Goal: Task Accomplishment & Management: Manage account settings

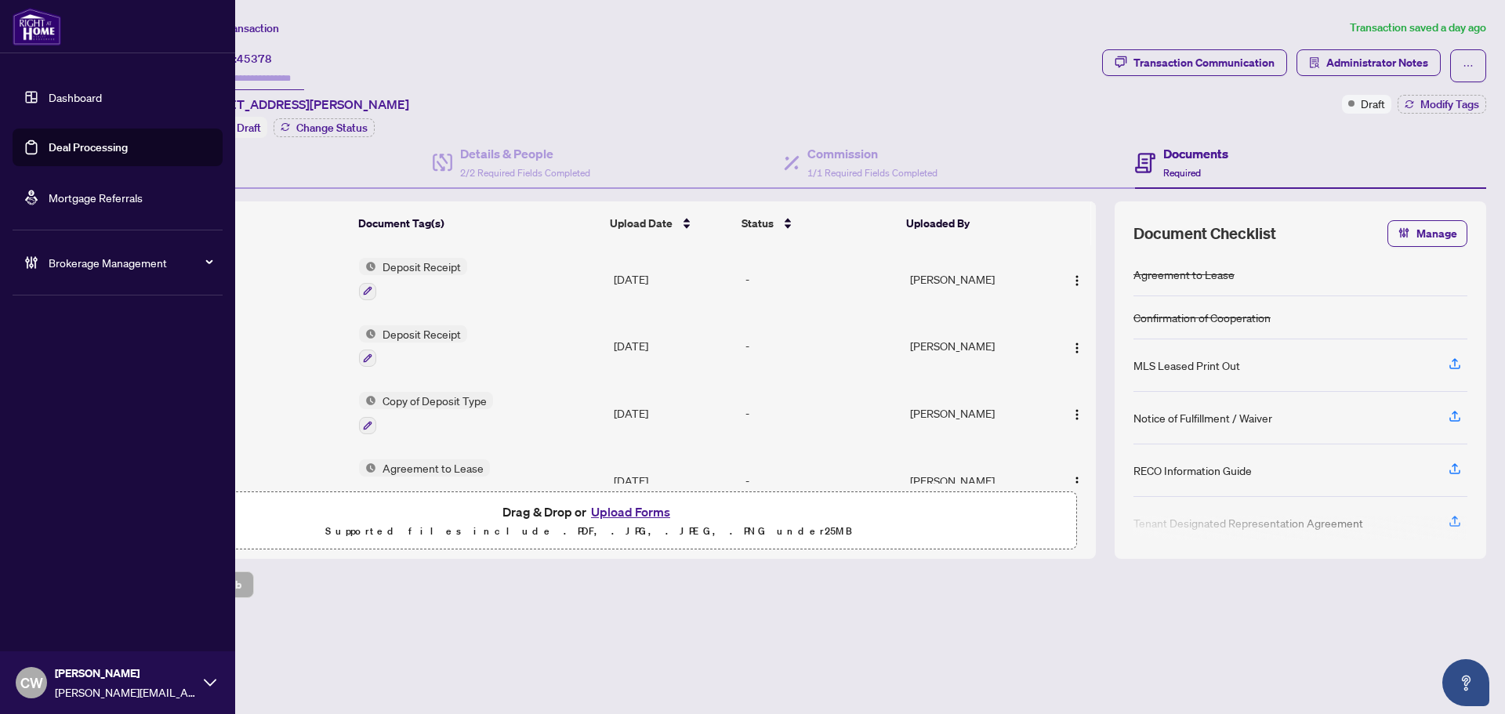
click at [49, 154] on link "Deal Processing" at bounding box center [88, 147] width 79 height 14
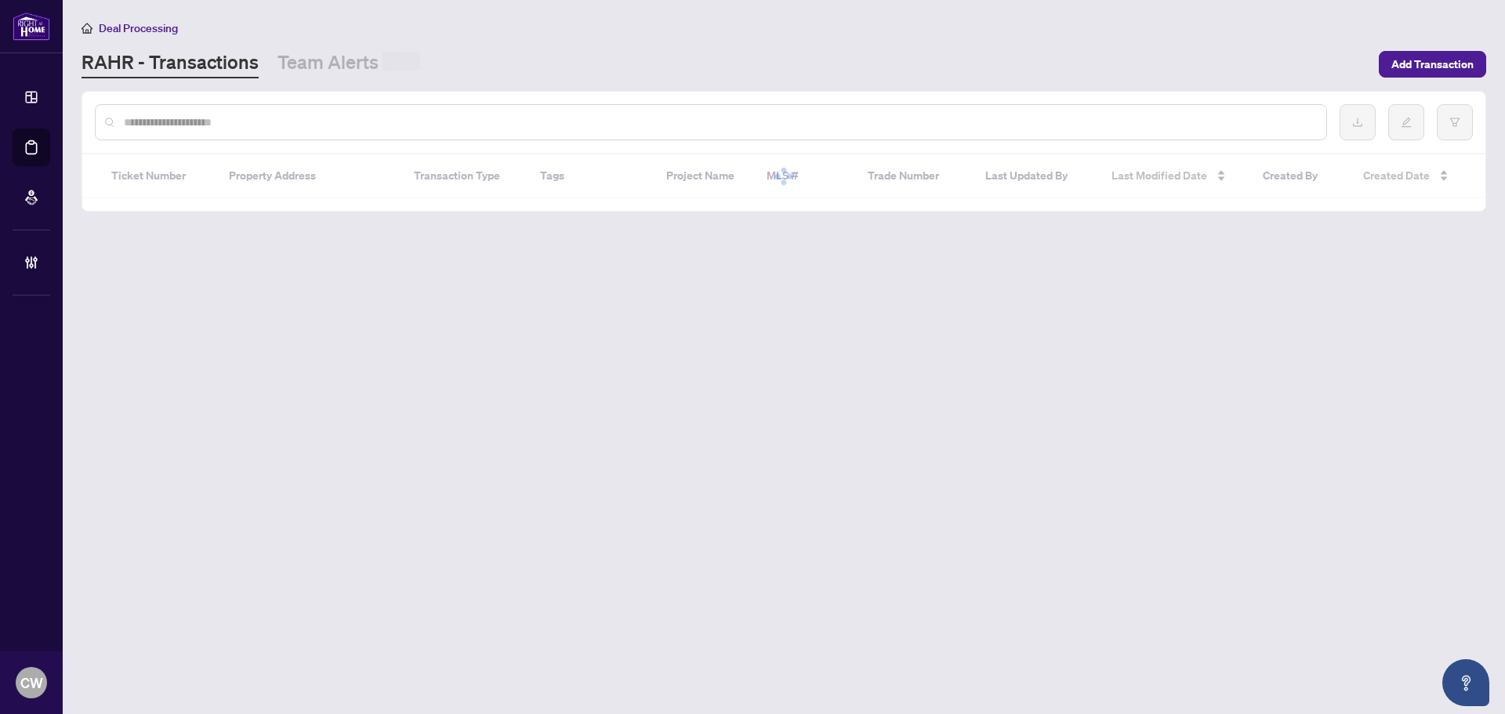
click at [303, 125] on input "text" at bounding box center [719, 122] width 1190 height 17
paste input "*******"
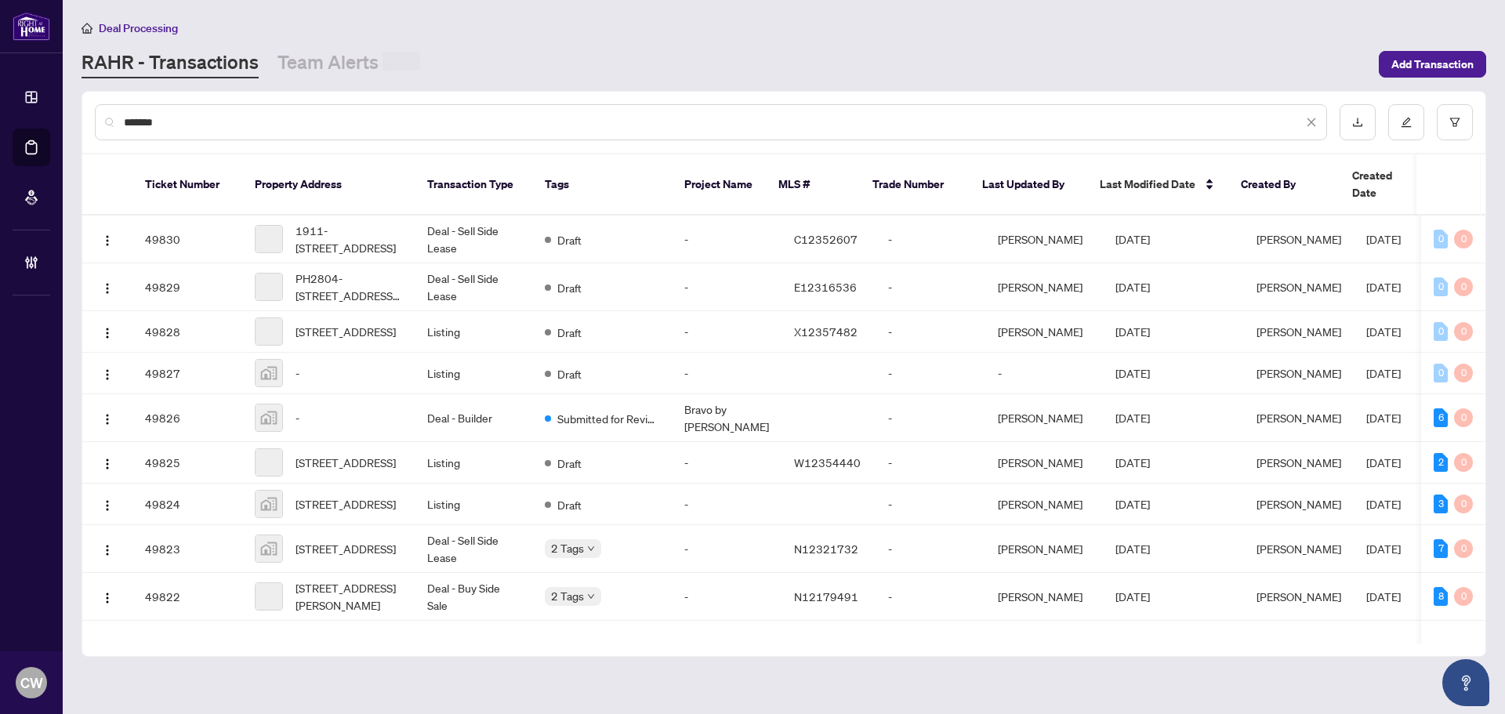
type input "*******"
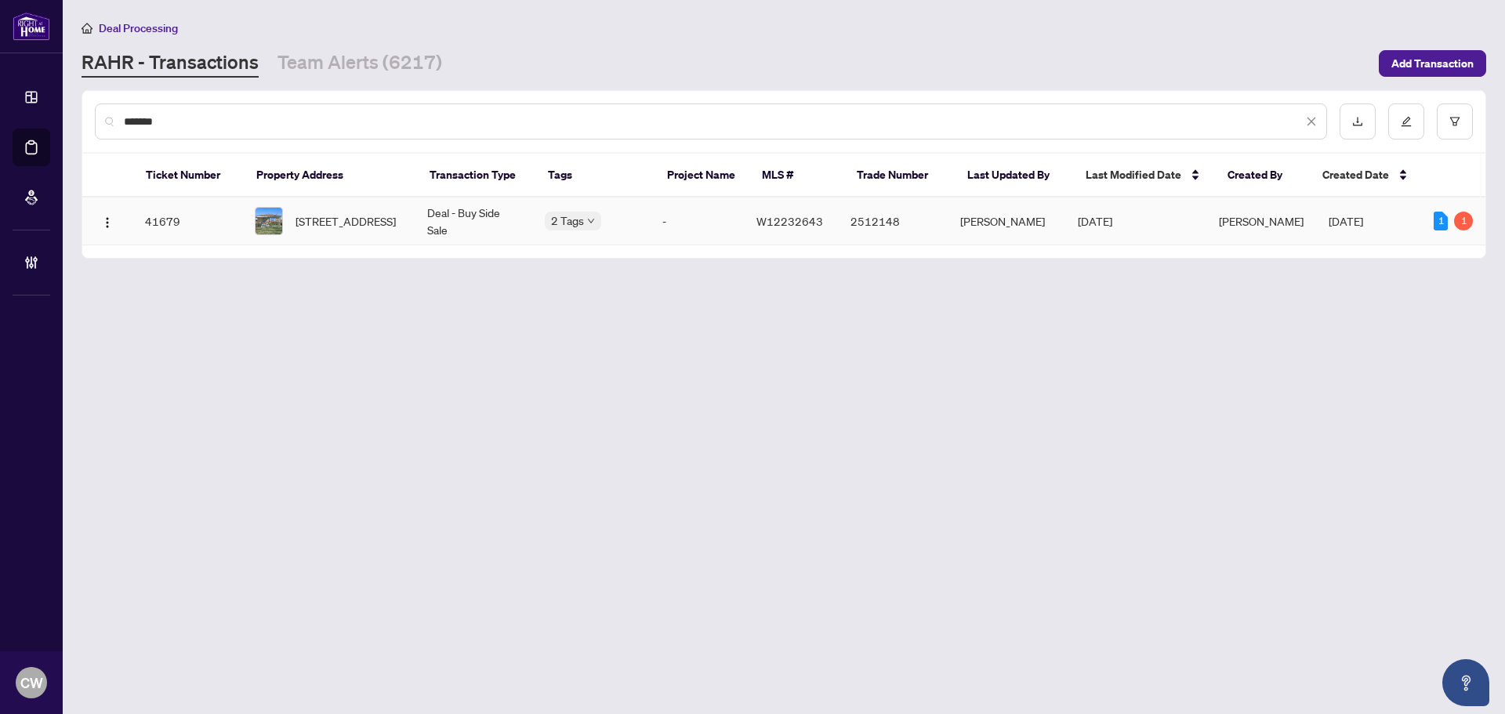
click at [378, 223] on span "284 Lanor Ave, Toronto, Ontario M8W 2P9, Canada" at bounding box center [346, 220] width 100 height 17
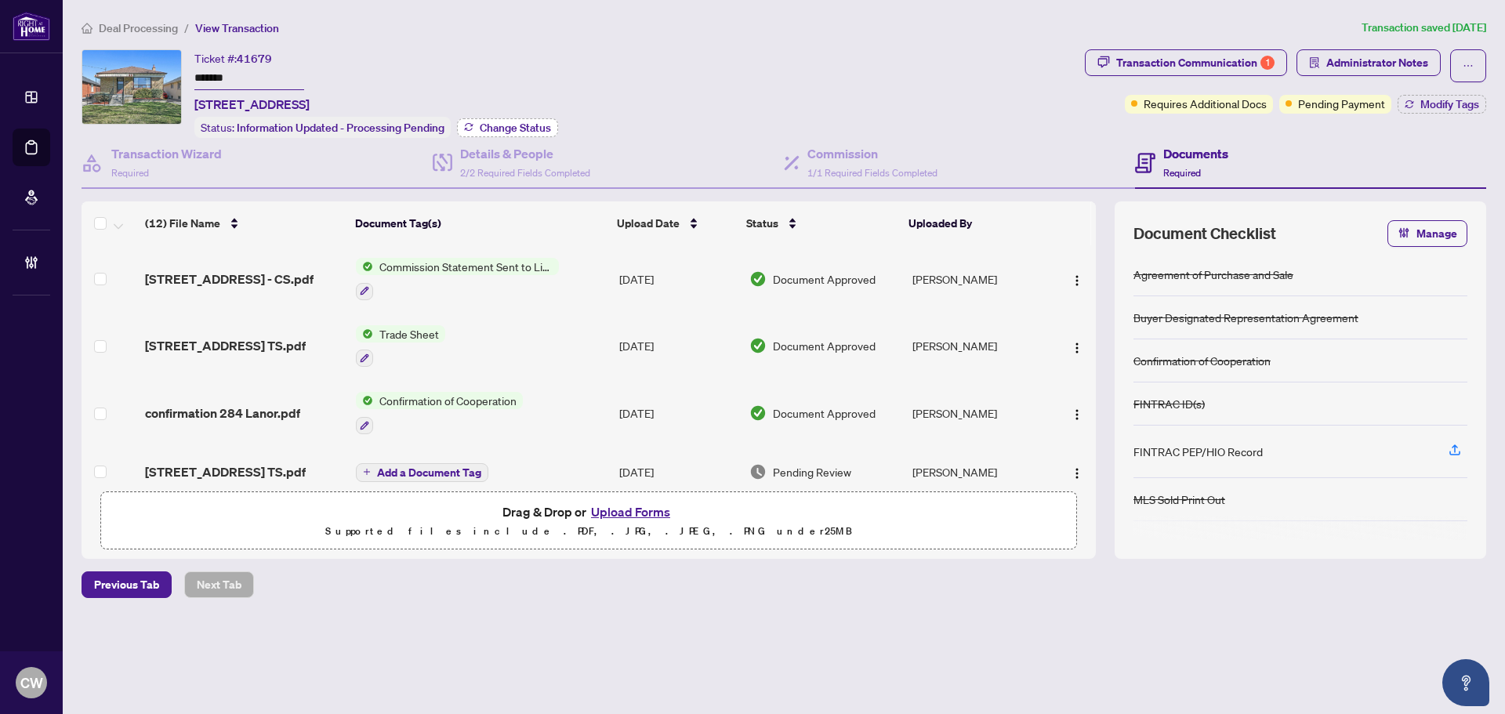
click at [511, 126] on span "Change Status" at bounding box center [515, 127] width 71 height 11
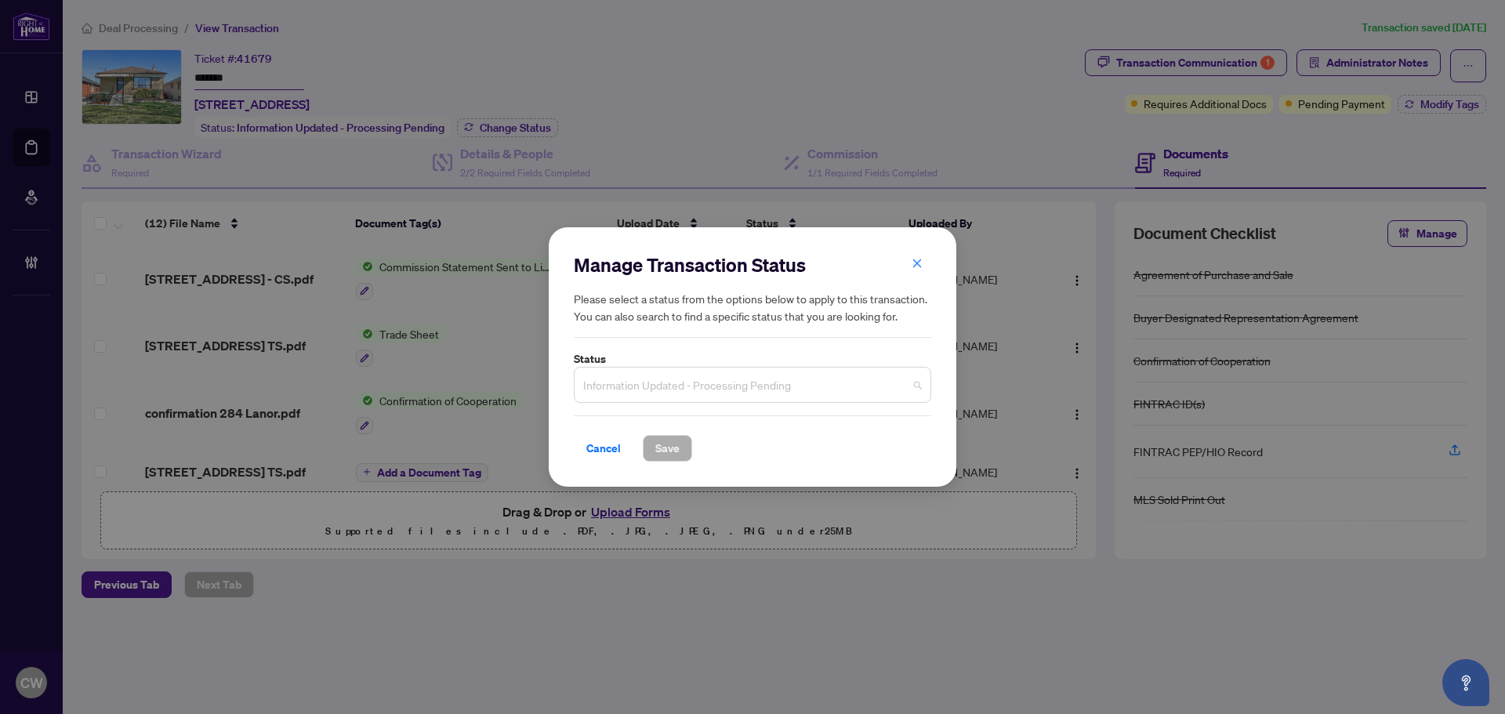
click at [618, 387] on span "Information Updated - Processing Pending" at bounding box center [752, 385] width 339 height 30
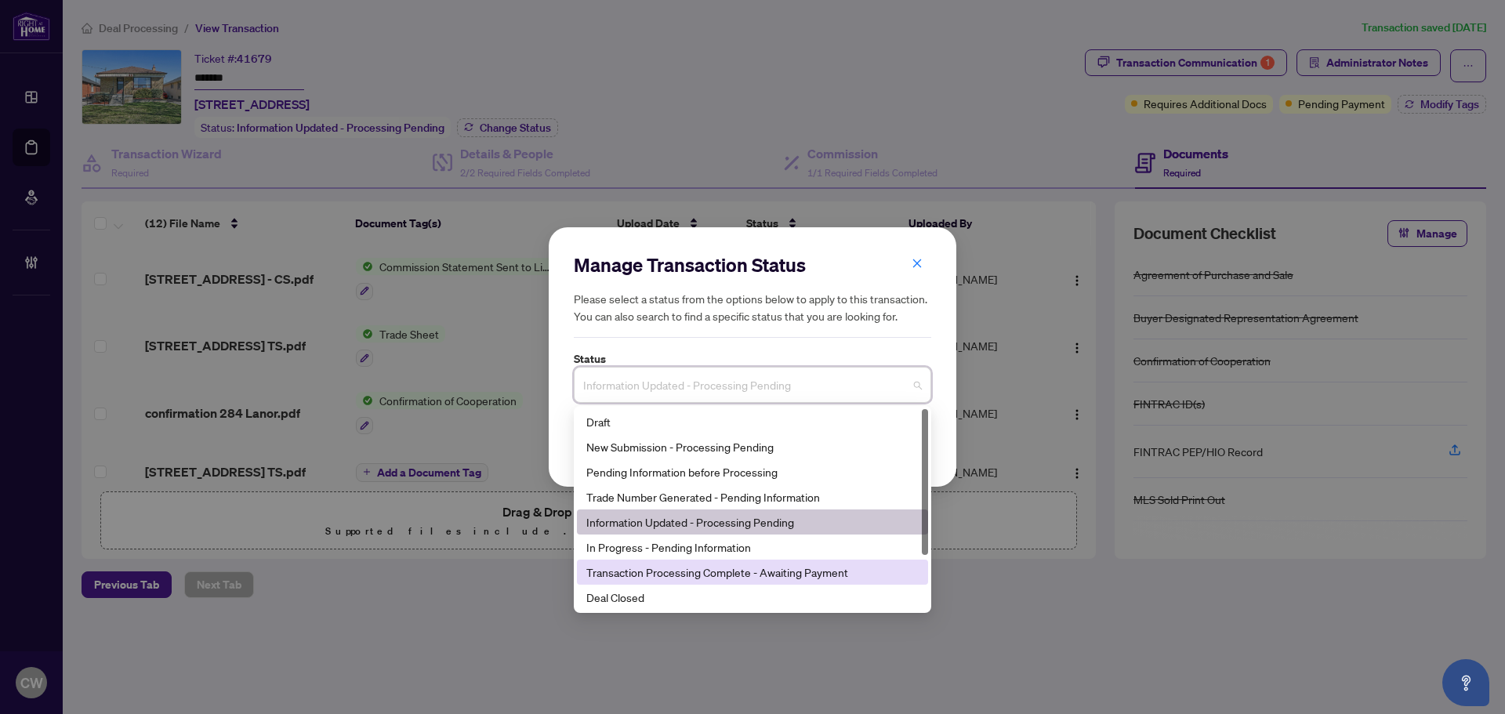
click at [647, 593] on div "Deal Closed" at bounding box center [752, 597] width 332 height 17
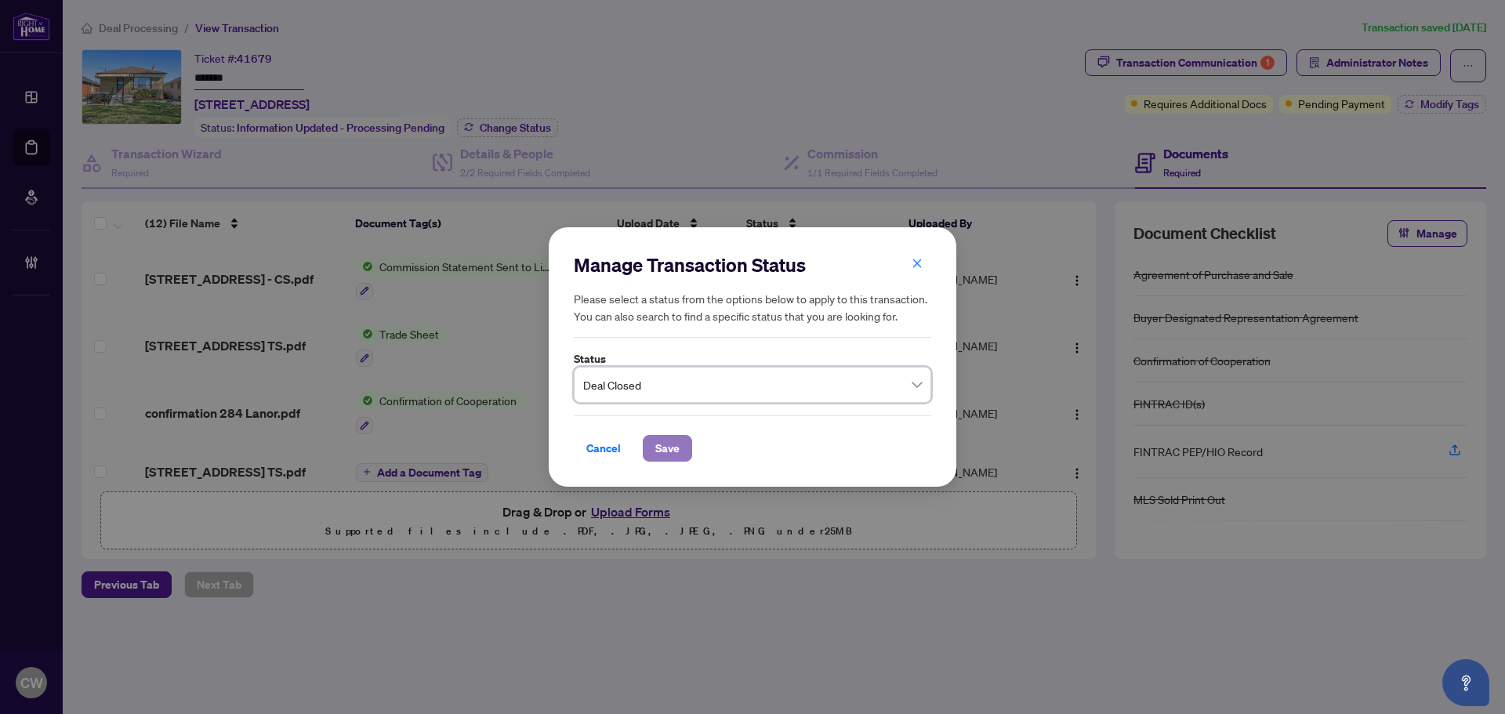
click at [681, 442] on button "Save" at bounding box center [667, 448] width 49 height 27
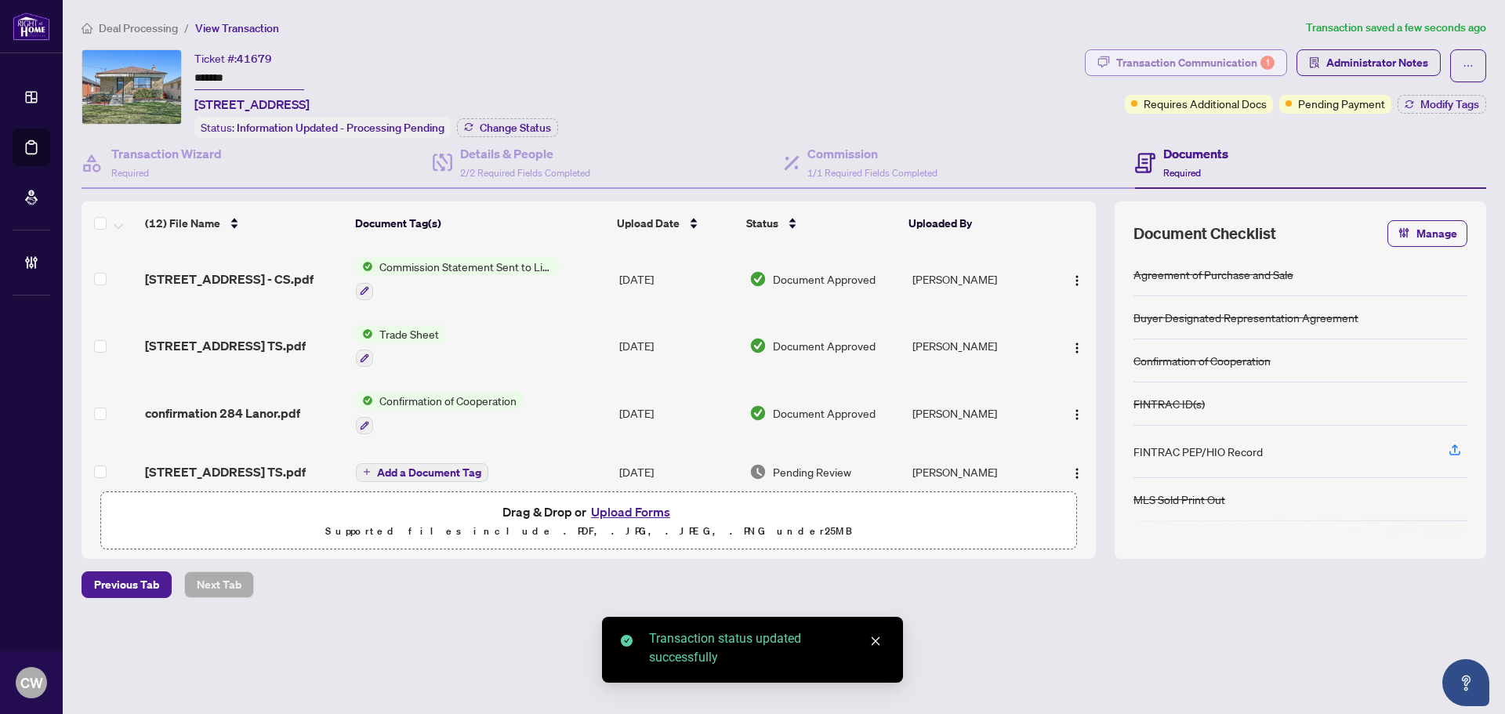
click at [1250, 56] on div "Transaction Communication 1" at bounding box center [1196, 62] width 158 height 25
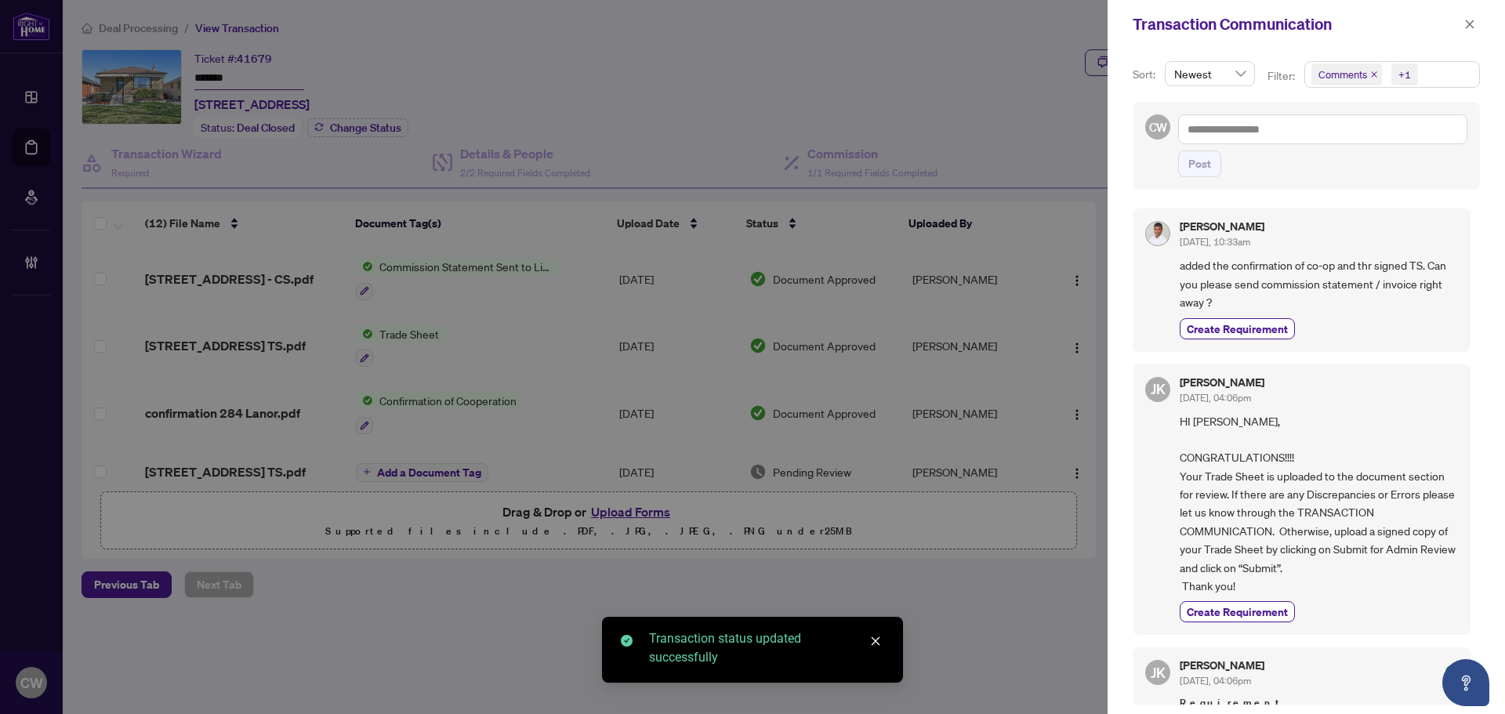
click at [1371, 74] on icon "close" at bounding box center [1375, 75] width 8 height 8
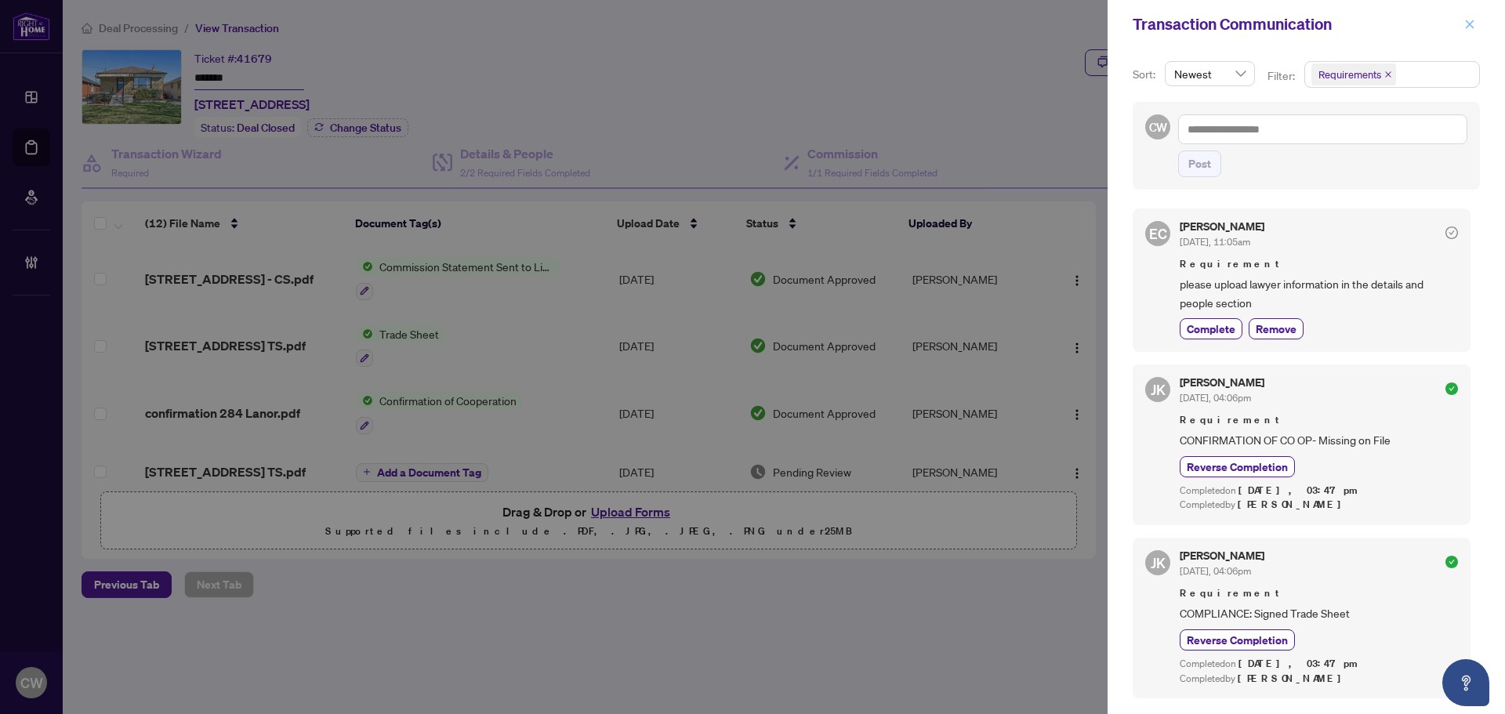
click at [1469, 26] on icon "close" at bounding box center [1470, 24] width 9 height 9
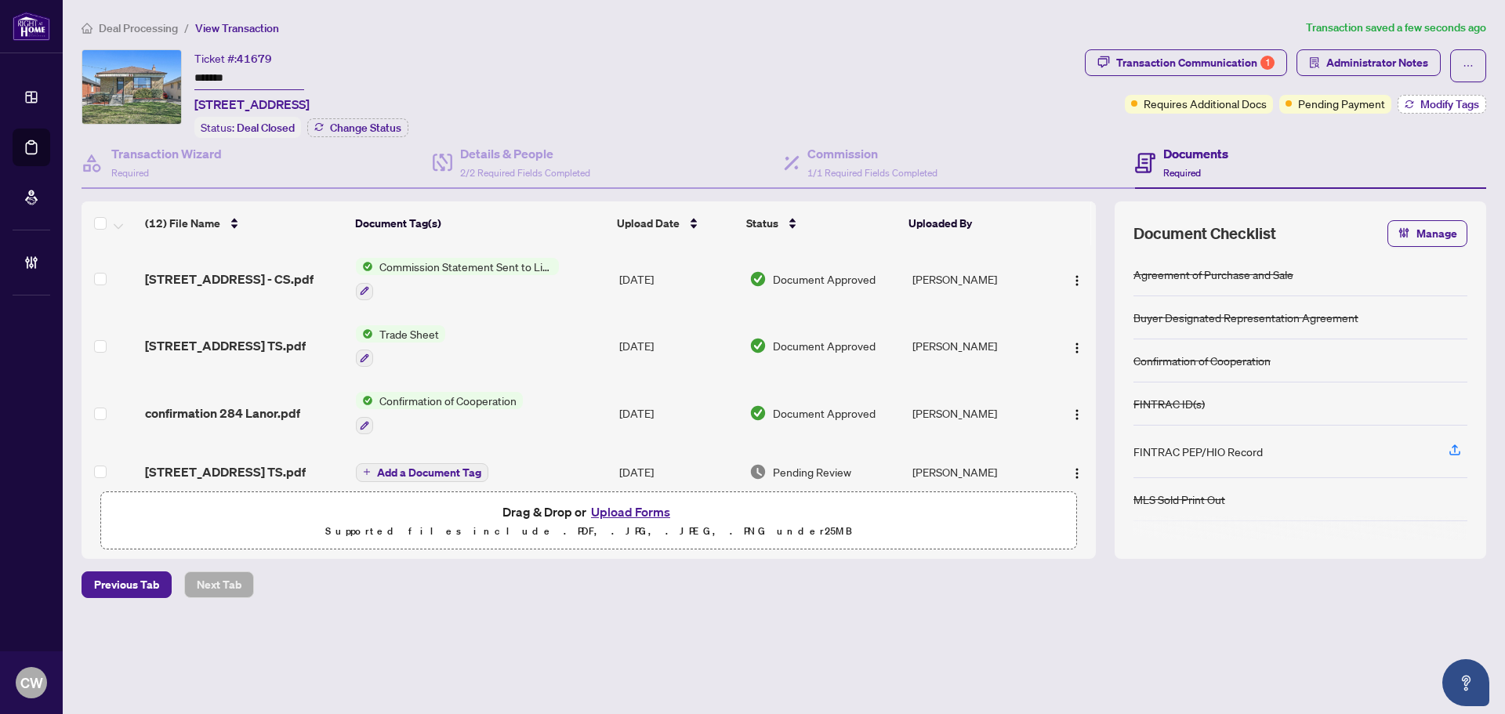
click at [1415, 107] on button "Modify Tags" at bounding box center [1442, 104] width 89 height 19
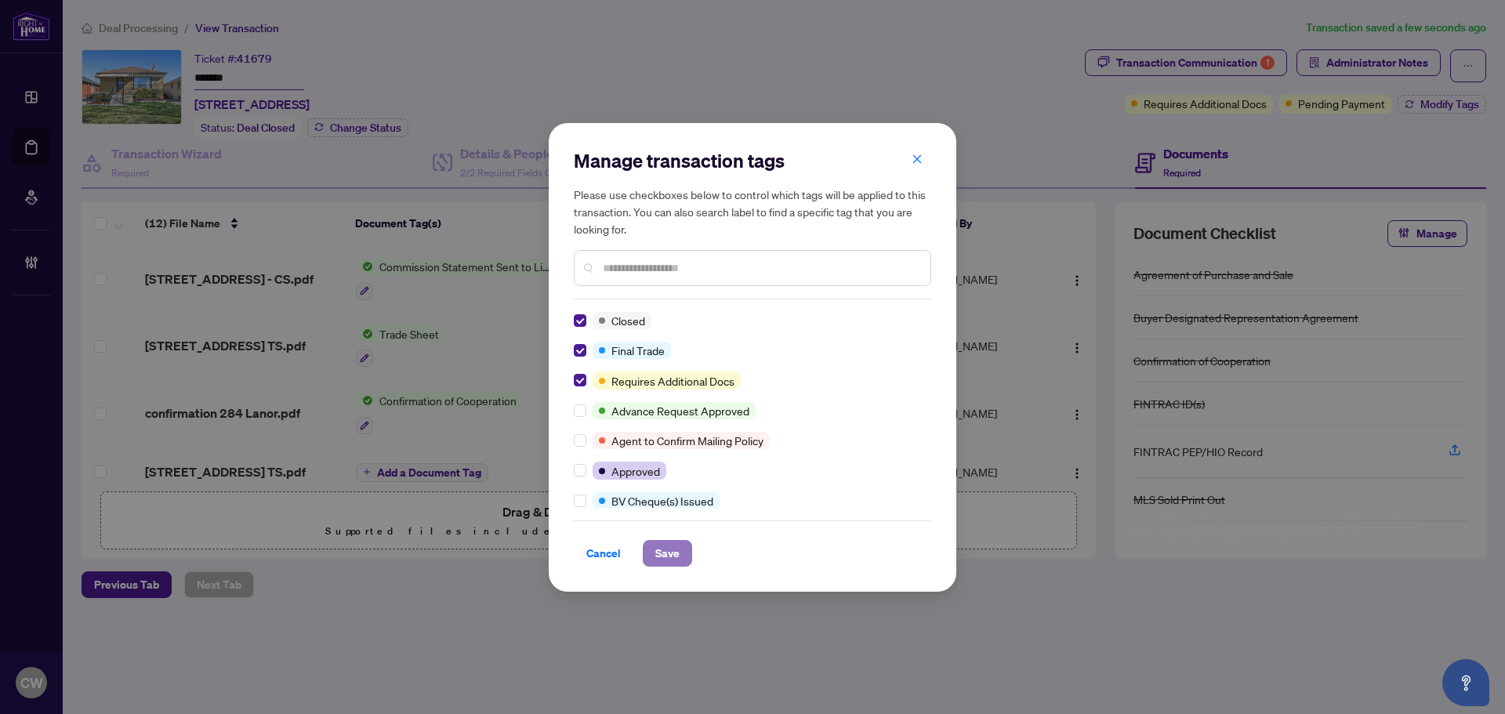
click at [668, 555] on span "Save" at bounding box center [667, 553] width 24 height 25
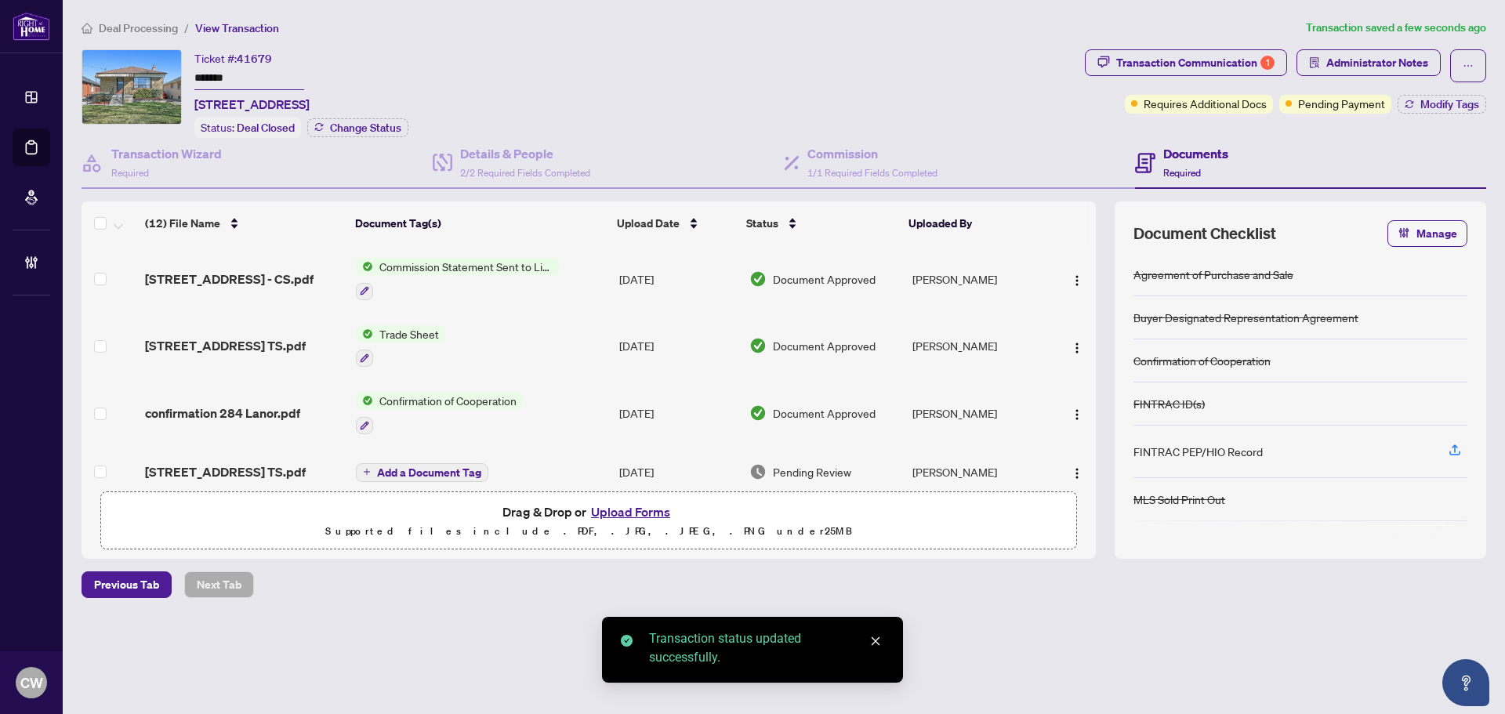
click at [247, 344] on span "284 Lanor Ave TS.pdf" at bounding box center [225, 345] width 161 height 19
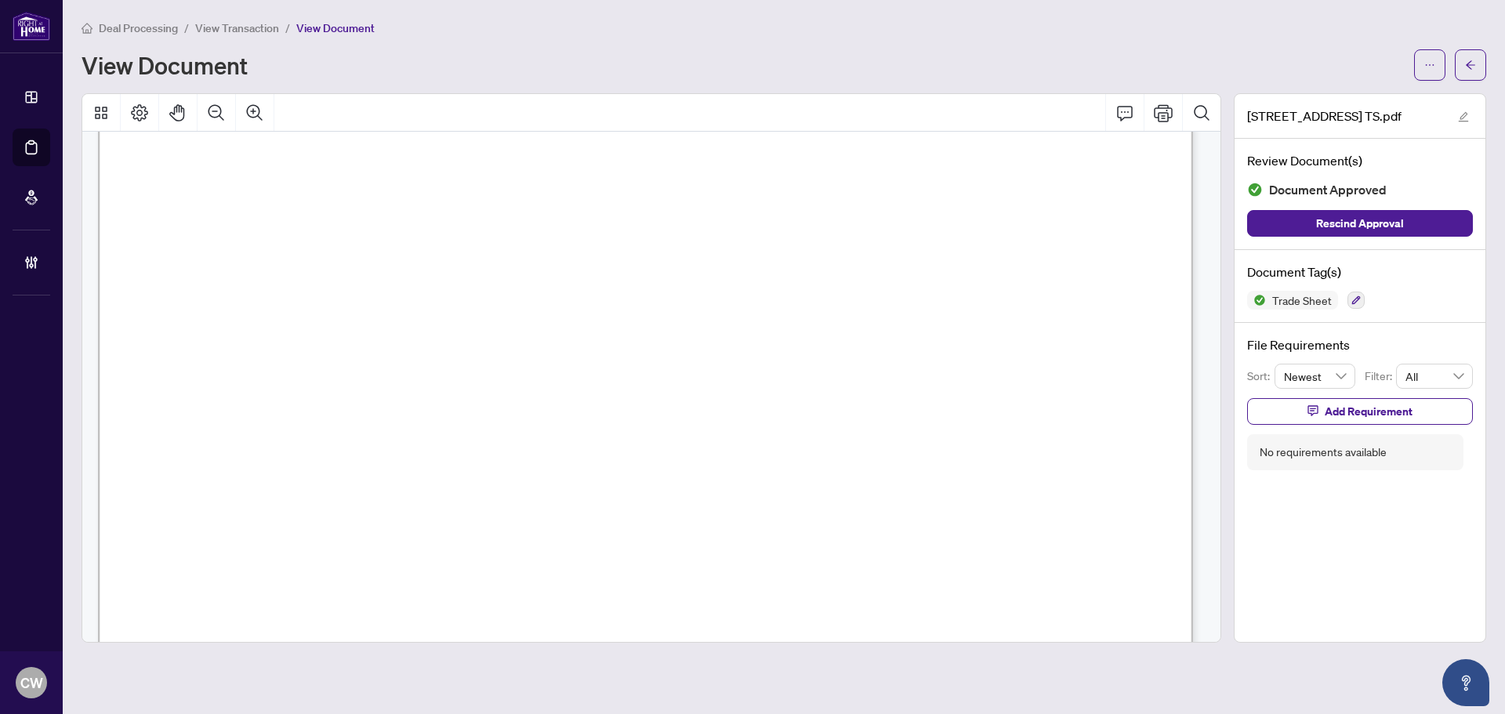
scroll to position [470, 0]
click at [1464, 71] on button "button" at bounding box center [1470, 64] width 31 height 31
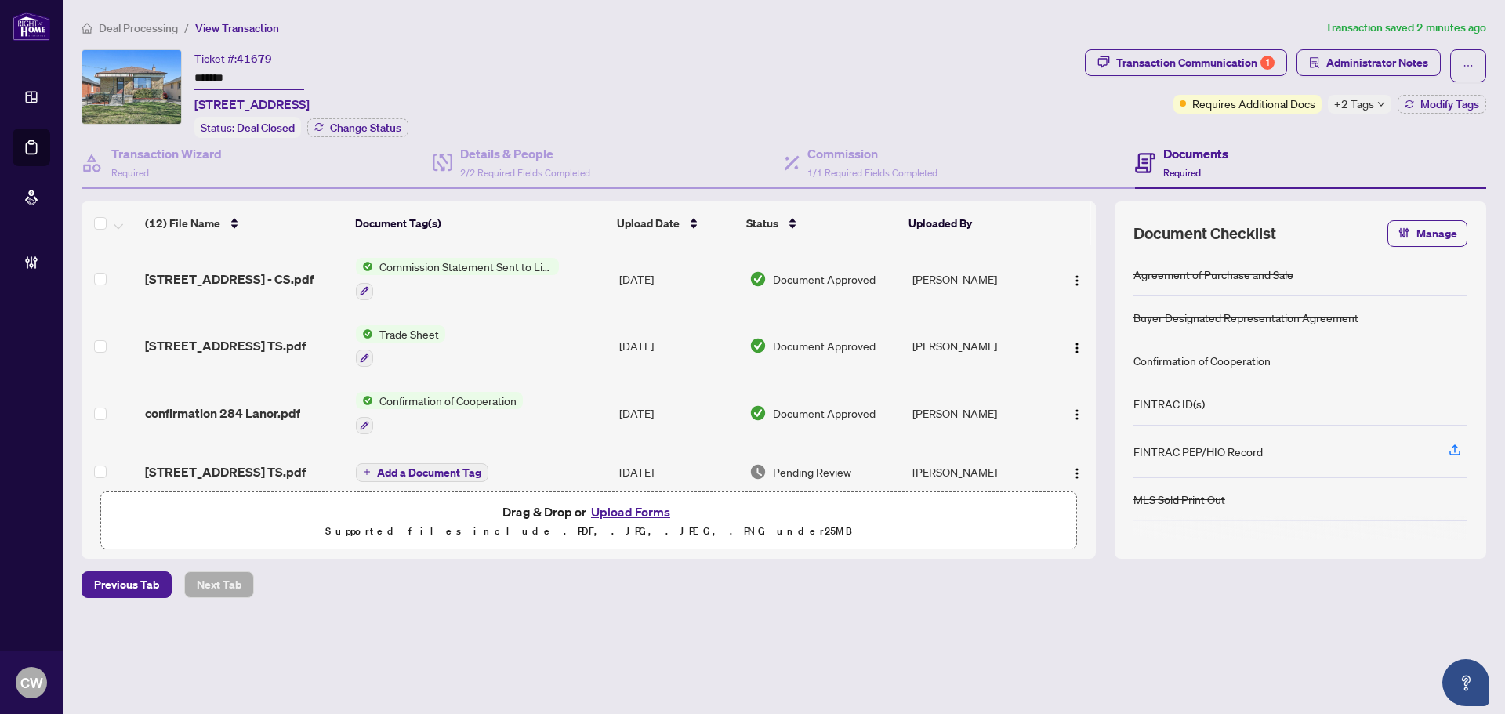
click at [648, 510] on button "Upload Forms" at bounding box center [630, 512] width 89 height 20
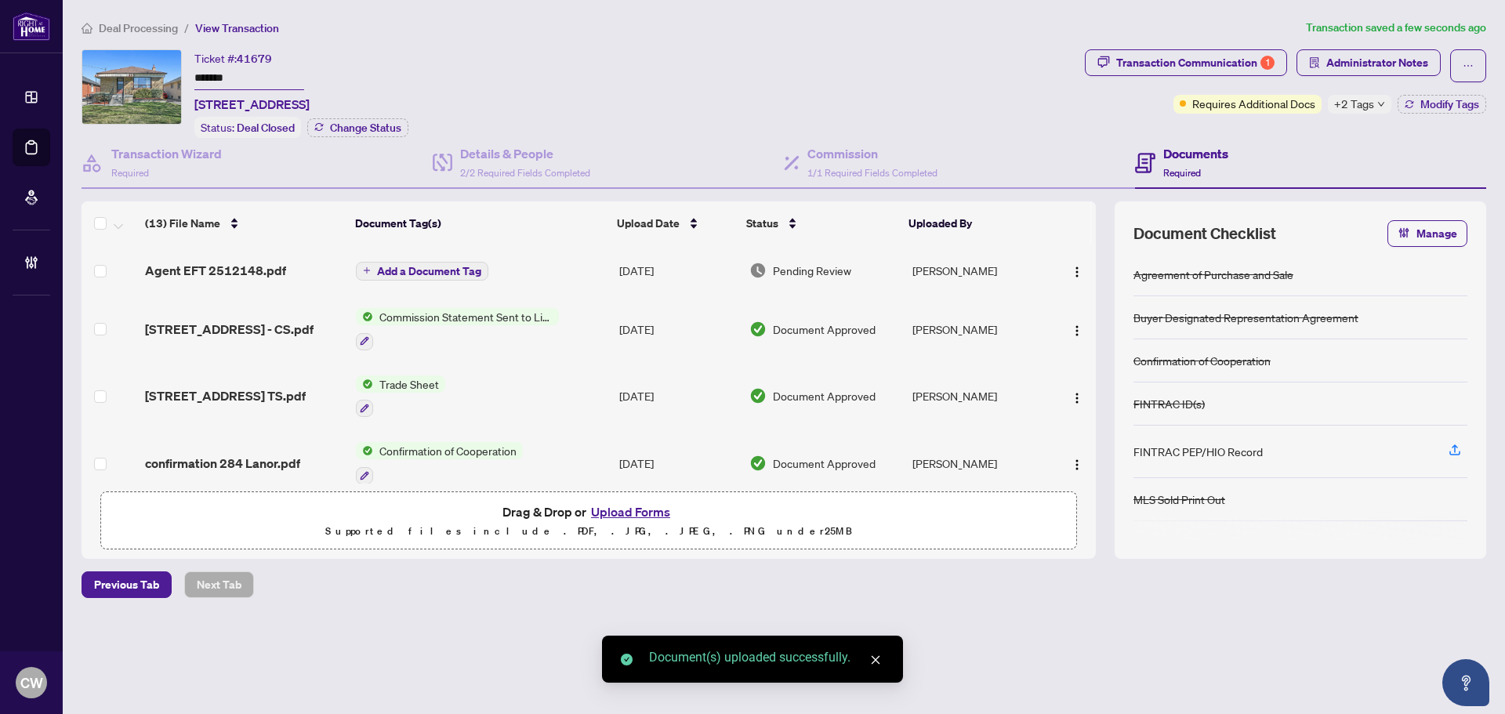
click at [459, 266] on span "Add a Document Tag" at bounding box center [429, 271] width 104 height 11
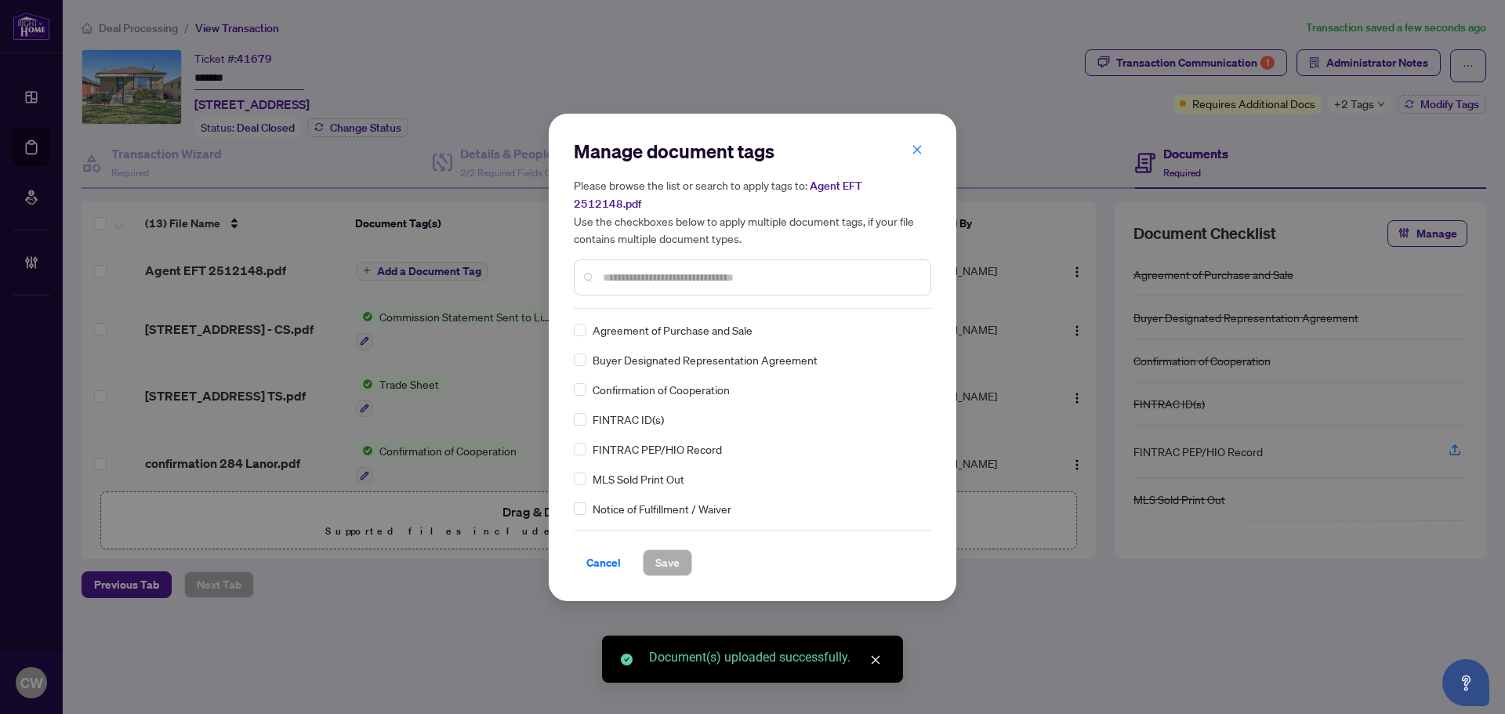
click at [654, 271] on input "text" at bounding box center [760, 277] width 315 height 17
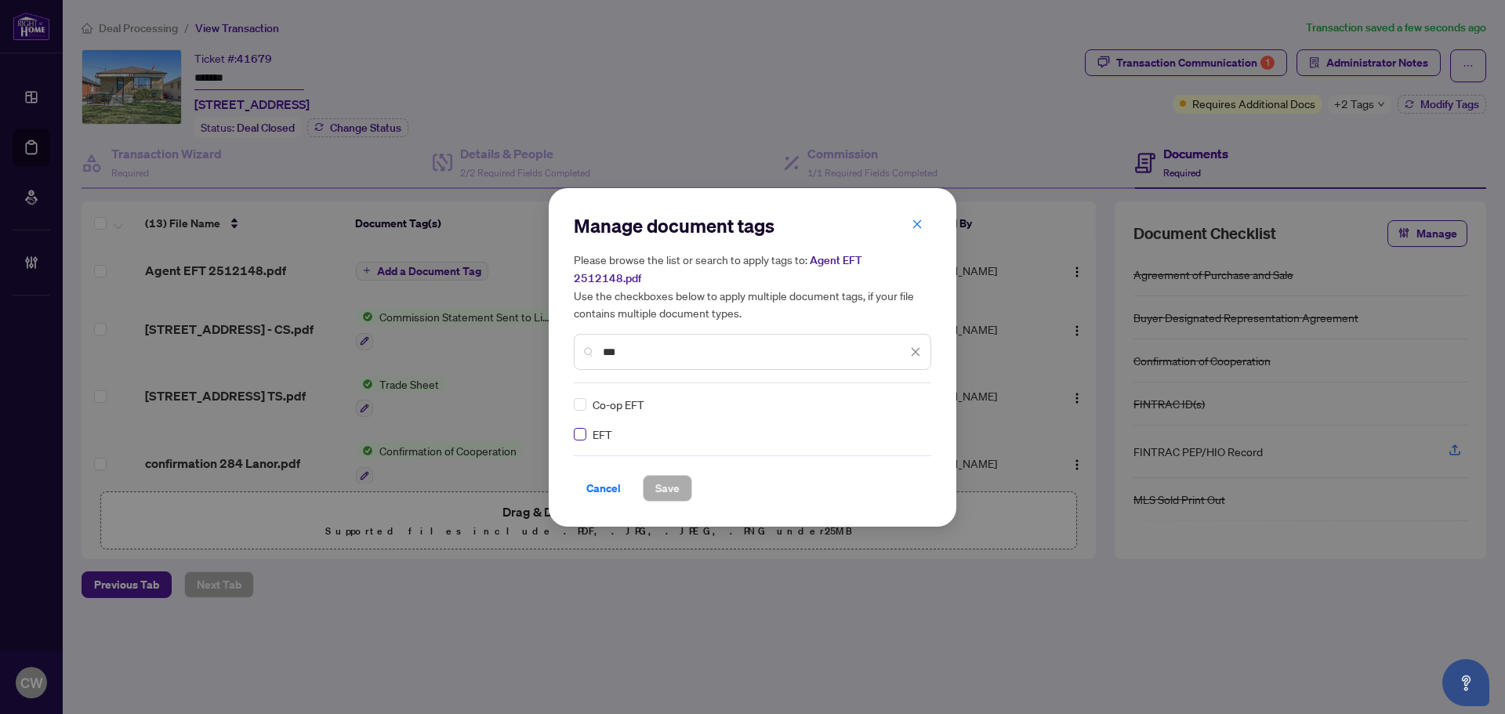
type input "***"
click at [899, 397] on img at bounding box center [899, 405] width 16 height 16
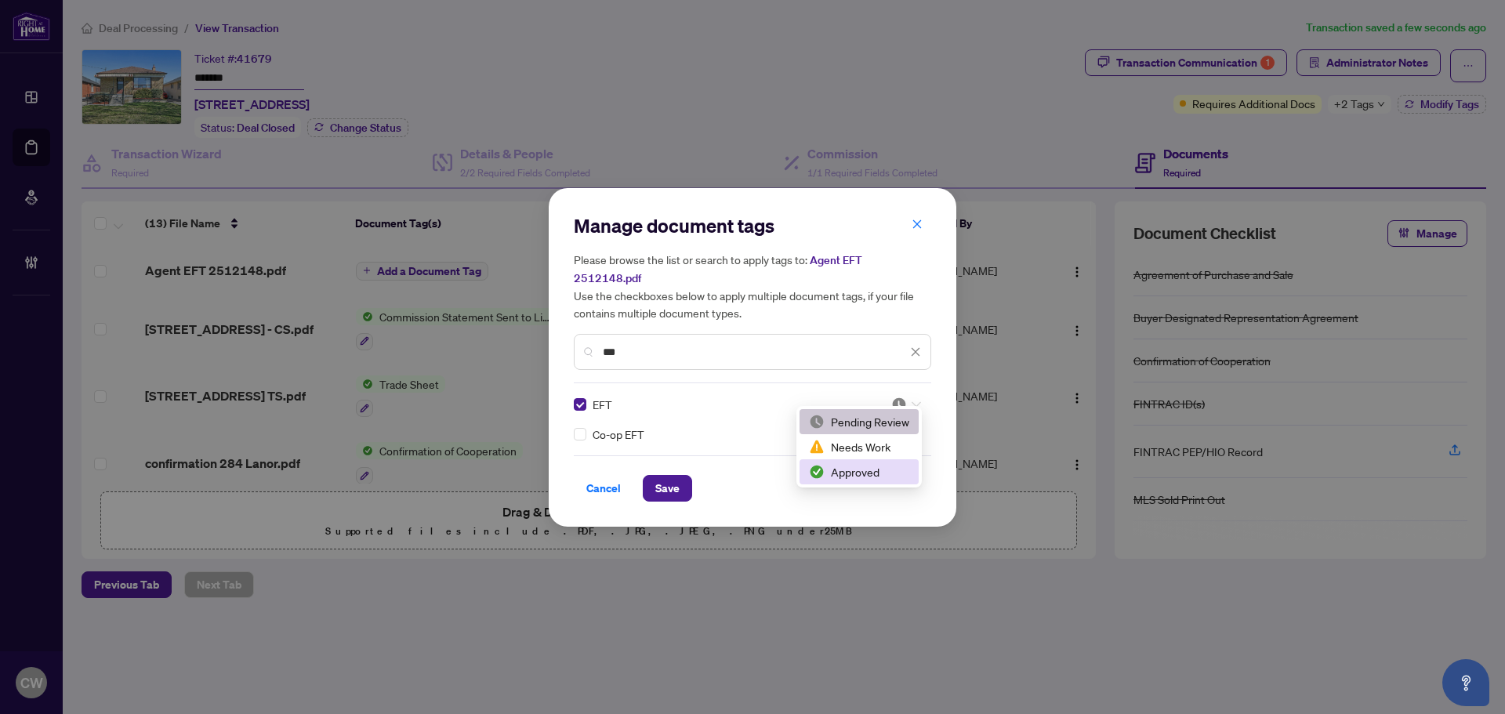
click at [880, 477] on div "Approved" at bounding box center [859, 471] width 100 height 17
click at [666, 481] on span "Save" at bounding box center [667, 488] width 24 height 25
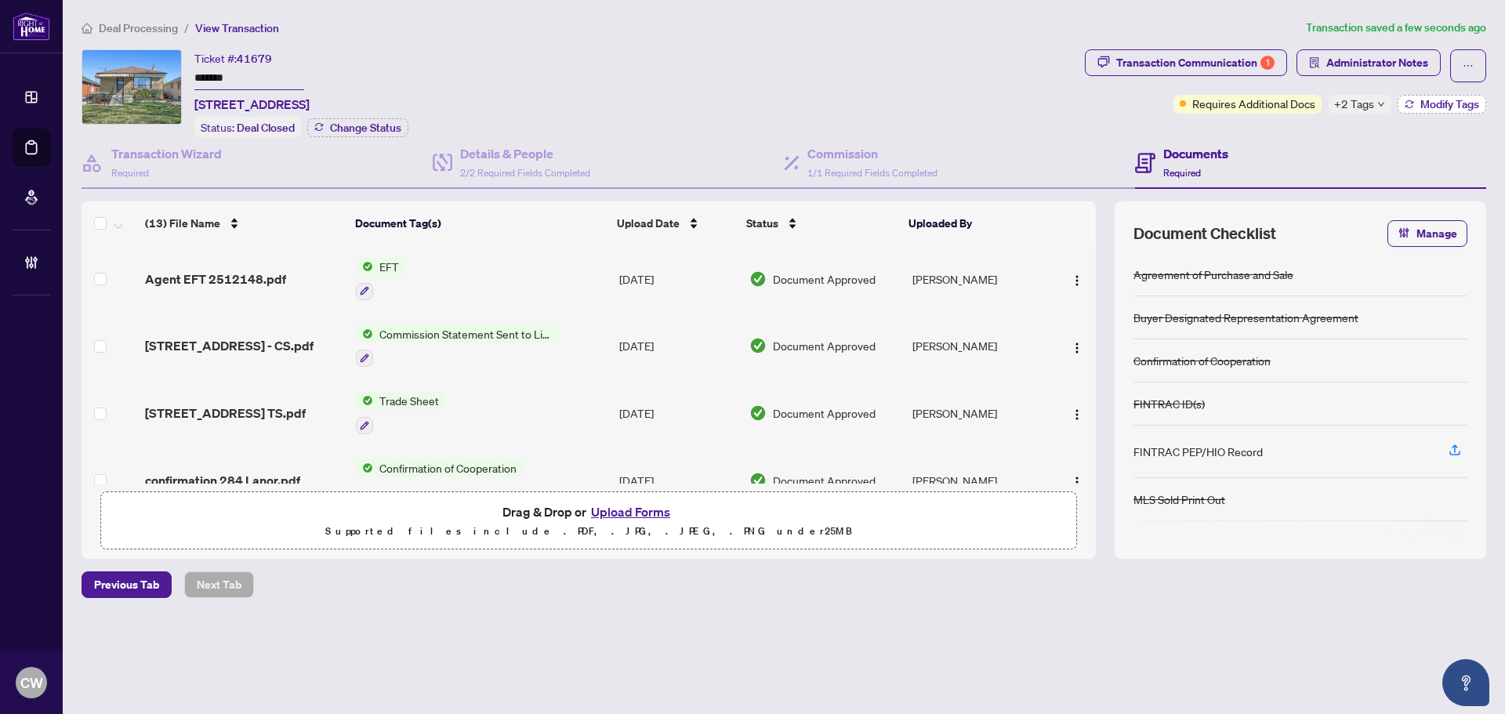
click at [1473, 103] on span "Modify Tags" at bounding box center [1450, 104] width 59 height 11
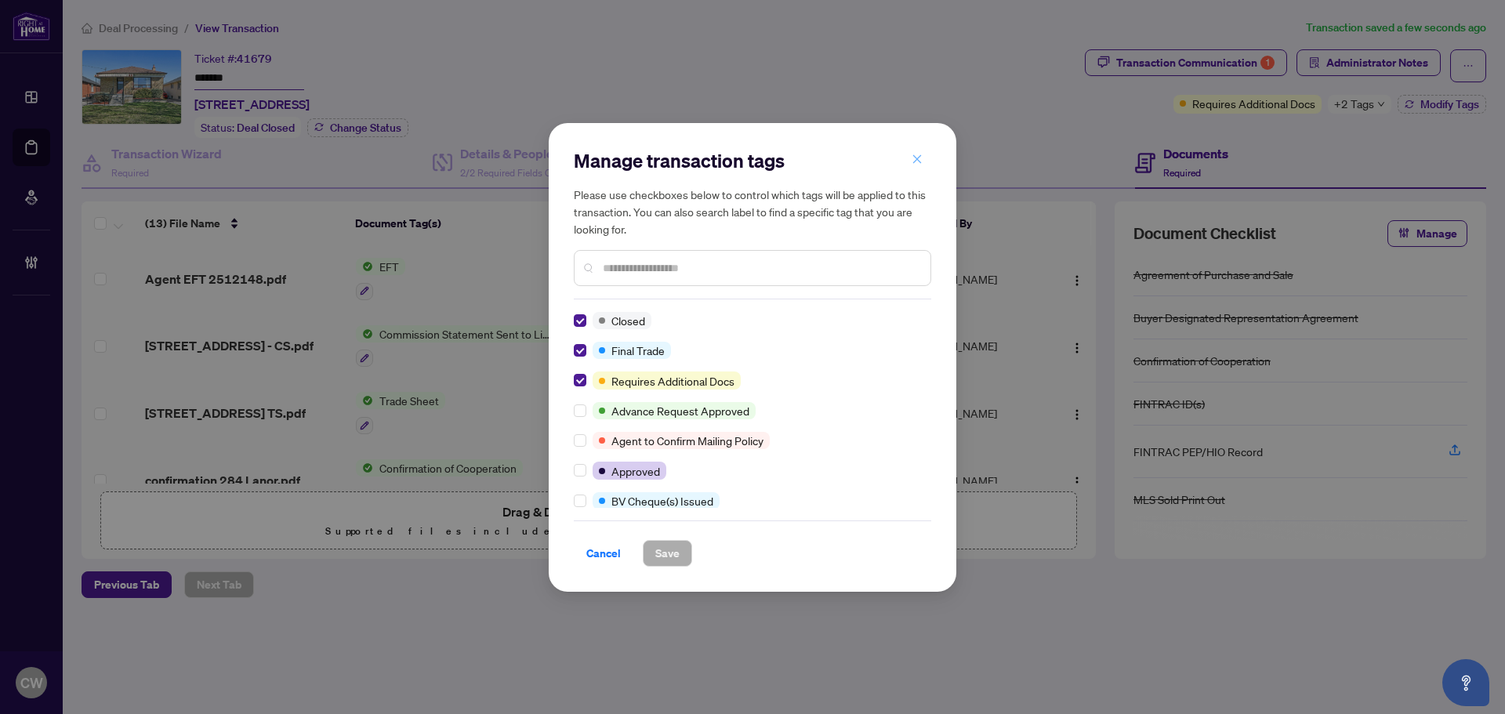
click at [917, 159] on icon "close" at bounding box center [917, 159] width 11 height 11
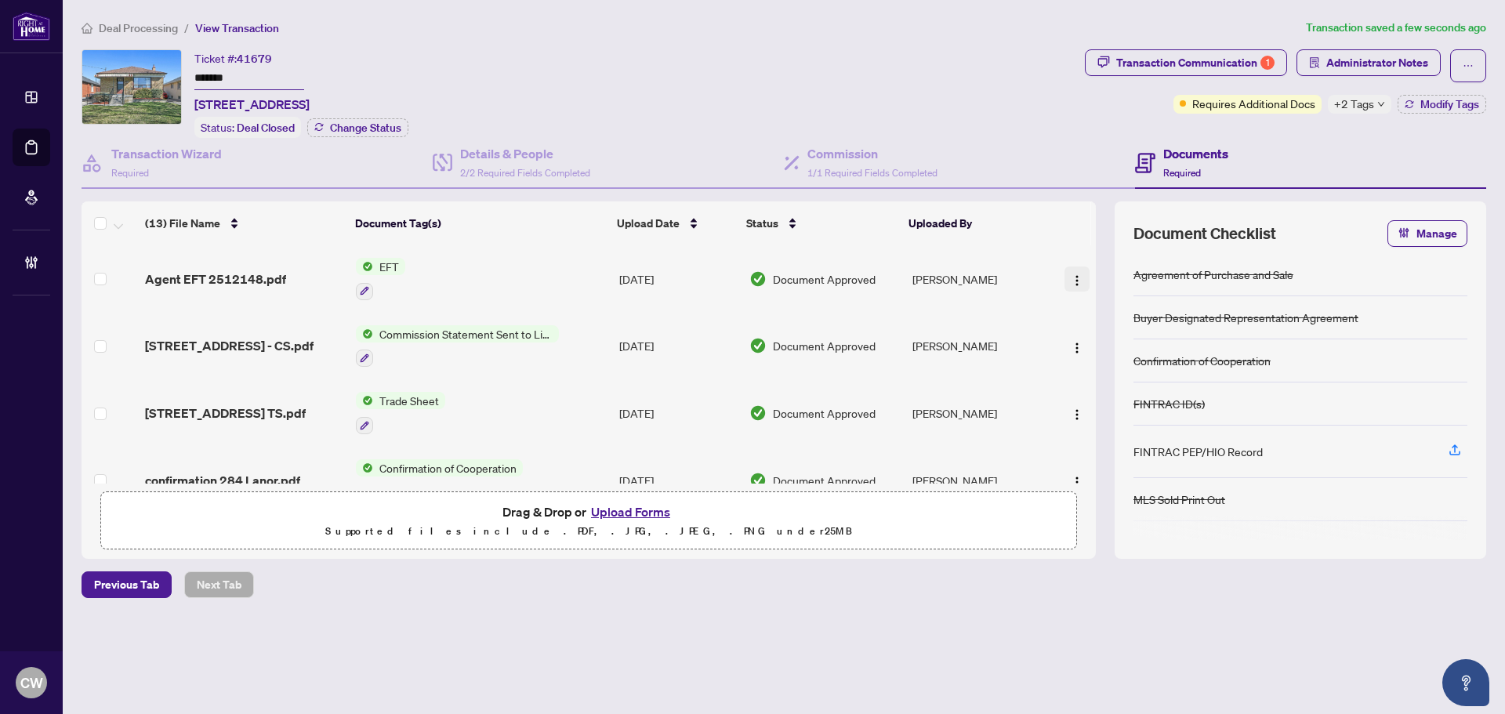
drag, startPoint x: 1079, startPoint y: 275, endPoint x: 1074, endPoint y: 287, distance: 12.7
click at [1080, 275] on button "button" at bounding box center [1077, 279] width 25 height 25
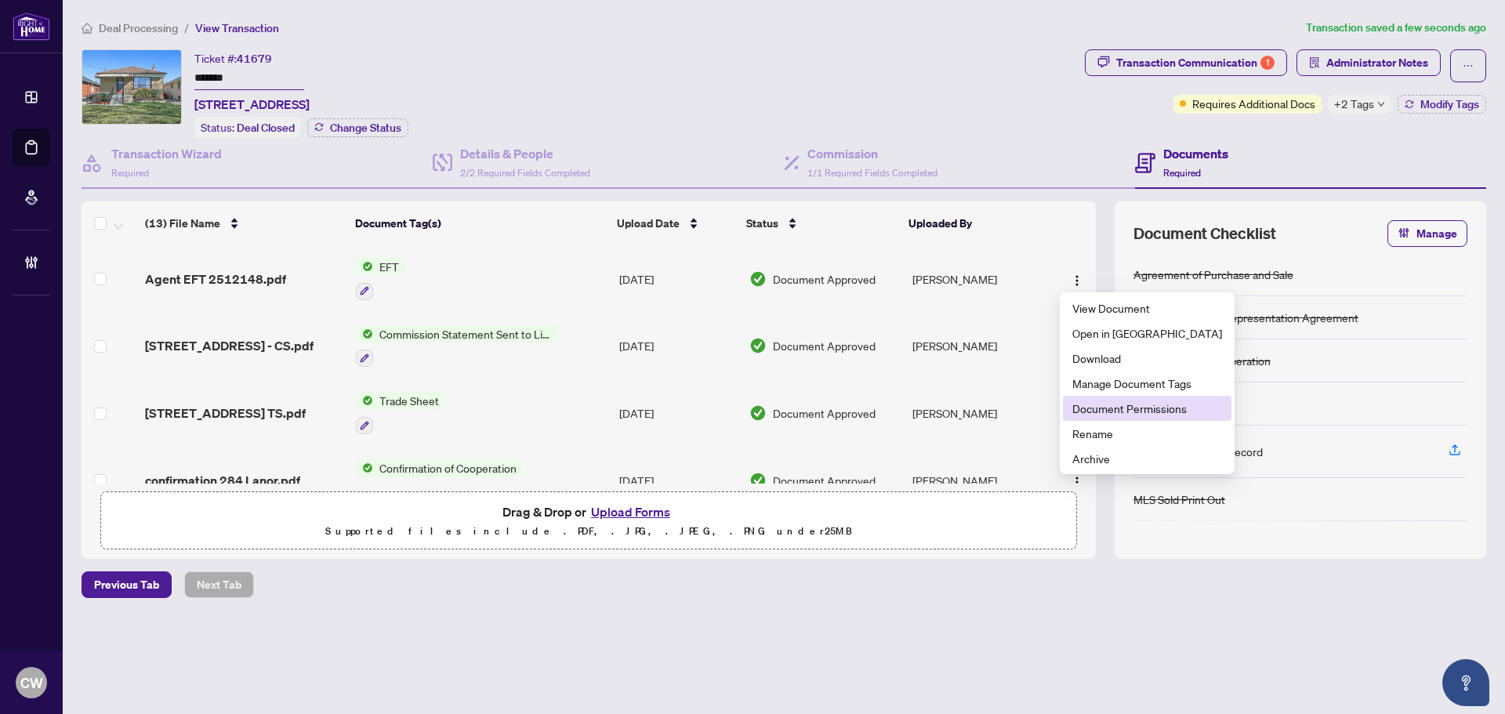
click at [1081, 412] on span "Document Permissions" at bounding box center [1148, 408] width 150 height 17
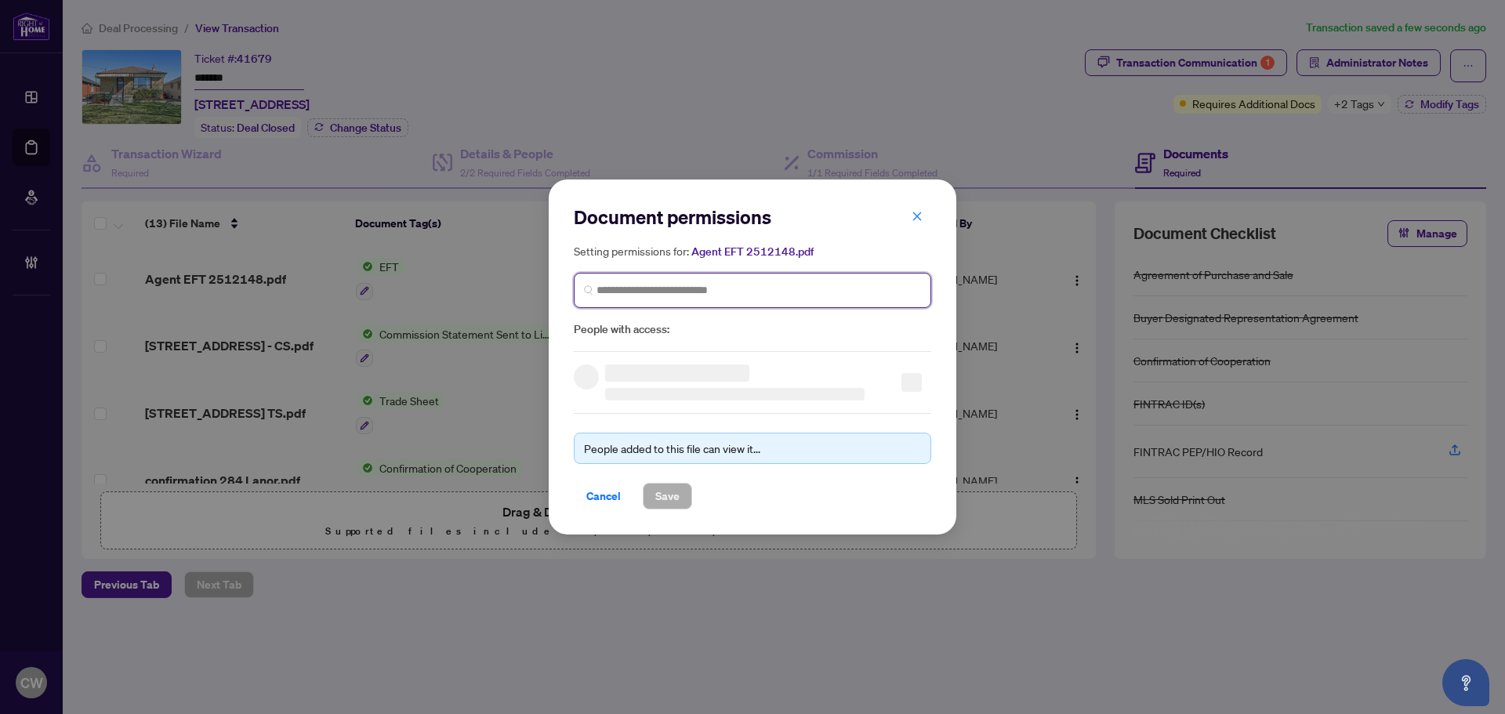
click at [753, 297] on input "search" at bounding box center [759, 290] width 325 height 16
paste input "**********"
type input "**********"
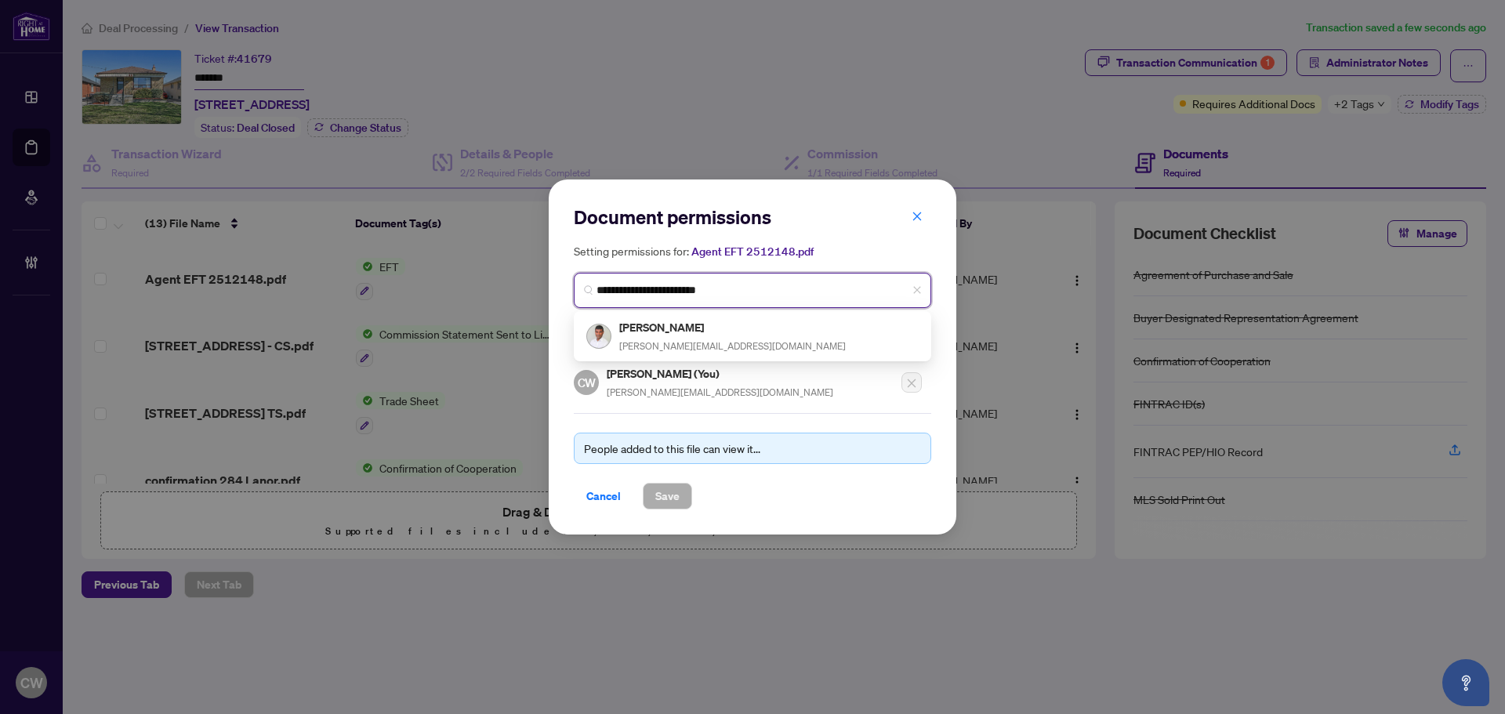
click at [655, 336] on div "Arun Kumar arunkumar@hotmail.ca" at bounding box center [732, 336] width 227 height 36
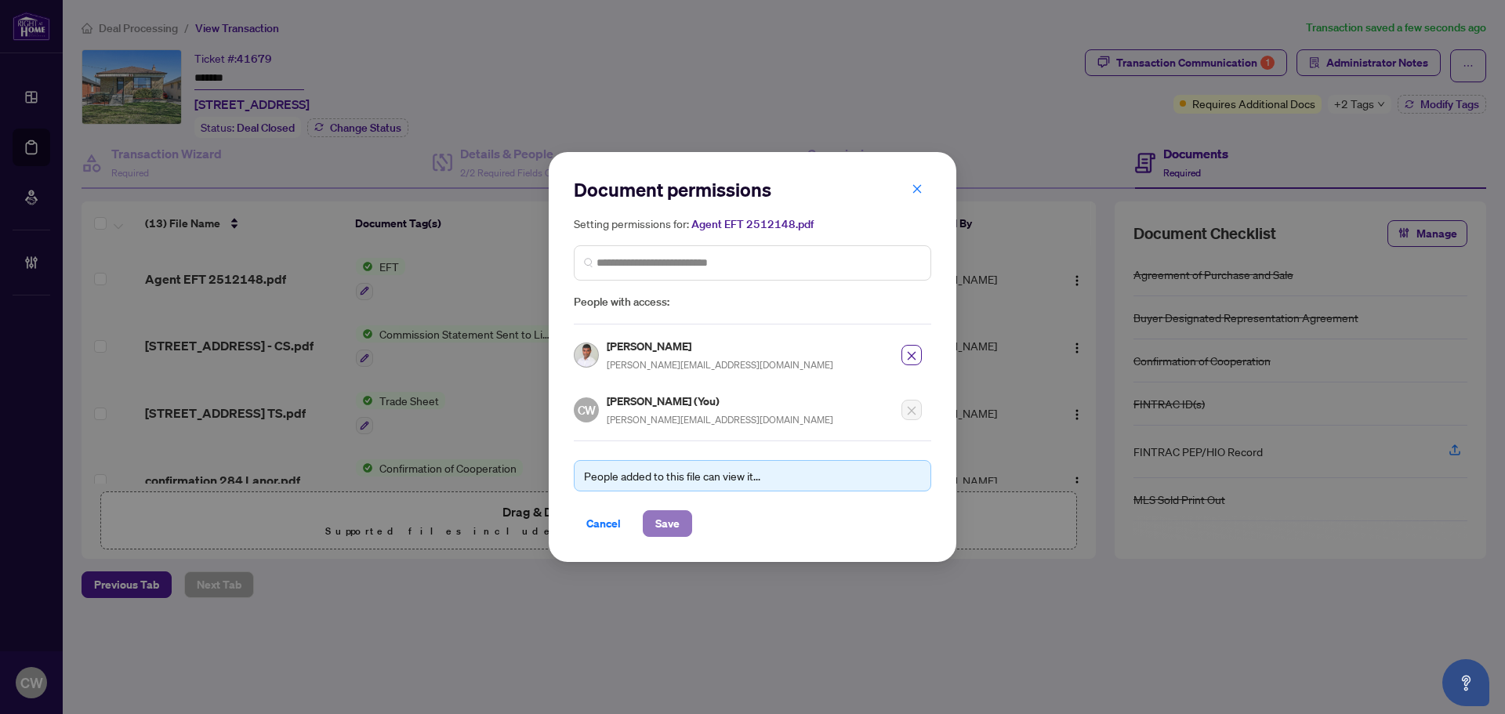
click at [678, 520] on span "Save" at bounding box center [667, 523] width 24 height 25
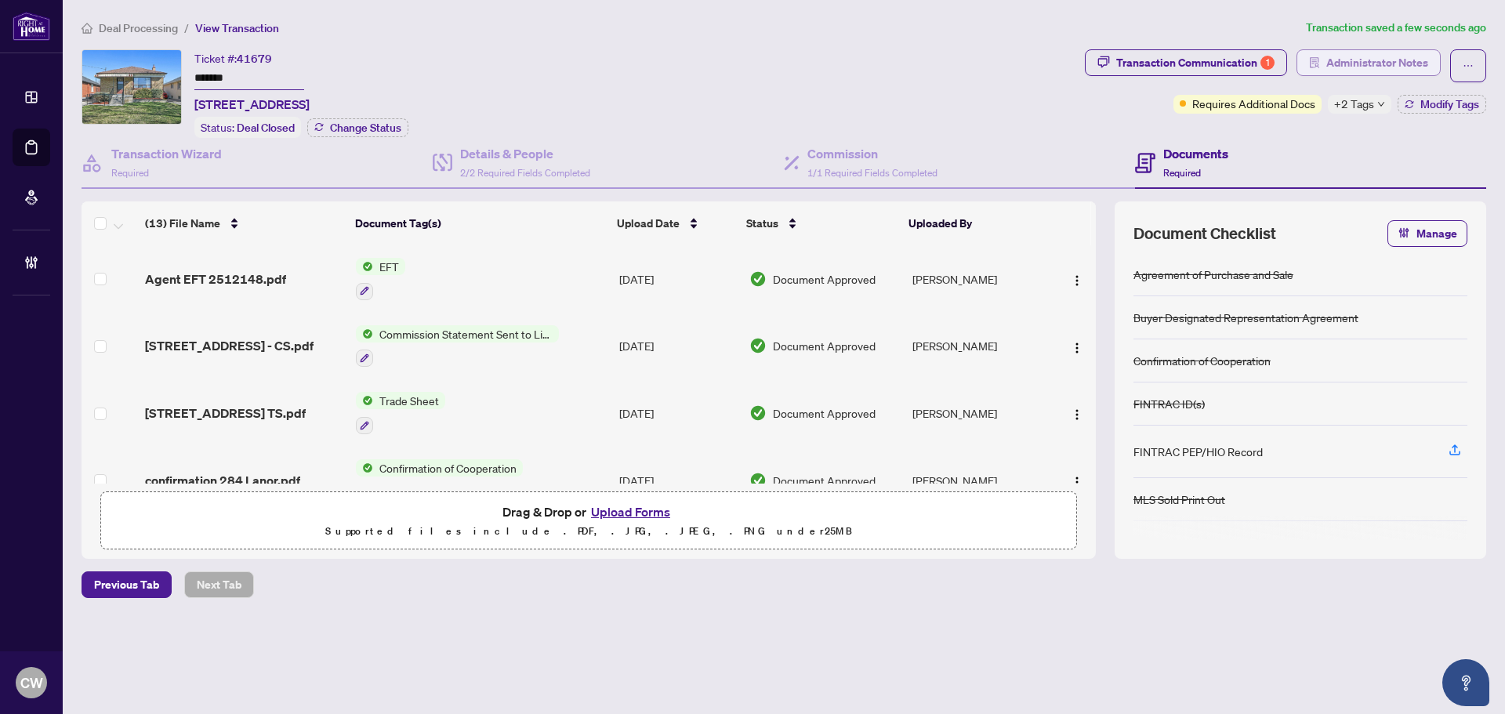
click at [1368, 50] on span "Administrator Notes" at bounding box center [1378, 62] width 102 height 25
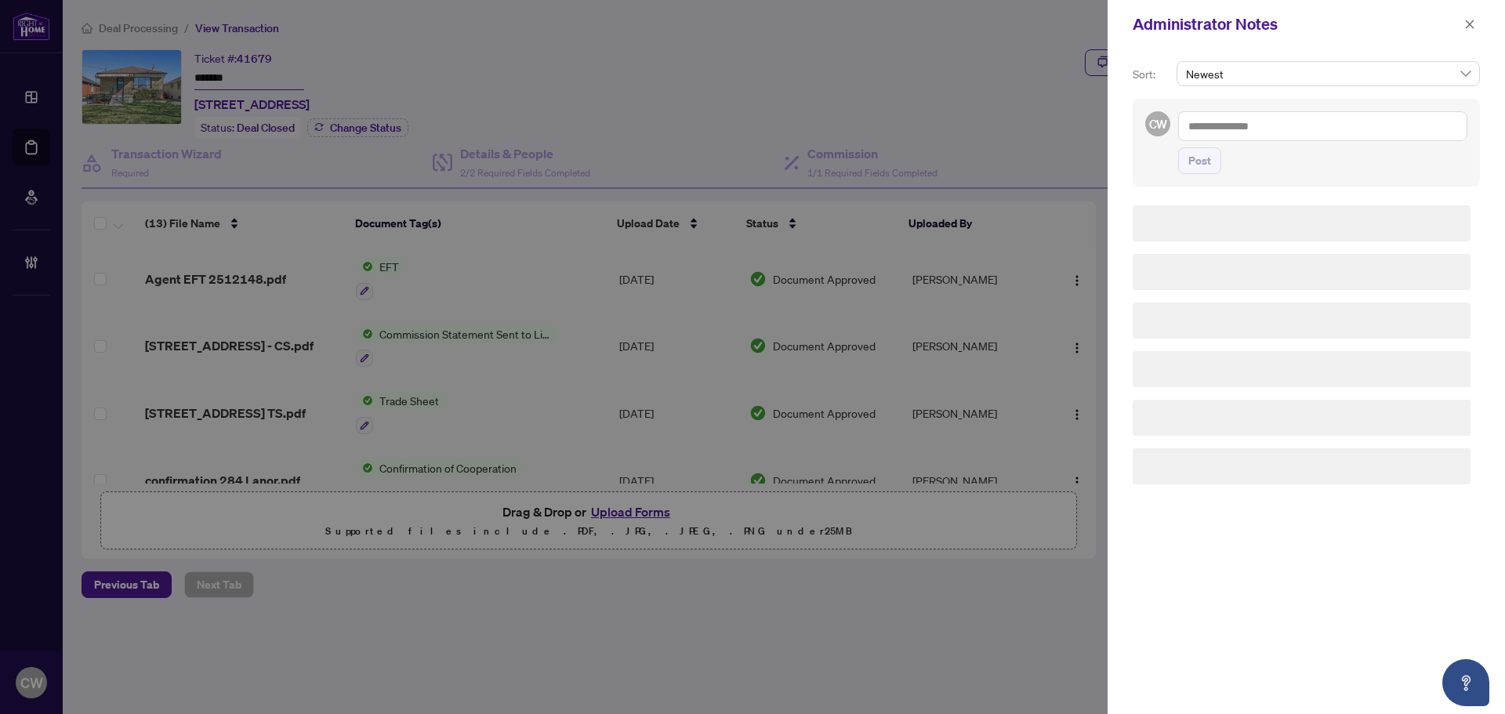
click at [1270, 124] on textarea at bounding box center [1322, 126] width 289 height 30
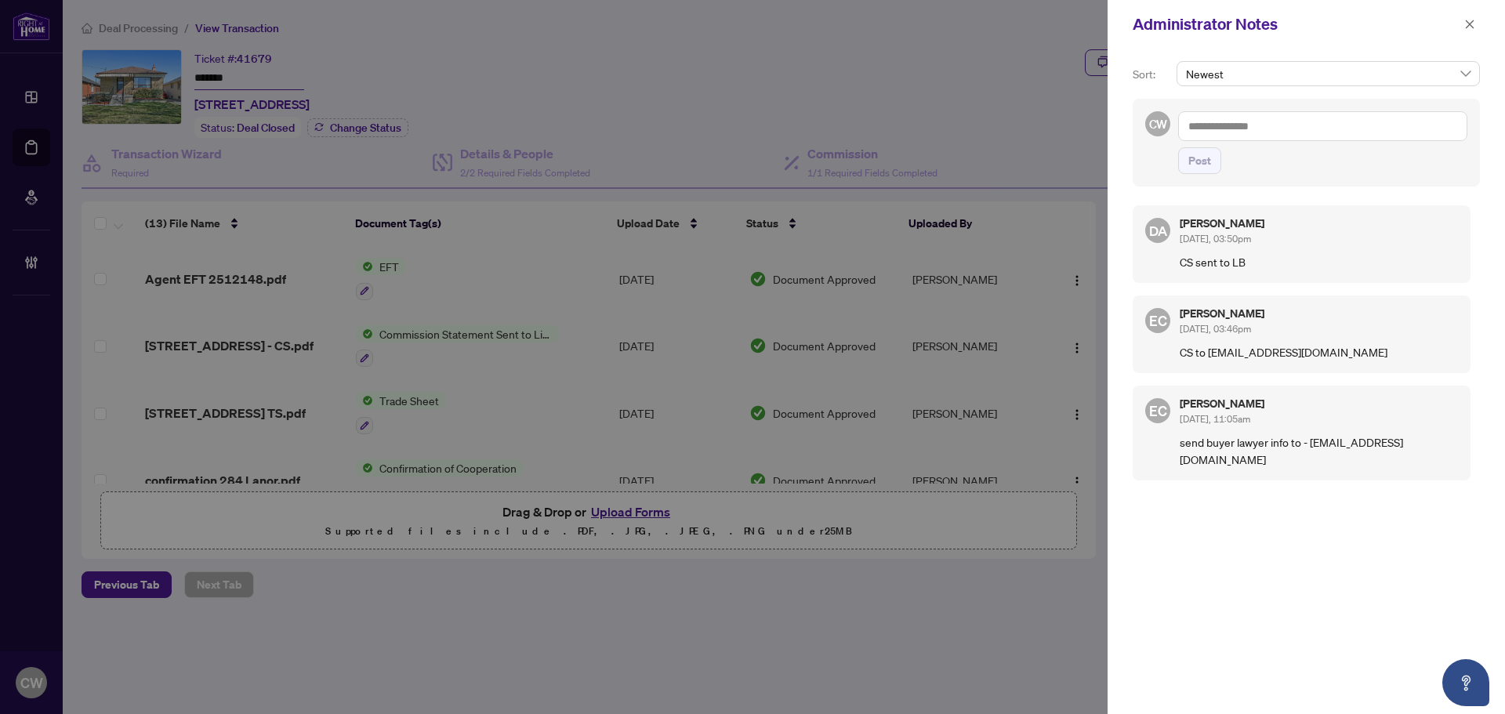
paste textarea "**********"
type textarea "**********"
drag, startPoint x: 1207, startPoint y: 158, endPoint x: 1267, endPoint y: 120, distance: 71.6
click at [1207, 158] on span "Post" at bounding box center [1200, 160] width 23 height 25
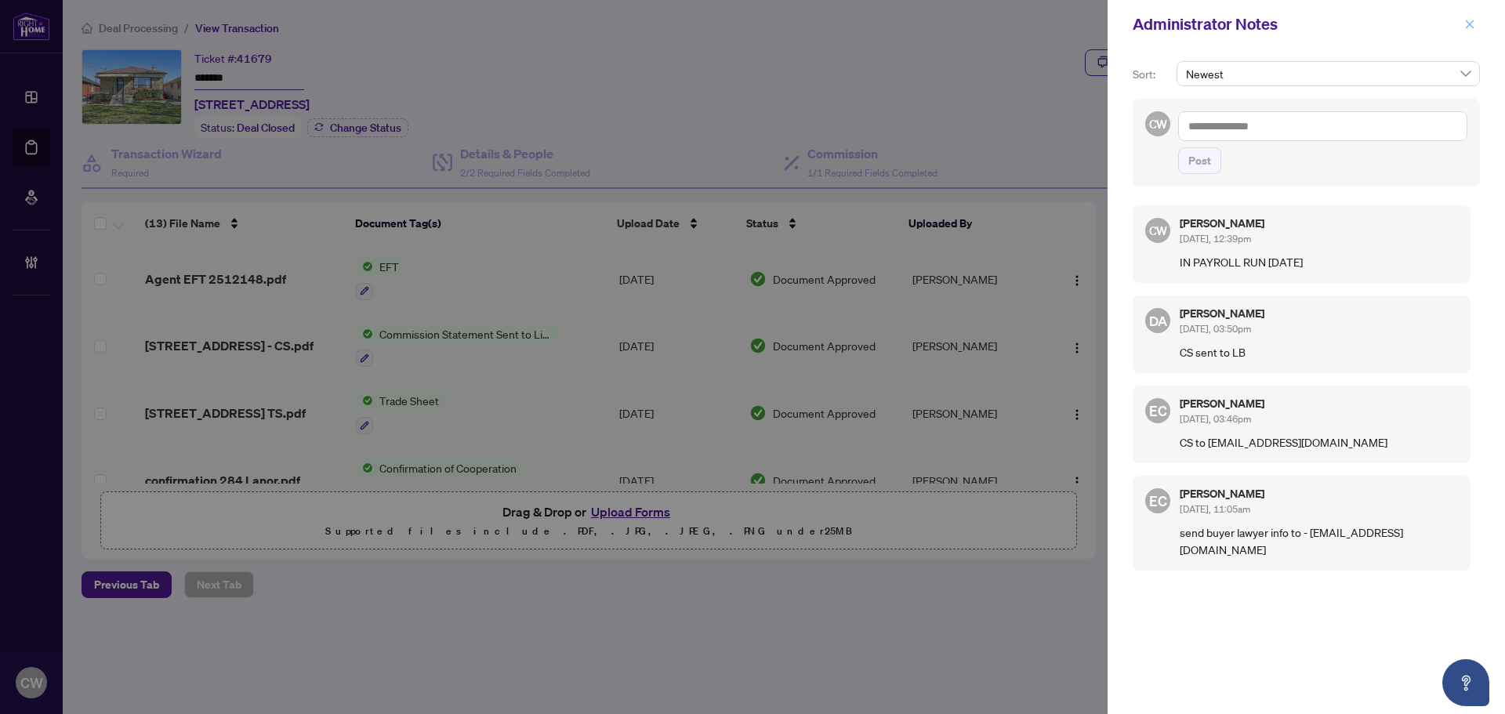
click at [1477, 27] on button "button" at bounding box center [1470, 24] width 20 height 19
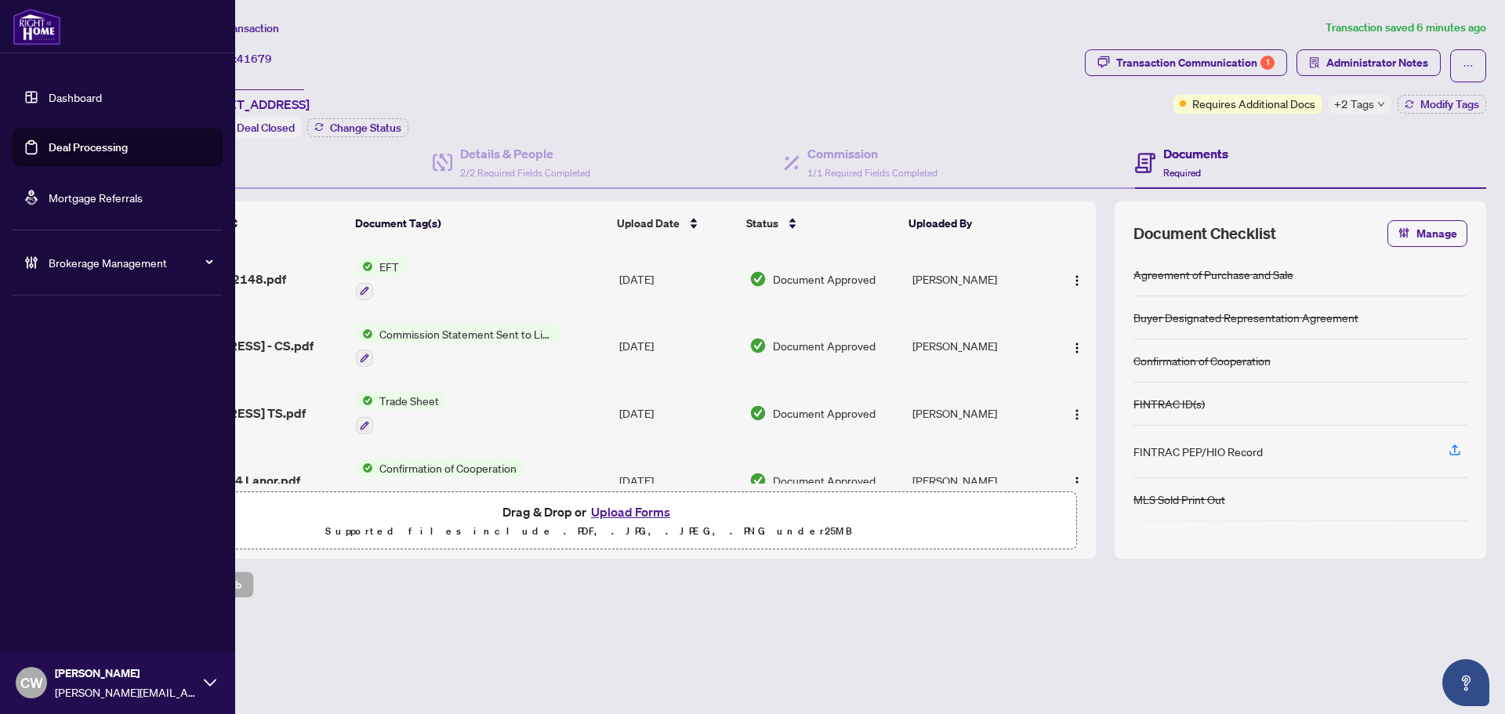
drag, startPoint x: 47, startPoint y: 140, endPoint x: 100, endPoint y: 135, distance: 52.7
click at [49, 140] on link "Deal Processing" at bounding box center [88, 147] width 79 height 14
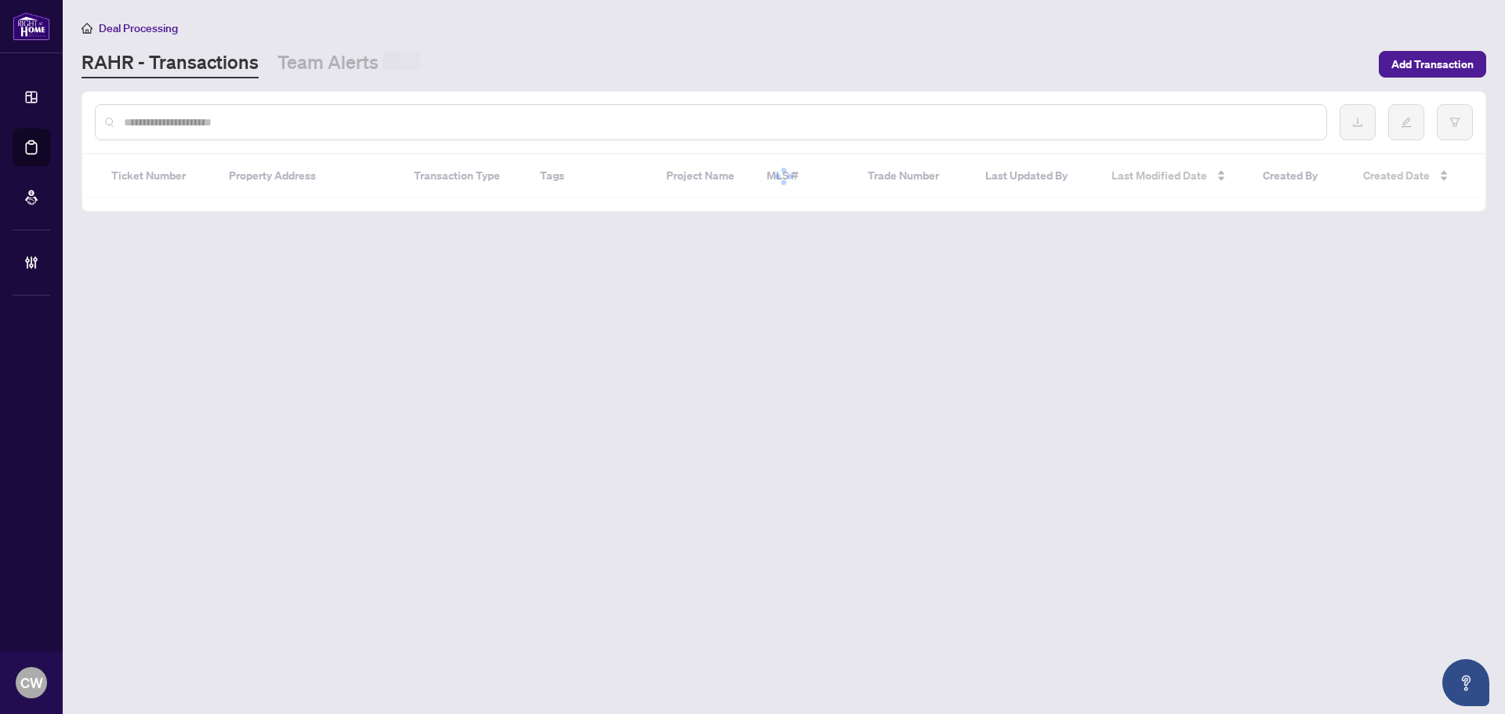
click at [315, 109] on div at bounding box center [711, 122] width 1233 height 36
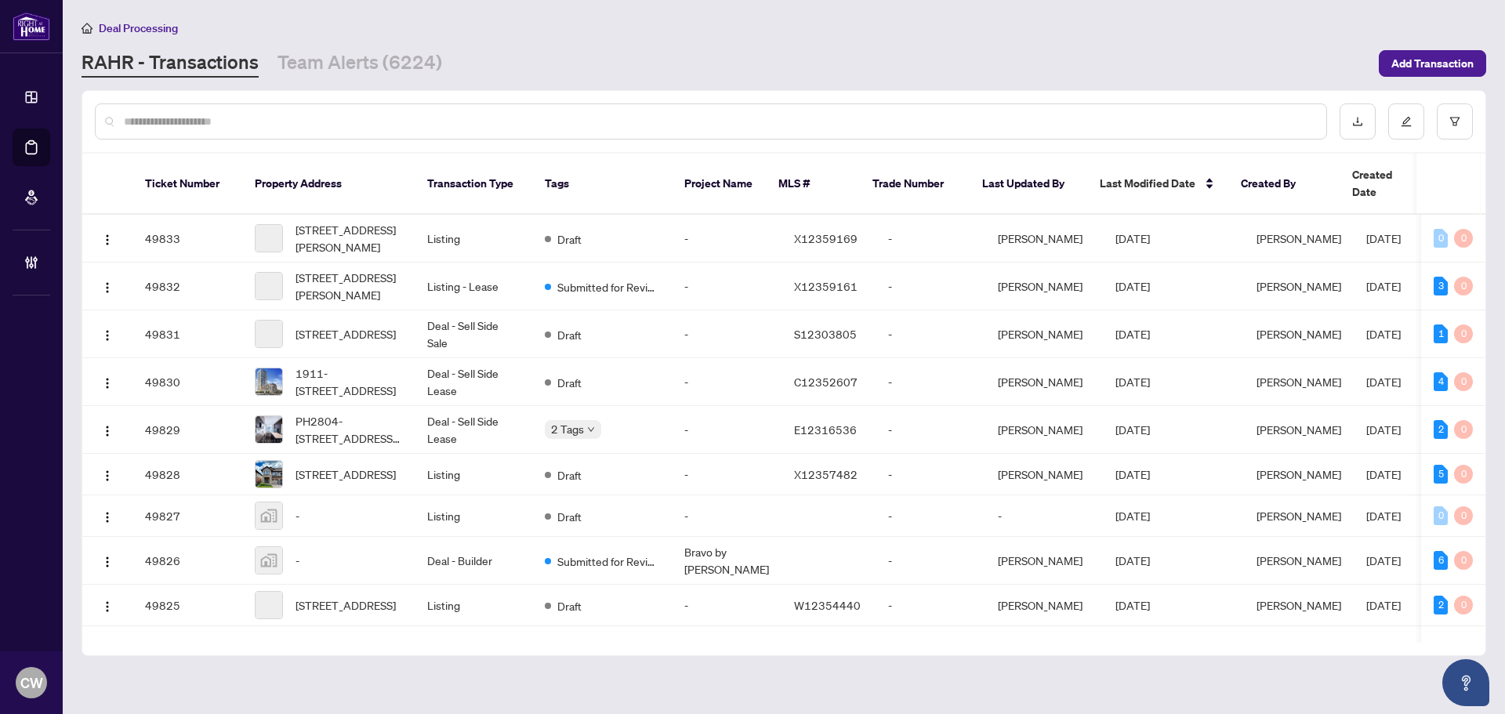
click at [318, 118] on input "text" at bounding box center [719, 121] width 1190 height 17
paste input "*******"
type input "*******"
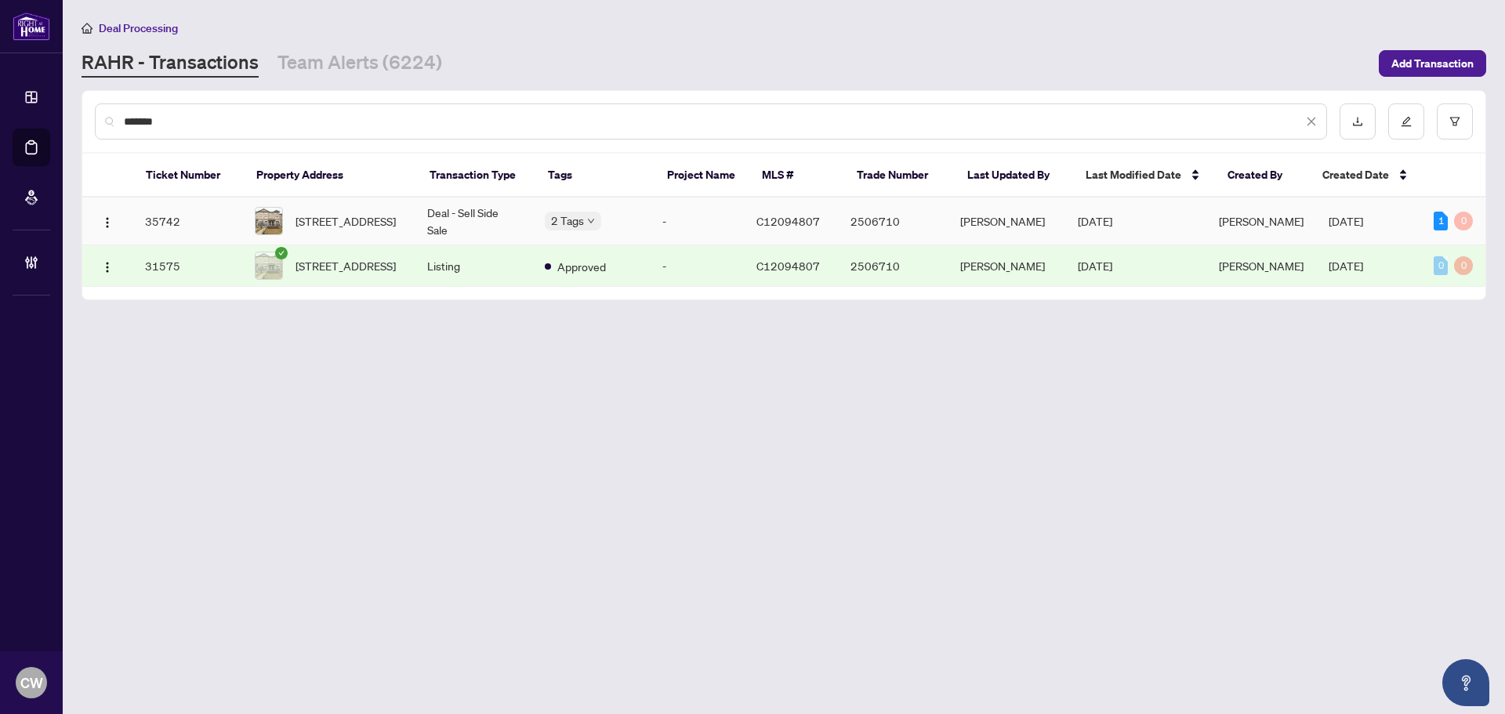
click at [361, 223] on span "34 Horsham Ave, Toronto, Ontario M2N 1Z7, Canada" at bounding box center [346, 220] width 100 height 17
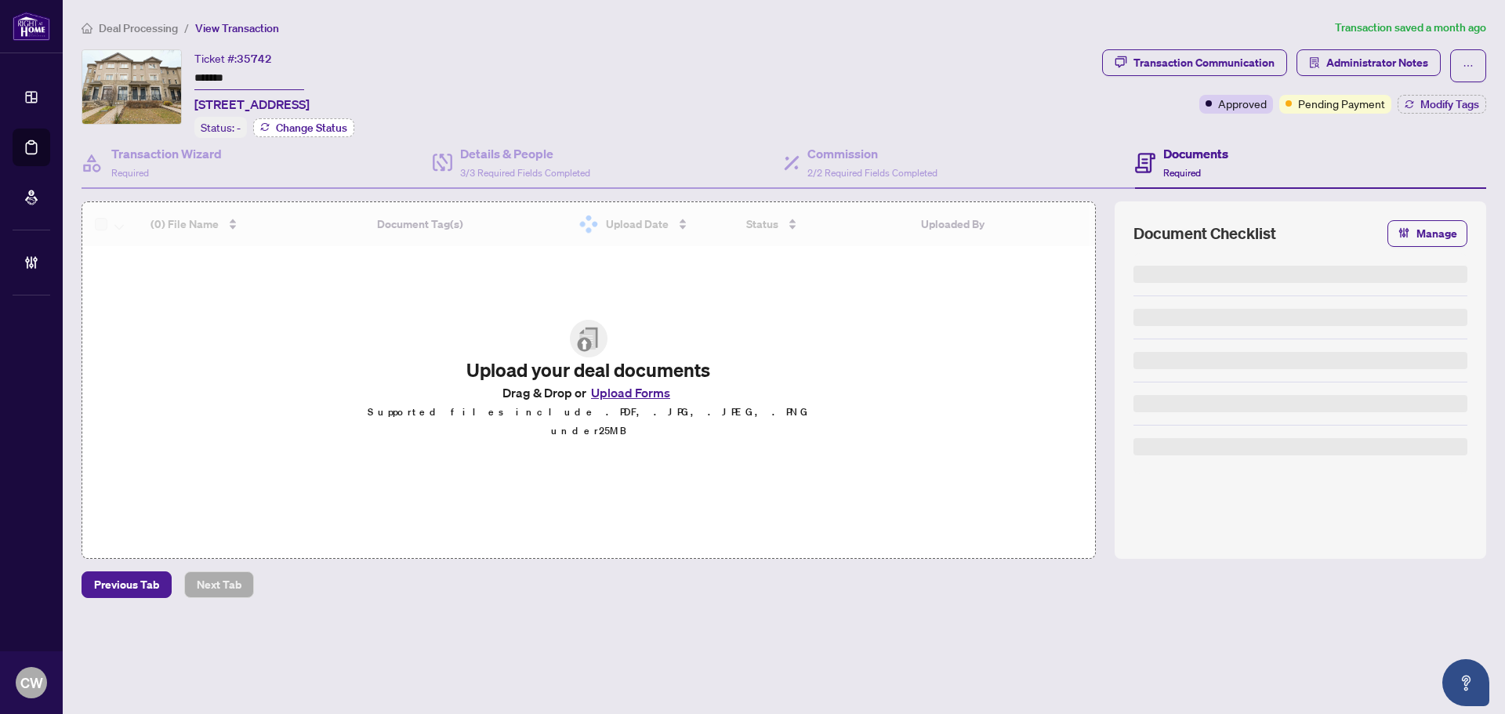
click at [335, 125] on span "Change Status" at bounding box center [311, 127] width 71 height 11
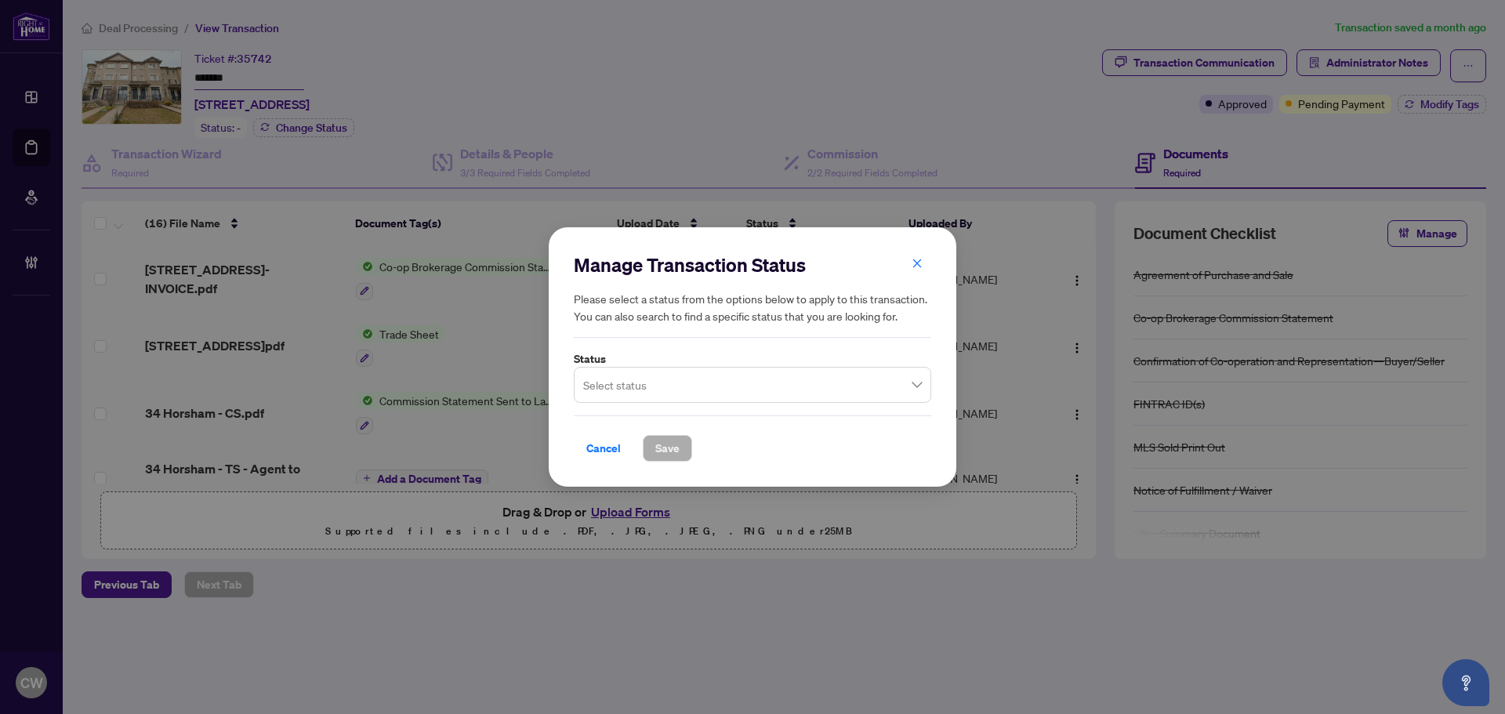
click at [757, 394] on input "search" at bounding box center [745, 387] width 325 height 34
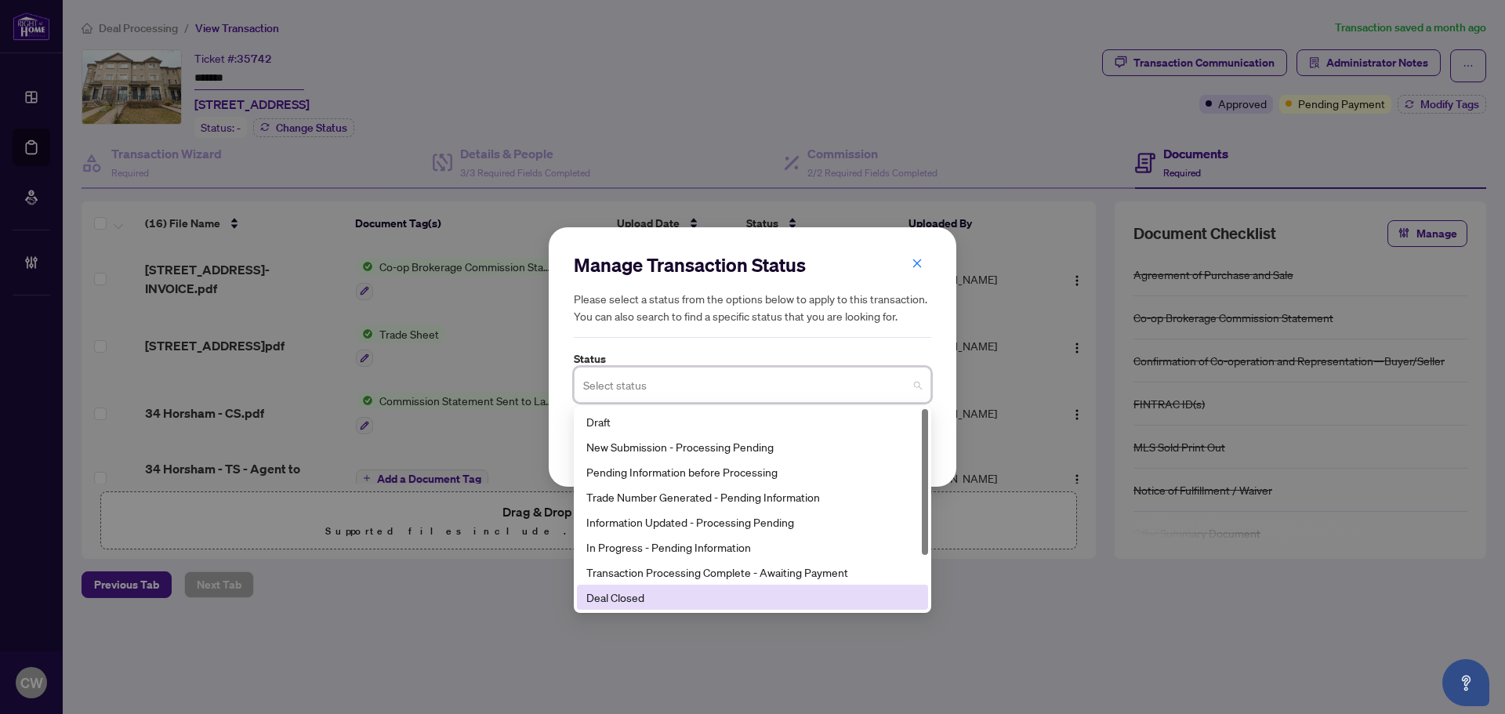
click at [714, 594] on div "Deal Closed" at bounding box center [752, 597] width 332 height 17
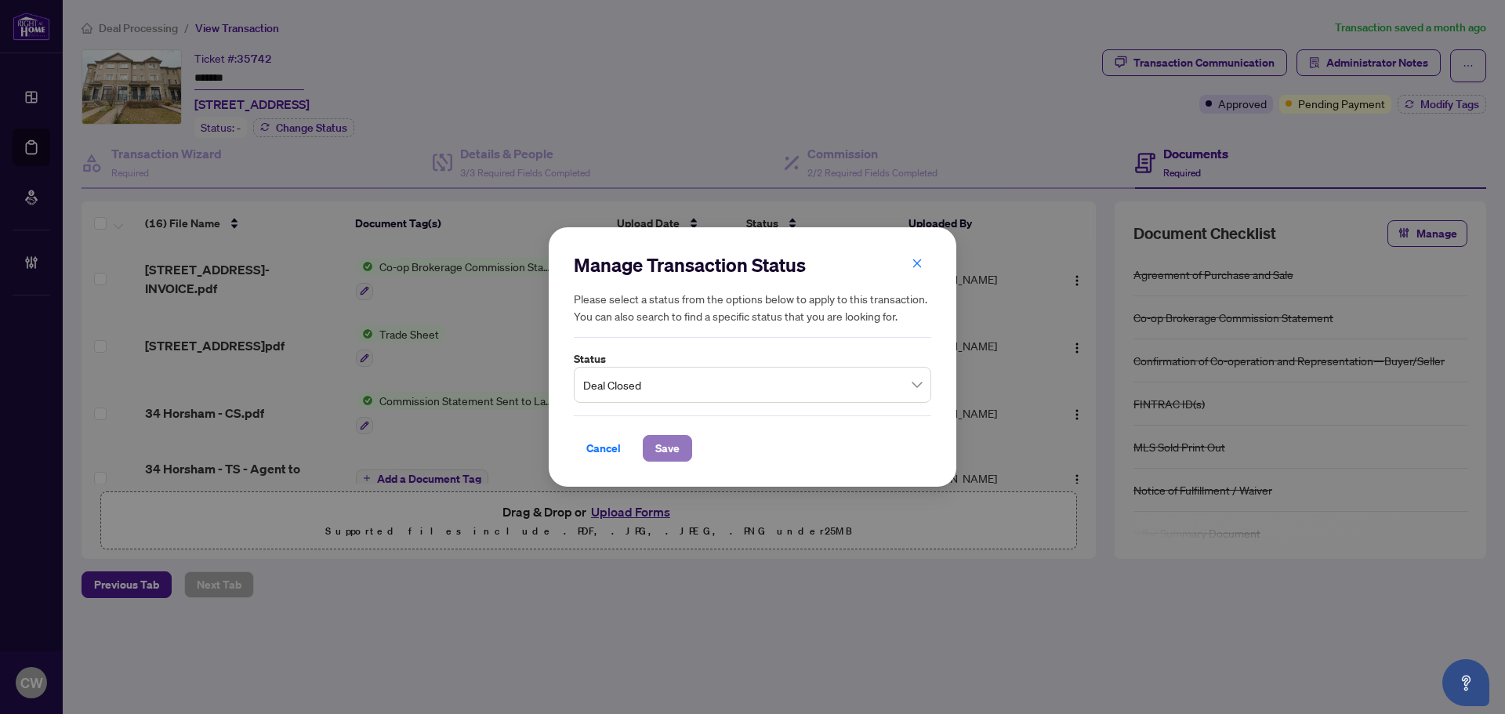
click at [661, 452] on span "Save" at bounding box center [667, 448] width 24 height 25
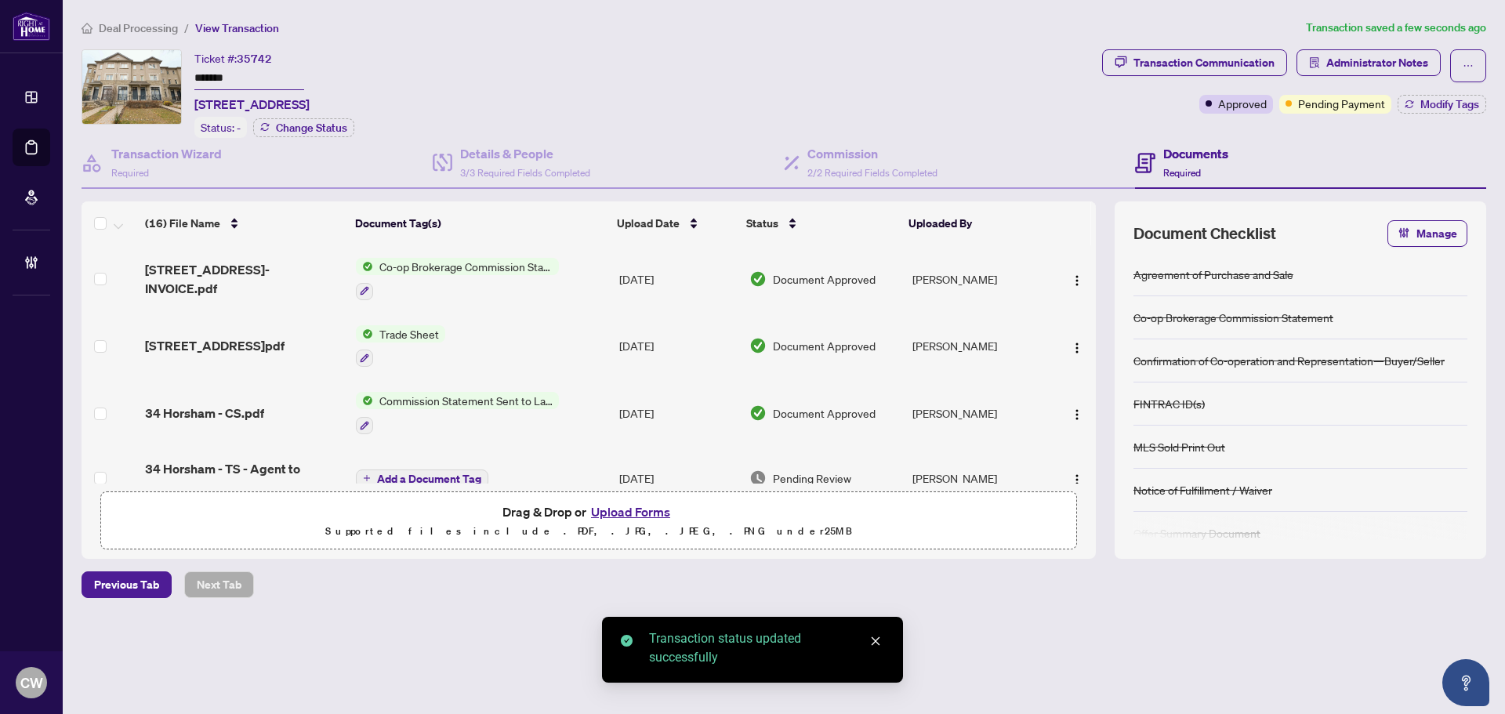
click at [1474, 103] on span "Modify Tags" at bounding box center [1450, 104] width 59 height 11
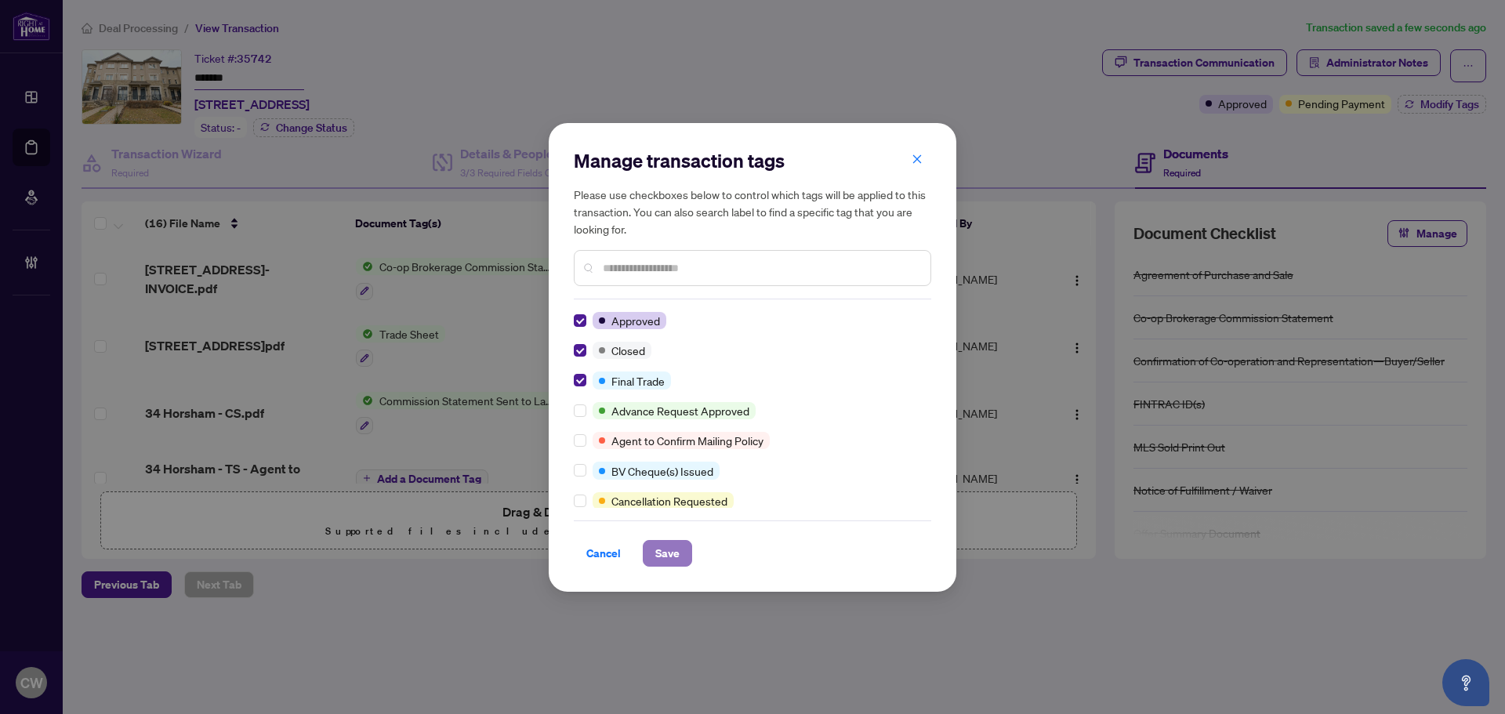
click at [664, 564] on span "Save" at bounding box center [667, 553] width 24 height 25
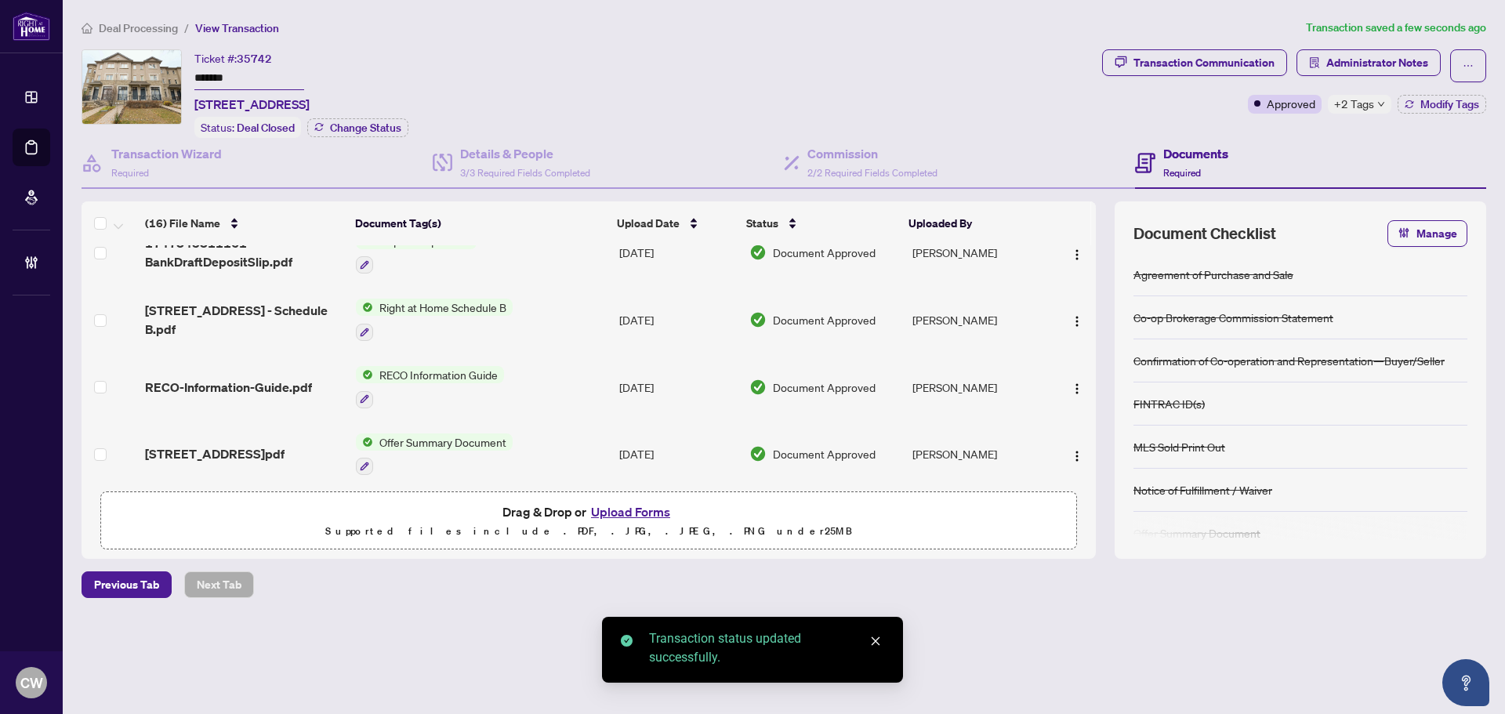
scroll to position [833, 0]
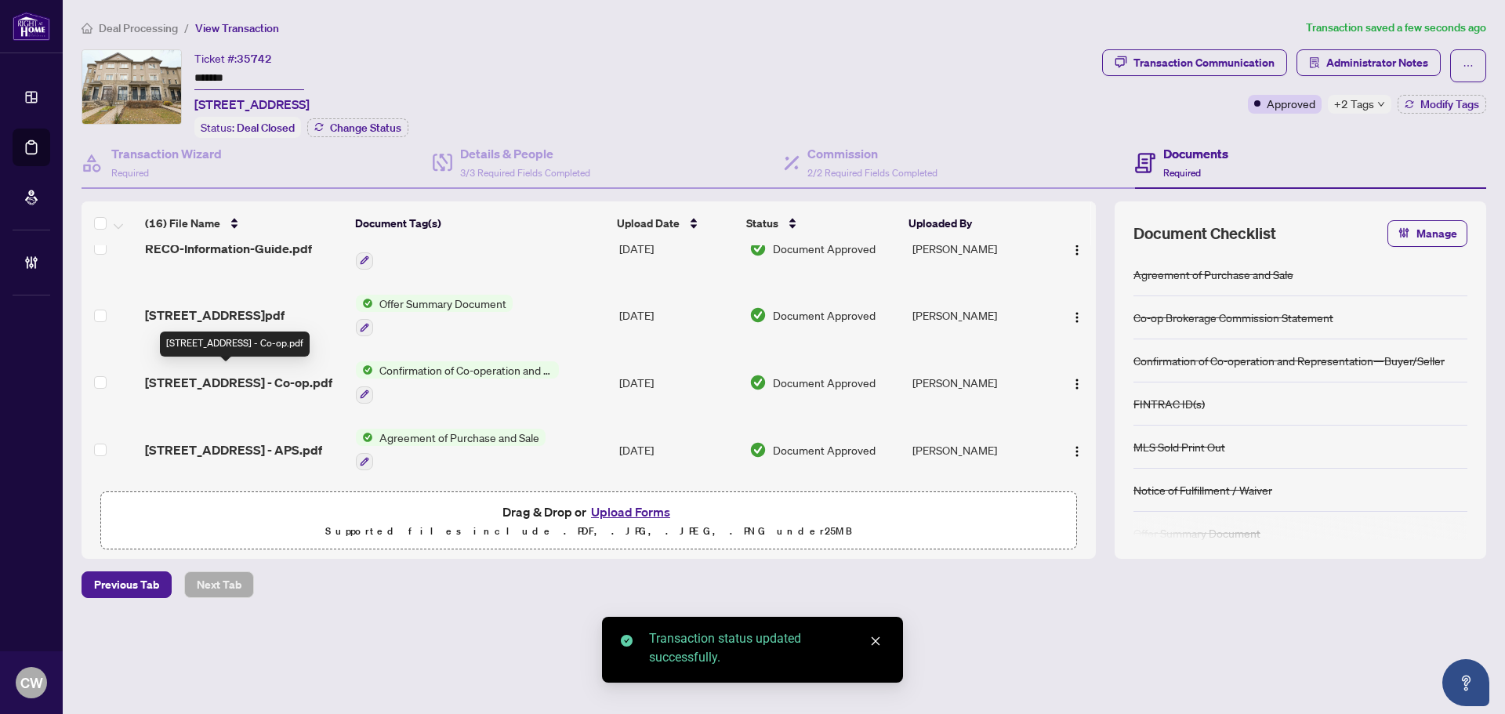
click at [270, 373] on span "34 Horsham Ave - Co-op.pdf" at bounding box center [238, 382] width 187 height 19
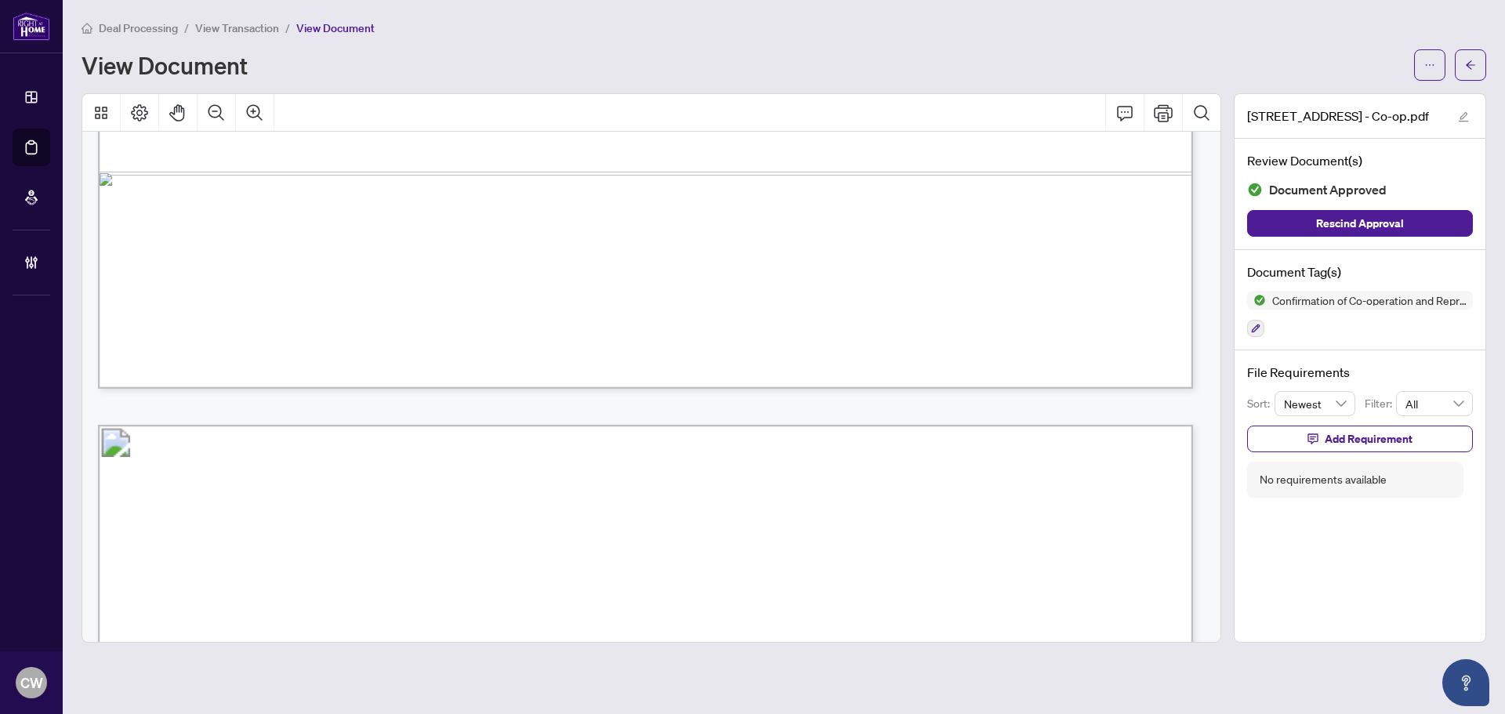
scroll to position [1725, 0]
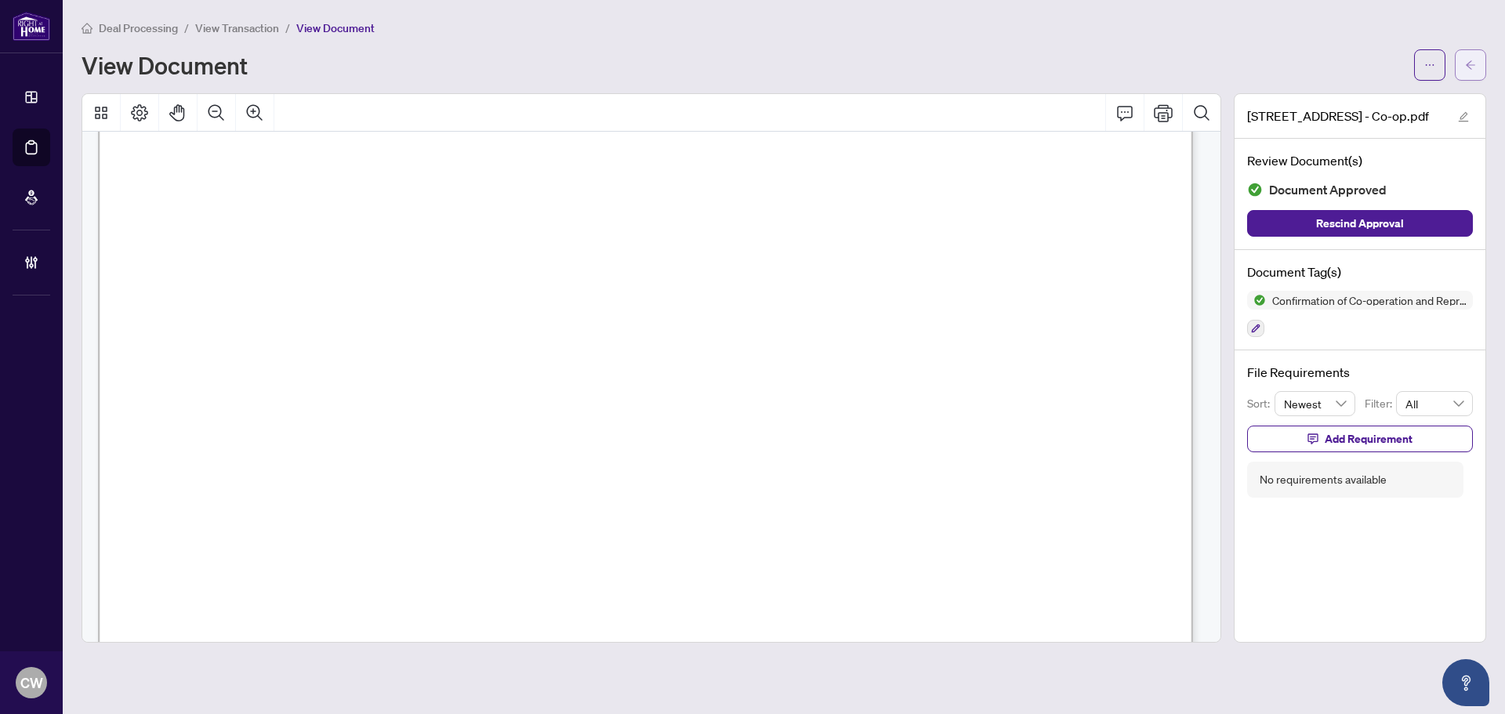
click at [1472, 70] on icon "arrow-left" at bounding box center [1470, 65] width 11 height 11
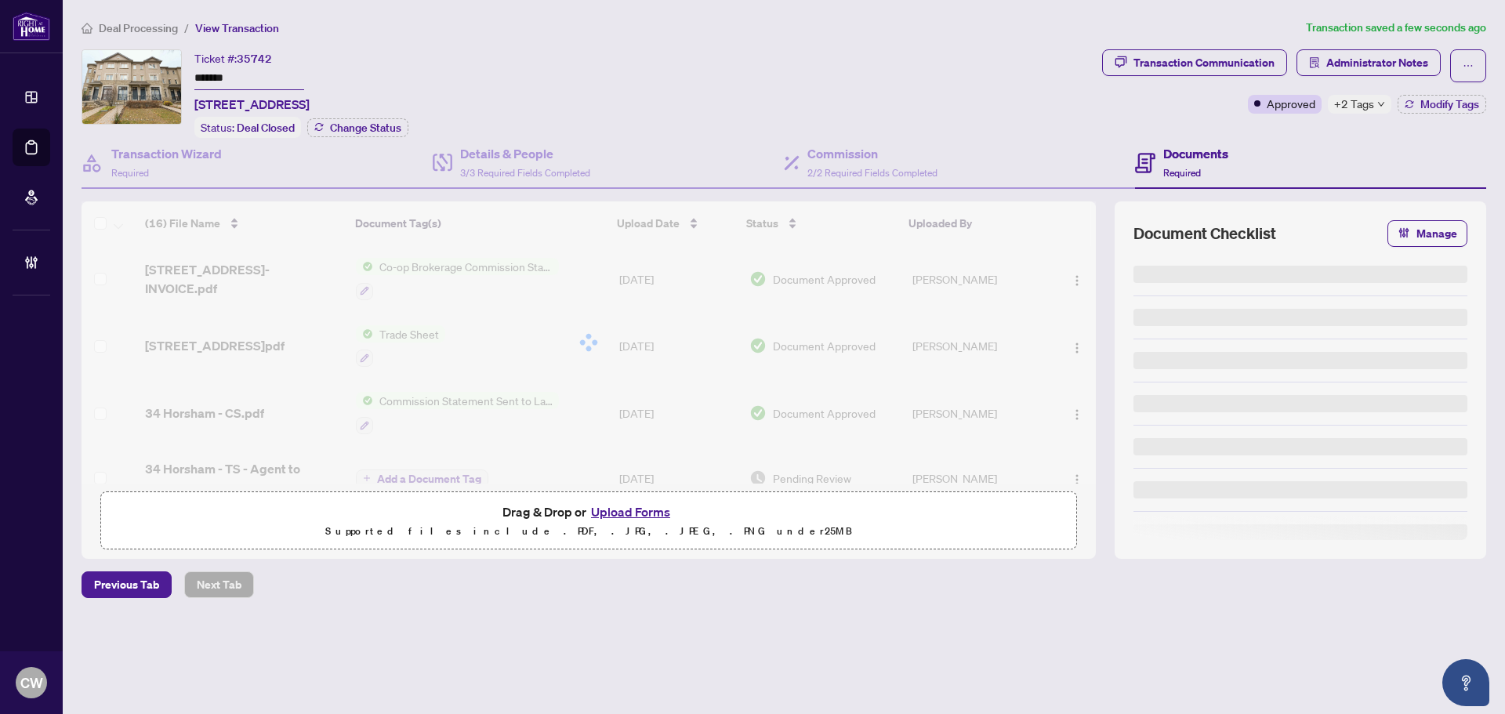
click at [205, 342] on div at bounding box center [589, 343] width 1015 height 282
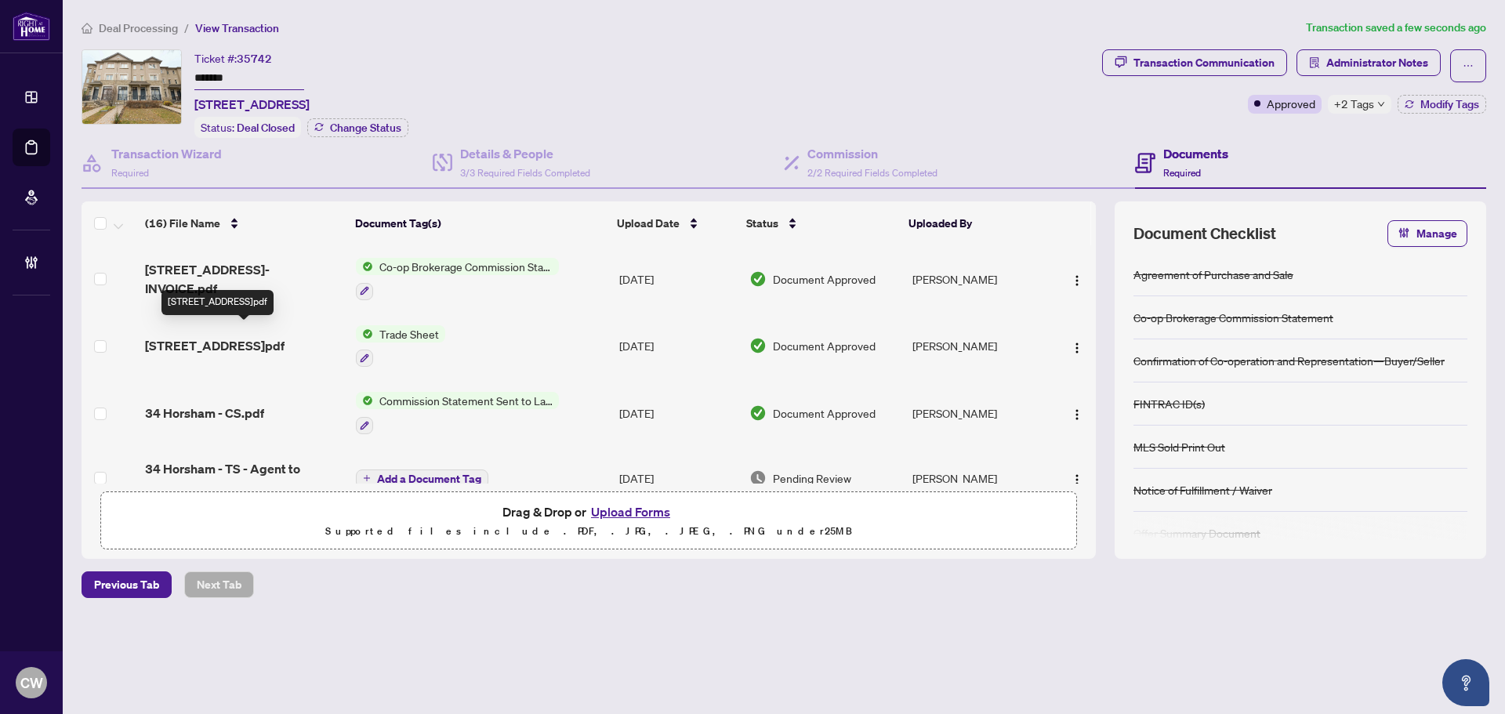
click at [205, 342] on span "34 Horsham Ave - TS - 2506710.pdf" at bounding box center [215, 345] width 140 height 19
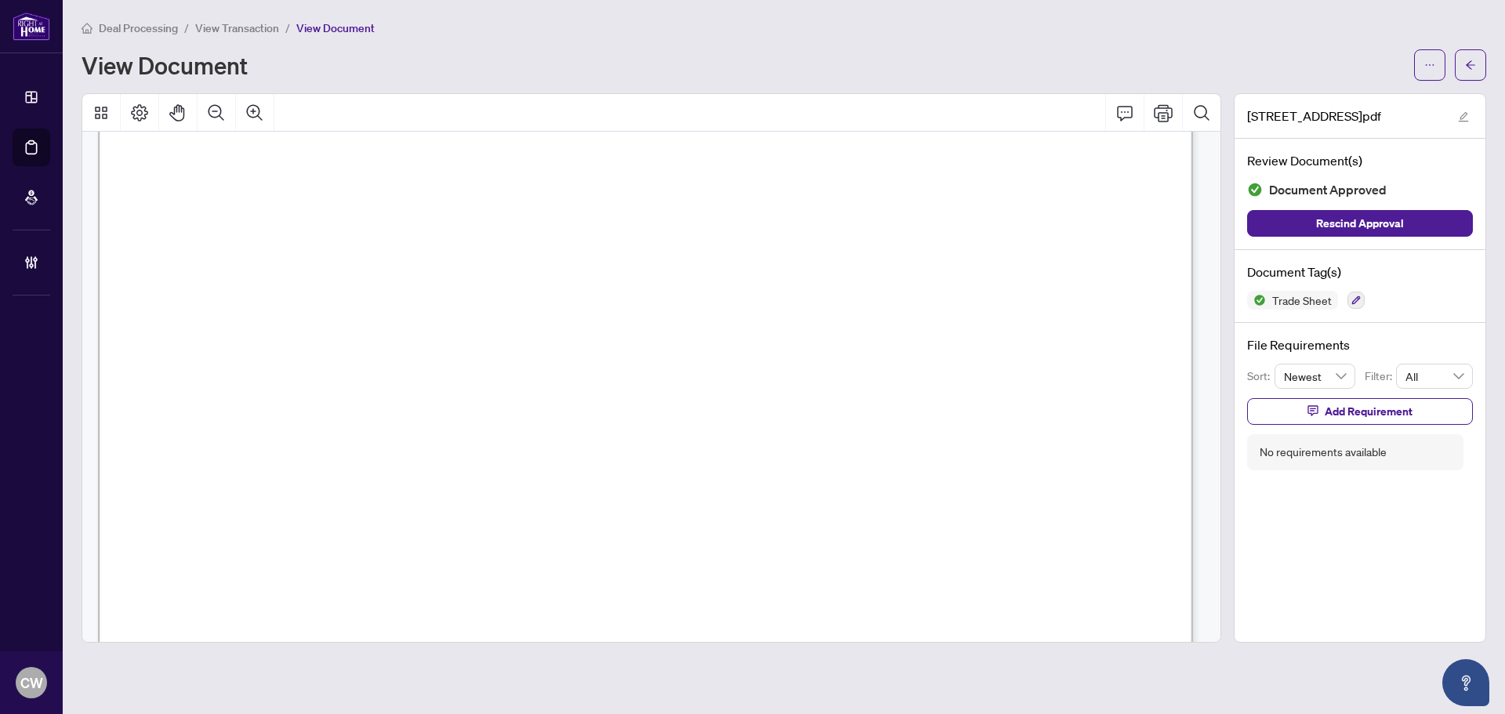
scroll to position [627, 0]
click at [1469, 66] on icon "arrow-left" at bounding box center [1470, 65] width 11 height 11
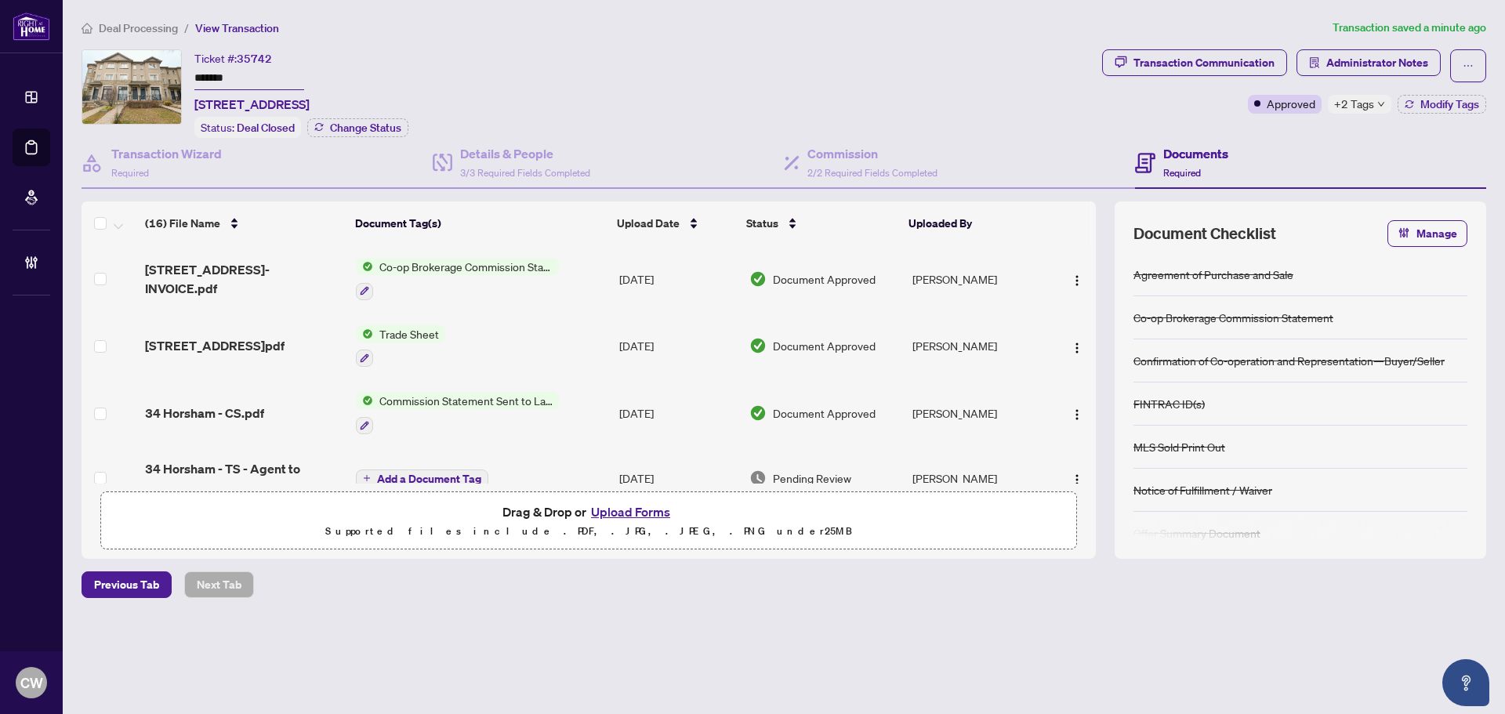
click at [641, 508] on button "Upload Forms" at bounding box center [630, 512] width 89 height 20
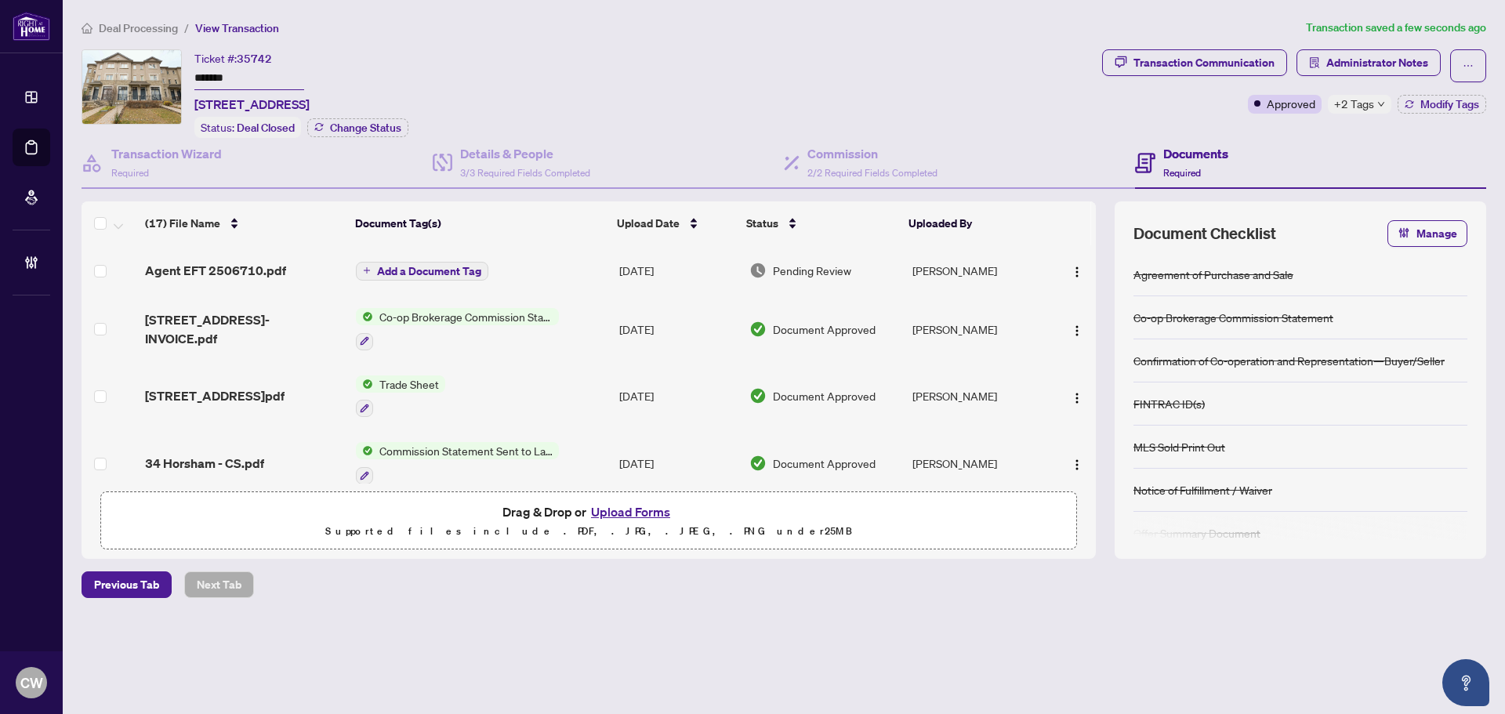
click at [465, 268] on span "Add a Document Tag" at bounding box center [429, 271] width 104 height 11
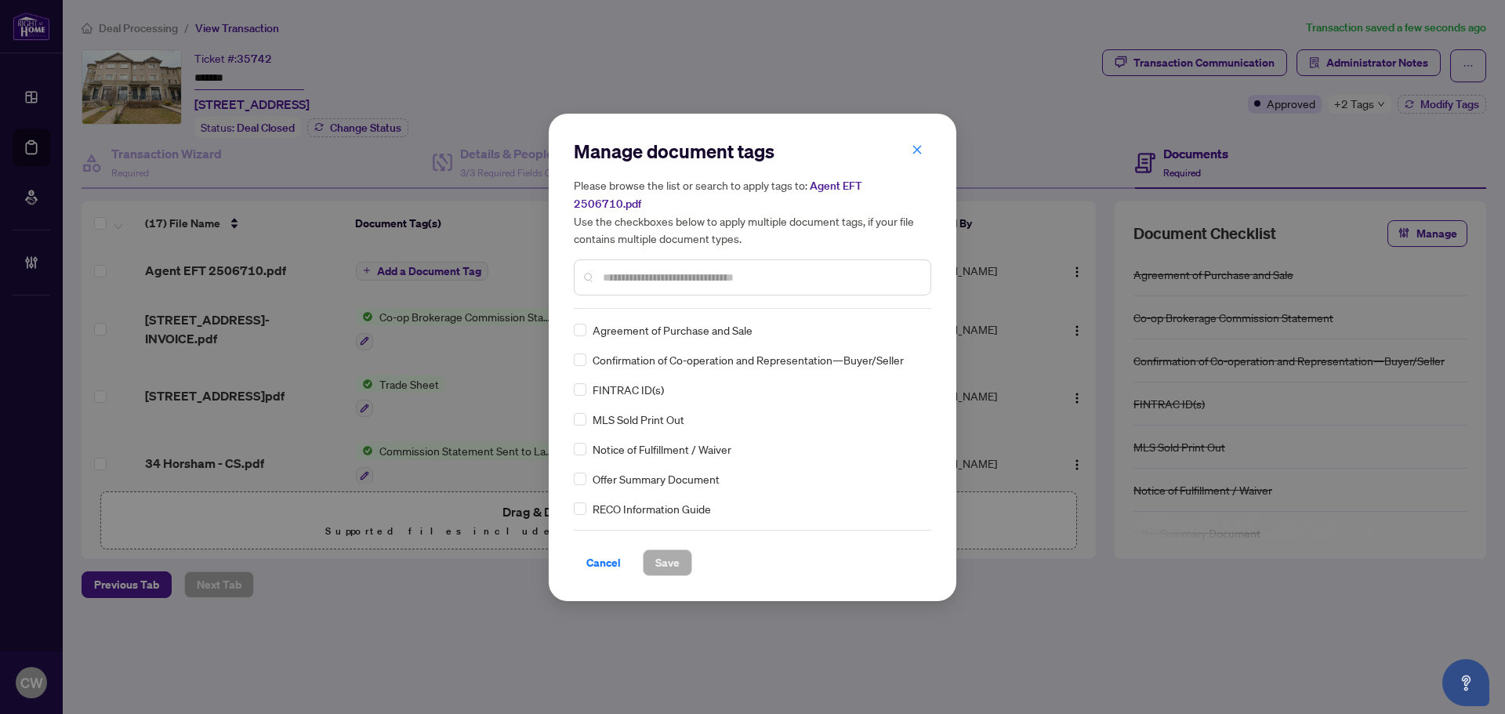
click at [661, 270] on input "text" at bounding box center [760, 277] width 315 height 17
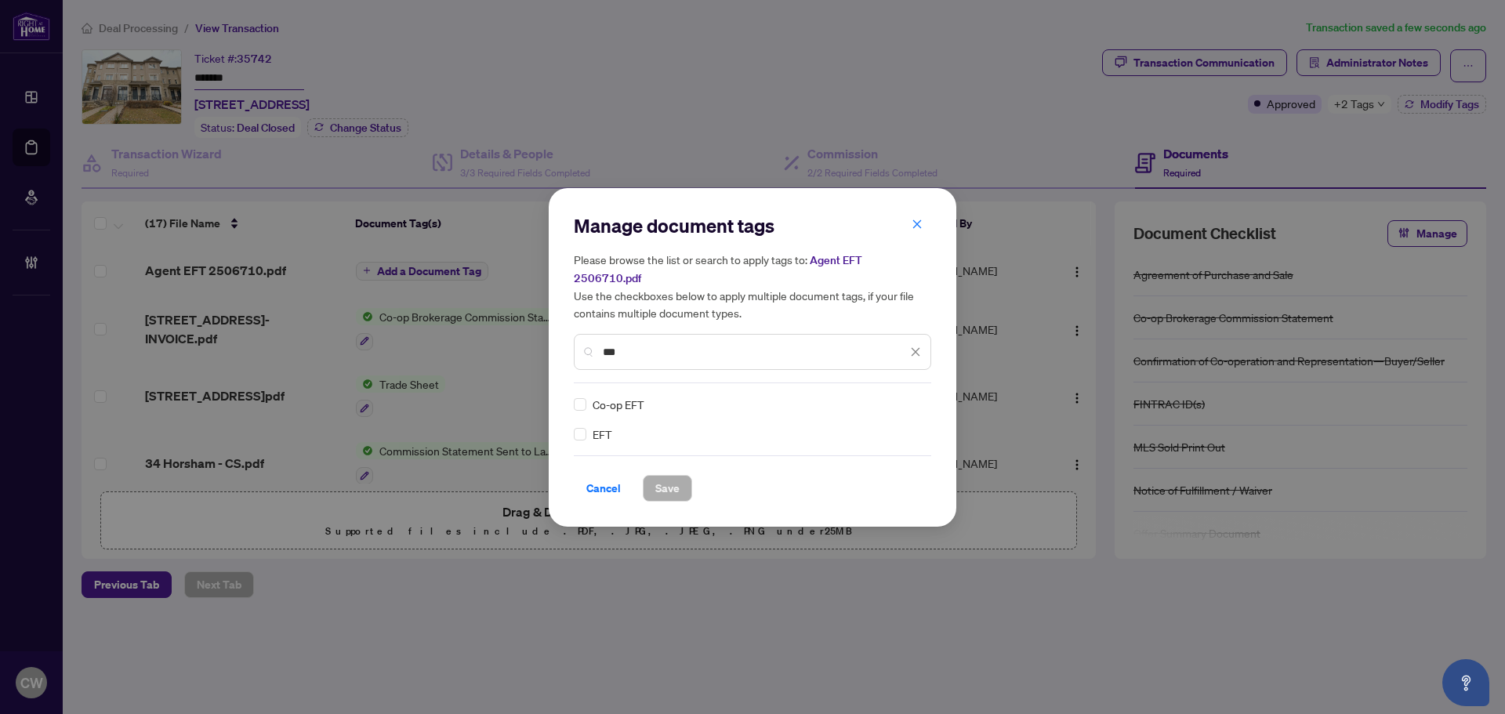
type input "***"
click at [911, 397] on div at bounding box center [906, 405] width 30 height 16
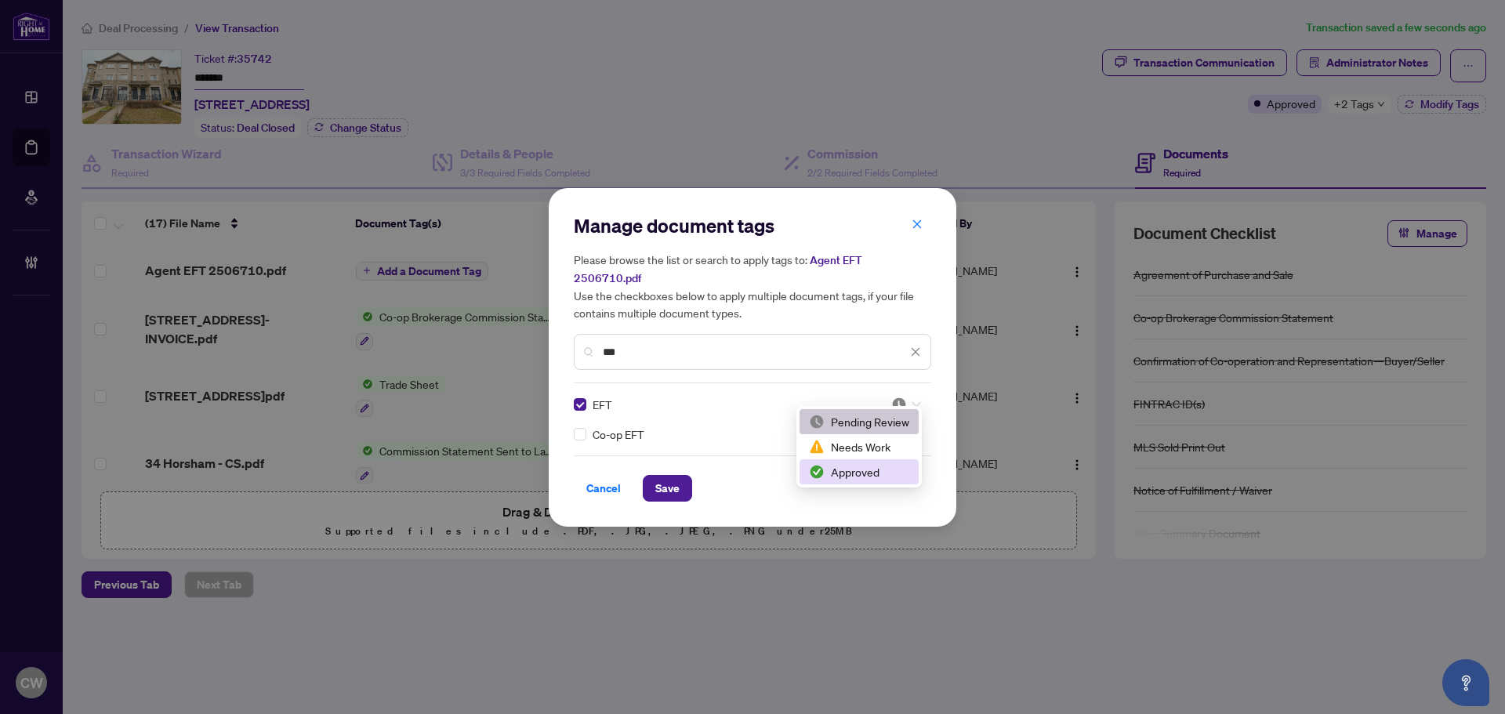
click at [874, 477] on div "Approved" at bounding box center [859, 471] width 100 height 17
click at [669, 483] on span "Save" at bounding box center [667, 488] width 24 height 25
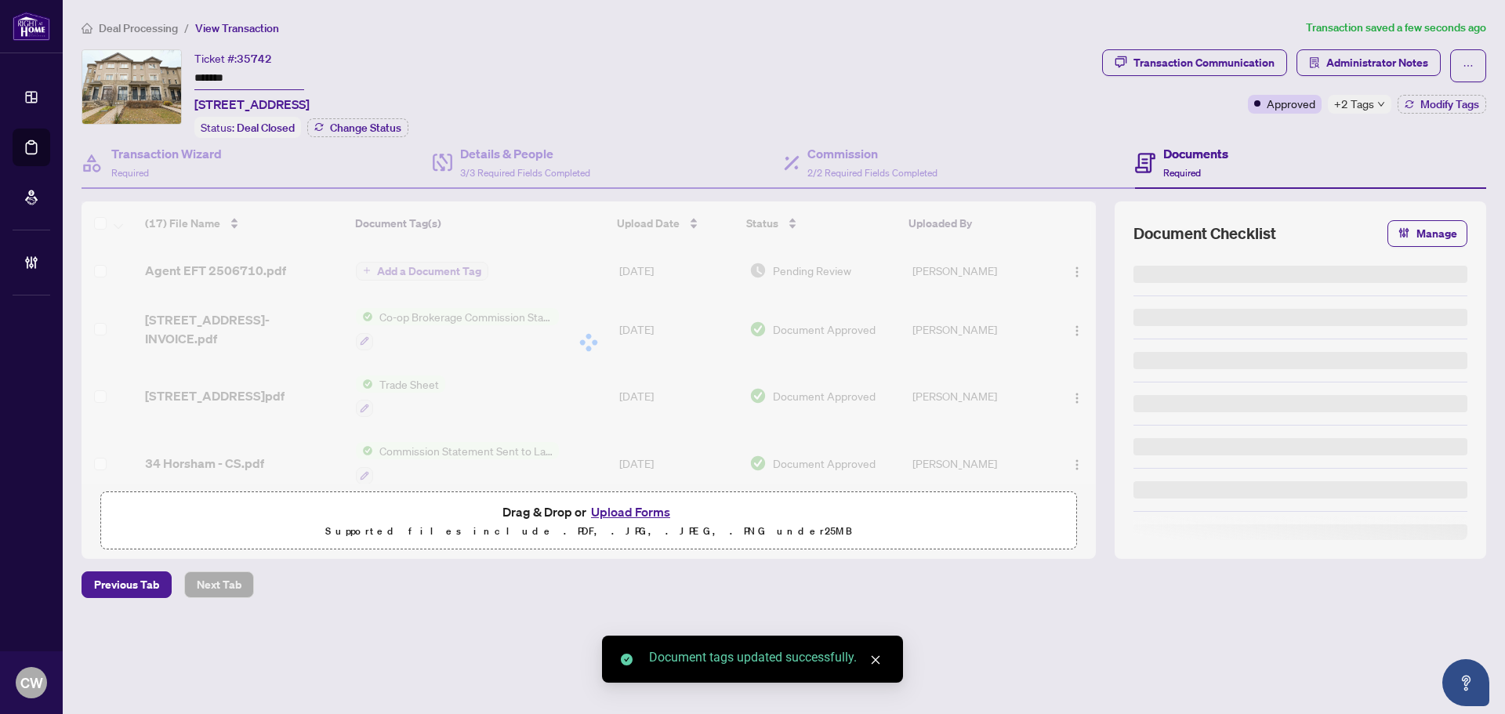
click at [241, 268] on div at bounding box center [589, 343] width 1015 height 282
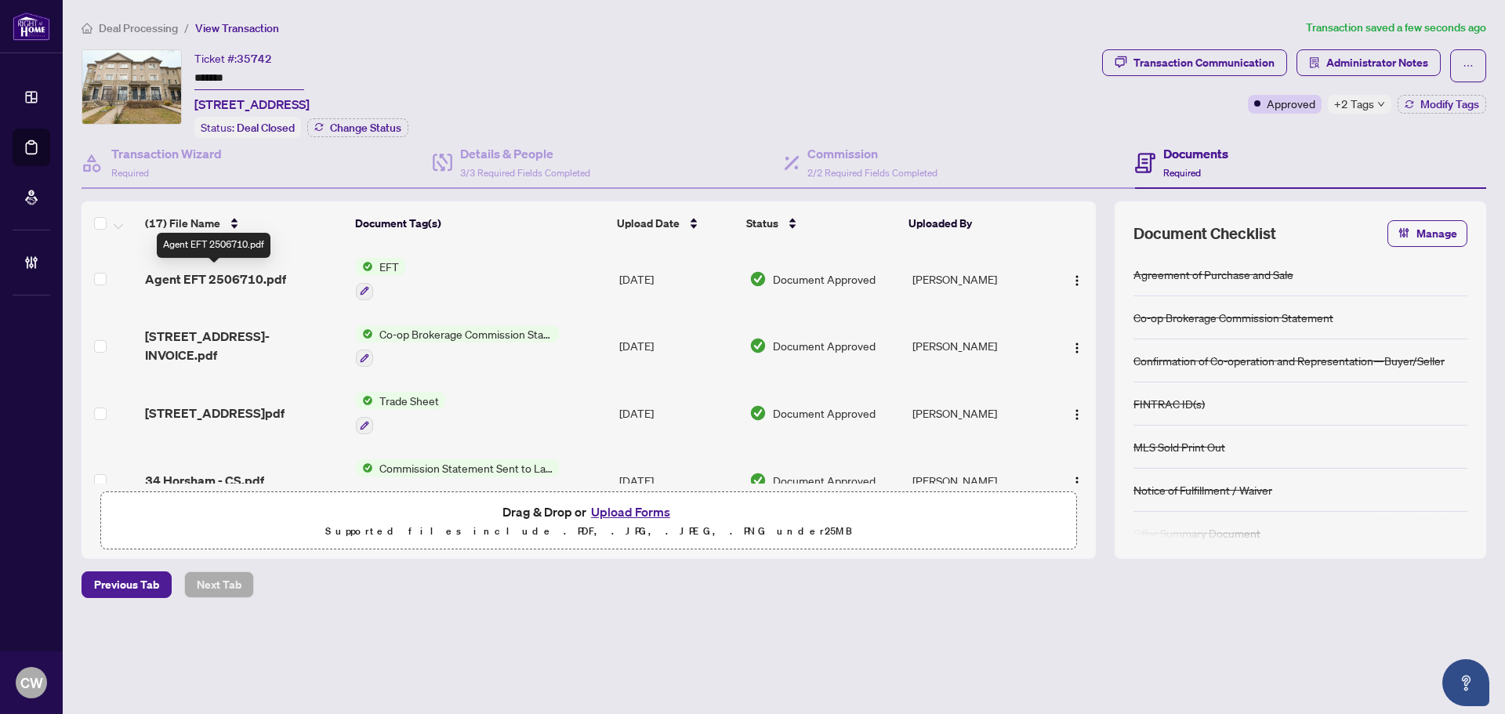
click at [185, 278] on span "Agent EFT 2506710.pdf" at bounding box center [215, 279] width 141 height 19
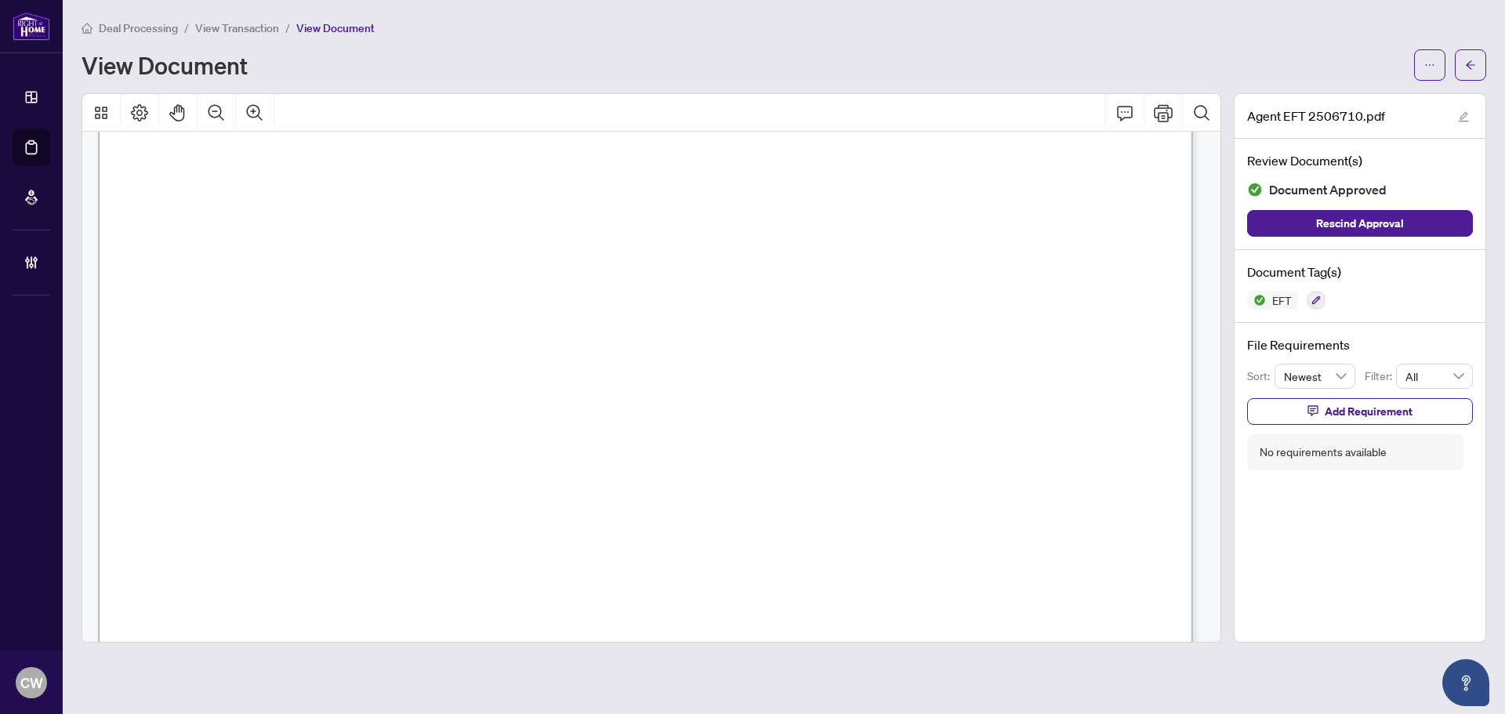
scroll to position [470, 0]
click at [1472, 68] on icon "arrow-left" at bounding box center [1470, 65] width 11 height 11
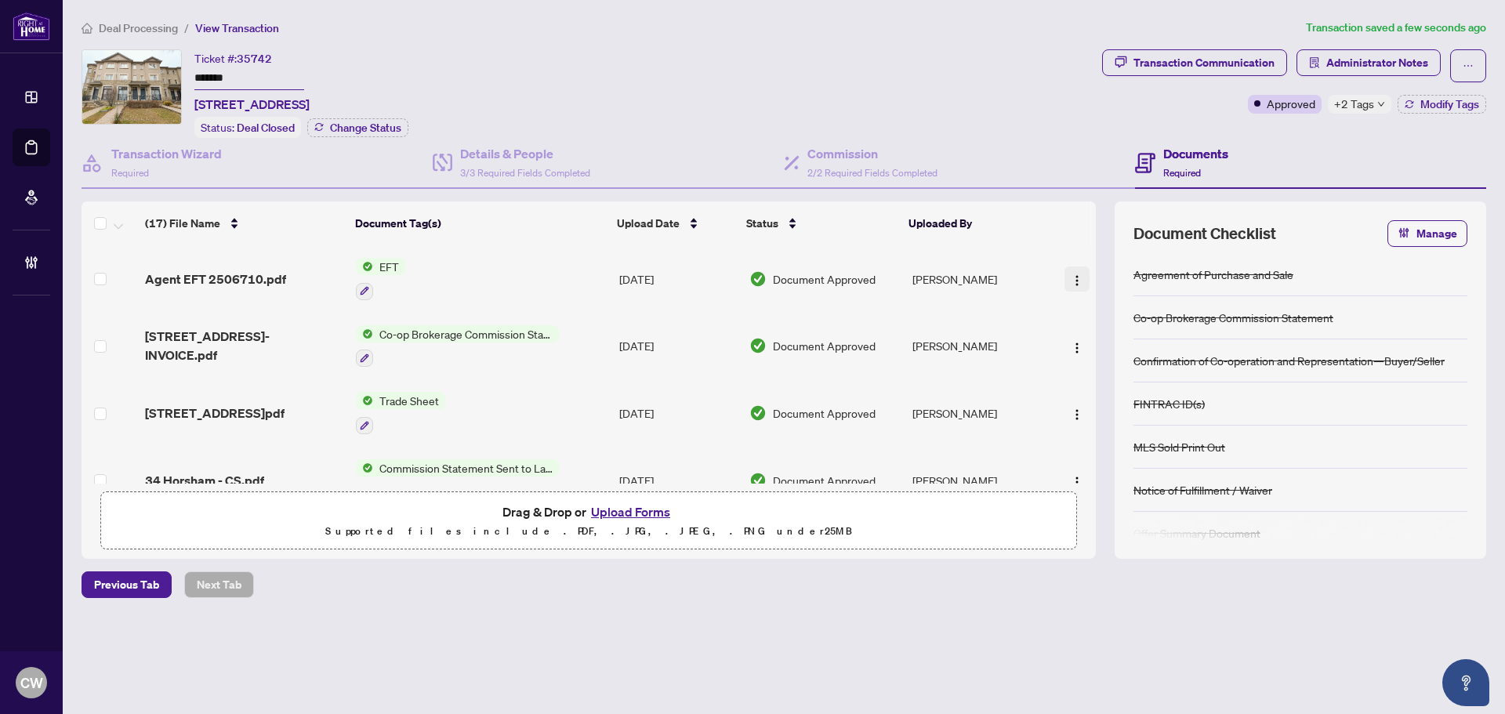
click at [1074, 274] on img "button" at bounding box center [1077, 280] width 13 height 13
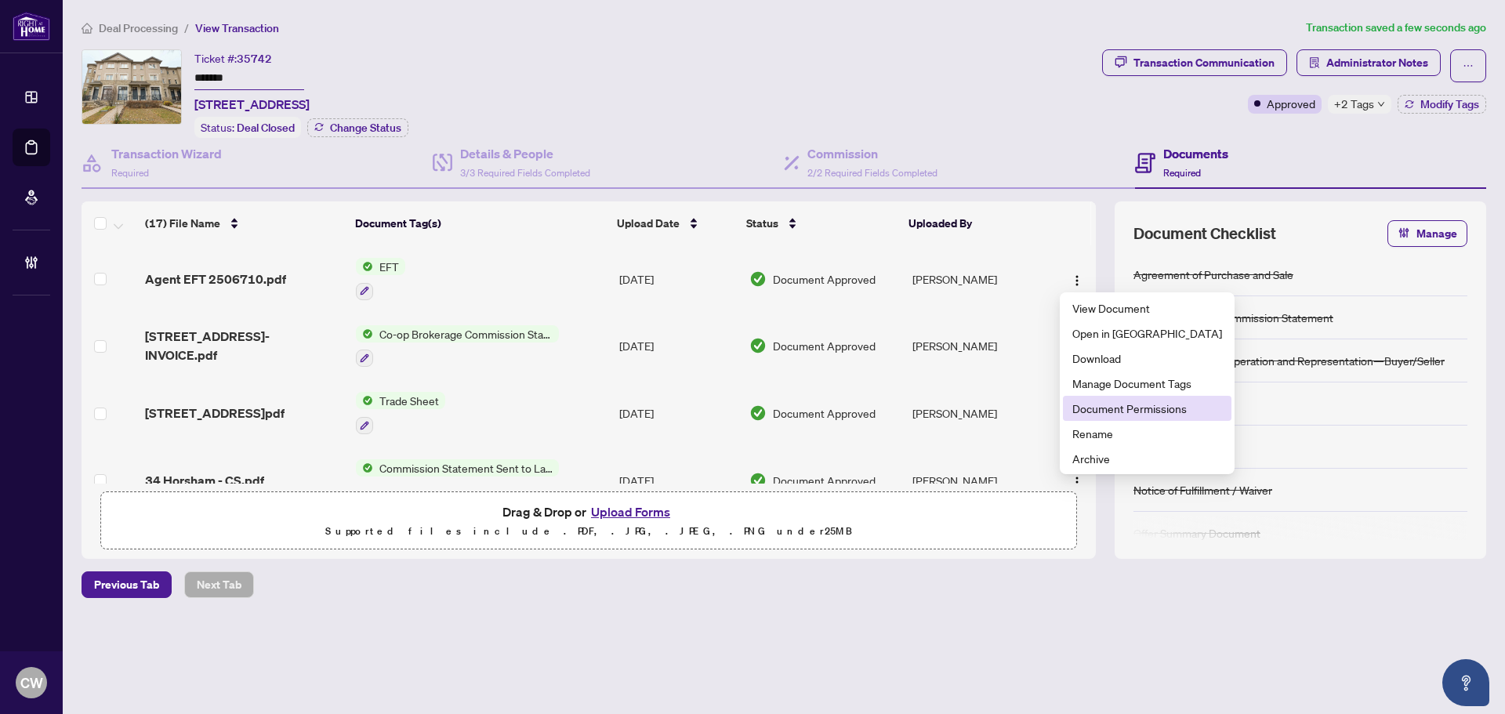
click at [1091, 413] on span "Document Permissions" at bounding box center [1148, 408] width 150 height 17
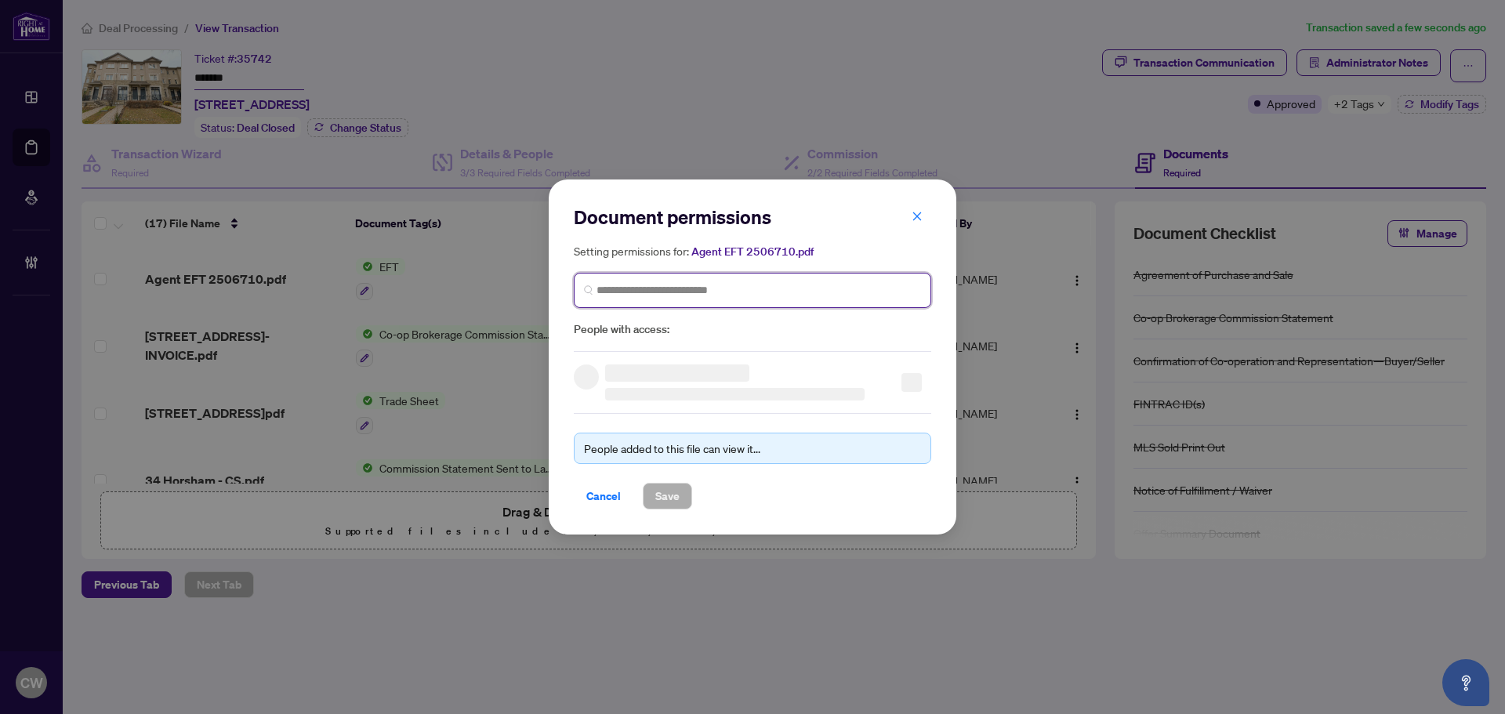
click at [670, 285] on input "search" at bounding box center [759, 290] width 325 height 16
paste input "**********"
type input "**********"
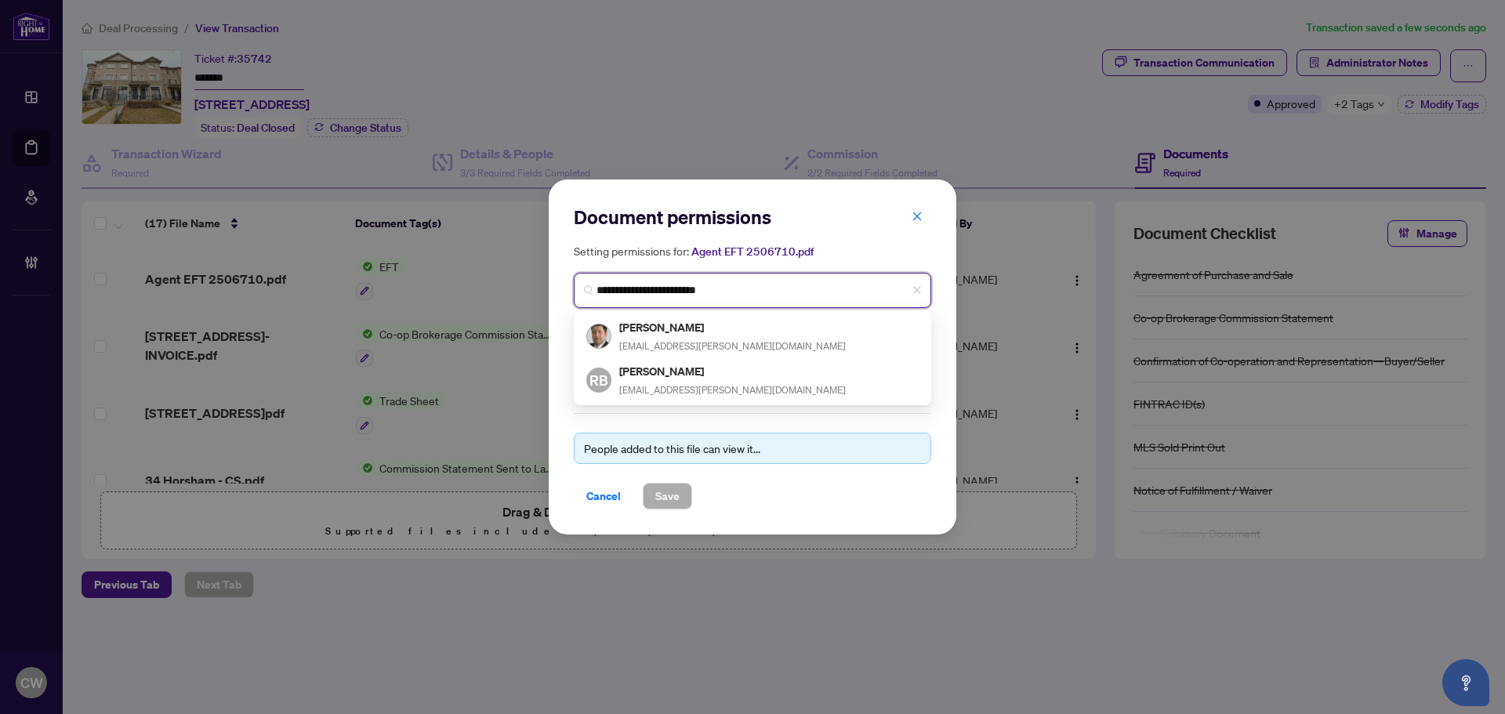
click at [674, 325] on h5 "Ardian Buli" at bounding box center [732, 327] width 227 height 18
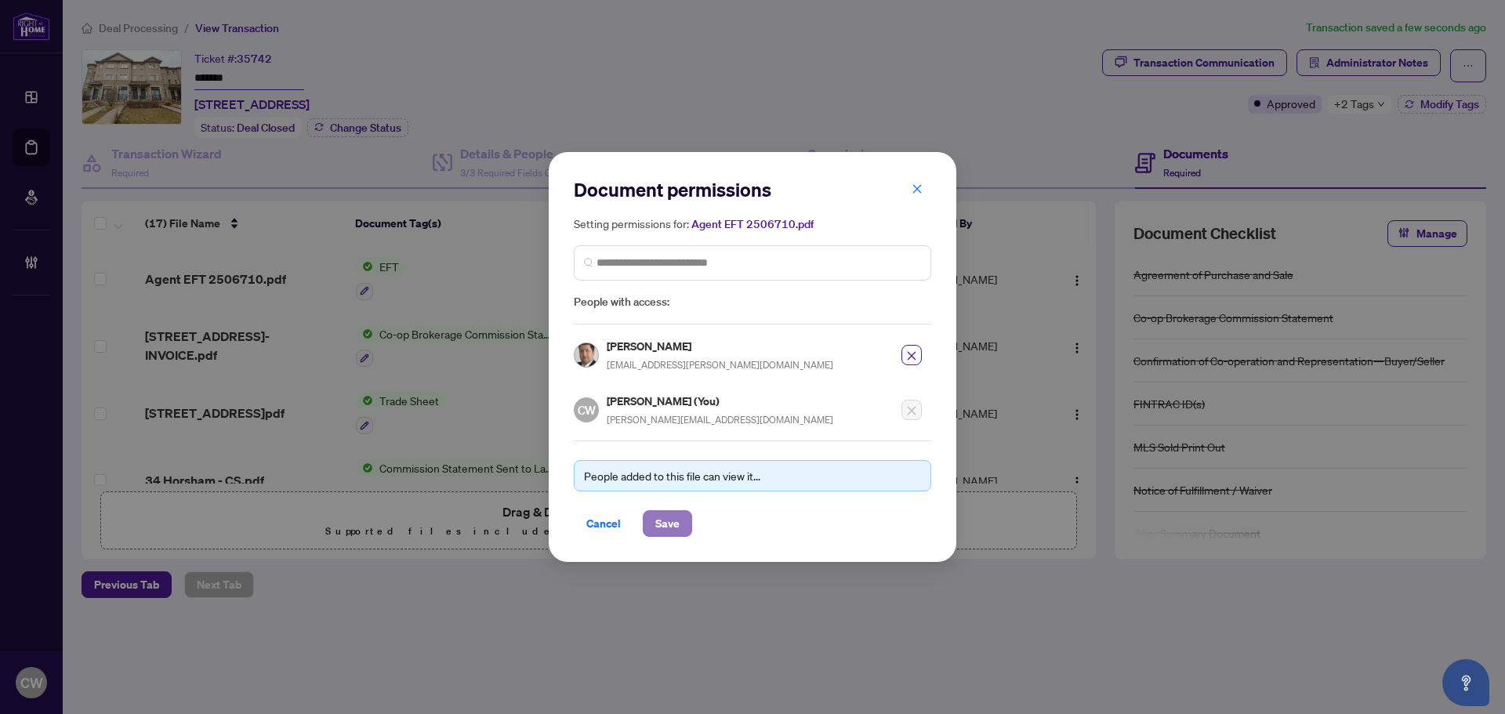
click at [673, 524] on span "Save" at bounding box center [667, 523] width 24 height 25
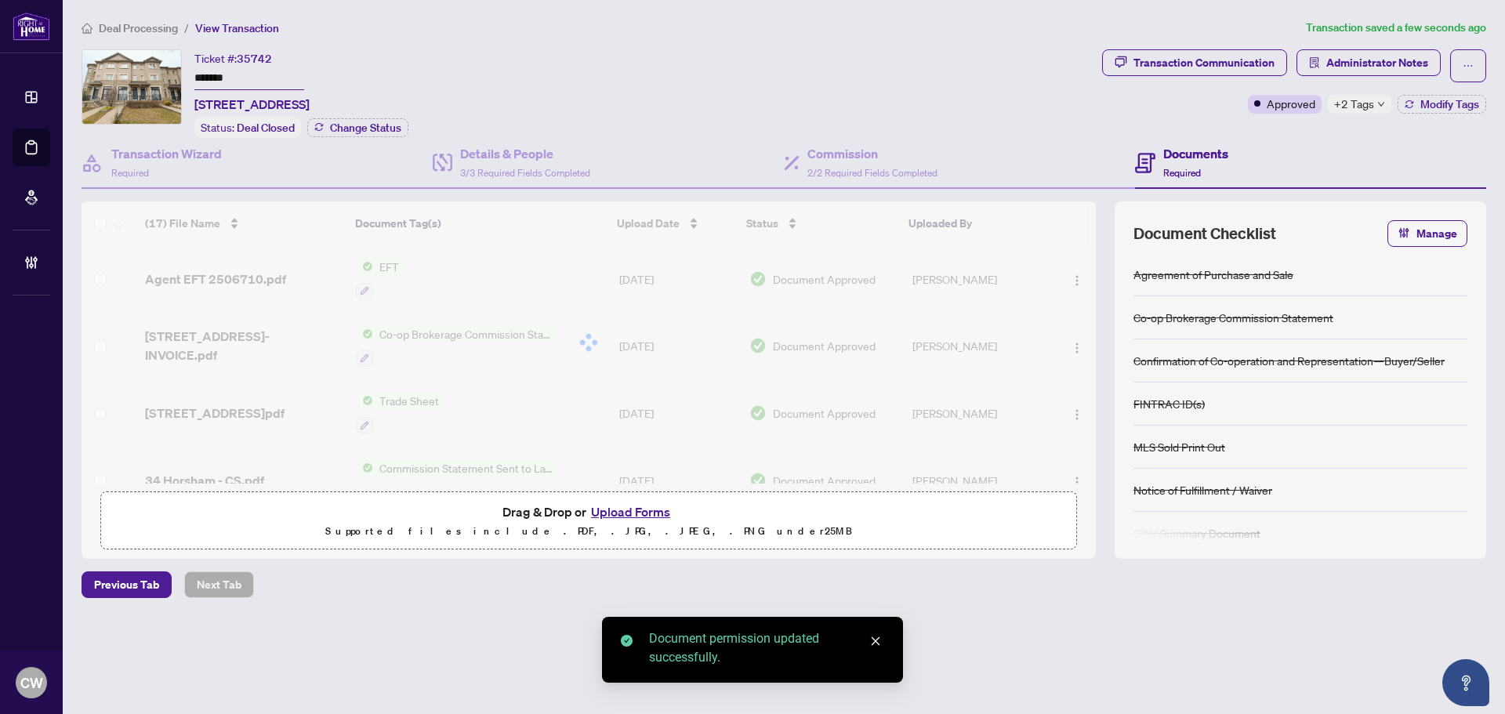
click at [259, 278] on div at bounding box center [589, 343] width 1015 height 282
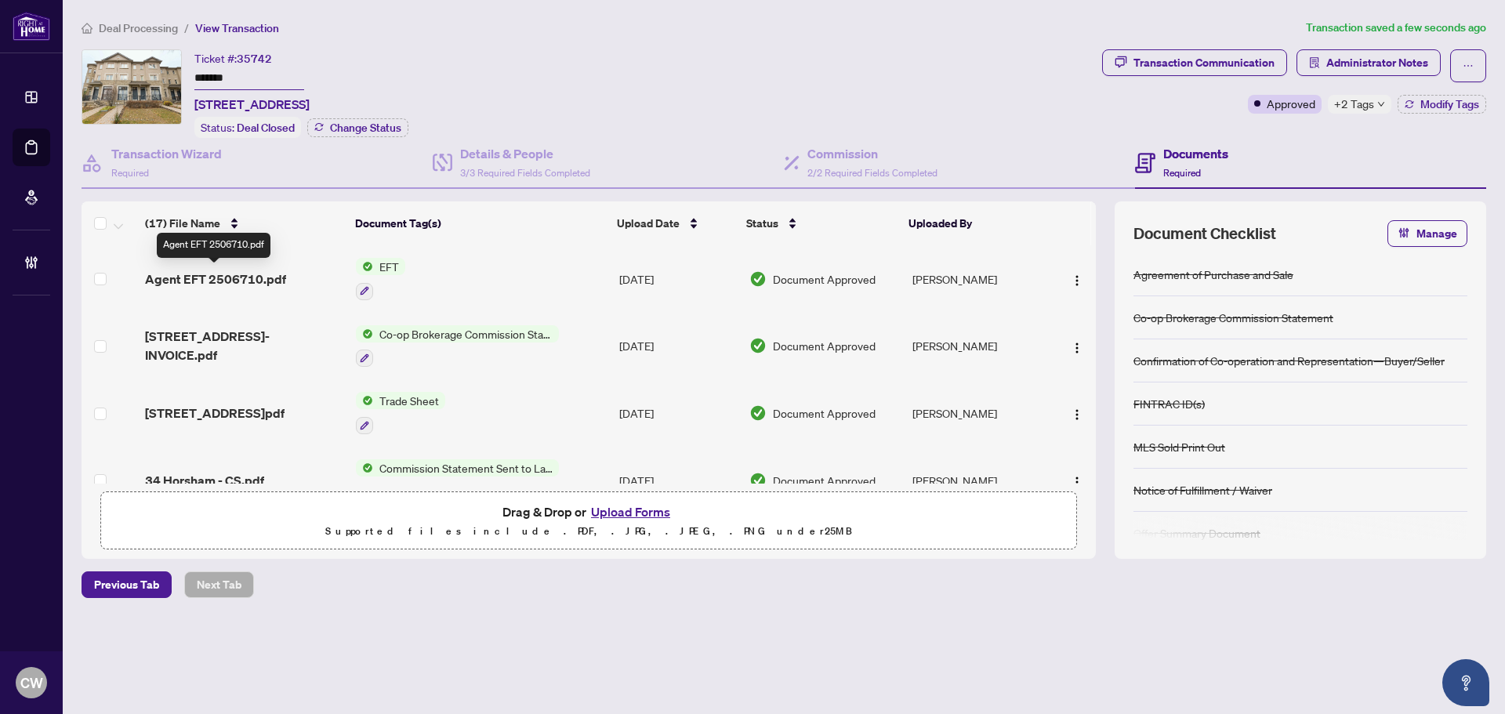
click at [259, 278] on span "Agent EFT 2506710.pdf" at bounding box center [215, 279] width 141 height 19
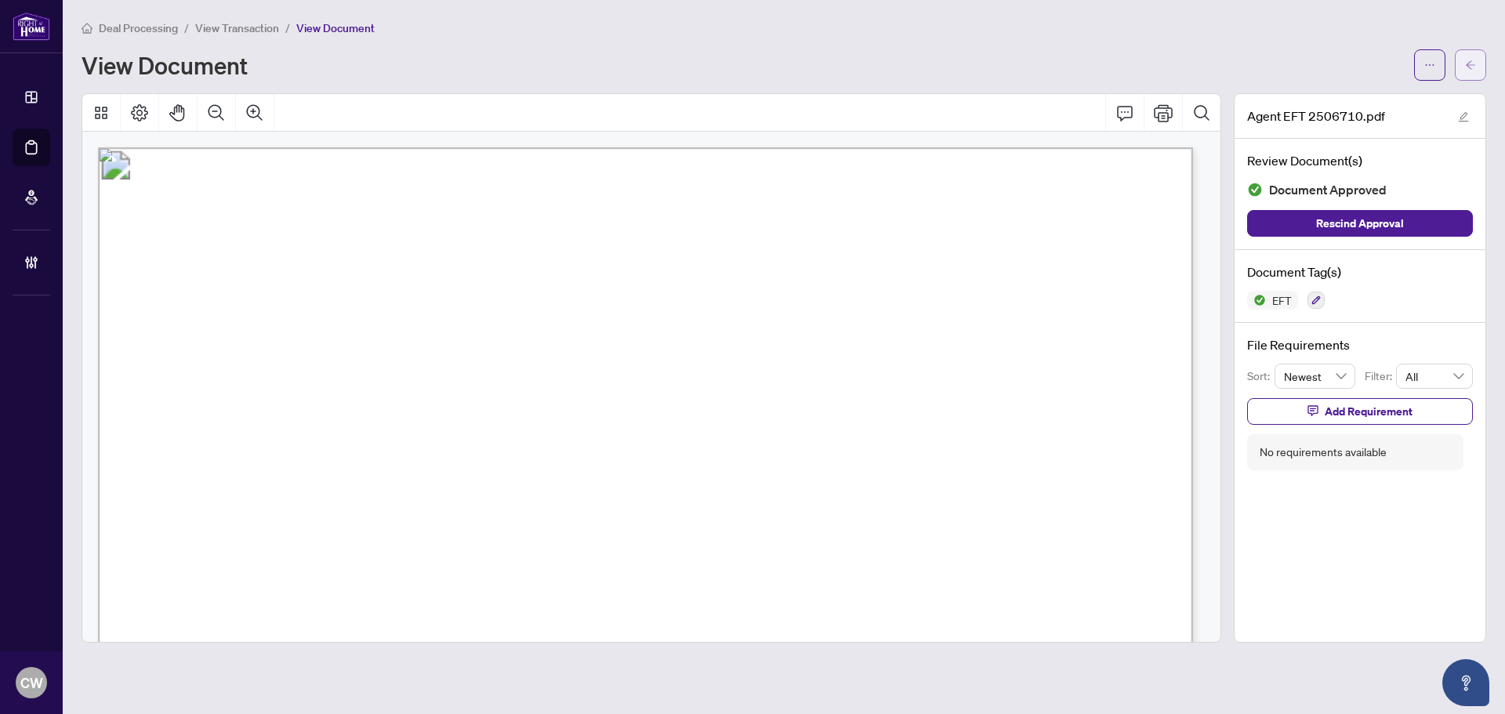
click at [1472, 51] on button "button" at bounding box center [1470, 64] width 31 height 31
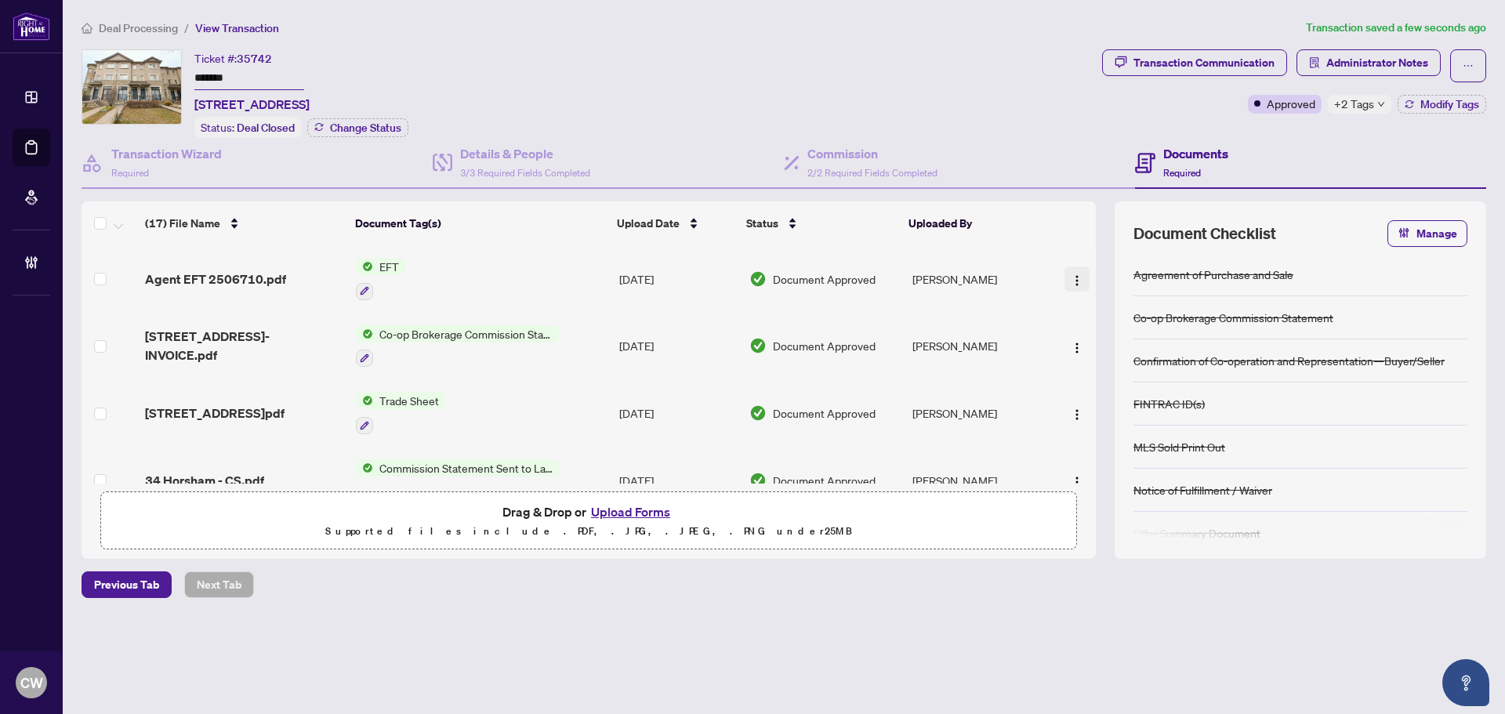
click at [1071, 277] on img "button" at bounding box center [1077, 280] width 13 height 13
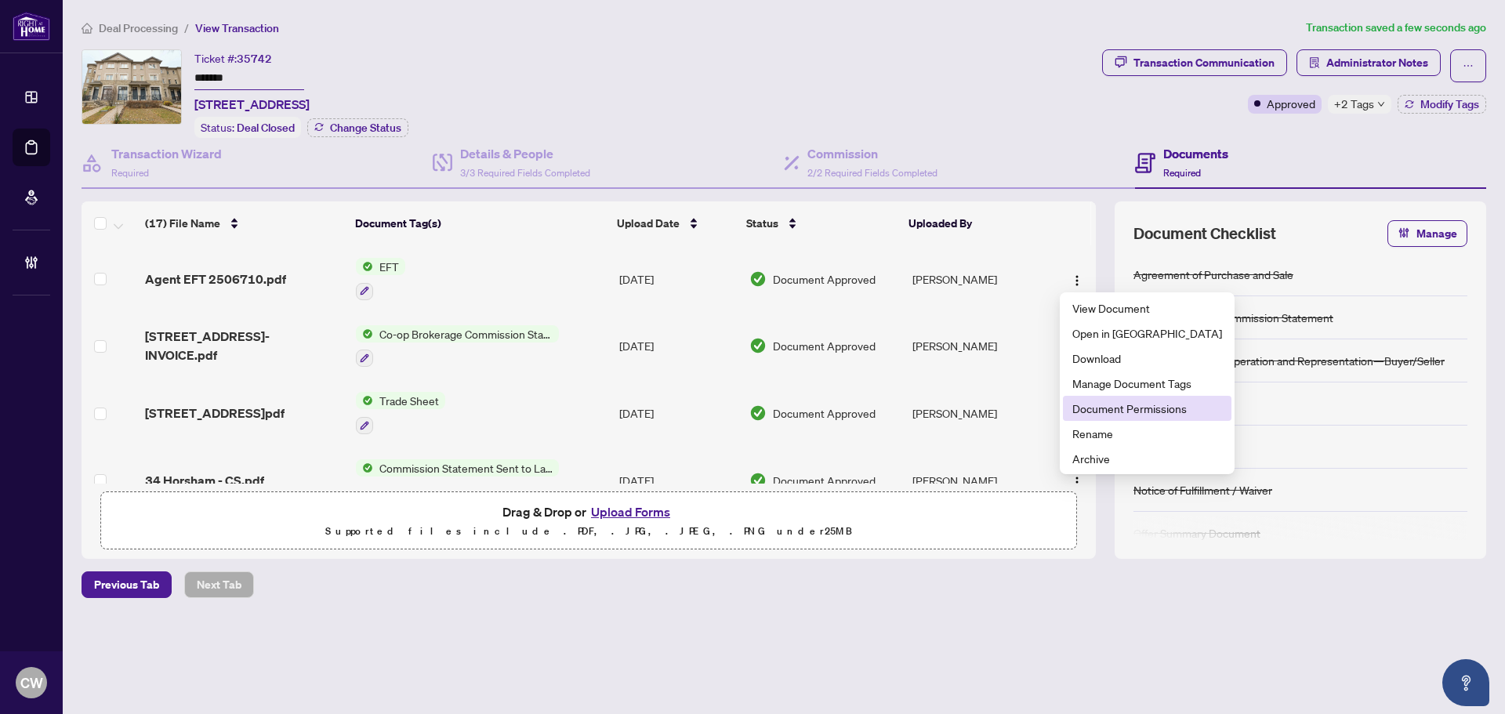
click at [1107, 416] on span "Document Permissions" at bounding box center [1148, 408] width 150 height 17
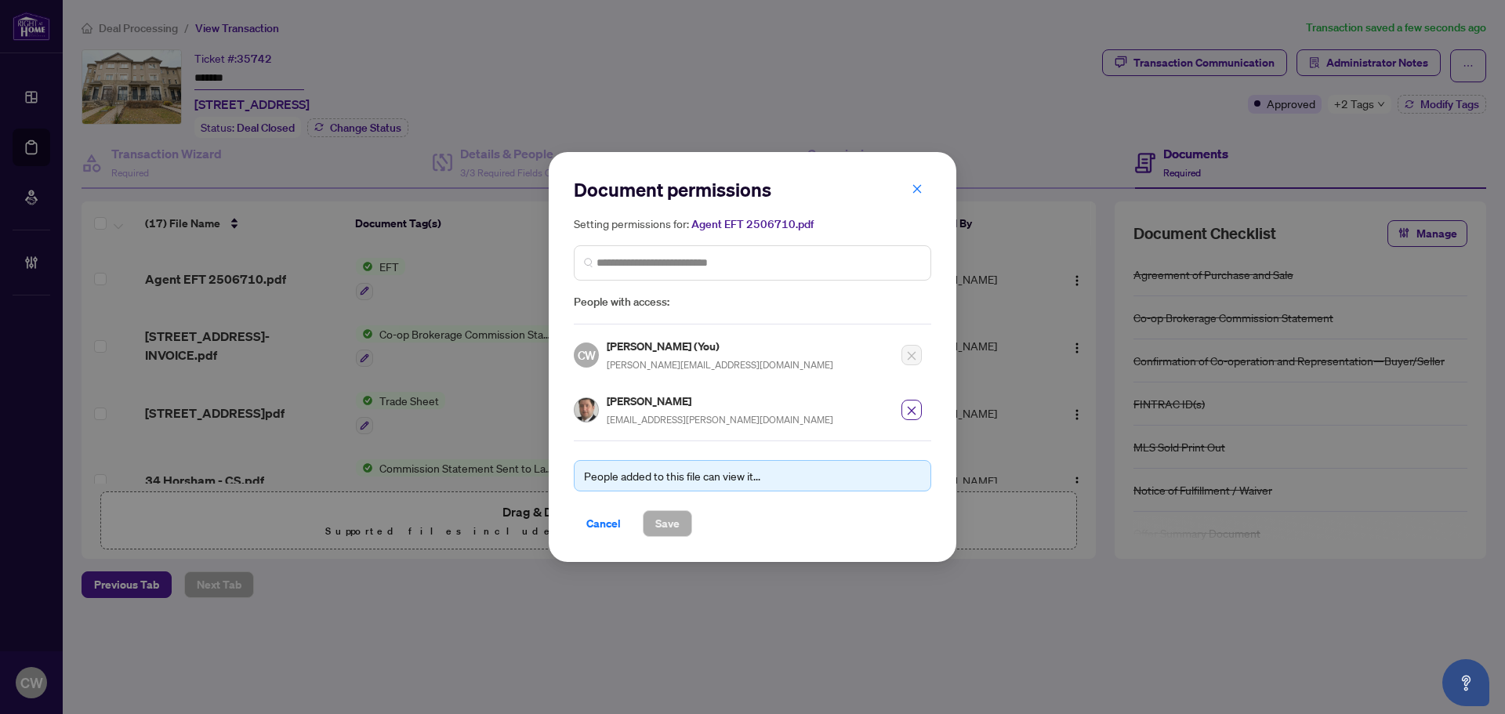
click at [917, 220] on h5 "Setting permissions for: Agent EFT 2506710.pdf" at bounding box center [753, 224] width 358 height 18
click at [917, 194] on icon "close" at bounding box center [917, 188] width 11 height 11
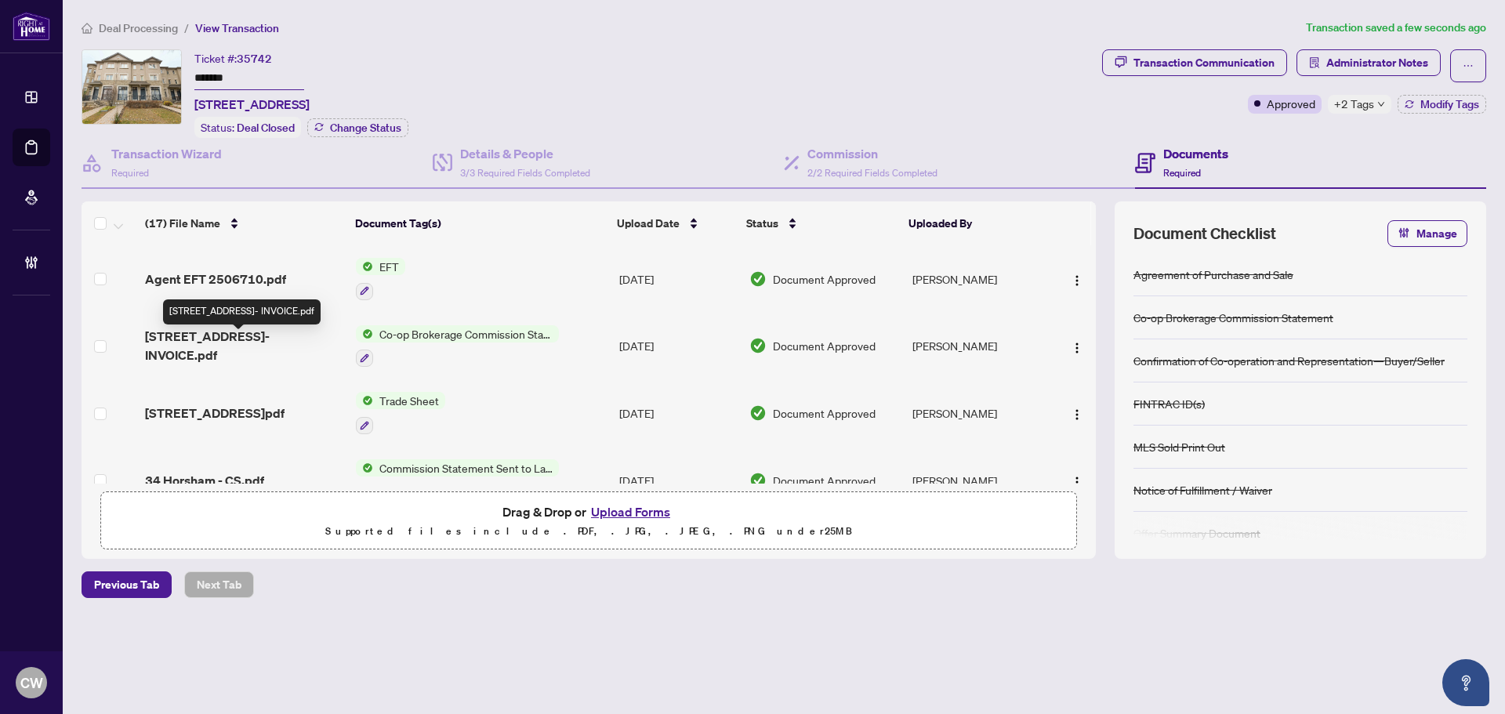
click at [274, 346] on span "34 HORSHAM AVE- INVOICE.pdf" at bounding box center [244, 346] width 198 height 38
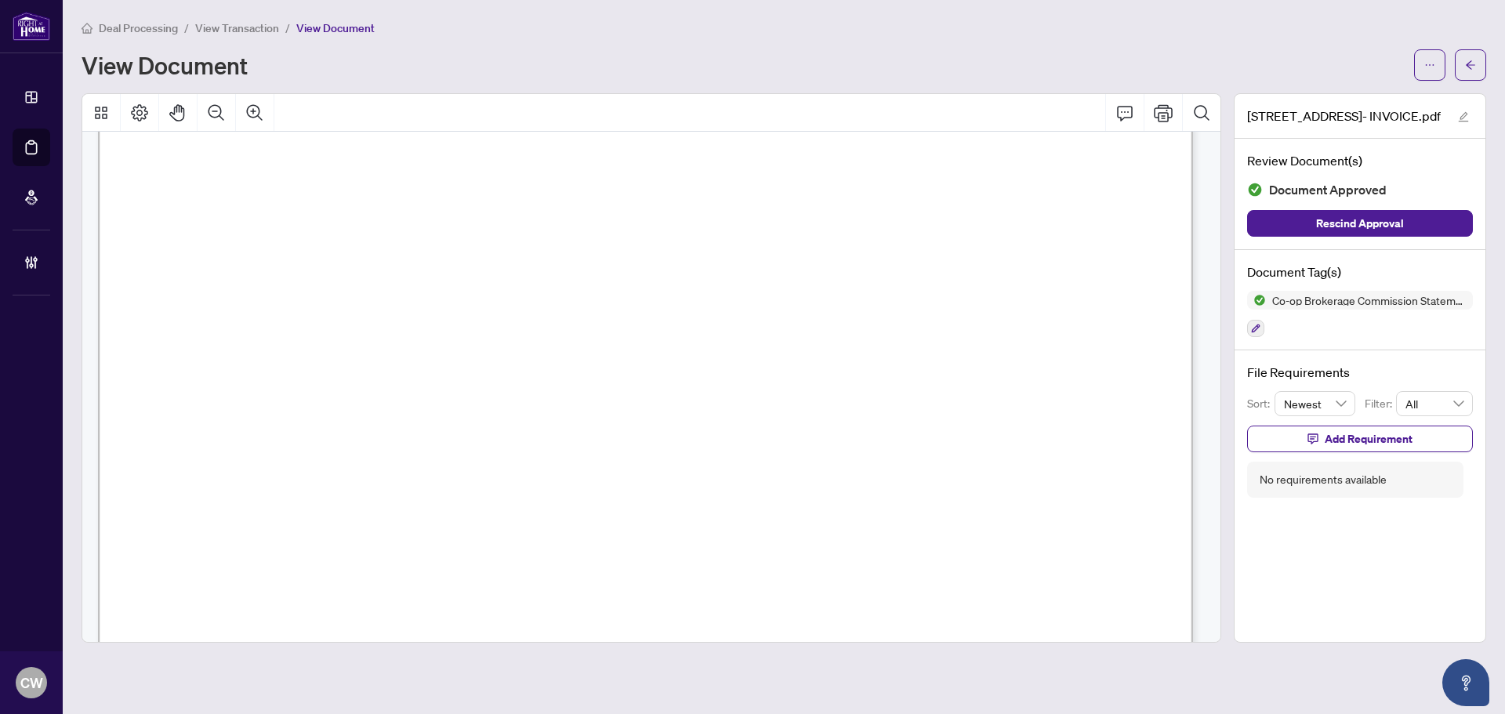
scroll to position [235, 0]
drag, startPoint x: 1486, startPoint y: 60, endPoint x: 1077, endPoint y: 0, distance: 412.8
click at [1486, 60] on button "button" at bounding box center [1470, 64] width 31 height 31
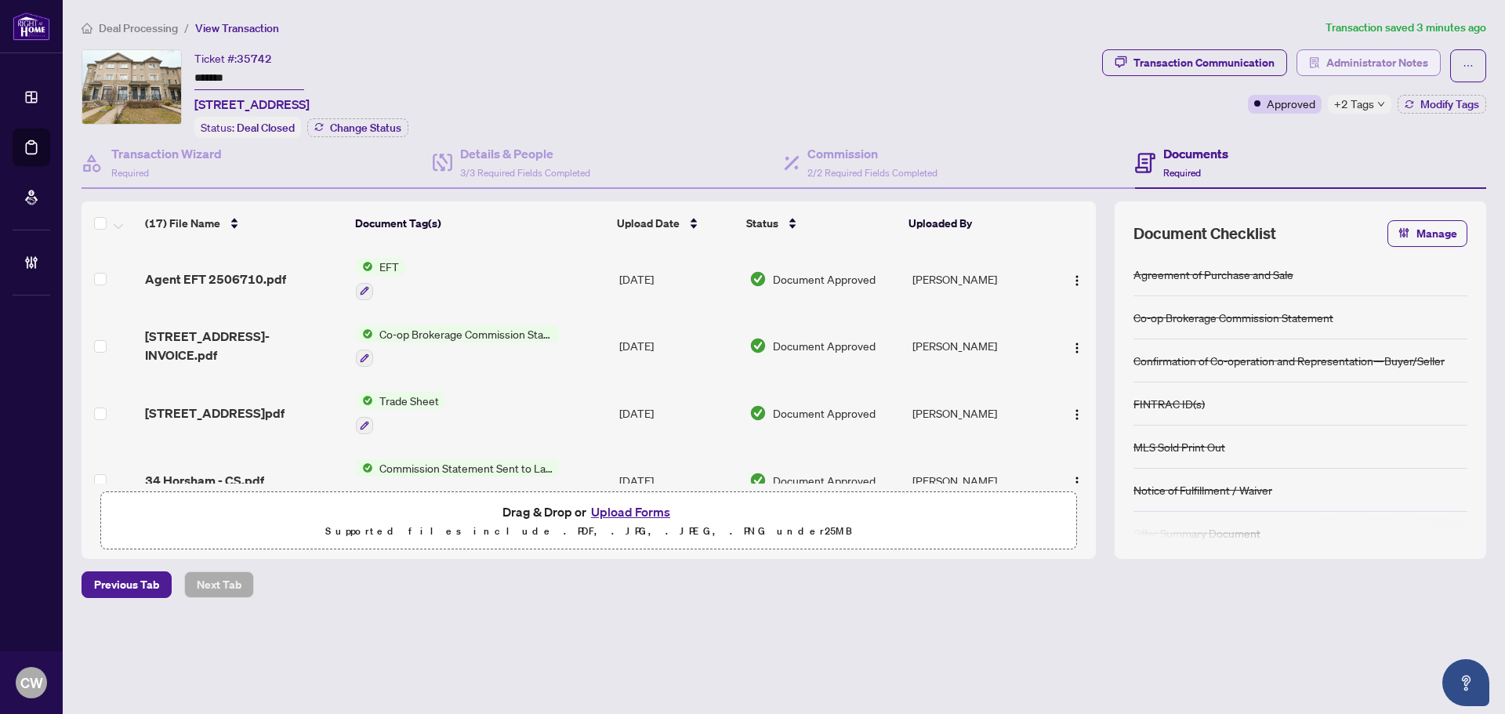
click at [1349, 52] on span "Administrator Notes" at bounding box center [1378, 62] width 102 height 25
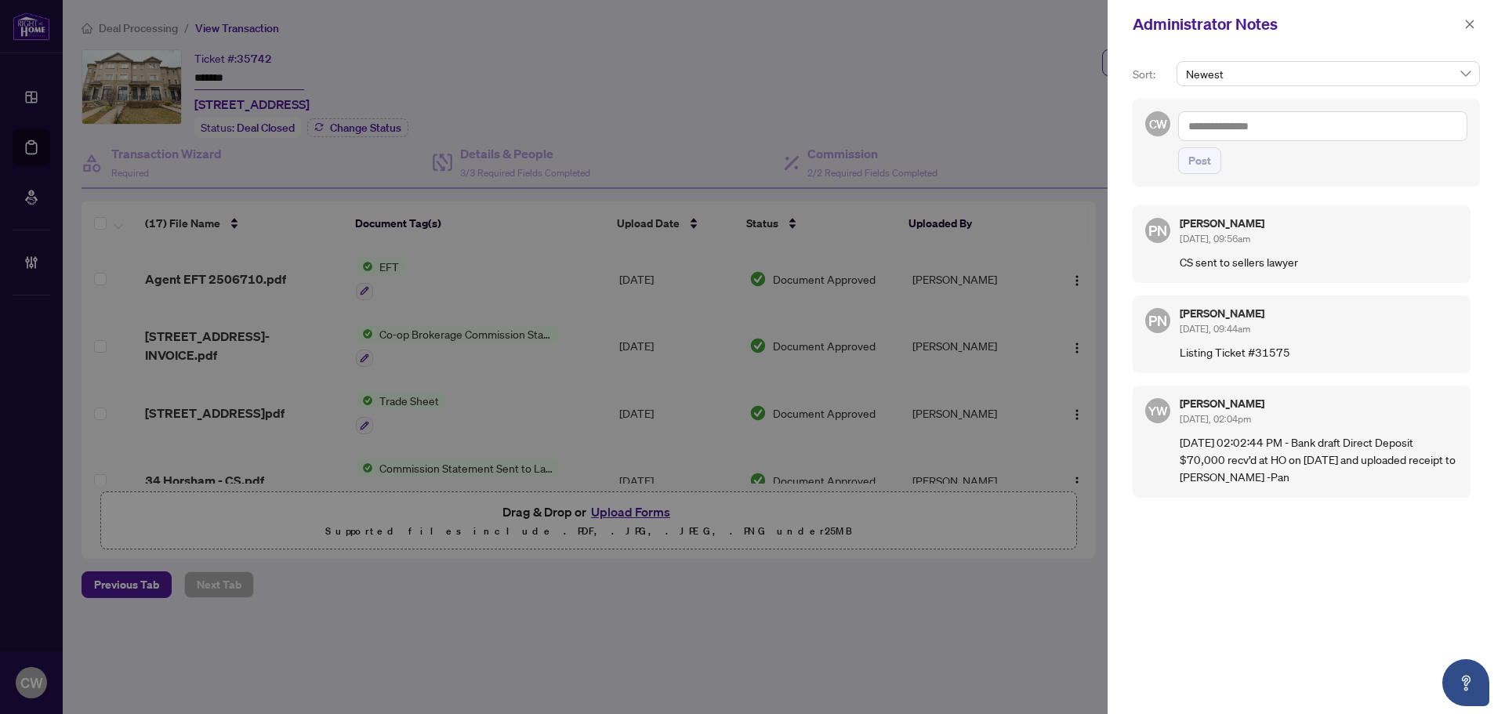
click at [1307, 129] on textarea at bounding box center [1322, 126] width 289 height 30
paste textarea "**********"
type textarea "**********"
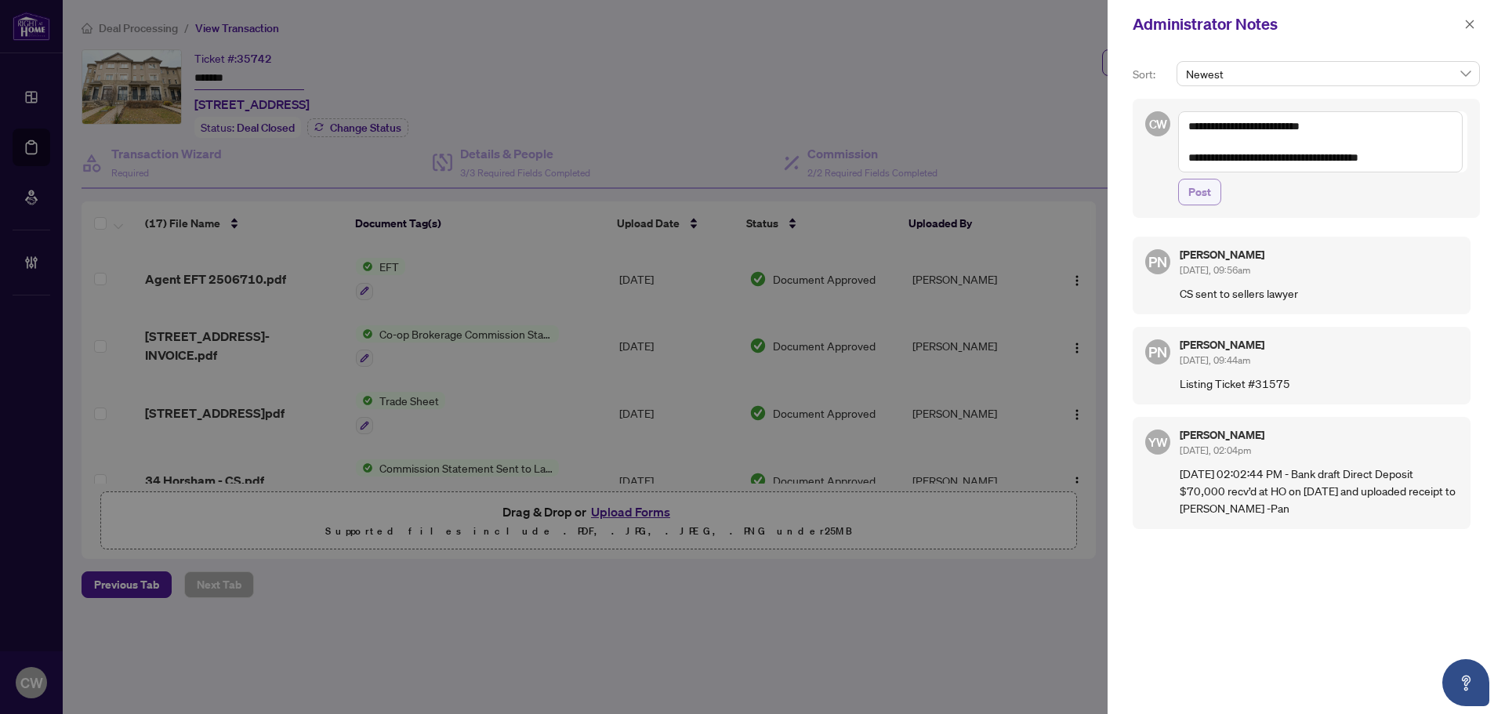
click at [1207, 199] on span "Post" at bounding box center [1200, 192] width 23 height 25
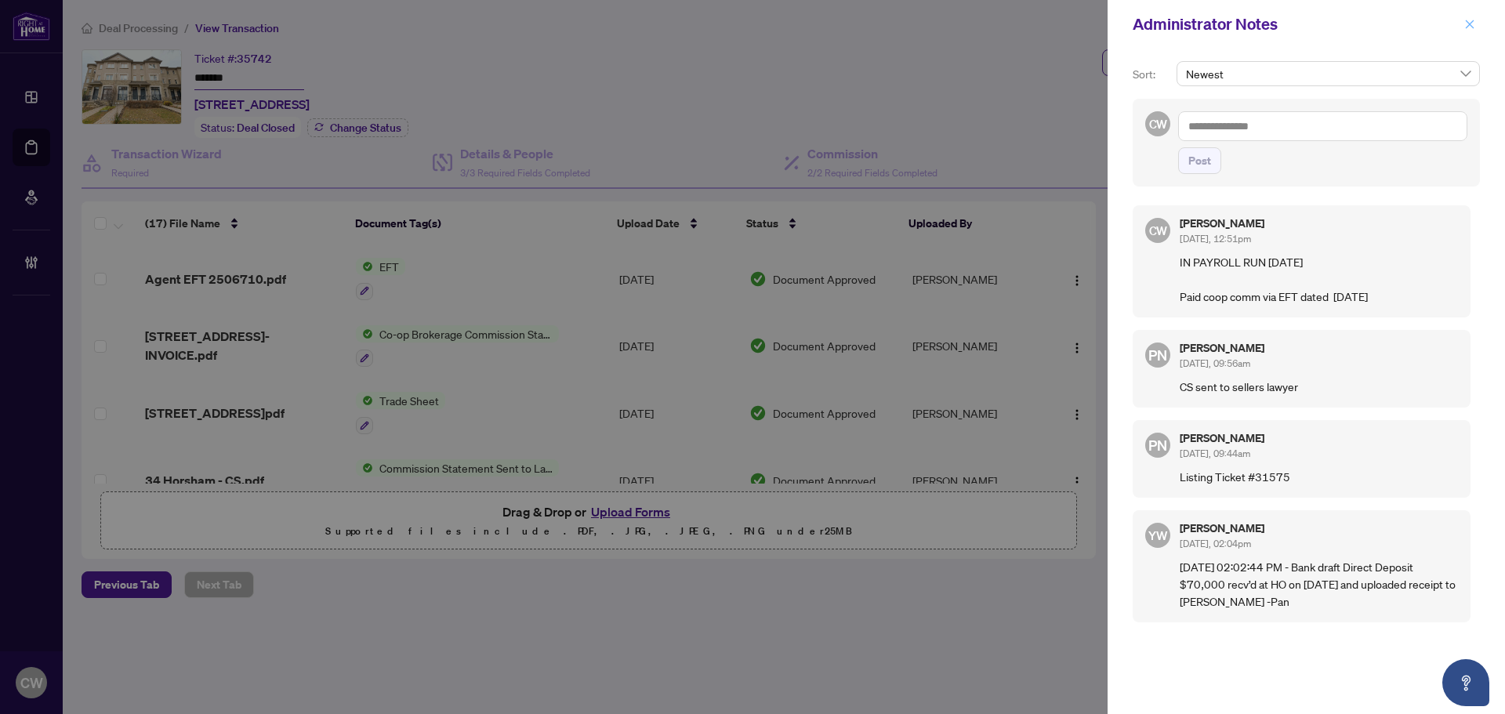
click at [1472, 20] on icon "close" at bounding box center [1470, 24] width 11 height 11
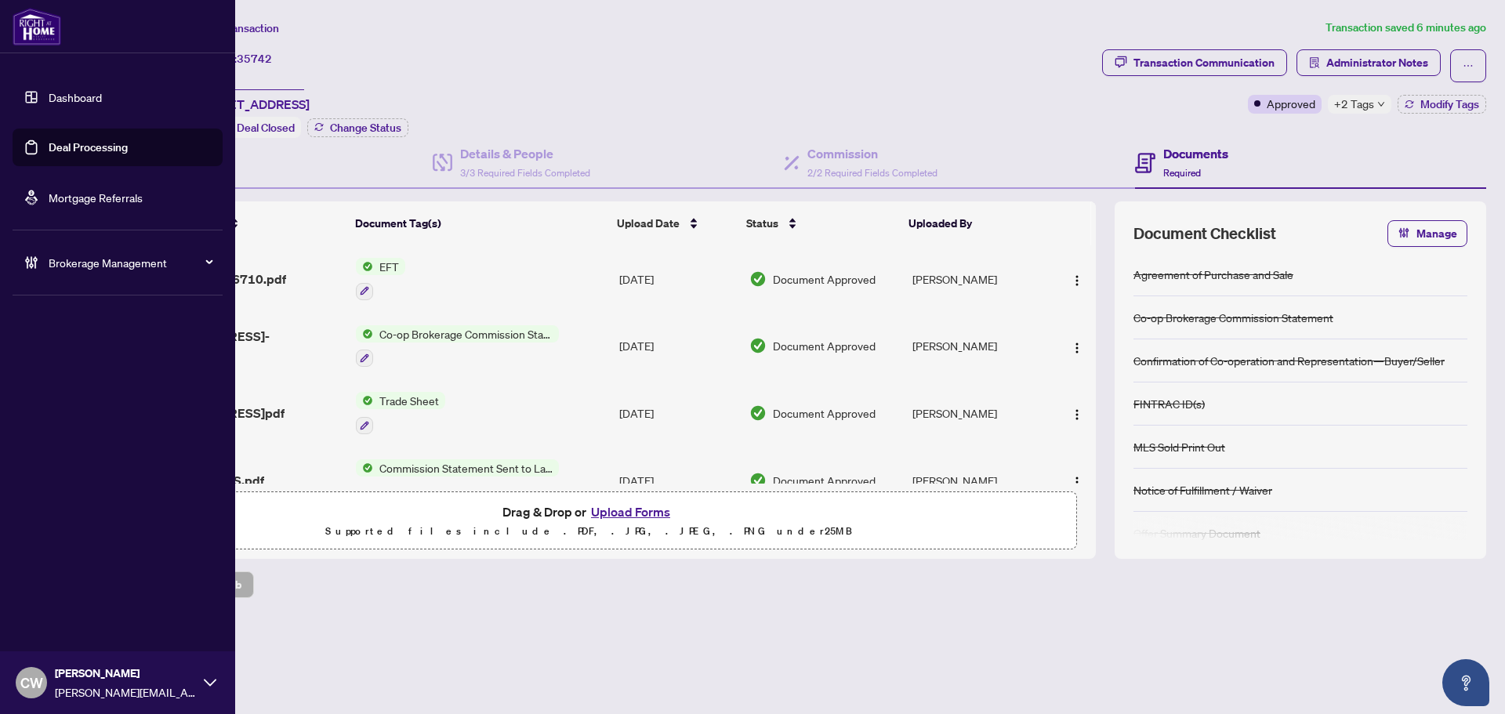
drag, startPoint x: 78, startPoint y: 144, endPoint x: 219, endPoint y: 162, distance: 141.4
click at [78, 144] on link "Deal Processing" at bounding box center [88, 147] width 79 height 14
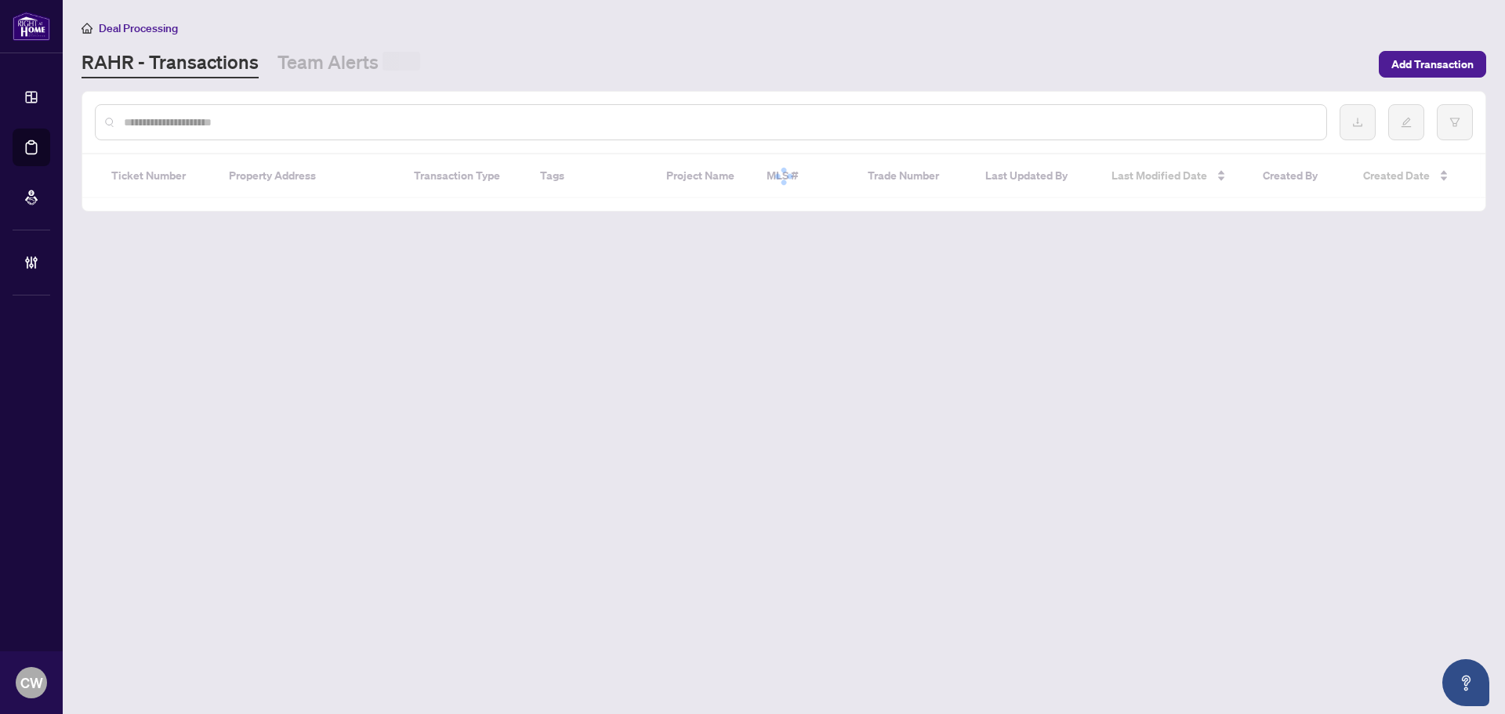
click at [281, 125] on input "text" at bounding box center [719, 122] width 1190 height 17
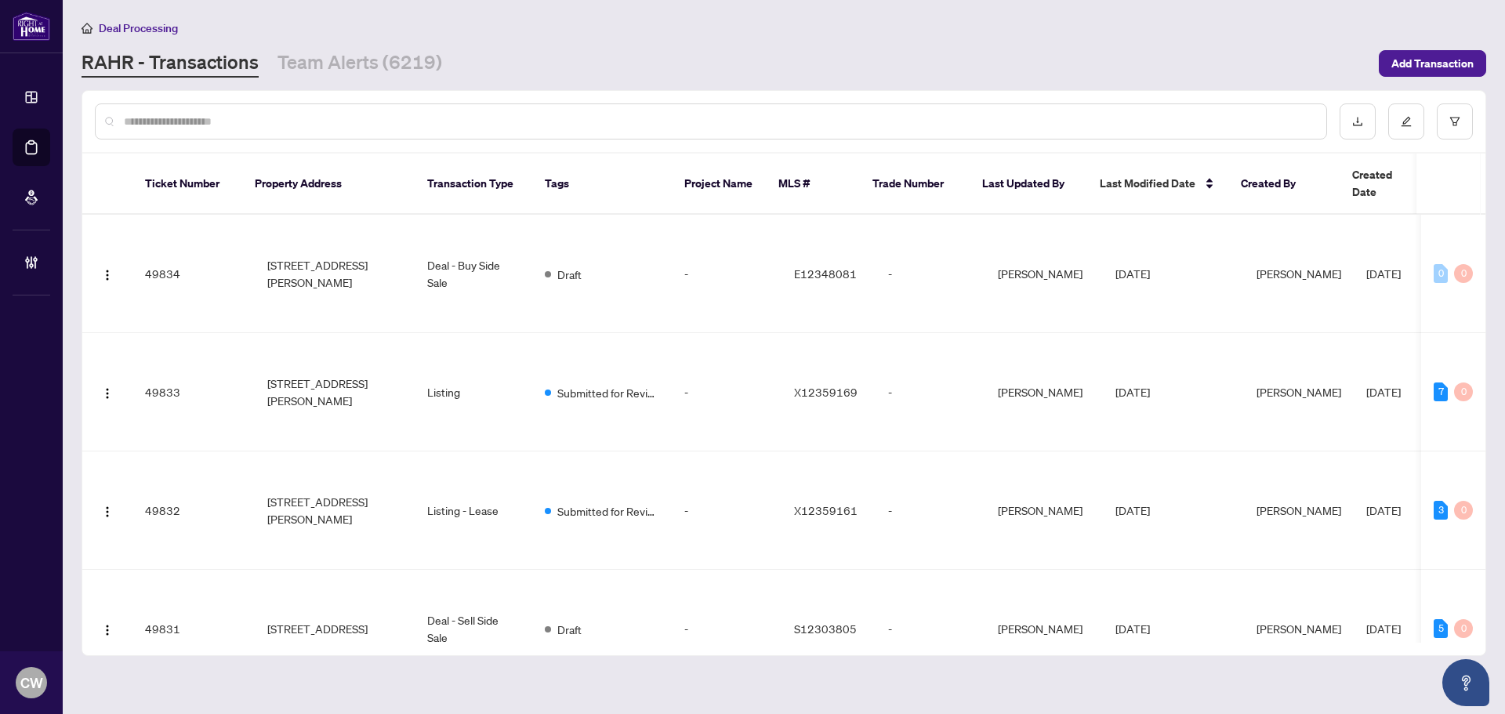
paste input "*******"
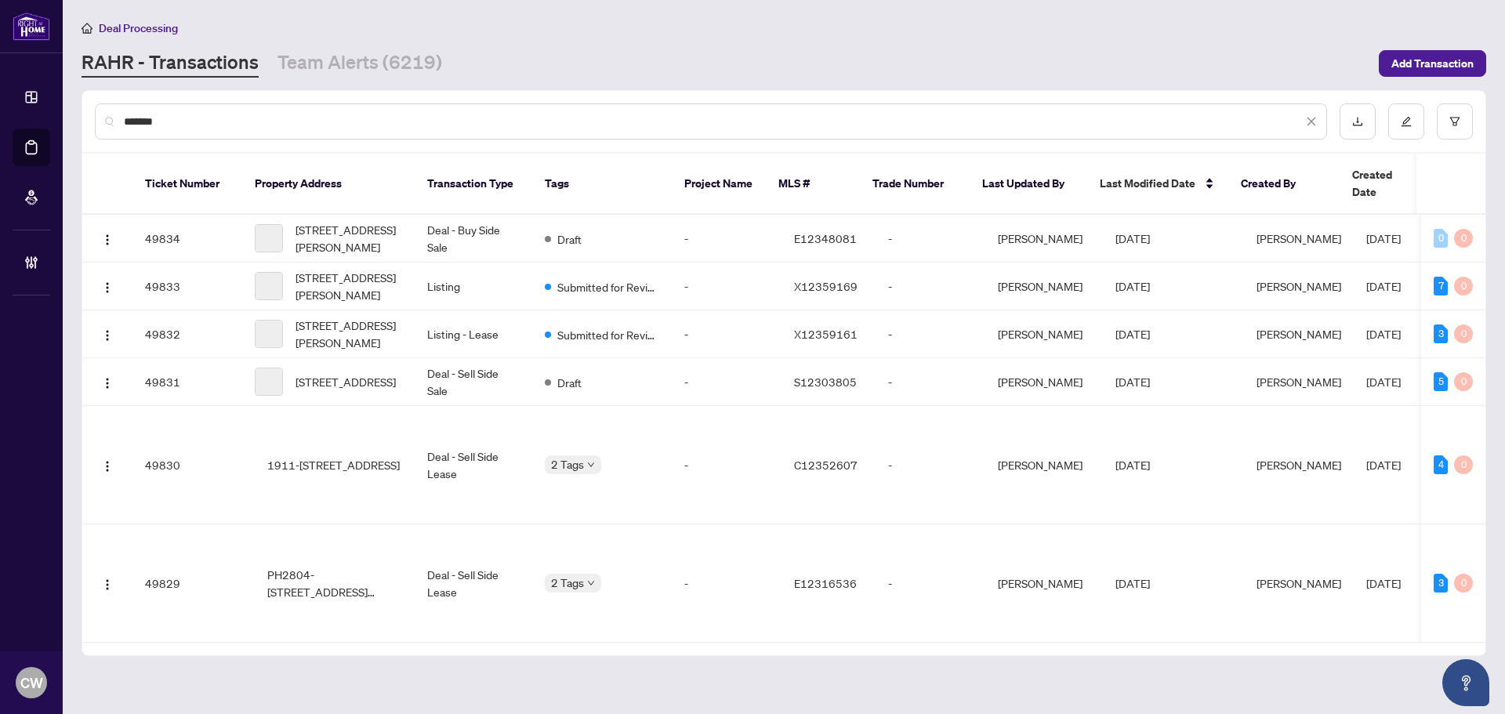
type input "*******"
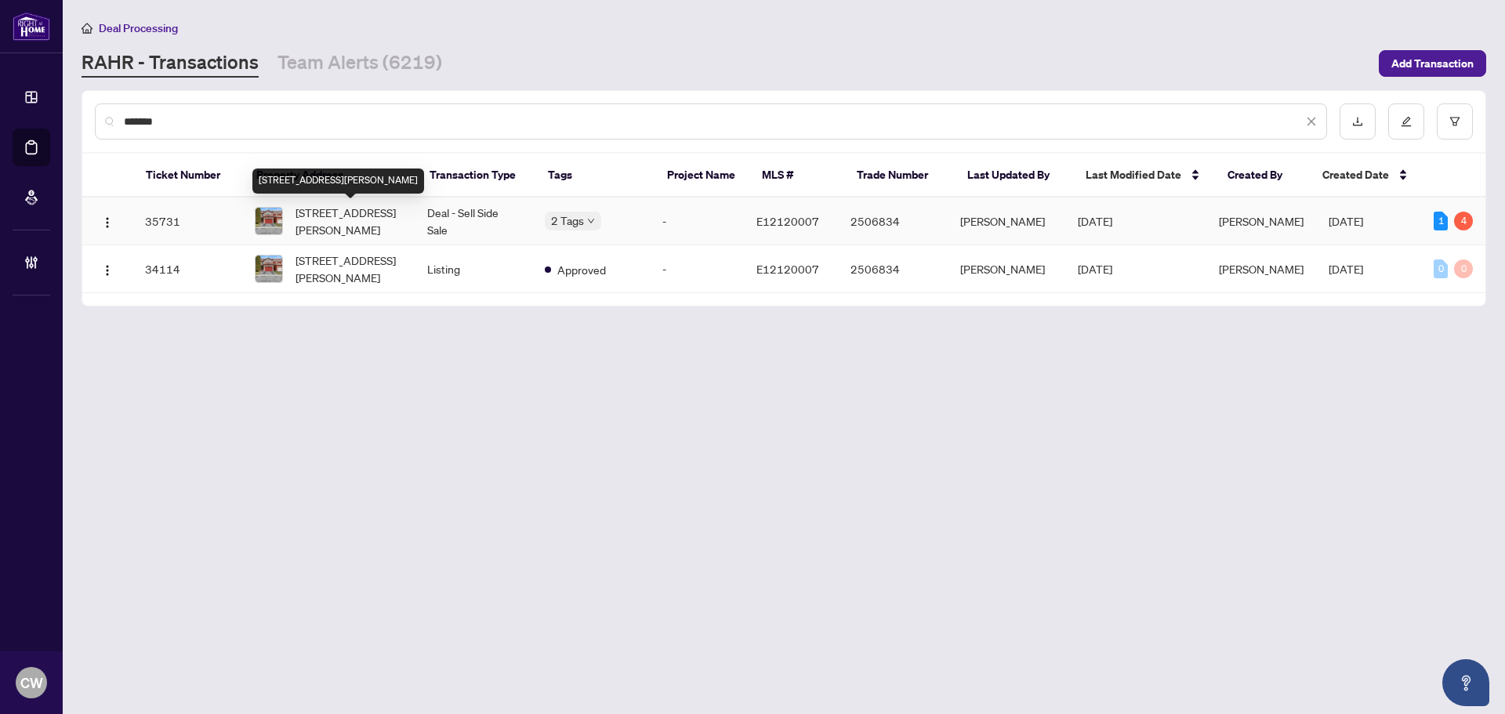
click at [349, 209] on span "2528 Parkdale St, Pickering, Ontario L1X 2P4, Canada" at bounding box center [349, 221] width 107 height 34
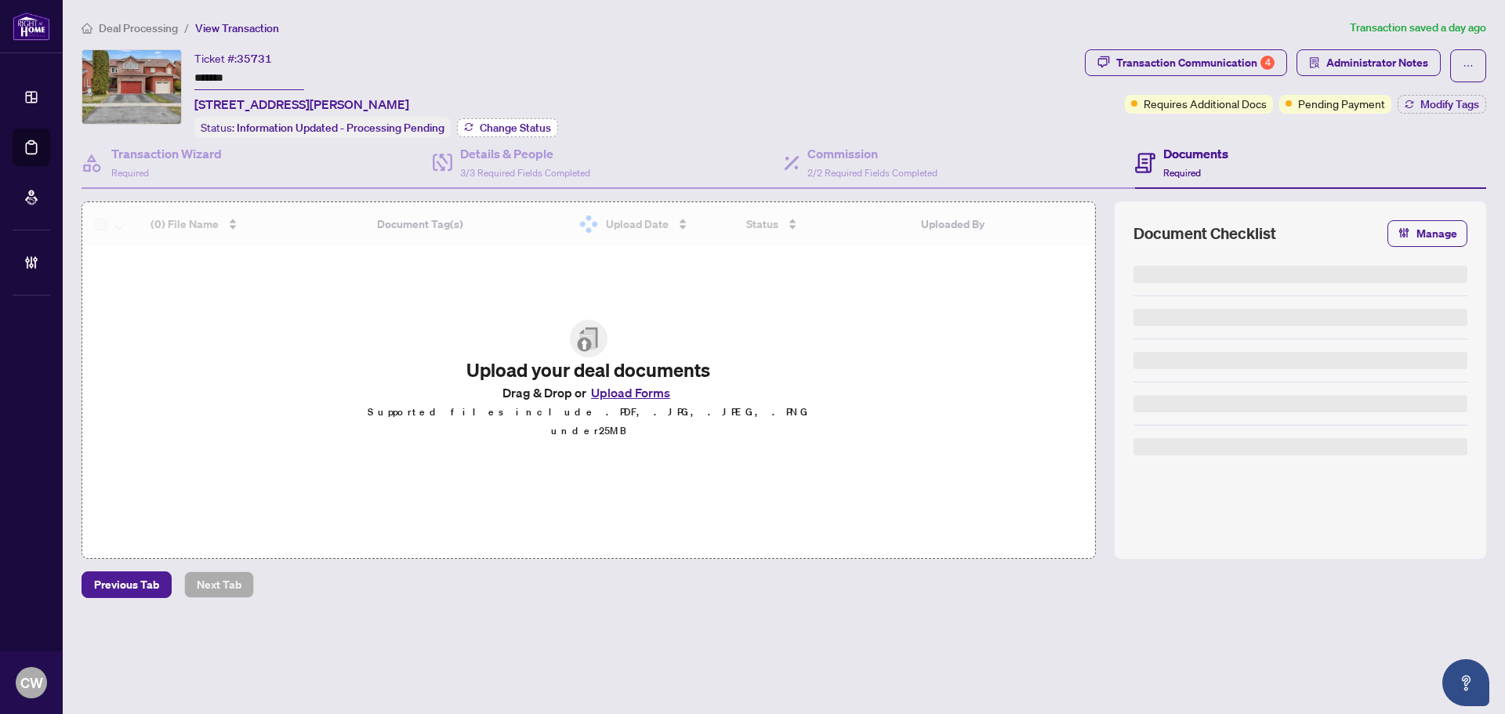
click at [510, 118] on button "Change Status" at bounding box center [507, 127] width 101 height 19
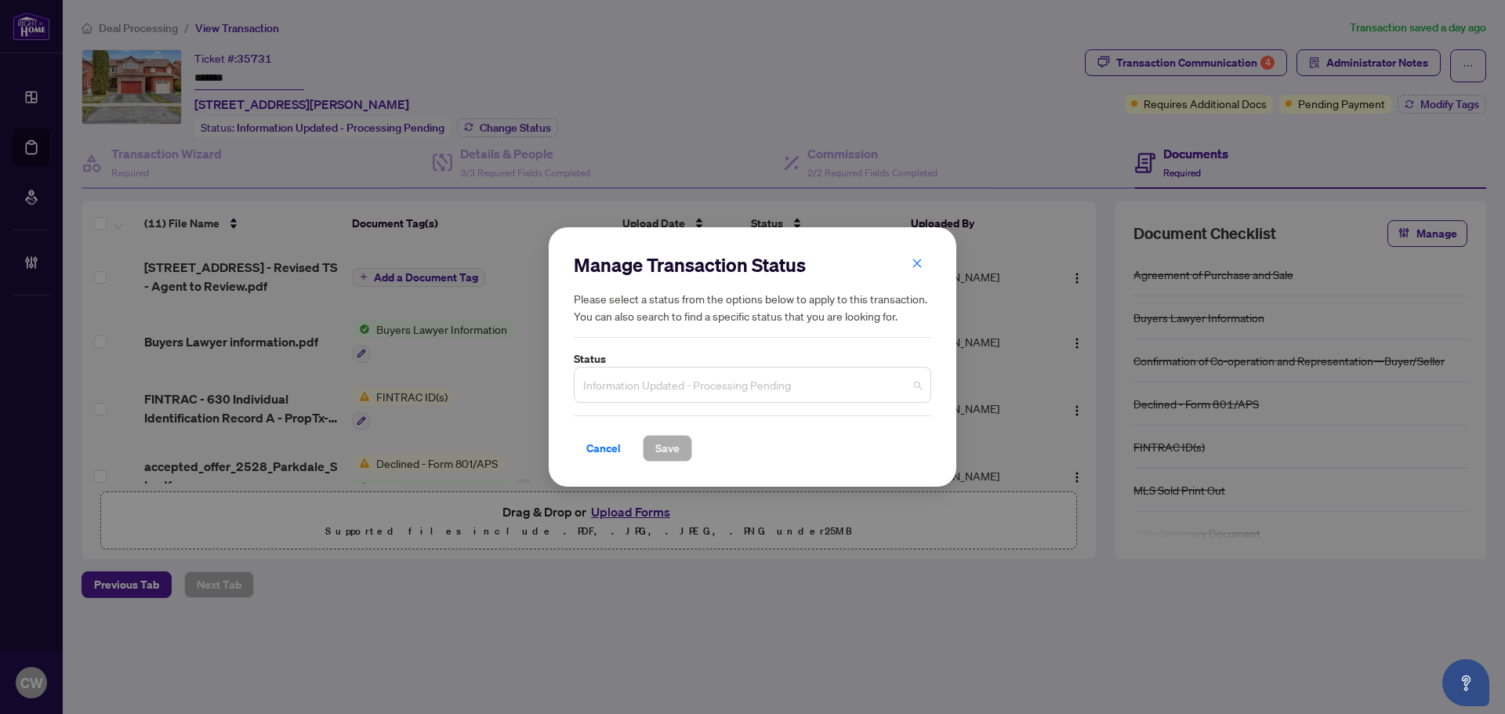
click at [758, 391] on span "Information Updated - Processing Pending" at bounding box center [752, 385] width 339 height 30
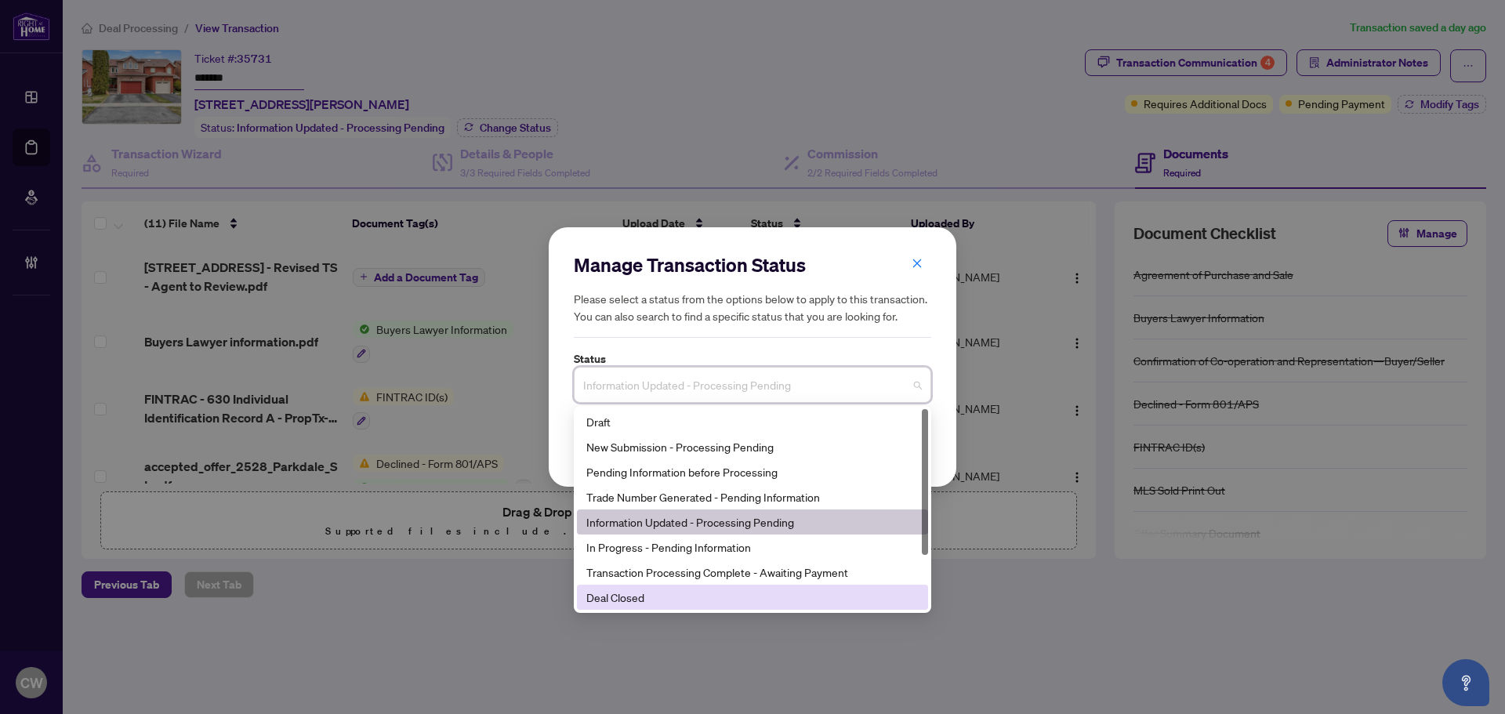
click at [726, 586] on div "Deal Closed" at bounding box center [752, 597] width 351 height 25
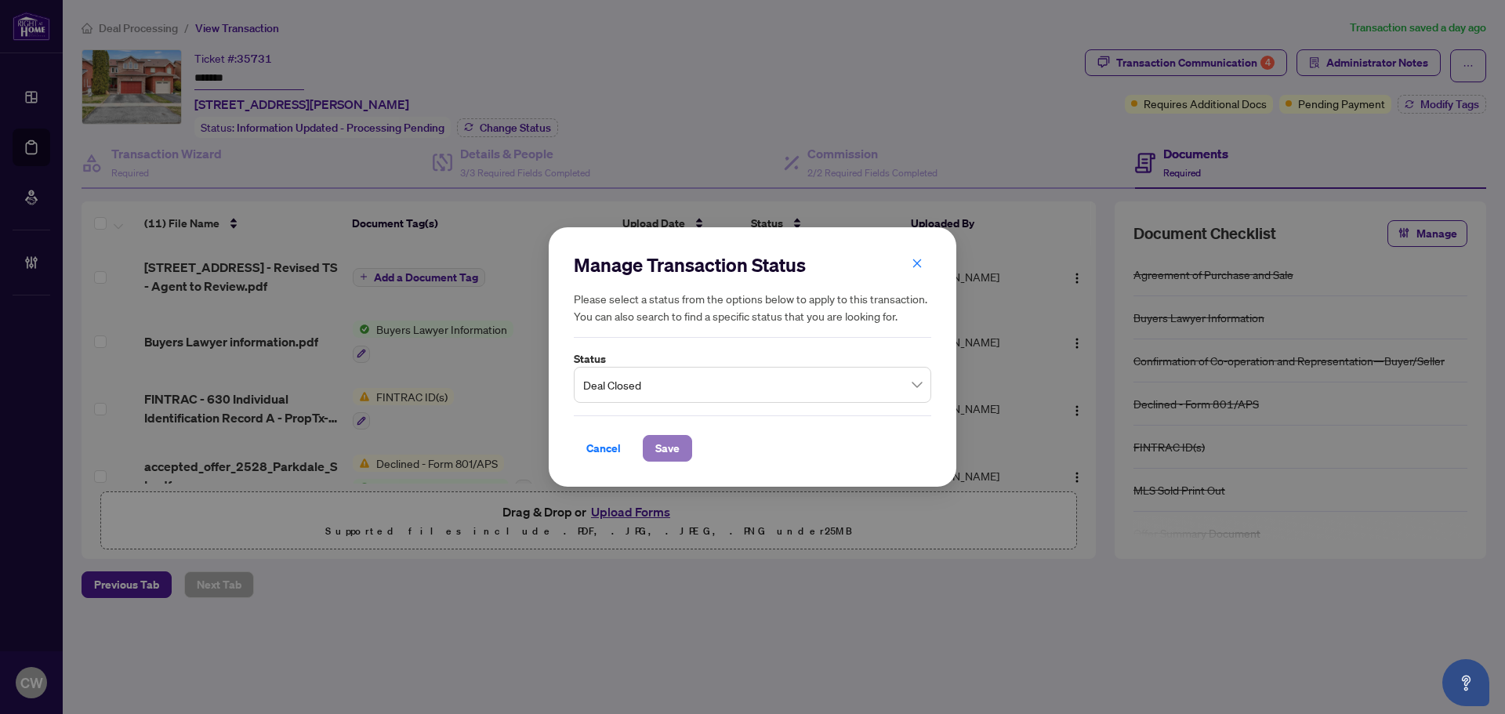
click at [681, 457] on button "Save" at bounding box center [667, 448] width 49 height 27
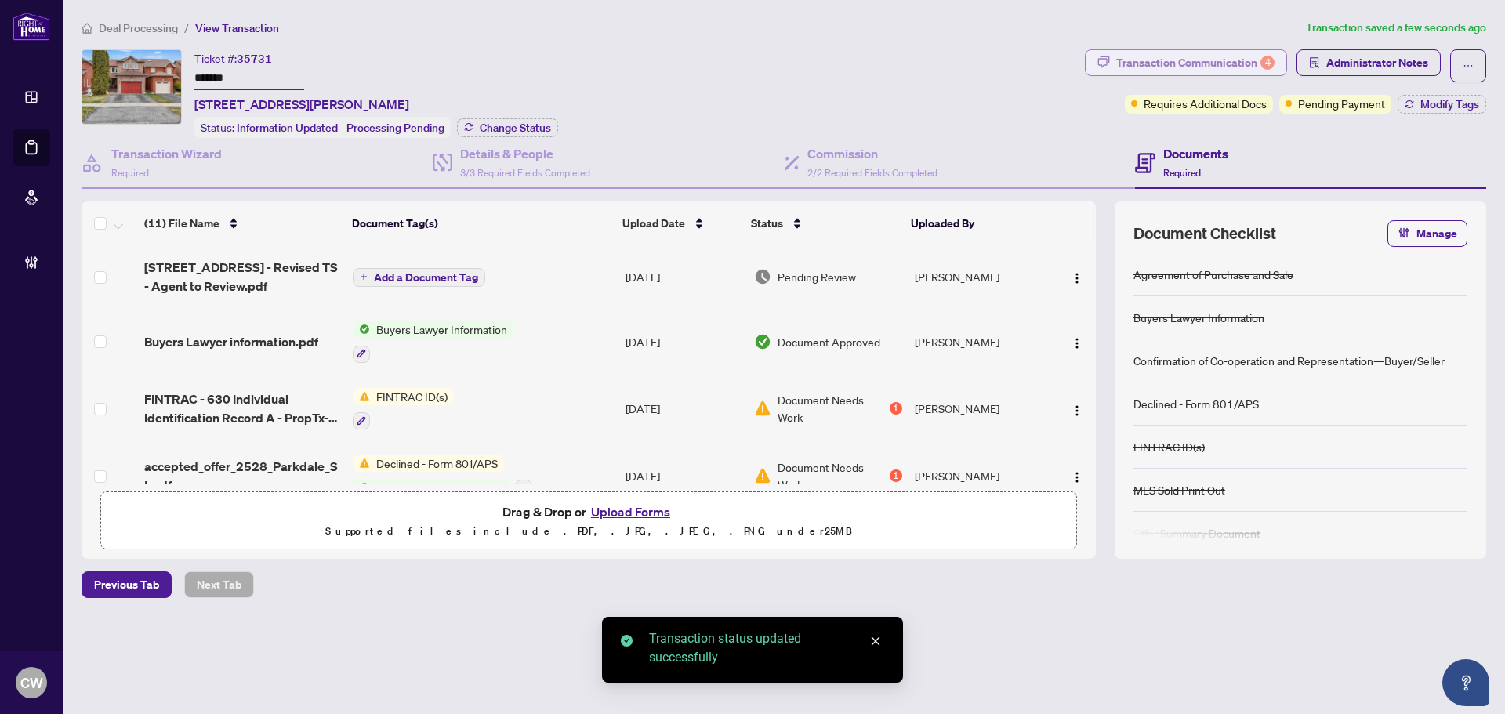
click at [1259, 63] on div "Transaction Communication 4" at bounding box center [1196, 62] width 158 height 25
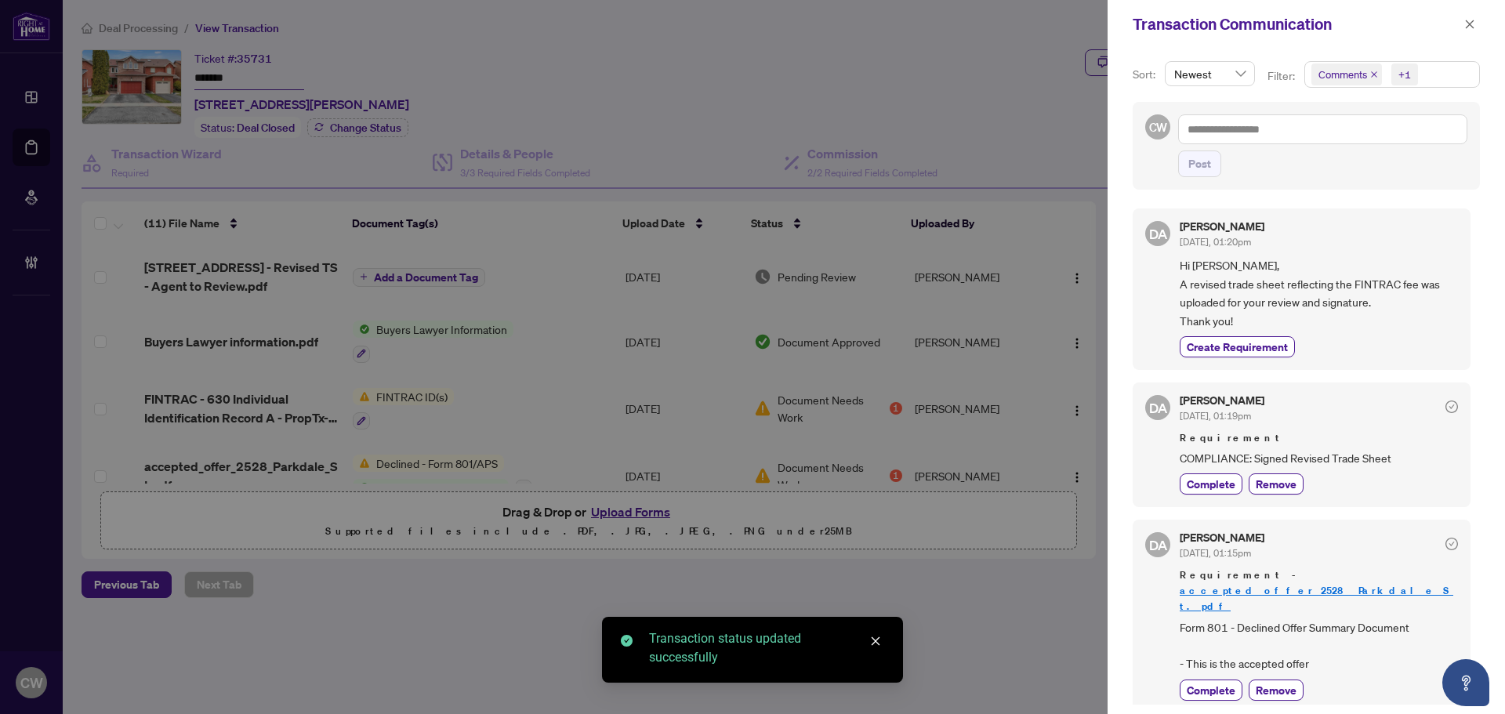
click at [1371, 73] on icon "close" at bounding box center [1375, 75] width 8 height 8
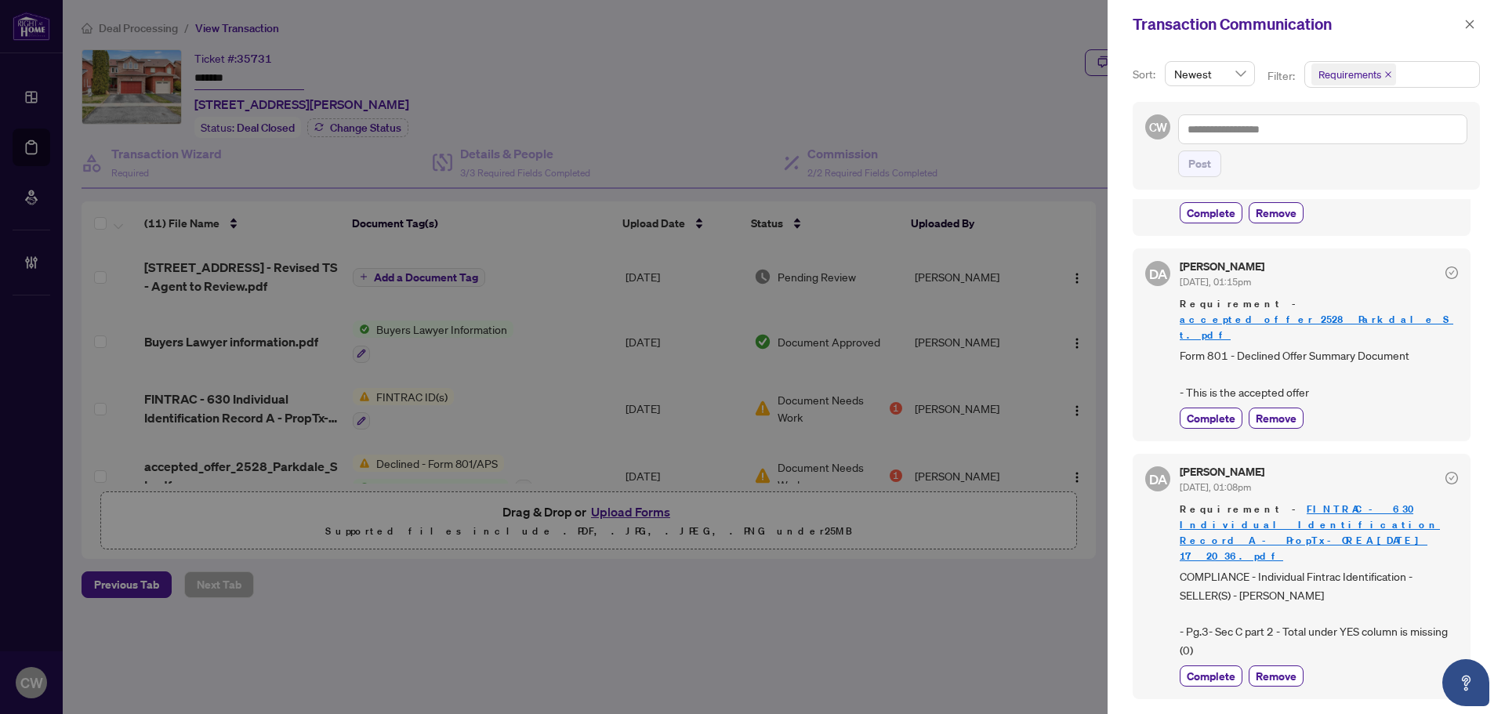
scroll to position [157, 0]
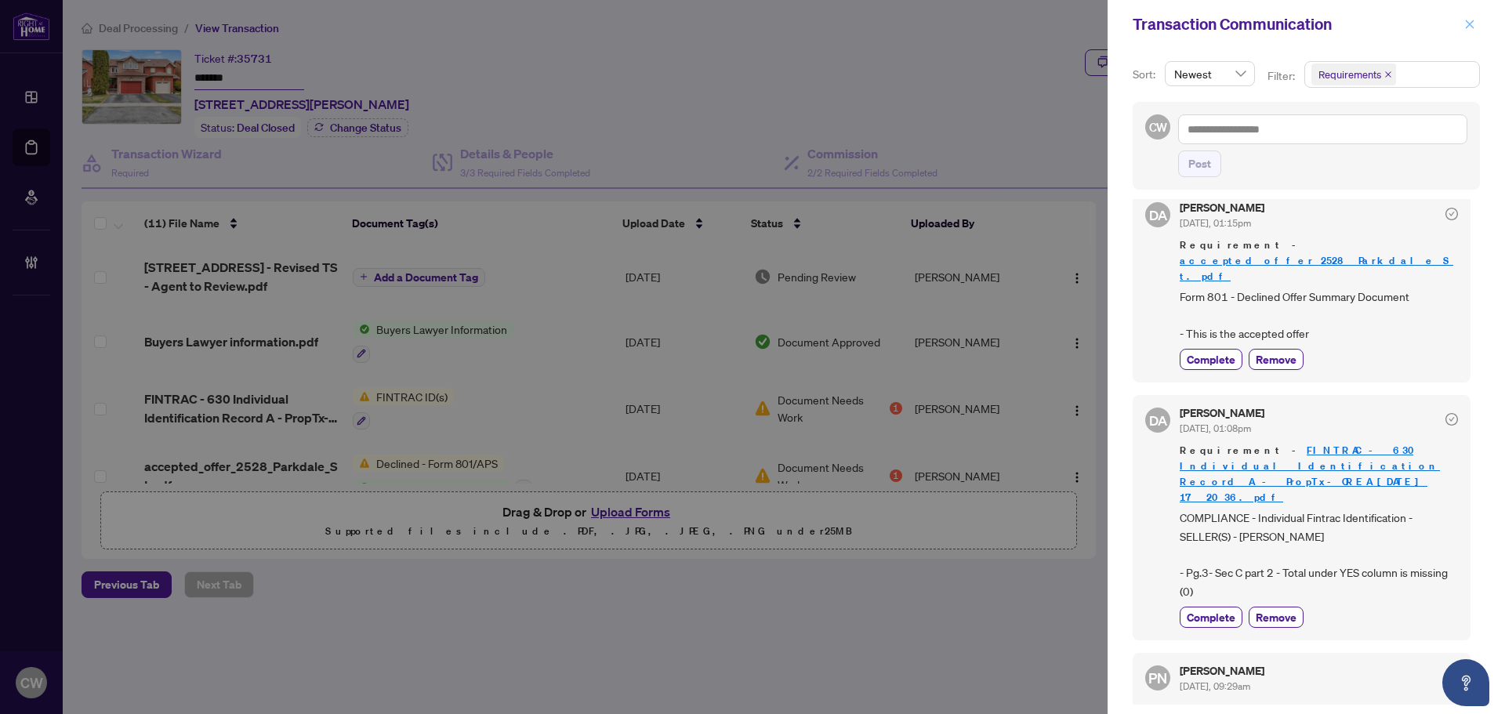
click at [1475, 23] on icon "close" at bounding box center [1470, 24] width 11 height 11
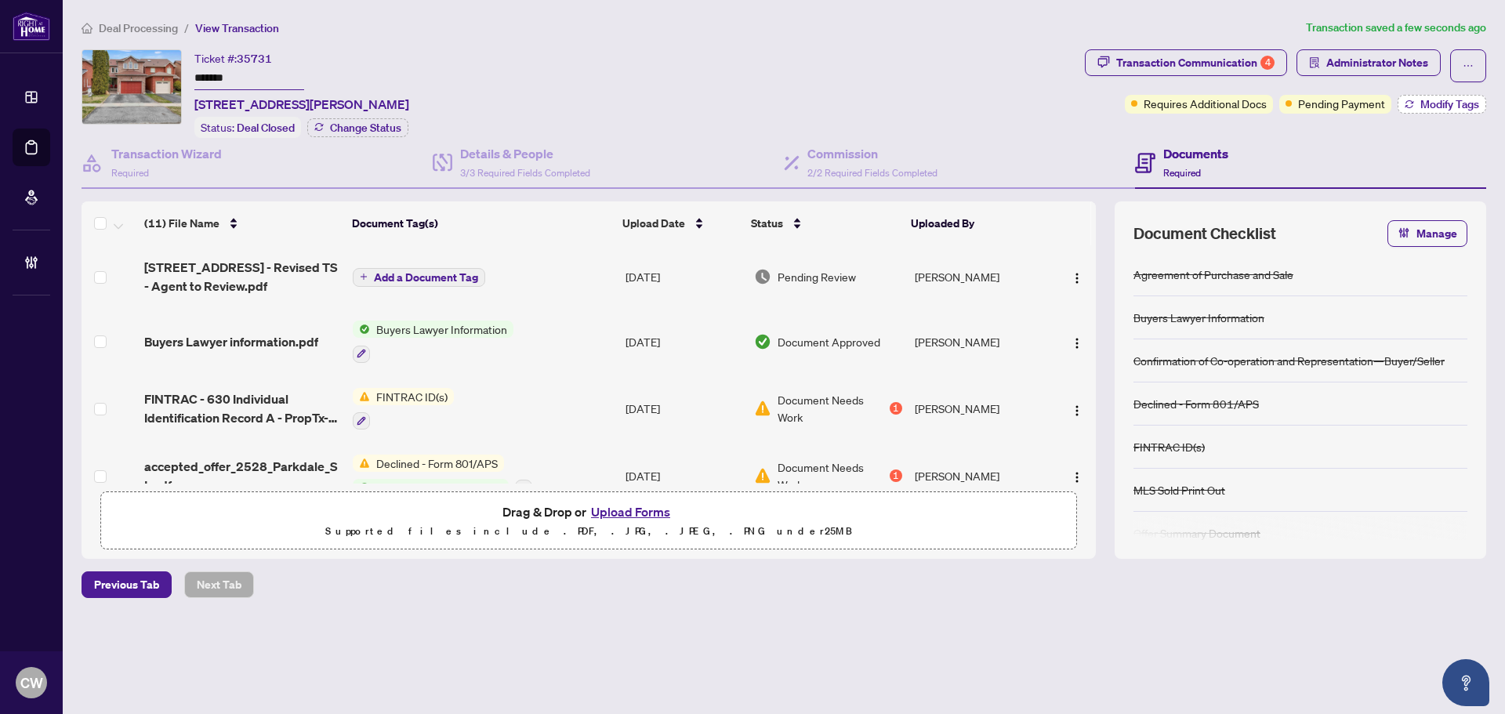
click at [1451, 112] on div "Transaction Communication 4 Administrator Notes Requires Additional Docs Pendin…" at bounding box center [1286, 93] width 408 height 89
click at [1451, 109] on span "Modify Tags" at bounding box center [1450, 104] width 59 height 11
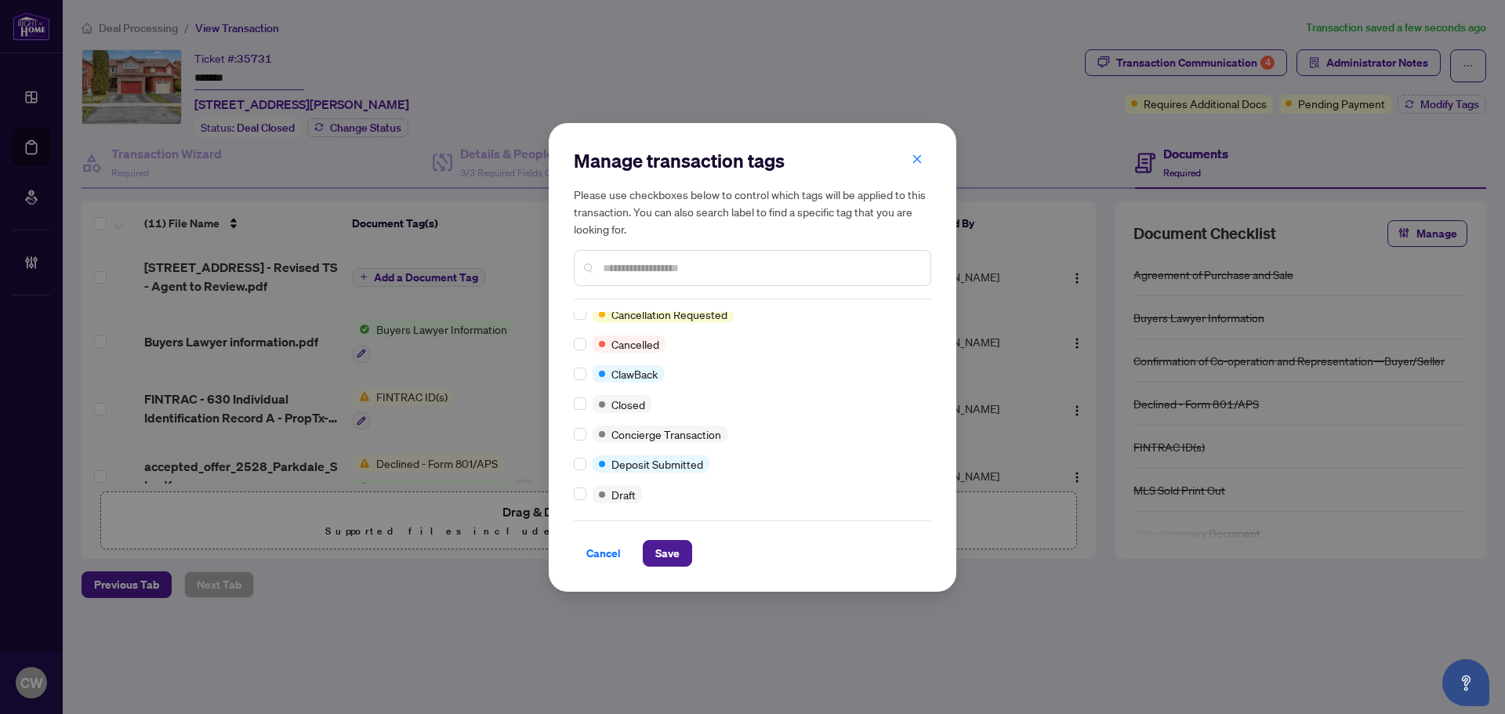
scroll to position [0, 0]
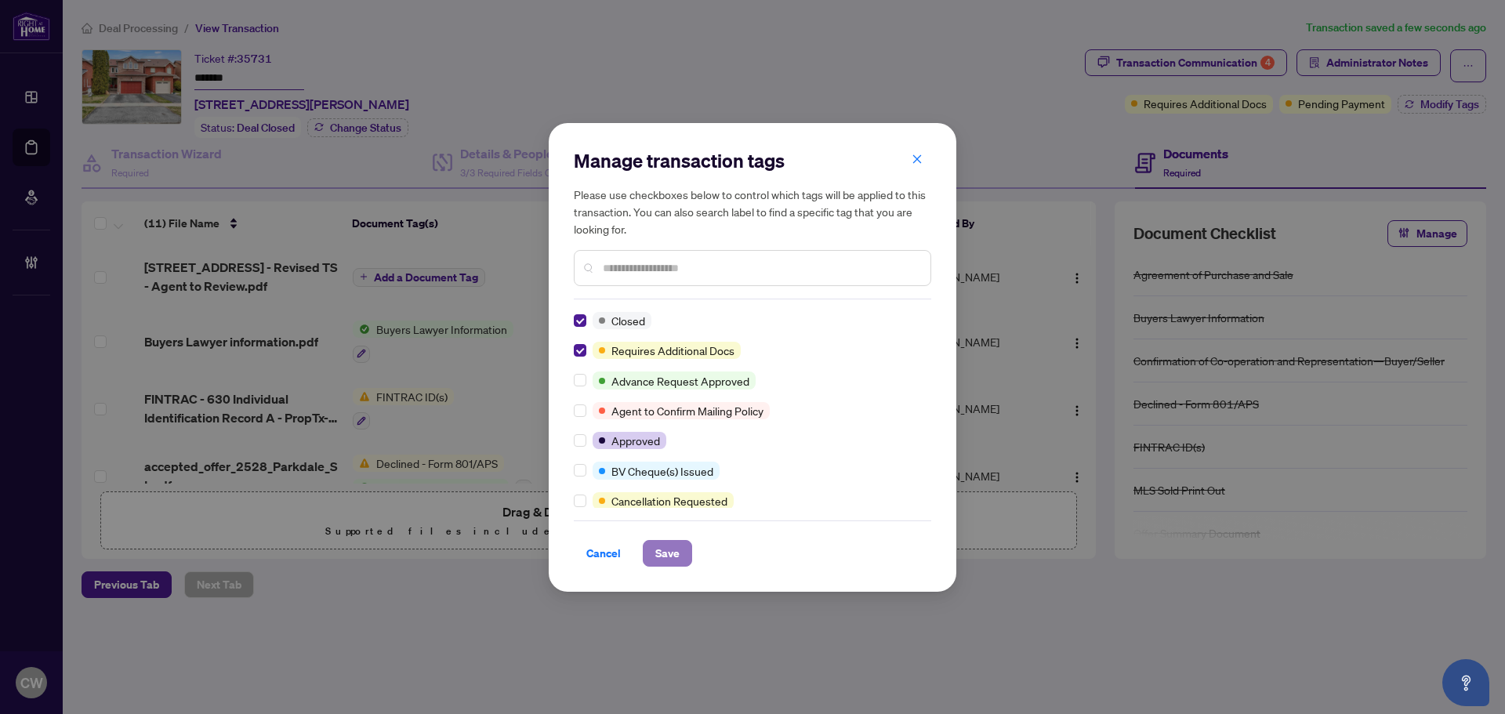
click at [663, 545] on span "Save" at bounding box center [667, 553] width 24 height 25
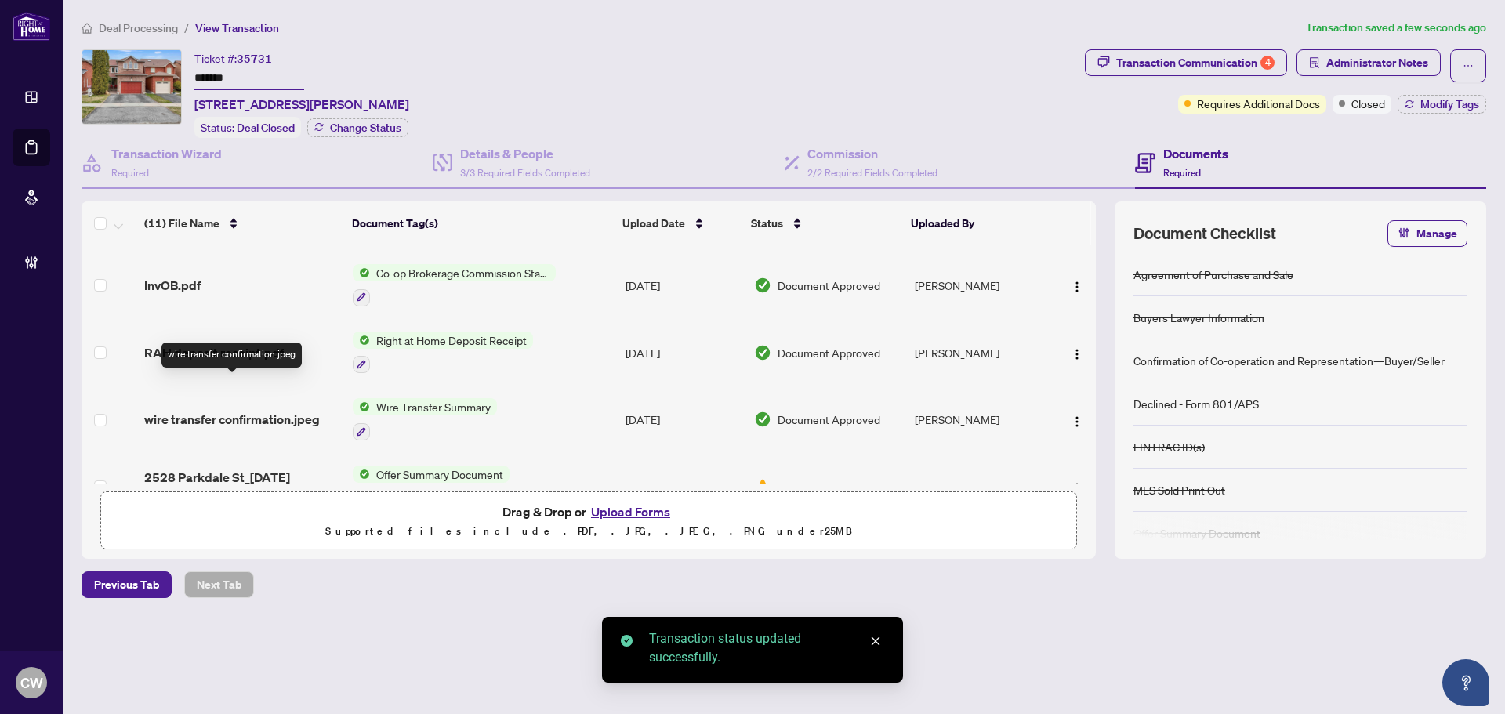
scroll to position [499, 0]
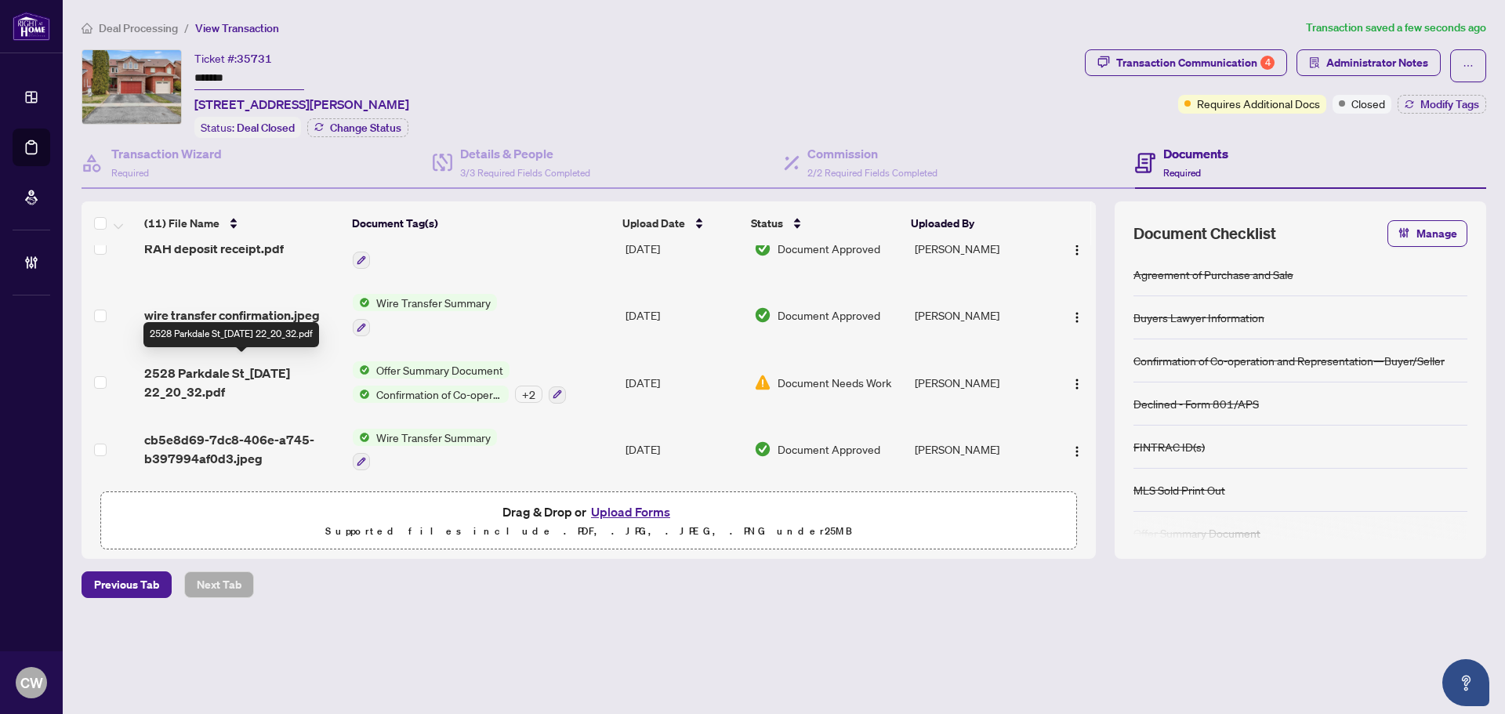
click at [245, 378] on span "2528 Parkdale St_2025-05-15 22_20_32.pdf" at bounding box center [242, 383] width 196 height 38
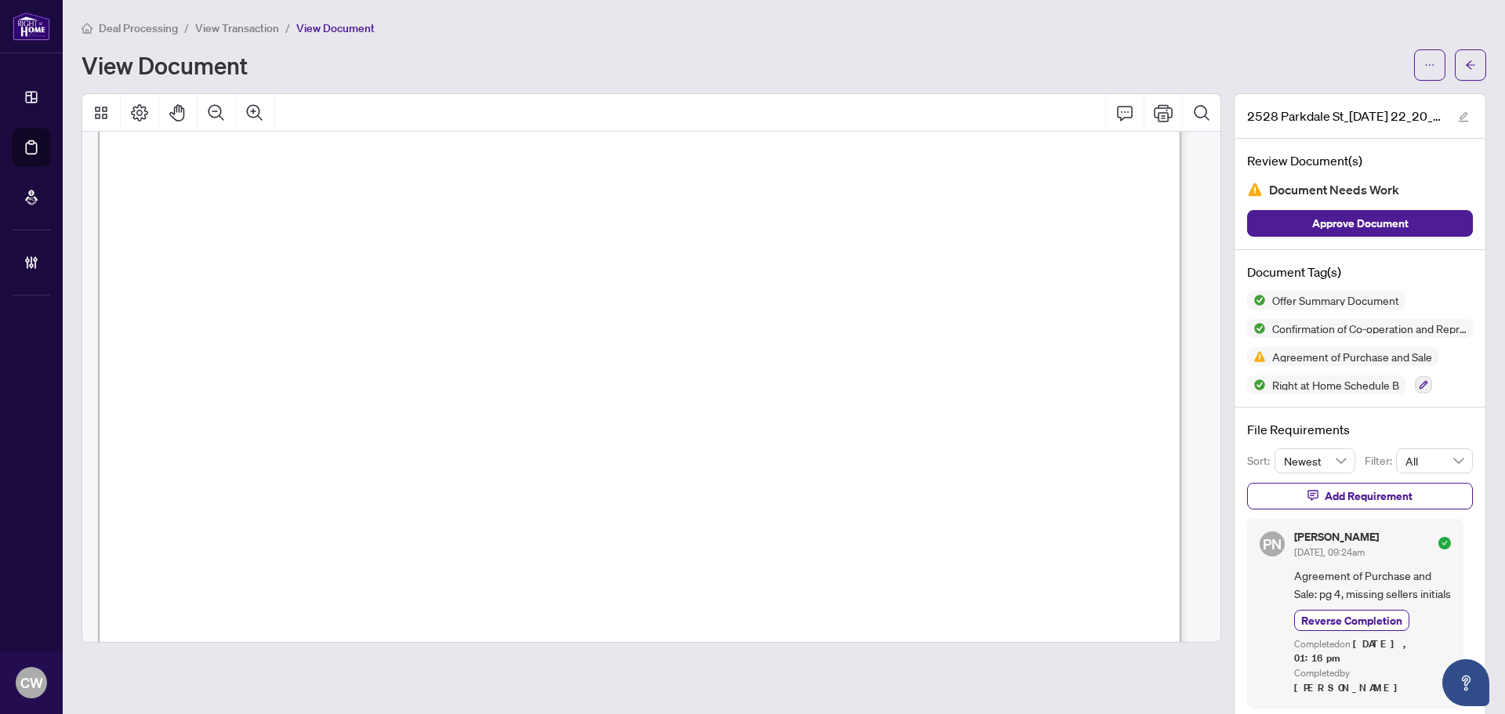
scroll to position [3058, 0]
click at [1455, 71] on button "button" at bounding box center [1470, 64] width 31 height 31
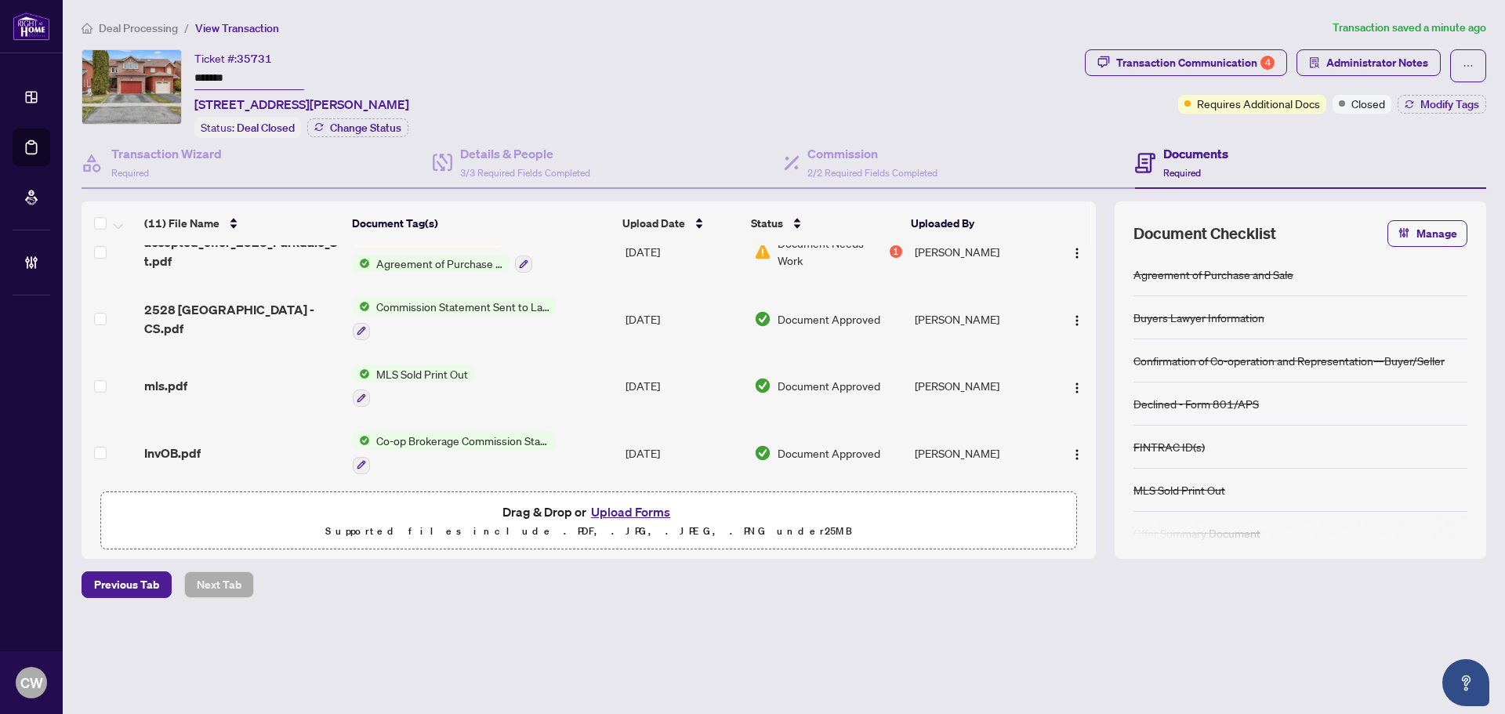
scroll to position [235, 0]
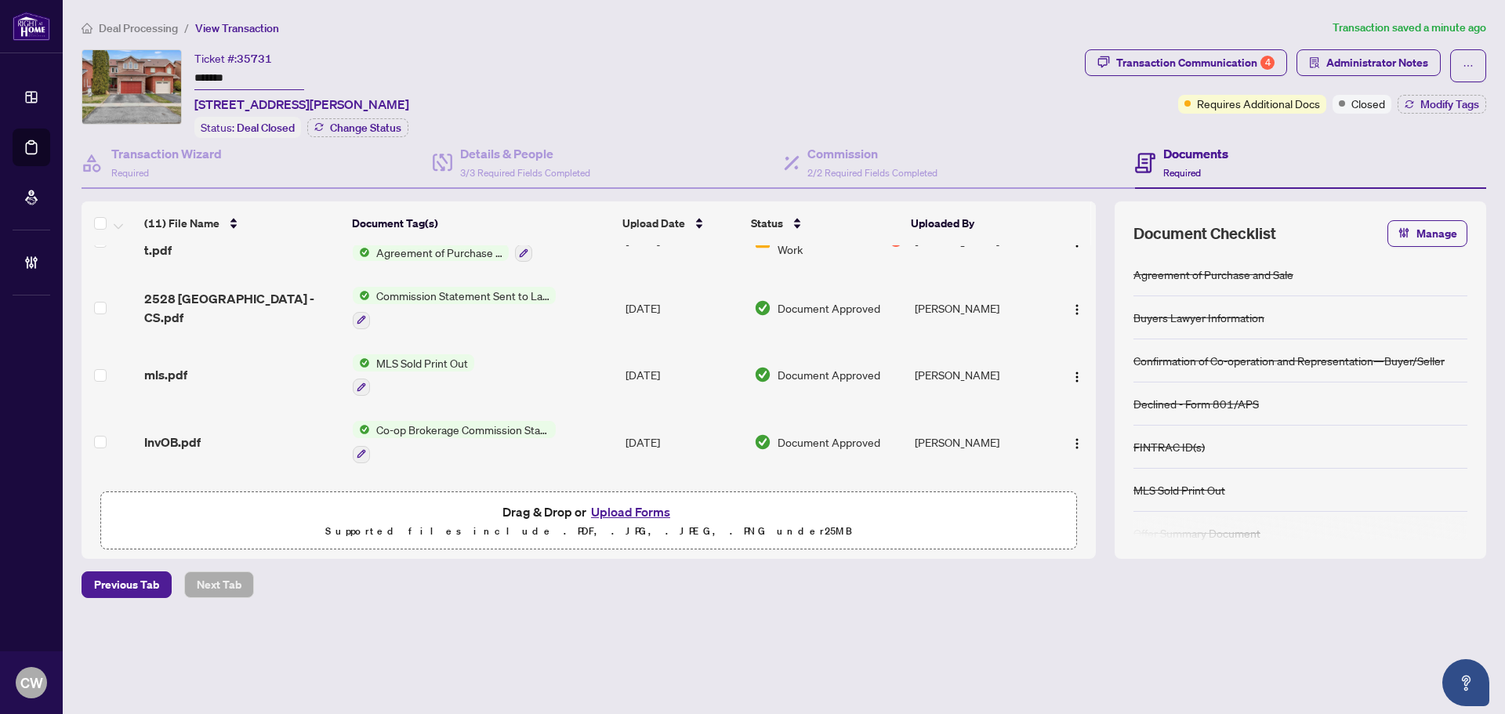
click at [172, 436] on span "InvOB.pdf" at bounding box center [172, 442] width 56 height 19
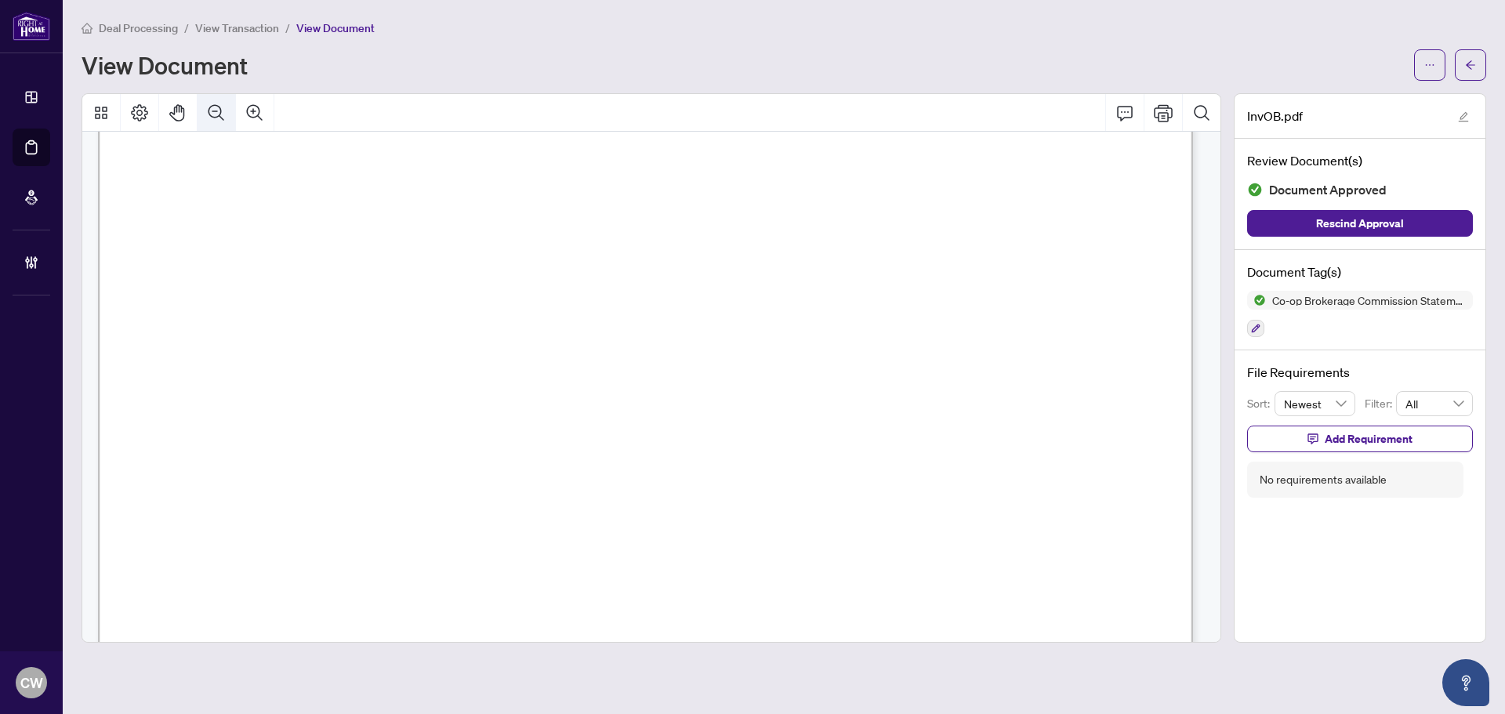
click at [212, 116] on icon "Zoom Out" at bounding box center [217, 112] width 16 height 16
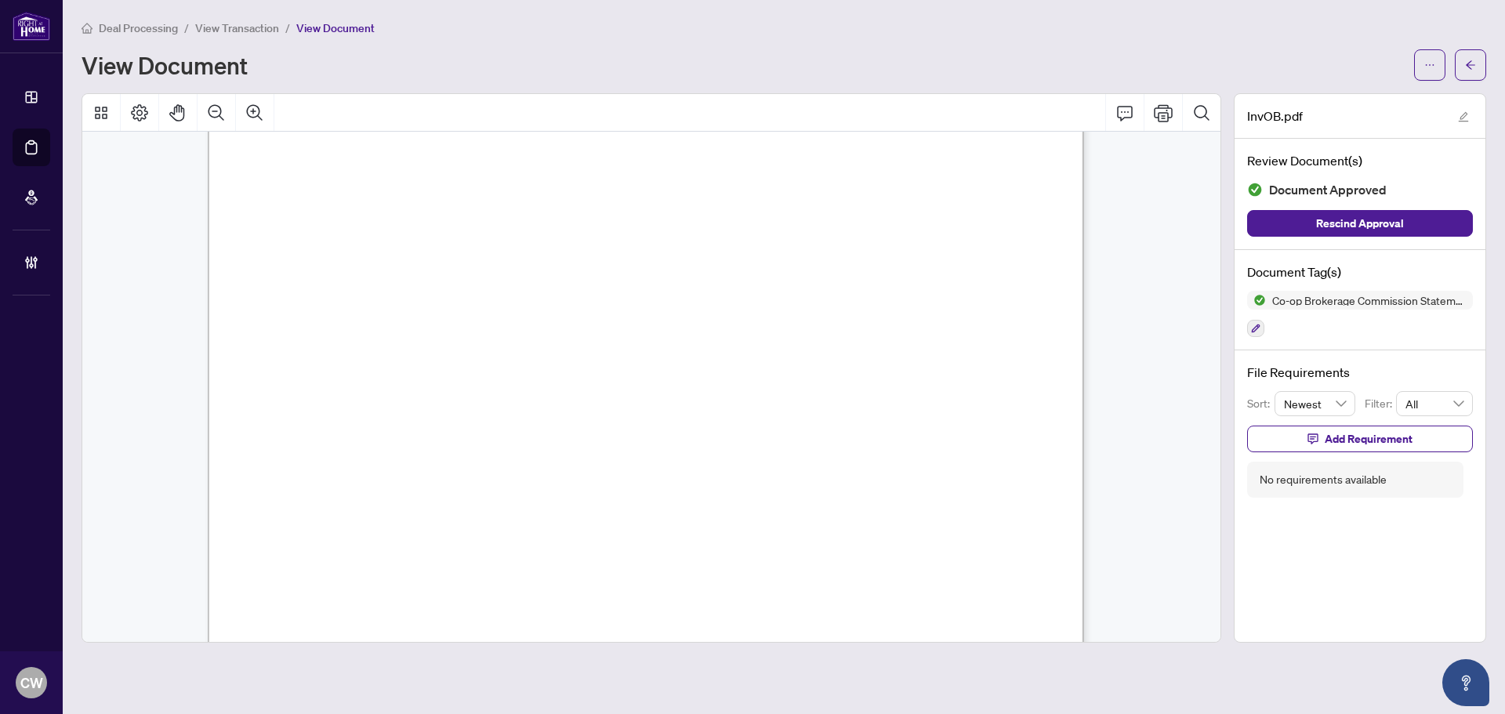
scroll to position [526, 0]
click at [1476, 59] on button "button" at bounding box center [1470, 64] width 31 height 31
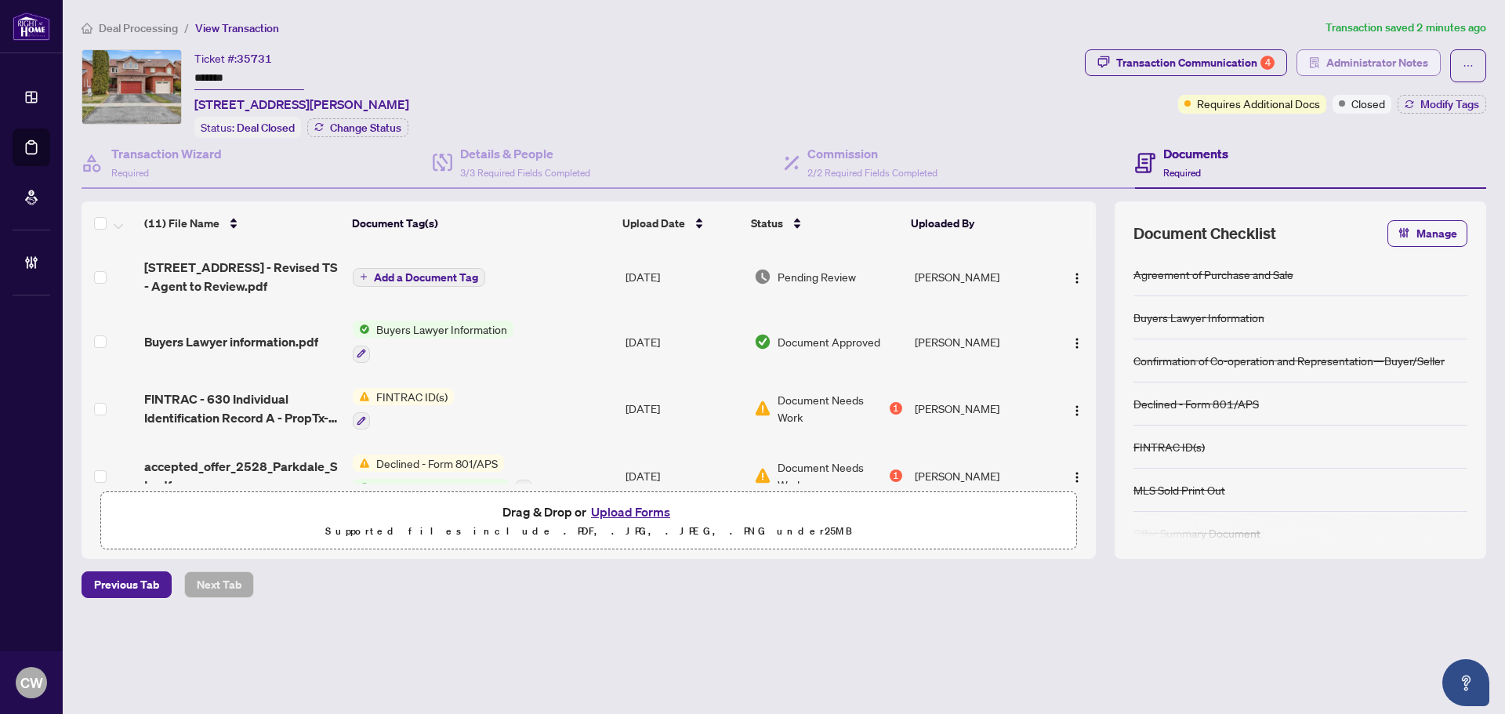
click at [1374, 53] on span "Administrator Notes" at bounding box center [1378, 62] width 102 height 25
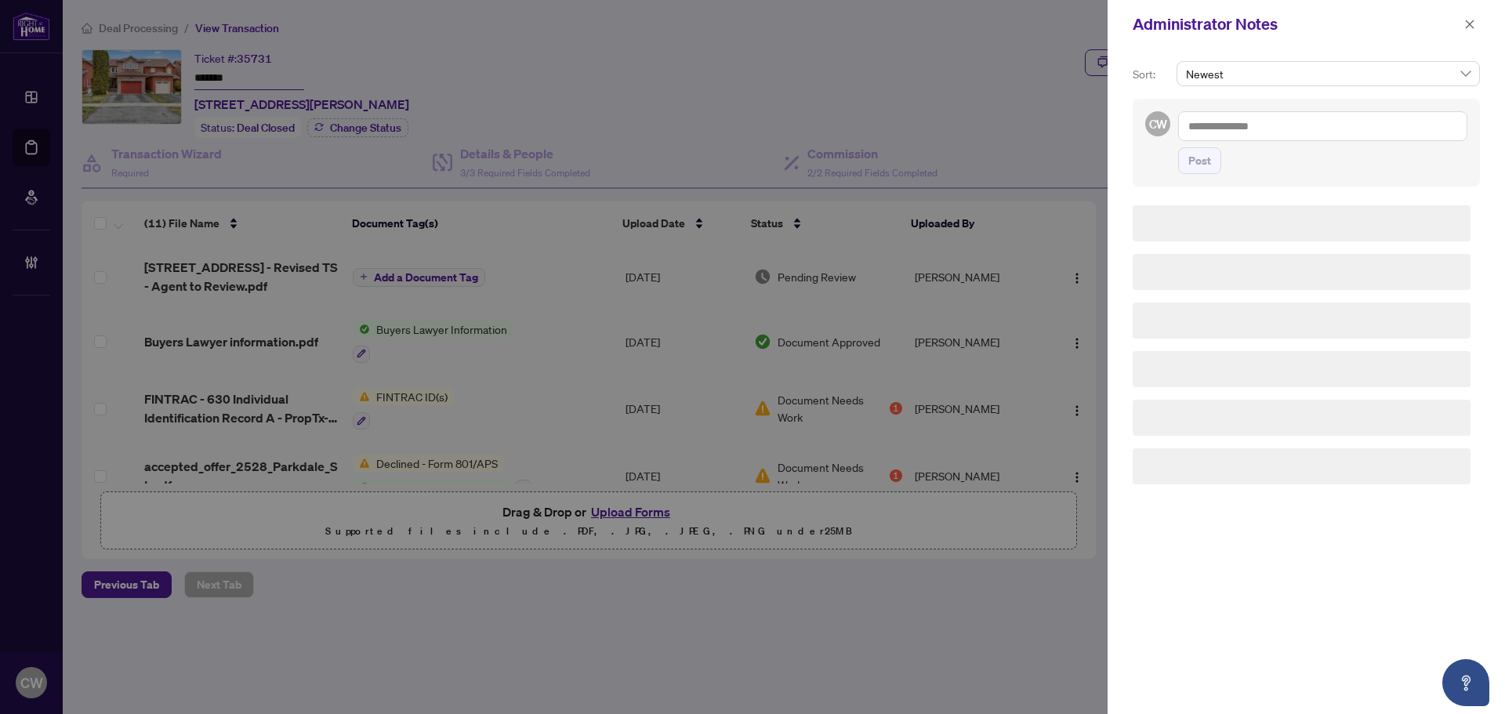
click at [1298, 123] on textarea at bounding box center [1322, 126] width 289 height 30
paste textarea "**********"
type textarea "**********"
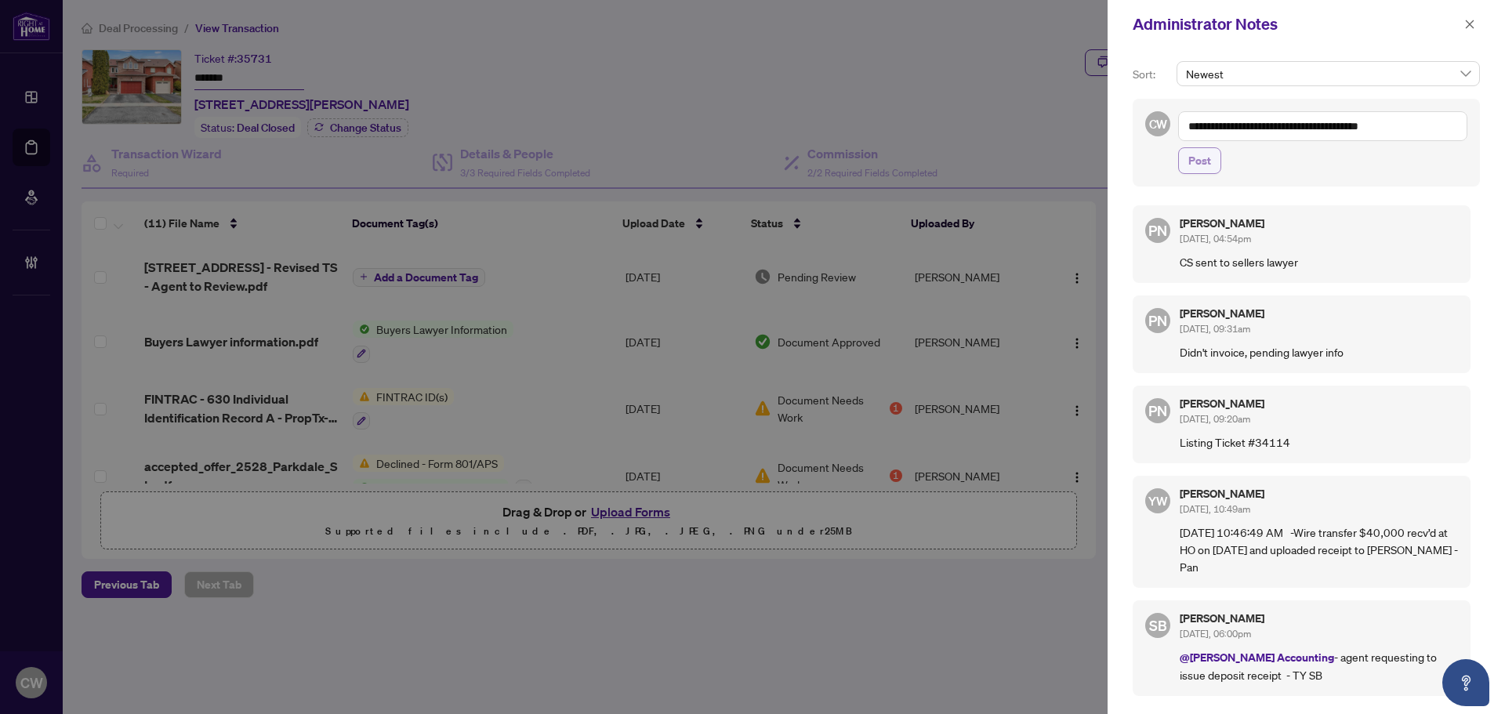
click at [1211, 159] on button "Post" at bounding box center [1199, 160] width 43 height 27
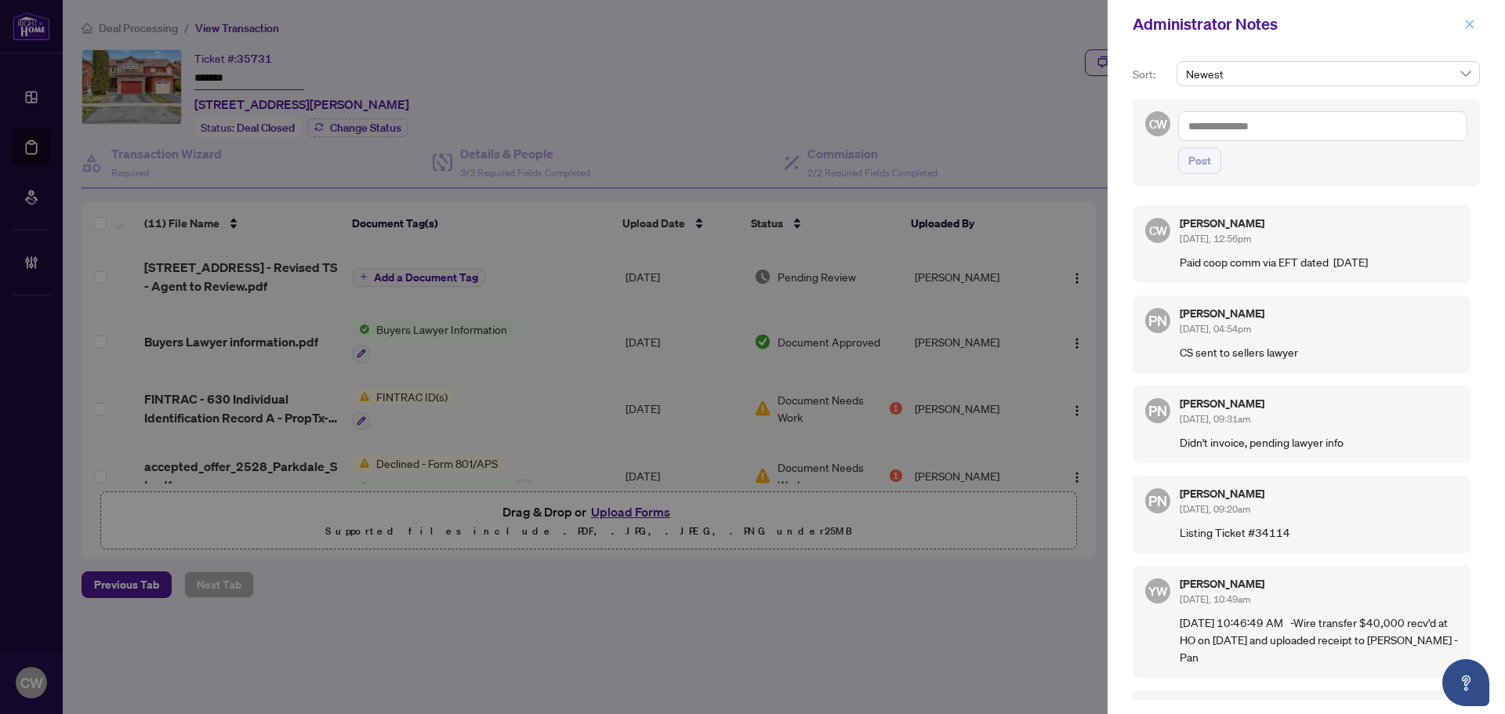
click at [1472, 20] on icon "close" at bounding box center [1470, 24] width 11 height 11
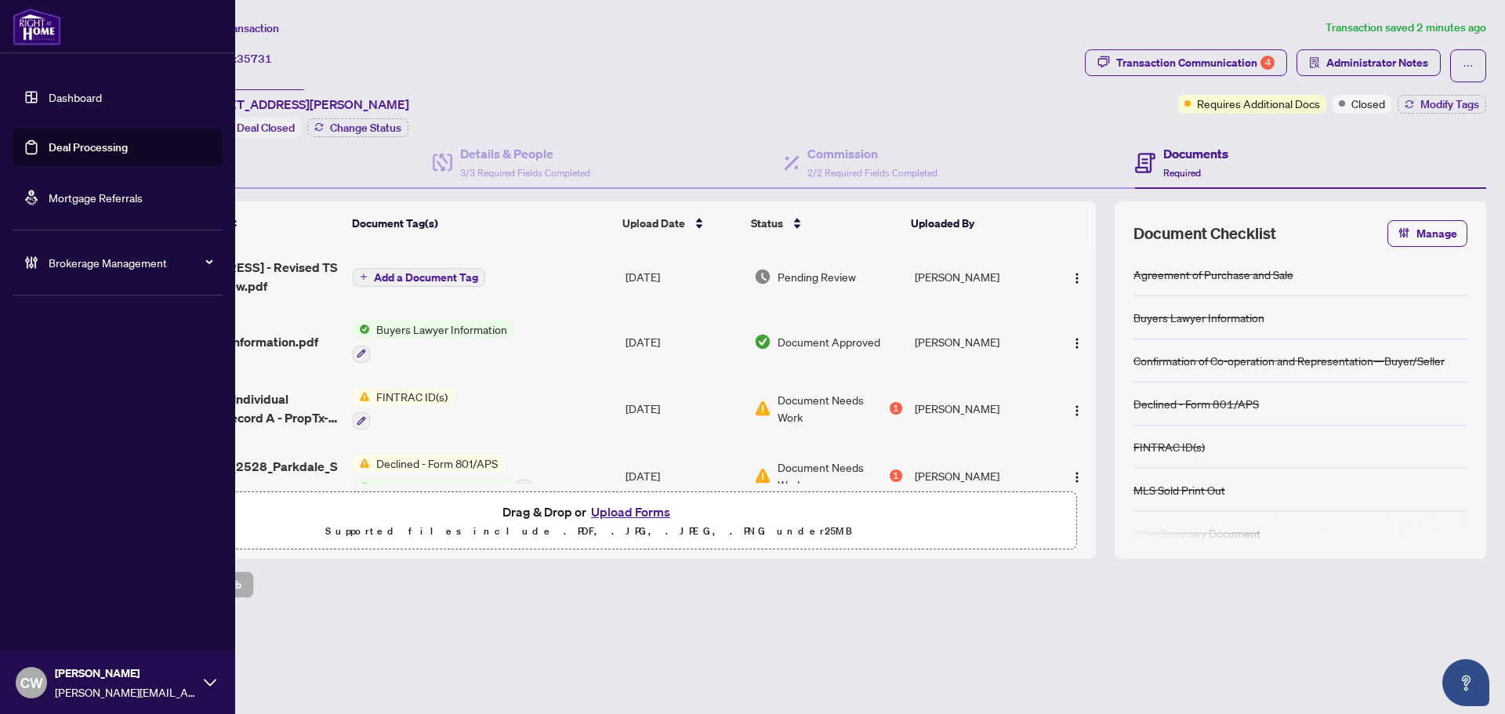
click at [49, 140] on link "Deal Processing" at bounding box center [88, 147] width 79 height 14
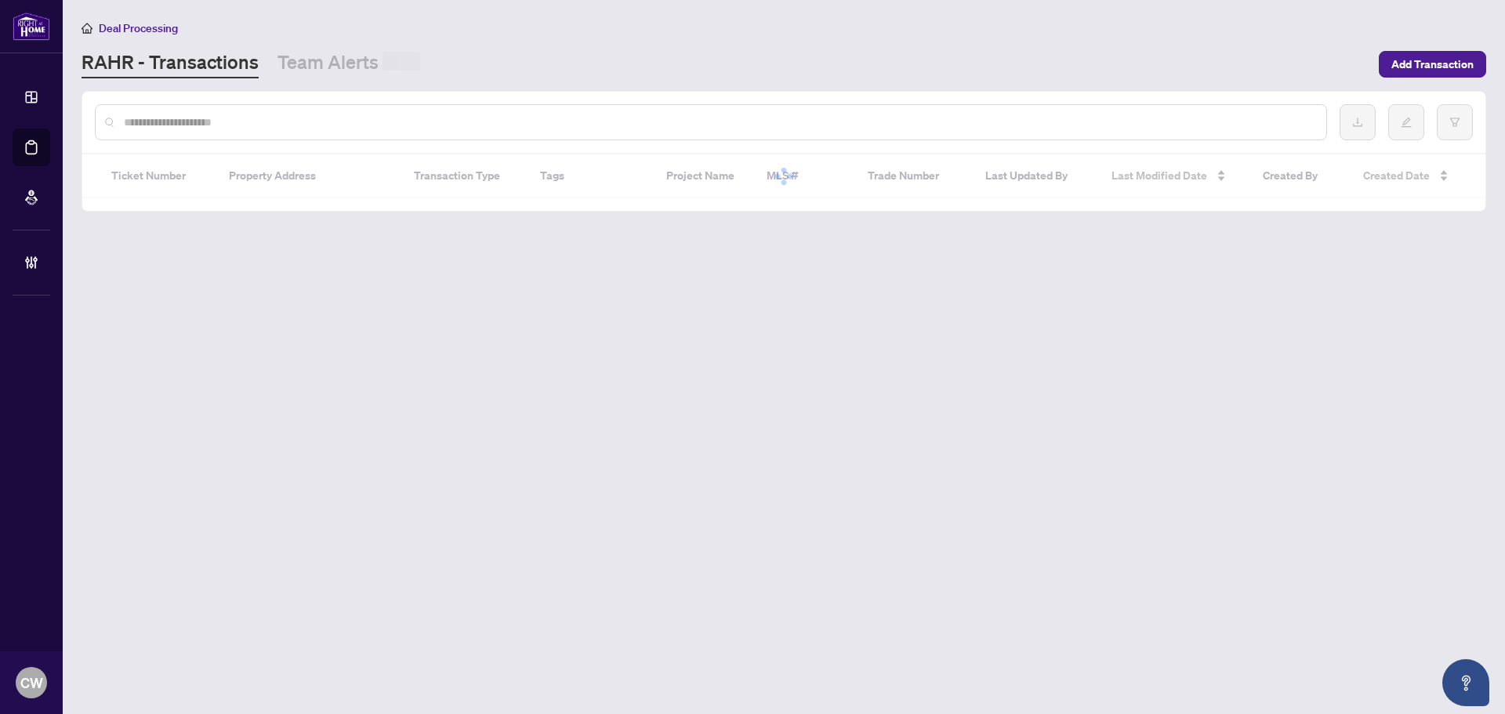
click at [312, 121] on input "text" at bounding box center [719, 122] width 1190 height 17
paste input "**********"
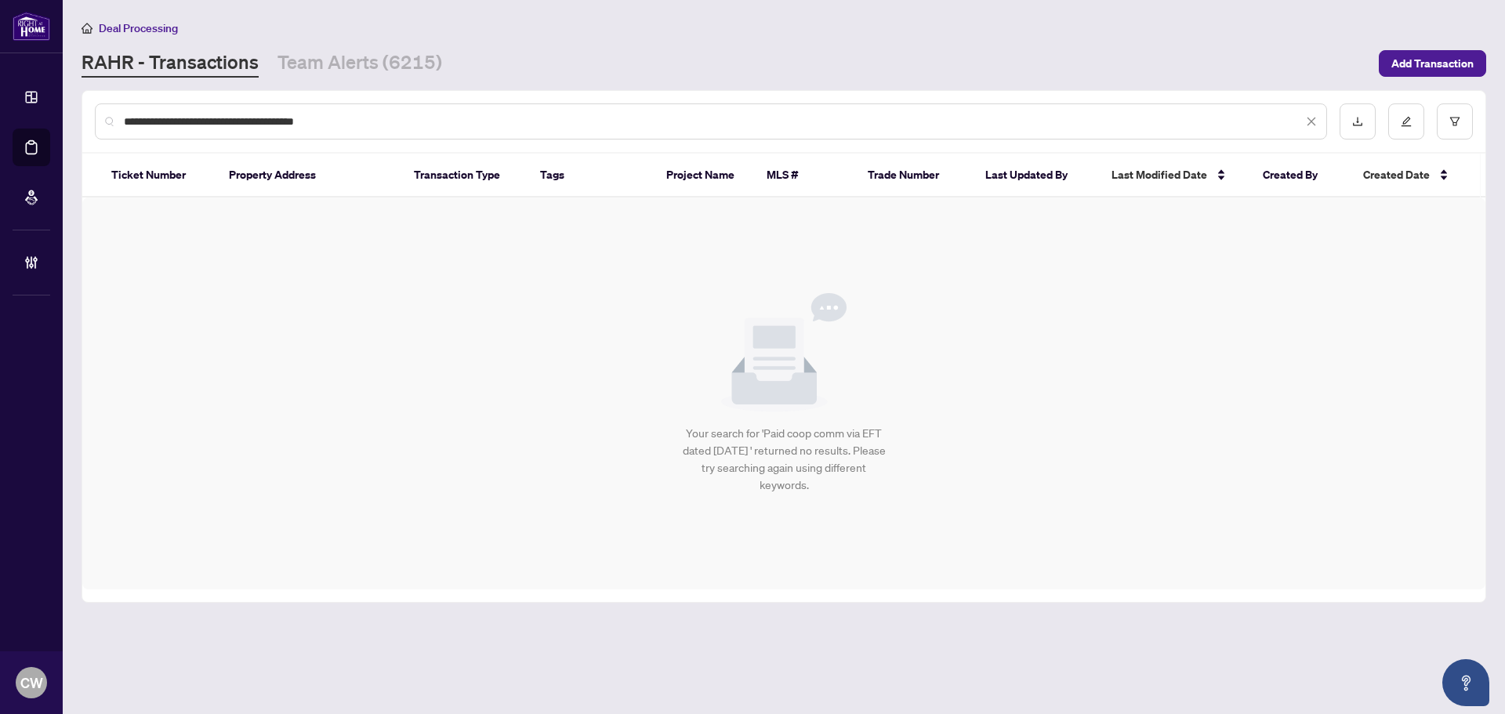
drag, startPoint x: 234, startPoint y: 123, endPoint x: 75, endPoint y: 120, distance: 159.2
click at [75, 120] on main "**********" at bounding box center [784, 357] width 1443 height 714
type input "*******"
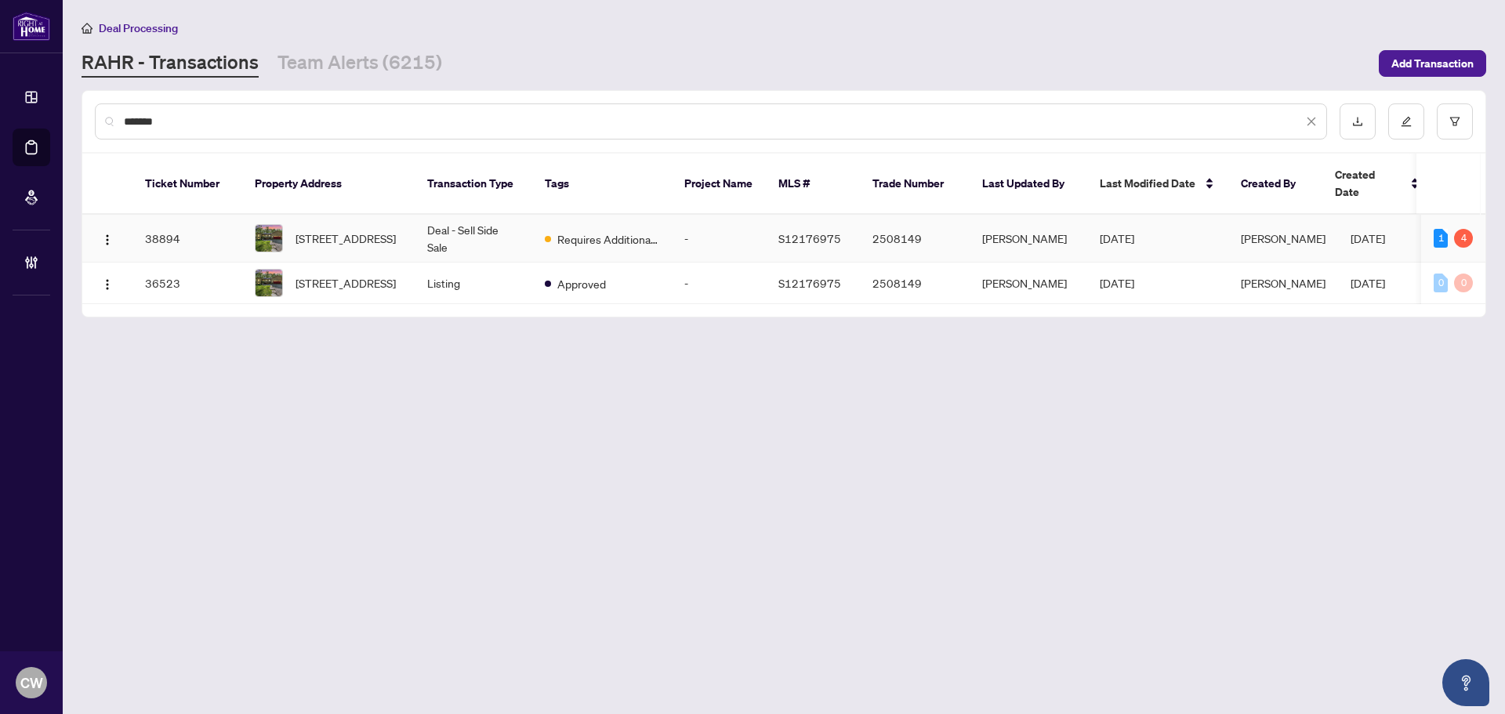
click at [370, 230] on span "3328 Line 6 Line, Oro-Medonte, Ontario L0K 1E0, Canada" at bounding box center [346, 238] width 100 height 17
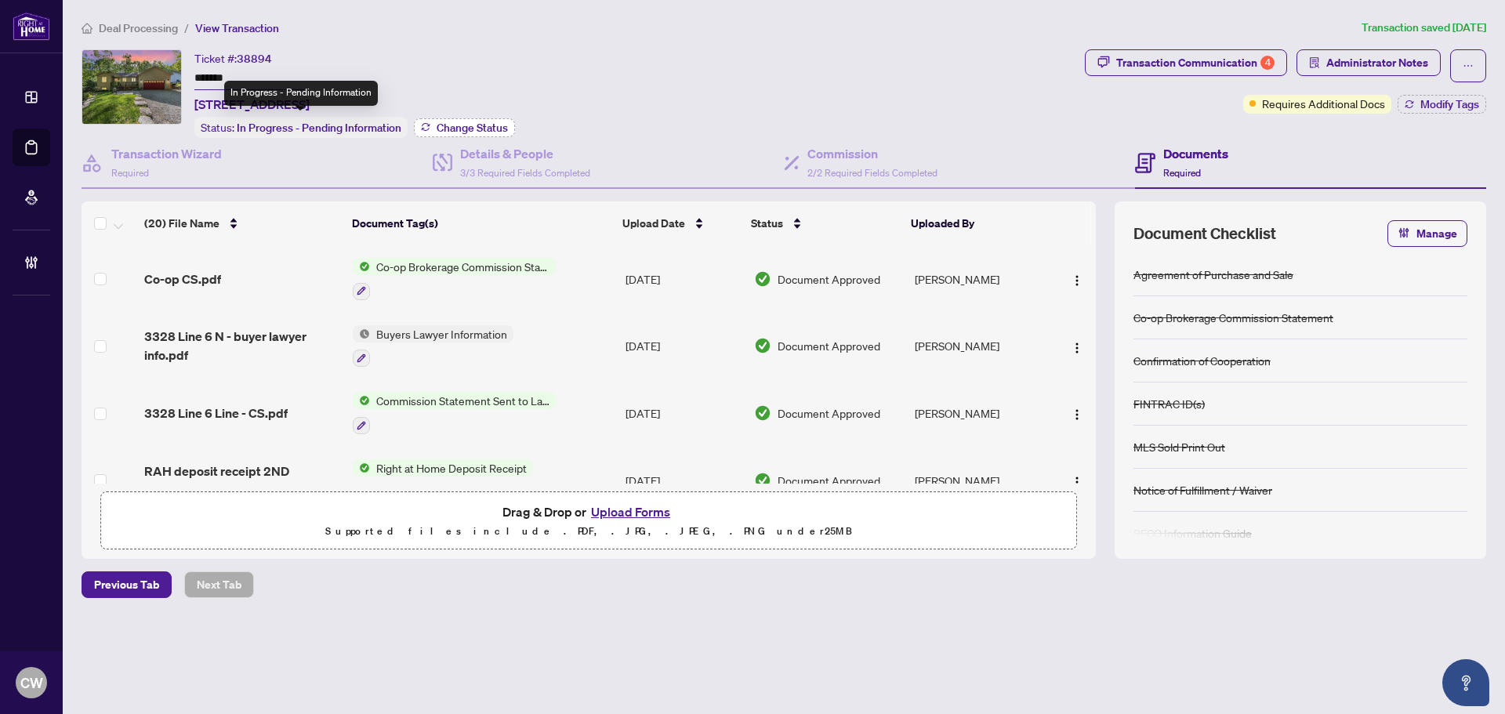
click at [463, 131] on span "Change Status" at bounding box center [472, 127] width 71 height 11
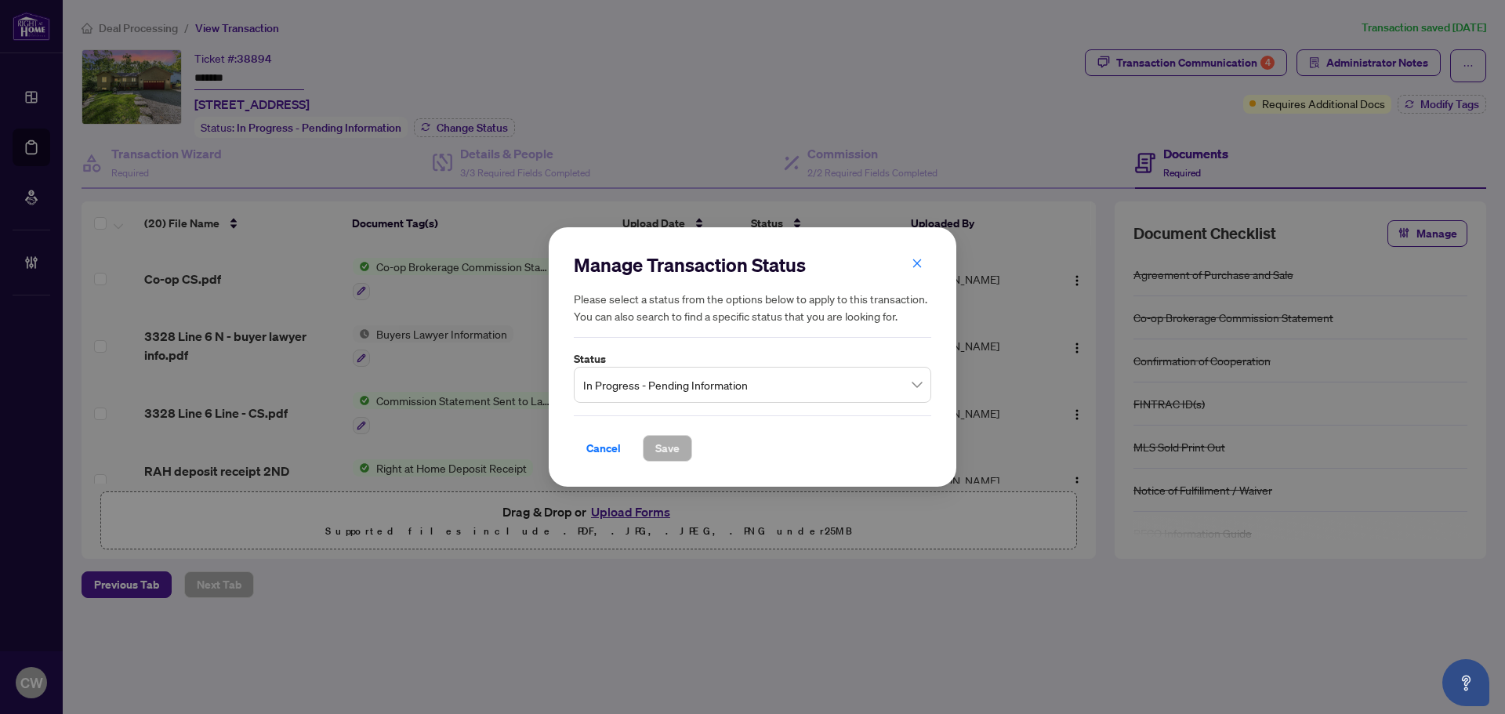
click at [634, 392] on span "In Progress - Pending Information" at bounding box center [752, 385] width 339 height 30
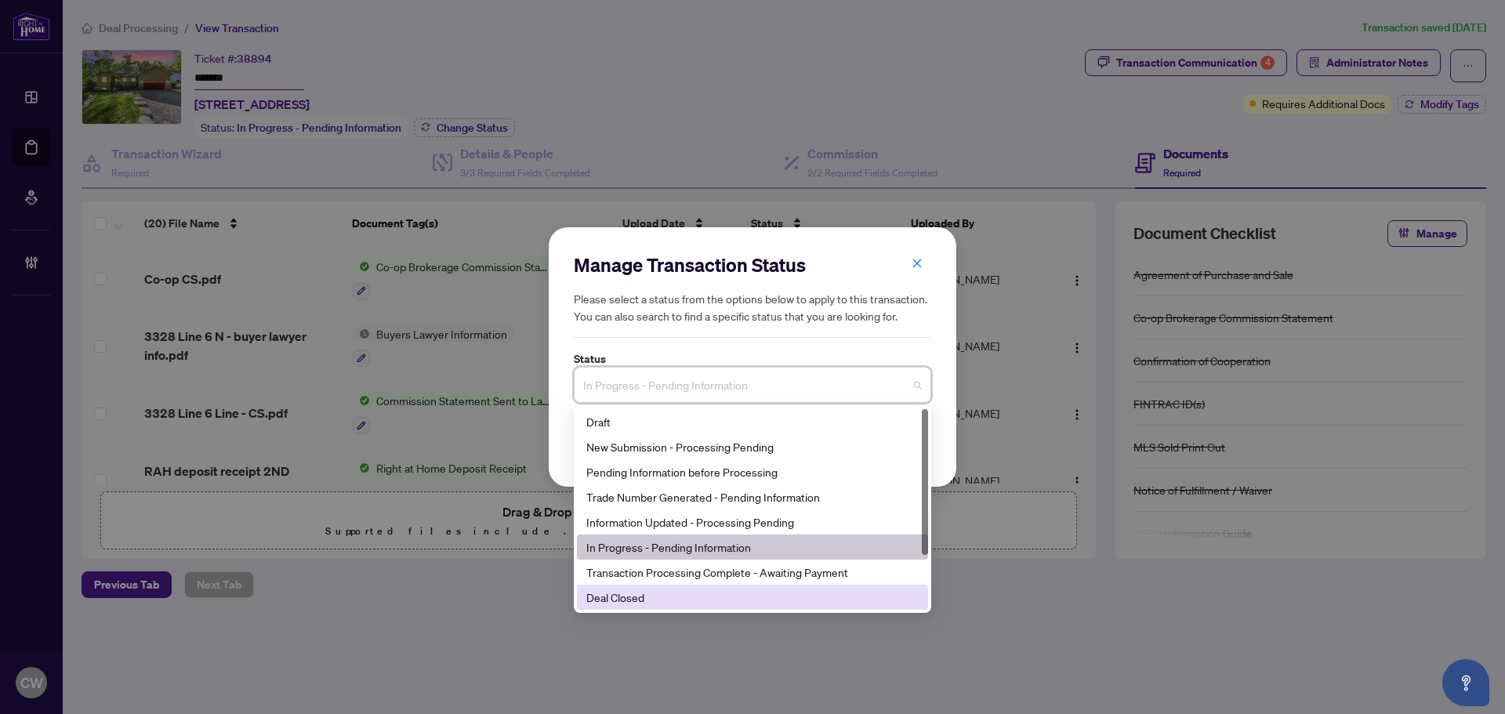
click at [666, 586] on div "Deal Closed" at bounding box center [752, 597] width 351 height 25
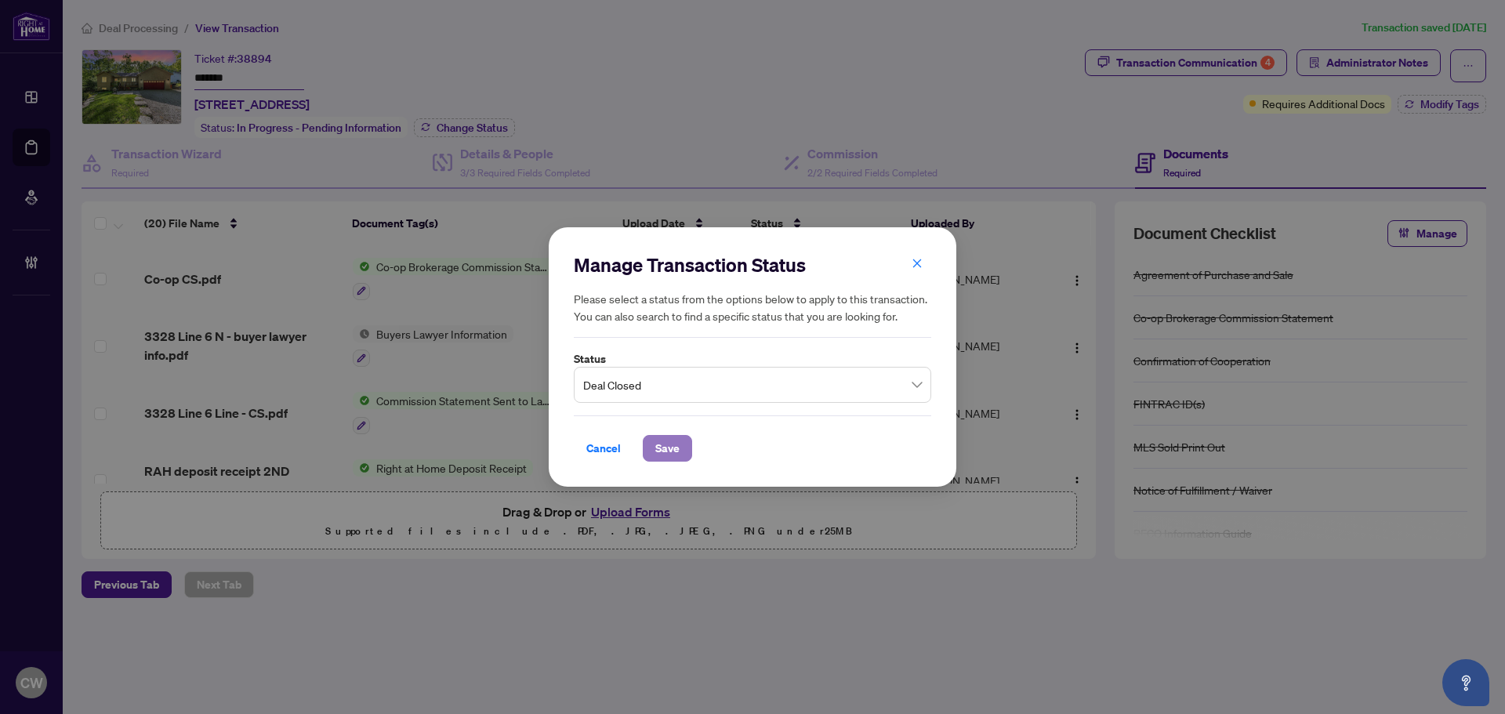
click at [665, 451] on span "Save" at bounding box center [667, 448] width 24 height 25
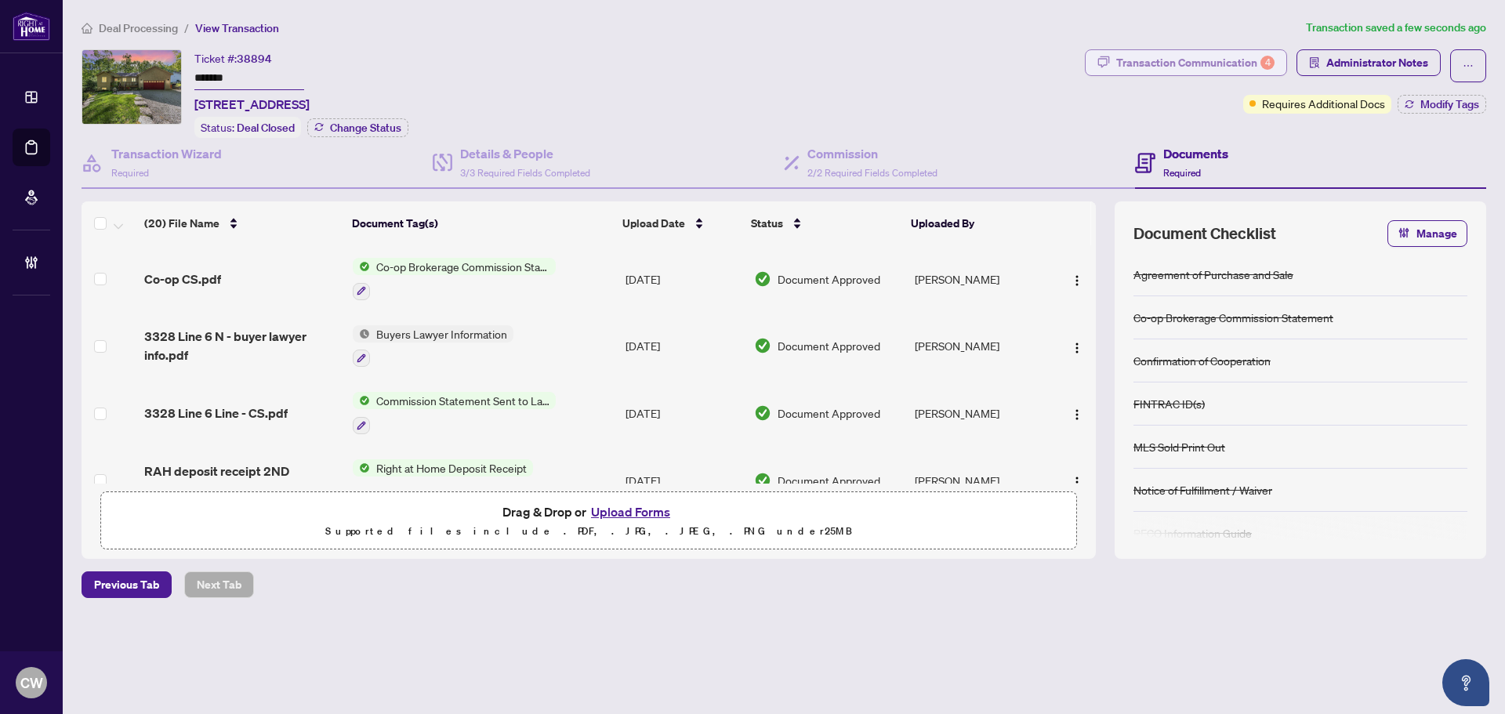
click at [1228, 59] on div "Transaction Communication 4" at bounding box center [1196, 62] width 158 height 25
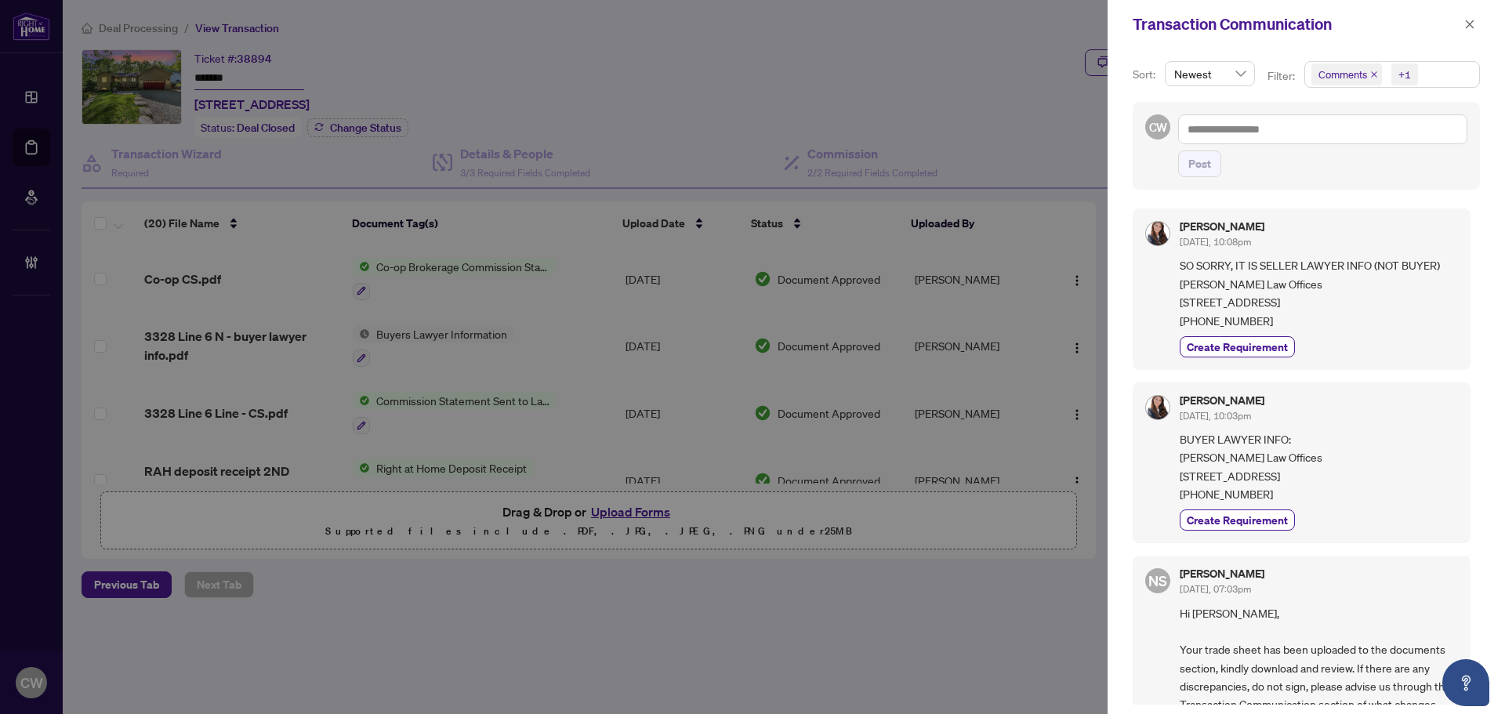
click at [1371, 74] on icon "close" at bounding box center [1375, 75] width 8 height 8
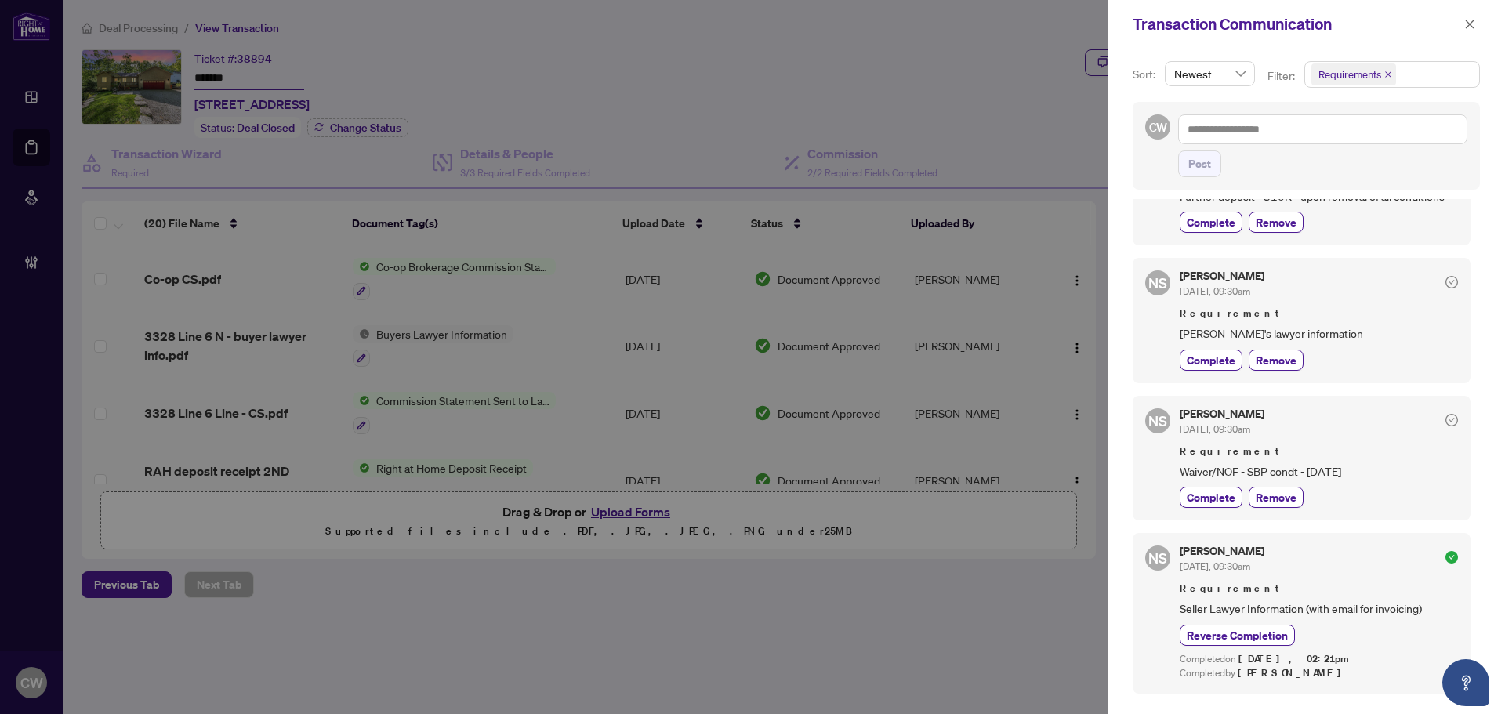
scroll to position [235, 0]
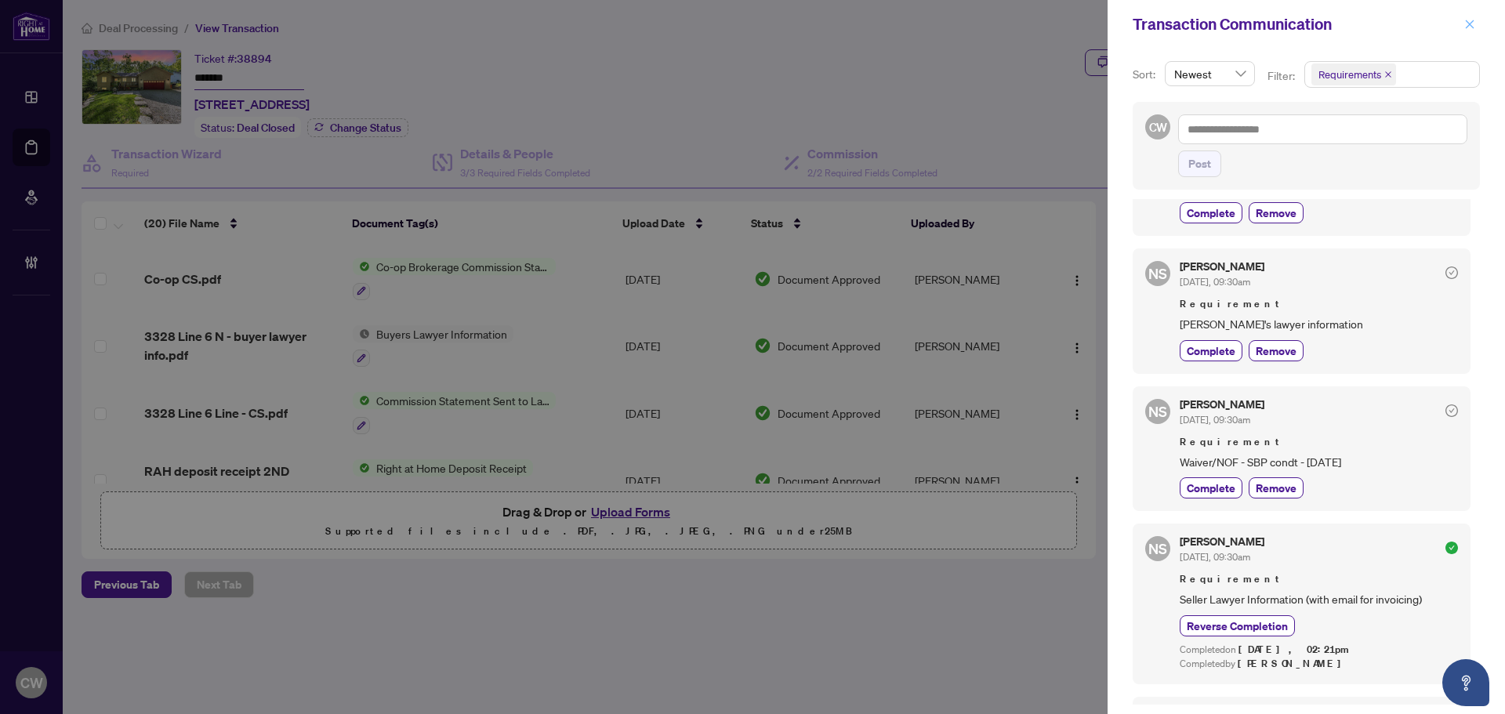
click at [1464, 27] on button "button" at bounding box center [1470, 24] width 20 height 19
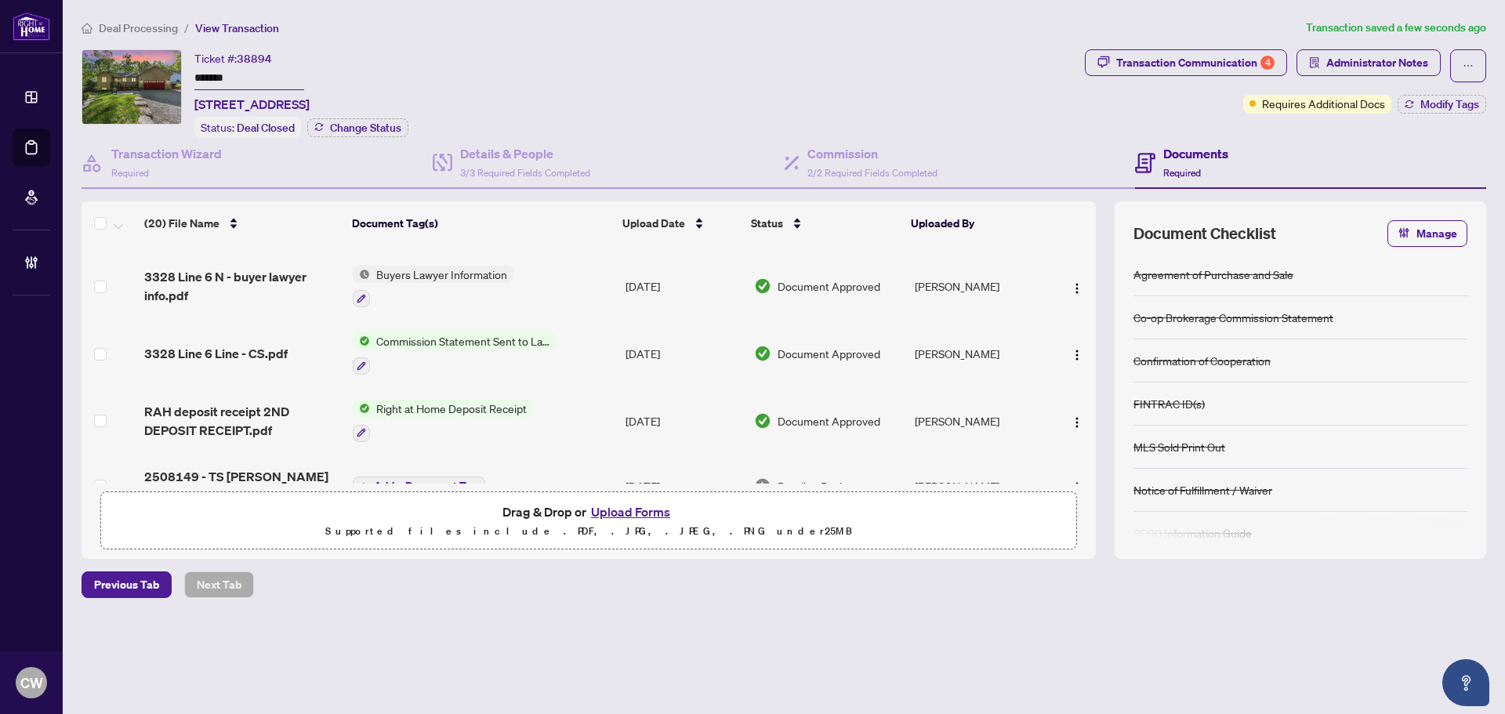
scroll to position [0, 0]
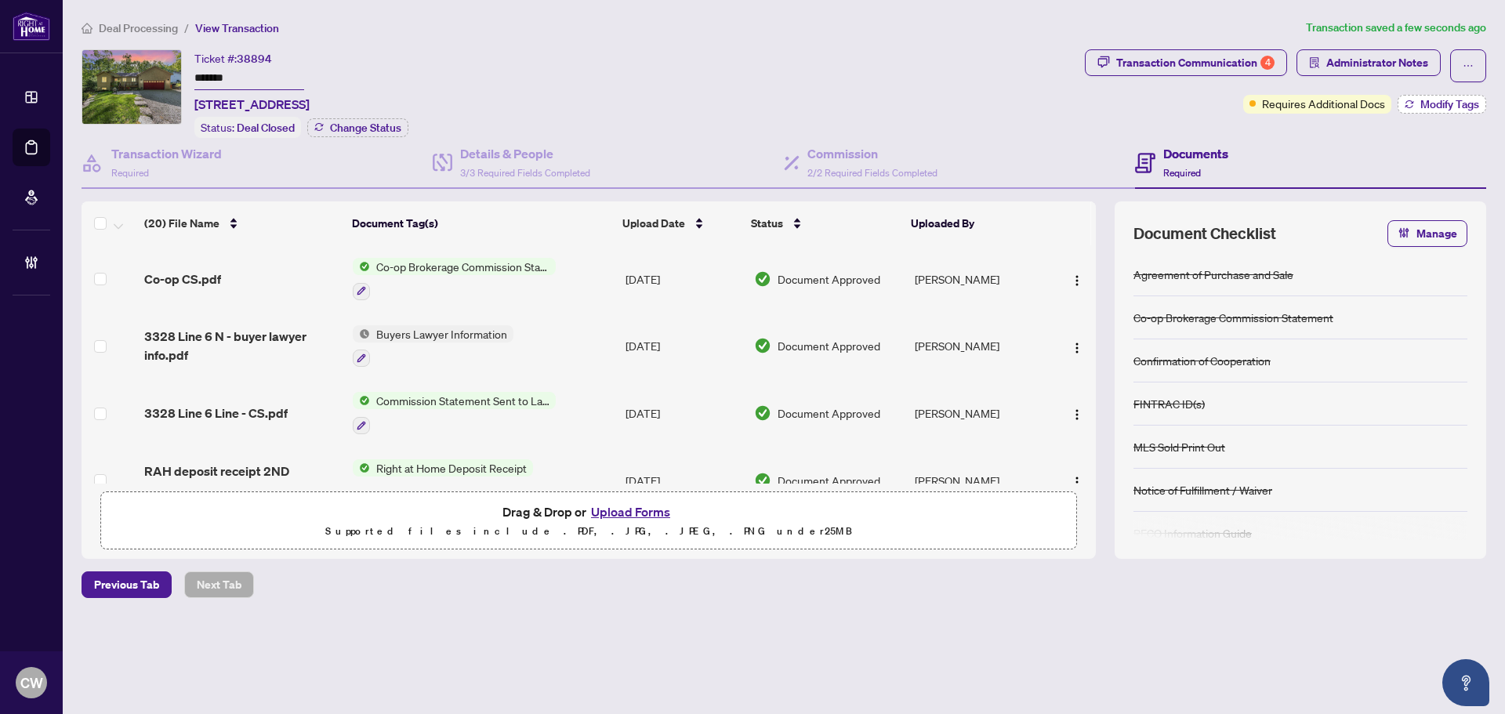
click at [1447, 111] on button "Modify Tags" at bounding box center [1442, 104] width 89 height 19
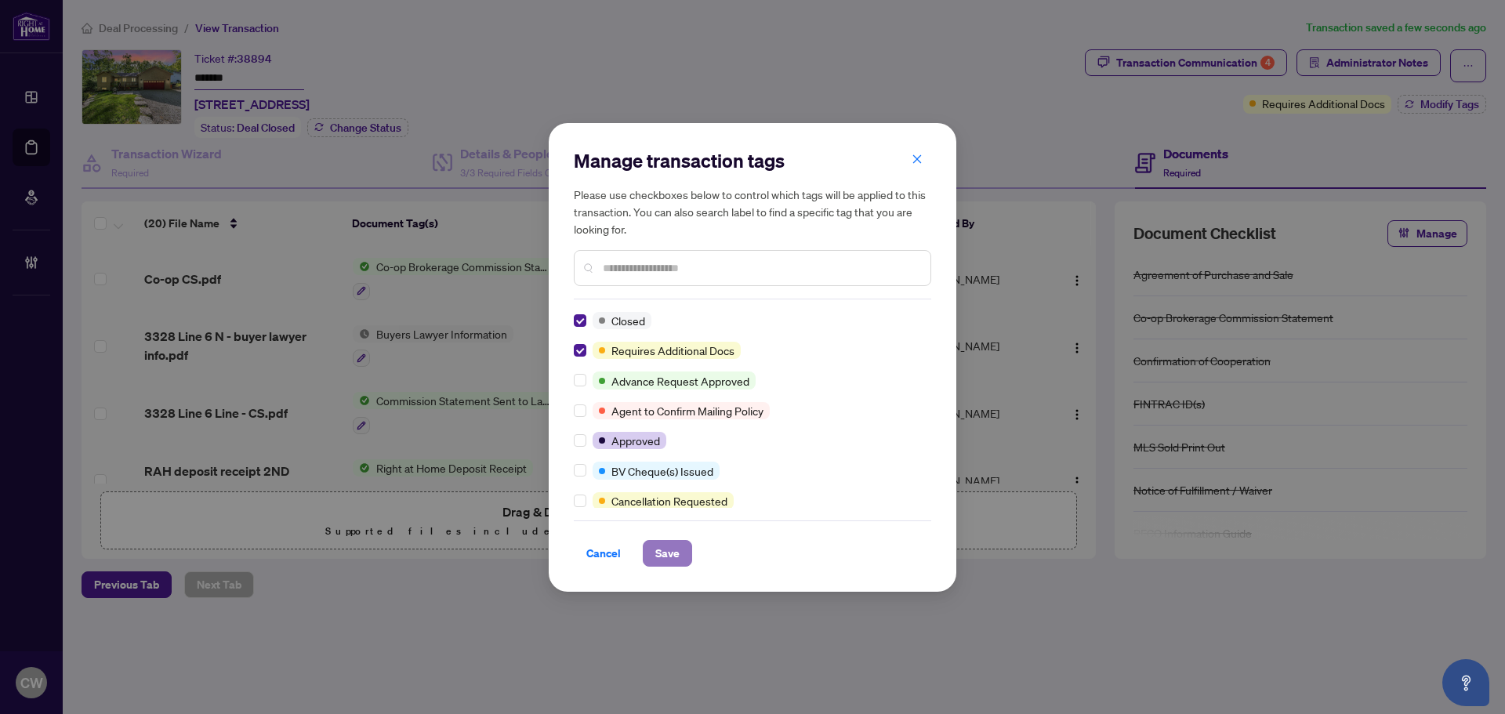
click at [674, 543] on span "Save" at bounding box center [667, 553] width 24 height 25
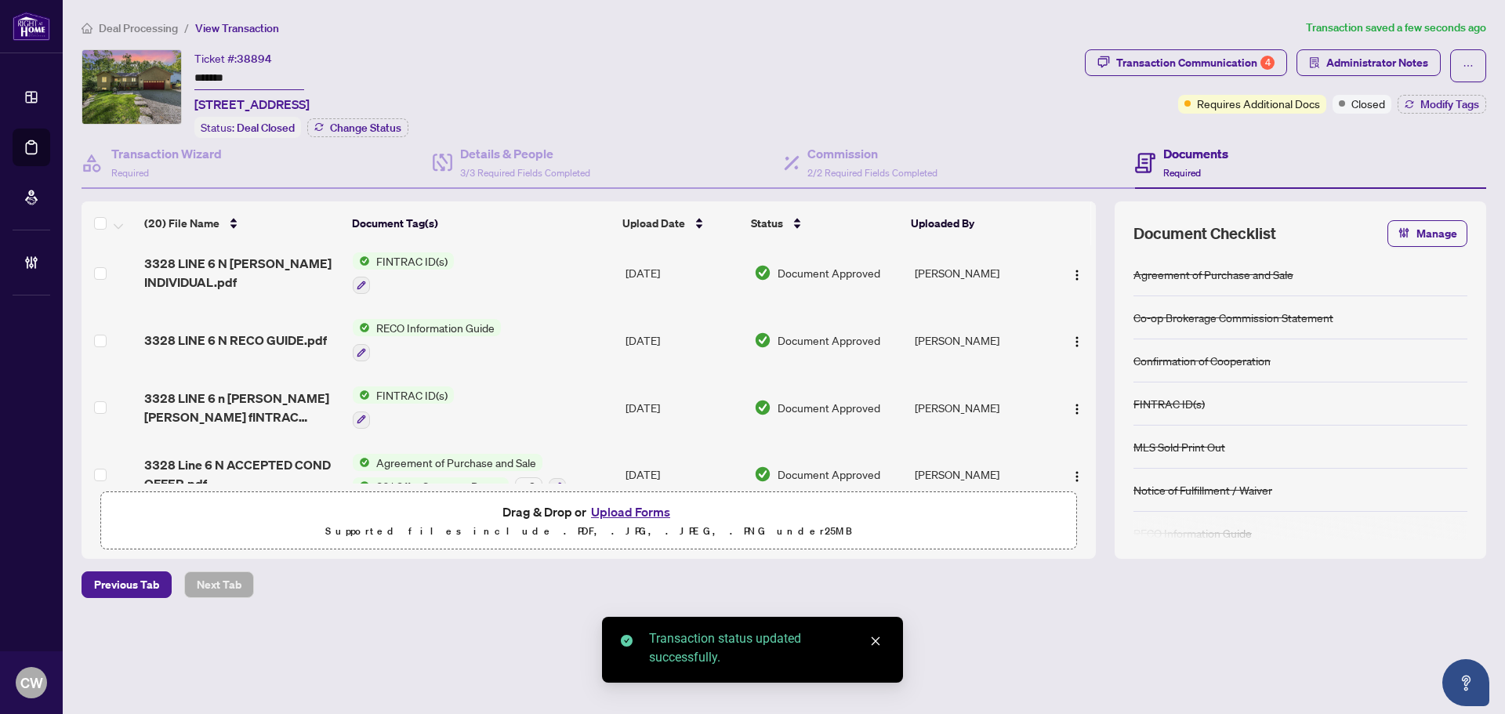
scroll to position [1025, 0]
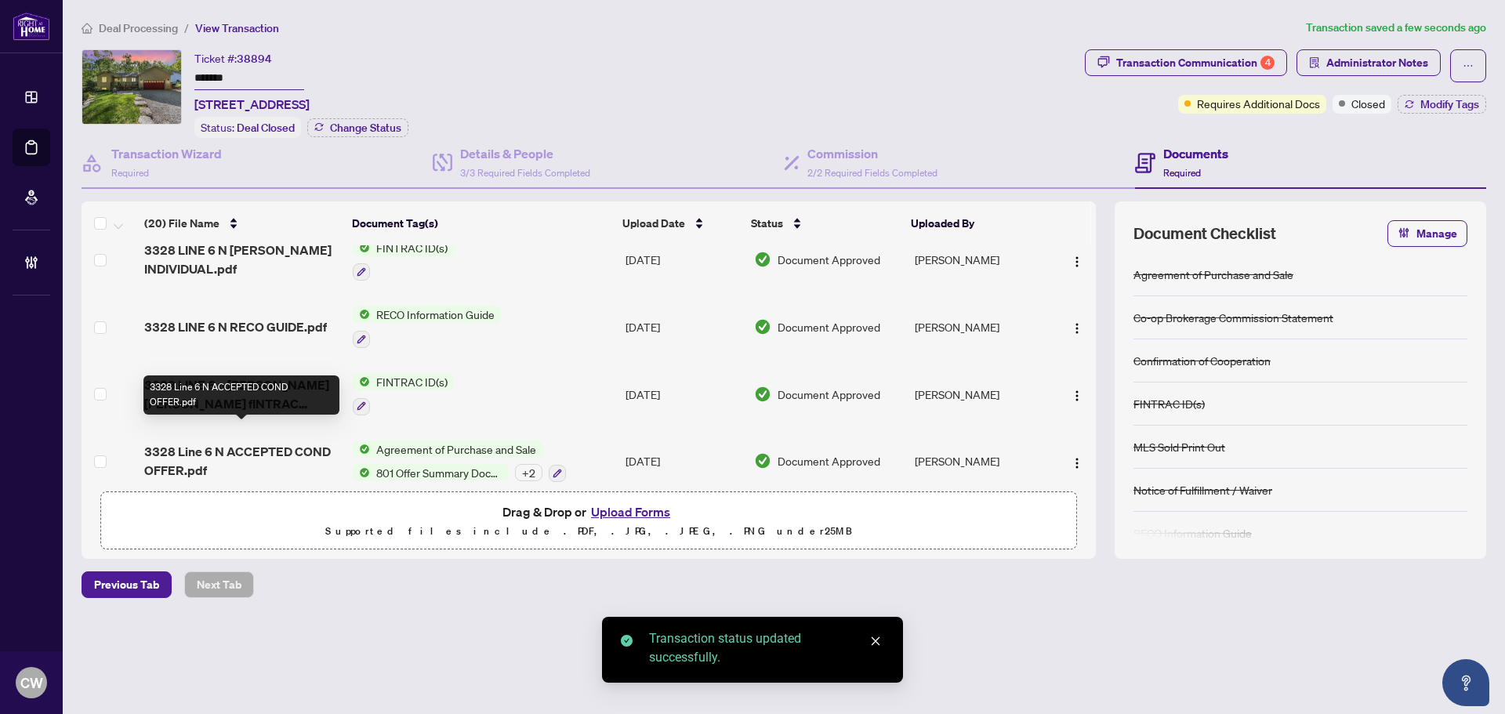
click at [215, 442] on span "3328 Line 6 N ACCEPTED COND OFFER.pdf" at bounding box center [242, 461] width 196 height 38
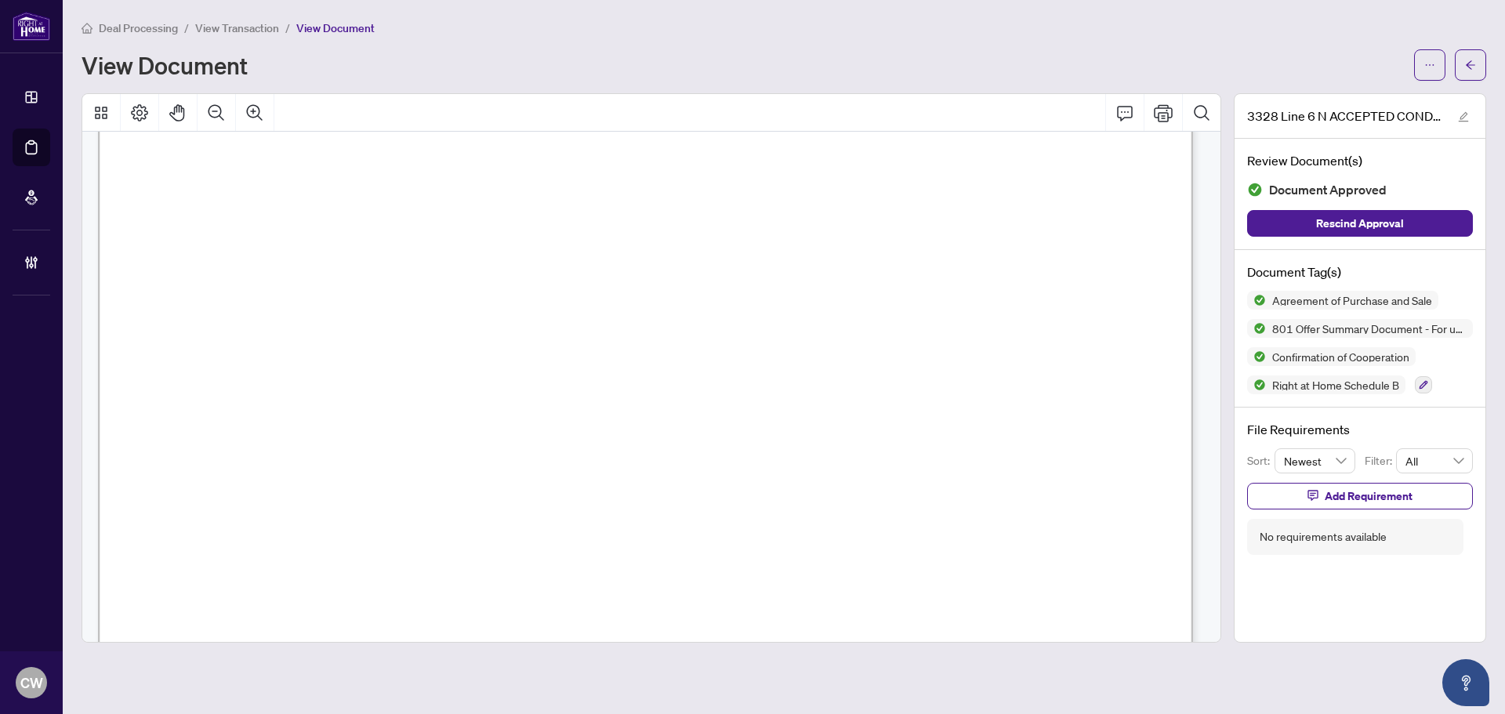
scroll to position [2979, 0]
click at [1483, 59] on button "button" at bounding box center [1470, 64] width 31 height 31
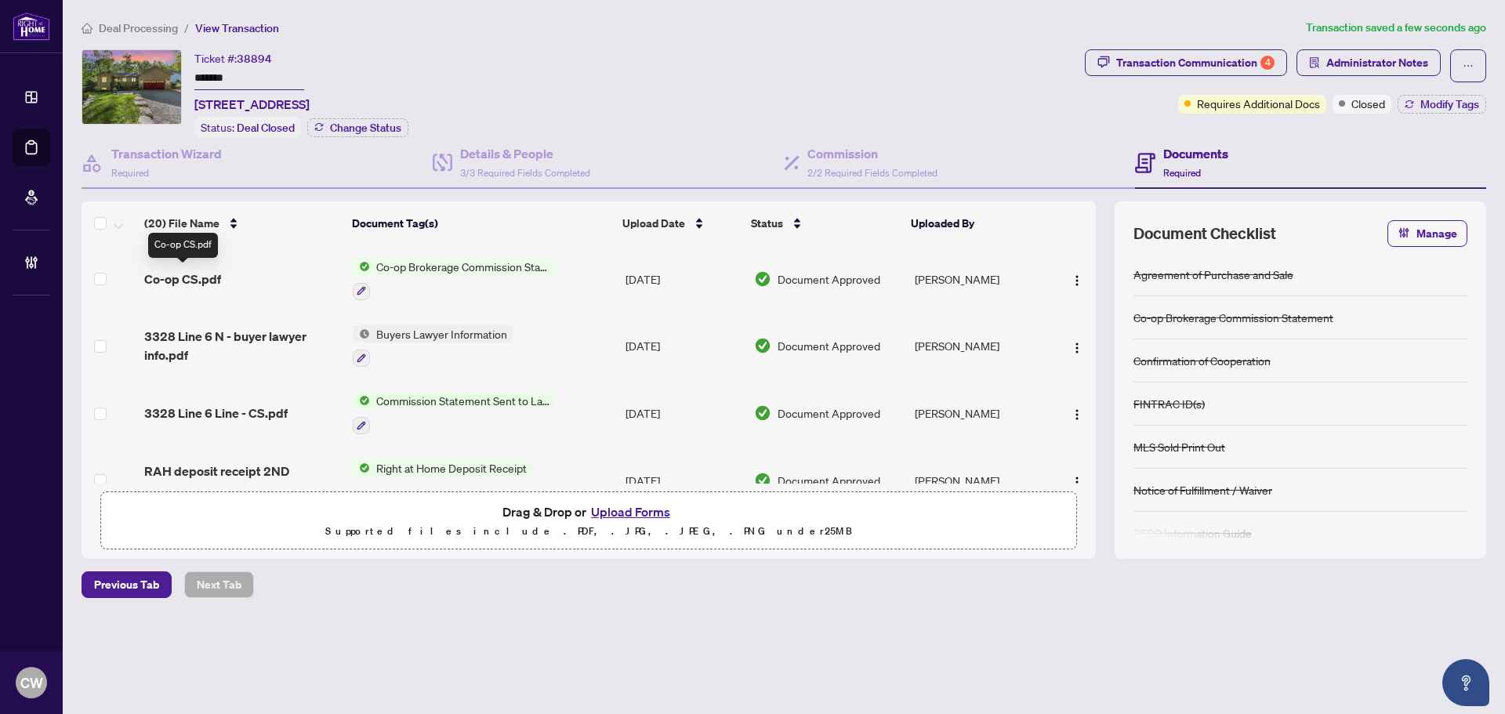
click at [191, 274] on span "Co-op CS.pdf" at bounding box center [182, 279] width 77 height 19
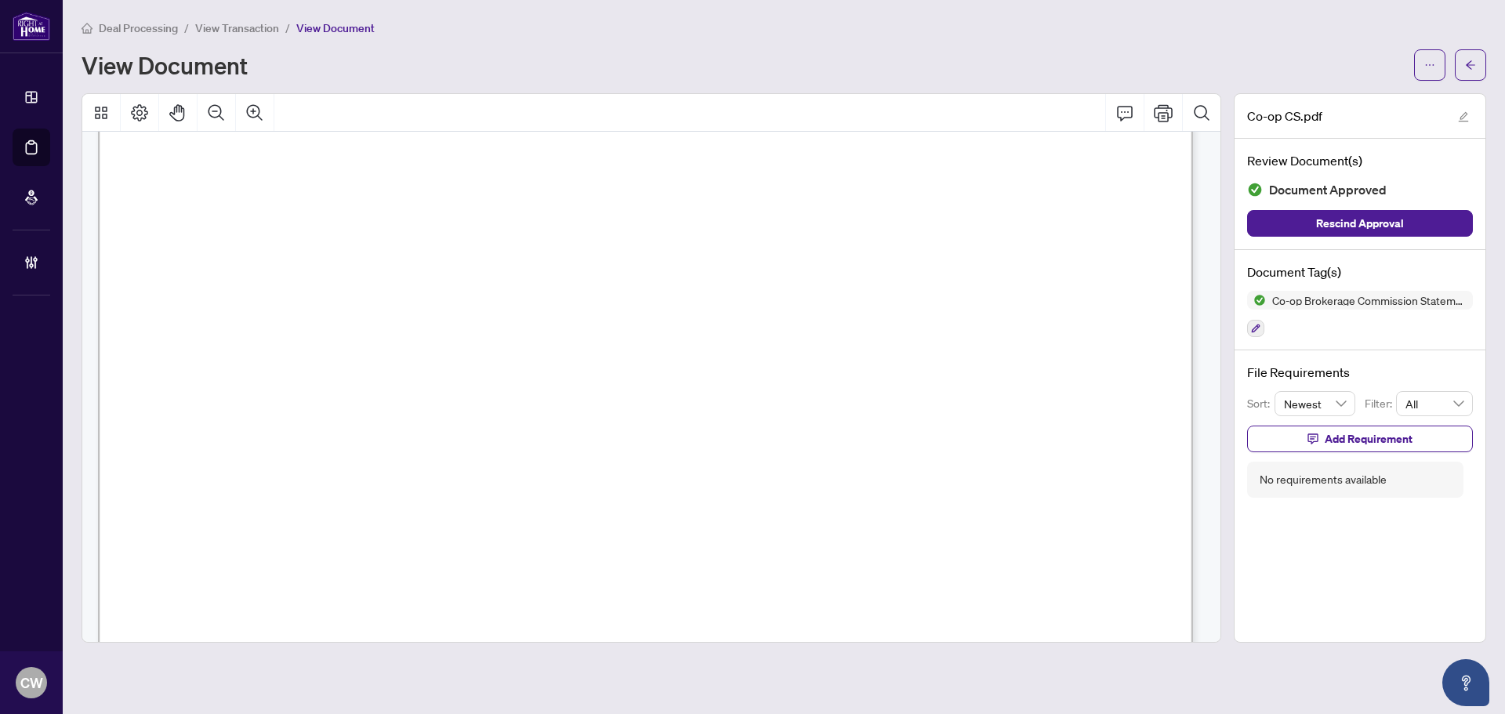
scroll to position [470, 0]
click at [1474, 66] on icon "arrow-left" at bounding box center [1470, 65] width 11 height 11
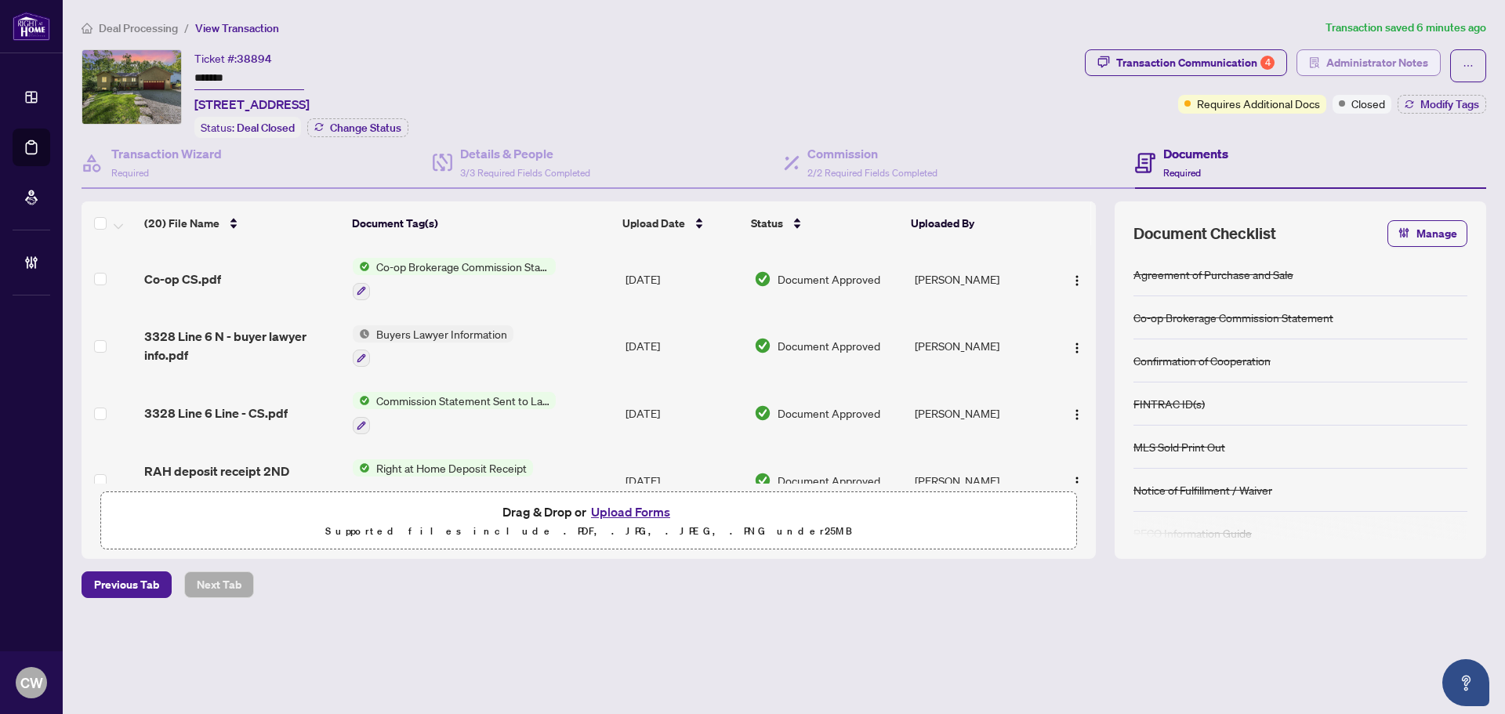
click at [1371, 55] on span "Administrator Notes" at bounding box center [1378, 62] width 102 height 25
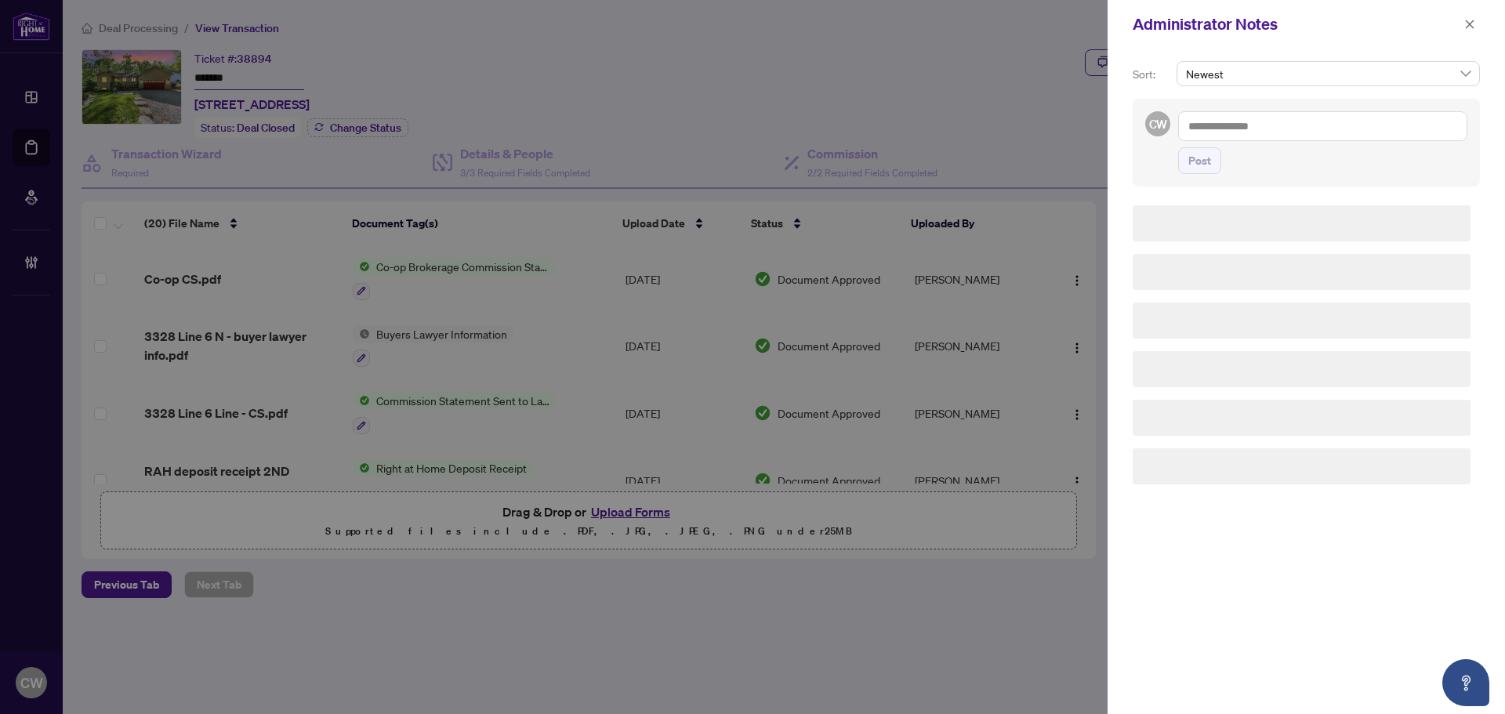
click at [1302, 95] on div "Newest" at bounding box center [1329, 80] width 310 height 38
click at [1298, 113] on textarea at bounding box center [1322, 126] width 289 height 30
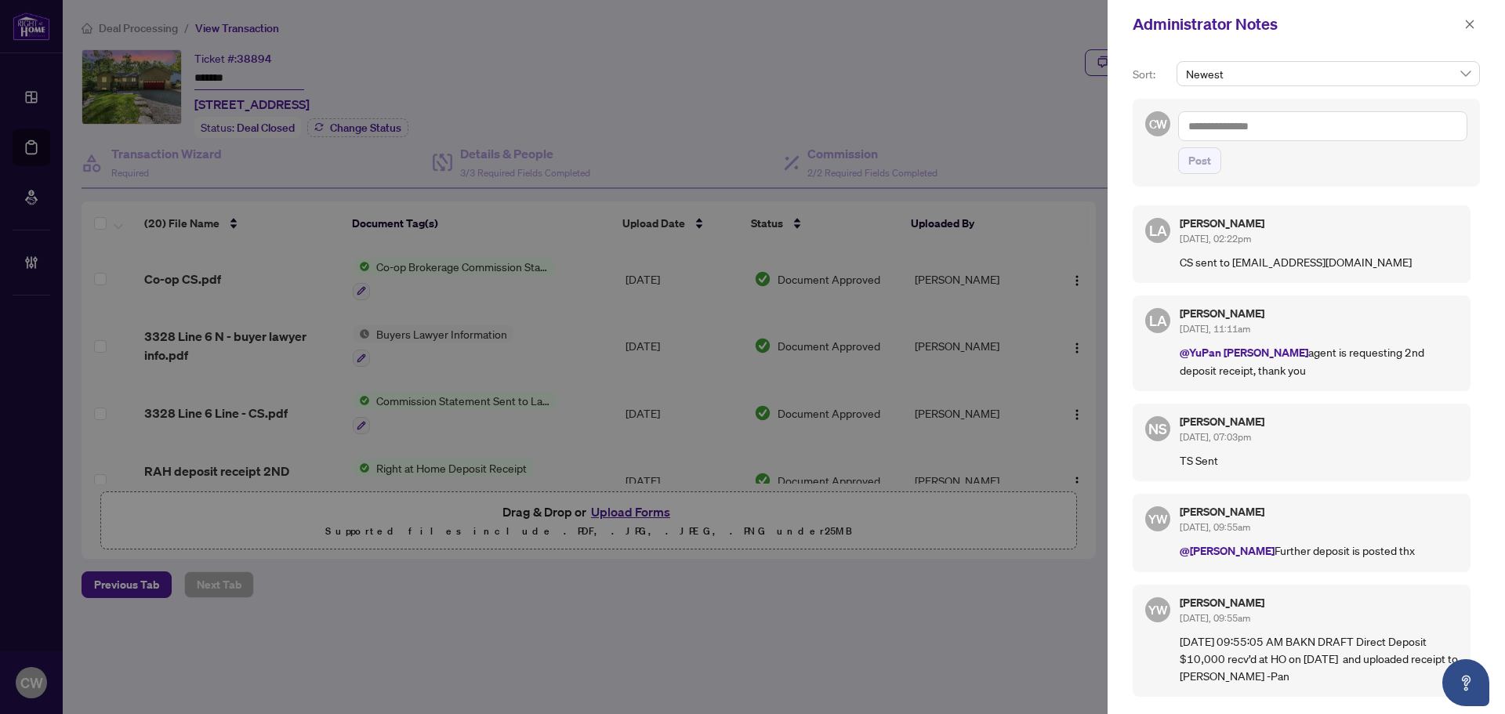
paste textarea "**********"
type textarea "**********"
click at [1192, 156] on span "Post" at bounding box center [1200, 160] width 23 height 25
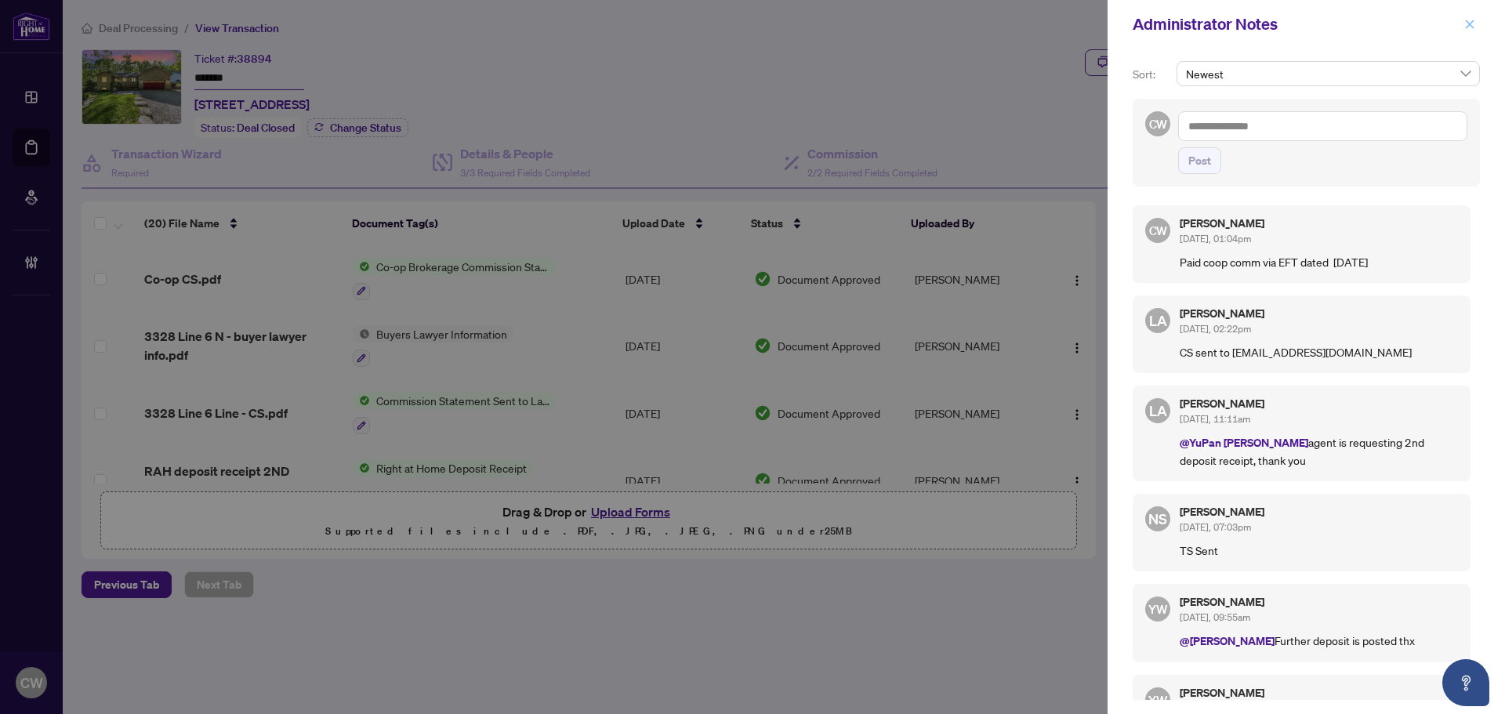
click at [1467, 24] on icon "close" at bounding box center [1470, 24] width 11 height 11
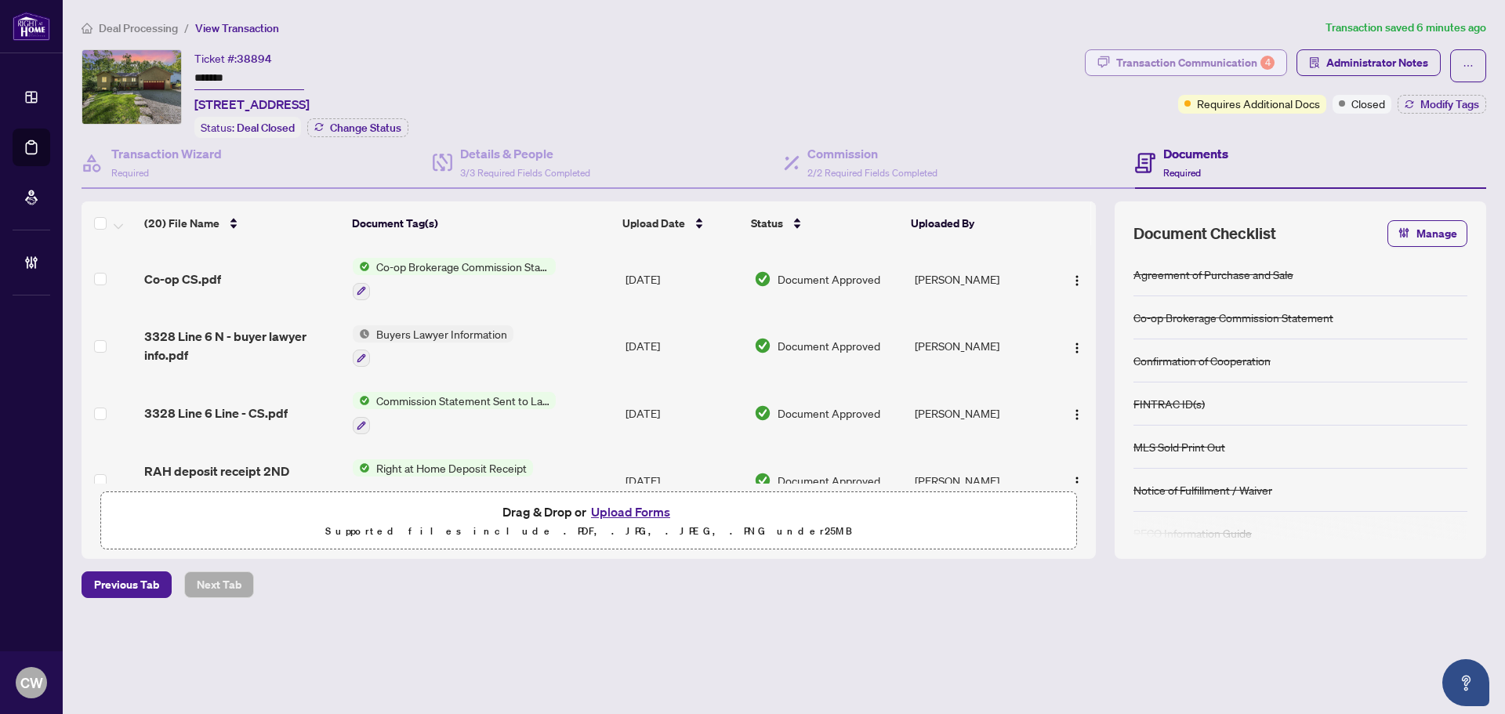
click at [1133, 64] on div "Transaction Communication 4" at bounding box center [1196, 62] width 158 height 25
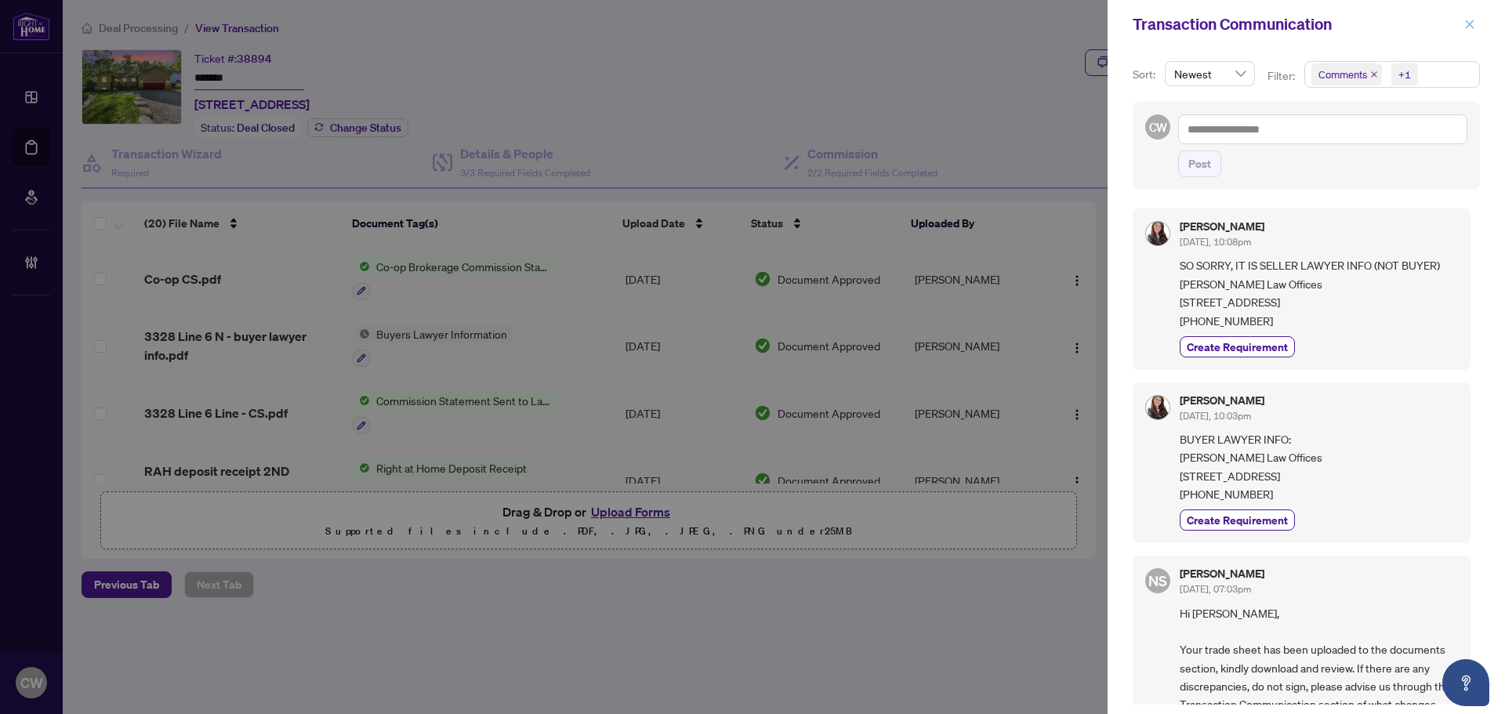
click at [1469, 26] on icon "close" at bounding box center [1470, 24] width 9 height 9
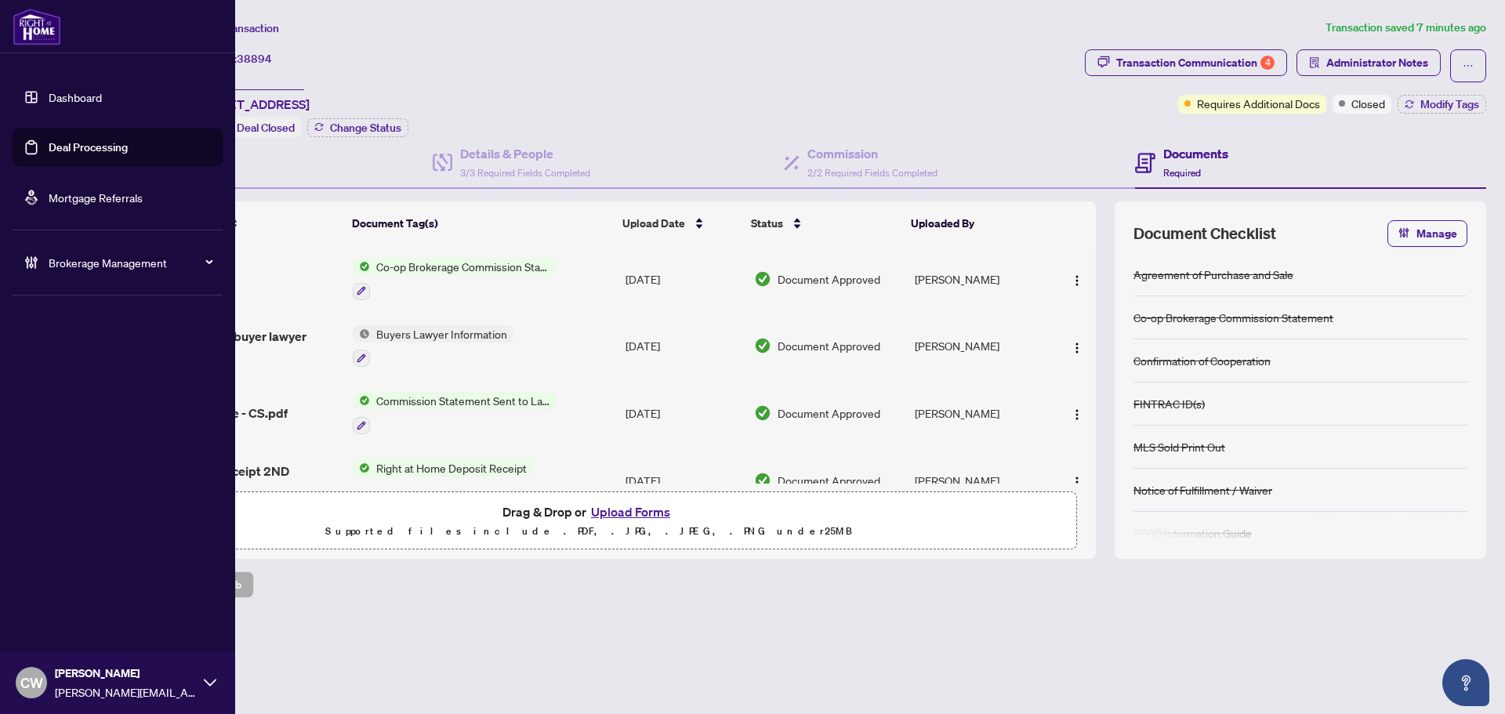
drag, startPoint x: 90, startPoint y: 154, endPoint x: 230, endPoint y: 185, distance: 143.0
click at [91, 153] on link "Deal Processing" at bounding box center [88, 147] width 79 height 14
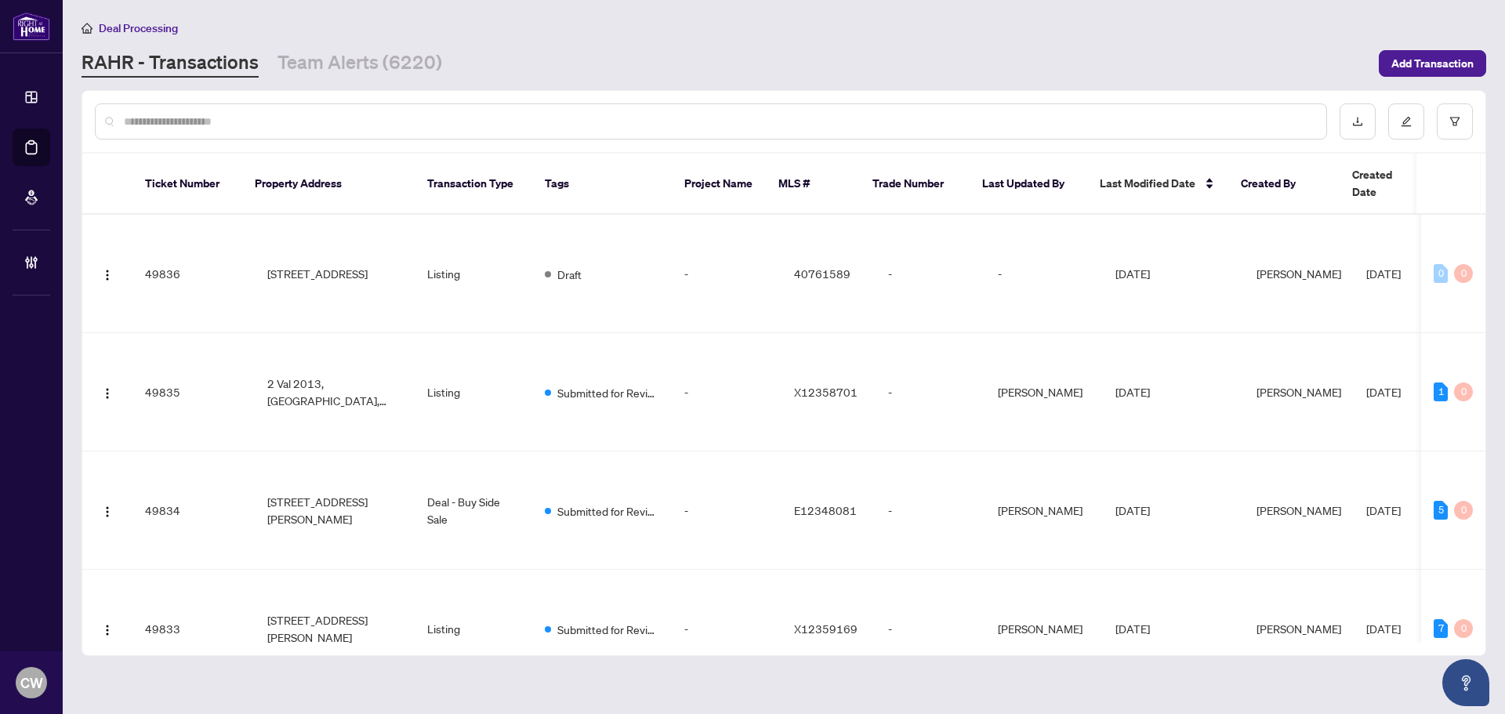
click at [300, 126] on input "text" at bounding box center [719, 121] width 1190 height 17
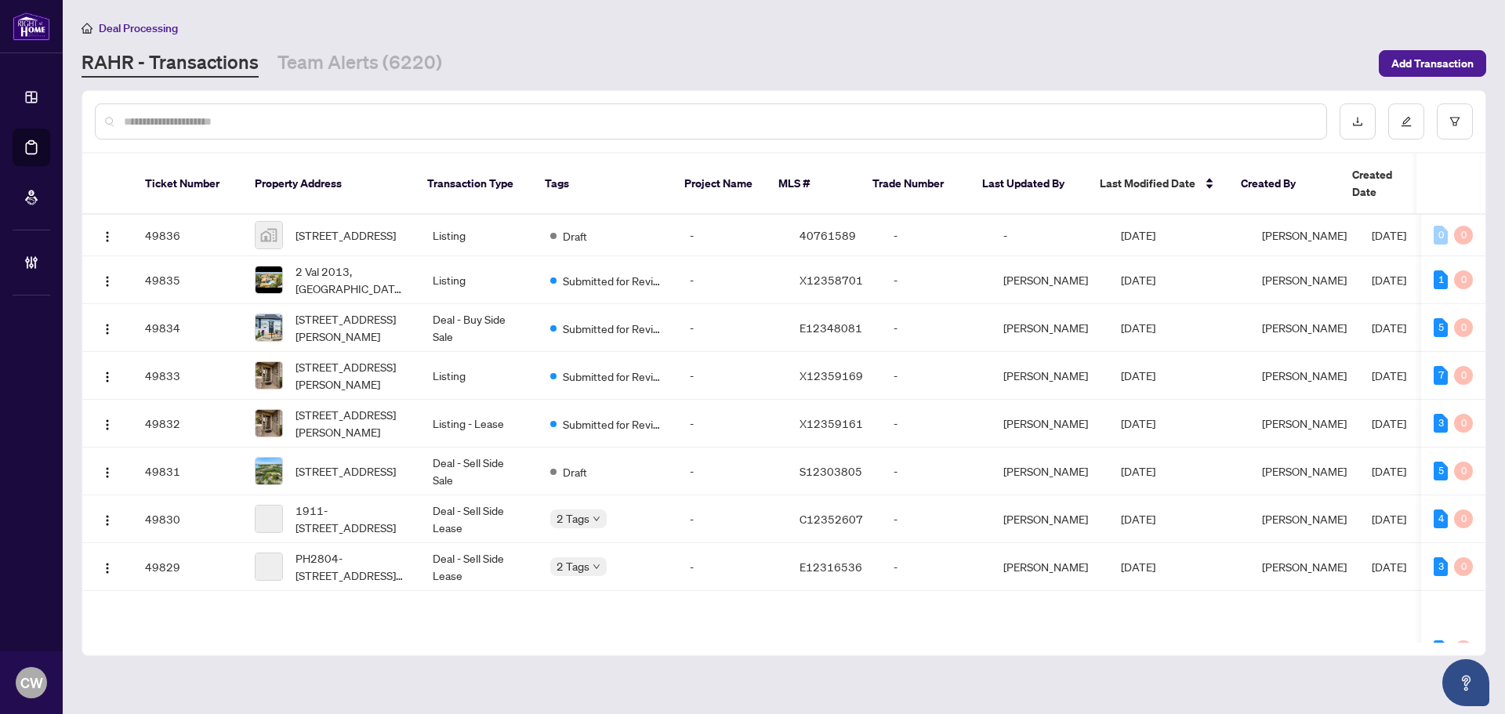
paste input "*******"
type input "*******"
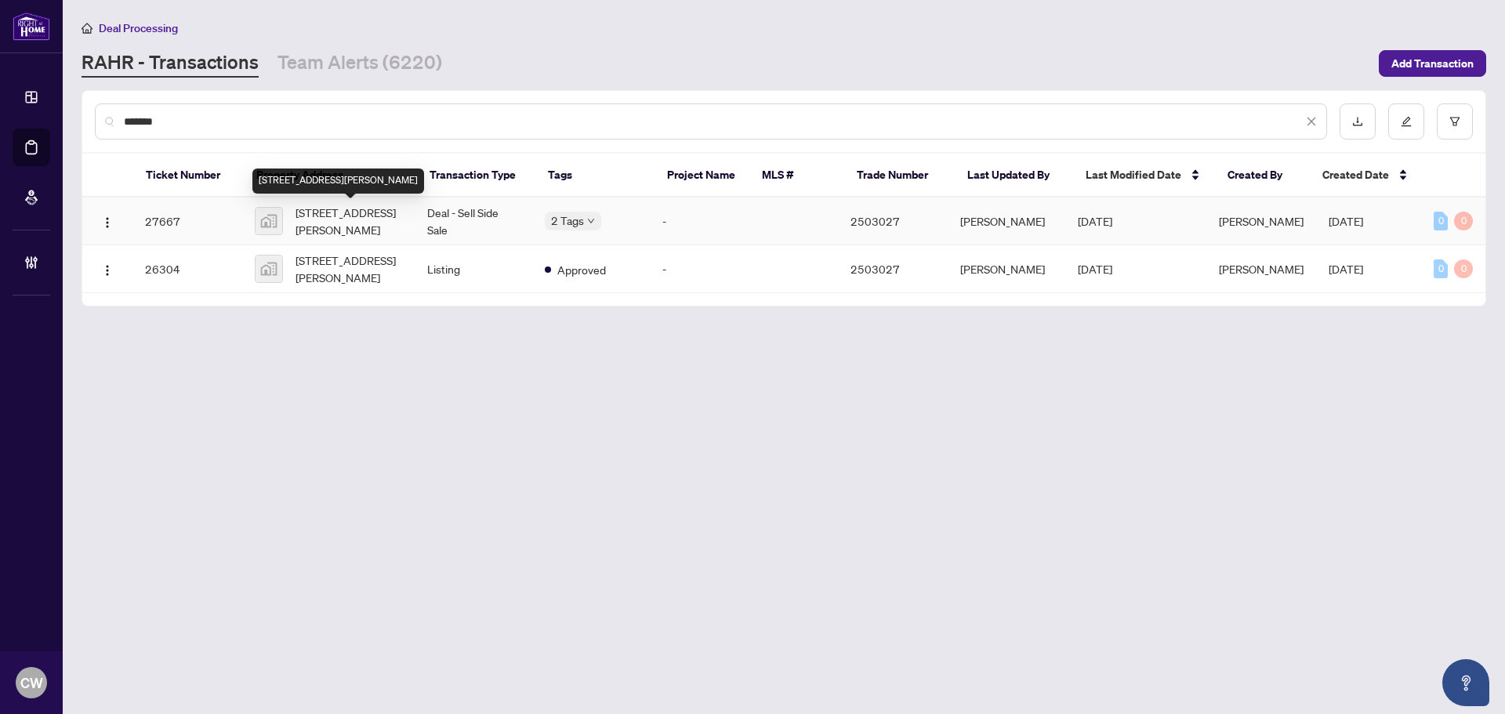
click at [355, 233] on span "45 Stanley Avenue, Hawkestone, ON, Canada" at bounding box center [349, 221] width 107 height 34
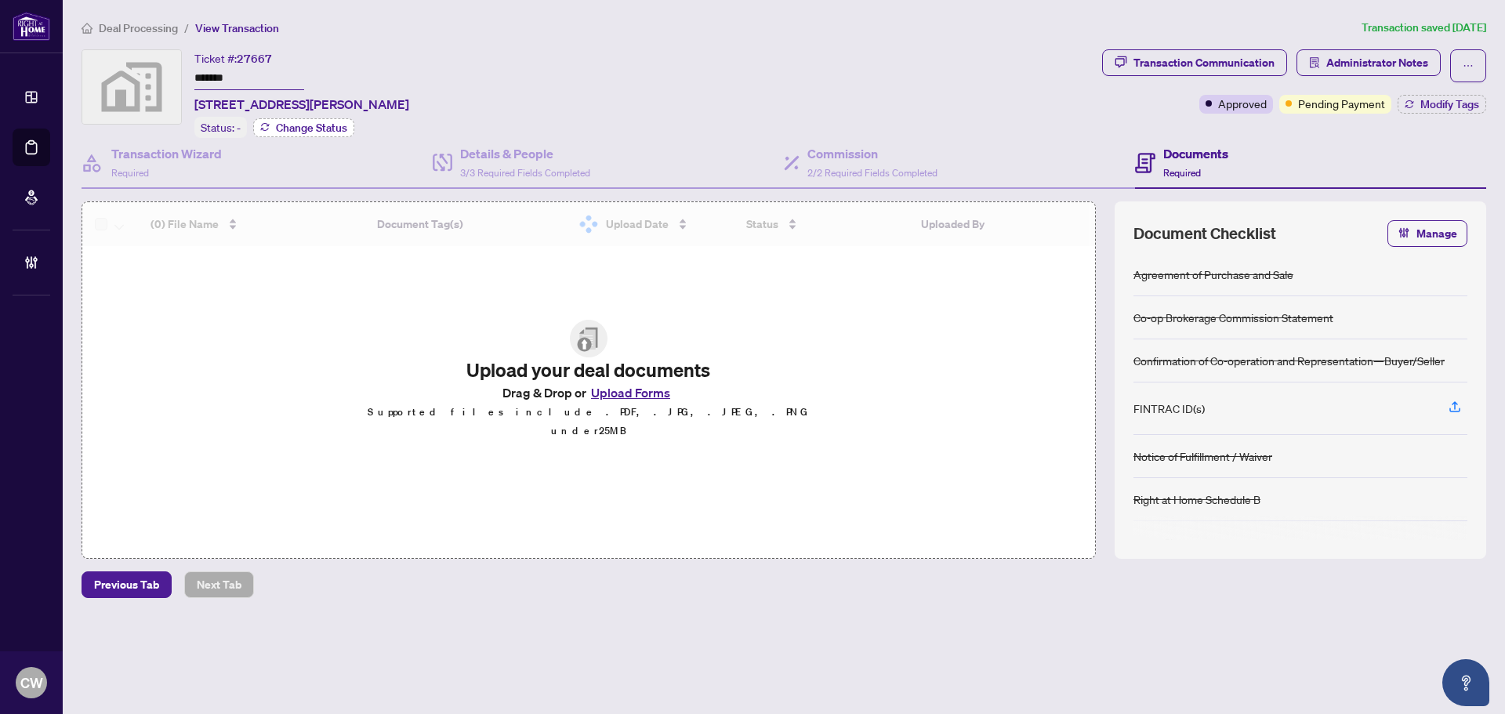
click at [335, 124] on span "Change Status" at bounding box center [311, 127] width 71 height 11
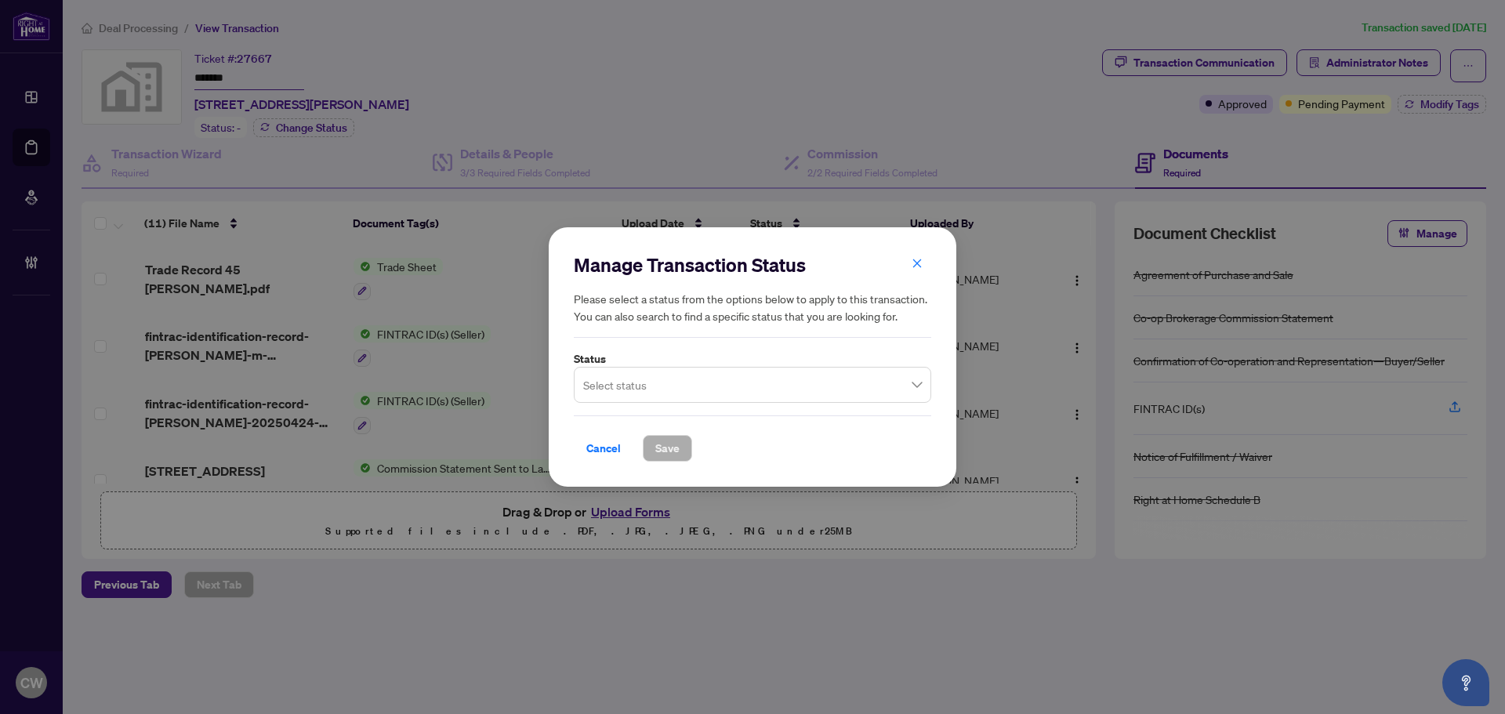
click at [743, 394] on input "search" at bounding box center [745, 387] width 325 height 34
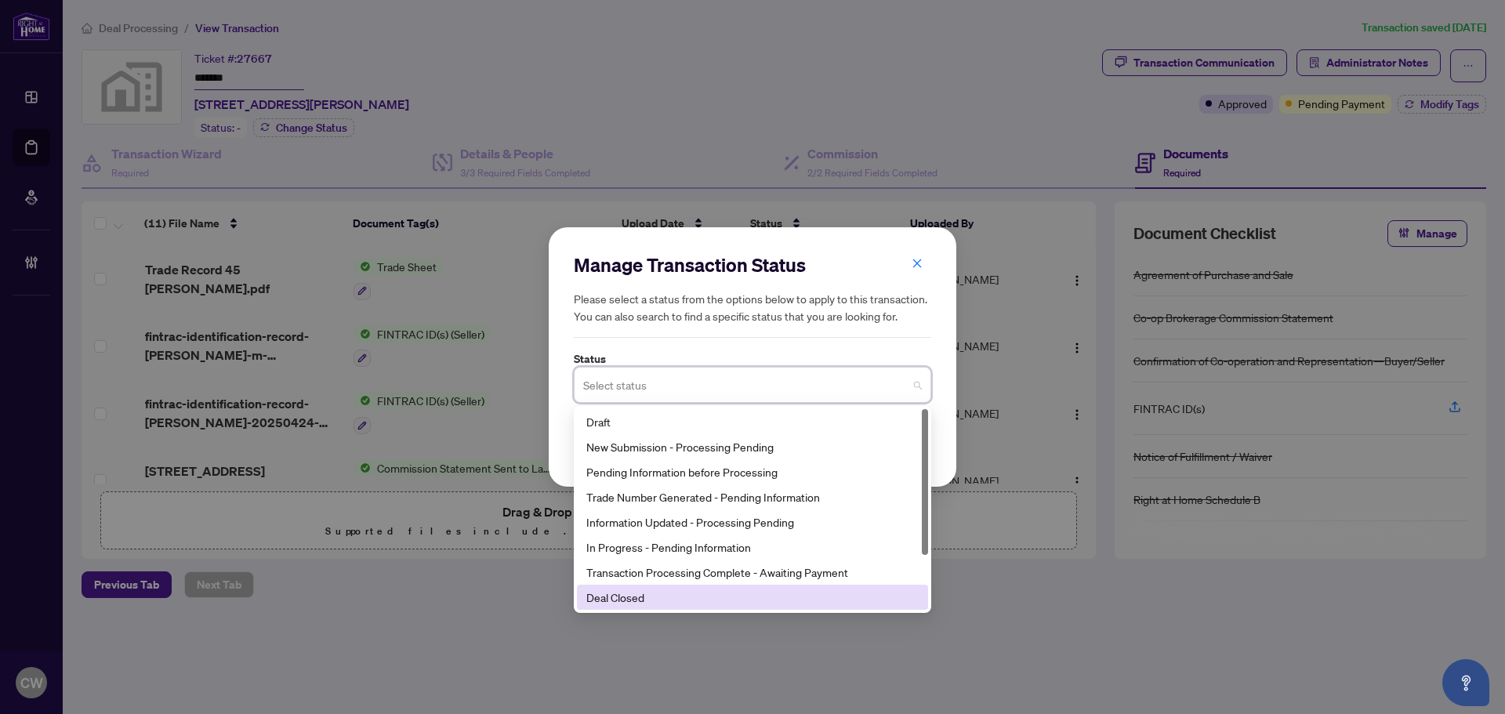
click at [646, 605] on div "Deal Closed" at bounding box center [752, 597] width 332 height 17
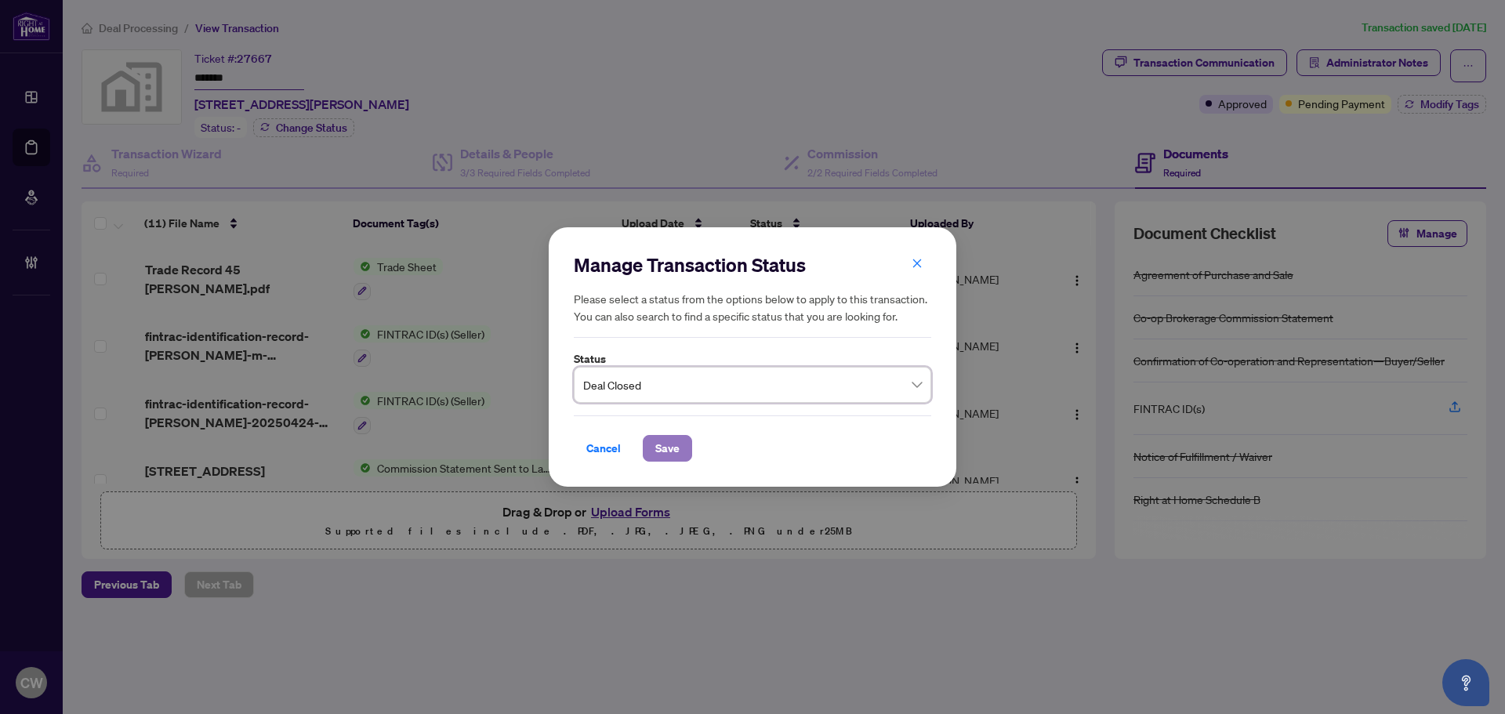
click at [652, 443] on button "Save" at bounding box center [667, 448] width 49 height 27
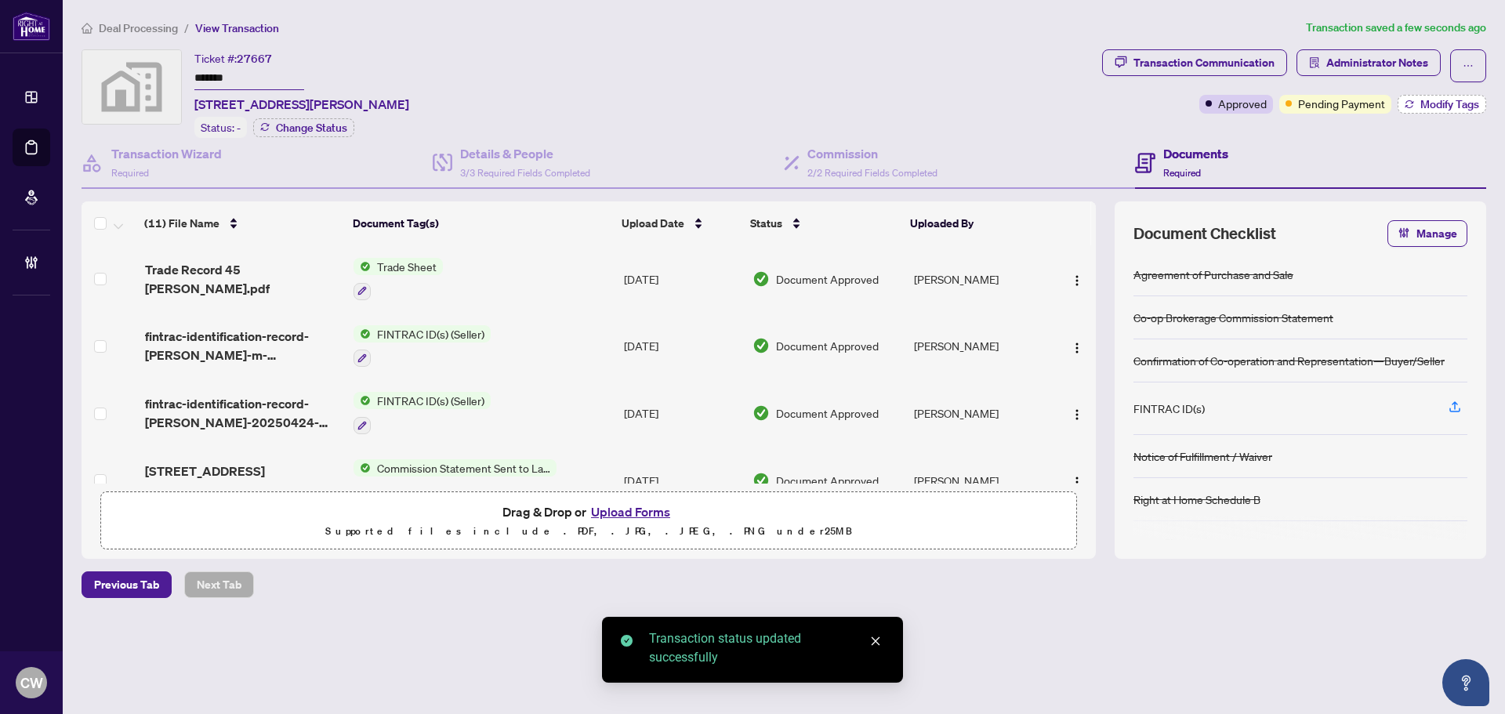
click at [1444, 105] on span "Modify Tags" at bounding box center [1450, 104] width 59 height 11
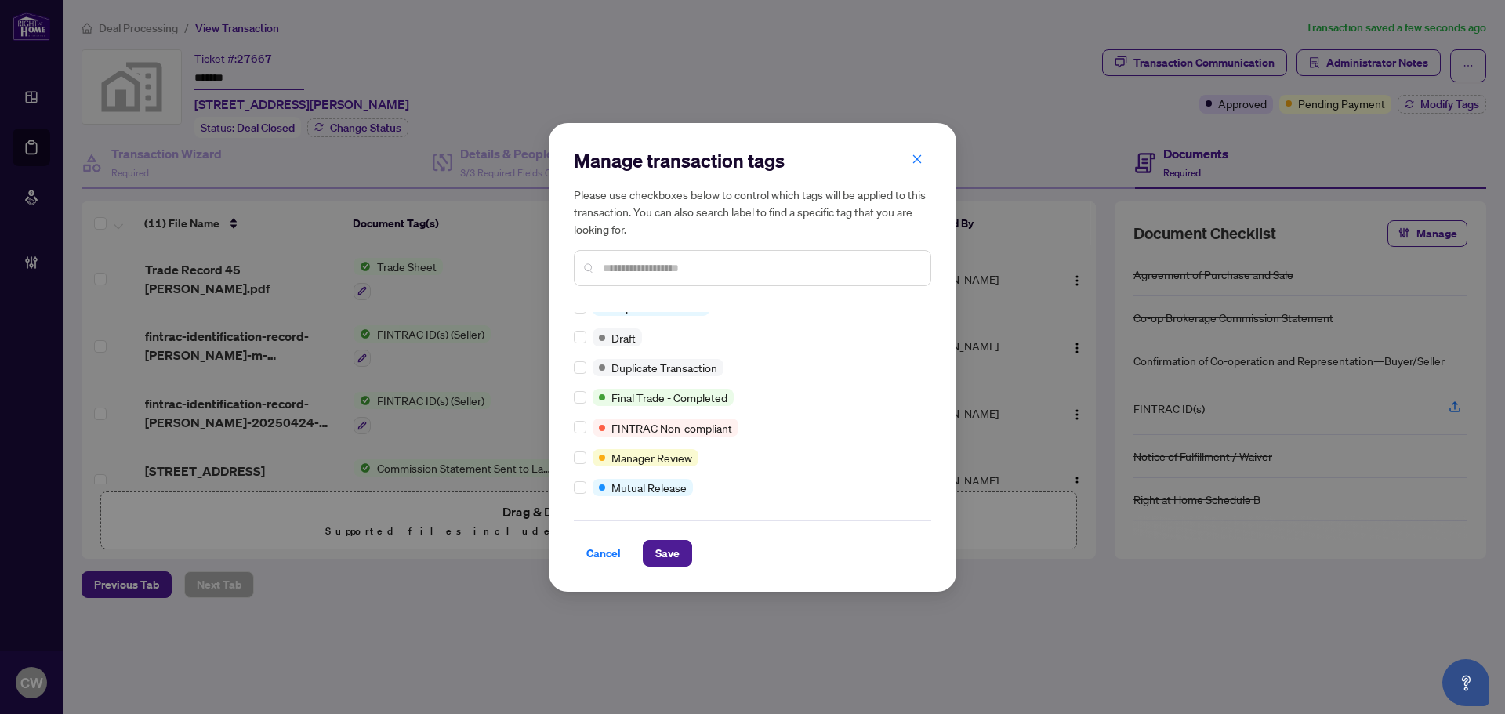
scroll to position [13, 0]
click at [666, 557] on span "Save" at bounding box center [667, 553] width 24 height 25
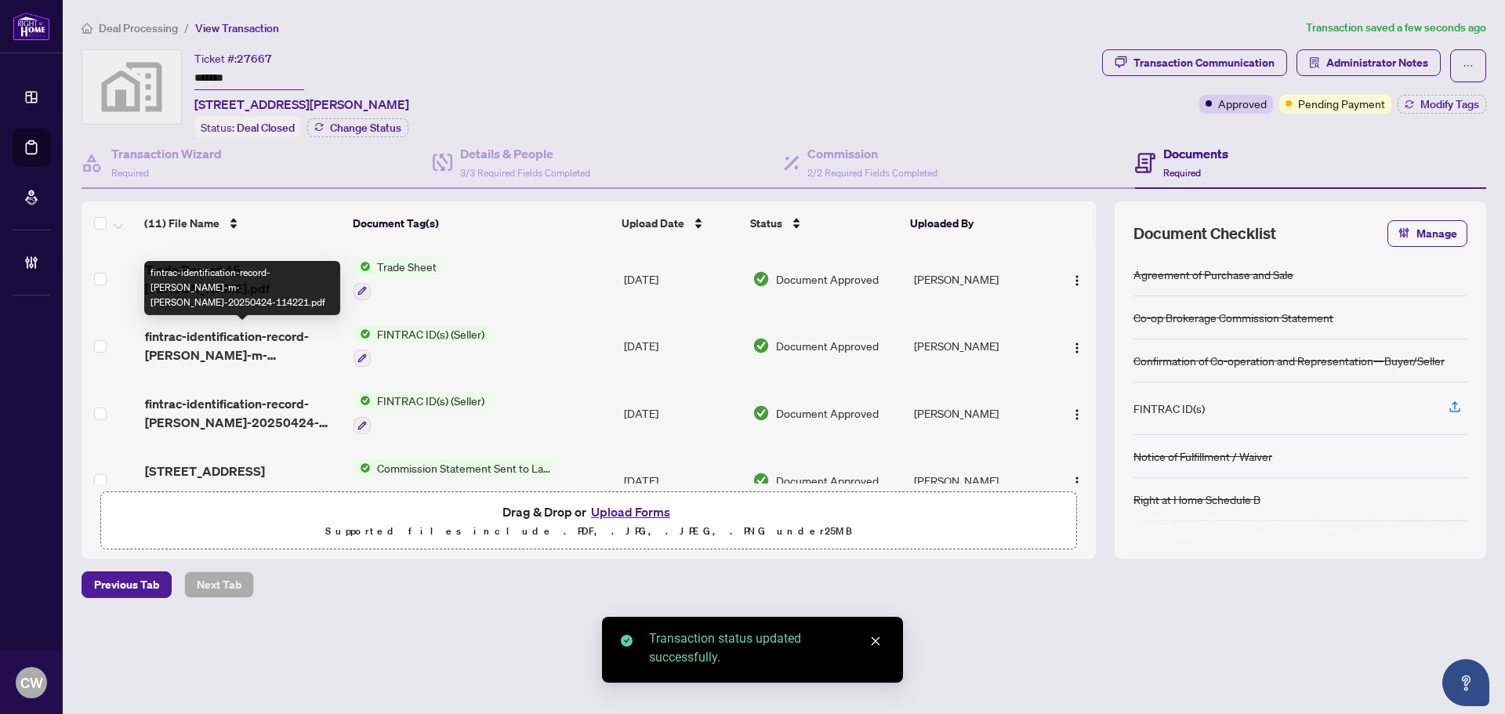
click at [244, 277] on div "fintrac-identification-record-elaine-m-carr-20250424-114221.pdf" at bounding box center [242, 288] width 196 height 54
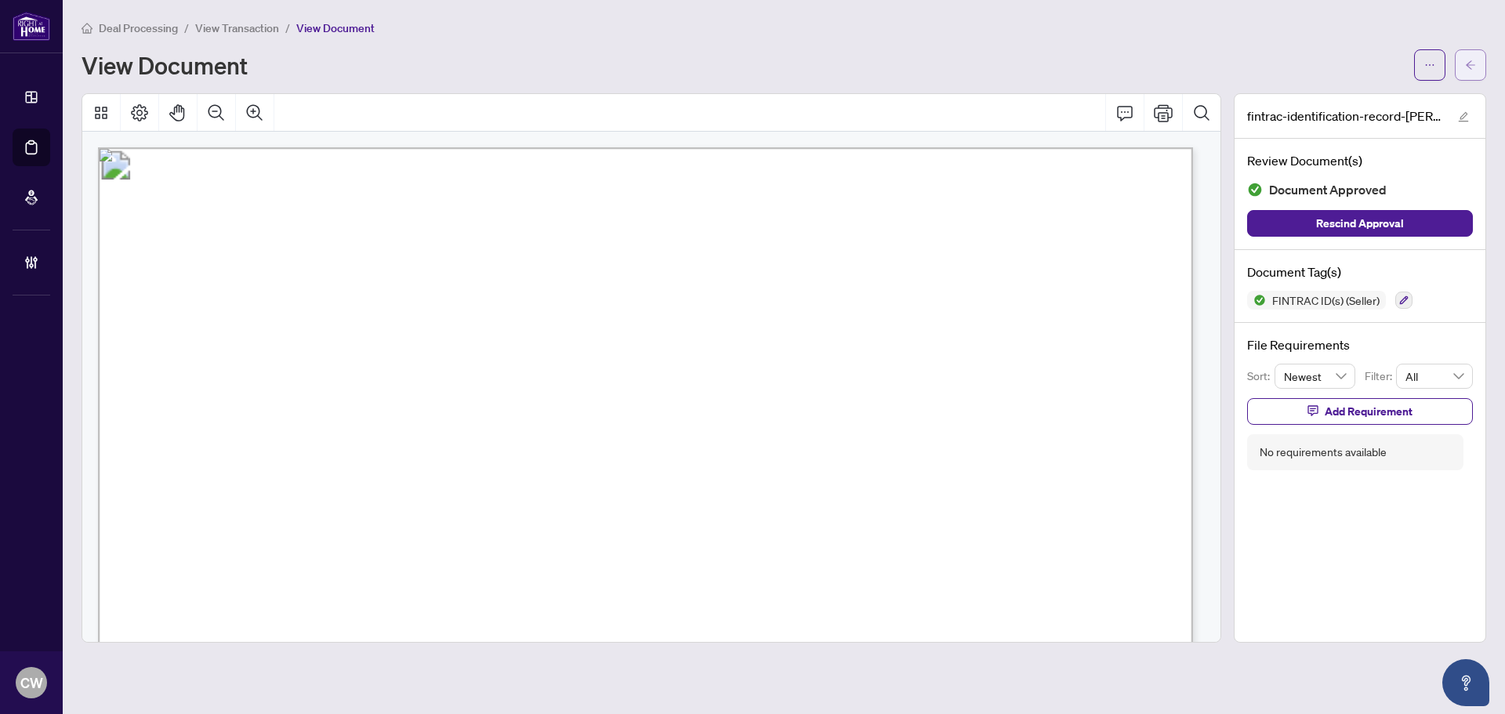
click at [1470, 64] on icon "arrow-left" at bounding box center [1470, 65] width 11 height 11
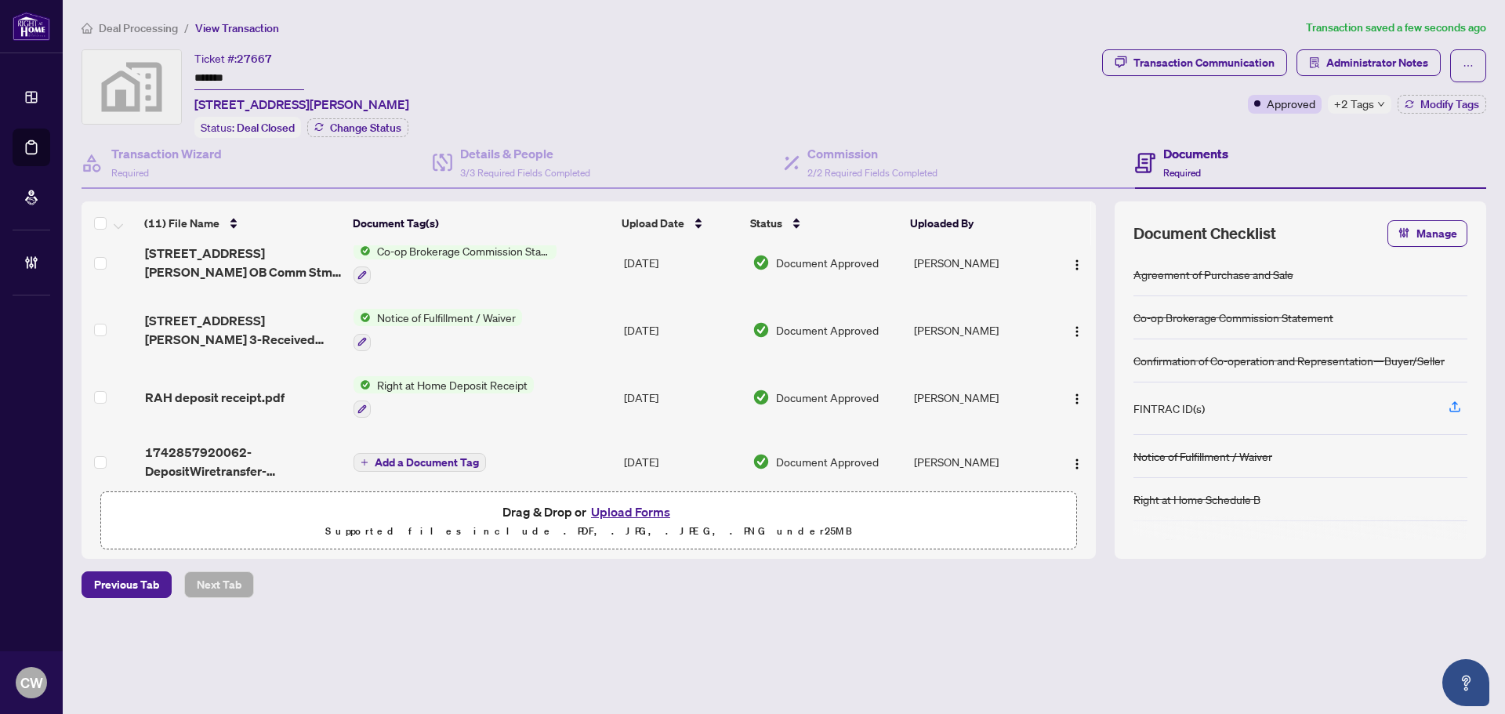
scroll to position [499, 0]
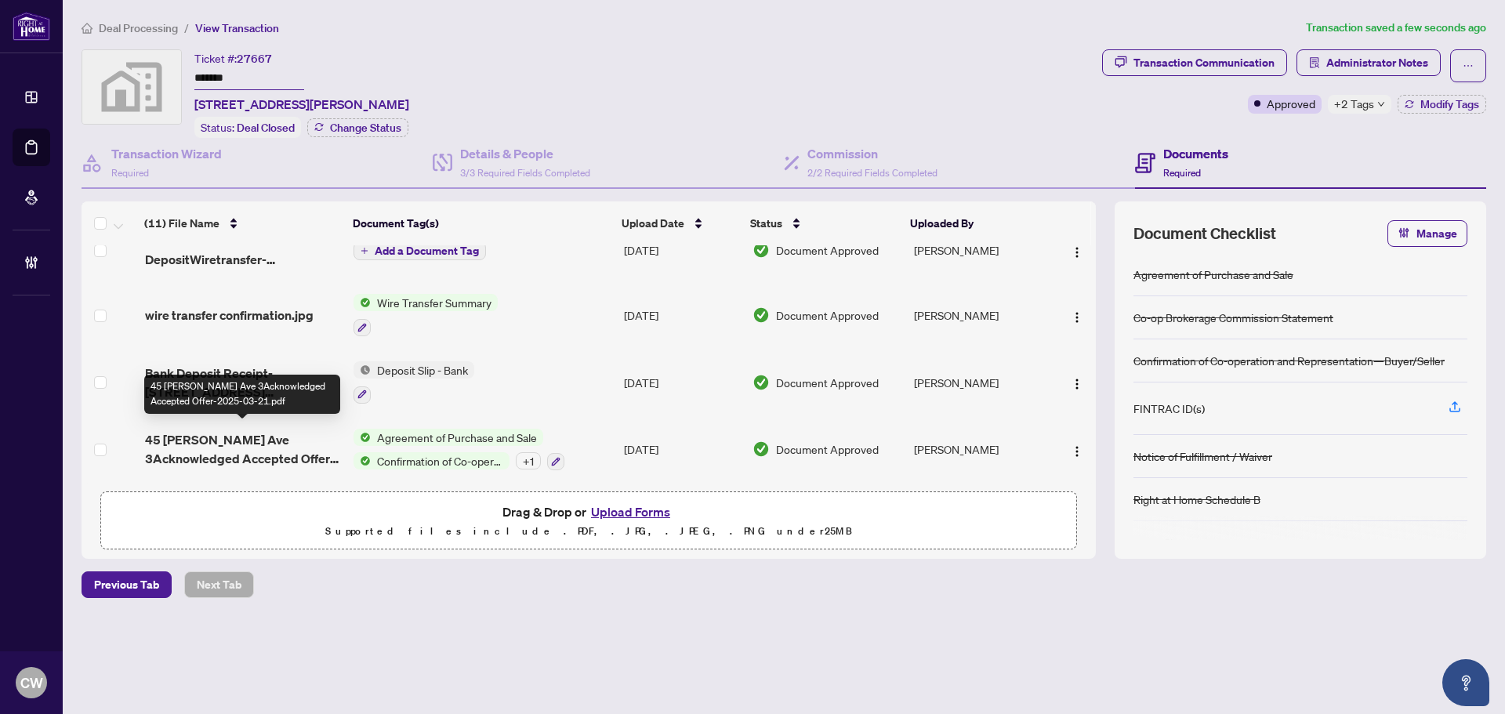
click at [238, 438] on span "45 Stanley Ave 3Acknowledged Accepted Offer-2025-03-21.pdf" at bounding box center [243, 449] width 196 height 38
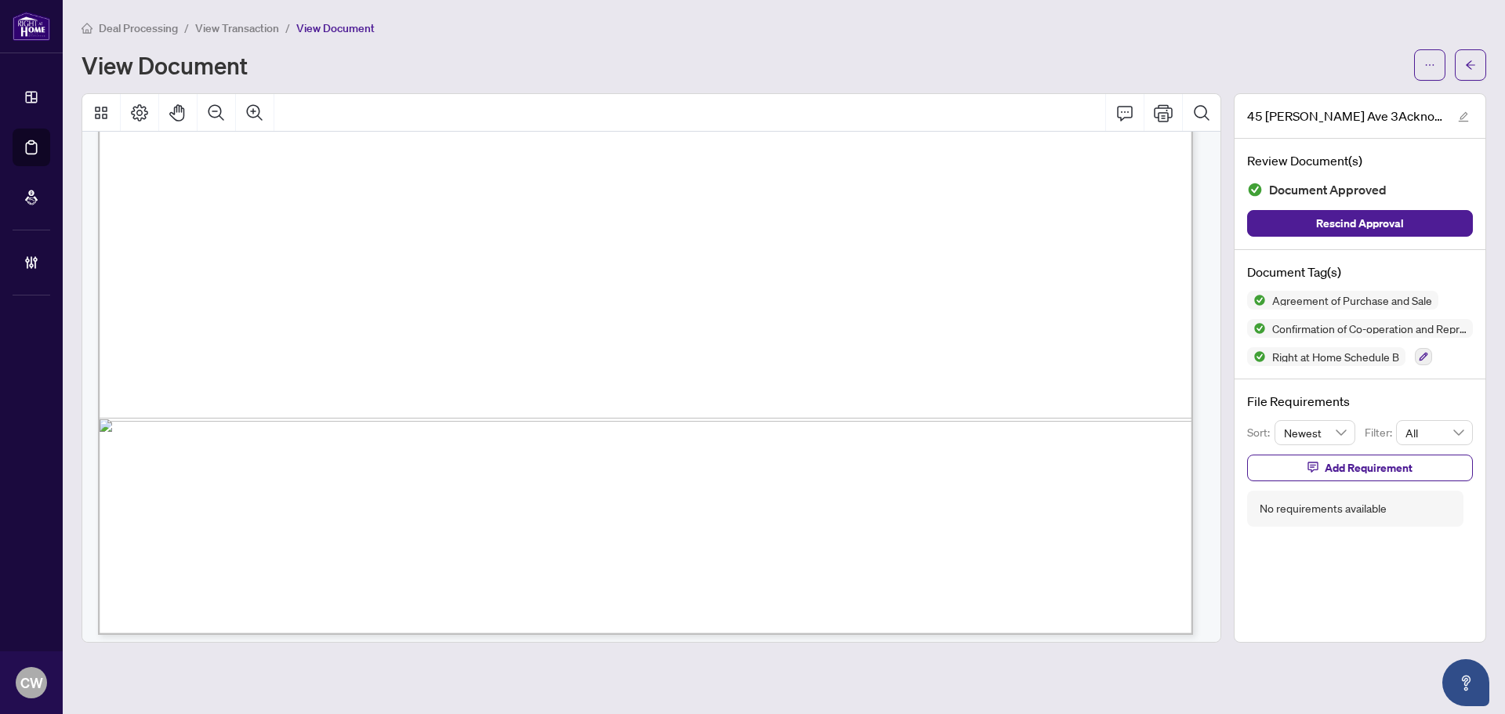
scroll to position [6273, 0]
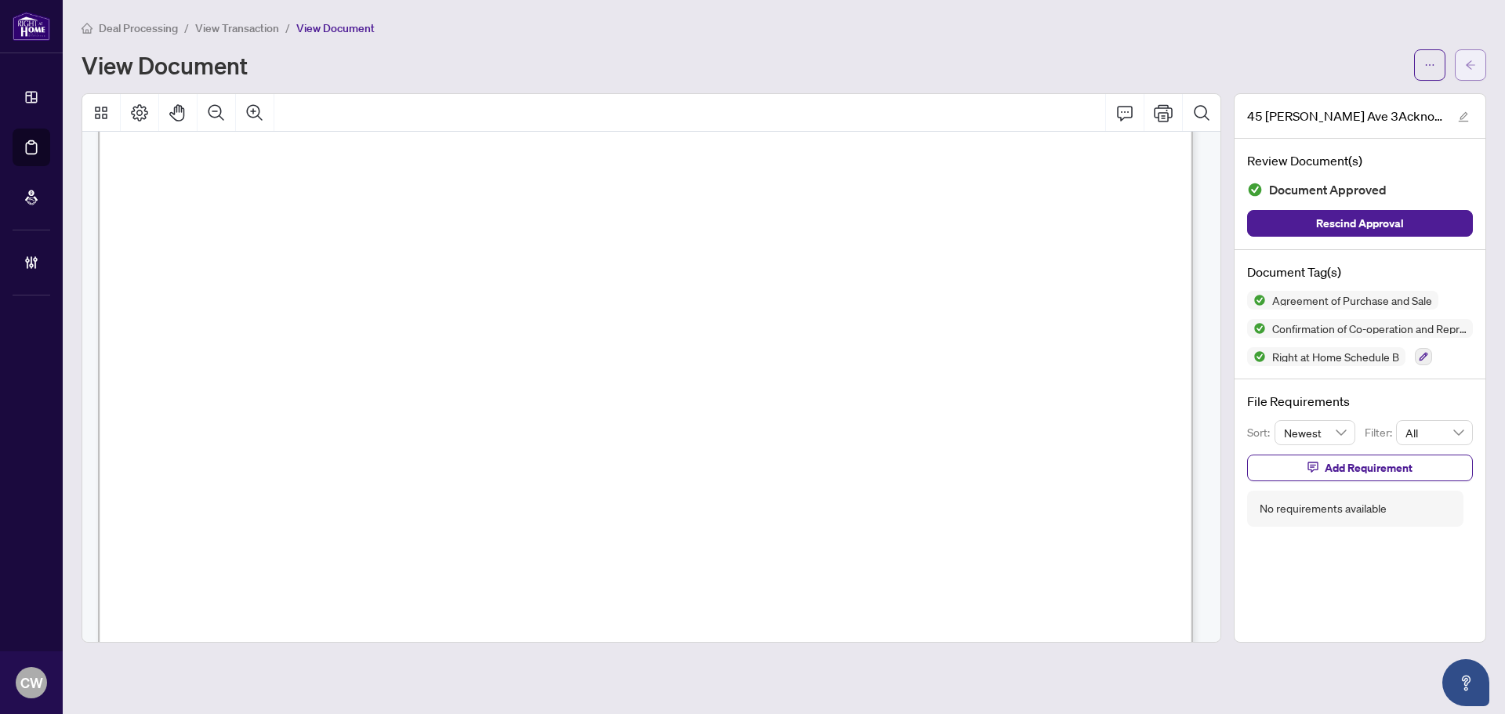
click at [1469, 60] on icon "arrow-left" at bounding box center [1470, 65] width 11 height 11
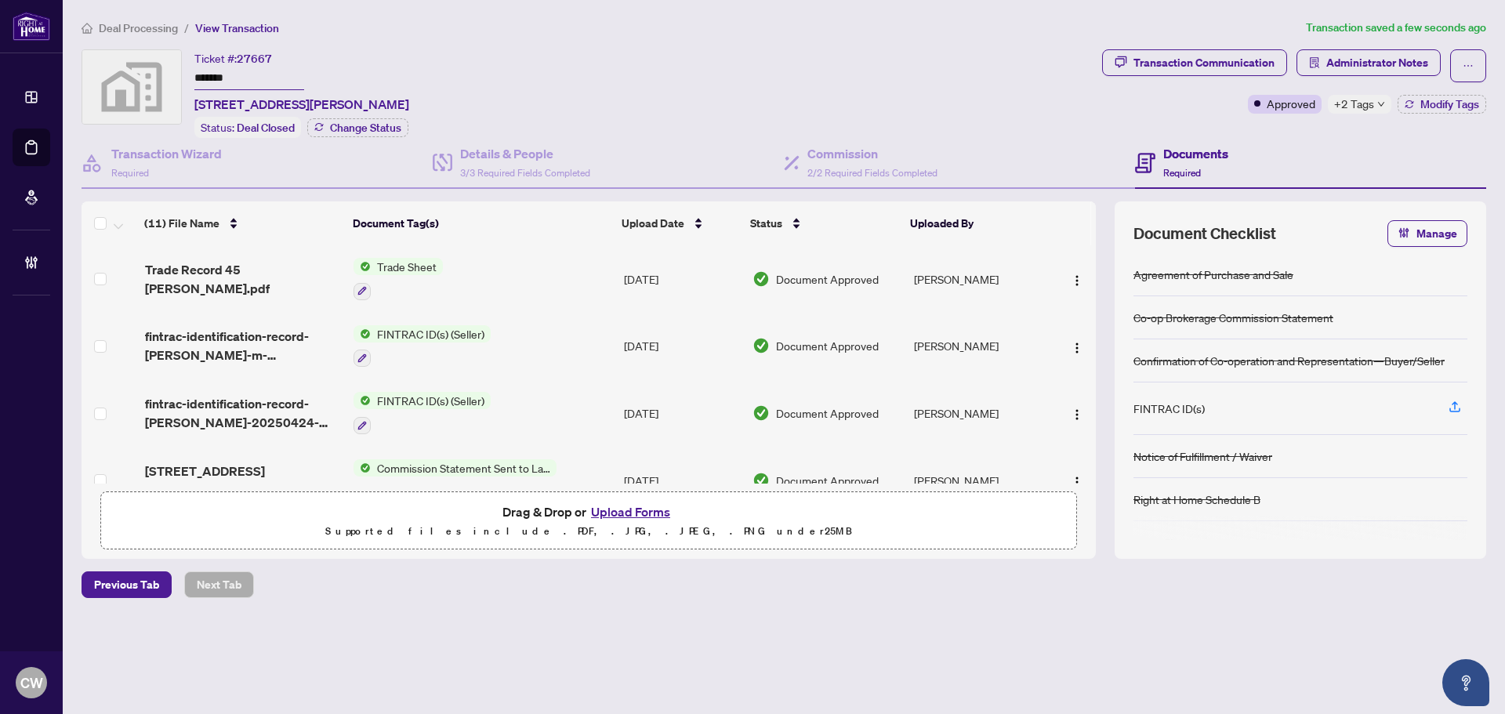
click at [266, 281] on span "Trade Record 45 Stanley.pdf" at bounding box center [243, 279] width 196 height 38
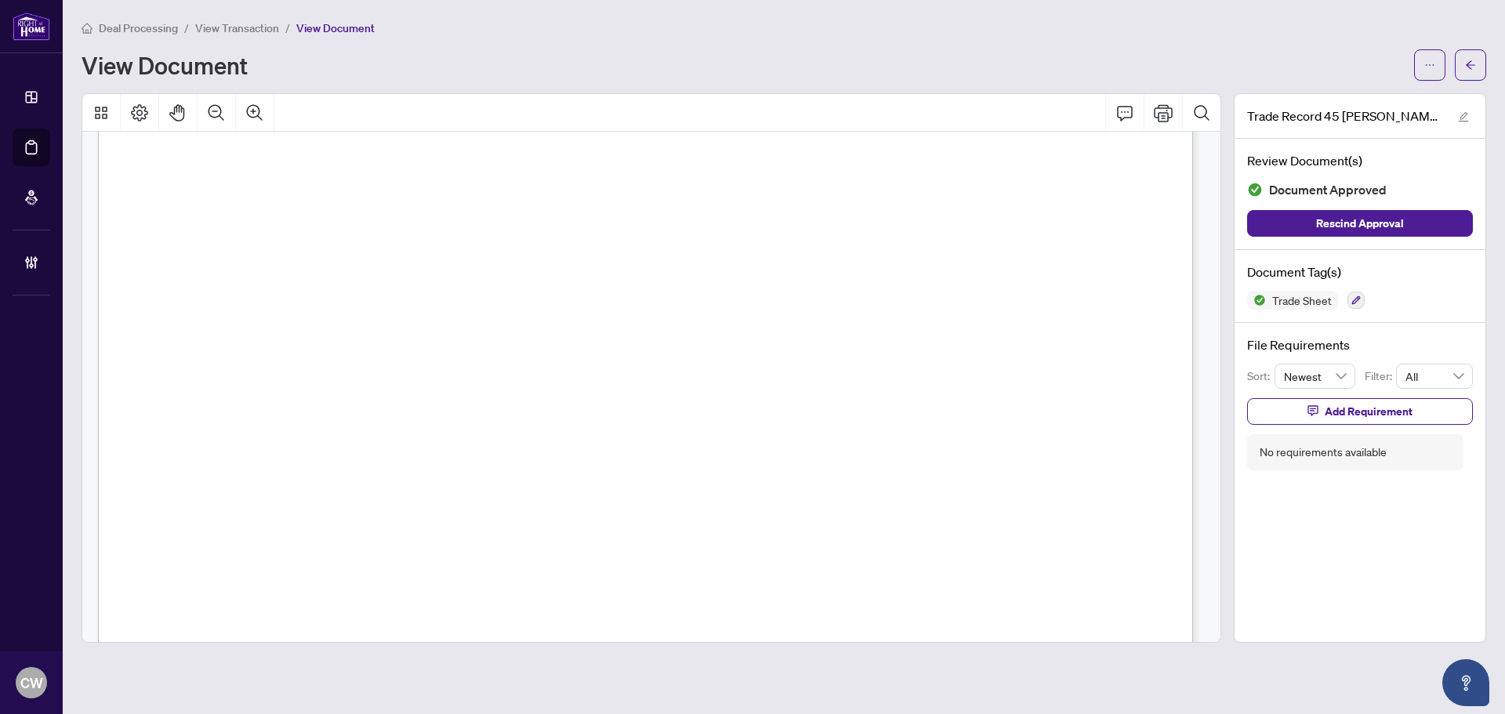
scroll to position [549, 0]
click at [1469, 60] on icon "arrow-left" at bounding box center [1470, 65] width 11 height 11
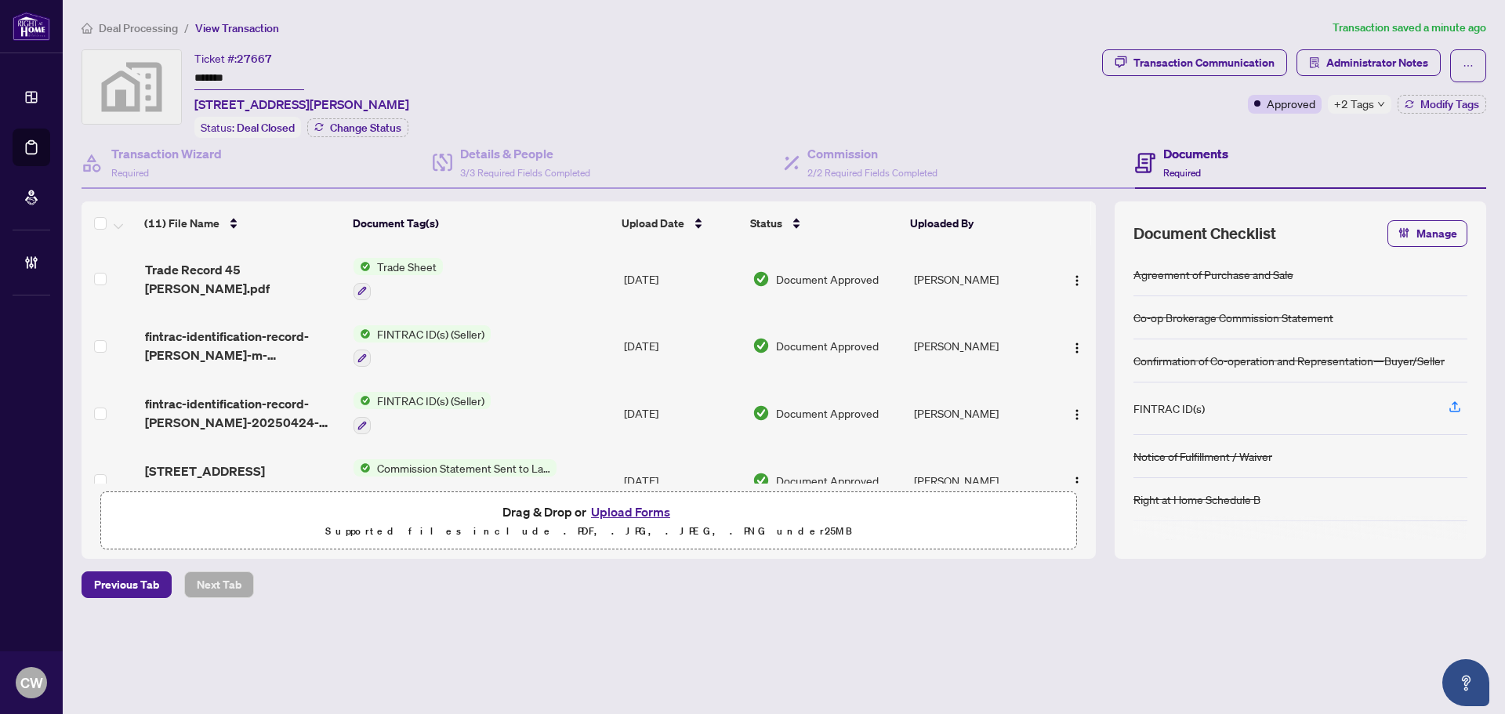
click at [632, 509] on button "Upload Forms" at bounding box center [630, 512] width 89 height 20
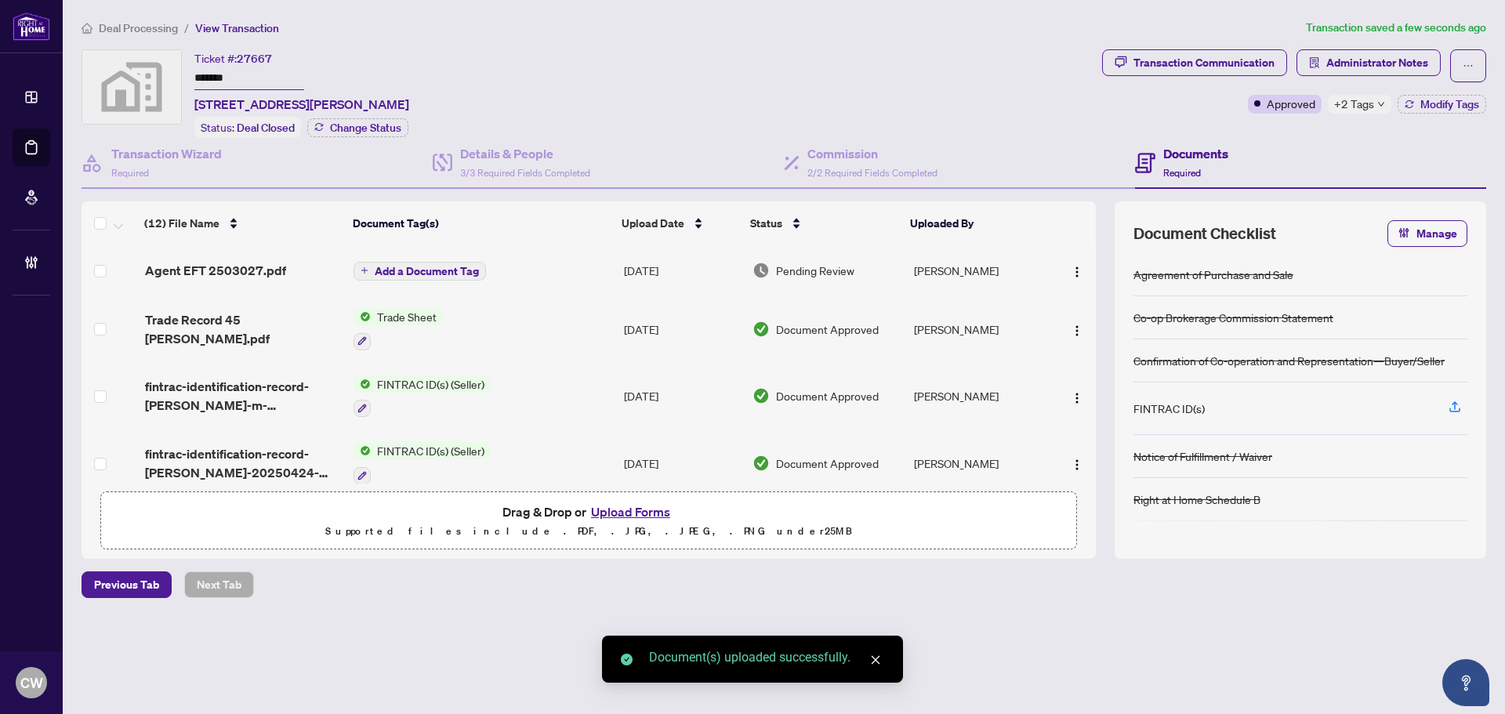
click at [438, 271] on span "Add a Document Tag" at bounding box center [427, 271] width 104 height 11
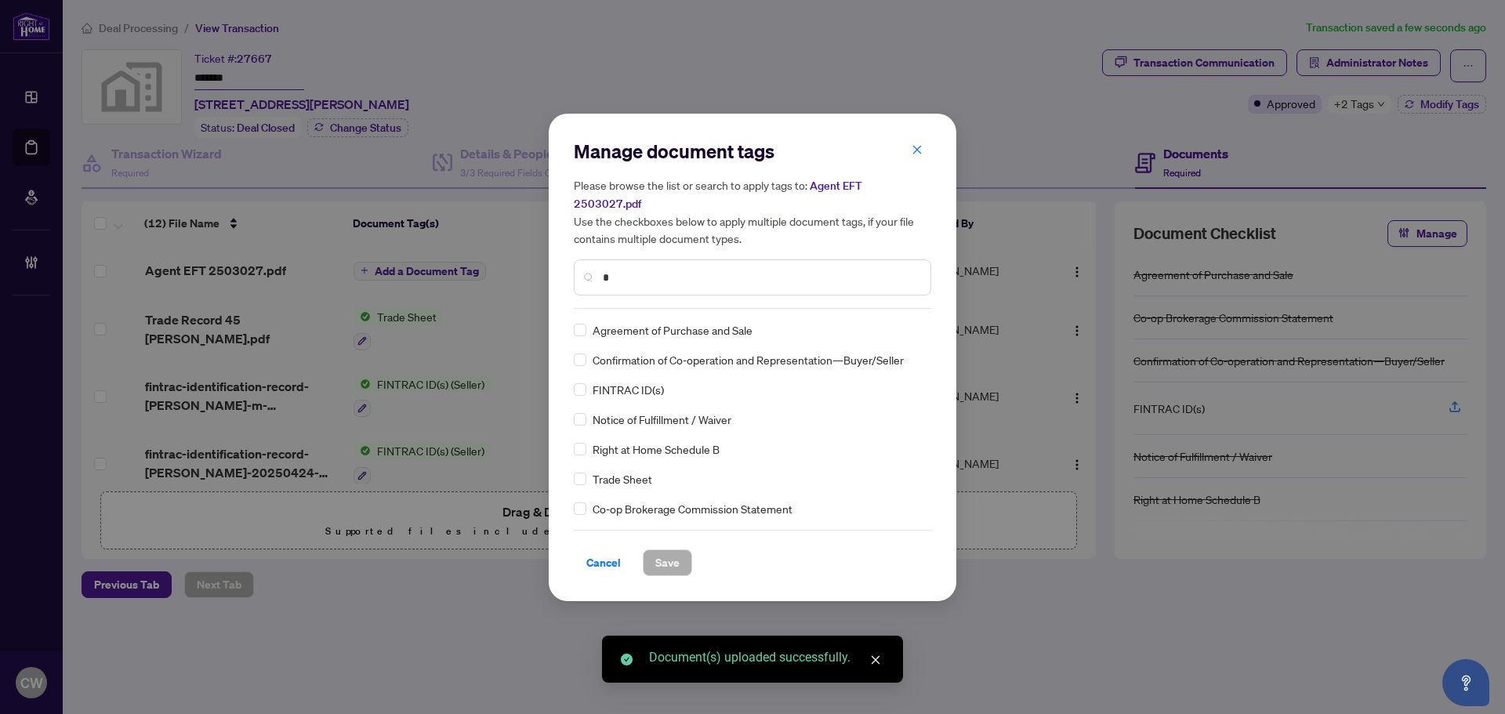
click at [724, 269] on input "*" at bounding box center [760, 277] width 315 height 17
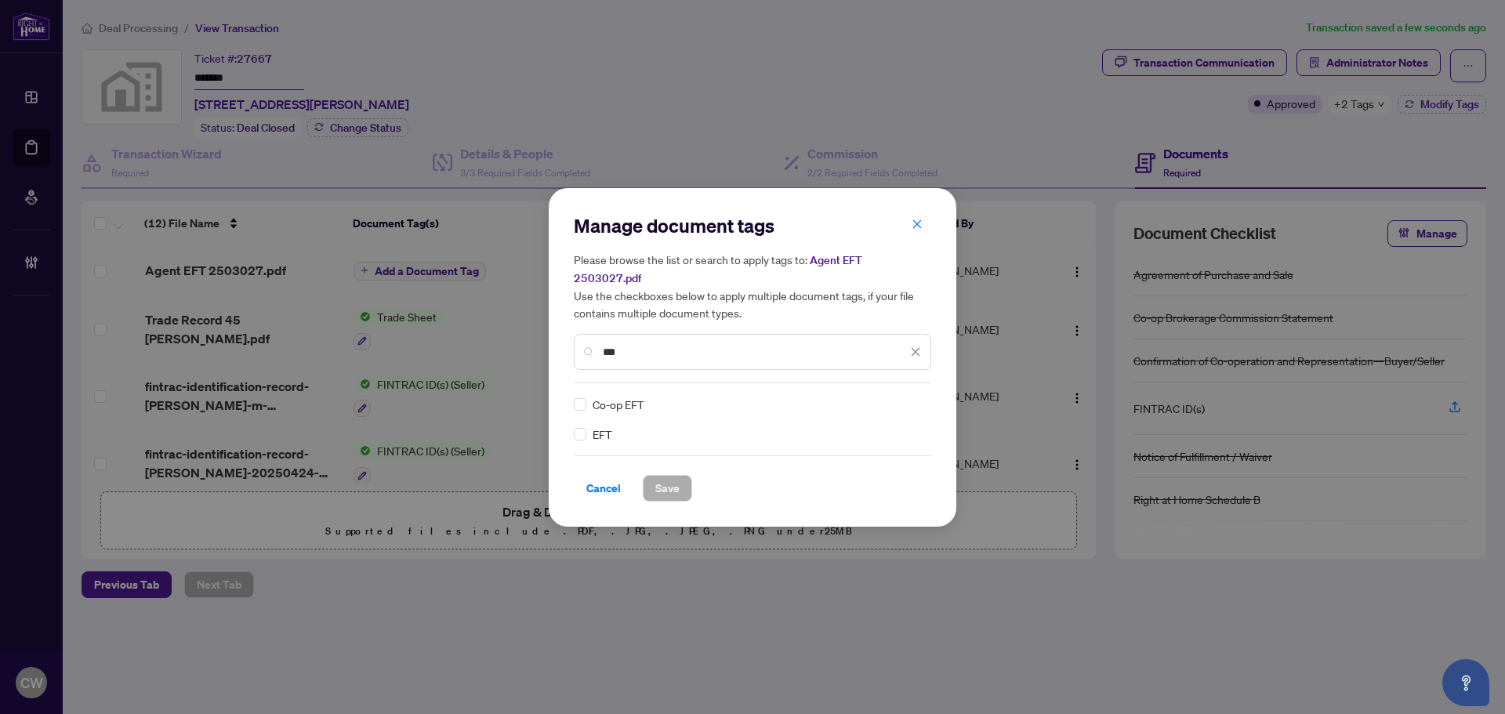
type input "***"
click at [904, 397] on img at bounding box center [899, 405] width 16 height 16
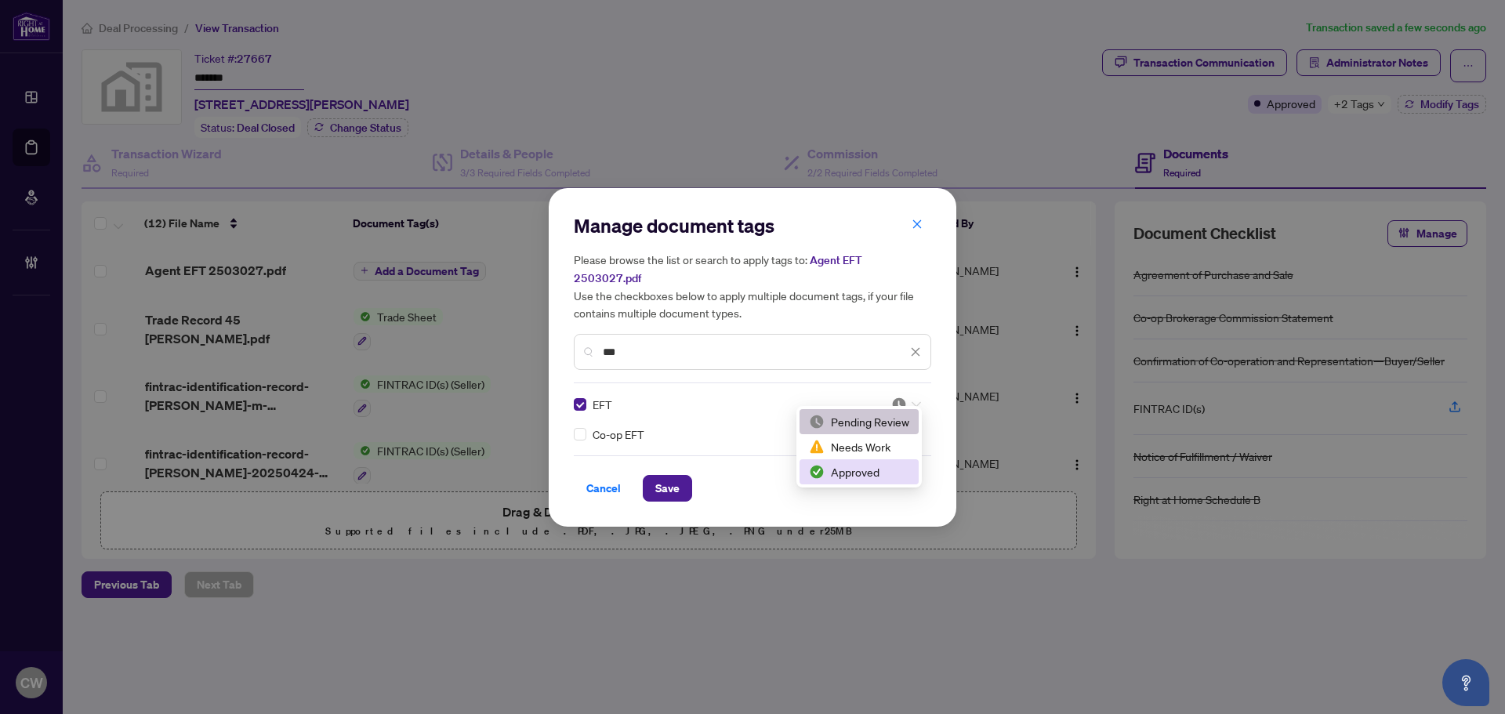
drag, startPoint x: 866, startPoint y: 479, endPoint x: 692, endPoint y: 480, distance: 174.1
click at [865, 480] on div "Approved" at bounding box center [859, 471] width 100 height 17
click at [663, 480] on span "Save" at bounding box center [667, 488] width 24 height 25
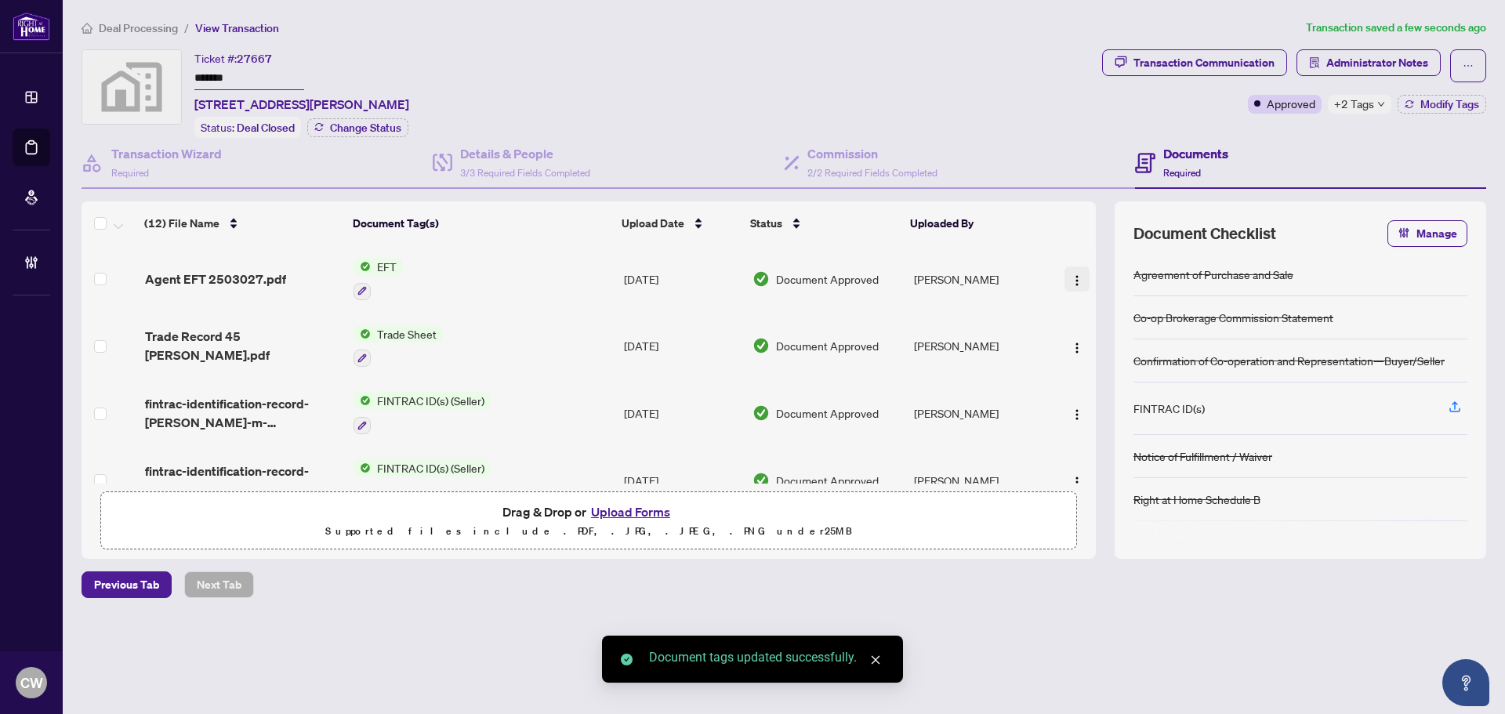
drag, startPoint x: 1073, startPoint y: 269, endPoint x: 1073, endPoint y: 281, distance: 11.8
click at [1073, 271] on span "button" at bounding box center [1077, 279] width 13 height 17
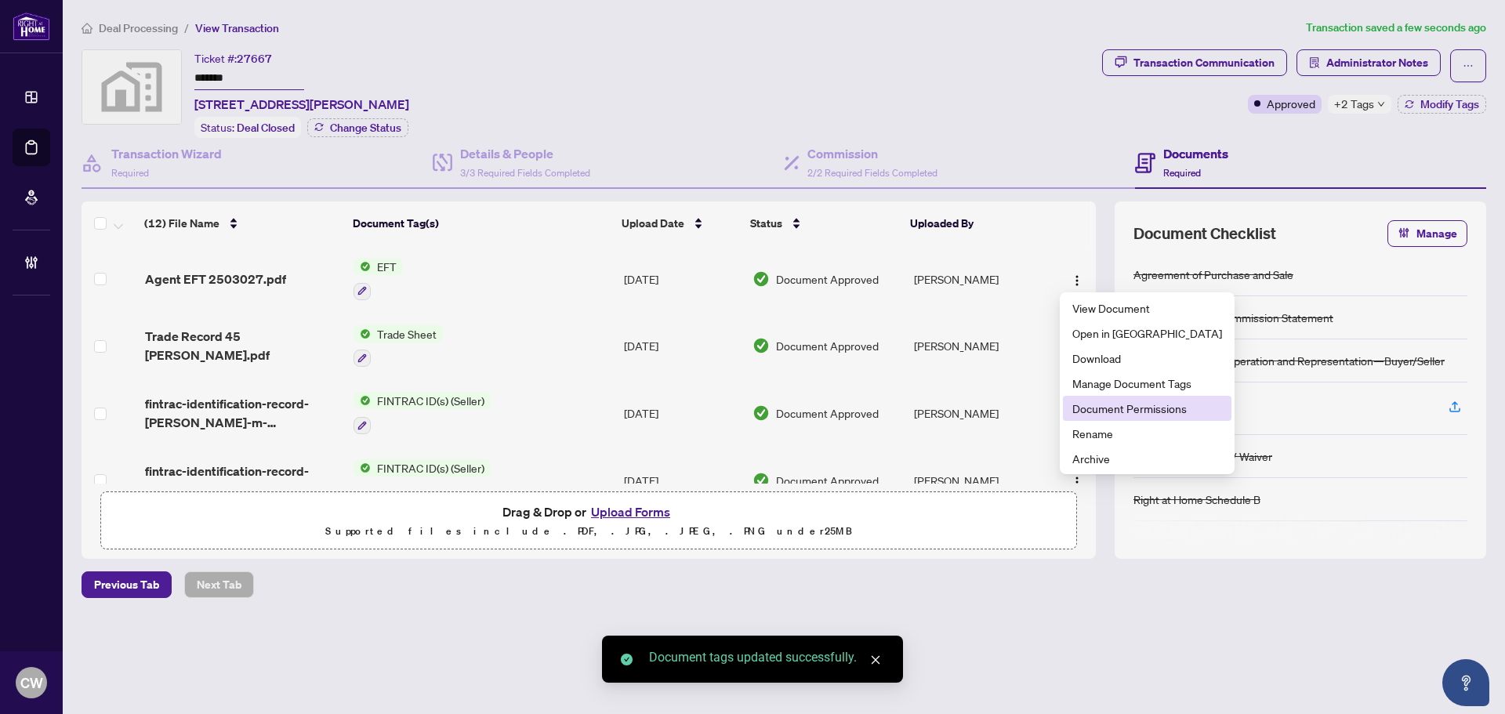
click at [1108, 404] on span "Document Permissions" at bounding box center [1148, 408] width 150 height 17
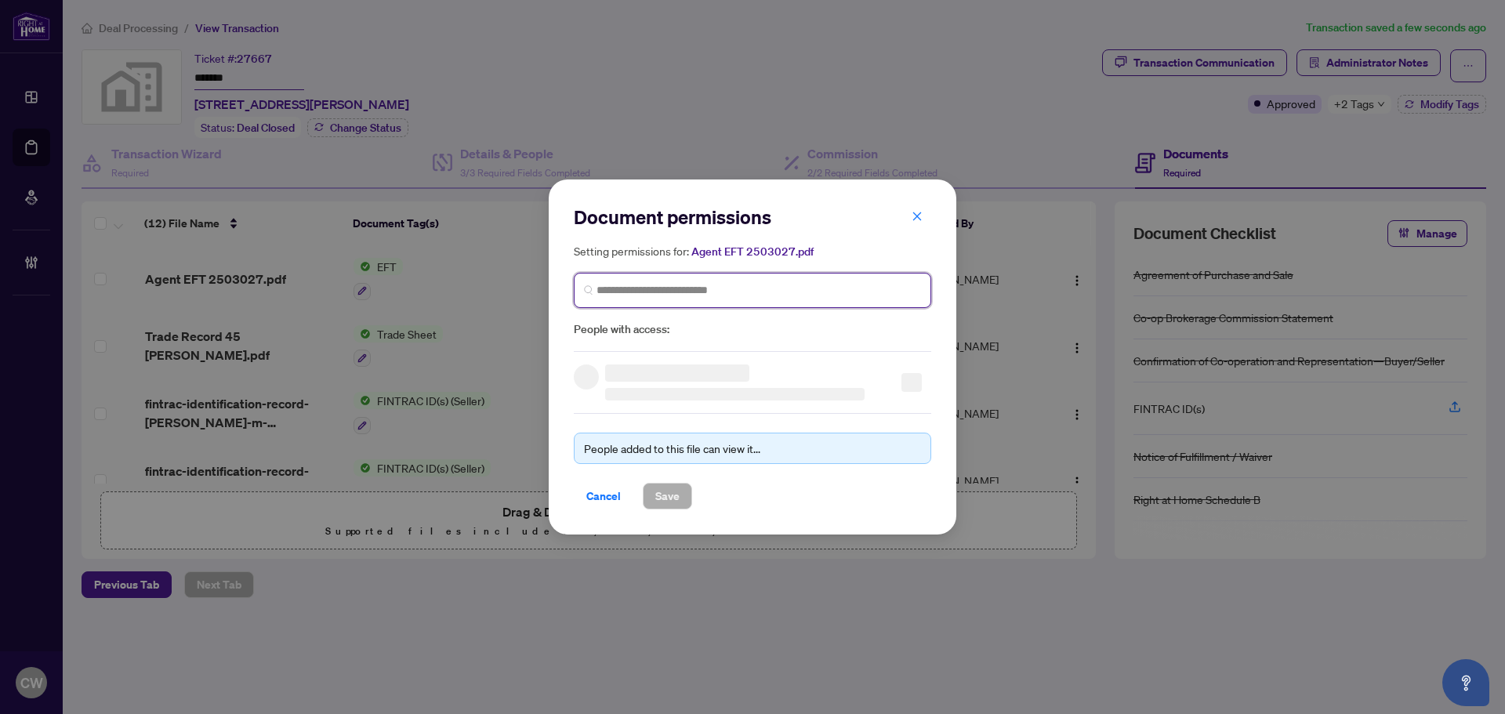
paste input "**********"
click at [828, 297] on input "search" at bounding box center [759, 290] width 325 height 16
type input "**********"
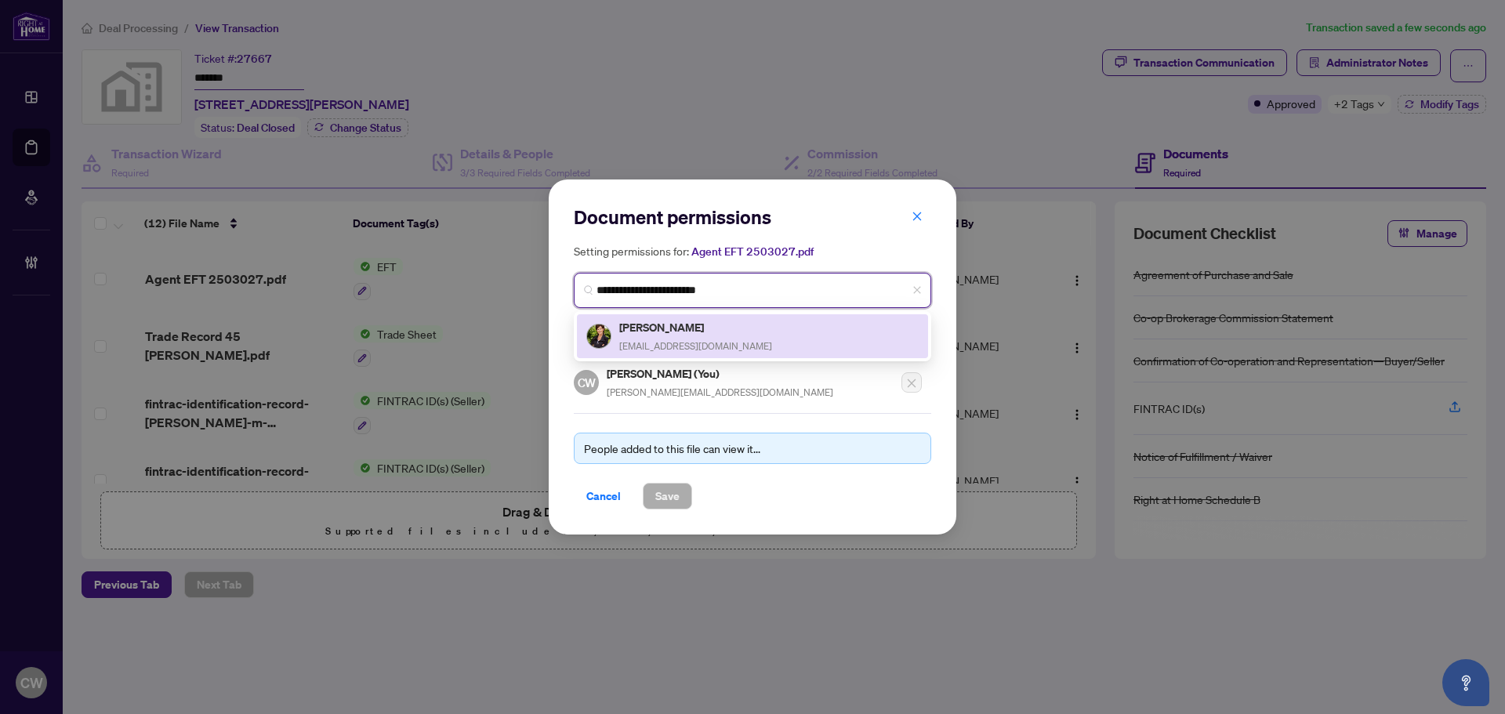
click at [667, 335] on div "Jane Hay janehayhomes@gmail.com" at bounding box center [695, 336] width 153 height 36
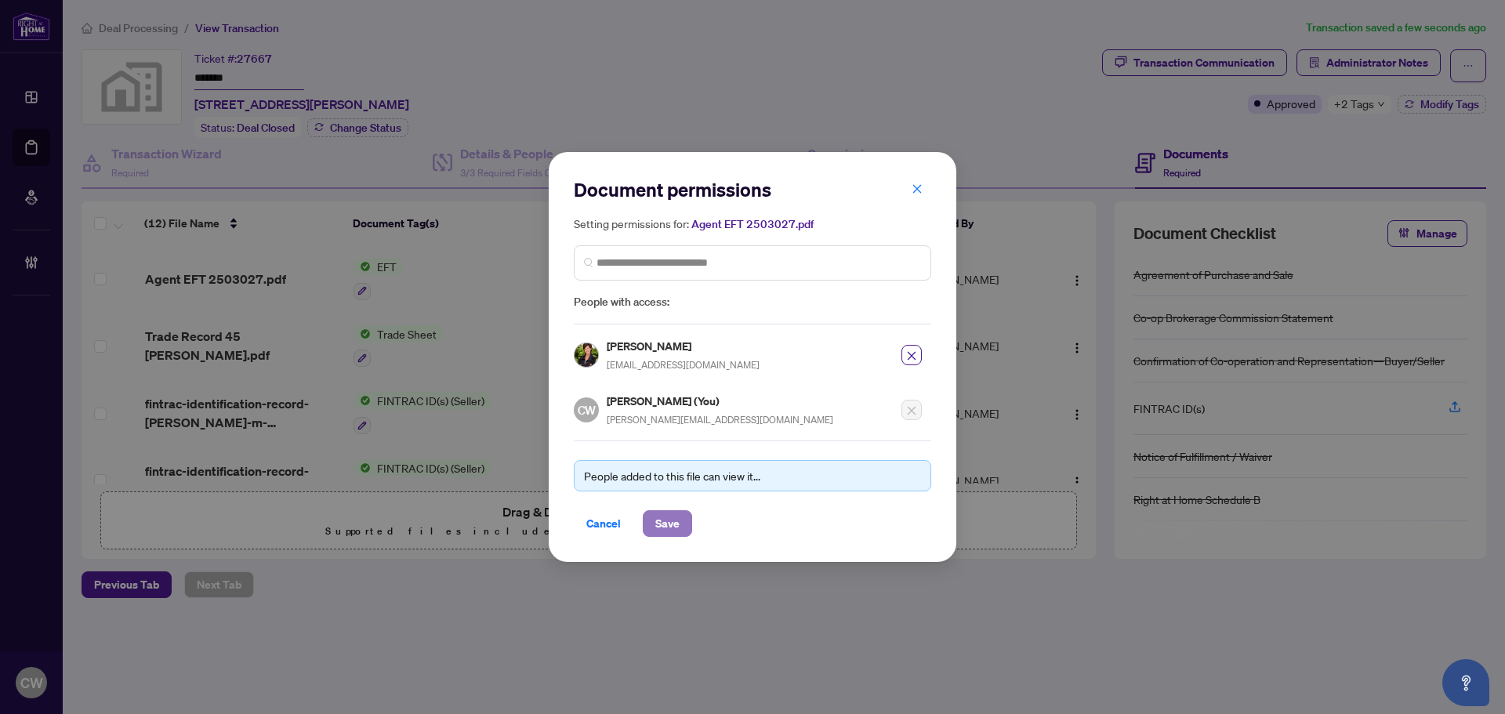
click at [663, 532] on span "Save" at bounding box center [667, 523] width 24 height 25
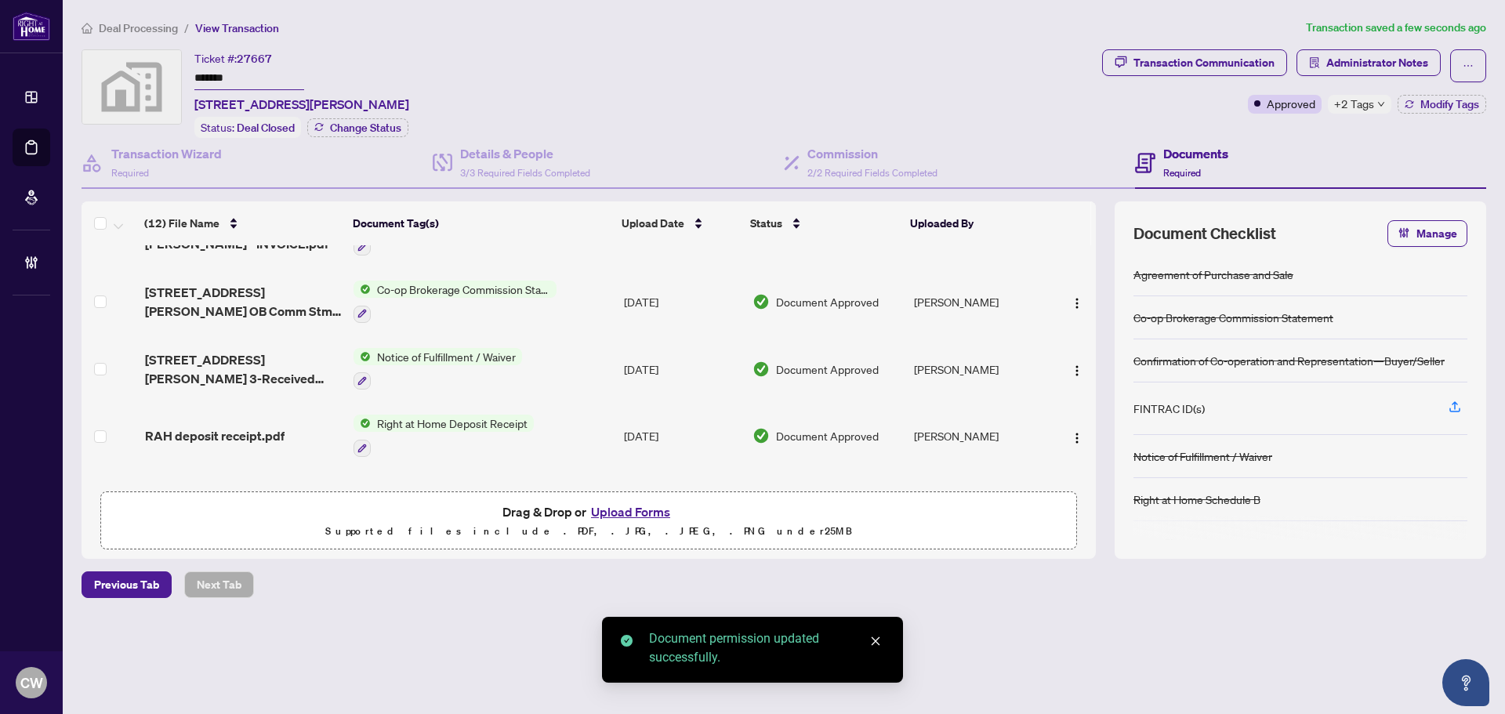
scroll to position [314, 0]
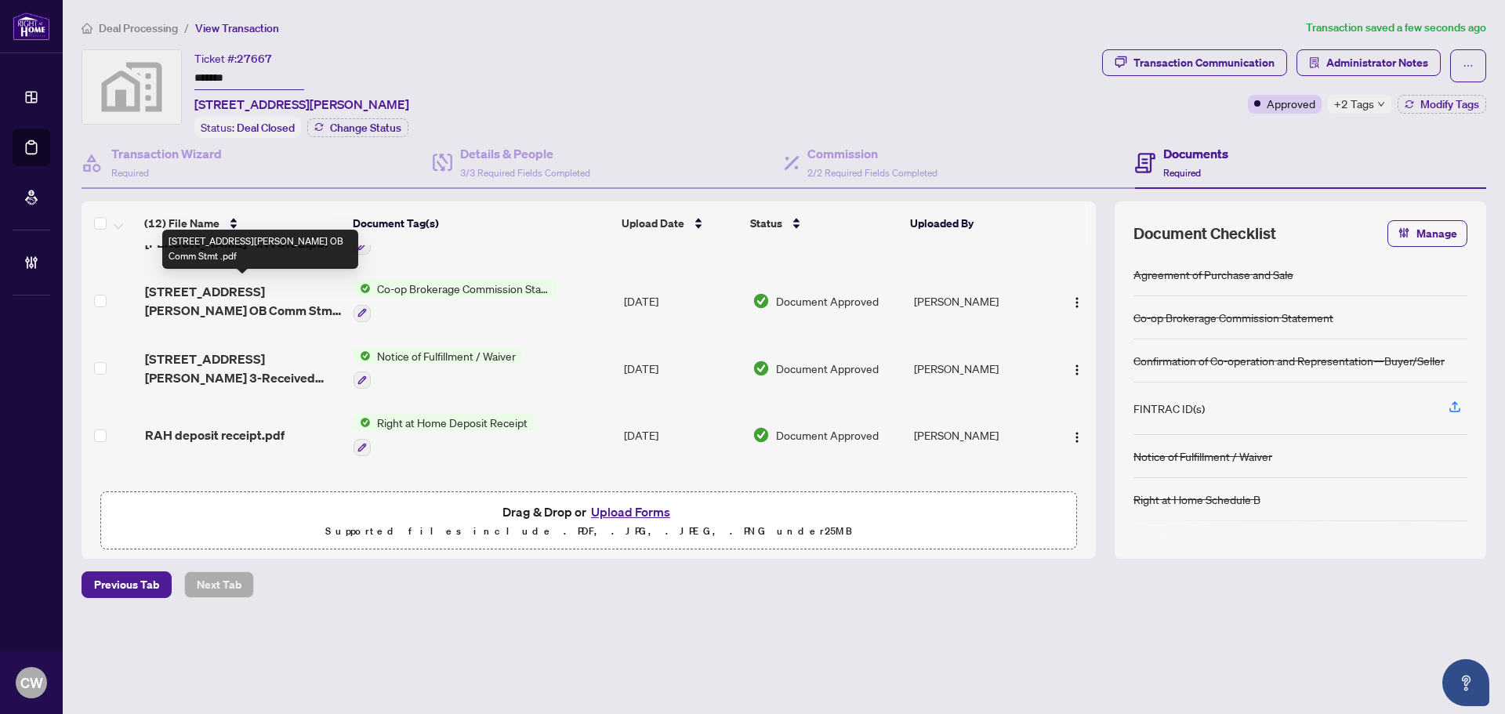
click at [219, 284] on span "45 Stanley Ave OB Comm Stmt .pdf" at bounding box center [243, 301] width 196 height 38
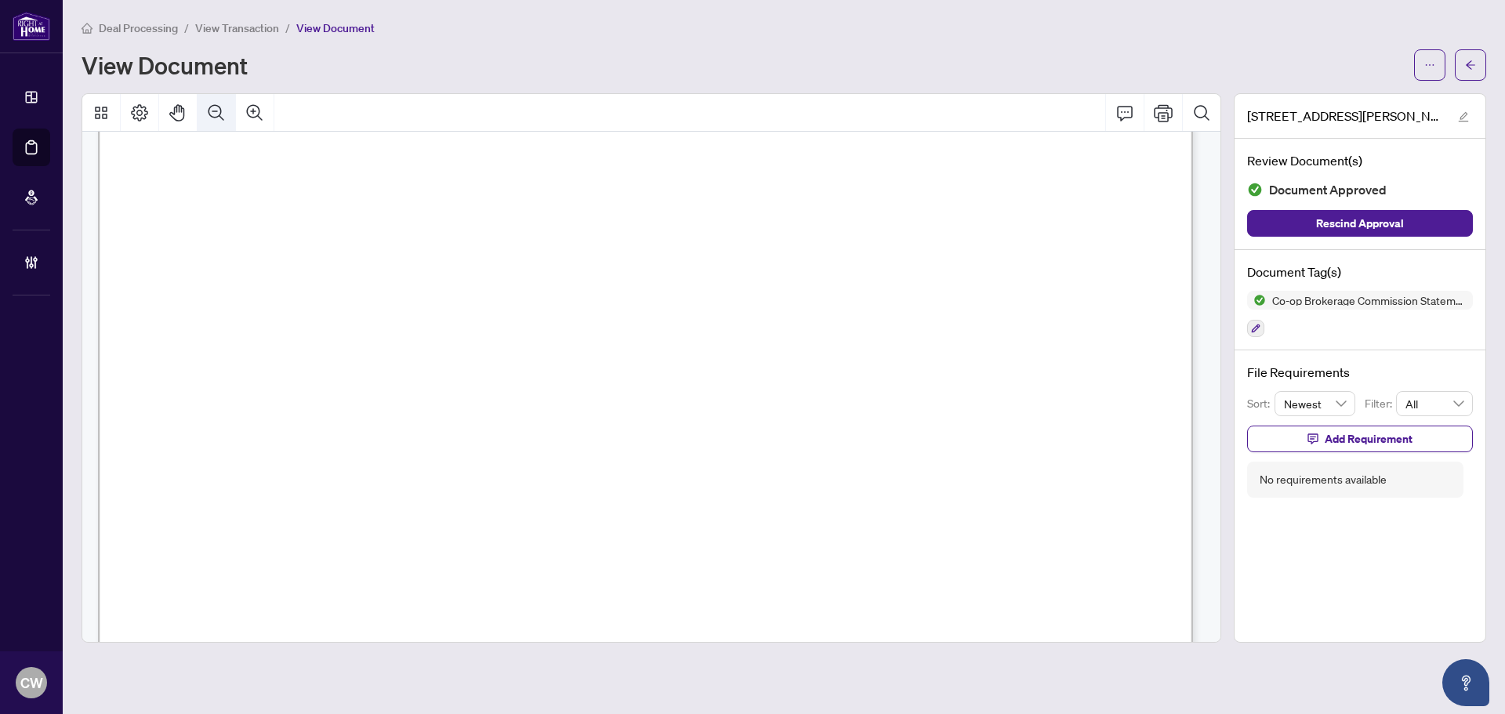
click at [211, 111] on icon "Zoom Out" at bounding box center [216, 112] width 19 height 19
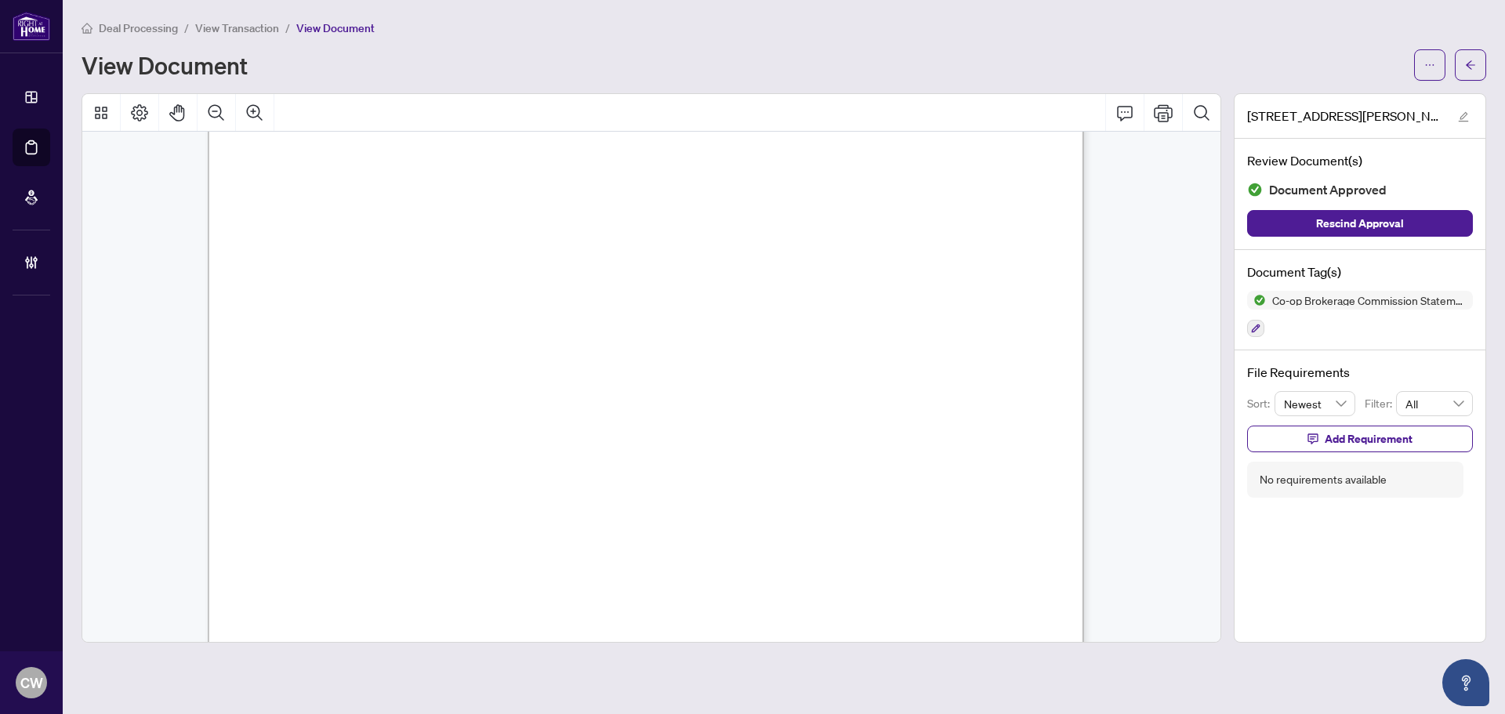
scroll to position [392, 0]
click at [1480, 68] on button "button" at bounding box center [1470, 64] width 31 height 31
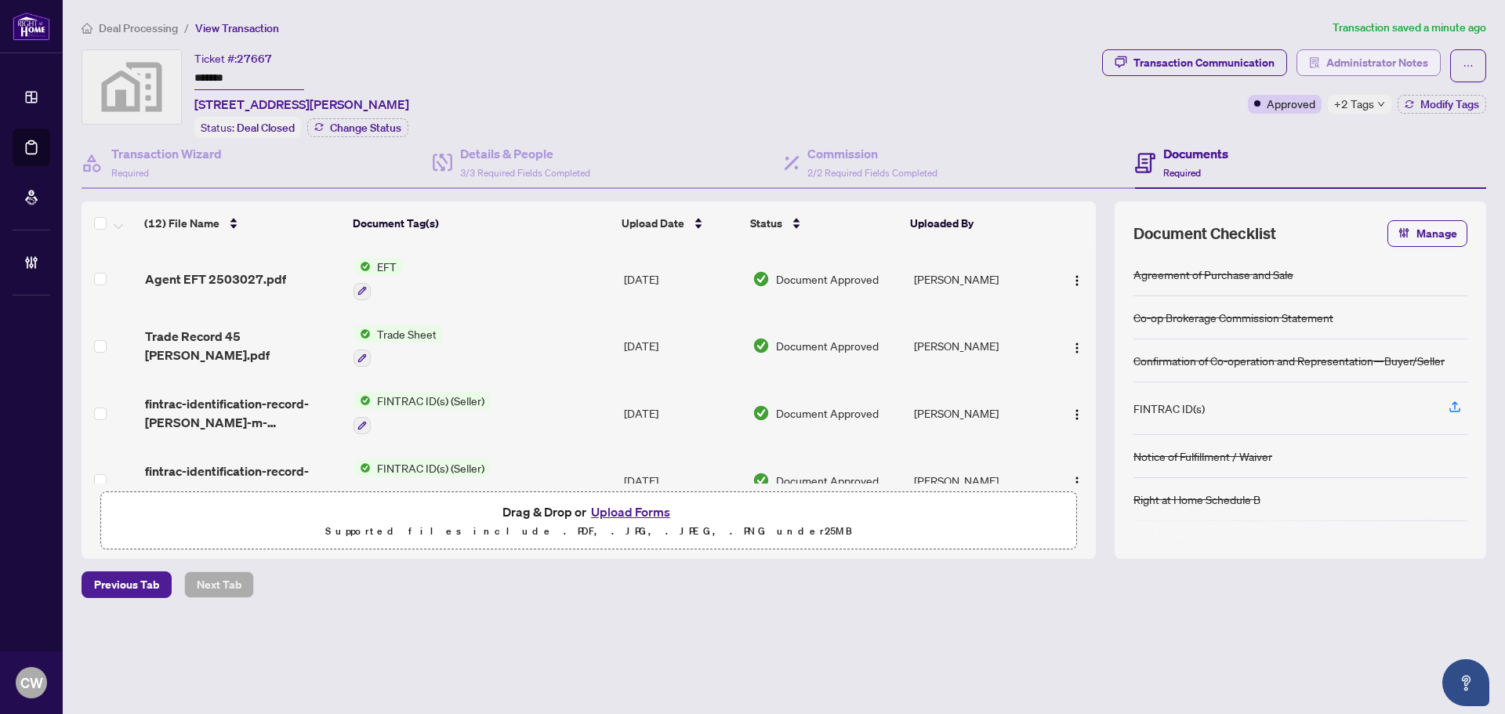
click at [1366, 57] on span "Administrator Notes" at bounding box center [1378, 62] width 102 height 25
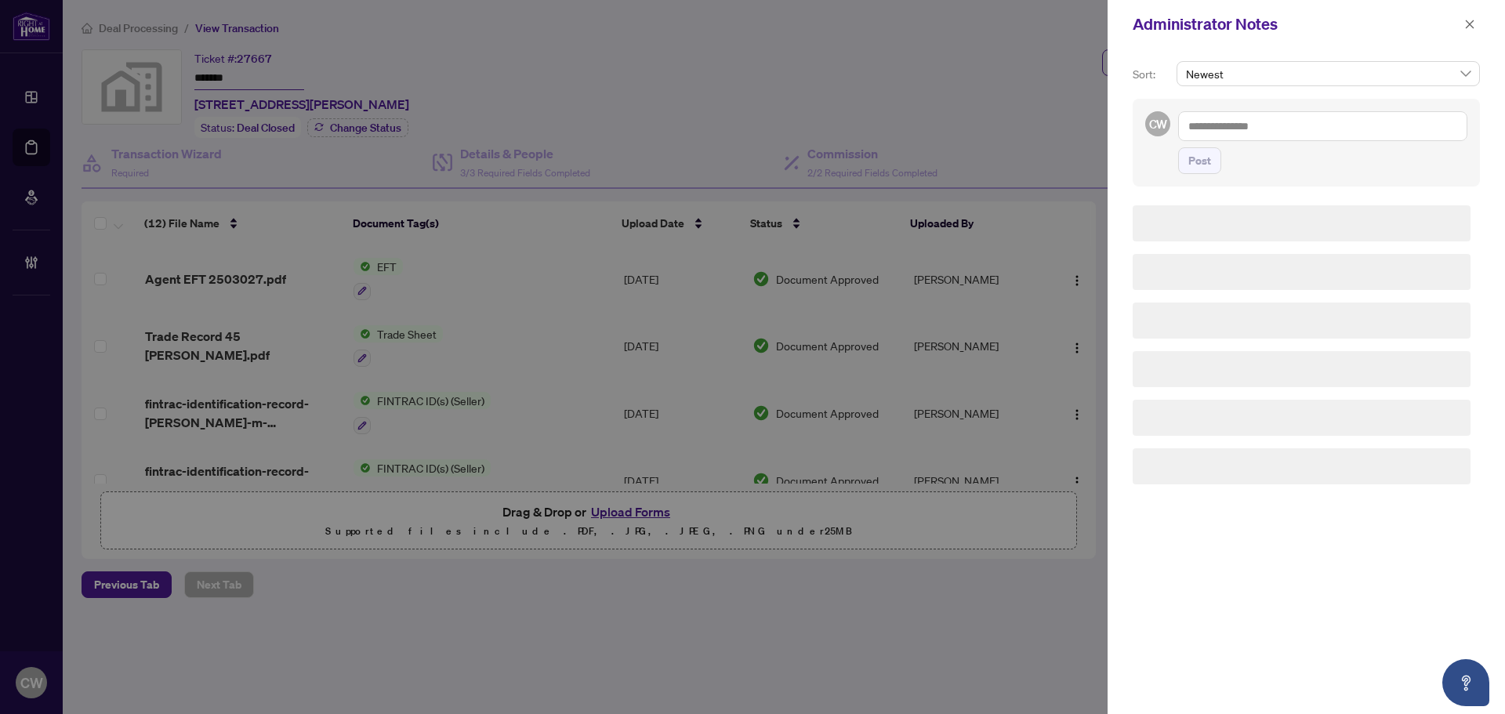
click at [1271, 125] on textarea at bounding box center [1322, 126] width 289 height 30
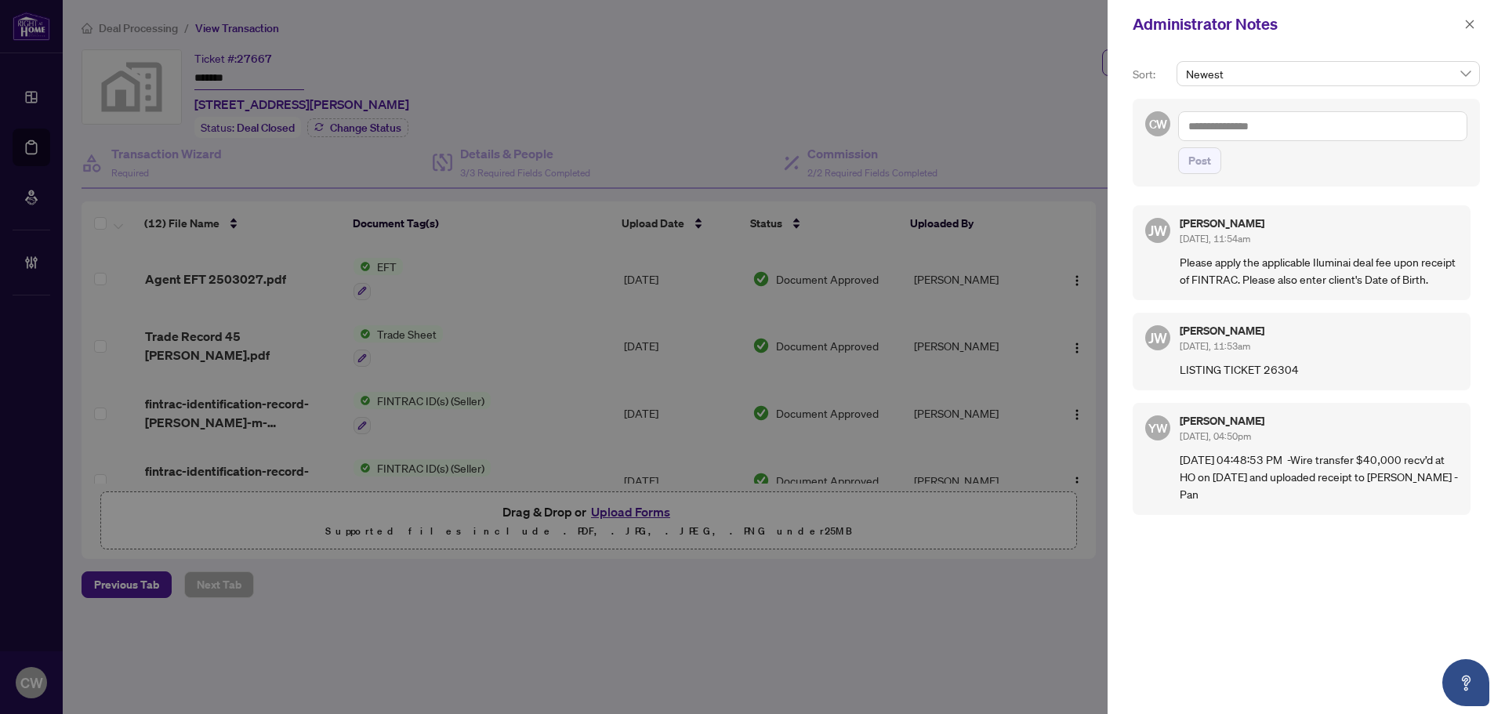
paste textarea "**********"
type textarea "**********"
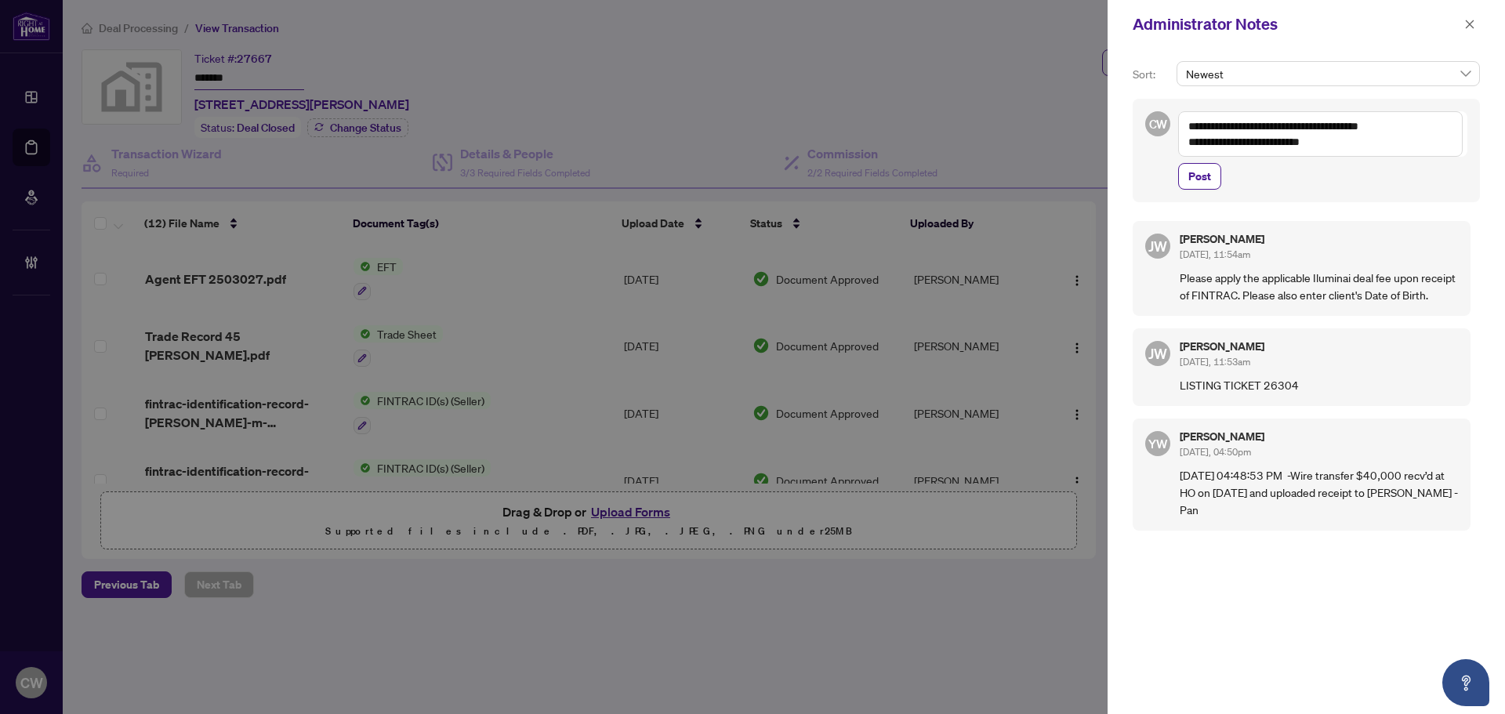
click at [1193, 190] on div "**********" at bounding box center [1306, 150] width 347 height 103
click at [1200, 176] on span "Post" at bounding box center [1200, 176] width 23 height 25
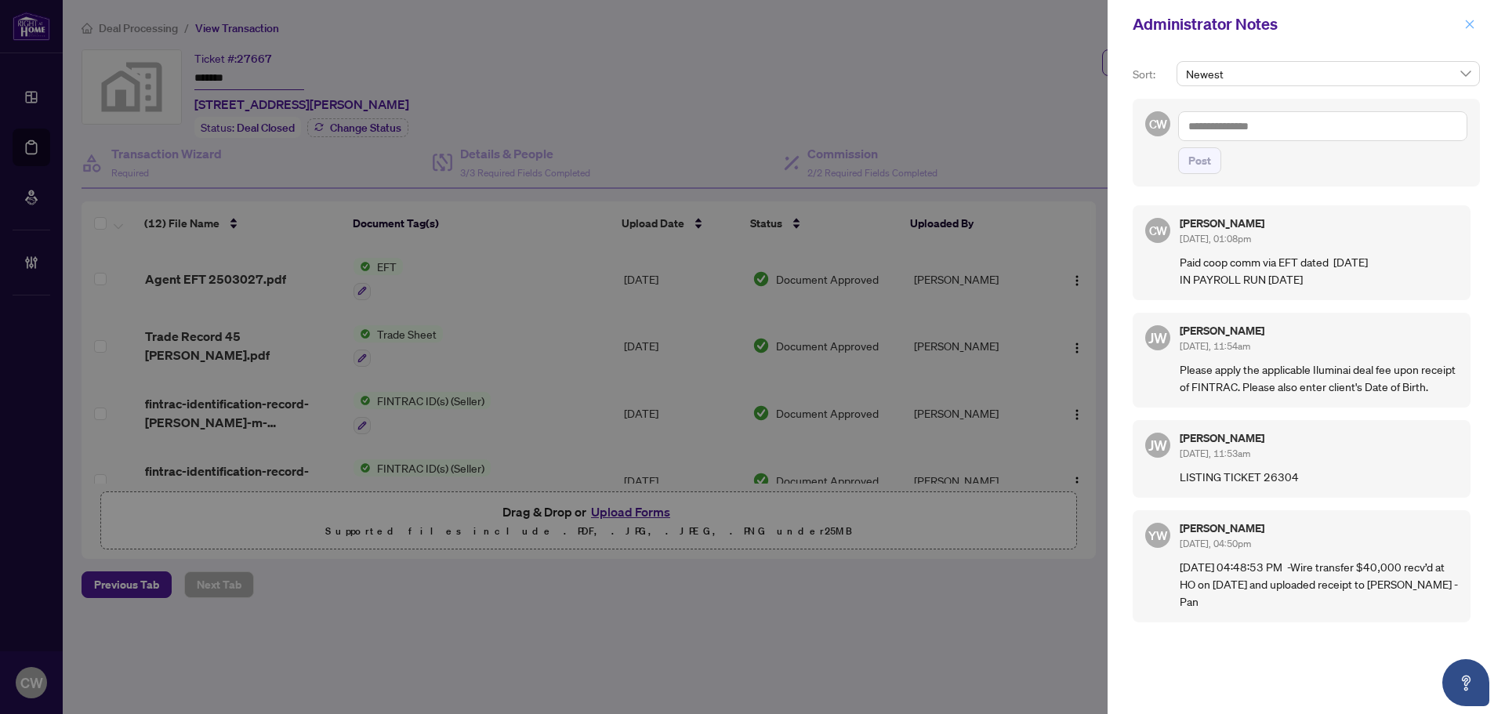
click at [1469, 26] on icon "close" at bounding box center [1470, 24] width 9 height 9
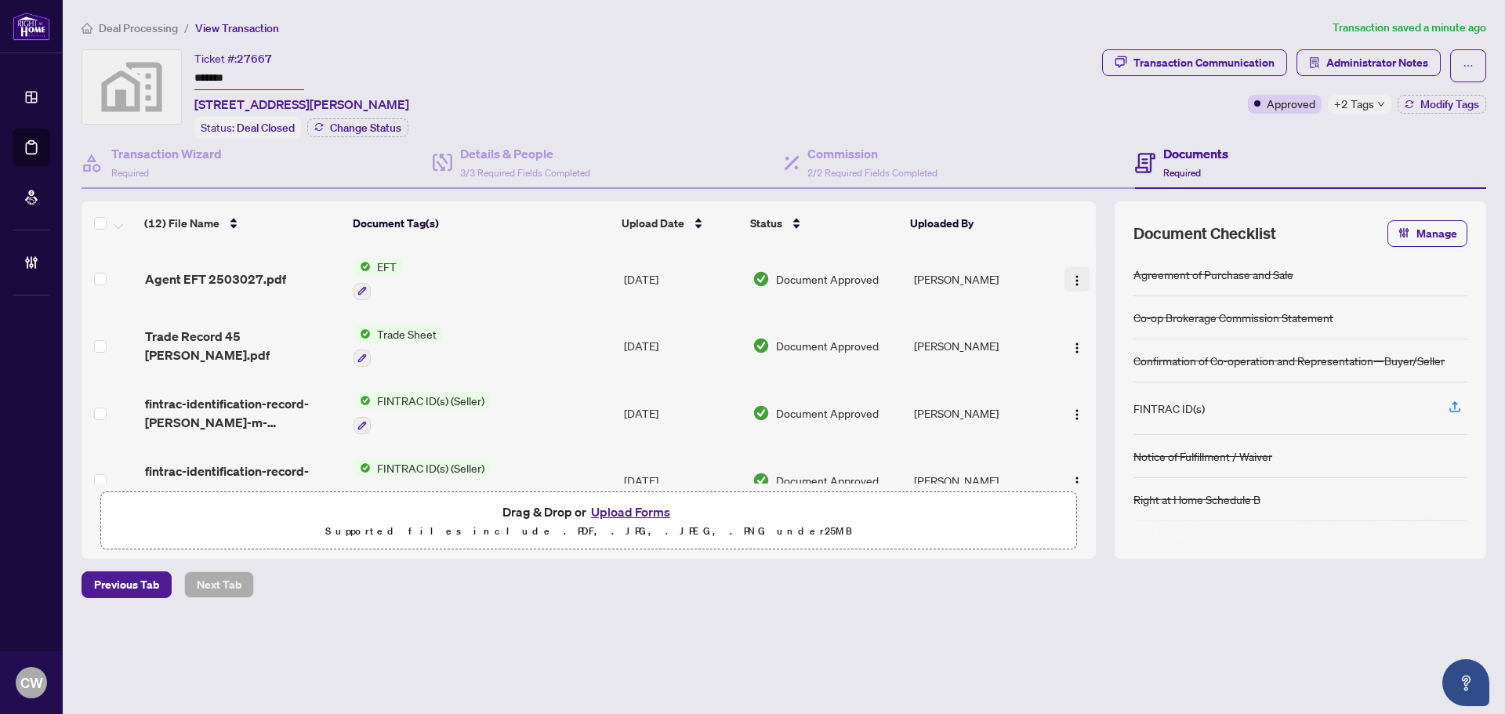
click at [1071, 279] on img "button" at bounding box center [1077, 280] width 13 height 13
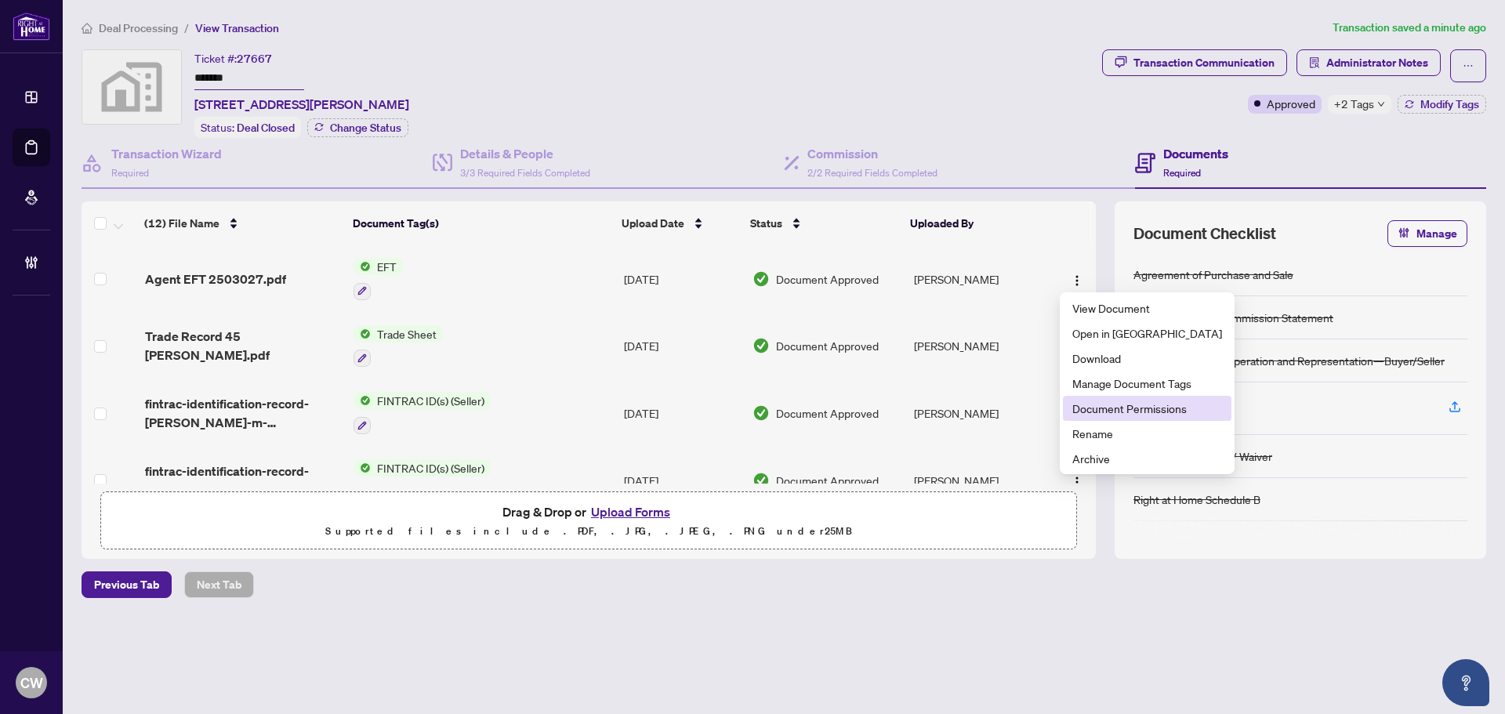
click at [1088, 401] on span "Document Permissions" at bounding box center [1148, 408] width 150 height 17
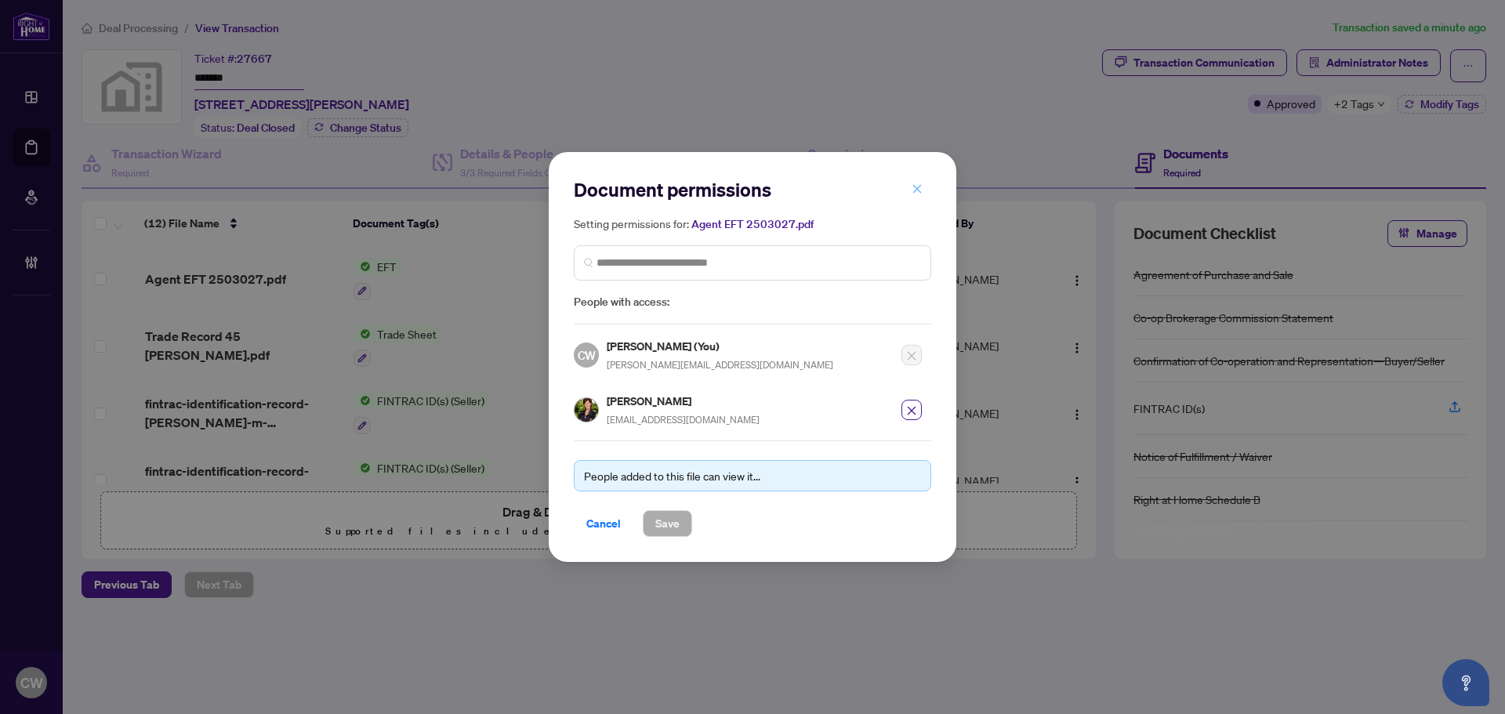
click at [912, 185] on icon "close" at bounding box center [917, 188] width 11 height 11
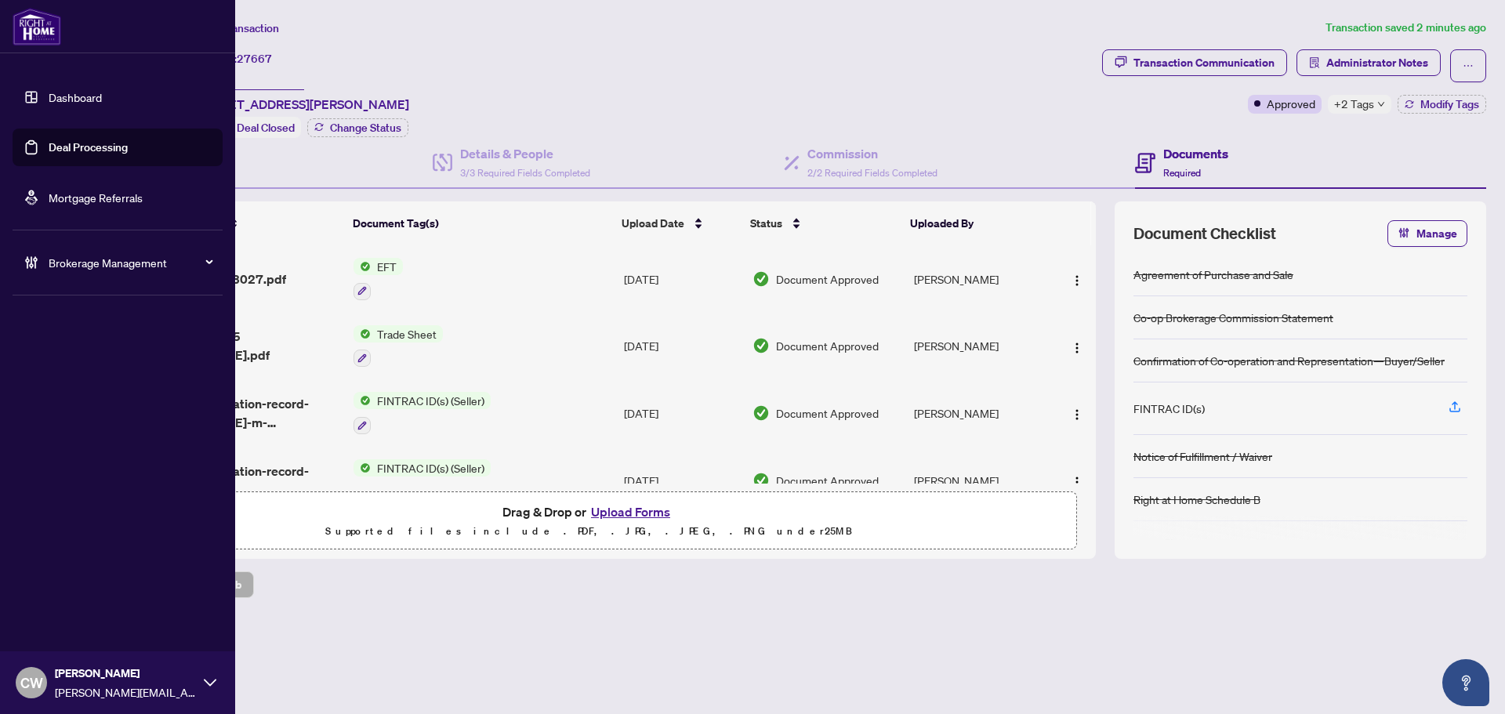
drag, startPoint x: 73, startPoint y: 151, endPoint x: 148, endPoint y: 150, distance: 75.3
click at [73, 151] on link "Deal Processing" at bounding box center [88, 147] width 79 height 14
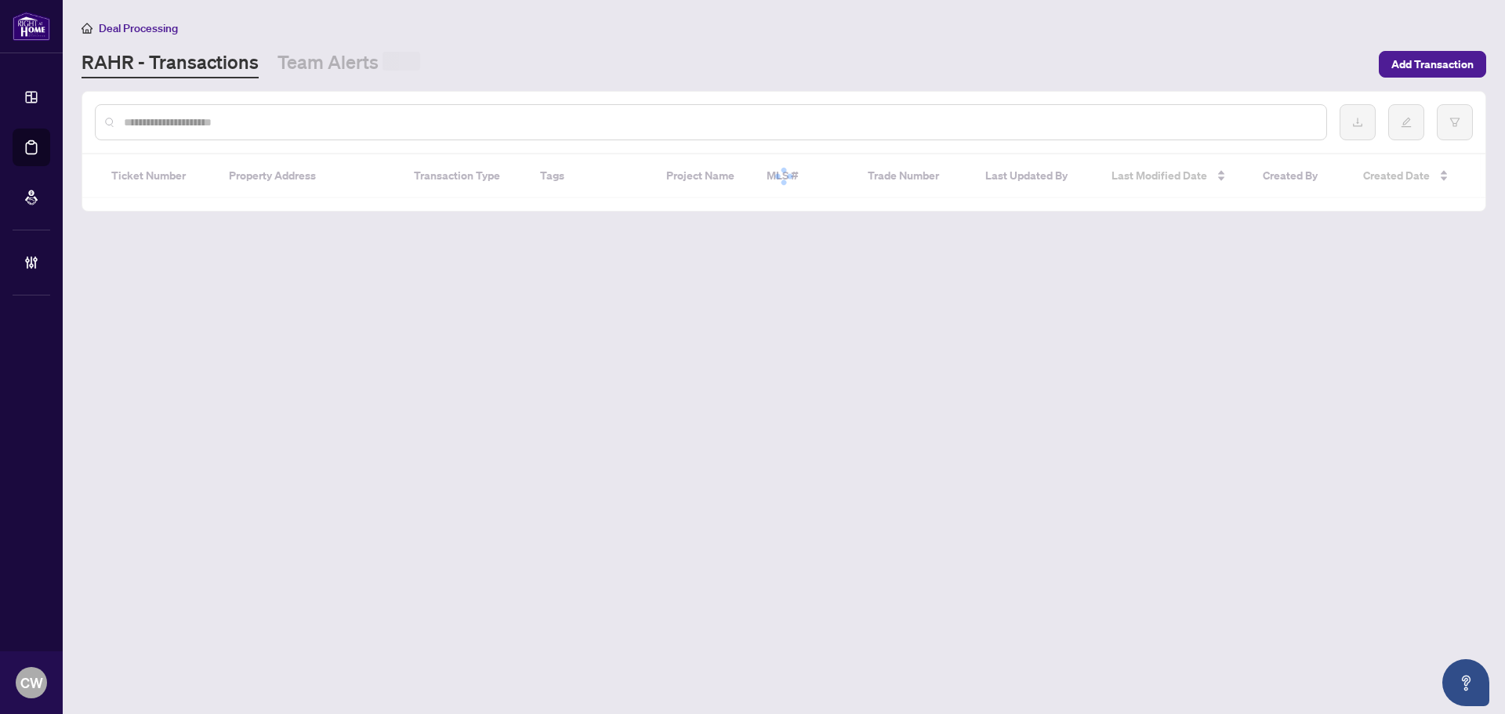
click at [279, 130] on div at bounding box center [711, 122] width 1233 height 36
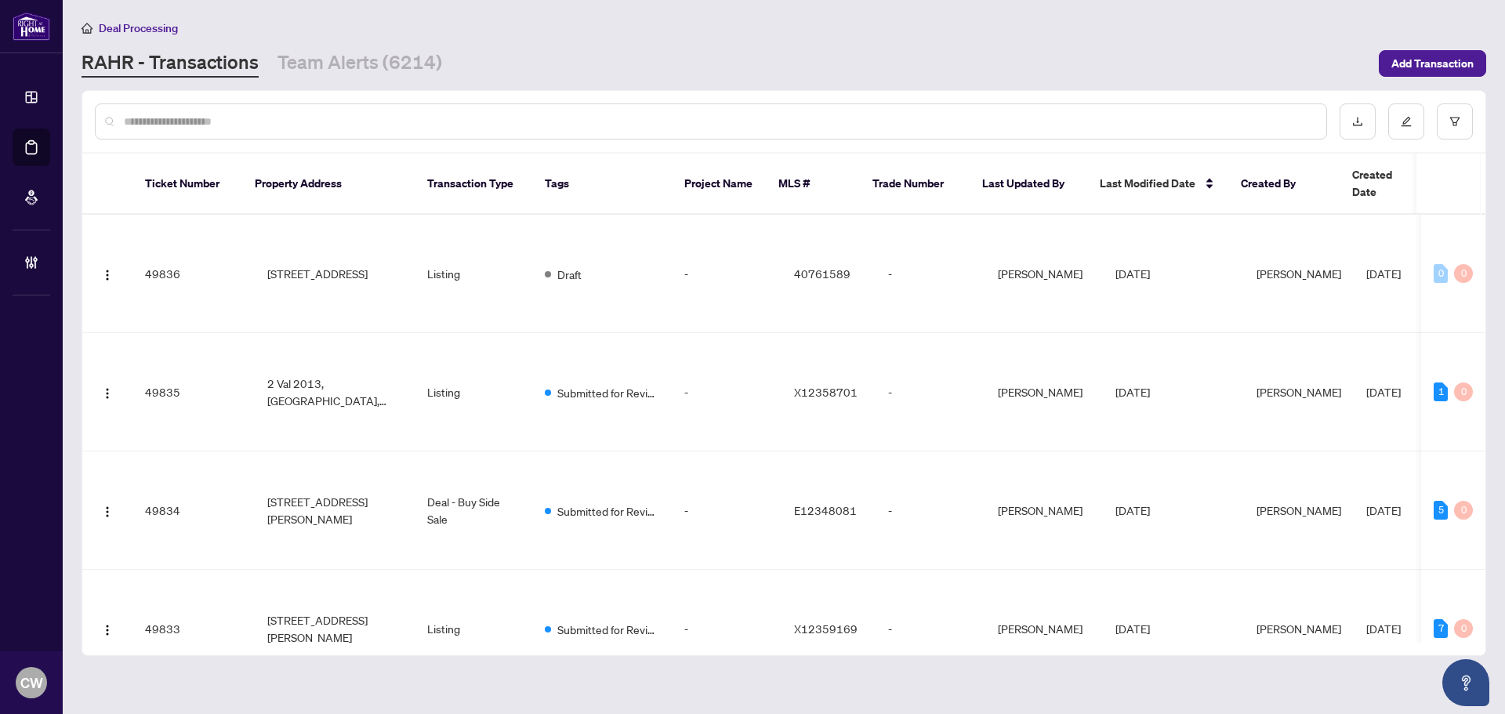
click at [283, 125] on input "text" at bounding box center [719, 121] width 1190 height 17
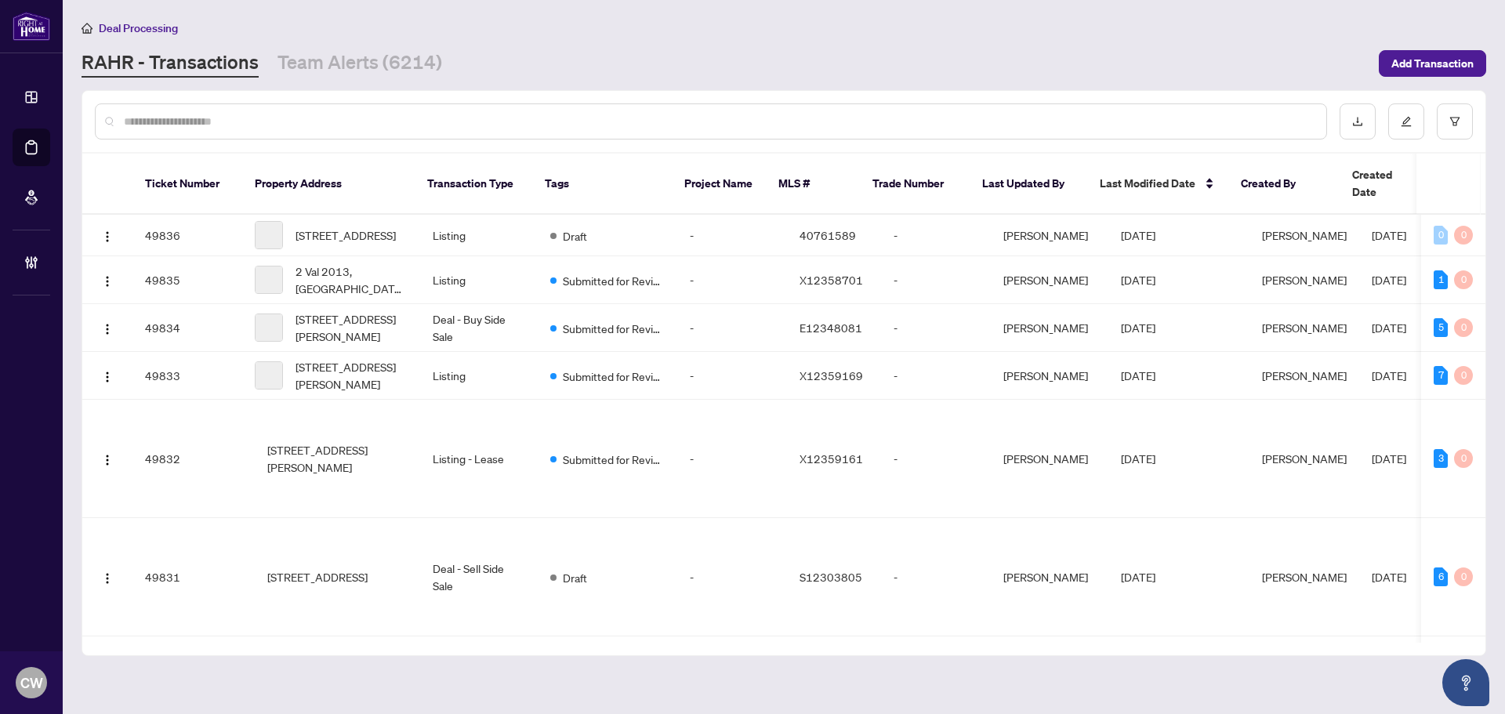
paste input "*******"
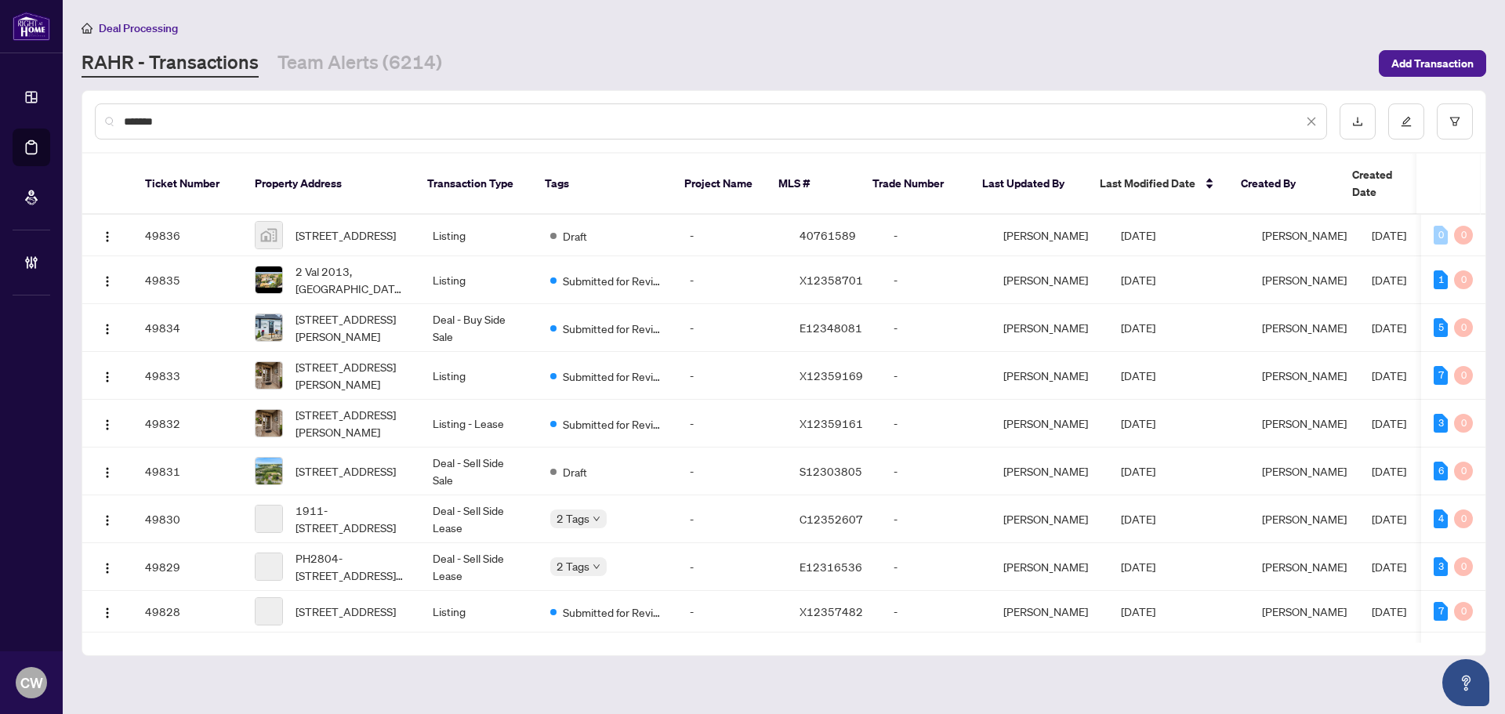
type input "*******"
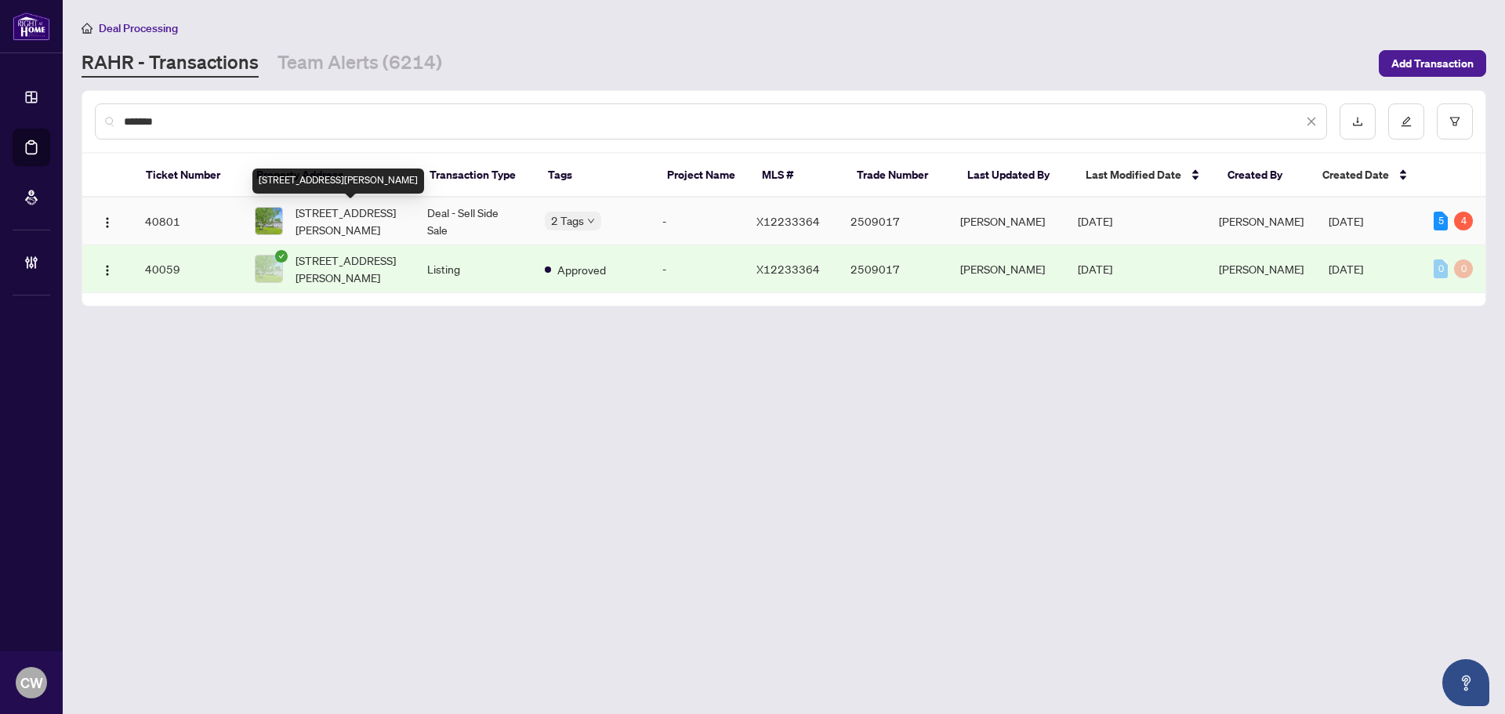
click at [348, 231] on span "27 Henry Goulbourn Way, Stittsville, Ontario K2S 1P2, Canada" at bounding box center [349, 221] width 107 height 34
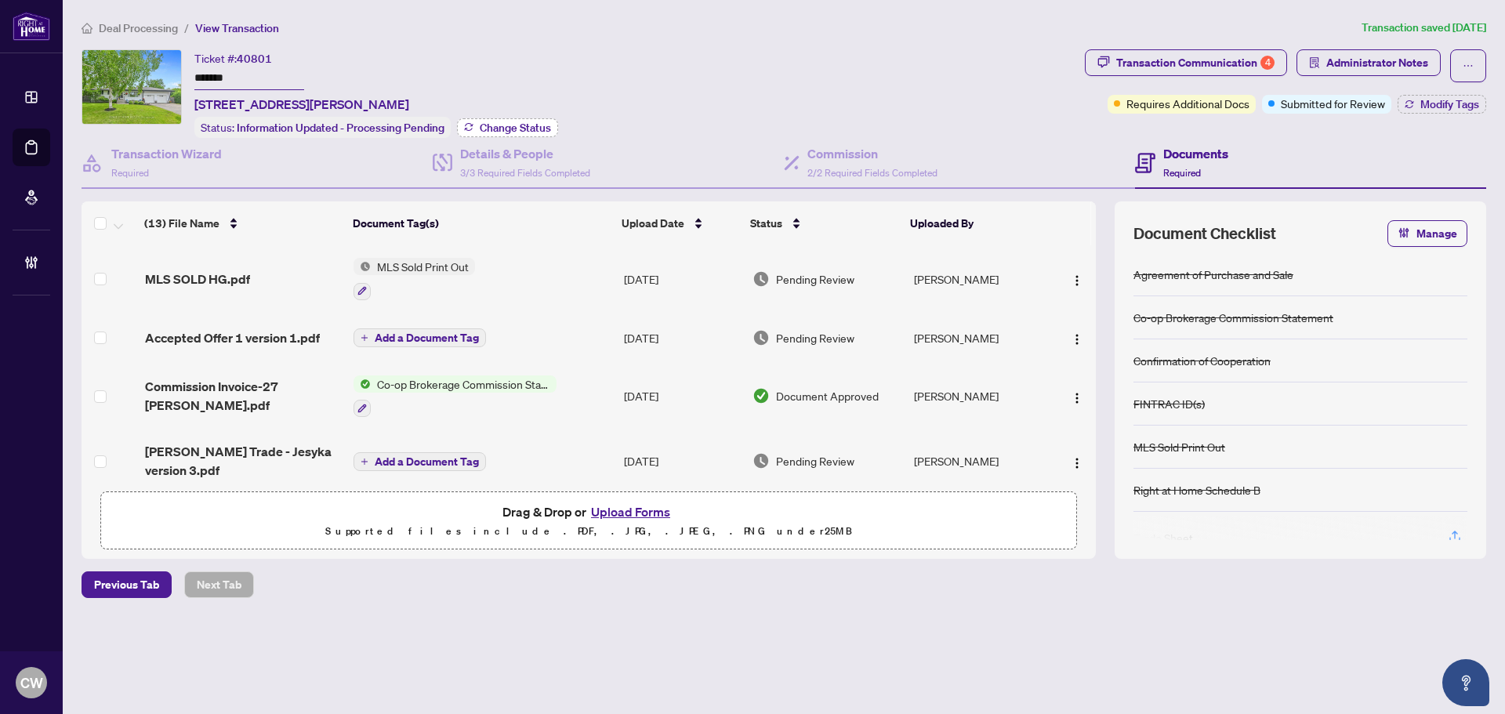
click at [485, 125] on span "Change Status" at bounding box center [515, 127] width 71 height 11
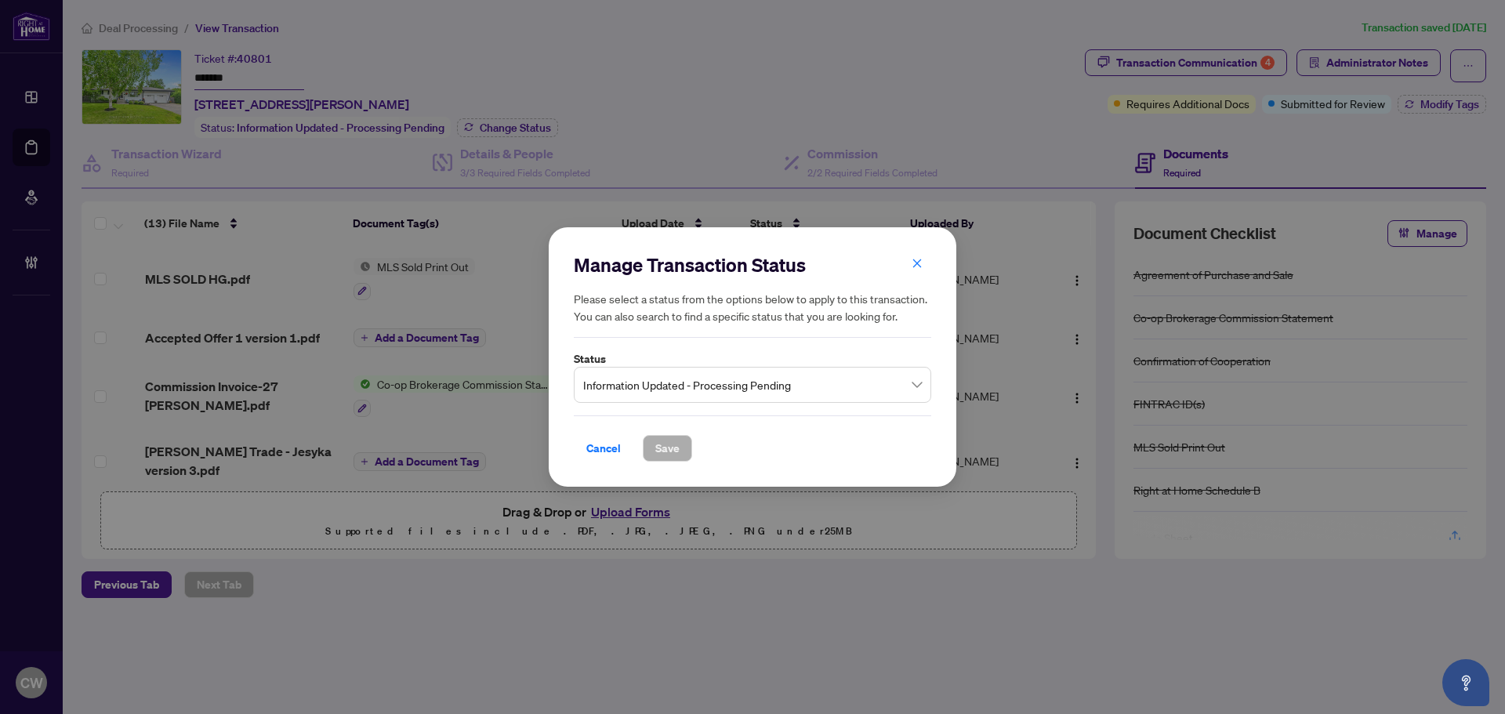
click at [669, 387] on span "Information Updated - Processing Pending" at bounding box center [752, 385] width 339 height 30
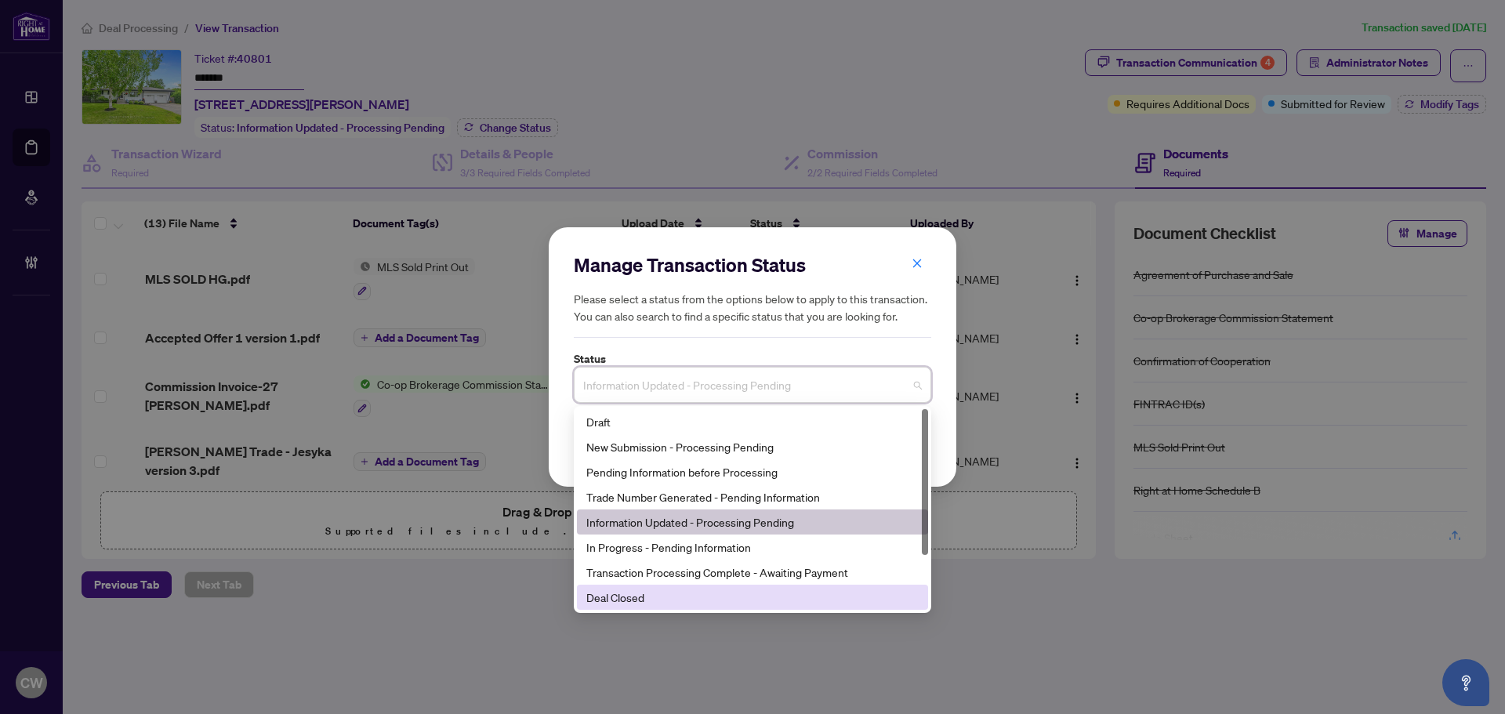
click at [664, 597] on div "Deal Closed" at bounding box center [752, 597] width 332 height 17
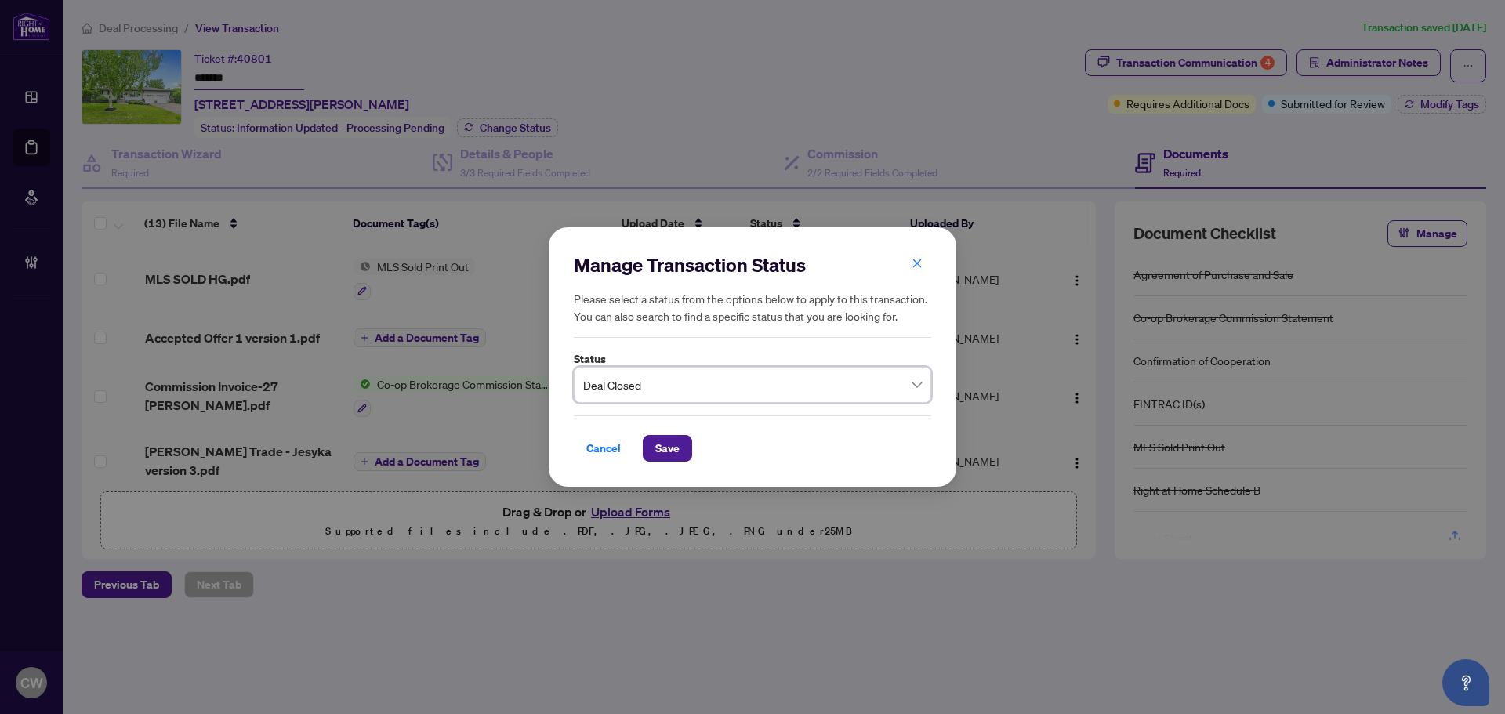
click at [660, 422] on div "Cancel Save" at bounding box center [753, 439] width 358 height 46
click at [666, 449] on span "Save" at bounding box center [667, 448] width 24 height 25
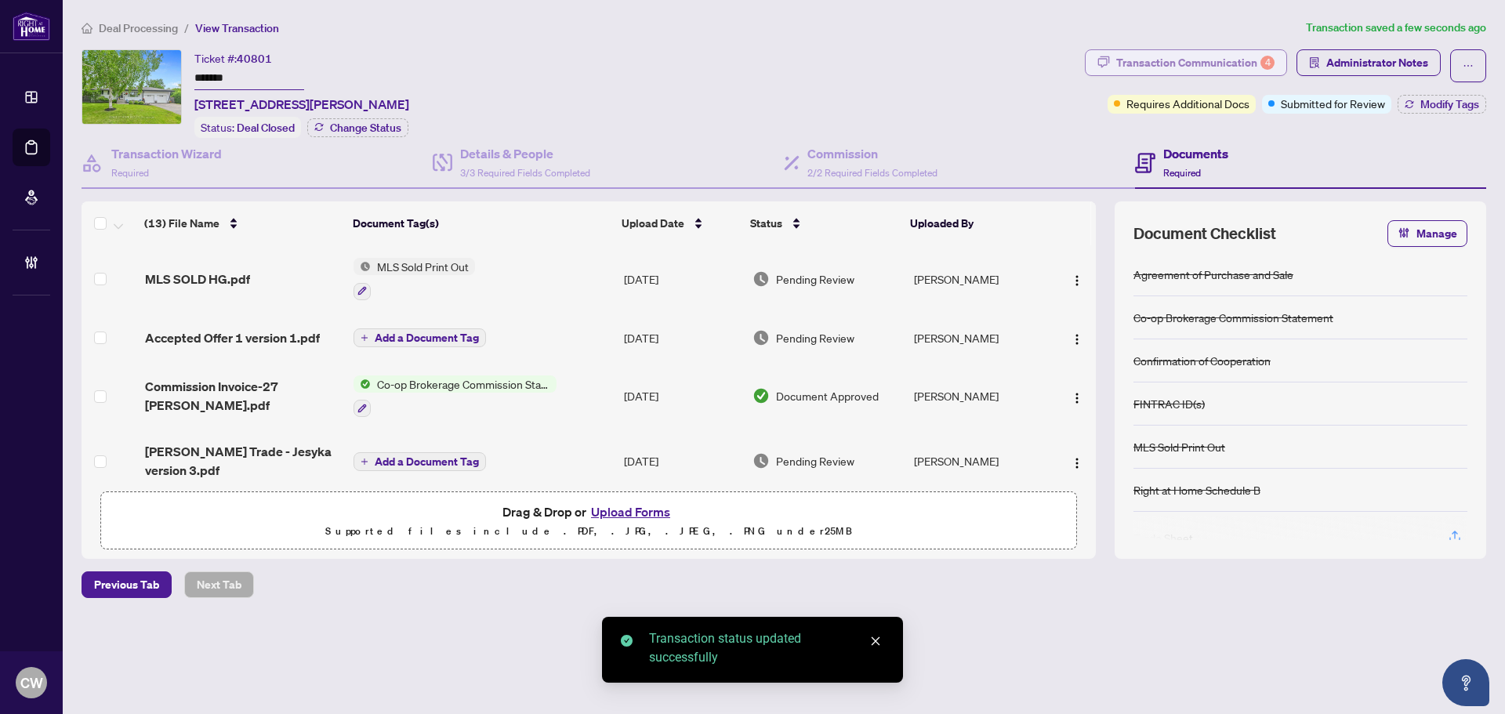
click at [1231, 61] on div "Transaction Communication 4" at bounding box center [1196, 62] width 158 height 25
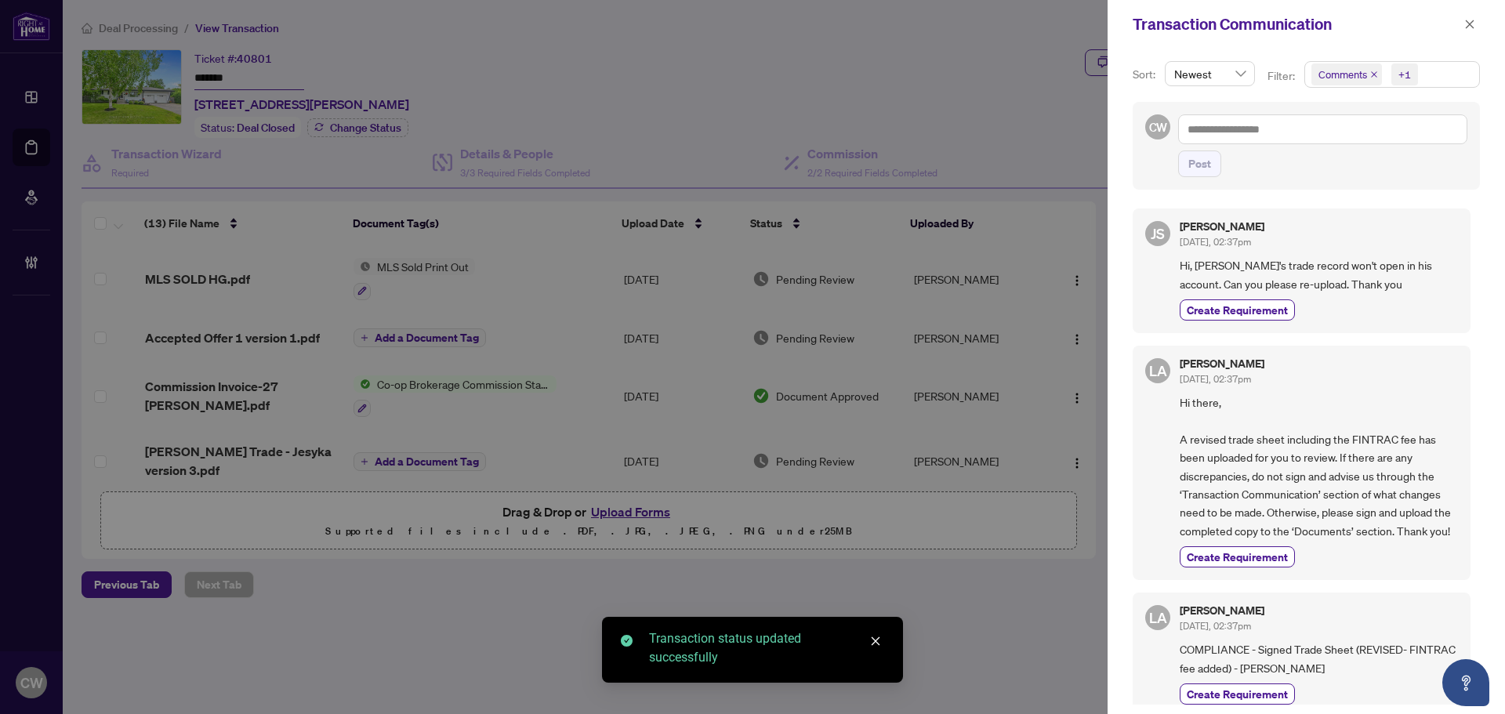
click at [1371, 76] on icon "close" at bounding box center [1374, 74] width 6 height 6
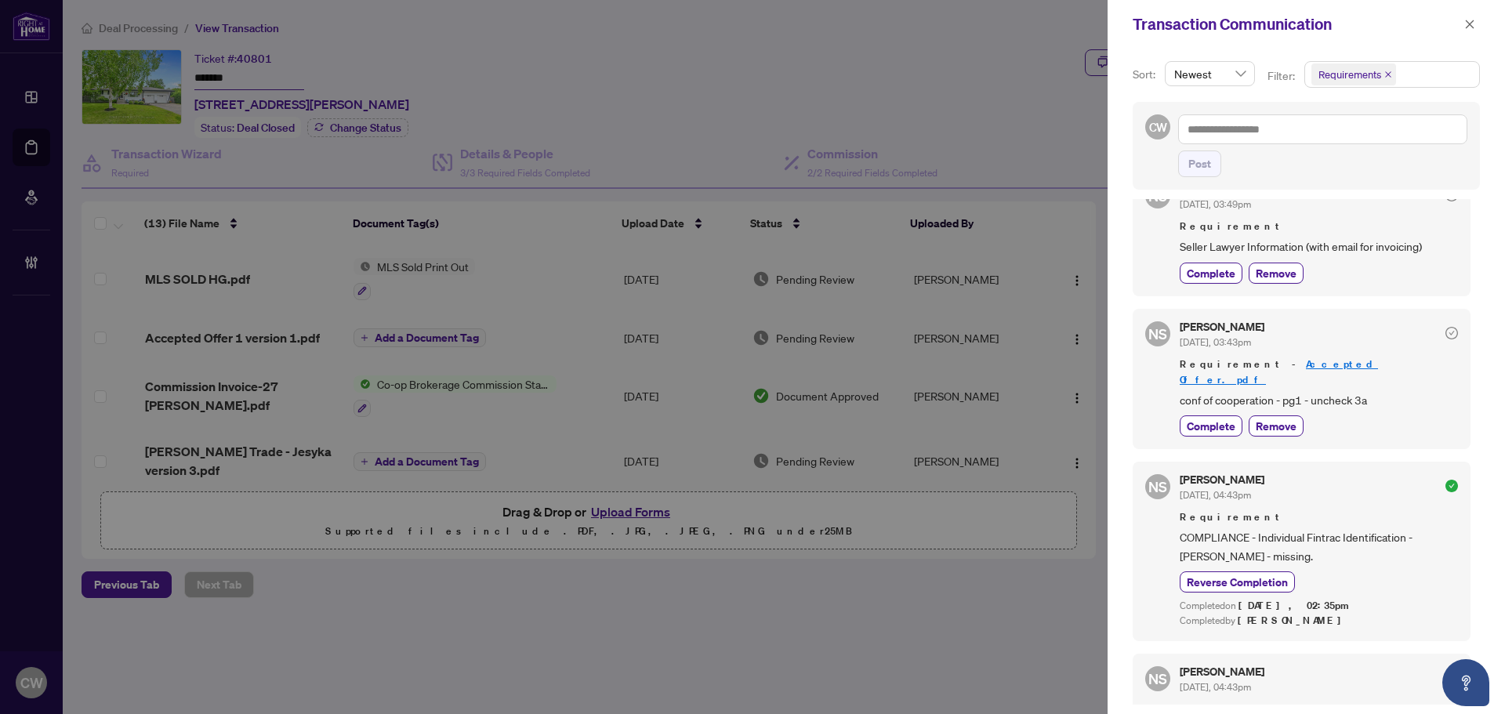
scroll to position [314, 0]
click at [1476, 20] on button "button" at bounding box center [1470, 24] width 20 height 19
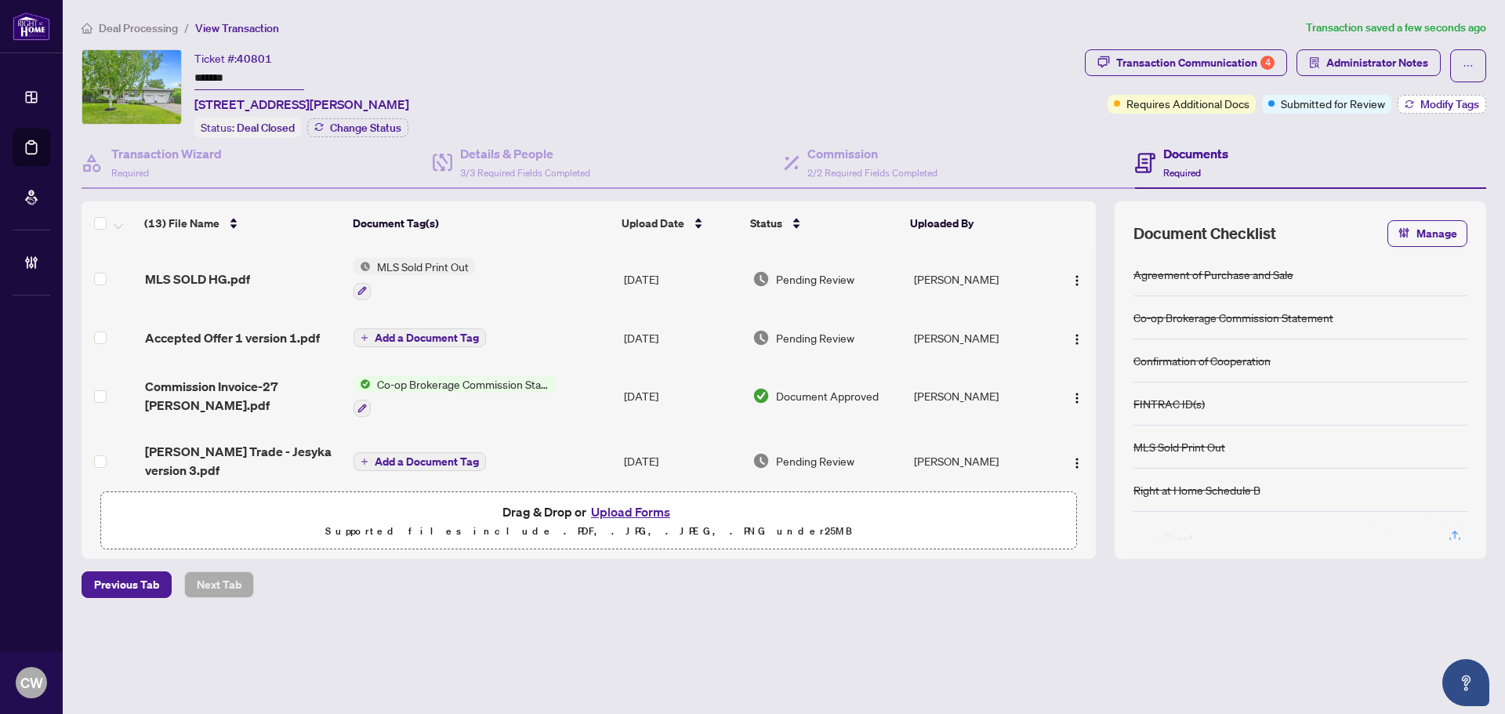
click at [1448, 106] on span "Modify Tags" at bounding box center [1450, 104] width 59 height 11
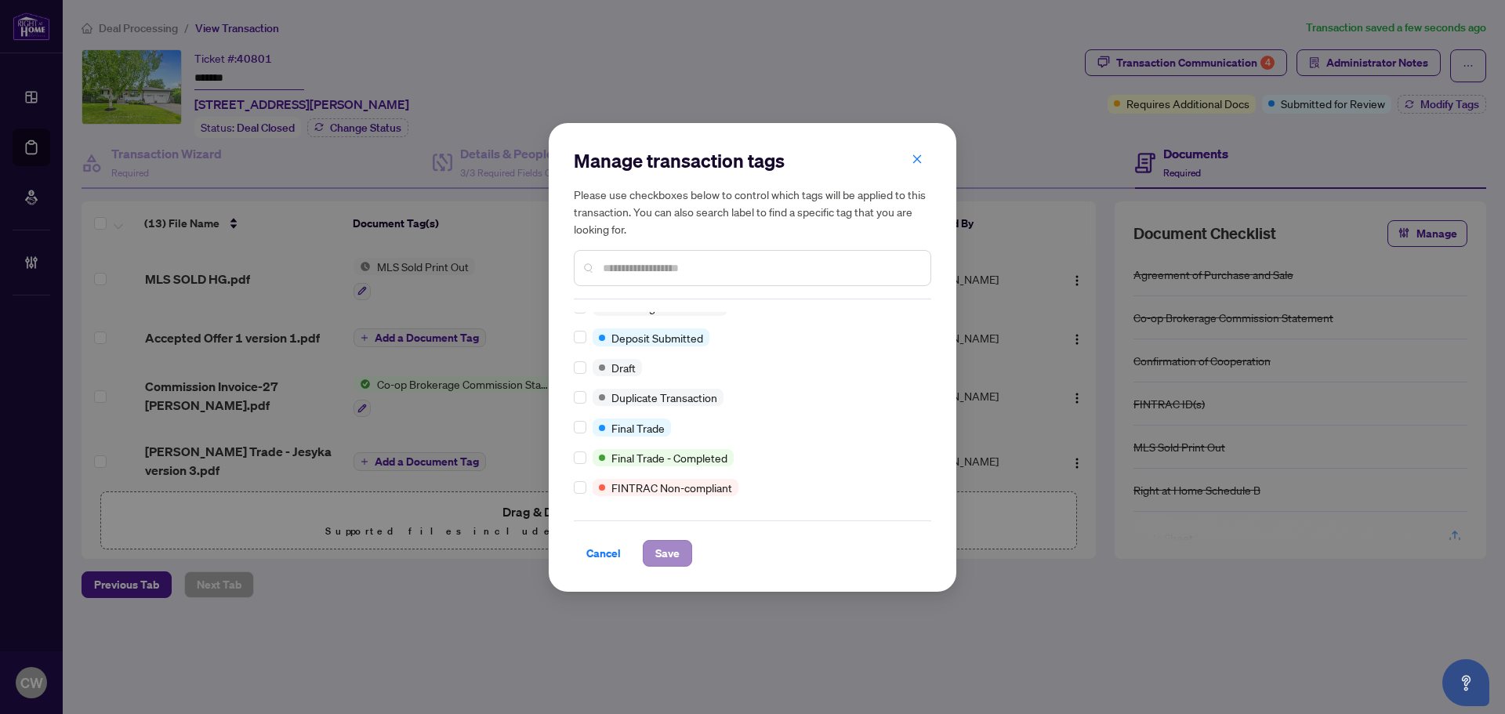
scroll to position [0, 0]
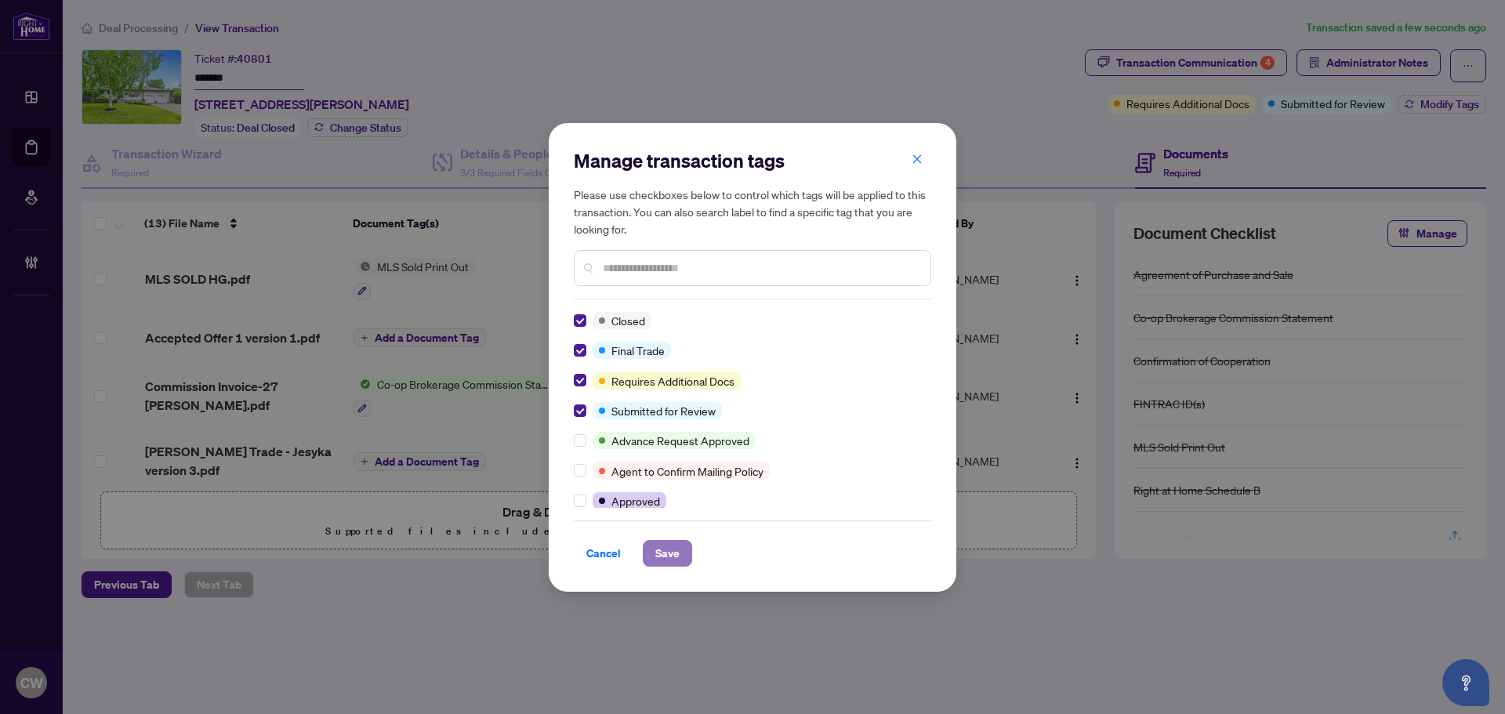
click at [665, 559] on span "Save" at bounding box center [667, 553] width 24 height 25
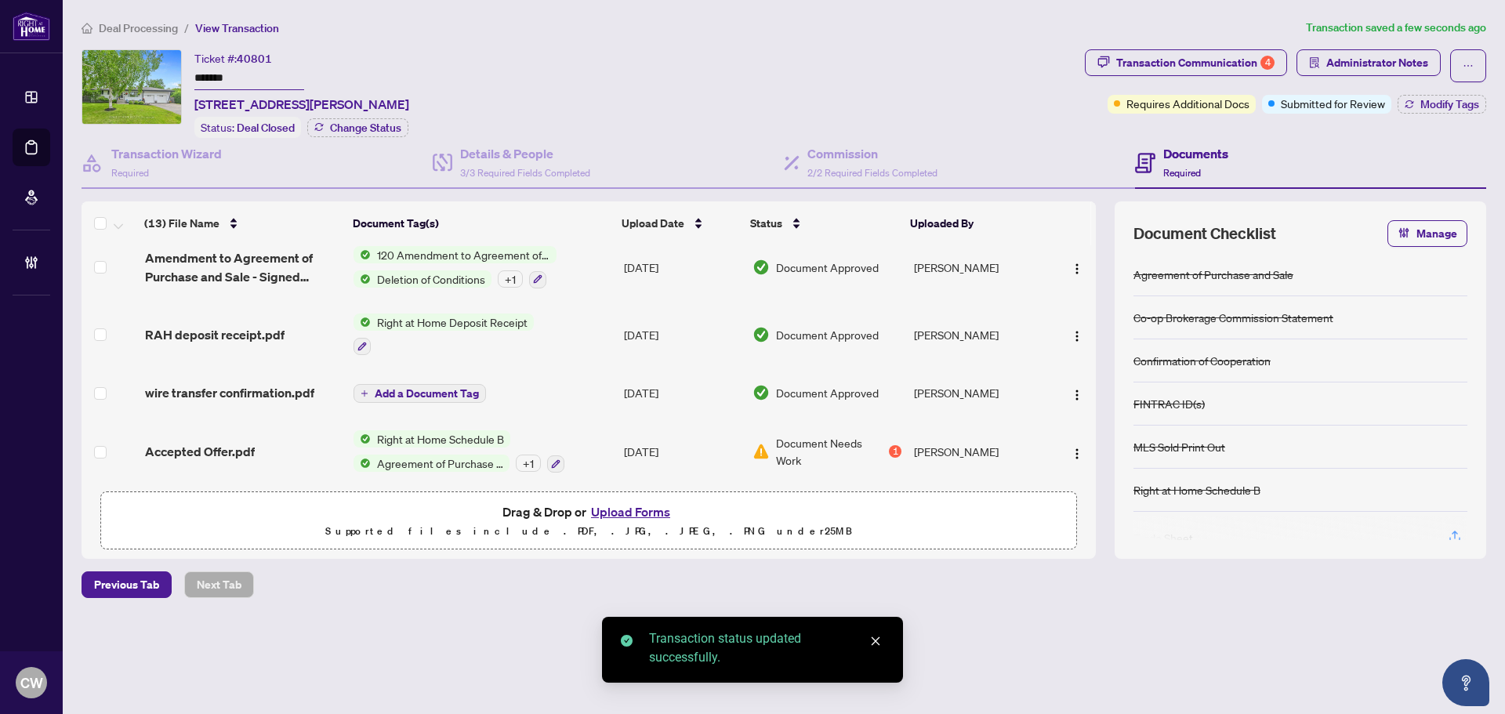
scroll to position [590, 0]
click at [197, 440] on span "Accepted Offer.pdf" at bounding box center [200, 449] width 110 height 19
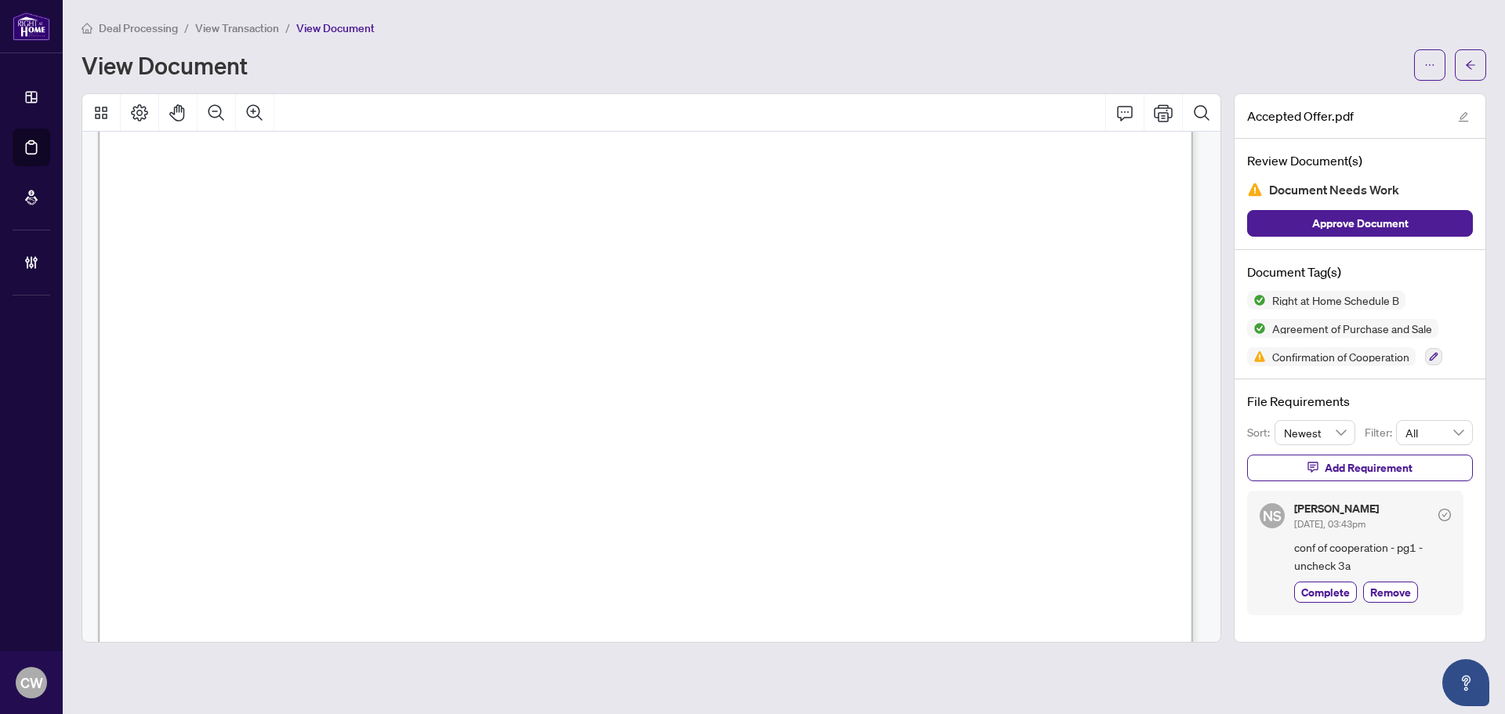
scroll to position [7762, 0]
click at [1465, 56] on button "button" at bounding box center [1470, 64] width 31 height 31
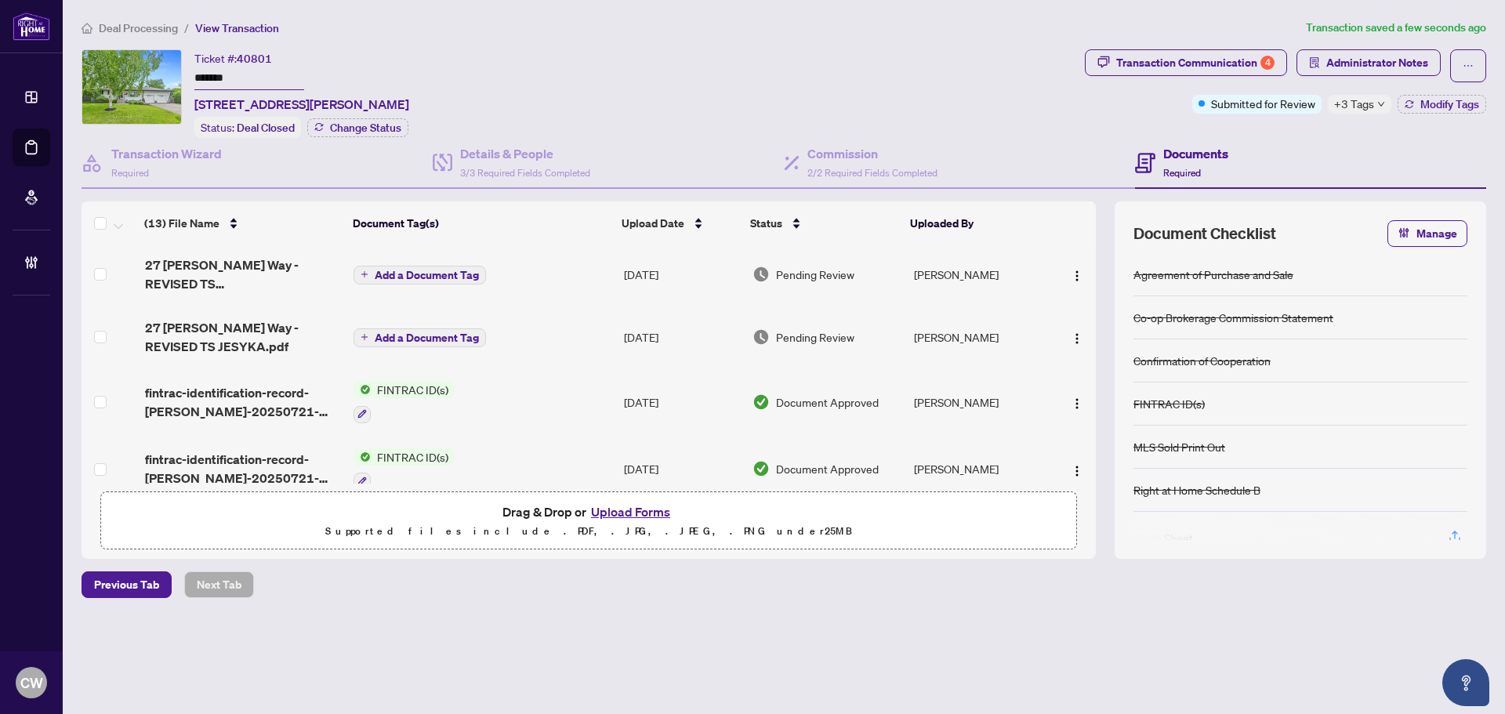
scroll to position [198, 0]
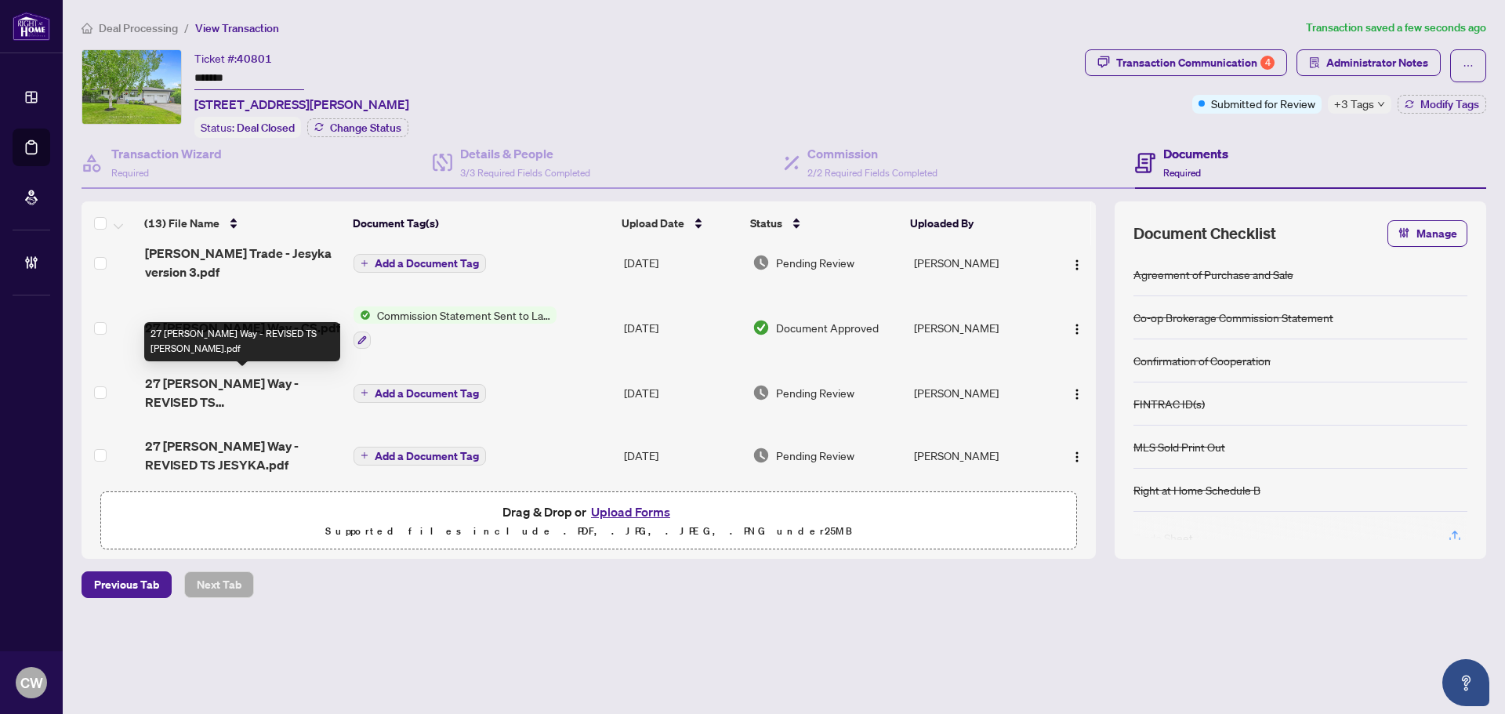
click at [224, 387] on span "27 Henry Goulbourn Way - REVISED TS ERIK.pdf" at bounding box center [243, 393] width 196 height 38
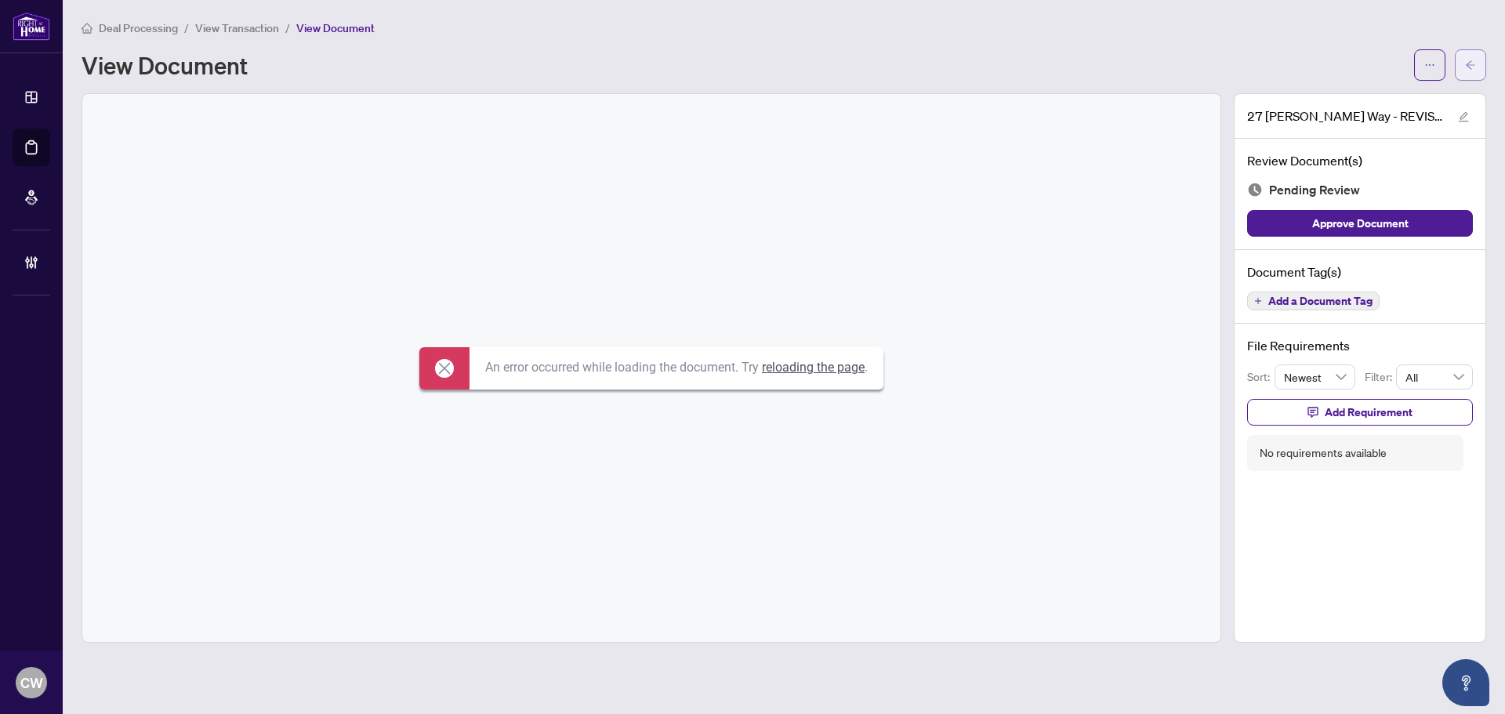
click at [1476, 64] on button "button" at bounding box center [1470, 64] width 31 height 31
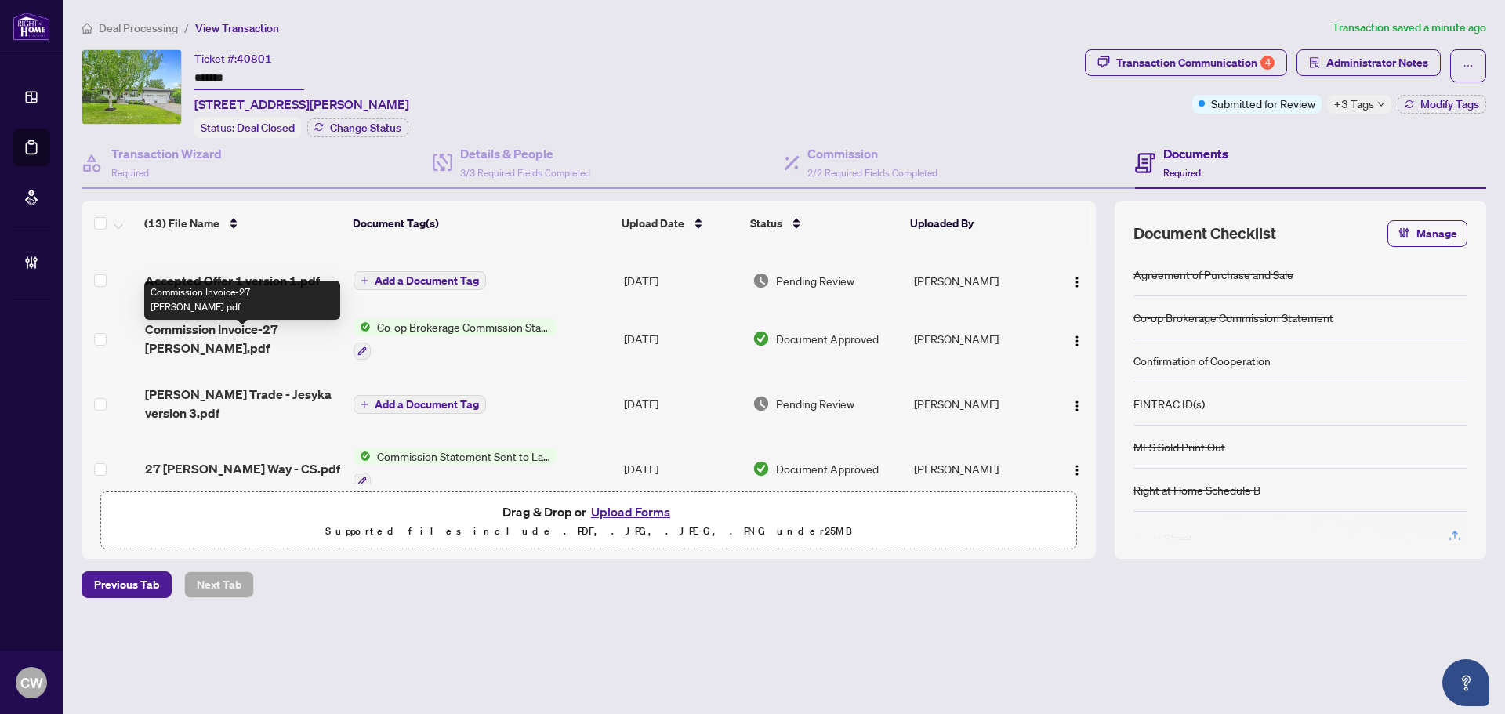
scroll to position [78, 0]
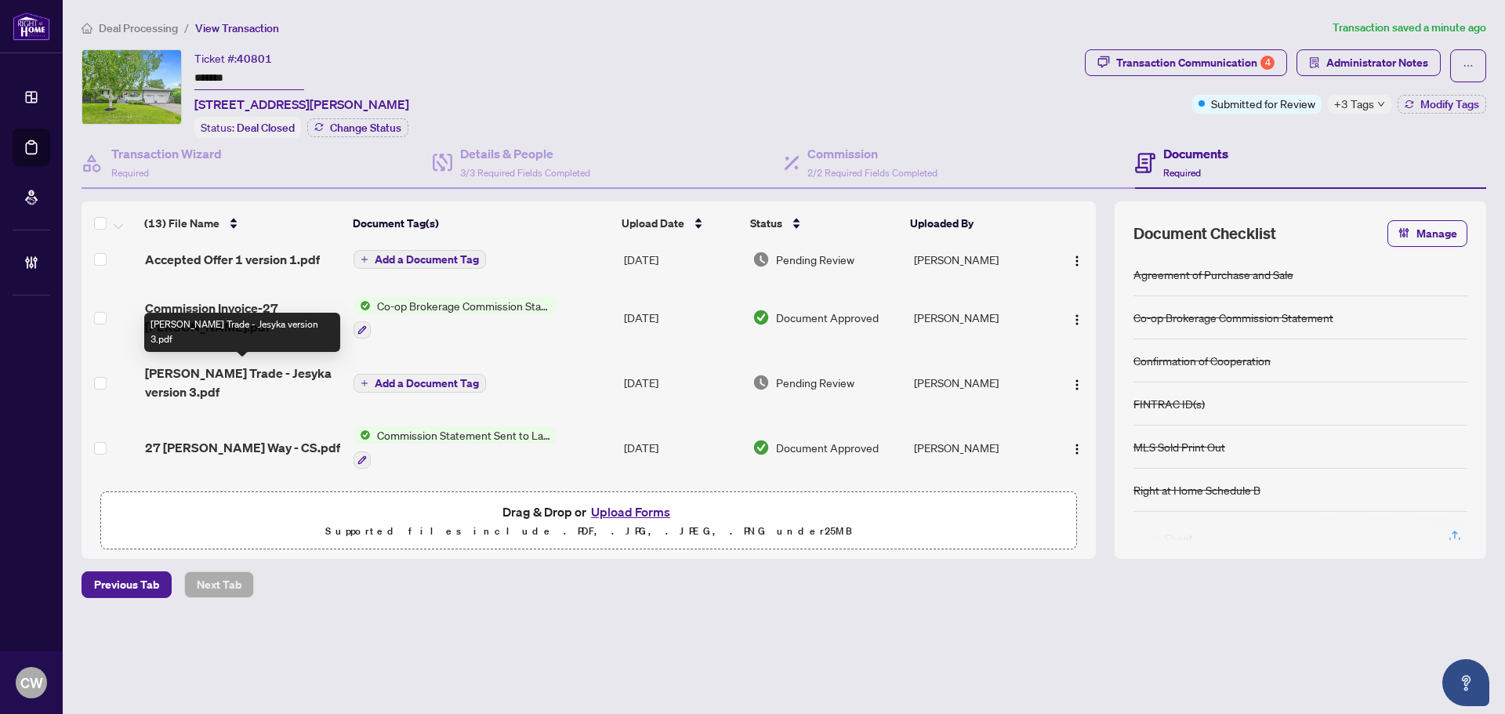
click at [218, 376] on span "Henry Goulbourn Trade - Jesyka version 3.pdf" at bounding box center [243, 383] width 196 height 38
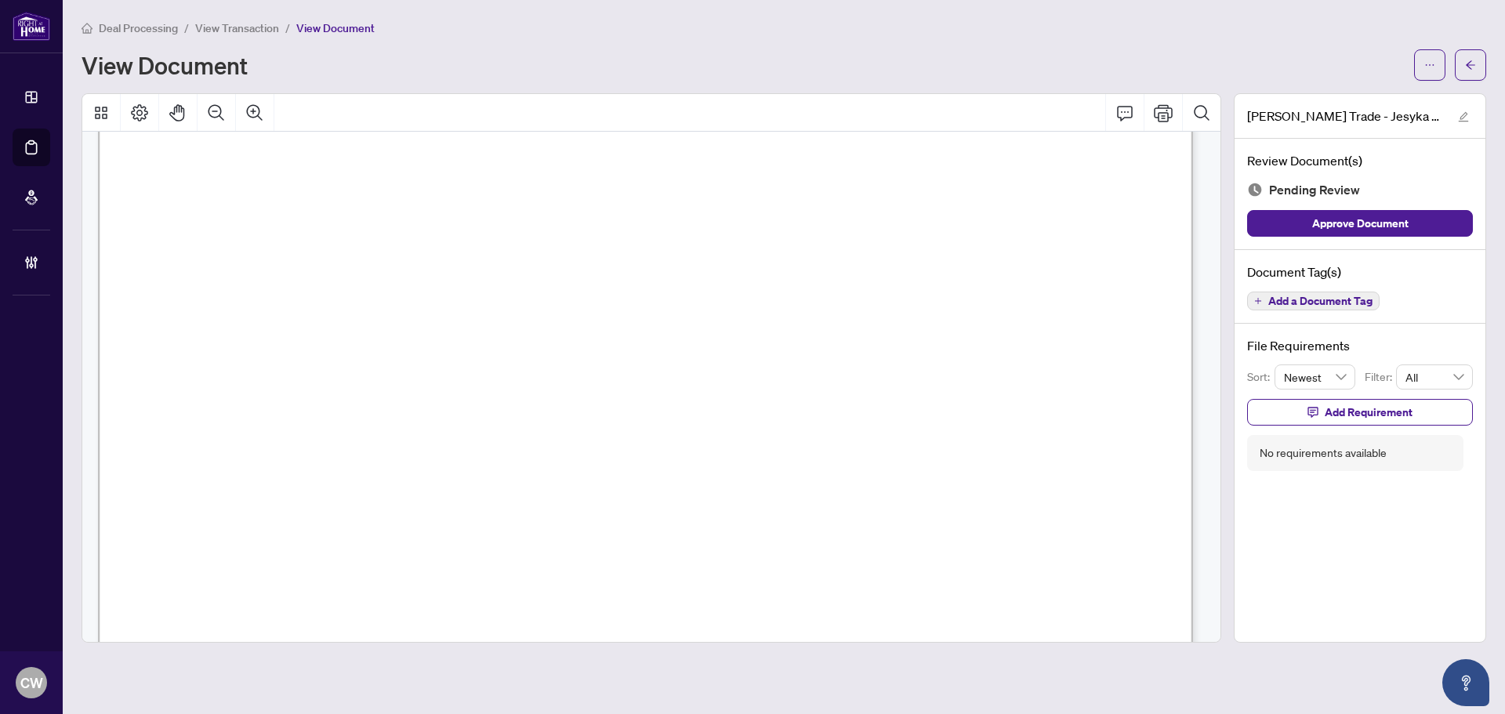
scroll to position [468, 0]
click at [1457, 65] on button "button" at bounding box center [1470, 64] width 31 height 31
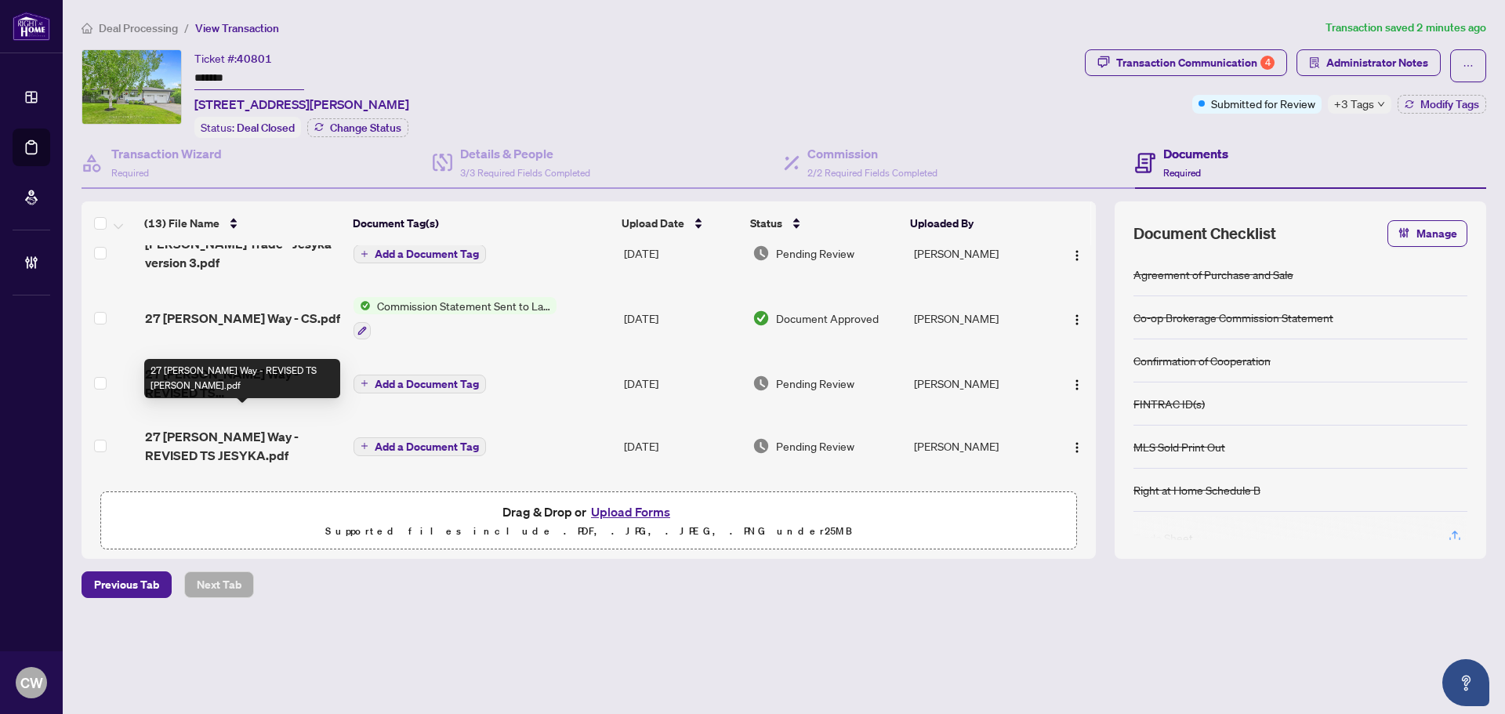
scroll to position [235, 0]
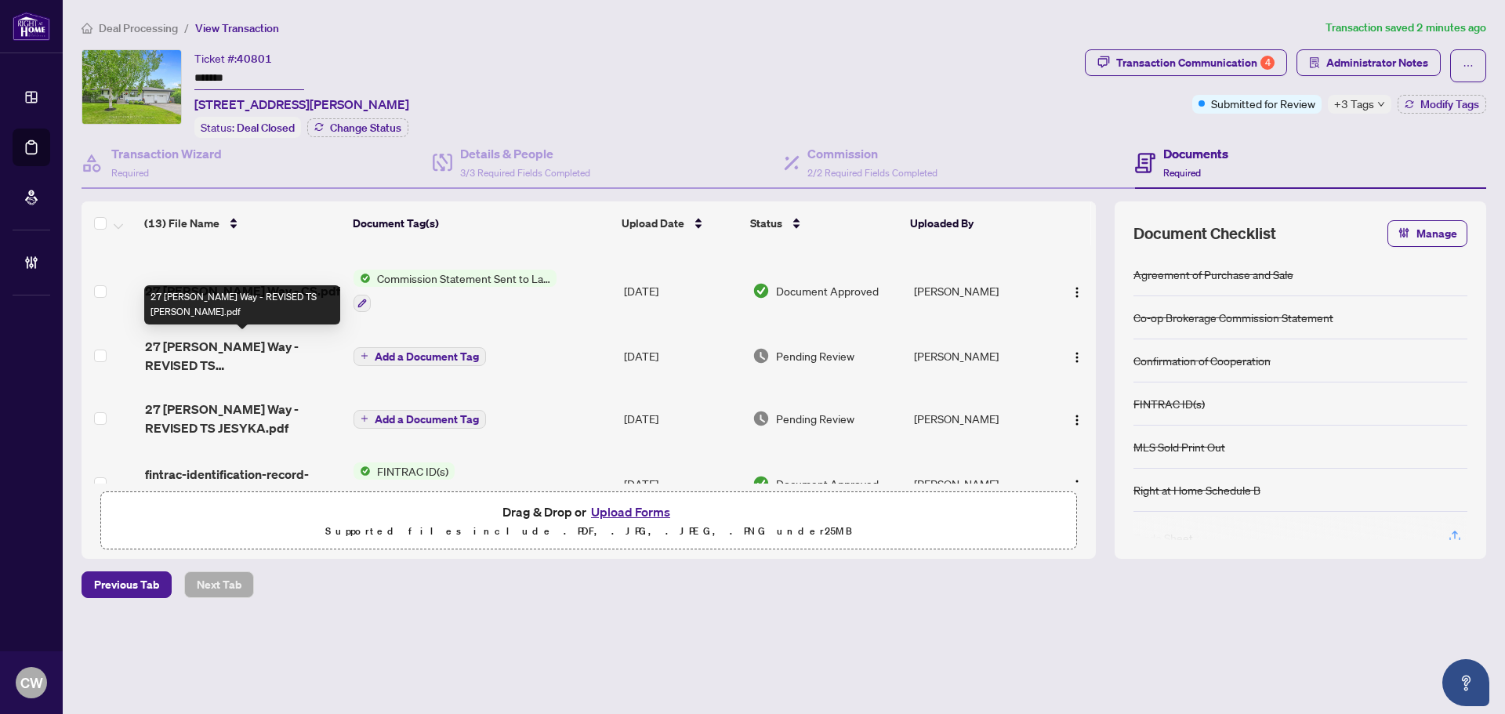
click at [224, 356] on span "27 Henry Goulbourn Way - REVISED TS ERIK.pdf" at bounding box center [243, 356] width 196 height 38
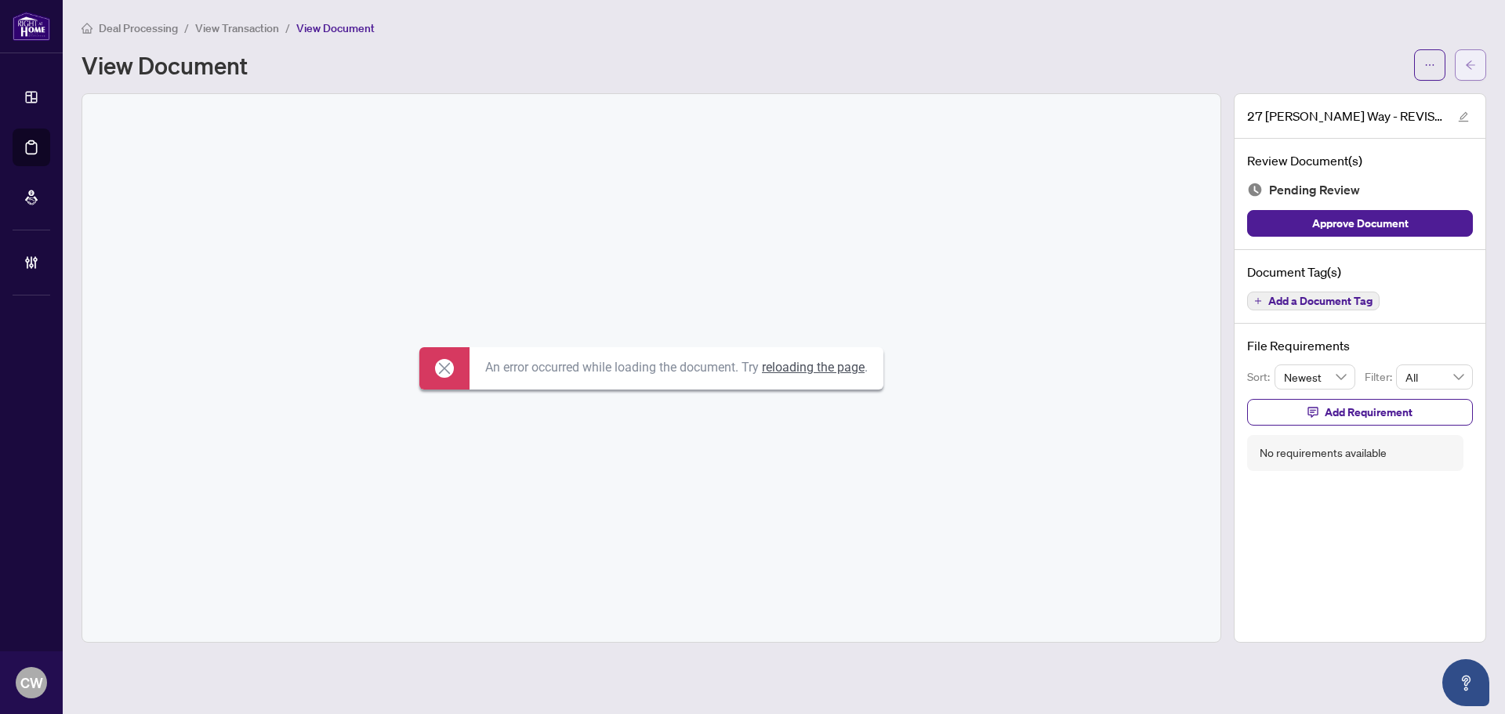
click at [1472, 64] on icon "arrow-left" at bounding box center [1470, 65] width 11 height 11
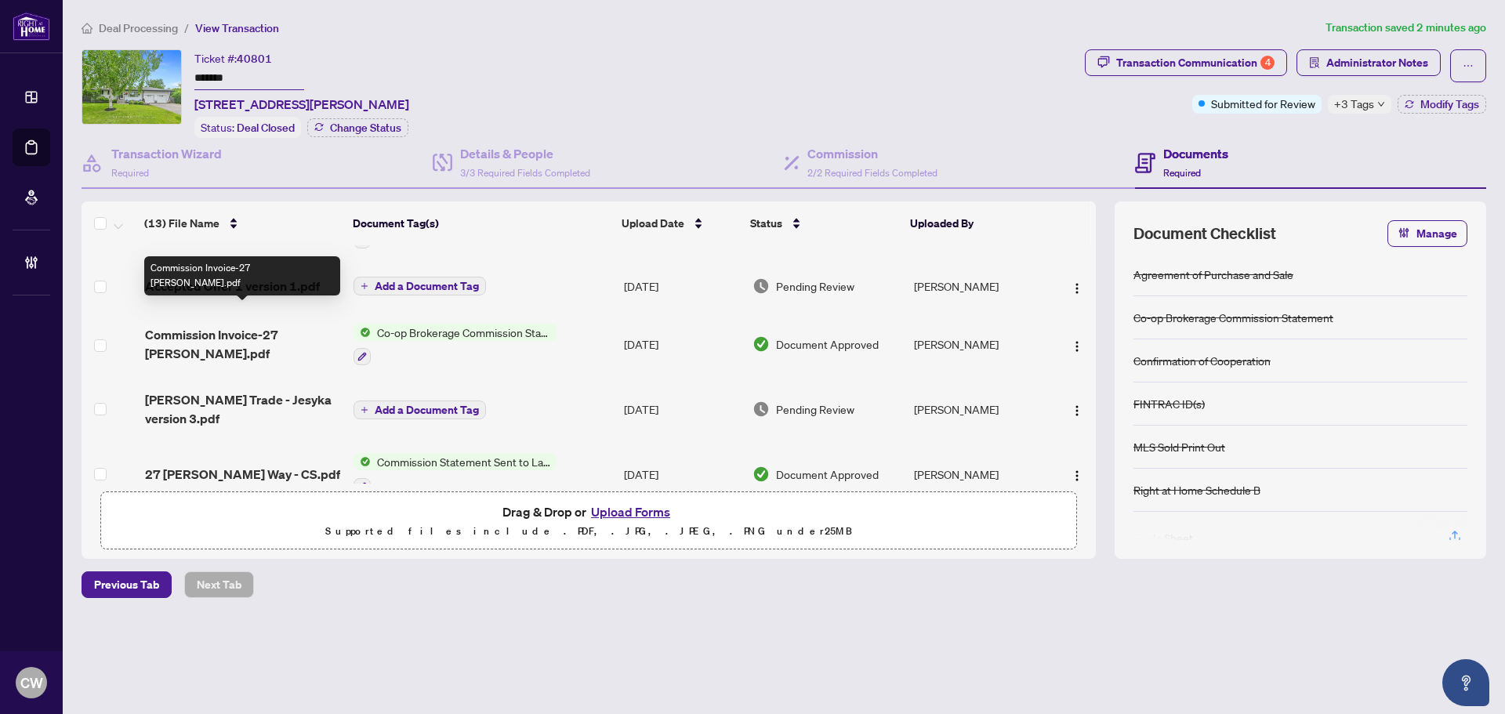
scroll to position [78, 0]
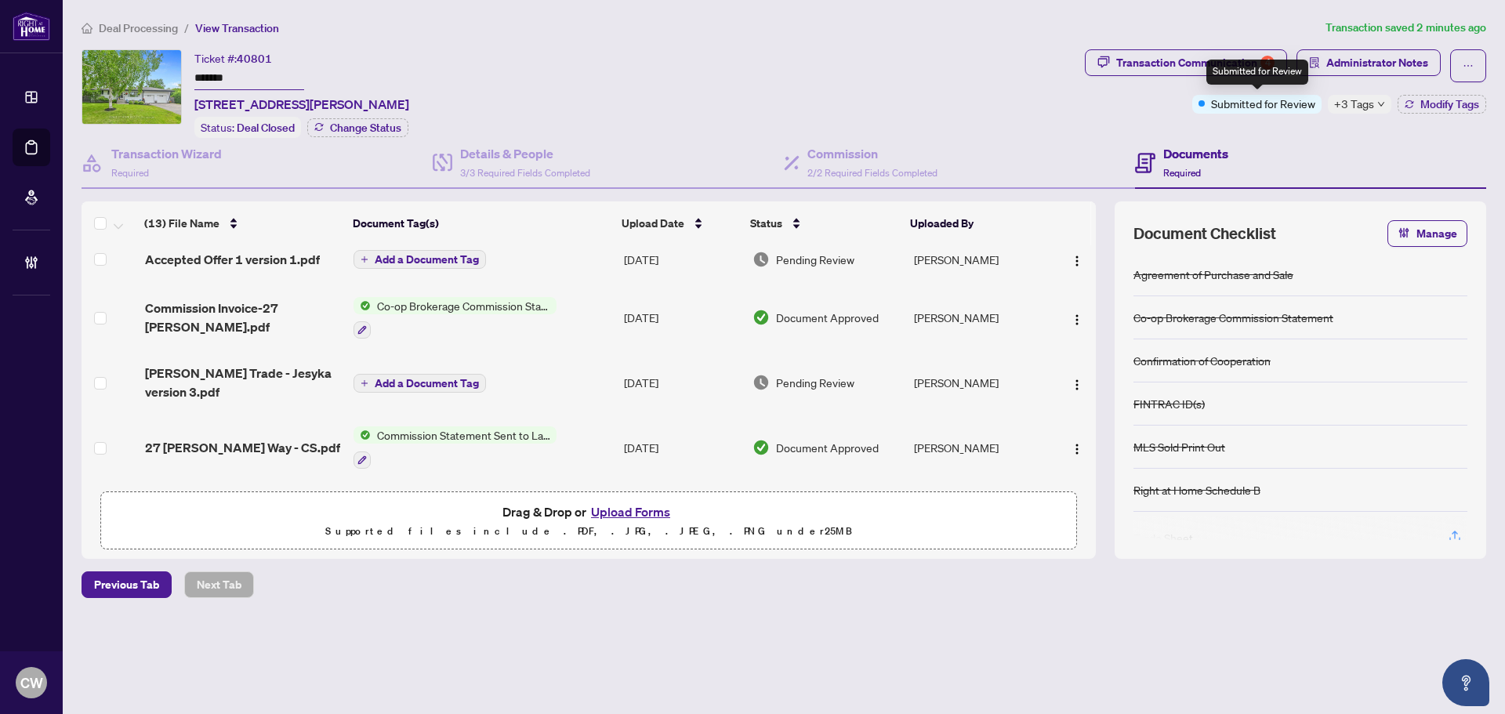
click at [1219, 69] on div "Submitted for Review" at bounding box center [1258, 72] width 102 height 25
click at [1171, 61] on div "Transaction Communication 4" at bounding box center [1196, 62] width 158 height 25
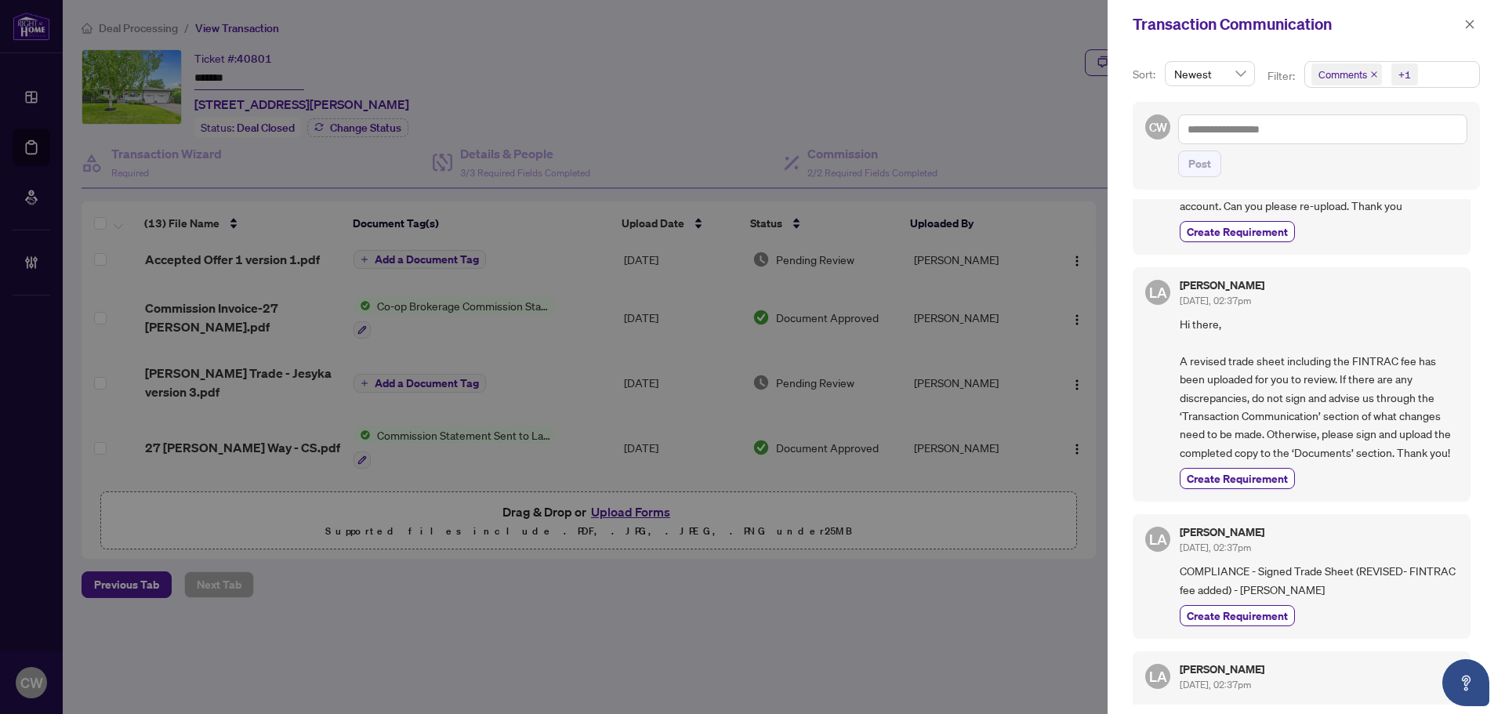
click at [1372, 73] on icon "close" at bounding box center [1375, 75] width 8 height 8
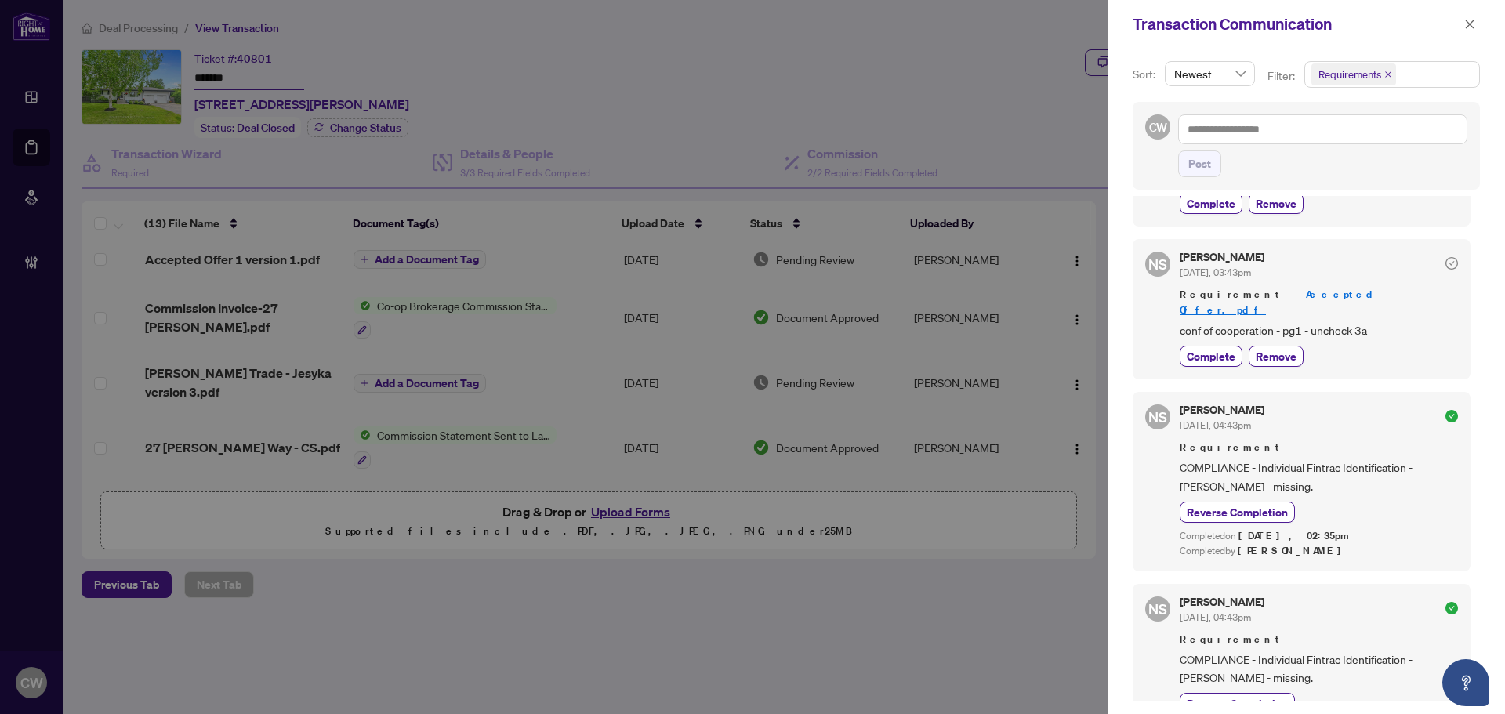
scroll to position [0, 0]
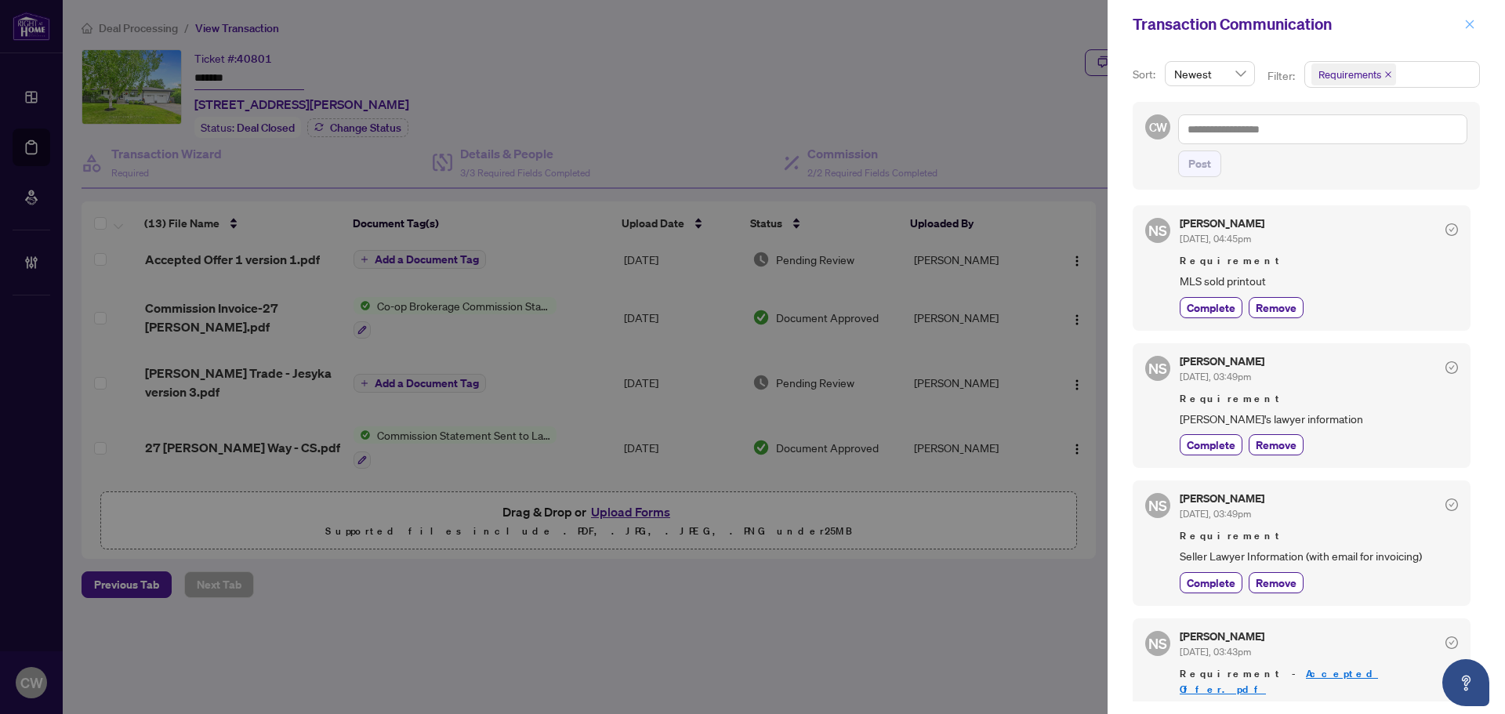
click at [1468, 22] on icon "close" at bounding box center [1470, 24] width 9 height 9
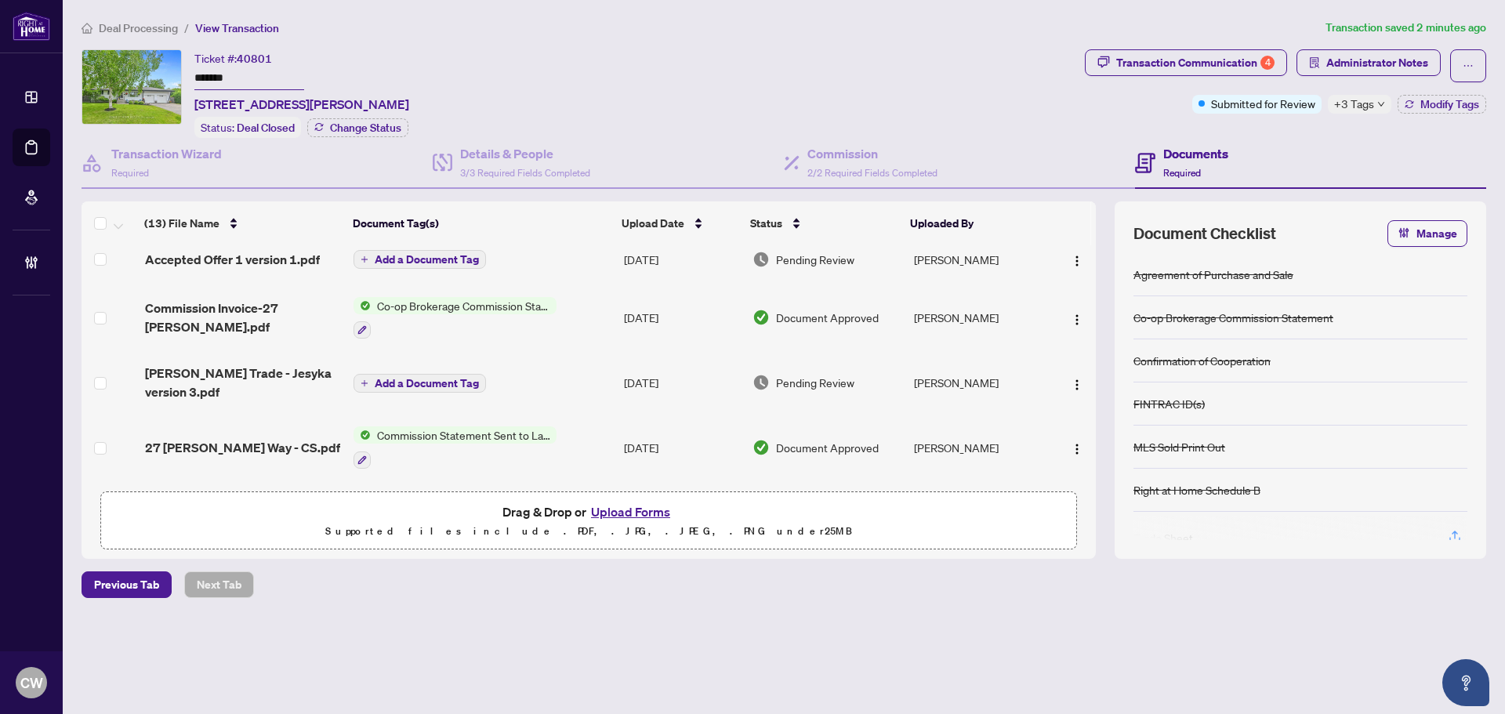
click at [449, 387] on button "Add a Document Tag" at bounding box center [420, 383] width 133 height 19
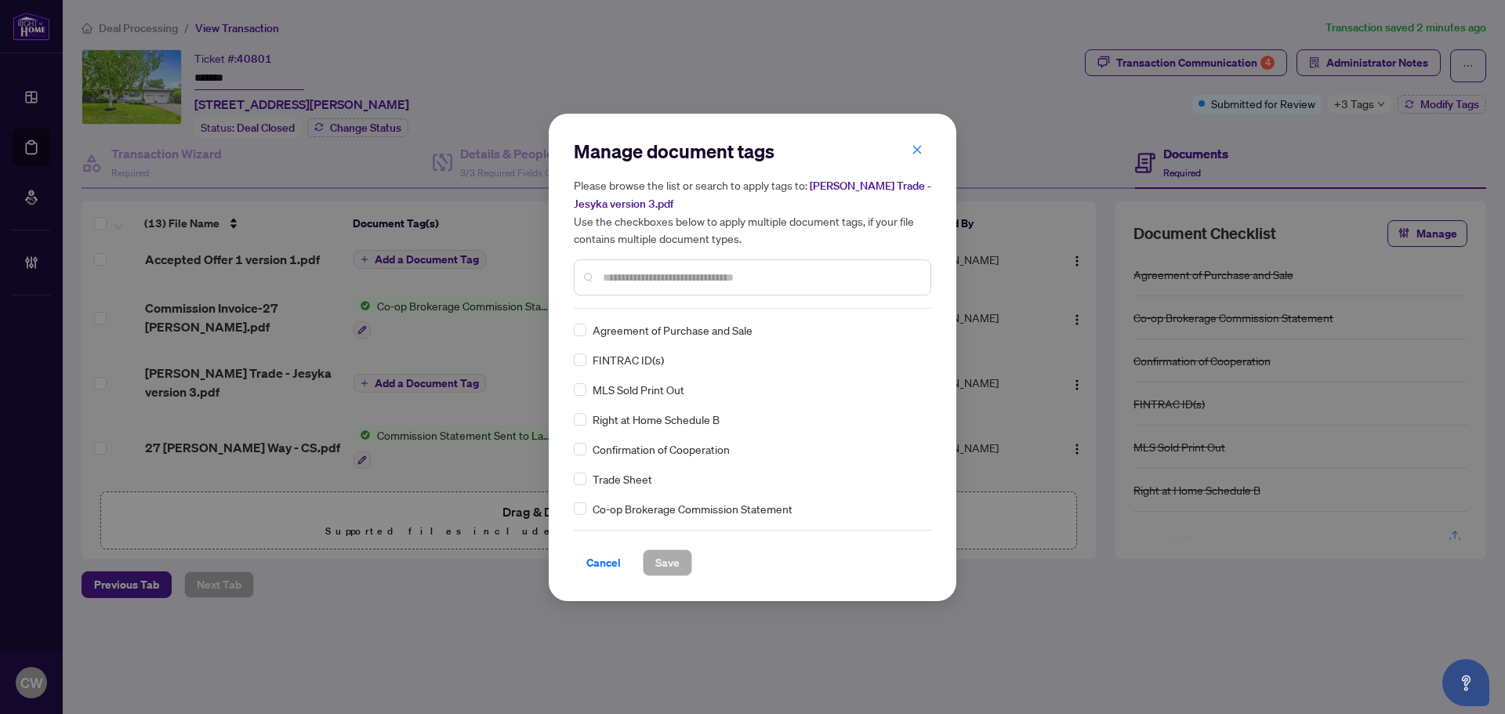
click at [728, 281] on input "text" at bounding box center [760, 277] width 315 height 17
type input "*****"
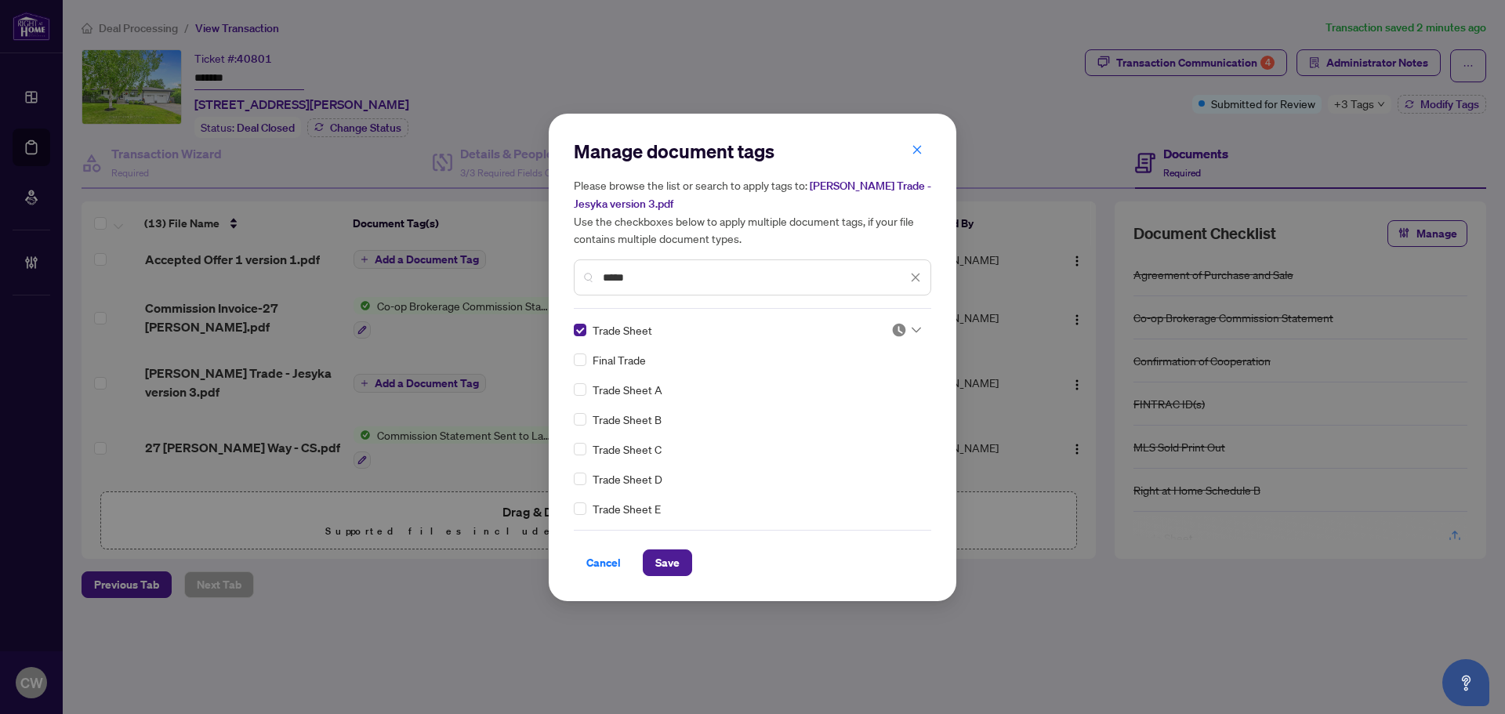
click at [894, 326] on img at bounding box center [899, 330] width 16 height 16
click at [869, 409] on div "Approved" at bounding box center [854, 406] width 100 height 17
click at [664, 557] on span "Save" at bounding box center [667, 562] width 24 height 25
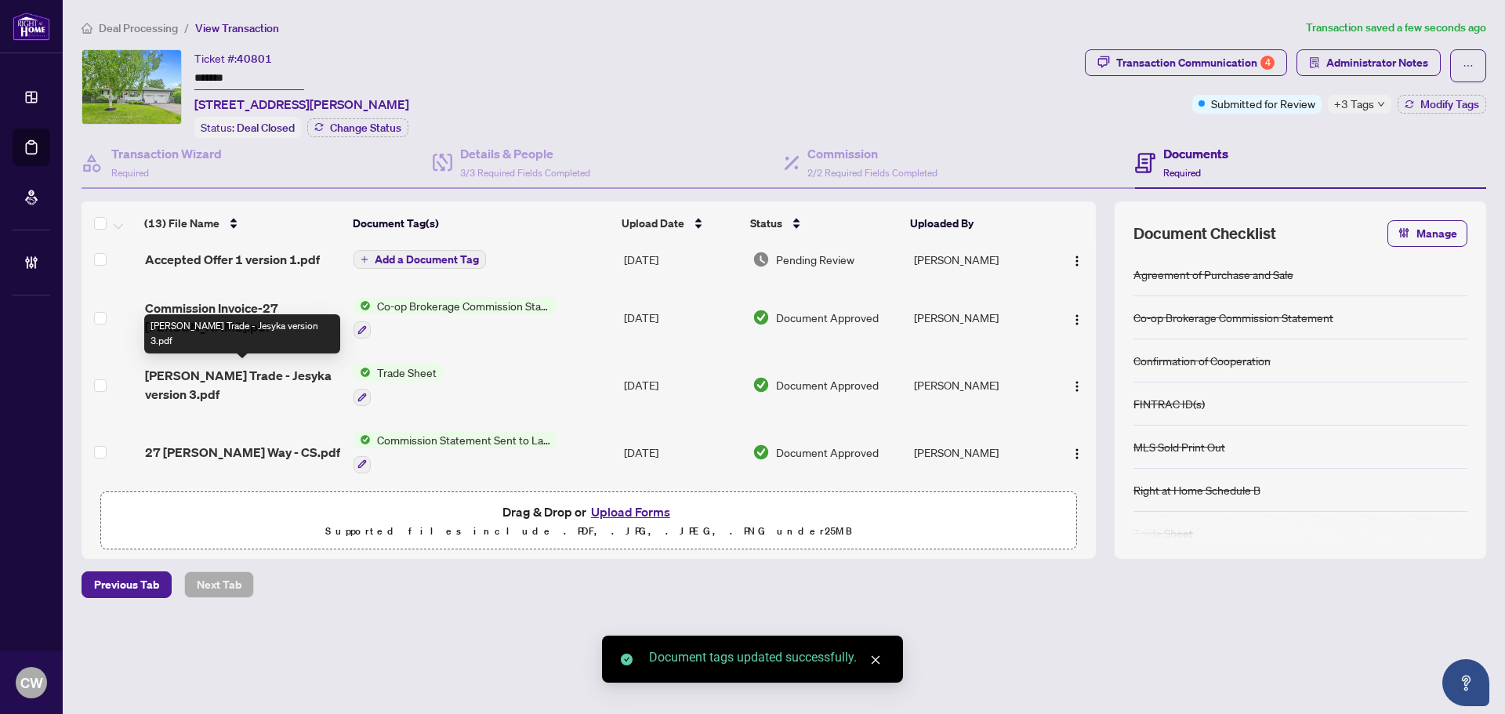
click at [205, 372] on span "Henry Goulbourn Trade - Jesyka version 3.pdf" at bounding box center [243, 385] width 196 height 38
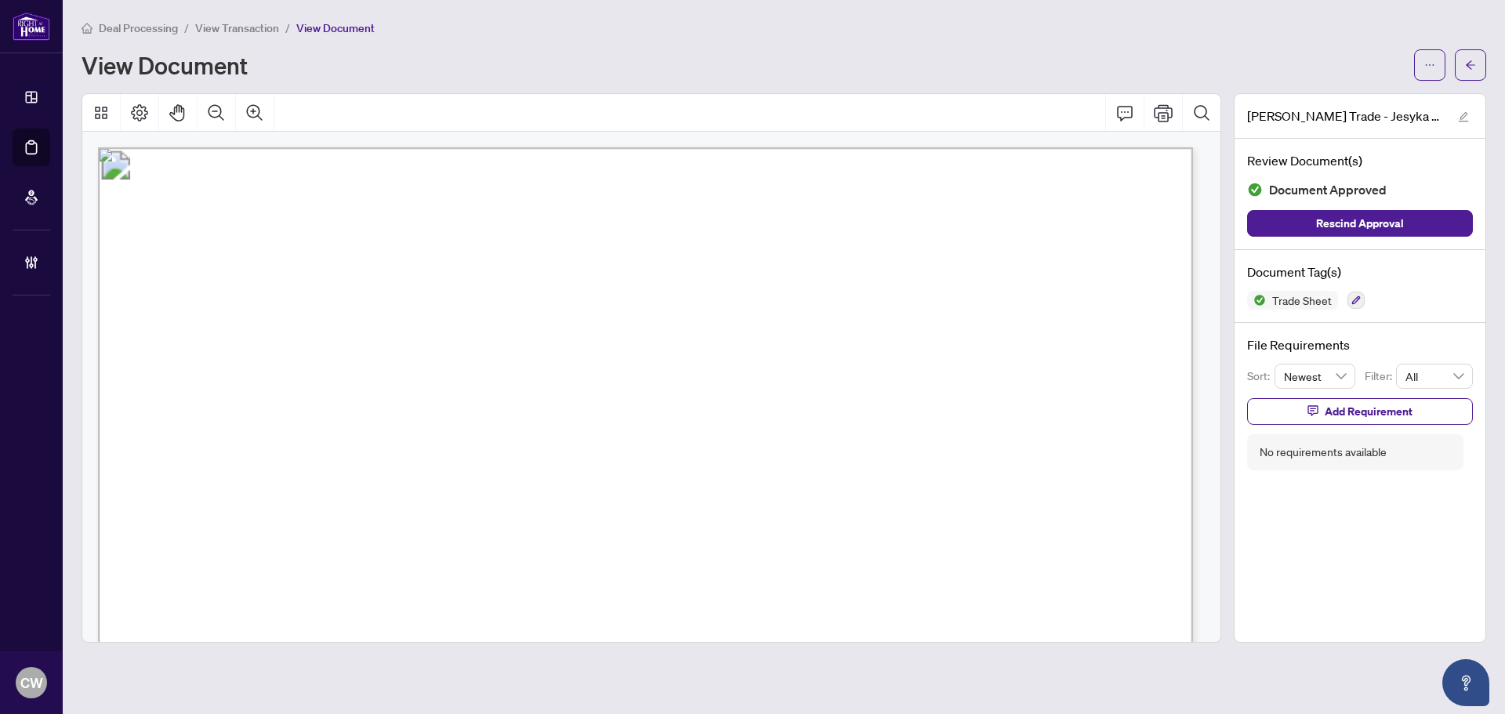
scroll to position [470, 0]
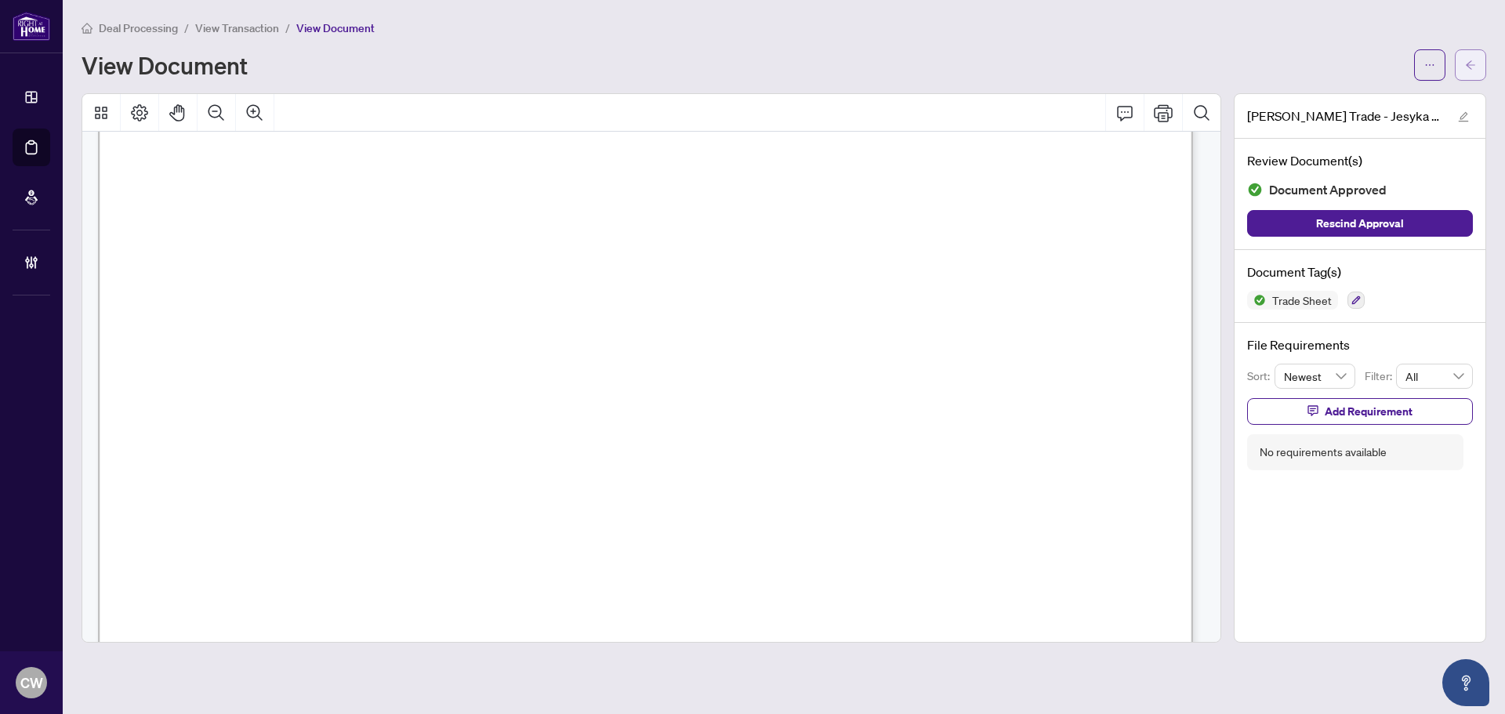
click at [1468, 61] on icon "arrow-left" at bounding box center [1470, 65] width 11 height 11
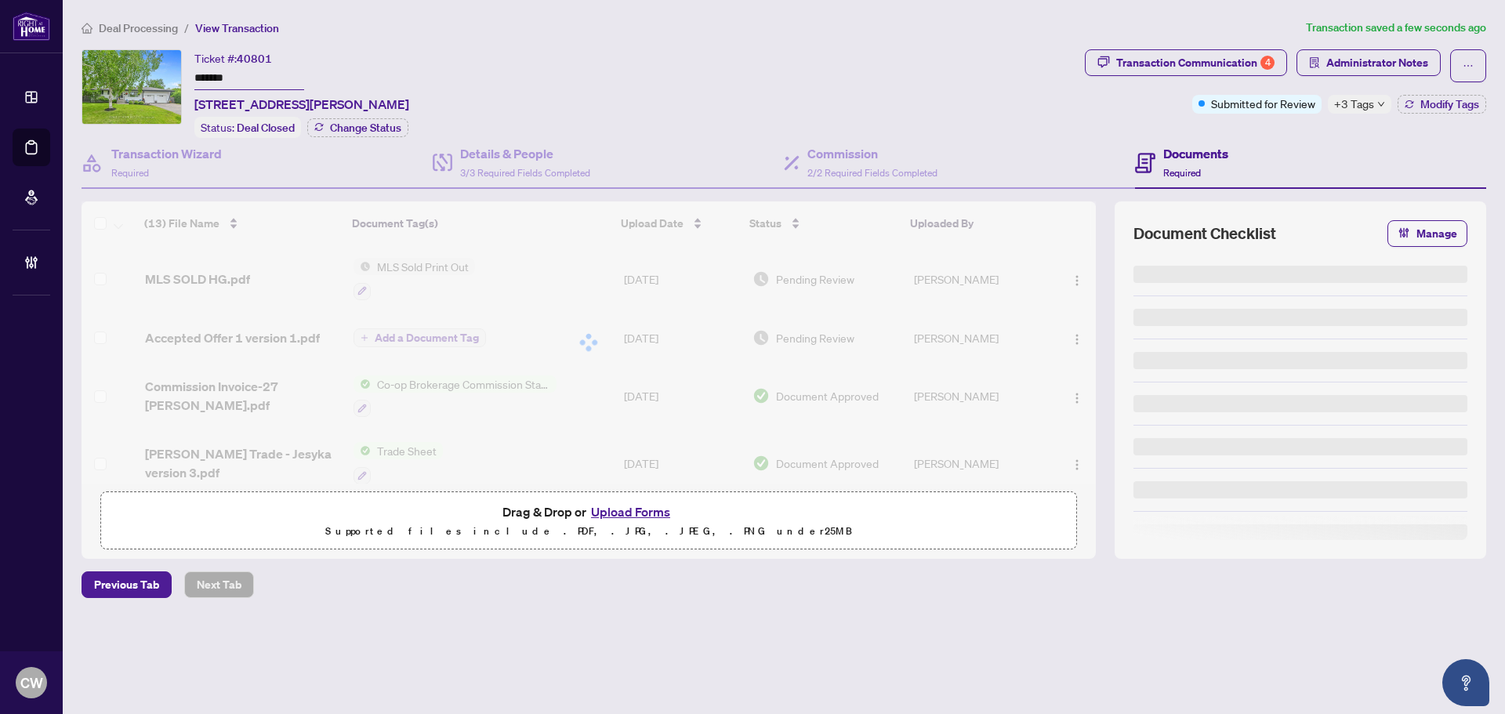
type input "*******"
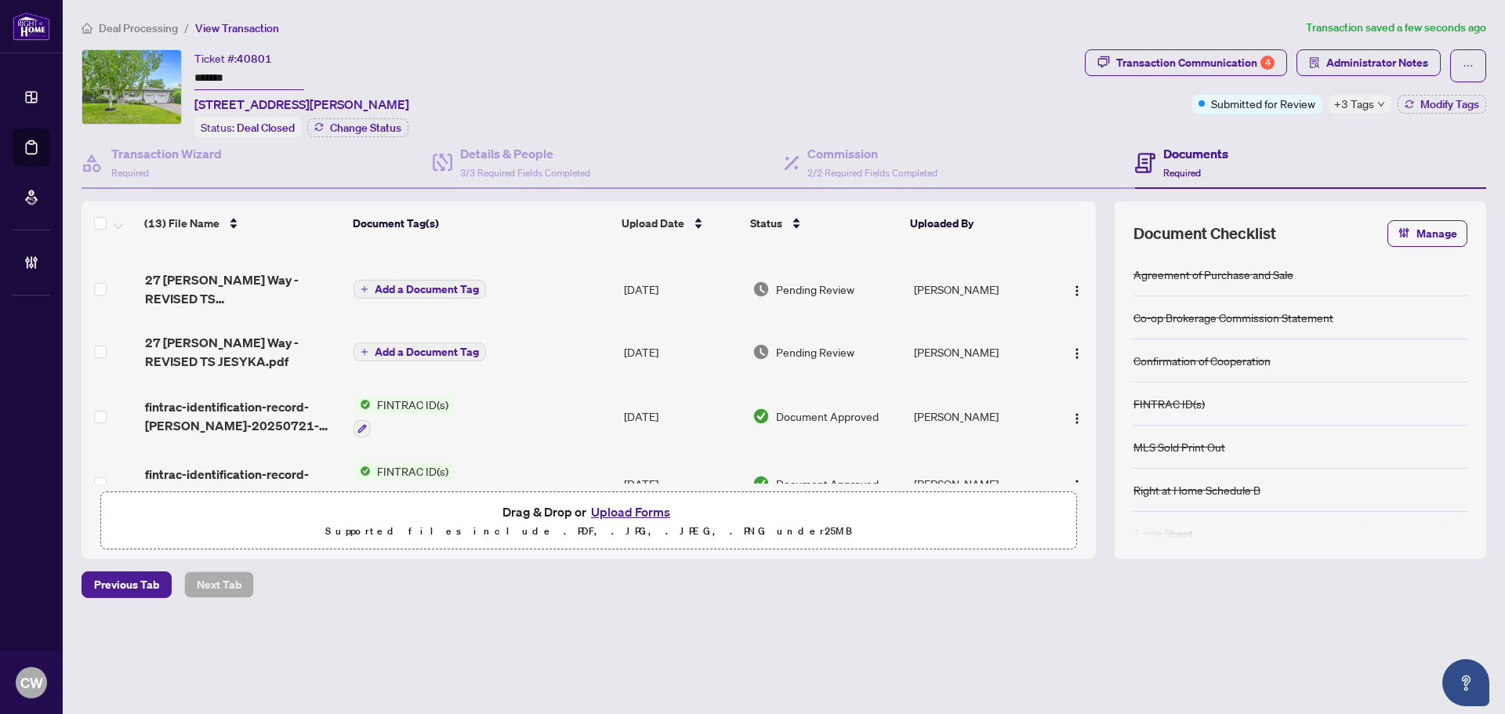
scroll to position [281, 0]
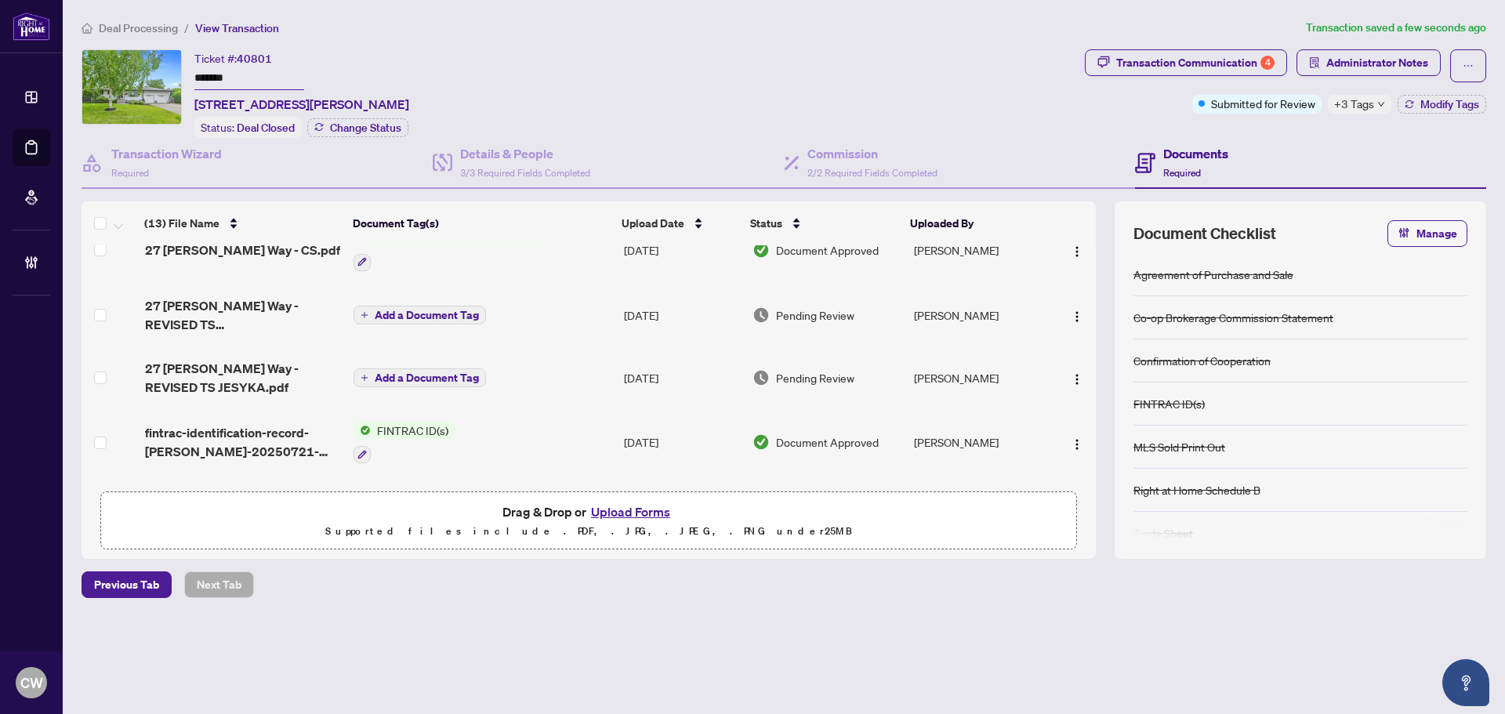
click at [441, 377] on span "Add a Document Tag" at bounding box center [427, 377] width 104 height 11
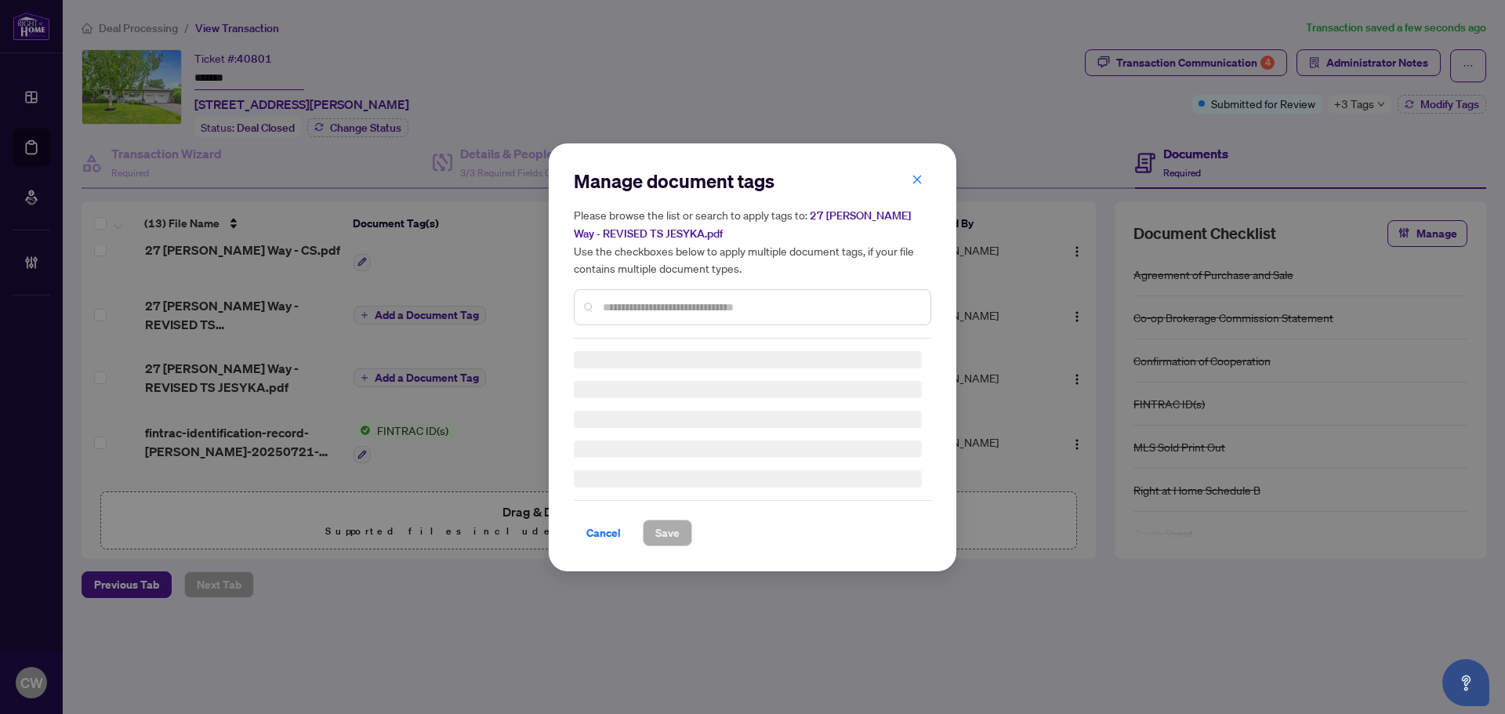
click at [227, 376] on div "Manage document tags Please browse the list or search to apply tags to: 27 Henr…" at bounding box center [752, 357] width 1505 height 714
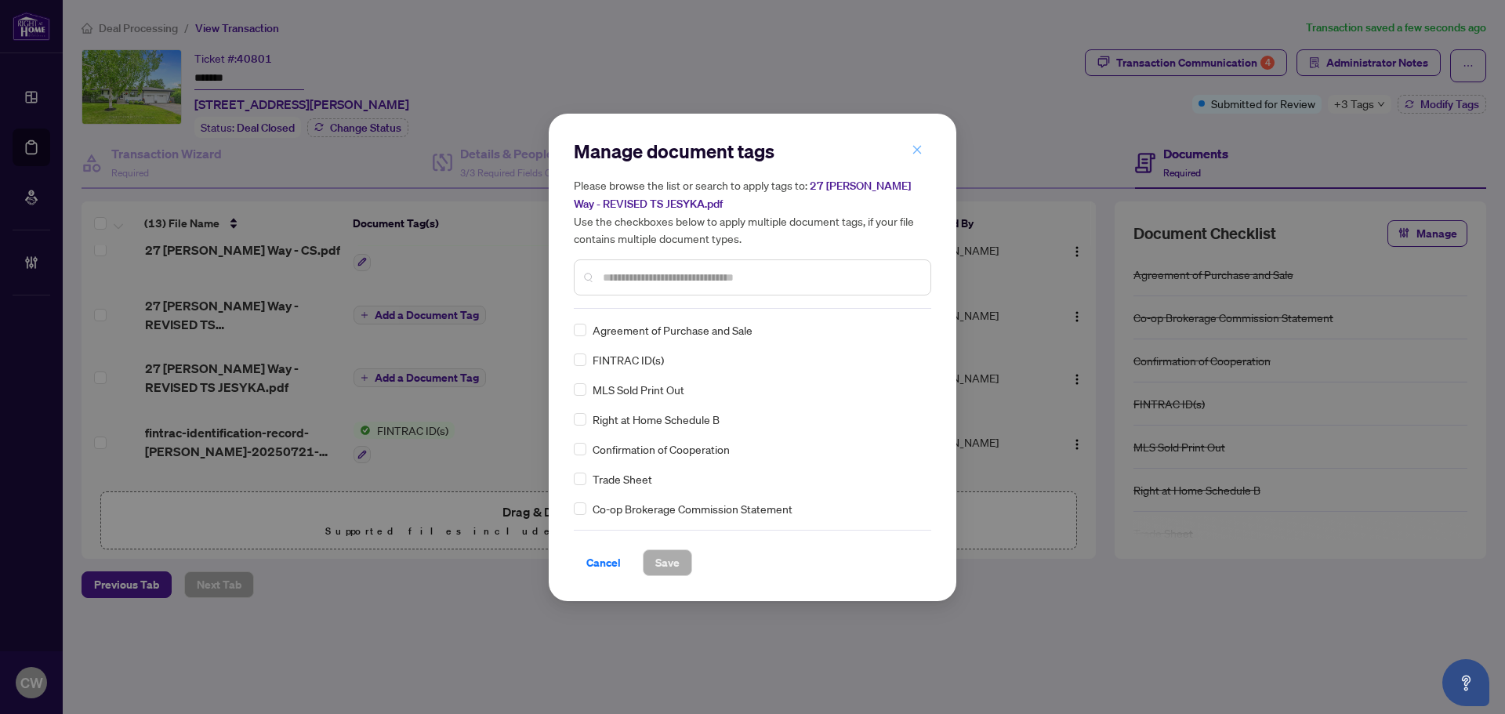
click at [913, 146] on span "button" at bounding box center [917, 150] width 11 height 25
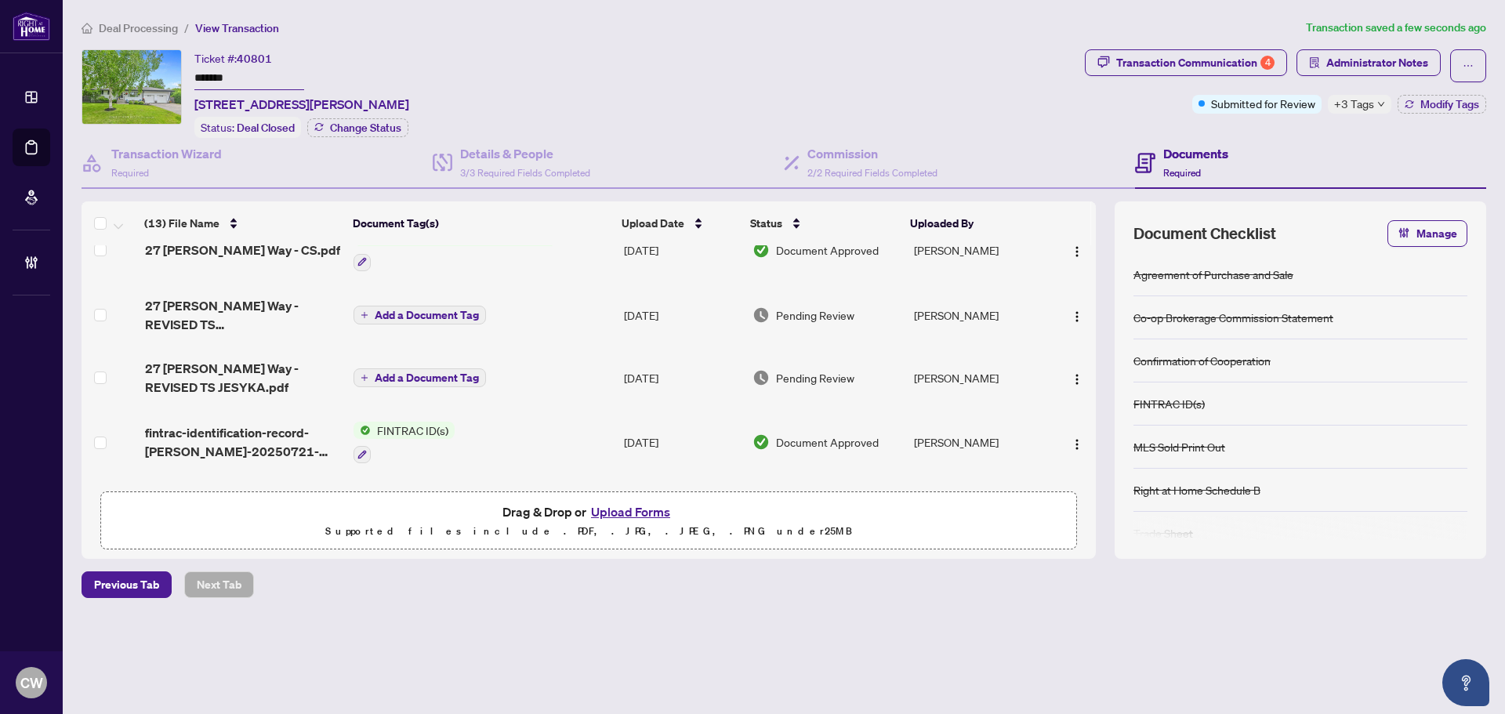
click at [239, 381] on span "27 Henry Goulbourn Way - REVISED TS JESYKA.pdf" at bounding box center [243, 378] width 196 height 38
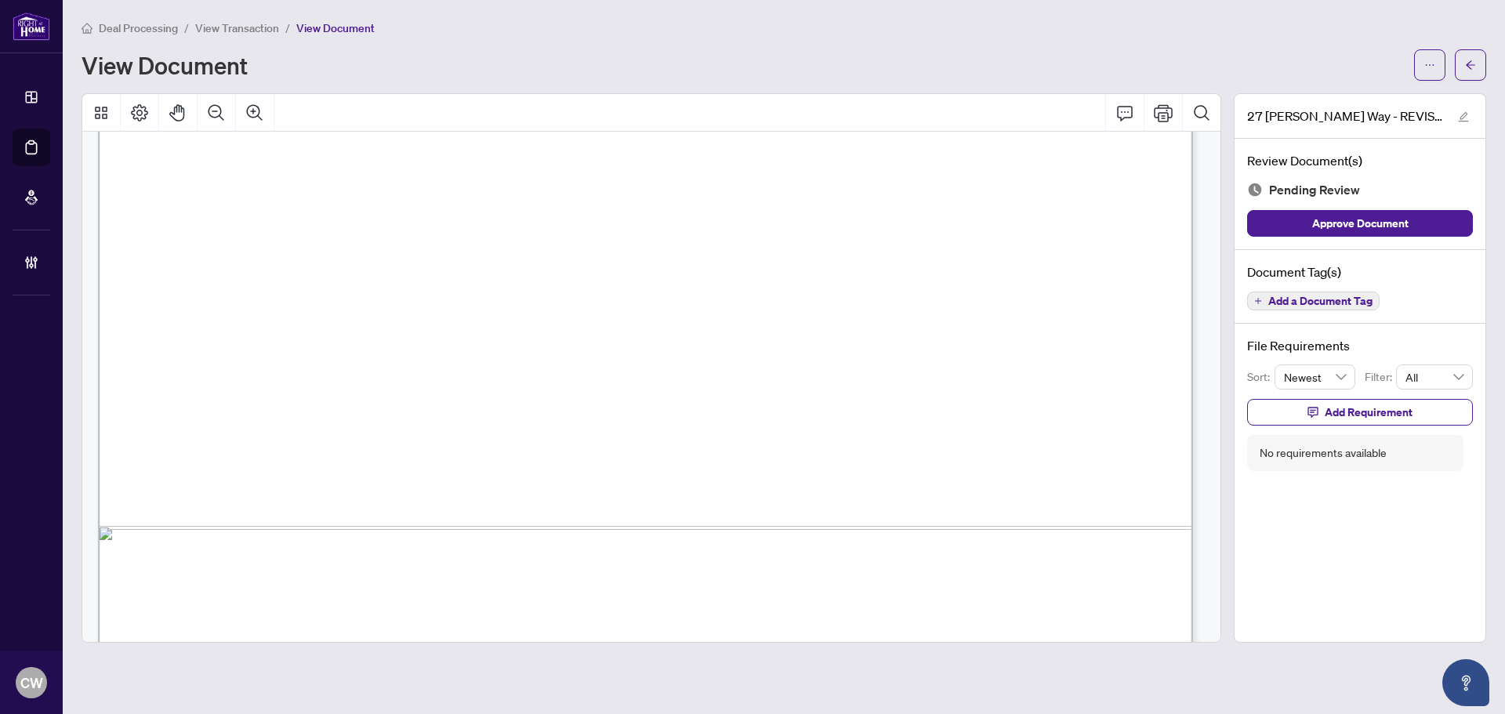
scroll to position [939, 0]
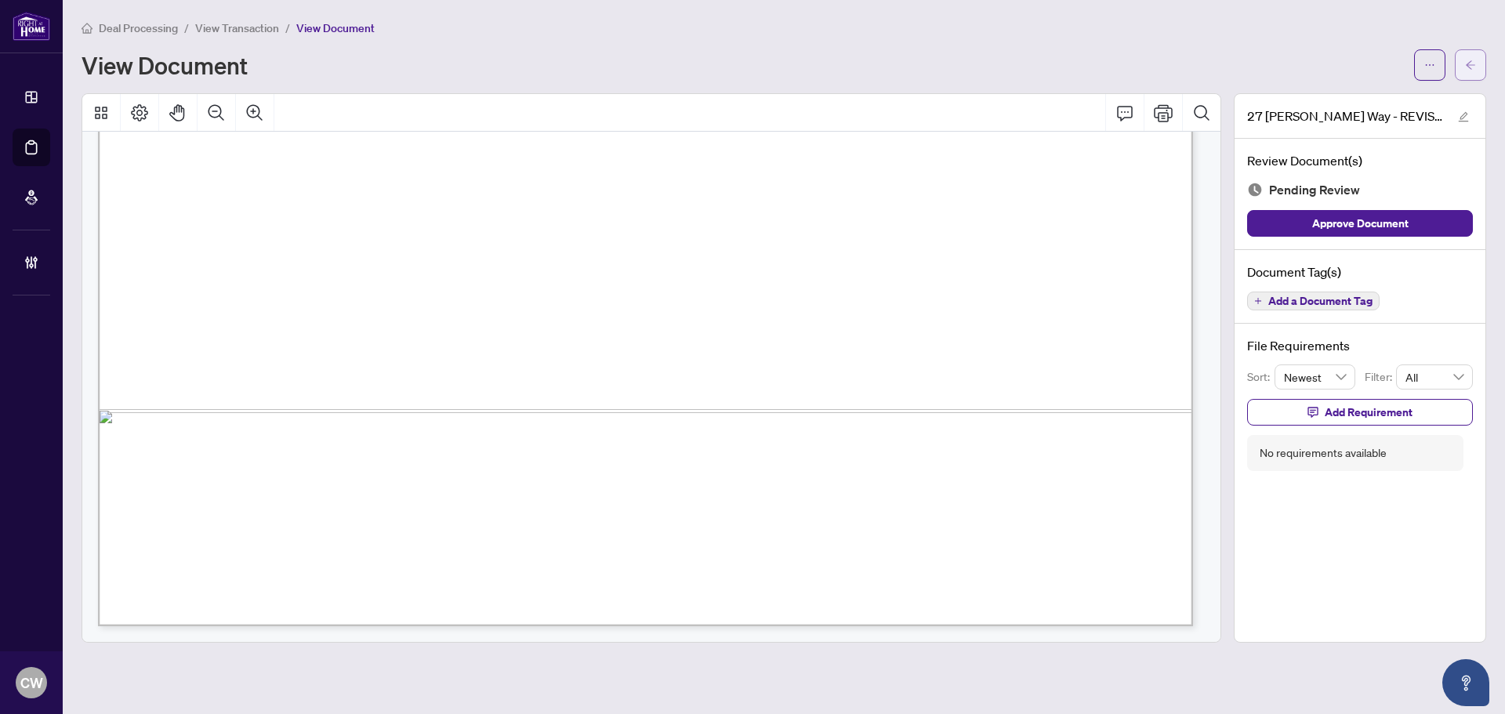
click at [1474, 69] on icon "arrow-left" at bounding box center [1470, 65] width 11 height 11
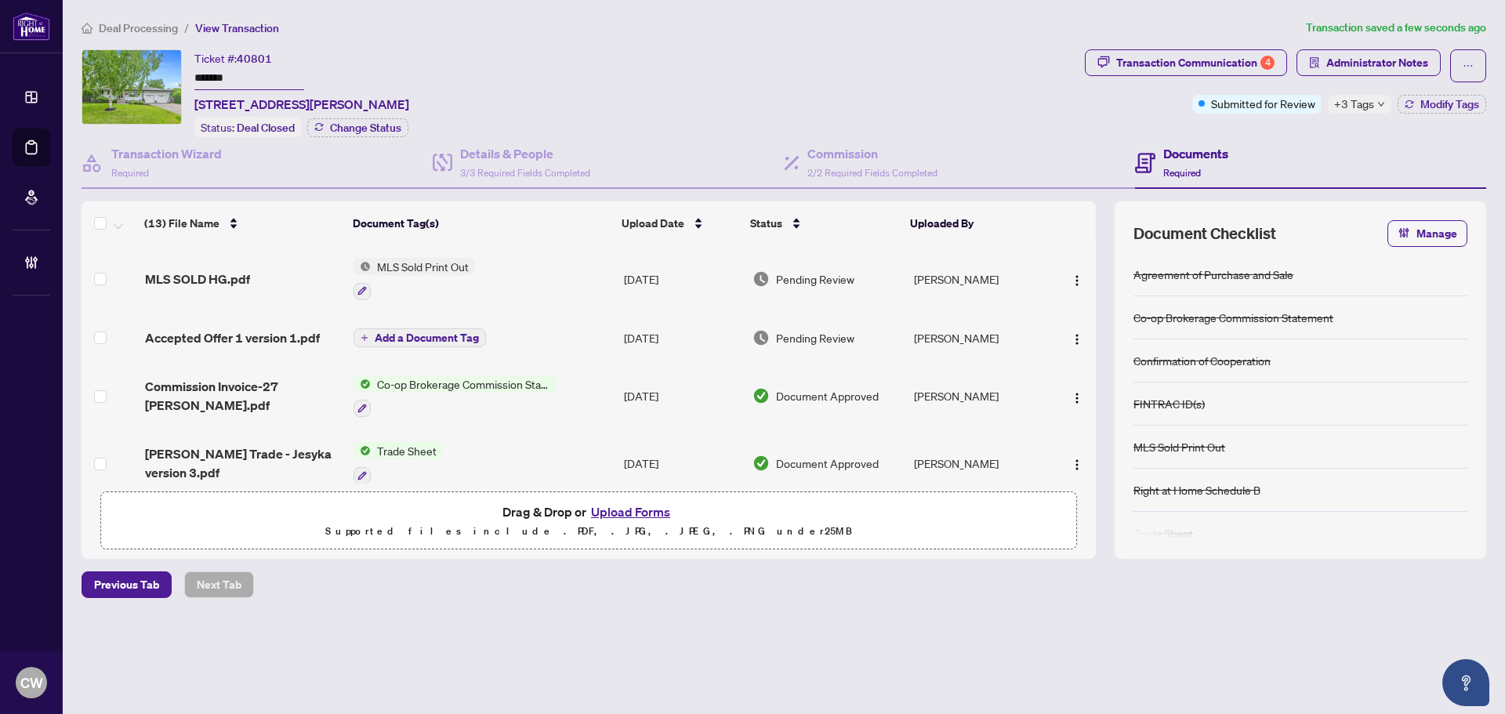
scroll to position [78, 0]
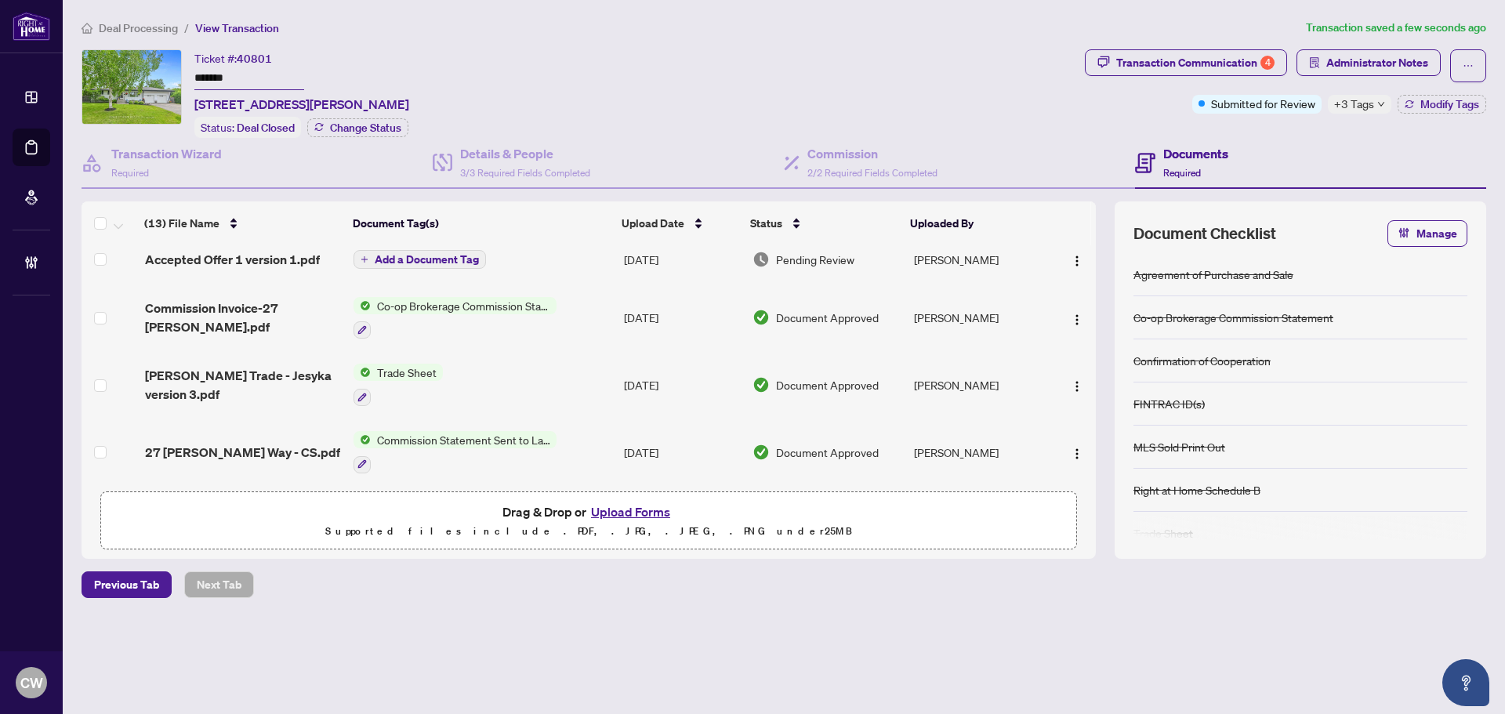
click at [179, 369] on span "Henry Goulbourn Trade - Jesyka version 3.pdf" at bounding box center [243, 385] width 196 height 38
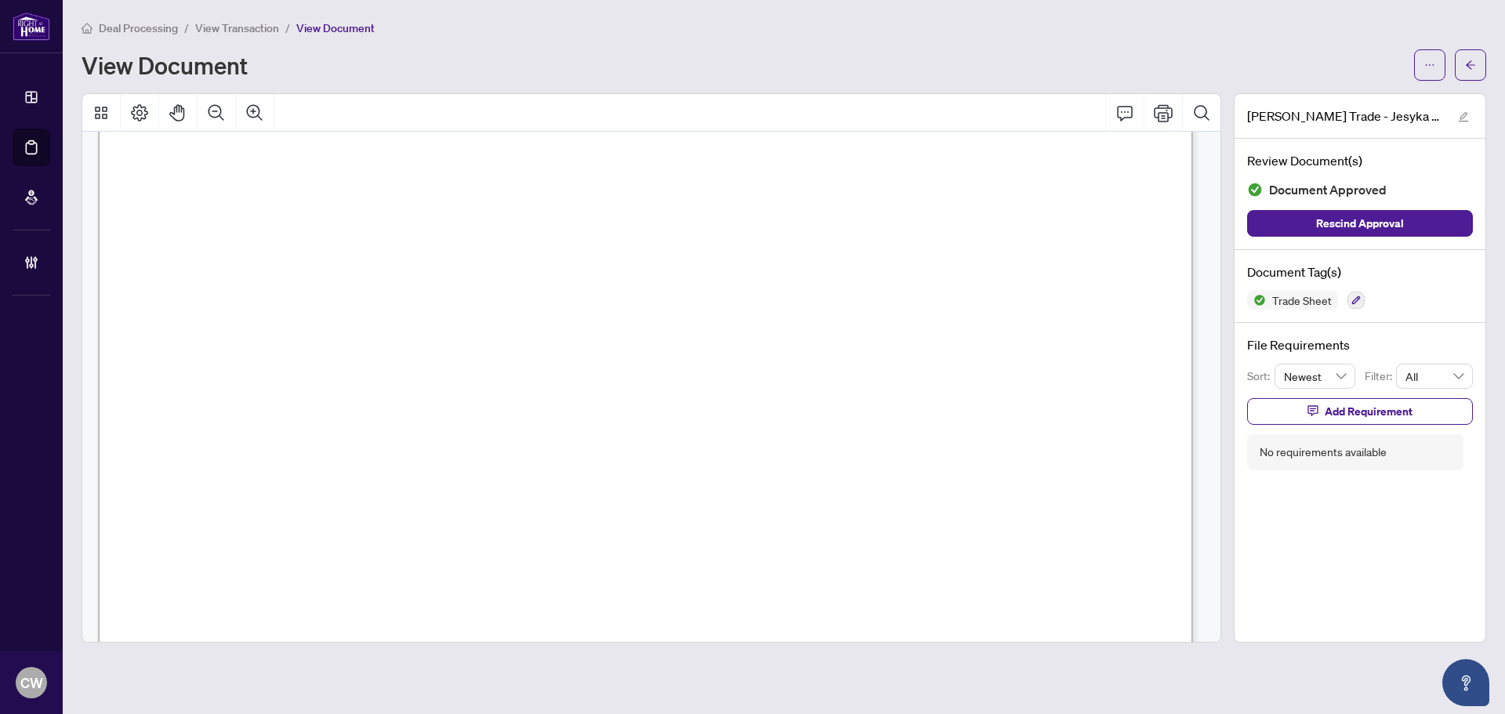
scroll to position [233, 0]
click at [1481, 52] on button "button" at bounding box center [1470, 64] width 31 height 31
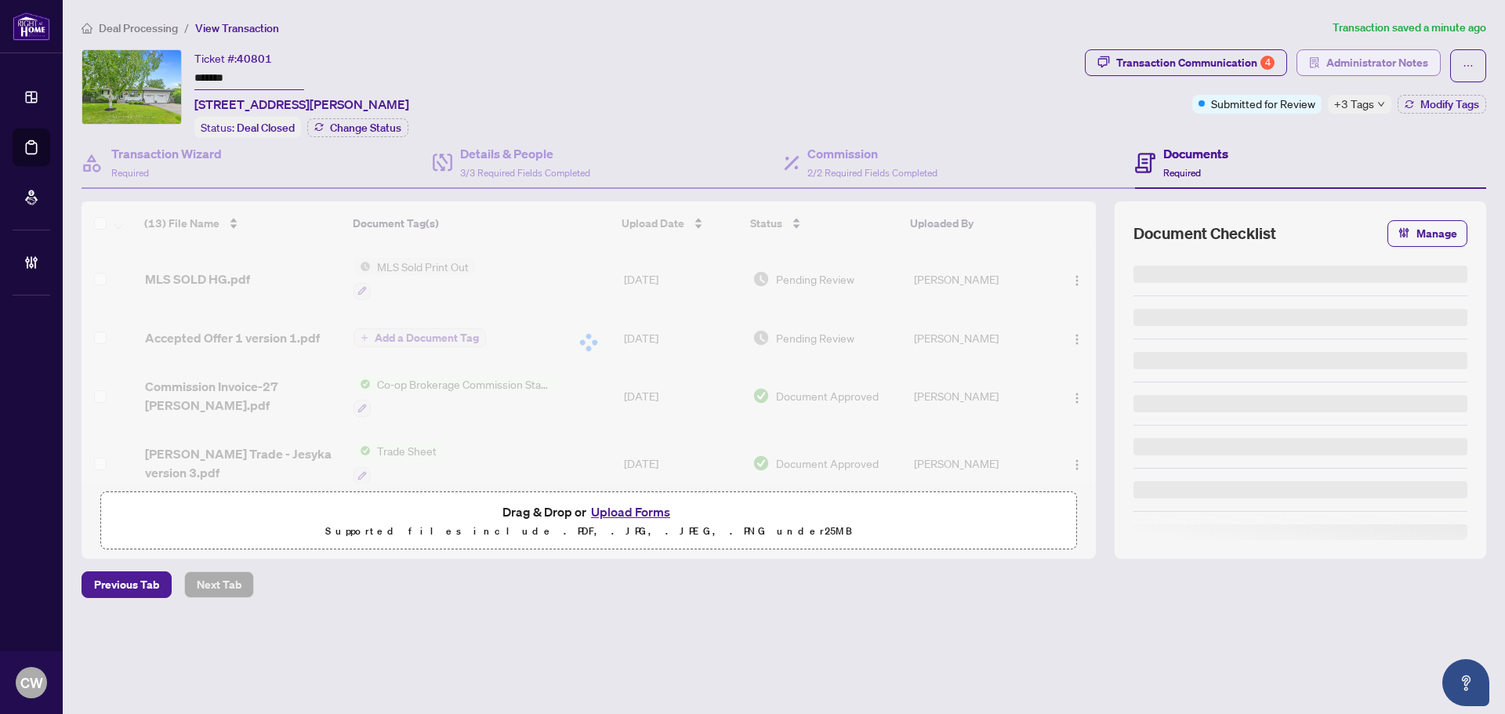
click at [1351, 69] on span "Administrator Notes" at bounding box center [1378, 62] width 102 height 25
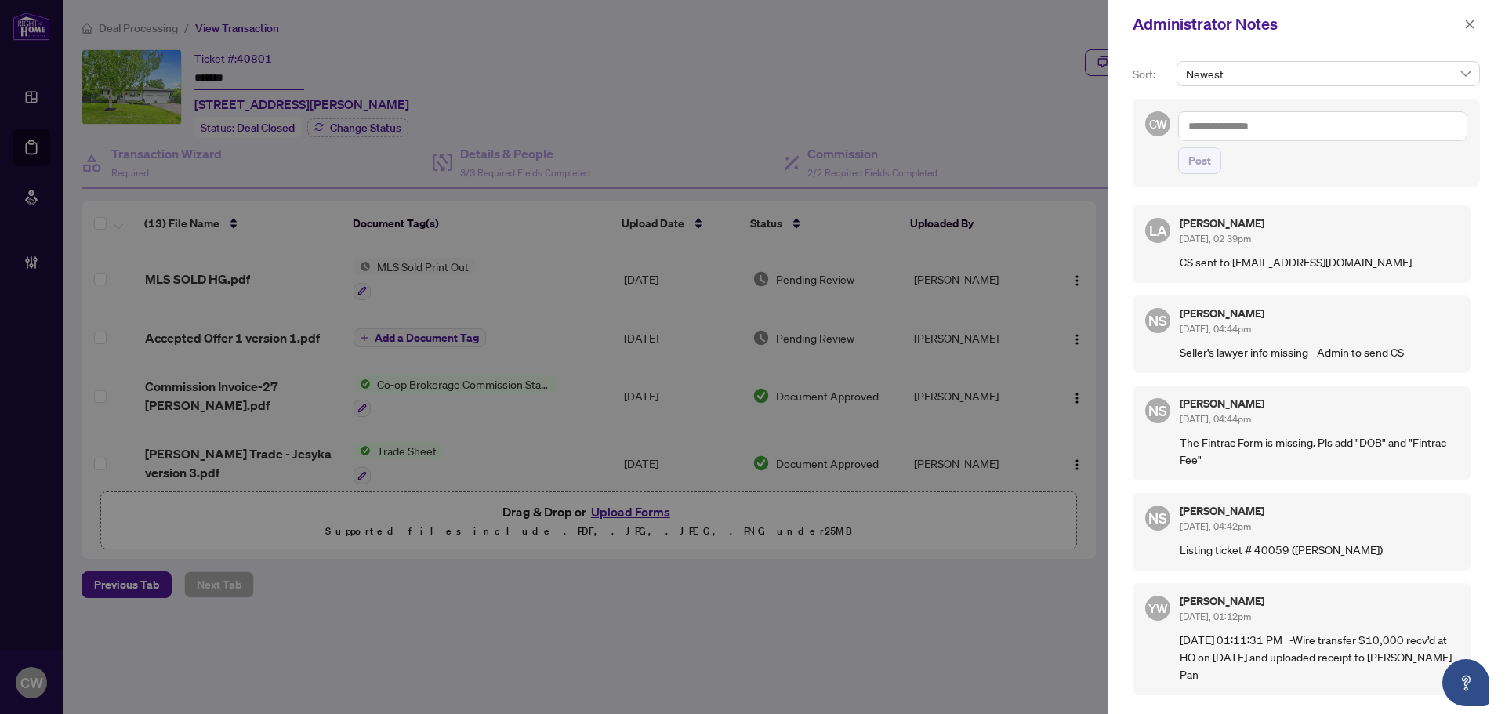
click at [1233, 128] on textarea at bounding box center [1322, 126] width 289 height 30
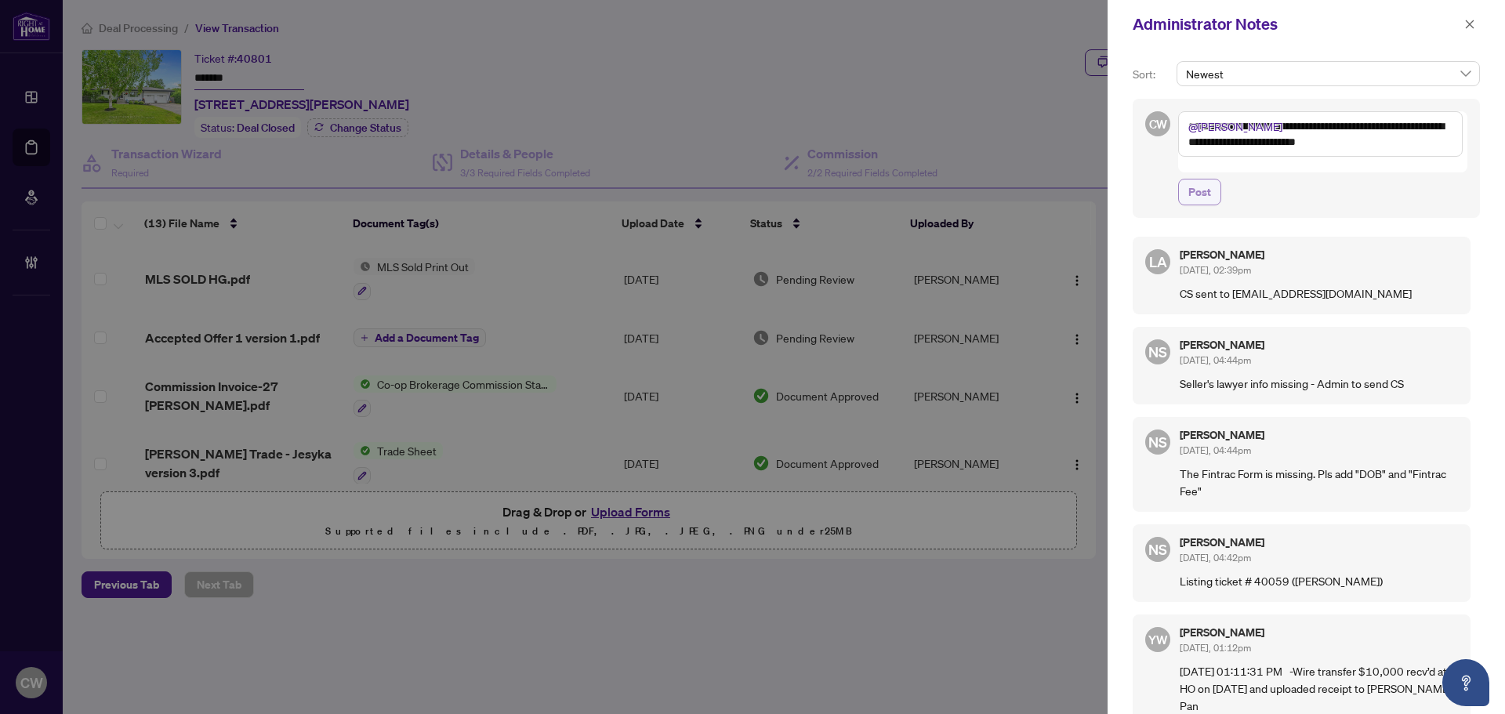
type textarea "**********"
click at [1198, 184] on span "Post" at bounding box center [1200, 192] width 23 height 25
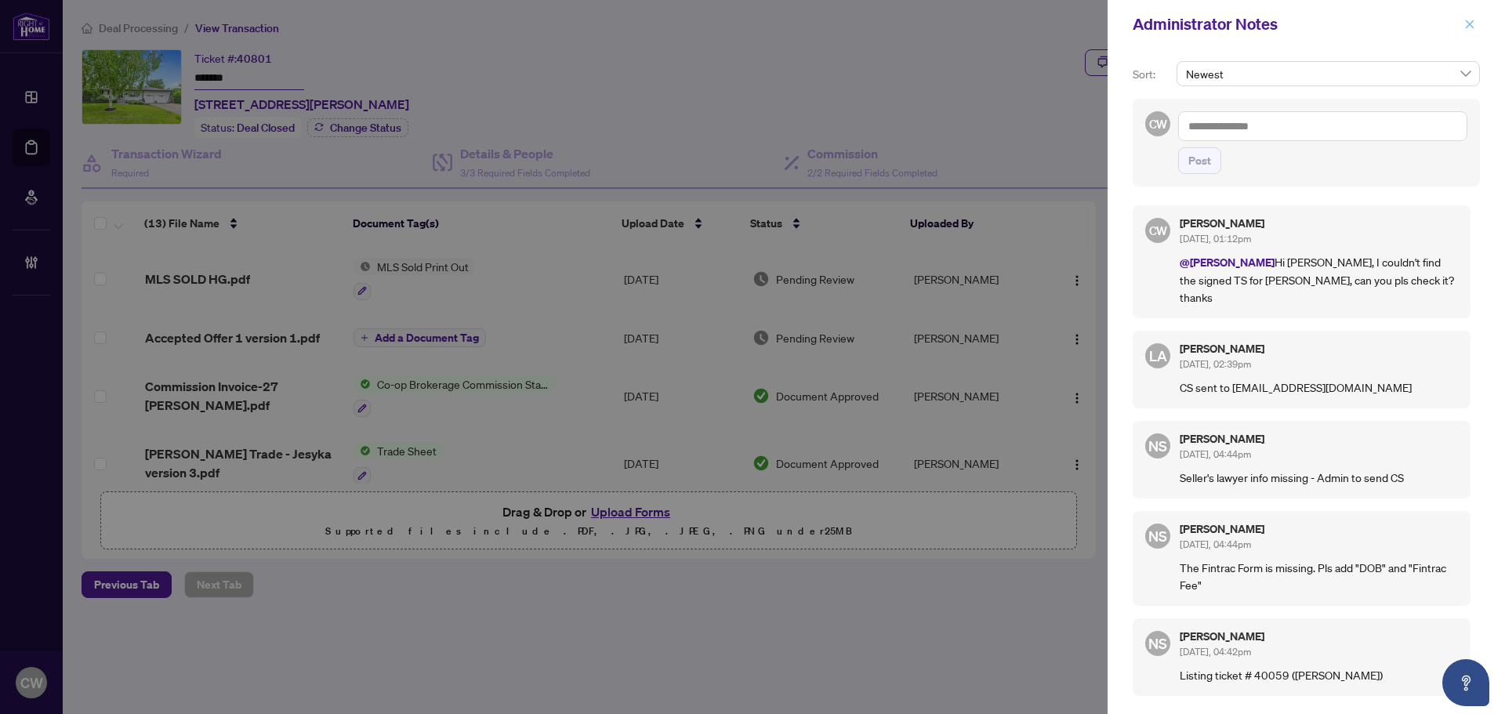
click at [1477, 29] on button "button" at bounding box center [1470, 24] width 20 height 19
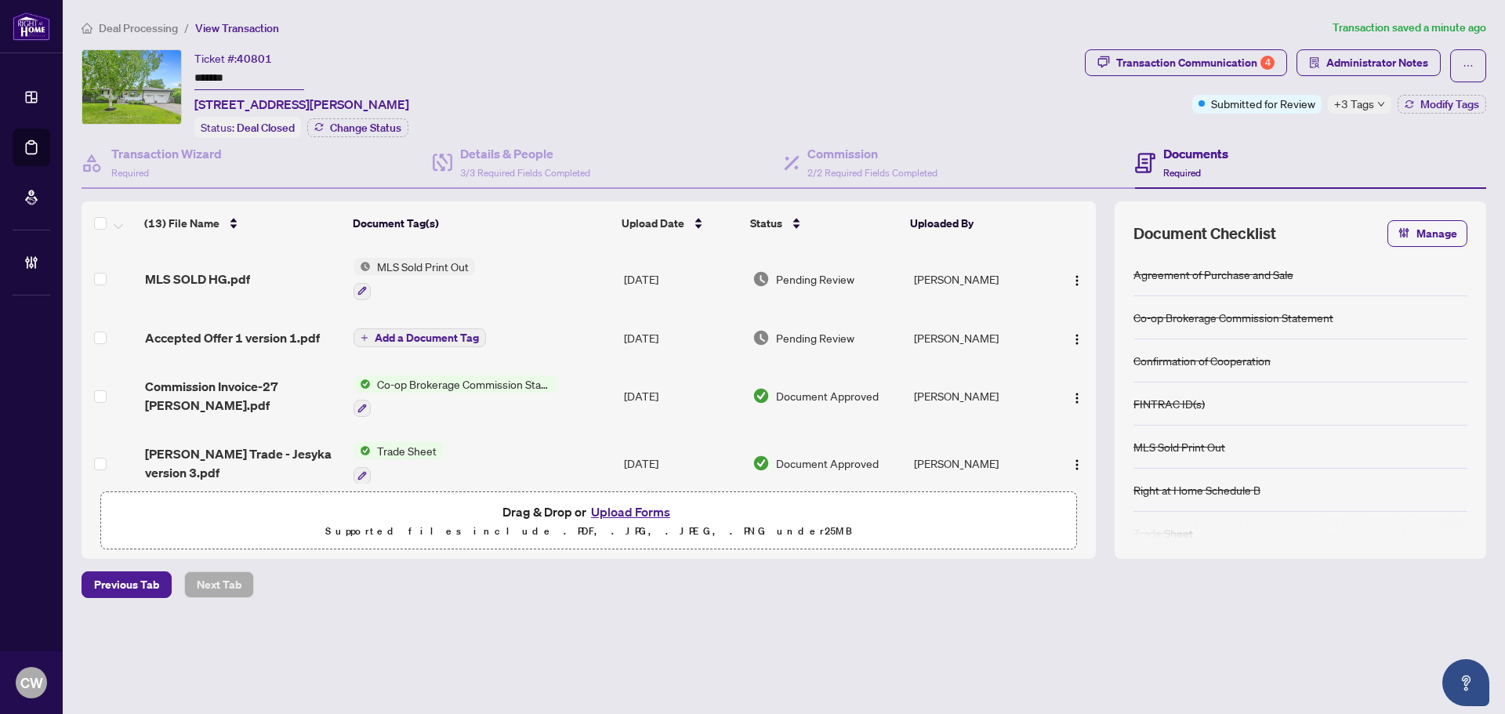
click at [1378, 105] on icon "down" at bounding box center [1382, 104] width 8 height 8
click at [1248, 143] on div "Documents Required" at bounding box center [1310, 163] width 351 height 51
click at [1455, 100] on span "Modify Tags" at bounding box center [1450, 104] width 59 height 11
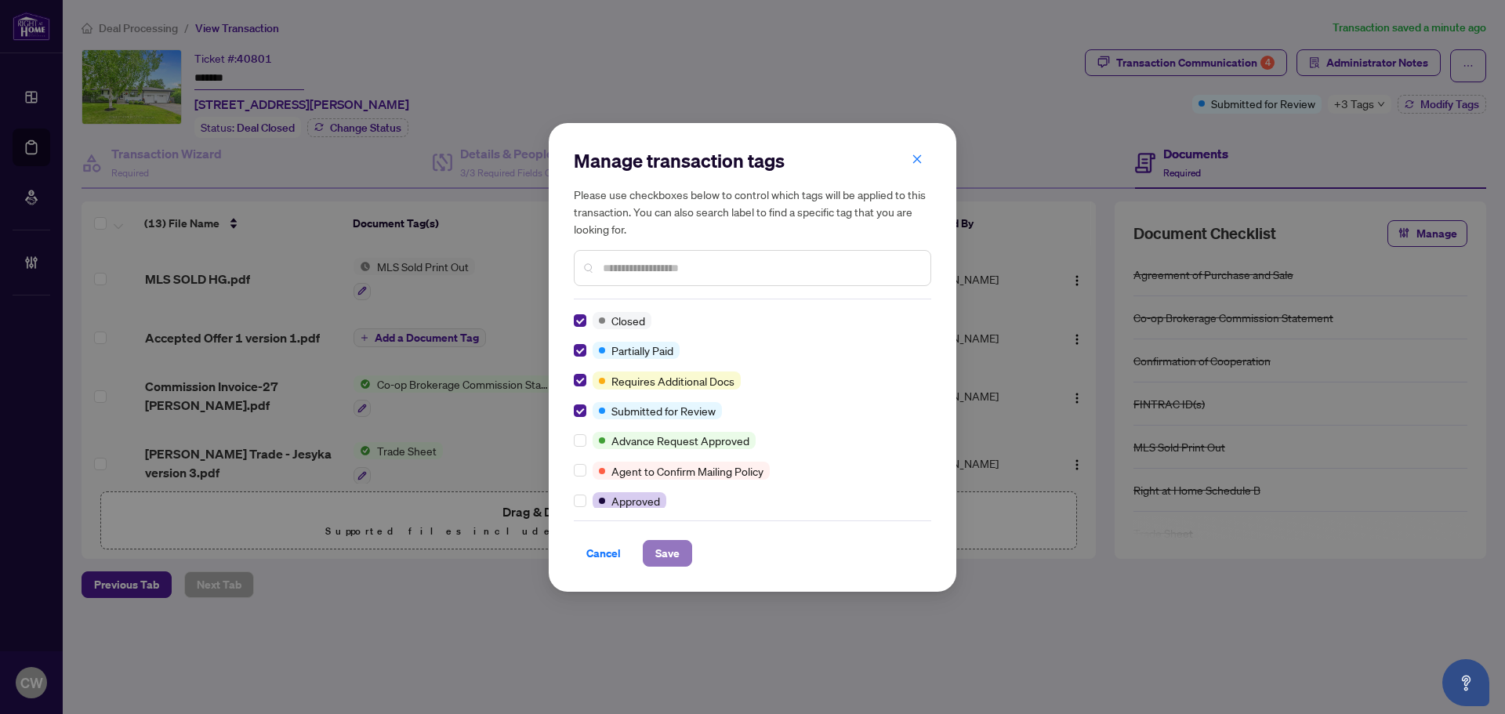
click at [670, 549] on span "Save" at bounding box center [667, 553] width 24 height 25
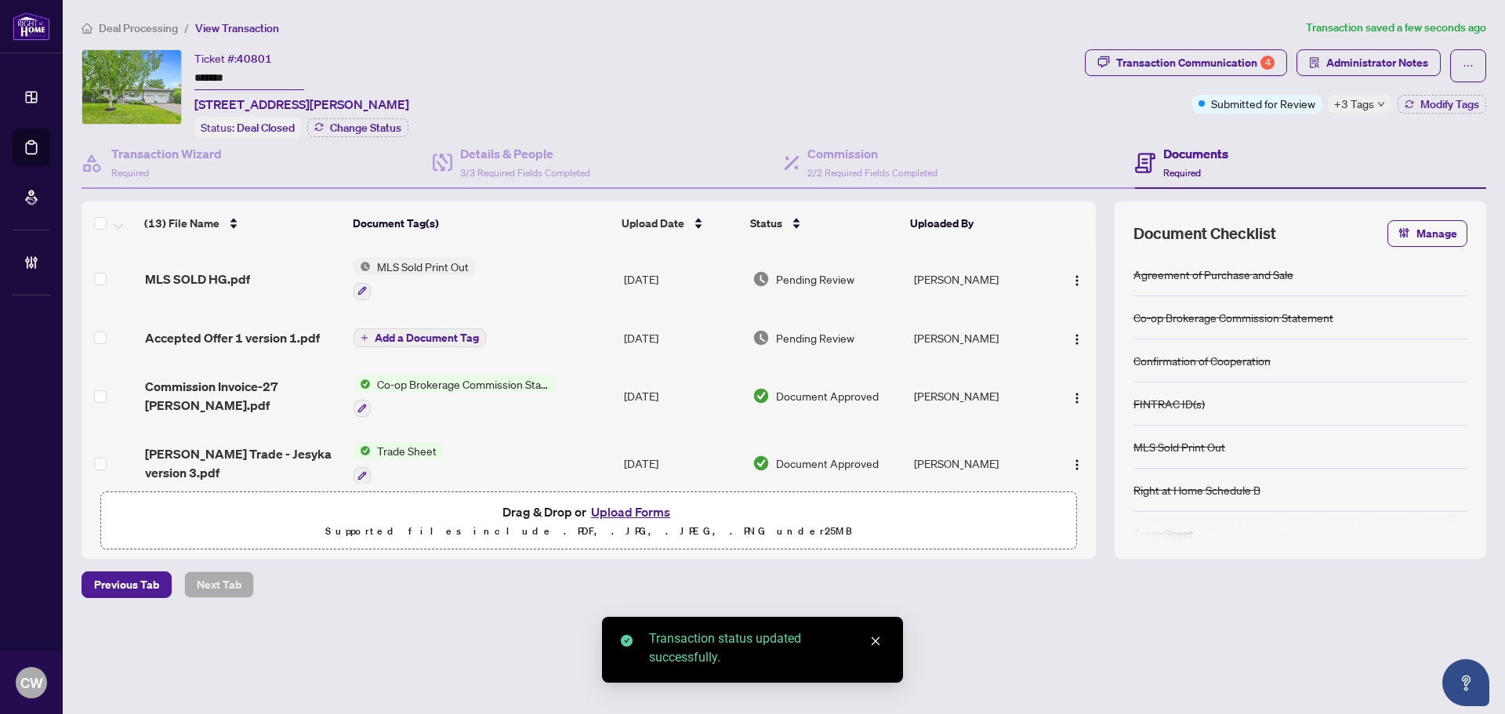
click at [632, 506] on button "Upload Forms" at bounding box center [630, 512] width 89 height 20
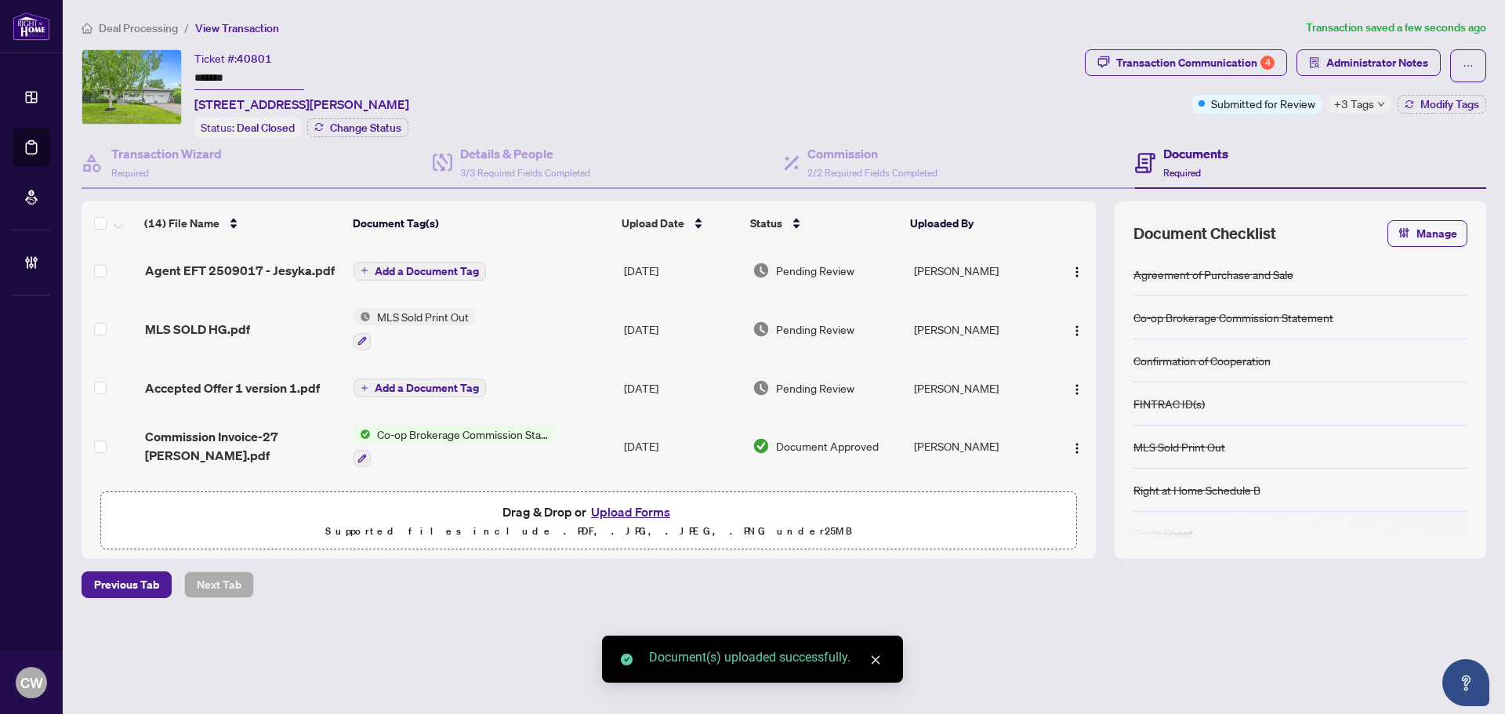
click at [446, 267] on span "Add a Document Tag" at bounding box center [427, 271] width 104 height 11
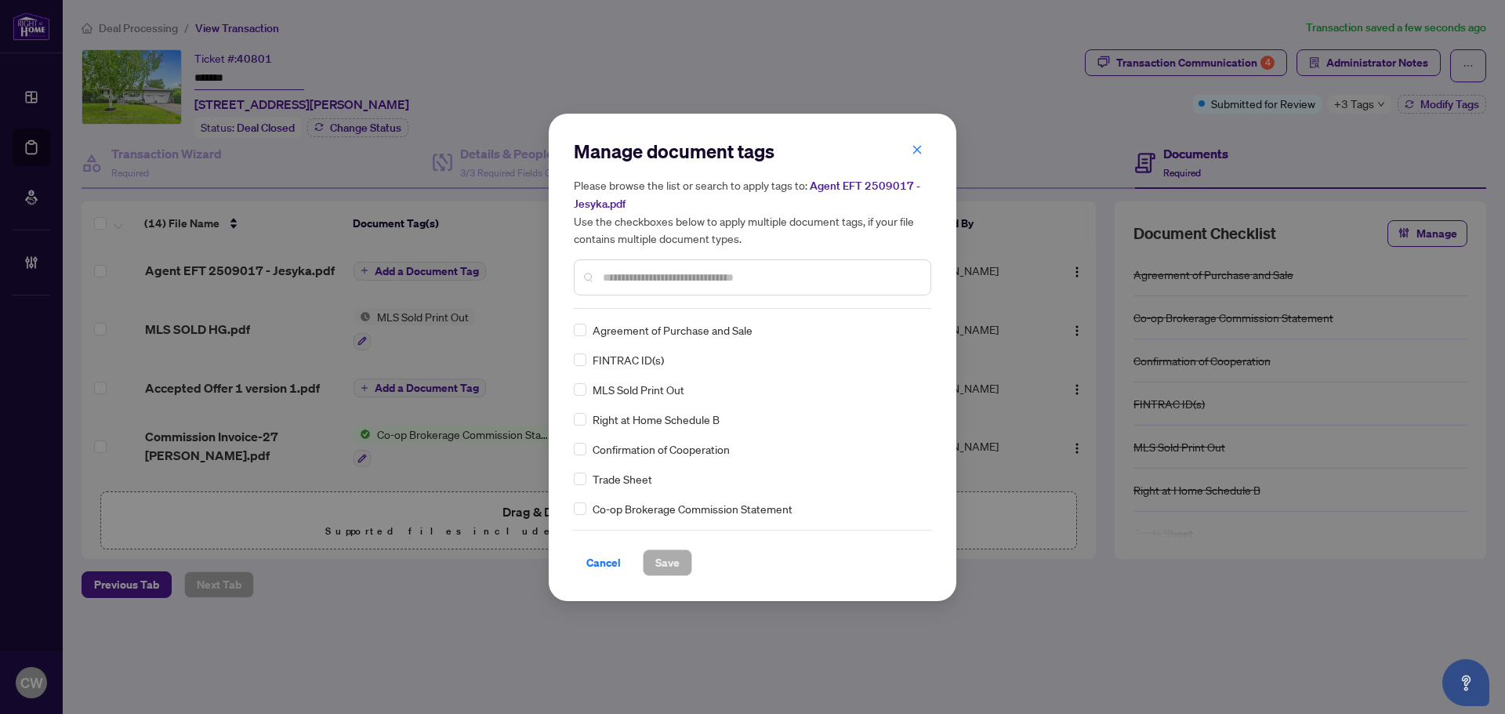
click at [666, 281] on input "text" at bounding box center [760, 277] width 315 height 17
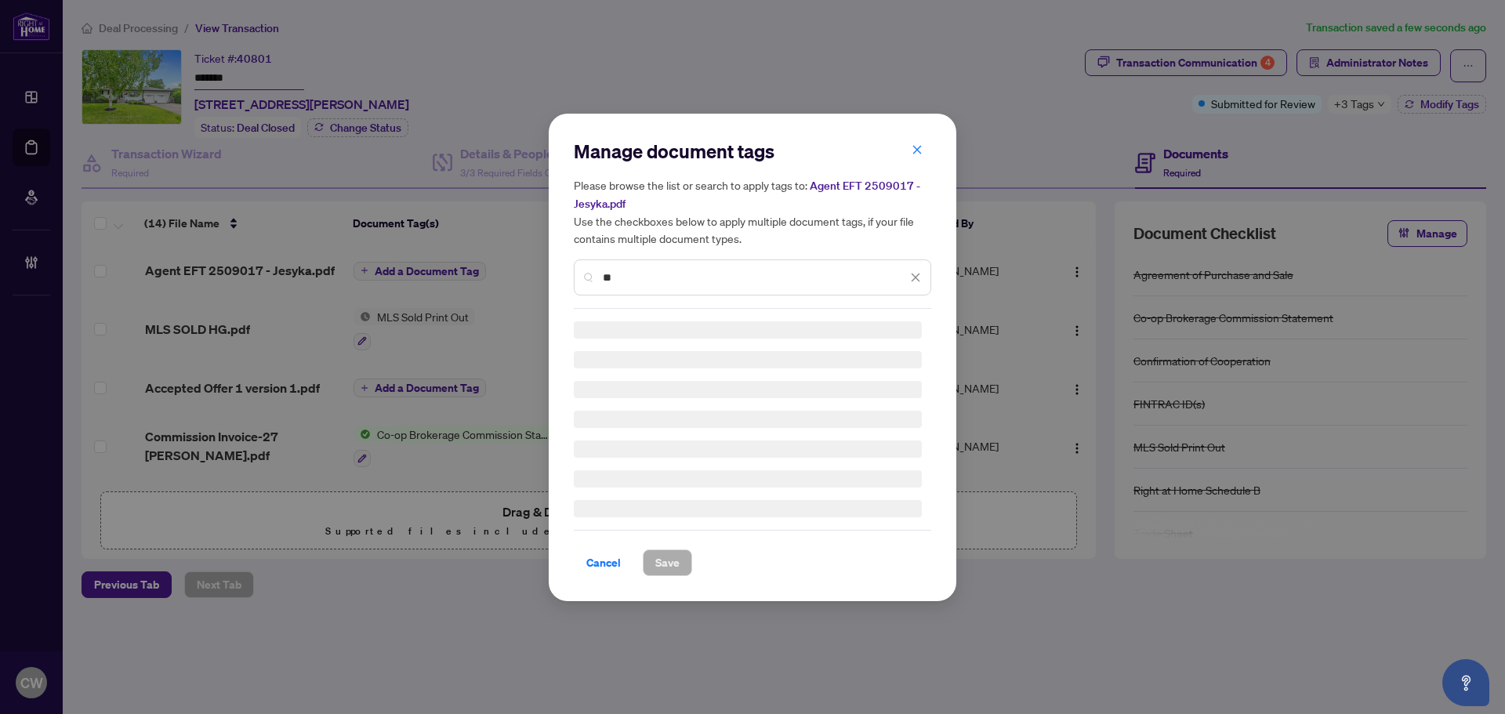
type input "*"
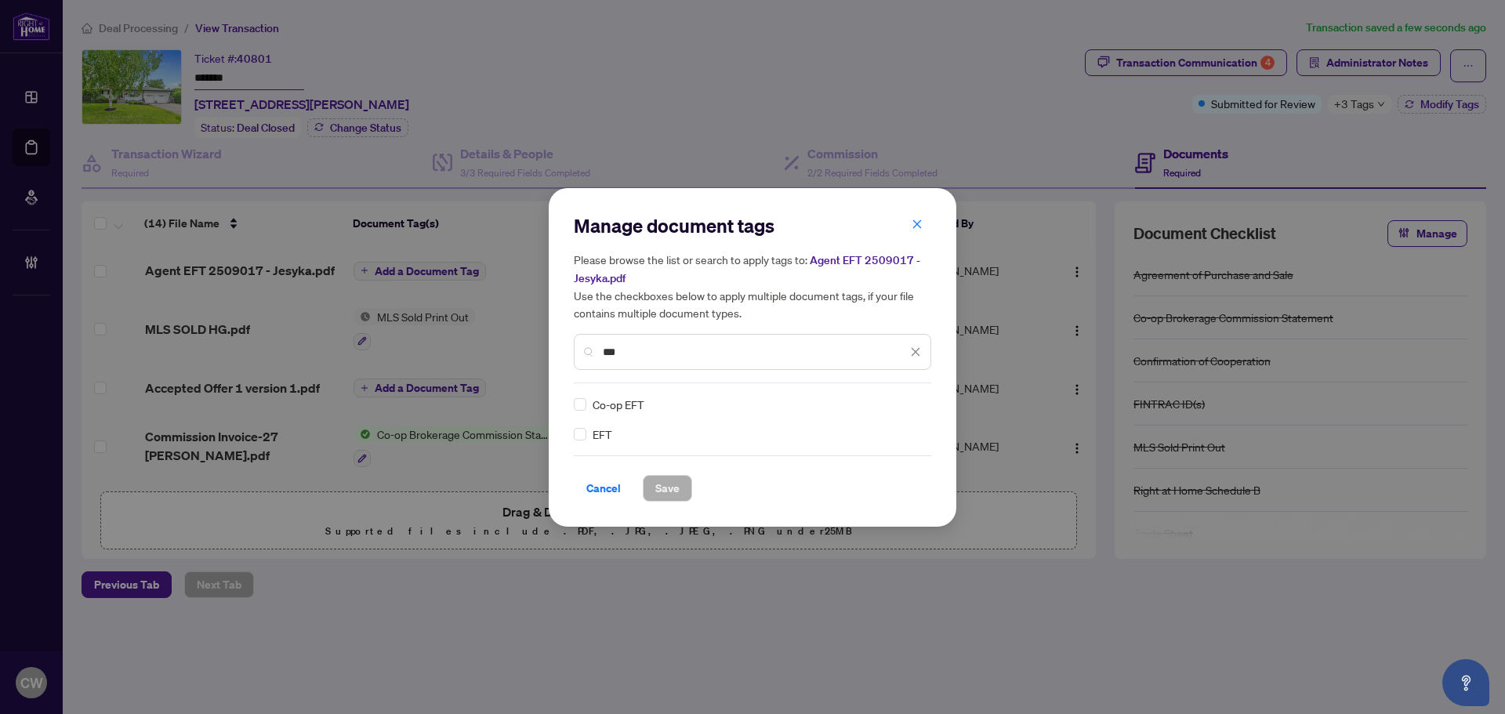
type input "***"
click at [675, 482] on span "Save" at bounding box center [667, 488] width 24 height 25
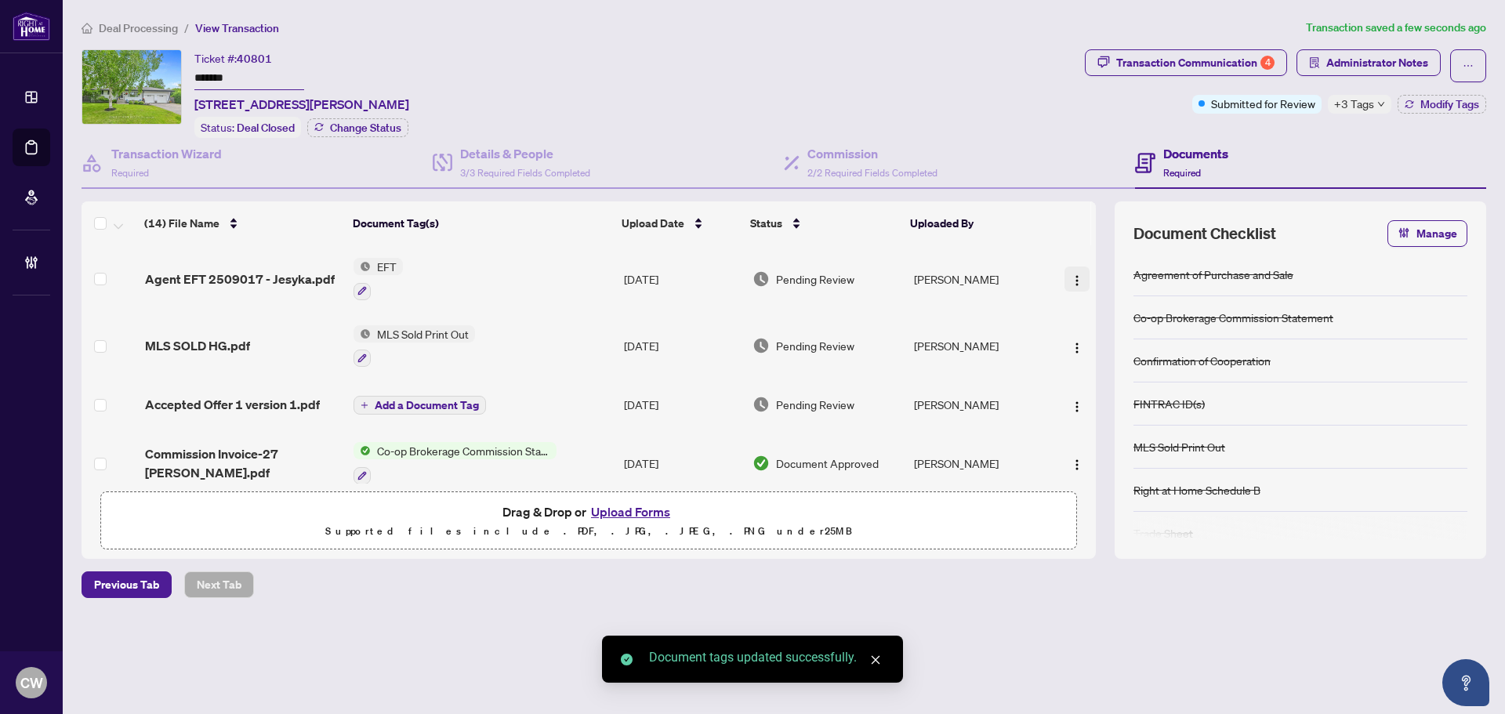
click at [1080, 272] on button "button" at bounding box center [1077, 279] width 25 height 25
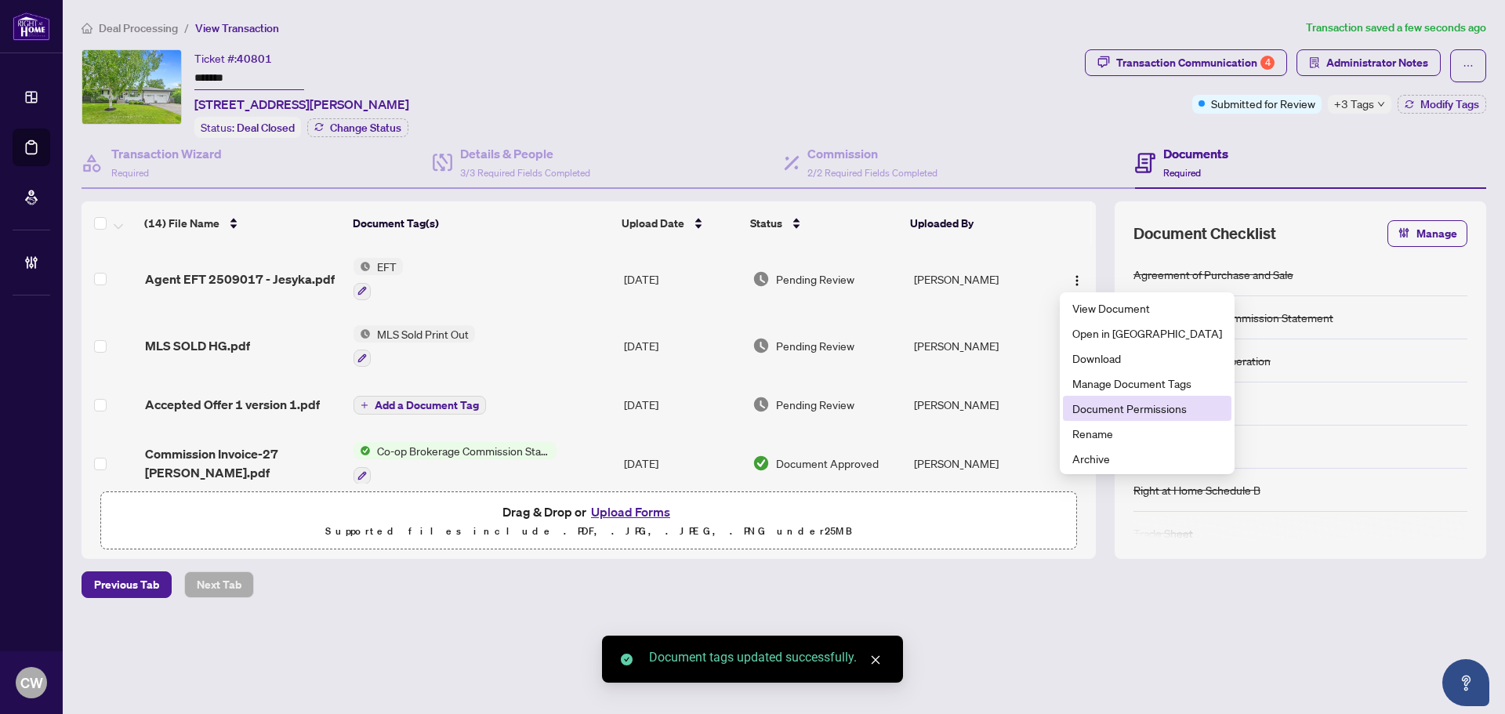
click at [1103, 408] on span "Document Permissions" at bounding box center [1148, 408] width 150 height 17
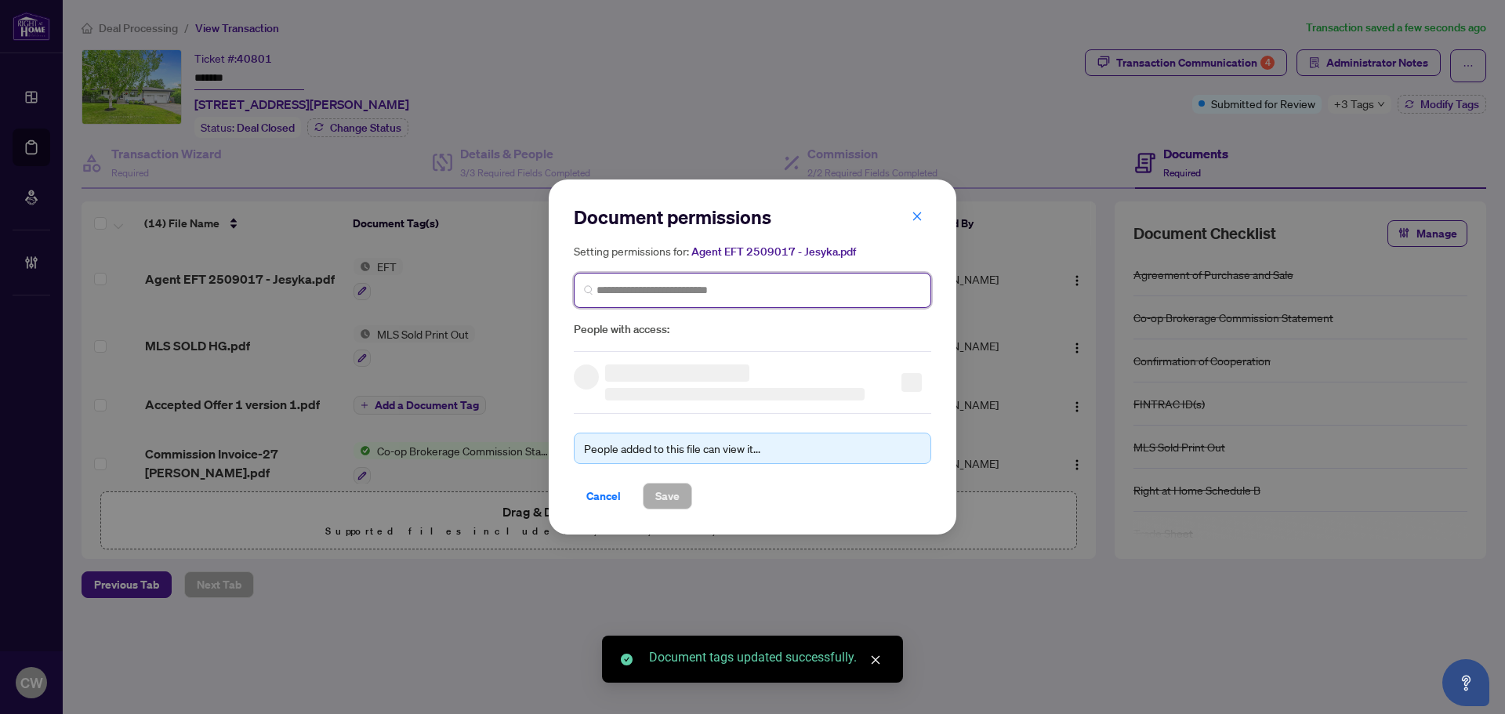
click at [670, 292] on input "search" at bounding box center [759, 290] width 325 height 16
paste input "**********"
type input "**********"
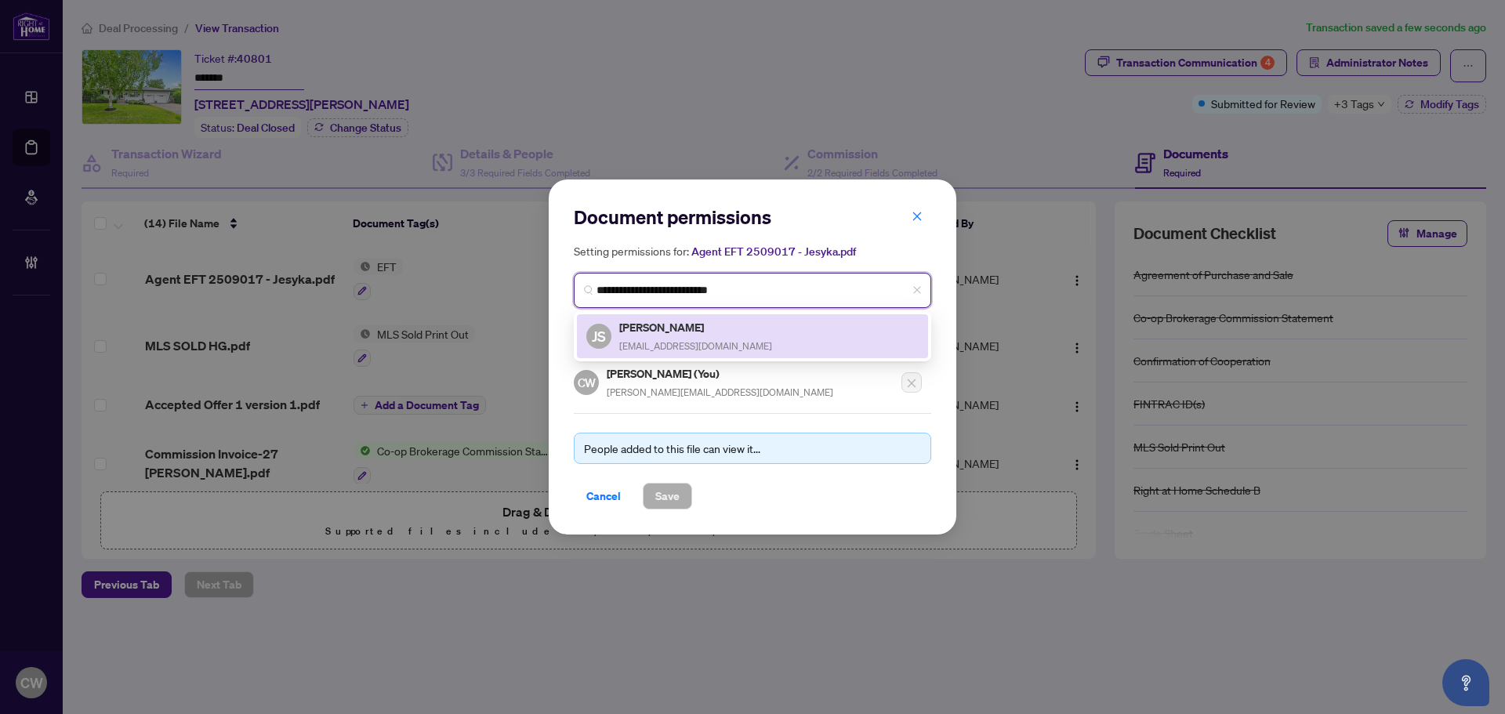
click at [667, 332] on h5 "Jesyka Sinclair" at bounding box center [695, 327] width 153 height 18
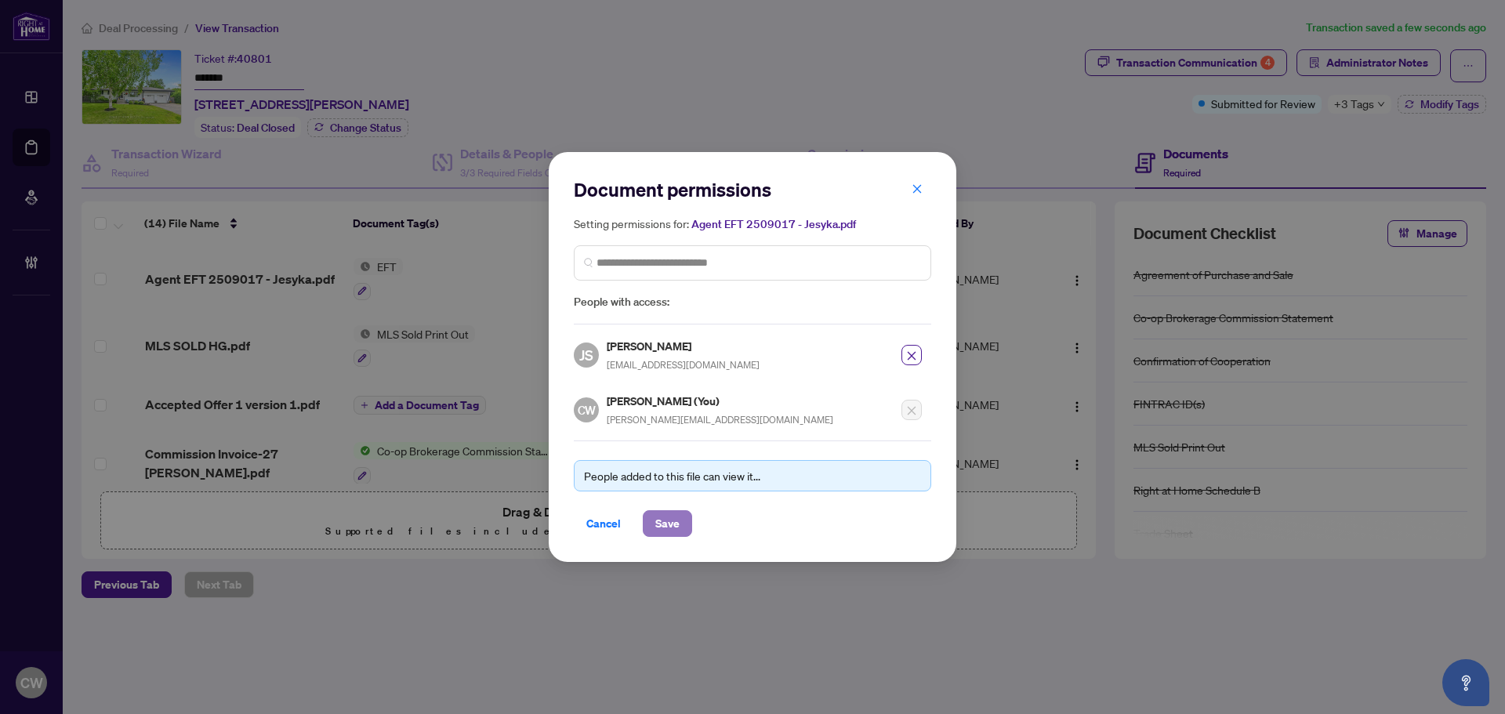
click at [674, 521] on span "Save" at bounding box center [667, 523] width 24 height 25
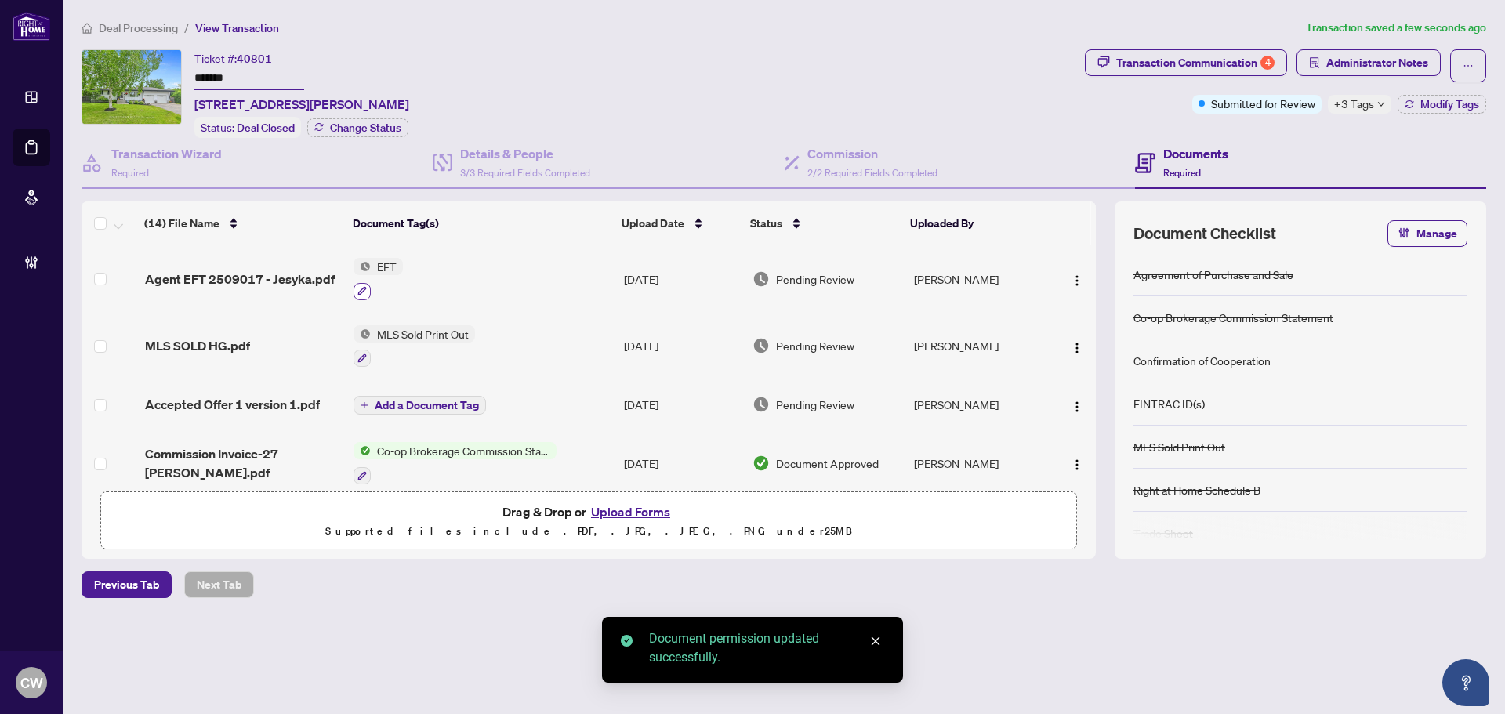
click at [360, 286] on icon "button" at bounding box center [362, 290] width 9 height 9
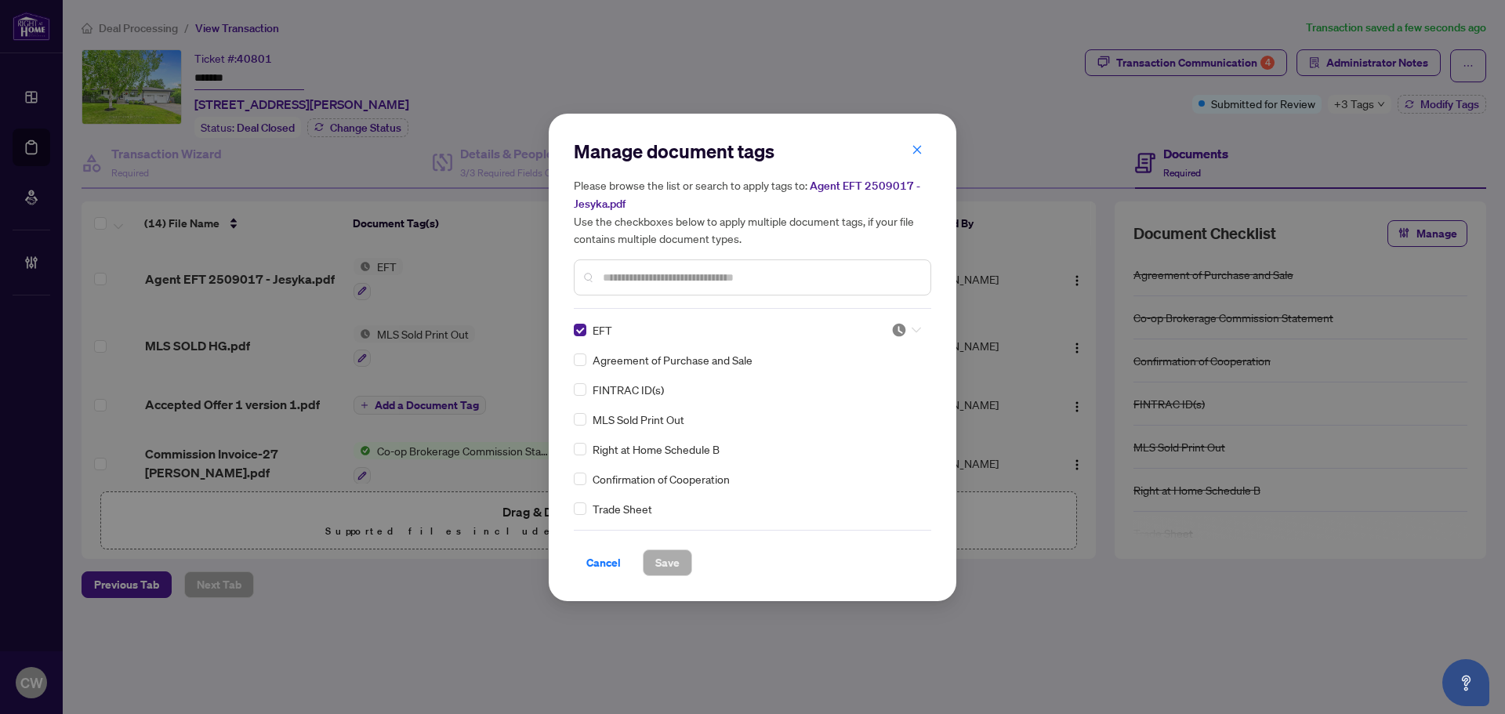
click at [893, 332] on img at bounding box center [899, 330] width 16 height 16
click at [852, 413] on div "Approved" at bounding box center [854, 406] width 100 height 17
click at [671, 562] on span "Save" at bounding box center [667, 562] width 24 height 25
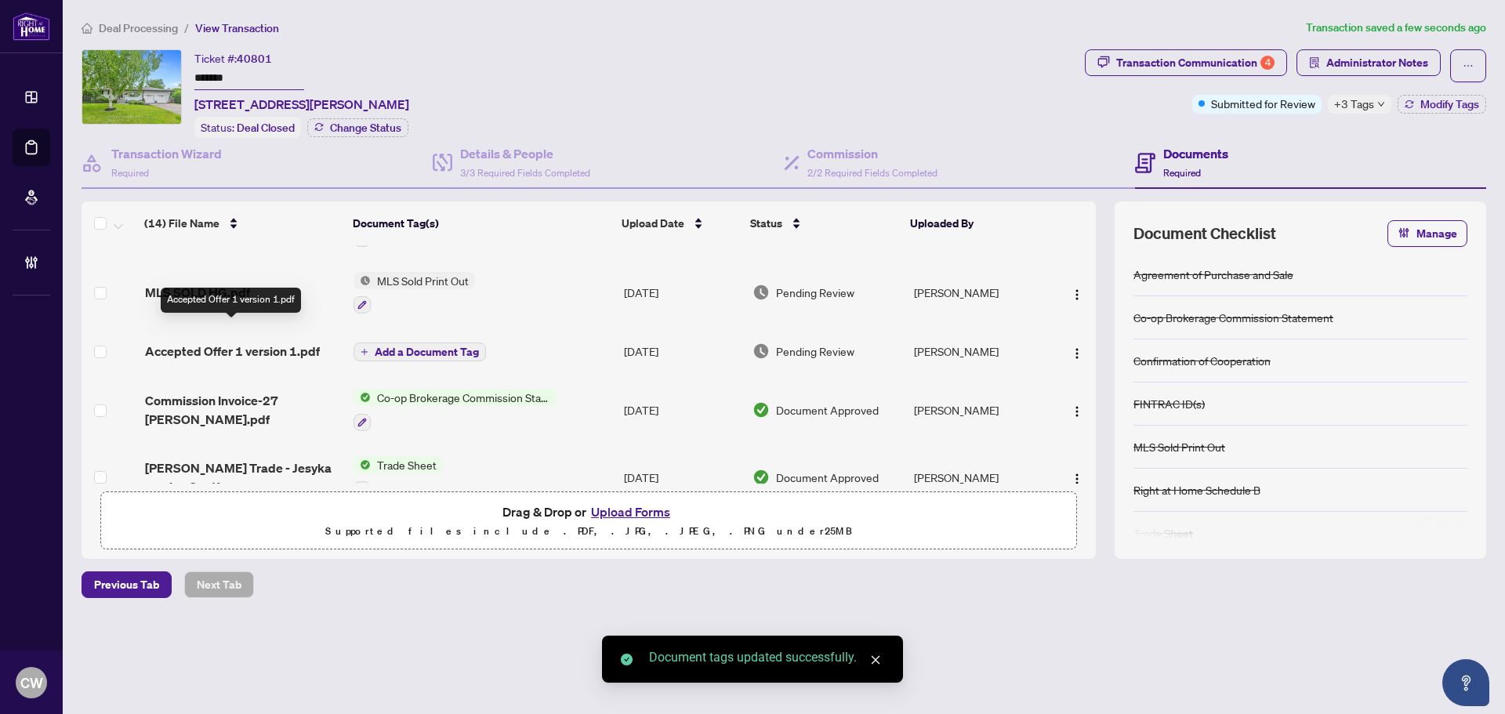
scroll to position [78, 0]
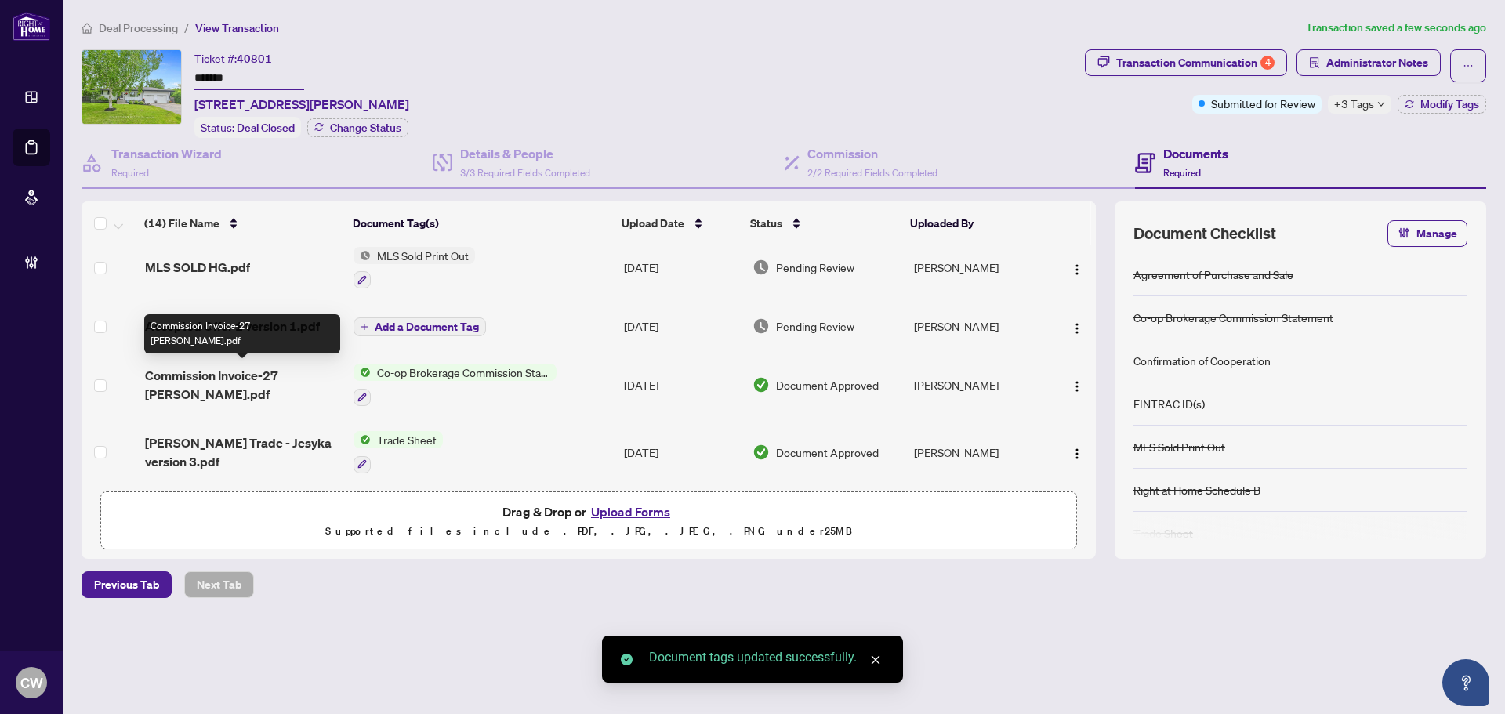
click at [205, 376] on span "Commission Invoice-27 Henry Goulbourn.pdf" at bounding box center [243, 385] width 196 height 38
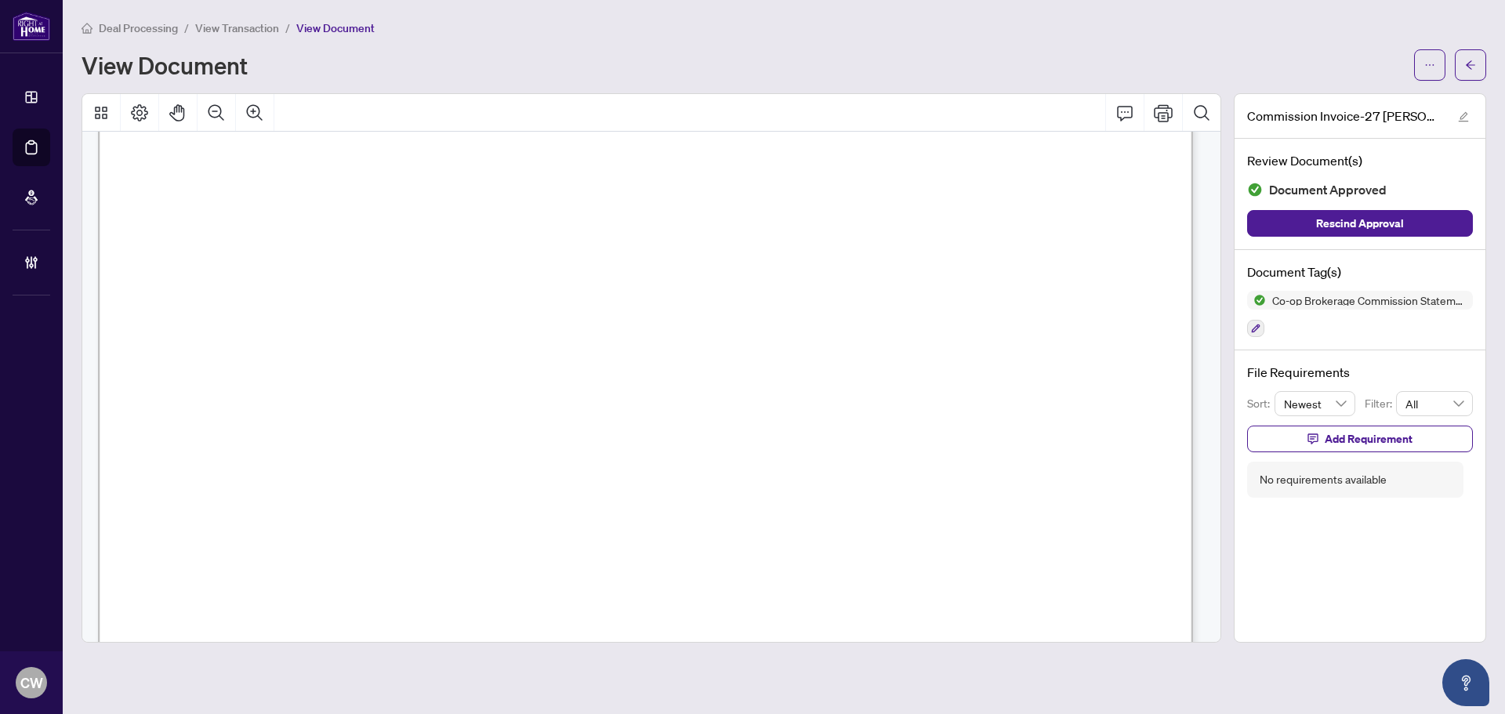
scroll to position [549, 0]
click at [1483, 71] on button "button" at bounding box center [1470, 64] width 31 height 31
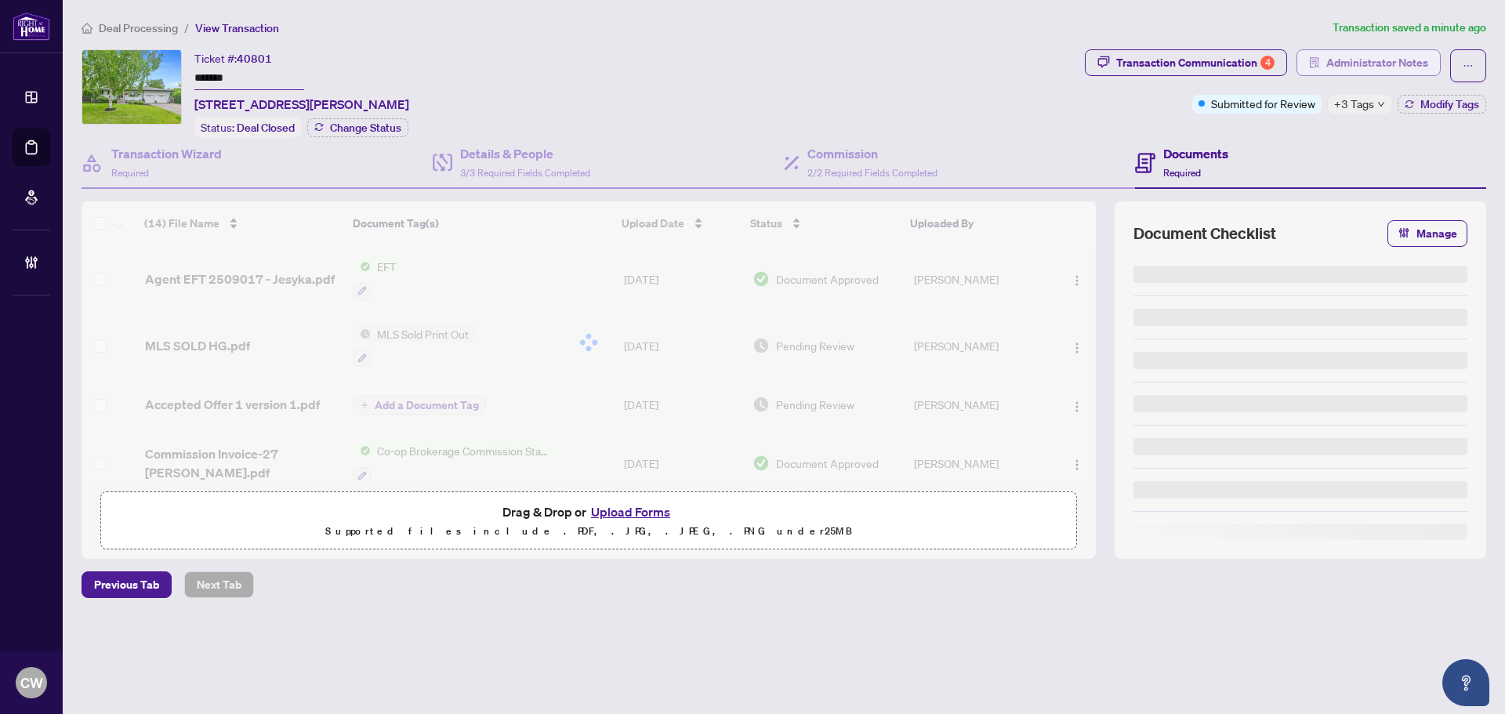
click at [1385, 58] on span "Administrator Notes" at bounding box center [1378, 62] width 102 height 25
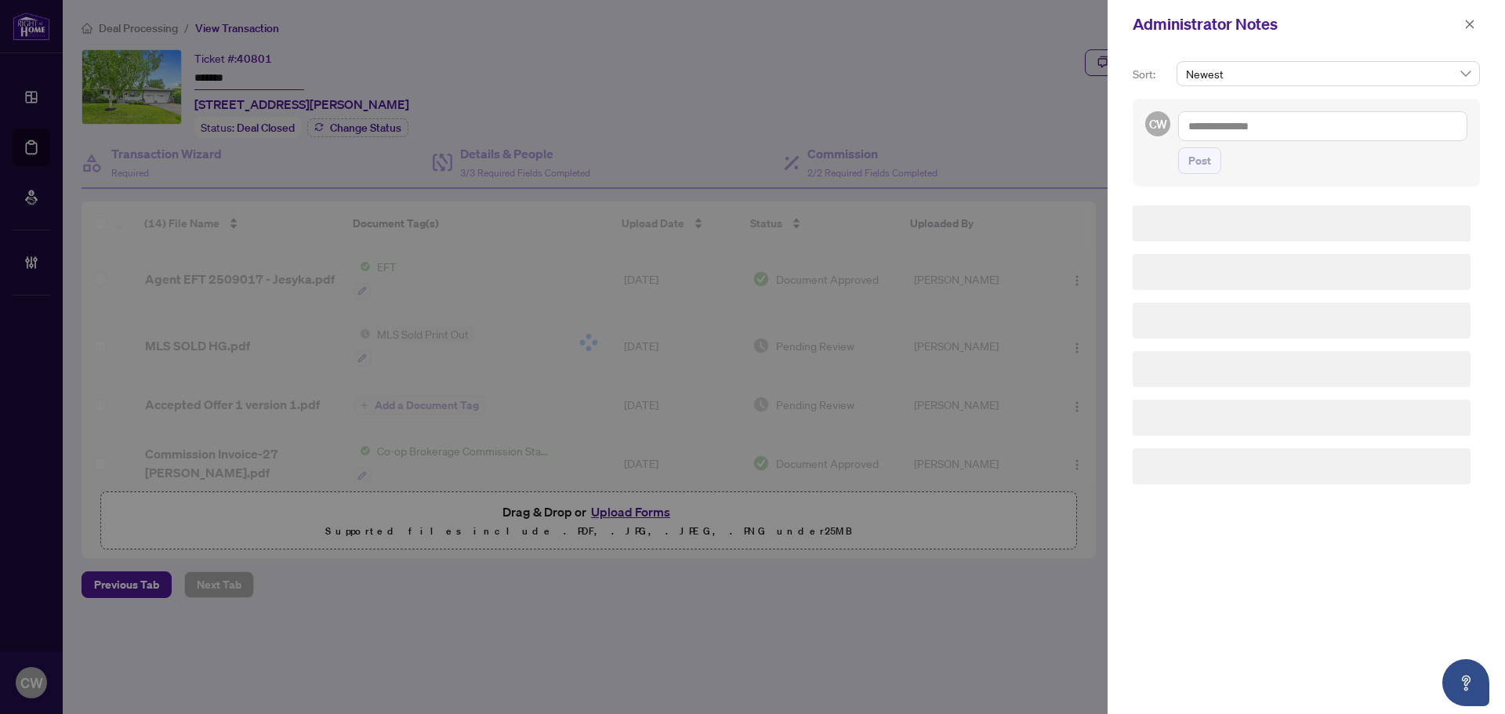
click at [1226, 122] on textarea at bounding box center [1322, 126] width 289 height 30
paste textarea "**********"
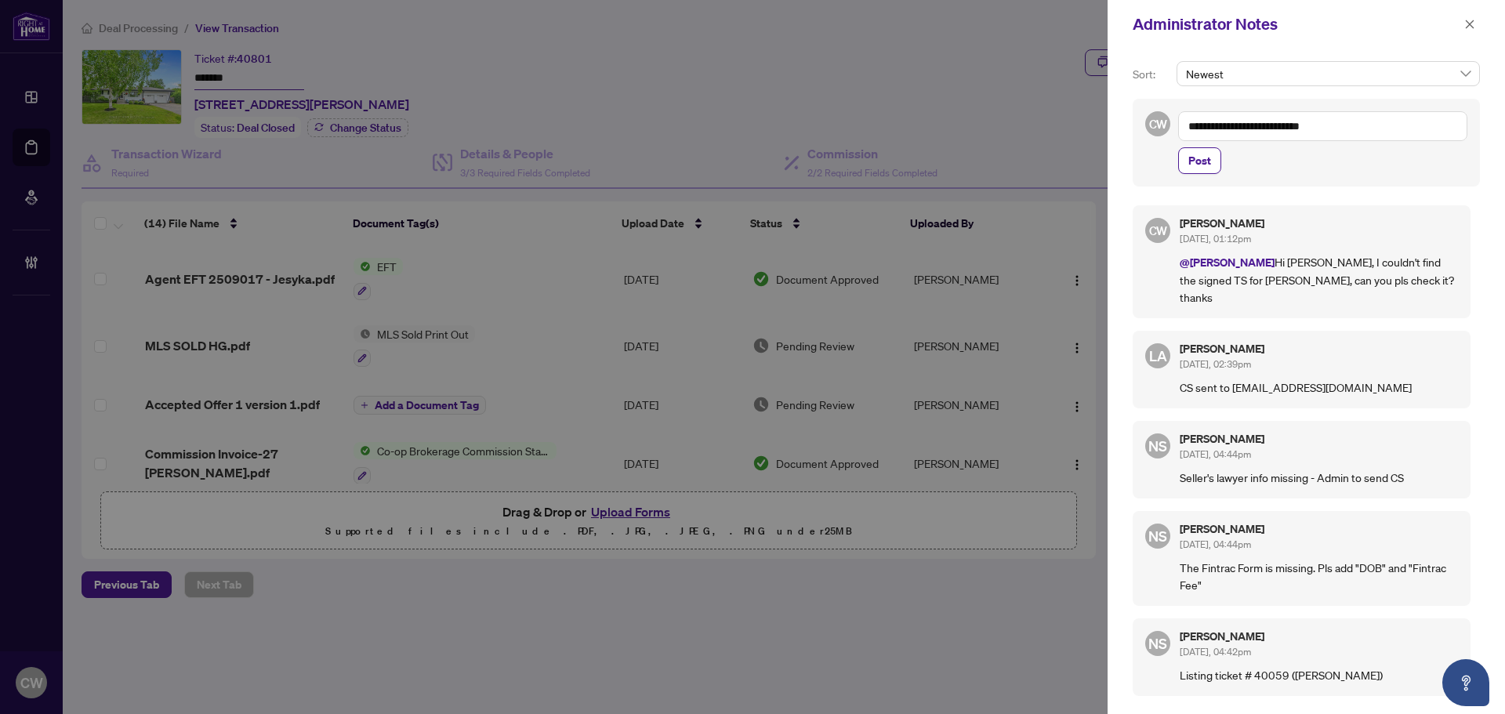
drag, startPoint x: 1346, startPoint y: 131, endPoint x: 1154, endPoint y: 122, distance: 192.3
click at [1154, 122] on div "**********" at bounding box center [1306, 143] width 347 height 88
paste textarea "***"
click at [1378, 129] on textarea "**********" at bounding box center [1322, 126] width 289 height 30
paste textarea "**********"
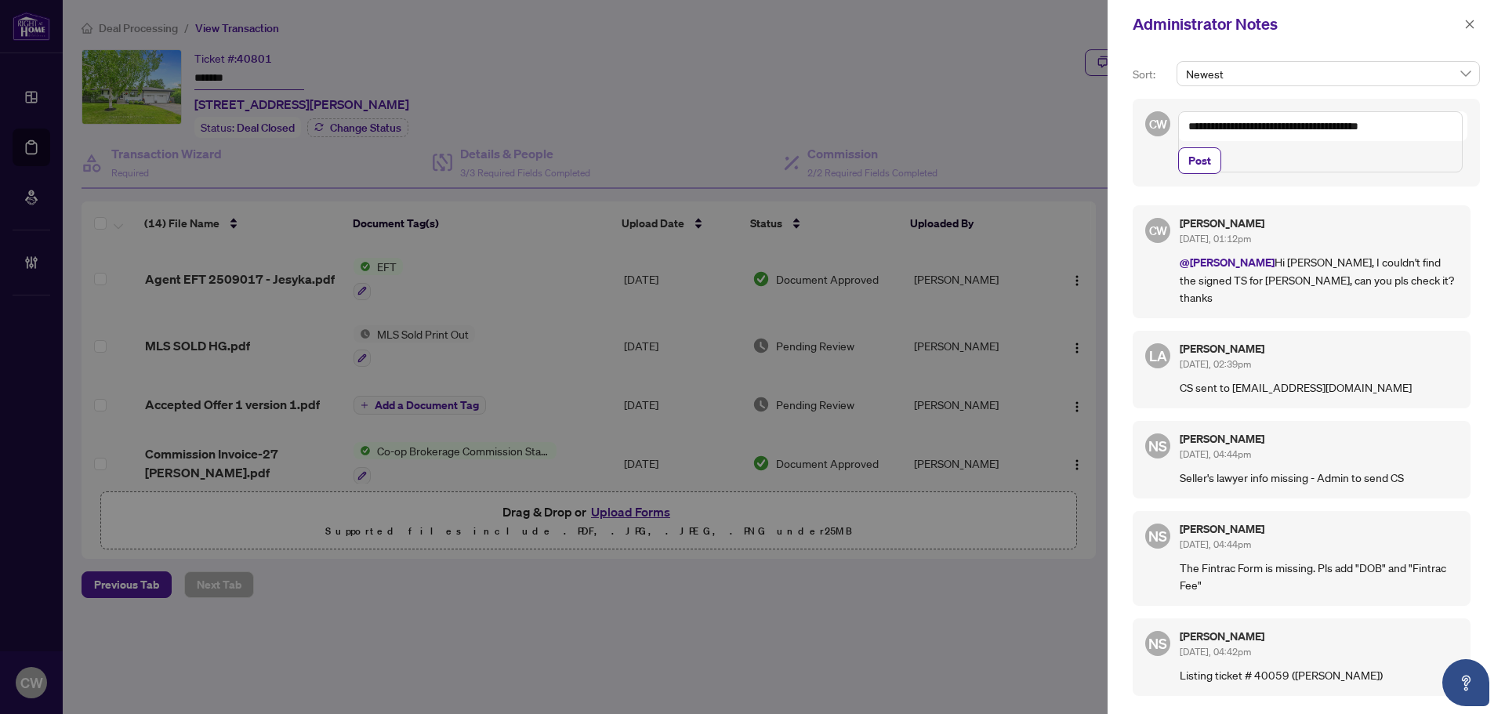
type textarea "**********"
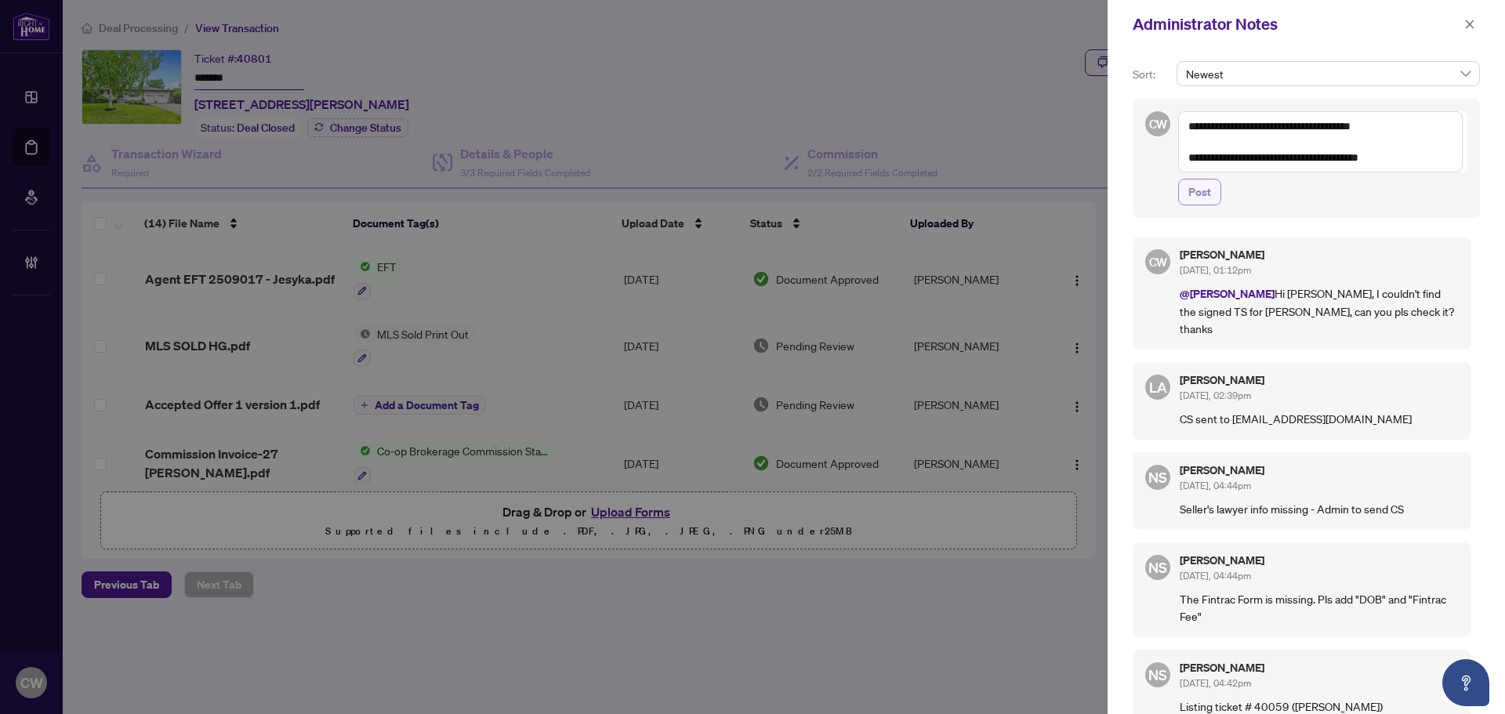
click at [1200, 202] on span "Post" at bounding box center [1200, 192] width 23 height 25
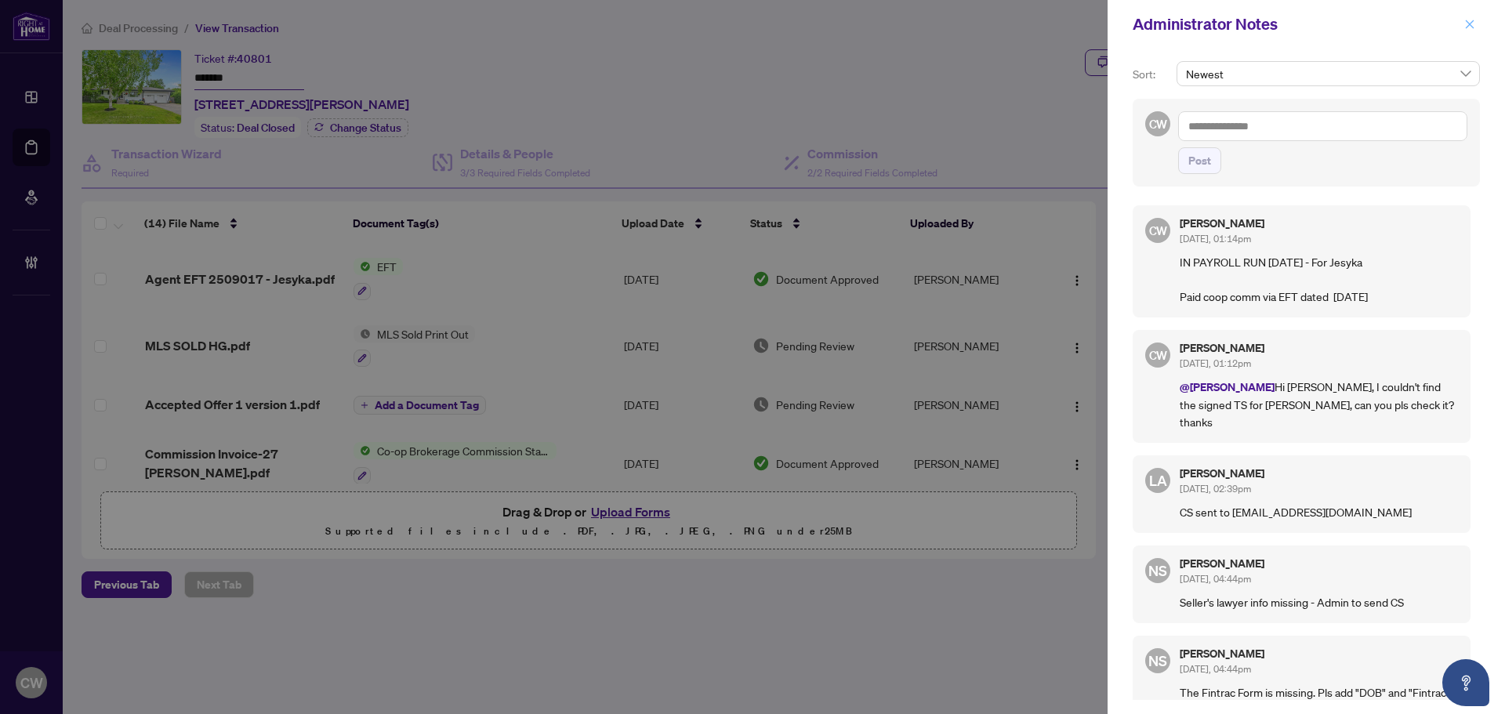
click at [1476, 24] on button "button" at bounding box center [1470, 24] width 20 height 19
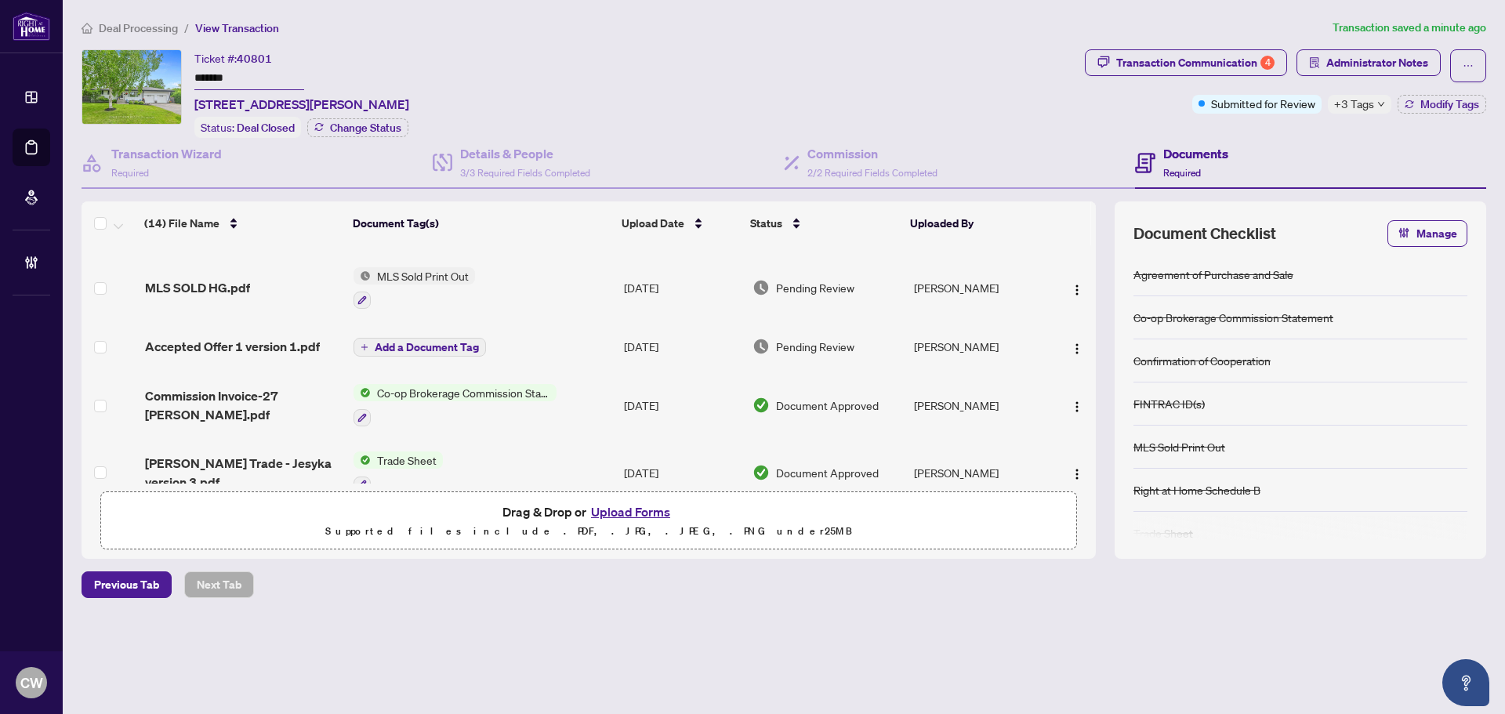
scroll to position [78, 0]
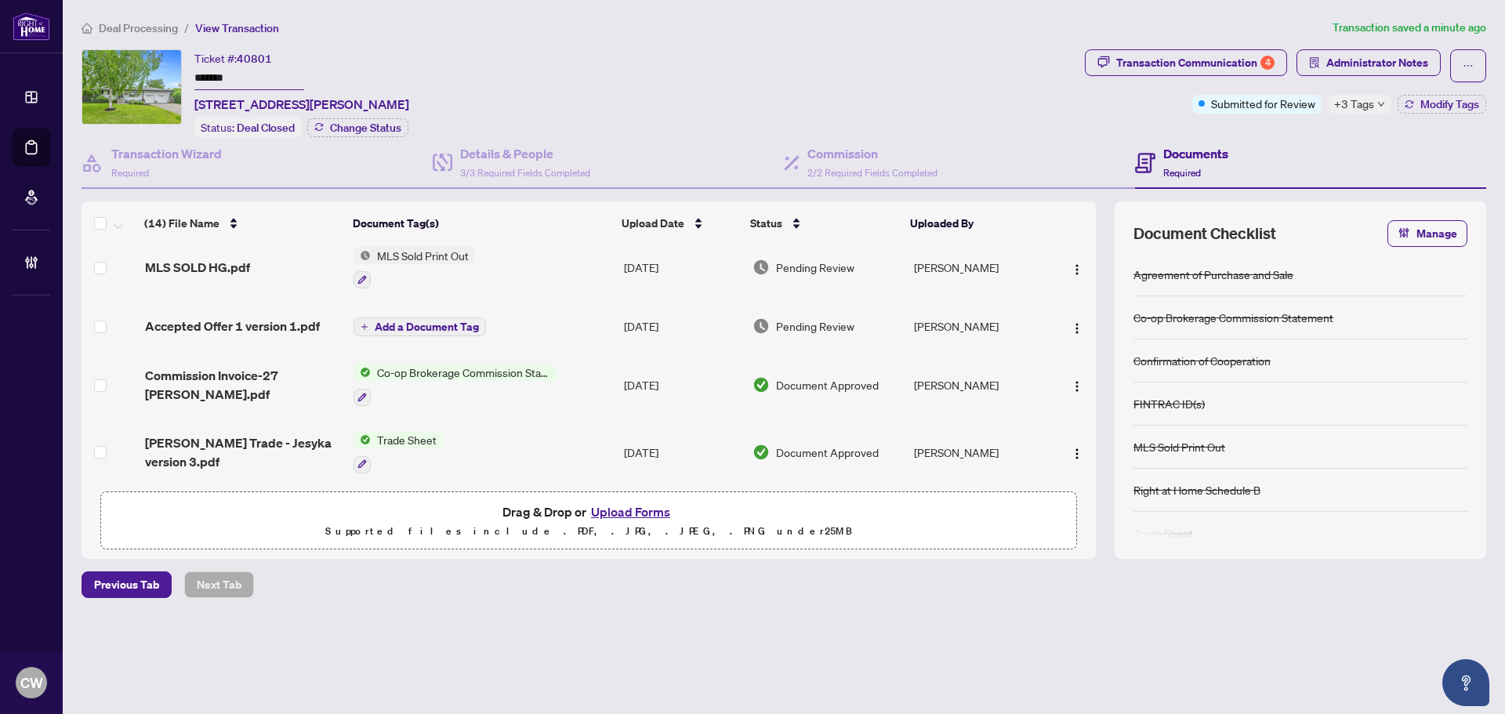
click at [271, 329] on span "Accepted Offer 1 version 1.pdf" at bounding box center [232, 326] width 175 height 19
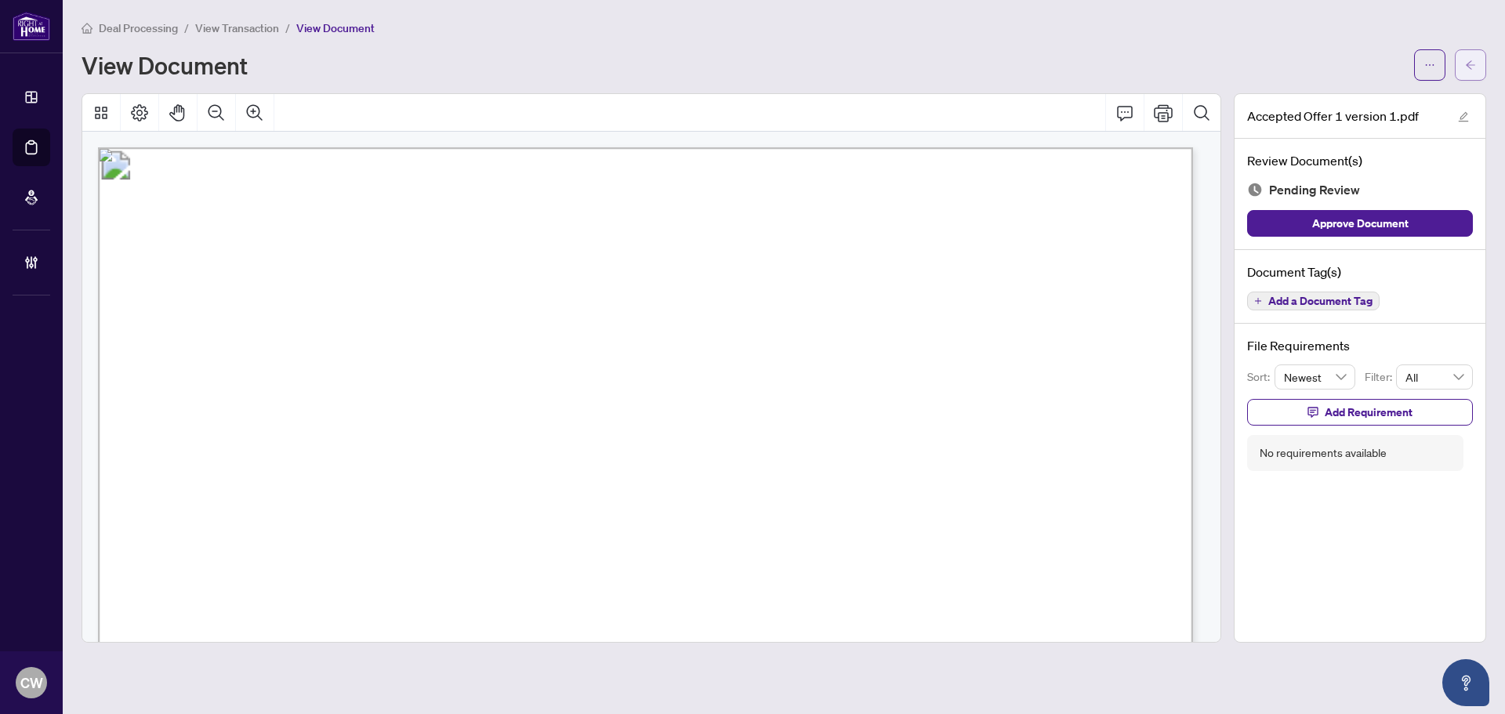
click at [1473, 67] on icon "arrow-left" at bounding box center [1470, 65] width 11 height 11
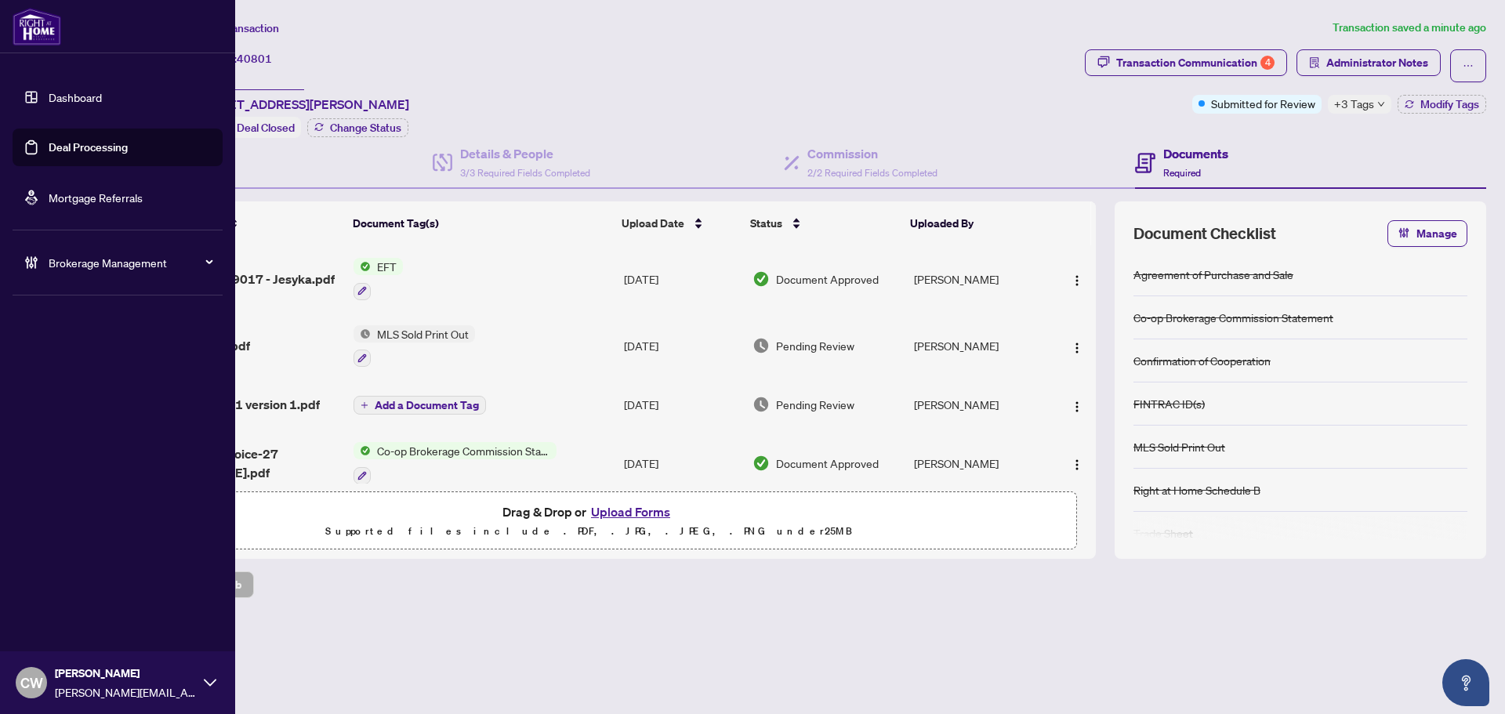
click at [49, 153] on link "Deal Processing" at bounding box center [88, 147] width 79 height 14
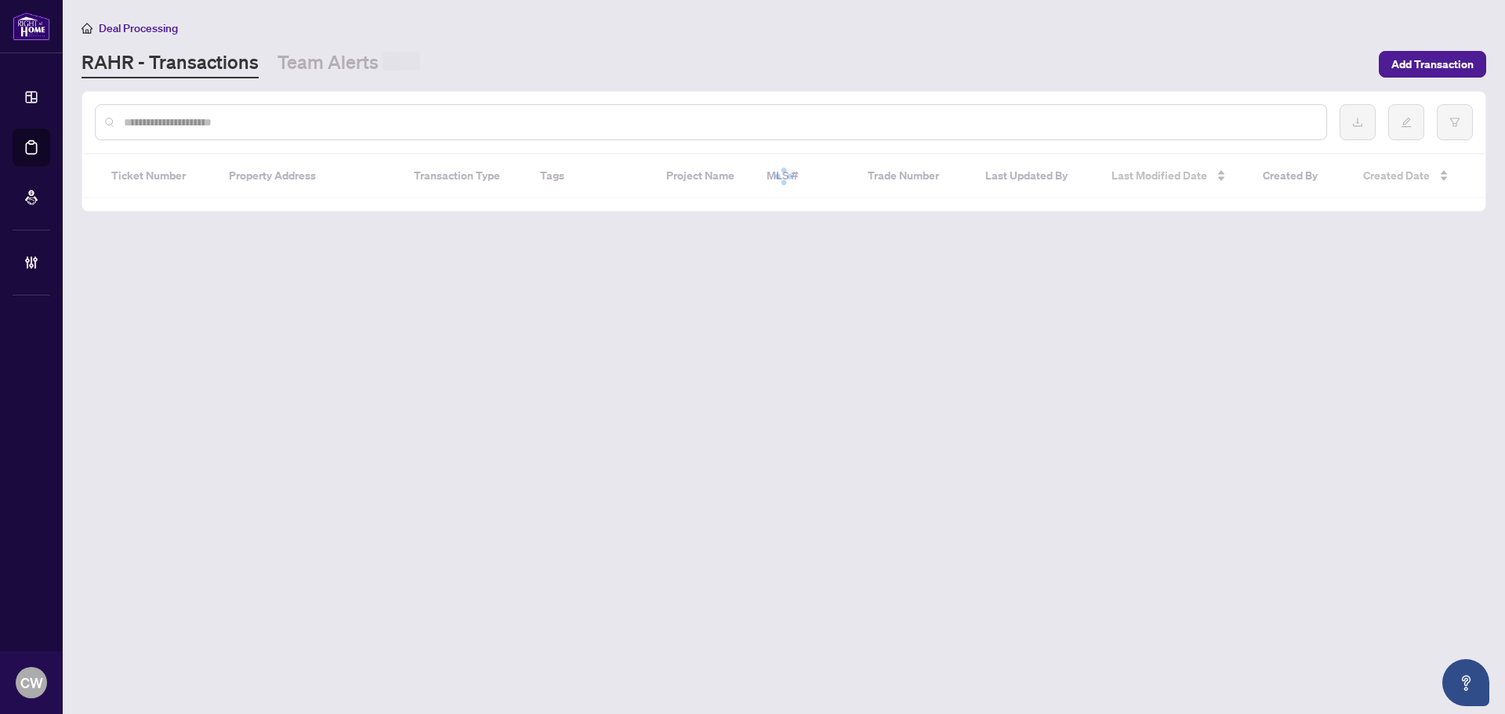
click at [293, 125] on input "text" at bounding box center [719, 122] width 1190 height 17
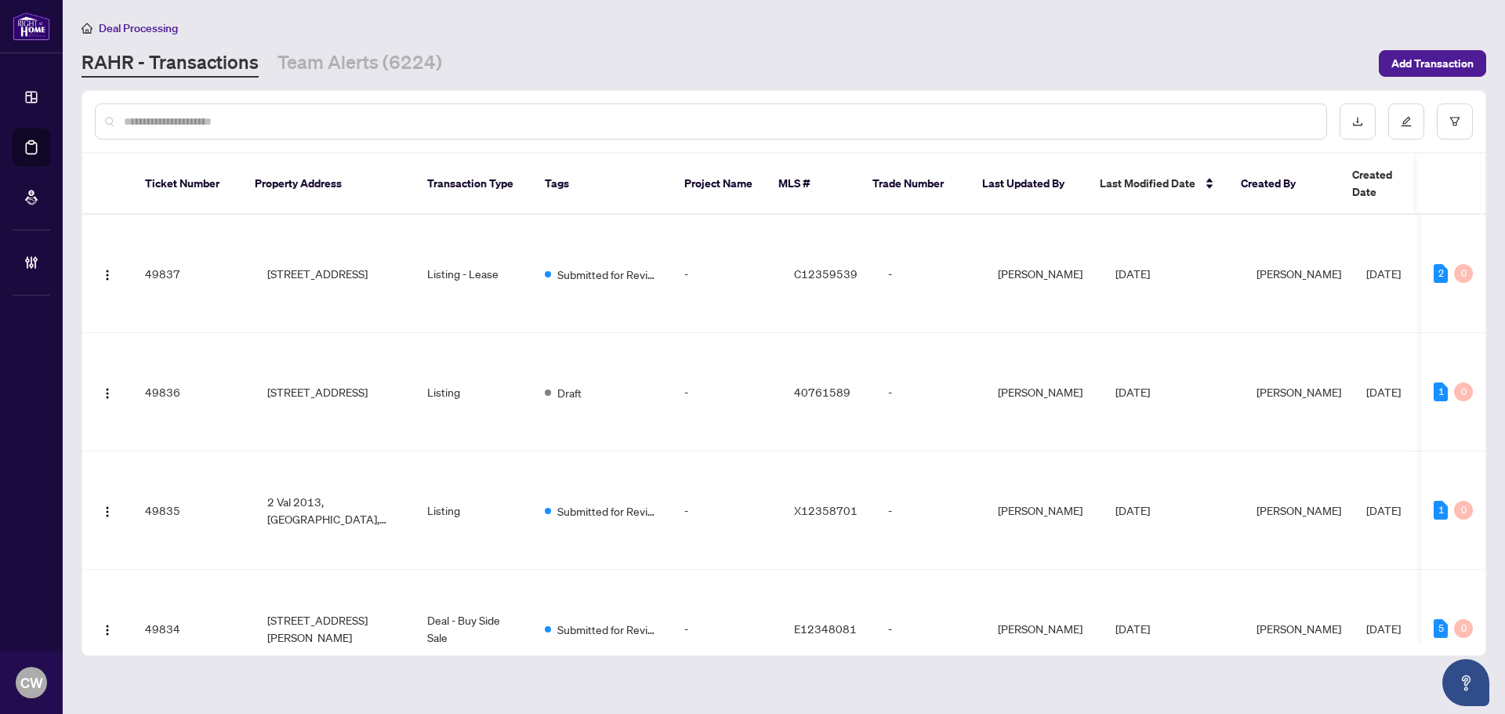
paste input "*******"
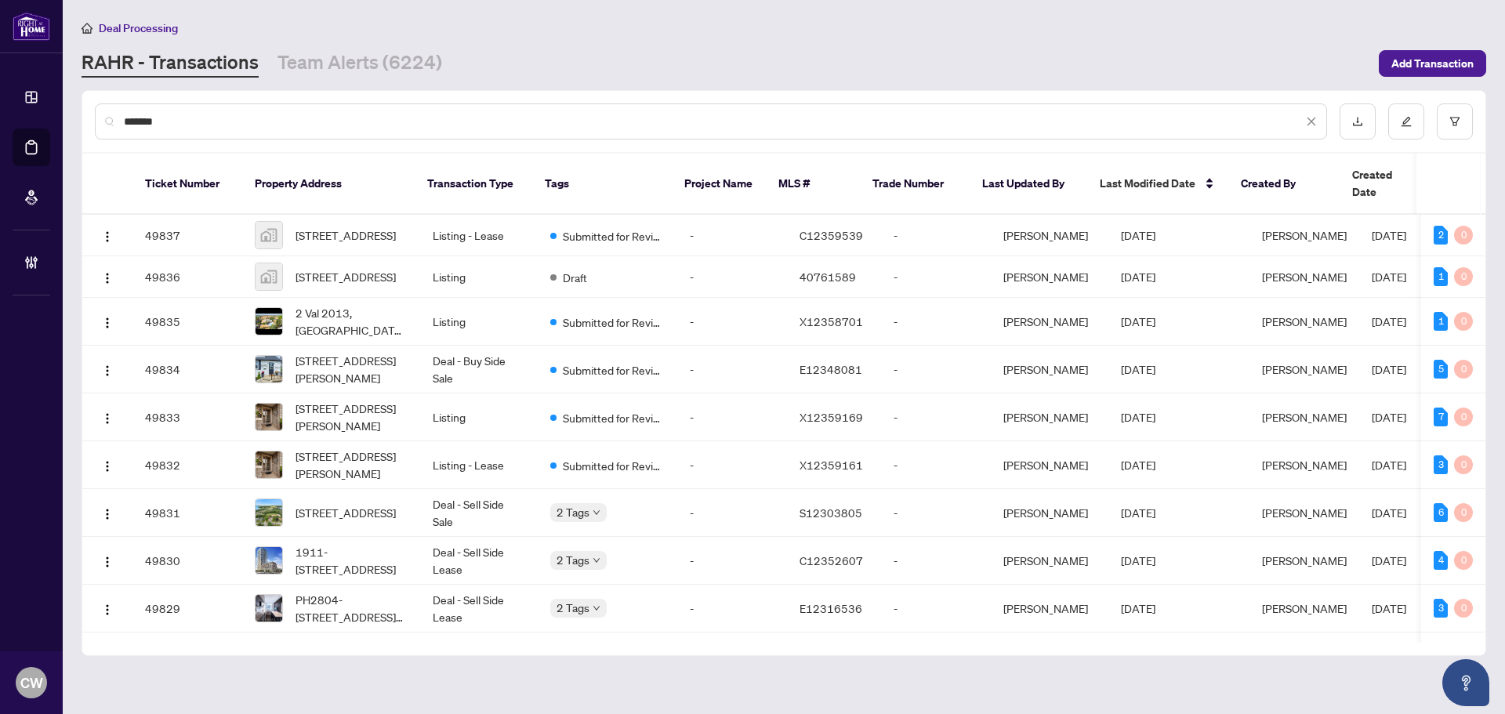
type input "*******"
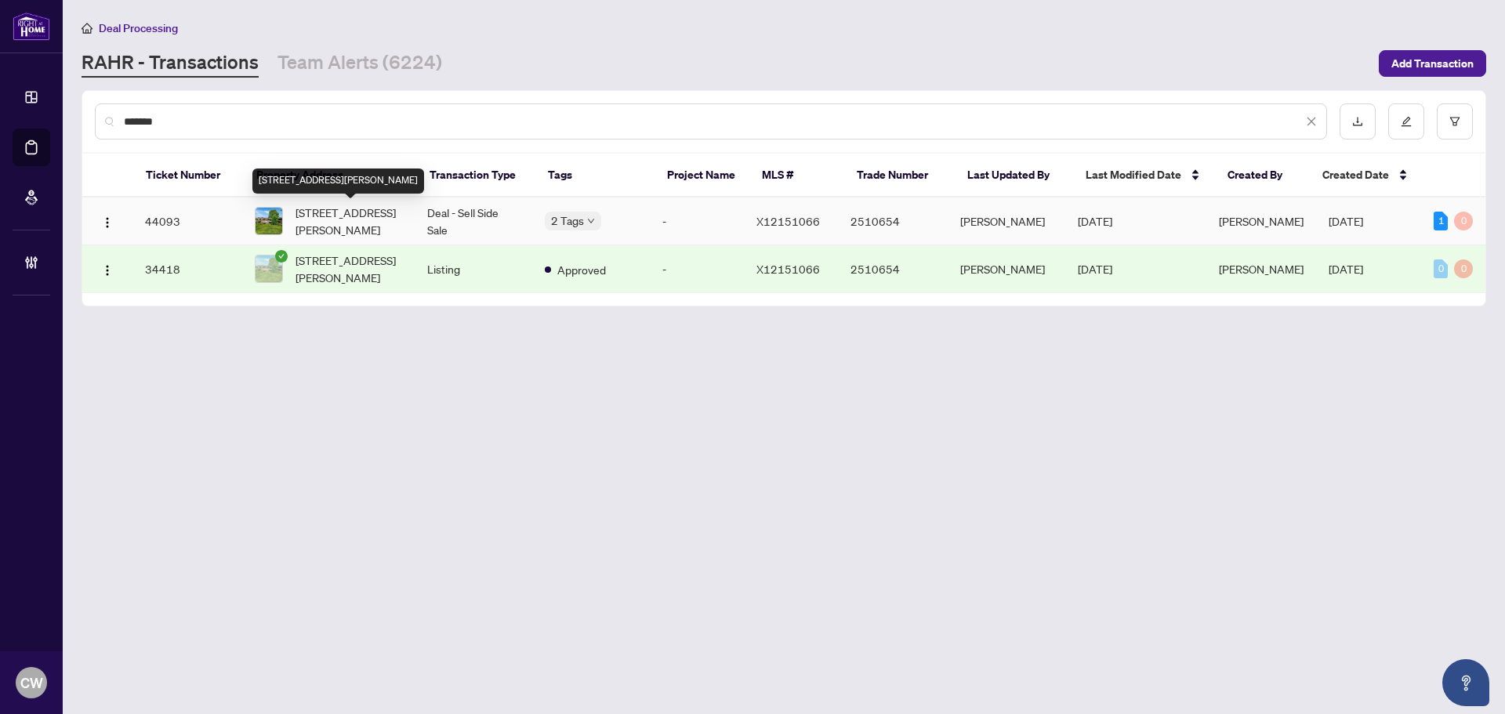
click at [323, 220] on span "1770 Chene St, Clarence-Rockland, Ontario K4K 1L4, Canada" at bounding box center [349, 221] width 107 height 34
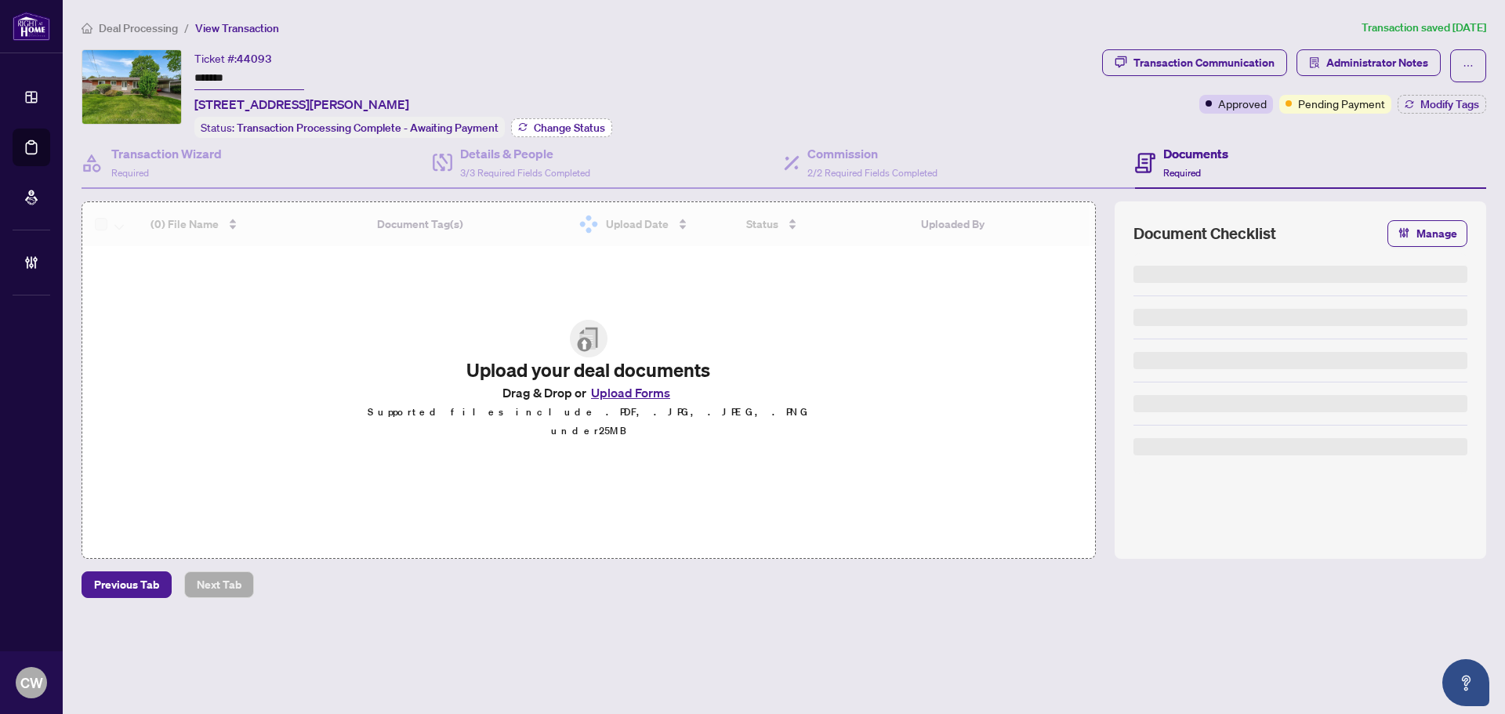
click at [576, 132] on span "Change Status" at bounding box center [569, 127] width 71 height 11
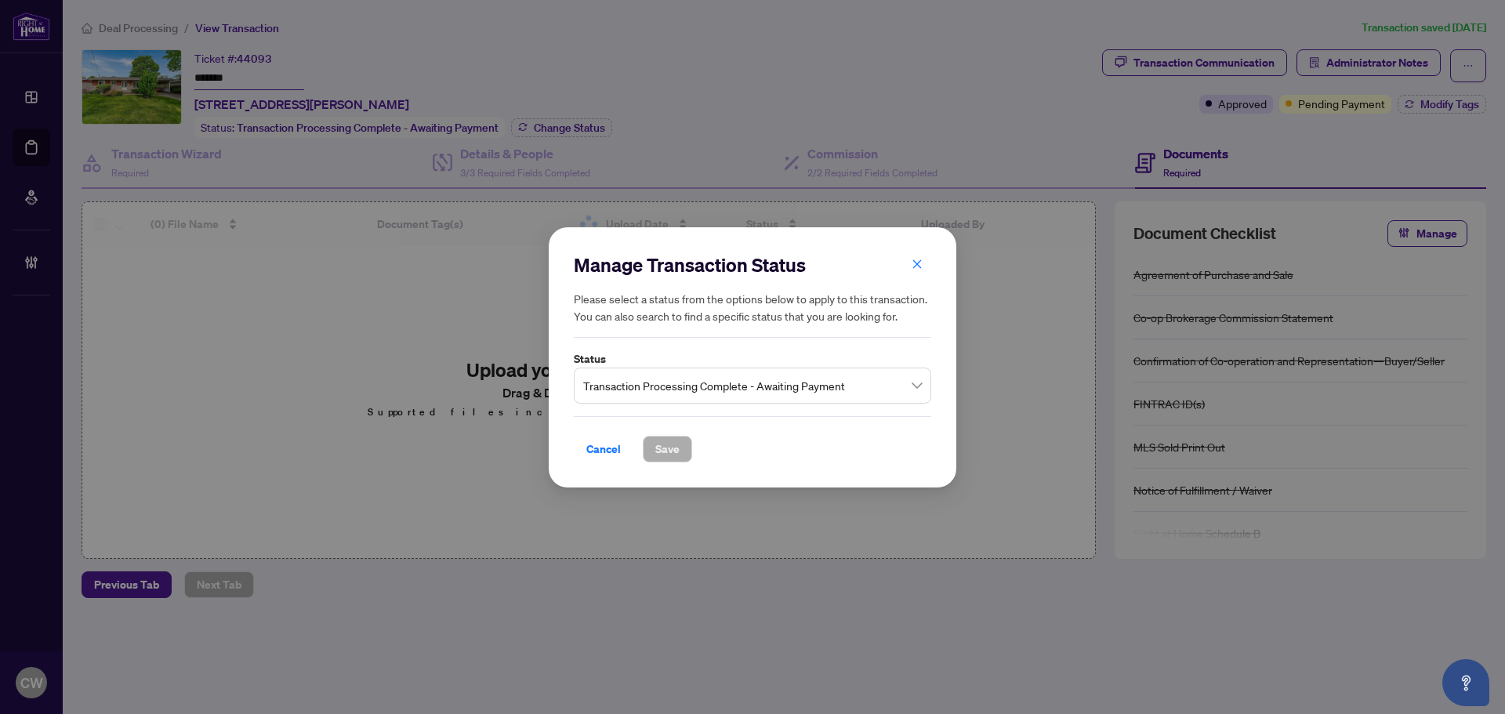
click at [673, 401] on input "search" at bounding box center [745, 387] width 325 height 34
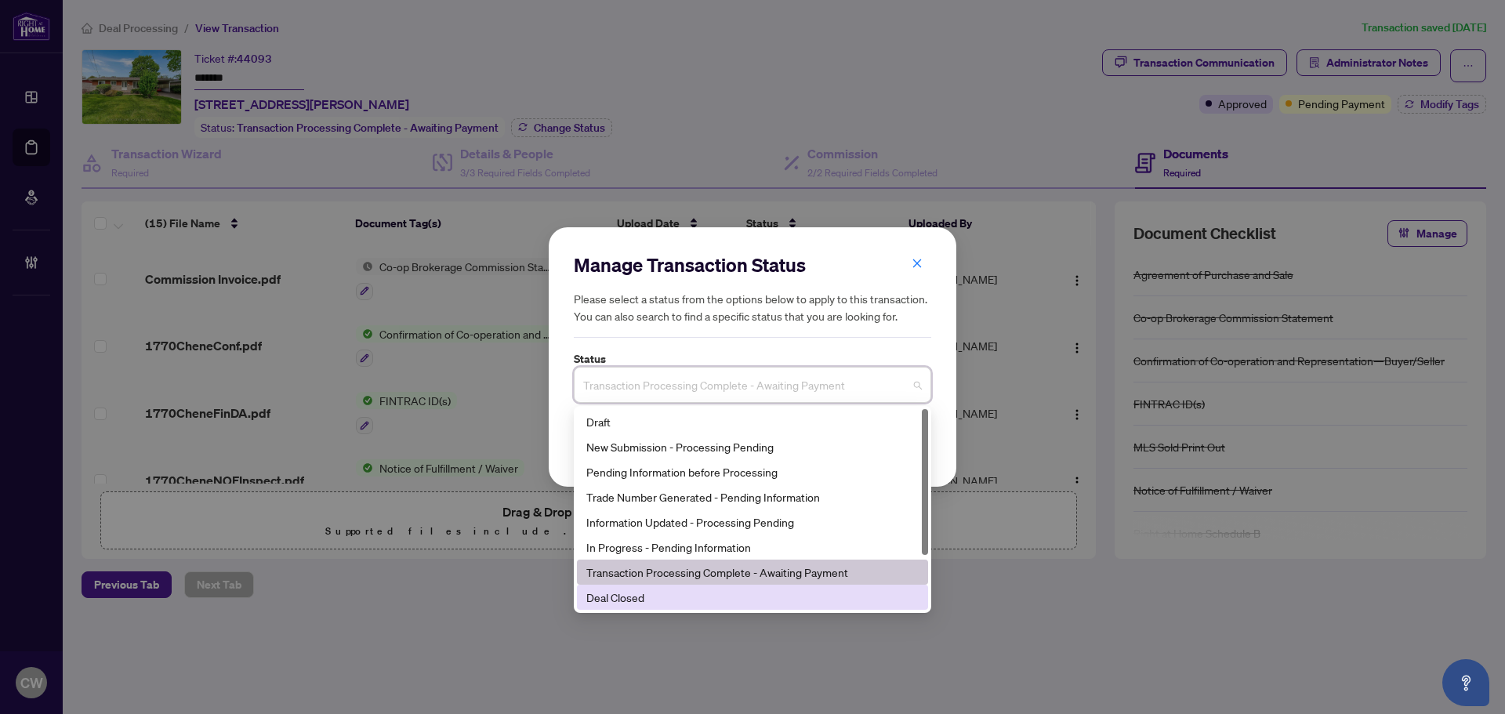
click at [630, 605] on div "Deal Closed" at bounding box center [752, 597] width 332 height 17
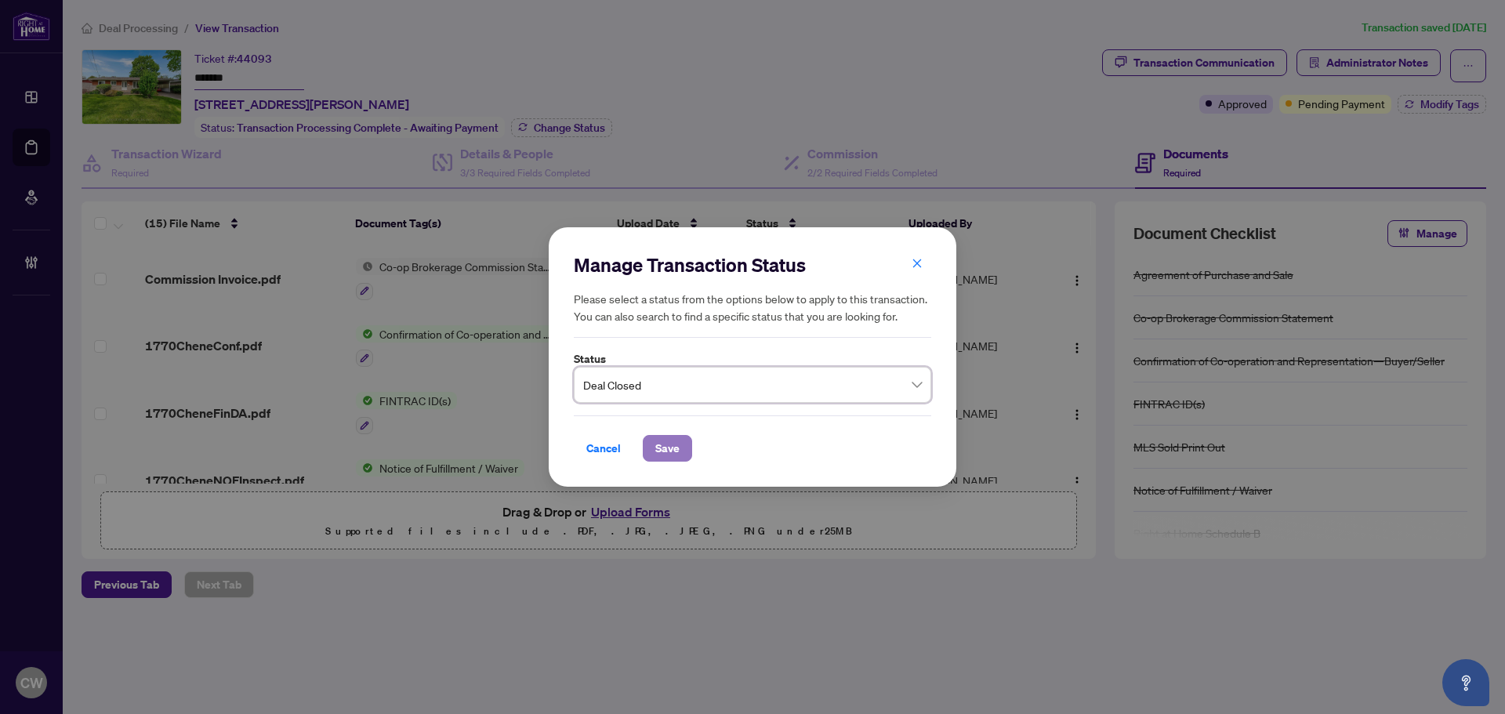
click at [684, 448] on button "Save" at bounding box center [667, 448] width 49 height 27
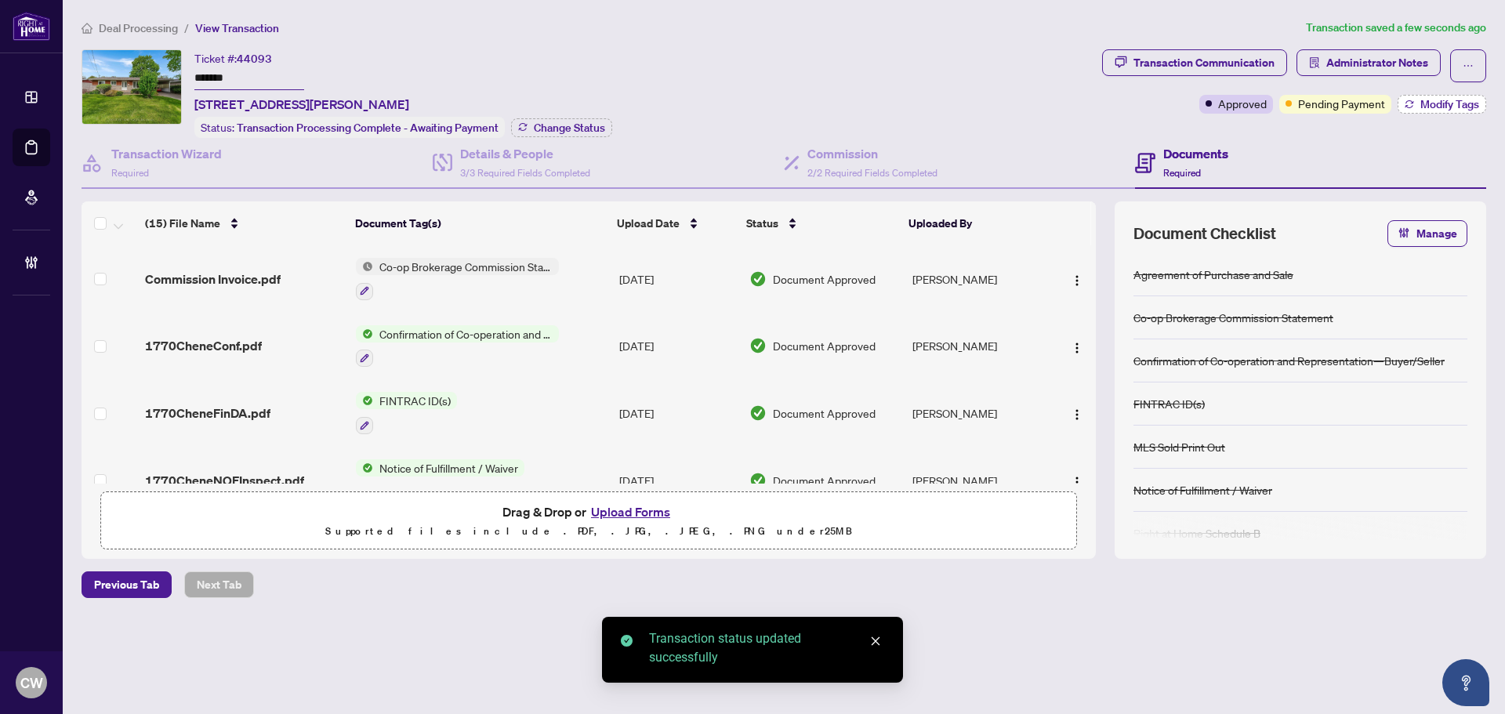
click at [1437, 100] on span "Modify Tags" at bounding box center [1450, 104] width 59 height 11
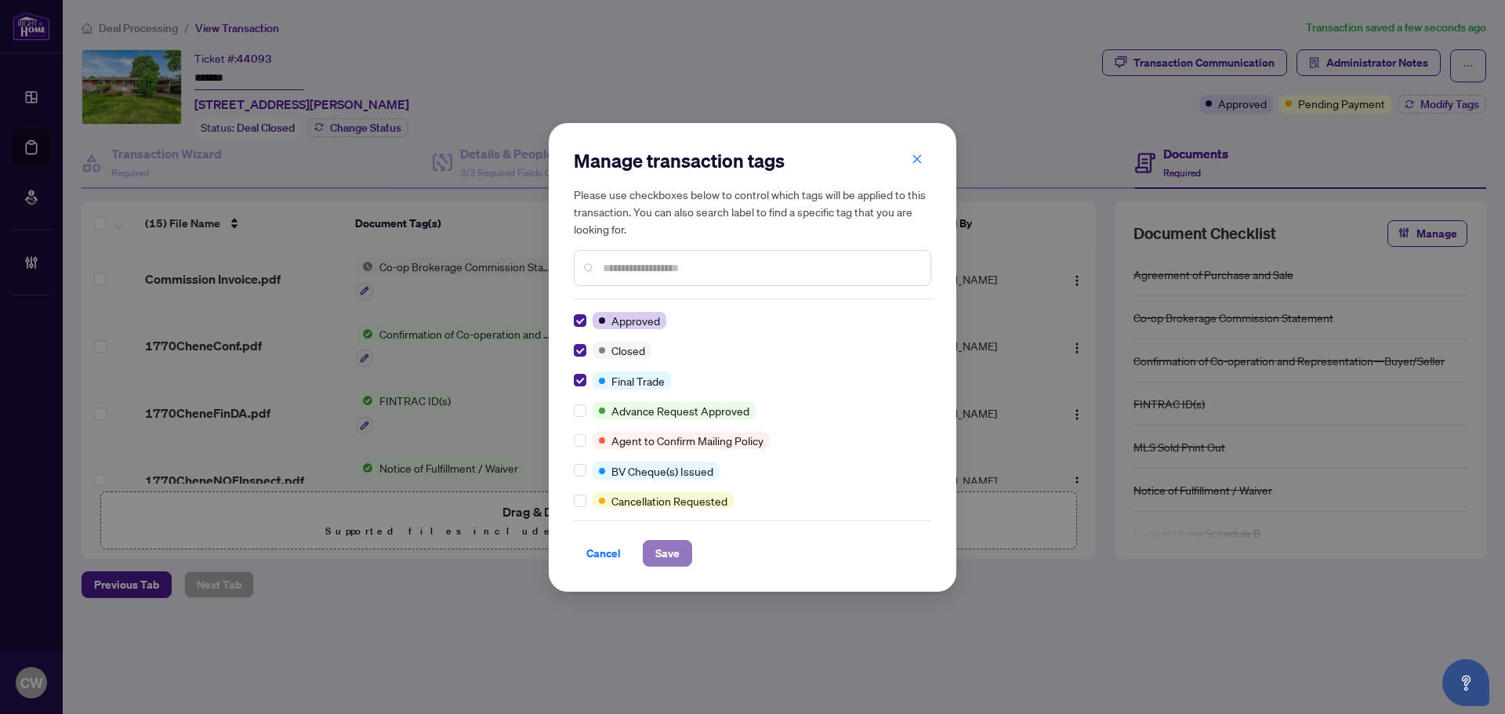
click at [671, 552] on span "Save" at bounding box center [667, 553] width 24 height 25
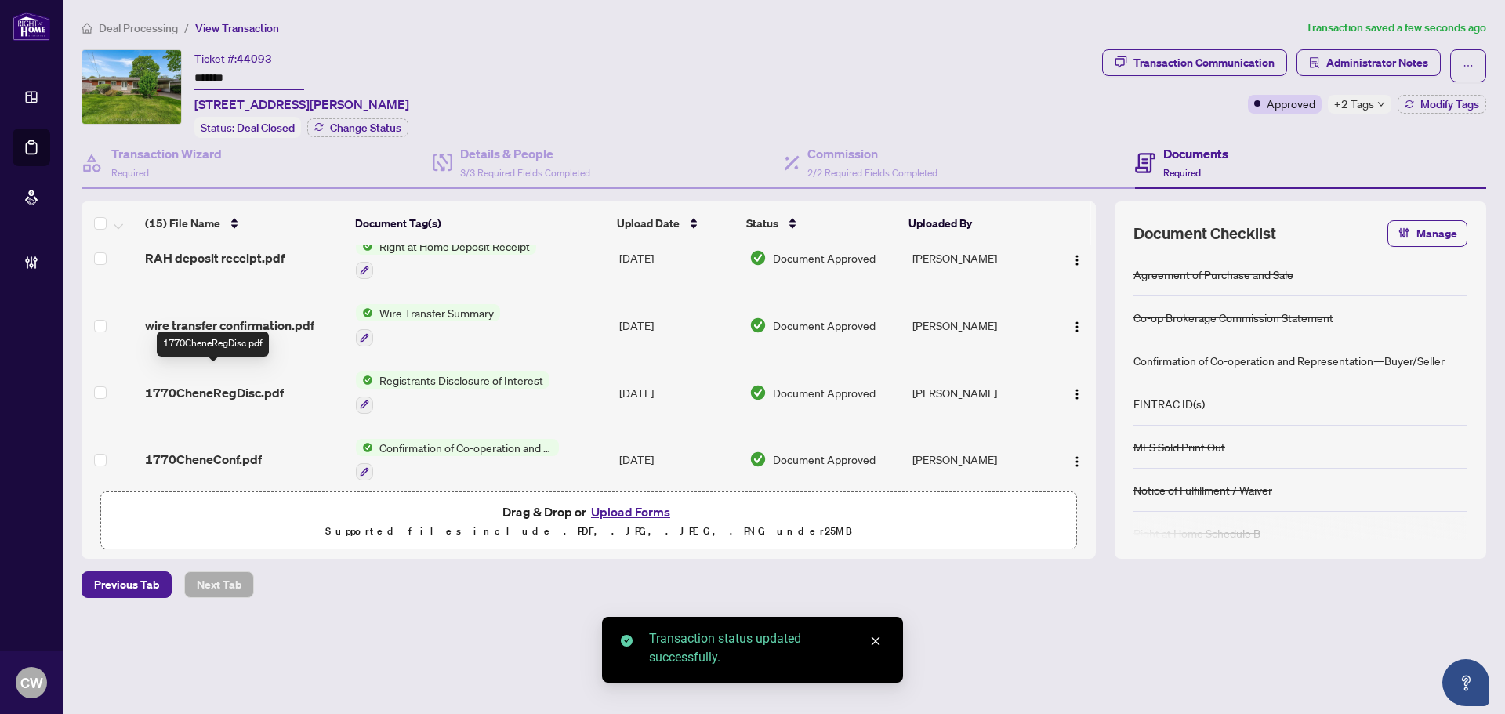
scroll to position [766, 0]
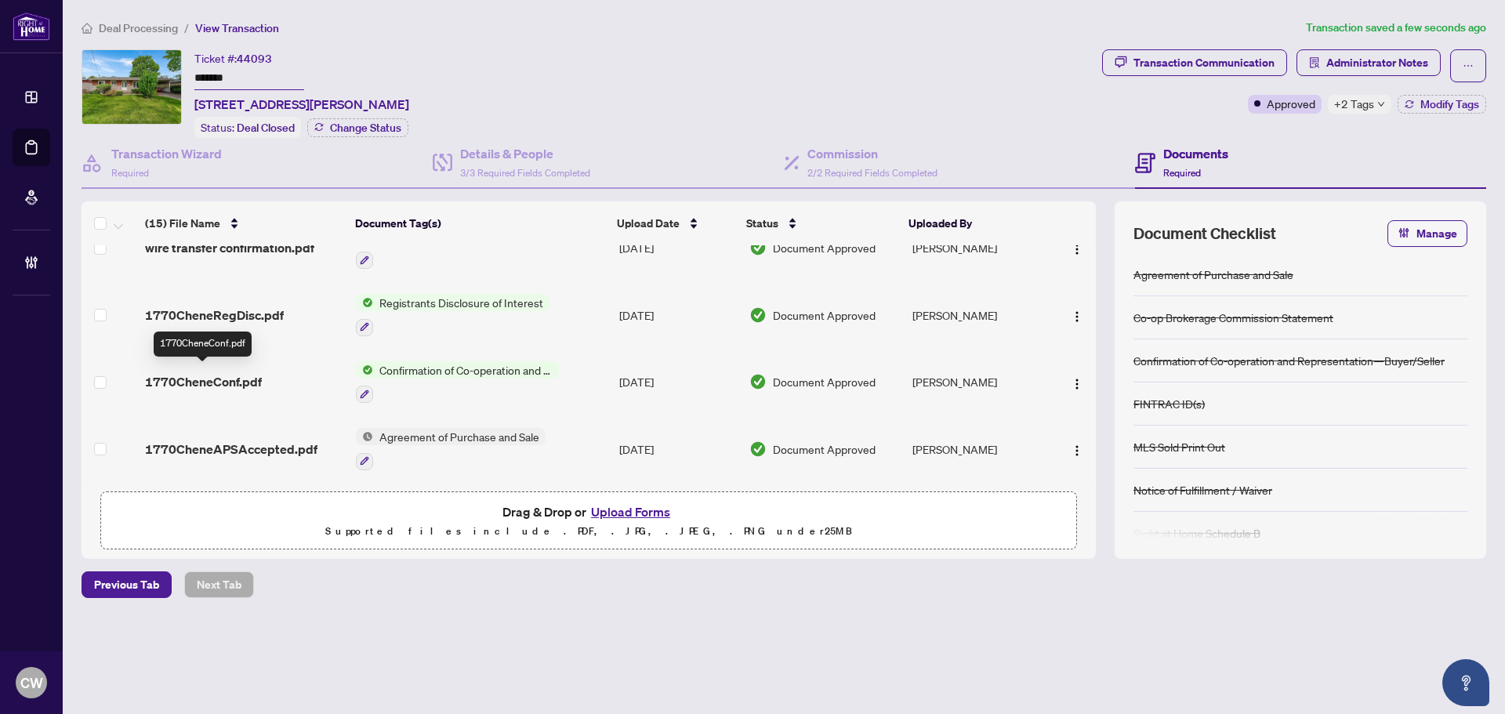
click at [216, 372] on span "1770CheneConf.pdf" at bounding box center [203, 381] width 117 height 19
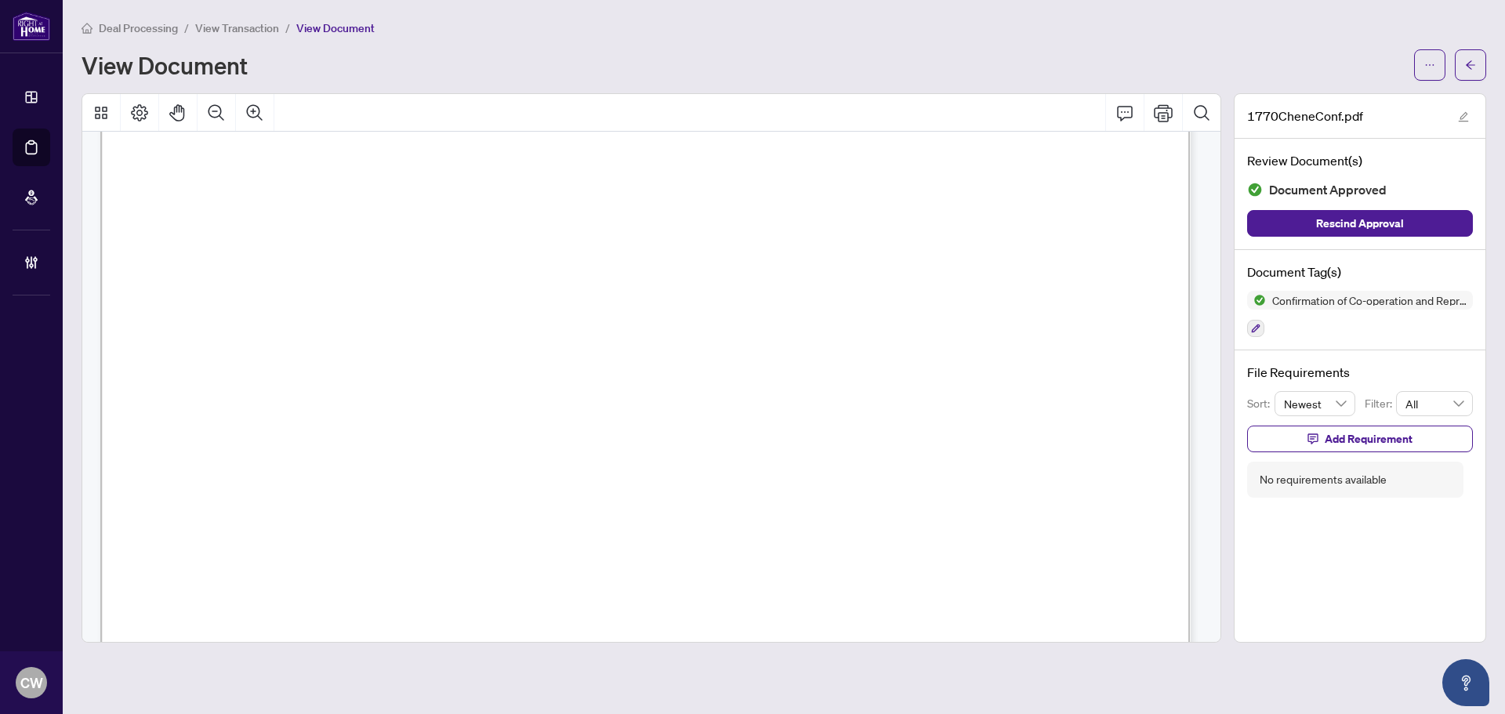
scroll to position [1568, 0]
click at [1479, 56] on button "button" at bounding box center [1470, 64] width 31 height 31
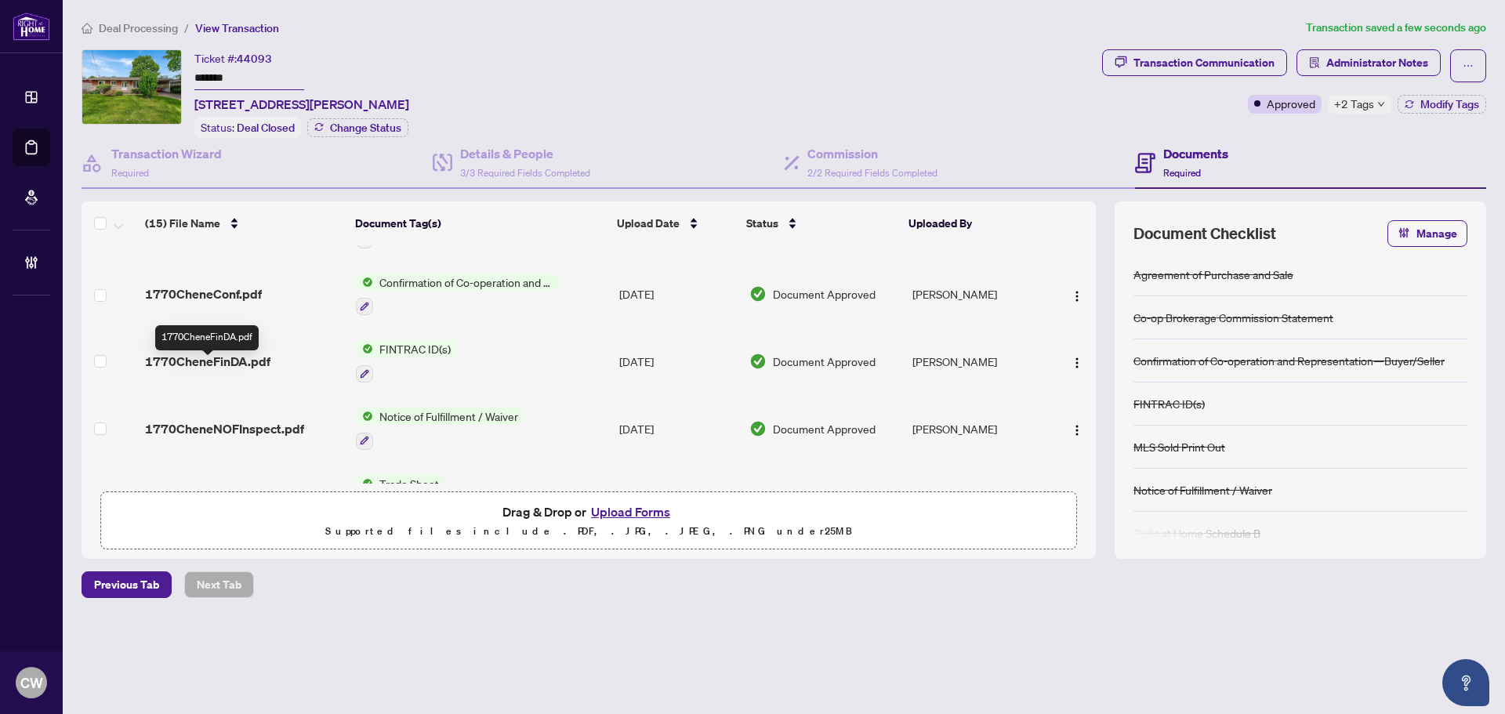
scroll to position [157, 0]
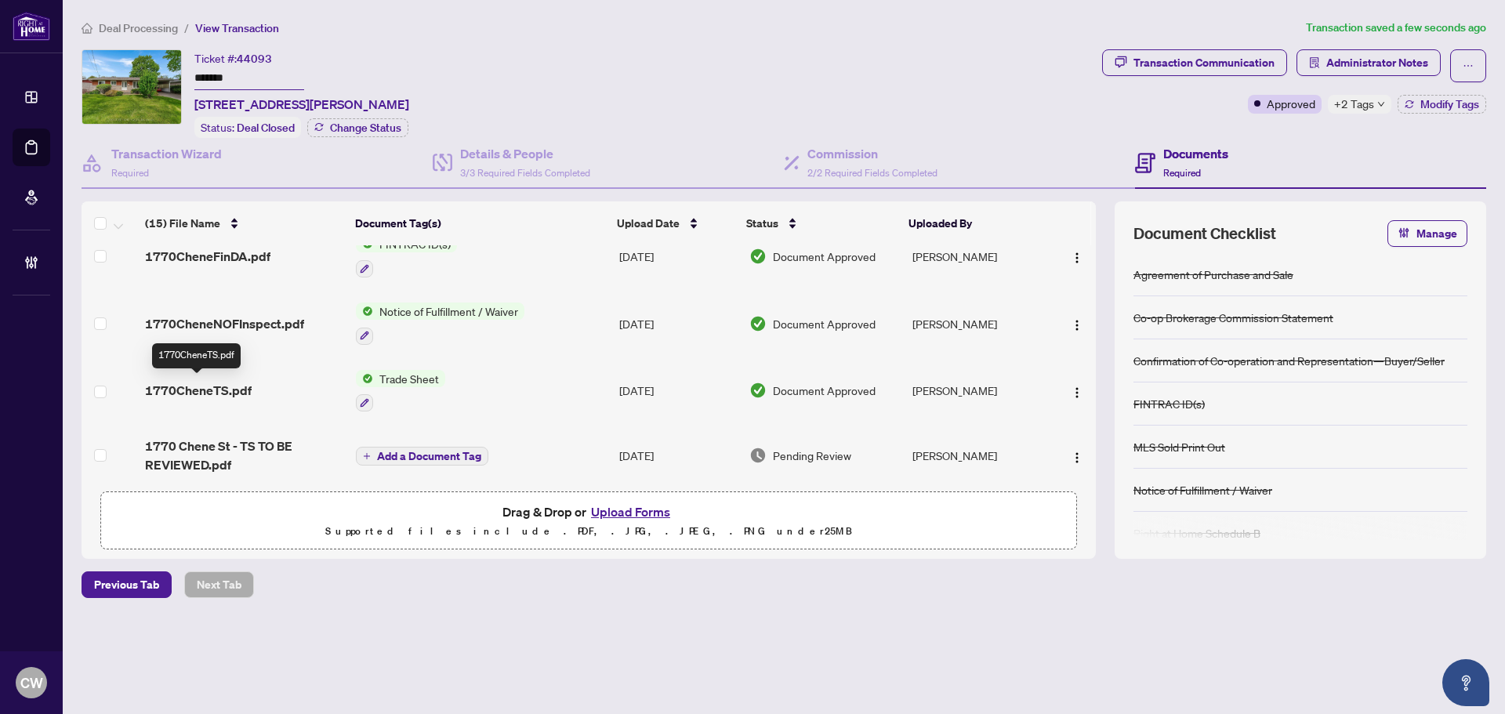
click at [220, 388] on span "1770CheneTS.pdf" at bounding box center [198, 390] width 107 height 19
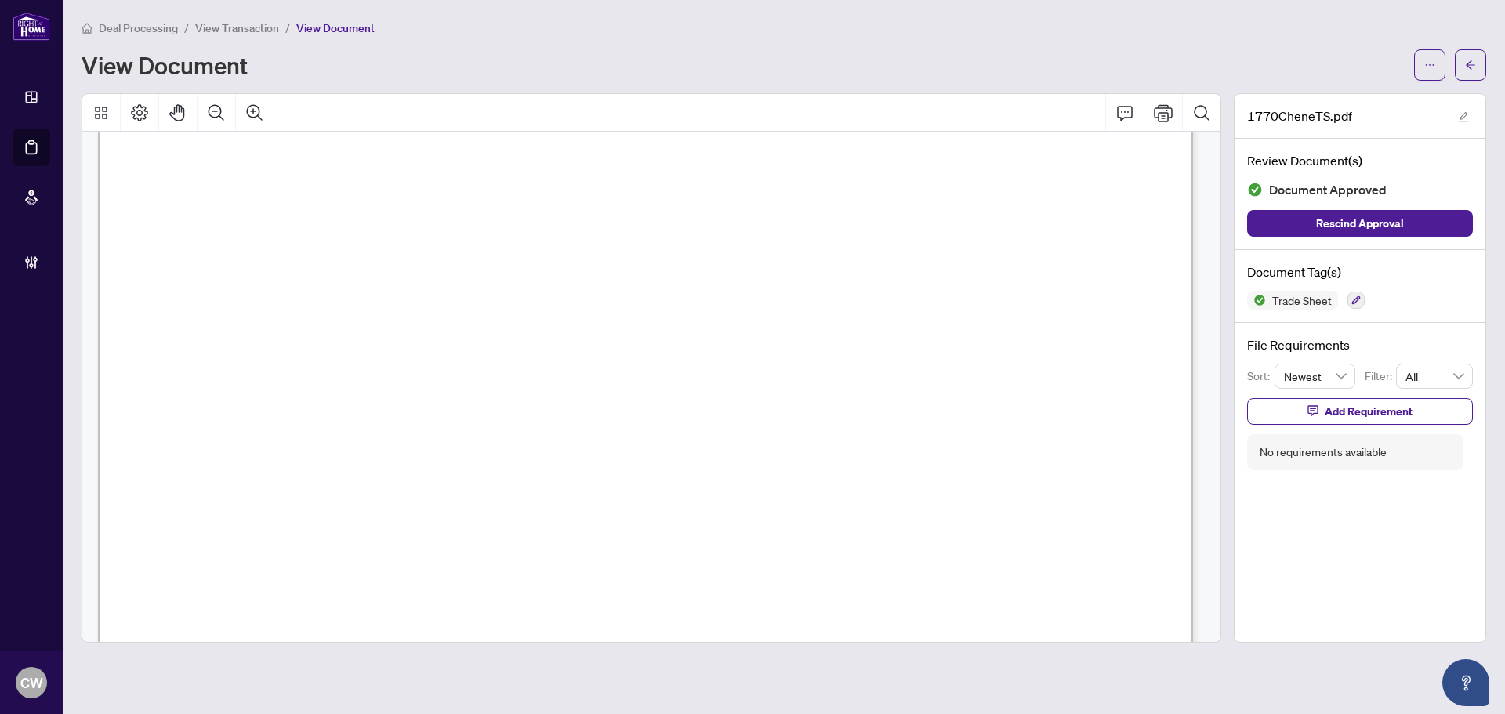
scroll to position [549, 0]
click at [1480, 58] on button "button" at bounding box center [1470, 64] width 31 height 31
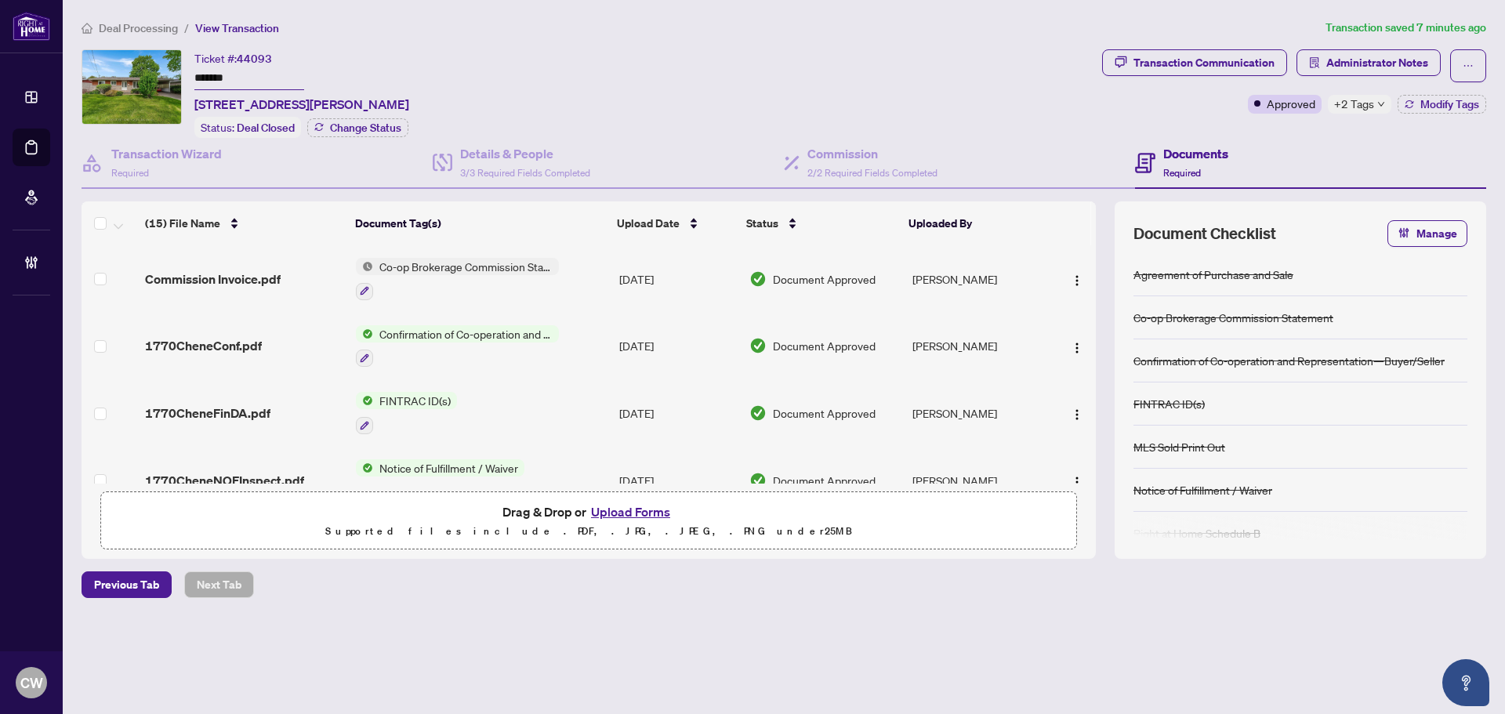
click at [647, 512] on button "Upload Forms" at bounding box center [630, 512] width 89 height 20
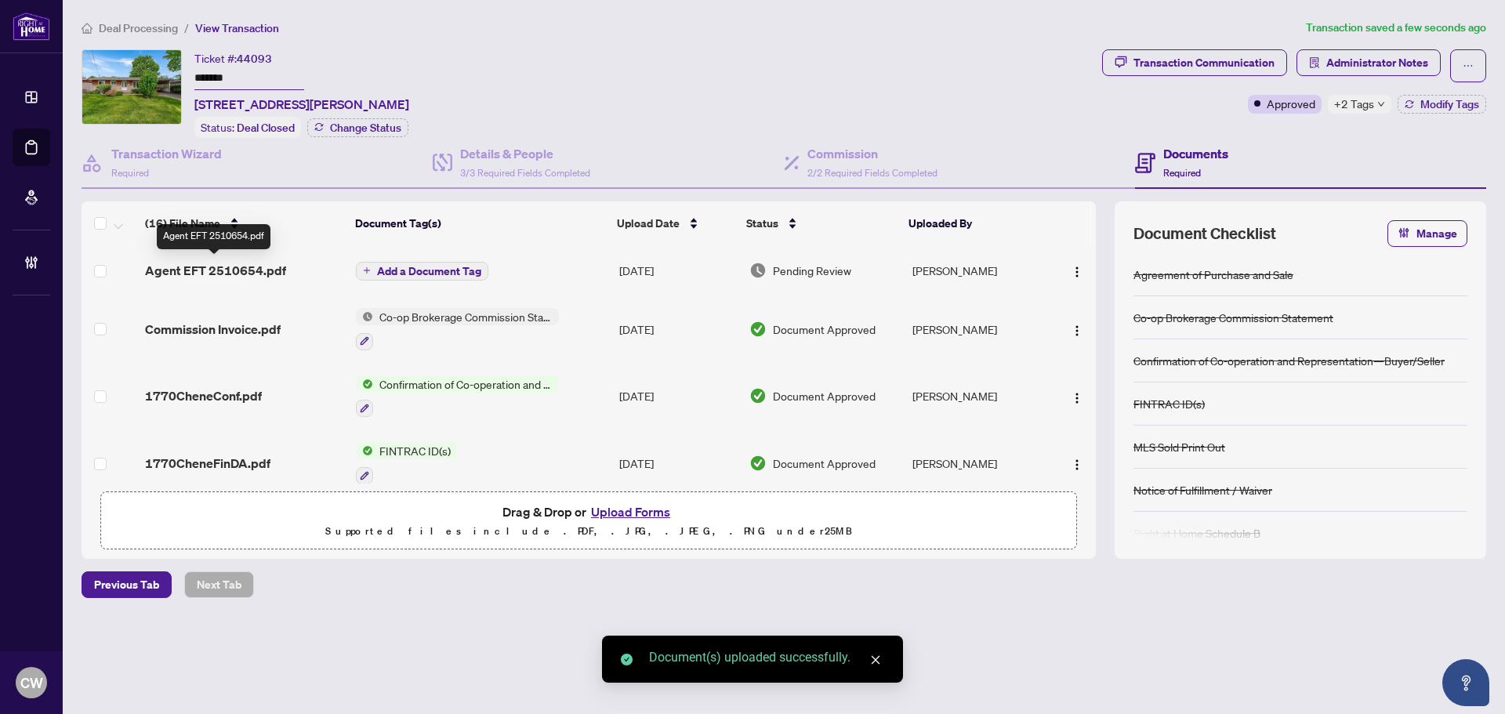
click at [263, 269] on span "Agent EFT 2510654.pdf" at bounding box center [215, 270] width 141 height 19
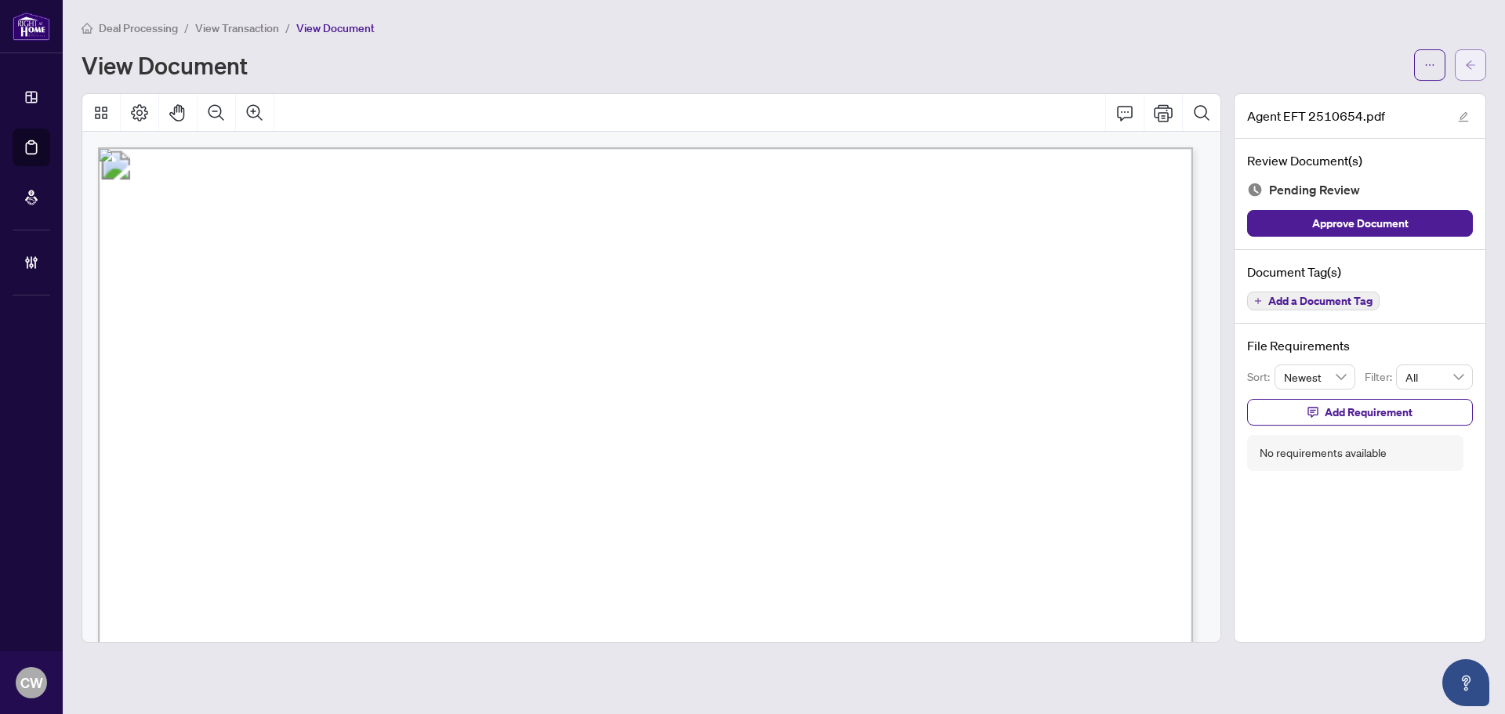
click at [1472, 67] on icon "arrow-left" at bounding box center [1470, 65] width 11 height 11
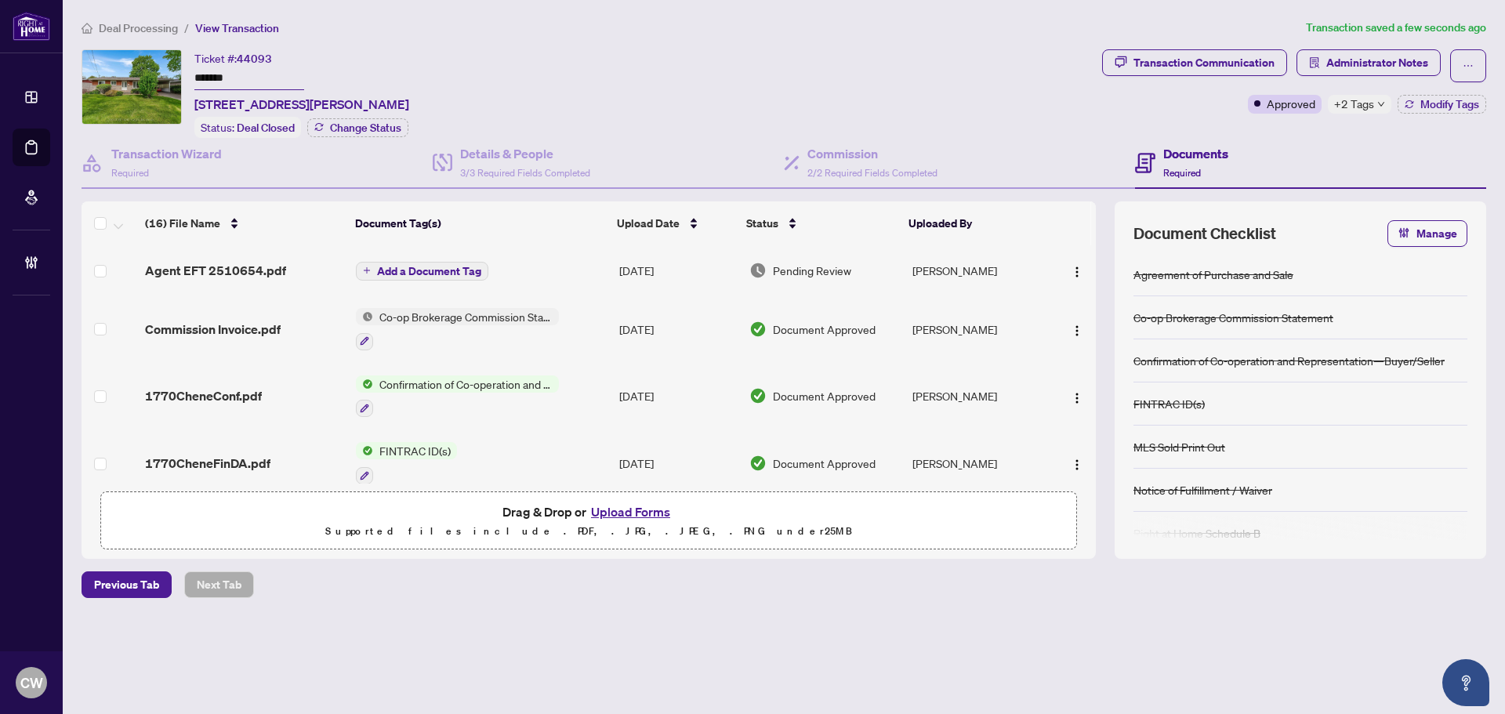
click at [649, 508] on button "Upload Forms" at bounding box center [630, 512] width 89 height 20
click at [456, 266] on span "Add a Document Tag" at bounding box center [429, 271] width 104 height 11
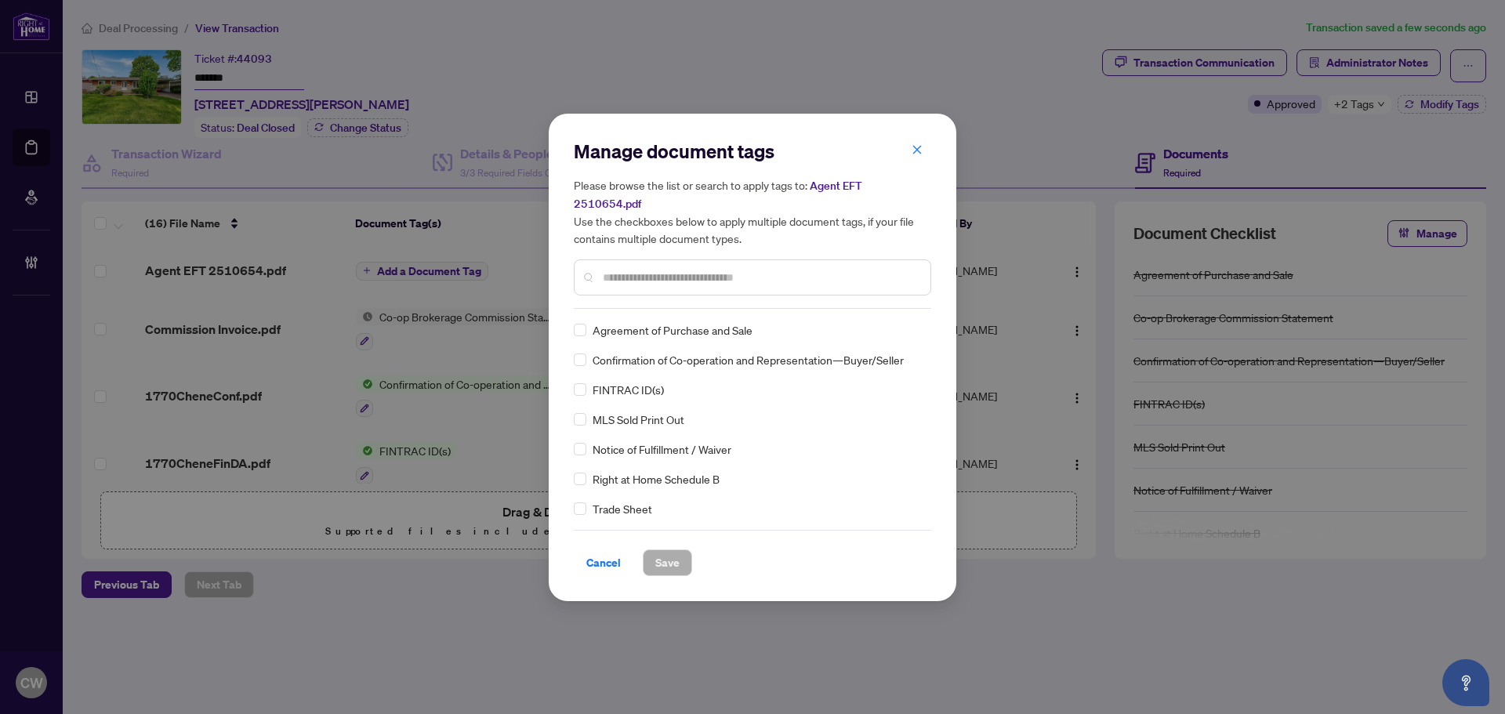
click at [649, 269] on input "text" at bounding box center [760, 277] width 315 height 17
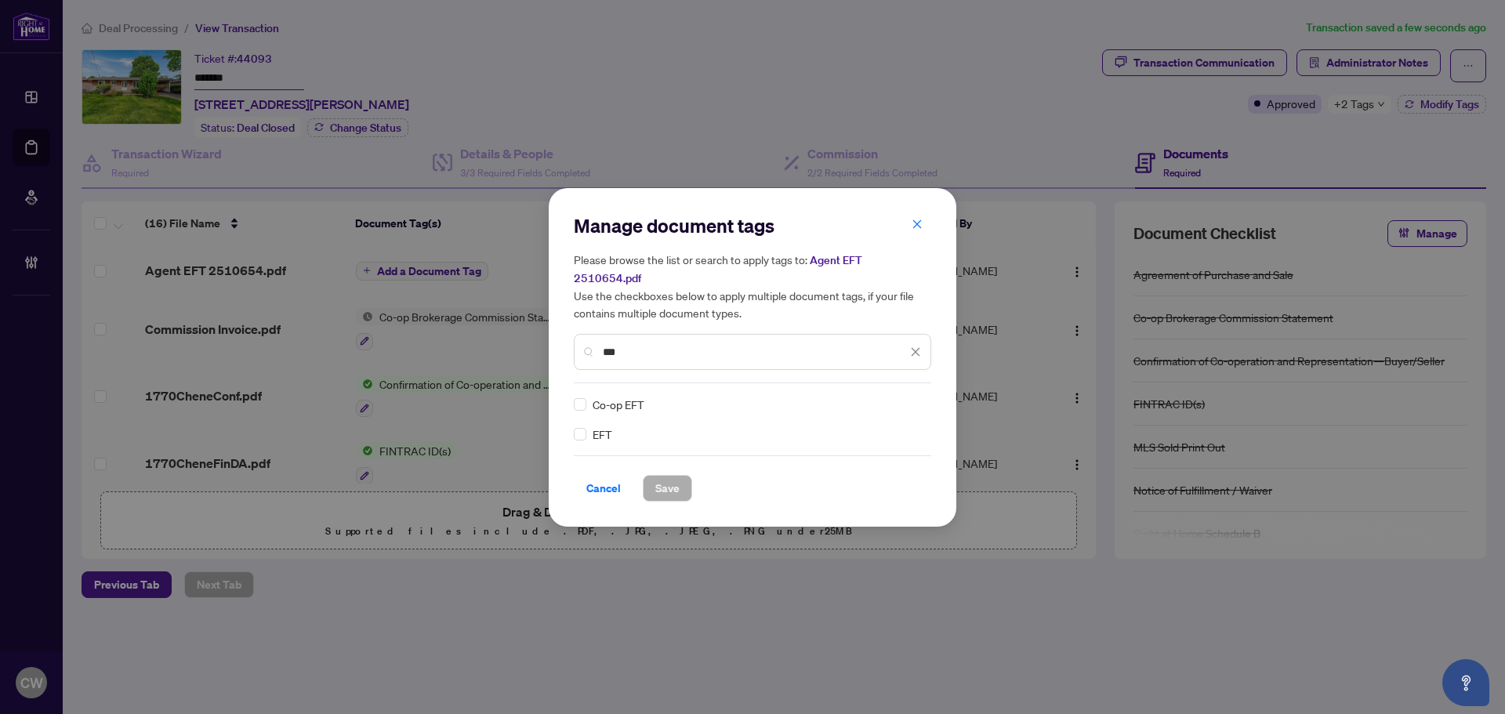
type input "***"
click at [909, 398] on div at bounding box center [906, 405] width 30 height 16
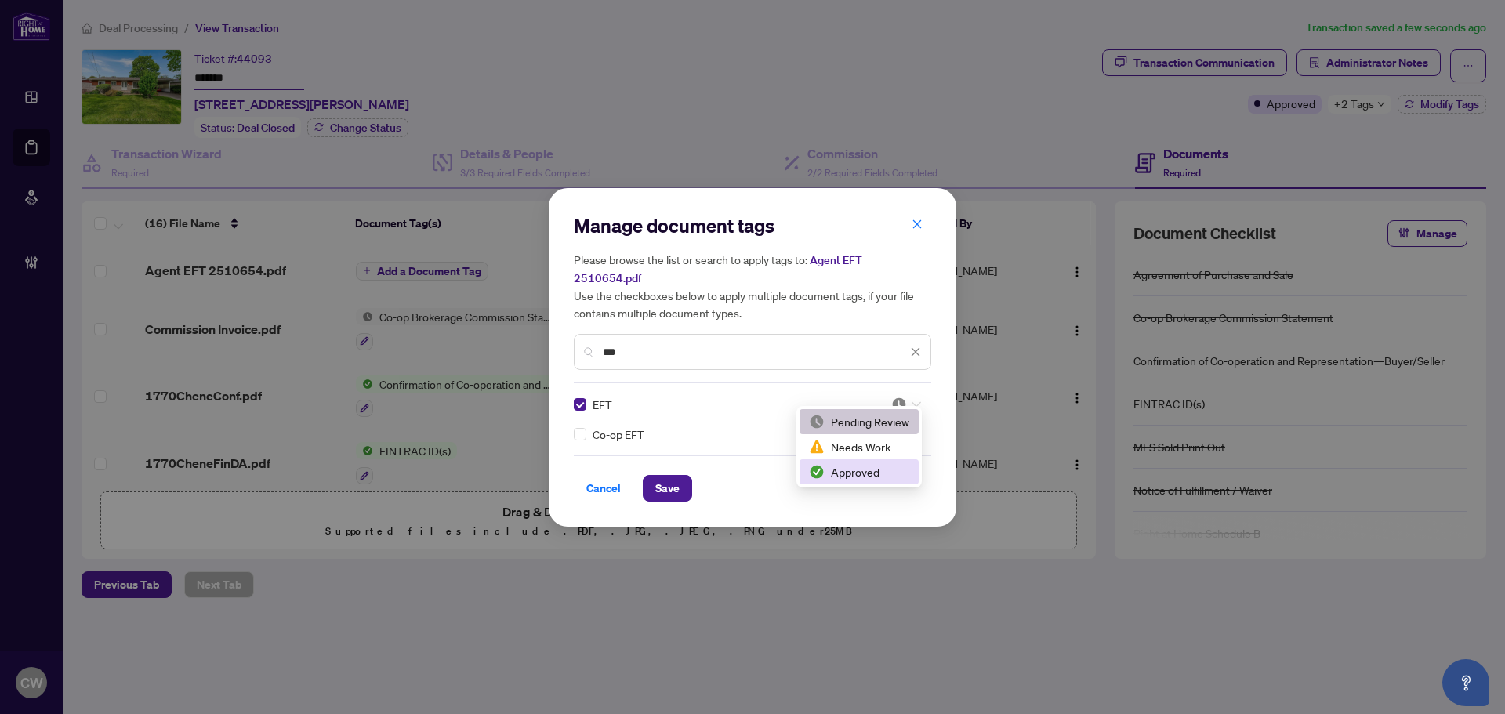
drag, startPoint x: 866, startPoint y: 462, endPoint x: 706, endPoint y: 485, distance: 160.9
click at [866, 463] on div "Approved" at bounding box center [859, 471] width 119 height 25
click at [672, 481] on span "Save" at bounding box center [667, 488] width 24 height 25
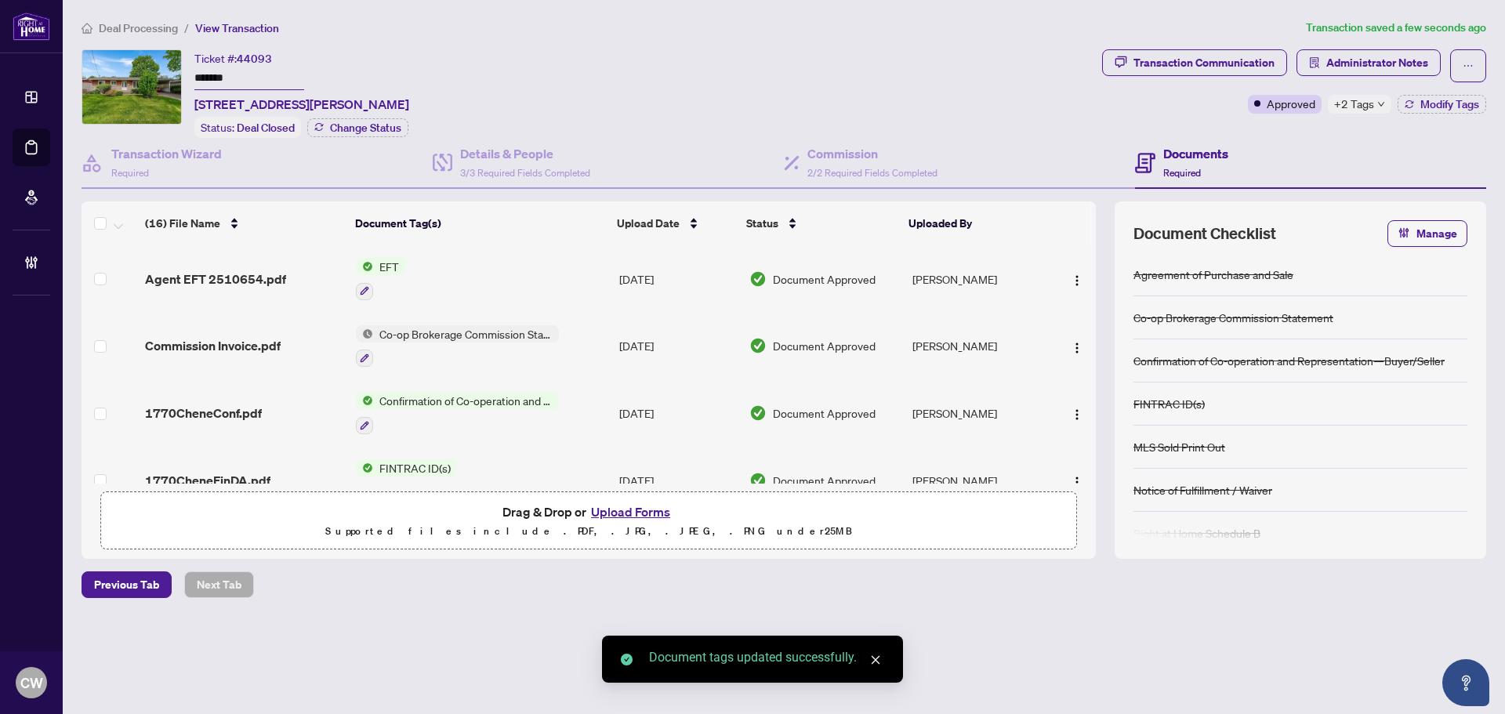
click at [1077, 267] on button "button" at bounding box center [1077, 279] width 25 height 25
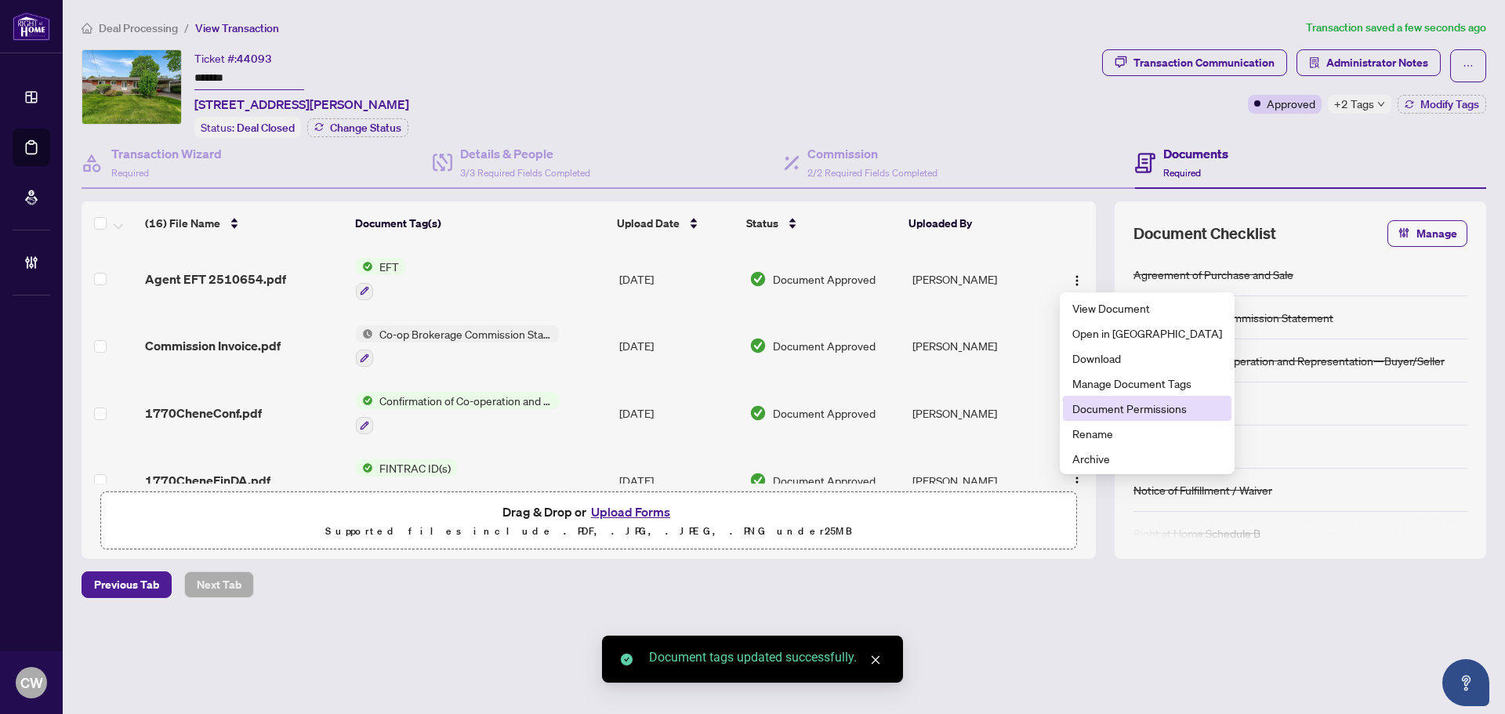
click at [1138, 403] on span "Document Permissions" at bounding box center [1148, 408] width 150 height 17
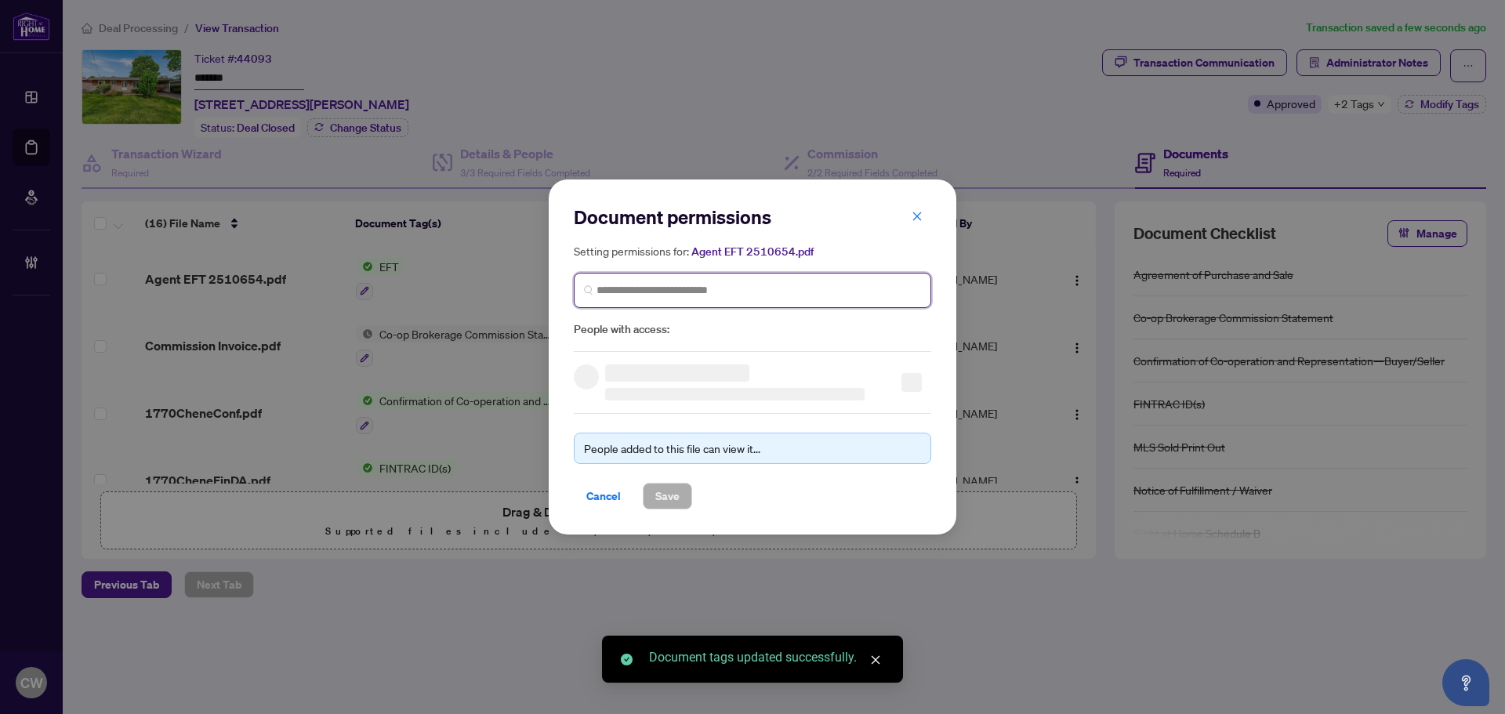
click at [770, 282] on input "search" at bounding box center [759, 290] width 325 height 16
paste input "**********"
type input "**********"
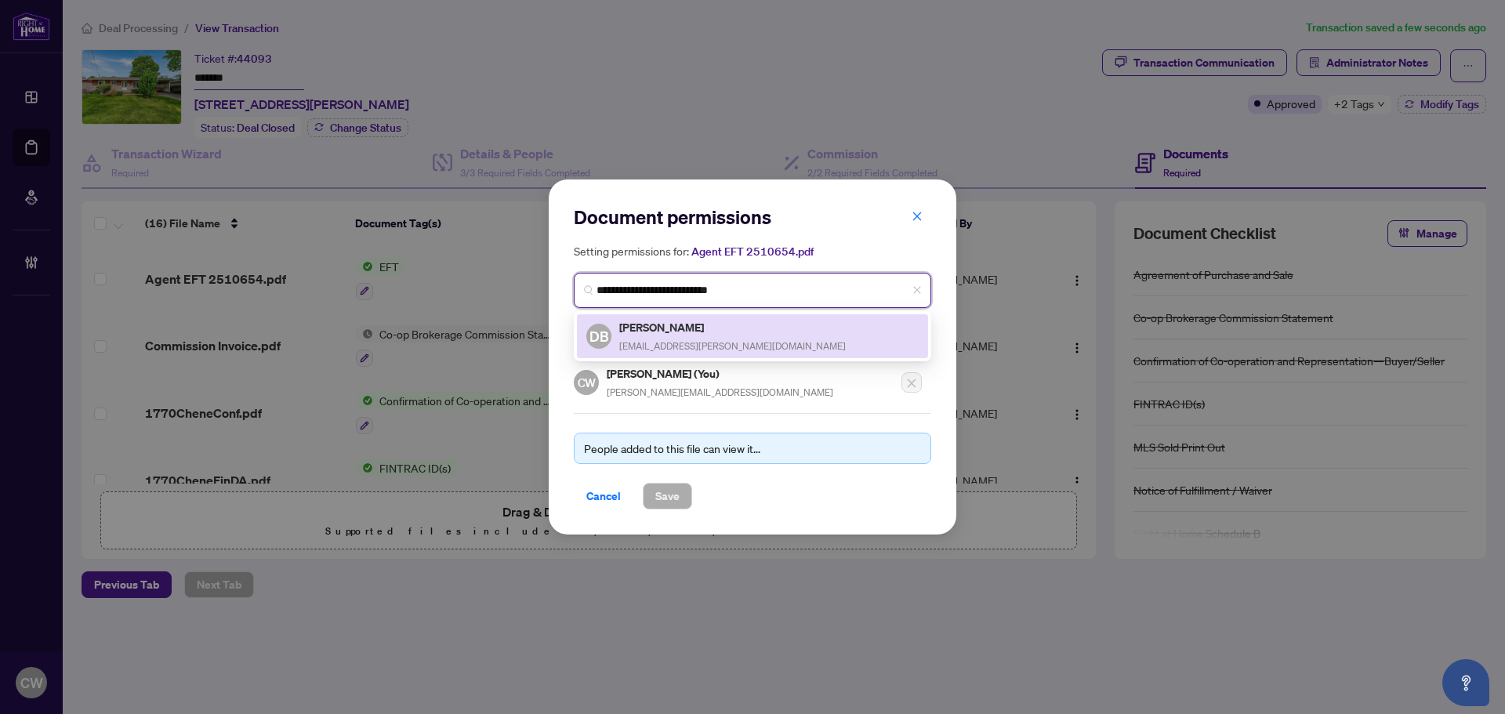
click at [688, 331] on h5 "Daniel Beauchamp" at bounding box center [732, 327] width 227 height 18
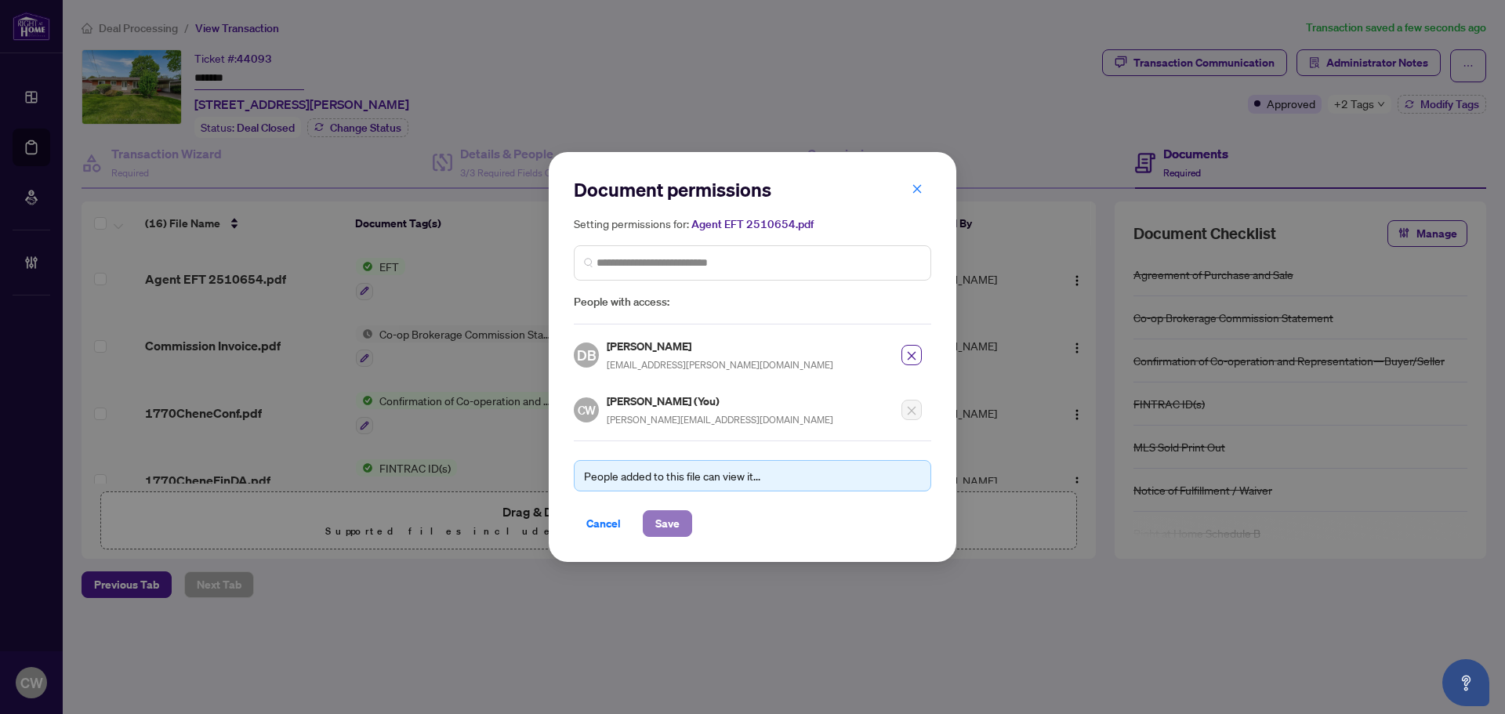
click at [674, 522] on span "Save" at bounding box center [667, 523] width 24 height 25
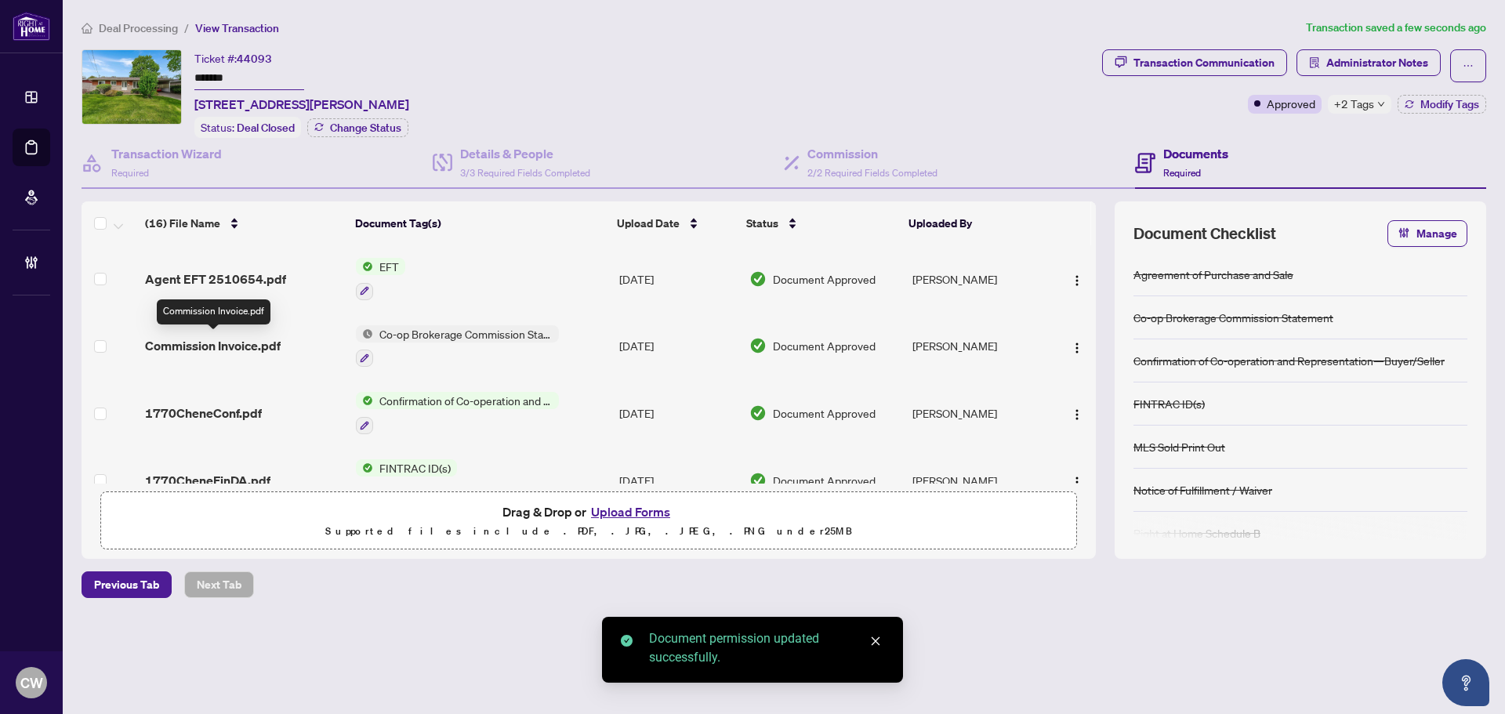
click at [233, 343] on span "Commission Invoice.pdf" at bounding box center [213, 345] width 136 height 19
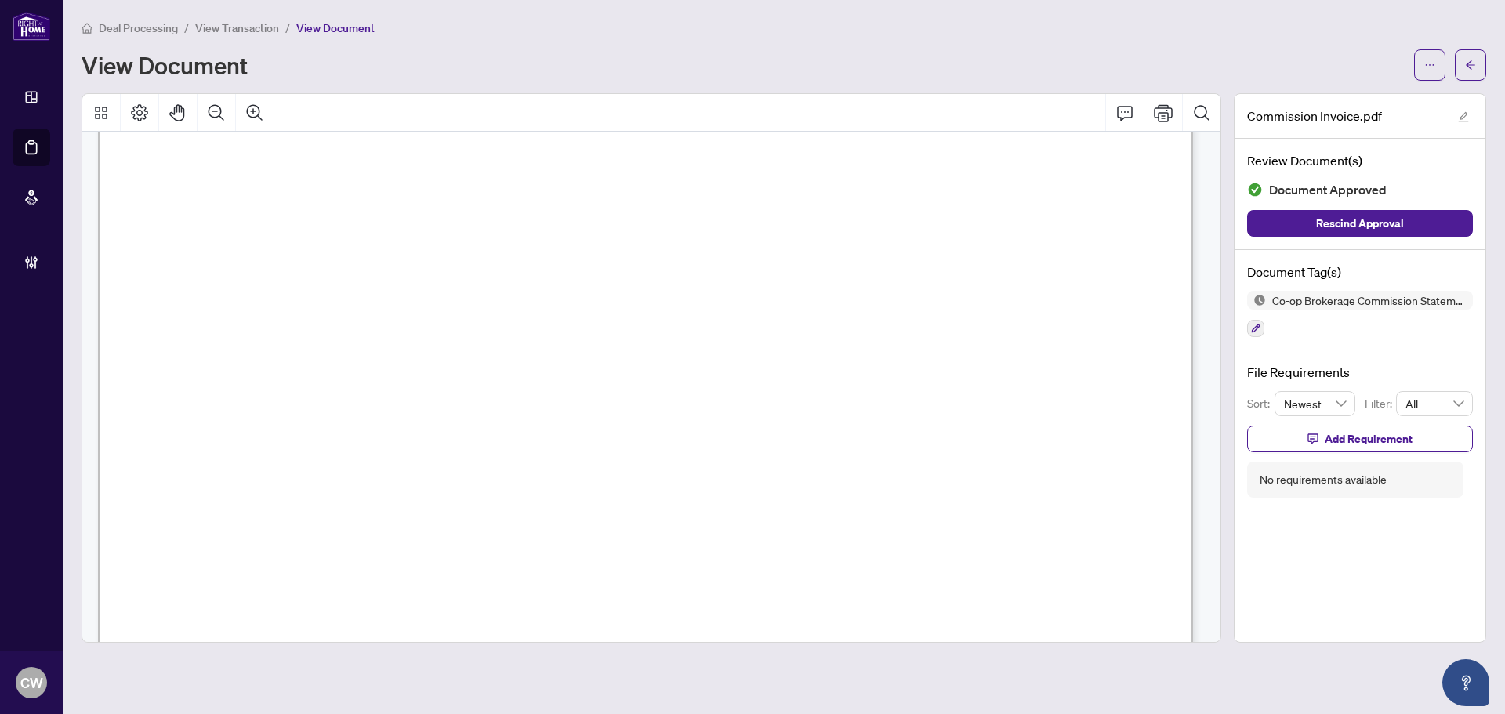
scroll to position [782, 0]
click at [1469, 67] on icon "arrow-left" at bounding box center [1470, 64] width 9 height 9
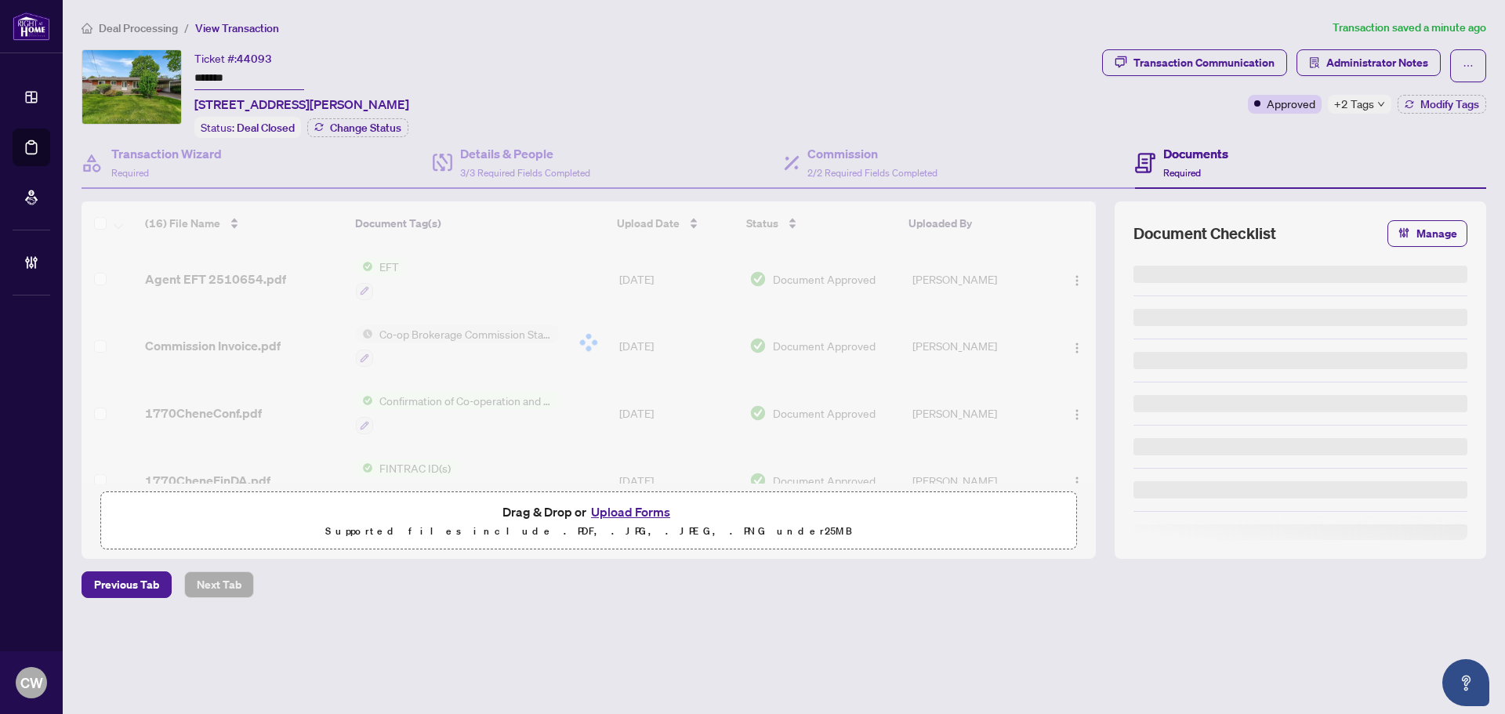
type input "*******"
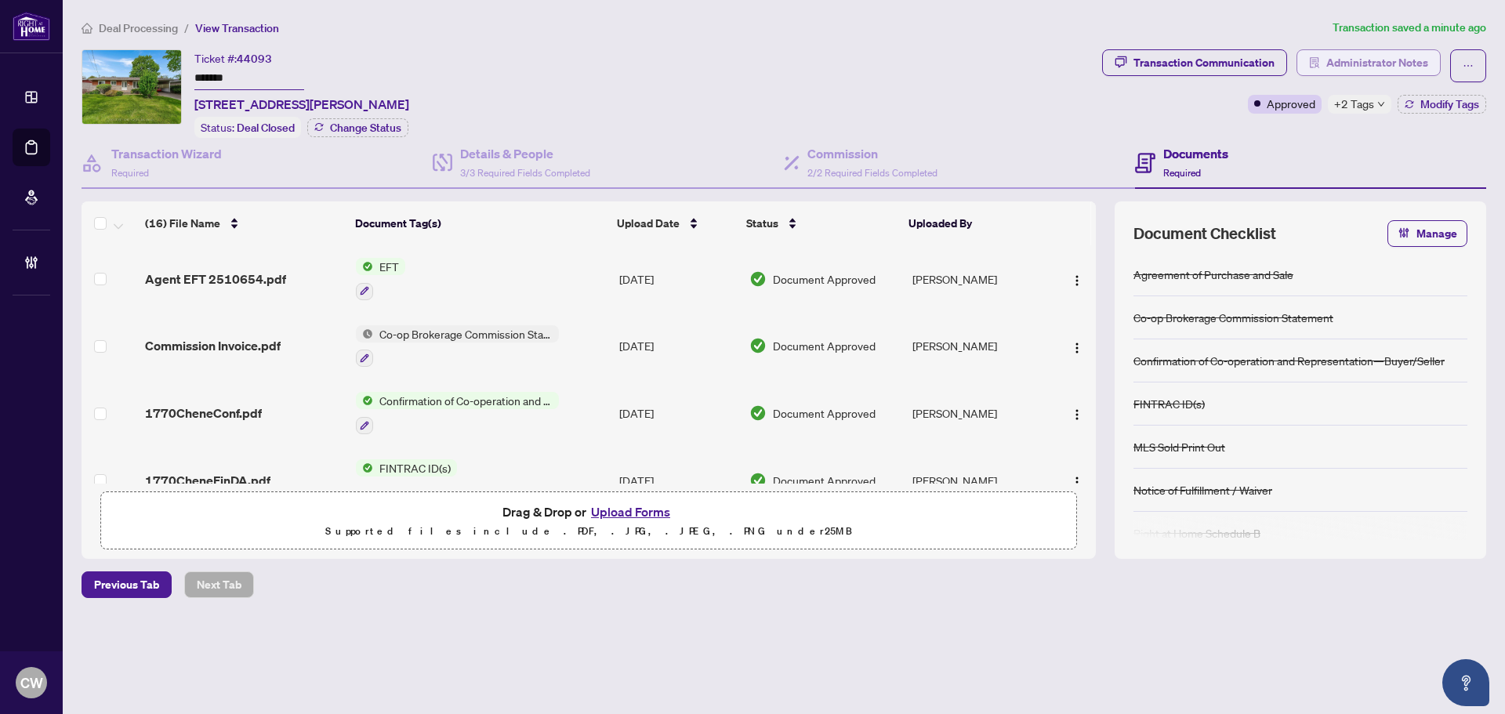
drag, startPoint x: 1377, startPoint y: 47, endPoint x: 1388, endPoint y: 53, distance: 12.3
click at [1382, 50] on div "Deal Processing / View Transaction Transaction saved a minute ago Ticket #: 440…" at bounding box center [784, 336] width 1418 height 634
click at [1390, 54] on span "Administrator Notes" at bounding box center [1378, 62] width 102 height 25
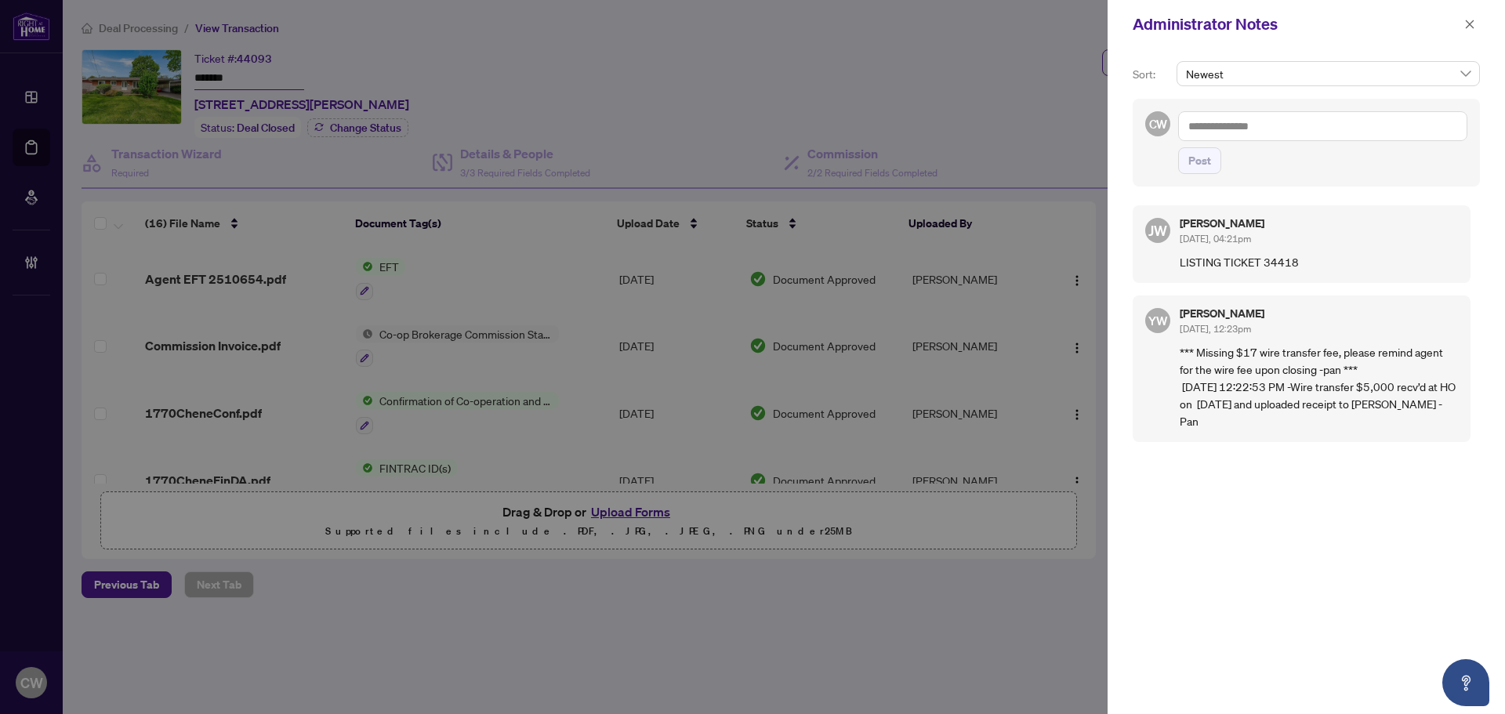
drag, startPoint x: 1352, startPoint y: 104, endPoint x: 1343, endPoint y: 112, distance: 11.7
click at [1351, 105] on div "CW Post" at bounding box center [1306, 143] width 347 height 88
click at [1330, 122] on textarea at bounding box center [1322, 126] width 289 height 30
paste textarea "**********"
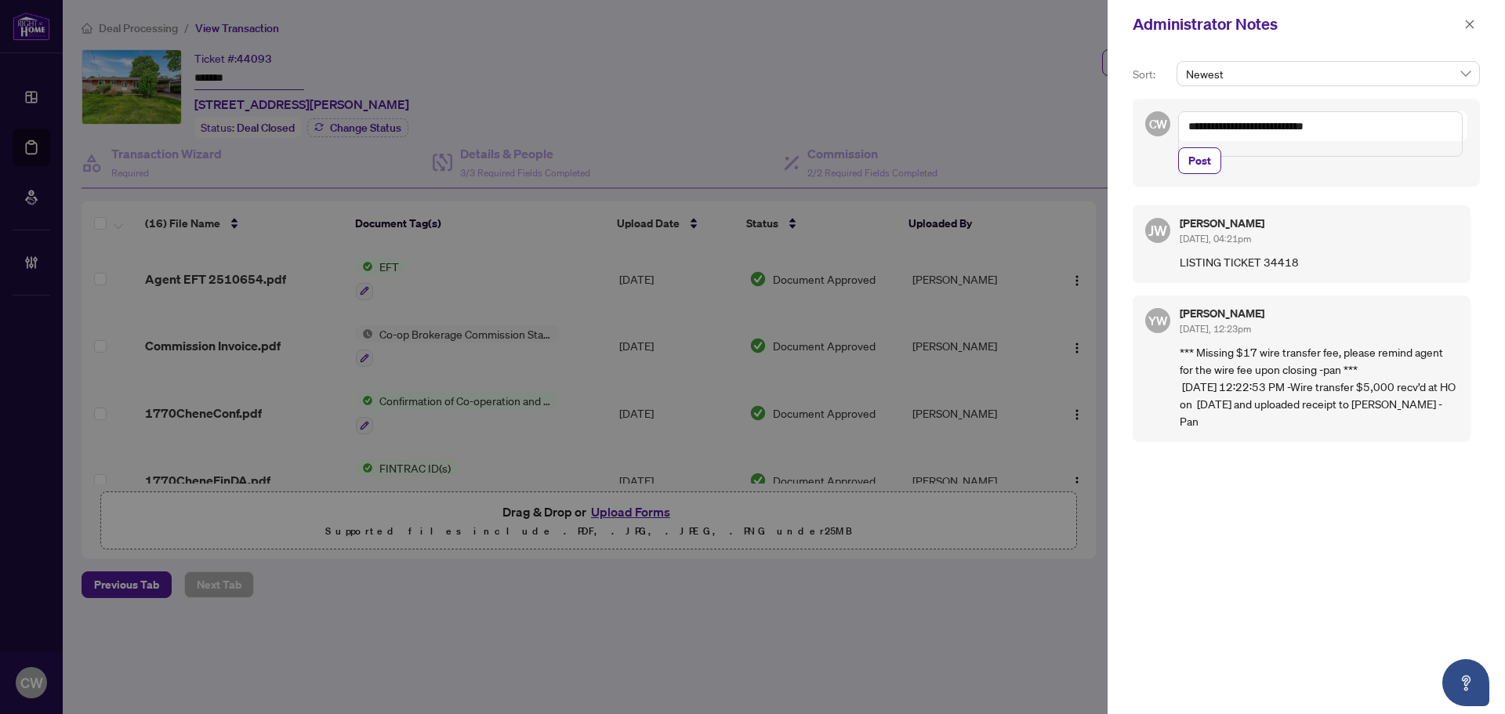
type textarea "**********"
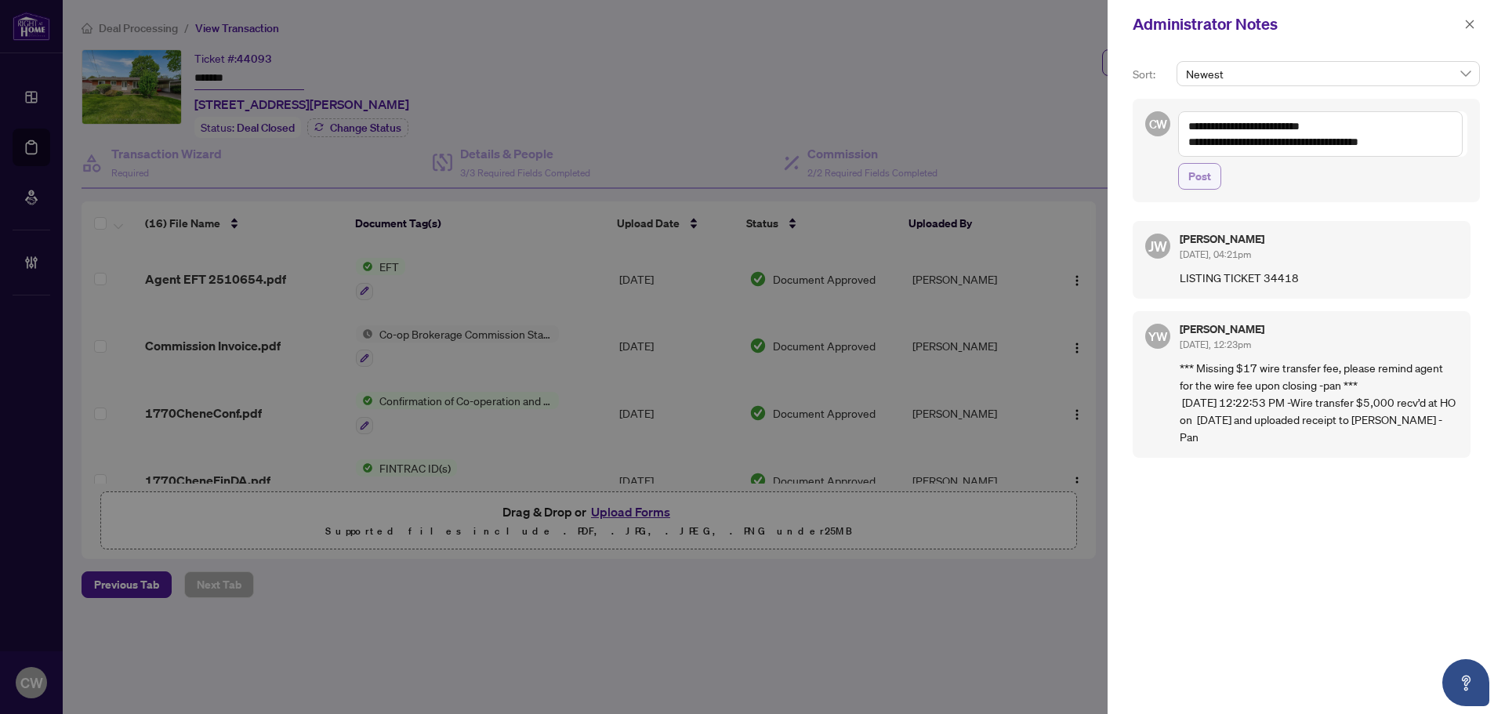
click at [1211, 185] on button "Post" at bounding box center [1199, 176] width 43 height 27
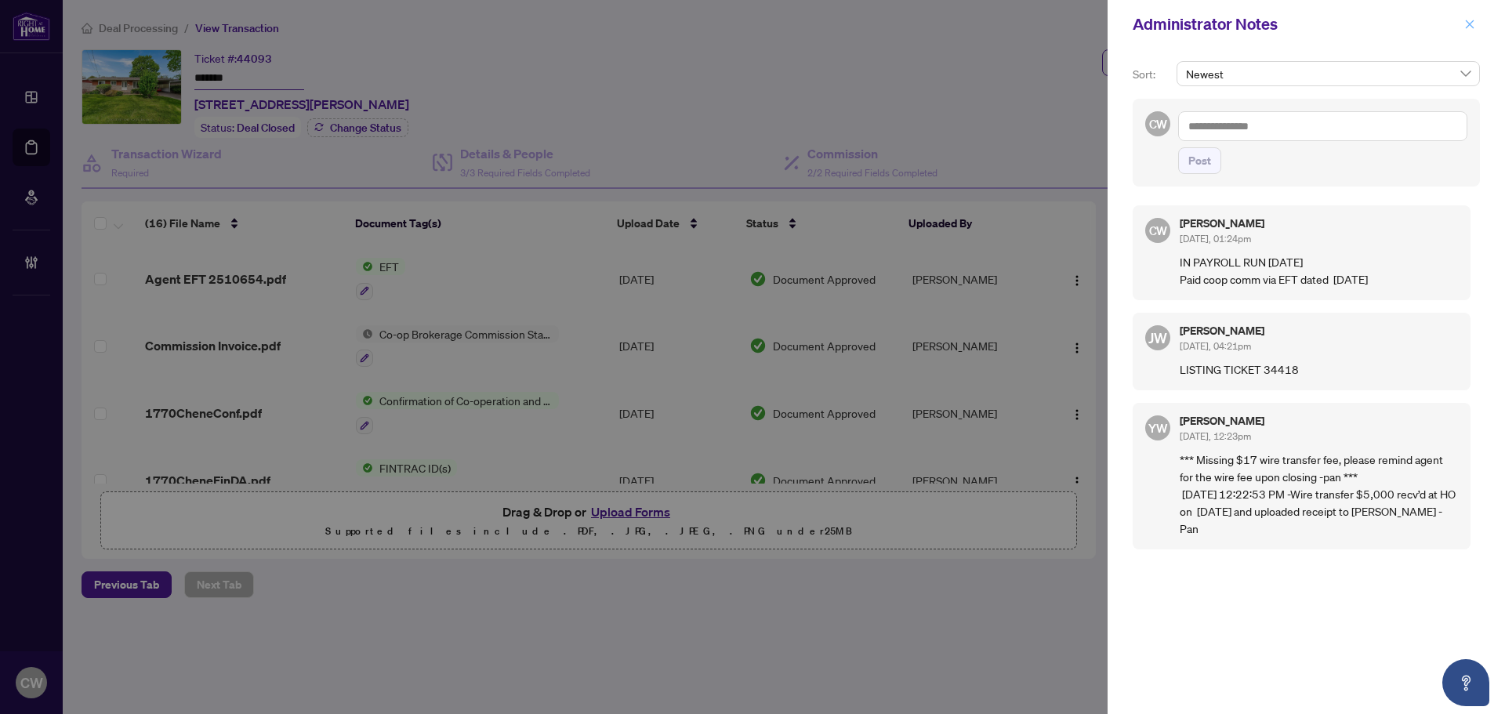
click at [1470, 24] on icon "close" at bounding box center [1470, 24] width 11 height 11
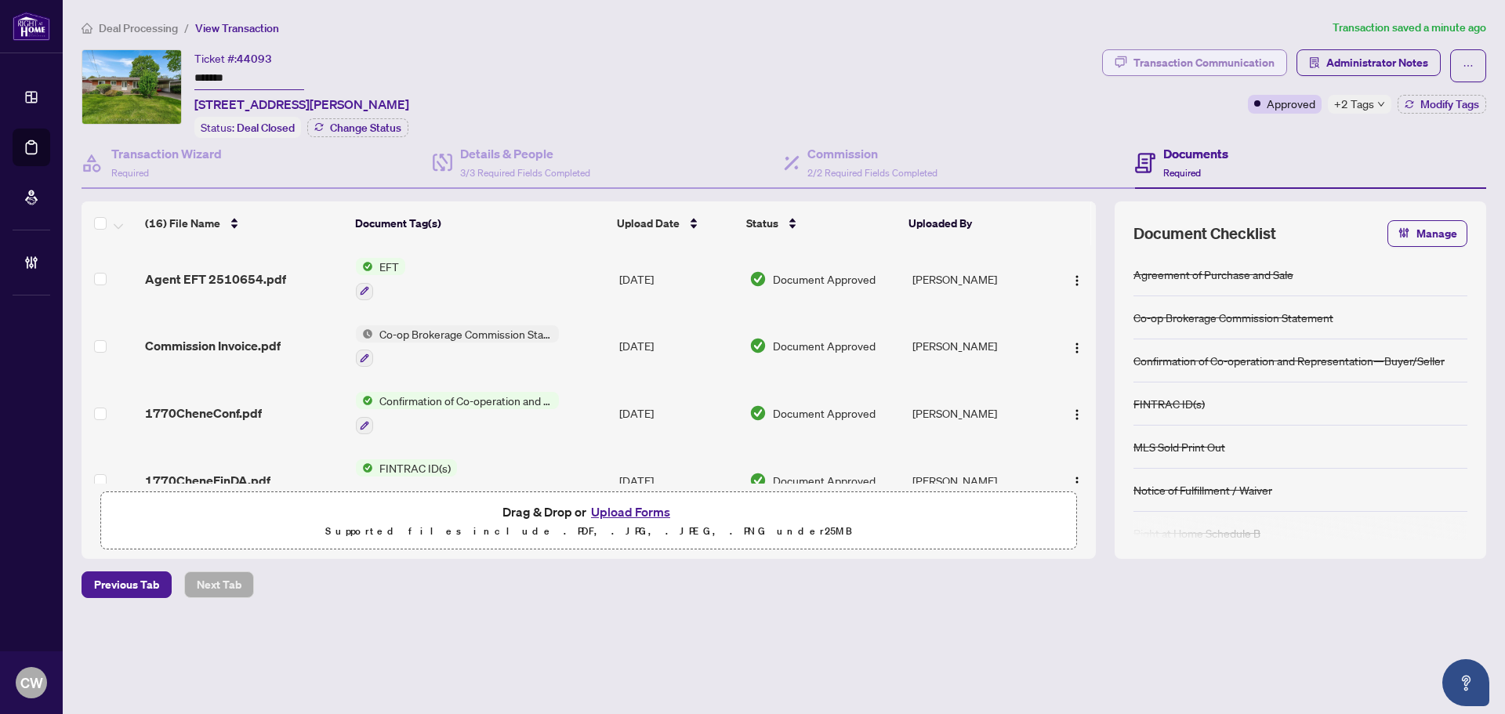
click at [1244, 60] on div "Transaction Communication" at bounding box center [1204, 62] width 141 height 25
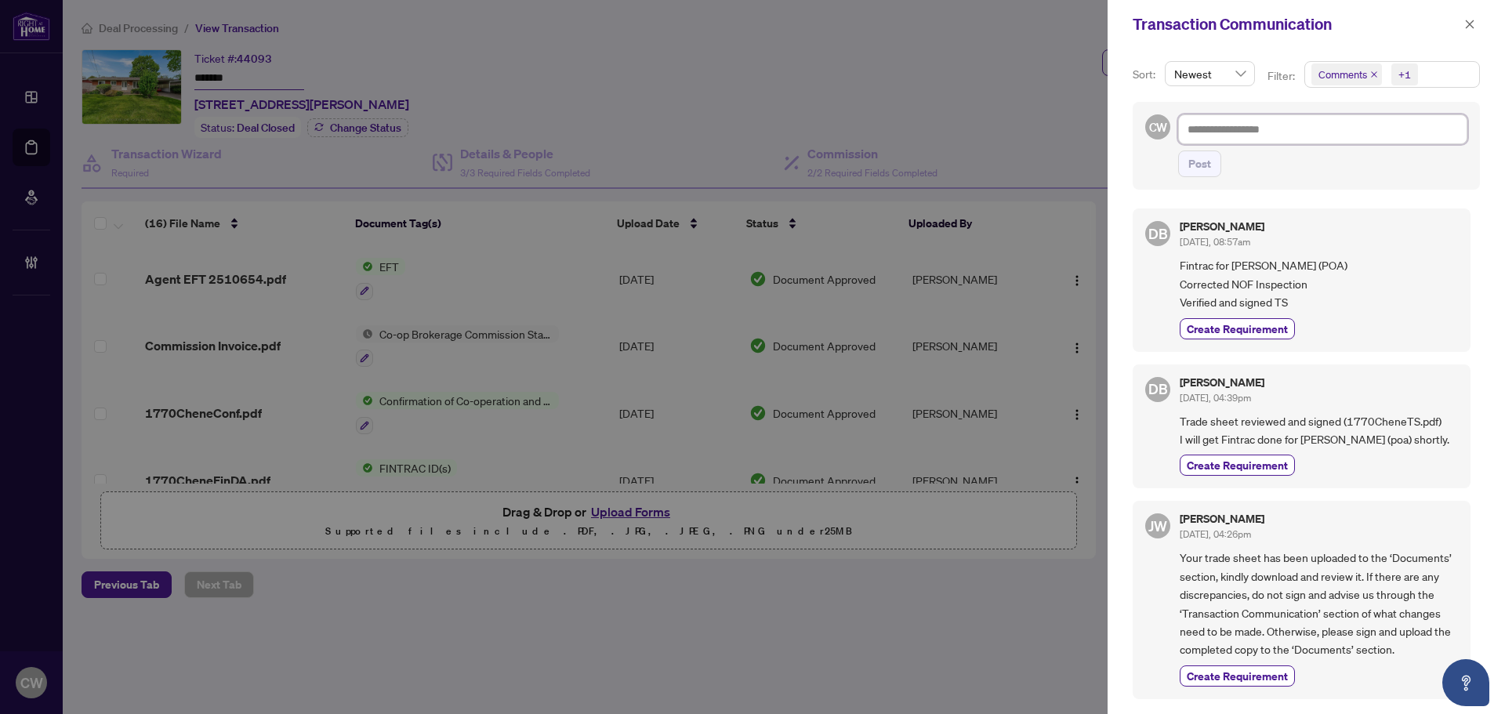
click at [1242, 128] on textarea at bounding box center [1322, 129] width 289 height 30
click at [1289, 134] on textarea at bounding box center [1322, 129] width 289 height 30
click at [1219, 131] on textarea at bounding box center [1322, 129] width 289 height 30
paste textarea "**********"
type textarea "**********"
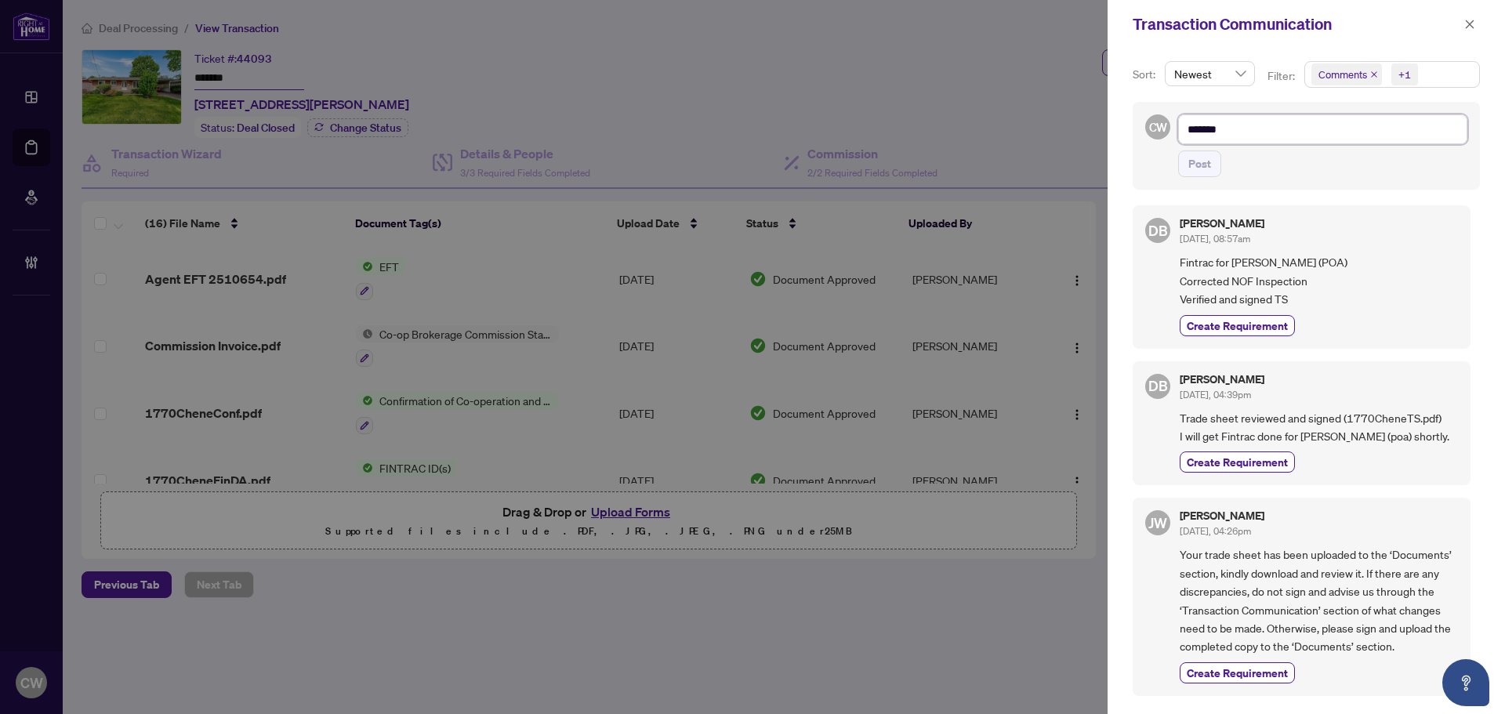
type textarea "**********"
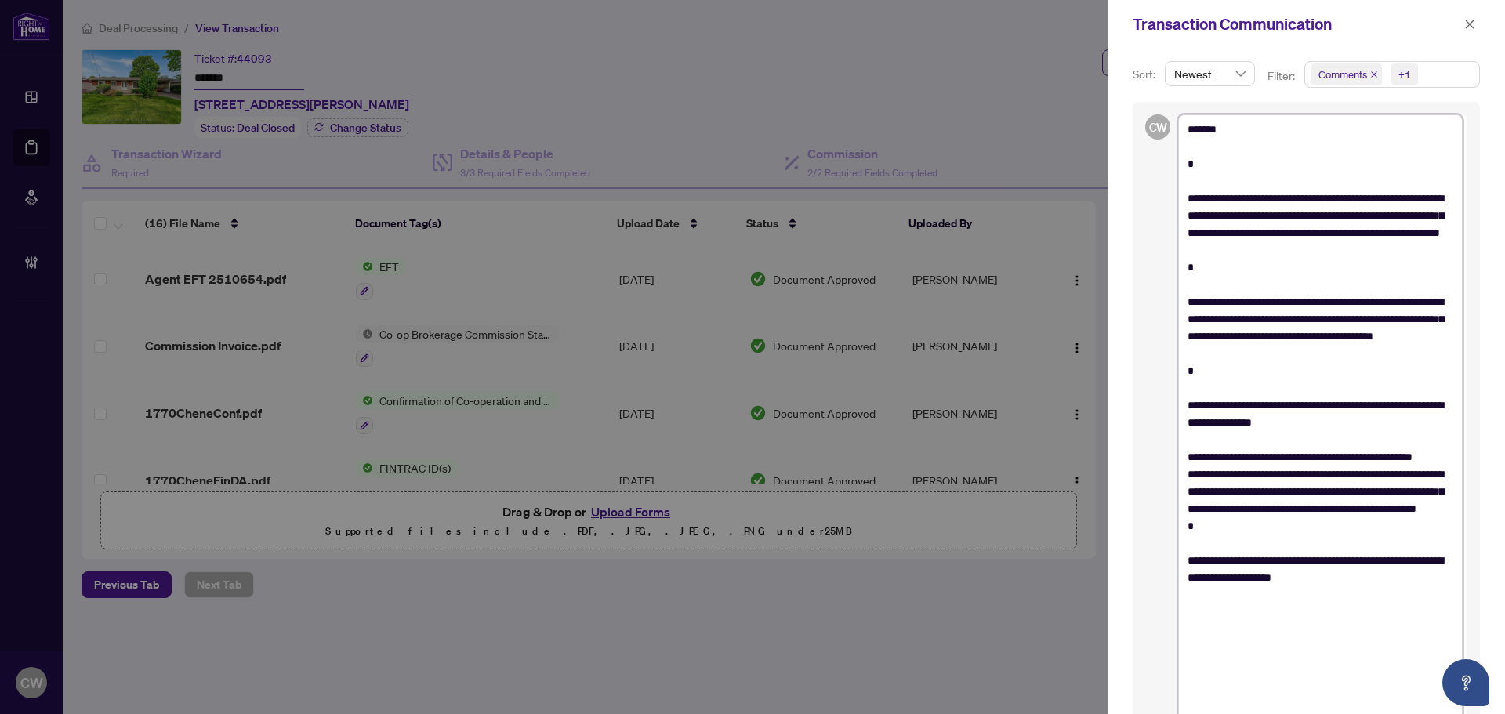
type textarea "**********"
click at [1224, 140] on textarea "**********" at bounding box center [1320, 422] width 285 height 616
drag, startPoint x: 1218, startPoint y: 129, endPoint x: 1203, endPoint y: 129, distance: 15.7
click at [1203, 129] on textarea "**********" at bounding box center [1320, 422] width 285 height 616
paste textarea "***"
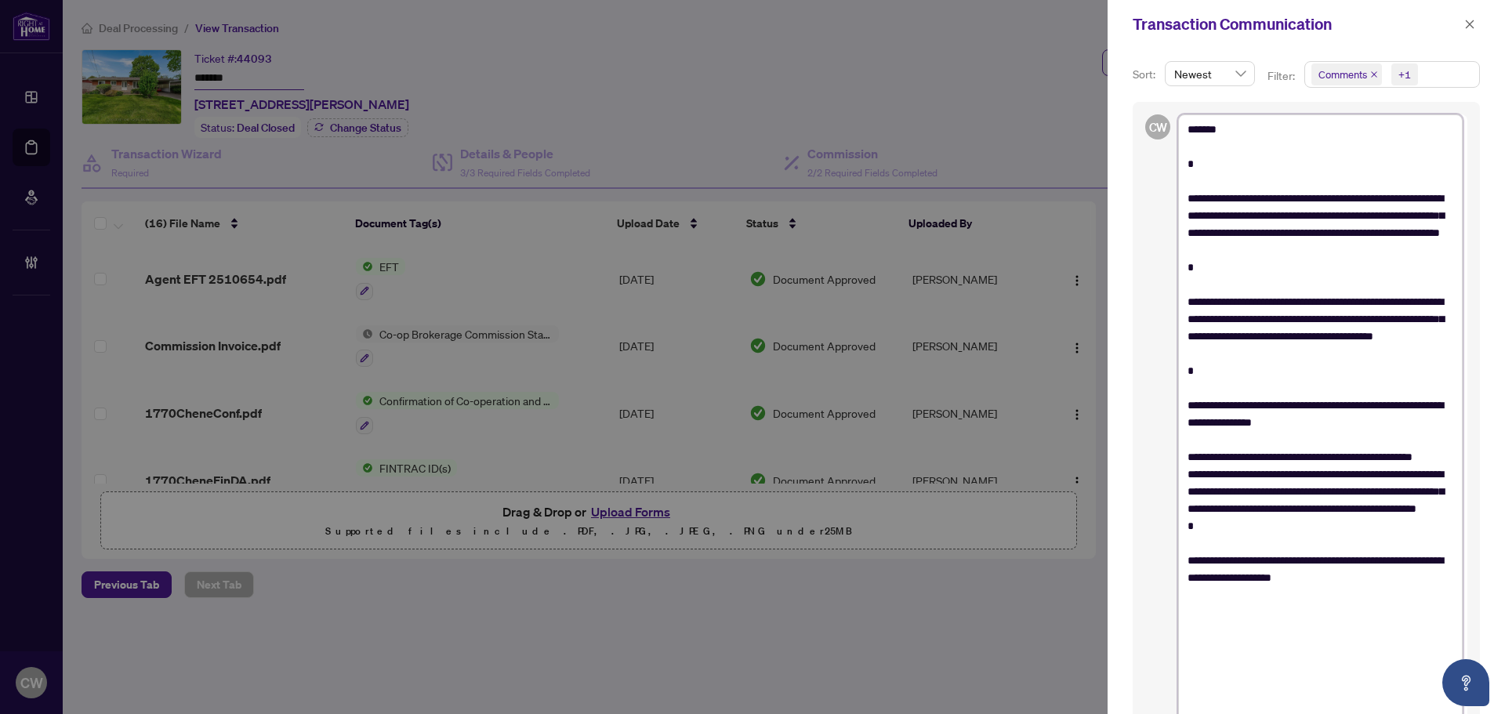
type textarea "**********"
click at [1207, 180] on textarea "**********" at bounding box center [1320, 422] width 285 height 616
type textarea "**********"
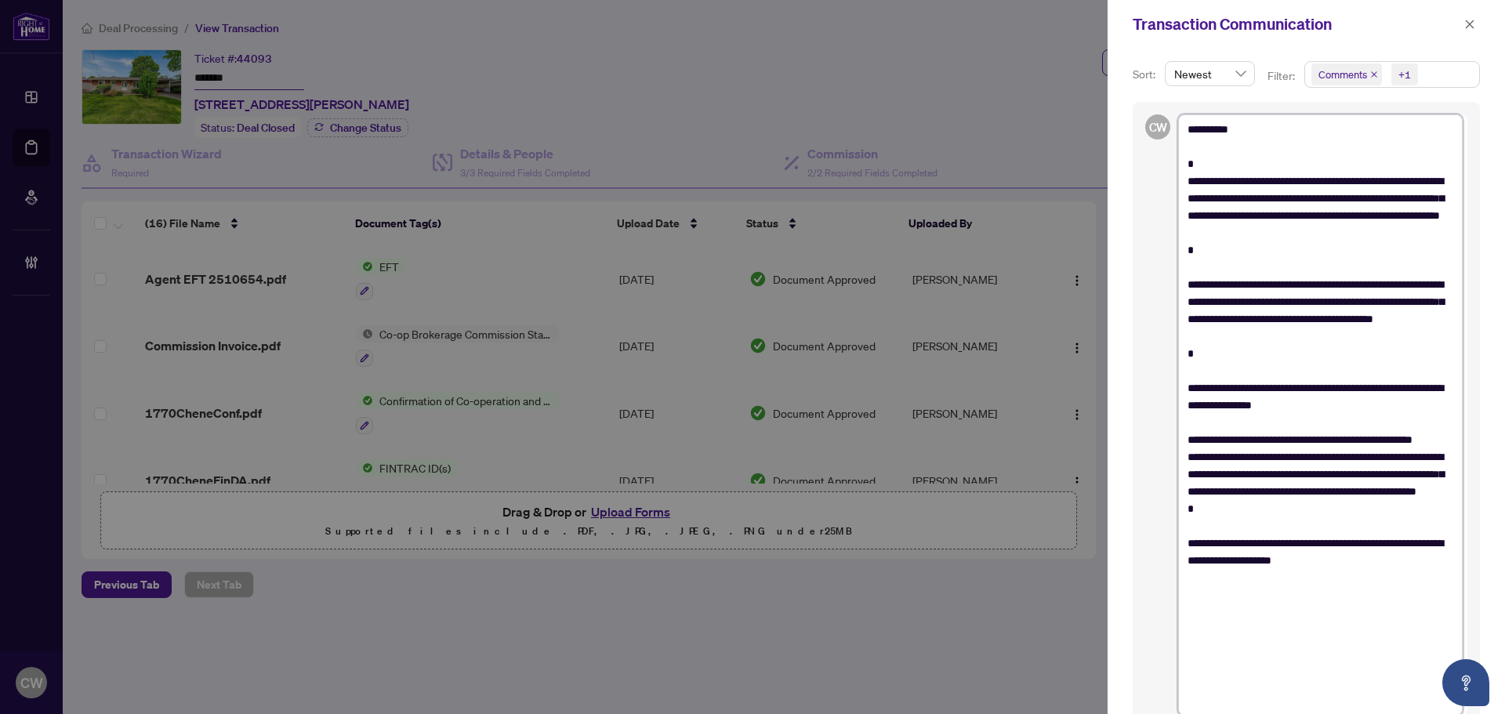
type textarea "**********"
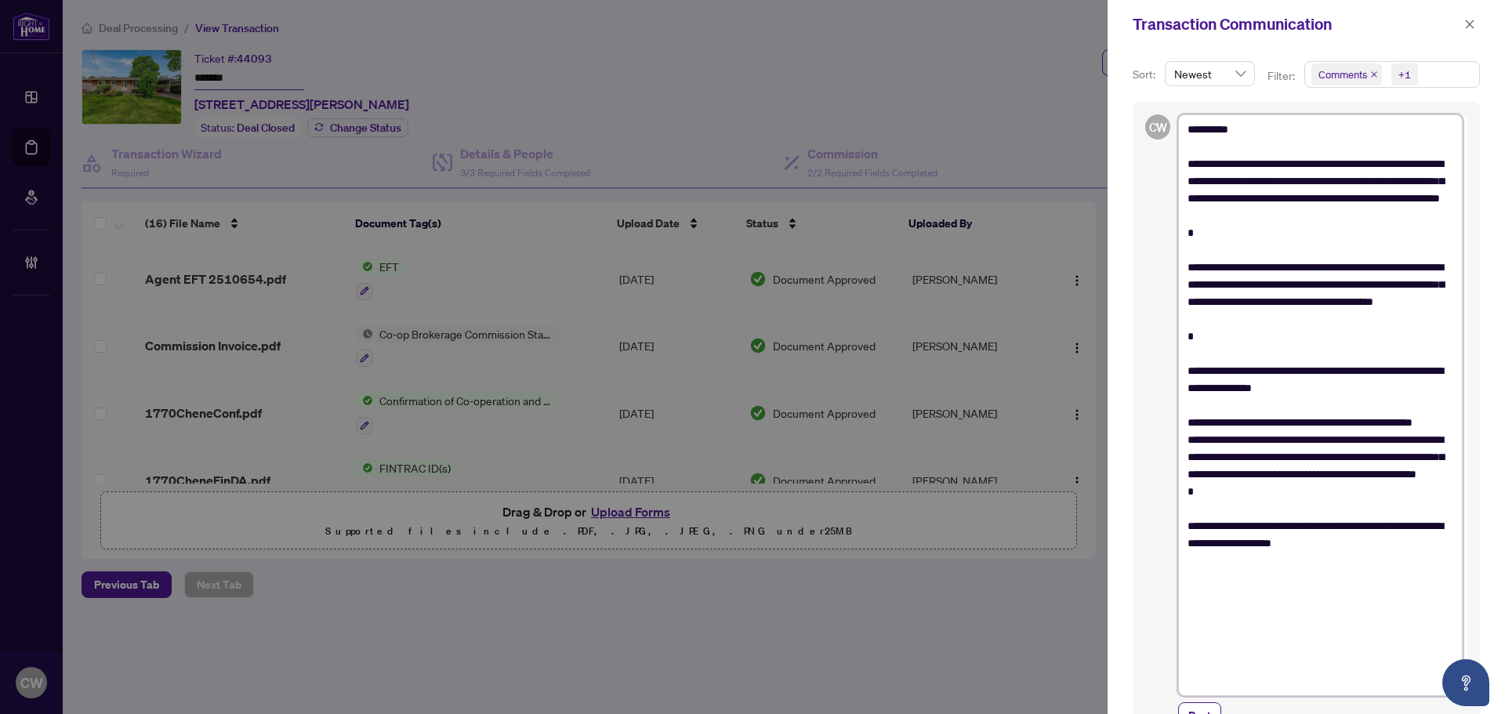
click at [1361, 196] on textarea "**********" at bounding box center [1320, 405] width 285 height 582
type textarea "**********"
click at [1426, 246] on textarea "**********" at bounding box center [1320, 405] width 285 height 582
type textarea "**********"
click at [1263, 260] on textarea "**********" at bounding box center [1320, 405] width 285 height 582
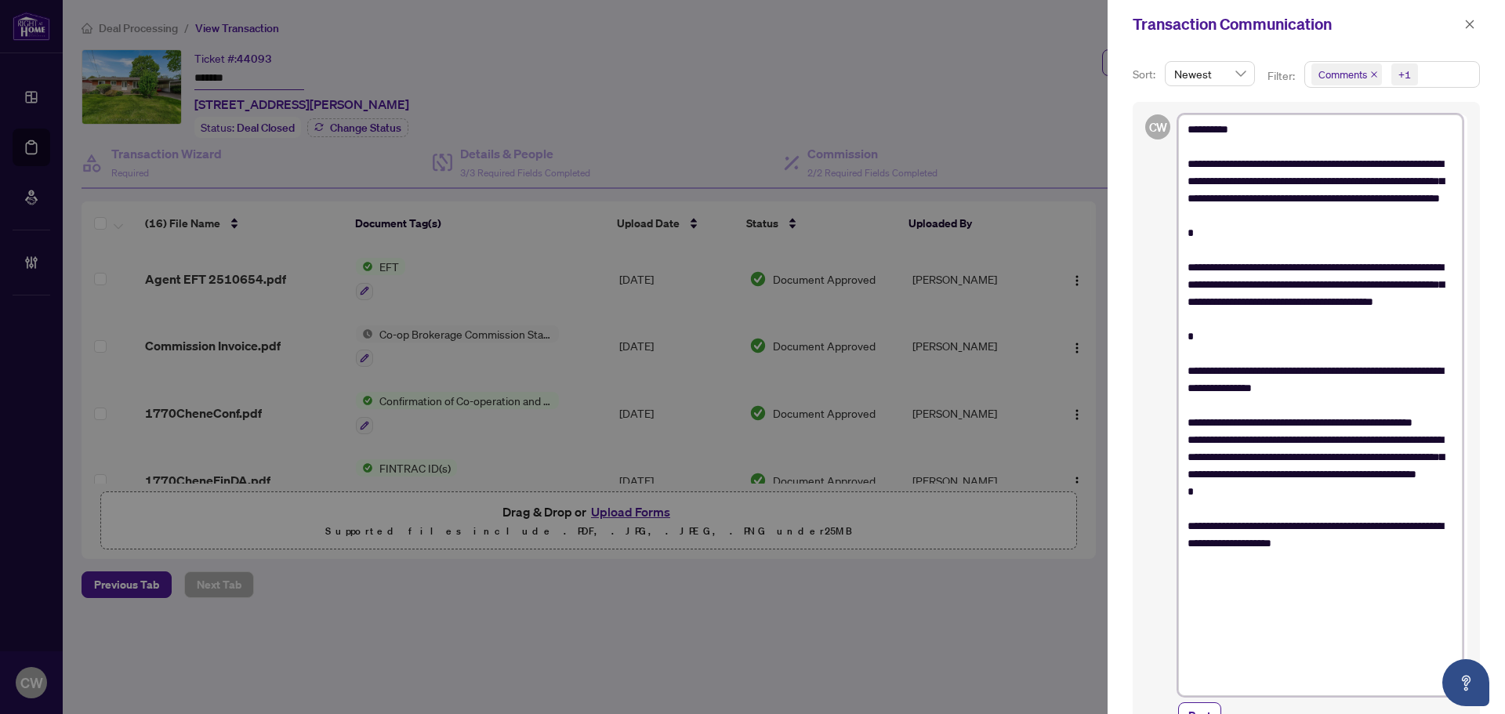
type textarea "**********"
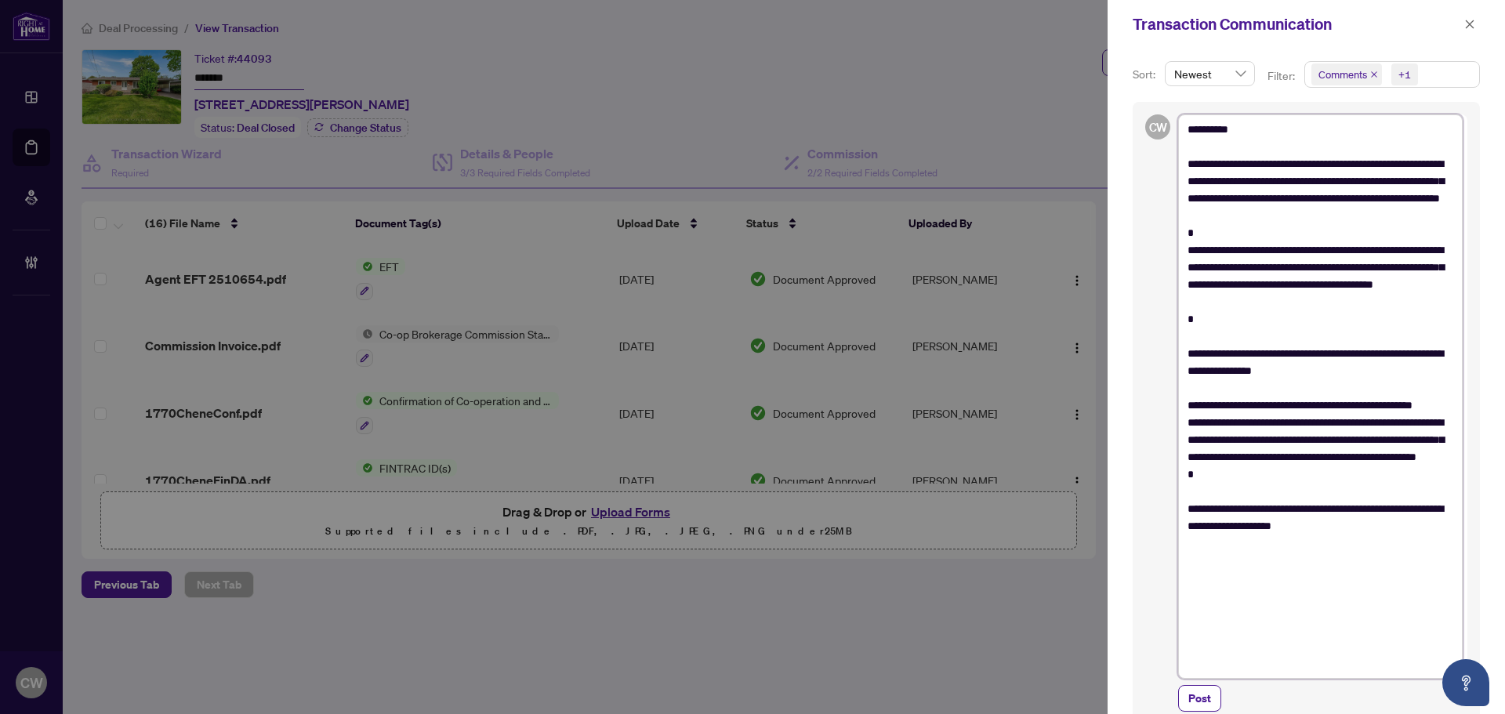
type textarea "**********"
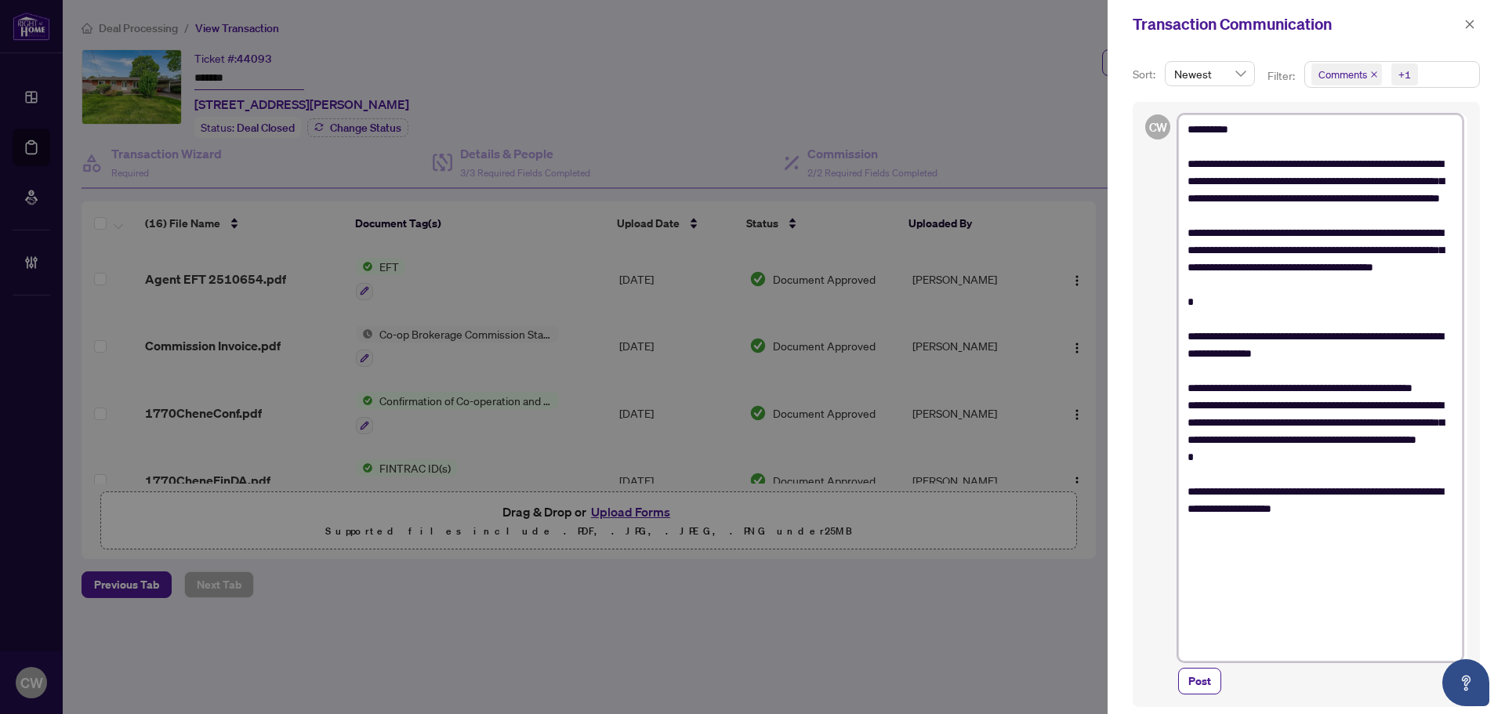
click at [1228, 353] on textarea "**********" at bounding box center [1320, 387] width 285 height 547
type textarea "**********"
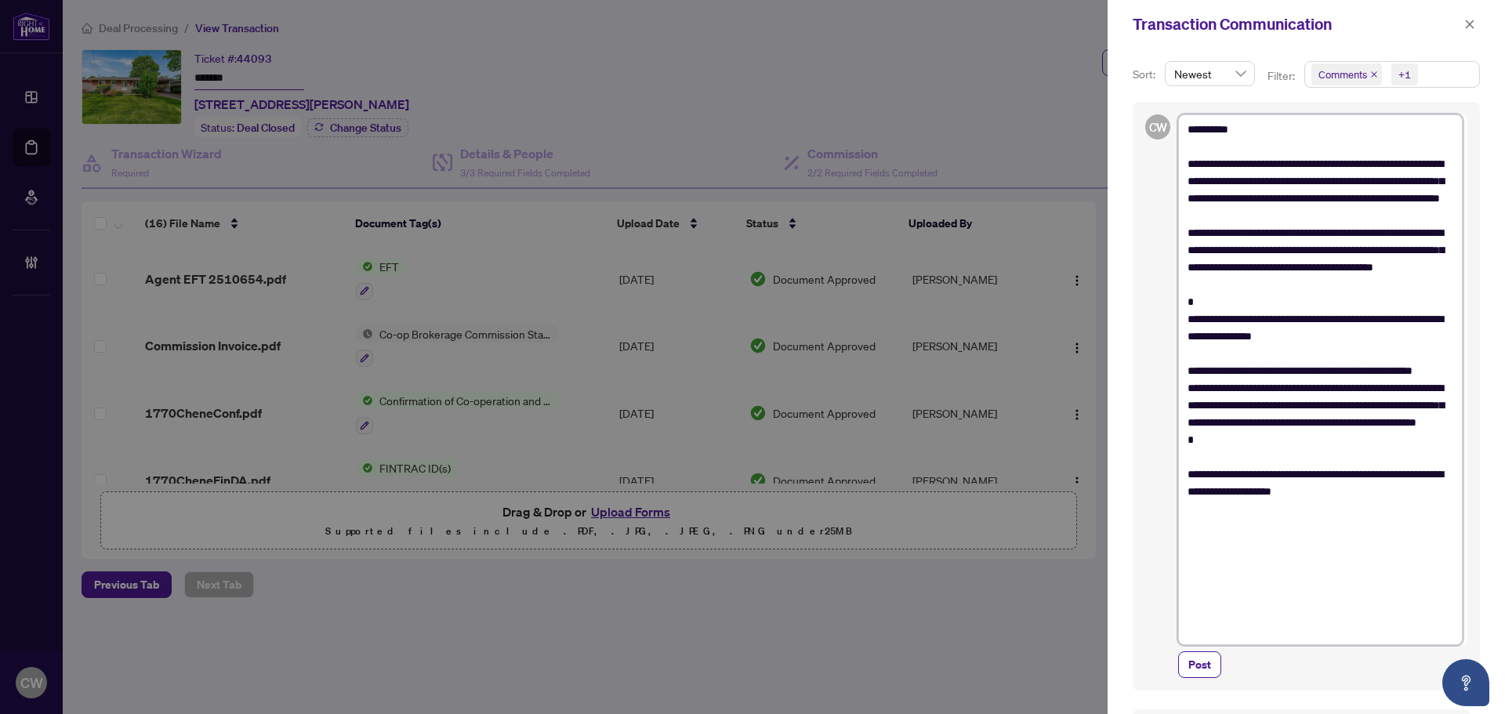
type textarea "**********"
click at [1189, 352] on textarea "**********" at bounding box center [1320, 379] width 285 height 530
type textarea "**********"
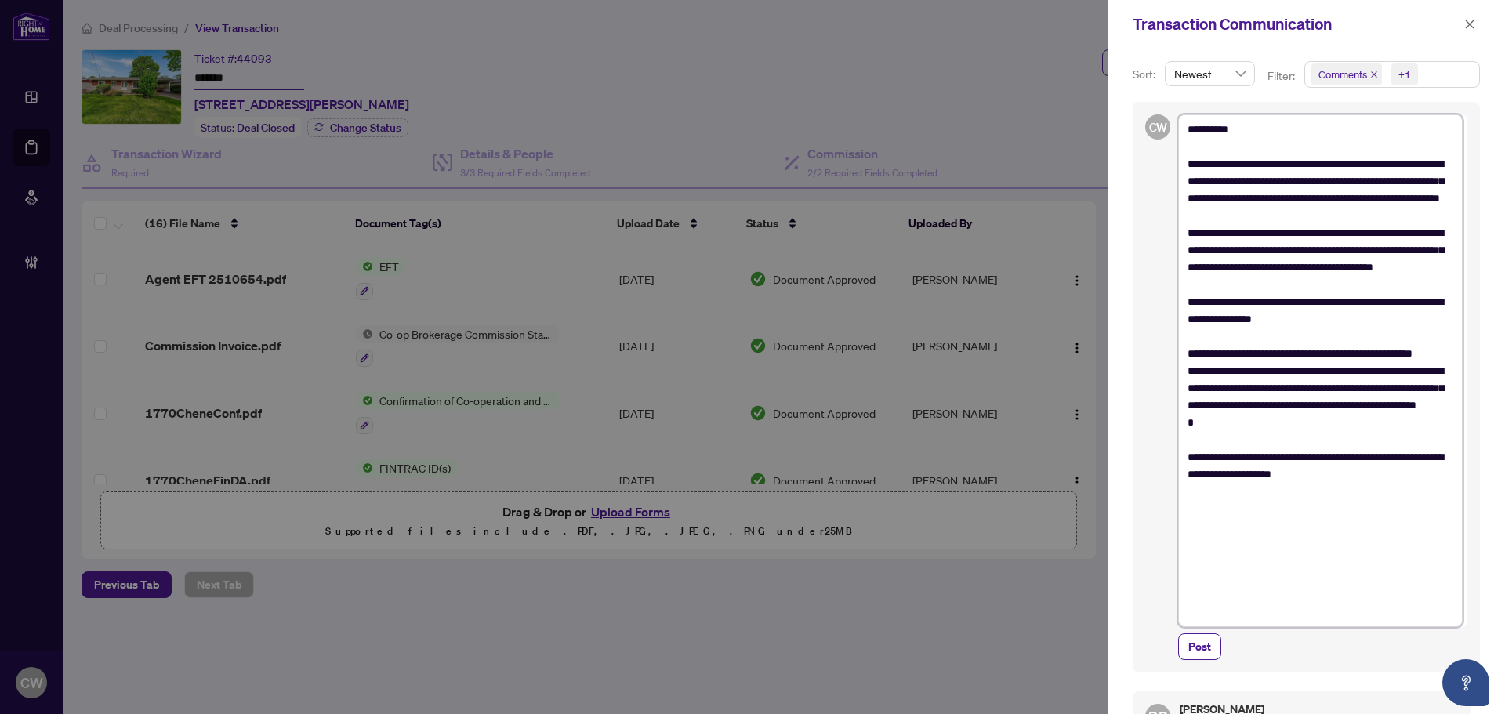
click at [1192, 524] on textarea "**********" at bounding box center [1320, 370] width 285 height 513
type textarea "**********"
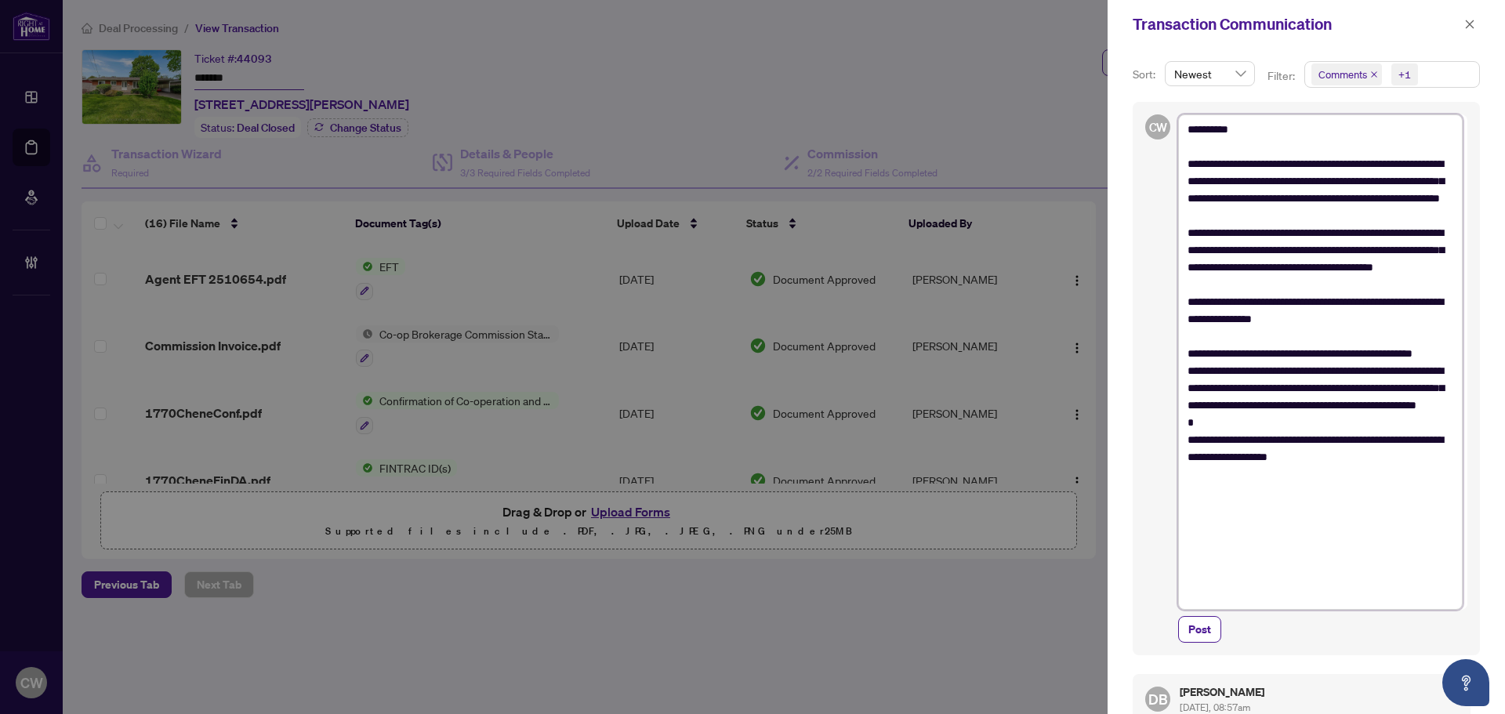
type textarea "**********"
click at [1293, 568] on textarea "**********" at bounding box center [1320, 362] width 285 height 496
click at [1349, 406] on textarea "**********" at bounding box center [1320, 362] width 285 height 496
type textarea "**********"
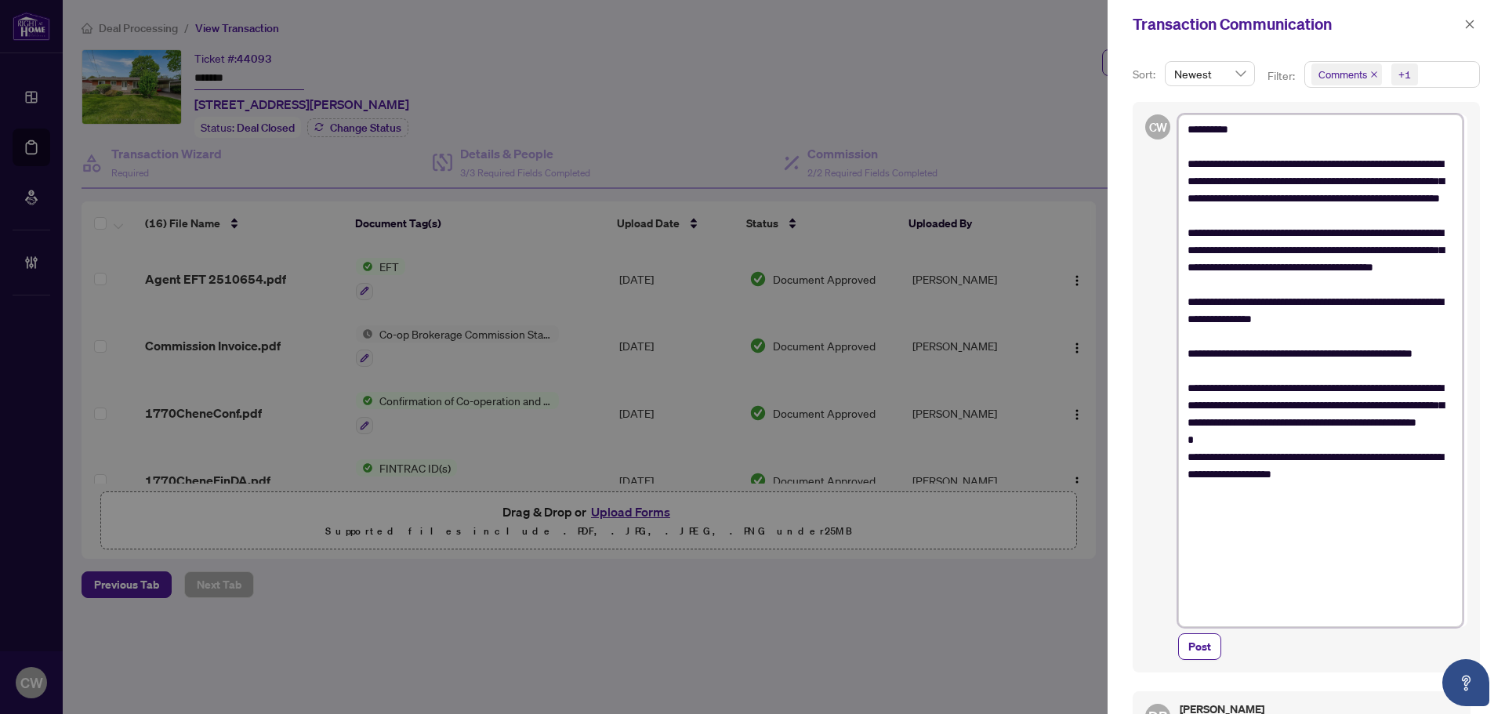
drag, startPoint x: 1322, startPoint y: 405, endPoint x: 1172, endPoint y: 408, distance: 149.8
click at [1172, 408] on div "**********" at bounding box center [1306, 387] width 347 height 571
click at [1378, 411] on textarea "**********" at bounding box center [1320, 370] width 285 height 513
type textarea "**********"
click at [1202, 657] on span "Post" at bounding box center [1200, 646] width 23 height 25
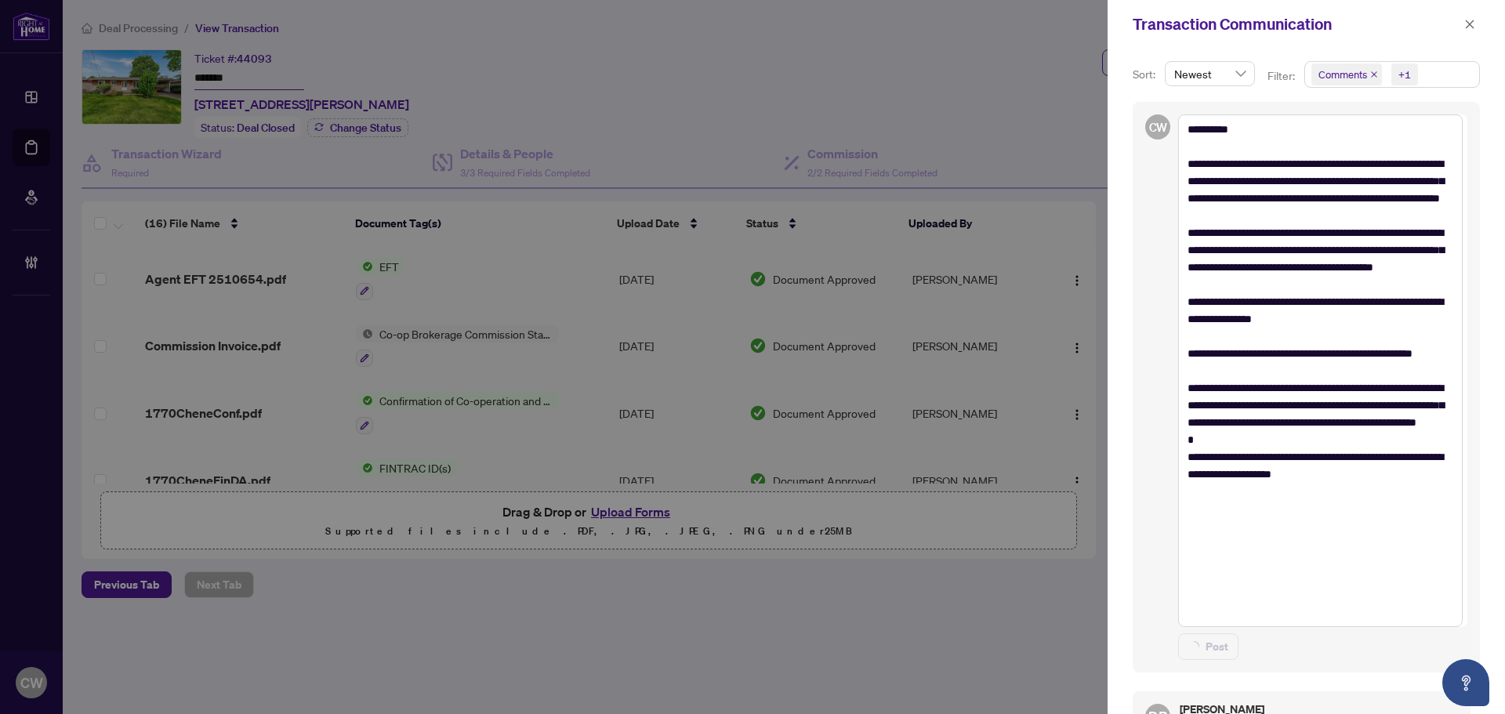
type textarea "**********"
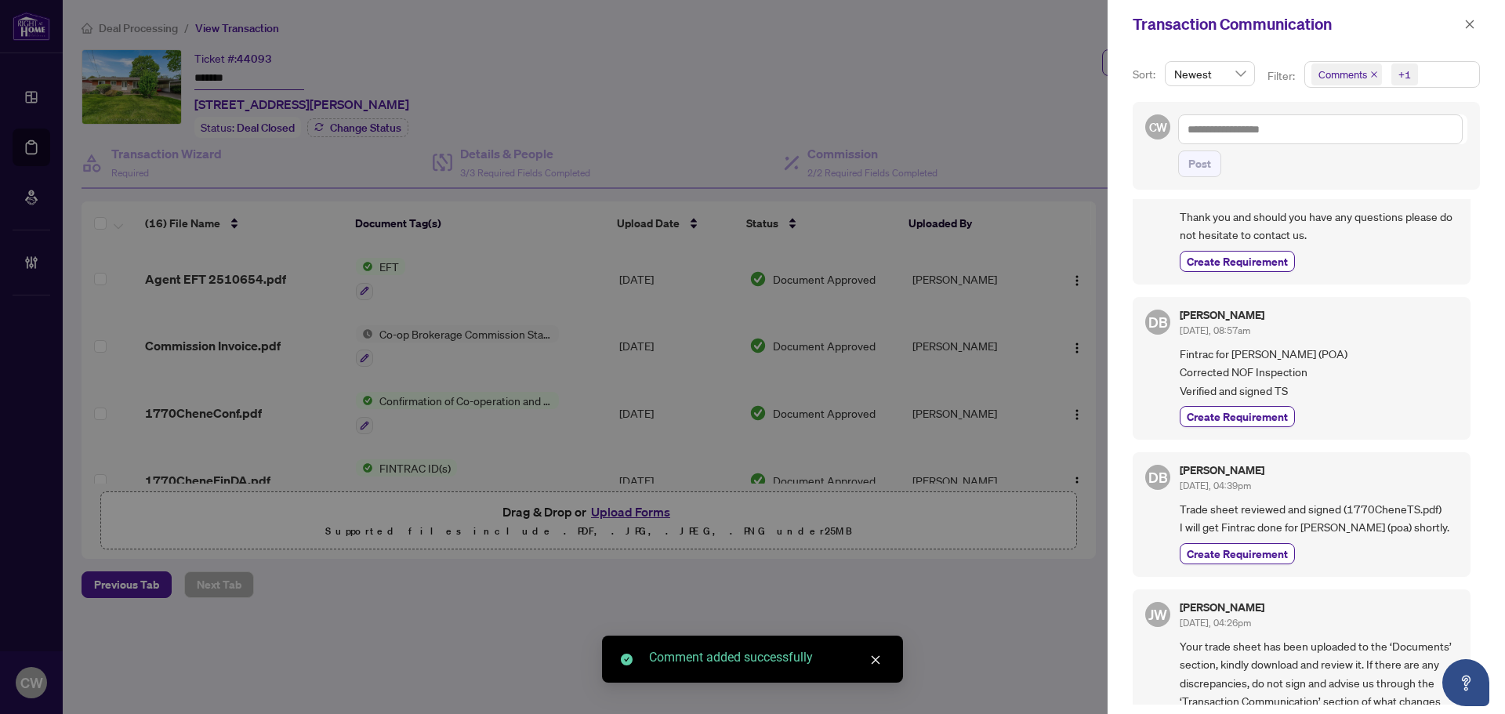
scroll to position [706, 0]
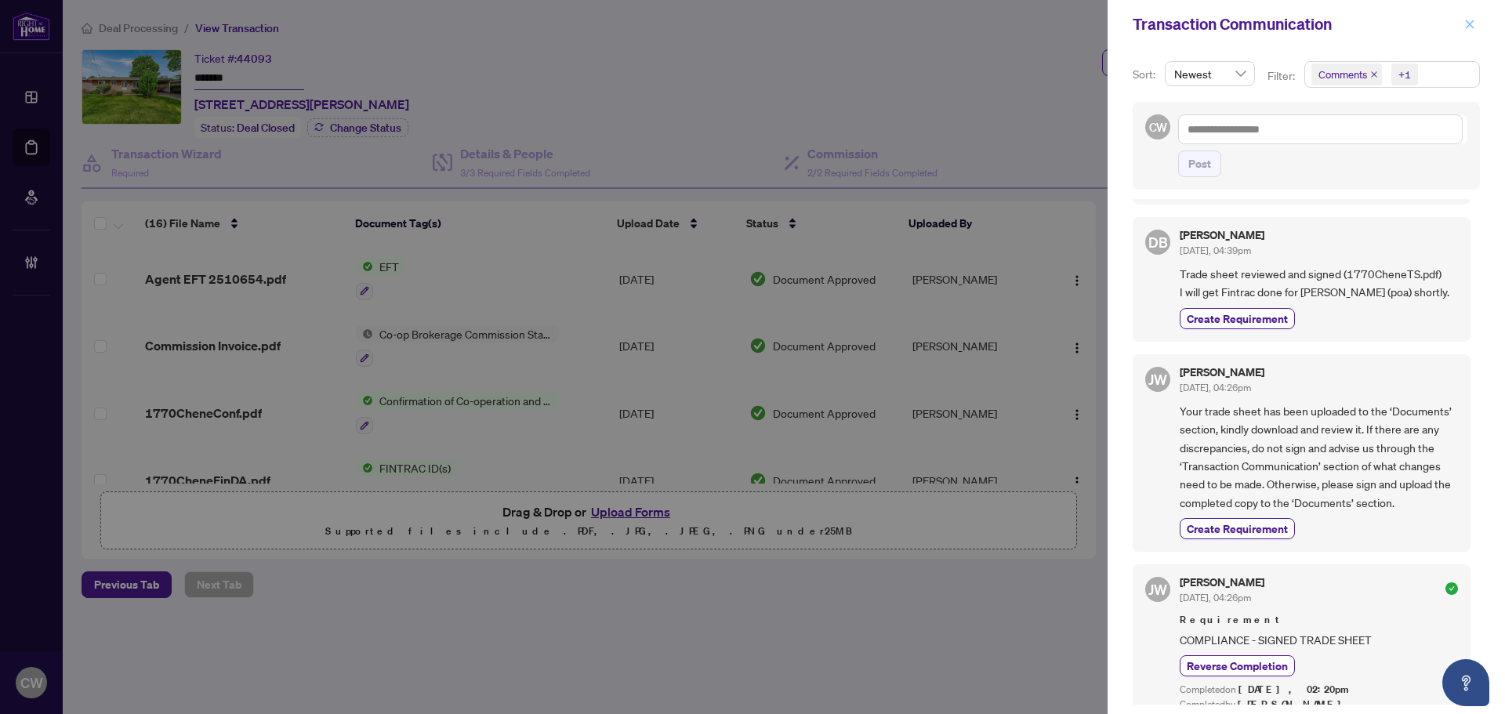
click at [1478, 29] on button "button" at bounding box center [1470, 24] width 20 height 19
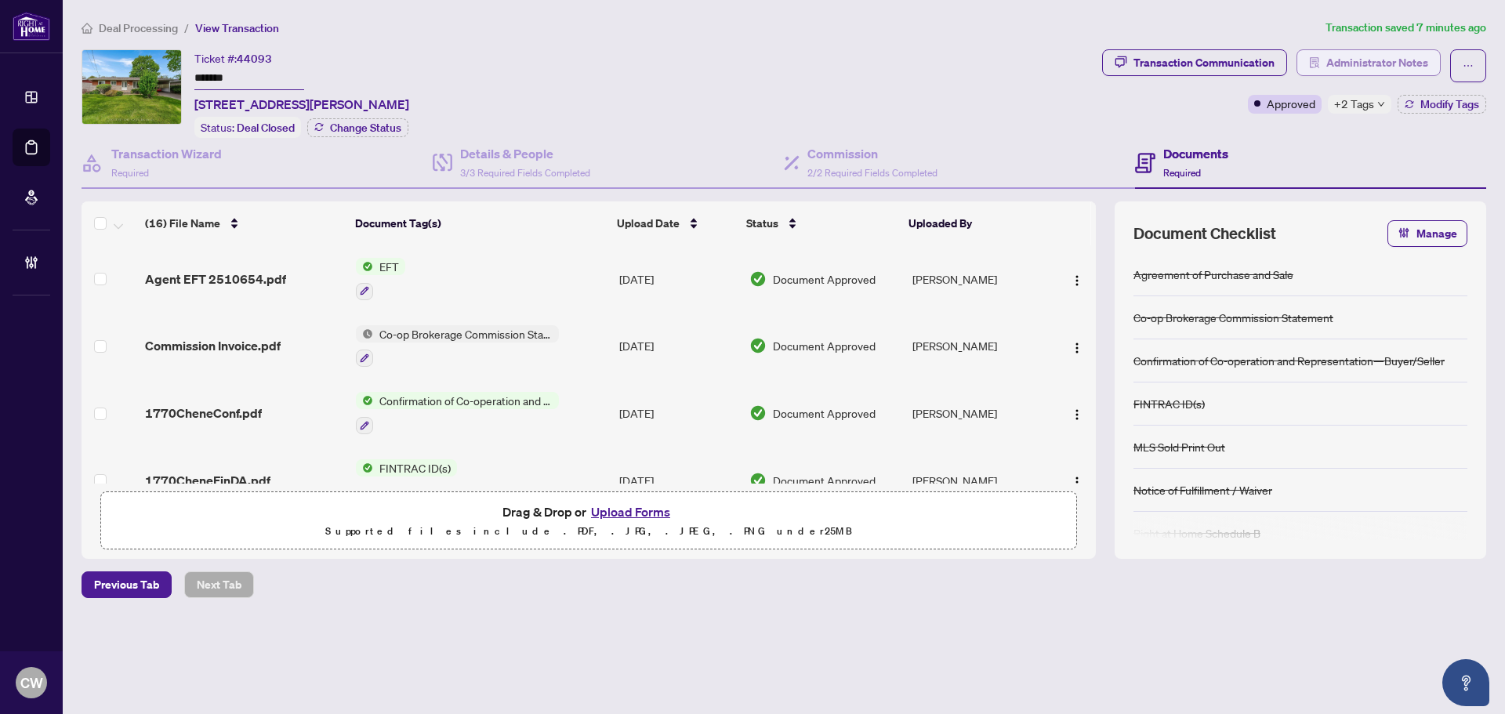
click at [1417, 56] on span "Administrator Notes" at bounding box center [1378, 62] width 102 height 25
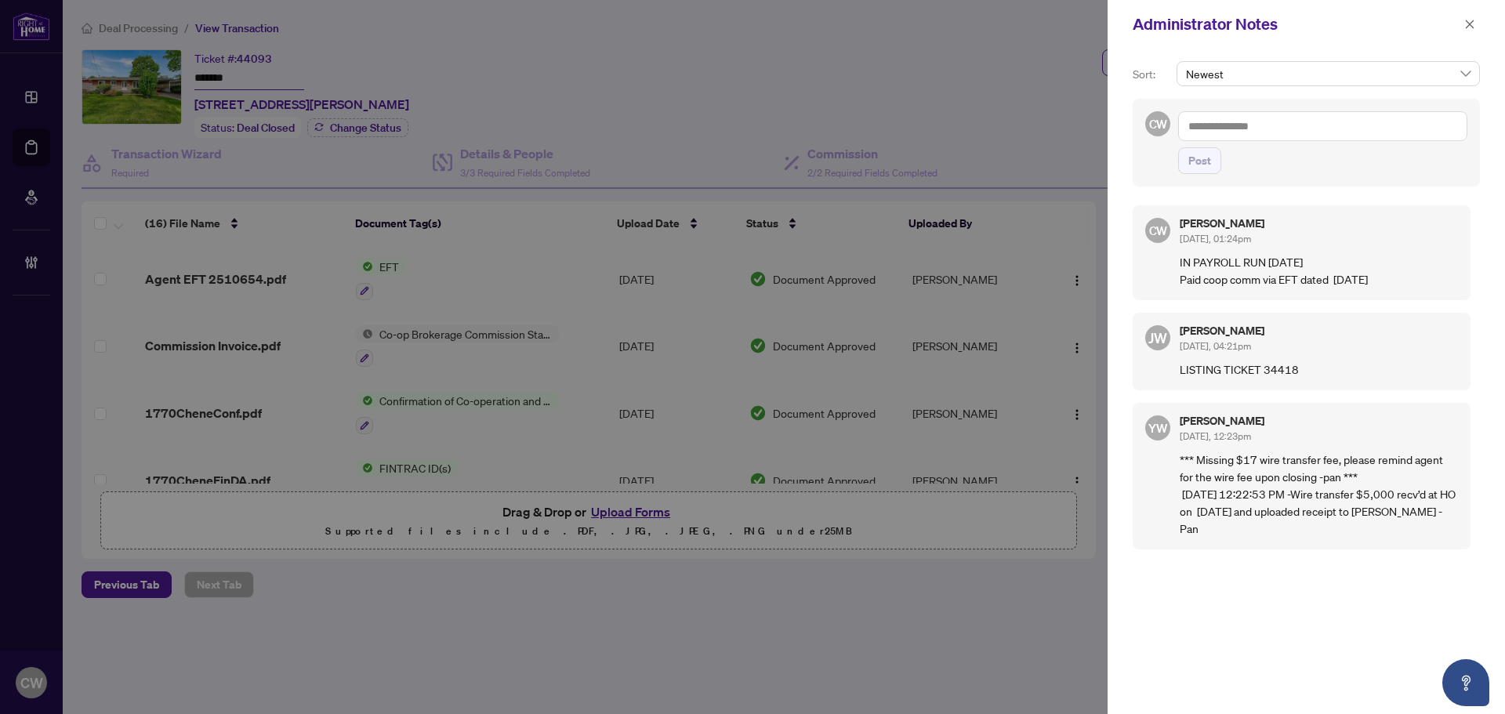
click at [1200, 129] on textarea at bounding box center [1322, 126] width 289 height 30
click at [1220, 125] on textarea "**********" at bounding box center [1322, 126] width 289 height 30
type textarea "**********"
click at [1215, 159] on button "Post" at bounding box center [1199, 160] width 43 height 27
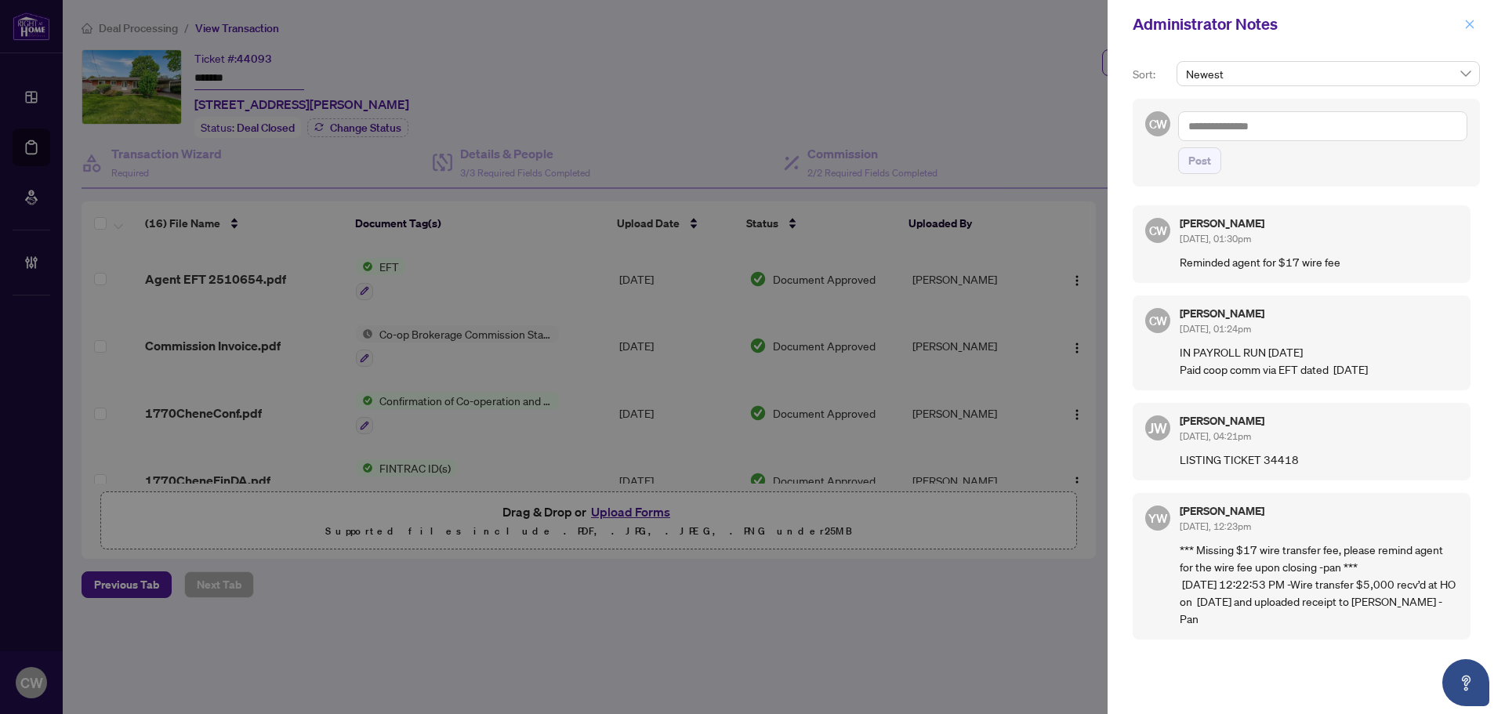
click at [1470, 25] on icon "close" at bounding box center [1470, 24] width 9 height 9
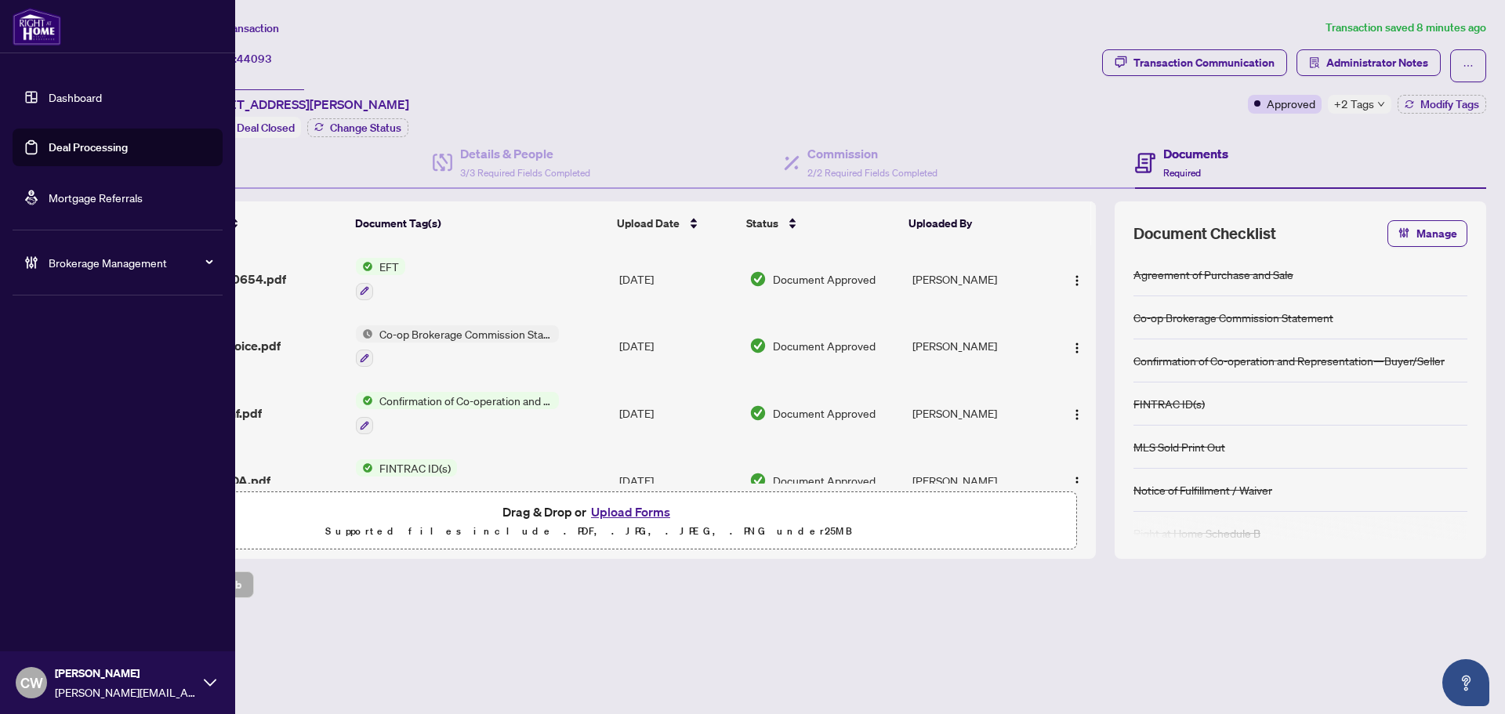
click at [56, 145] on link "Deal Processing" at bounding box center [88, 147] width 79 height 14
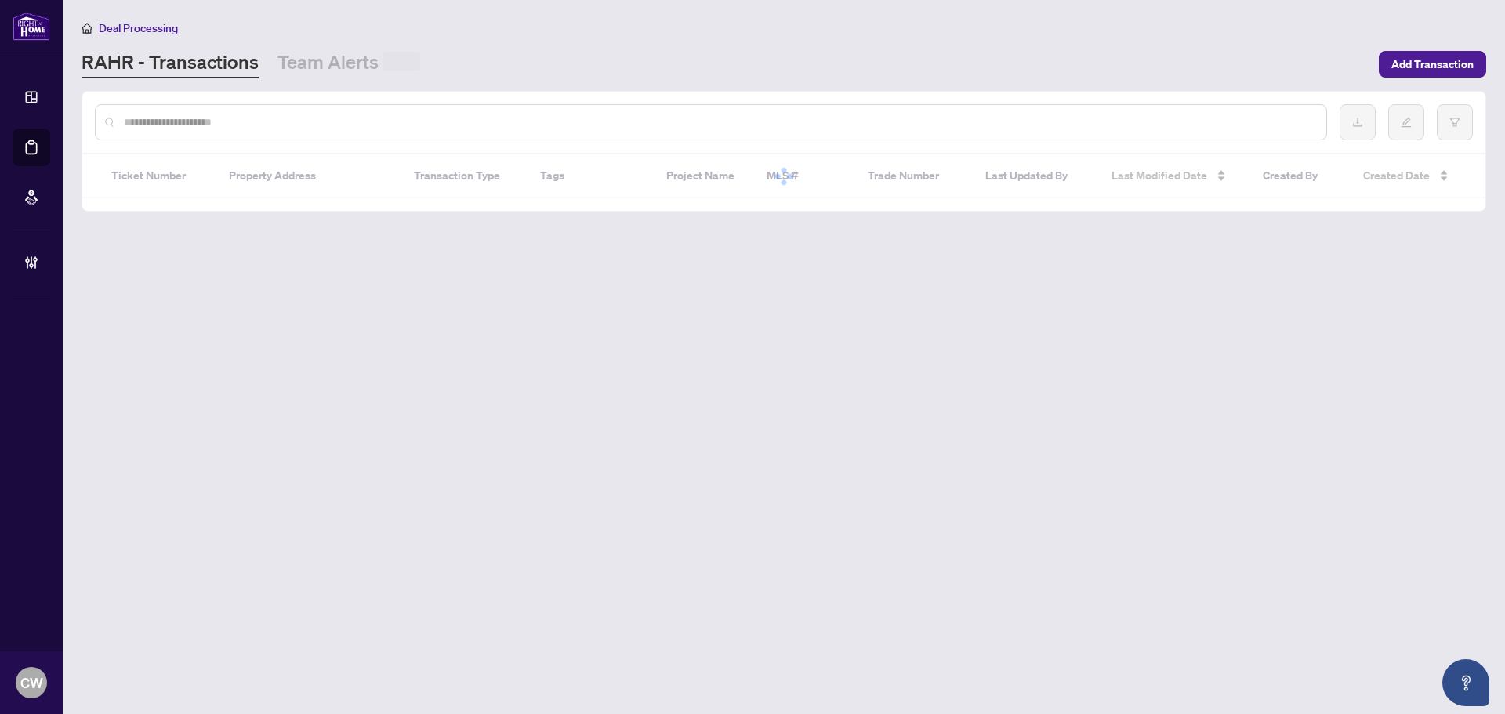
click at [290, 122] on input "text" at bounding box center [719, 122] width 1190 height 17
paste input "*******"
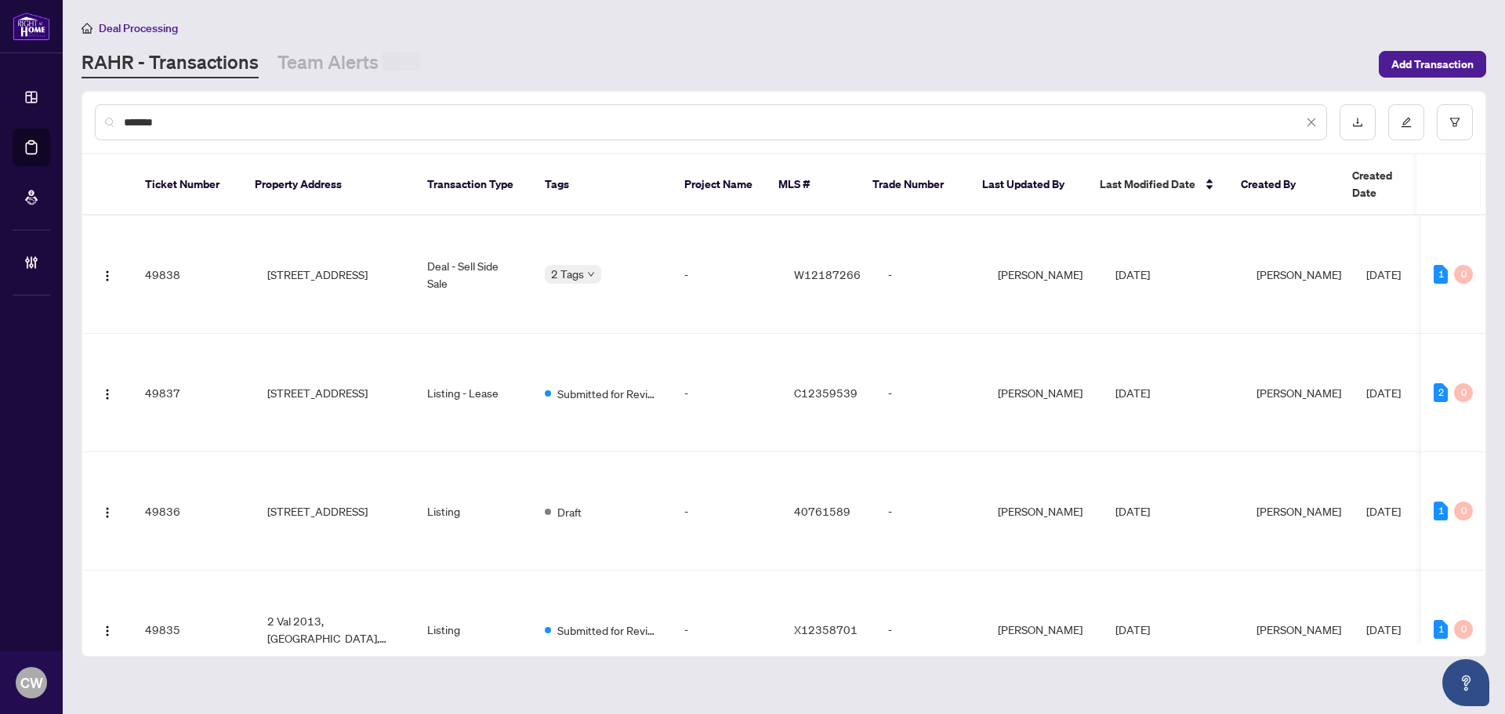
type input "*******"
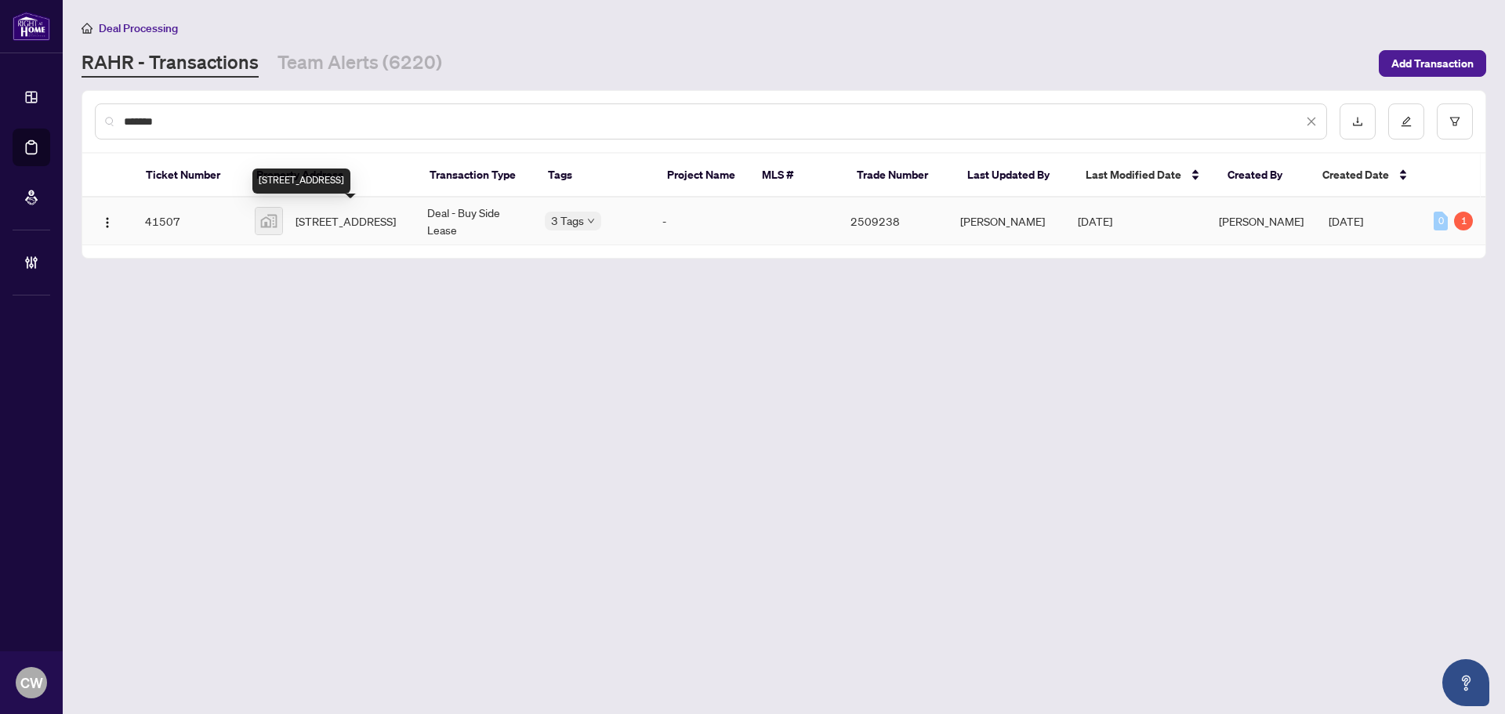
click at [350, 212] on span "3207-15 Roehampton Avenue, Toronto, ON, Canada" at bounding box center [346, 220] width 100 height 17
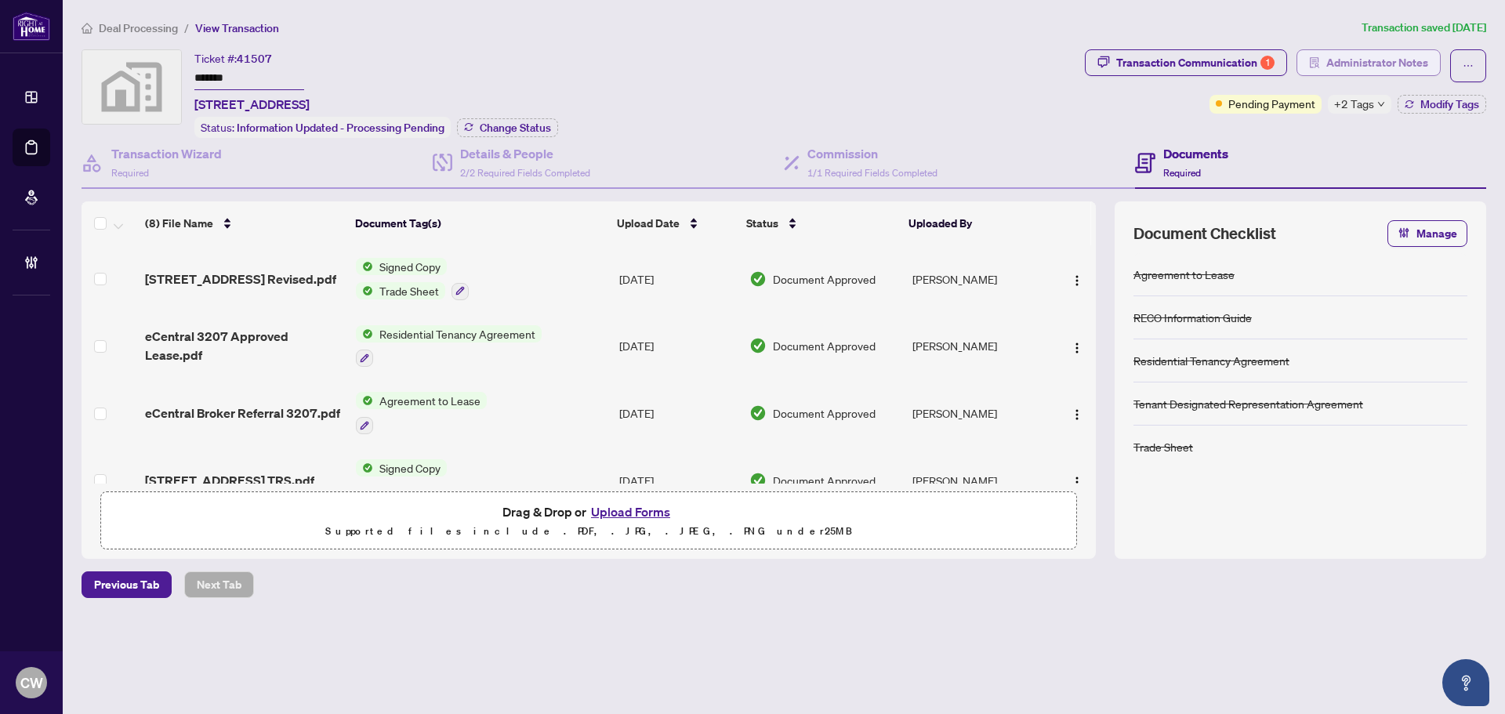
click at [1344, 57] on span "Administrator Notes" at bounding box center [1378, 62] width 102 height 25
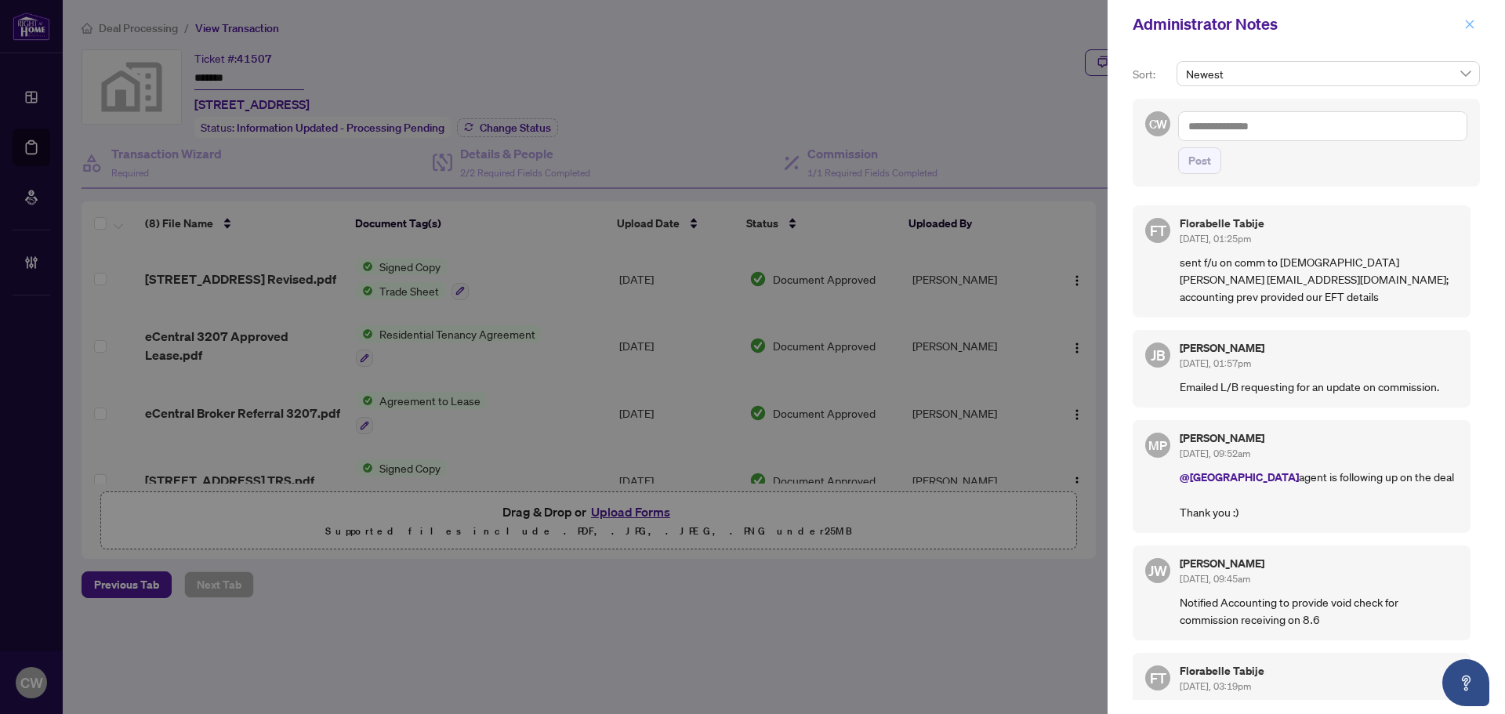
click at [1472, 24] on icon "close" at bounding box center [1470, 24] width 9 height 9
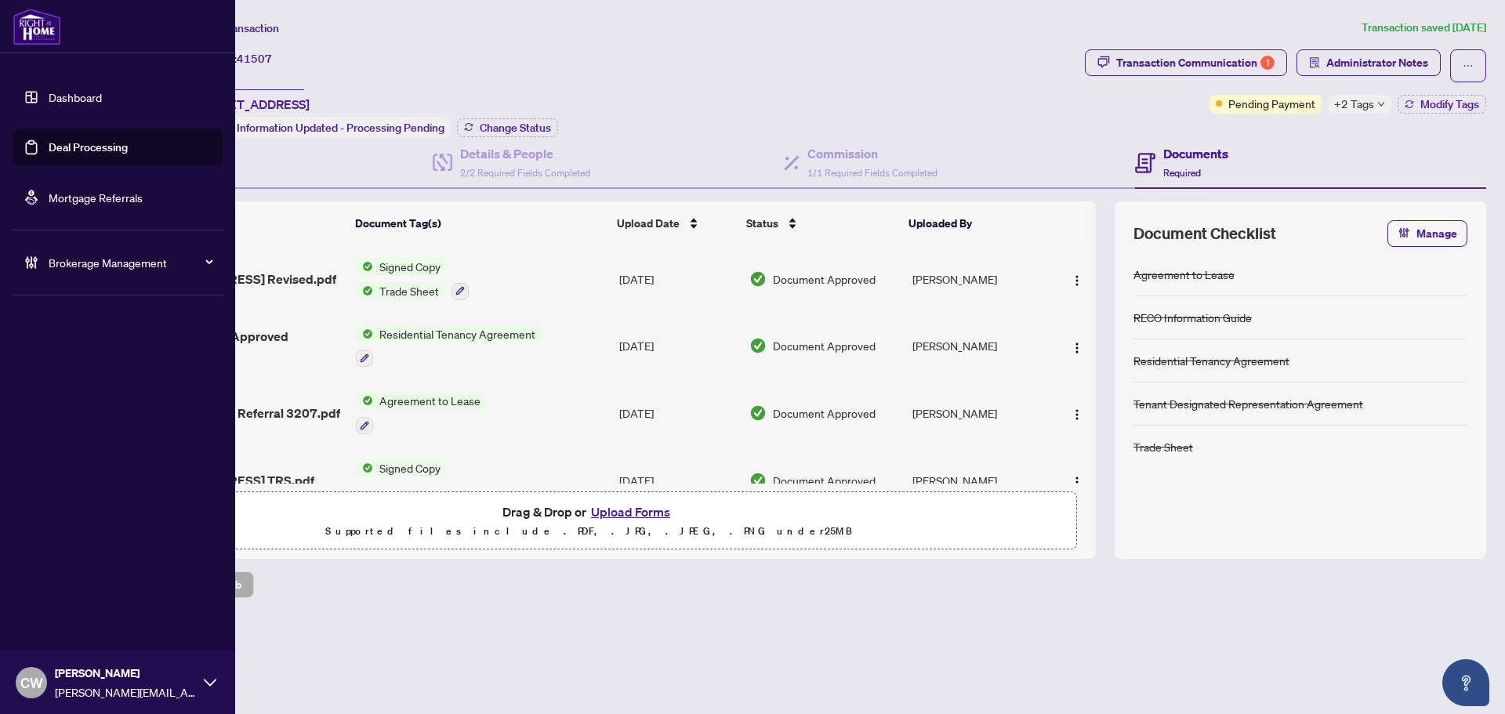
click at [51, 152] on link "Deal Processing" at bounding box center [88, 147] width 79 height 14
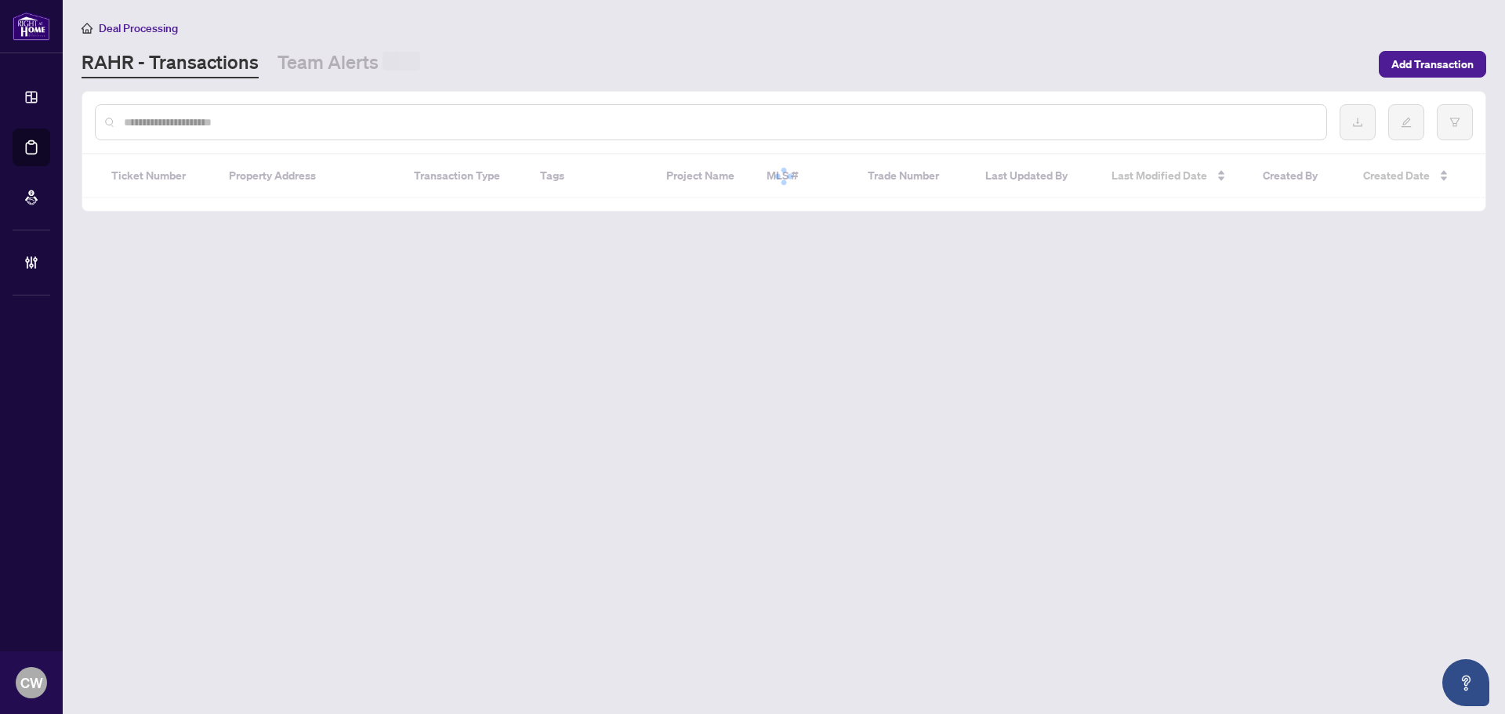
click at [312, 124] on input "text" at bounding box center [719, 122] width 1190 height 17
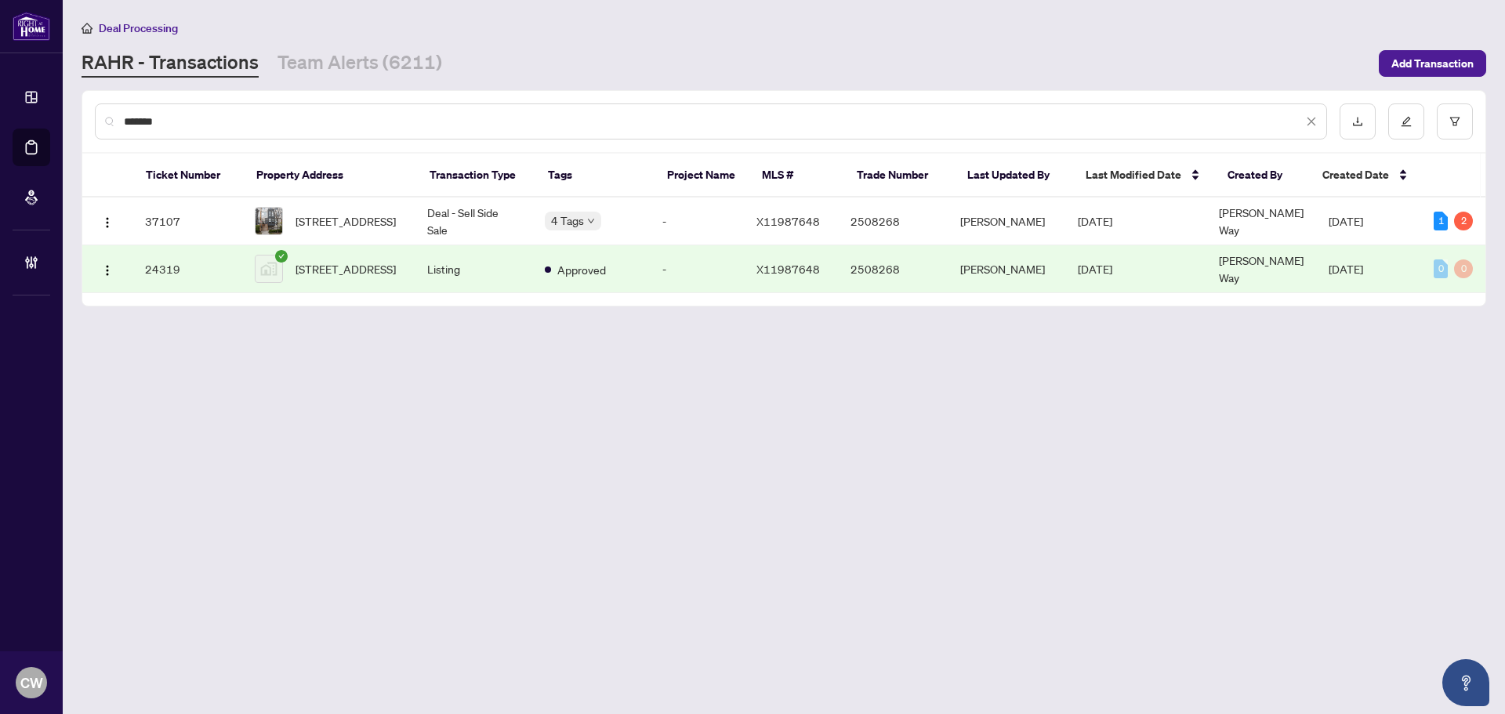
drag, startPoint x: 312, startPoint y: 124, endPoint x: 114, endPoint y: 128, distance: 197.6
click at [114, 128] on div "*******" at bounding box center [711, 121] width 1233 height 36
type input "*******"
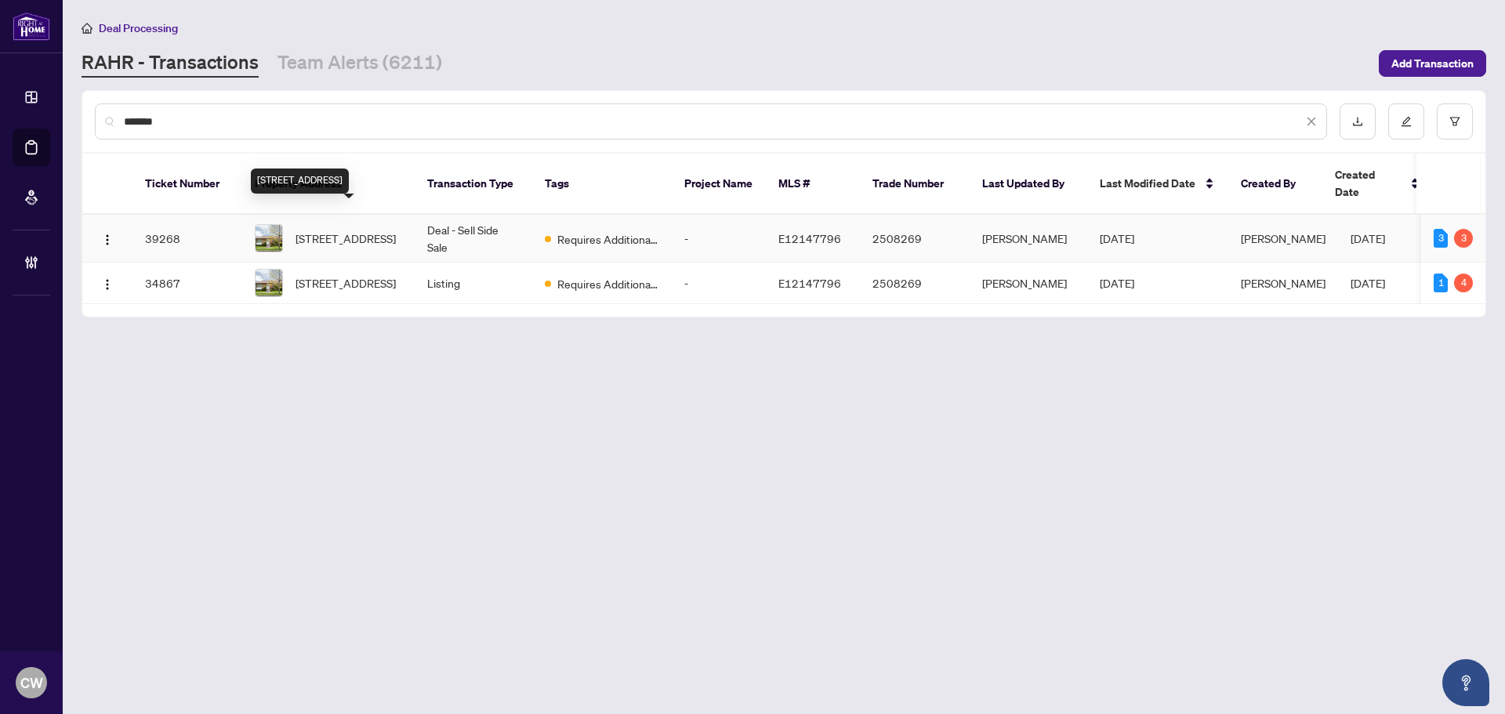
click at [343, 238] on td "22 Flintridge Rd, Toronto, Ontario M1P 1C1, Canada" at bounding box center [328, 239] width 172 height 48
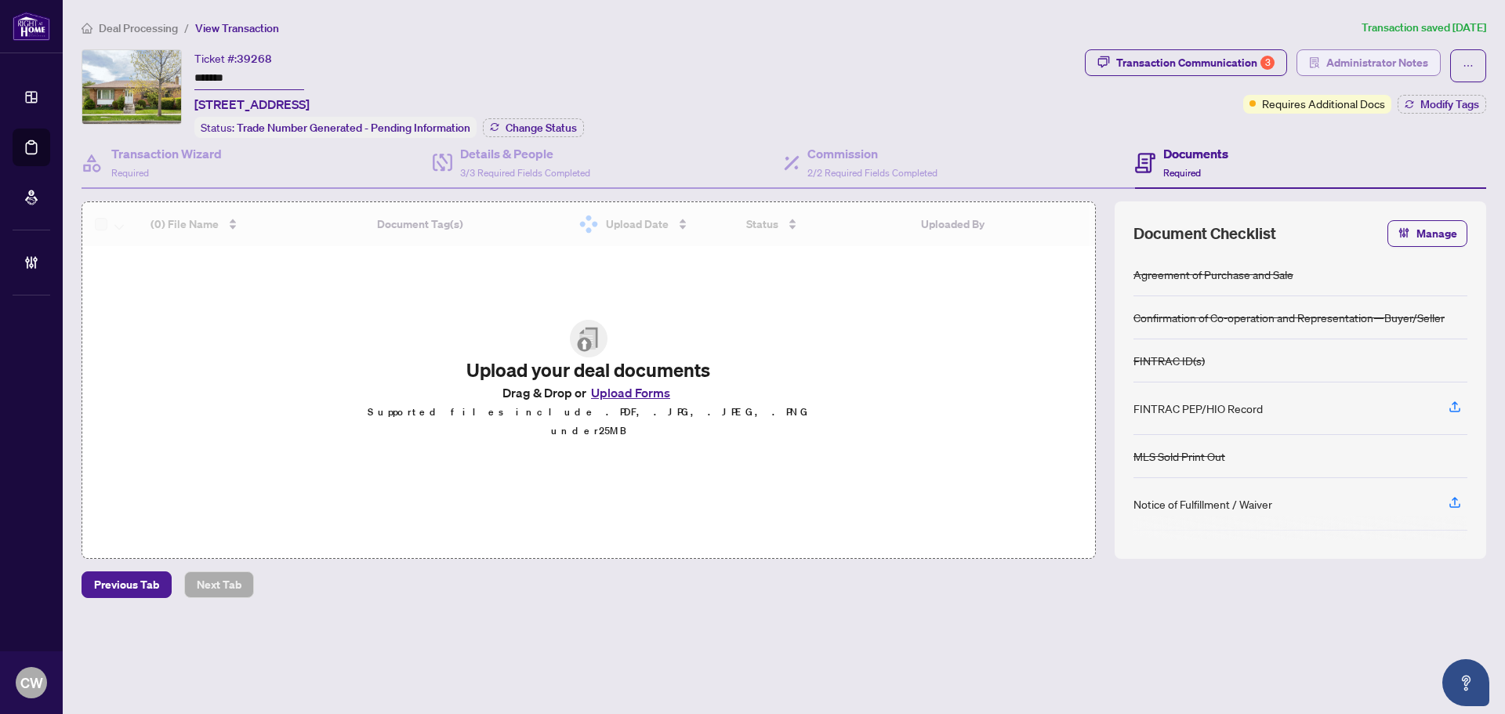
click at [1402, 65] on span "Administrator Notes" at bounding box center [1378, 62] width 102 height 25
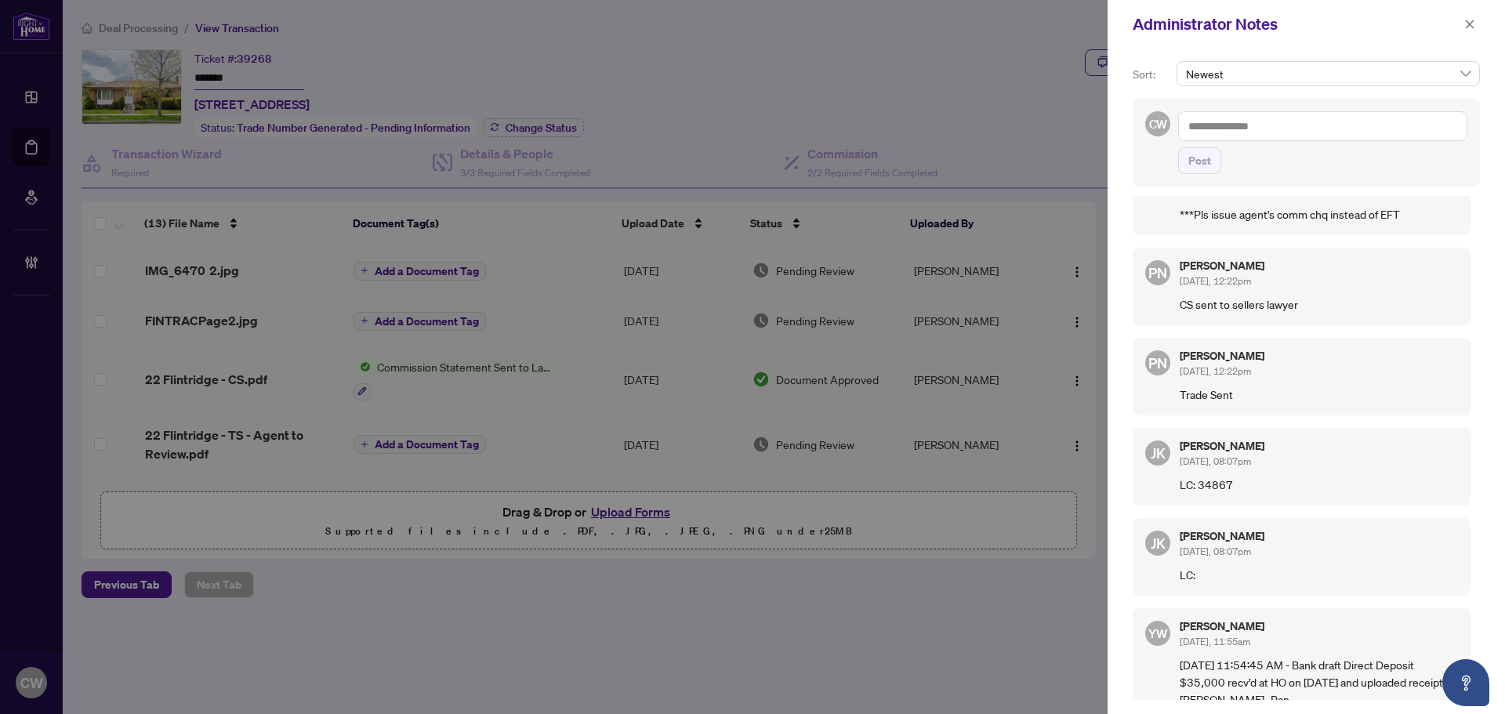
scroll to position [68, 0]
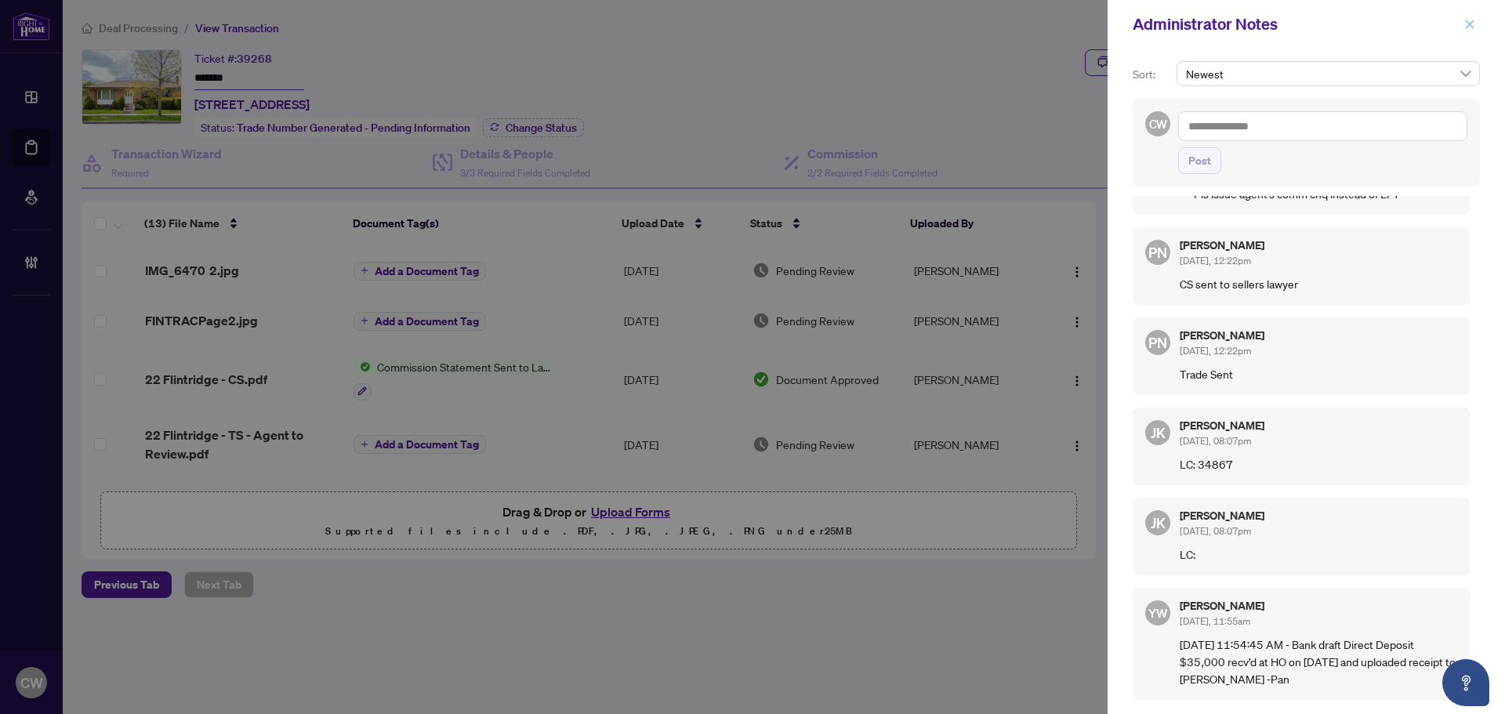
click at [1469, 31] on span "button" at bounding box center [1470, 24] width 11 height 25
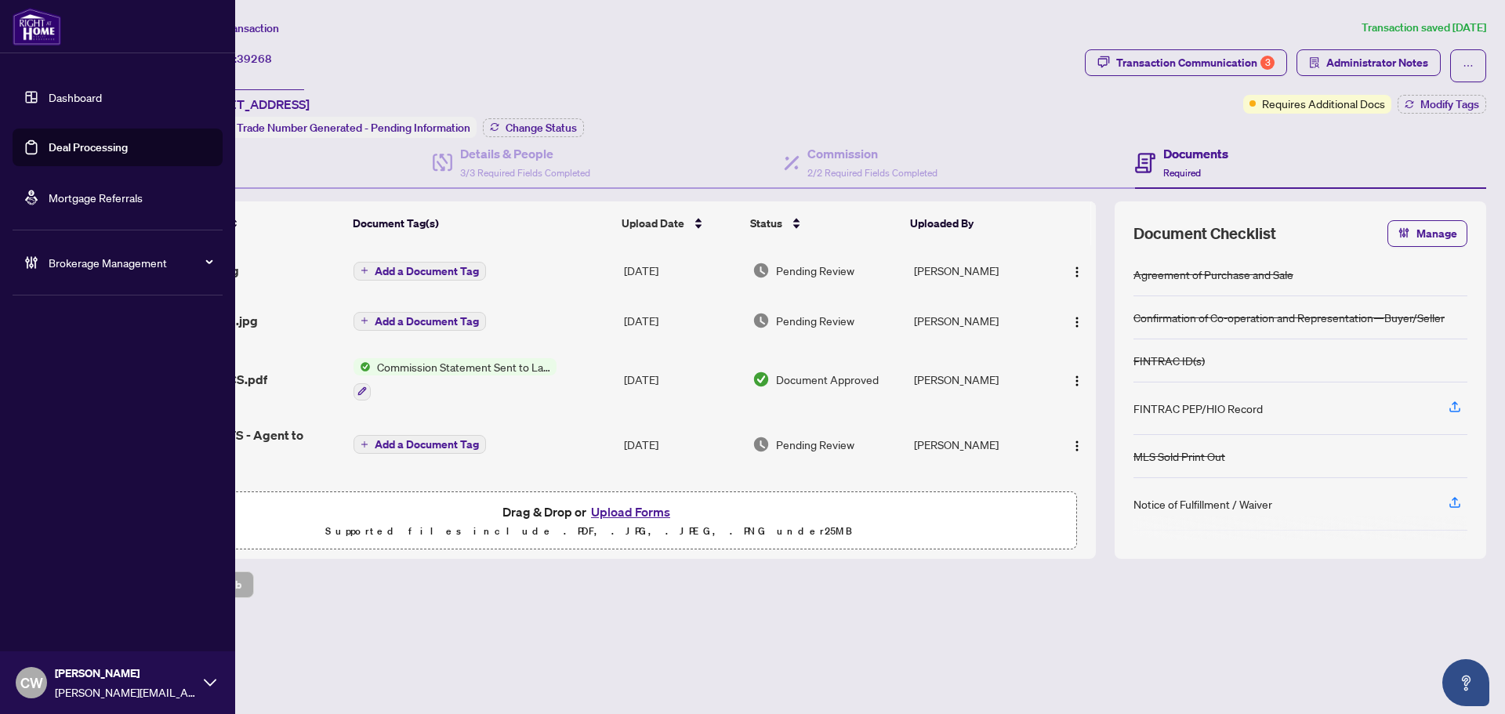
drag, startPoint x: 70, startPoint y: 148, endPoint x: 229, endPoint y: 118, distance: 162.1
click at [70, 148] on link "Deal Processing" at bounding box center [88, 147] width 79 height 14
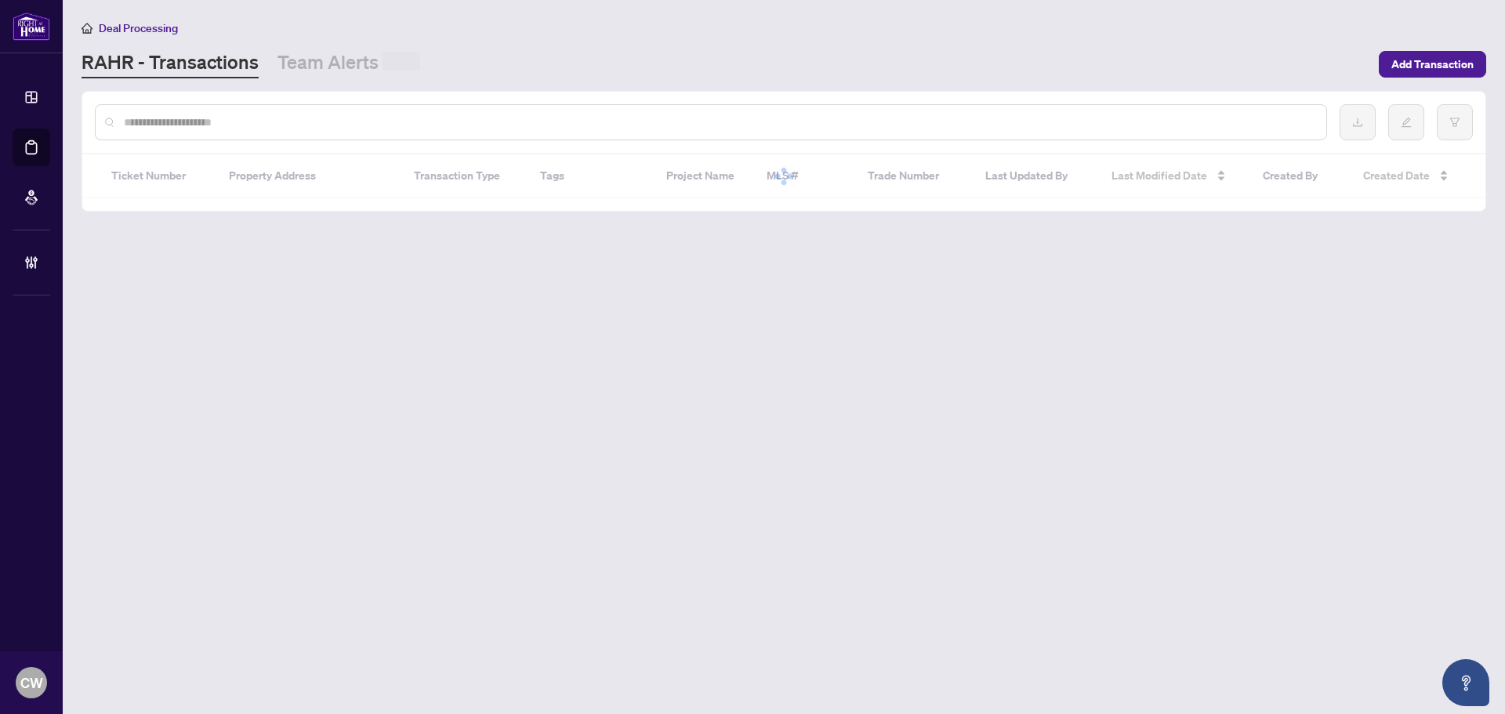
click at [327, 129] on input "text" at bounding box center [719, 122] width 1190 height 17
paste input "*******"
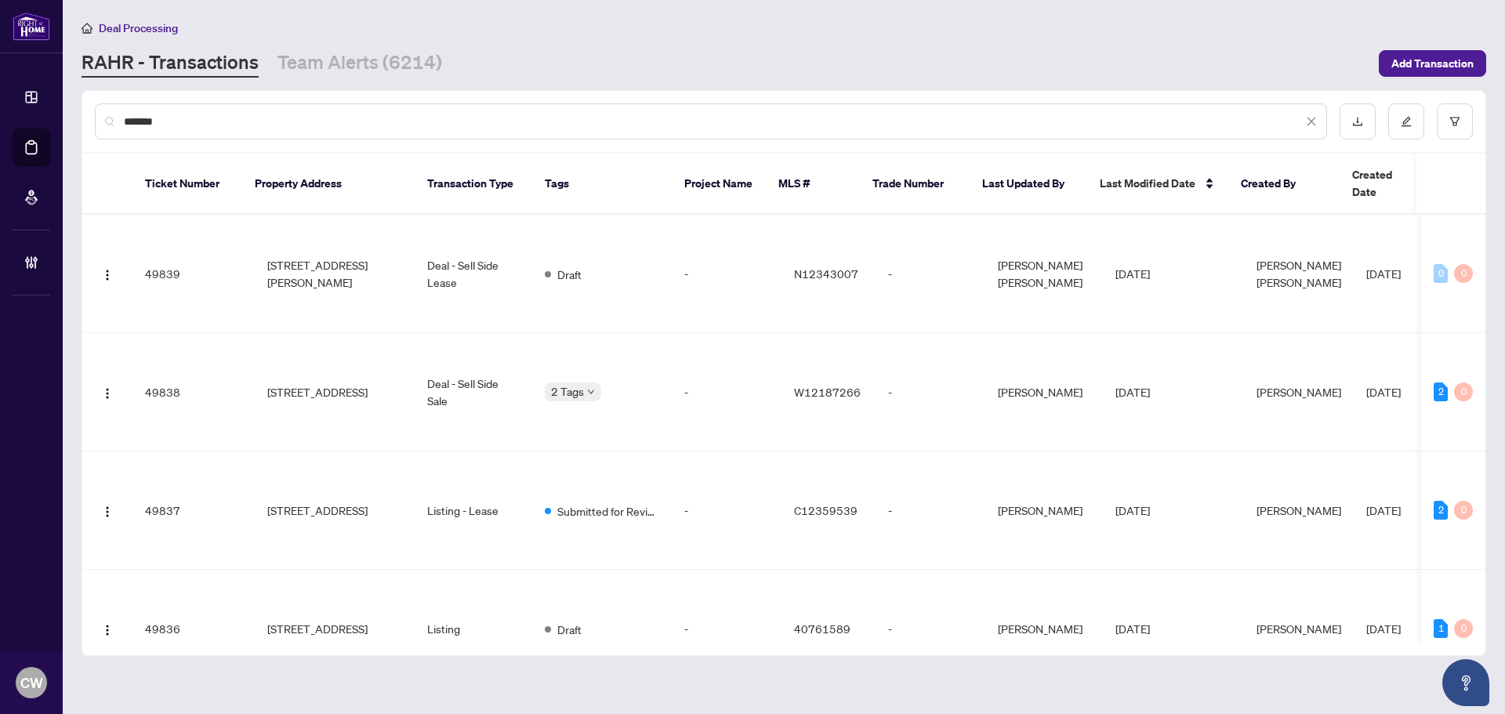
type input "*******"
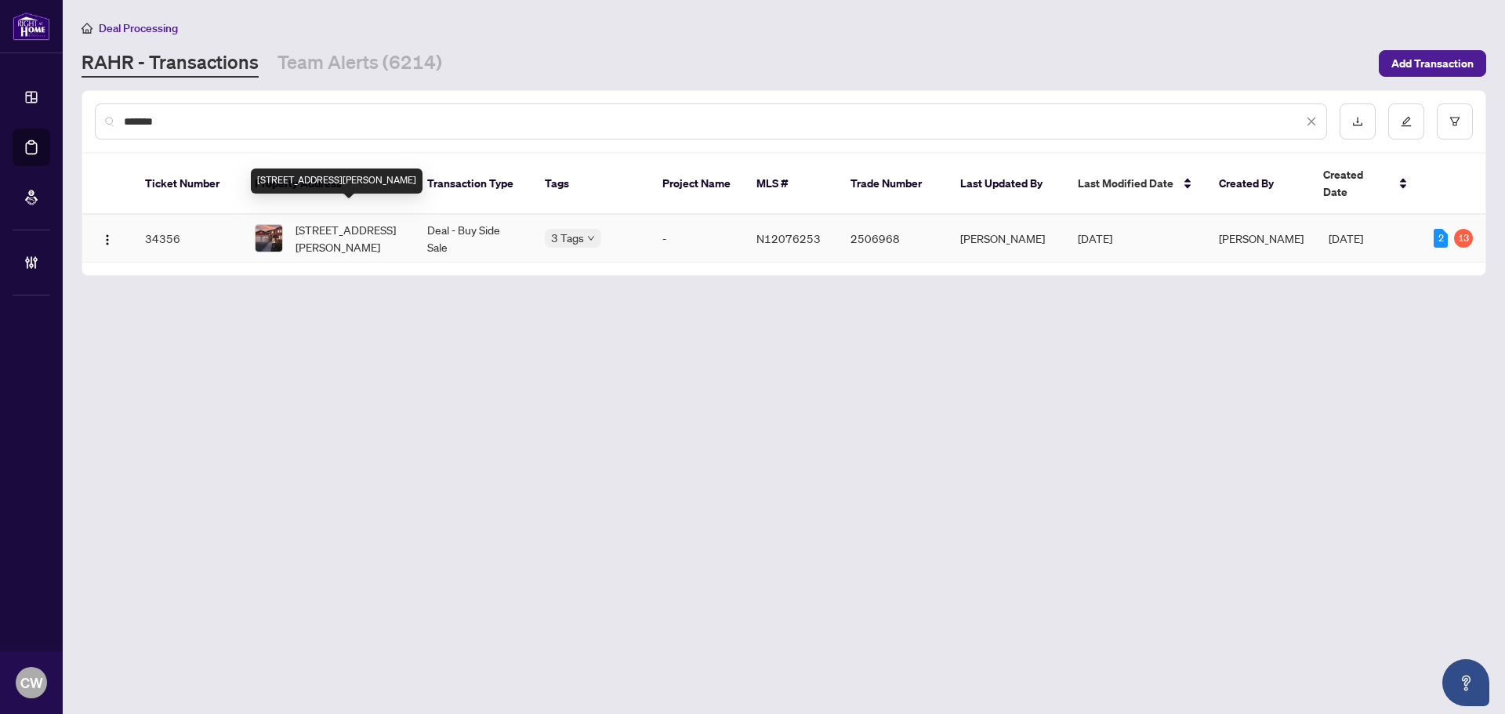
click at [361, 221] on span "61 Amberview Dr, Georgina, Ontario L4P 3Y3, Canada" at bounding box center [349, 238] width 107 height 34
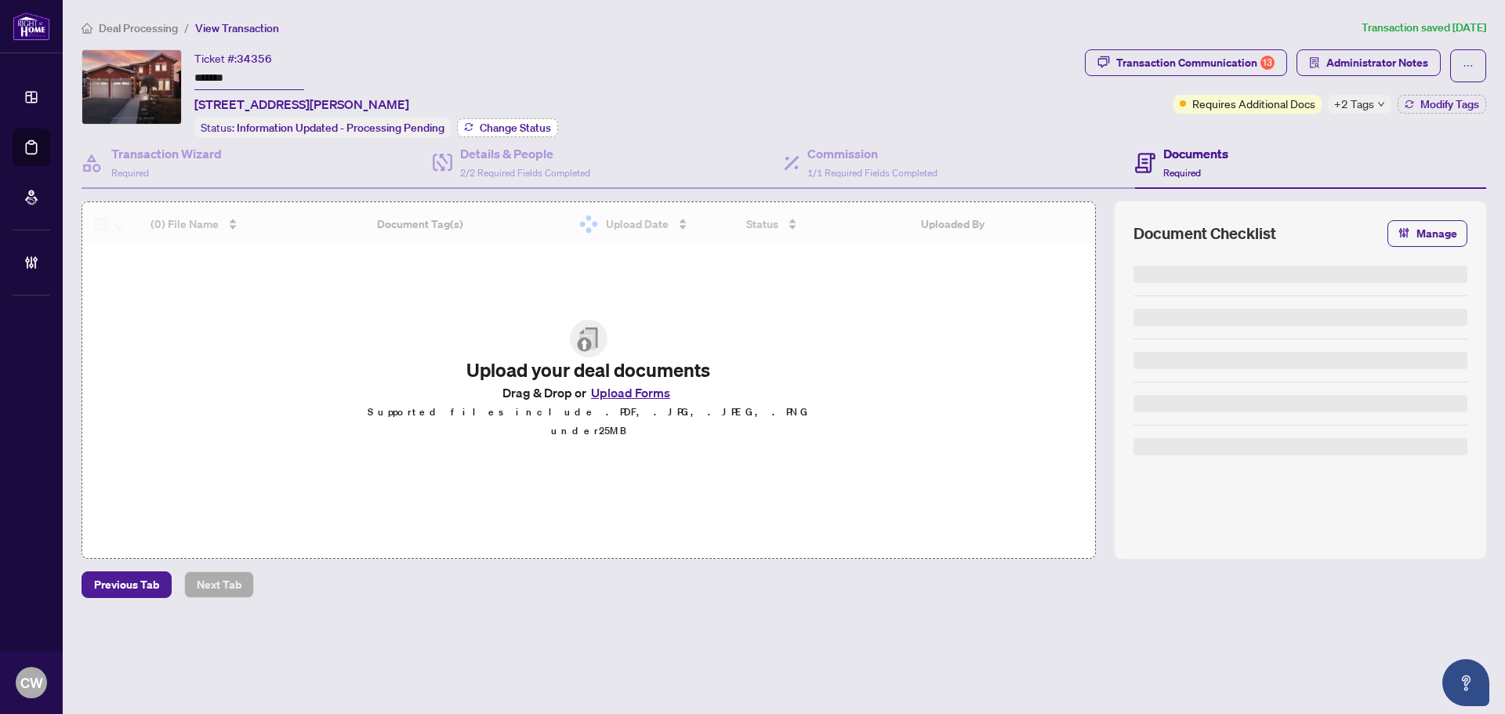
click at [507, 122] on span "Change Status" at bounding box center [515, 127] width 71 height 11
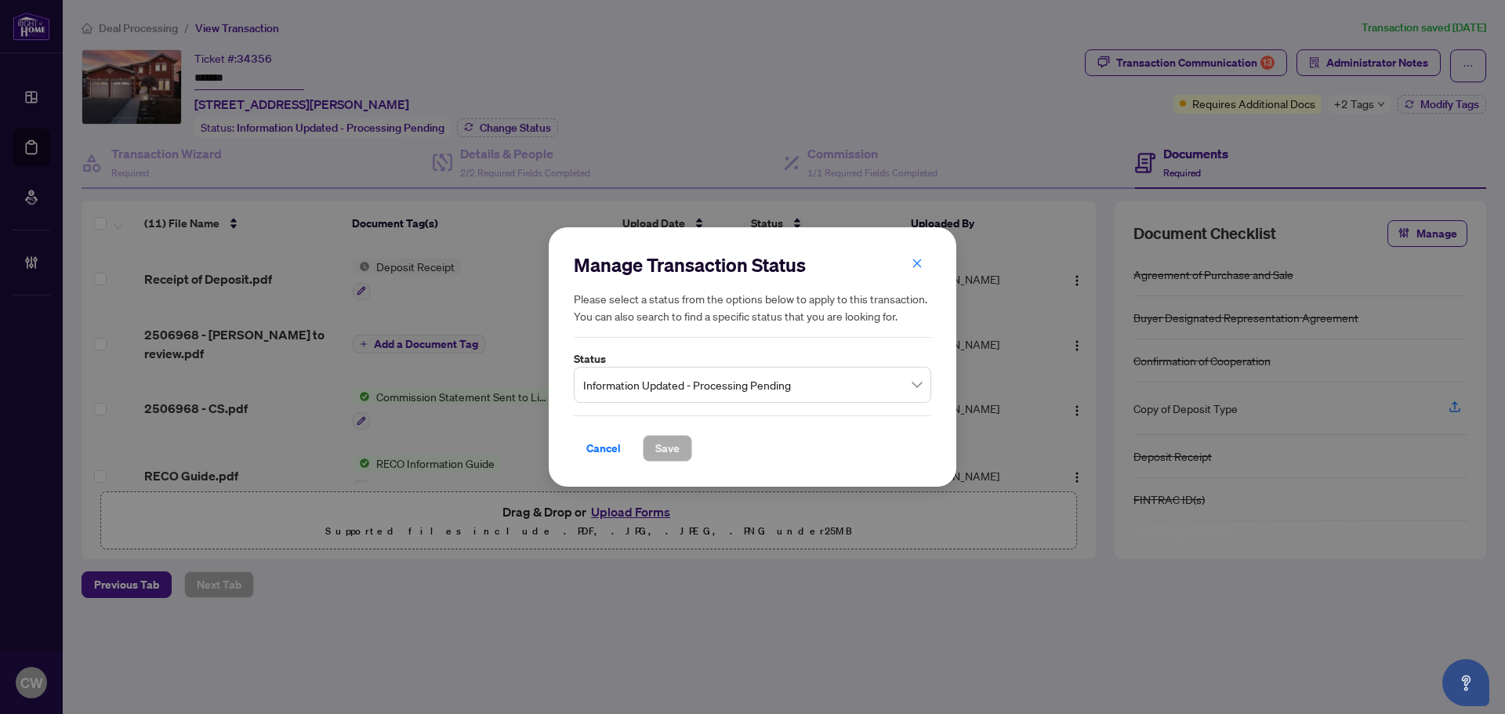
click at [680, 394] on span "Information Updated - Processing Pending" at bounding box center [752, 385] width 339 height 30
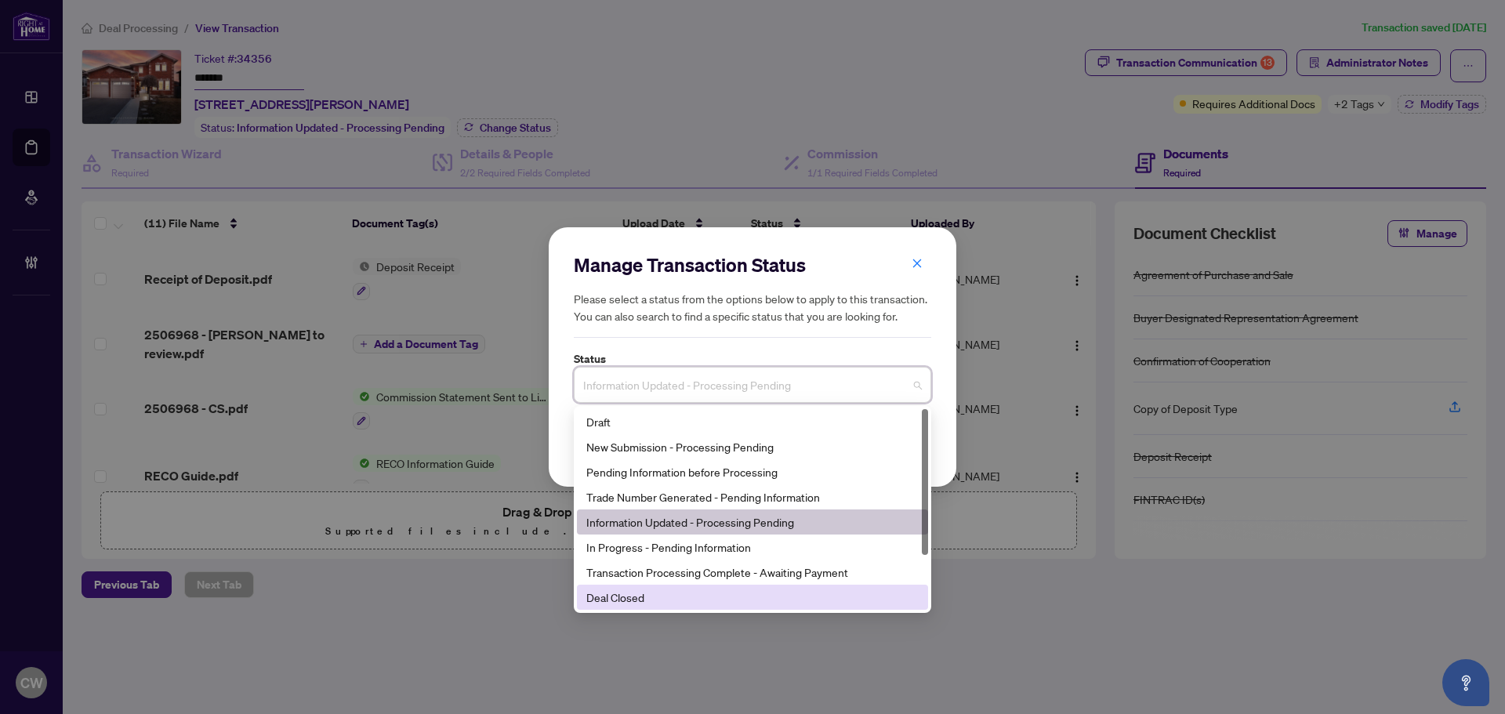
click at [641, 592] on div "Deal Closed" at bounding box center [752, 597] width 332 height 17
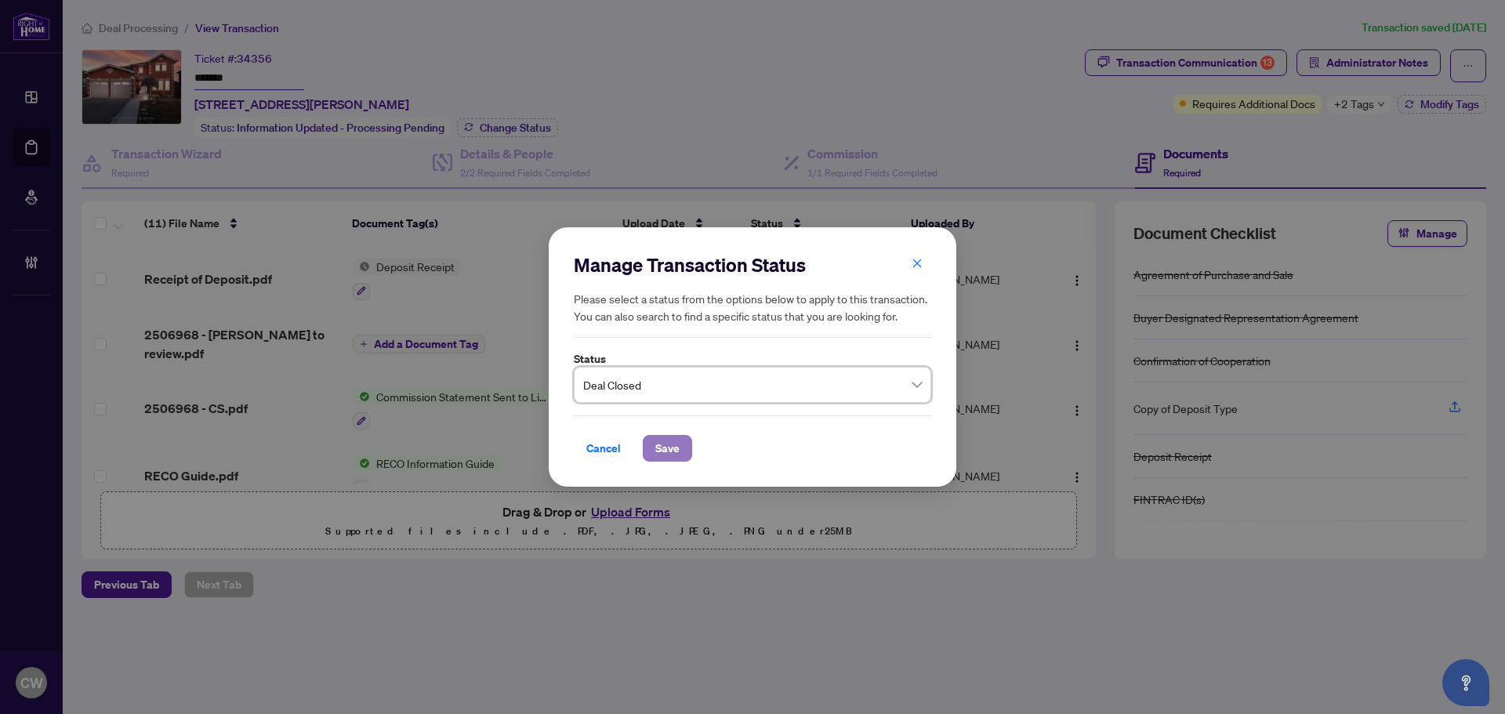
click at [677, 448] on span "Save" at bounding box center [667, 448] width 24 height 25
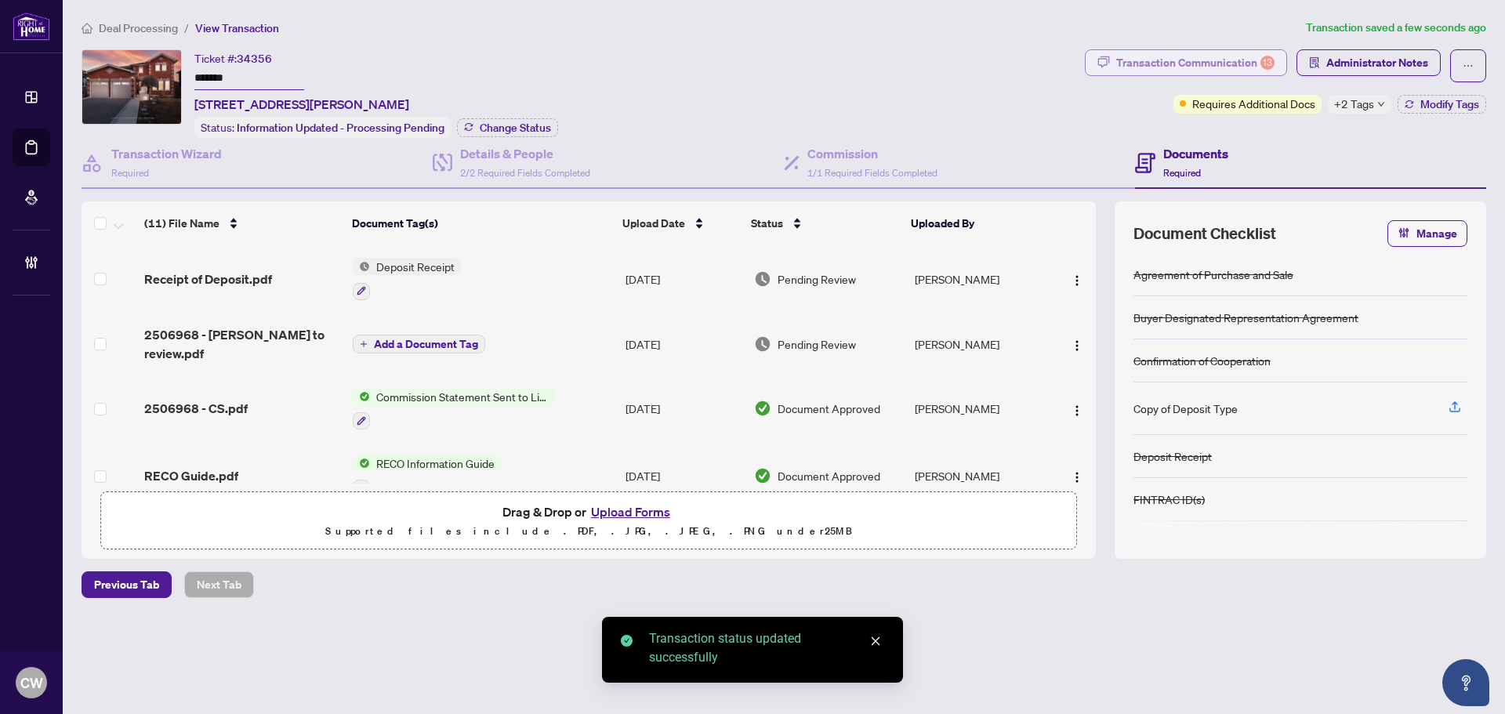
click at [1247, 64] on div "Transaction Communication 13" at bounding box center [1196, 62] width 158 height 25
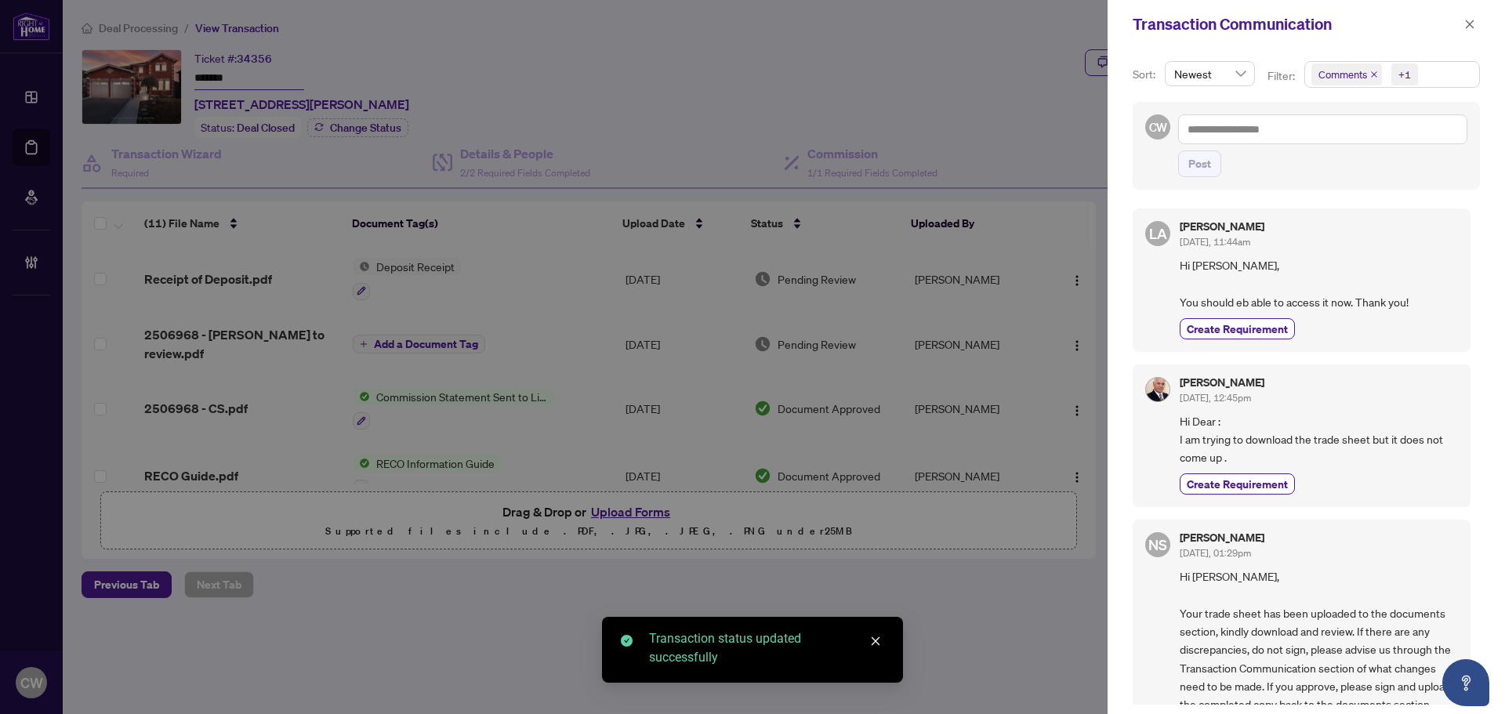
click at [1373, 74] on icon "close" at bounding box center [1375, 75] width 8 height 8
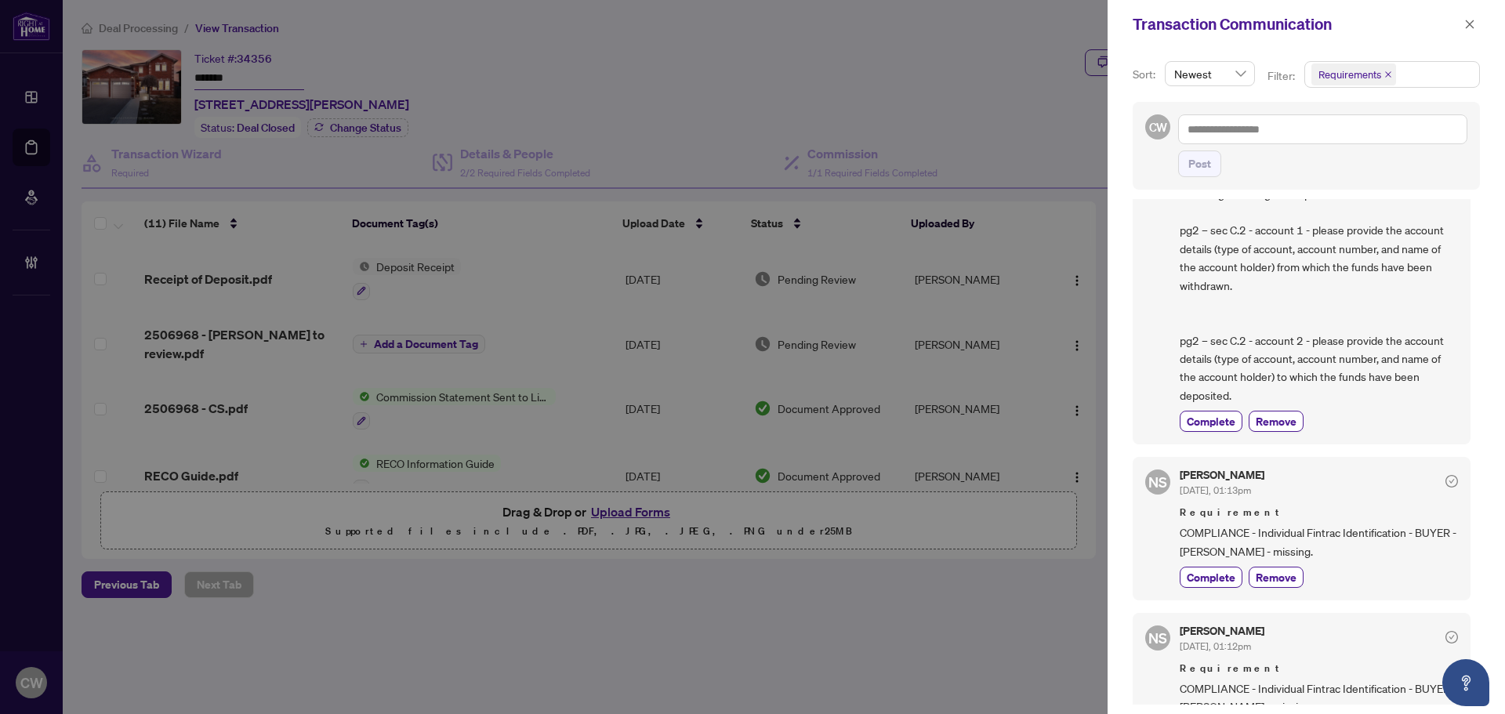
scroll to position [1019, 0]
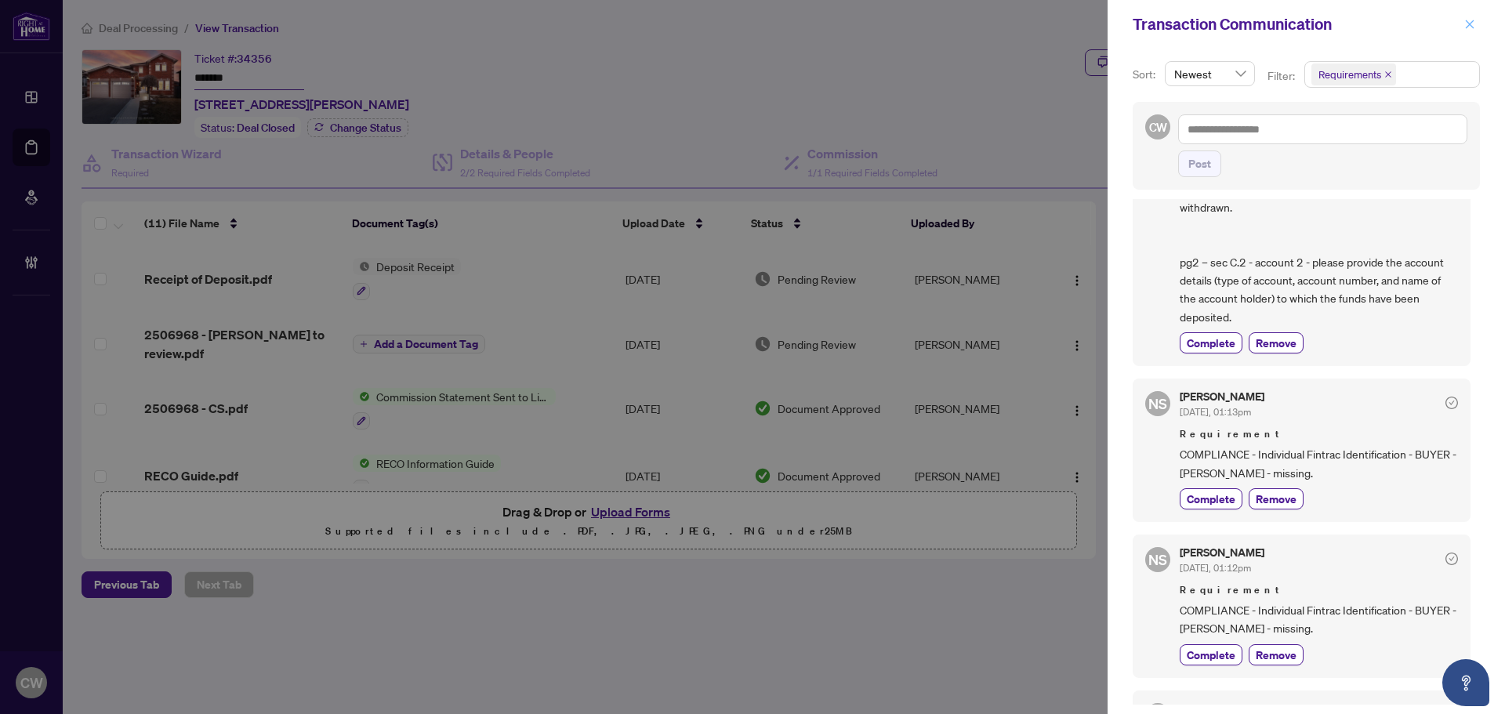
click at [1469, 29] on icon "close" at bounding box center [1470, 24] width 11 height 11
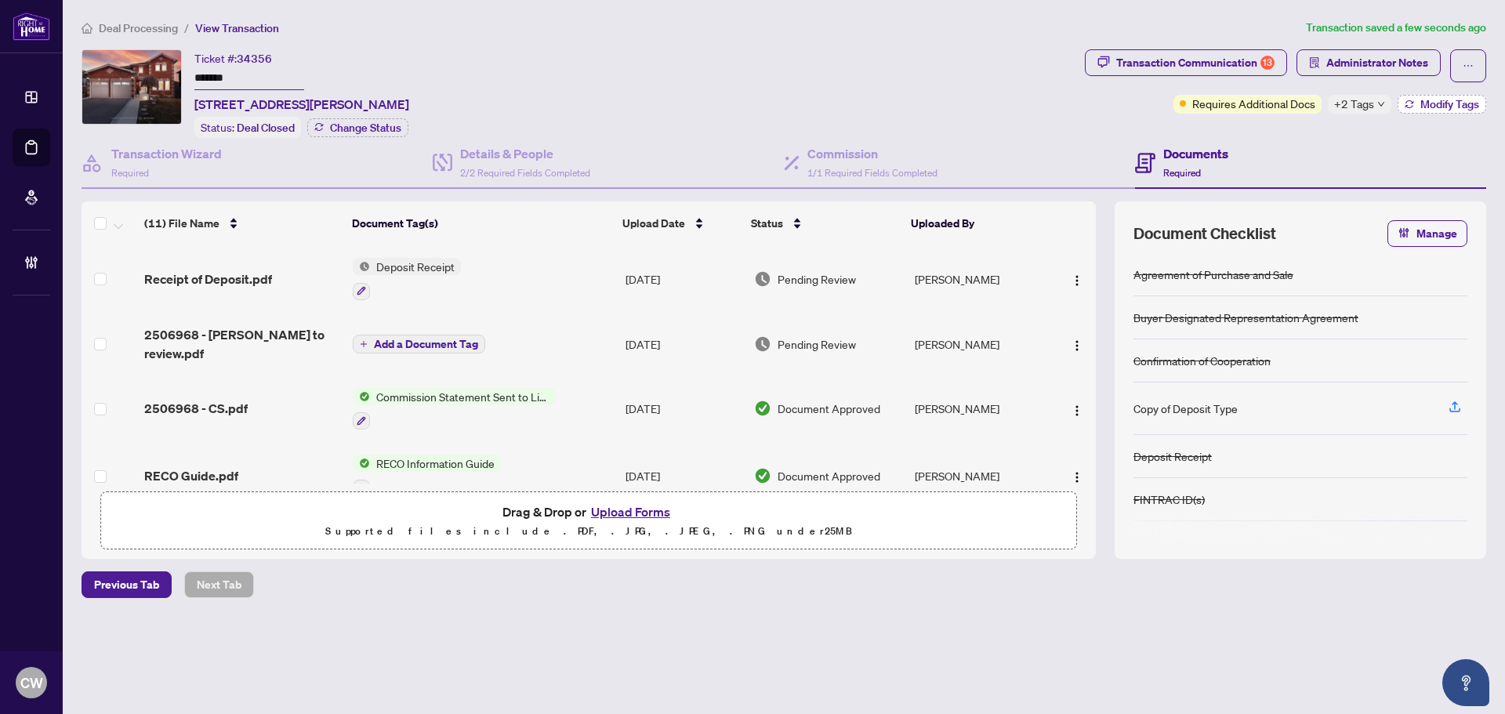
click at [1438, 96] on button "Modify Tags" at bounding box center [1442, 104] width 89 height 19
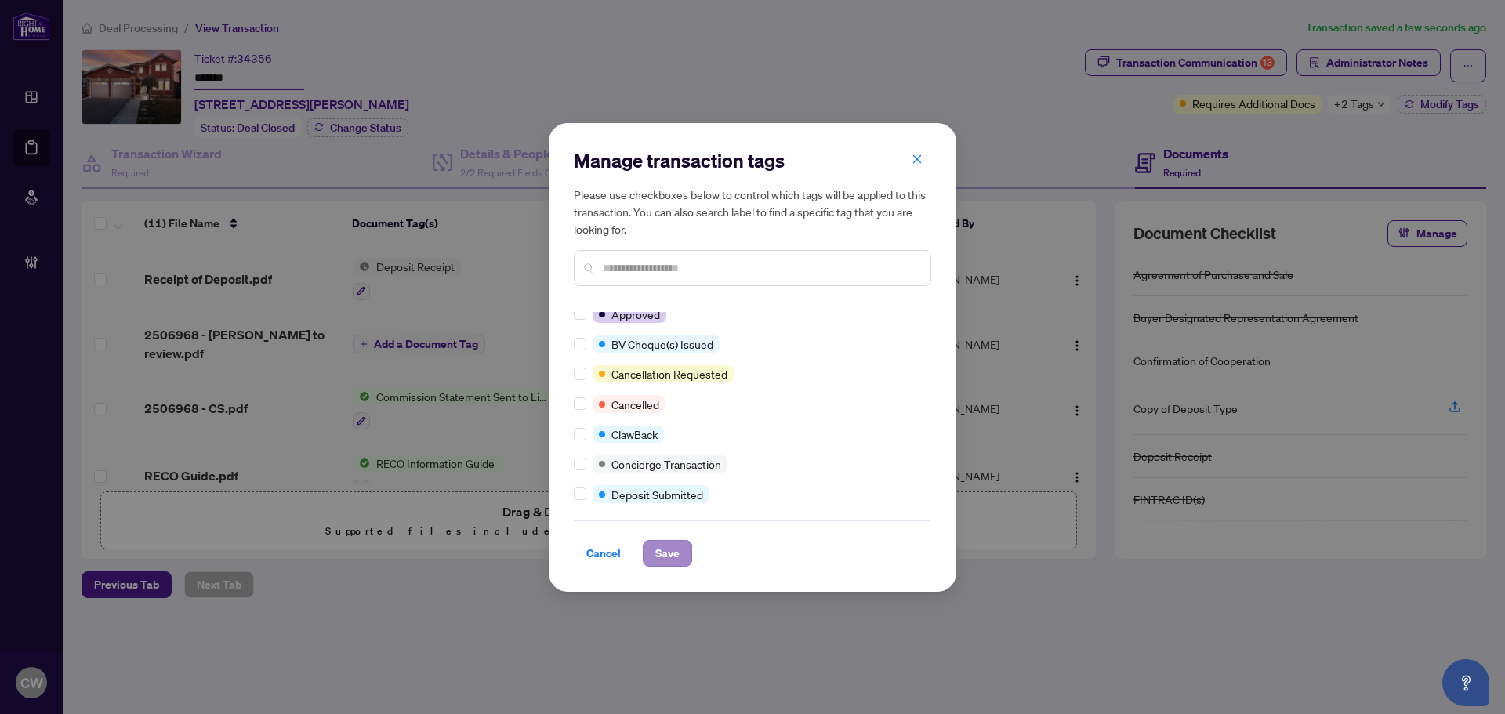
scroll to position [0, 0]
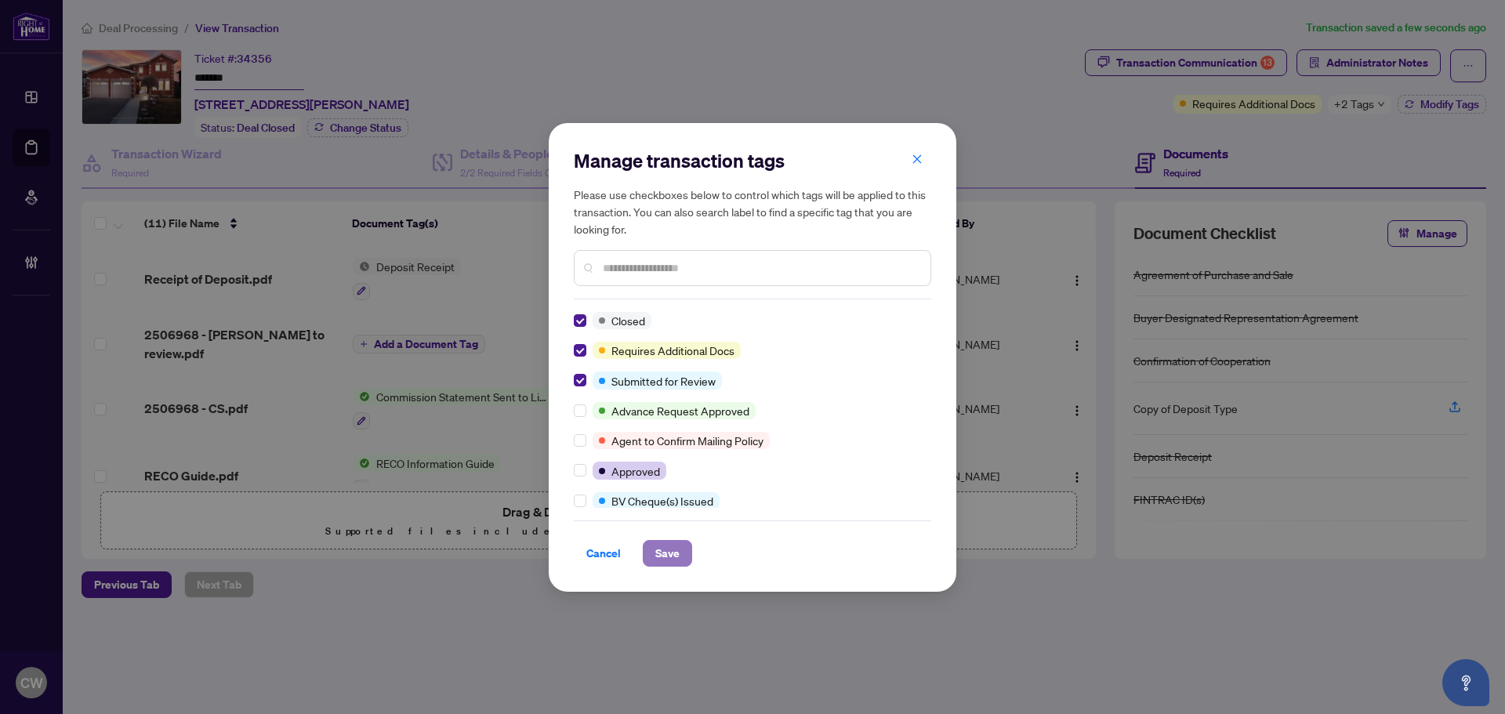
click at [674, 561] on span "Save" at bounding box center [667, 553] width 24 height 25
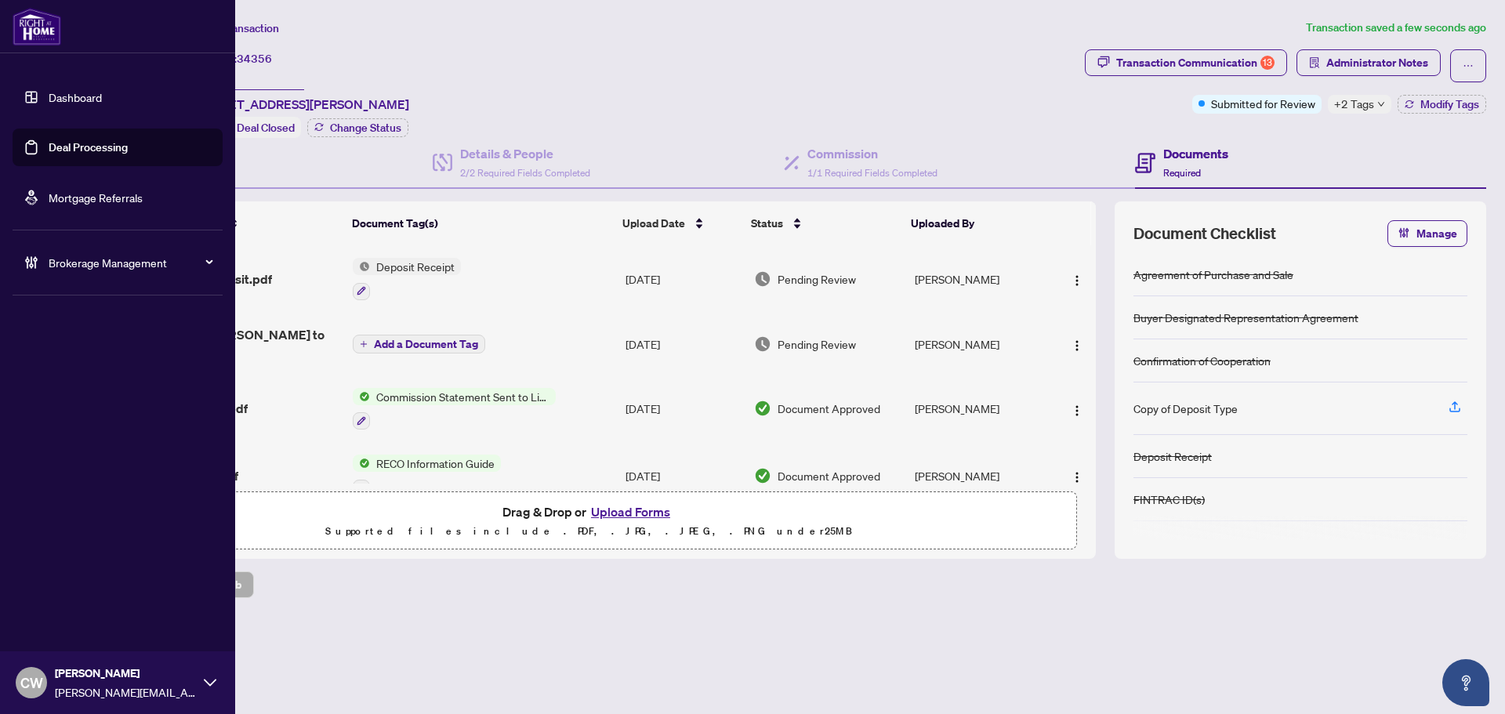
click at [53, 148] on link "Deal Processing" at bounding box center [88, 147] width 79 height 14
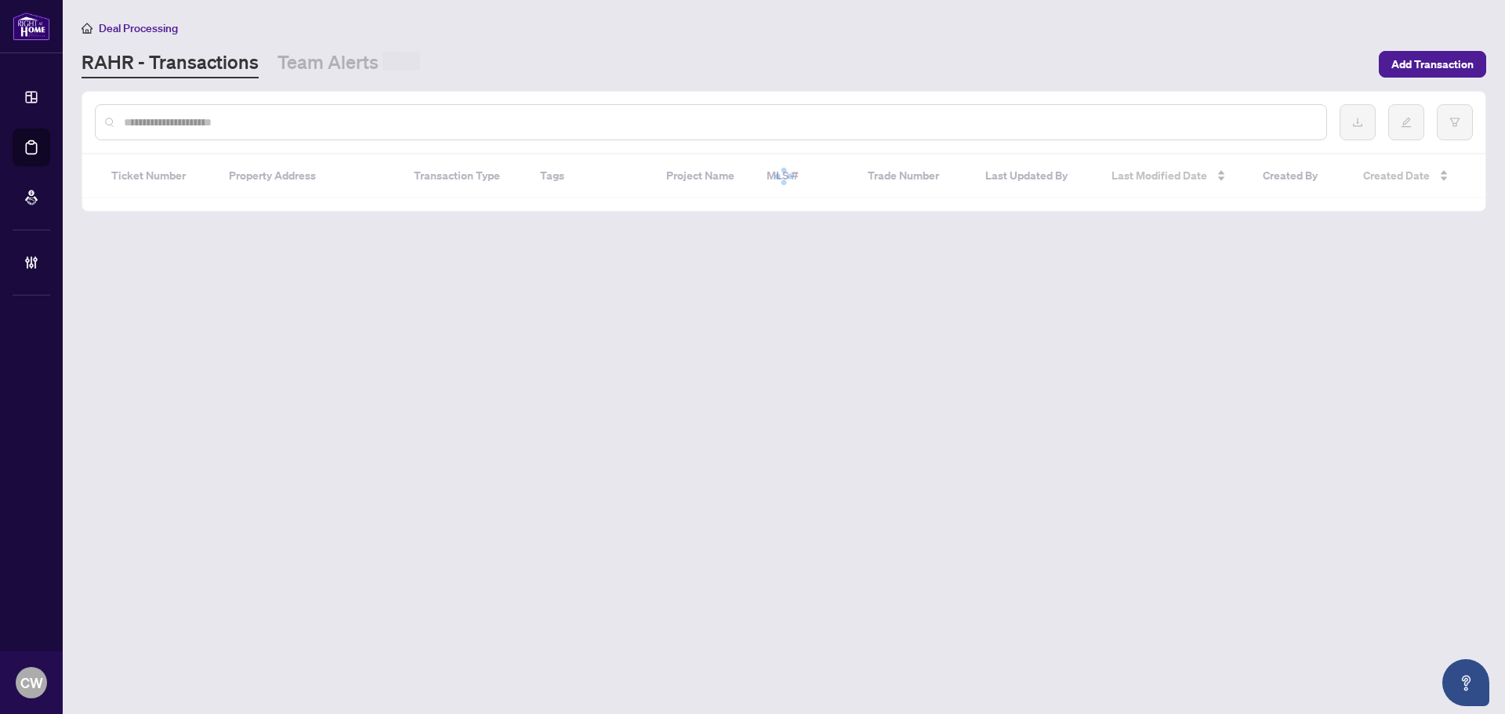
click at [285, 128] on input "text" at bounding box center [719, 122] width 1190 height 17
click at [285, 125] on input "text" at bounding box center [719, 122] width 1190 height 17
paste input "*******"
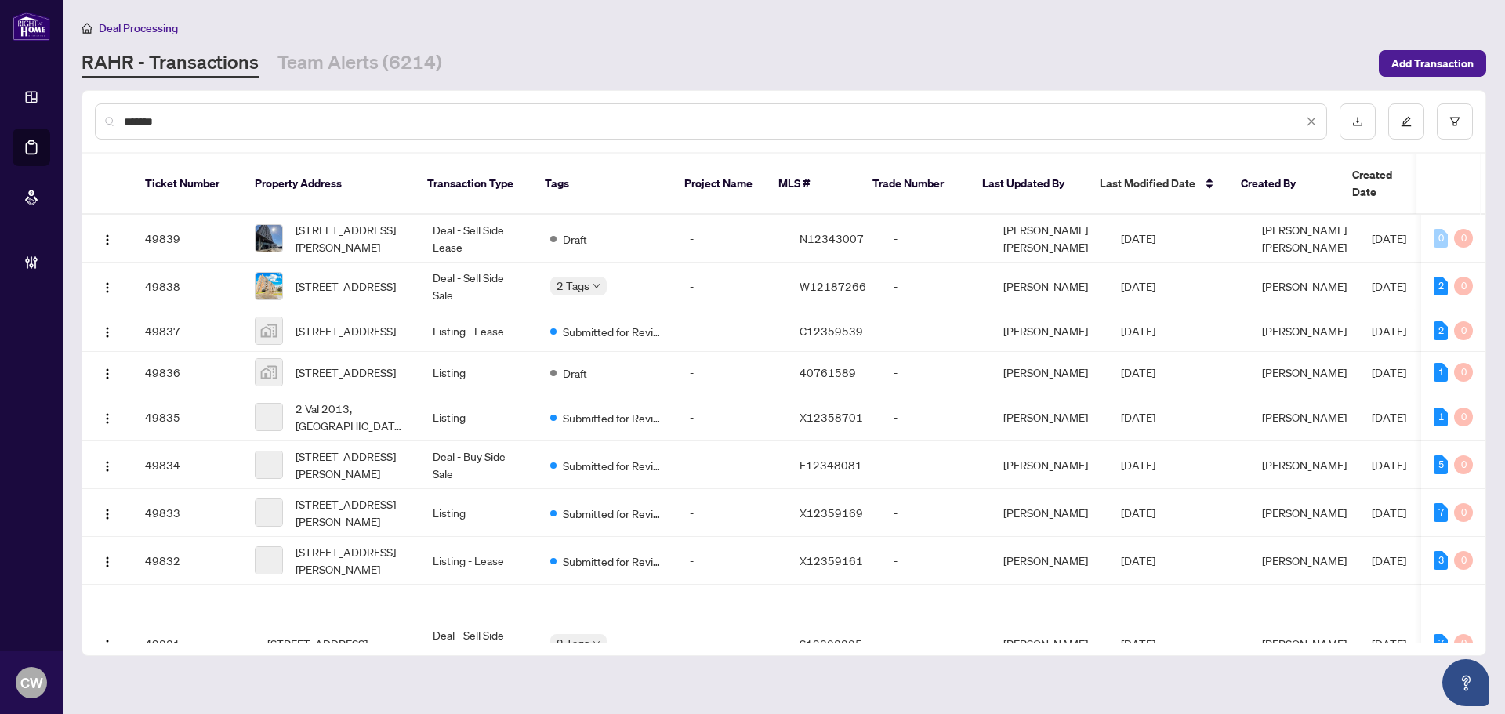
type input "*******"
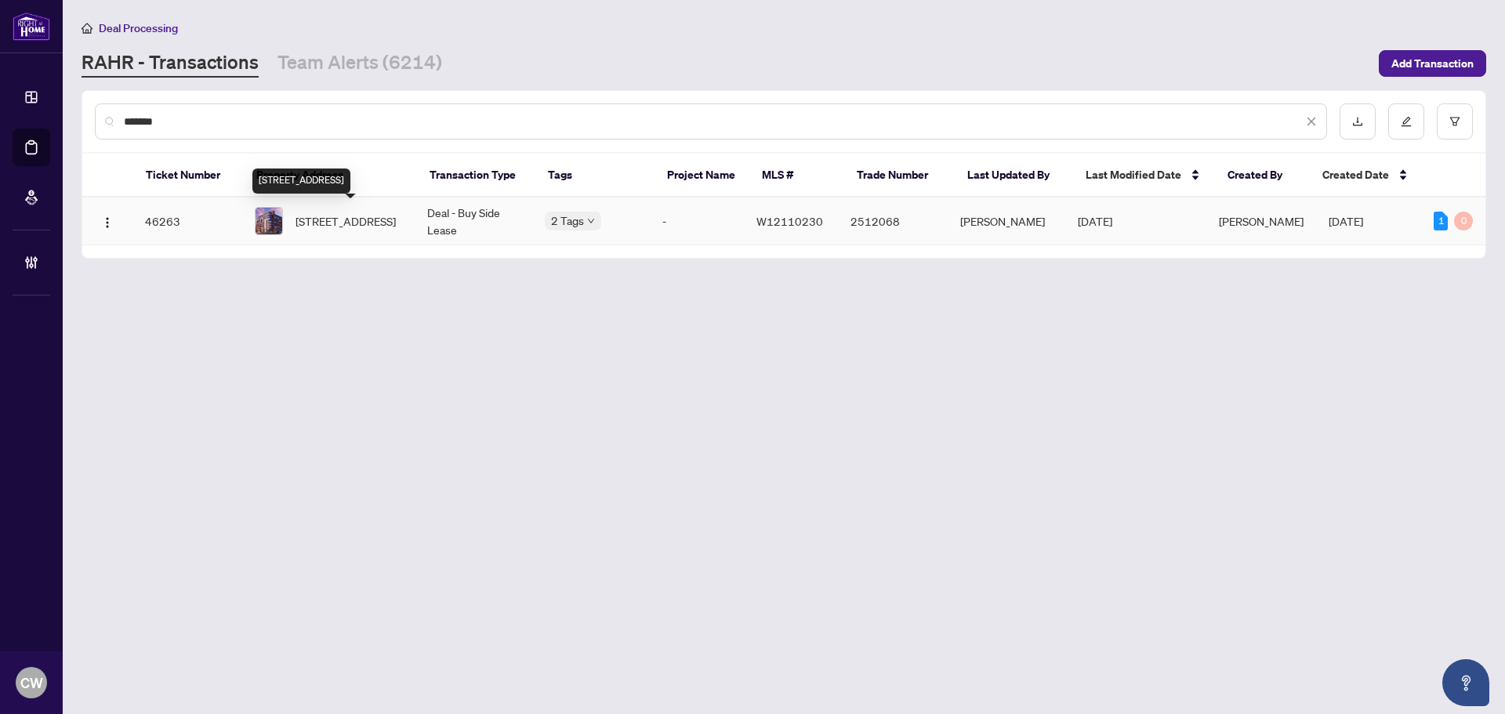
click at [350, 223] on span "311-2433 Dufferin St, Toronto, Ontario M6E 0B4, Canada" at bounding box center [346, 220] width 100 height 17
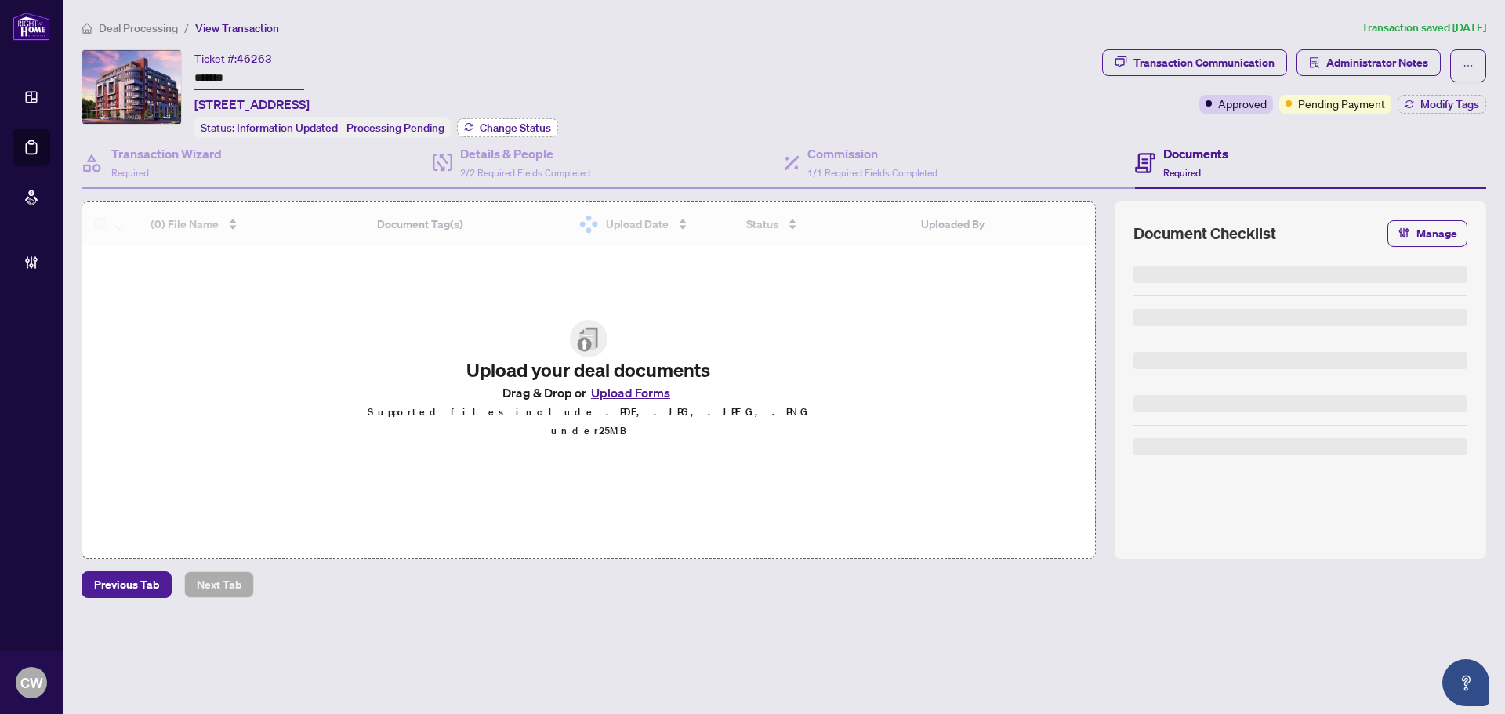
click at [526, 122] on span "Change Status" at bounding box center [515, 127] width 71 height 11
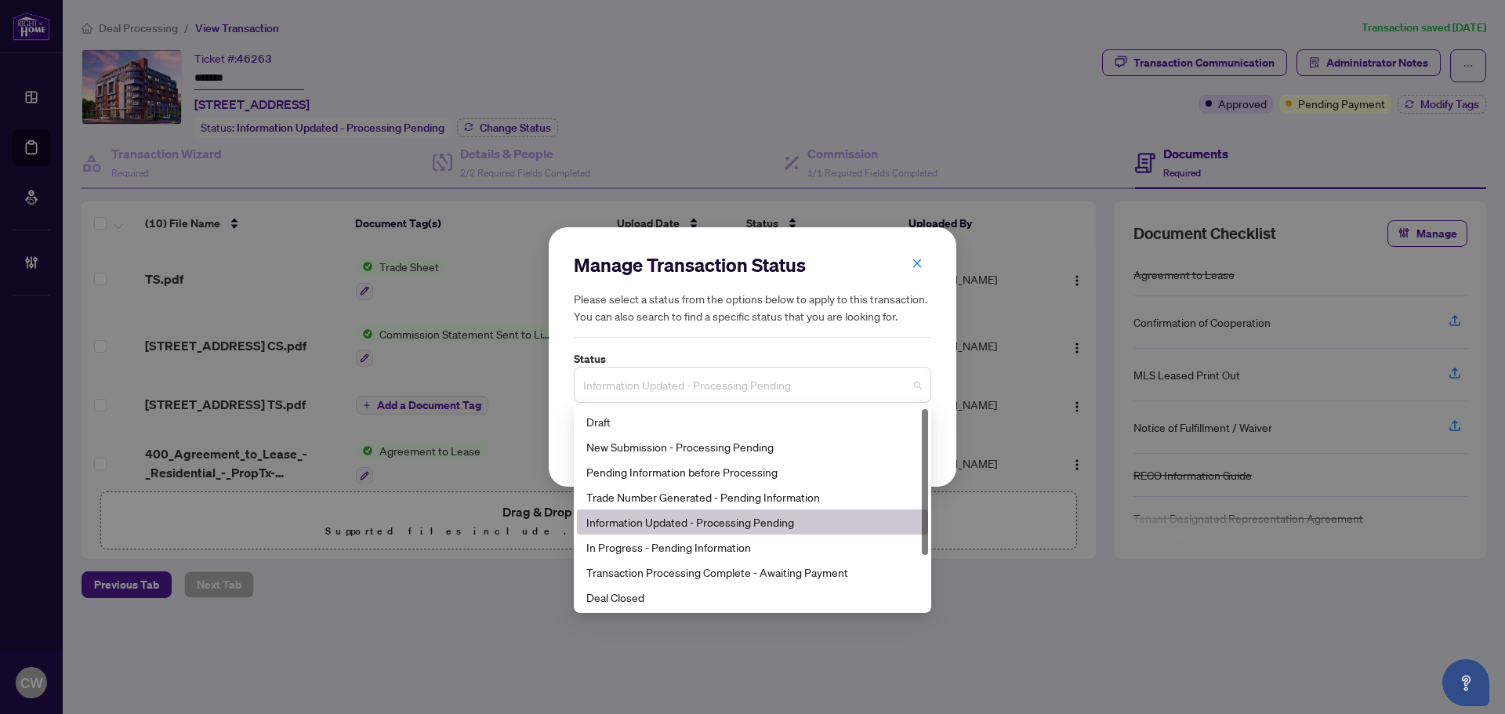
click at [673, 396] on span "Information Updated - Processing Pending" at bounding box center [752, 385] width 339 height 30
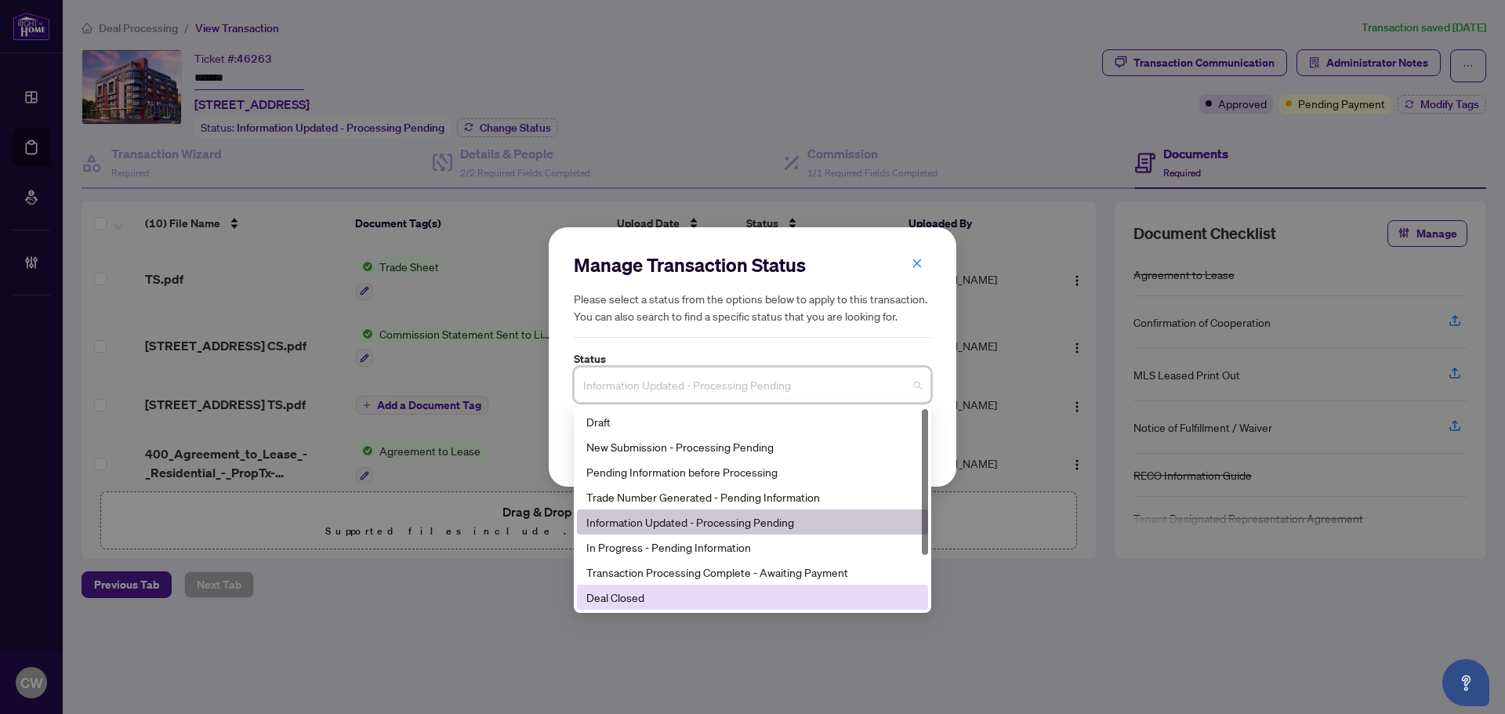
drag, startPoint x: 672, startPoint y: 594, endPoint x: 701, endPoint y: 452, distance: 144.1
click at [671, 592] on div "Deal Closed" at bounding box center [752, 597] width 332 height 17
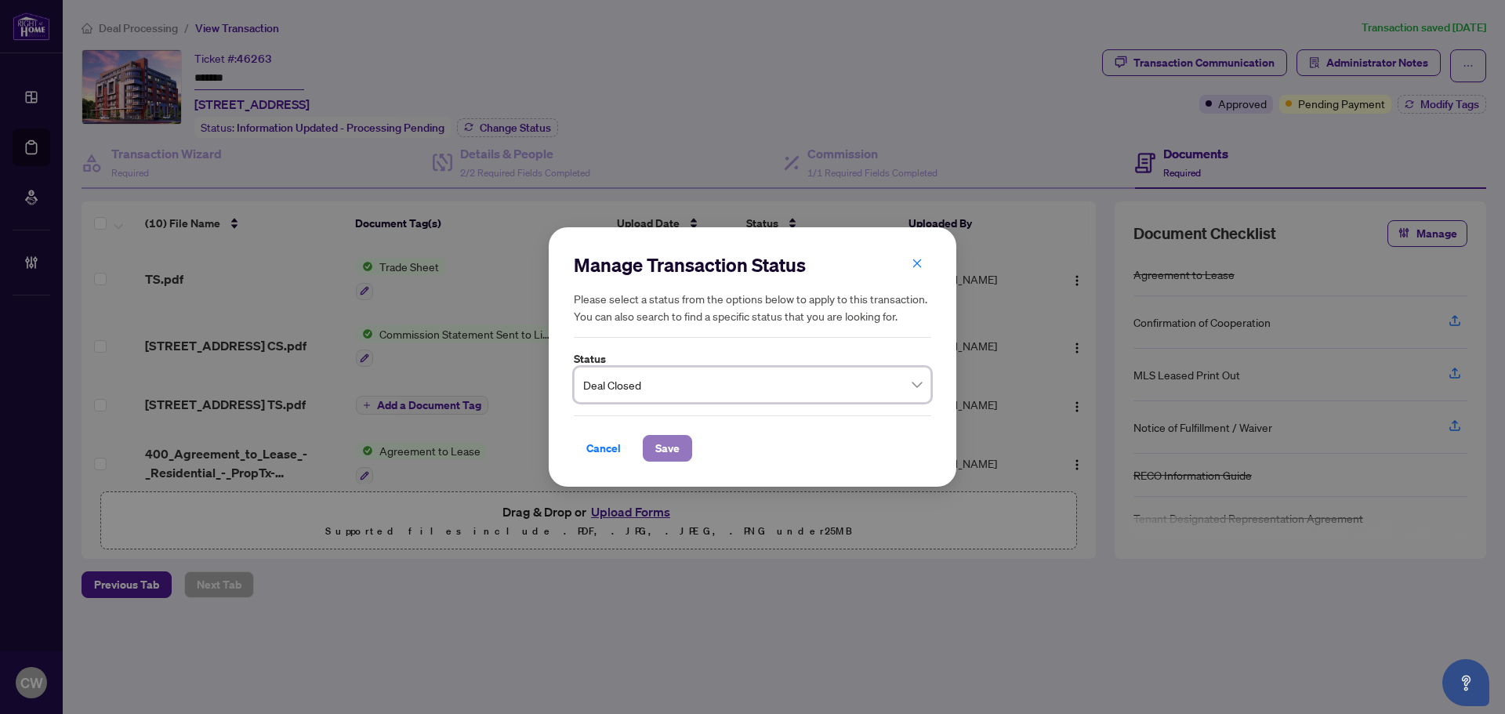
click at [647, 449] on button "Save" at bounding box center [667, 448] width 49 height 27
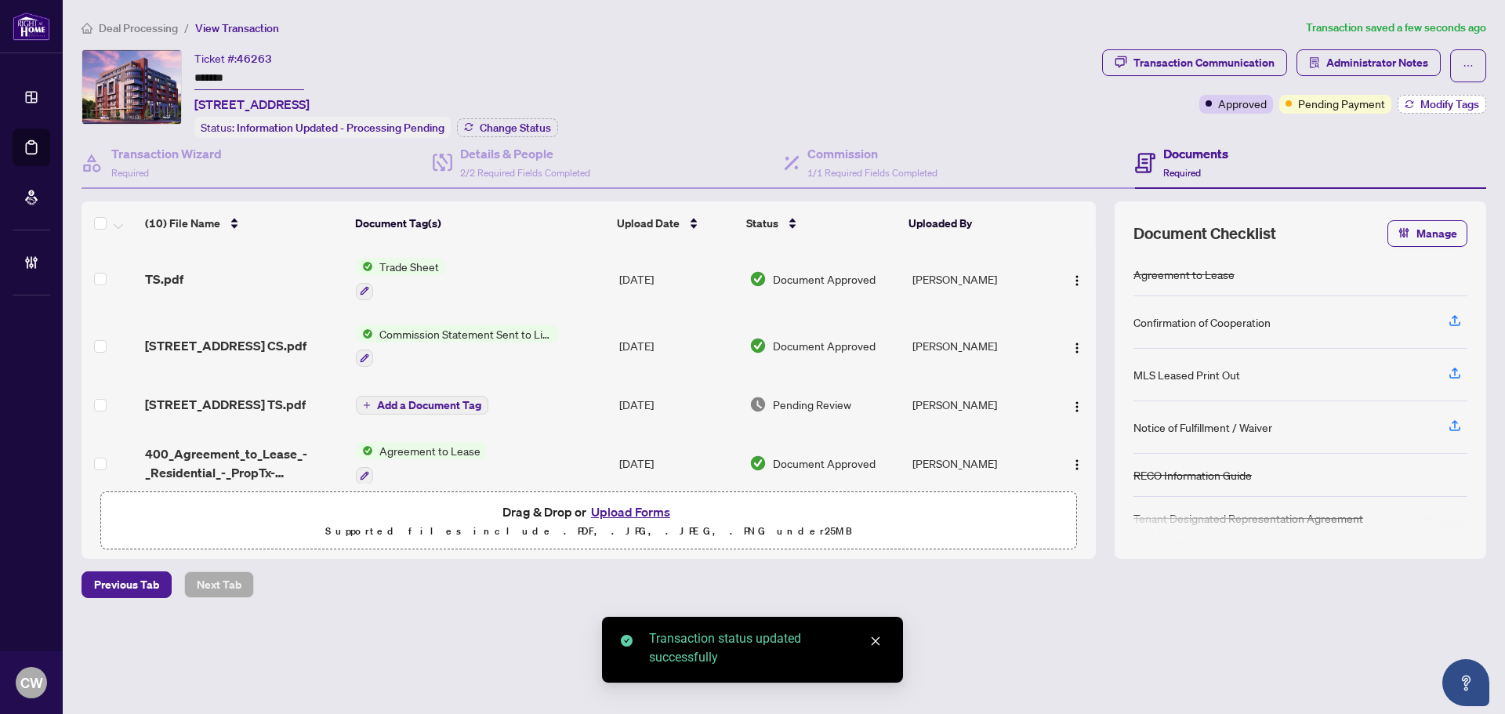
click at [1447, 103] on span "Modify Tags" at bounding box center [1450, 104] width 59 height 11
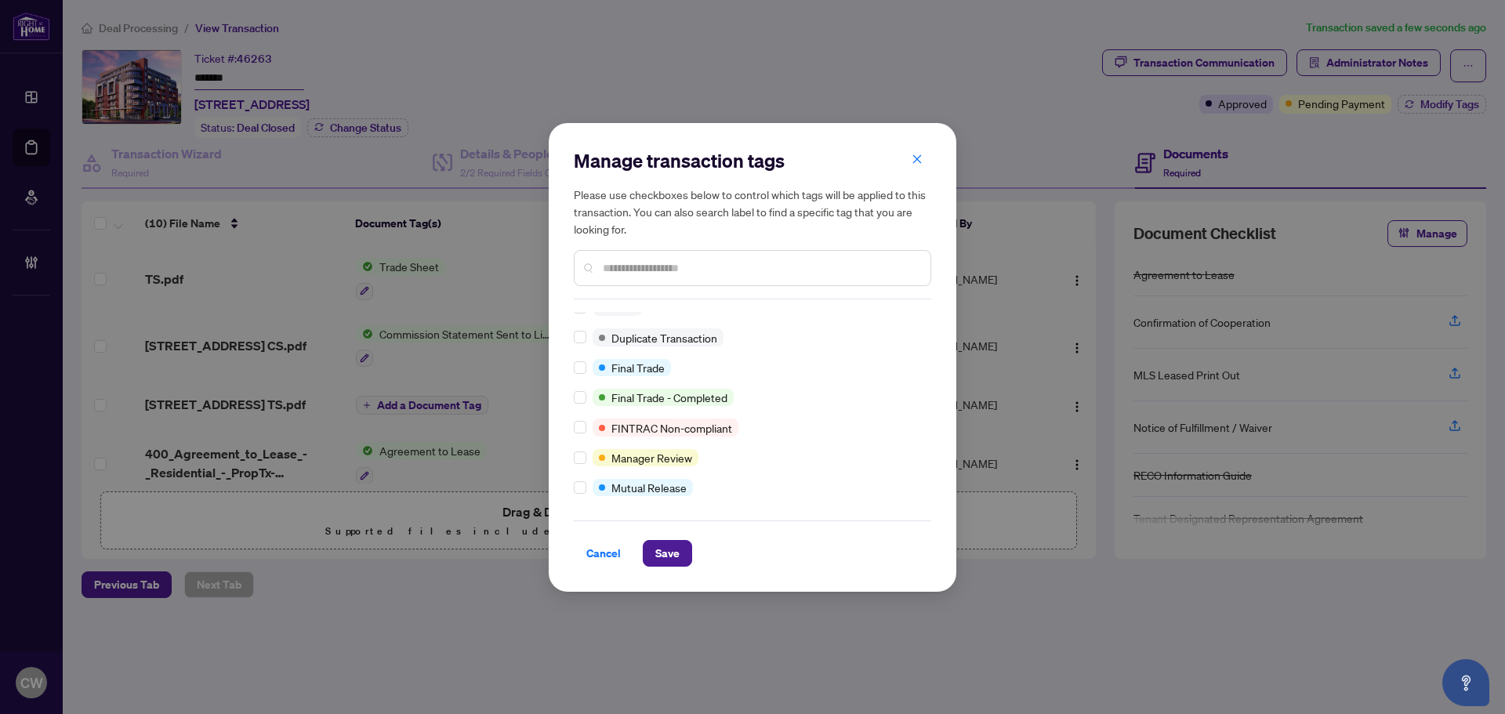
scroll to position [13, 0]
click at [669, 549] on span "Save" at bounding box center [667, 553] width 24 height 25
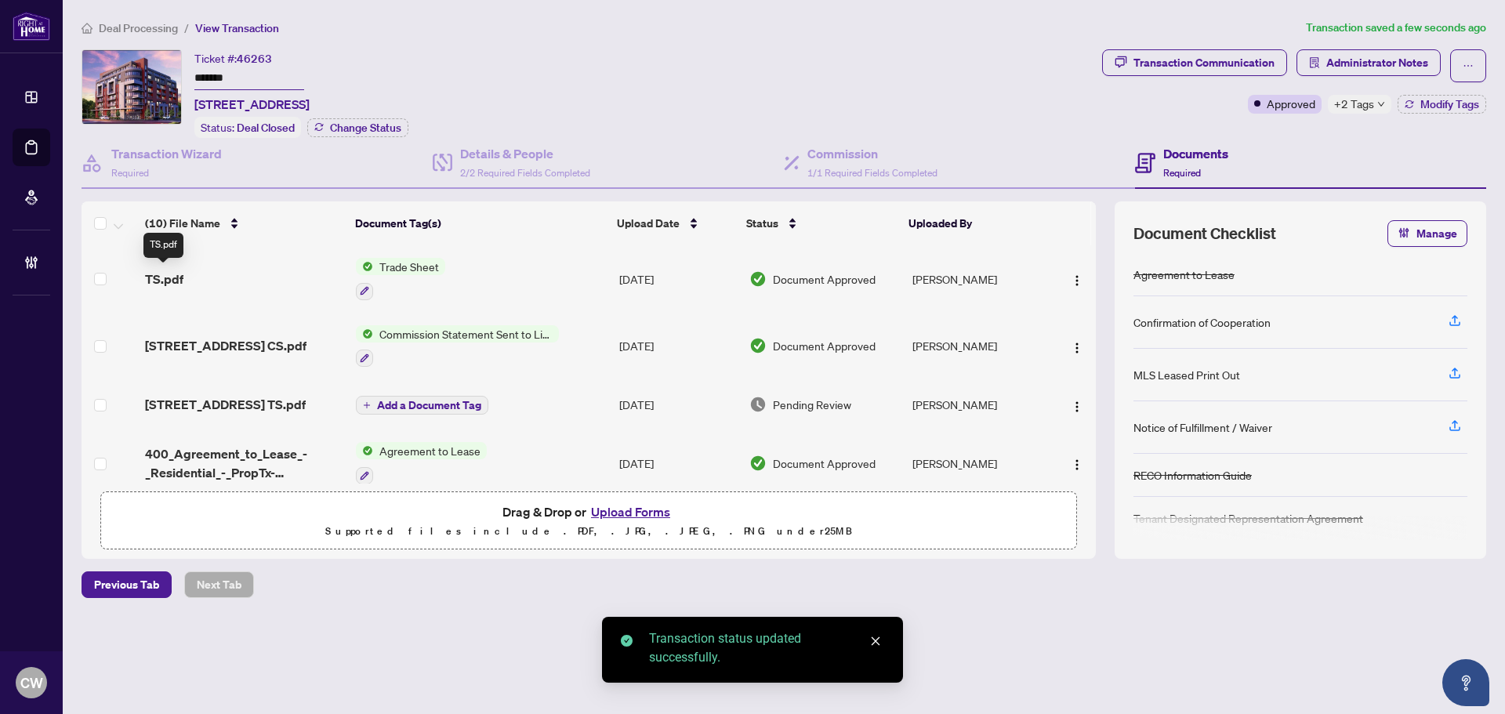
click at [175, 278] on span "TS.pdf" at bounding box center [164, 279] width 38 height 19
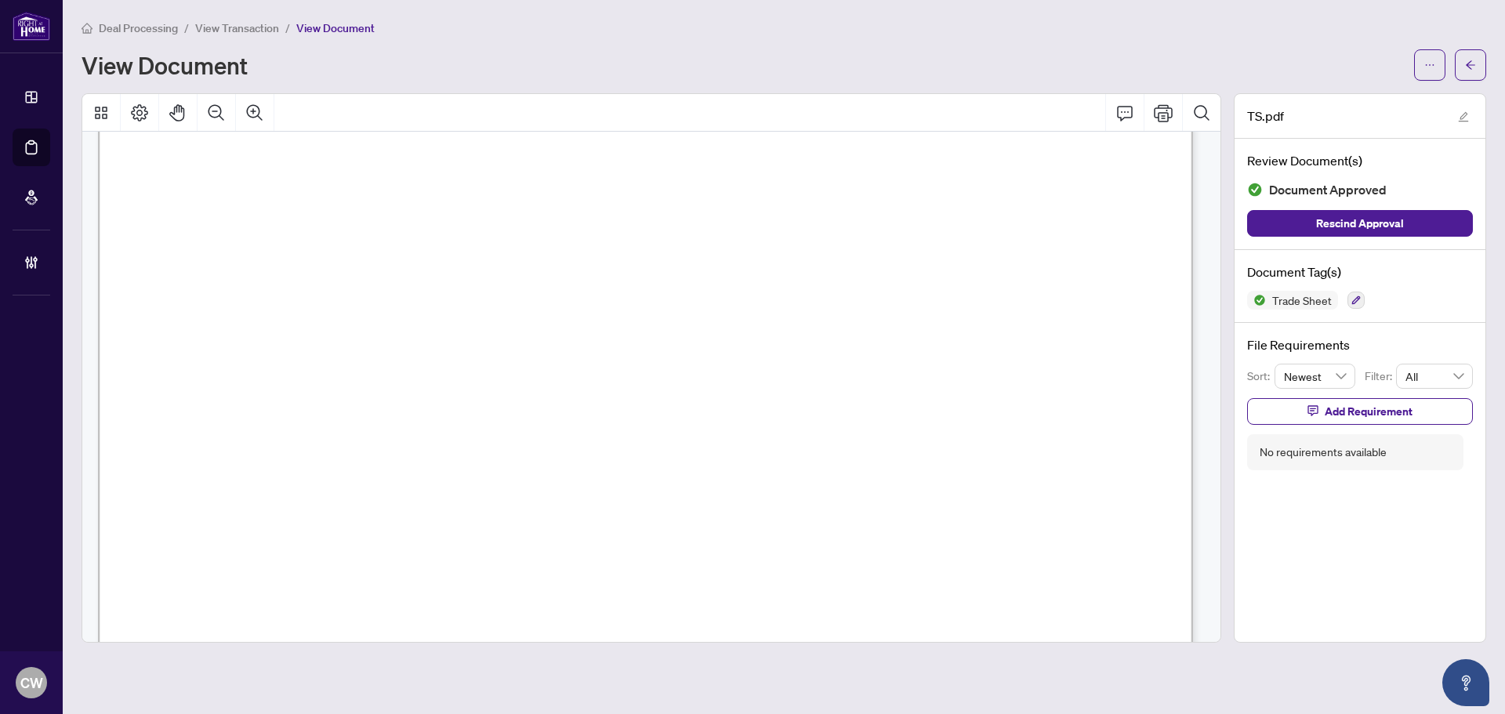
scroll to position [549, 0]
click at [1463, 59] on button "button" at bounding box center [1470, 64] width 31 height 31
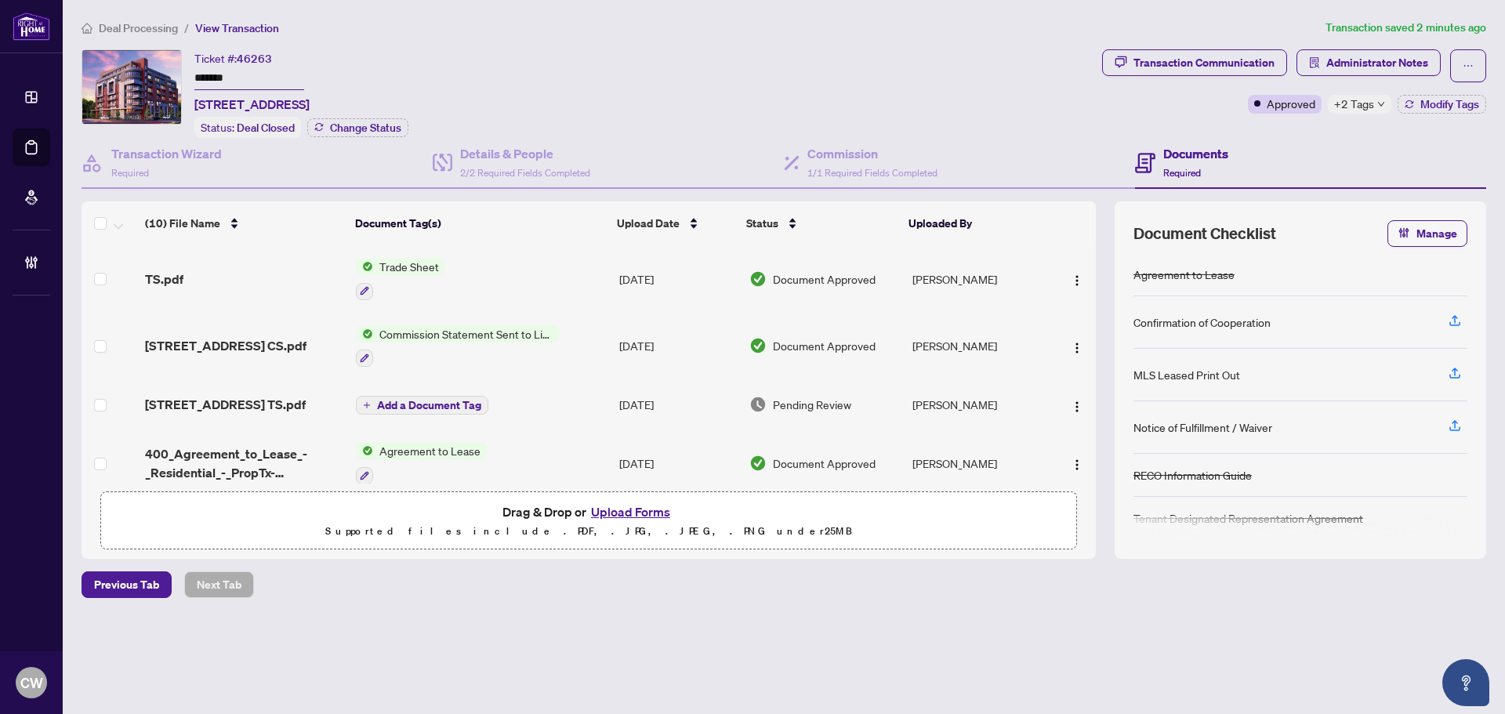
click at [638, 512] on button "Upload Forms" at bounding box center [630, 512] width 89 height 20
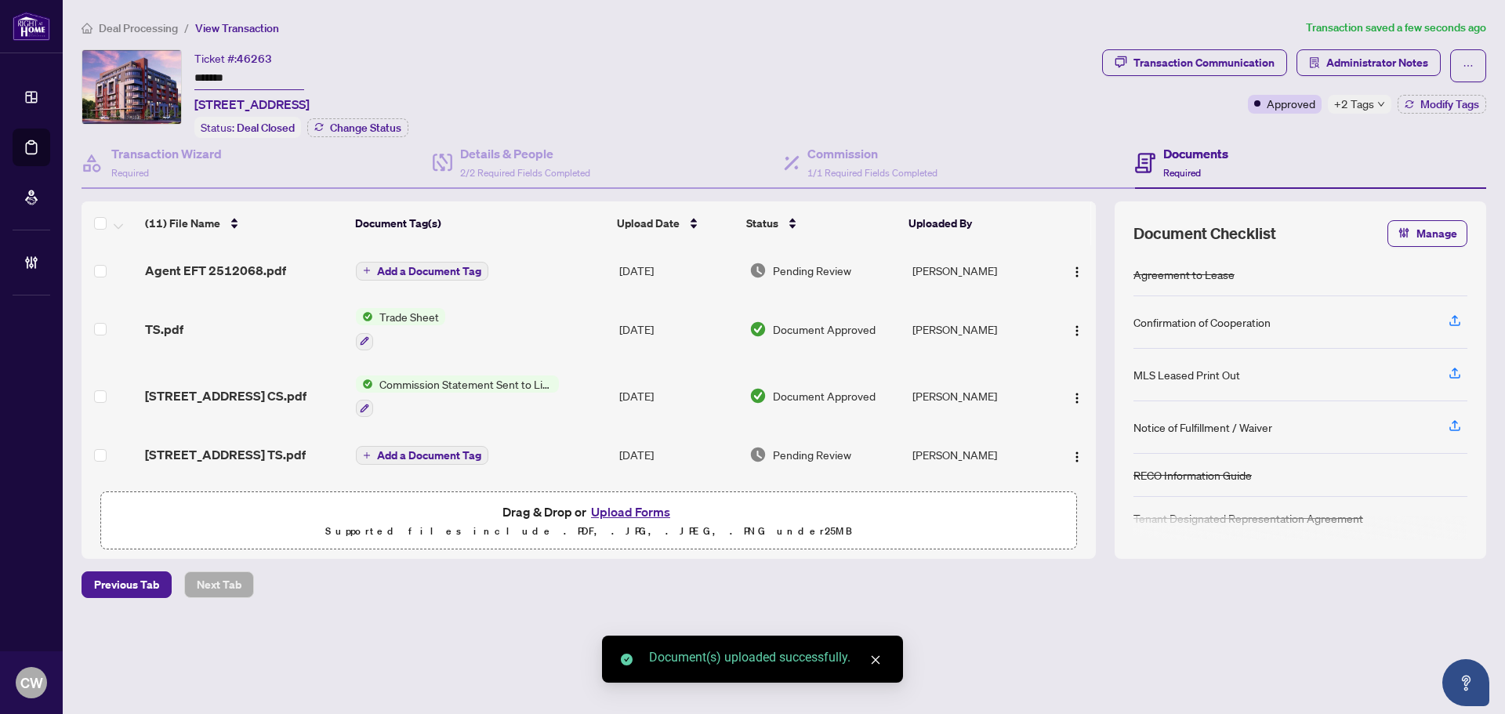
click at [450, 269] on span "Add a Document Tag" at bounding box center [429, 271] width 104 height 11
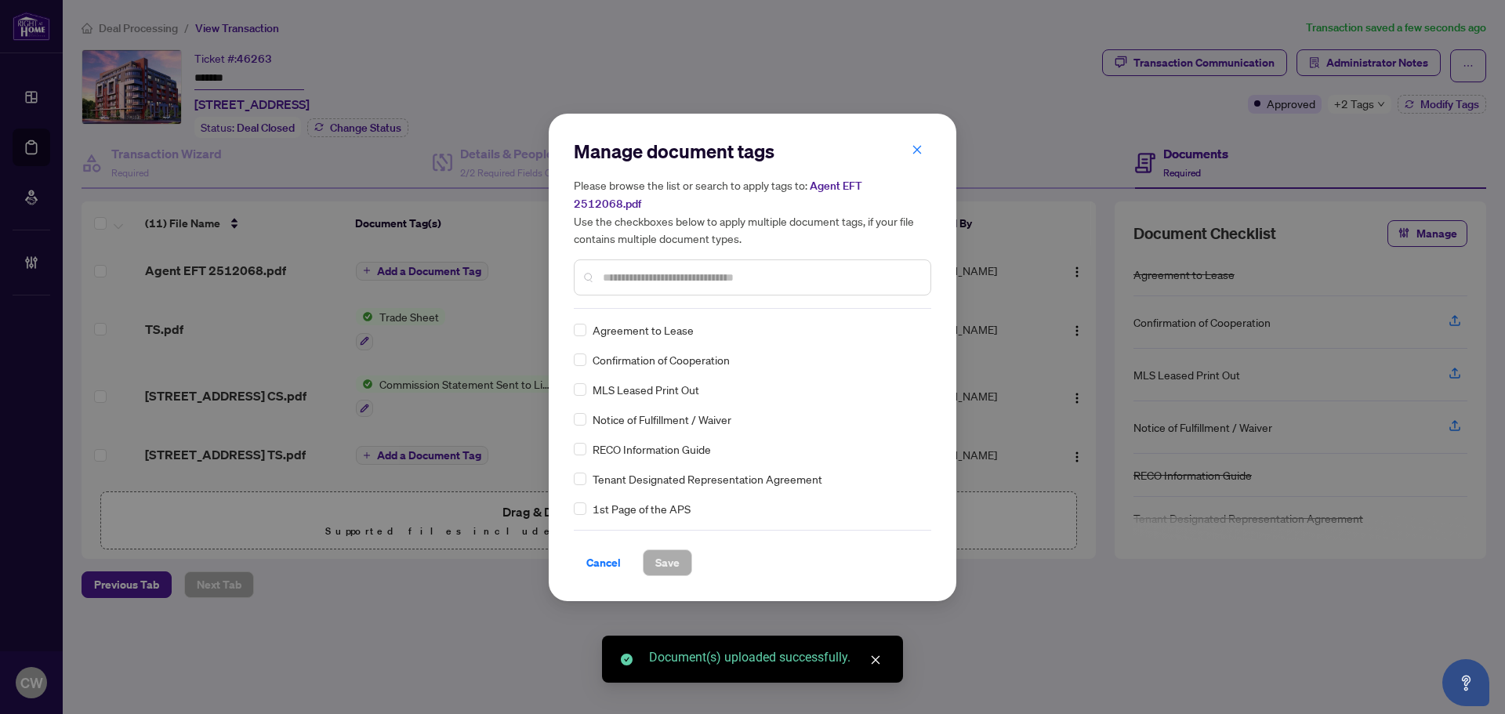
click at [637, 269] on input "text" at bounding box center [760, 277] width 315 height 17
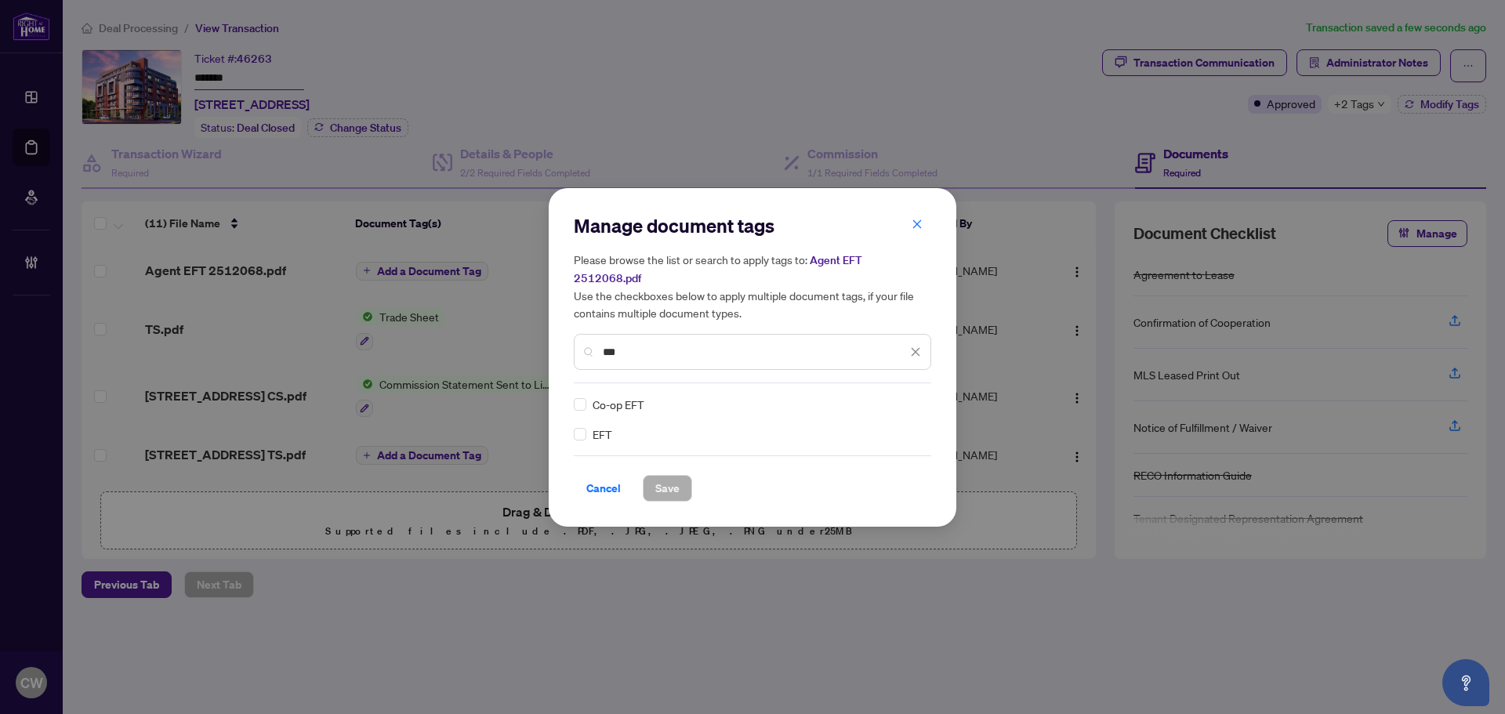
type input "***"
click at [918, 383] on div "Manage document tags Please browse the list or search to apply tags to: Agent E…" at bounding box center [753, 357] width 358 height 289
click at [902, 397] on img at bounding box center [899, 405] width 16 height 16
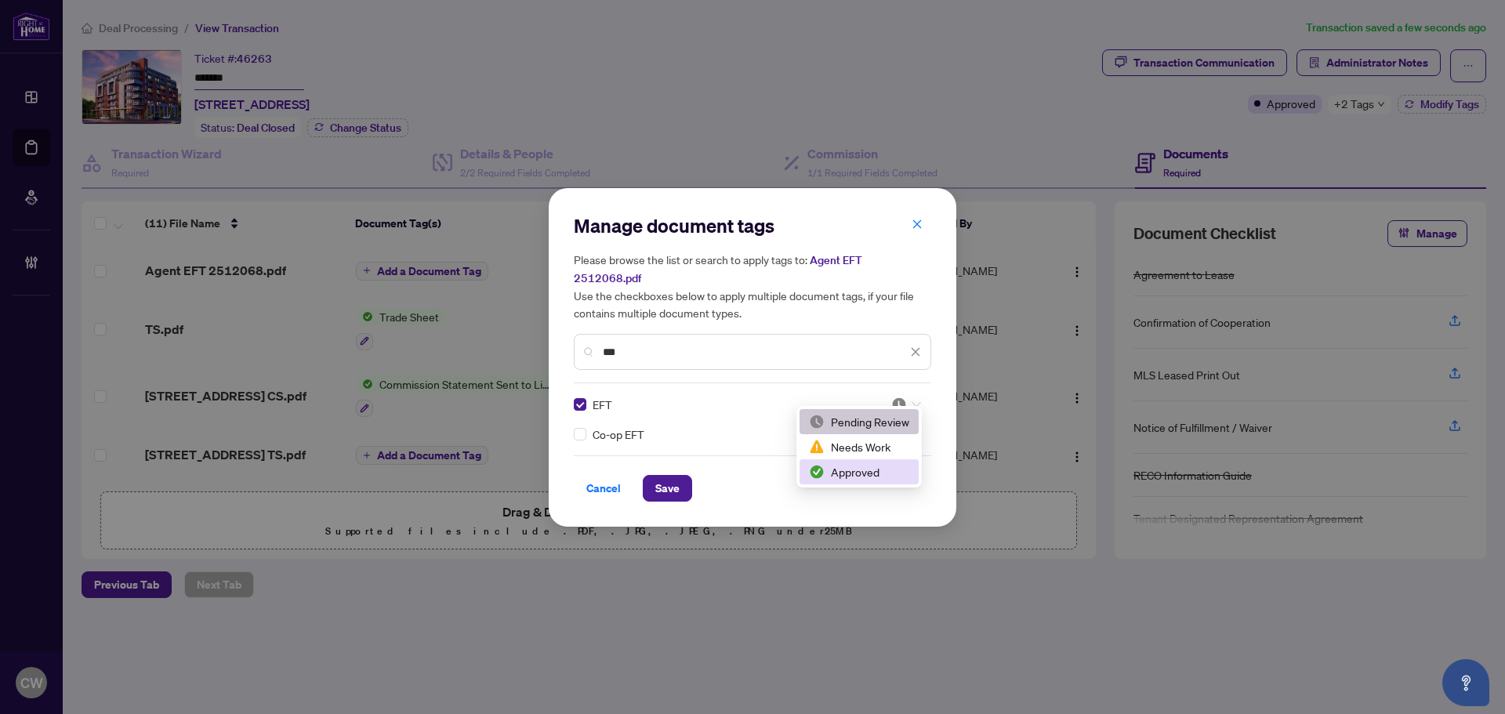
click at [861, 467] on div "Approved" at bounding box center [859, 471] width 100 height 17
click at [666, 476] on span "Save" at bounding box center [667, 488] width 24 height 25
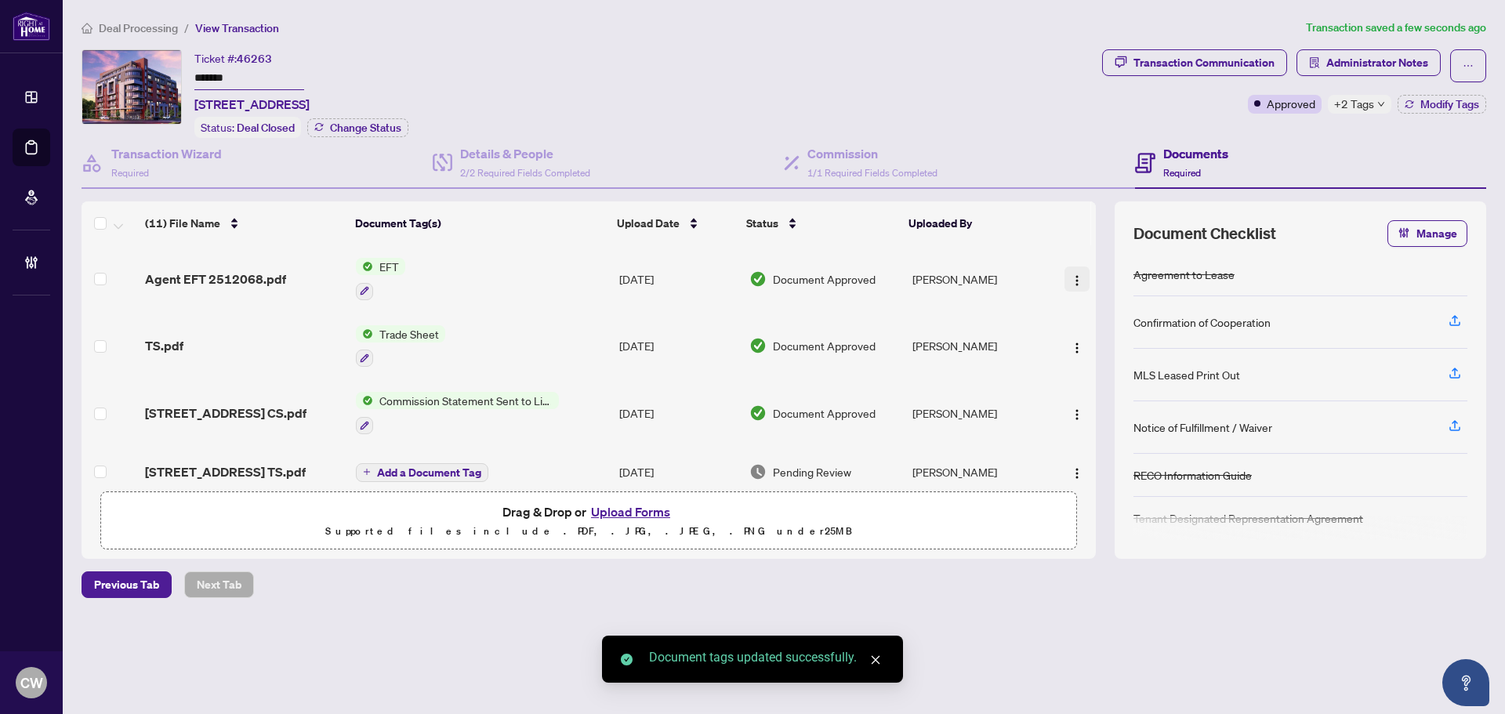
click at [1074, 271] on span "button" at bounding box center [1077, 279] width 13 height 17
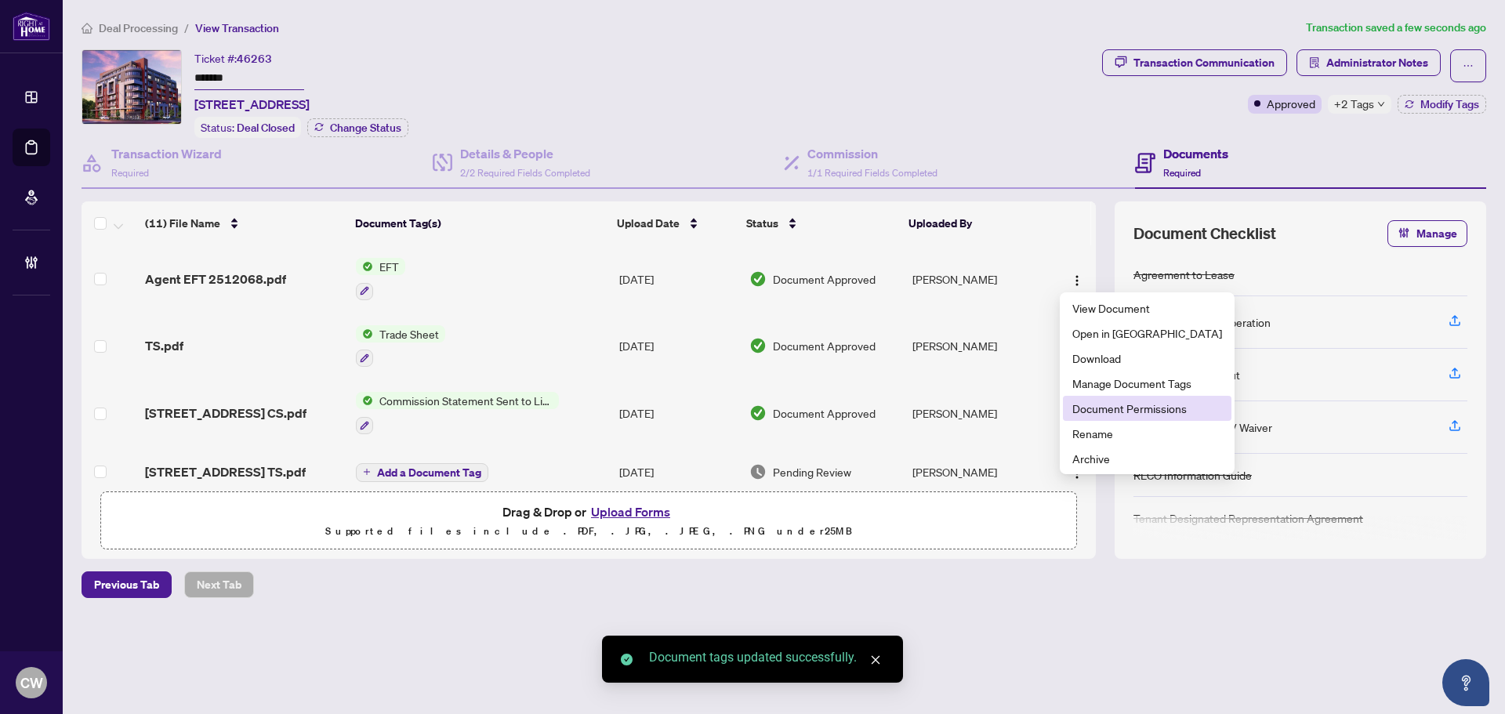
click at [1084, 405] on span "Document Permissions" at bounding box center [1148, 408] width 150 height 17
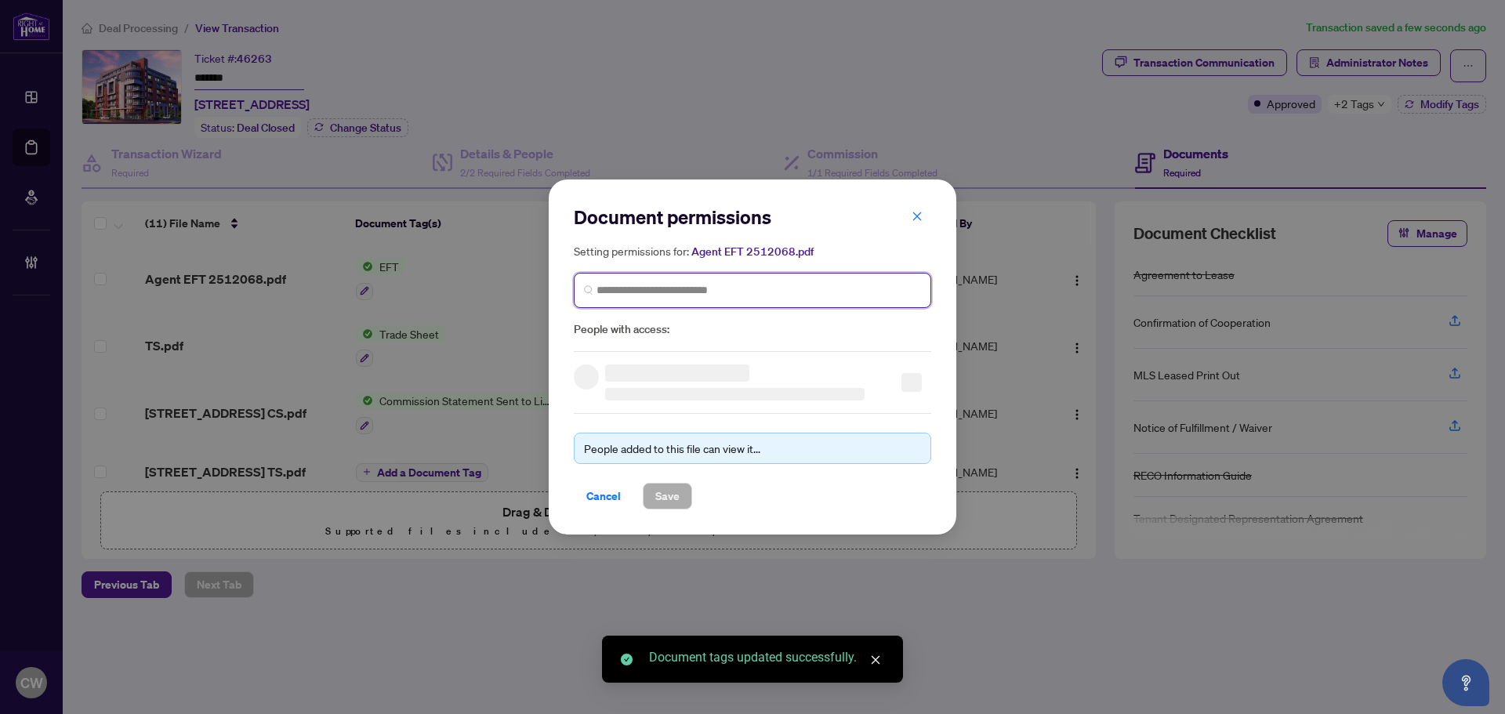
click at [727, 290] on input "search" at bounding box center [759, 290] width 325 height 16
paste input "**********"
type input "**********"
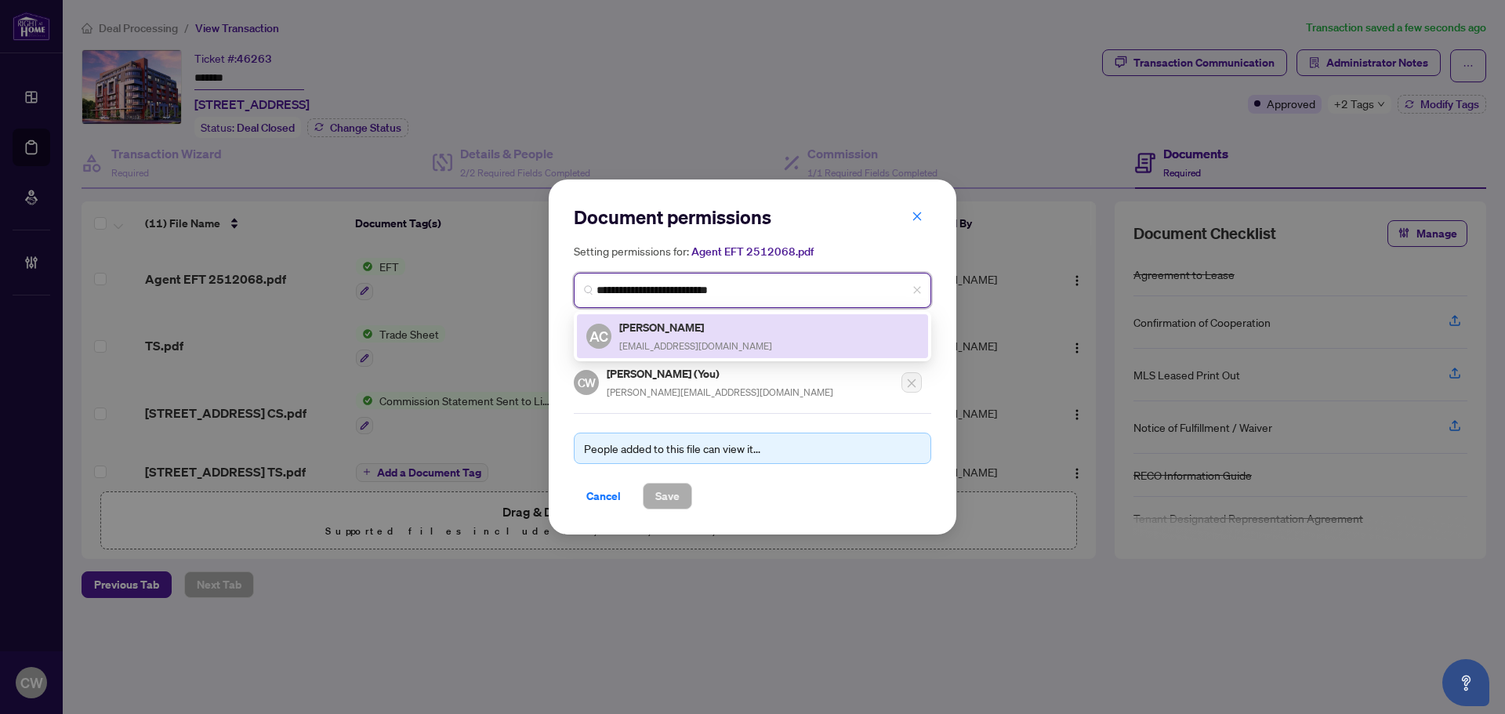
drag, startPoint x: 635, startPoint y: 358, endPoint x: 634, endPoint y: 332, distance: 25.1
click at [626, 329] on h5 "Adriana Castro" at bounding box center [695, 327] width 153 height 18
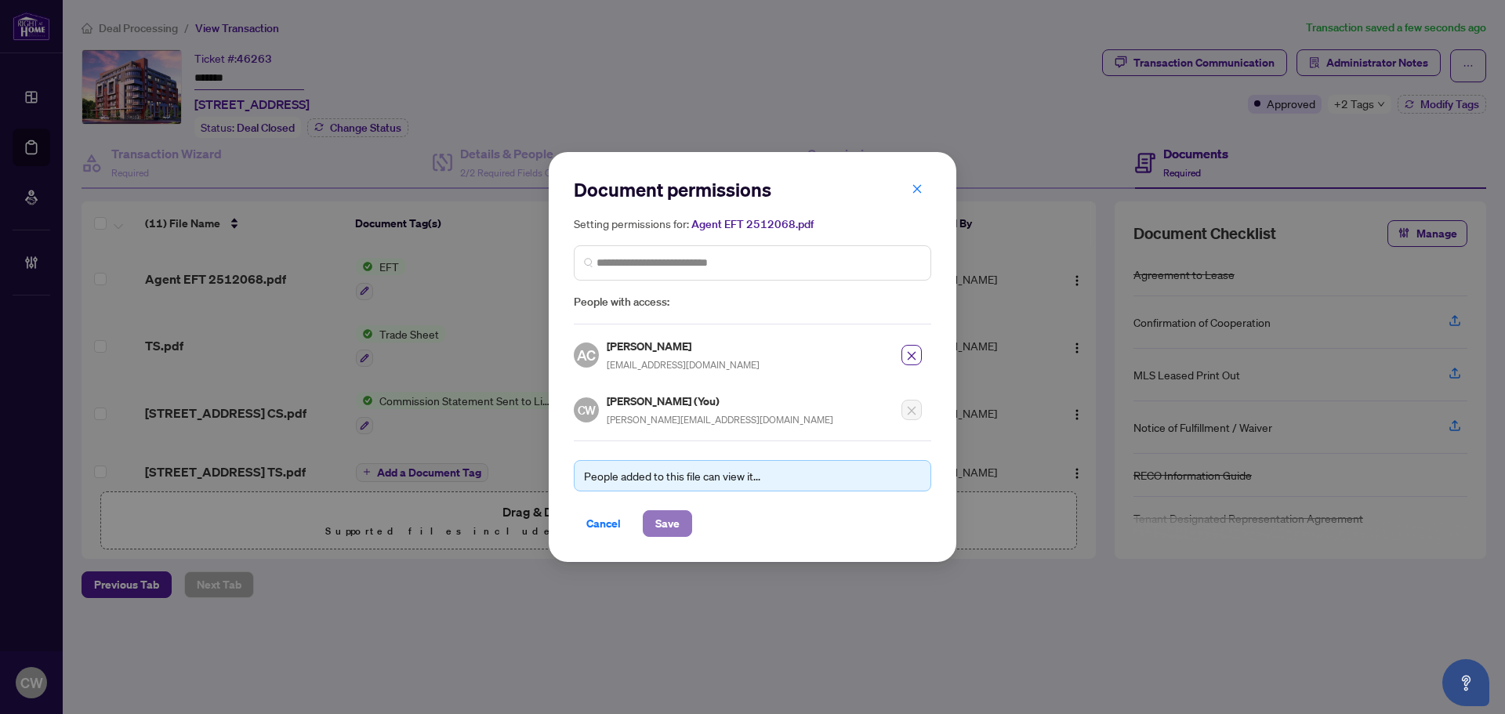
click at [675, 514] on span "Save" at bounding box center [667, 523] width 24 height 25
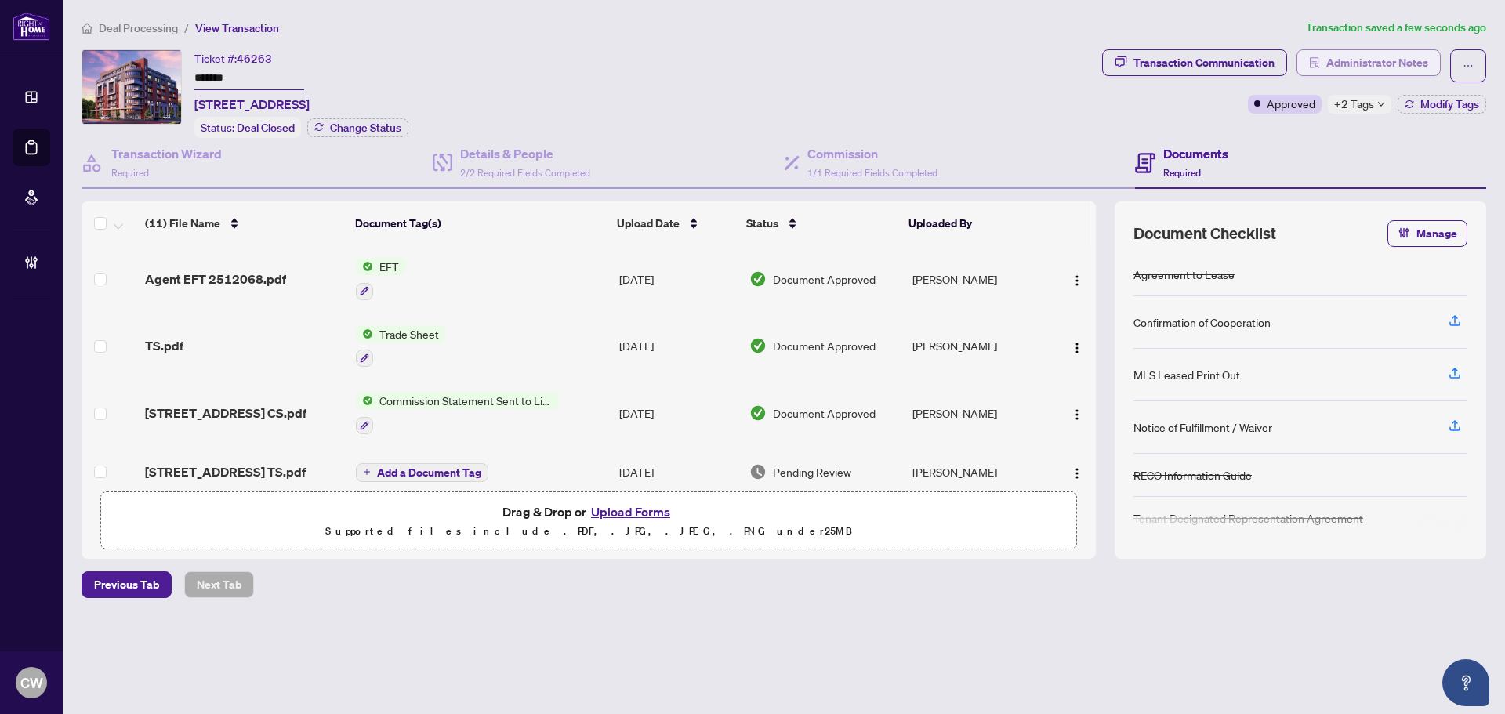
click at [1385, 67] on span "Administrator Notes" at bounding box center [1378, 62] width 102 height 25
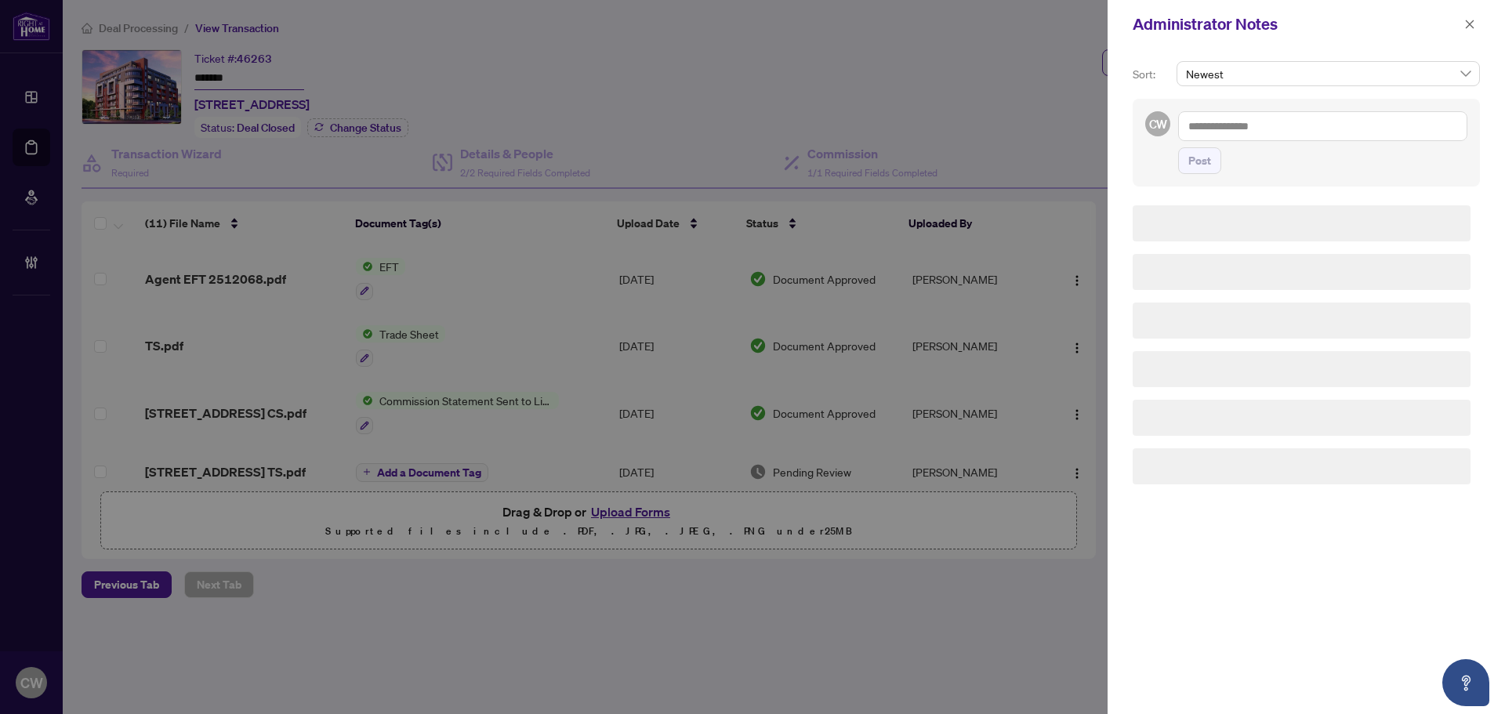
click at [1243, 147] on span "Post" at bounding box center [1322, 160] width 289 height 27
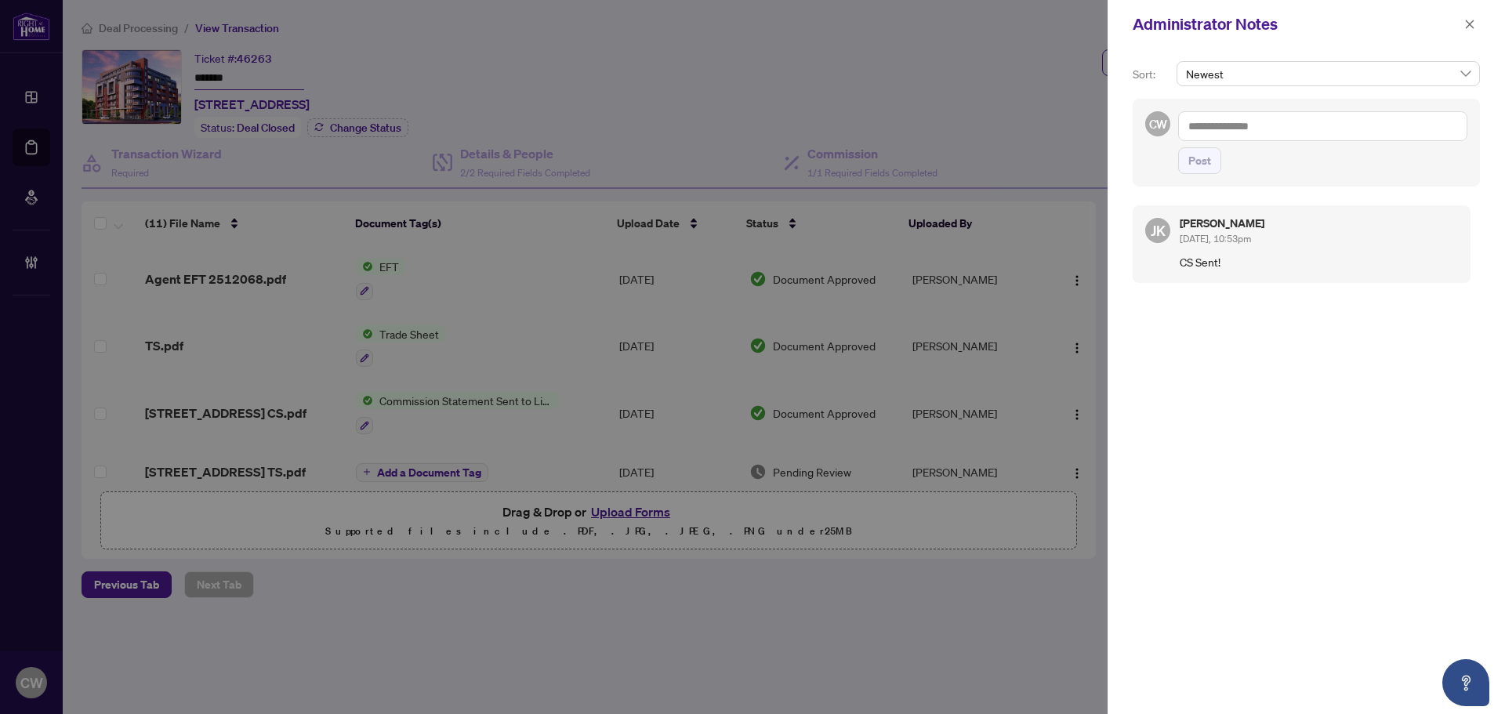
click at [1243, 130] on textarea at bounding box center [1322, 126] width 289 height 30
paste textarea "**********"
type textarea "**********"
click at [1209, 160] on span "Post" at bounding box center [1200, 160] width 23 height 25
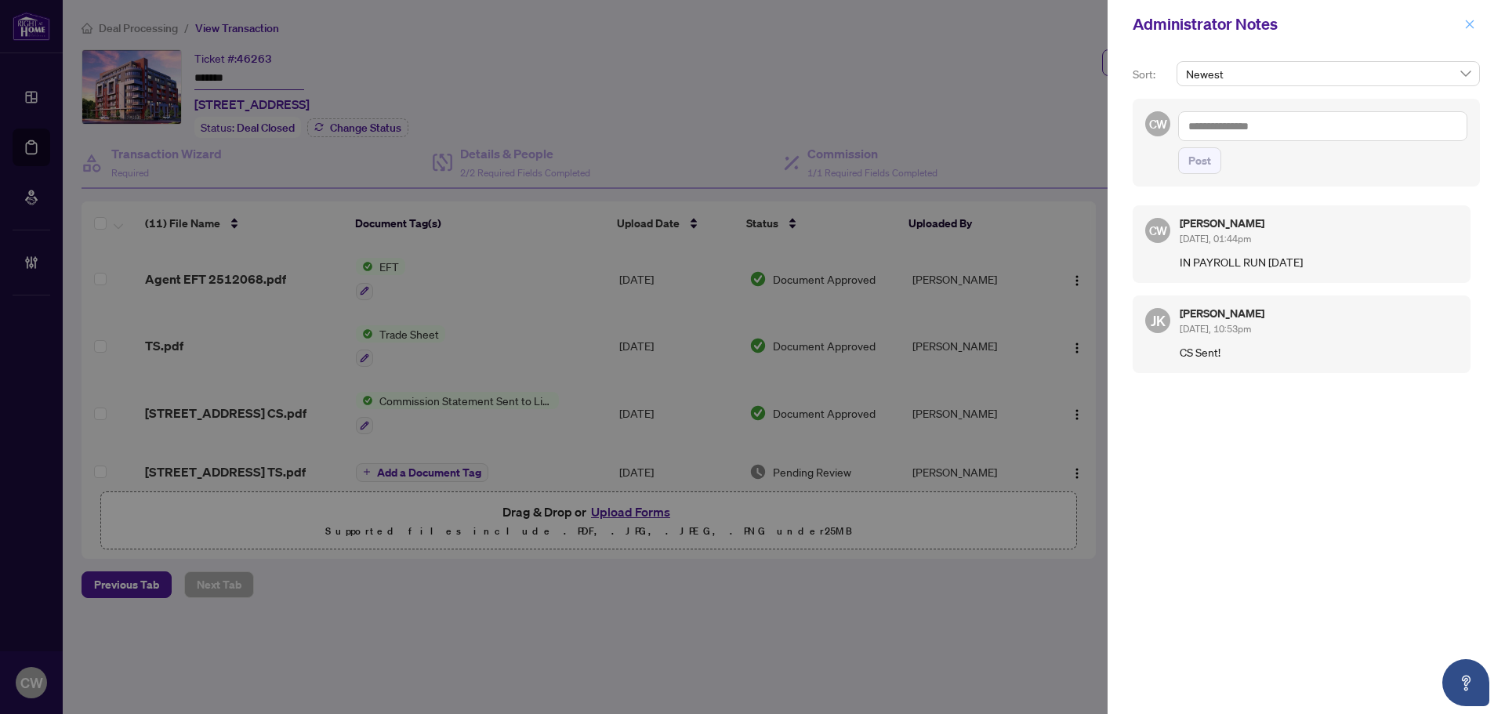
click at [1465, 27] on icon "close" at bounding box center [1470, 24] width 11 height 11
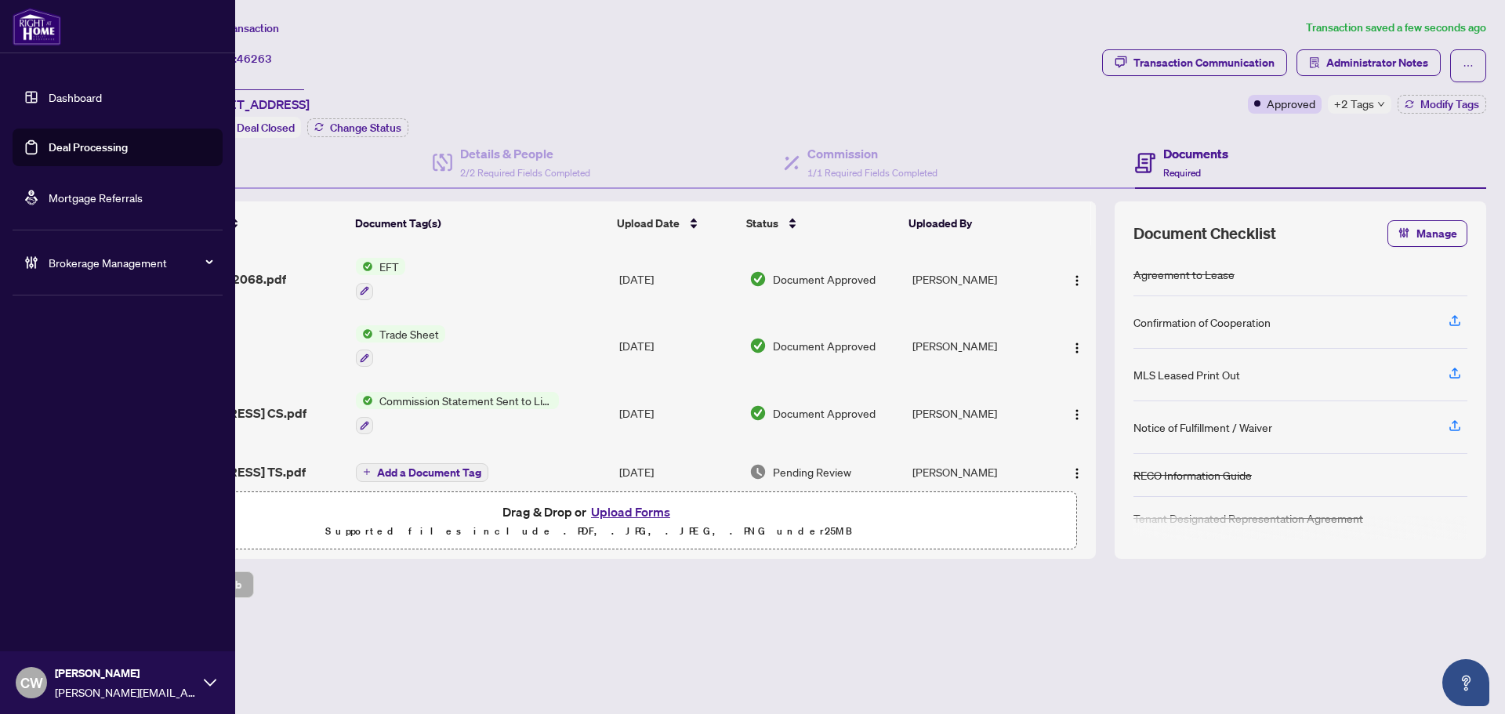
click at [49, 154] on link "Deal Processing" at bounding box center [88, 147] width 79 height 14
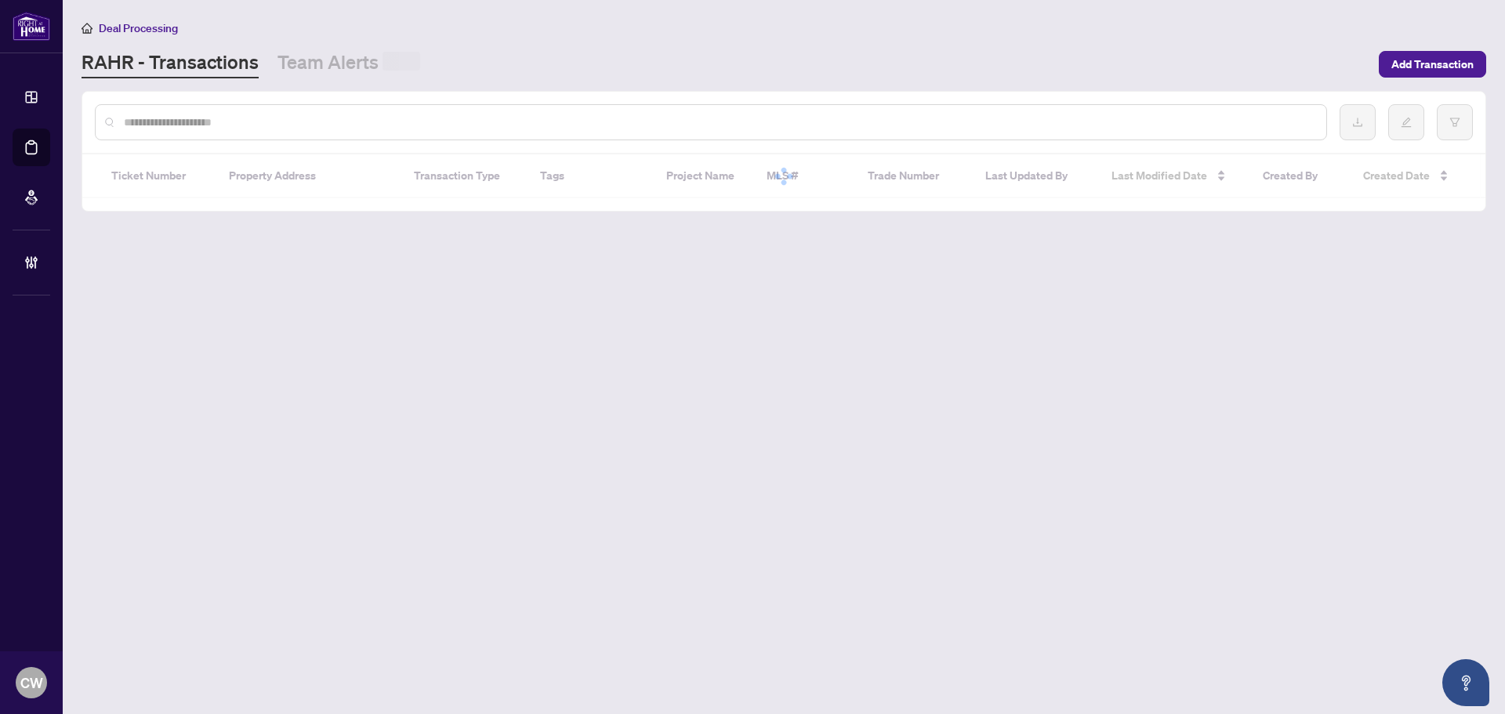
click at [340, 125] on input "text" at bounding box center [719, 122] width 1190 height 17
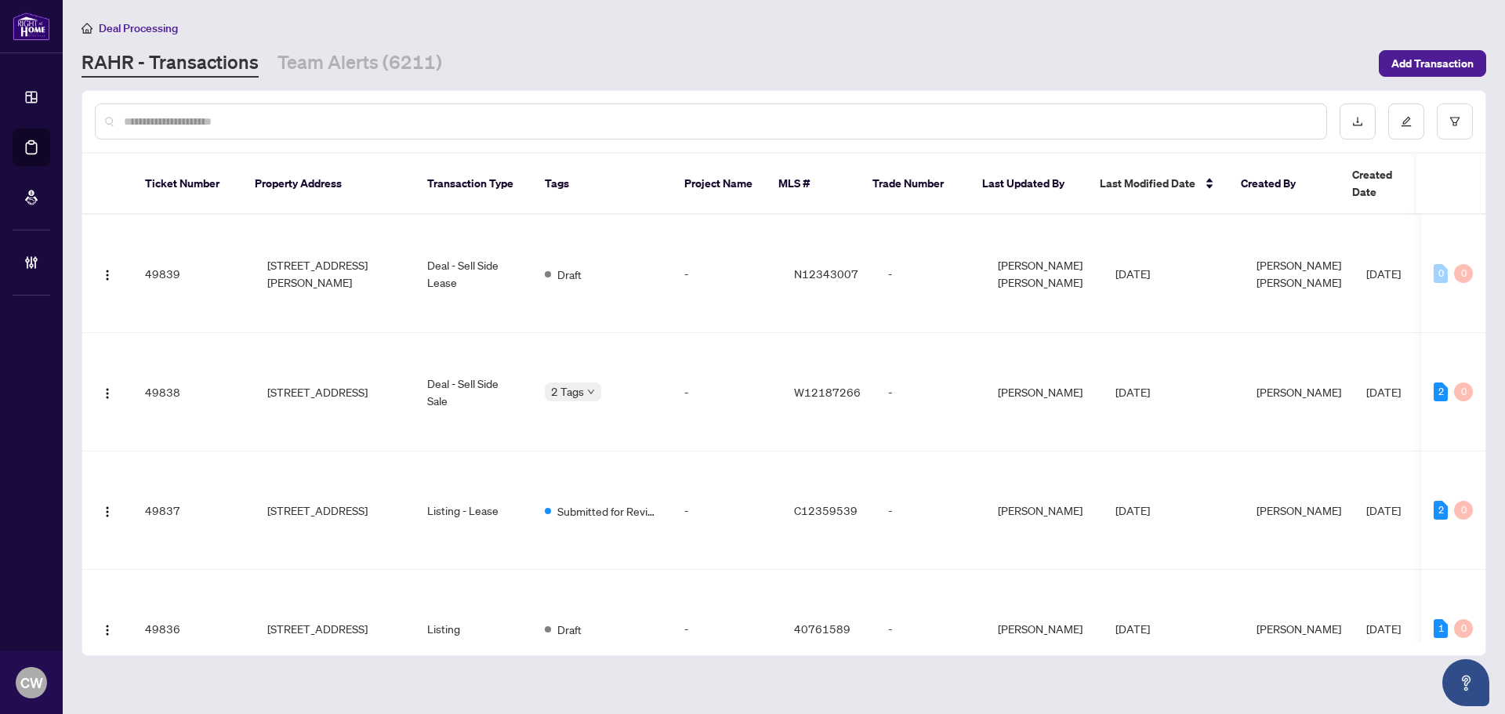
paste input "*******"
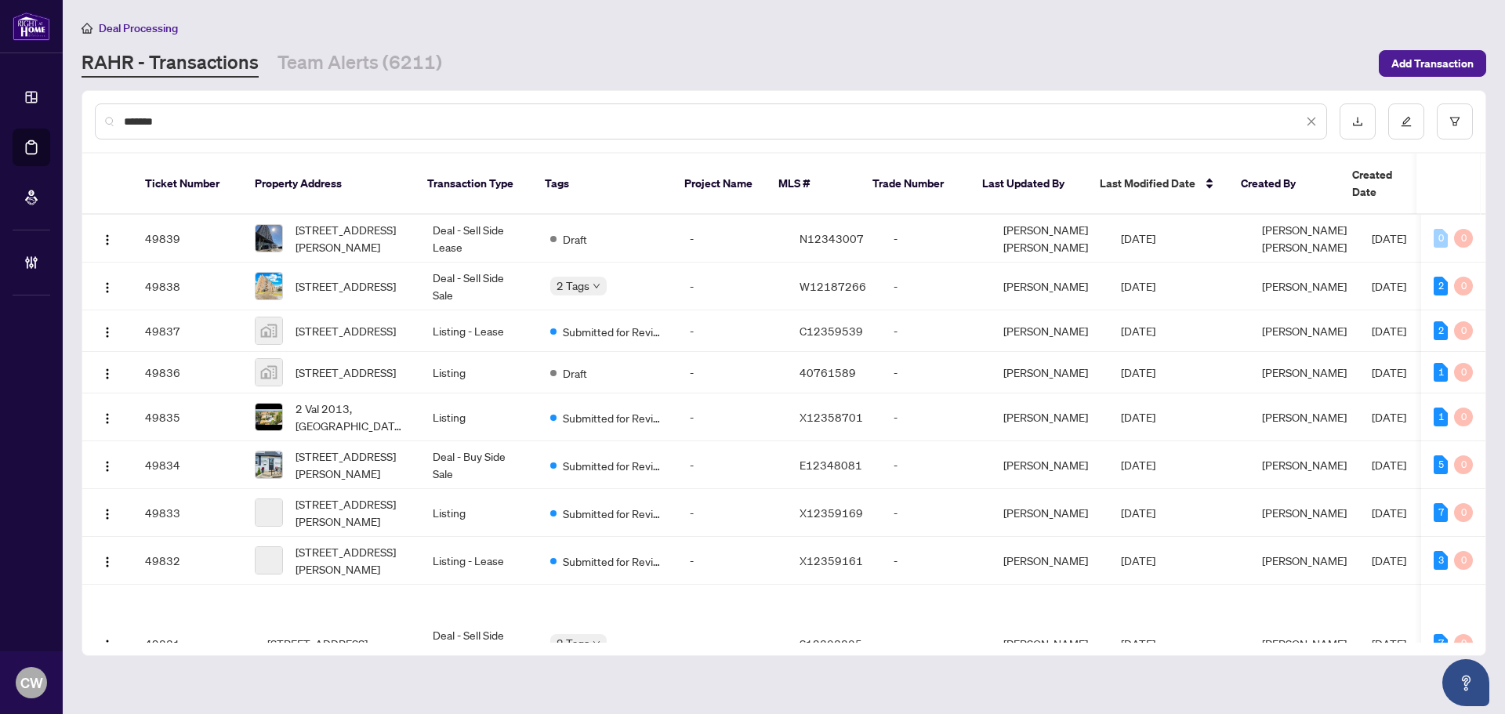
type input "*******"
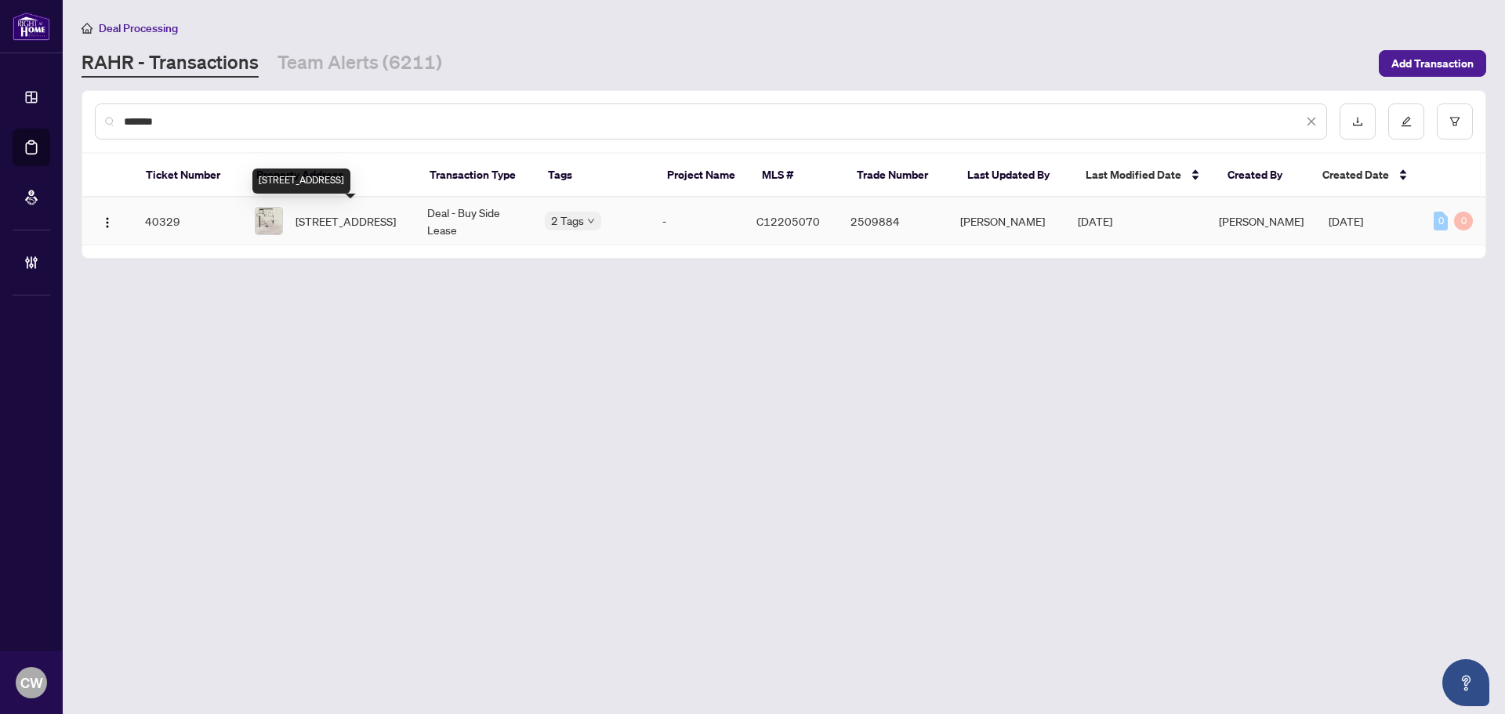
click at [364, 220] on span "1002-11 Wellesley St, Toronto, Ontario M4Y 1E8, Canada" at bounding box center [346, 220] width 100 height 17
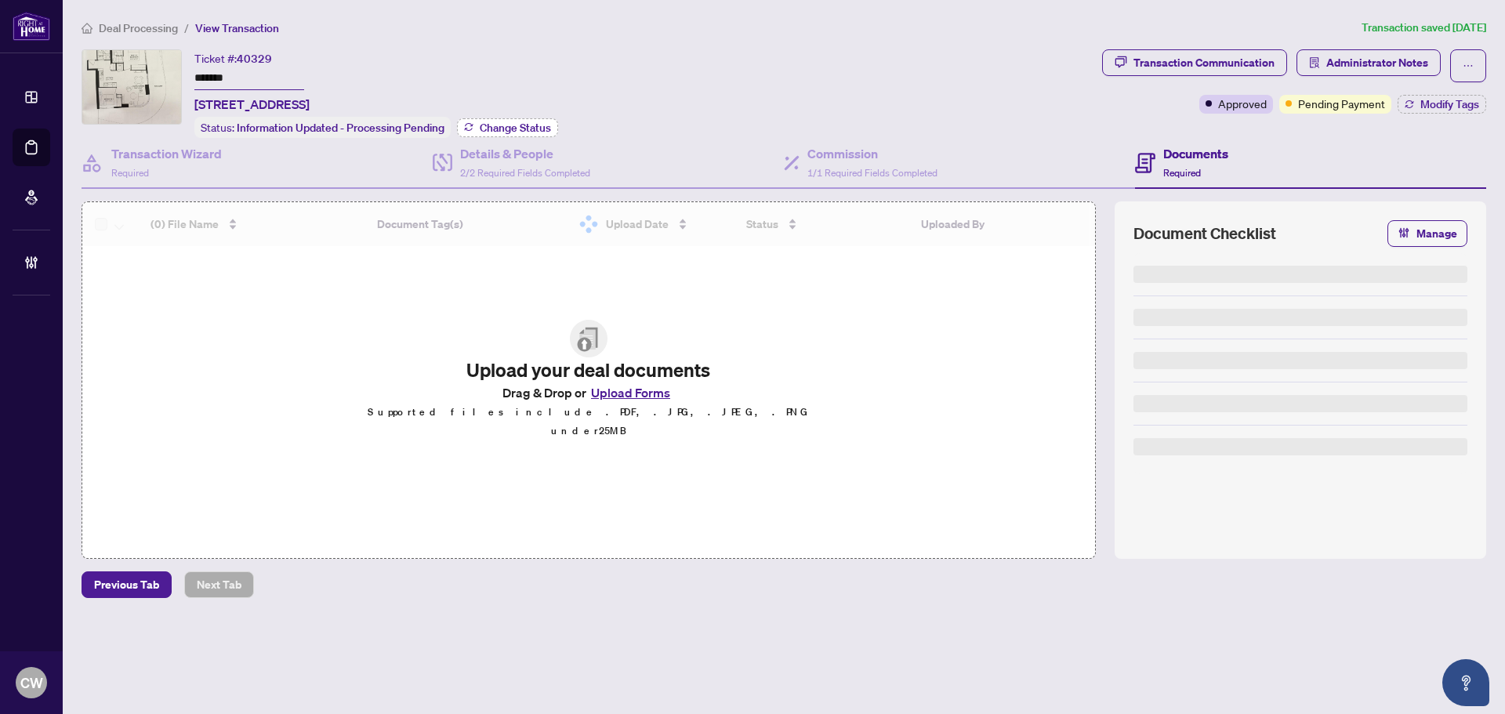
click at [522, 125] on span "Change Status" at bounding box center [515, 127] width 71 height 11
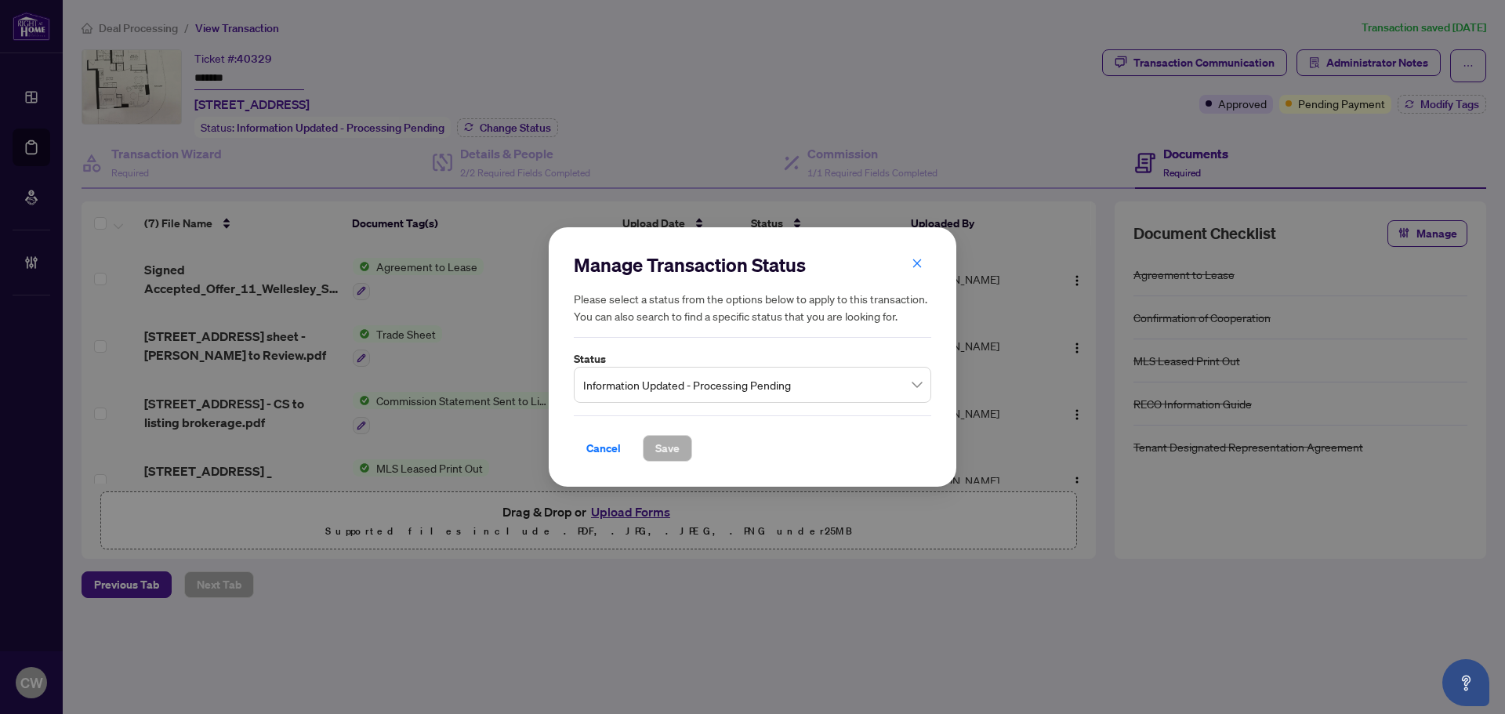
click at [743, 384] on span "Information Updated - Processing Pending" at bounding box center [752, 385] width 339 height 30
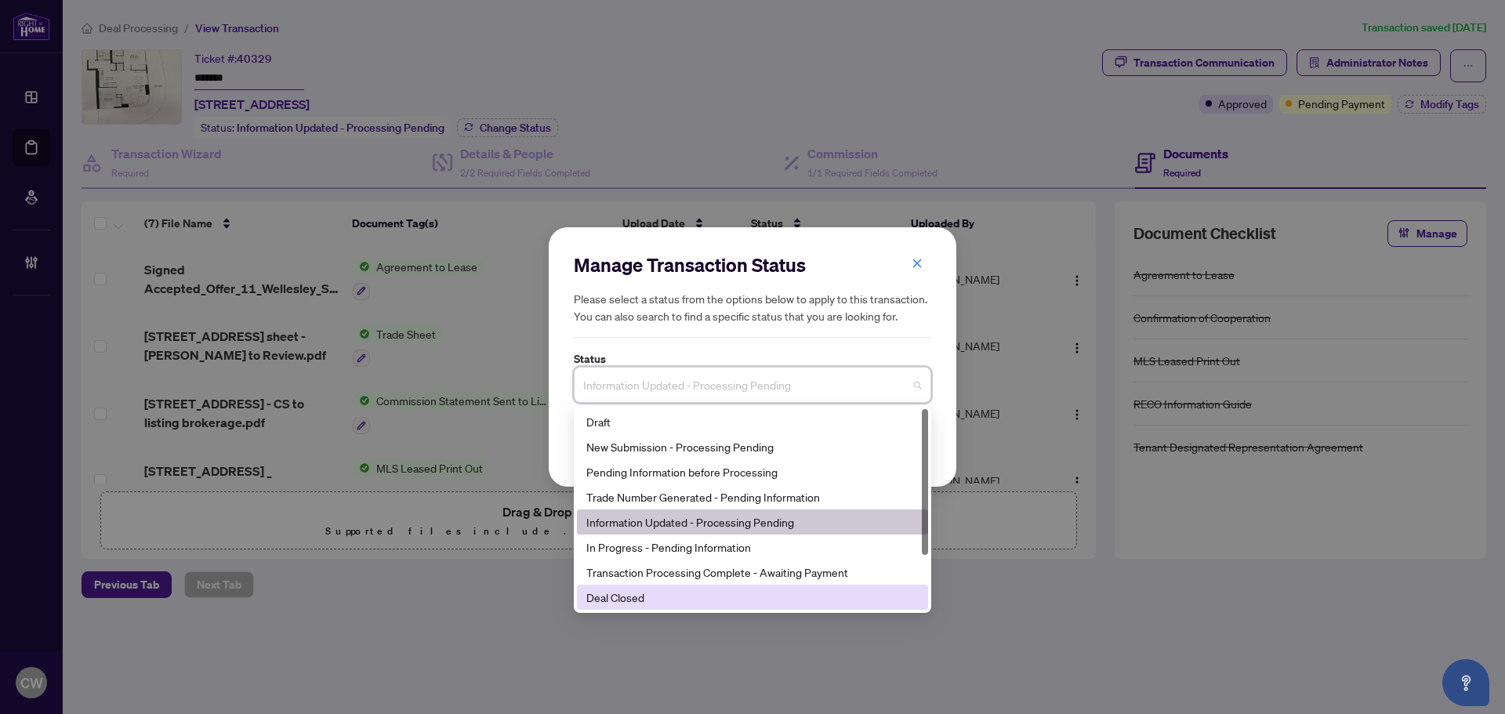
click at [656, 590] on div "Deal Closed" at bounding box center [752, 597] width 332 height 17
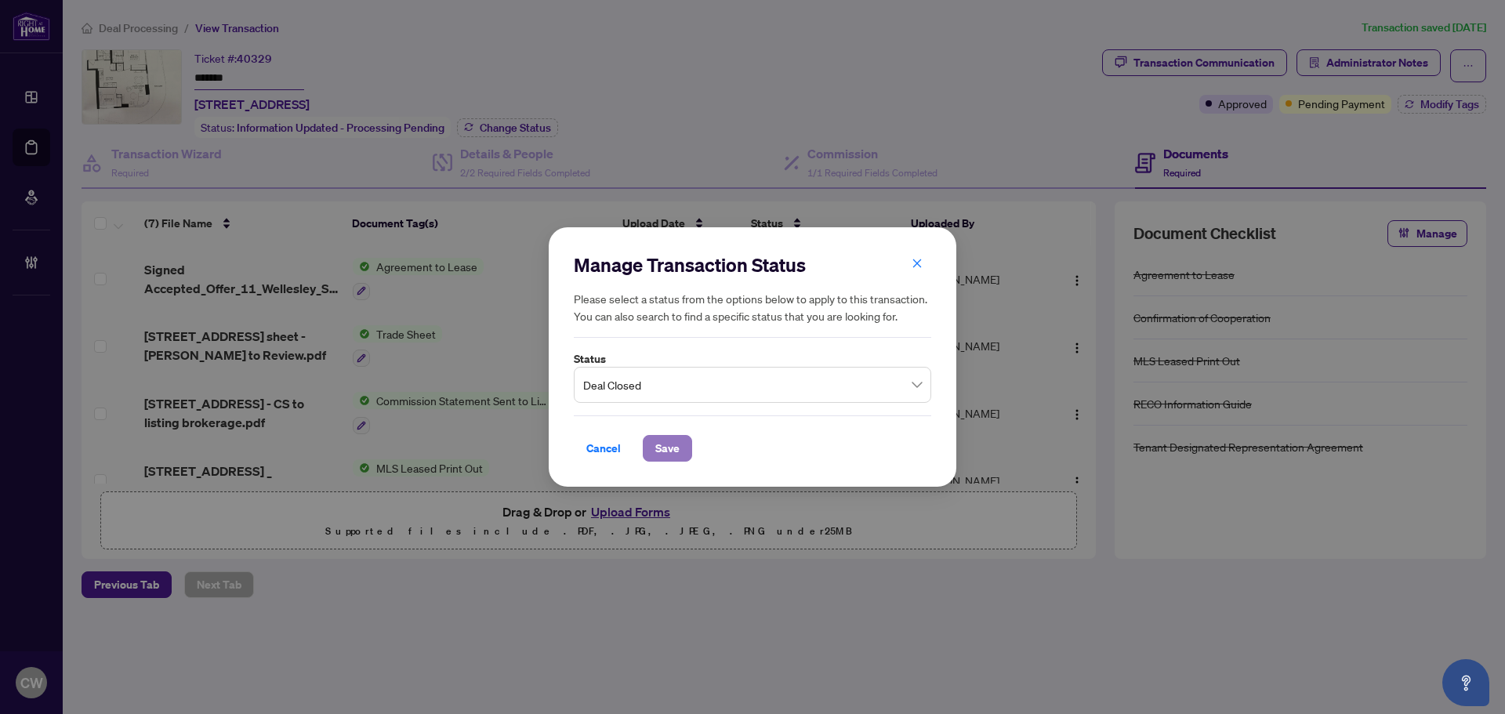
click at [688, 446] on button "Save" at bounding box center [667, 448] width 49 height 27
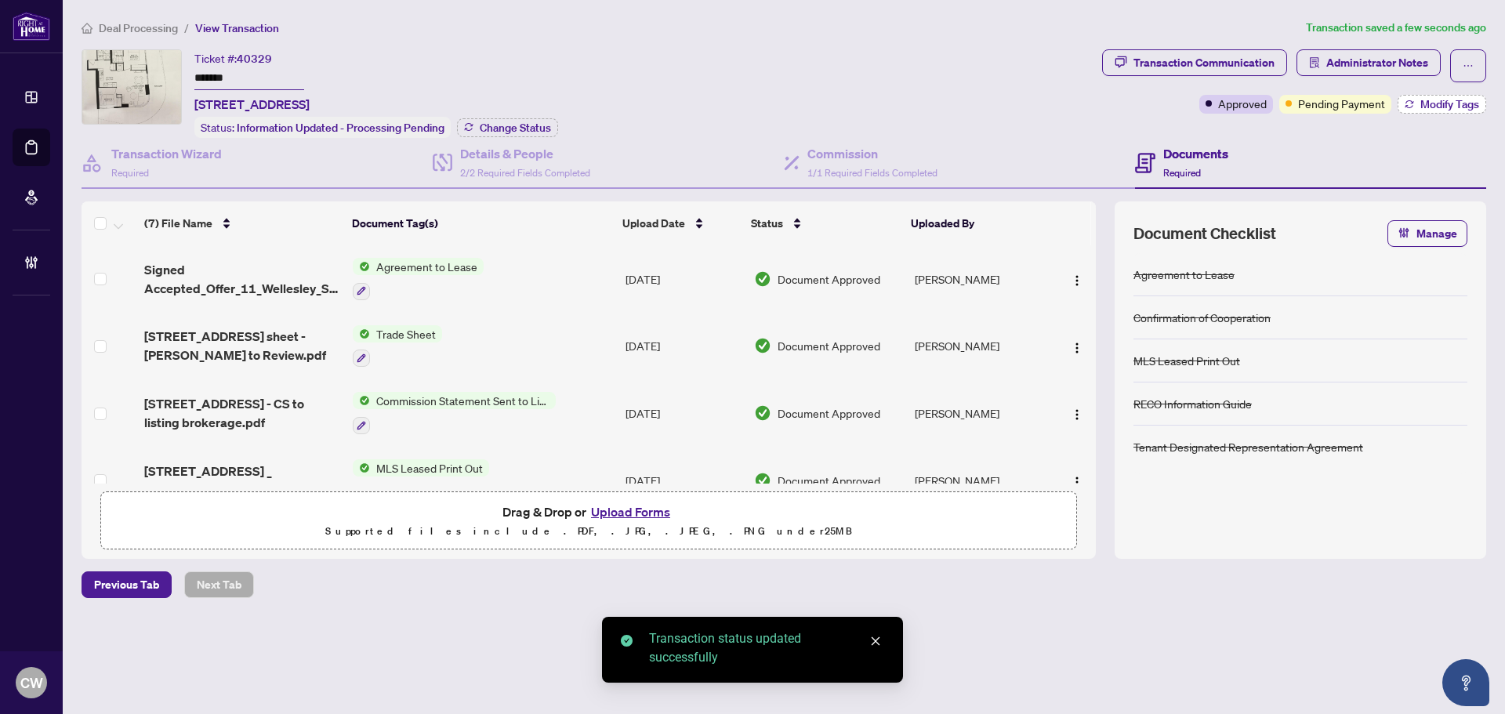
click at [1422, 104] on span "Modify Tags" at bounding box center [1450, 104] width 59 height 11
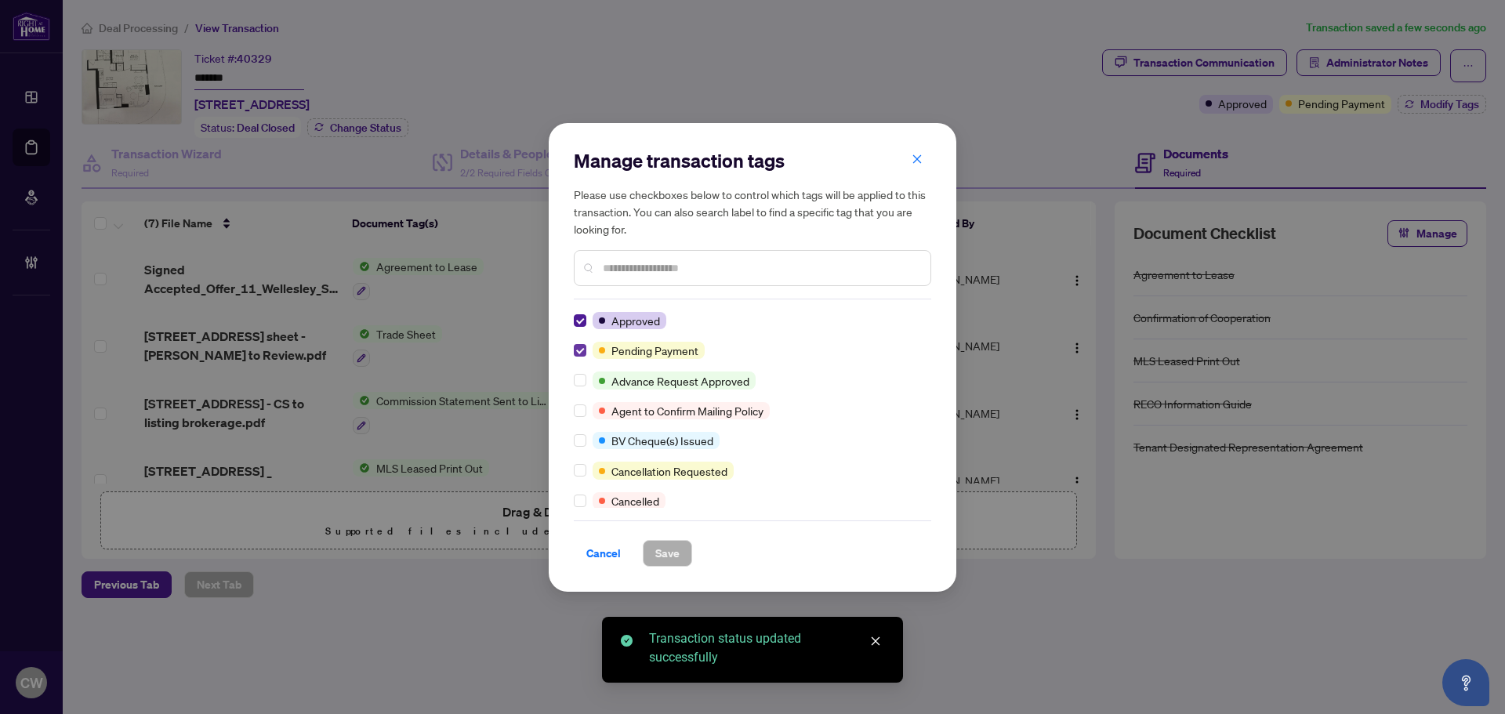
click at [579, 343] on label at bounding box center [580, 350] width 13 height 17
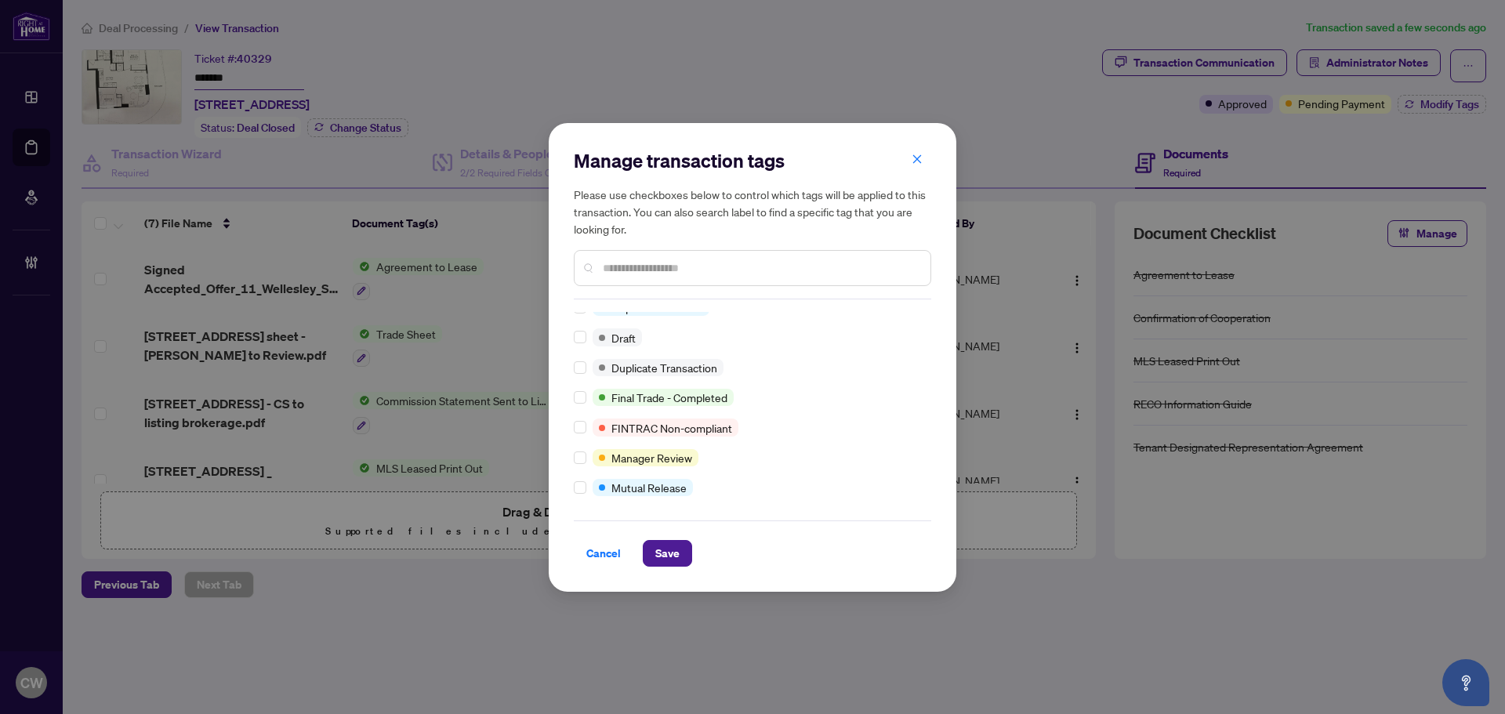
scroll to position [13, 0]
click at [676, 546] on span "Save" at bounding box center [667, 553] width 24 height 25
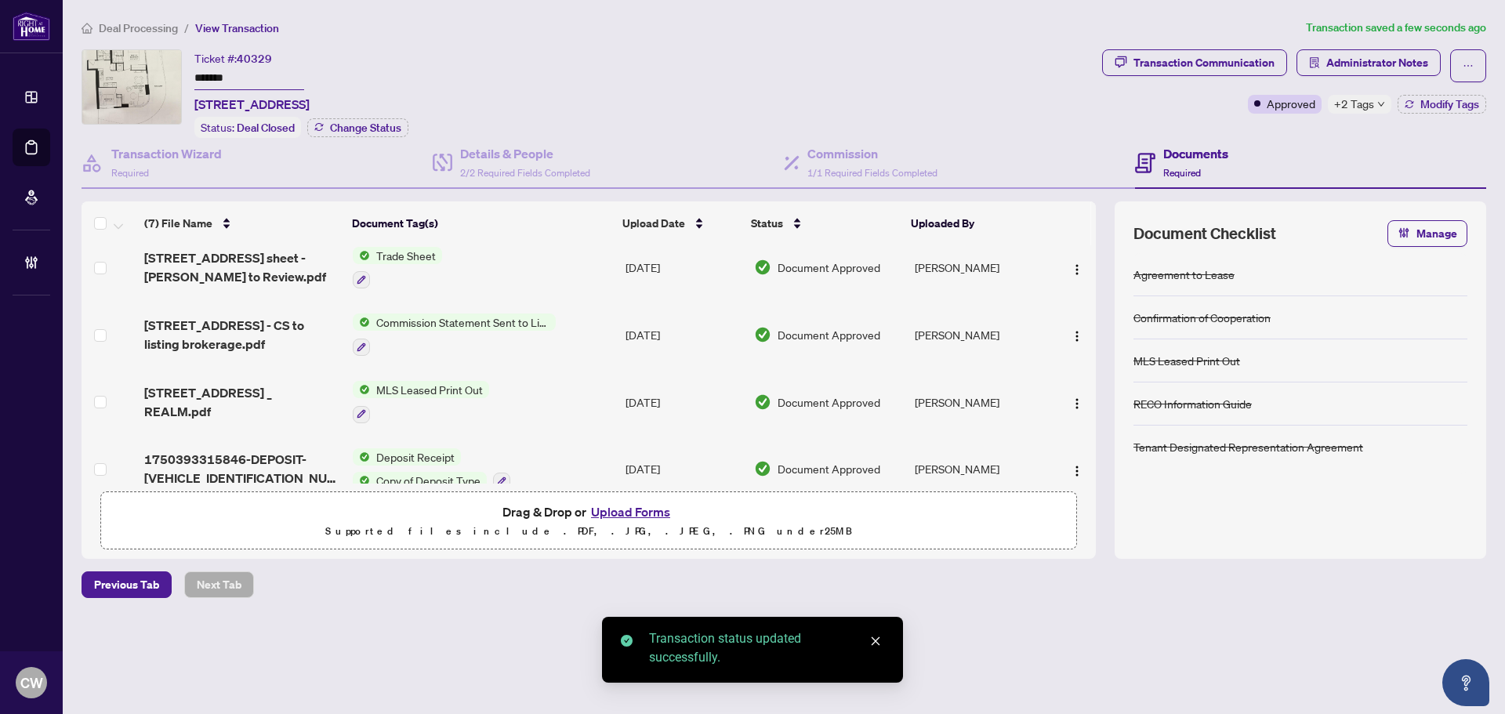
scroll to position [0, 0]
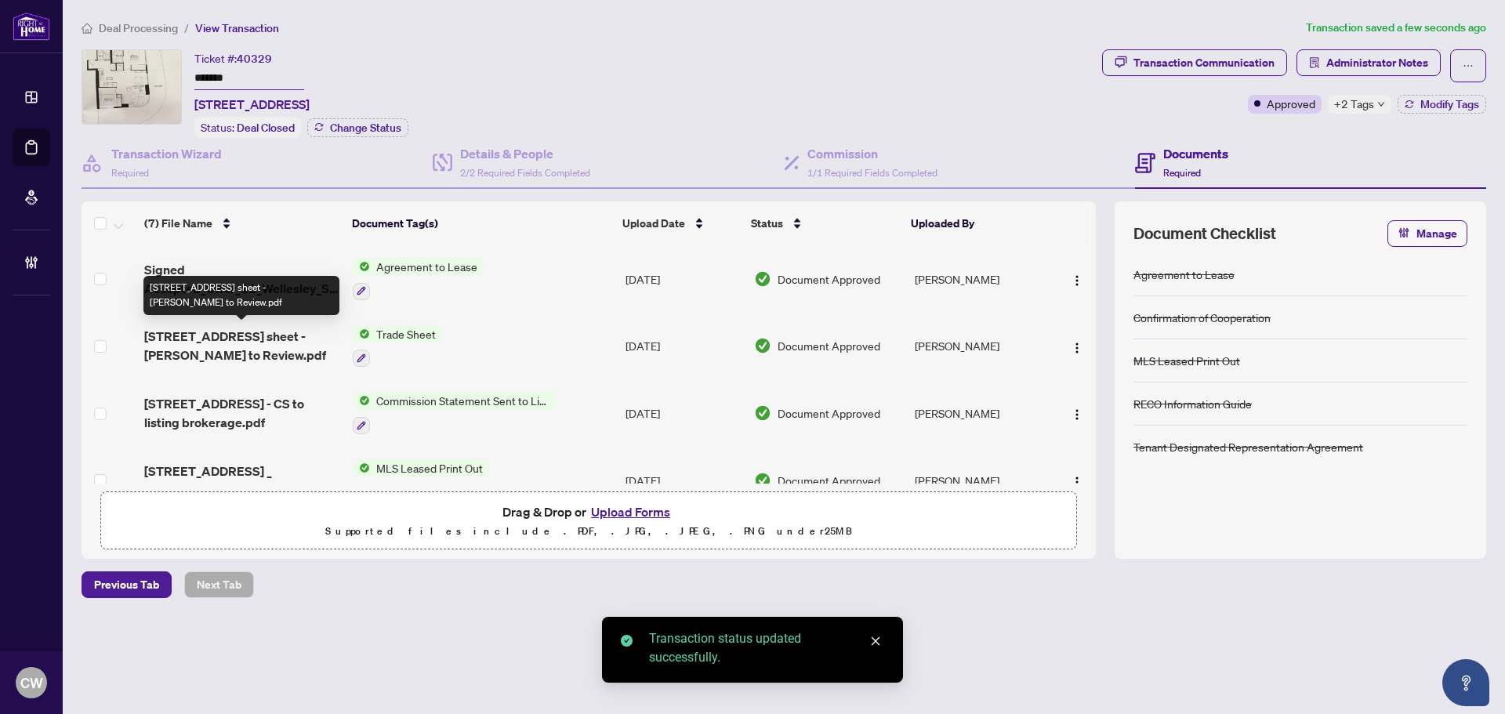
click at [283, 335] on span "11 Wellesley Street 1002 - trade sheet - Maria to Review.pdf" at bounding box center [242, 346] width 196 height 38
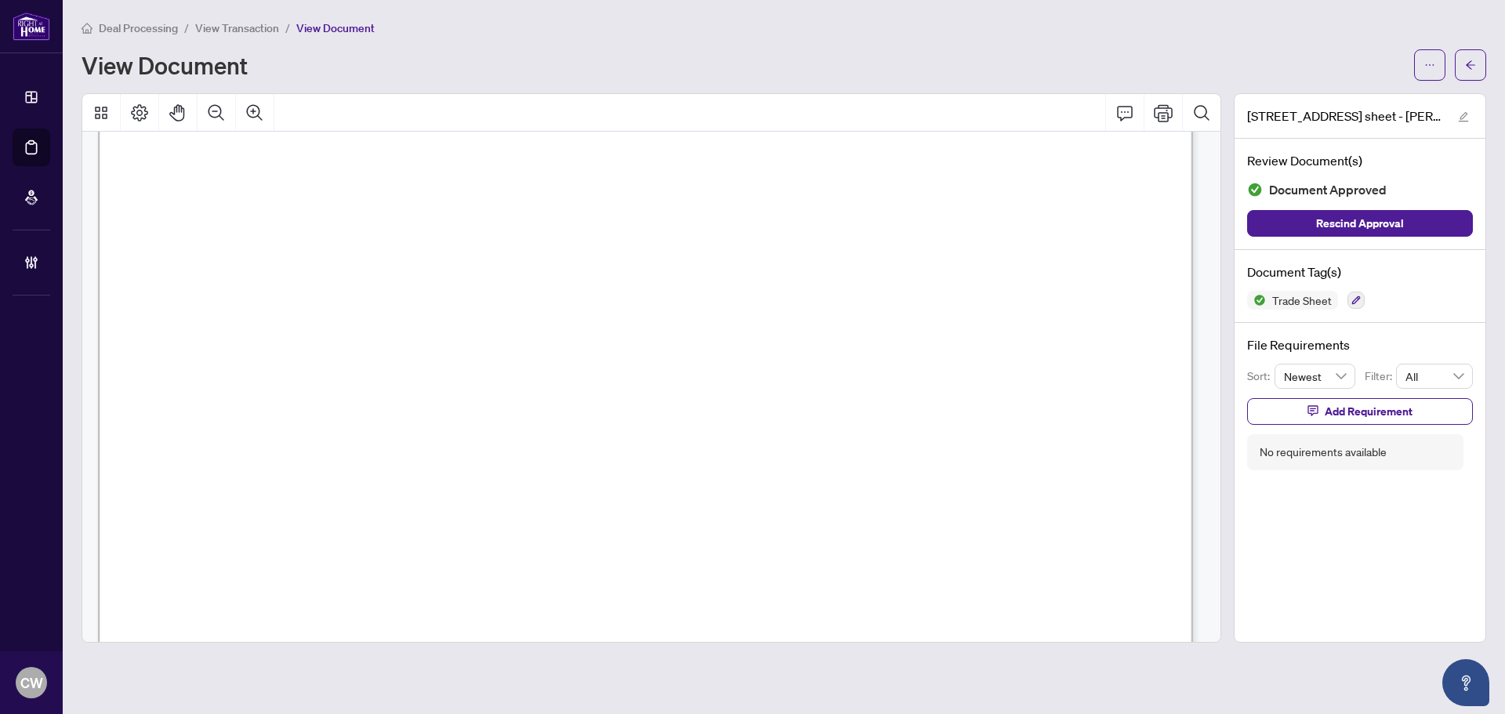
scroll to position [392, 0]
click at [1456, 65] on button "button" at bounding box center [1470, 64] width 31 height 31
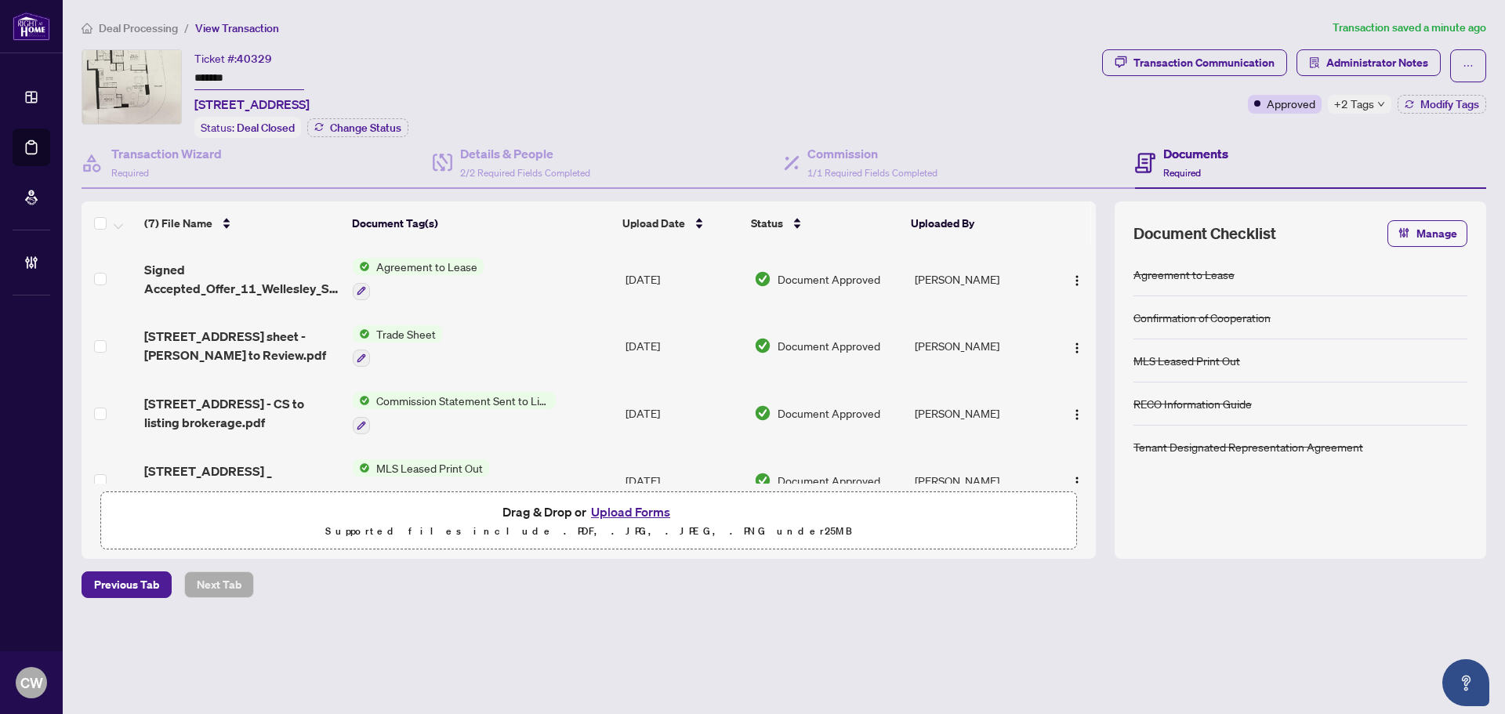
click at [631, 508] on button "Upload Forms" at bounding box center [630, 512] width 89 height 20
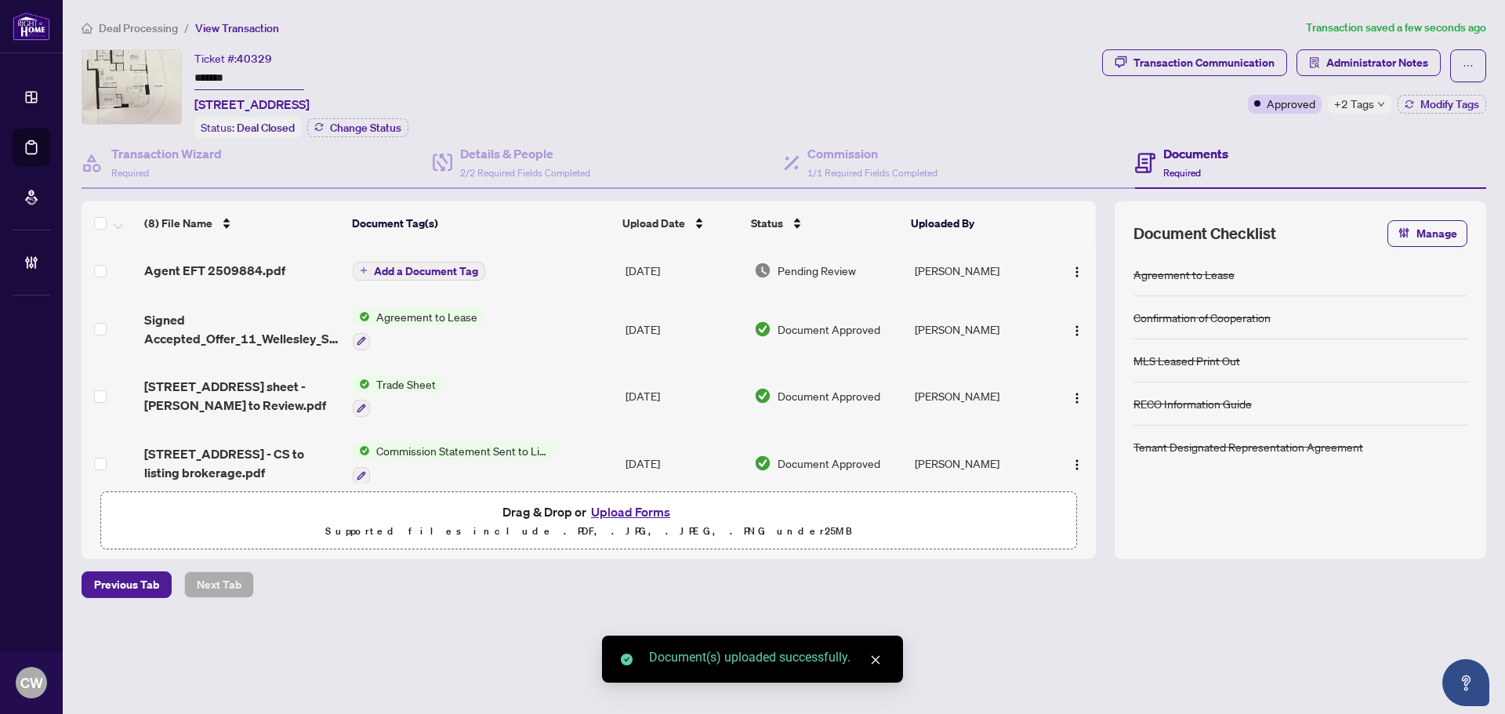
click at [430, 271] on span "Add a Document Tag" at bounding box center [426, 271] width 104 height 11
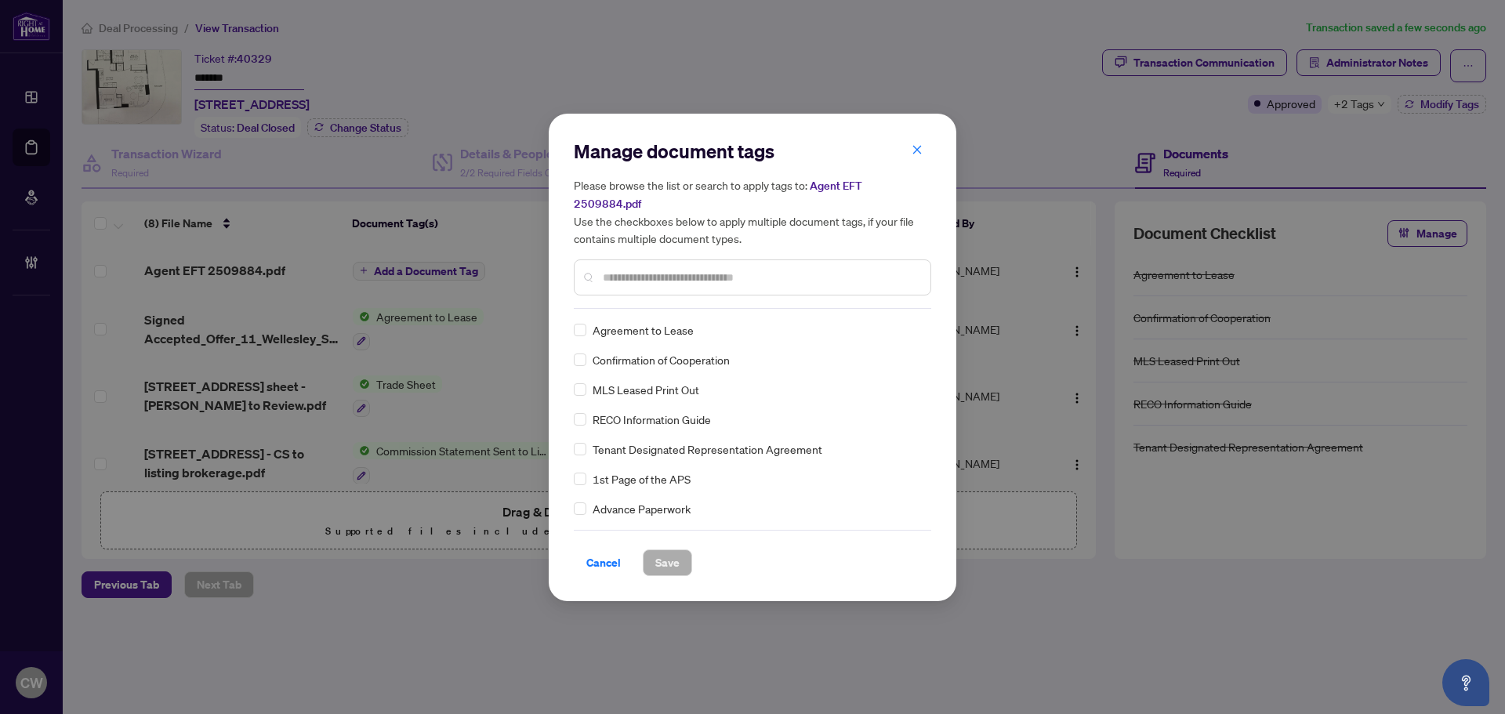
click at [655, 269] on input "text" at bounding box center [760, 277] width 315 height 17
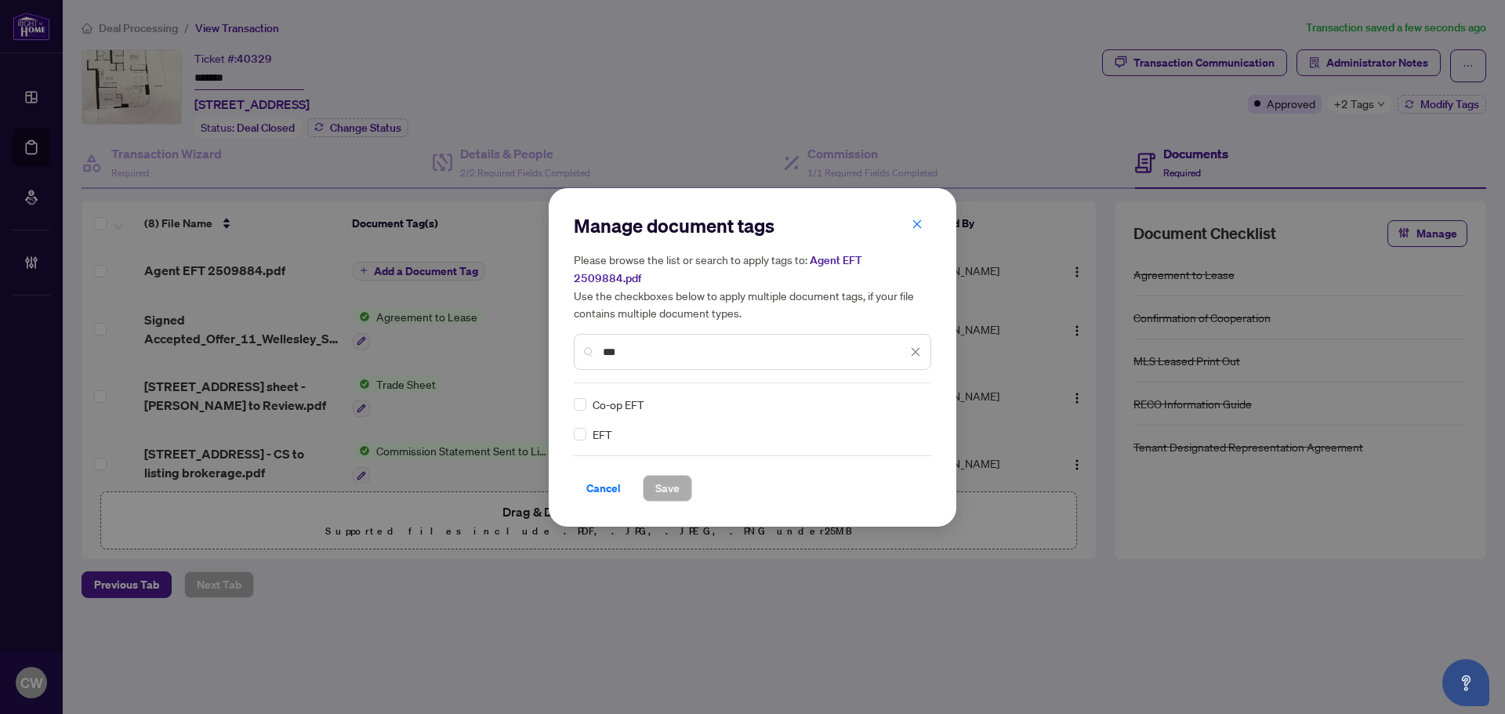
type input "***"
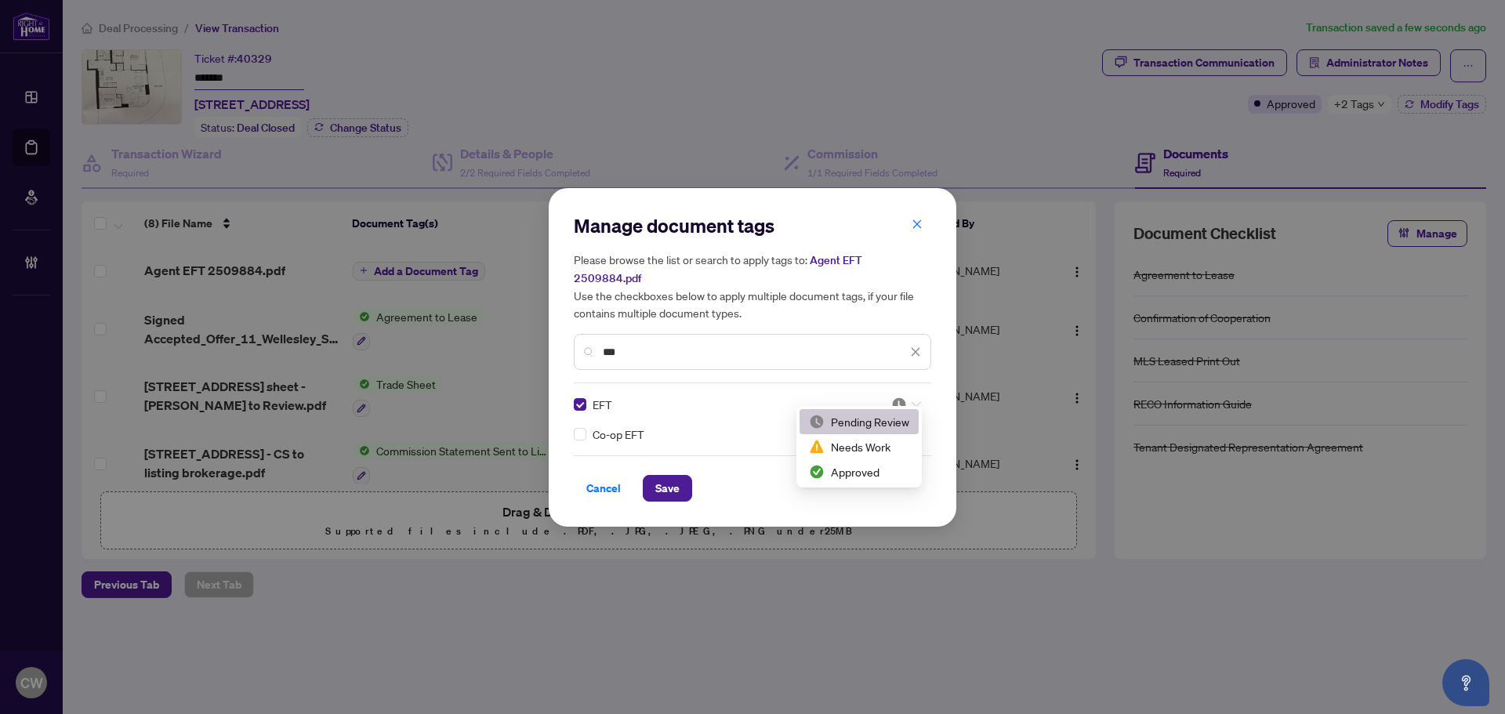
click at [910, 397] on div at bounding box center [906, 405] width 30 height 16
drag, startPoint x: 888, startPoint y: 475, endPoint x: 866, endPoint y: 476, distance: 21.2
click at [887, 475] on div "Approved" at bounding box center [859, 471] width 100 height 17
click at [673, 476] on span "Save" at bounding box center [667, 488] width 24 height 25
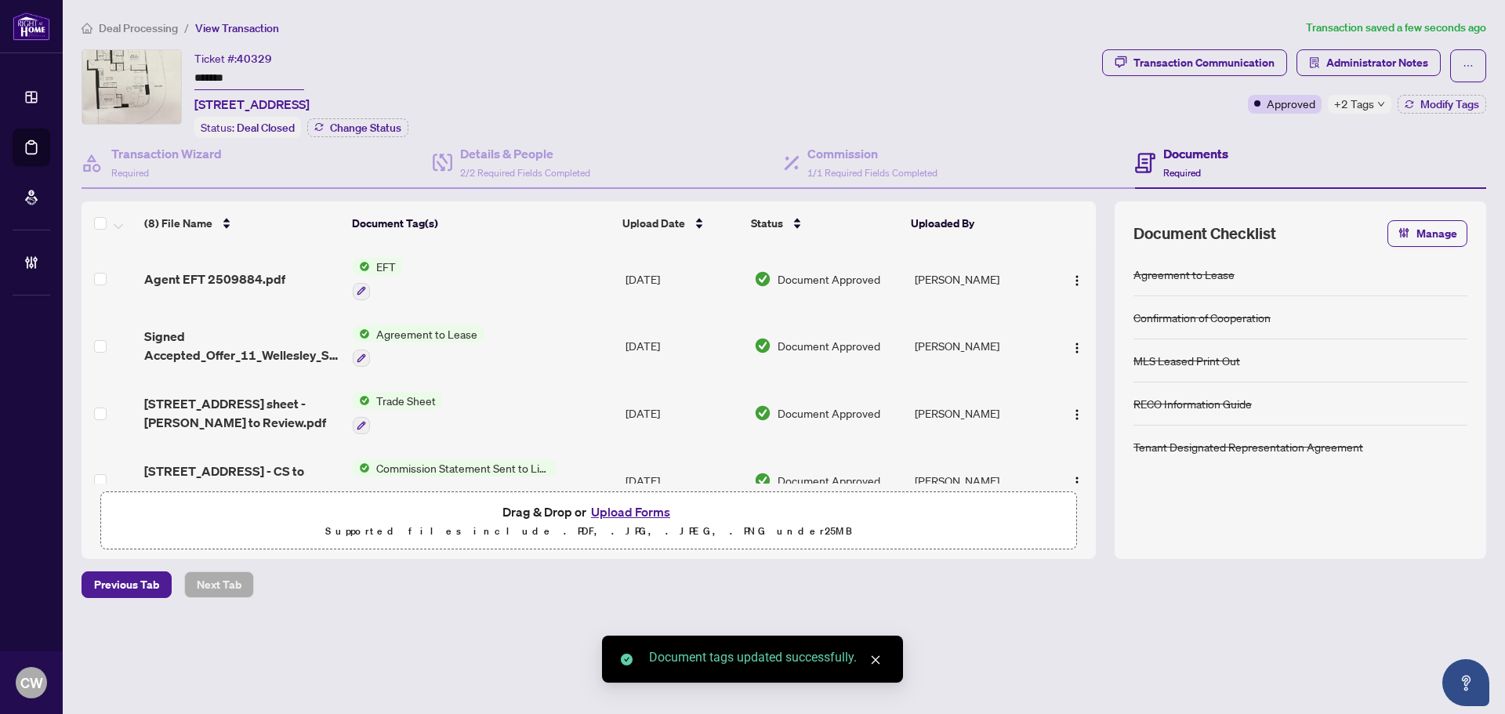
click at [1076, 267] on button "button" at bounding box center [1077, 279] width 25 height 25
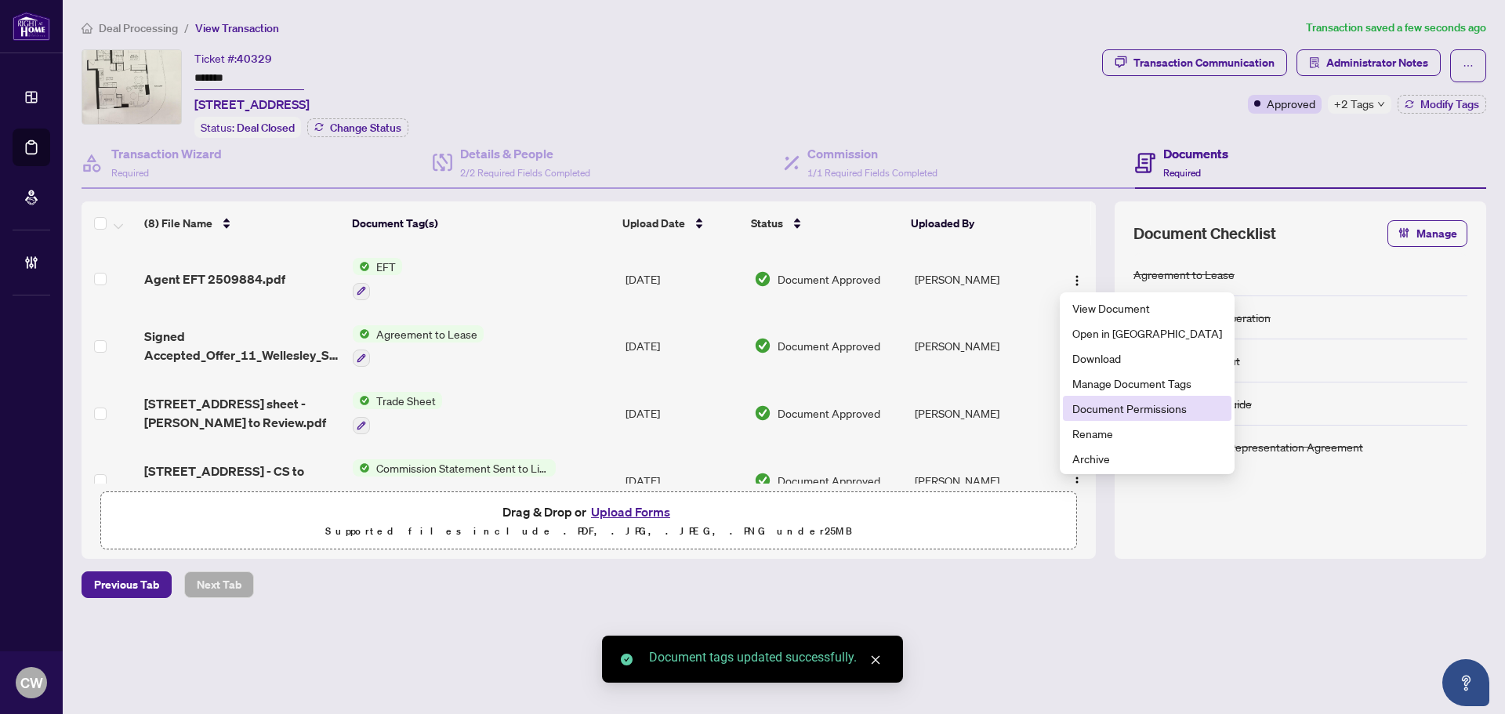
click at [1096, 405] on span "Document Permissions" at bounding box center [1148, 408] width 150 height 17
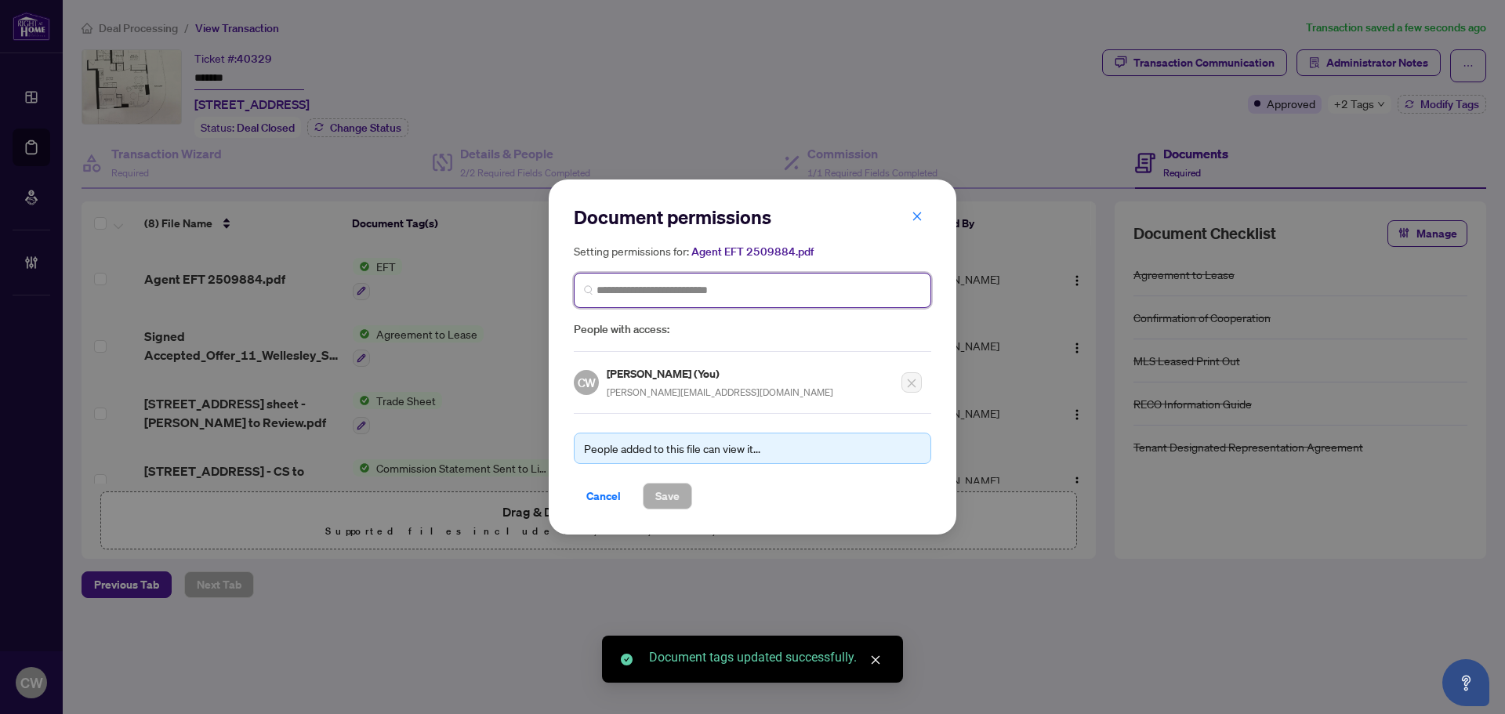
click at [629, 288] on input "search" at bounding box center [759, 290] width 325 height 16
paste input "**********"
type input "**********"
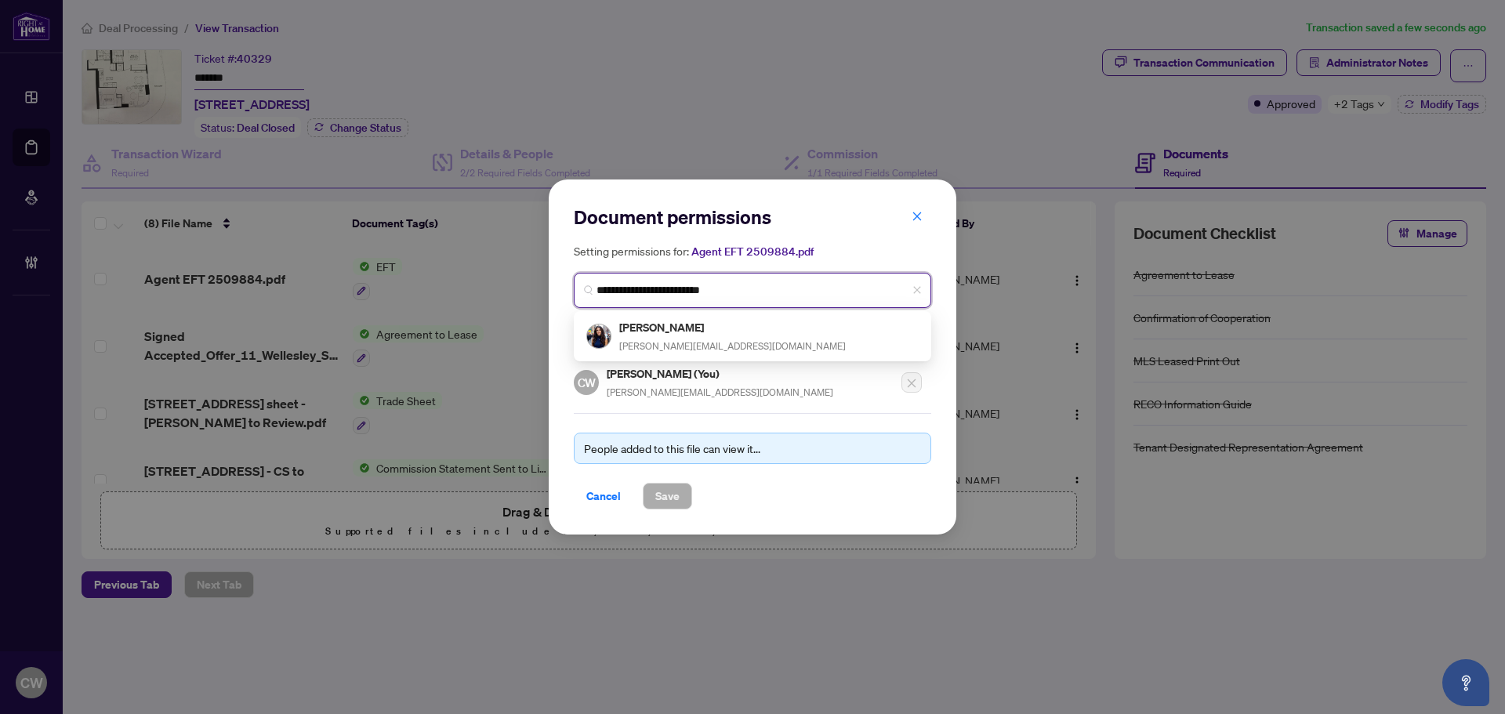
click at [661, 336] on div "Maria Petrakos m.i.petrakos@gmail.com" at bounding box center [732, 336] width 227 height 36
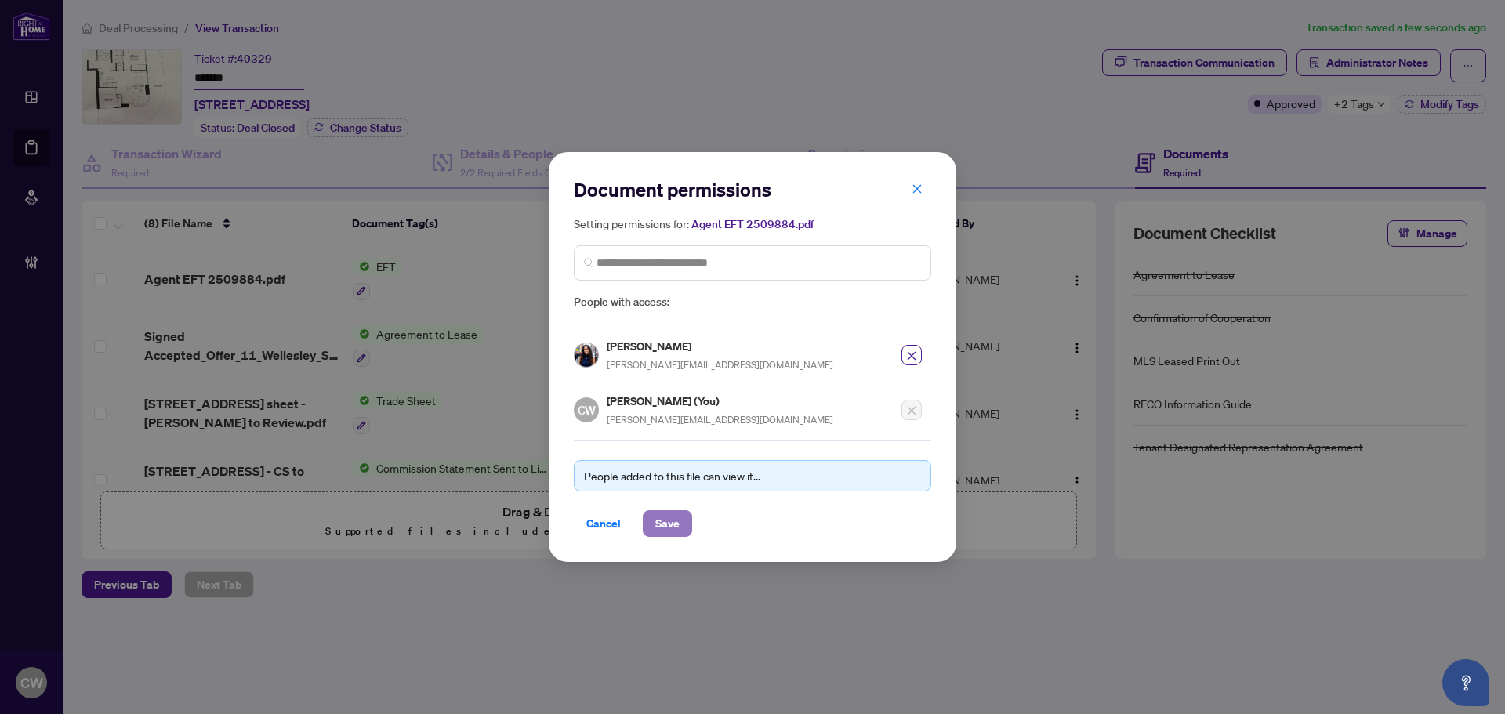
click at [669, 518] on span "Save" at bounding box center [667, 523] width 24 height 25
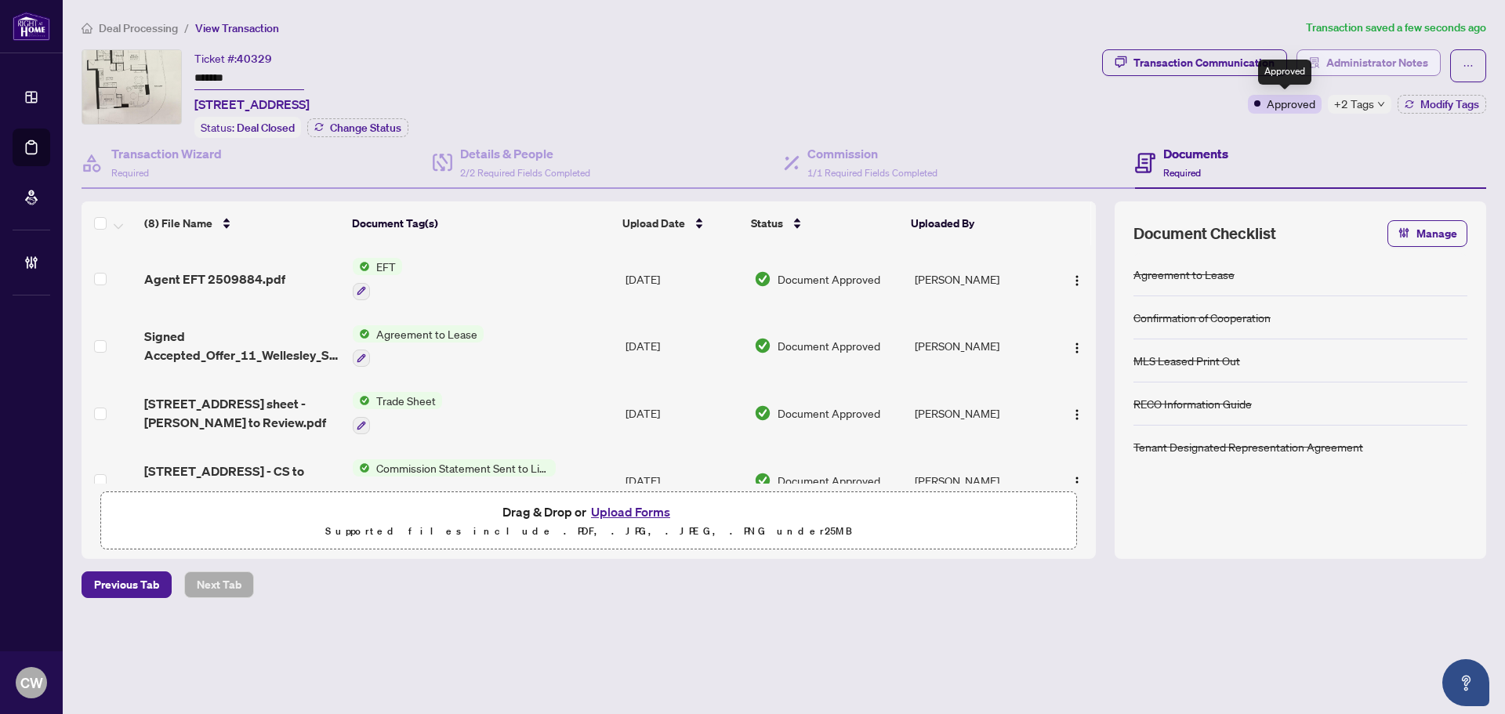
click at [1367, 63] on span "Administrator Notes" at bounding box center [1378, 62] width 102 height 25
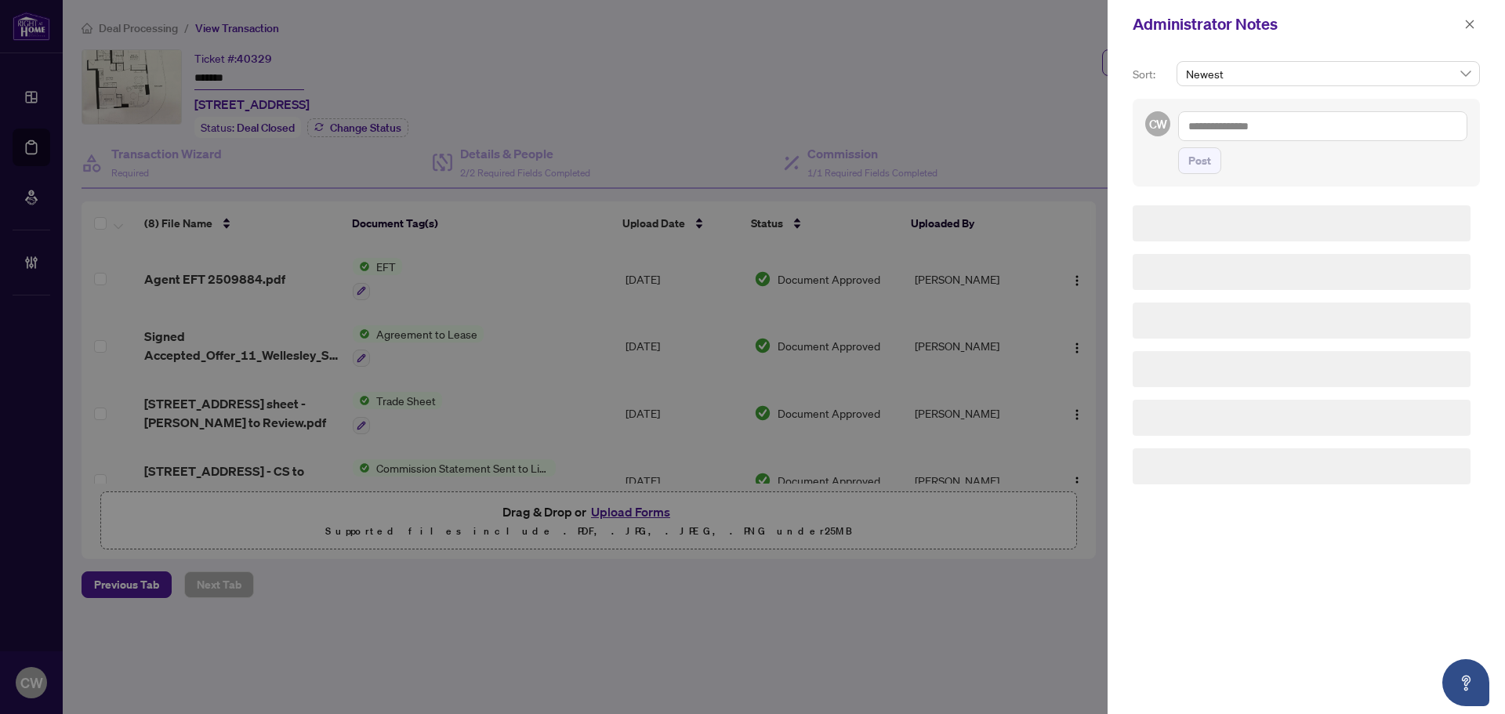
click at [1268, 139] on textarea at bounding box center [1322, 126] width 289 height 30
paste textarea "**********"
type textarea "**********"
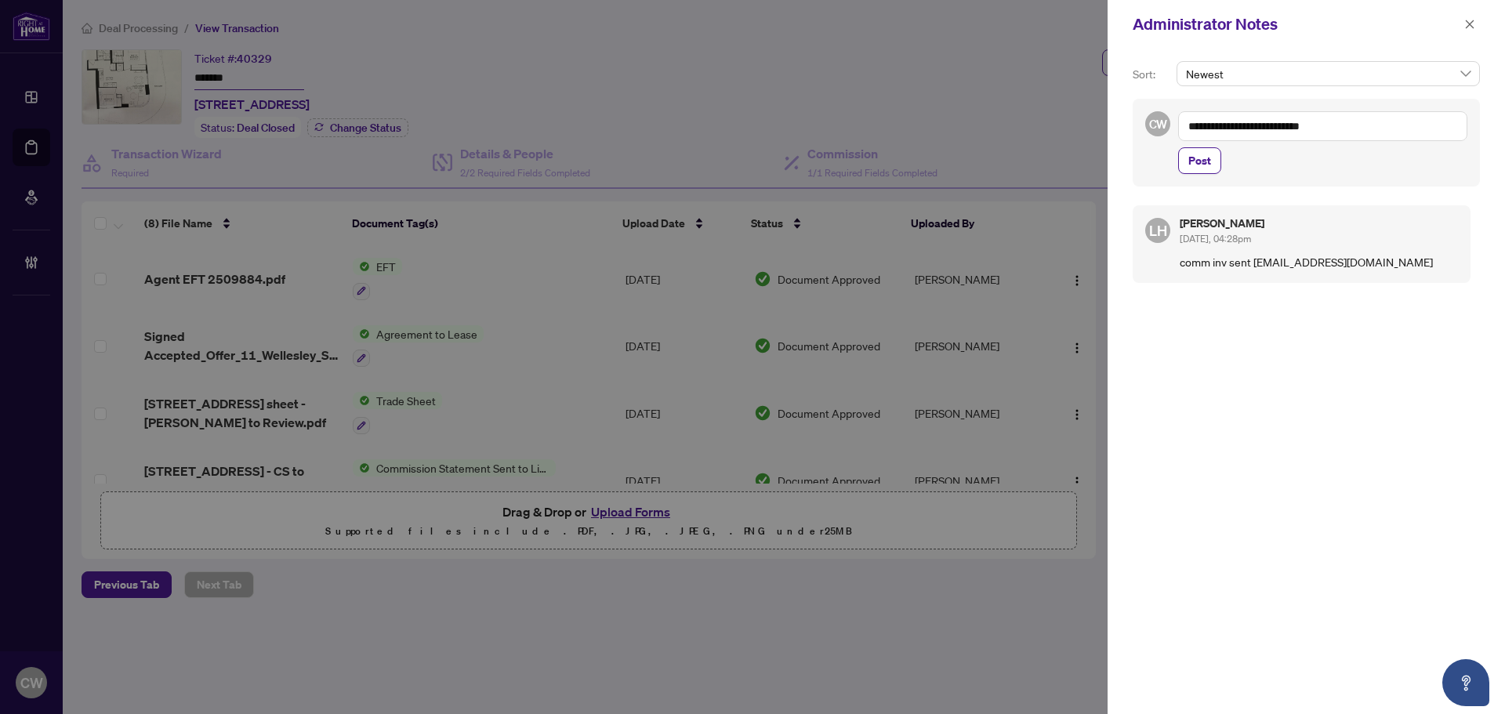
click at [1211, 146] on div "**********" at bounding box center [1322, 142] width 289 height 63
click at [1202, 159] on span "Post" at bounding box center [1200, 160] width 23 height 25
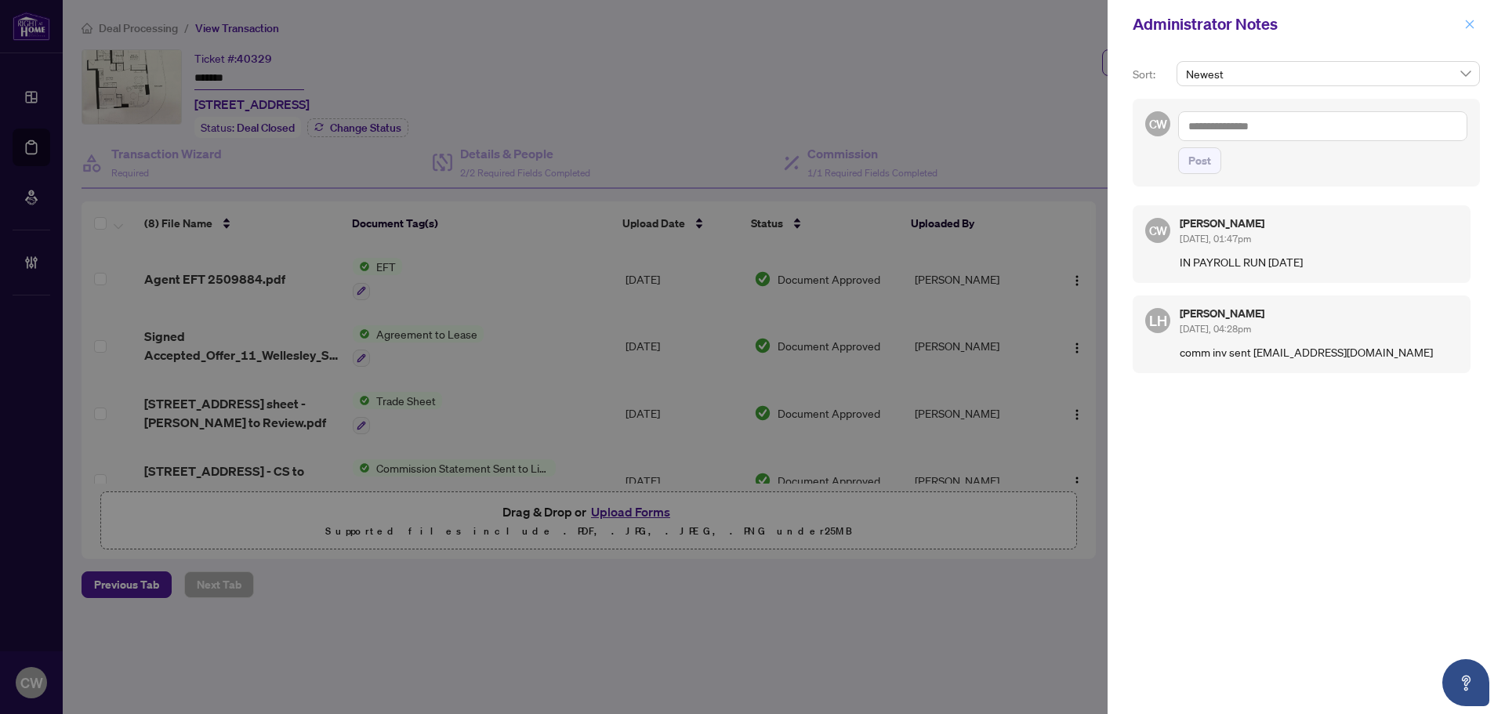
click at [1468, 28] on icon "close" at bounding box center [1470, 24] width 11 height 11
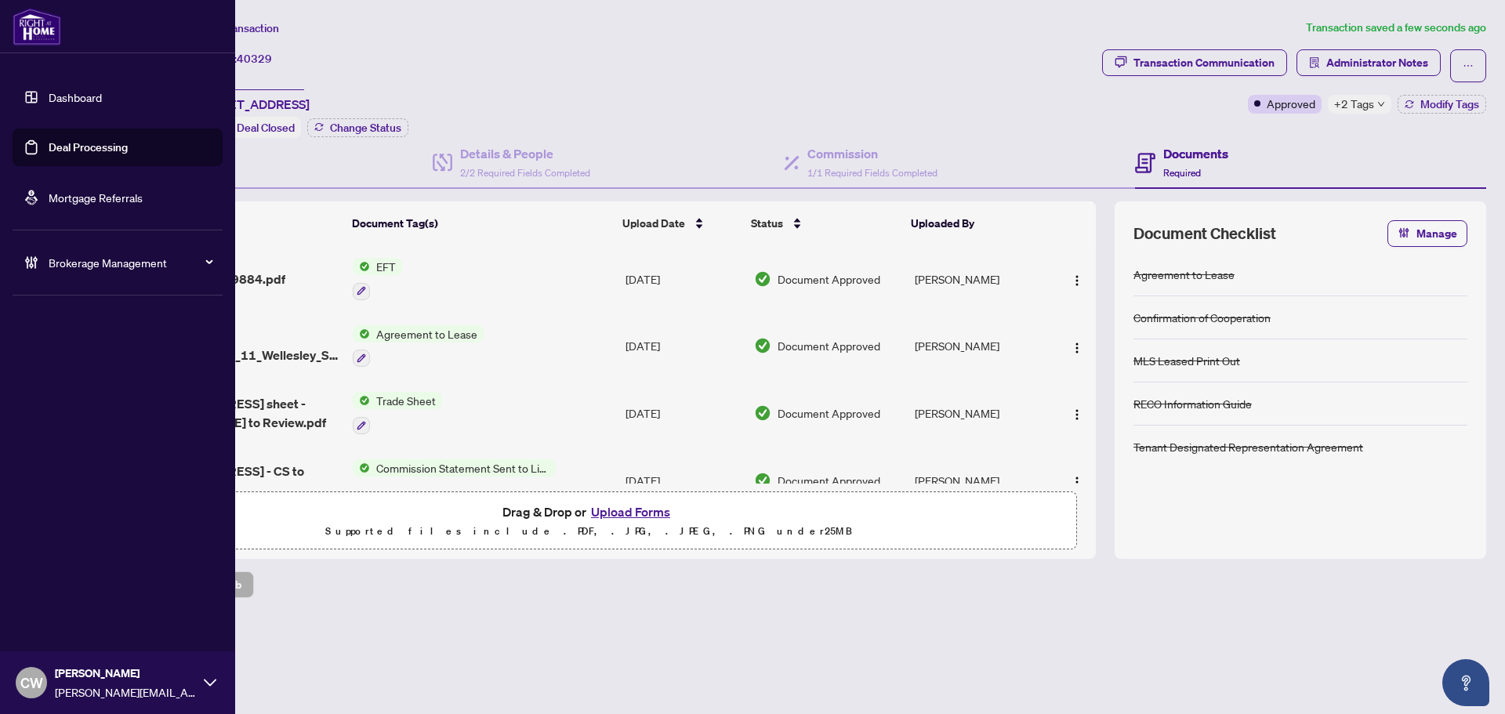
drag, startPoint x: 64, startPoint y: 144, endPoint x: 117, endPoint y: 144, distance: 52.5
click at [64, 144] on link "Deal Processing" at bounding box center [88, 147] width 79 height 14
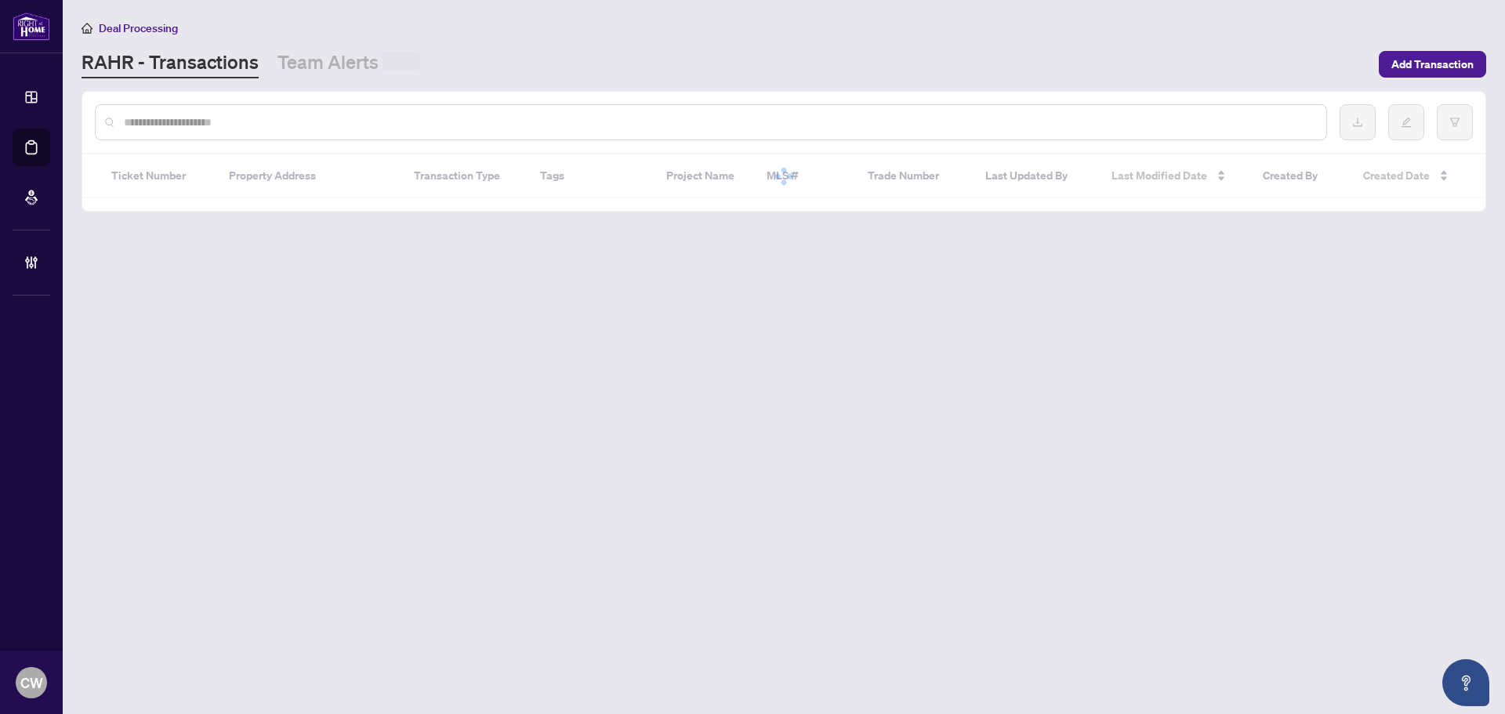
click at [323, 114] on input "text" at bounding box center [719, 122] width 1190 height 17
paste input "*******"
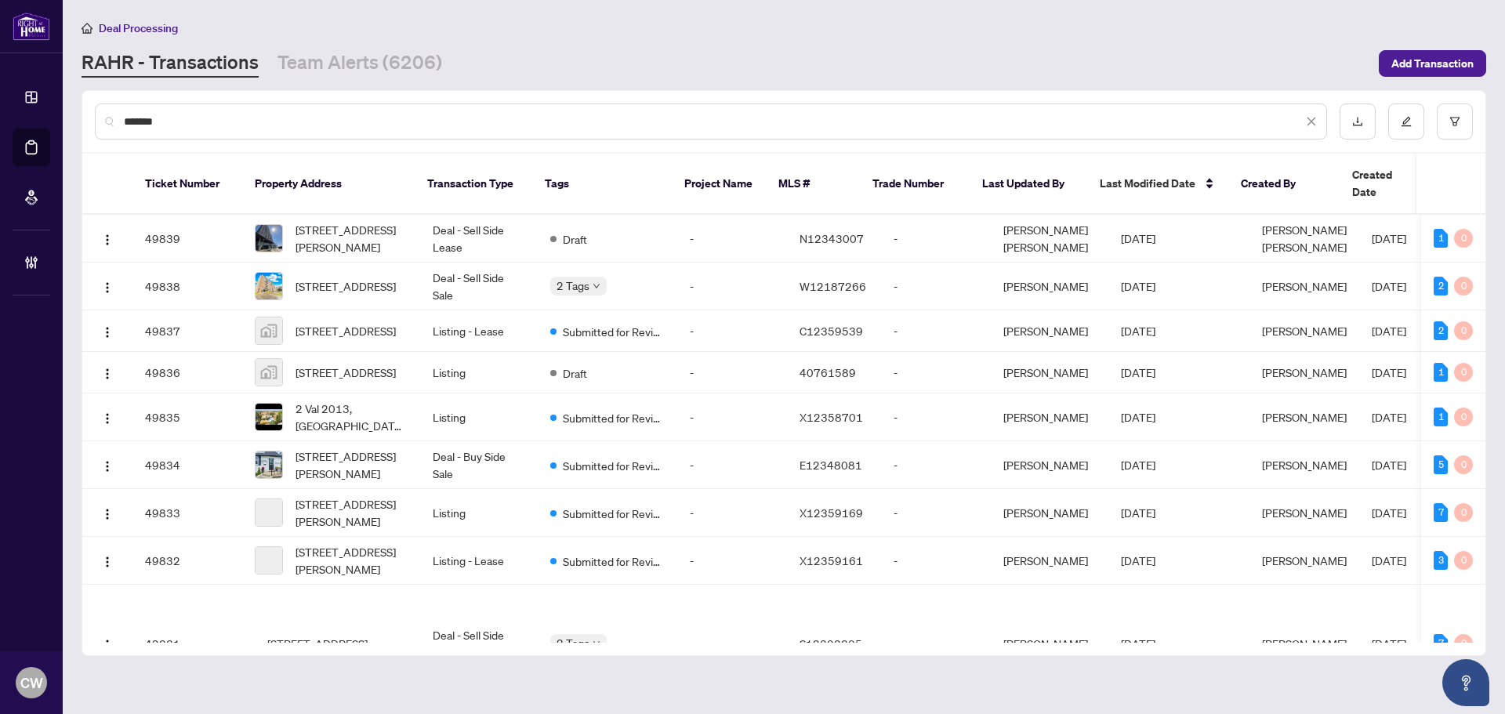
type input "*******"
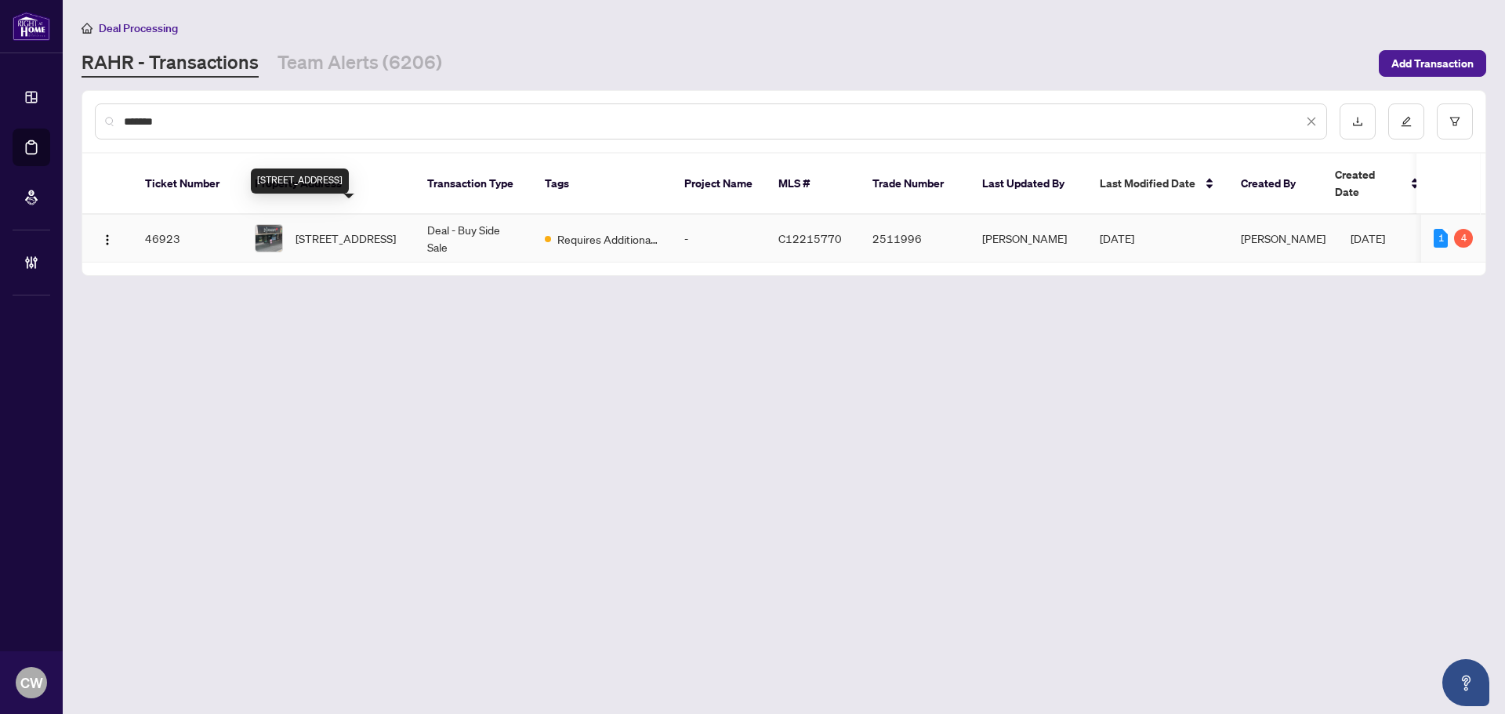
click at [321, 230] on span "493A Dundas St, Toronto, Ontario M5T 1H1, Canada" at bounding box center [346, 238] width 100 height 17
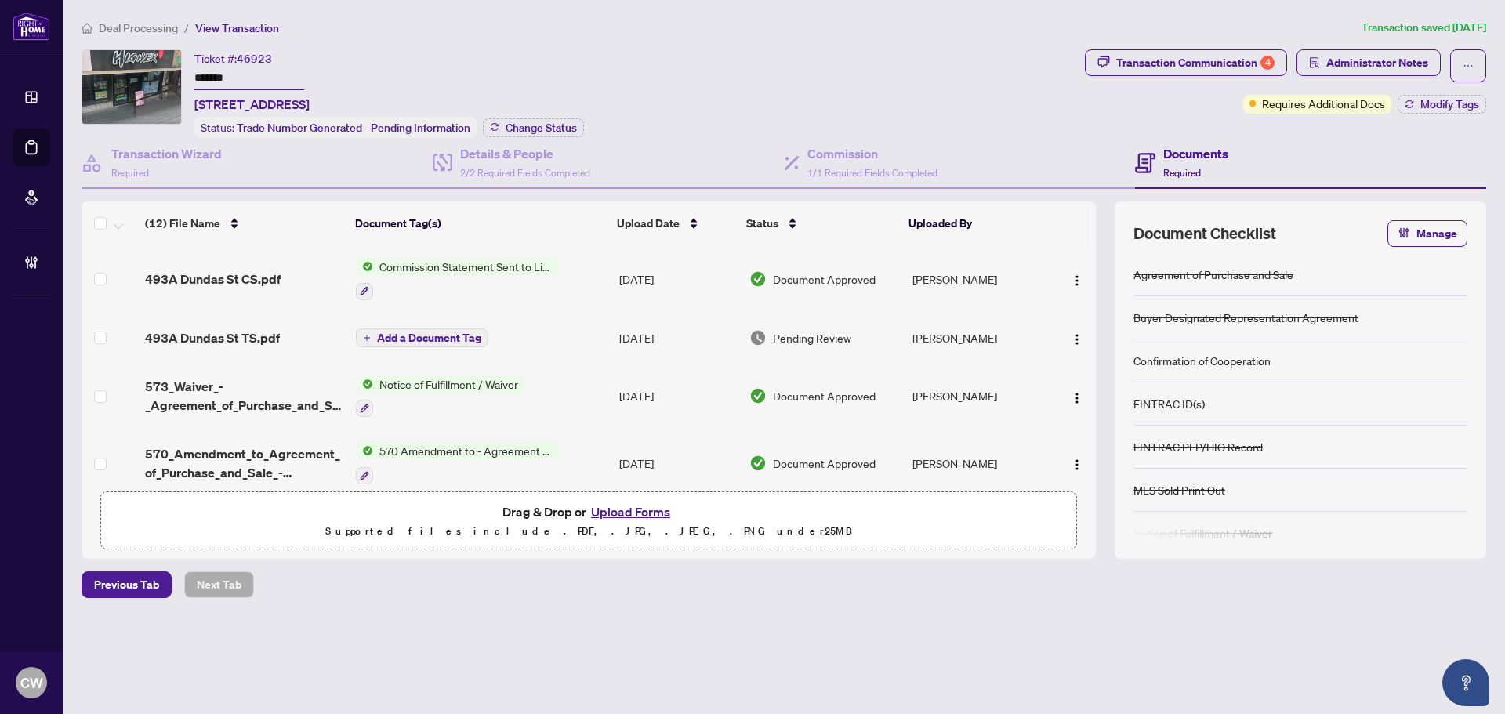
click at [559, 114] on div "Ticket #: 46923 ******* 493A Dundas St, Toronto, Ontario M5T 1H1, Canada Status…" at bounding box center [389, 93] width 390 height 89
click at [553, 122] on span "Change Status" at bounding box center [541, 127] width 71 height 11
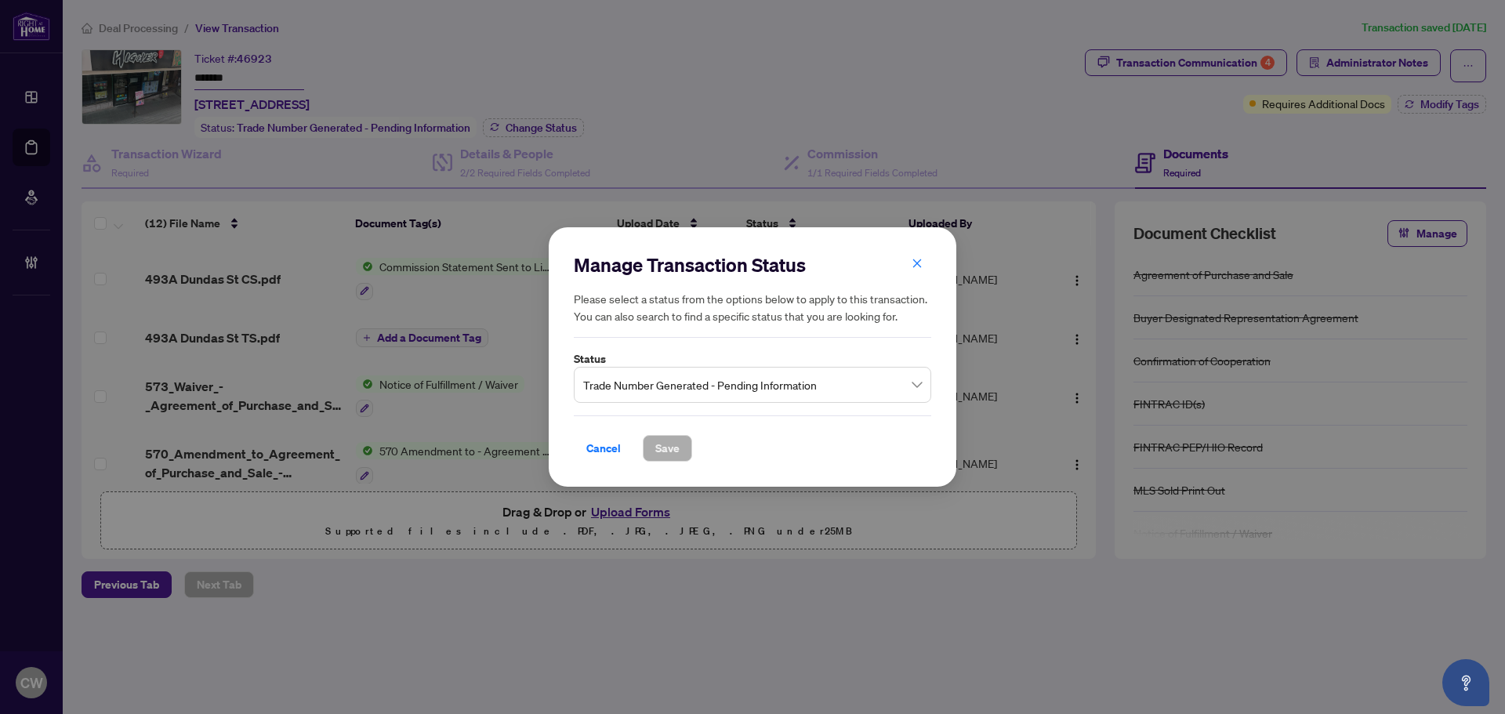
click at [770, 385] on span "Trade Number Generated - Pending Information" at bounding box center [752, 385] width 339 height 30
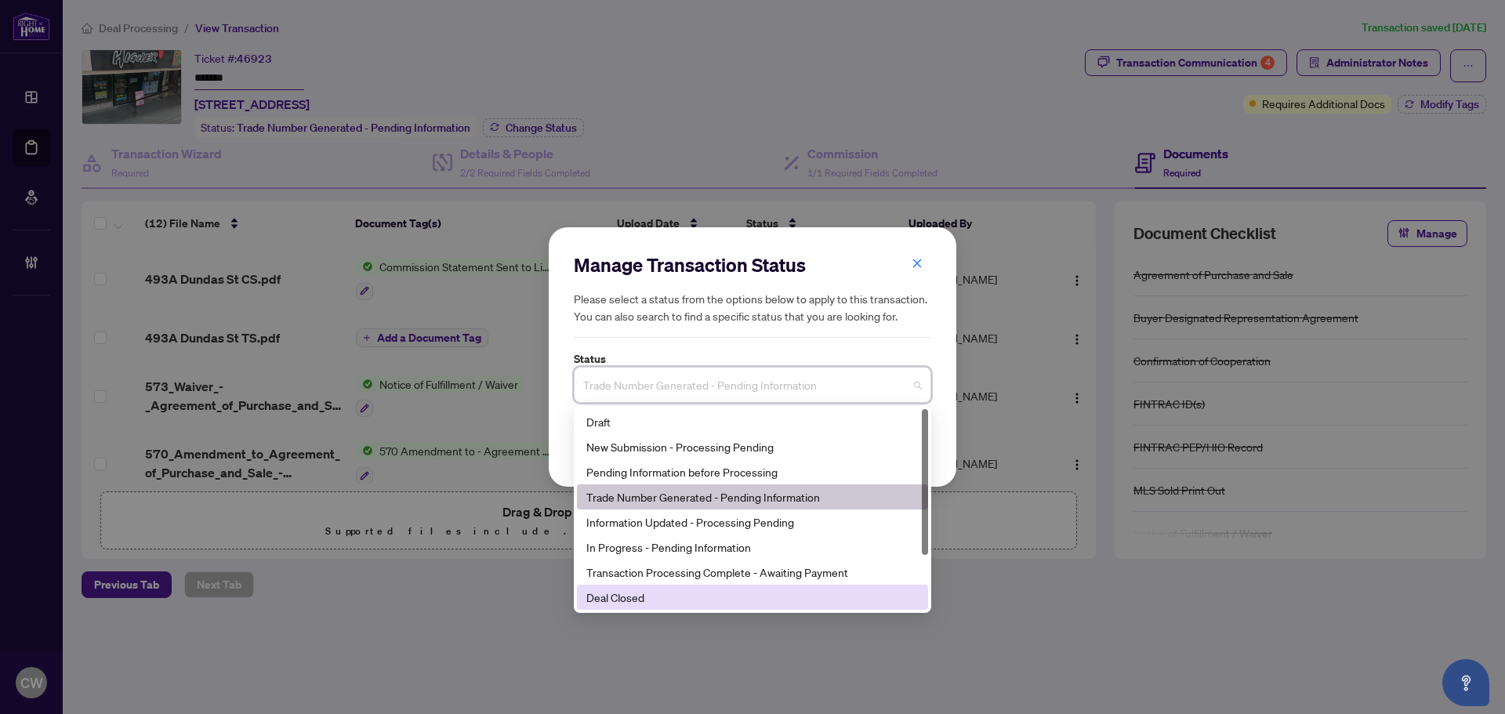
click at [659, 593] on div "Deal Closed" at bounding box center [752, 597] width 332 height 17
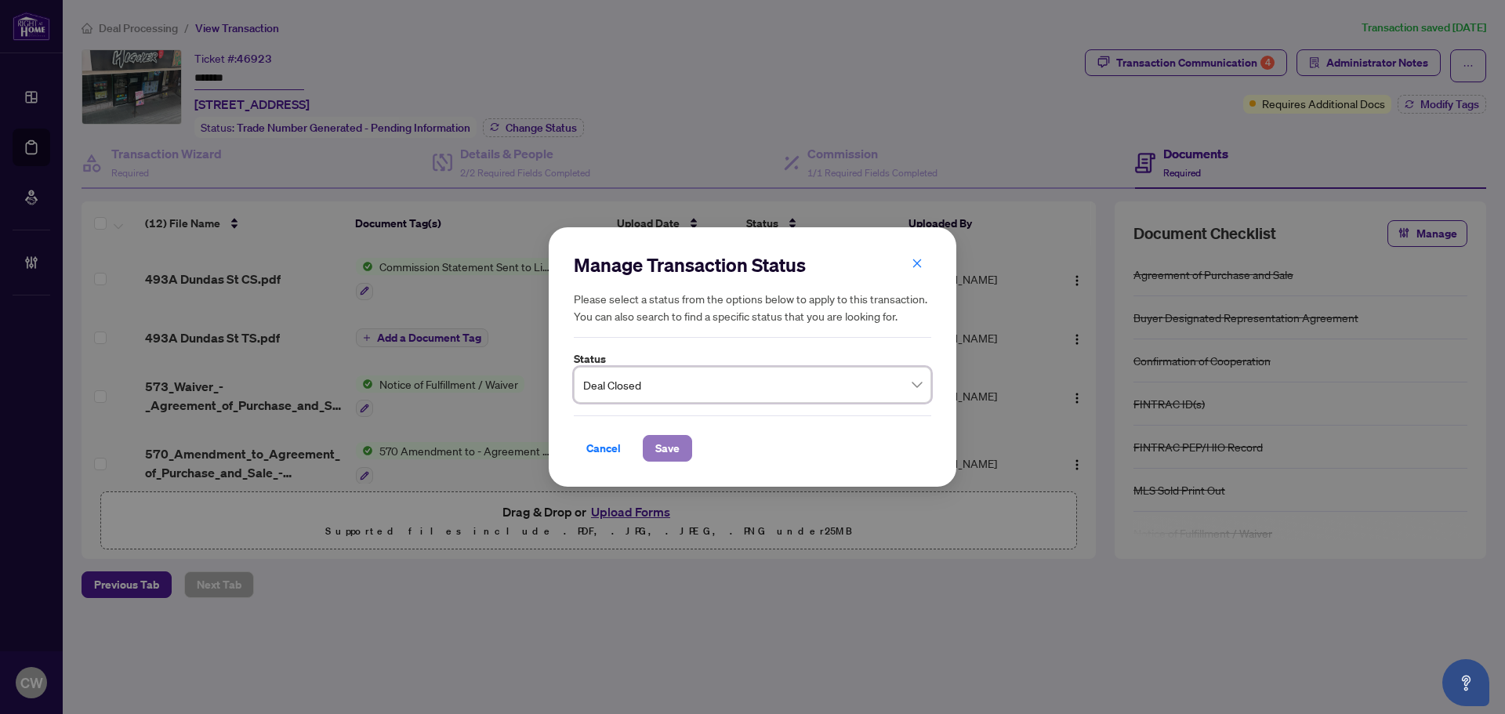
click at [677, 452] on span "Save" at bounding box center [667, 448] width 24 height 25
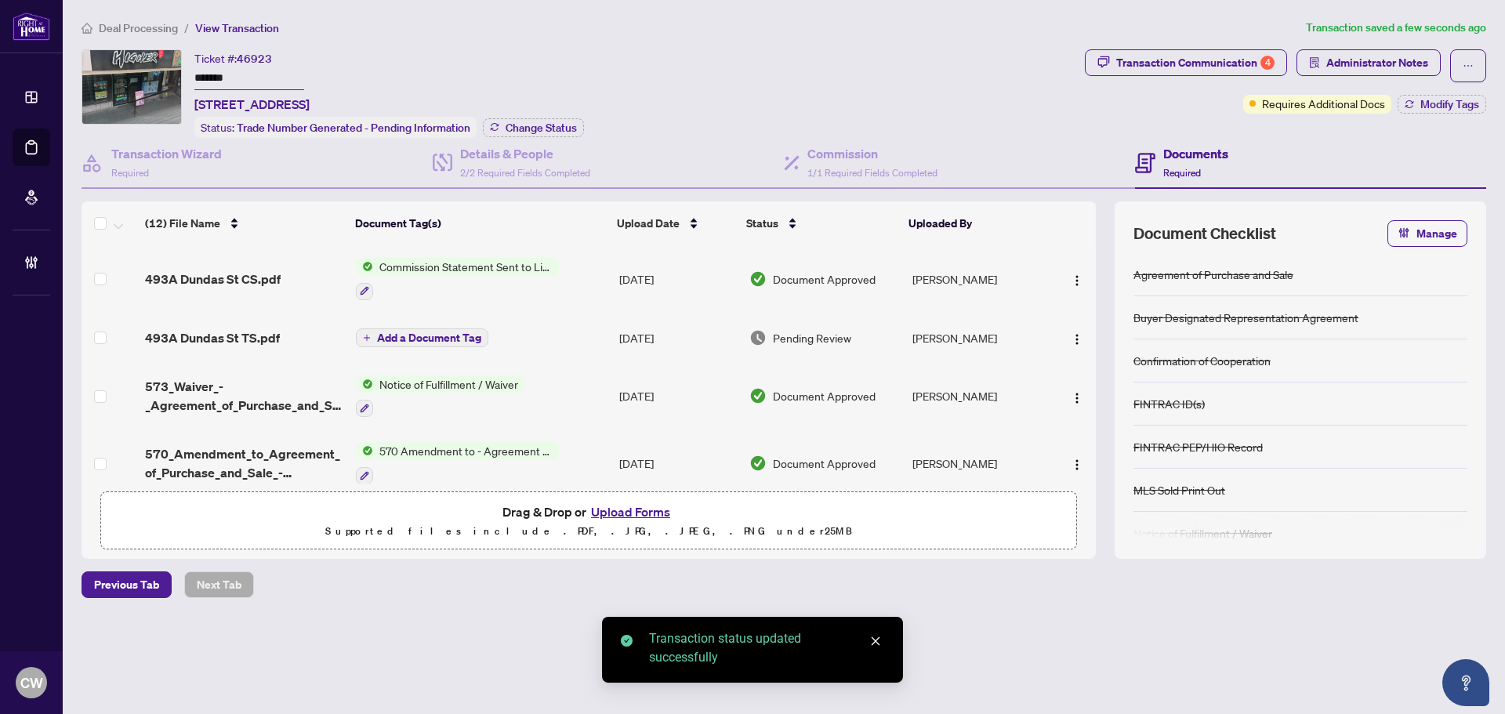
click at [1248, 62] on div "Transaction Communication 4" at bounding box center [1196, 62] width 158 height 25
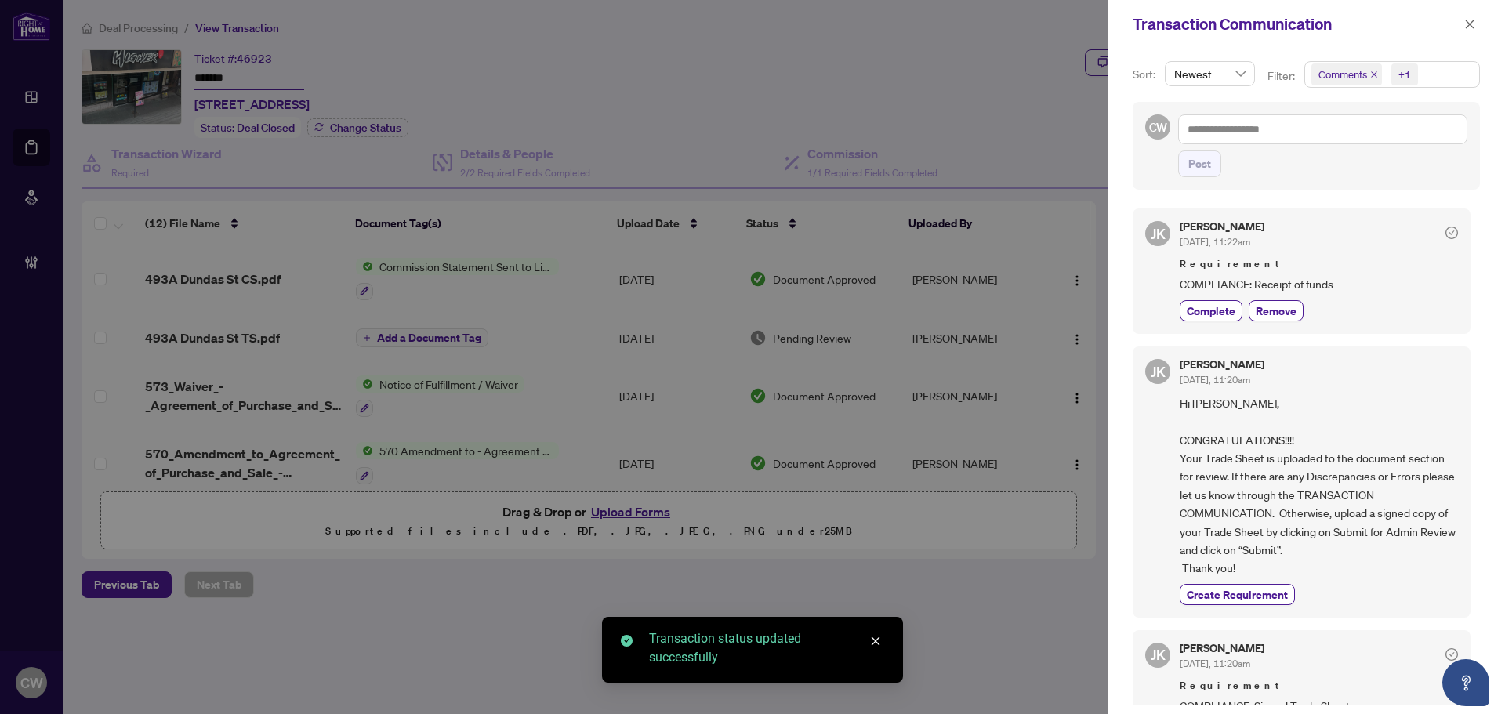
click at [1371, 73] on icon "close" at bounding box center [1375, 75] width 8 height 8
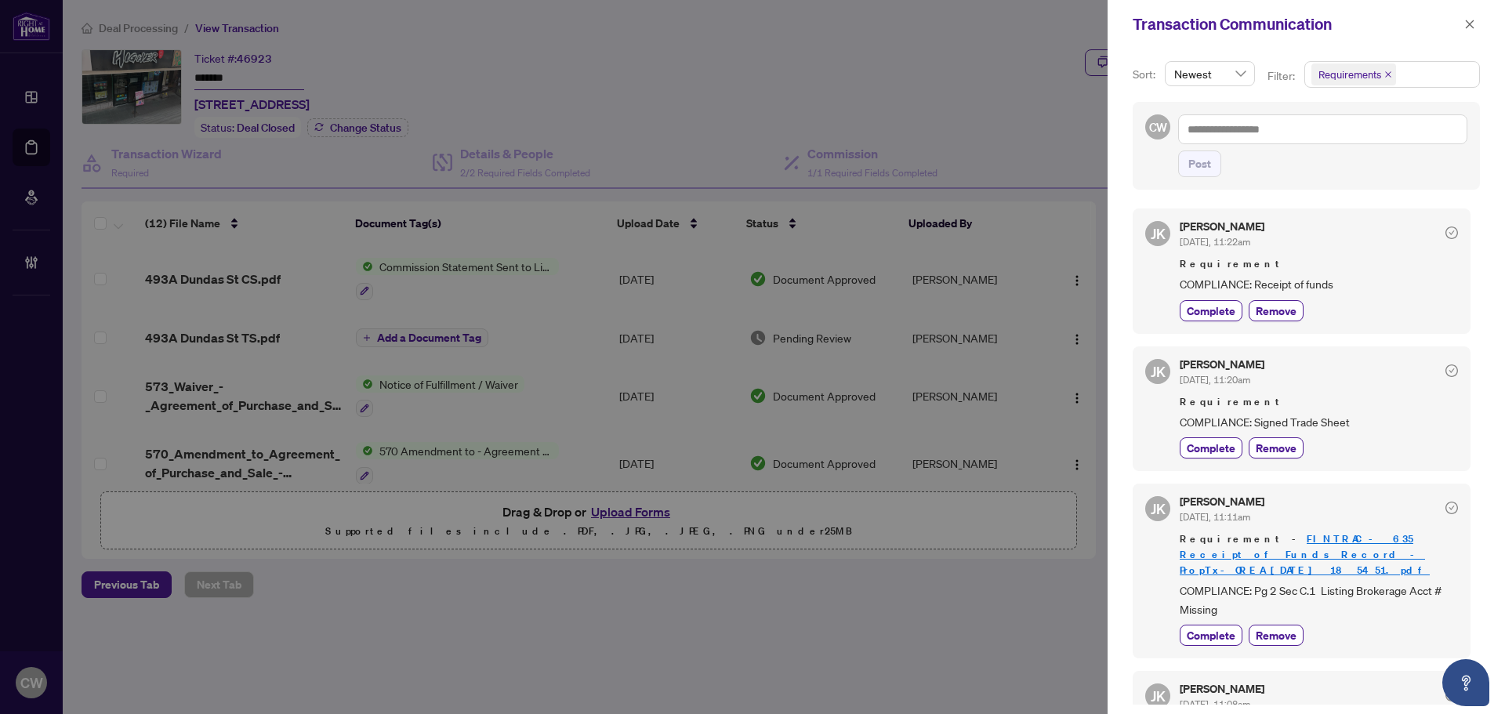
scroll to position [78, 0]
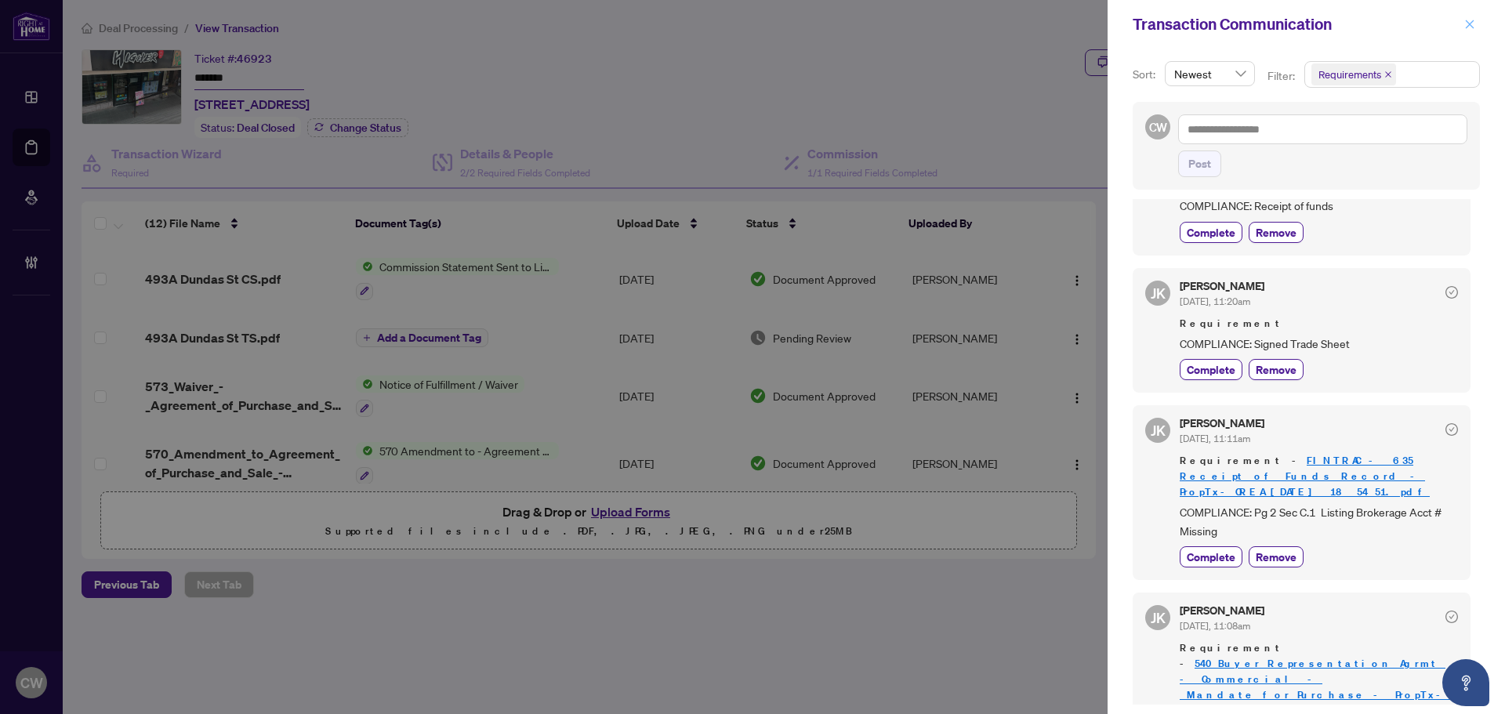
click at [1474, 30] on icon "close" at bounding box center [1470, 24] width 11 height 11
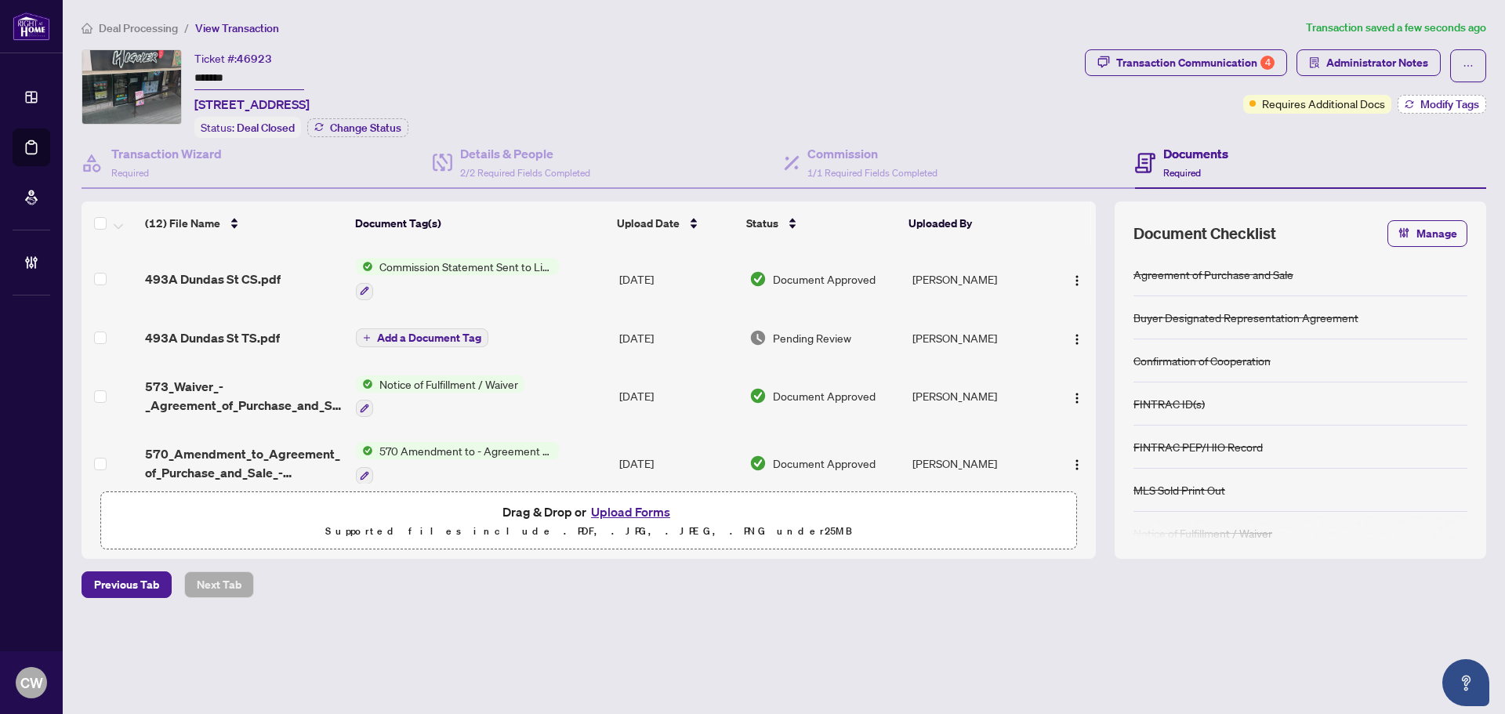
click at [1443, 105] on span "Modify Tags" at bounding box center [1450, 104] width 59 height 11
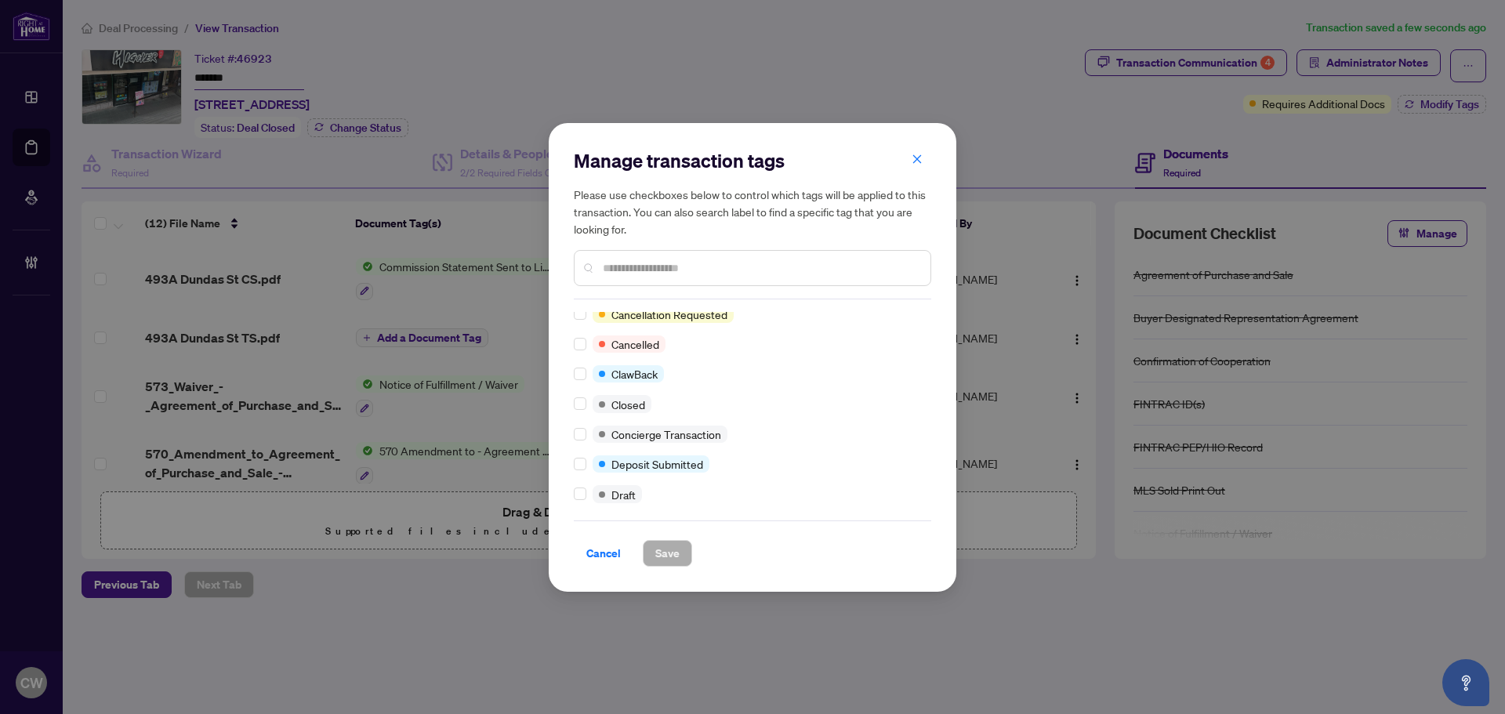
scroll to position [0, 0]
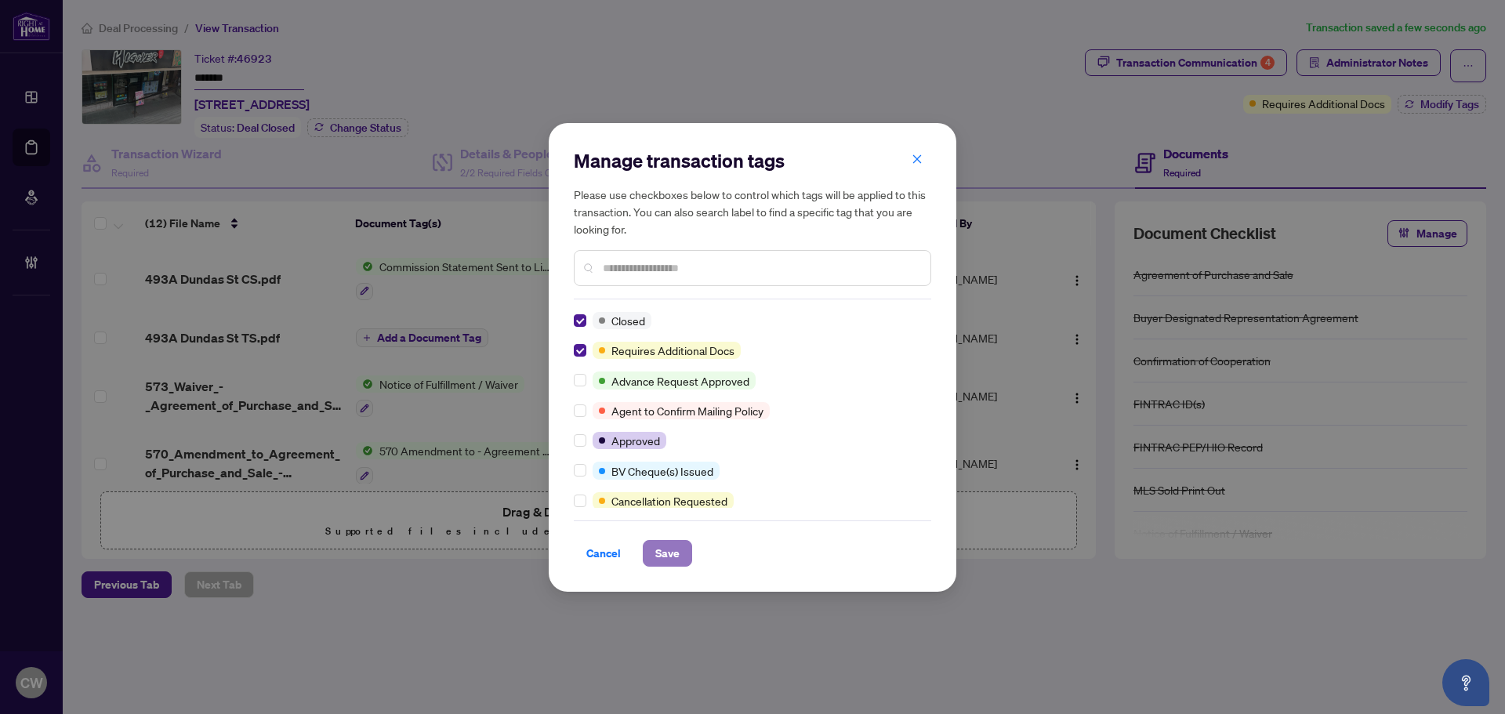
click at [659, 566] on button "Save" at bounding box center [667, 553] width 49 height 27
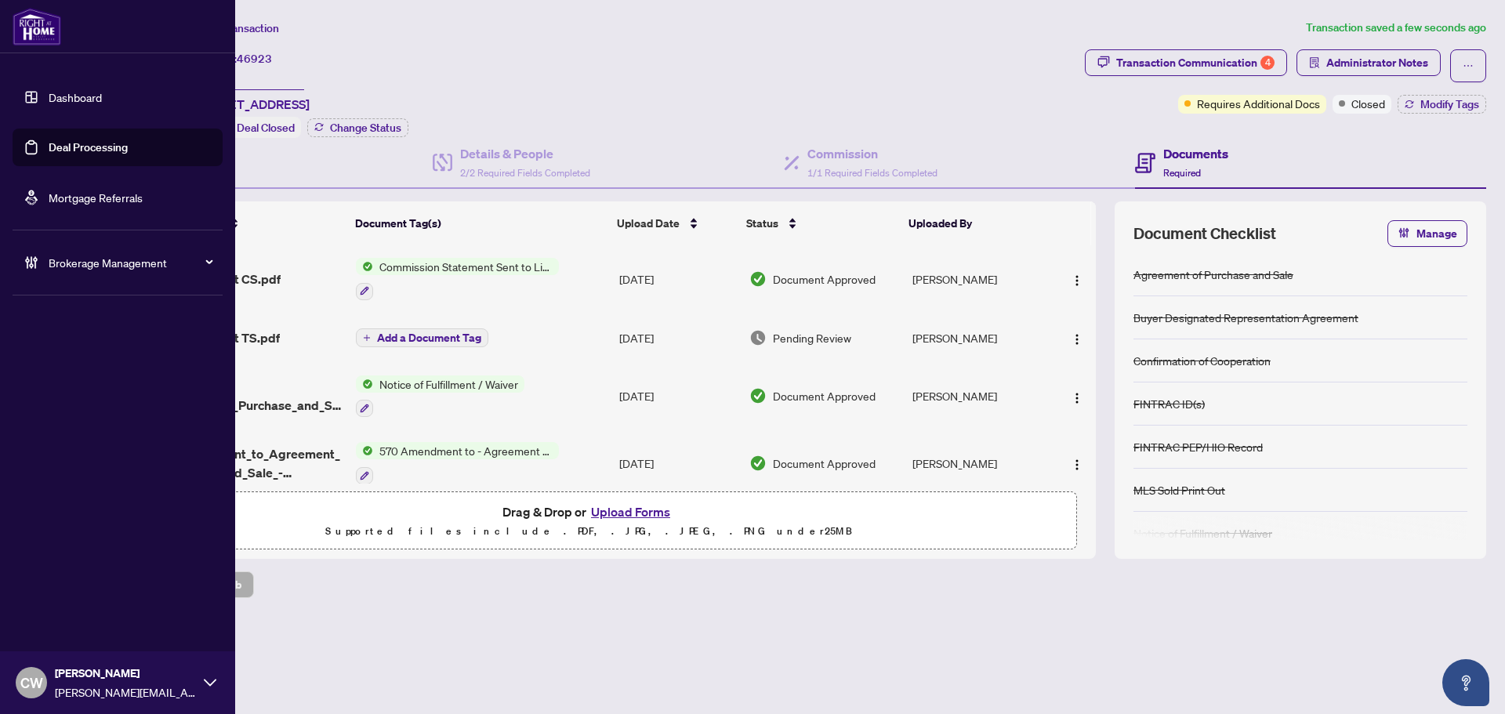
click at [53, 140] on link "Deal Processing" at bounding box center [88, 147] width 79 height 14
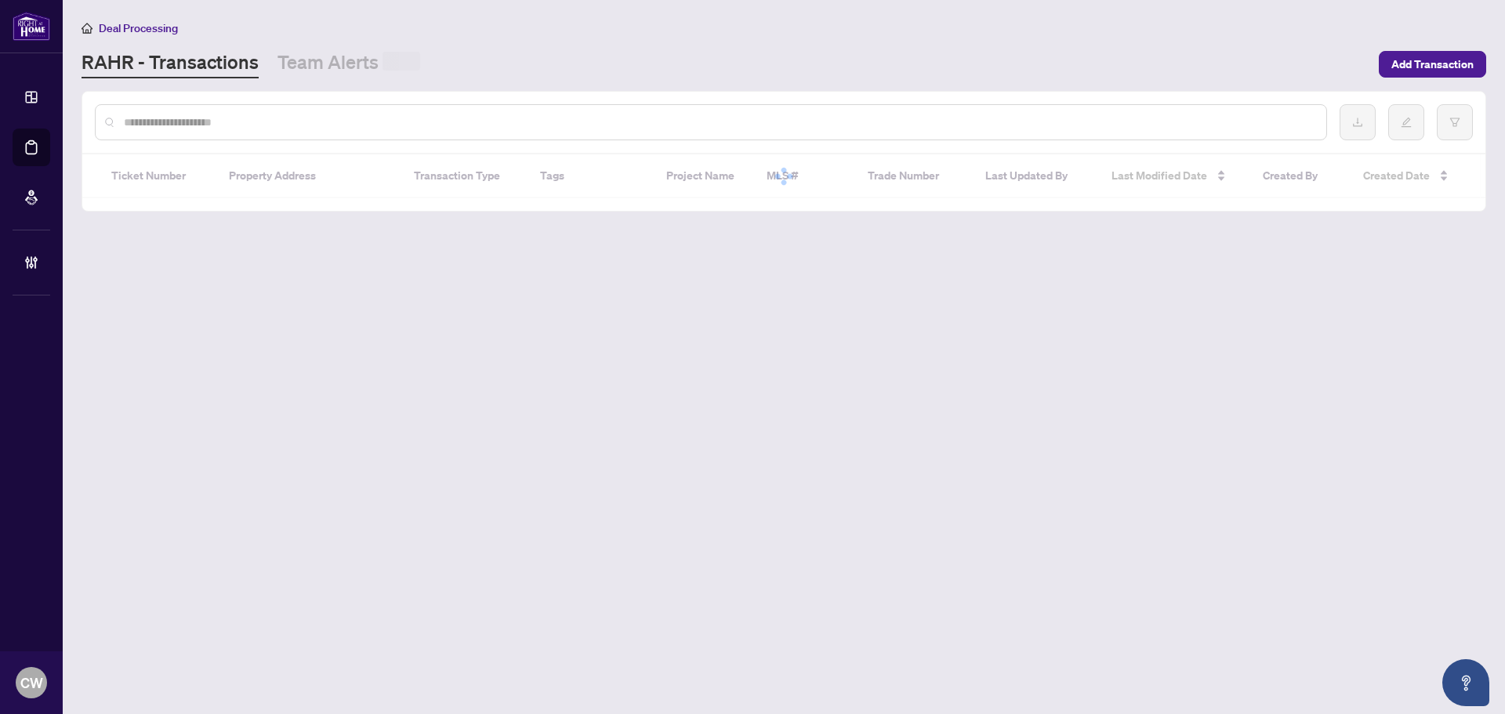
click at [279, 120] on input "text" at bounding box center [719, 122] width 1190 height 17
paste input "*******"
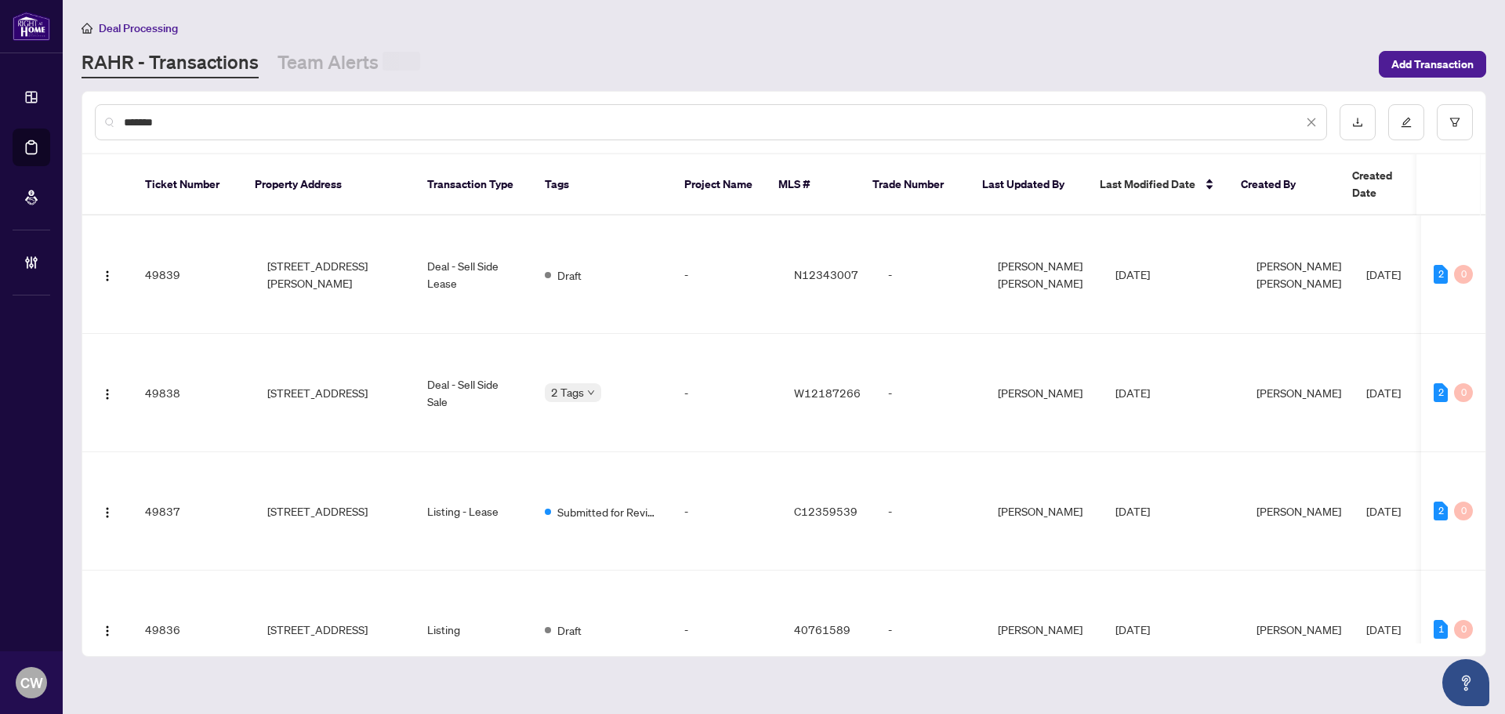
type input "*******"
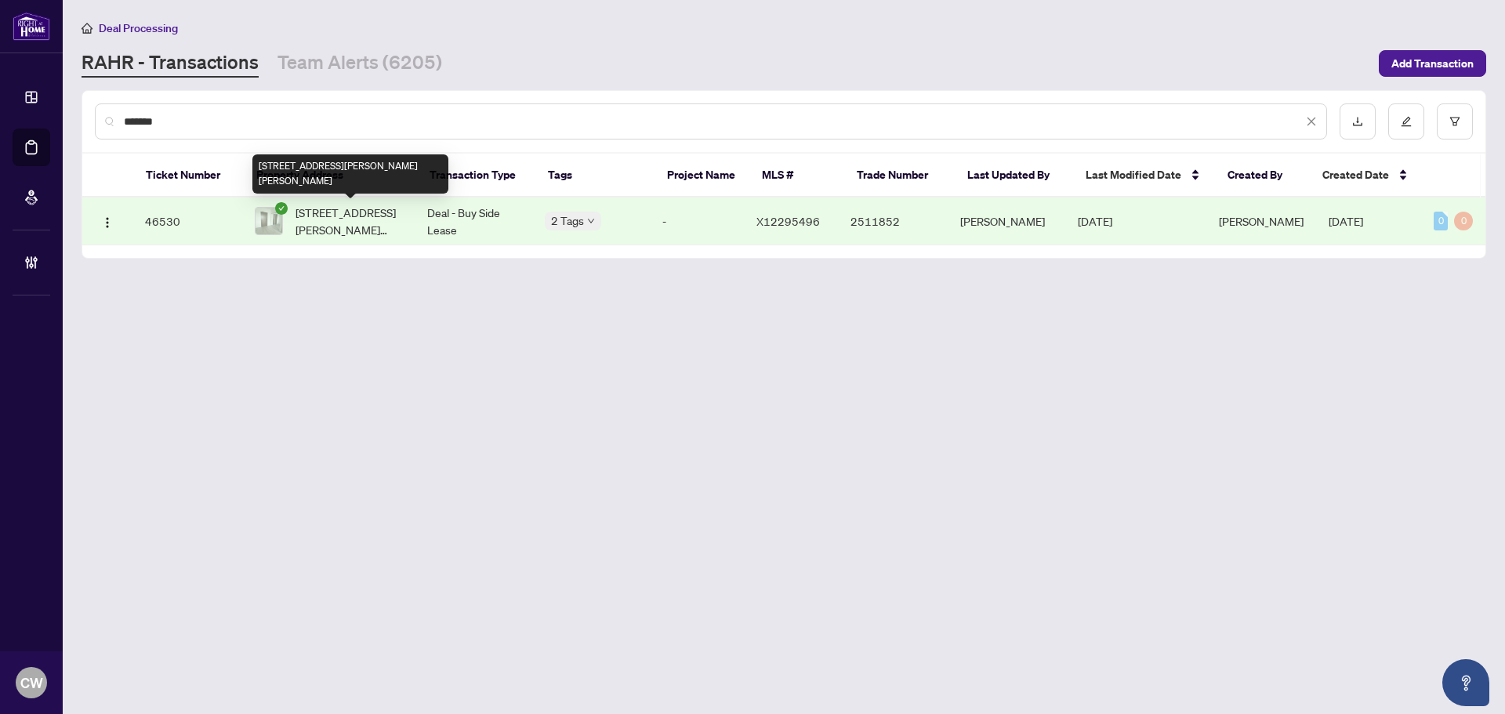
click at [346, 216] on span "404-2782 Barton St, Hamilton, Ontario L8E 2J8, Canada" at bounding box center [349, 221] width 107 height 34
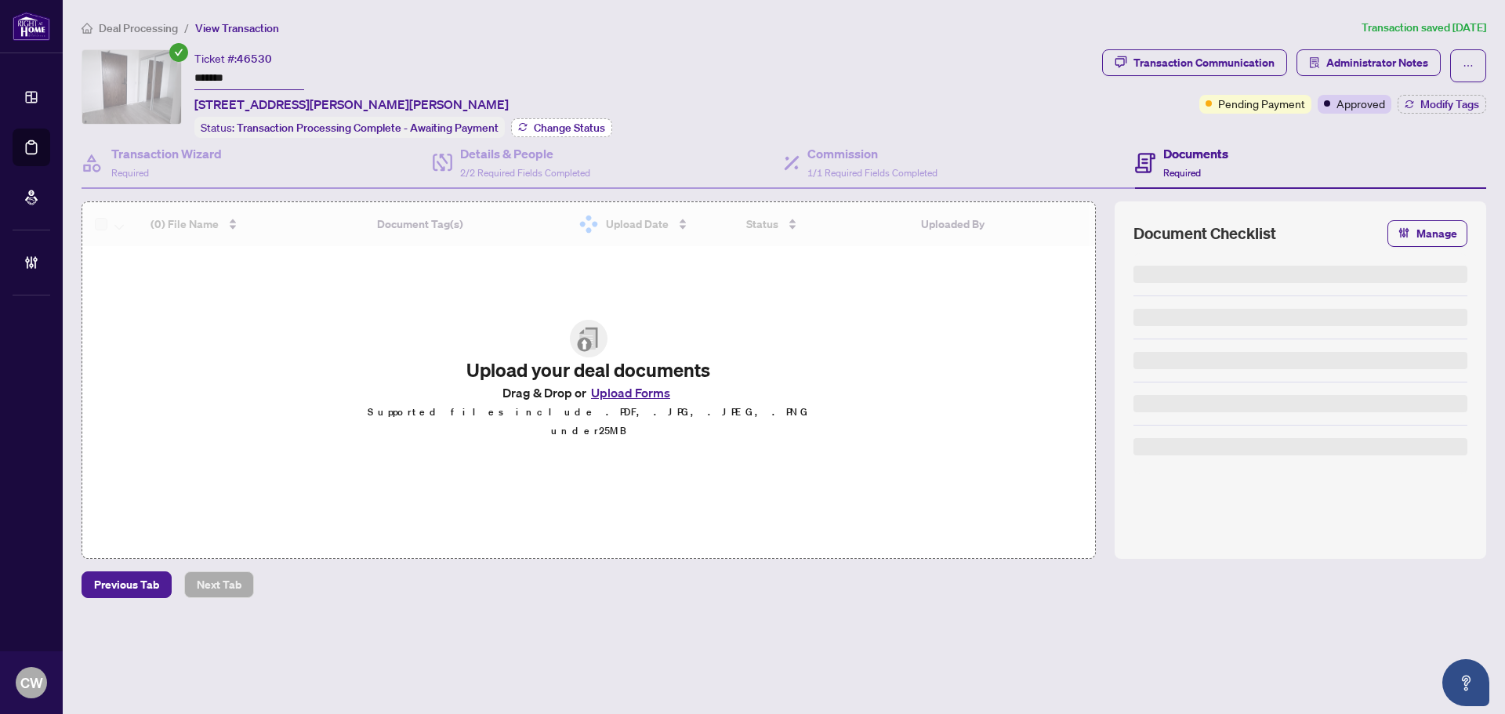
click at [577, 125] on span "Change Status" at bounding box center [569, 127] width 71 height 11
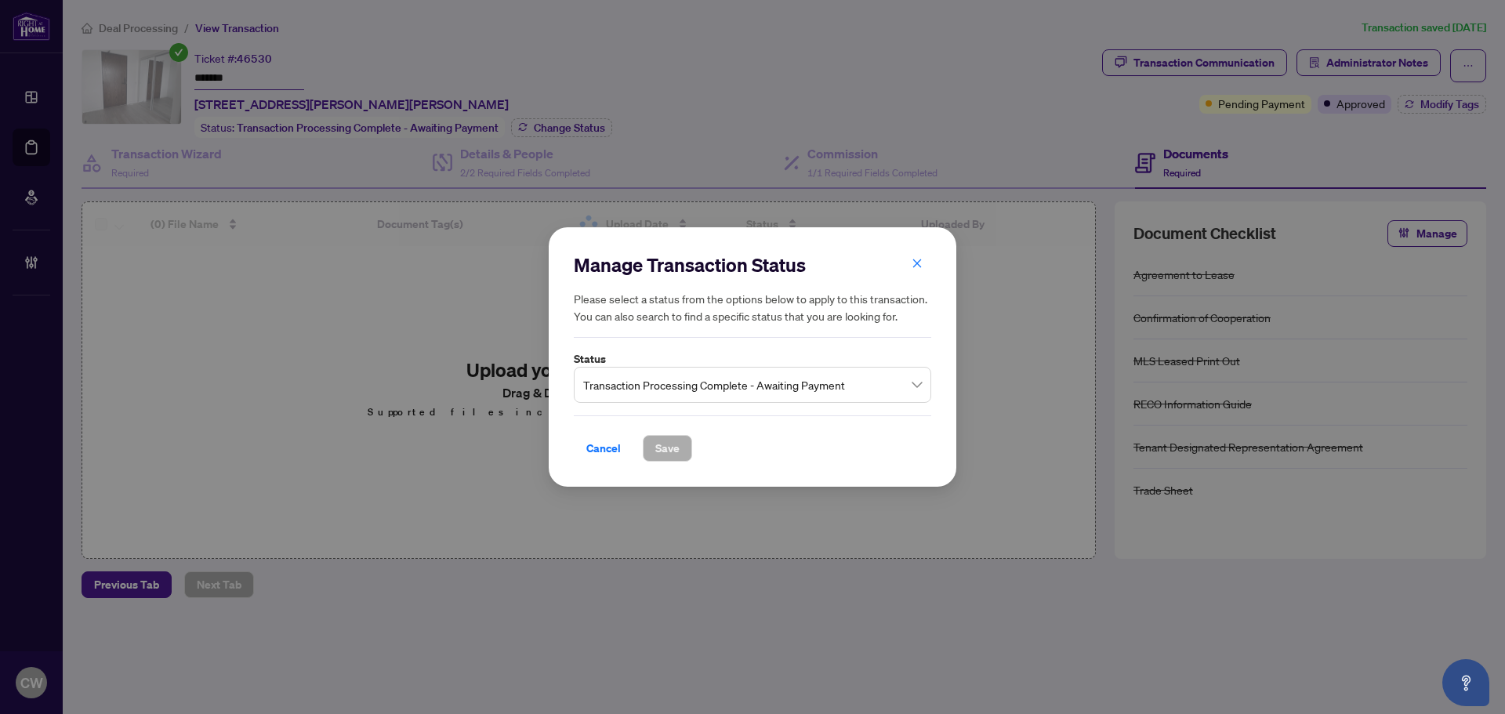
click at [781, 382] on span "Transaction Processing Complete - Awaiting Payment" at bounding box center [752, 385] width 339 height 30
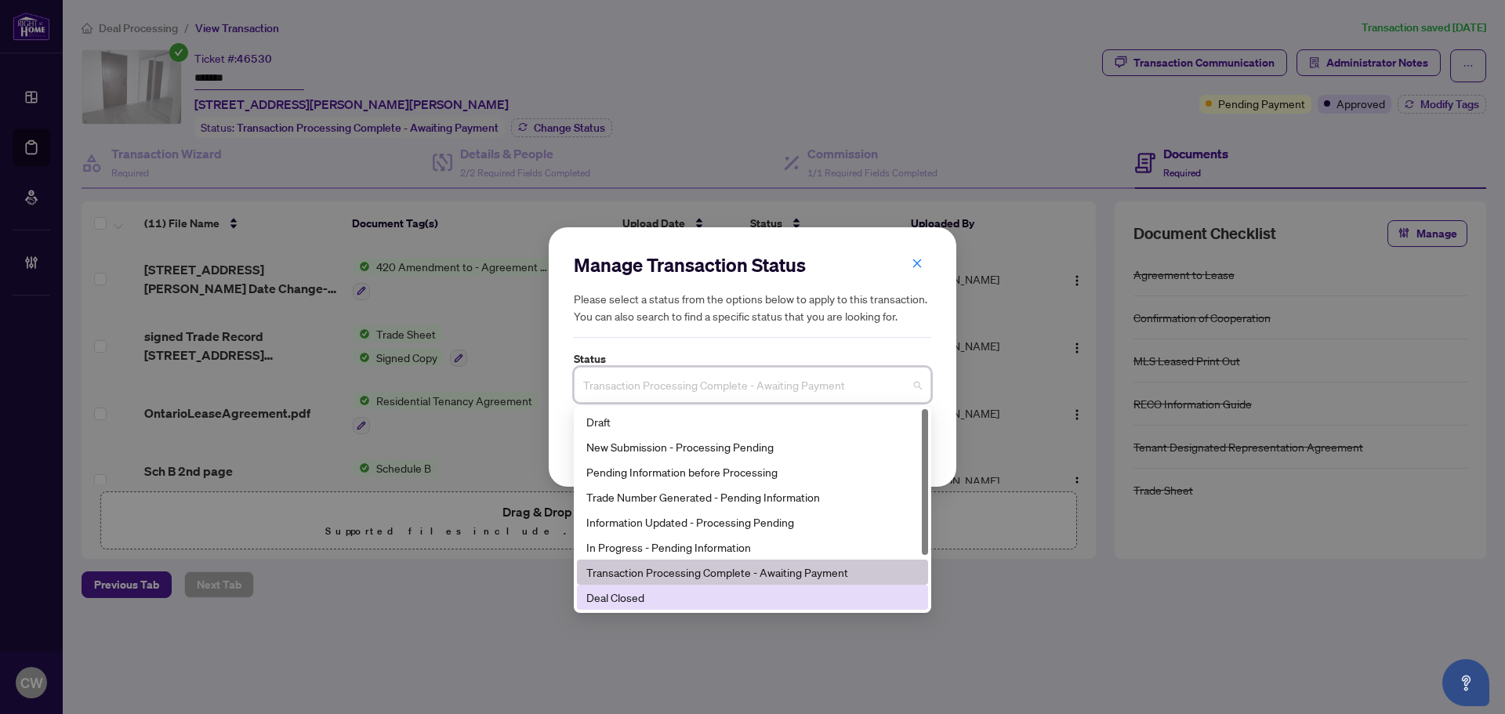
click at [681, 597] on div "Deal Closed" at bounding box center [752, 597] width 332 height 17
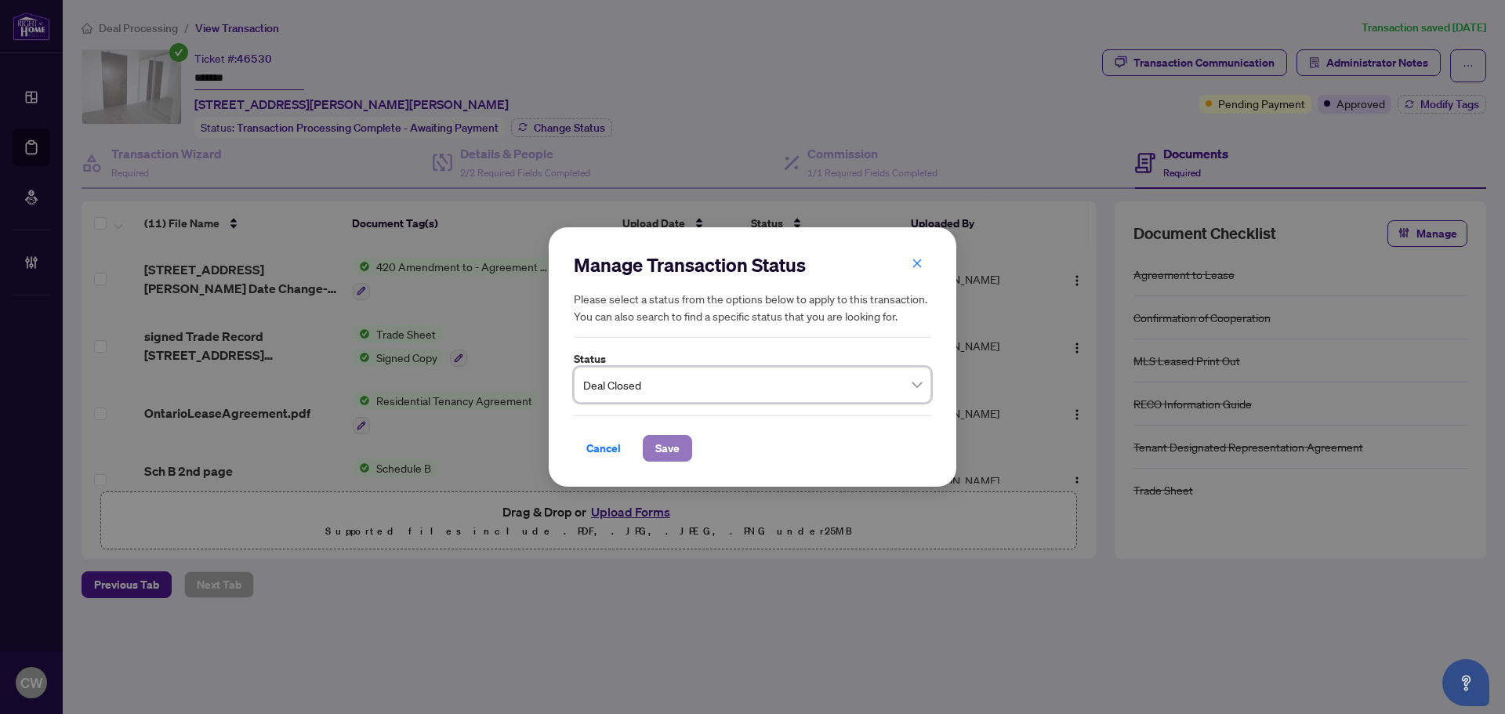
click at [670, 446] on span "Save" at bounding box center [667, 448] width 24 height 25
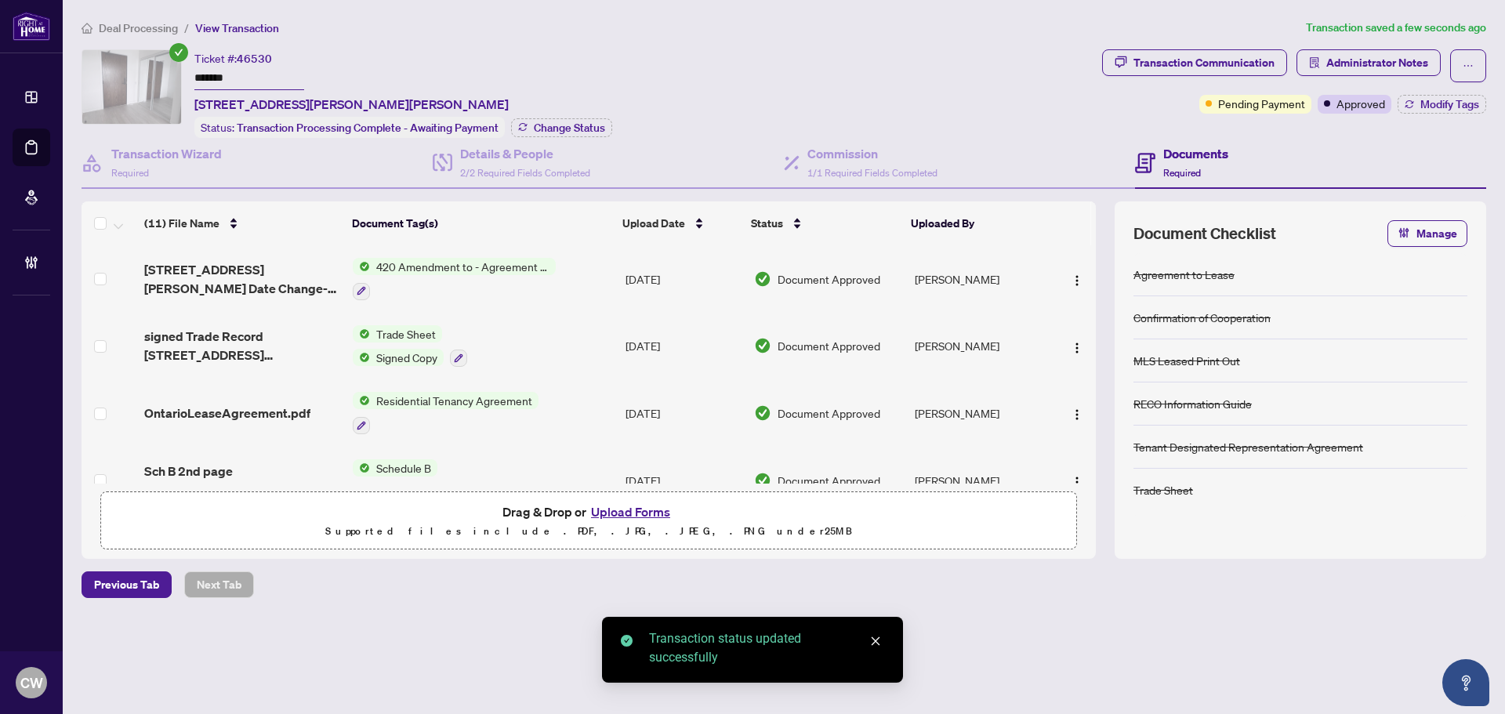
click at [1426, 93] on div "Transaction Communication Administrator Notes Pending Payment Approved Modify T…" at bounding box center [1294, 81] width 384 height 64
click at [1435, 103] on span "Modify Tags" at bounding box center [1450, 104] width 59 height 11
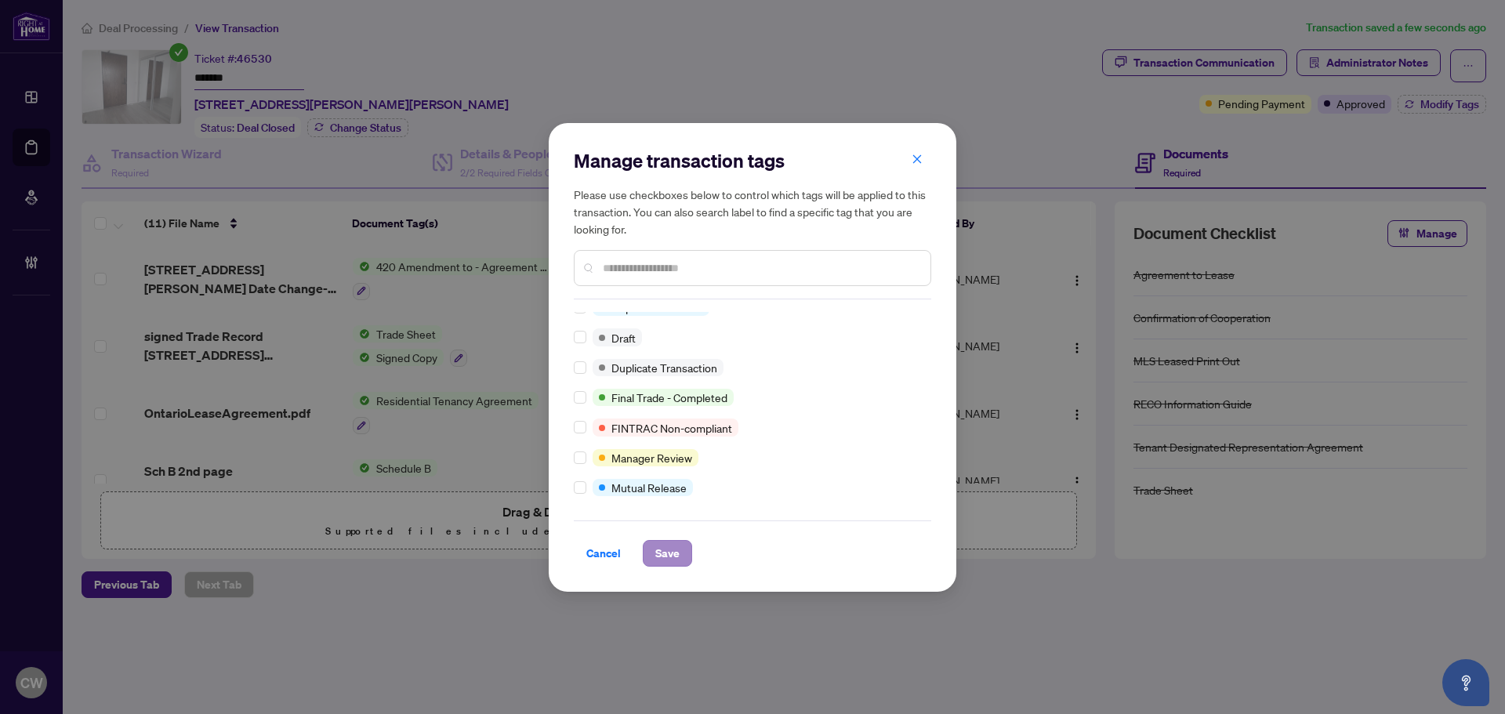
scroll to position [13, 0]
click at [684, 555] on button "Save" at bounding box center [667, 553] width 49 height 27
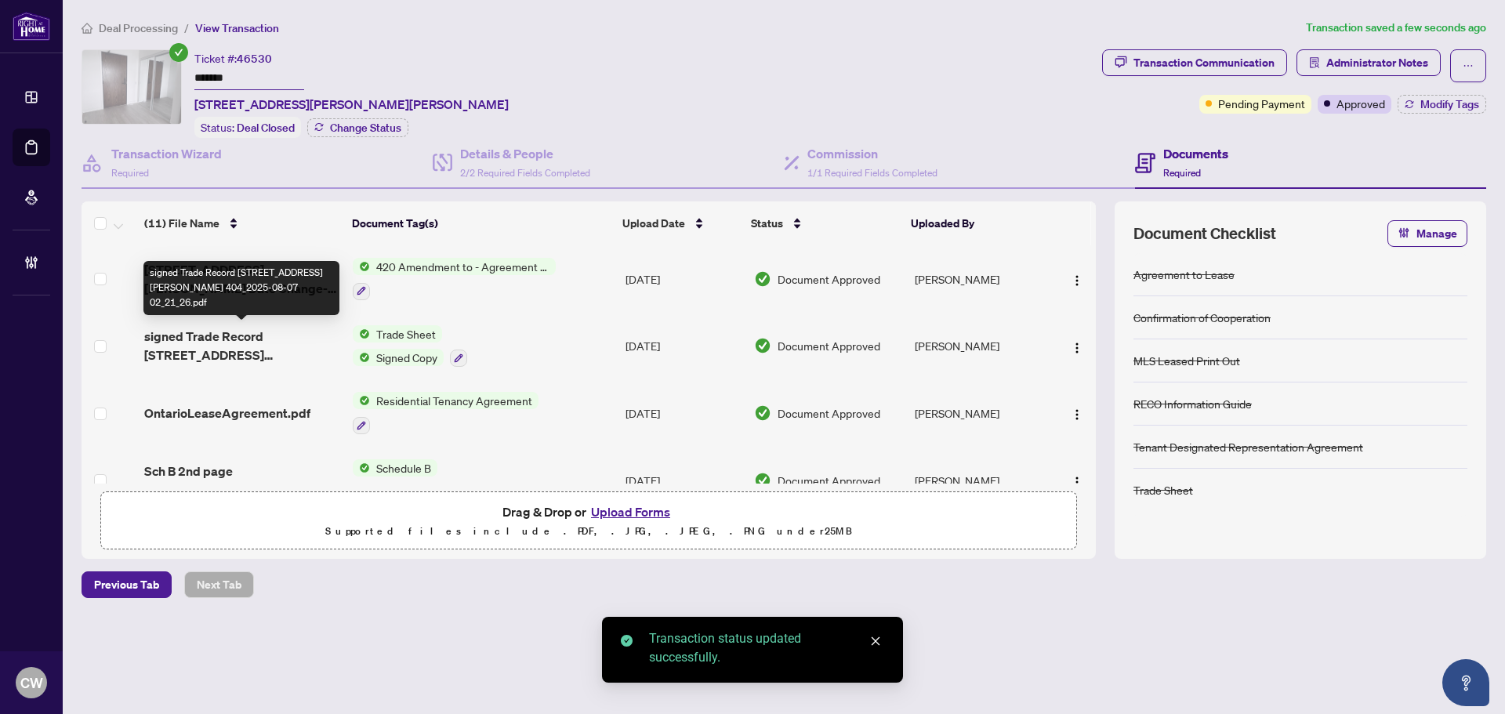
click at [246, 346] on span "signed Trade Record 2782 Barton Street 404_2025-08-07 02_21_26.pdf" at bounding box center [242, 346] width 196 height 38
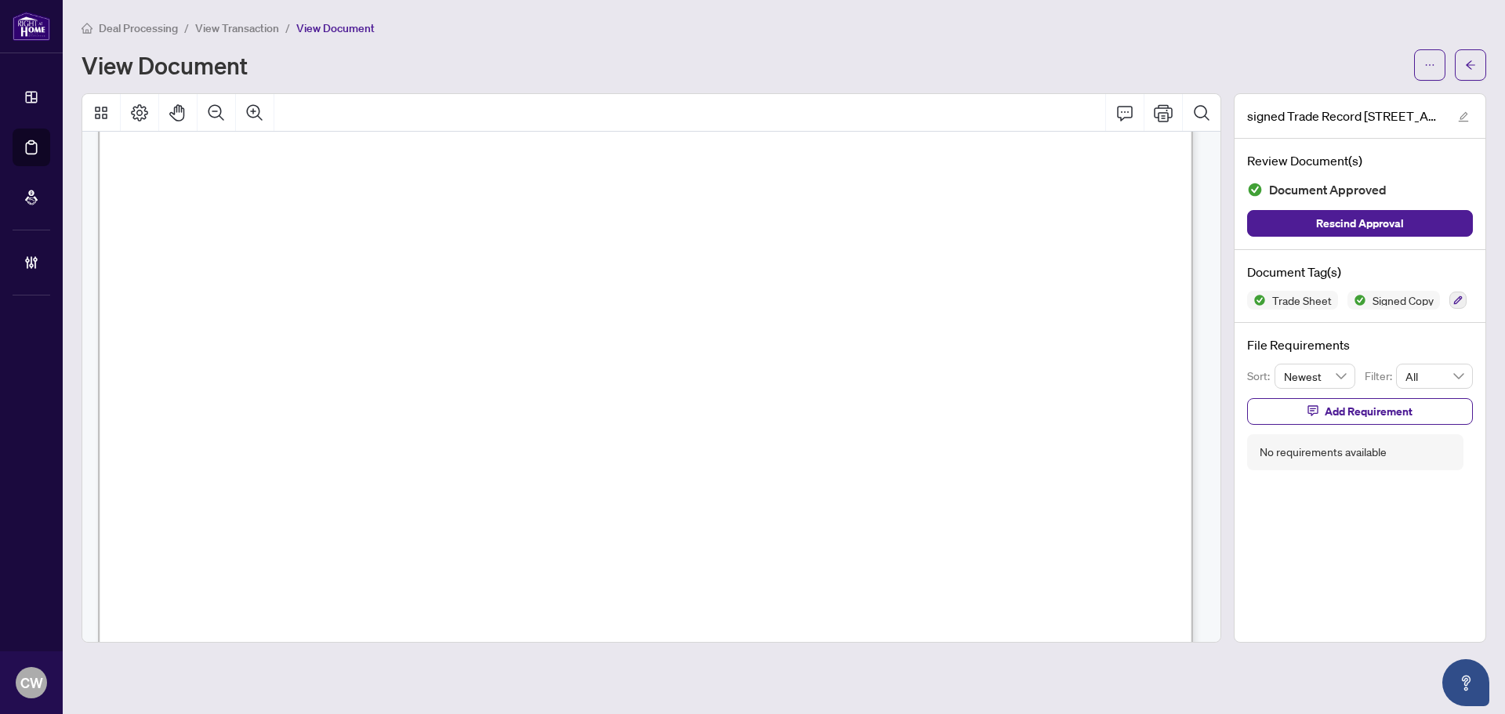
scroll to position [549, 0]
click at [1469, 60] on icon "arrow-left" at bounding box center [1470, 65] width 11 height 11
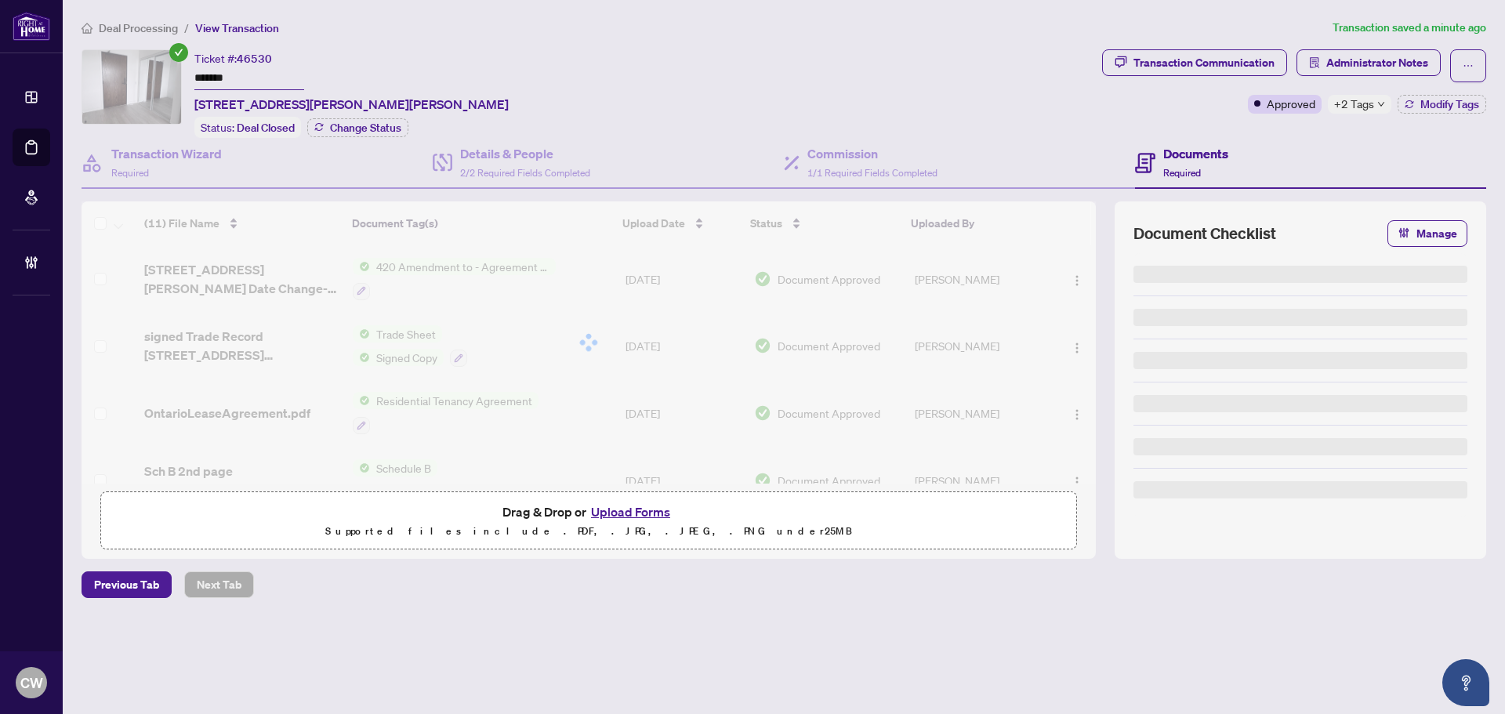
type input "*******"
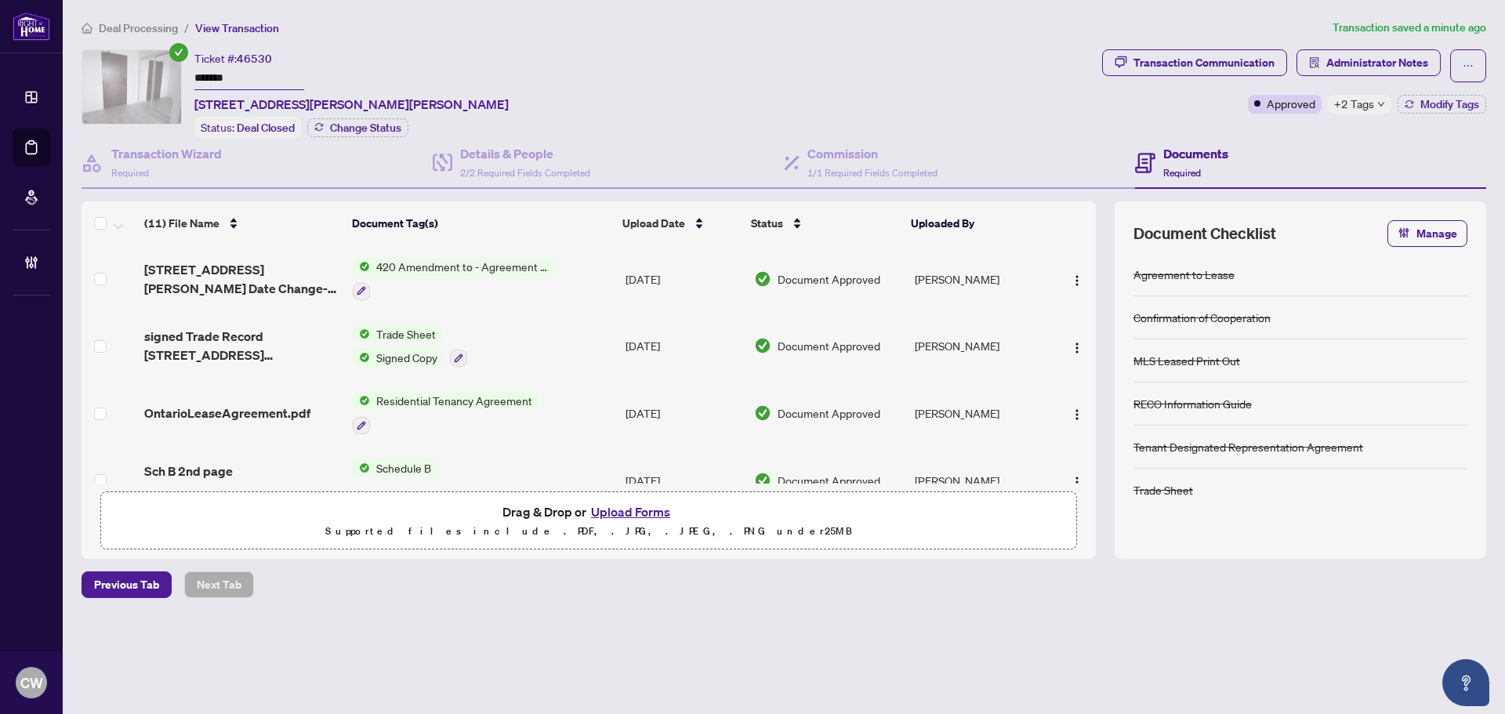
click at [634, 511] on button "Upload Forms" at bounding box center [630, 512] width 89 height 20
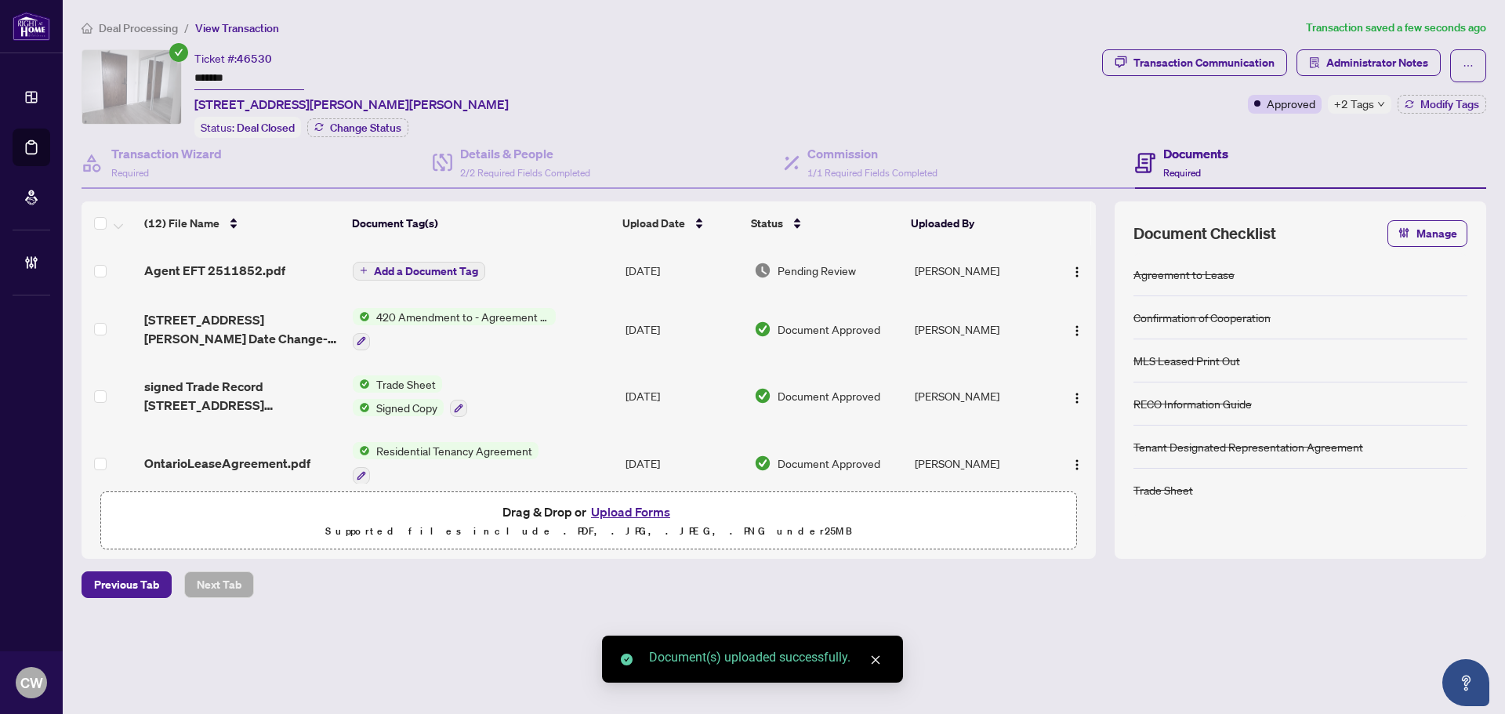
click at [460, 269] on span "Add a Document Tag" at bounding box center [426, 271] width 104 height 11
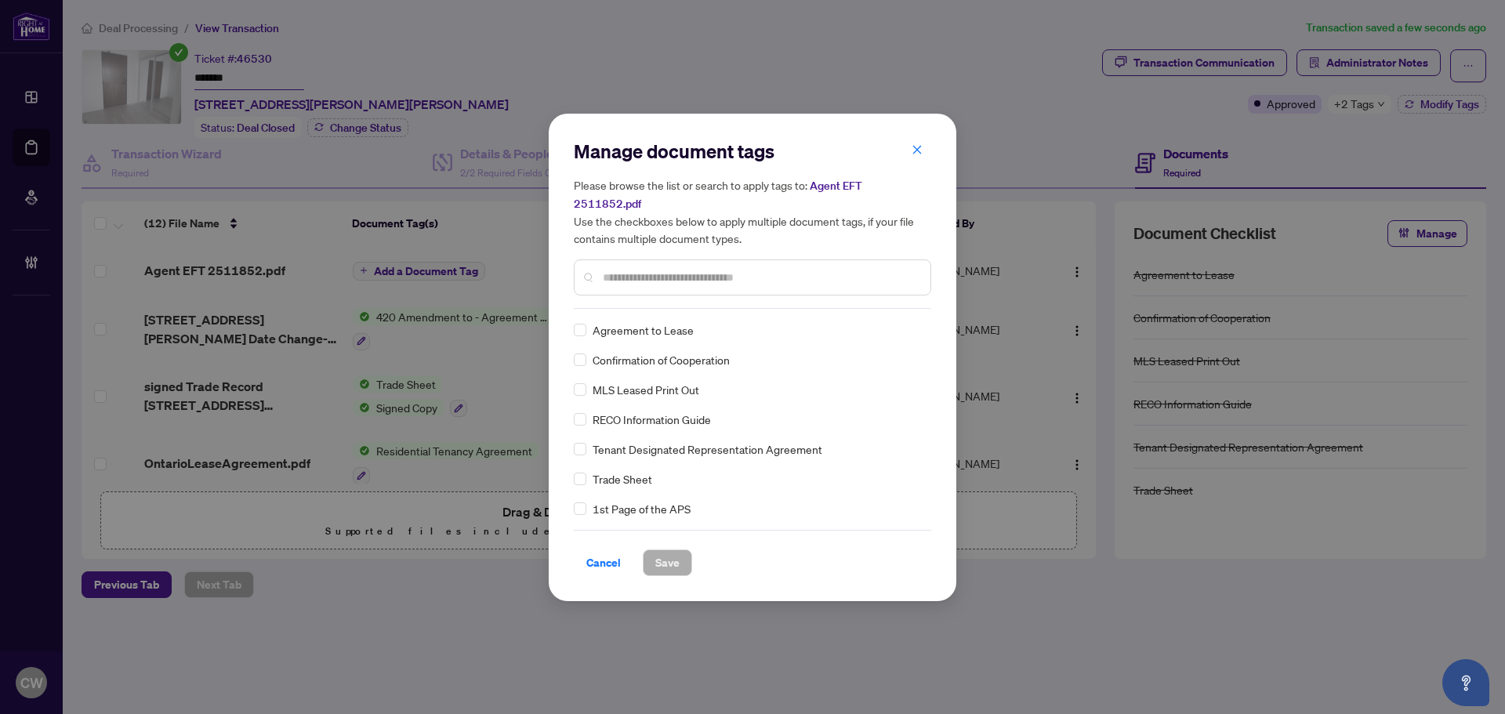
click at [653, 269] on input "text" at bounding box center [760, 277] width 315 height 17
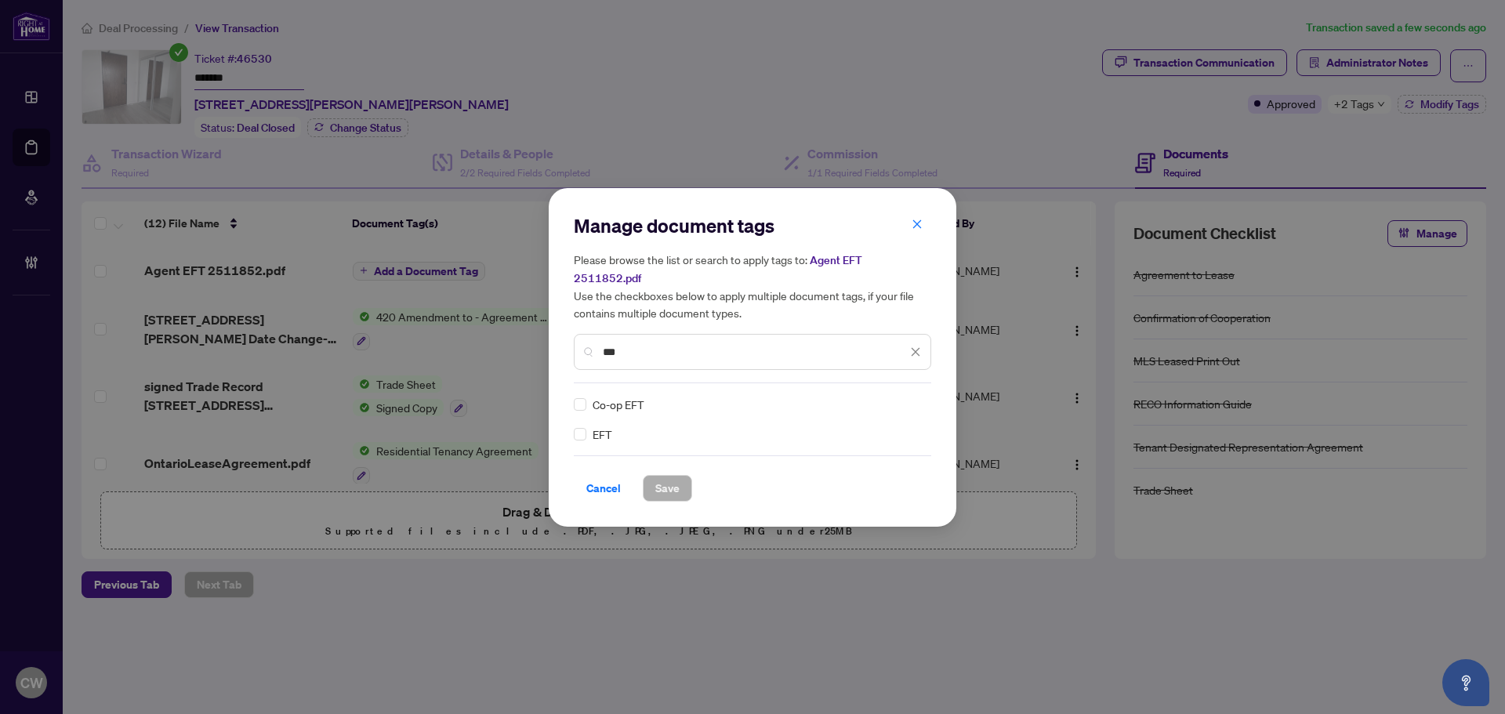
type input "***"
click at [904, 397] on img at bounding box center [899, 405] width 16 height 16
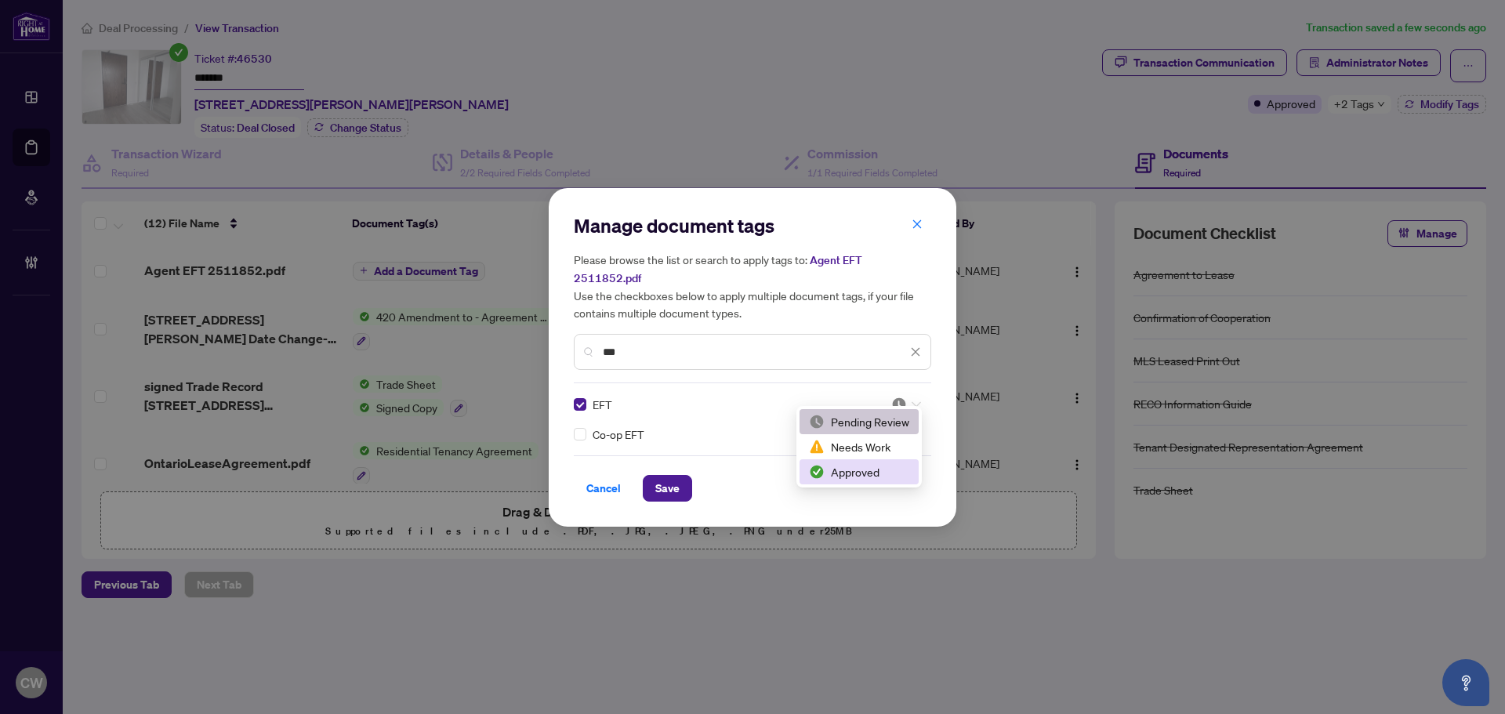
drag, startPoint x: 873, startPoint y: 463, endPoint x: 744, endPoint y: 475, distance: 129.9
click at [872, 465] on div "Approved" at bounding box center [859, 471] width 100 height 17
click at [671, 481] on span "Save" at bounding box center [667, 488] width 24 height 25
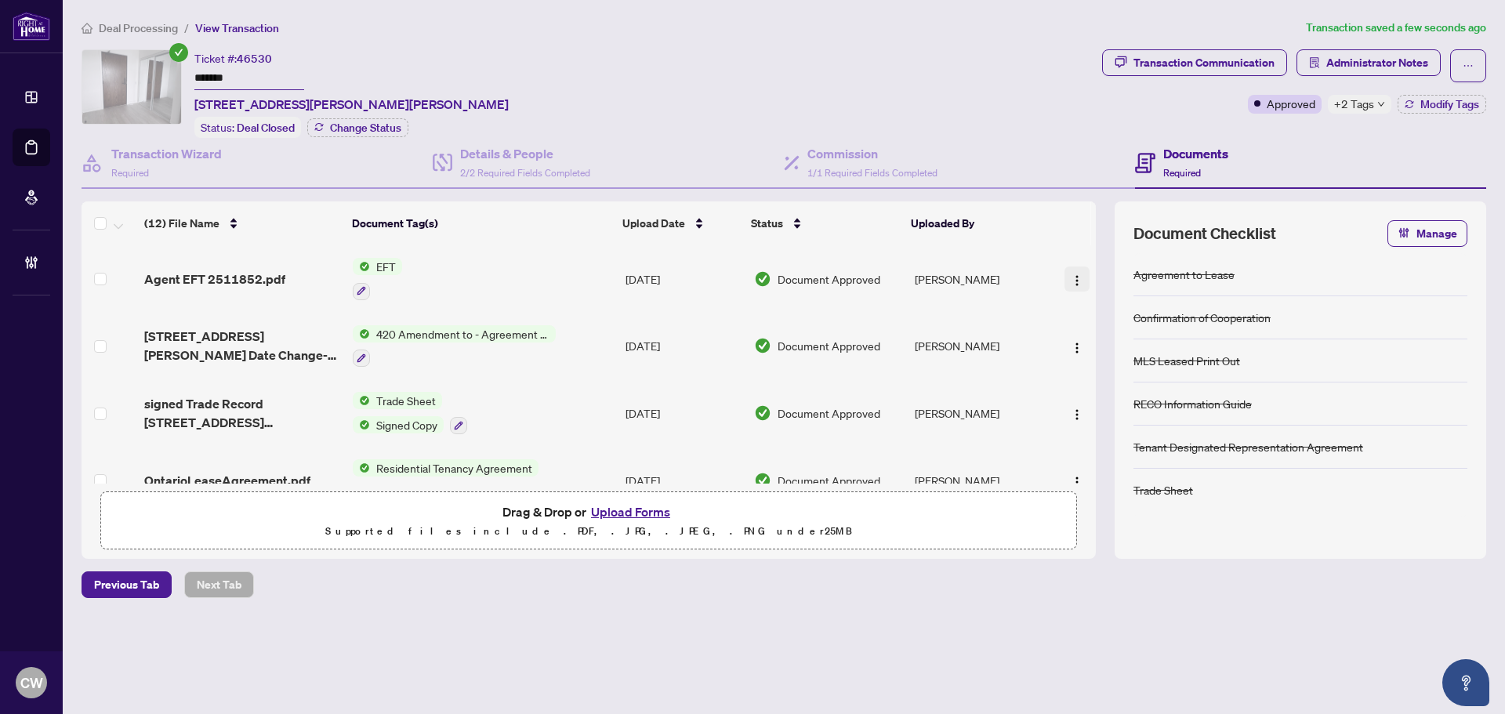
click at [1071, 275] on img "button" at bounding box center [1077, 280] width 13 height 13
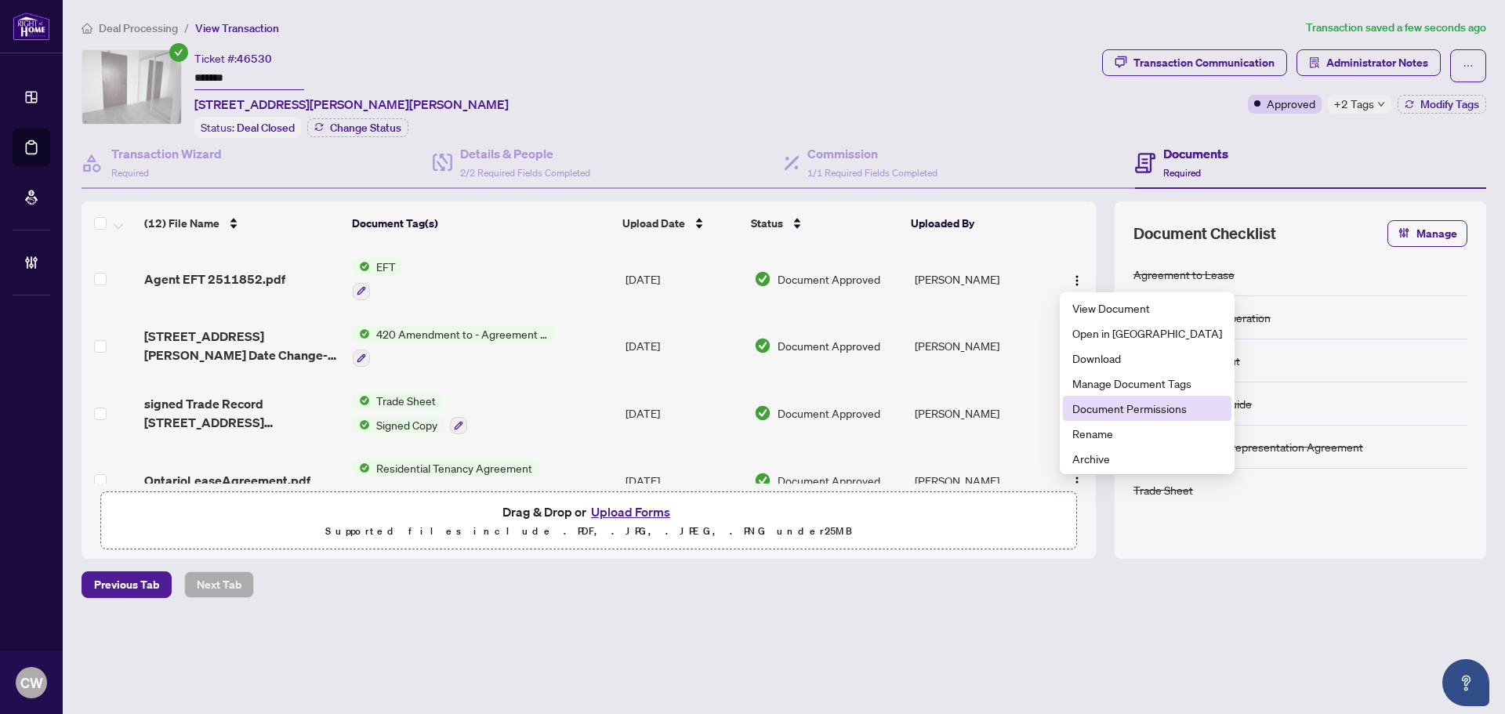
click at [1088, 405] on span "Document Permissions" at bounding box center [1148, 408] width 150 height 17
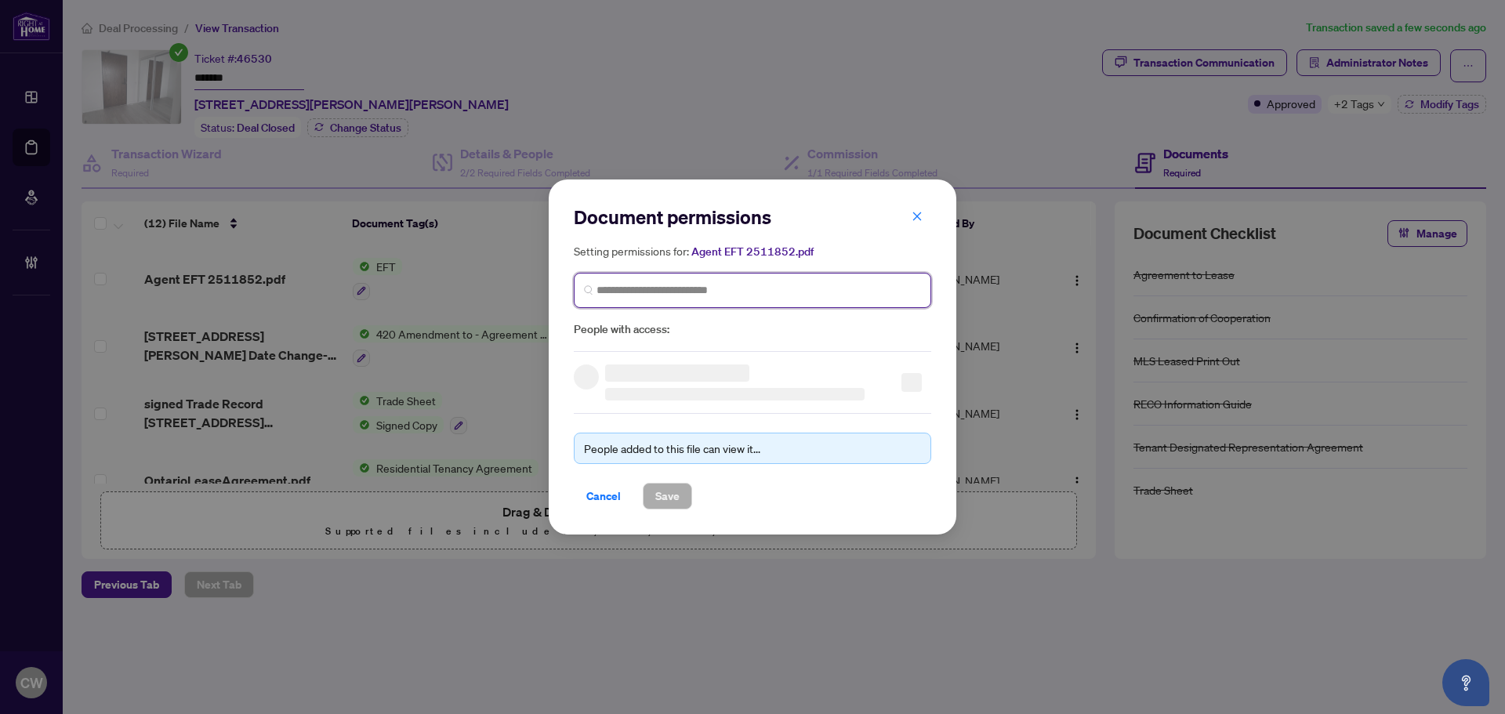
click at [814, 295] on input "search" at bounding box center [759, 290] width 325 height 16
paste input "**********"
type input "**********"
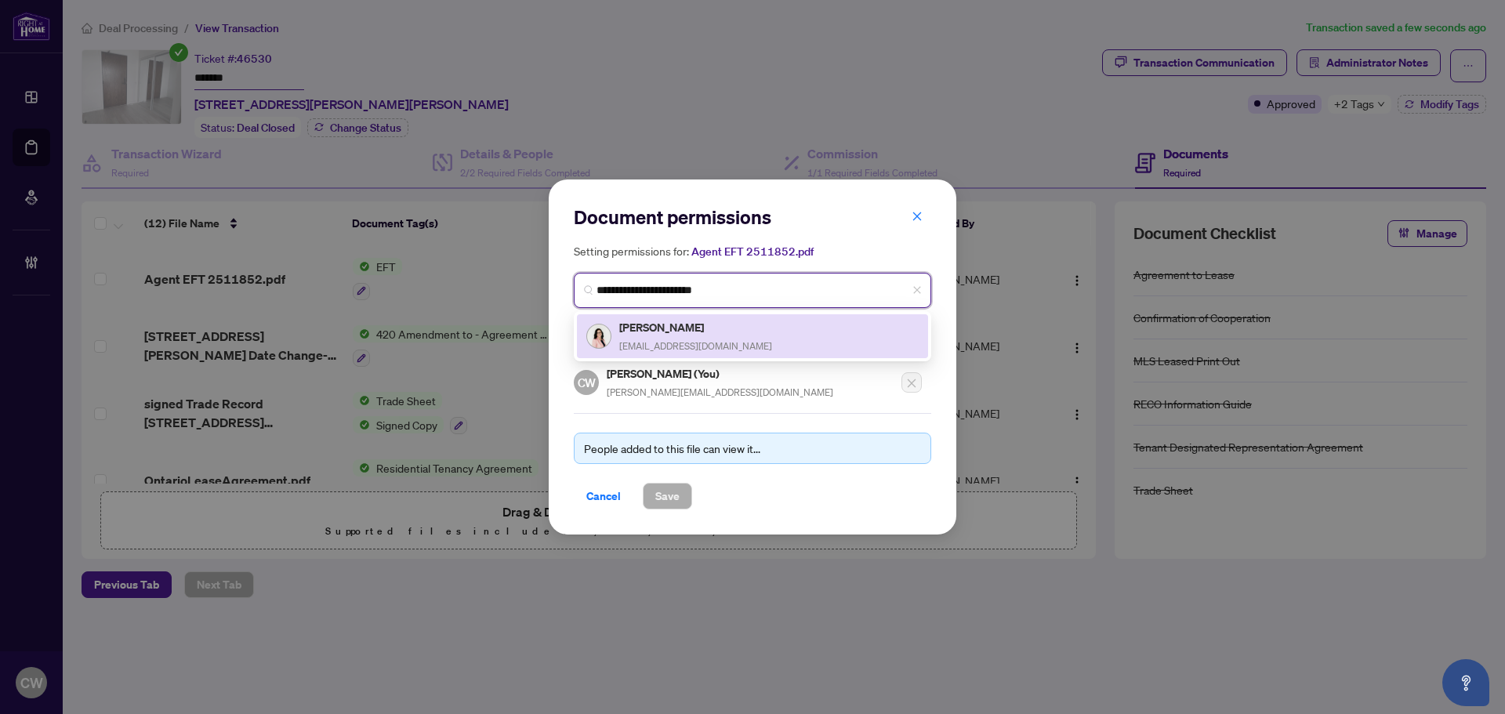
click at [675, 332] on h5 "Mahsa Satoungar" at bounding box center [695, 327] width 153 height 18
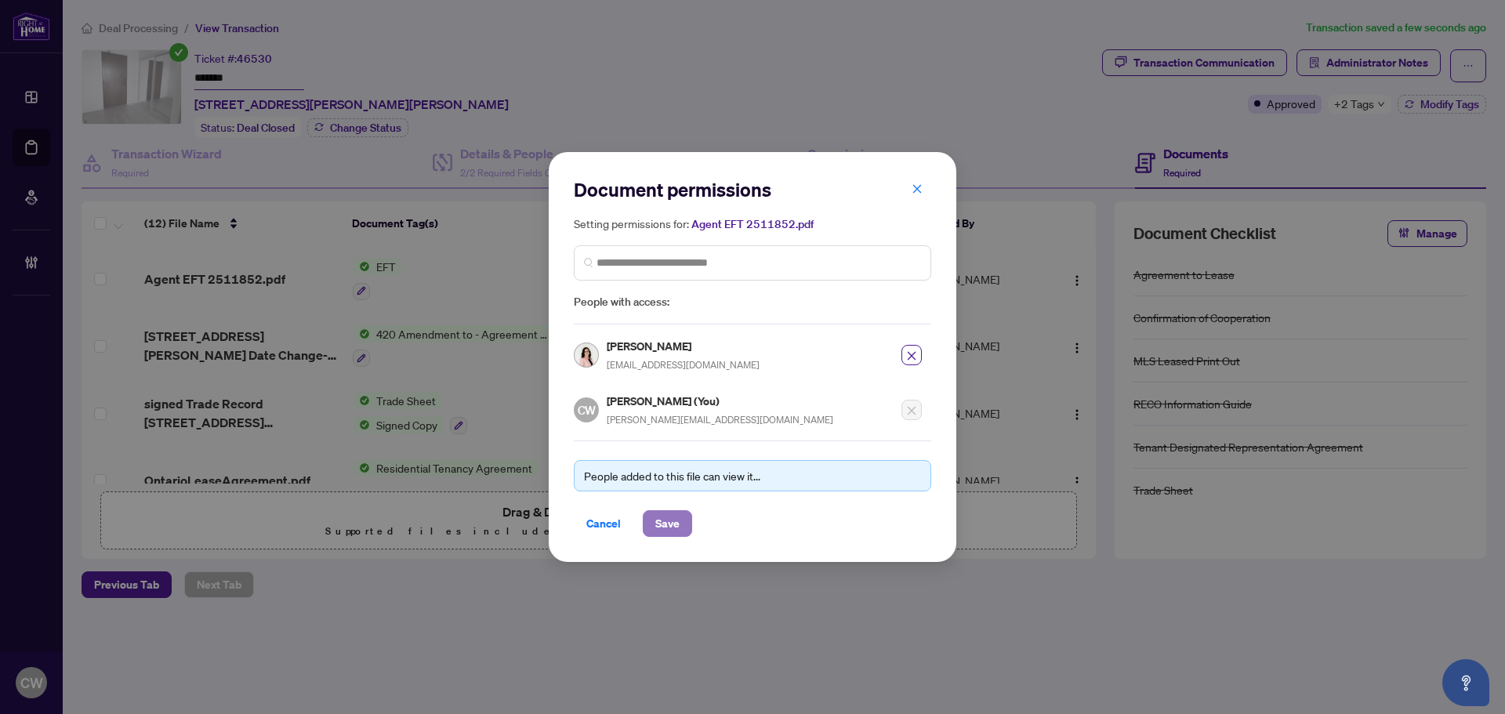
click at [665, 517] on span "Save" at bounding box center [667, 523] width 24 height 25
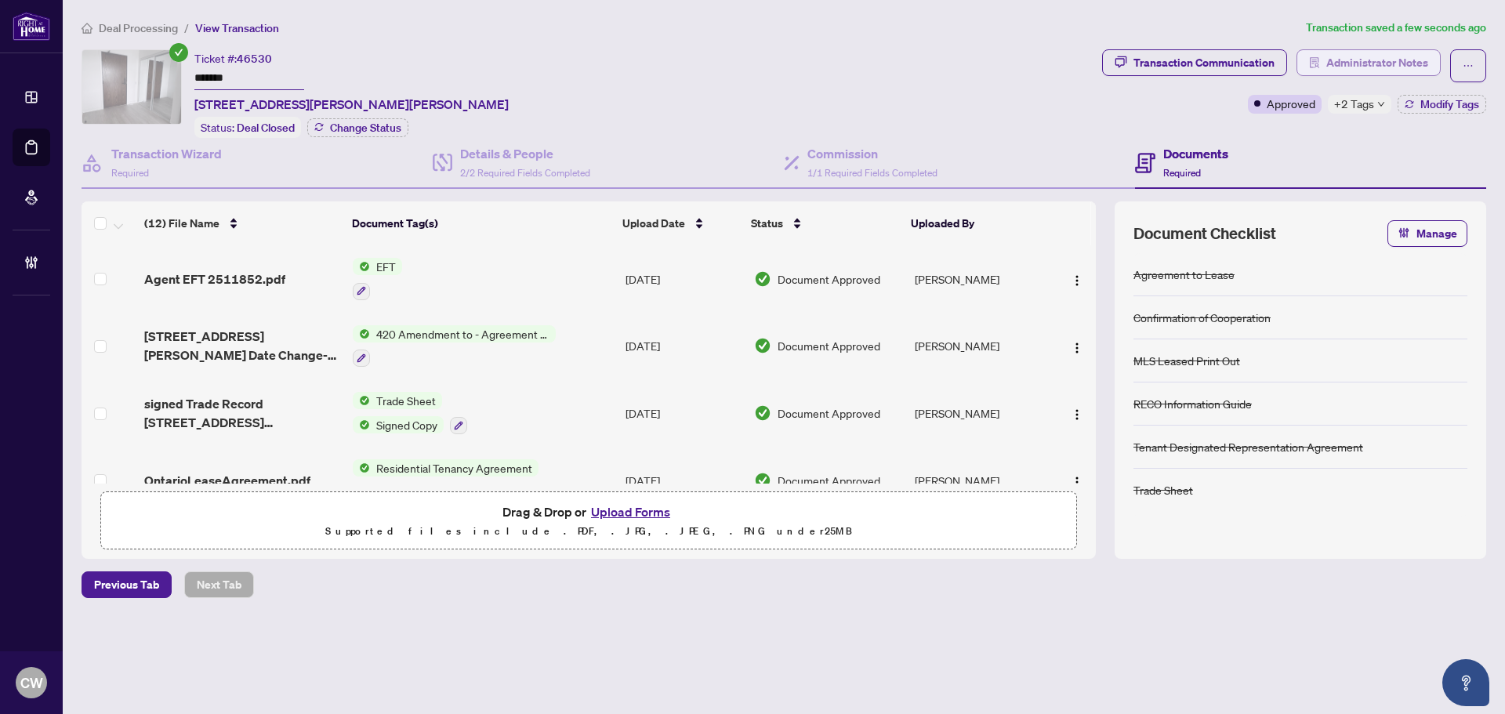
click at [1404, 67] on span "Administrator Notes" at bounding box center [1378, 62] width 102 height 25
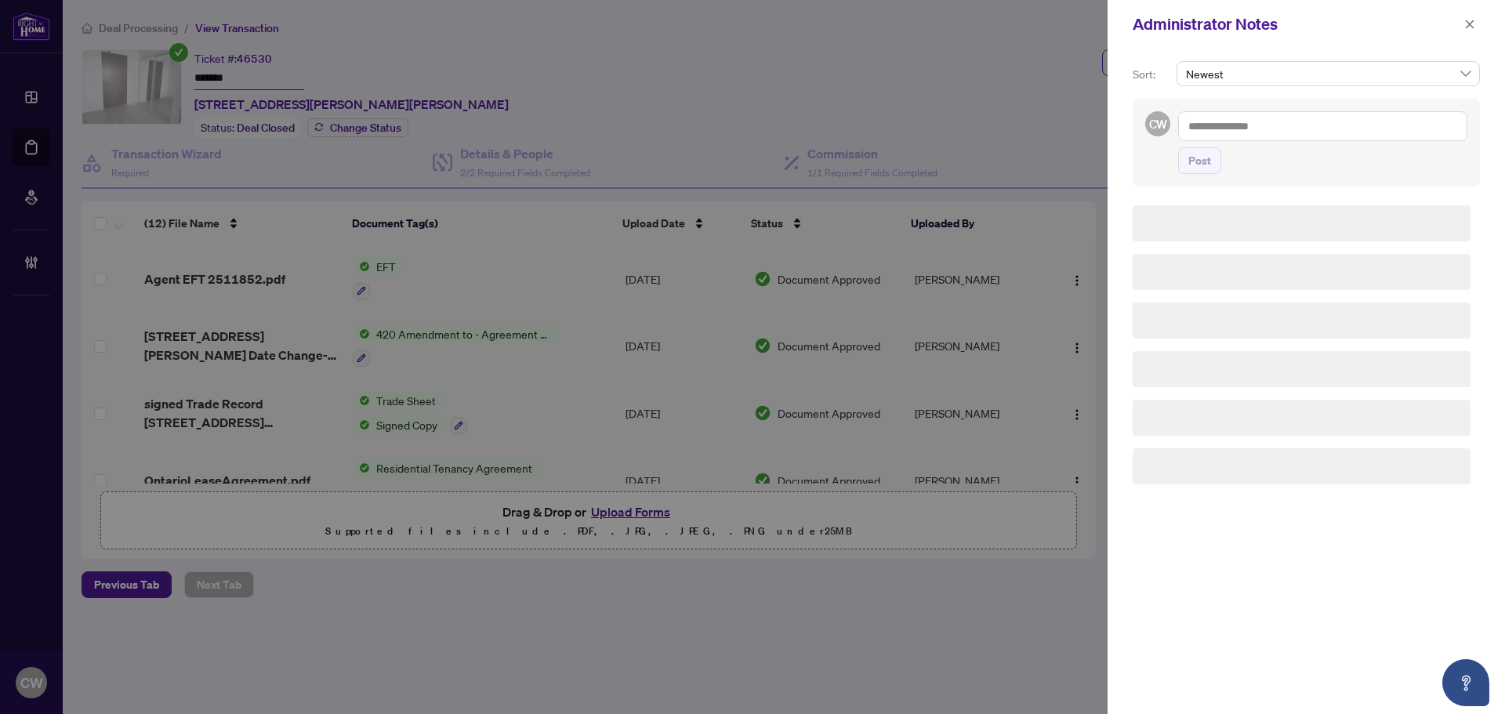
click at [1247, 139] on textarea at bounding box center [1322, 126] width 289 height 30
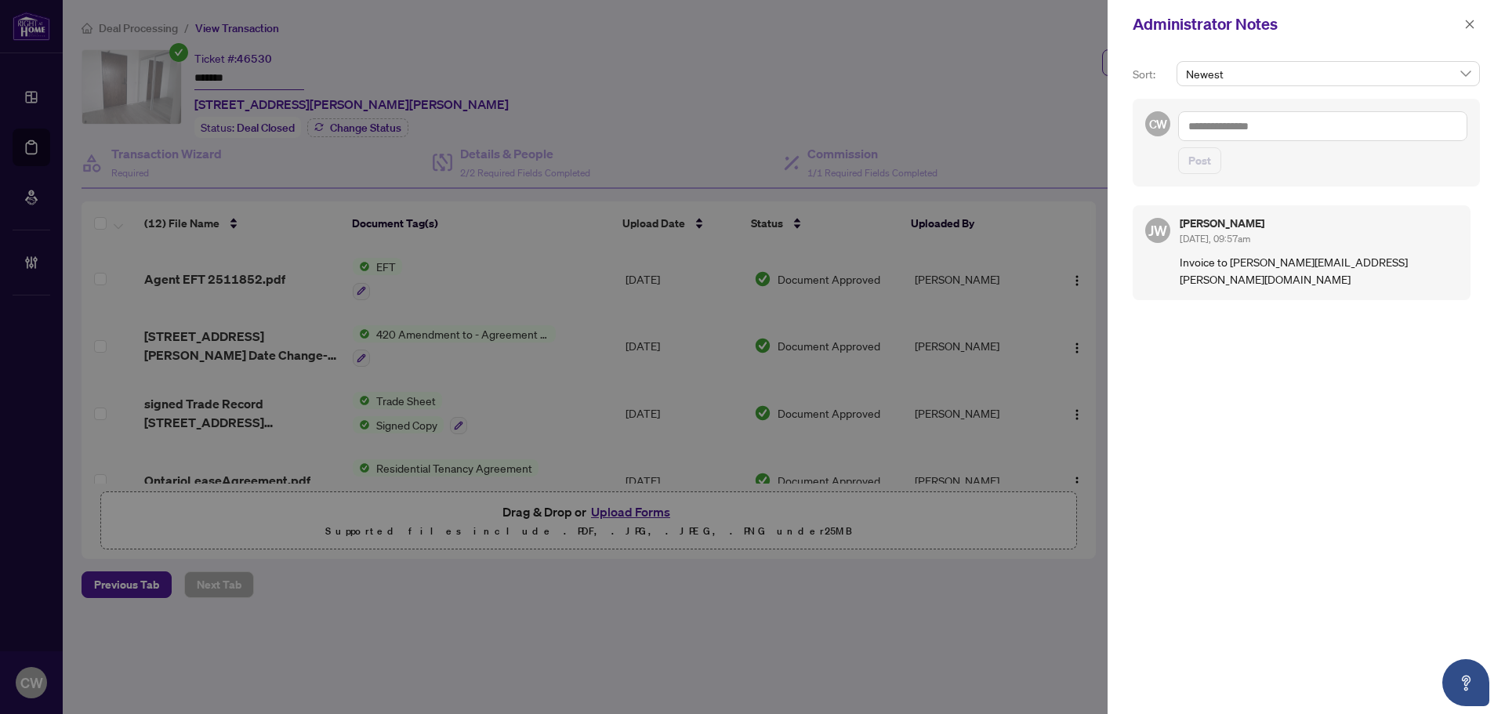
paste textarea "**********"
type textarea "**********"
click at [1203, 165] on span "Post" at bounding box center [1200, 160] width 23 height 25
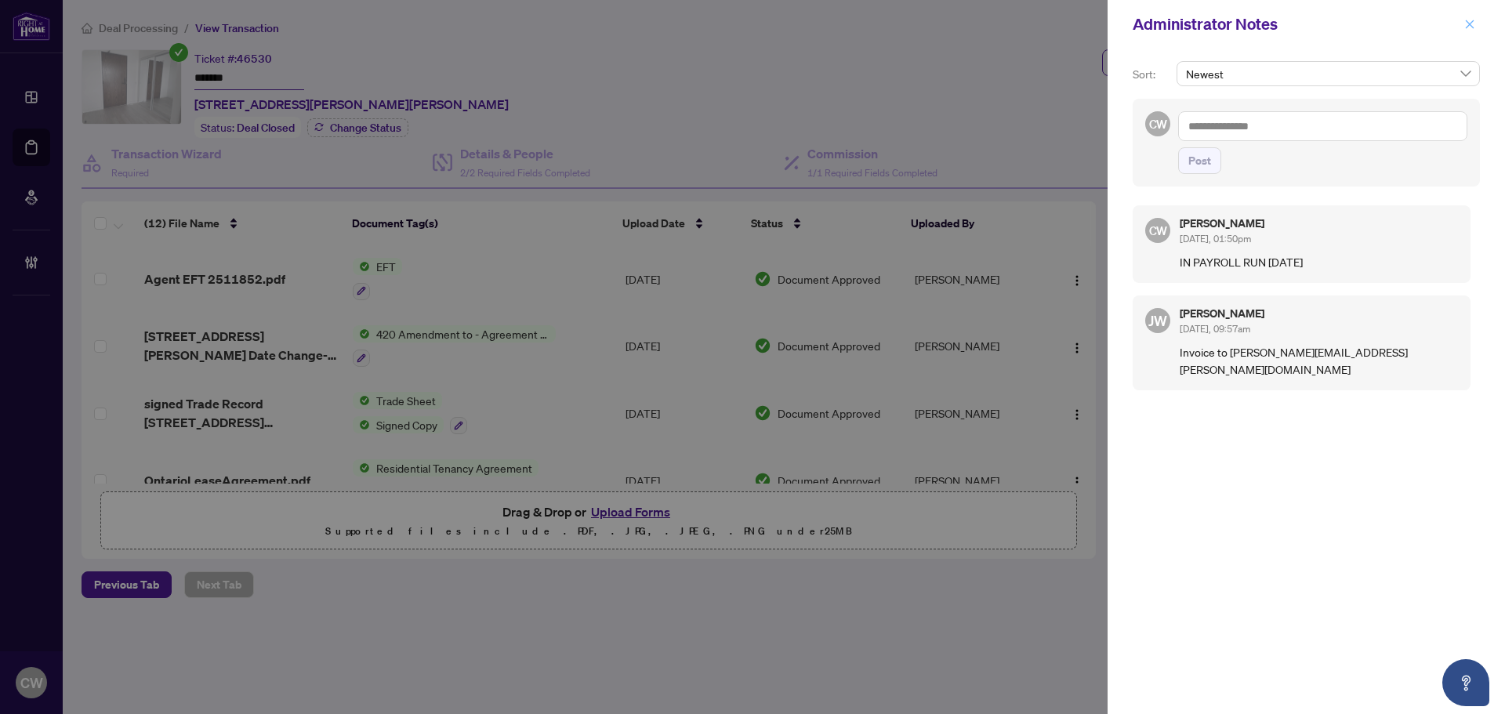
click at [1472, 20] on icon "close" at bounding box center [1470, 24] width 11 height 11
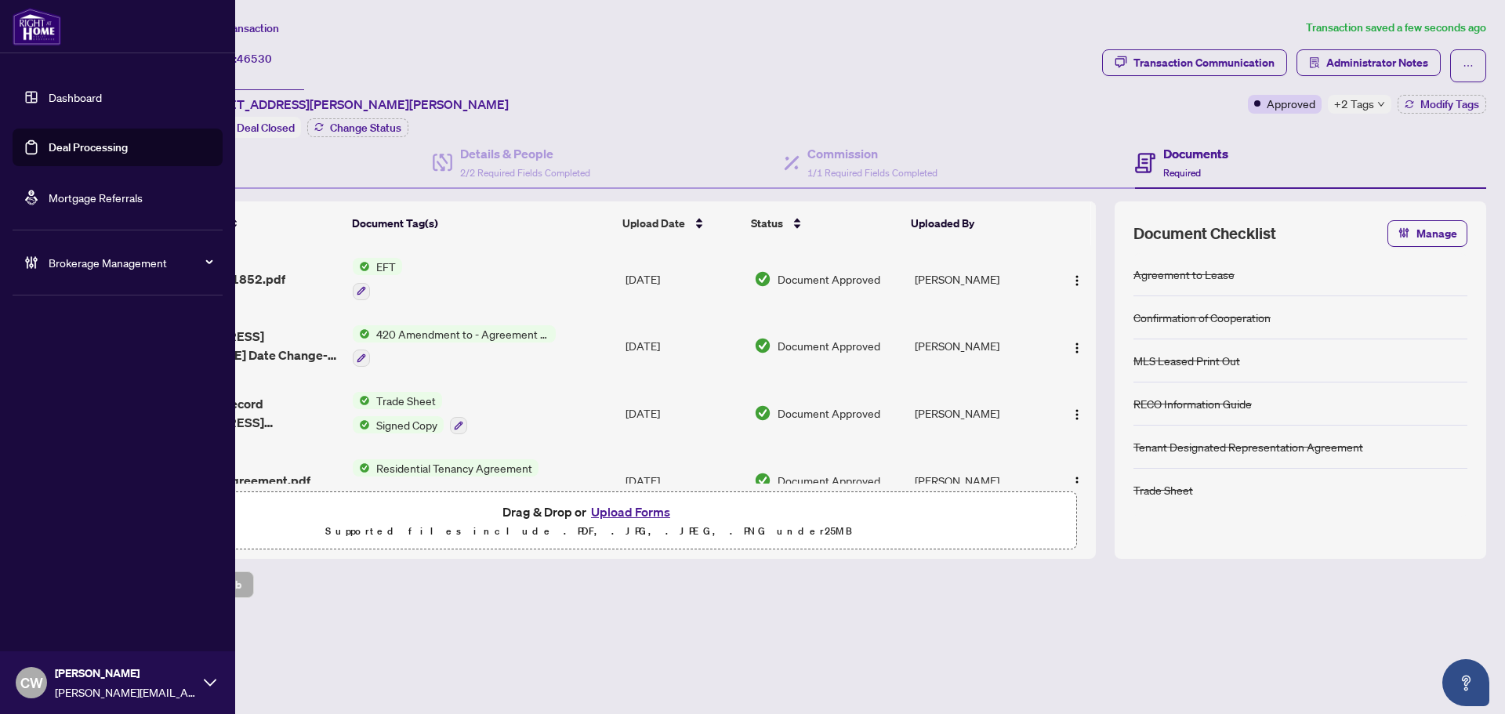
click at [49, 151] on link "Deal Processing" at bounding box center [88, 147] width 79 height 14
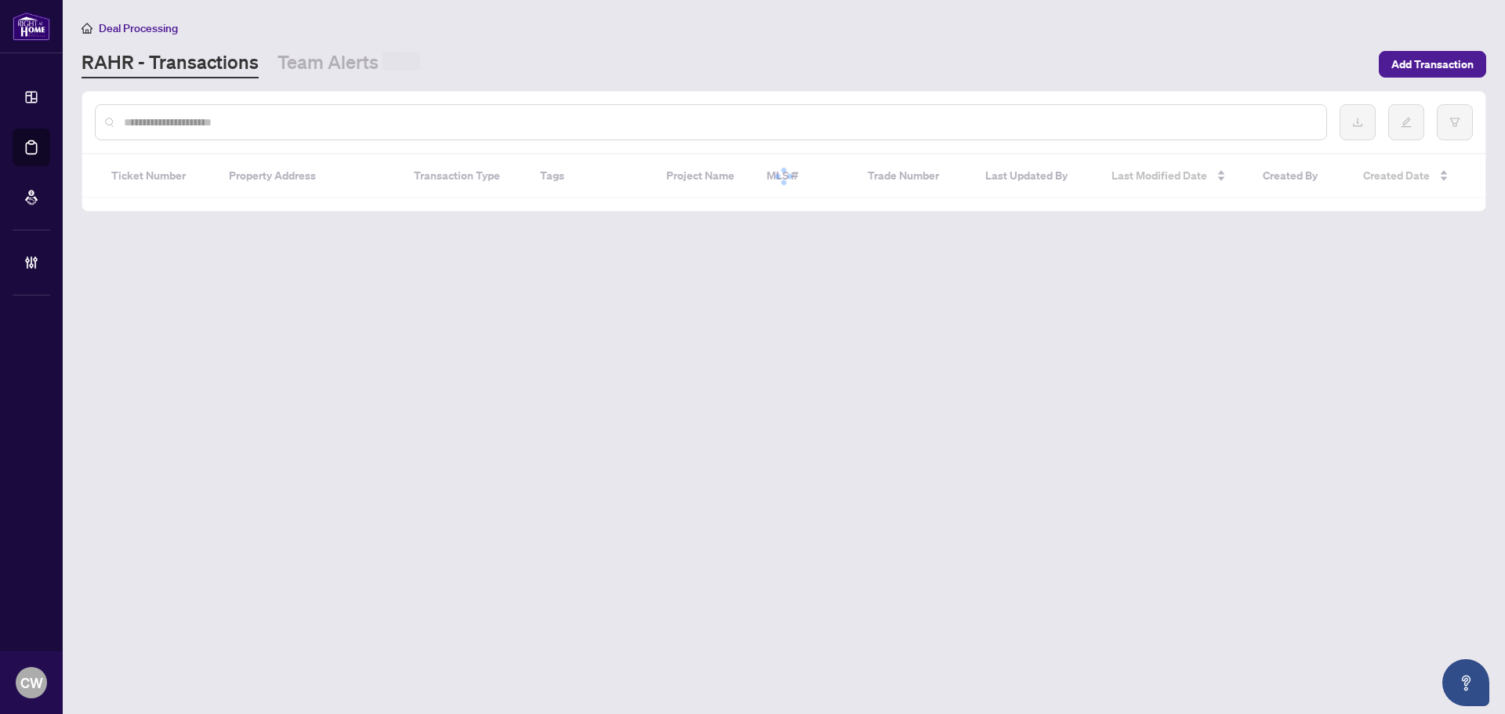
click at [318, 118] on input "text" at bounding box center [719, 122] width 1190 height 17
paste input "*******"
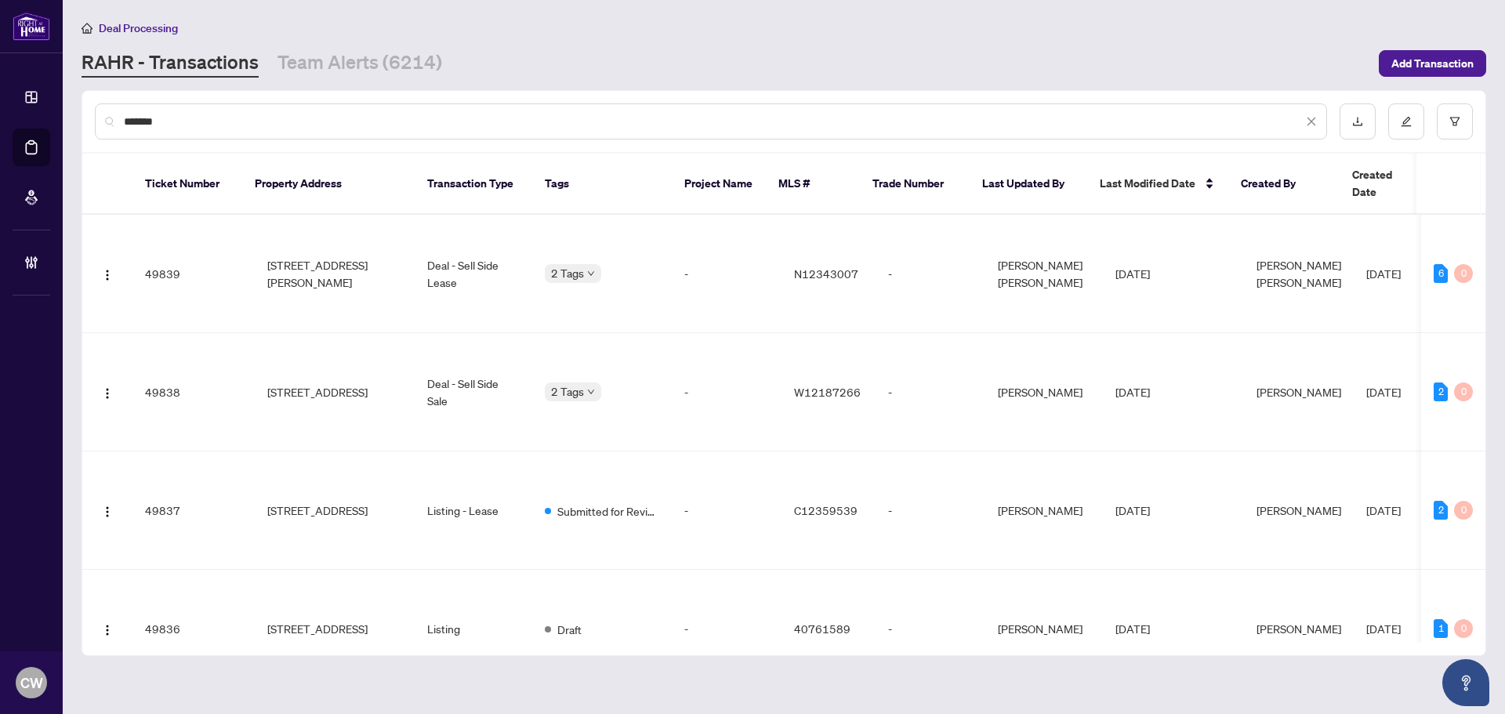
type input "*******"
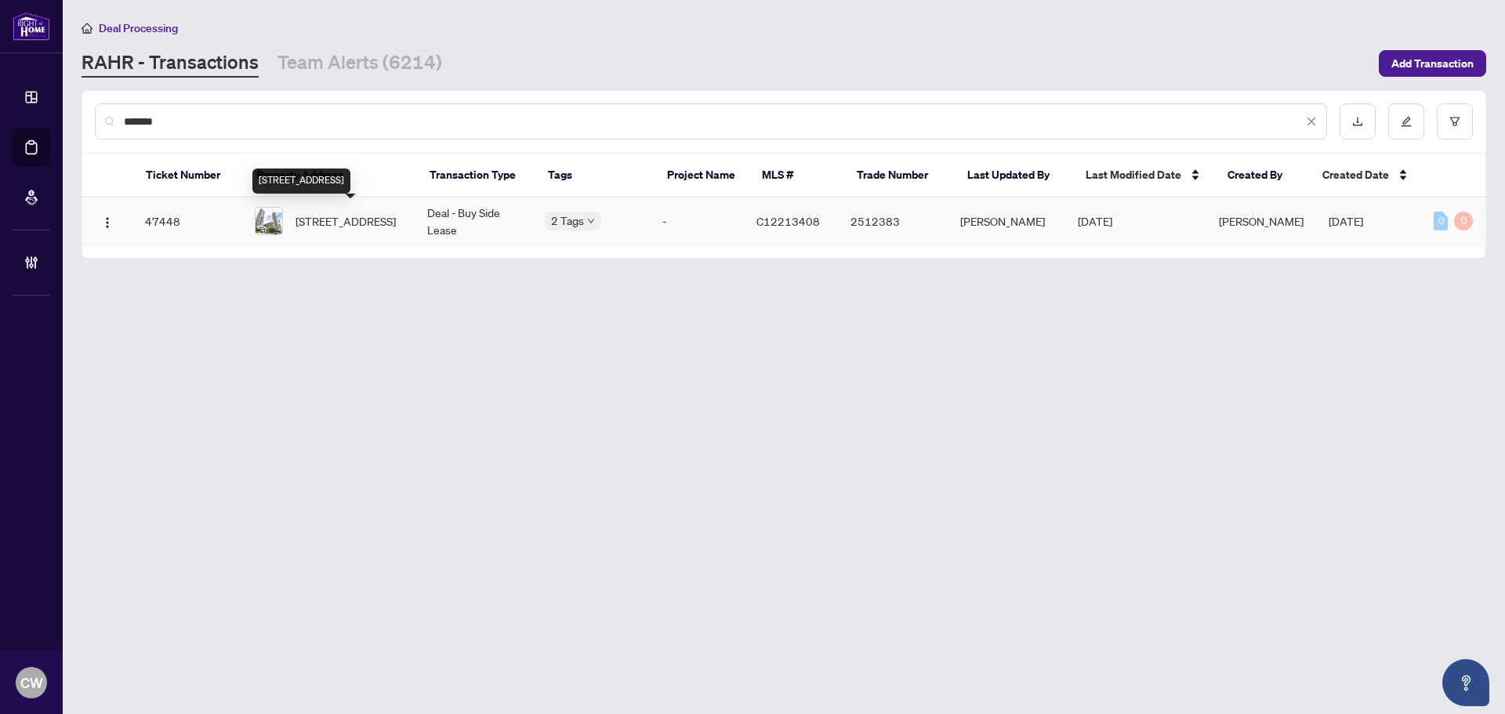
click at [336, 218] on span "4105-25 Telegram Mews, Toronto, Ontario M5V 3Z1, Canada" at bounding box center [346, 220] width 100 height 17
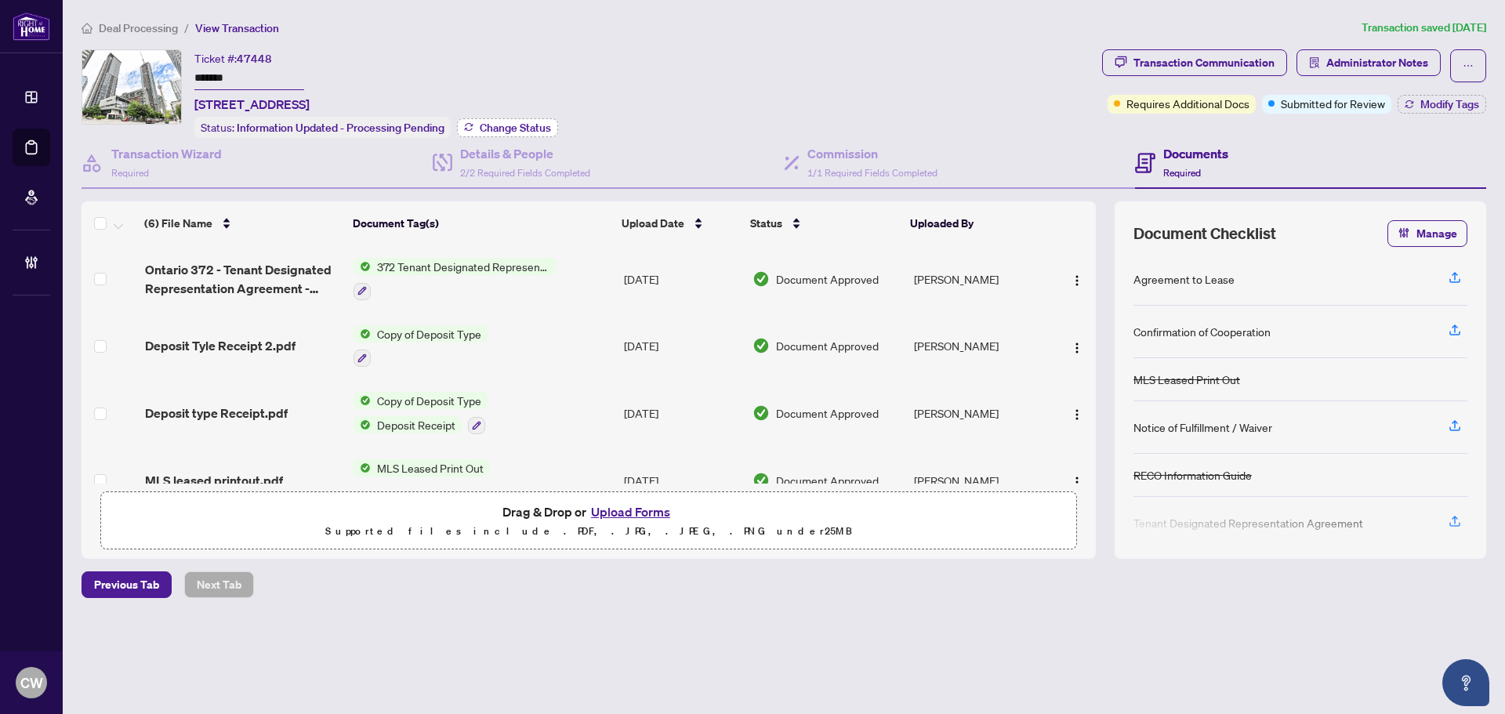
click at [513, 124] on span "Change Status" at bounding box center [515, 127] width 71 height 11
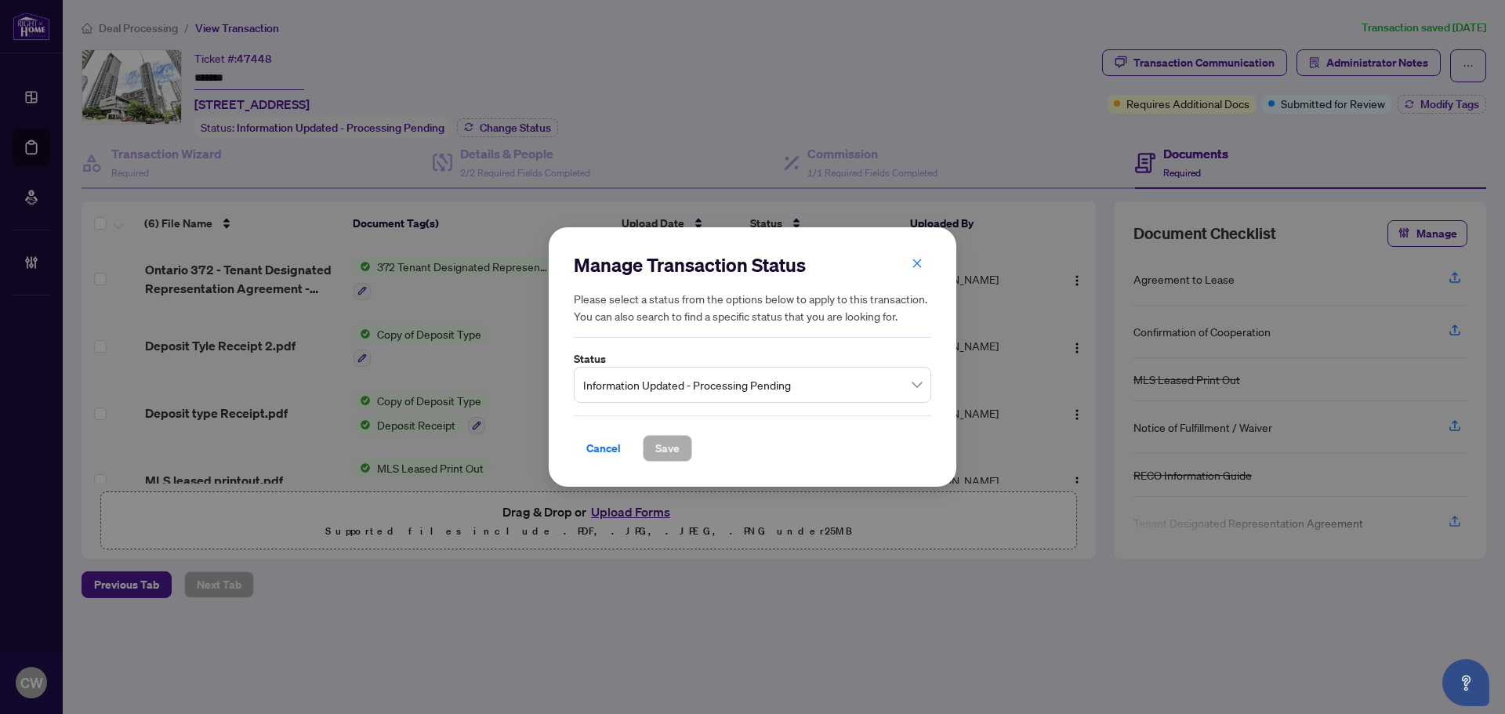
click at [731, 382] on span "Information Updated - Processing Pending" at bounding box center [752, 385] width 339 height 30
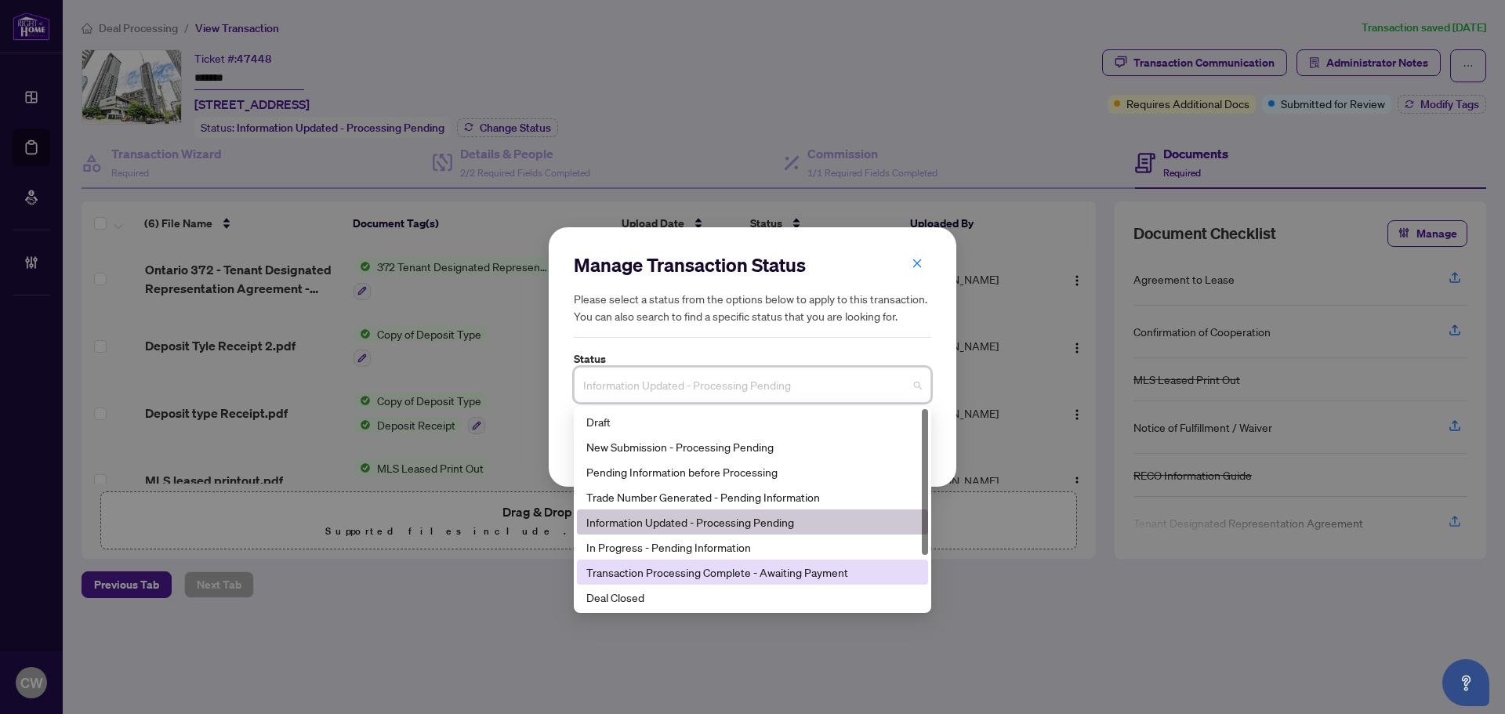
click at [683, 591] on div "Deal Closed" at bounding box center [752, 597] width 332 height 17
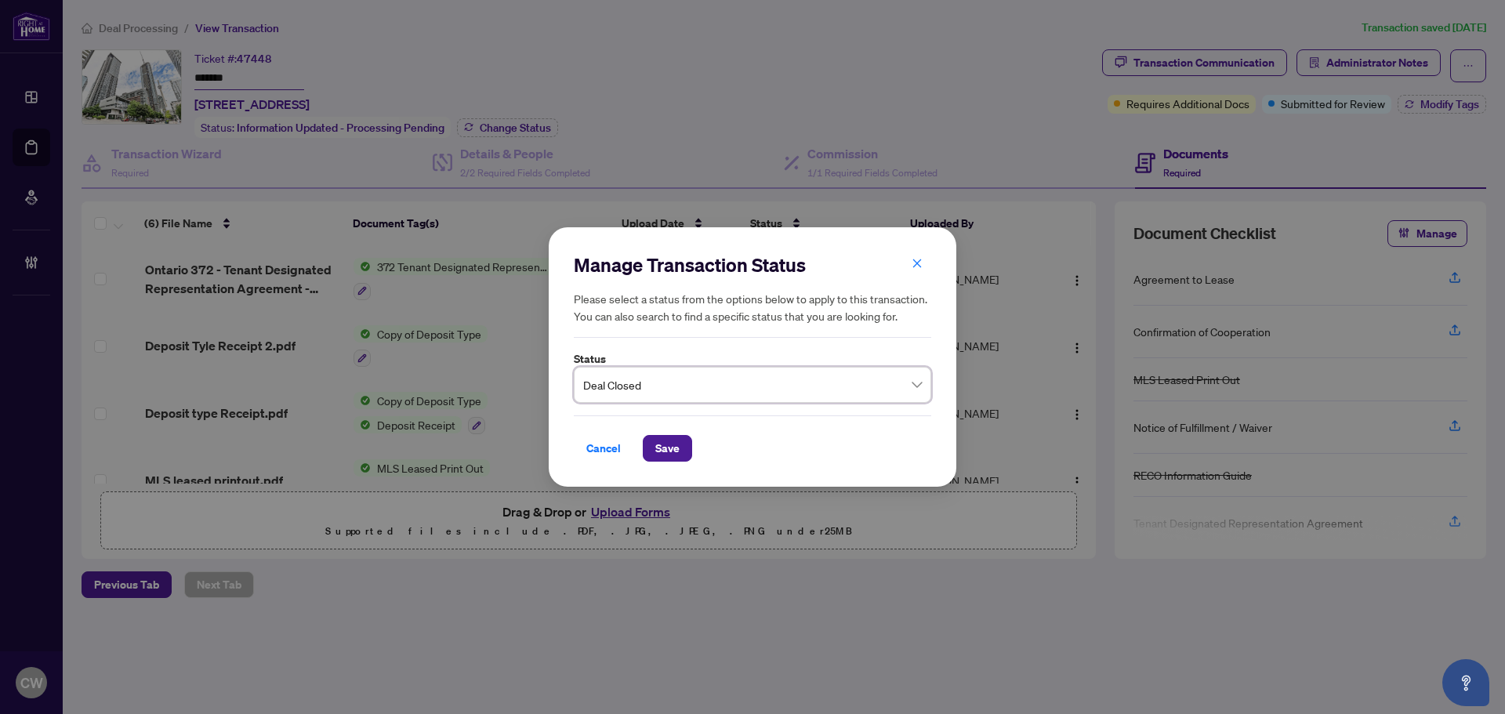
drag, startPoint x: 666, startPoint y: 449, endPoint x: 744, endPoint y: 403, distance: 91.0
click at [666, 448] on span "Save" at bounding box center [667, 448] width 24 height 25
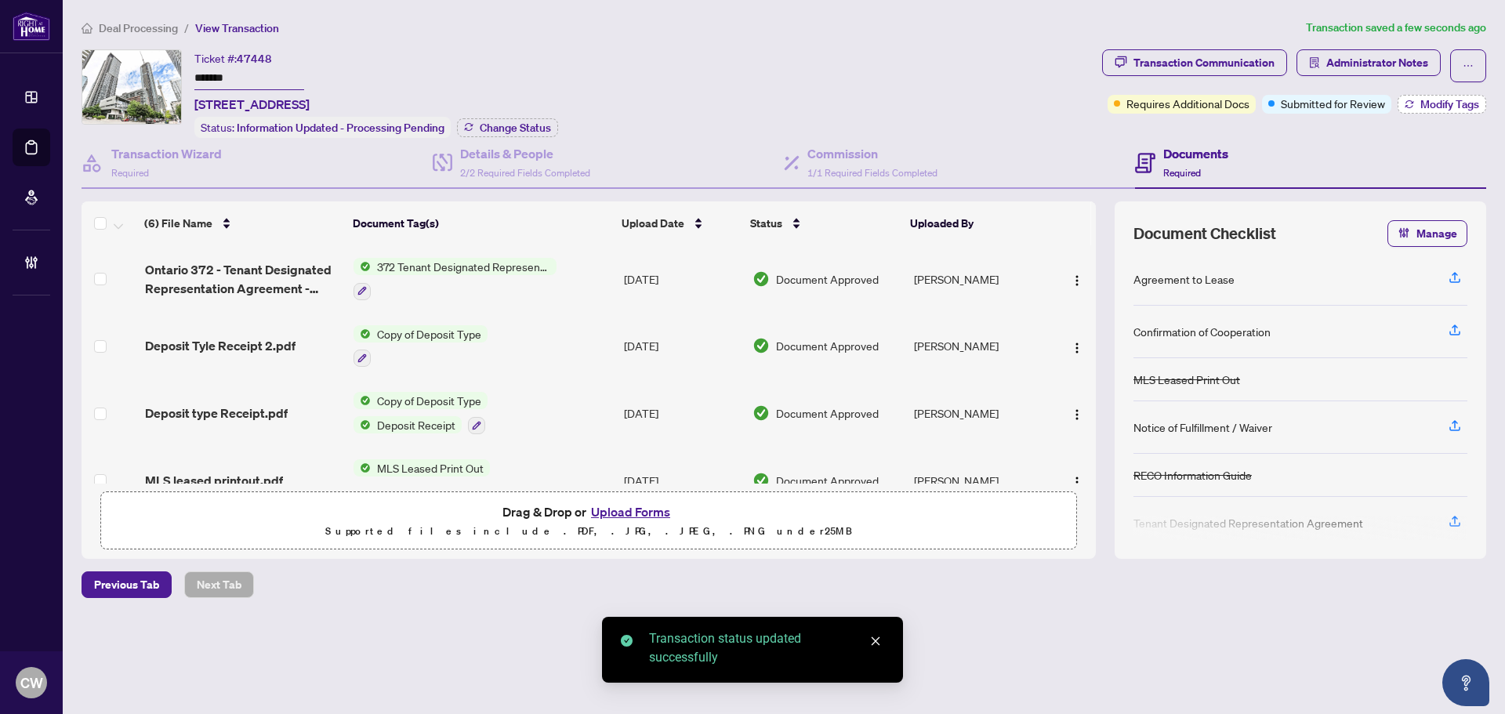
click at [1450, 99] on span "Modify Tags" at bounding box center [1450, 104] width 59 height 11
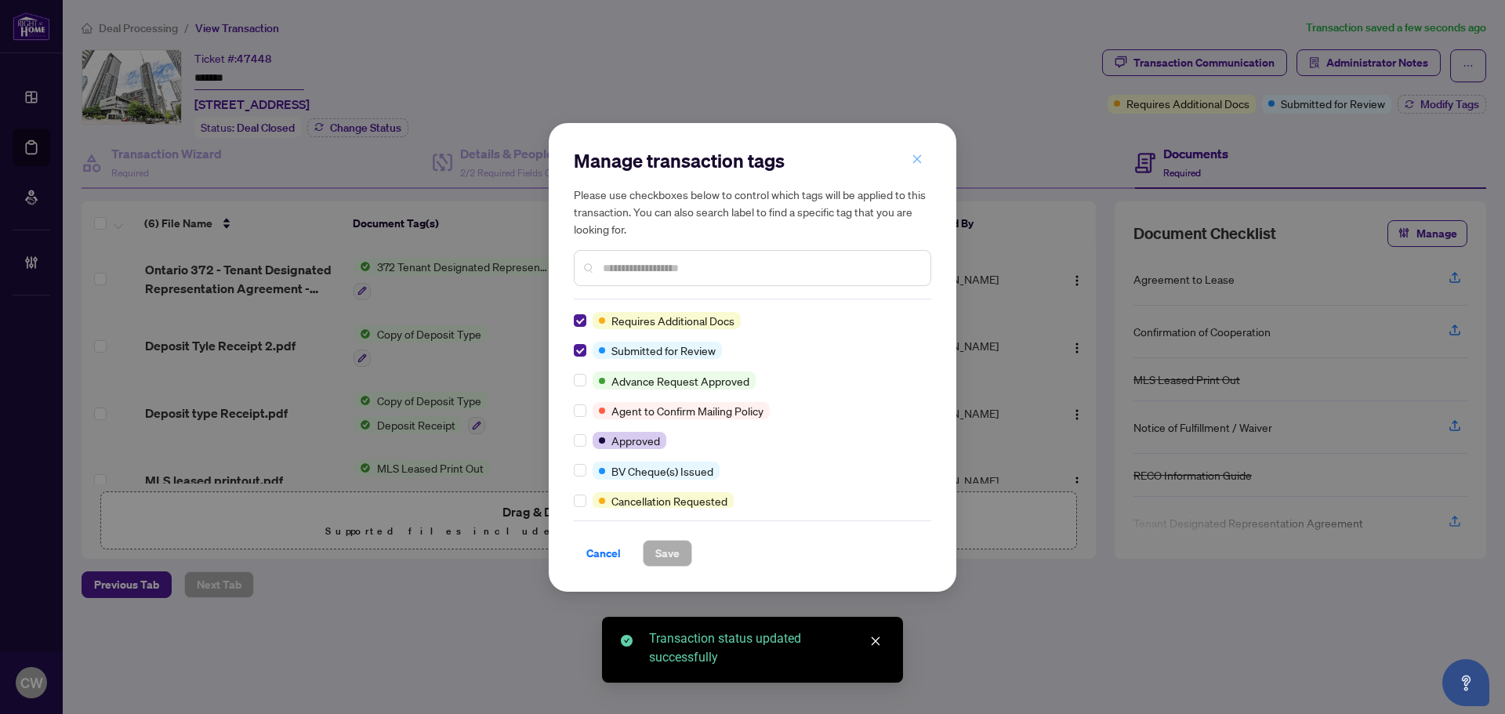
click at [919, 156] on icon "close" at bounding box center [917, 159] width 11 height 11
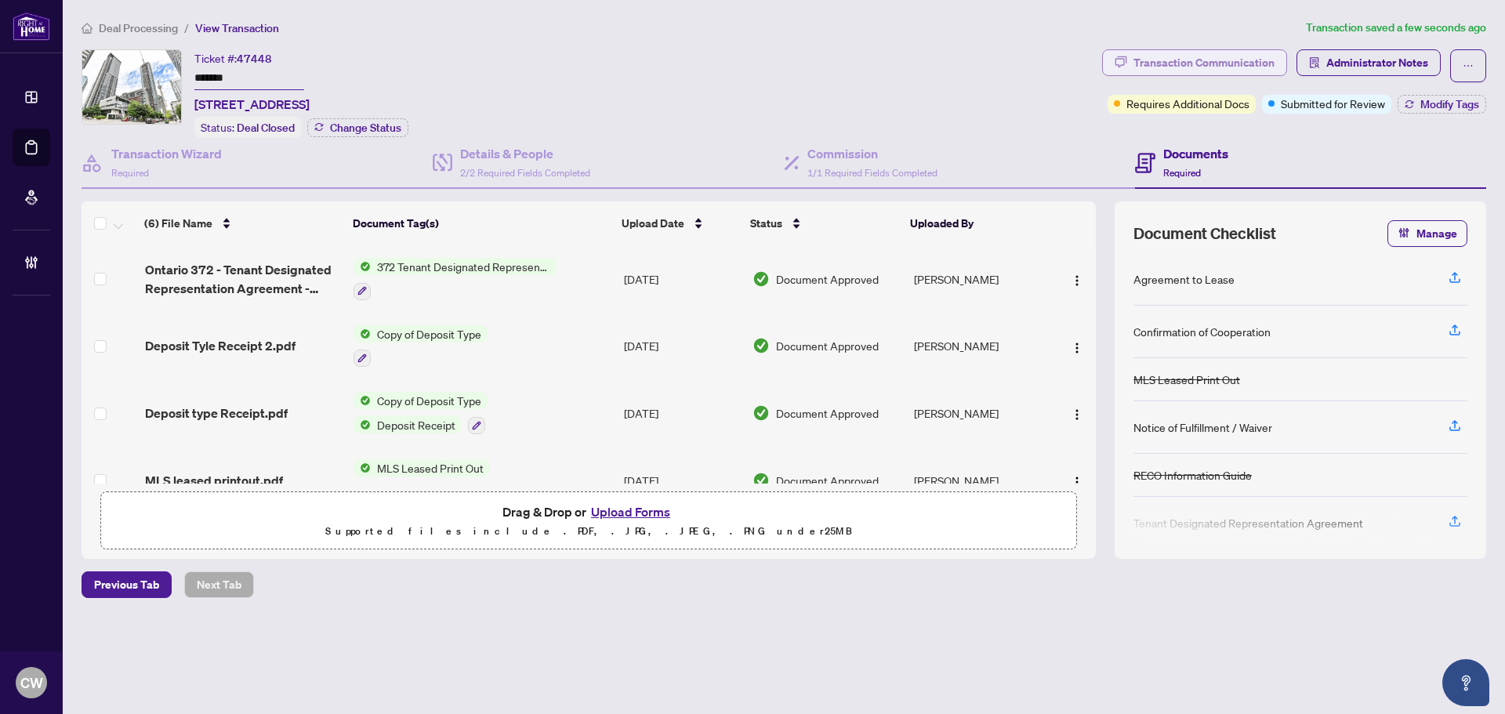
click at [1256, 52] on div "Transaction Communication" at bounding box center [1204, 62] width 141 height 25
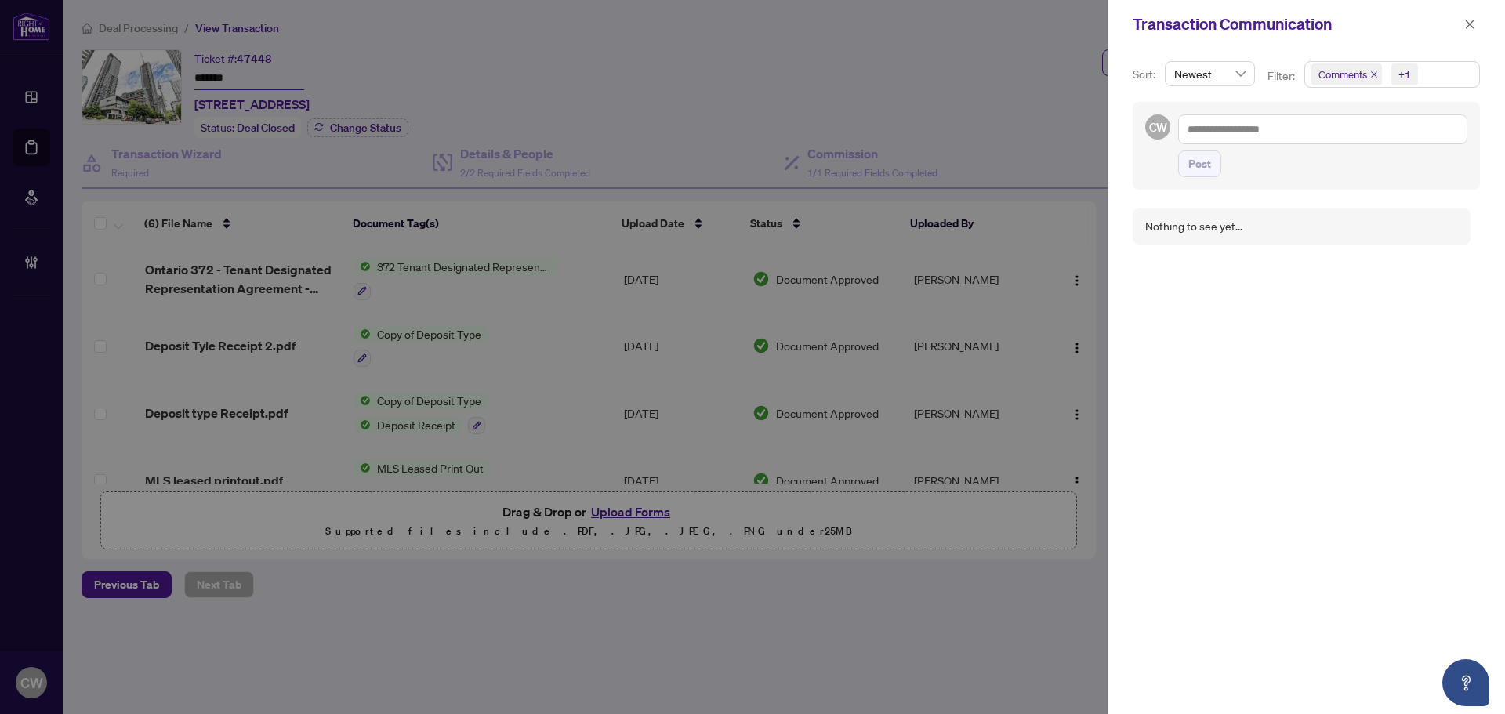
click at [1372, 74] on icon "close" at bounding box center [1374, 74] width 6 height 6
click at [1469, 28] on icon "close" at bounding box center [1470, 24] width 11 height 11
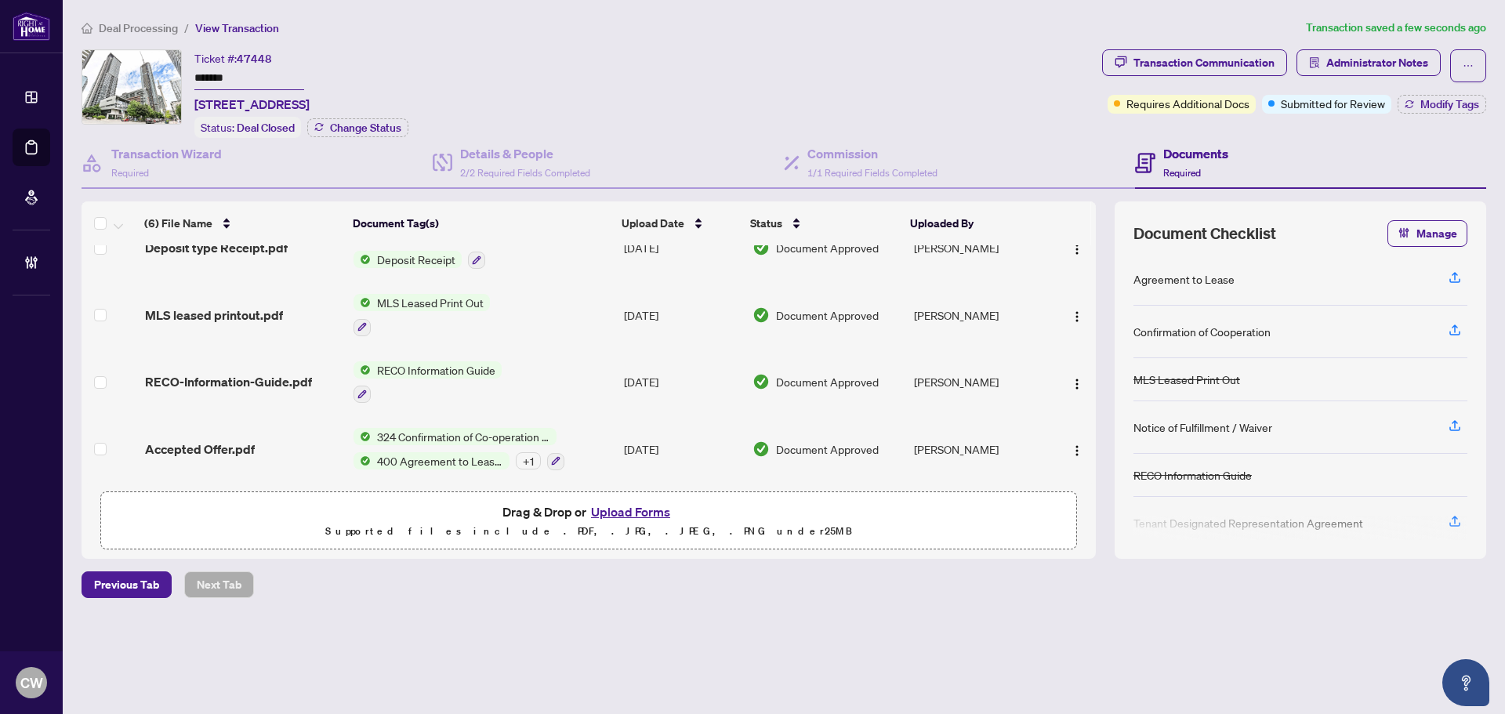
scroll to position [169, 0]
click at [1380, 64] on span "Administrator Notes" at bounding box center [1378, 62] width 102 height 25
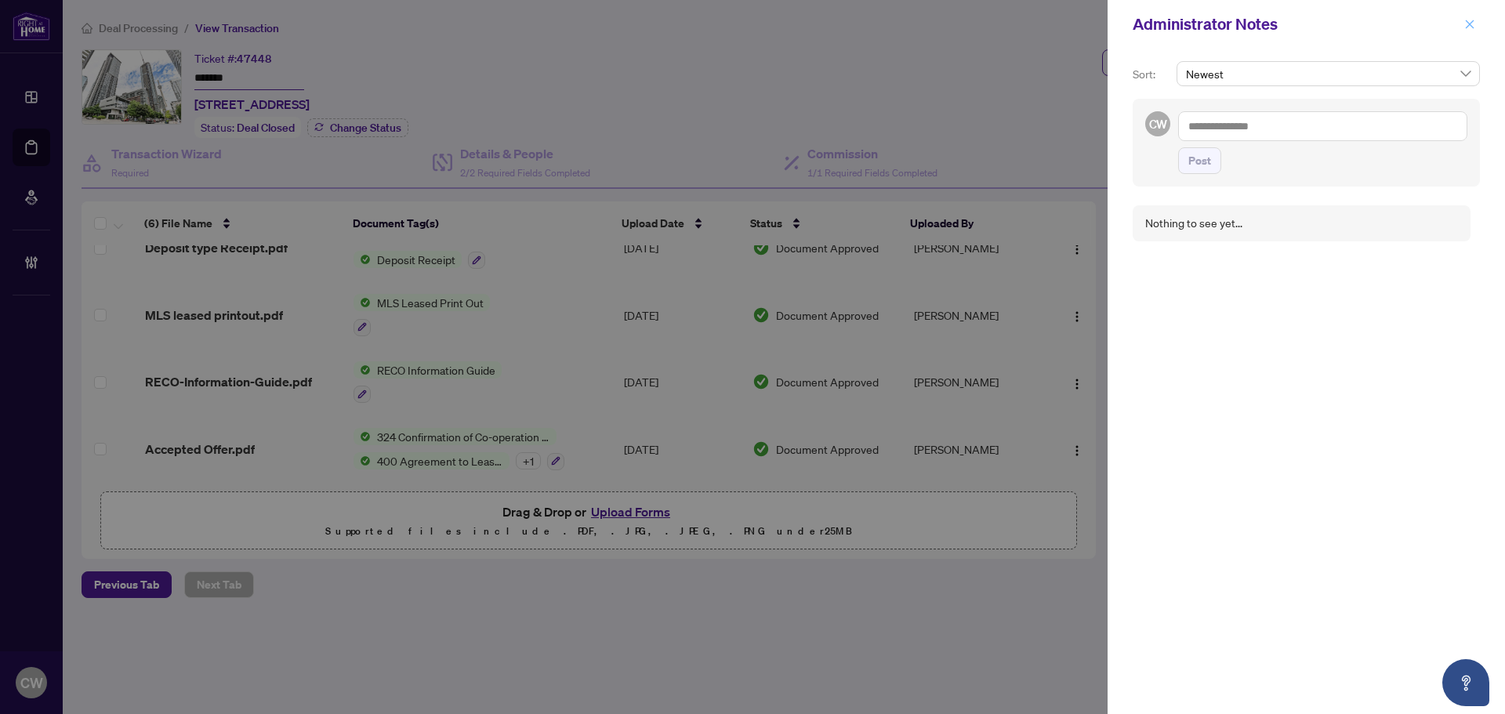
click at [1465, 22] on icon "close" at bounding box center [1470, 24] width 11 height 11
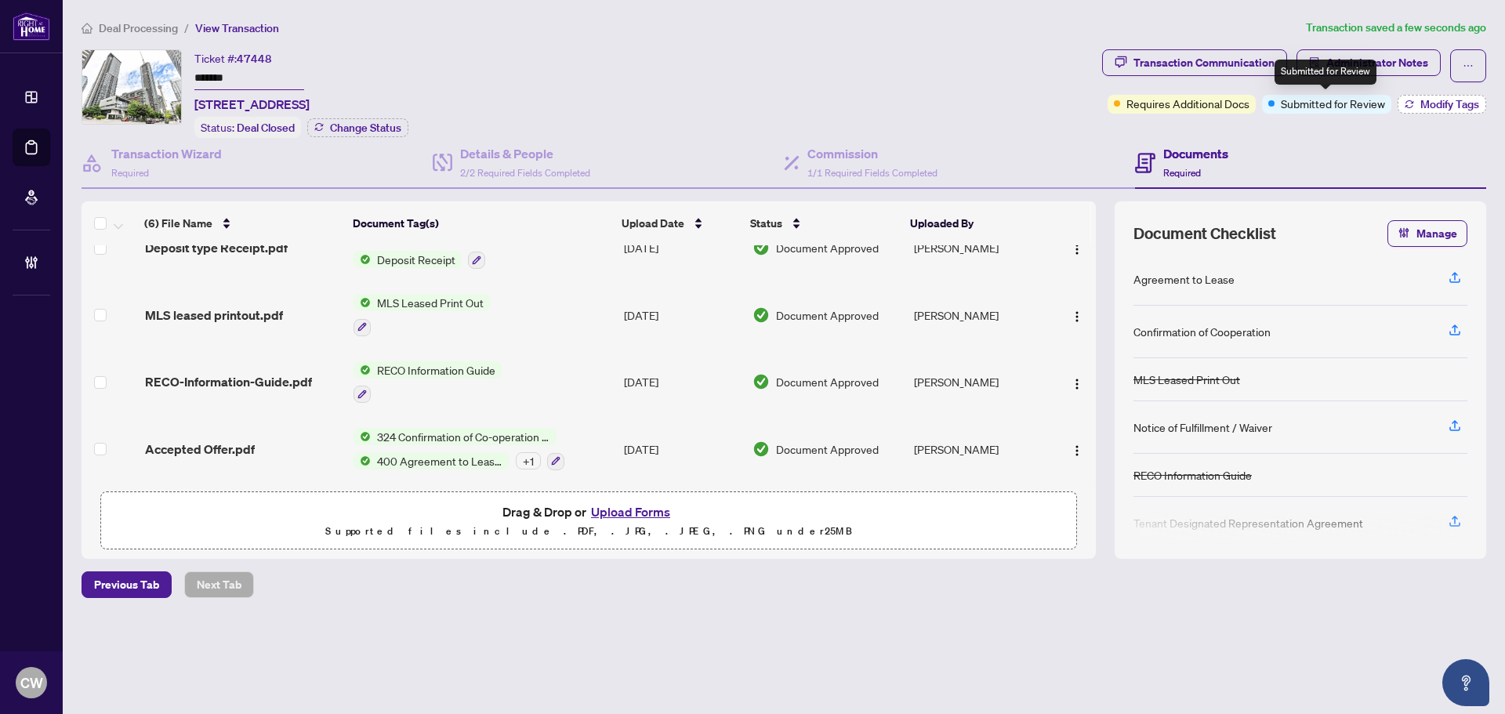
click at [1455, 108] on span "Modify Tags" at bounding box center [1450, 104] width 59 height 11
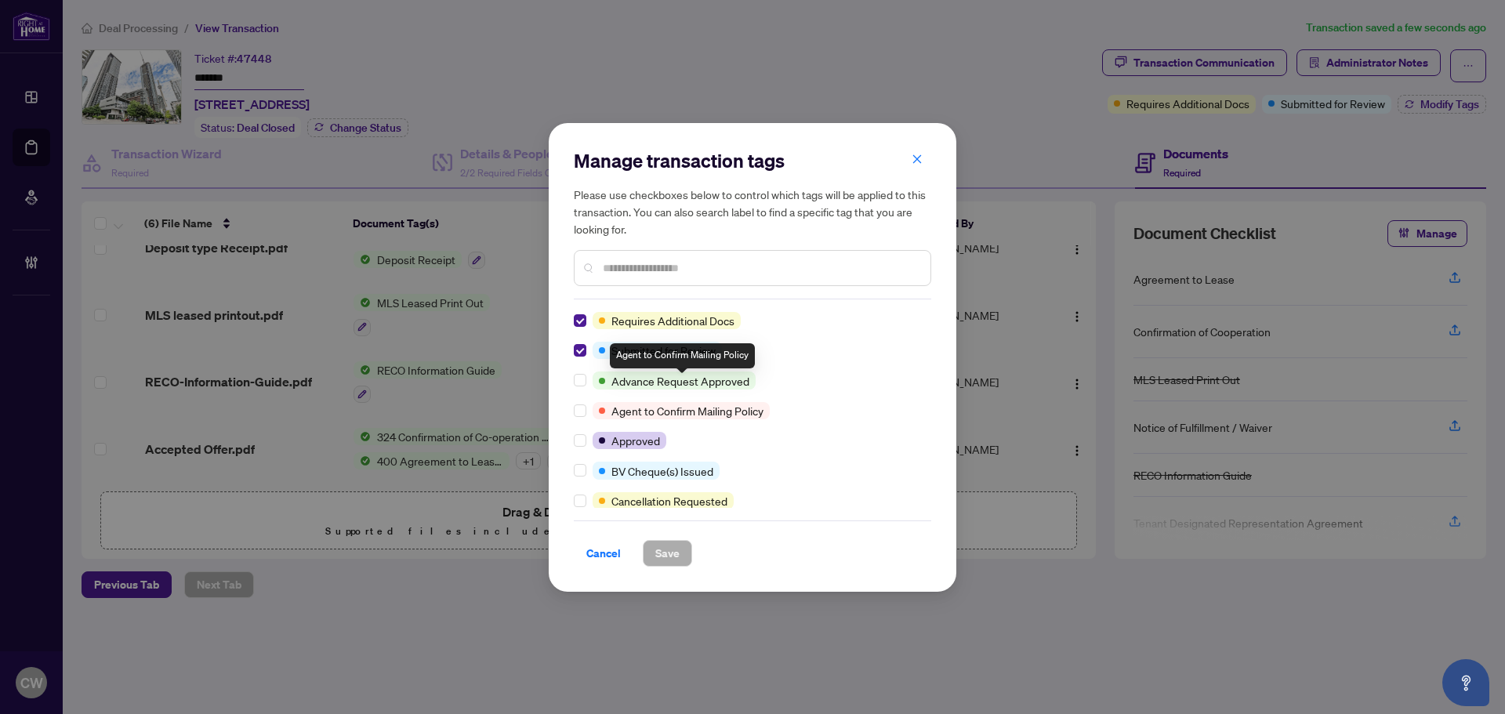
scroll to position [157, 0]
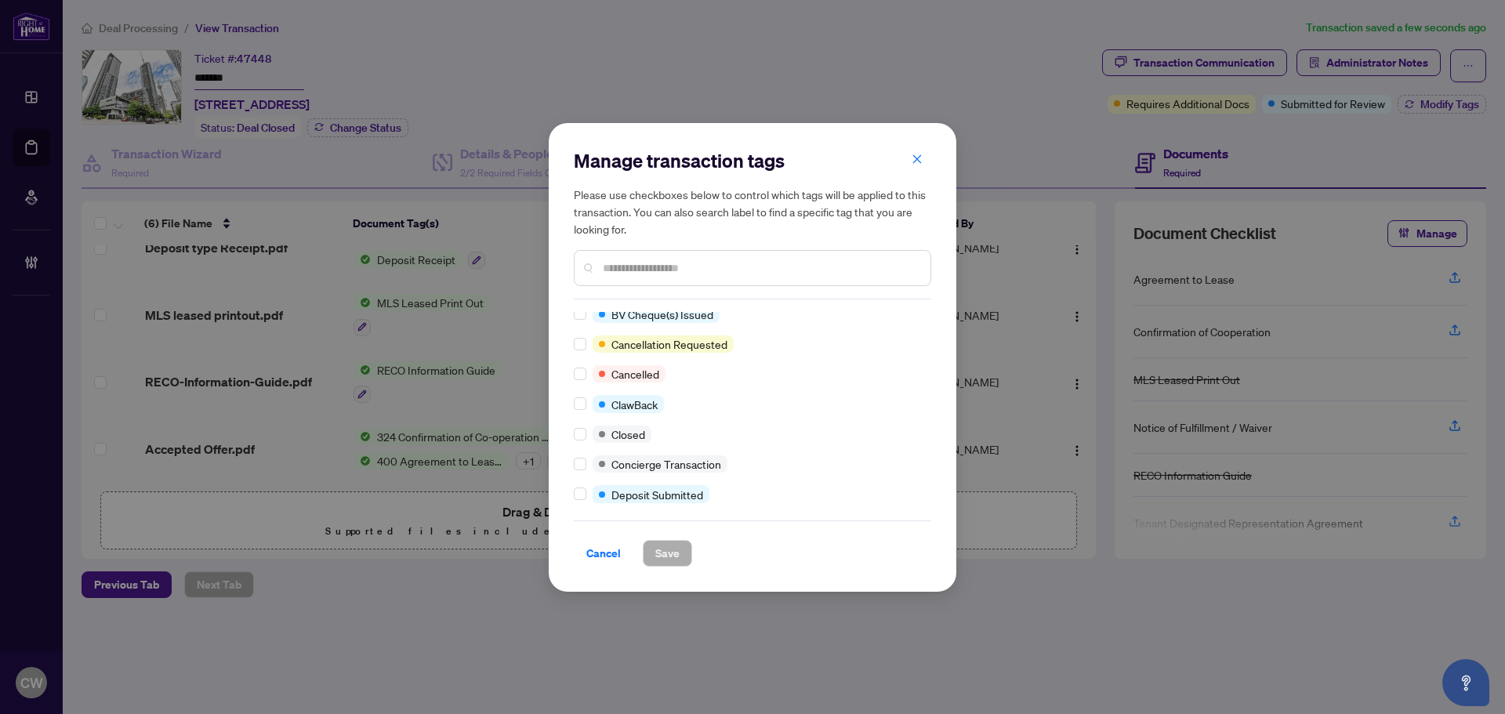
click at [588, 438] on div at bounding box center [583, 434] width 19 height 17
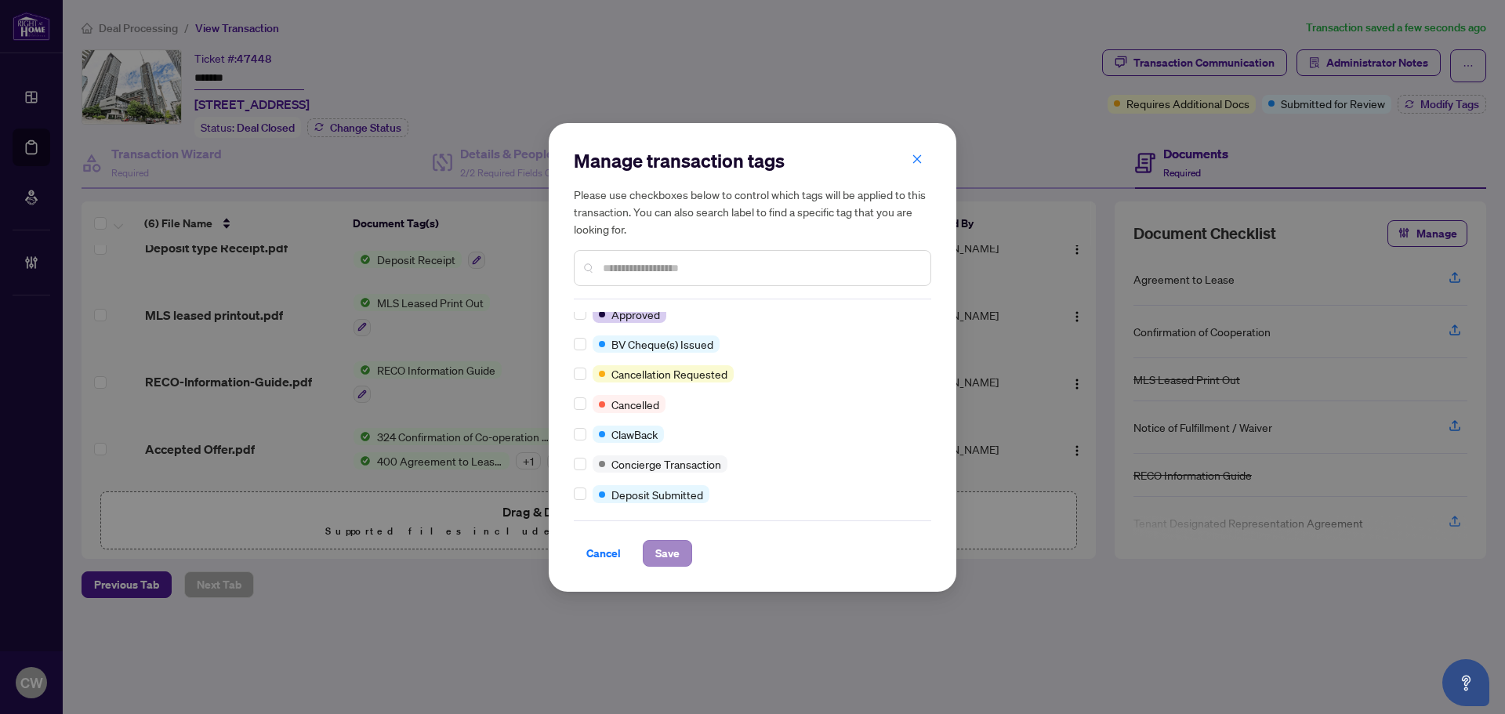
scroll to position [0, 0]
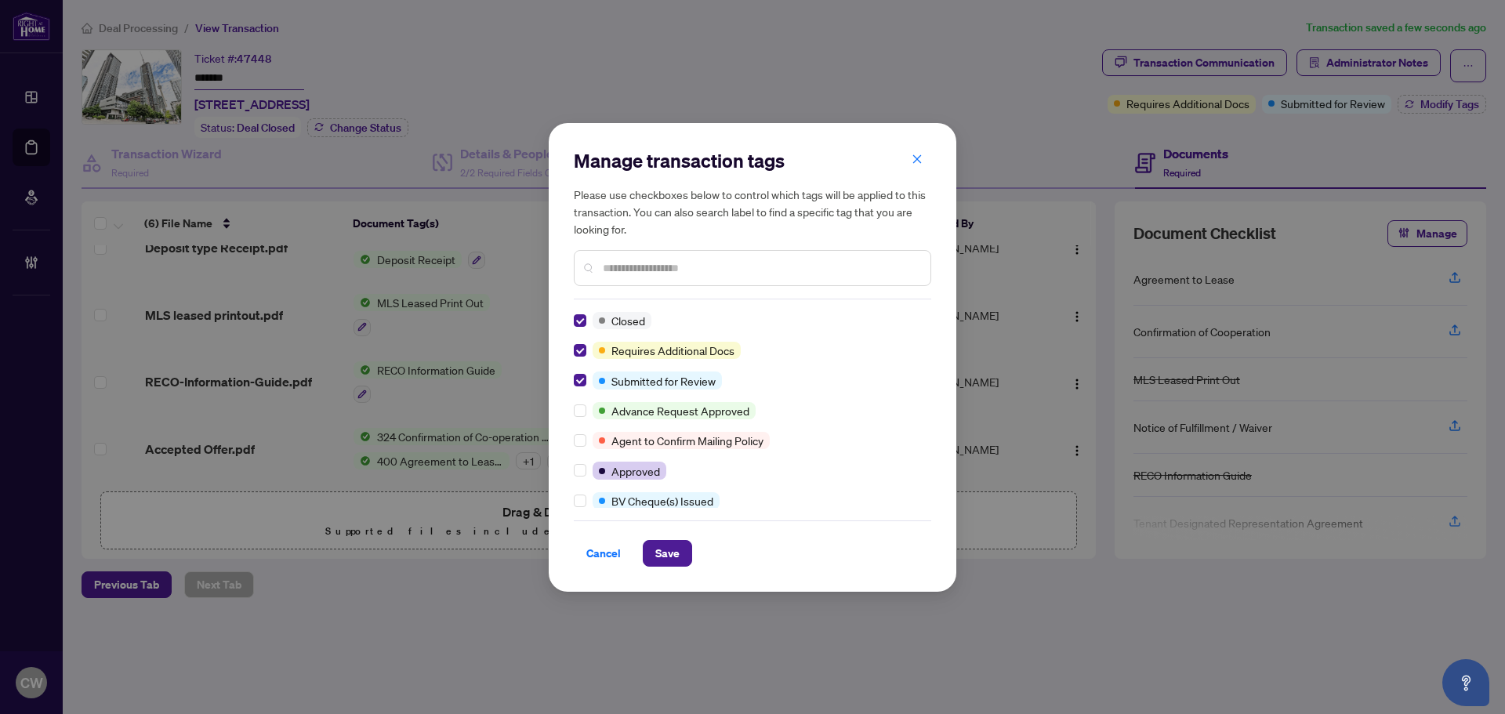
drag, startPoint x: 676, startPoint y: 559, endPoint x: 687, endPoint y: 440, distance: 119.7
click at [677, 559] on span "Save" at bounding box center [667, 553] width 24 height 25
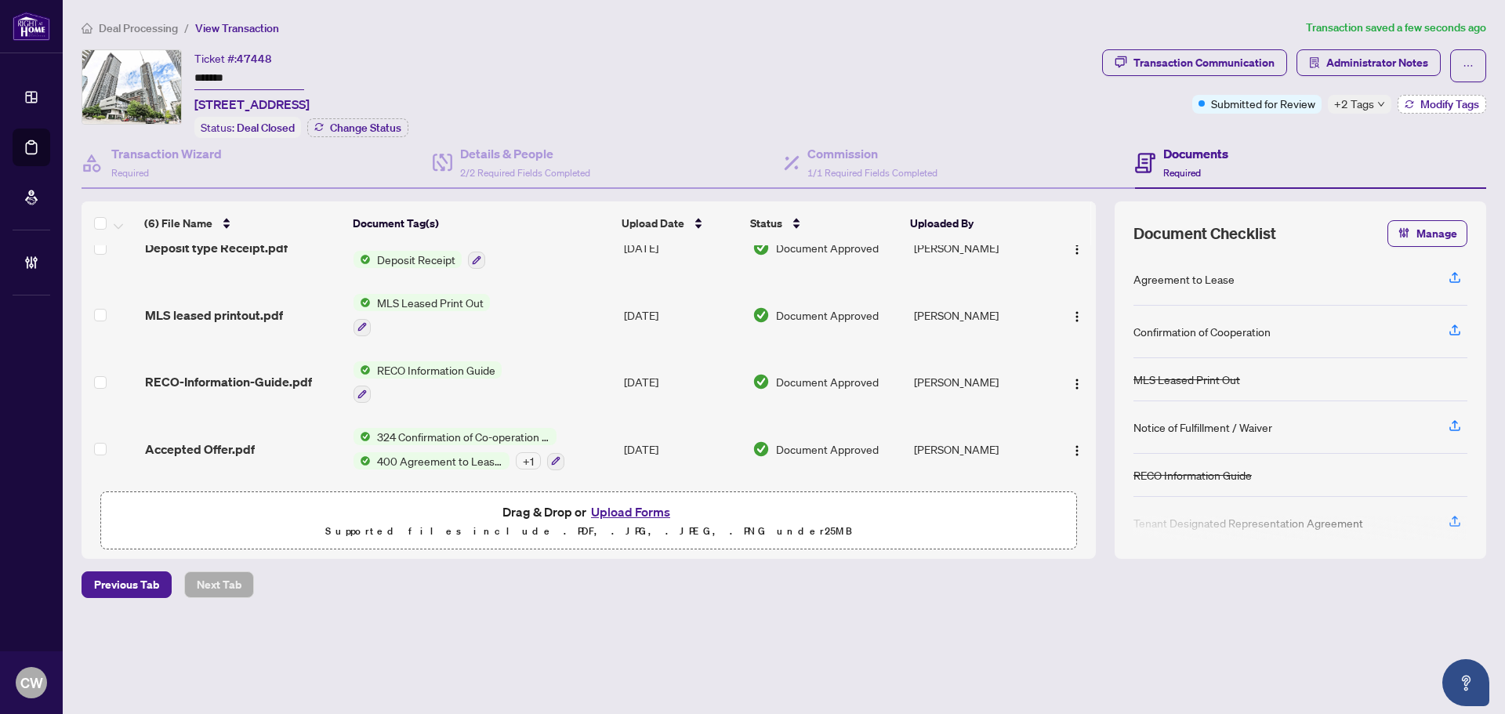
click at [1477, 96] on button "Modify Tags" at bounding box center [1442, 104] width 89 height 19
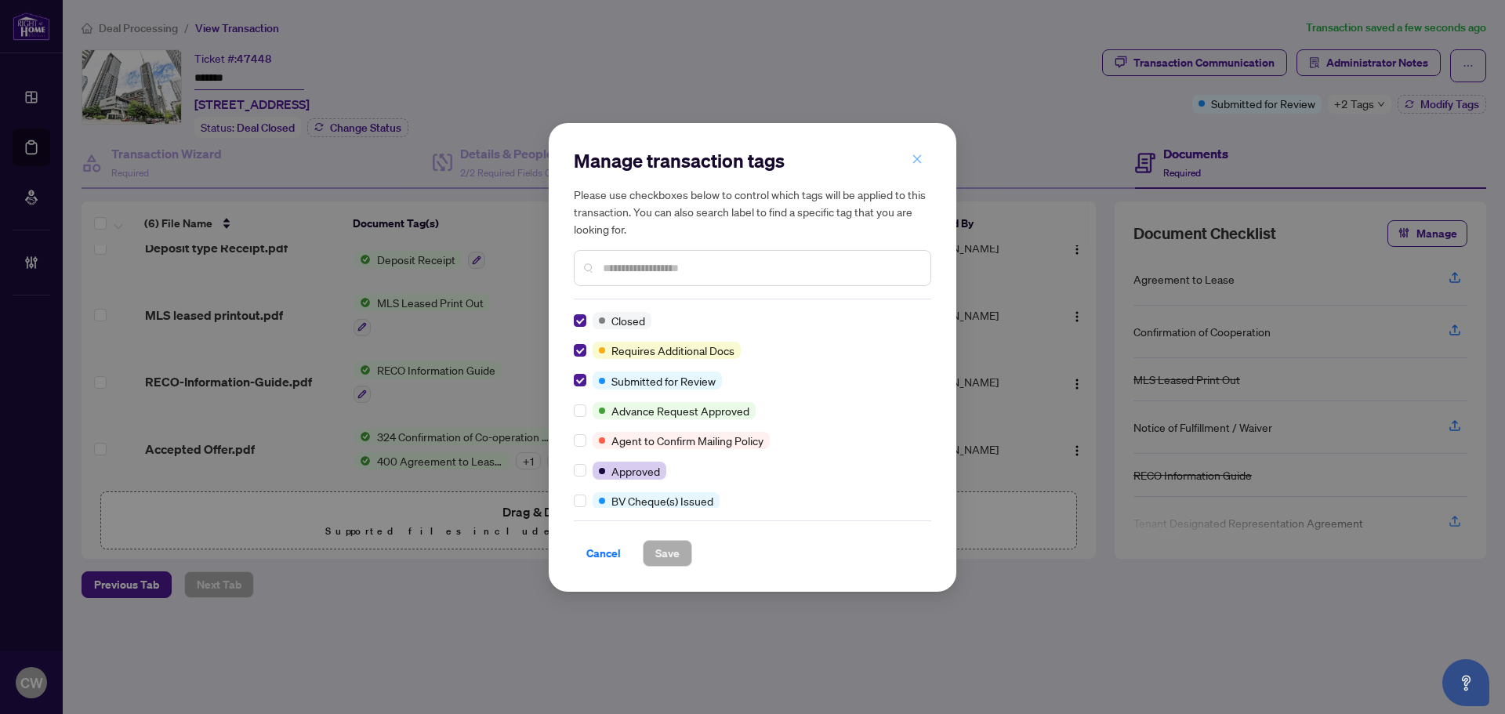
click at [920, 164] on icon "close" at bounding box center [917, 159] width 11 height 11
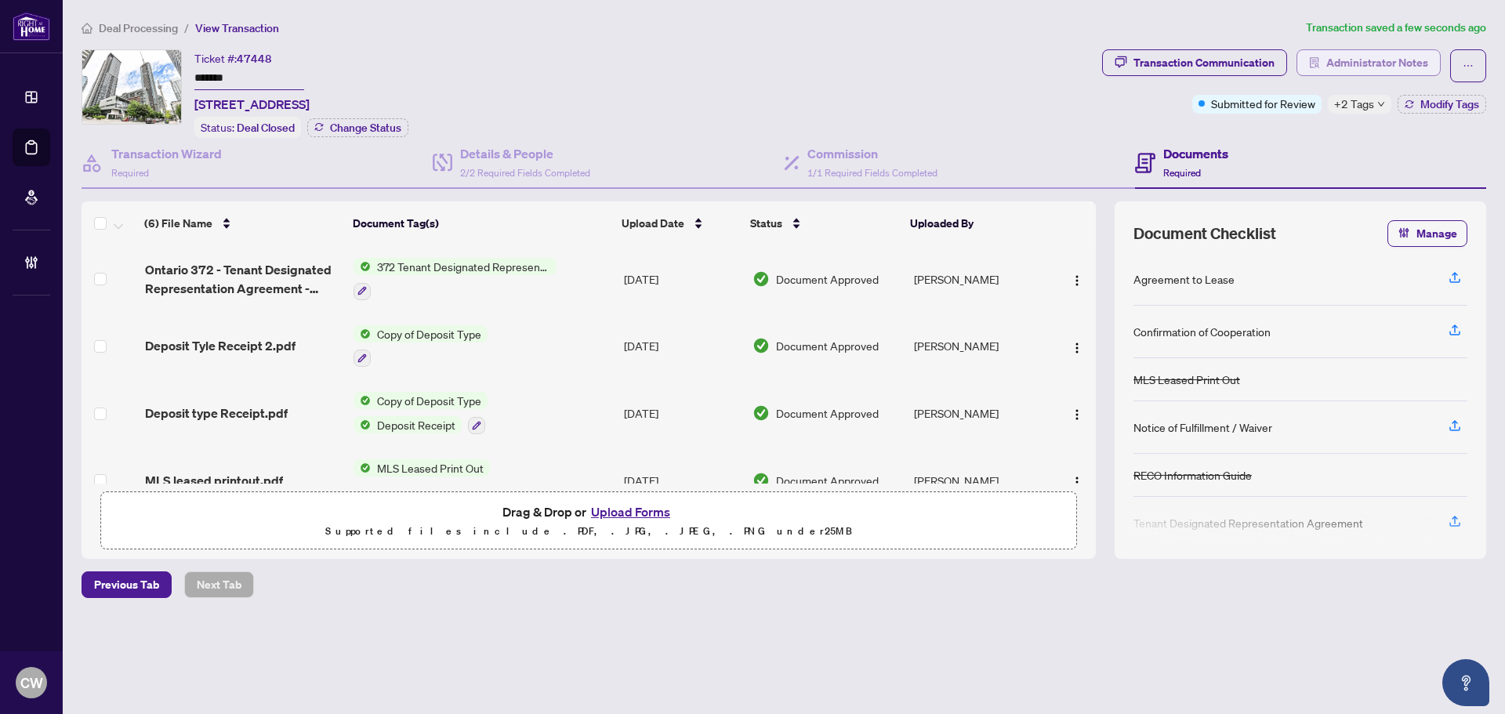
click at [1351, 54] on span "Administrator Notes" at bounding box center [1378, 62] width 102 height 25
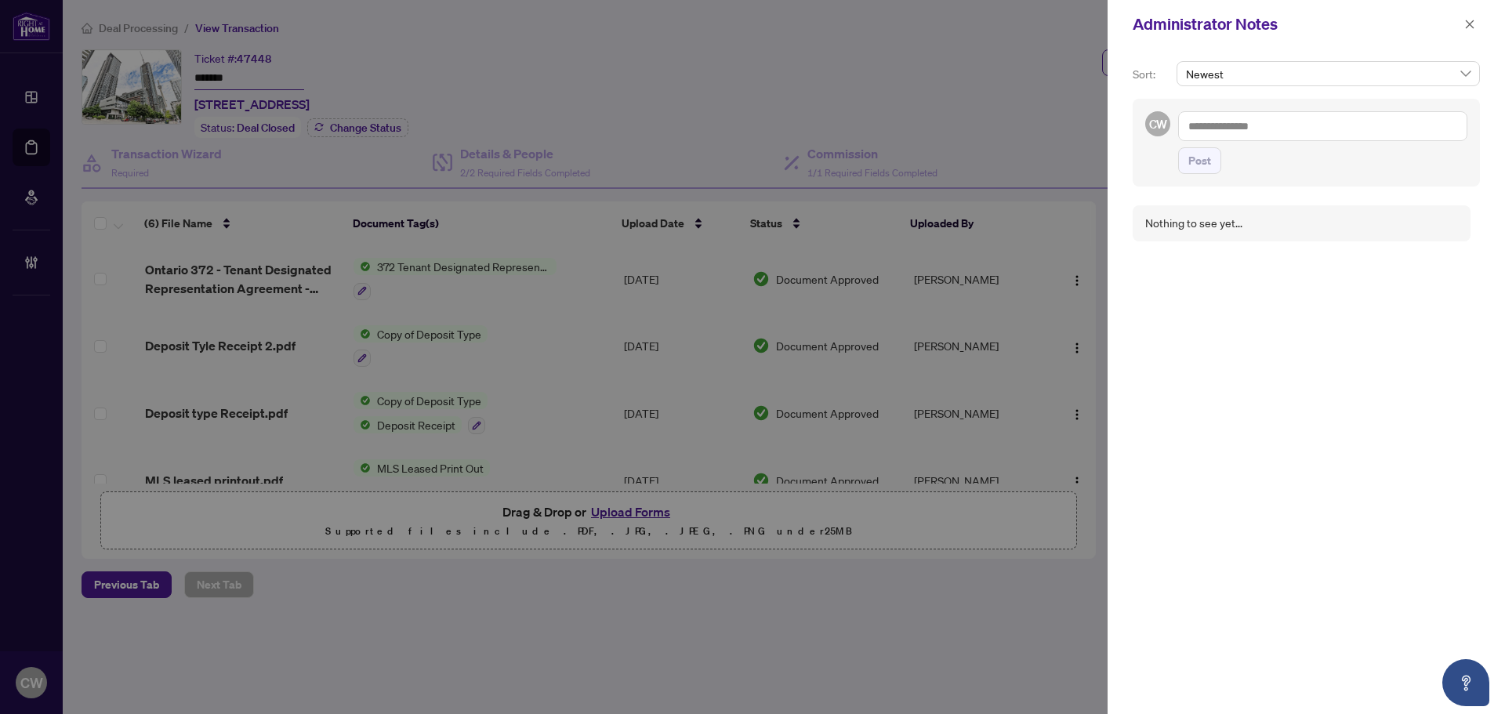
click at [1207, 128] on textarea at bounding box center [1322, 126] width 289 height 30
type textarea "**********"
click at [1467, 27] on icon "close" at bounding box center [1470, 24] width 11 height 11
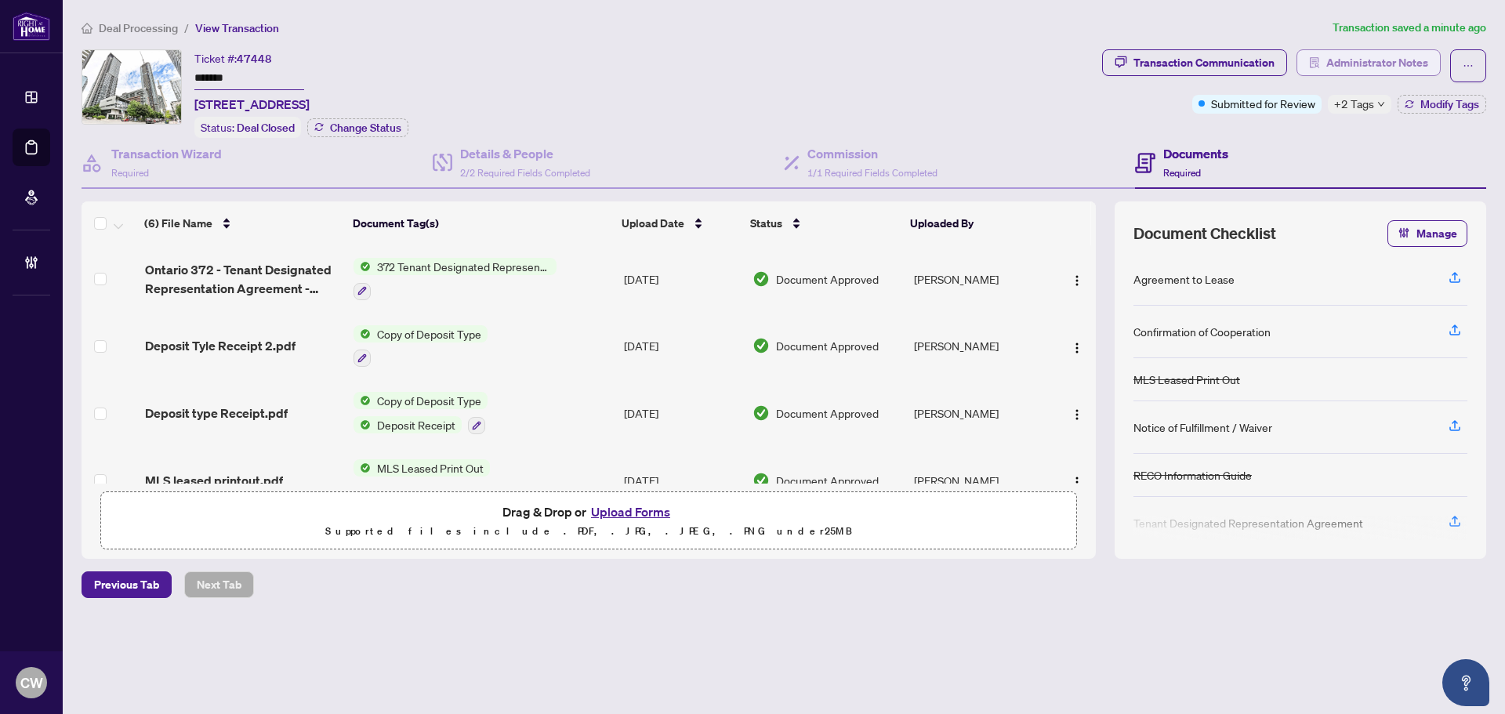
click at [1359, 73] on span "Administrator Notes" at bounding box center [1378, 62] width 102 height 25
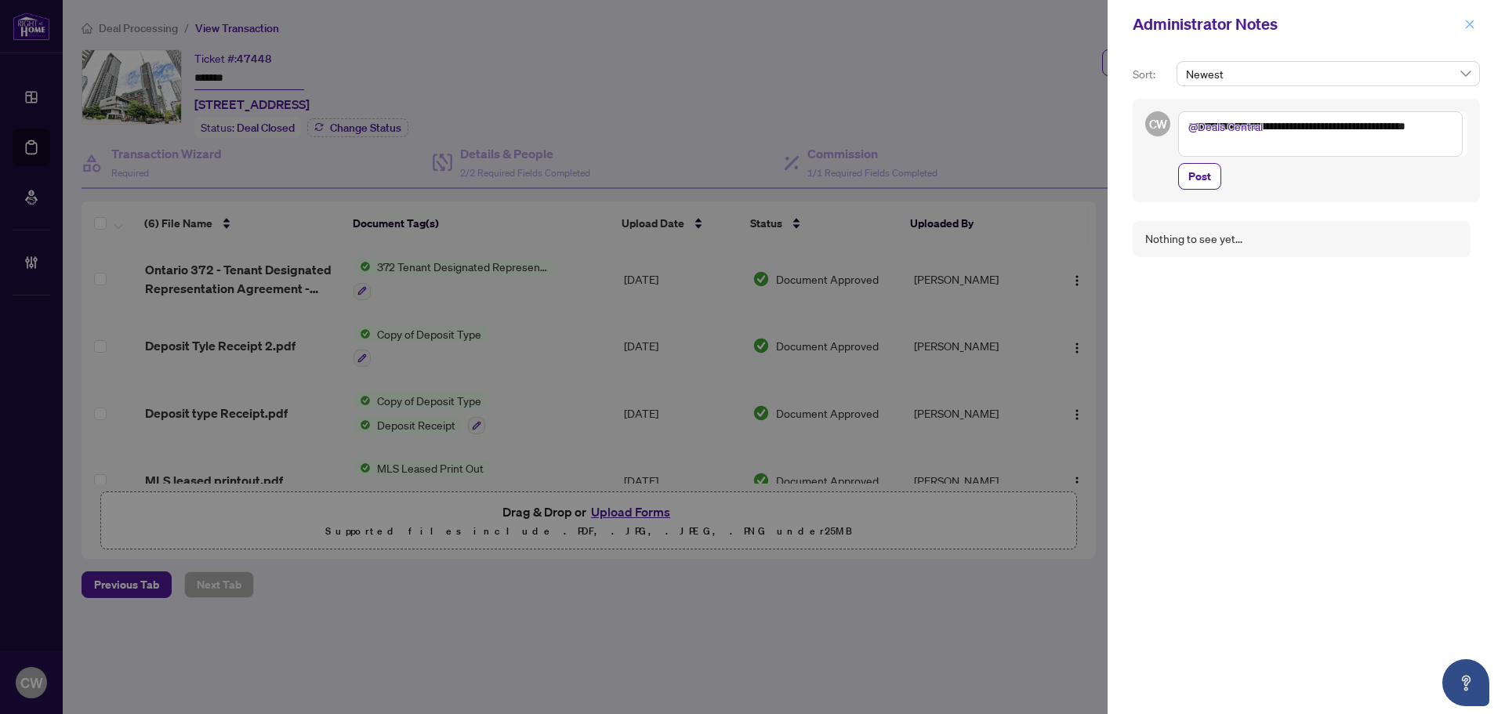
click at [1469, 20] on icon "close" at bounding box center [1470, 24] width 11 height 11
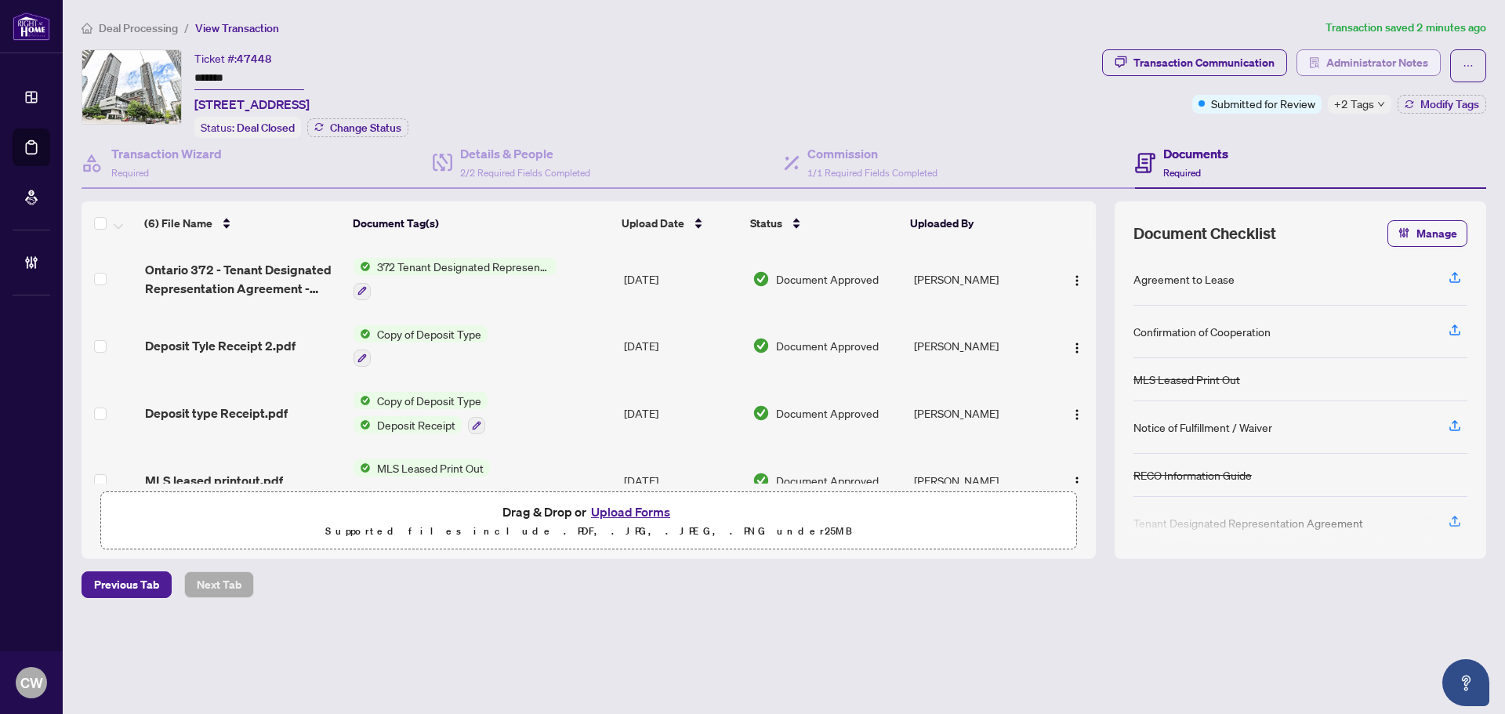
click at [1429, 63] on button "Administrator Notes" at bounding box center [1369, 62] width 144 height 27
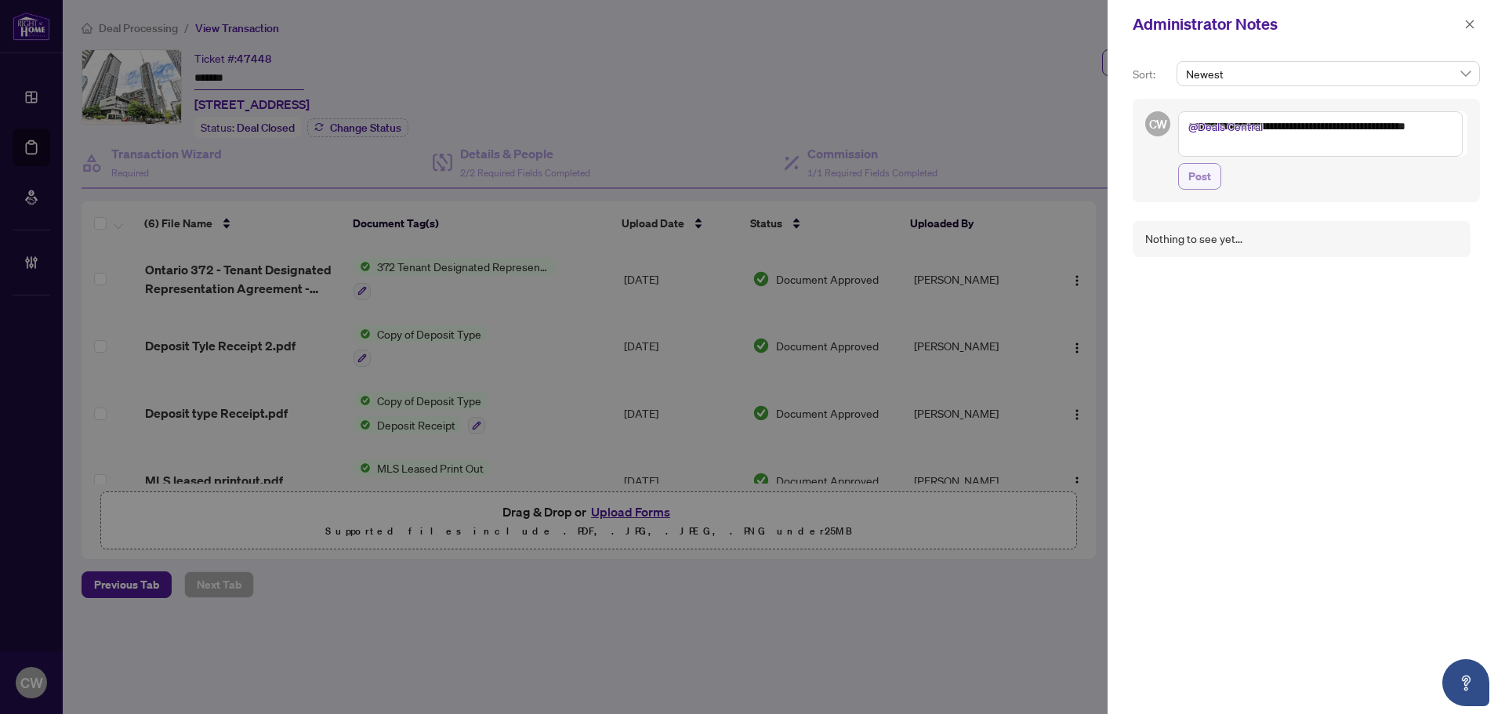
click at [1198, 173] on span "Post" at bounding box center [1200, 176] width 23 height 25
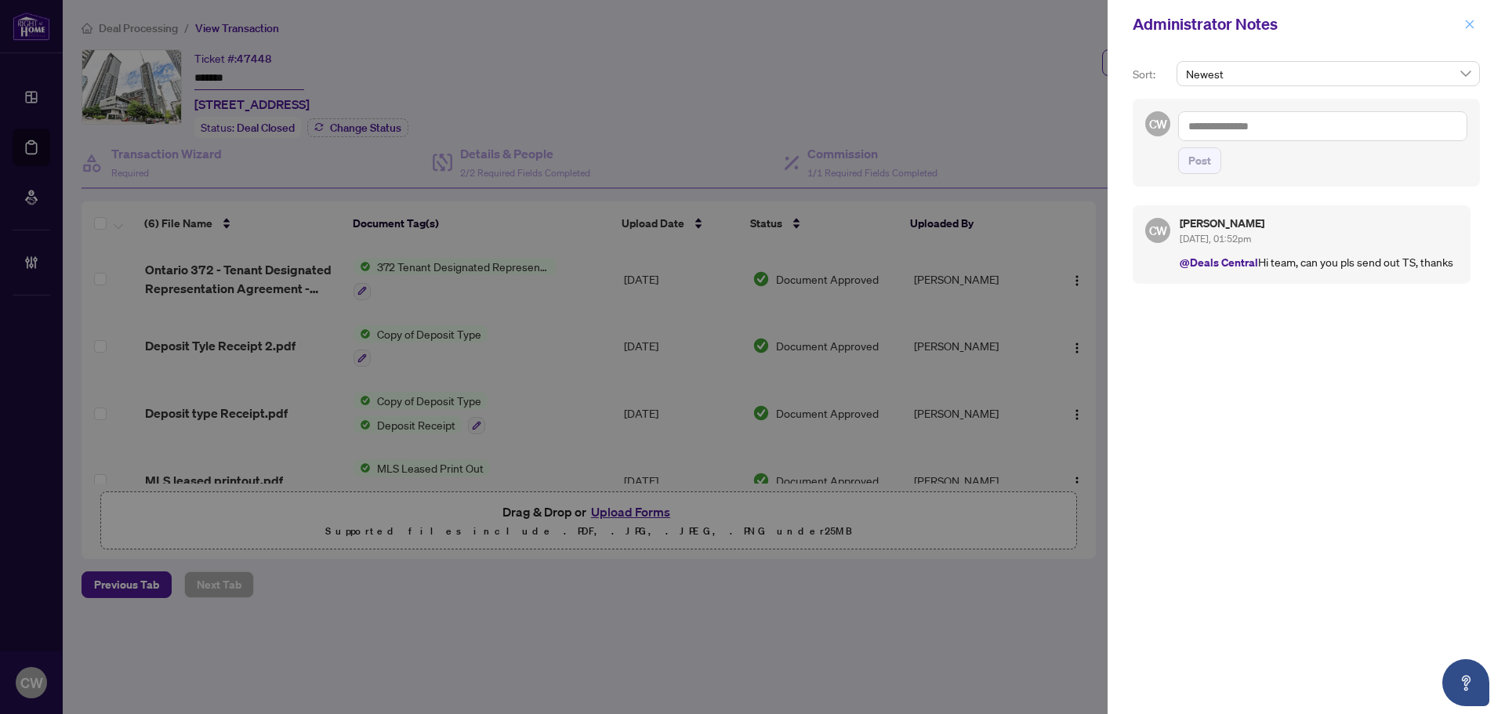
click at [1472, 27] on icon "close" at bounding box center [1470, 24] width 9 height 9
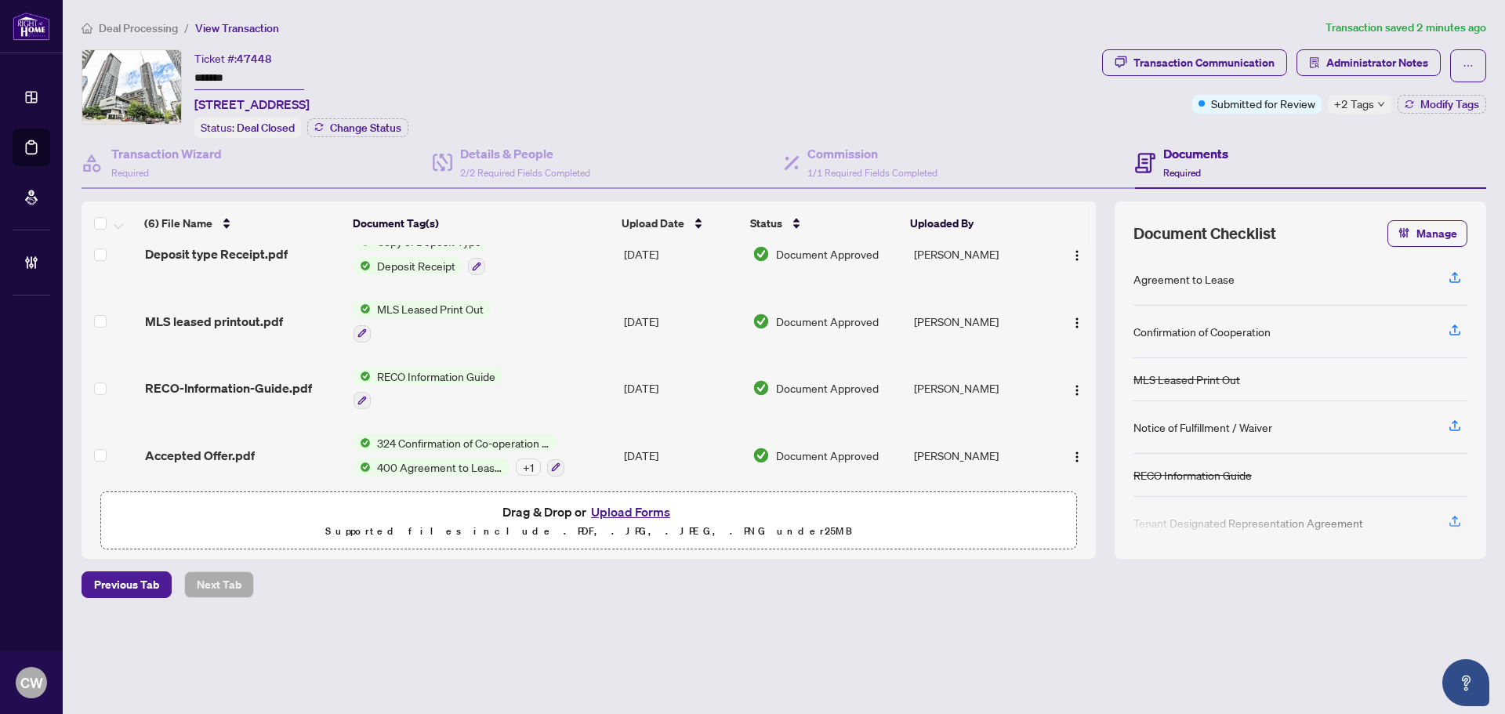
scroll to position [169, 0]
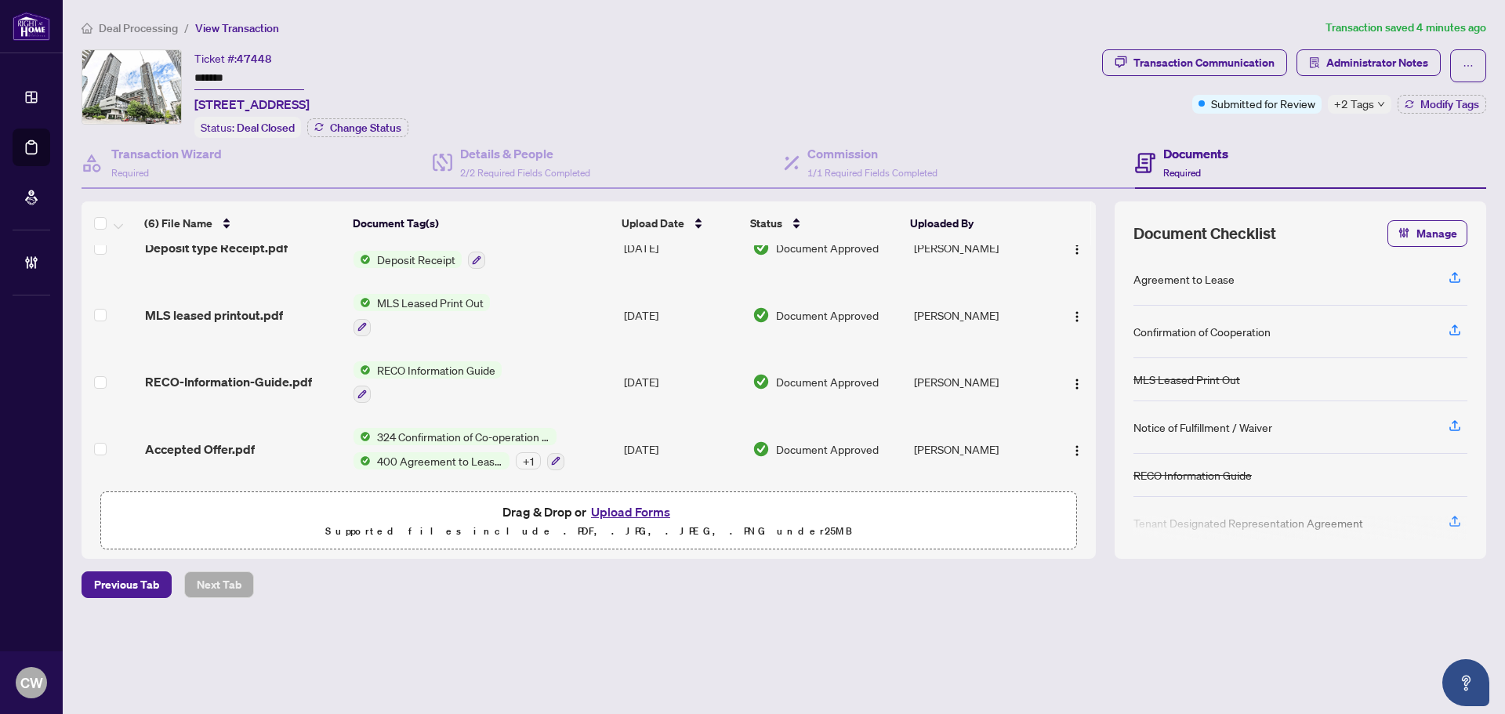
click at [0, 0] on link "Deal Processing" at bounding box center [0, 0] width 0 height 0
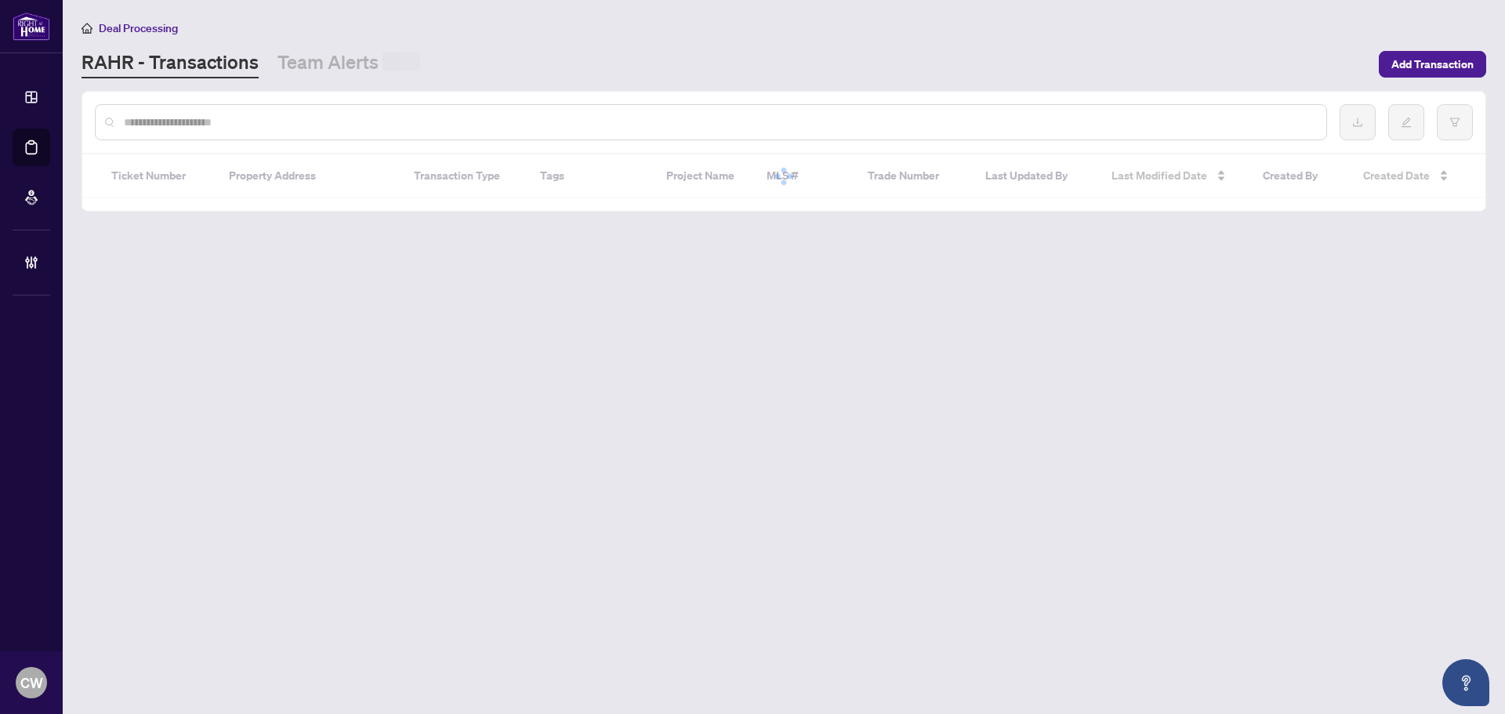
click at [287, 114] on input "text" at bounding box center [719, 122] width 1190 height 17
paste input "*******"
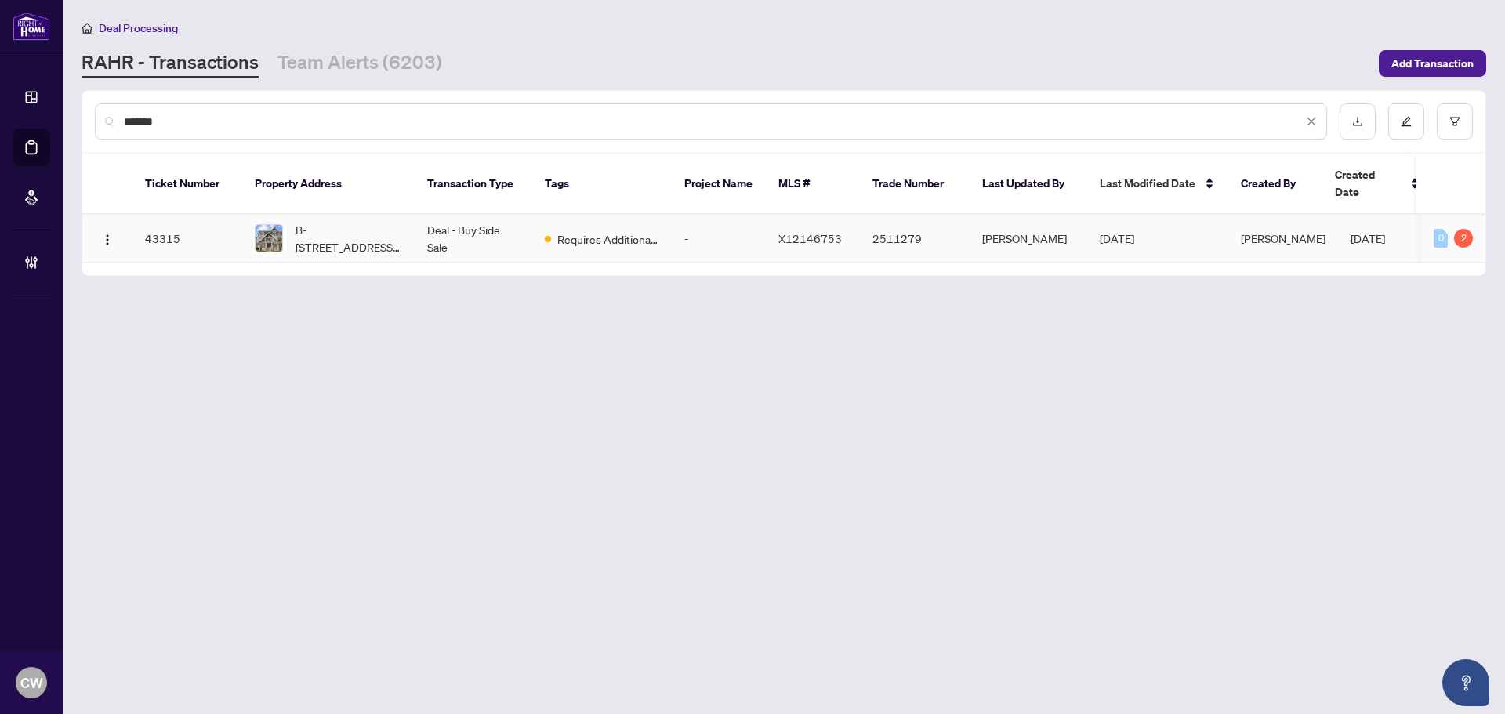
type input "*******"
click at [321, 222] on span "B-[STREET_ADDRESS][PERSON_NAME][PERSON_NAME]" at bounding box center [349, 238] width 107 height 34
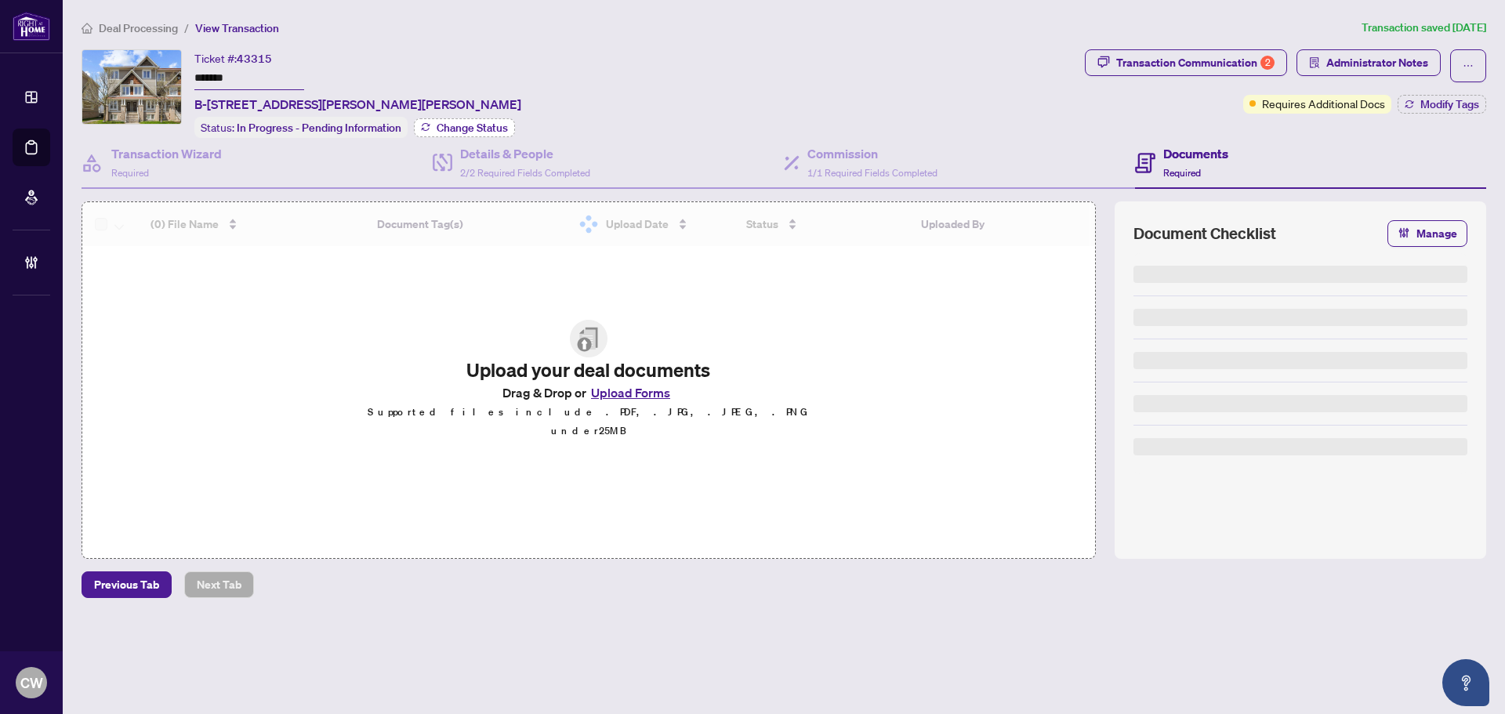
click at [464, 127] on span "Change Status" at bounding box center [472, 127] width 71 height 11
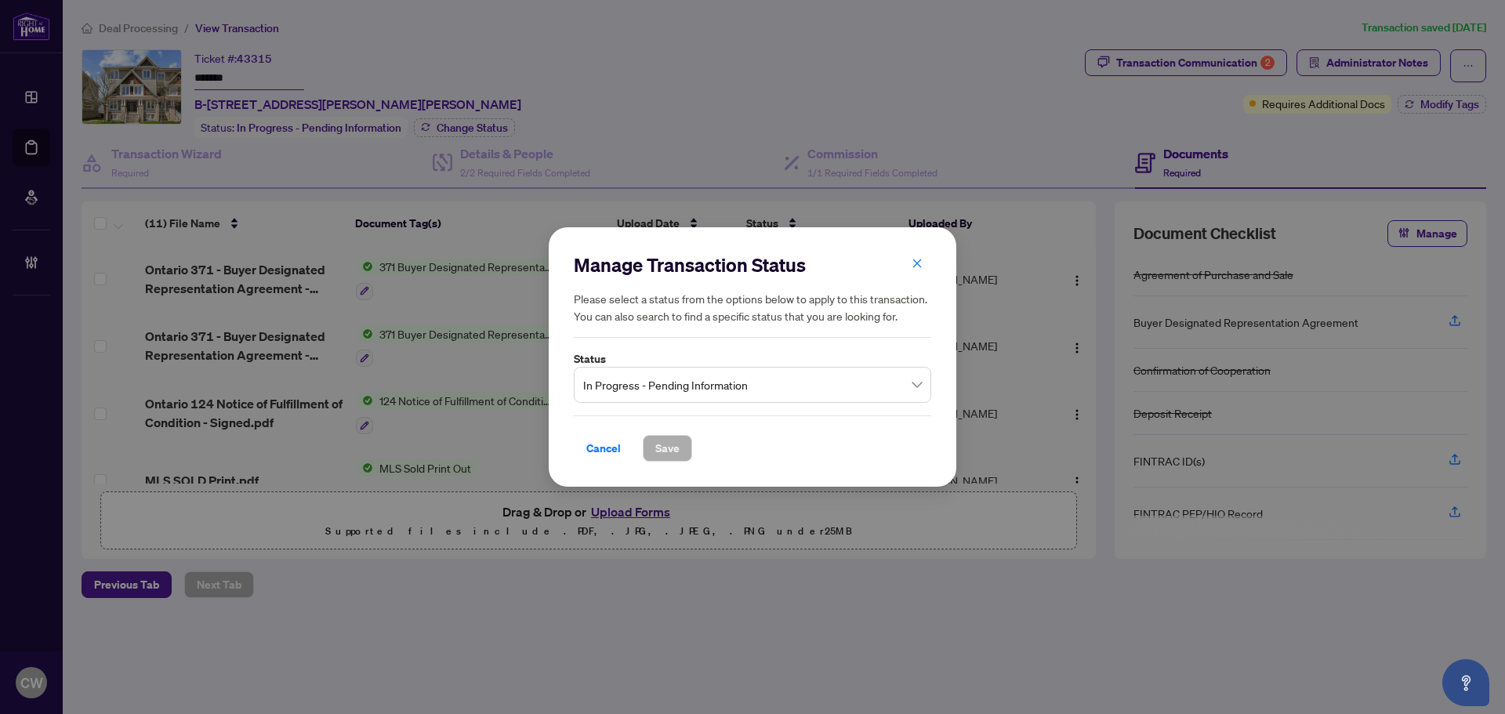
click at [648, 394] on span "In Progress - Pending Information" at bounding box center [752, 385] width 339 height 30
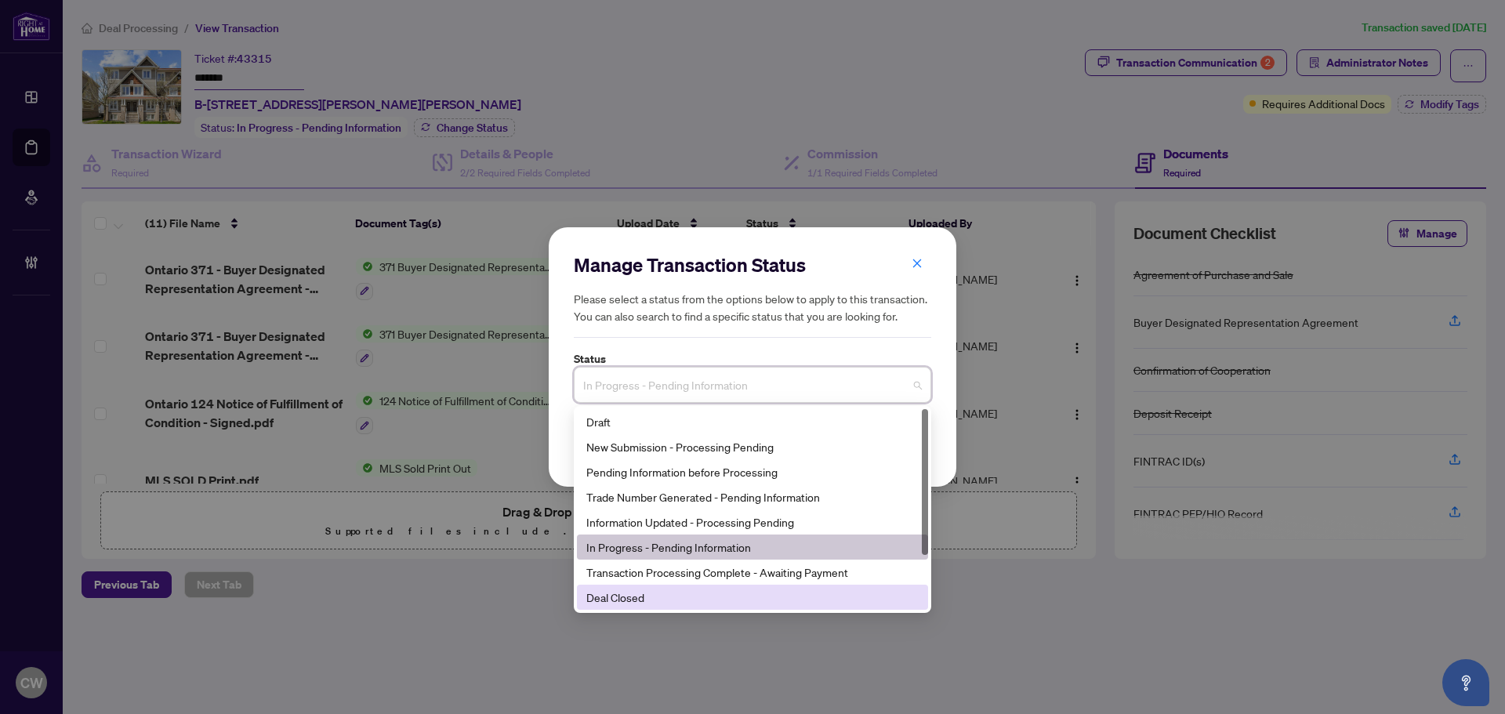
click at [646, 593] on div "Deal Closed" at bounding box center [752, 597] width 332 height 17
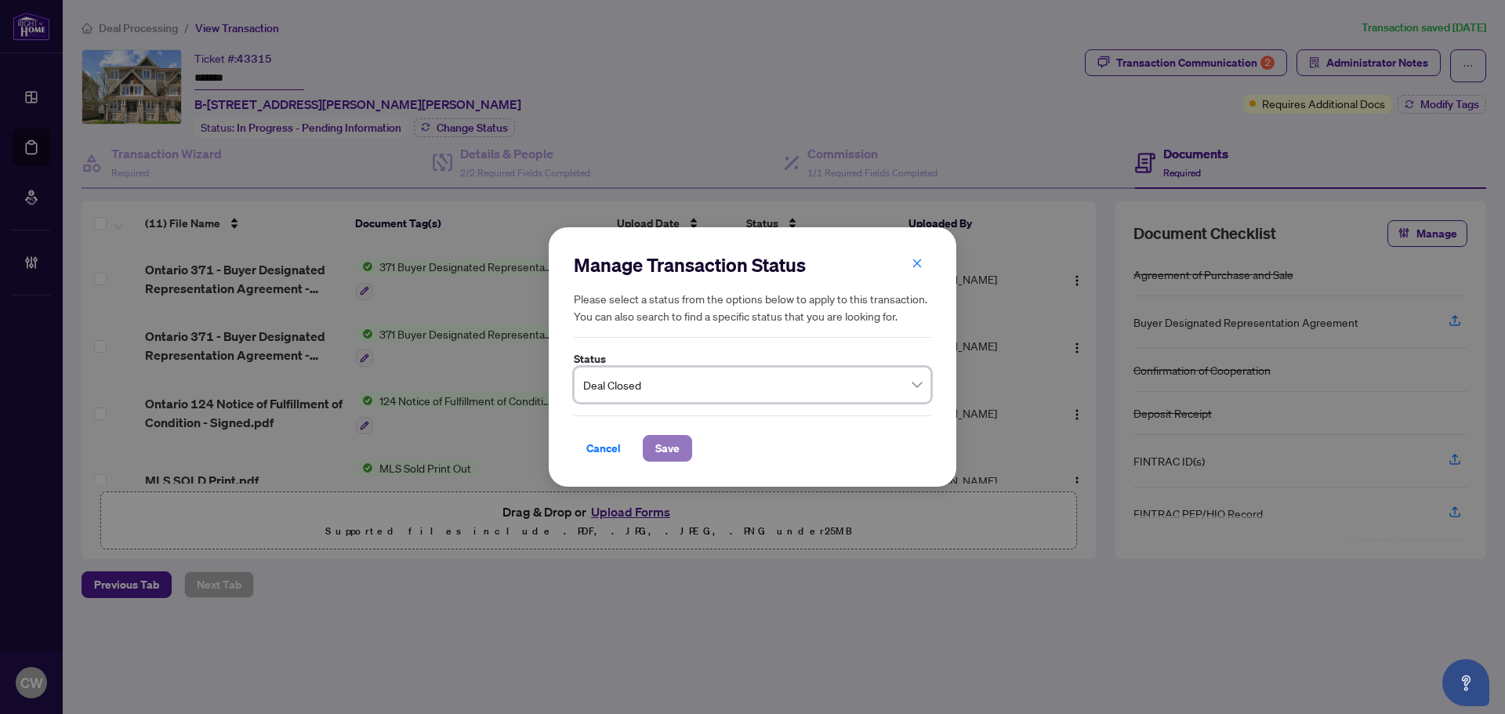
click at [667, 453] on span "Save" at bounding box center [667, 448] width 24 height 25
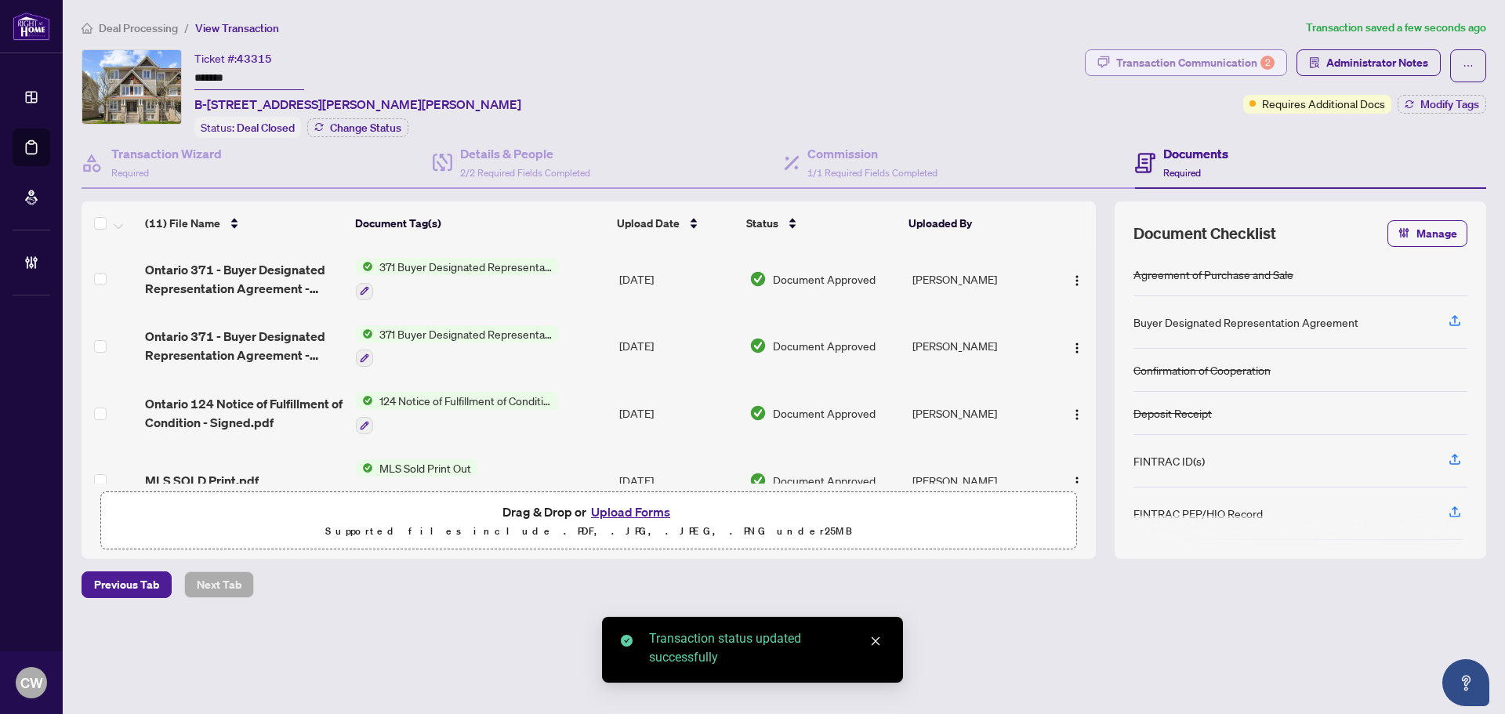
click at [1241, 61] on div "Transaction Communication 2" at bounding box center [1196, 62] width 158 height 25
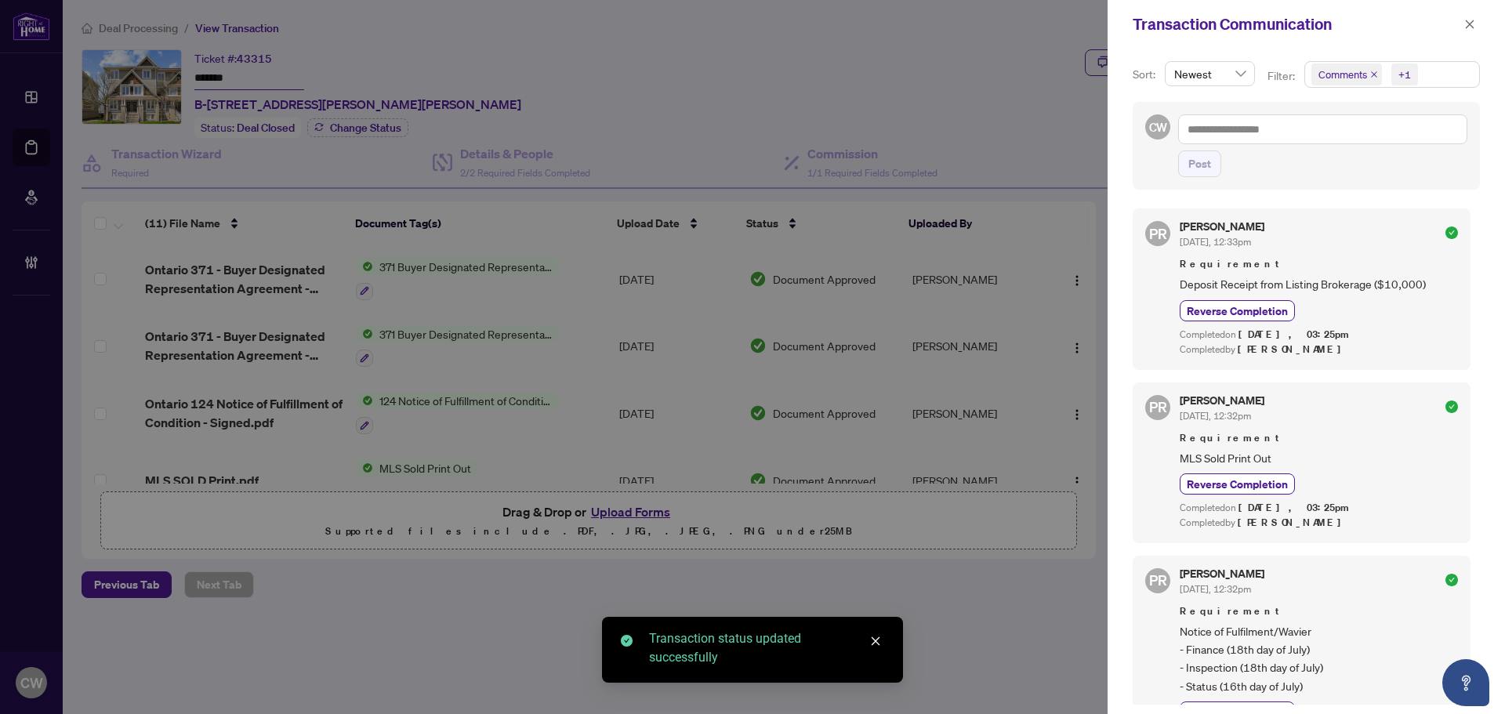
click at [1376, 71] on icon "close" at bounding box center [1375, 75] width 8 height 8
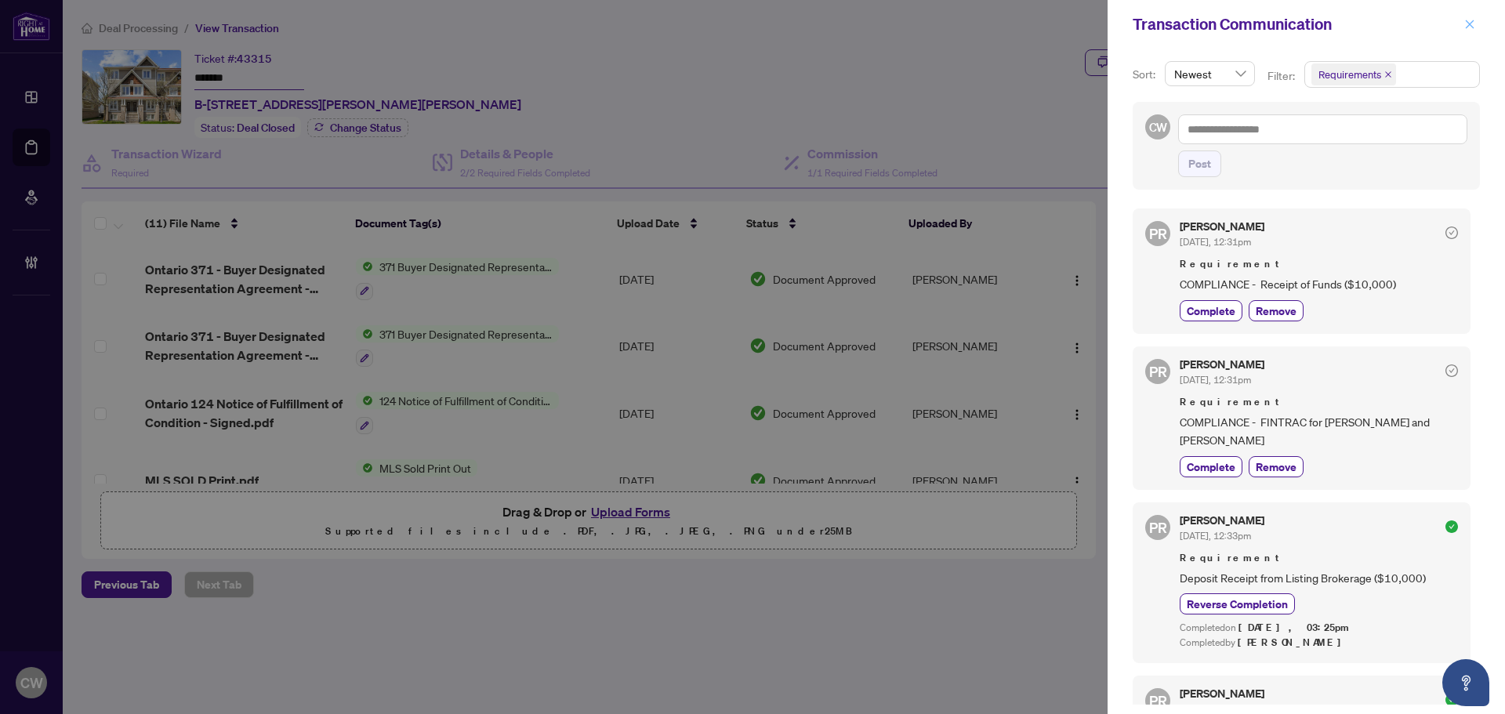
click at [1471, 27] on icon "close" at bounding box center [1470, 24] width 11 height 11
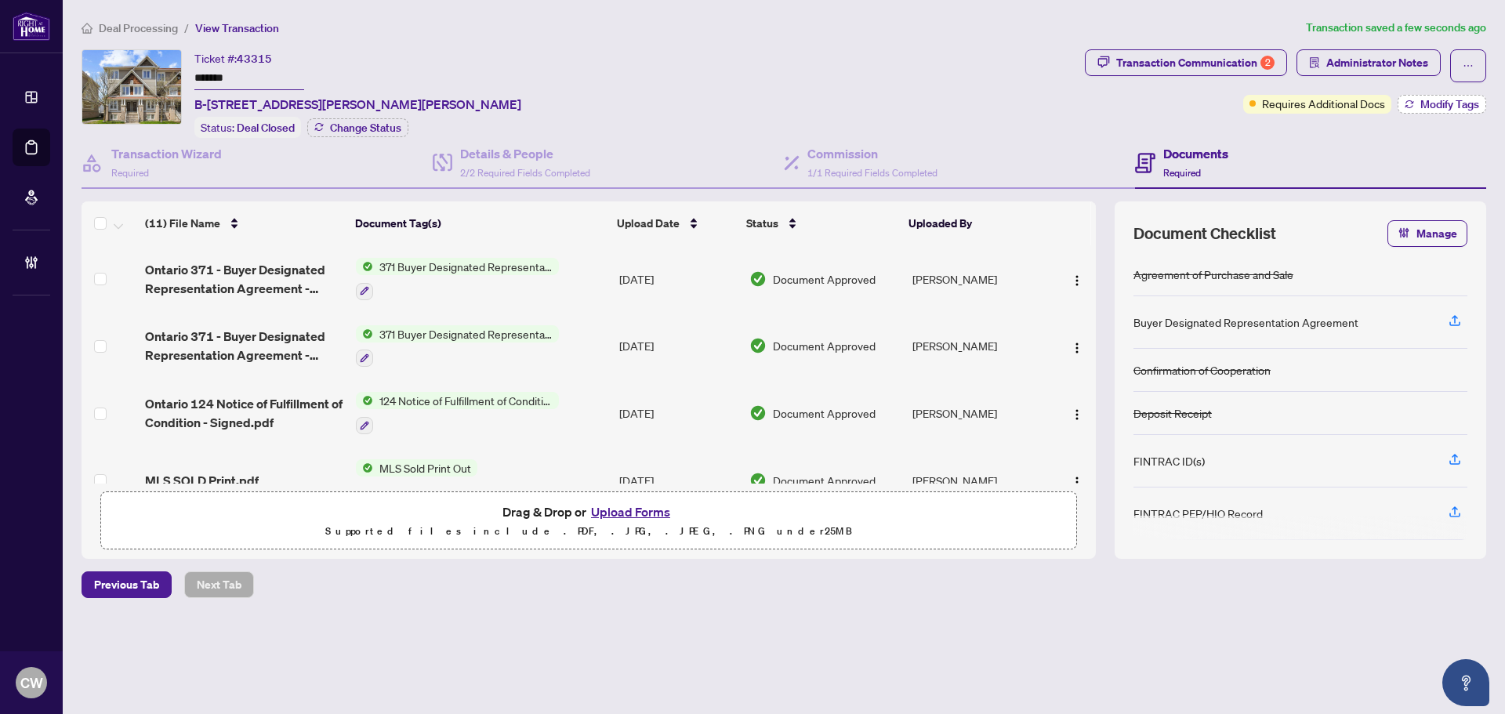
click at [1429, 103] on span "Modify Tags" at bounding box center [1450, 104] width 59 height 11
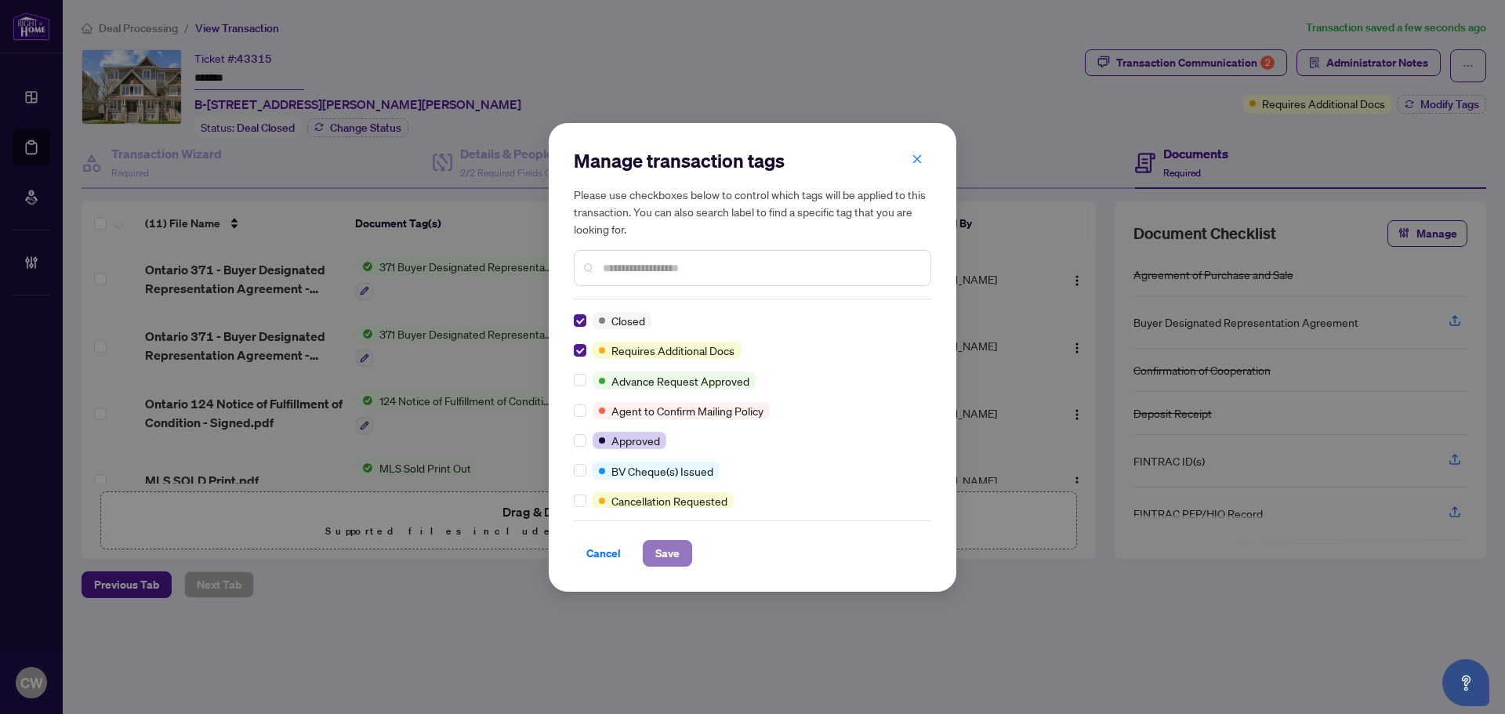
click at [677, 546] on span "Save" at bounding box center [667, 553] width 24 height 25
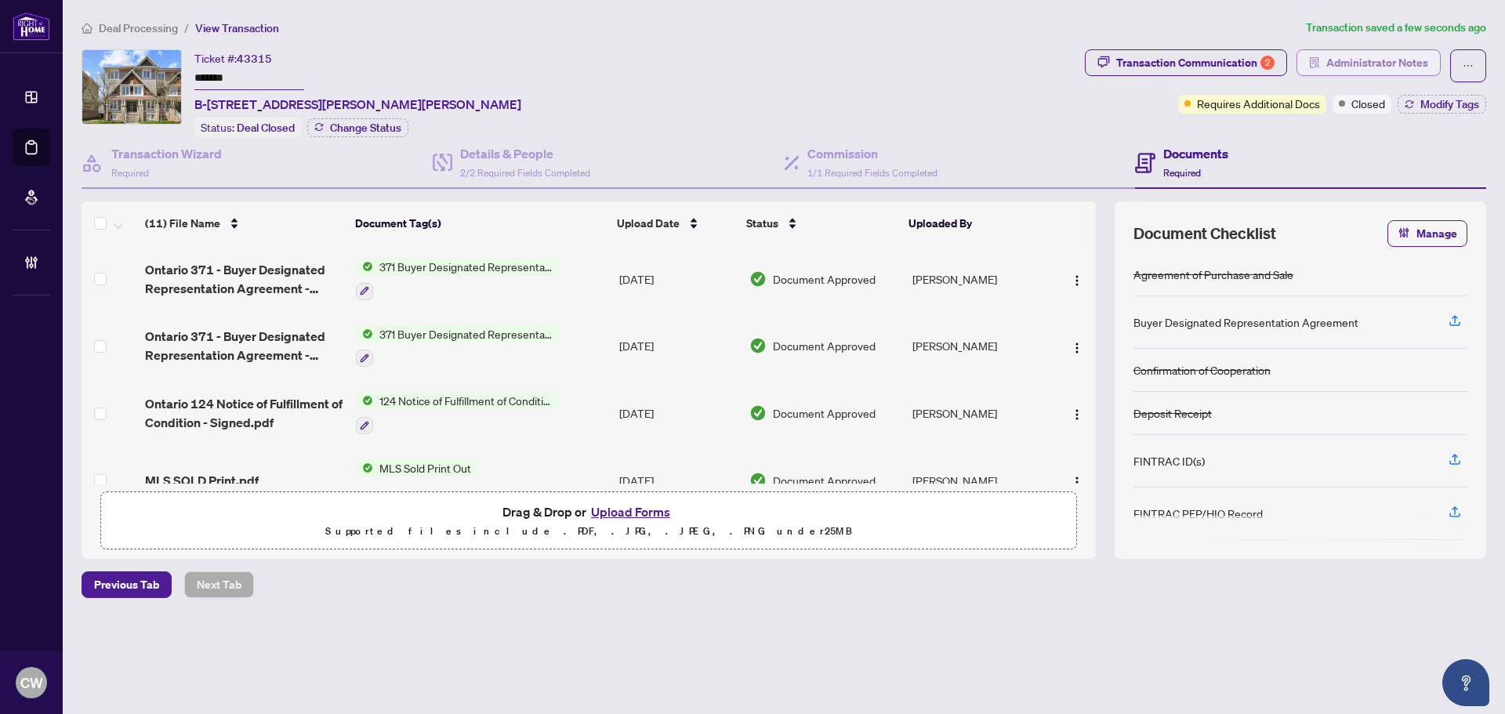
click at [1367, 56] on span "Administrator Notes" at bounding box center [1378, 62] width 102 height 25
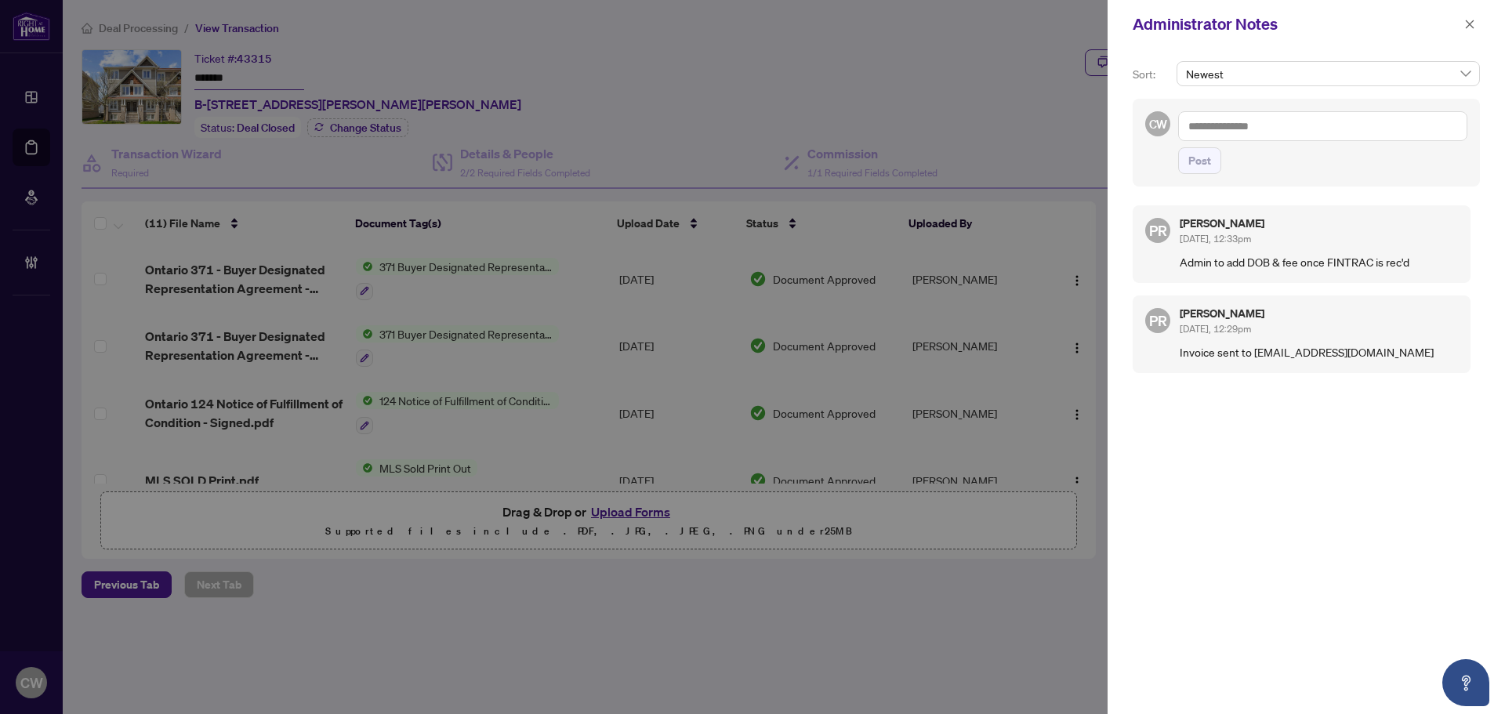
click at [1284, 119] on textarea at bounding box center [1322, 126] width 289 height 30
paste textarea "**********"
type textarea "**********"
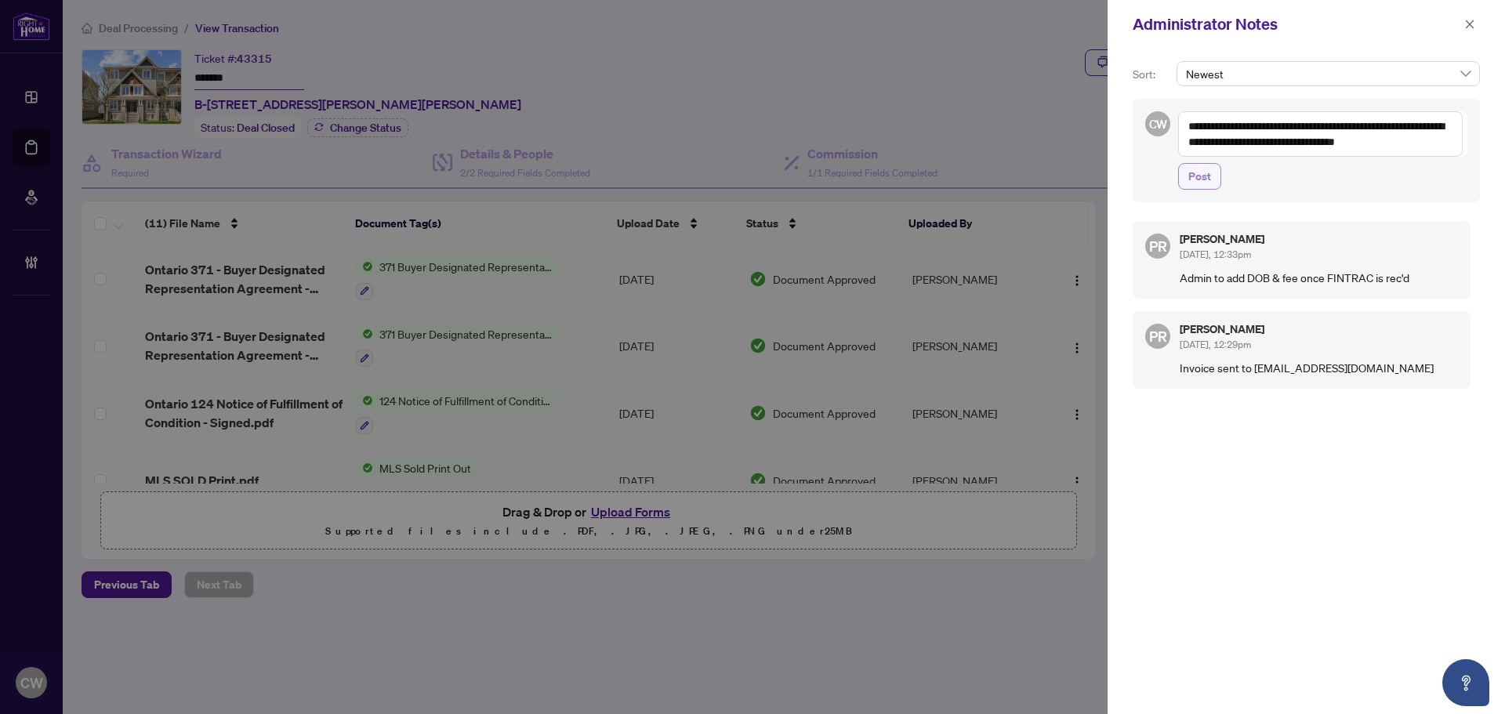
click at [1197, 183] on span "Post" at bounding box center [1200, 176] width 23 height 25
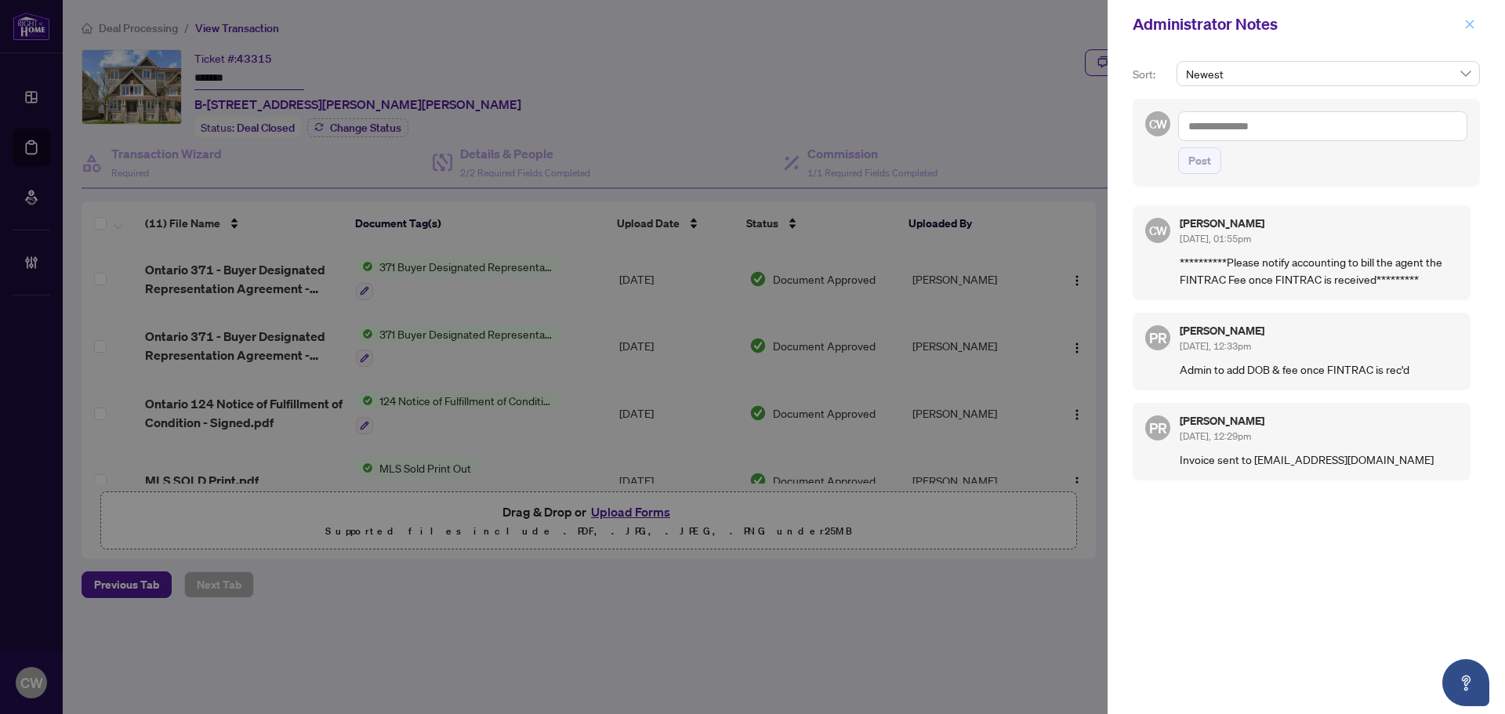
click at [1471, 27] on icon "close" at bounding box center [1470, 24] width 11 height 11
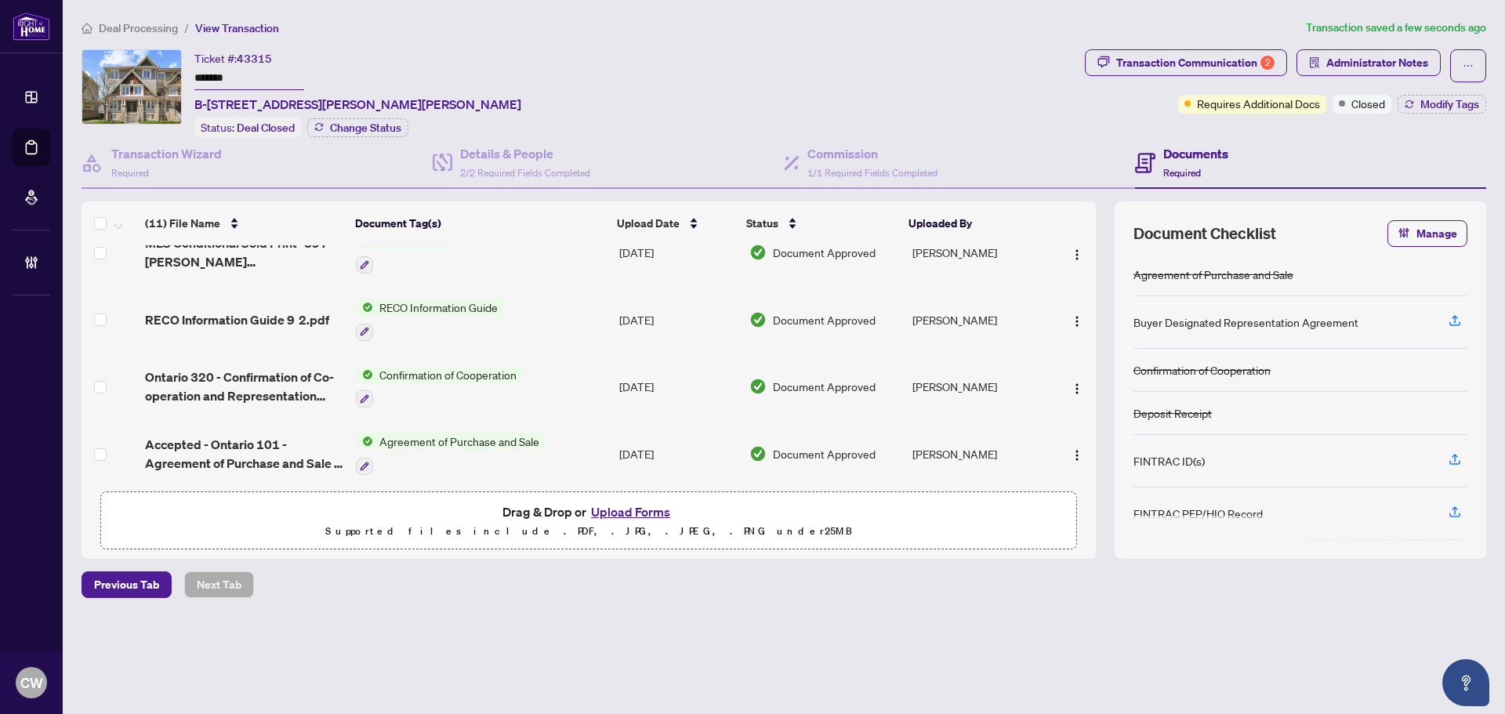
scroll to position [503, 0]
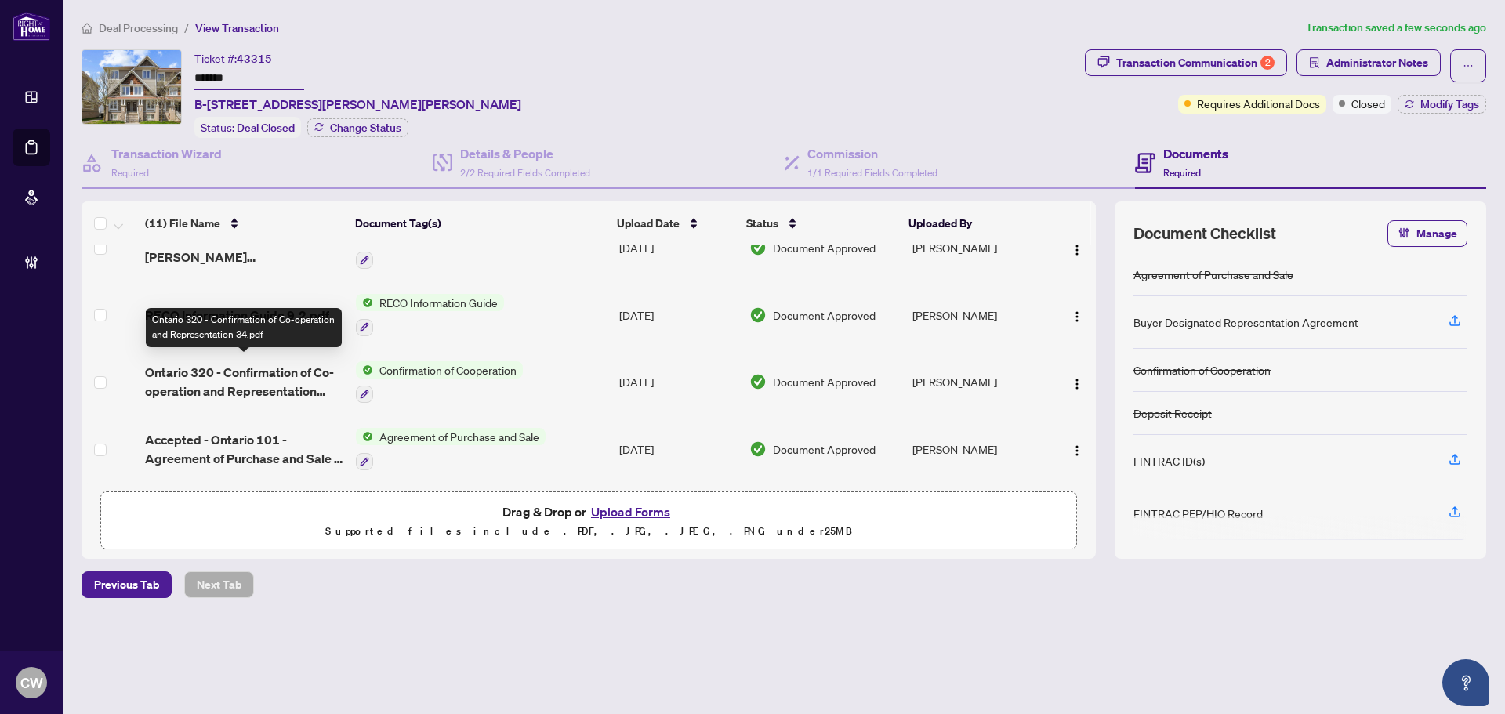
click at [281, 372] on span "Ontario 320 - Confirmation of Co-operation and Representation 34.pdf" at bounding box center [244, 382] width 198 height 38
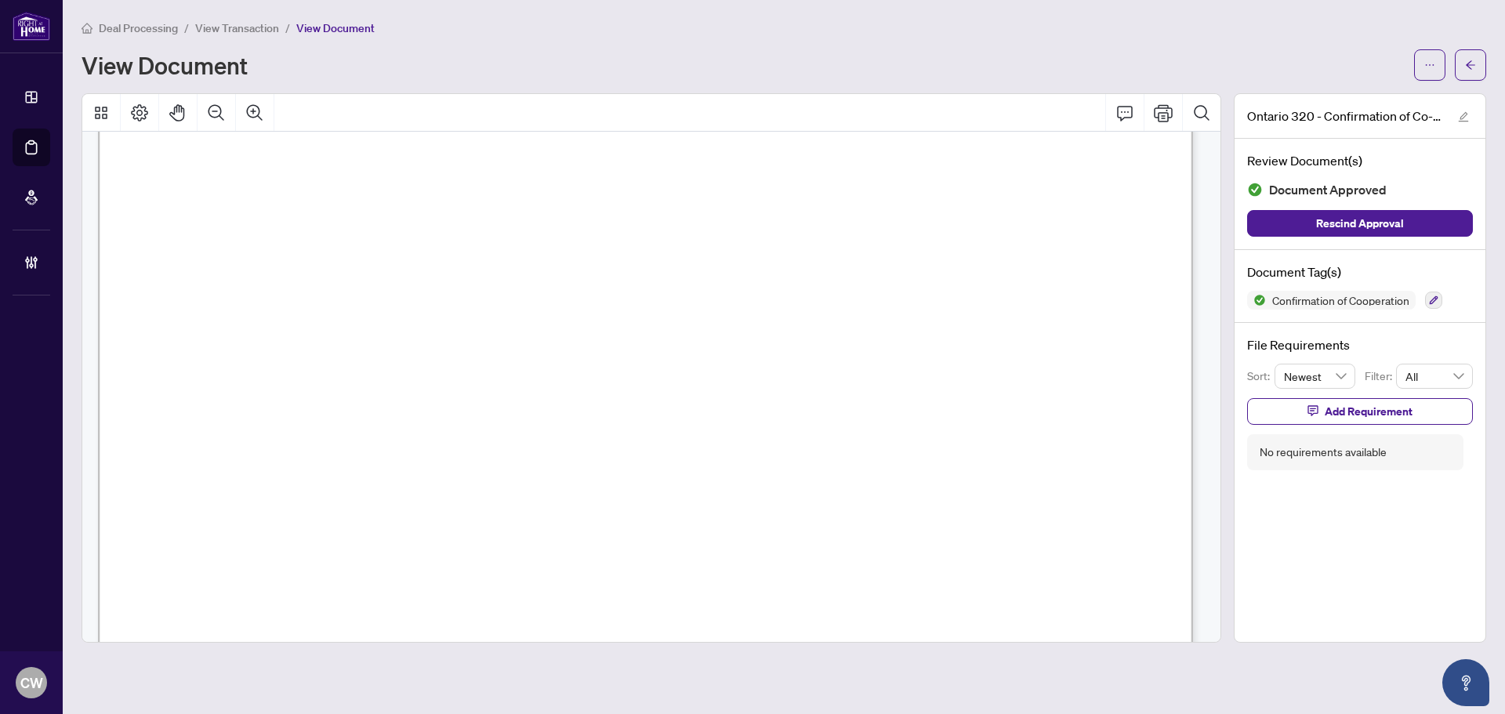
scroll to position [1725, 0]
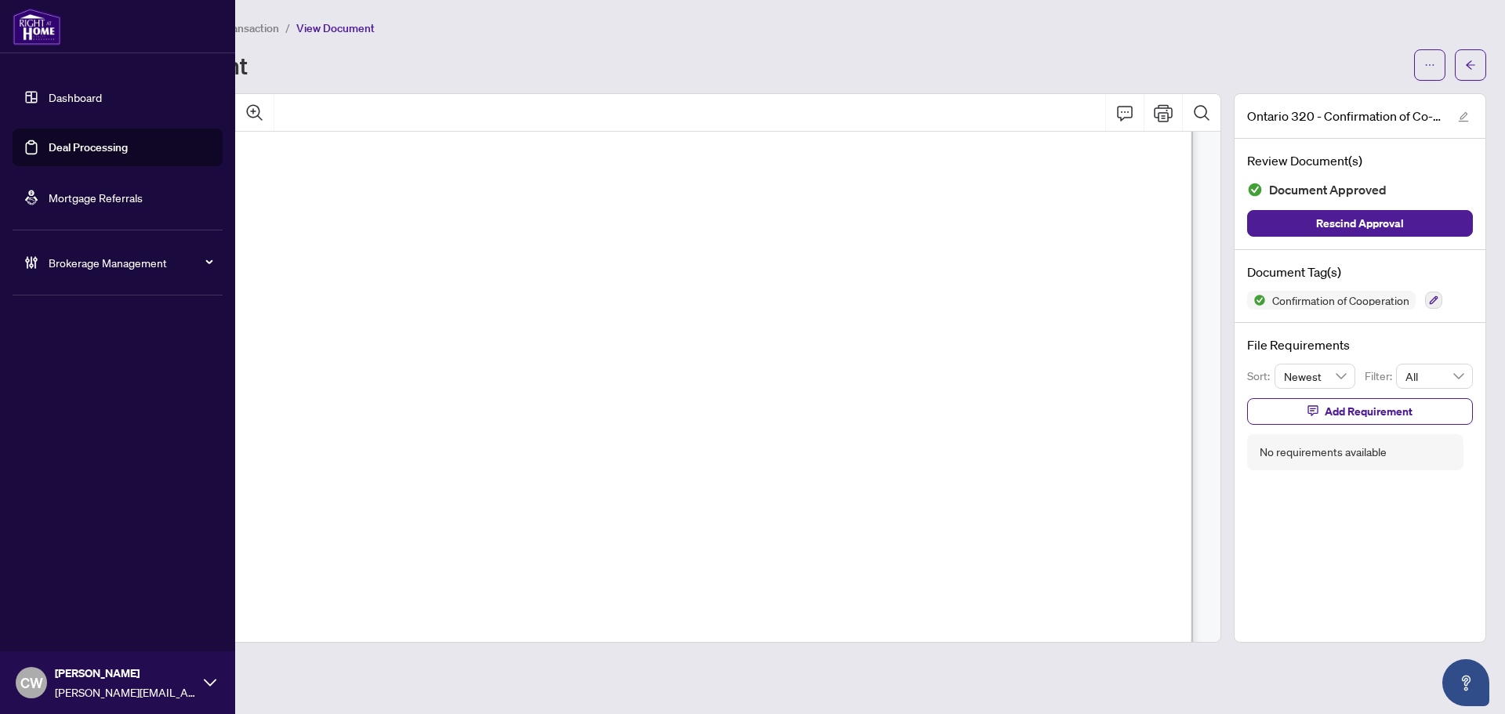
drag, startPoint x: 38, startPoint y: 143, endPoint x: 186, endPoint y: 153, distance: 147.8
click at [49, 143] on link "Deal Processing" at bounding box center [88, 147] width 79 height 14
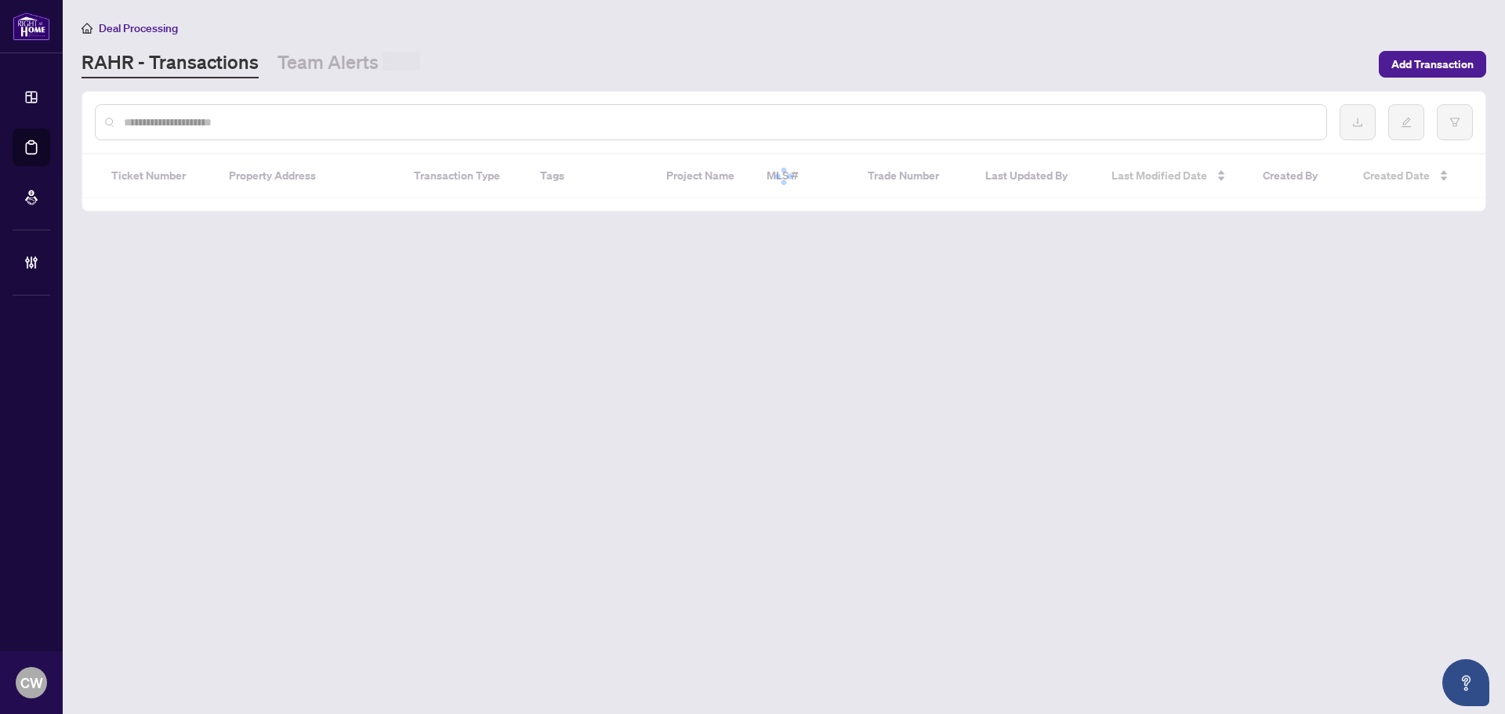
click at [327, 133] on div at bounding box center [711, 122] width 1233 height 36
click at [324, 125] on input "text" at bounding box center [719, 122] width 1190 height 17
paste input "*******"
type input "*******"
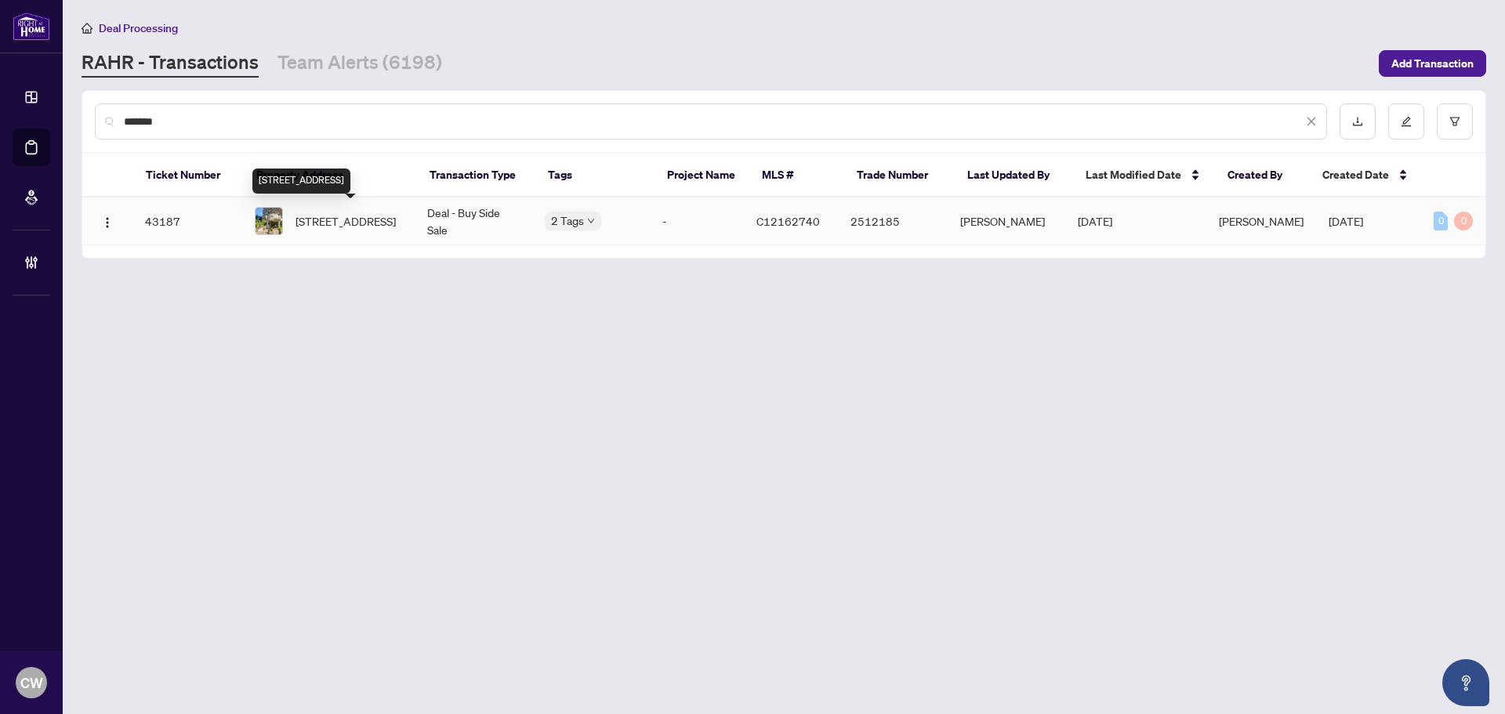
click at [365, 228] on span "[STREET_ADDRESS]" at bounding box center [346, 220] width 100 height 17
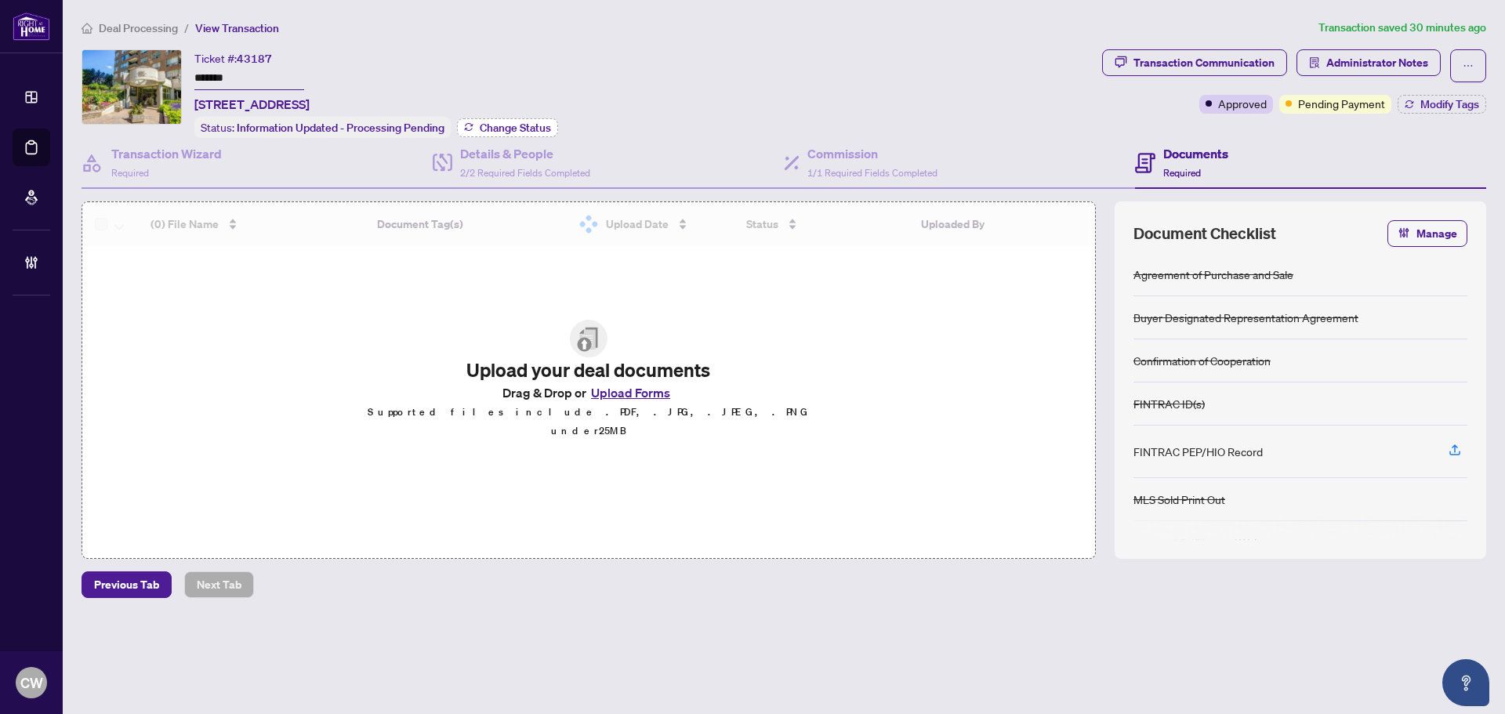
click at [511, 126] on span "Change Status" at bounding box center [515, 127] width 71 height 11
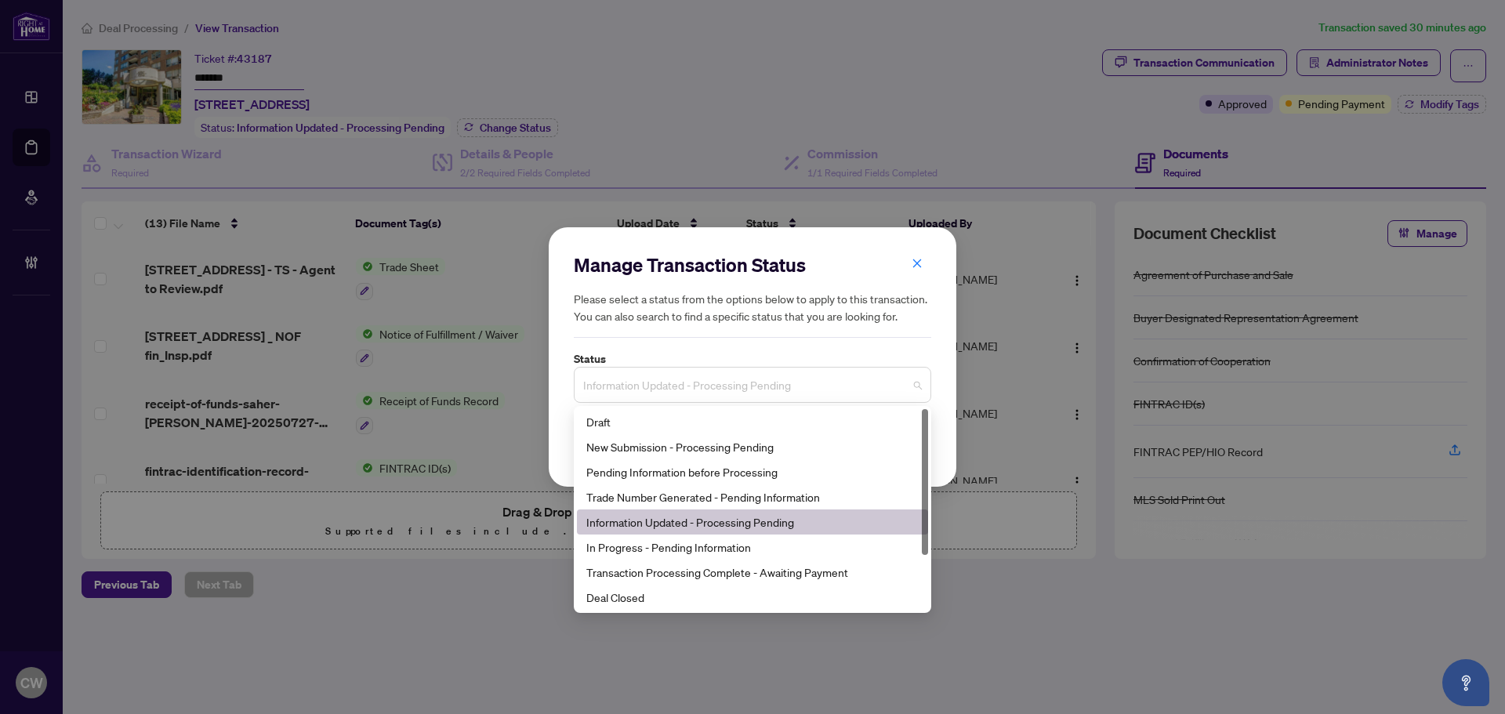
click at [675, 382] on span "Information Updated - Processing Pending" at bounding box center [752, 385] width 339 height 30
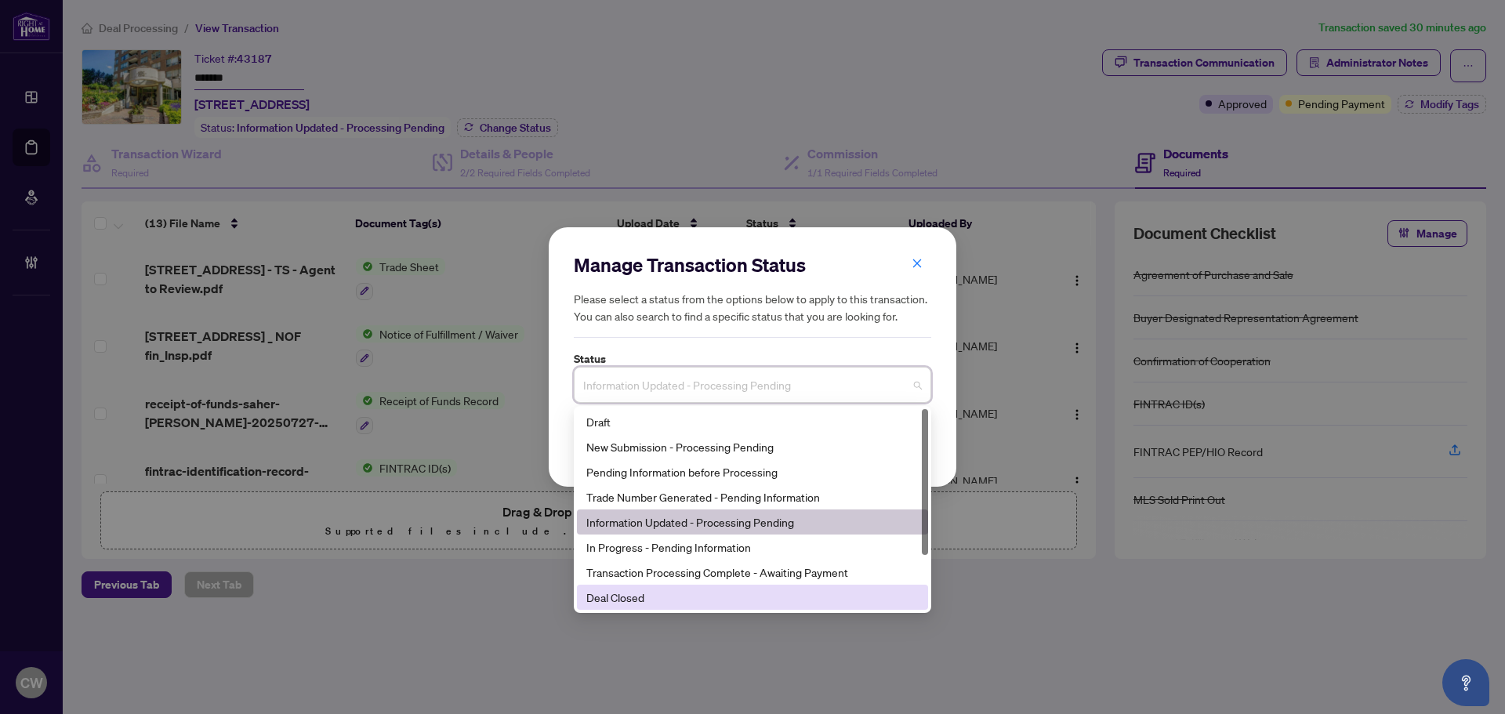
click at [626, 602] on div "Deal Closed" at bounding box center [752, 597] width 332 height 17
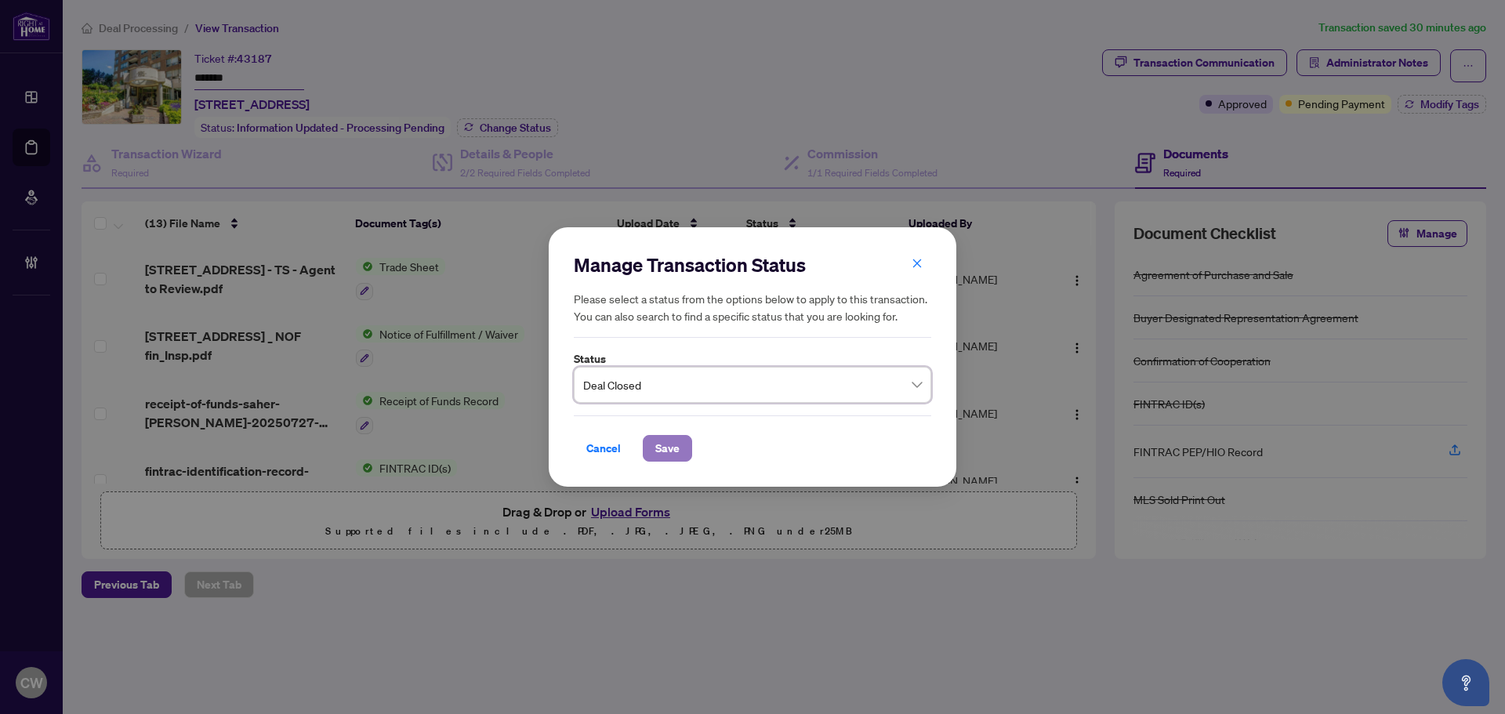
click at [657, 454] on span "Save" at bounding box center [667, 448] width 24 height 25
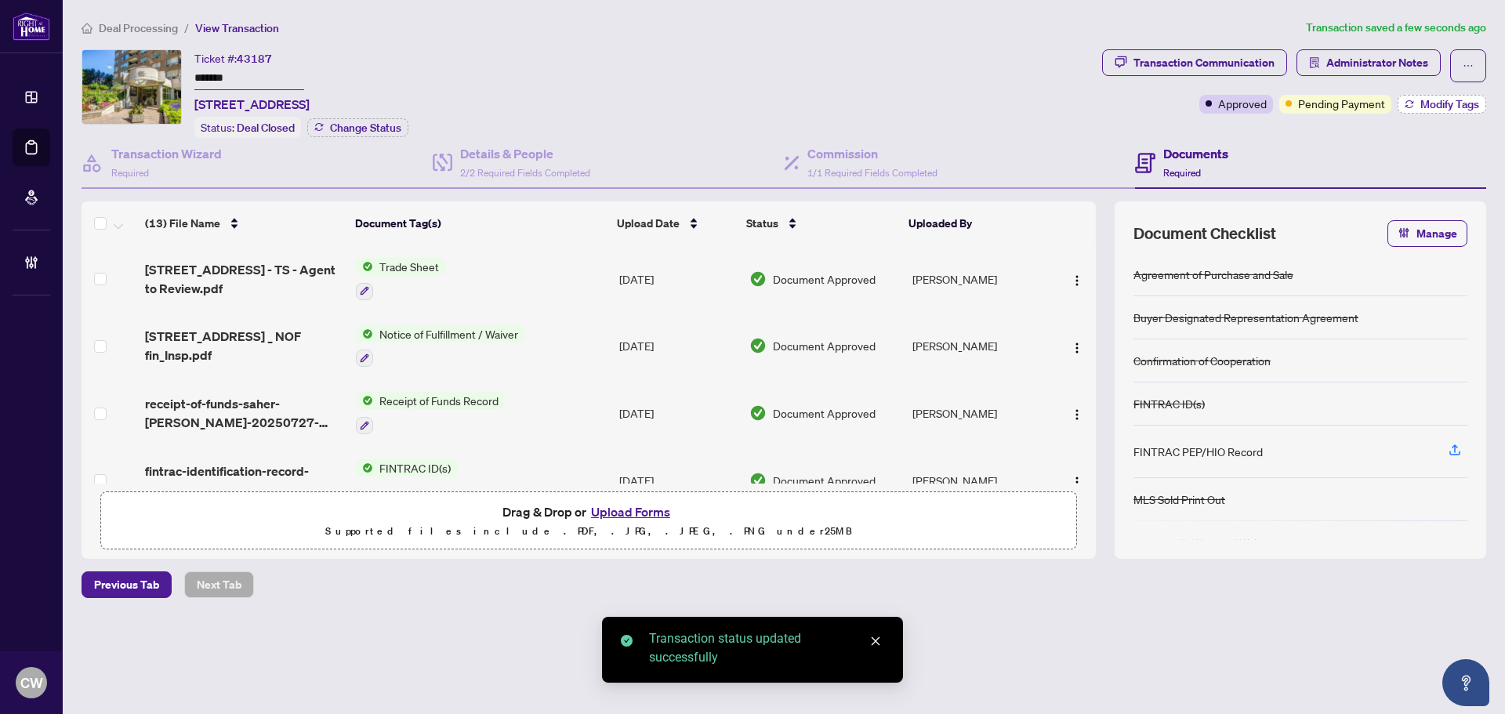
click at [1425, 101] on span "Modify Tags" at bounding box center [1450, 104] width 59 height 11
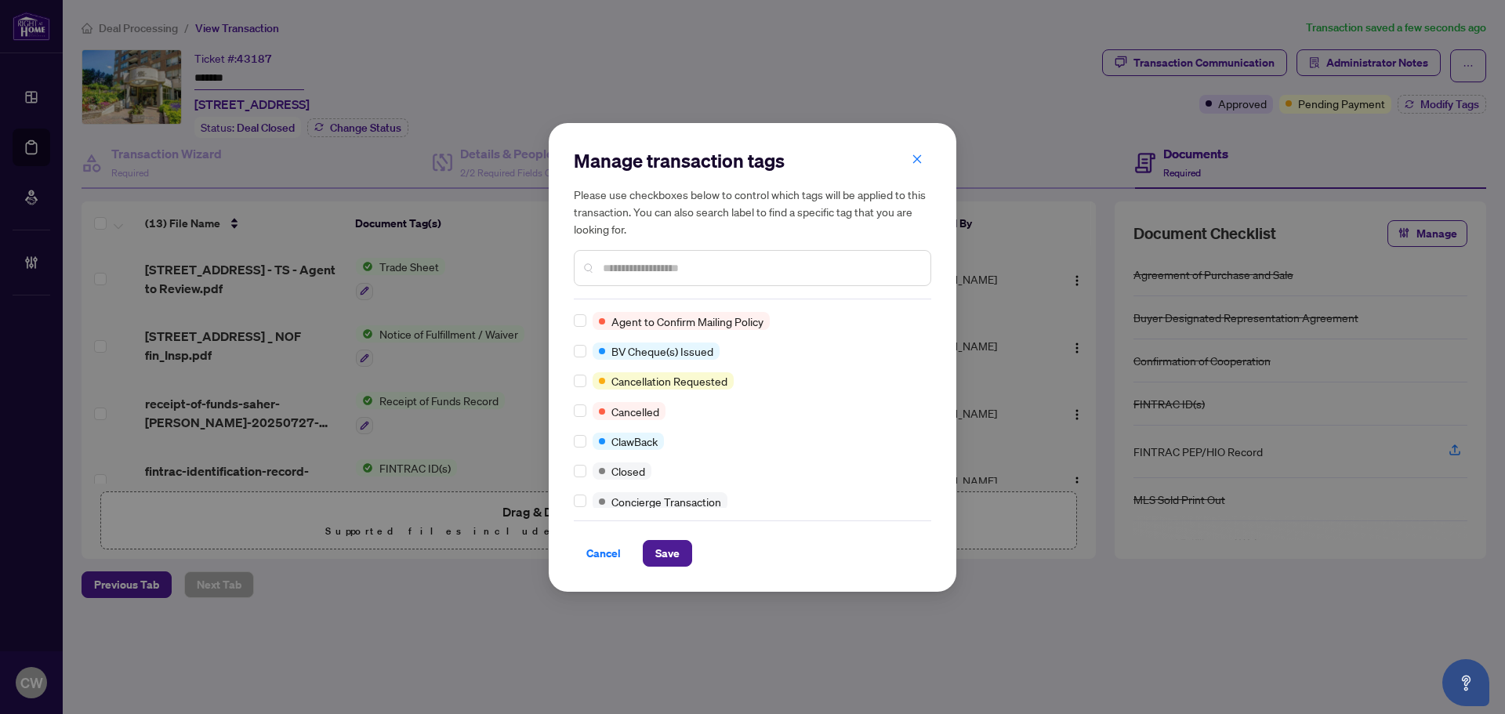
scroll to position [157, 0]
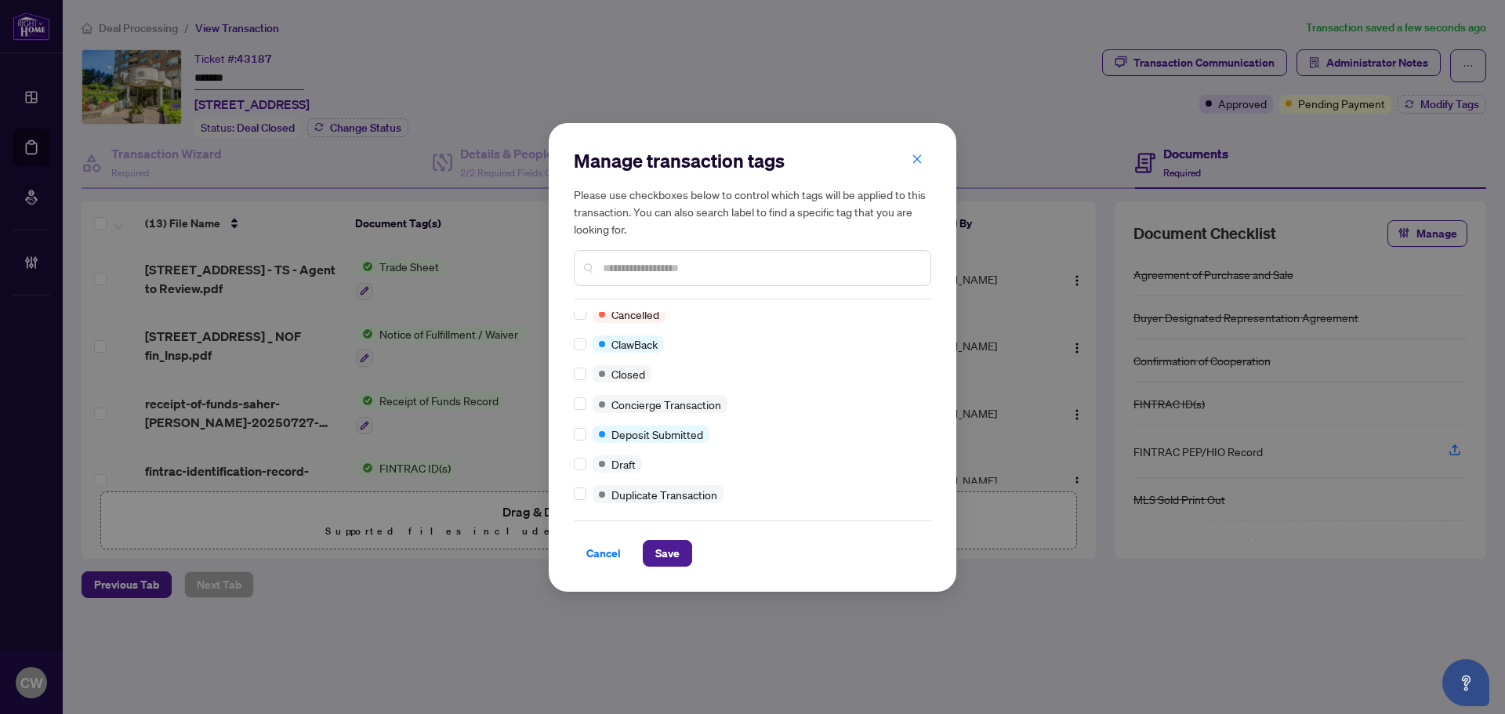
click at [580, 383] on div "Approved Advance Request Approved Agent to Confirm Mailing Policy BV Cheque(s) …" at bounding box center [753, 410] width 358 height 196
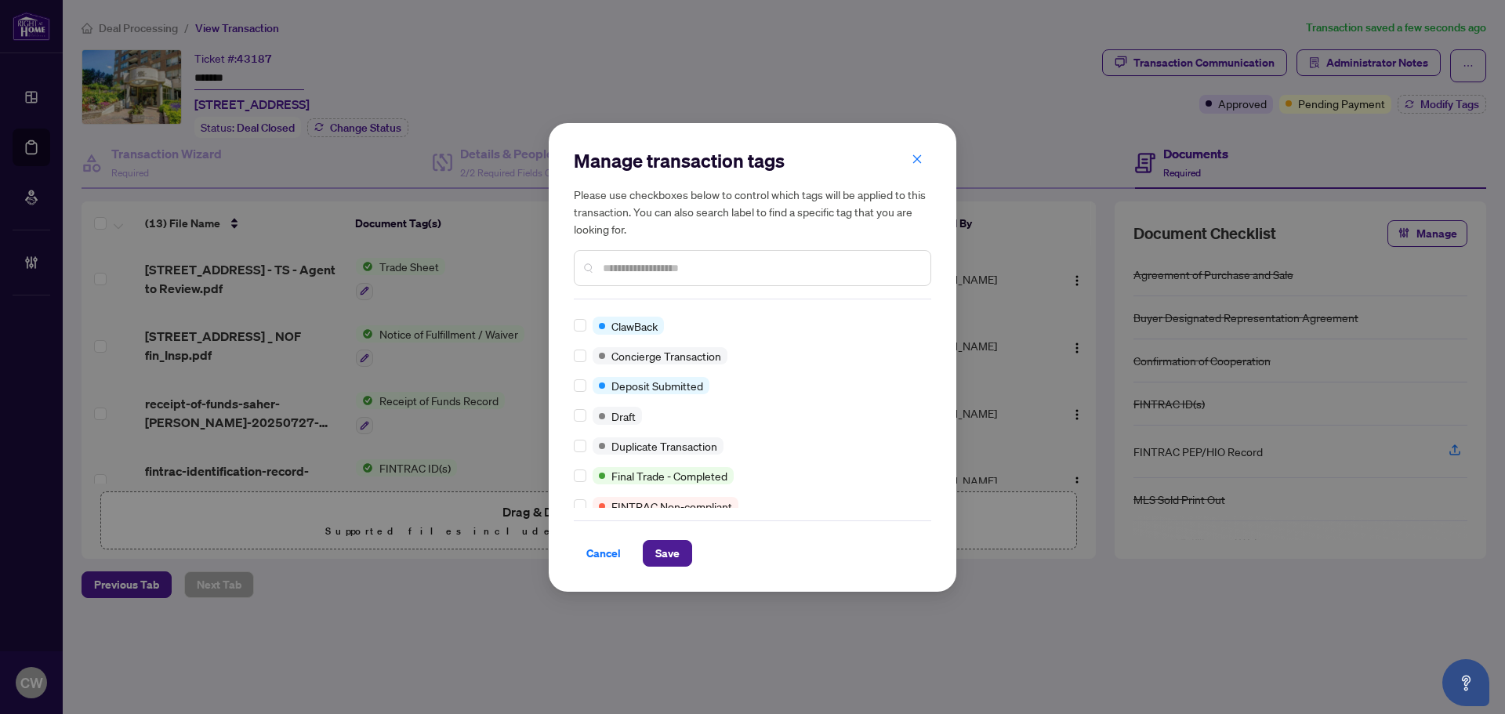
scroll to position [0, 0]
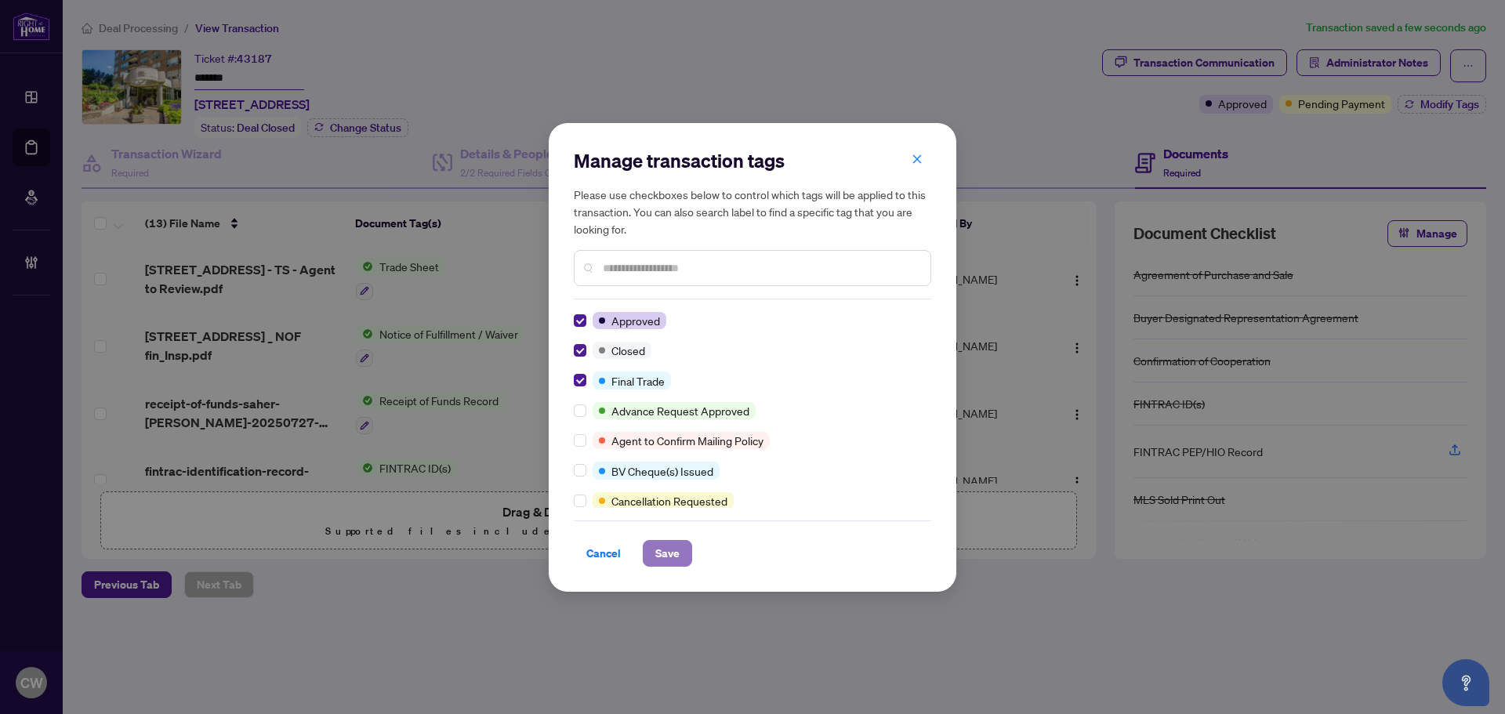
click at [675, 550] on span "Save" at bounding box center [667, 553] width 24 height 25
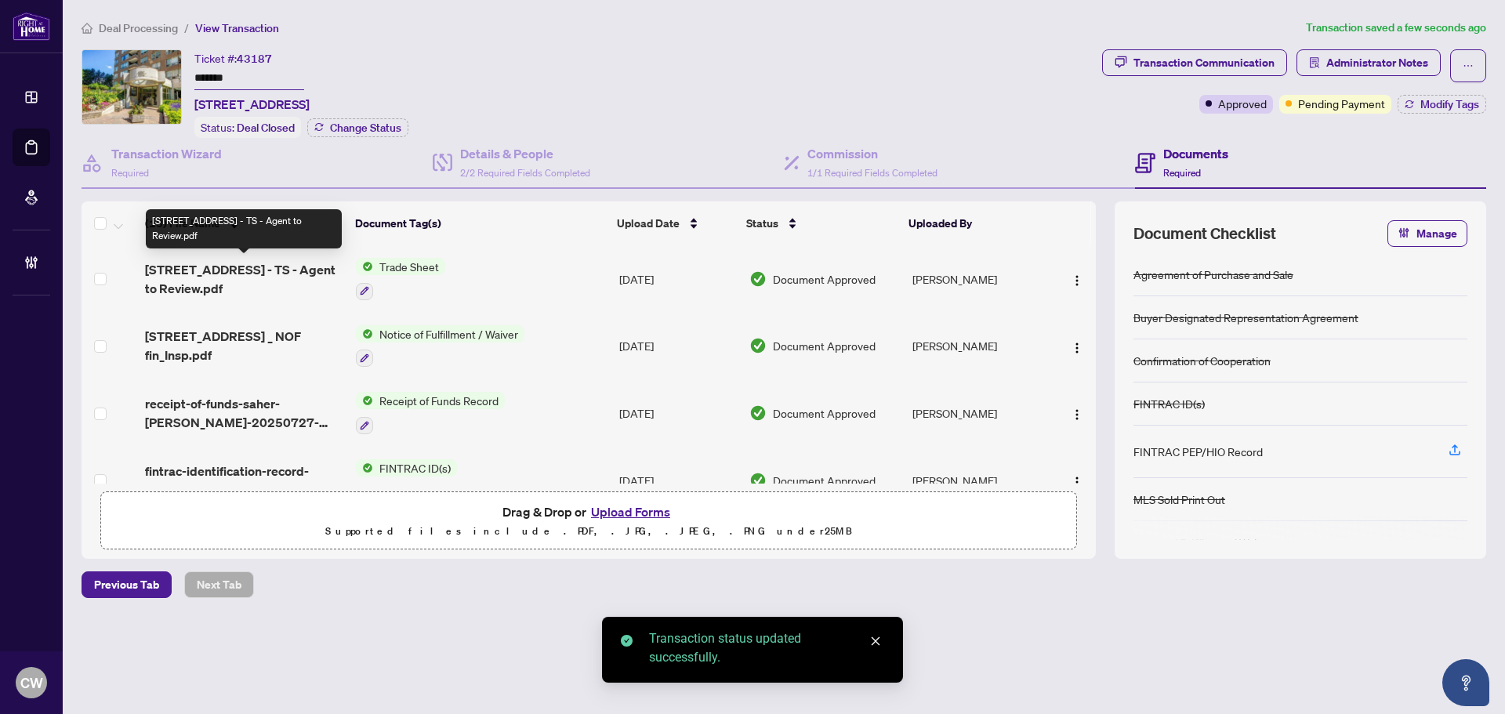
click at [219, 272] on span "[STREET_ADDRESS] - TS - Agent to Review.pdf" at bounding box center [244, 279] width 198 height 38
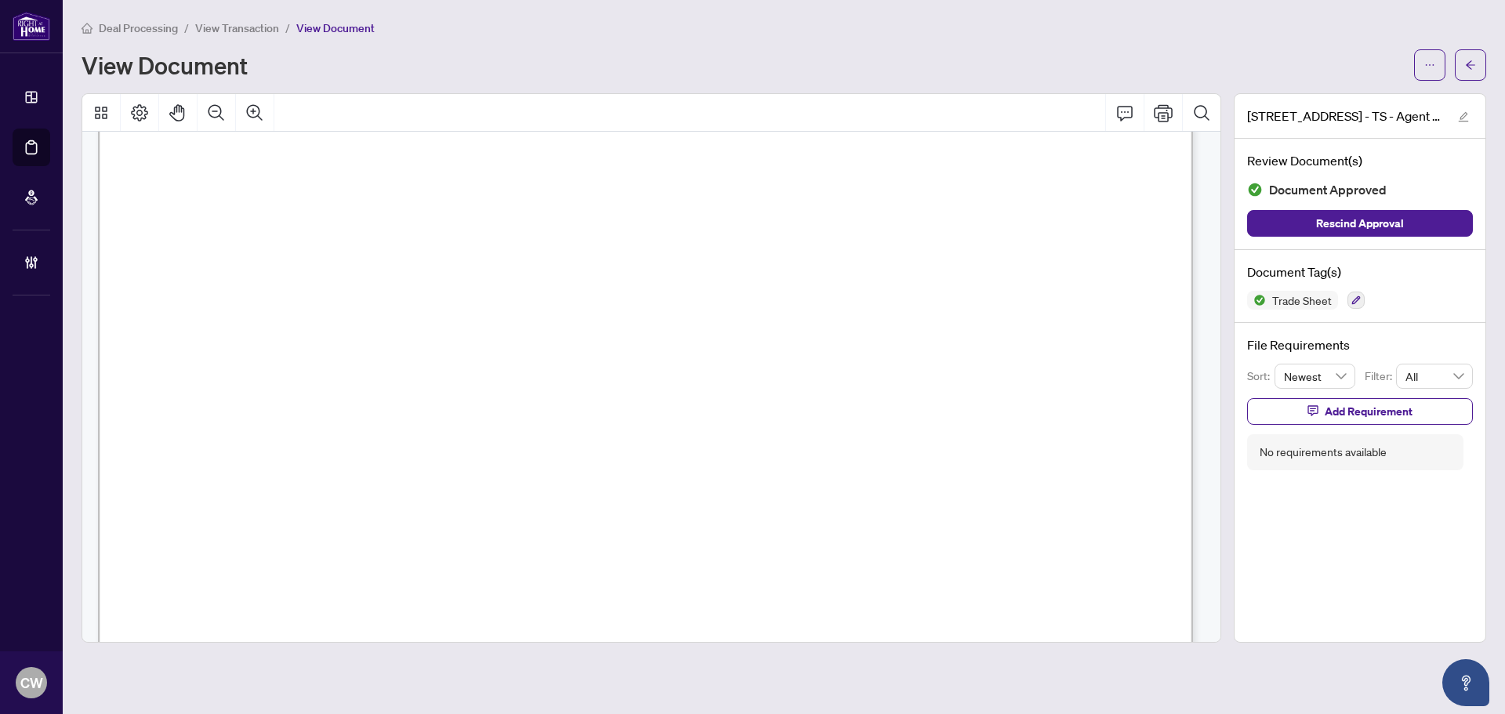
scroll to position [627, 0]
click at [1468, 65] on icon "arrow-left" at bounding box center [1470, 64] width 9 height 9
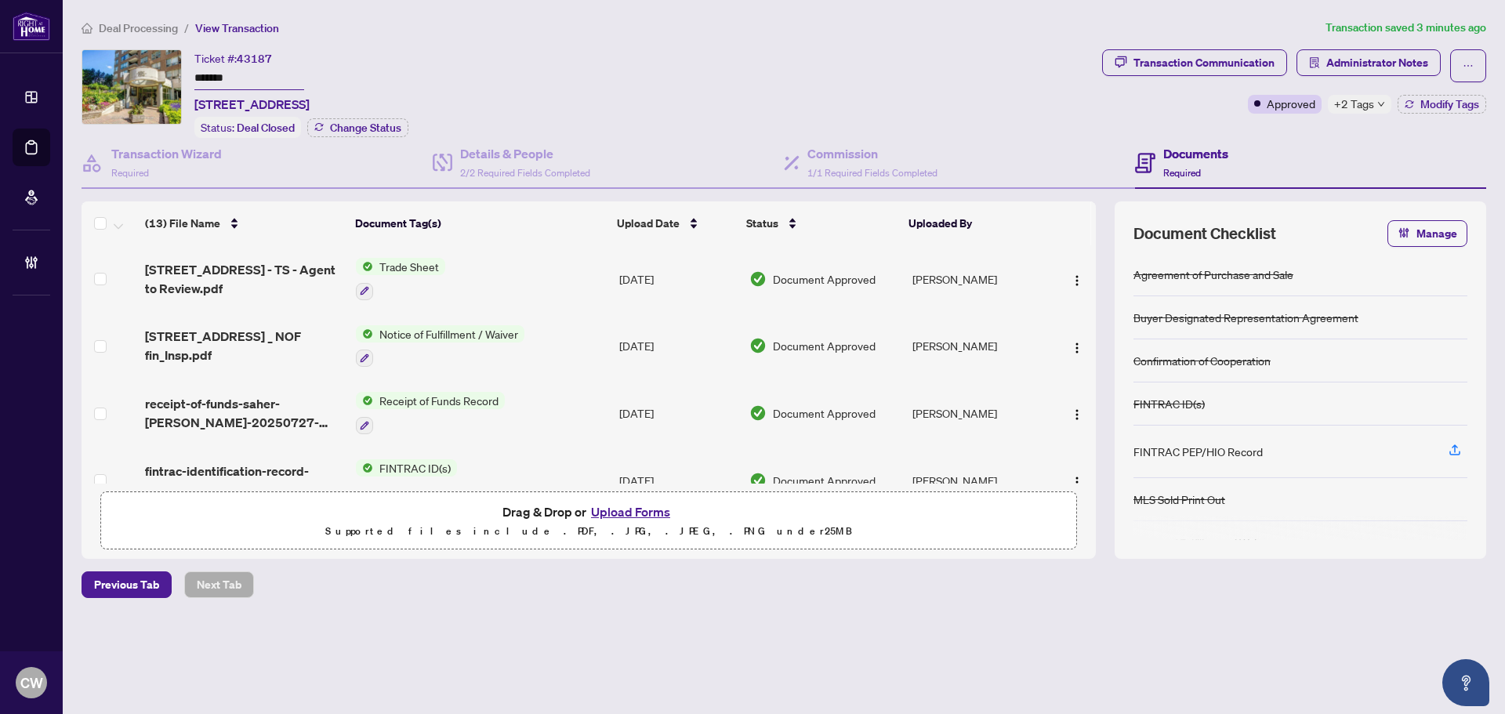
click at [635, 505] on button "Upload Forms" at bounding box center [630, 512] width 89 height 20
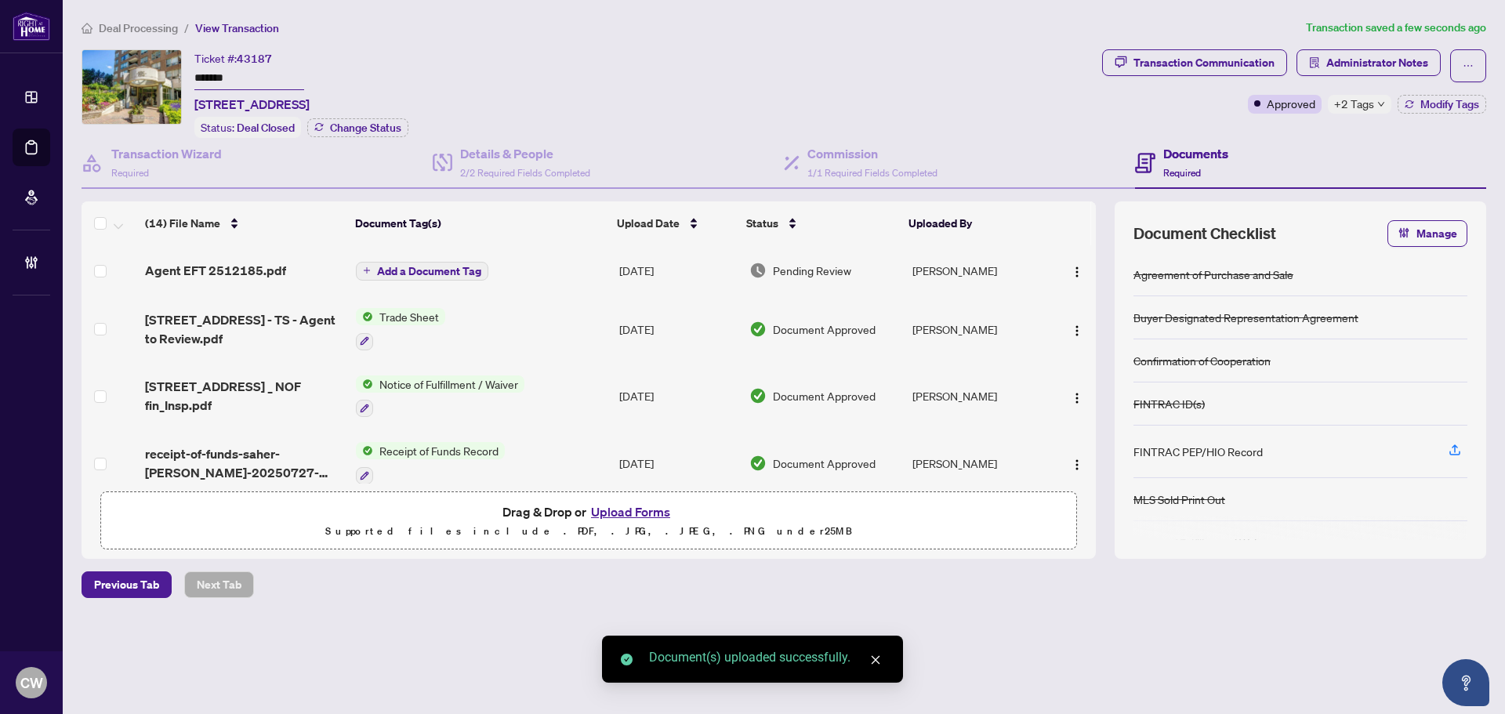
click at [442, 267] on span "Add a Document Tag" at bounding box center [429, 271] width 104 height 11
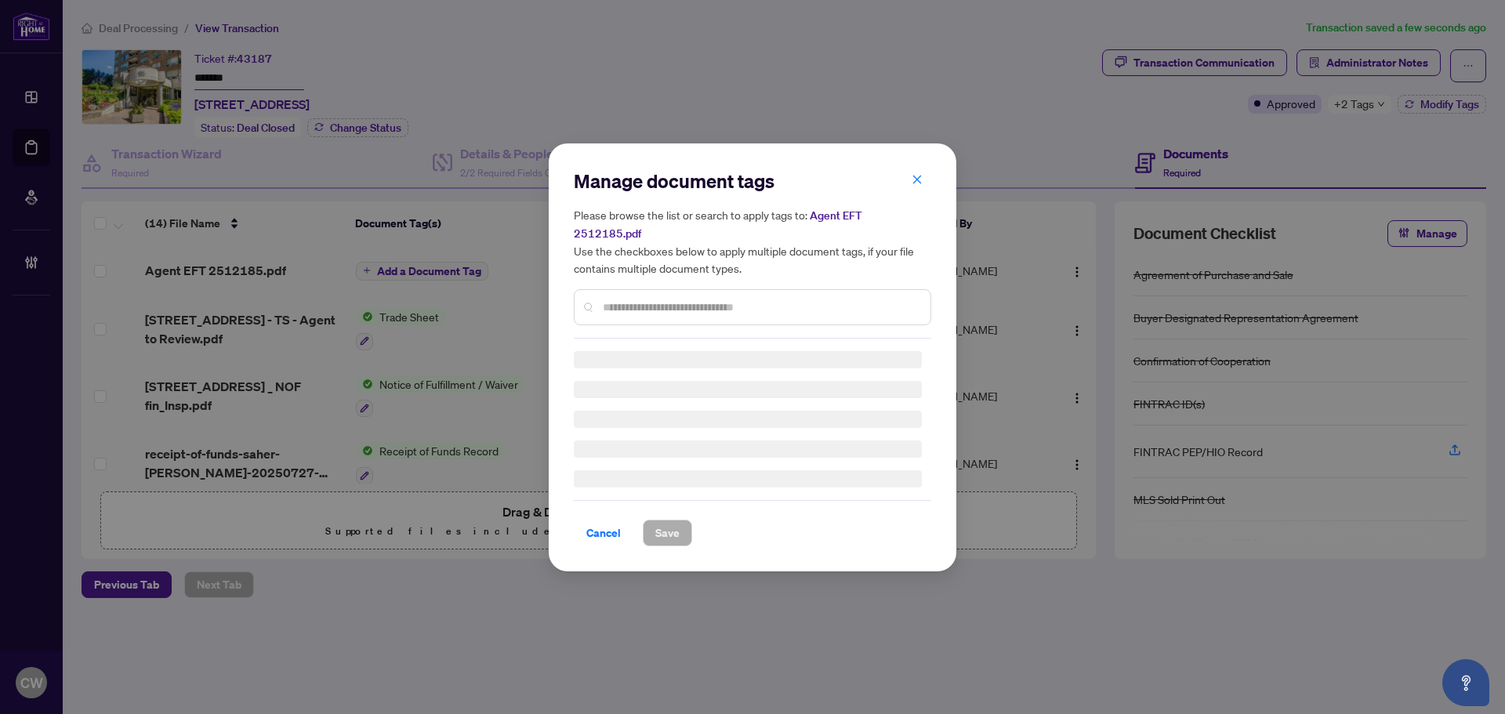
click at [653, 299] on input "text" at bounding box center [760, 307] width 315 height 17
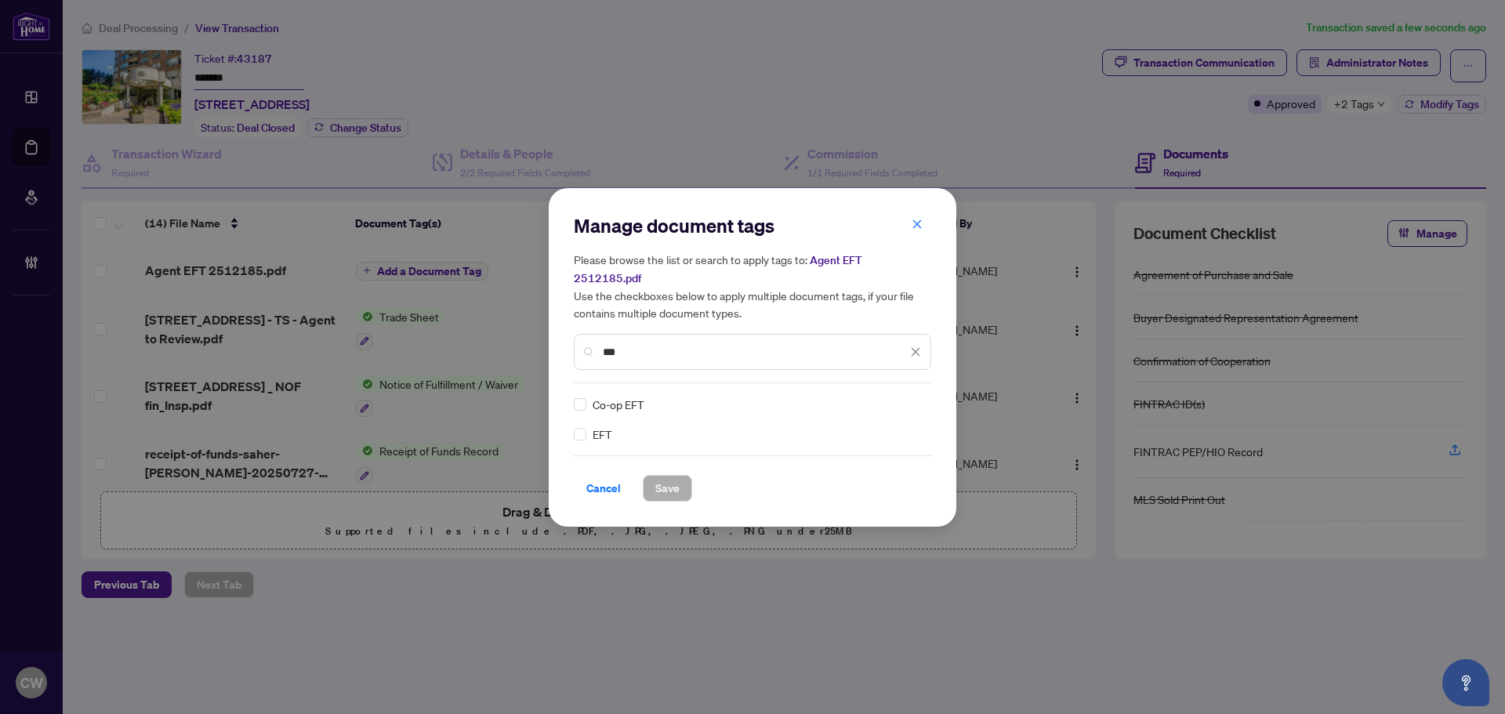
type input "***"
click at [890, 397] on div at bounding box center [902, 405] width 40 height 16
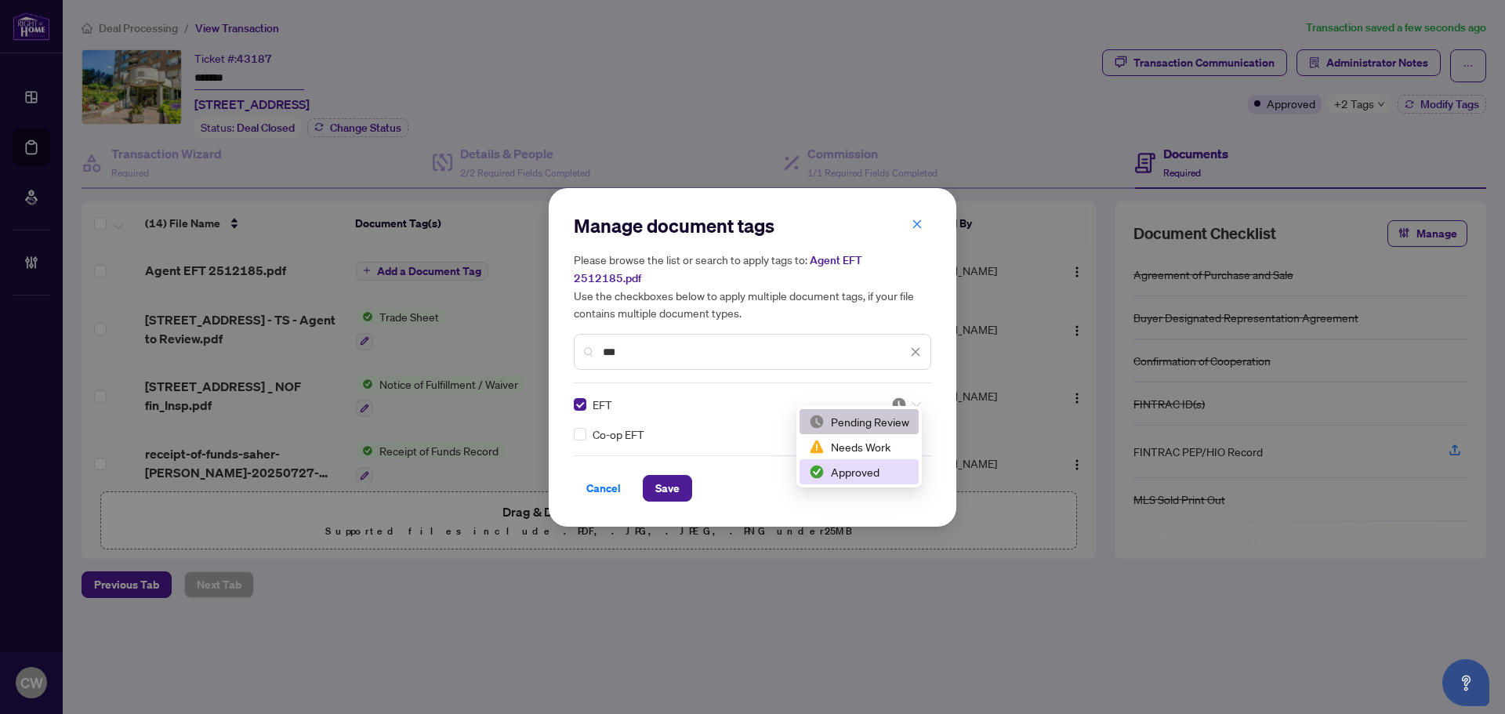
click at [871, 475] on div "Approved" at bounding box center [859, 471] width 100 height 17
click at [666, 483] on span "Save" at bounding box center [667, 488] width 24 height 25
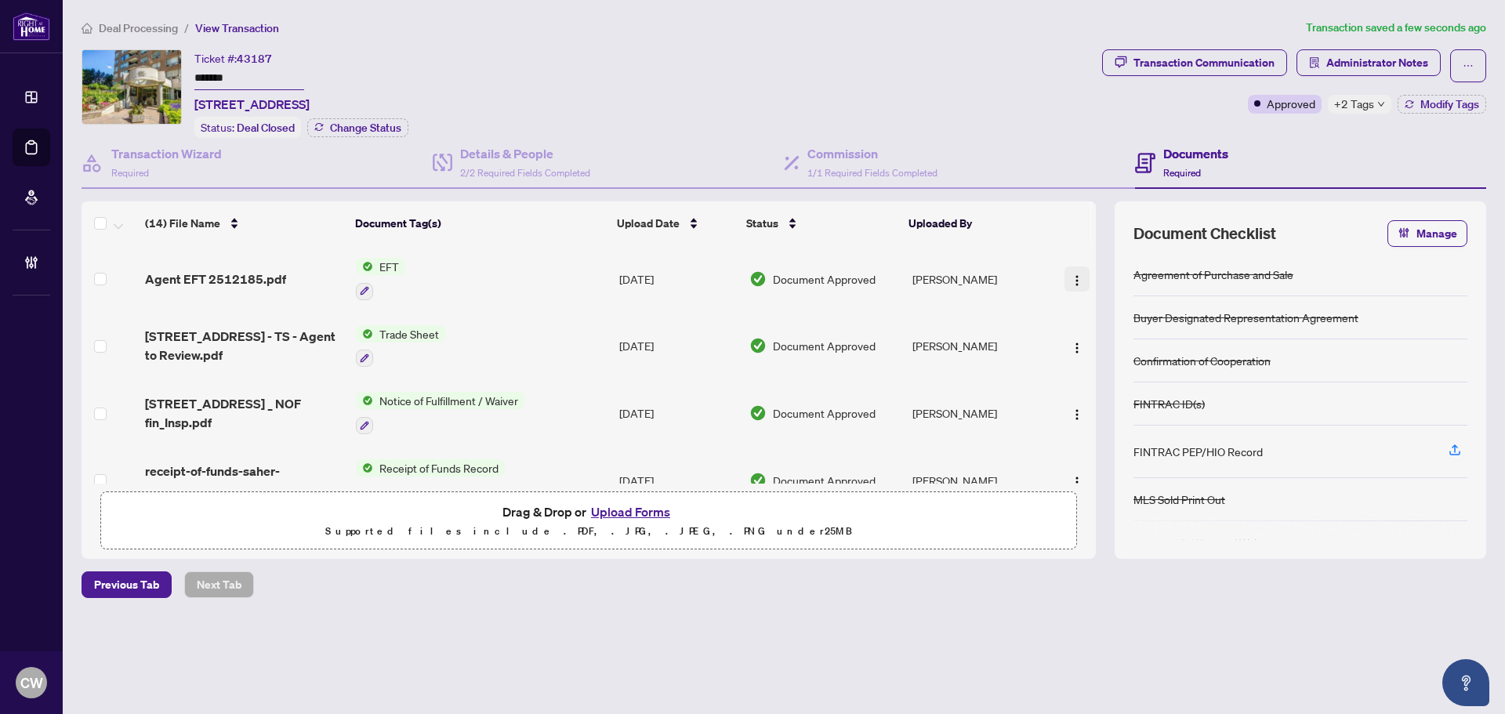
click at [1077, 277] on img "button" at bounding box center [1077, 280] width 13 height 13
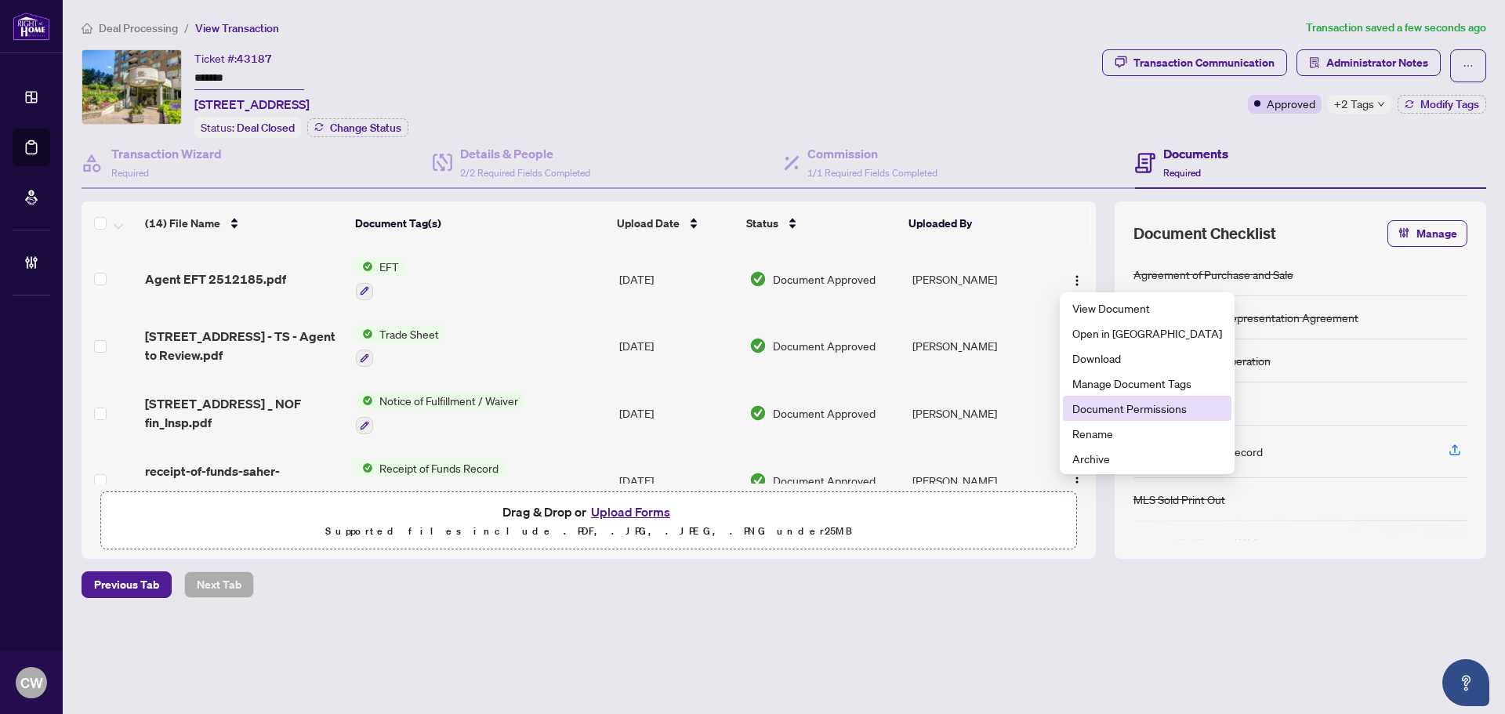
click at [1098, 412] on span "Document Permissions" at bounding box center [1148, 408] width 150 height 17
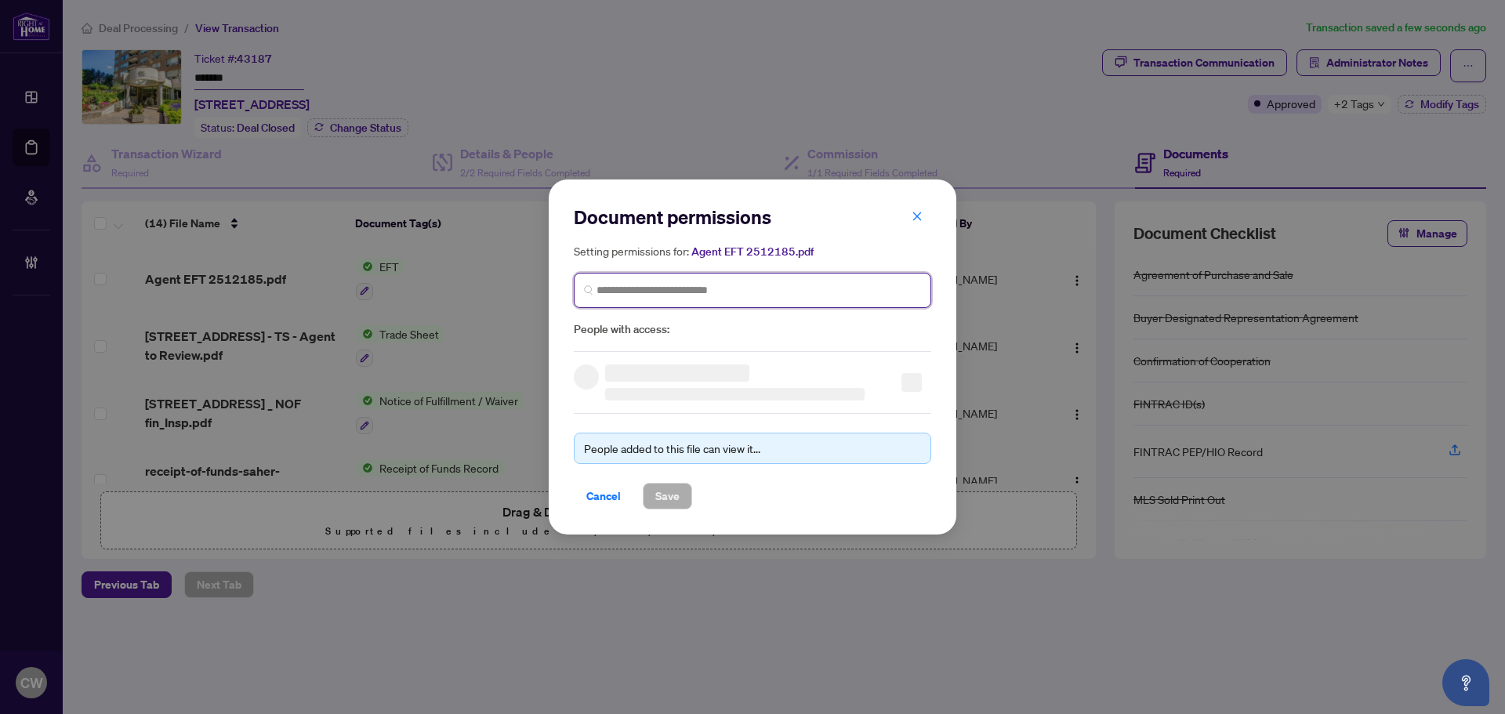
click at [706, 296] on input "search" at bounding box center [759, 290] width 325 height 16
paste input "**********"
type input "**********"
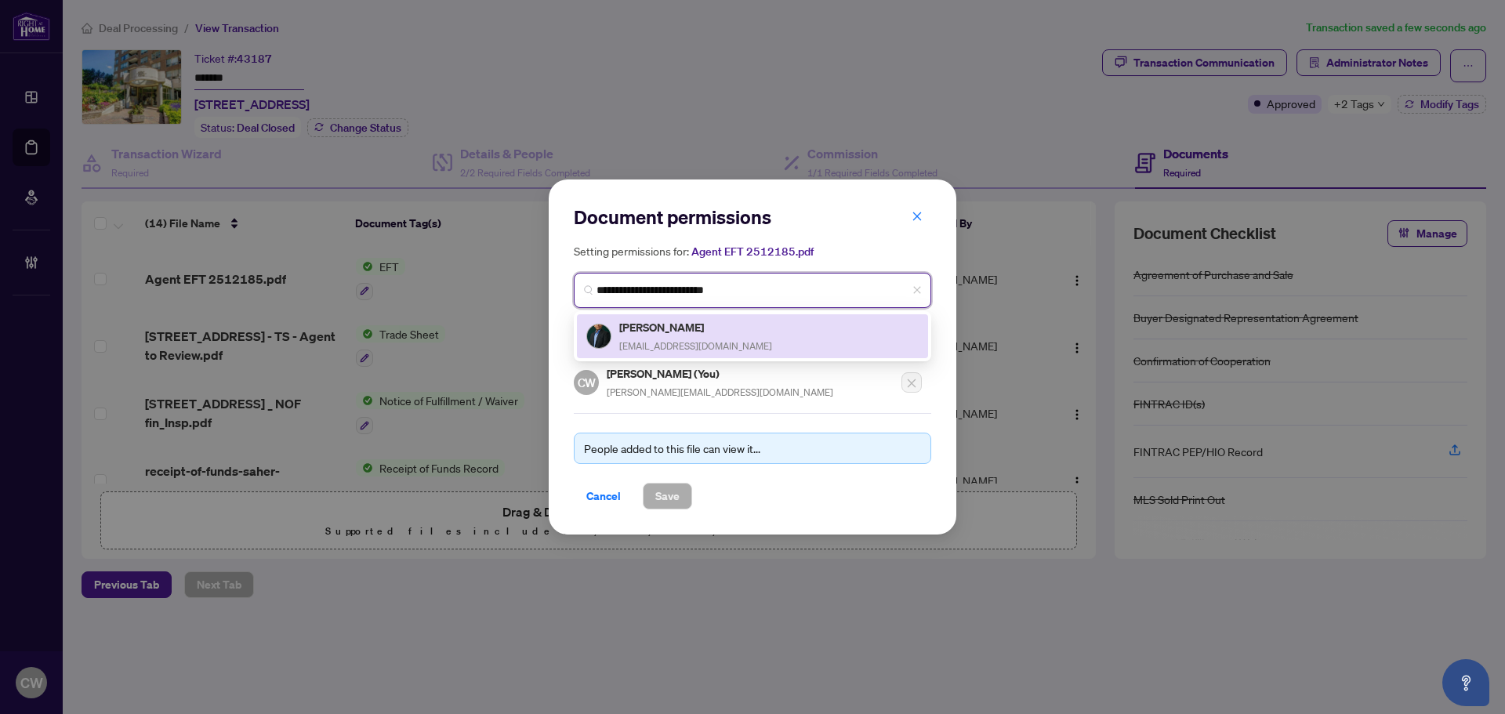
click at [673, 321] on h5 "[PERSON_NAME]" at bounding box center [695, 327] width 153 height 18
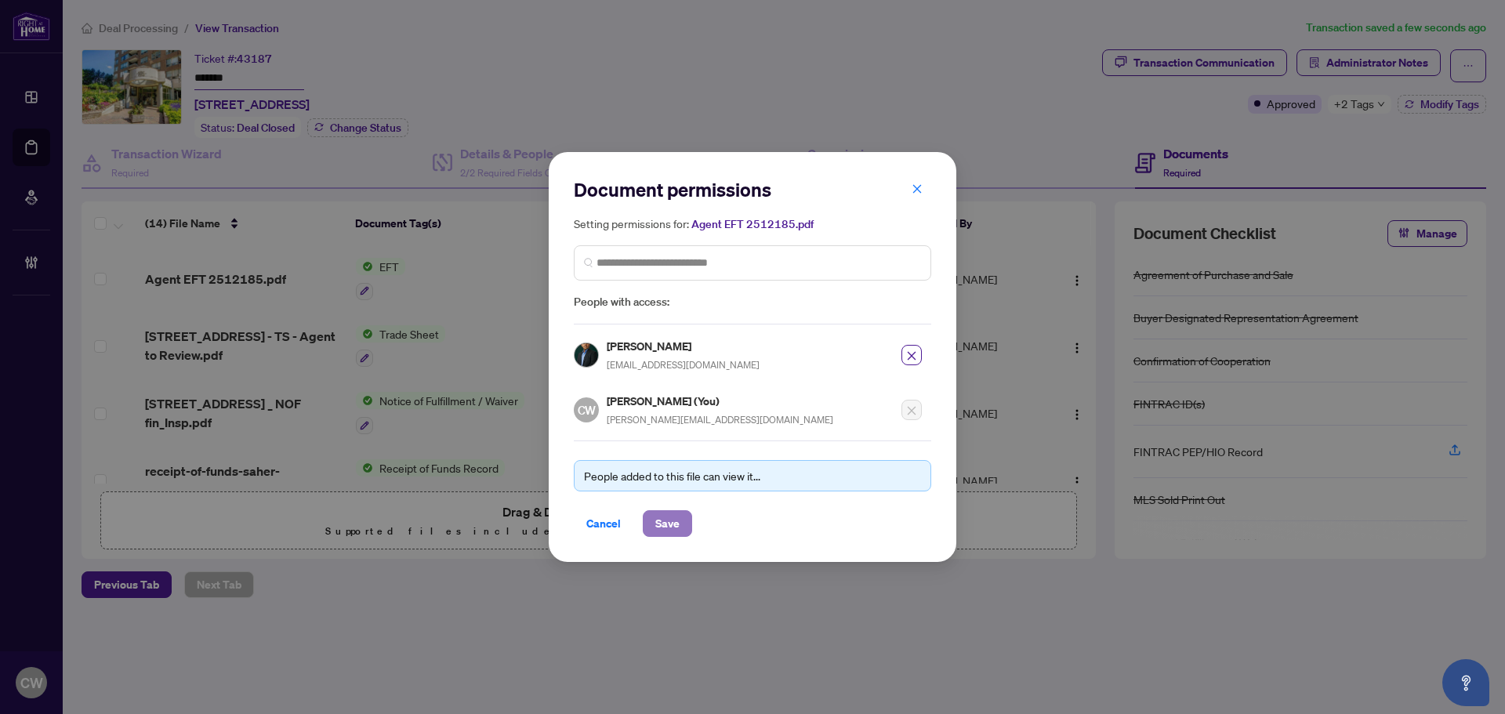
click at [671, 523] on span "Save" at bounding box center [667, 523] width 24 height 25
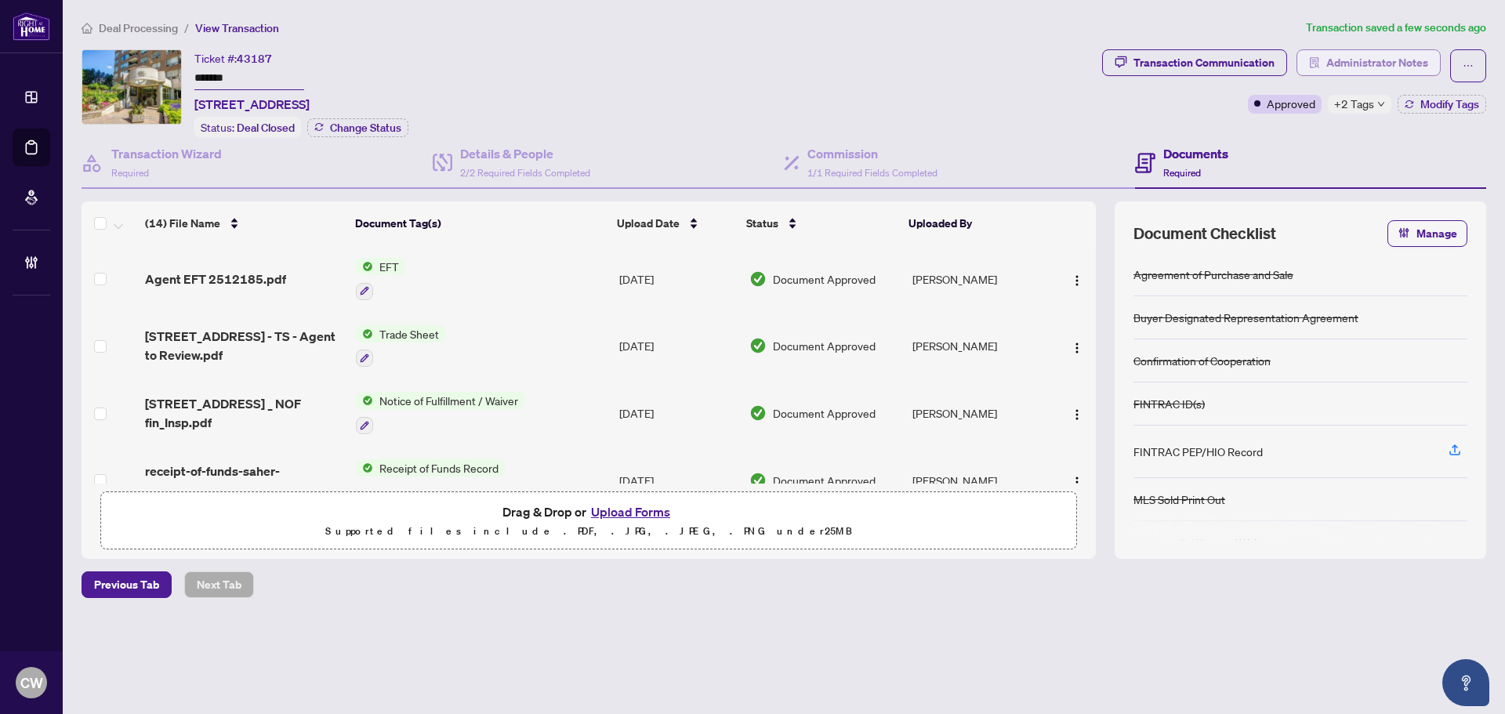
drag, startPoint x: 1368, startPoint y: 46, endPoint x: 1366, endPoint y: 74, distance: 28.3
click at [1369, 45] on div "Deal Processing / View Transaction Transaction saved a few seconds ago Ticket #…" at bounding box center [784, 336] width 1418 height 634
click at [1361, 60] on span "Administrator Notes" at bounding box center [1378, 62] width 102 height 25
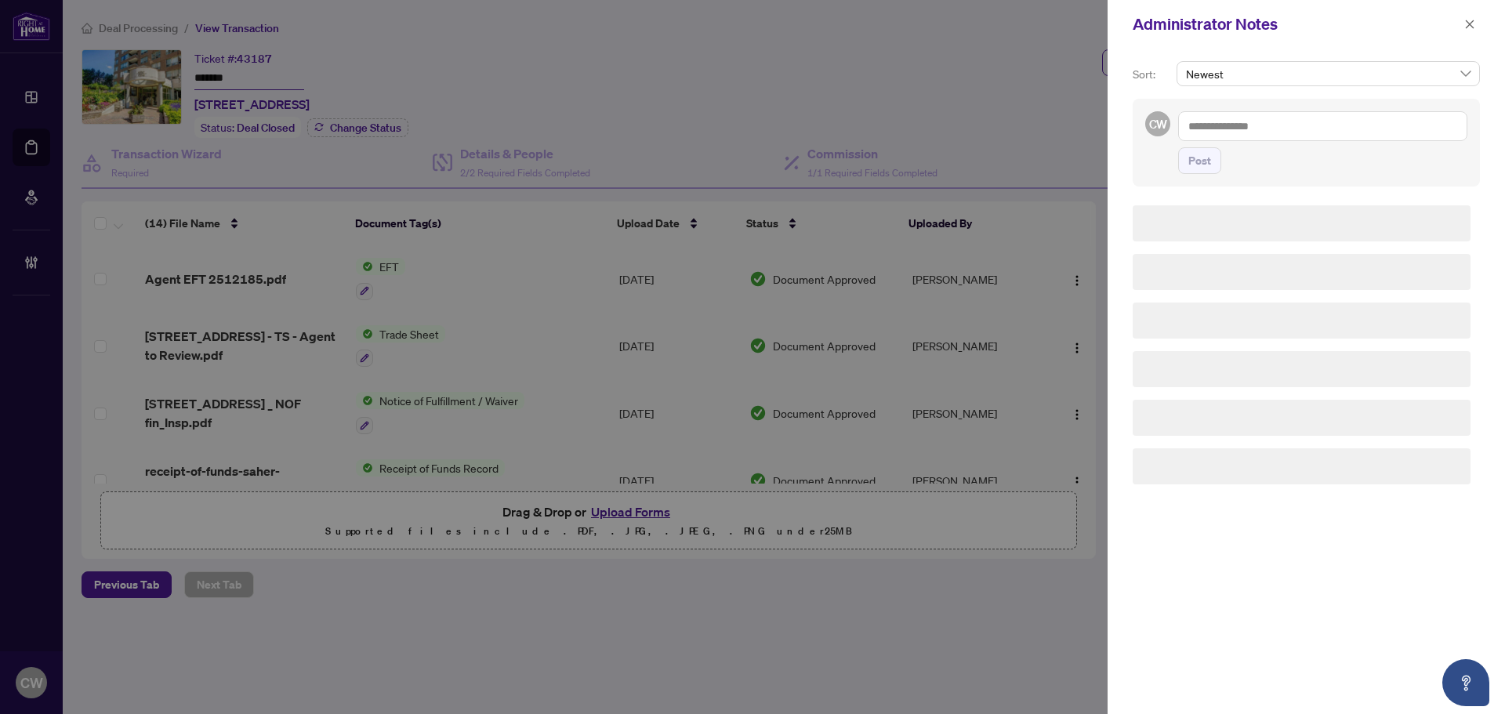
click at [1291, 114] on textarea at bounding box center [1322, 126] width 289 height 30
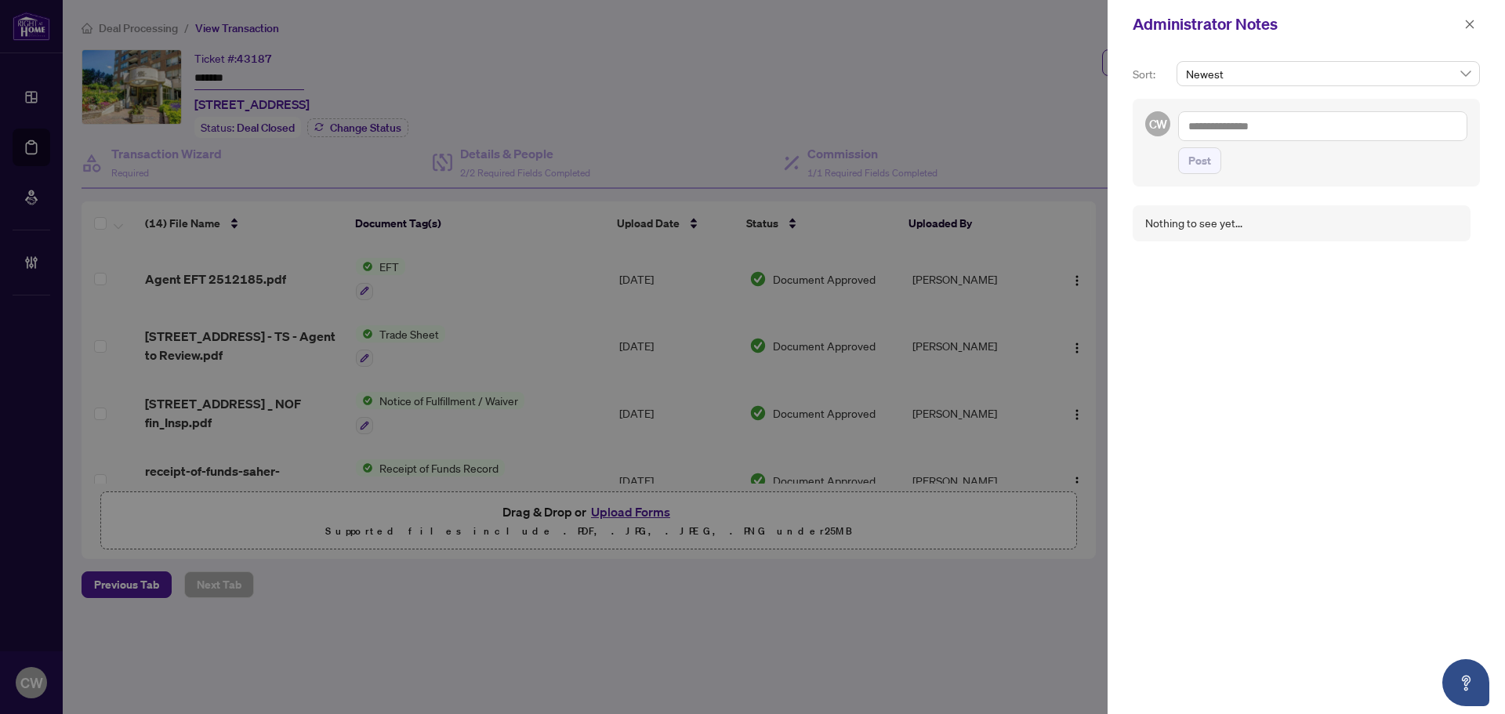
paste textarea "**********"
type textarea "**********"
click at [1210, 161] on span "Post" at bounding box center [1200, 160] width 23 height 25
click at [1466, 27] on icon "close" at bounding box center [1470, 24] width 11 height 11
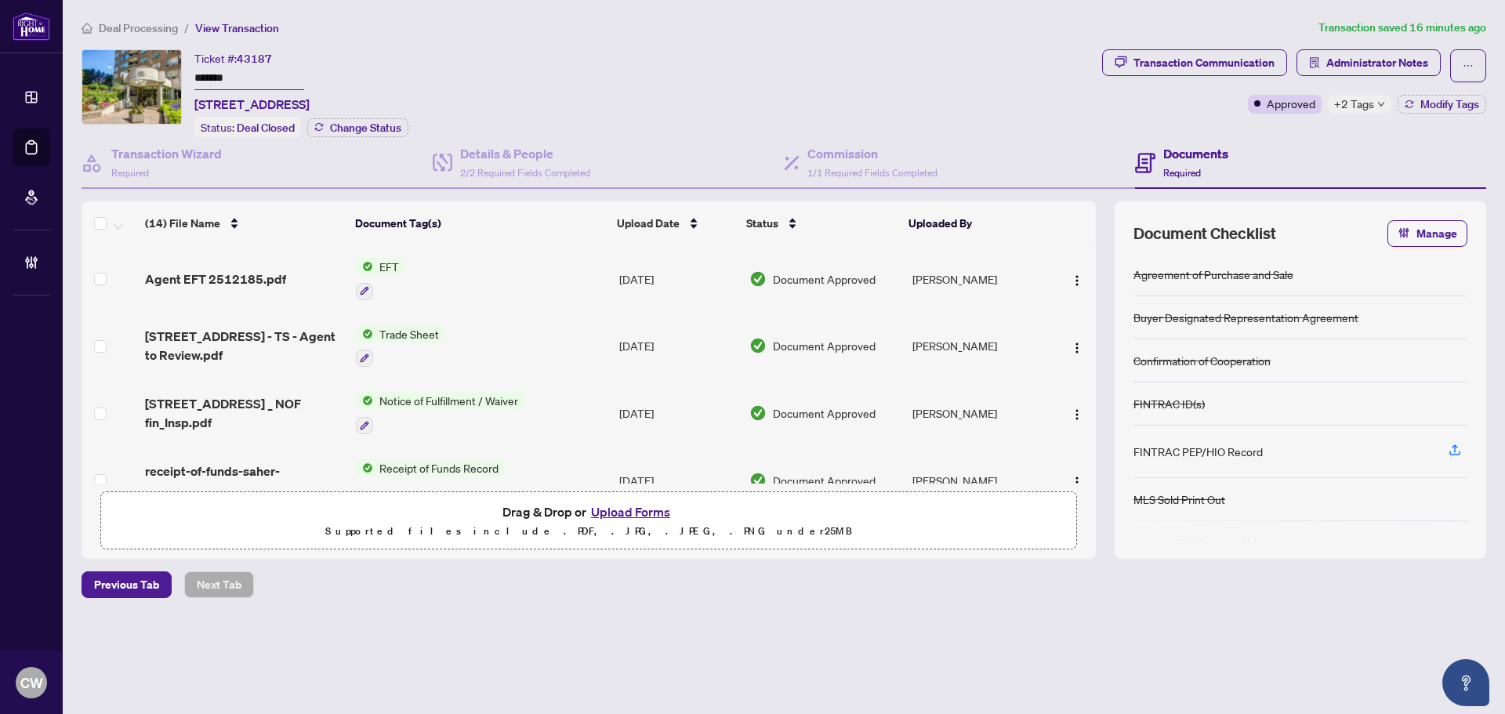
click at [31, 154] on icon at bounding box center [32, 147] width 12 height 14
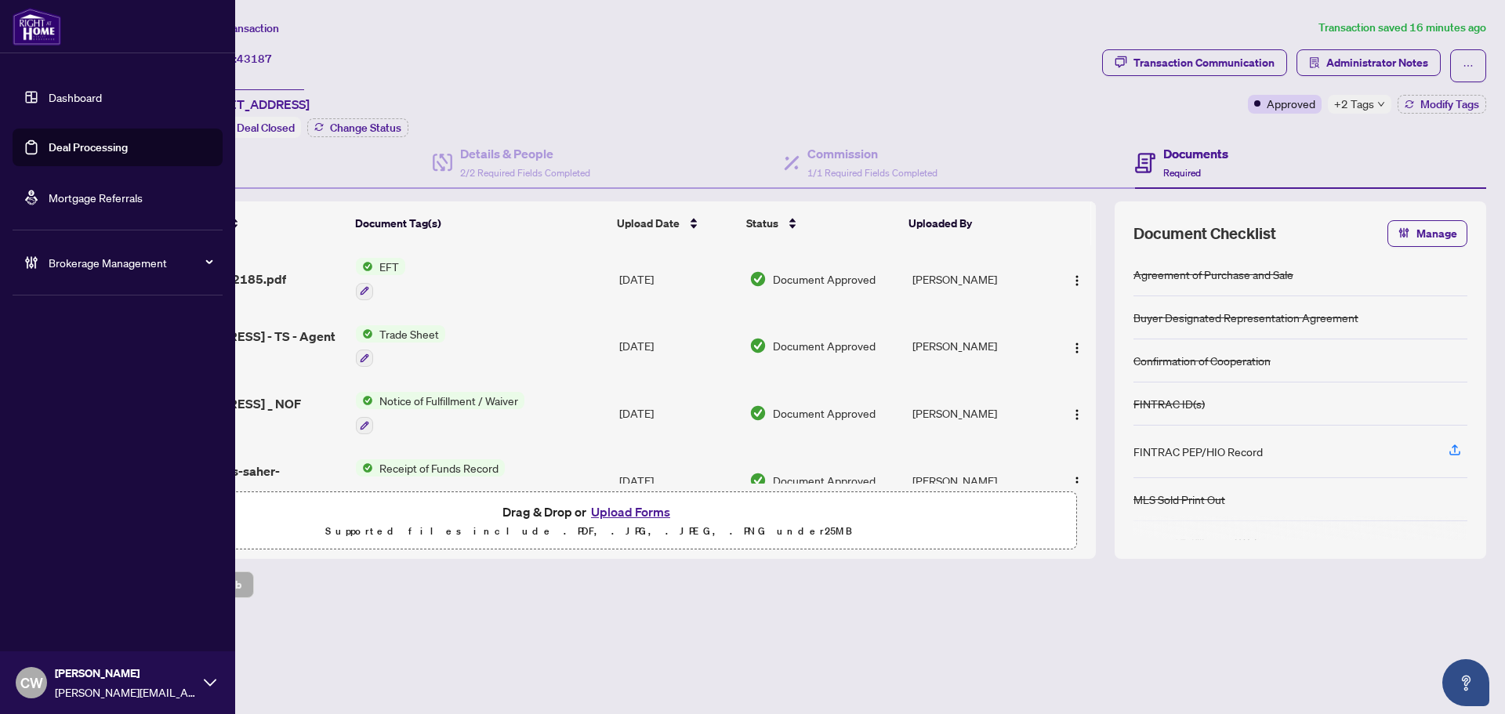
click at [49, 141] on link "Deal Processing" at bounding box center [88, 147] width 79 height 14
click at [111, 148] on link "Deal Processing" at bounding box center [88, 147] width 79 height 14
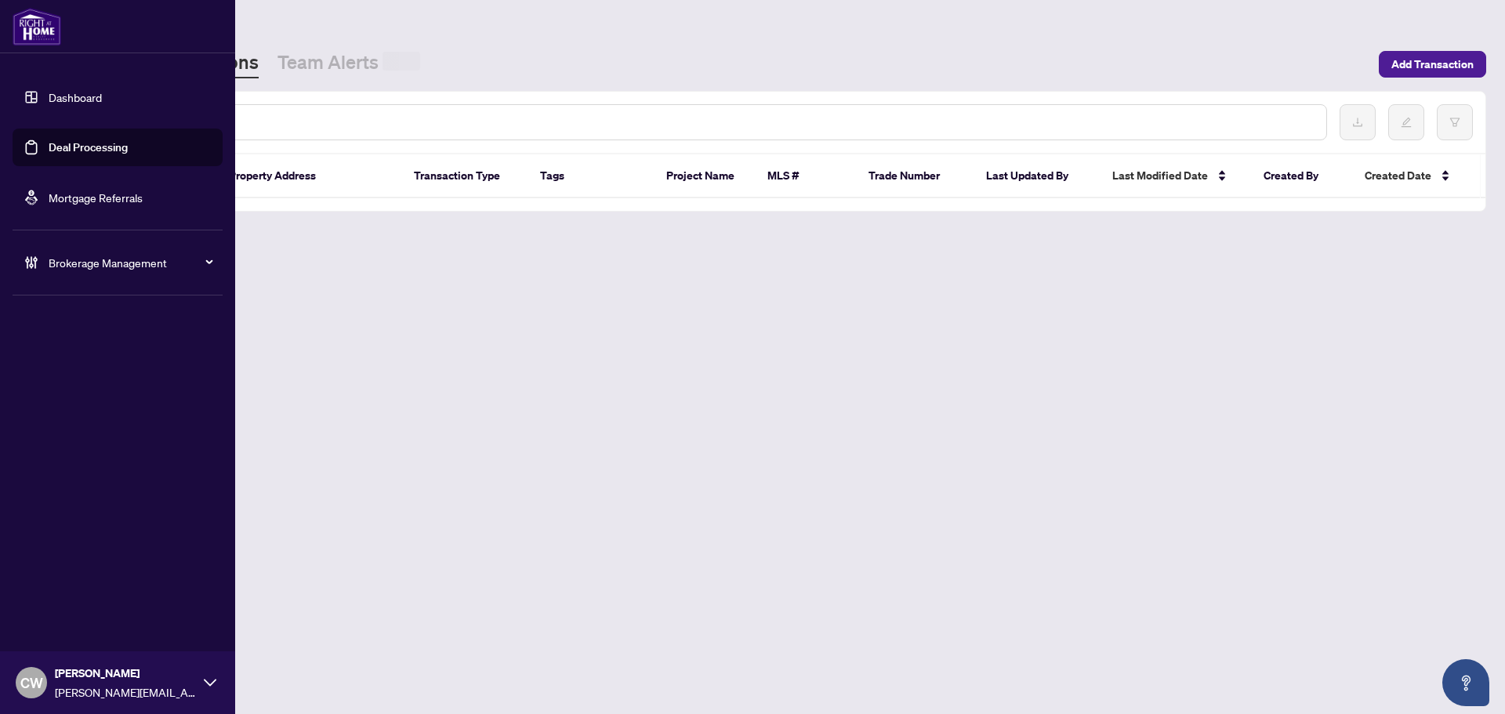
click at [303, 118] on input "text" at bounding box center [719, 122] width 1190 height 17
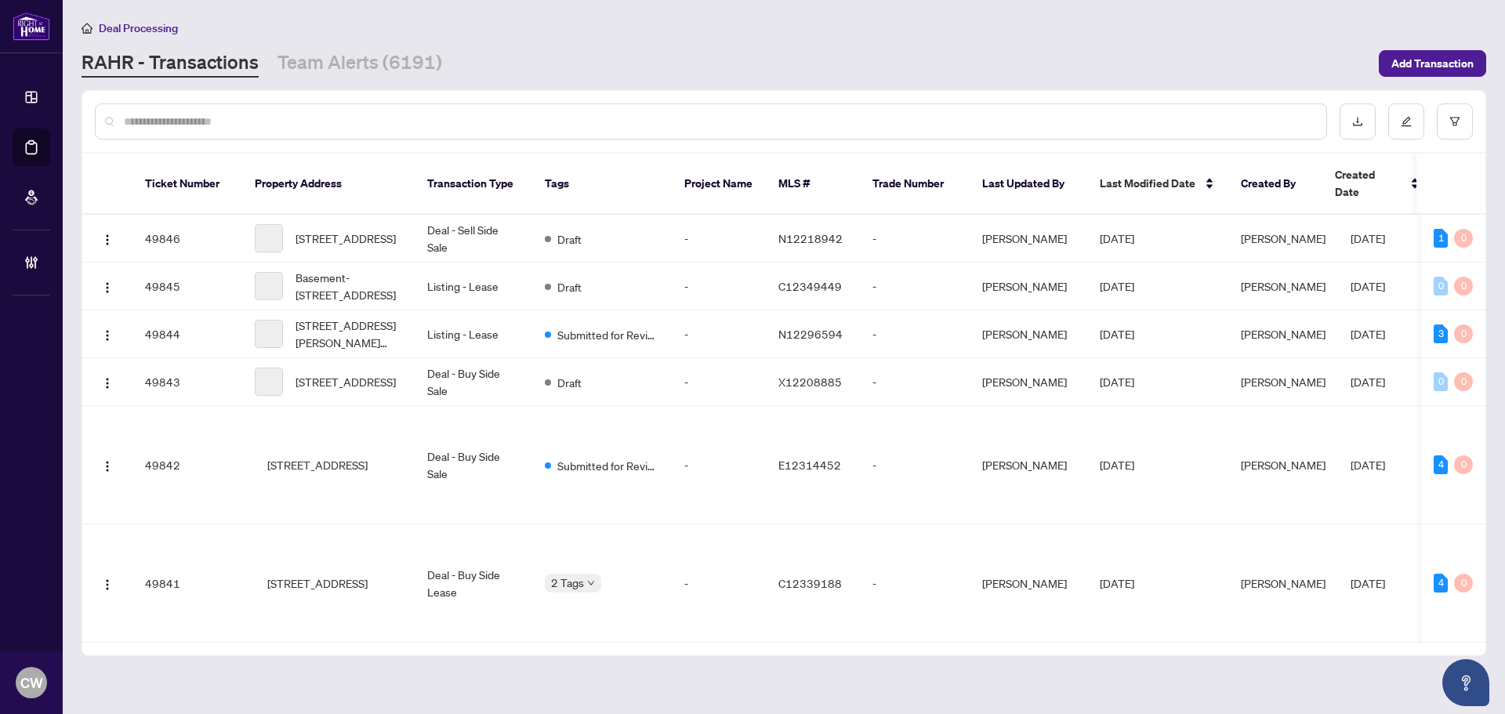
click at [303, 118] on input "text" at bounding box center [719, 121] width 1190 height 17
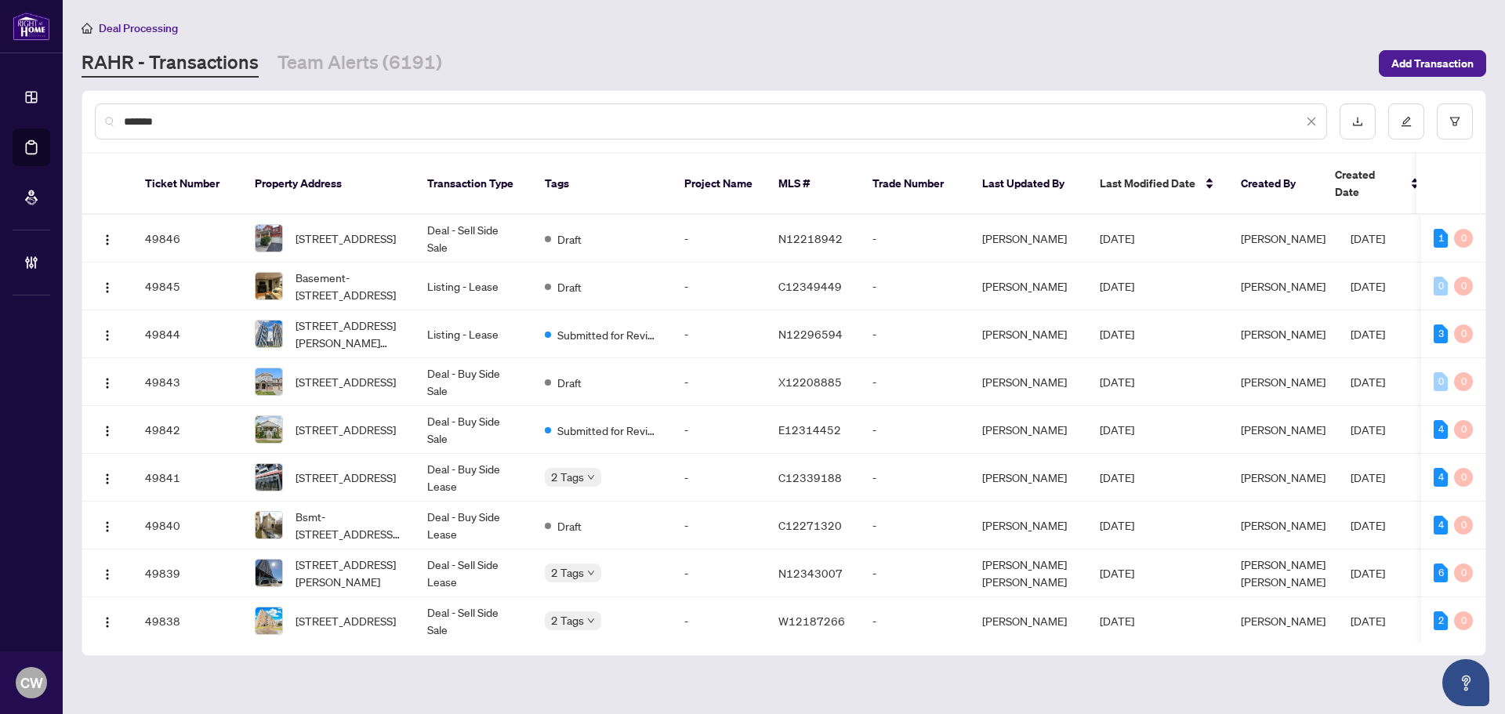
type input "*******"
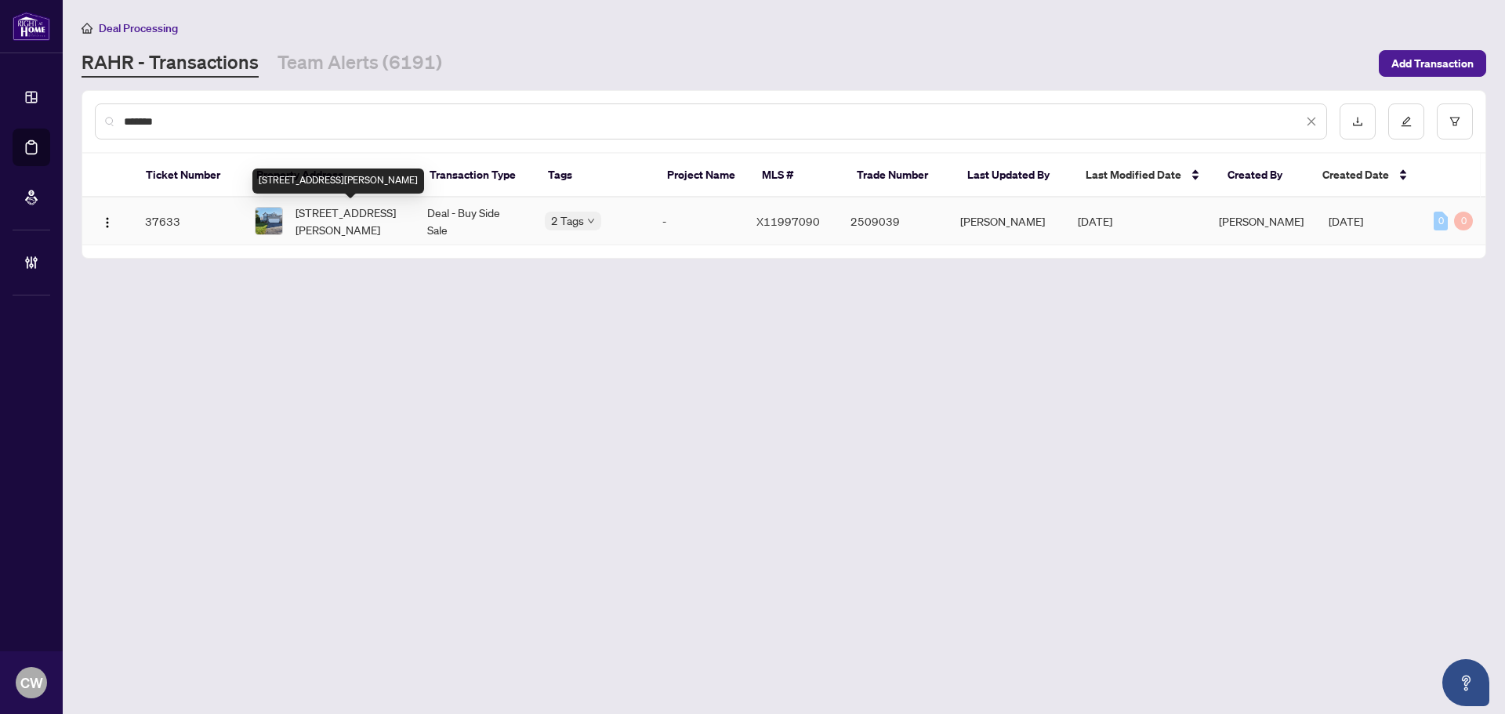
click at [377, 219] on span "[STREET_ADDRESS][PERSON_NAME]" at bounding box center [349, 221] width 107 height 34
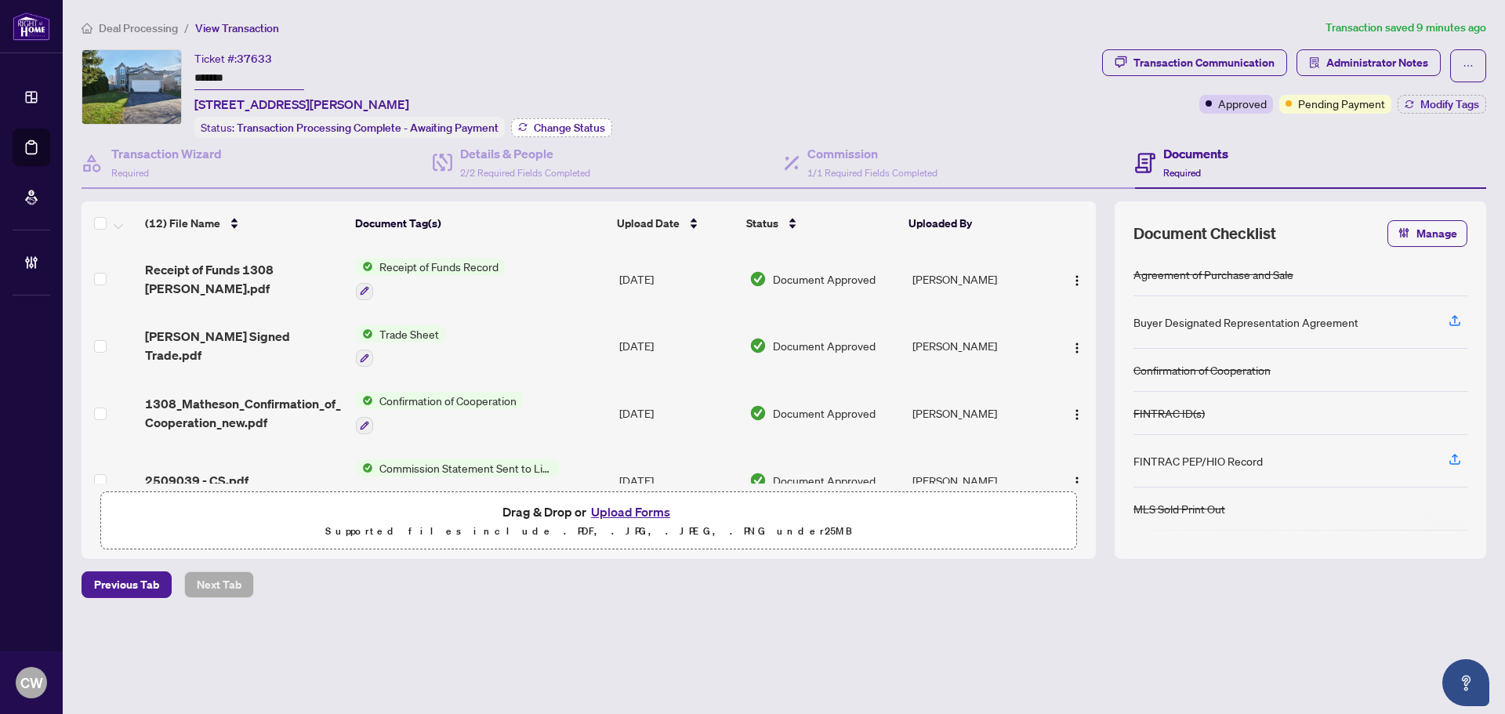
click at [566, 127] on span "Change Status" at bounding box center [569, 127] width 71 height 11
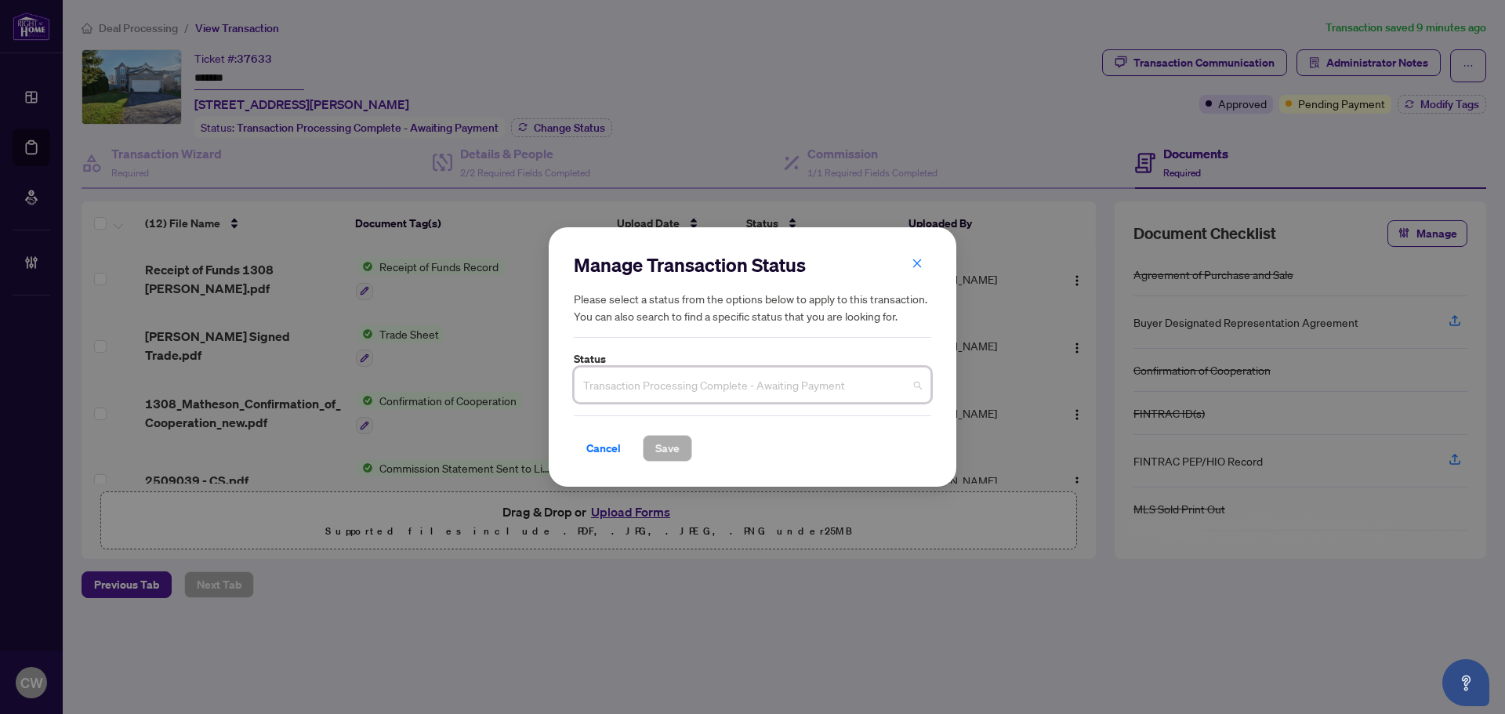
click at [729, 402] on input "search" at bounding box center [745, 387] width 325 height 34
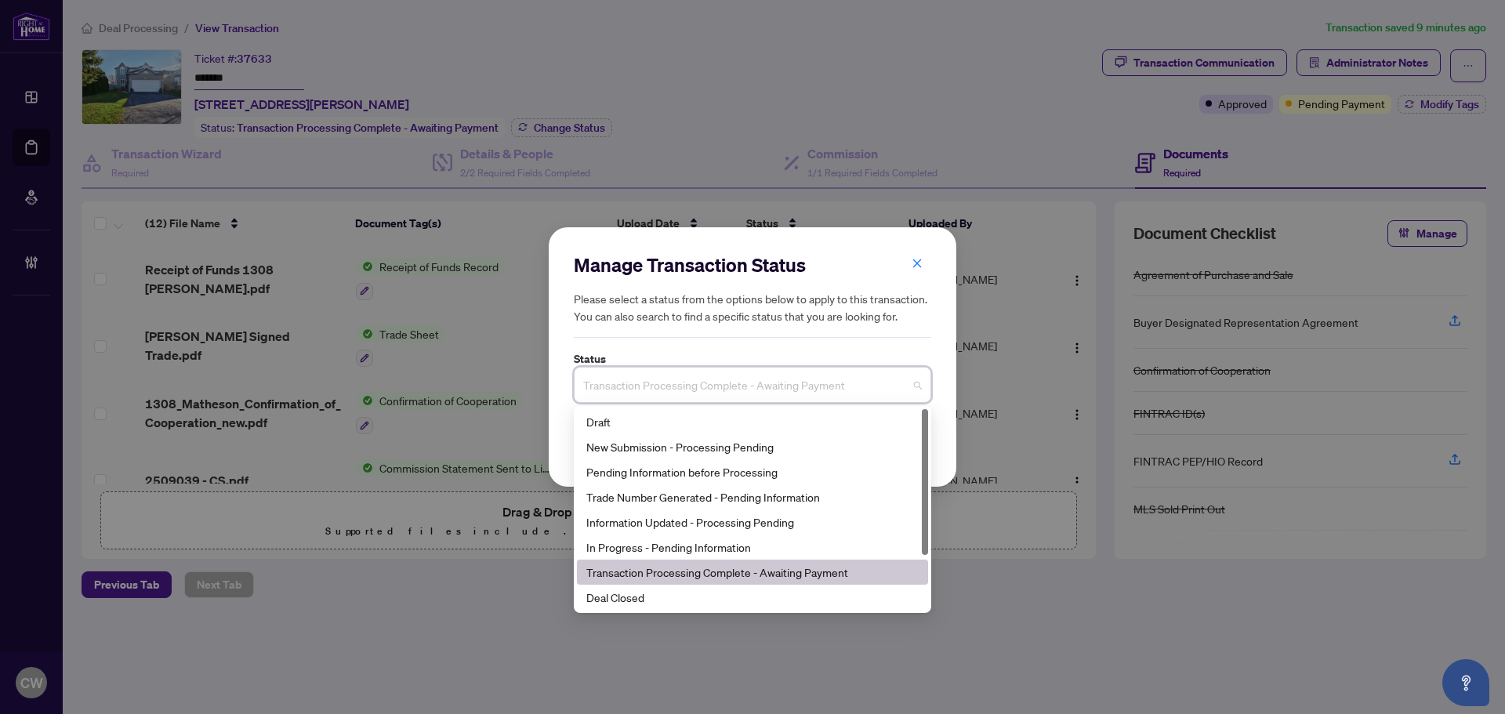
click at [658, 612] on div "3 11 9 Draft New Submission - Processing Pending Pending Information before Pro…" at bounding box center [753, 509] width 358 height 207
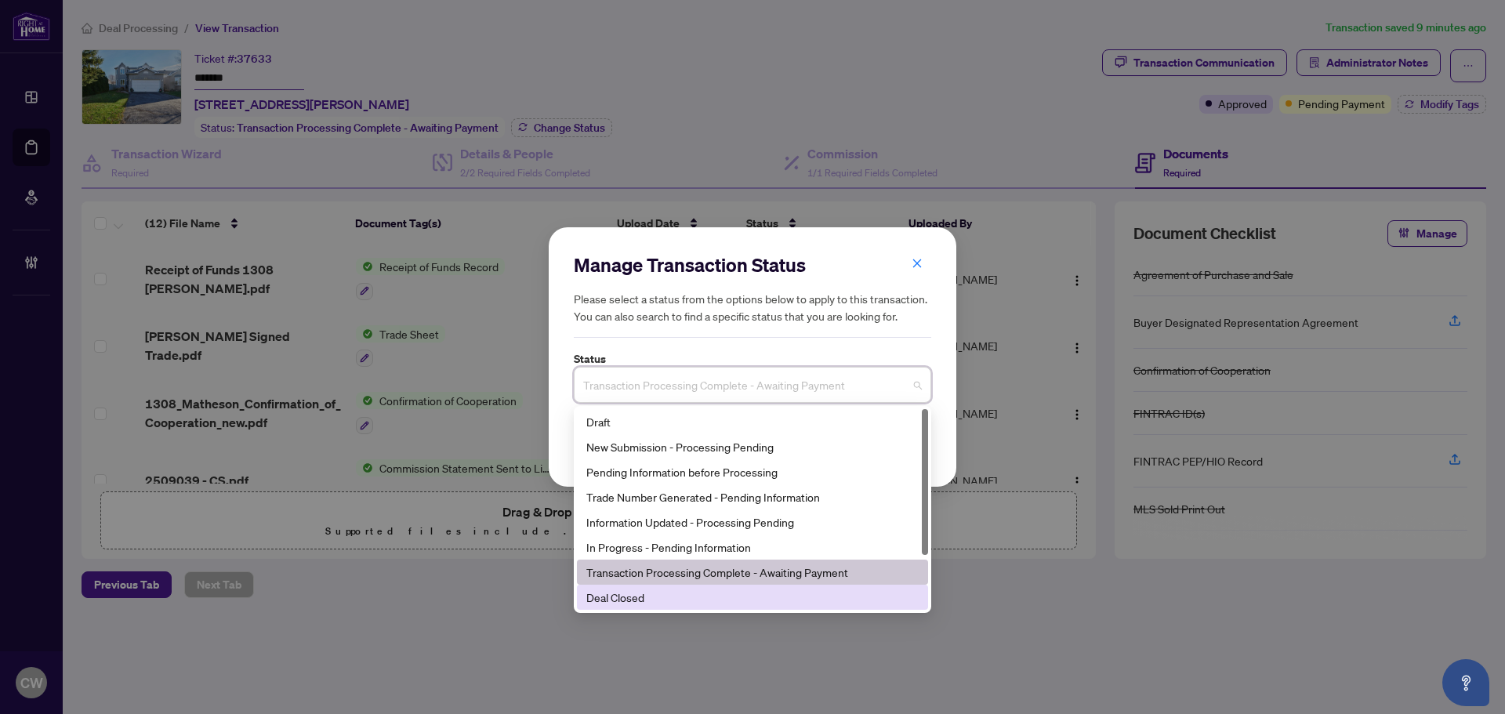
click at [657, 603] on div "Deal Closed" at bounding box center [752, 597] width 332 height 17
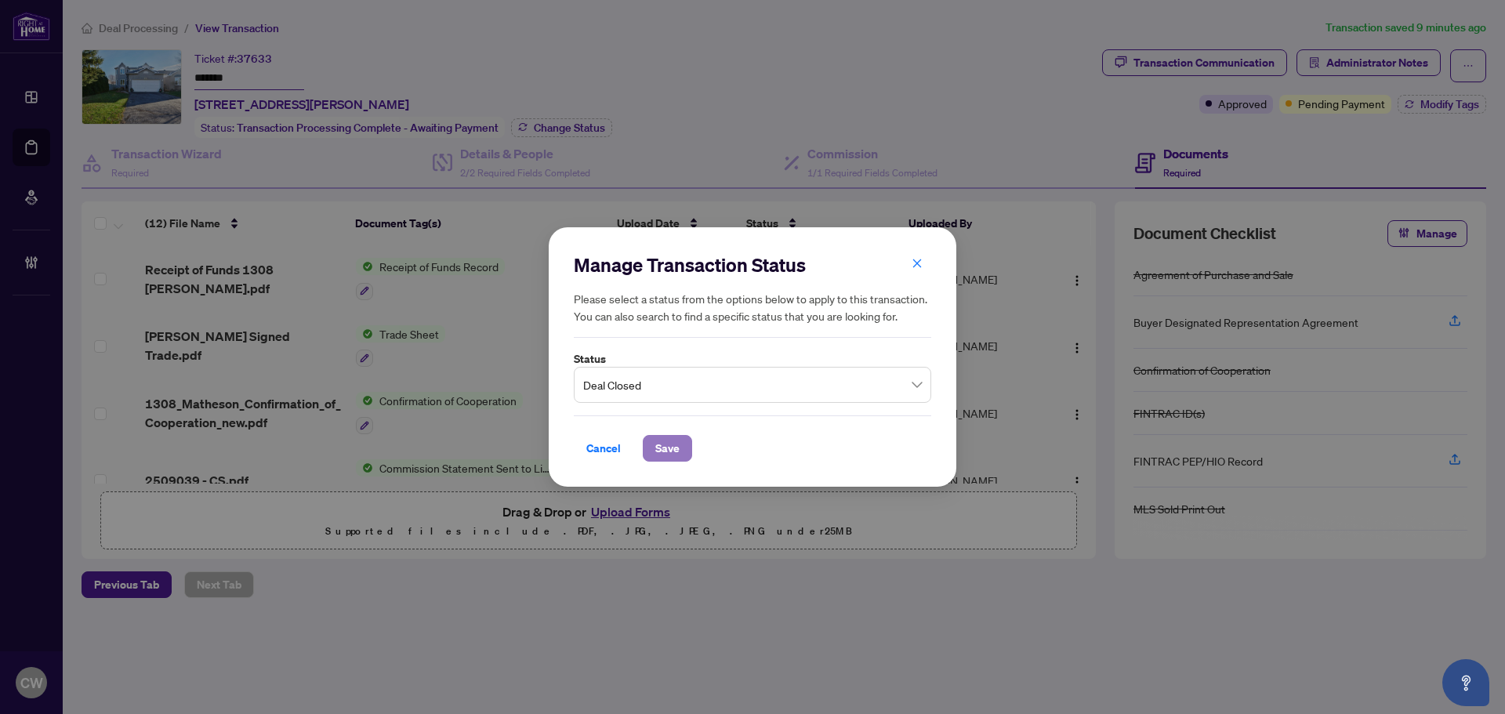
click at [668, 451] on span "Save" at bounding box center [667, 448] width 24 height 25
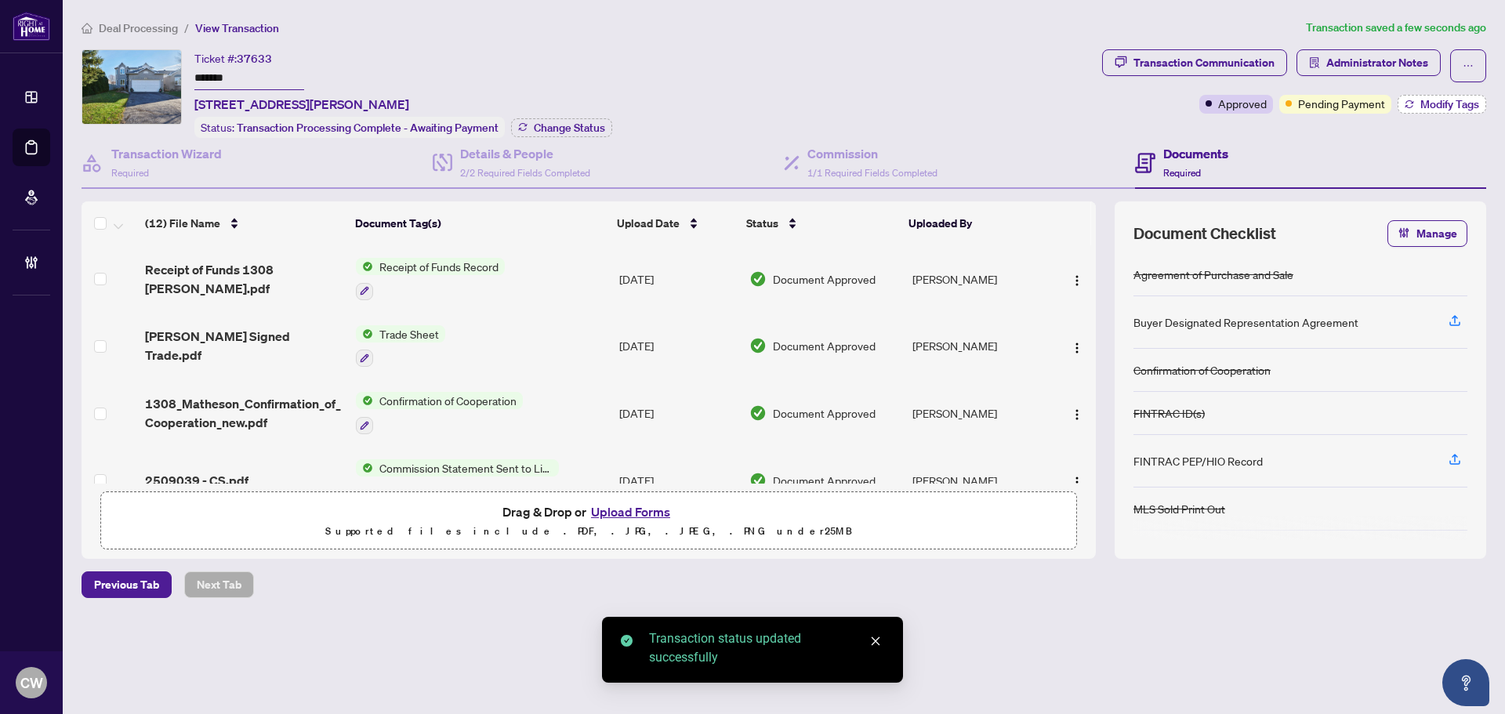
click at [1455, 100] on span "Modify Tags" at bounding box center [1450, 104] width 59 height 11
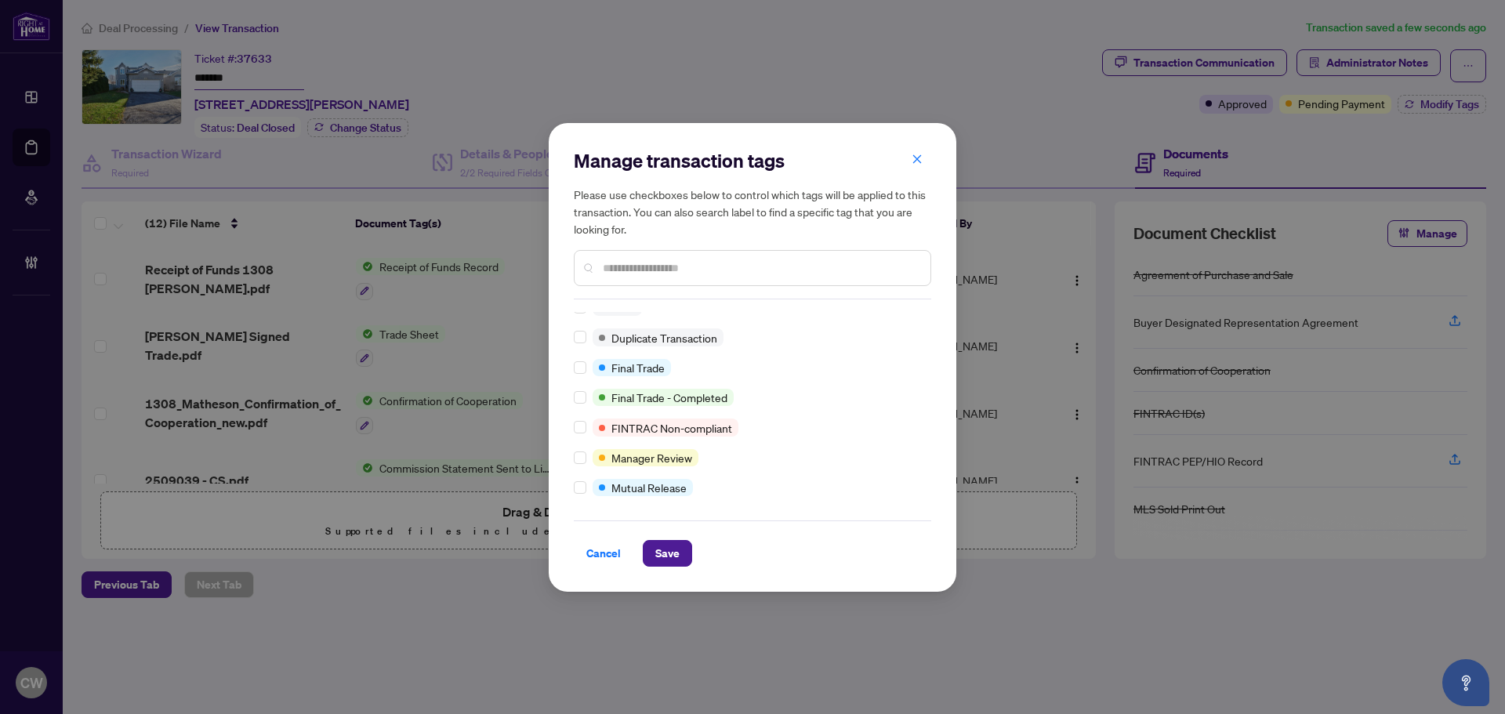
scroll to position [13, 0]
click at [655, 546] on button "Save" at bounding box center [667, 553] width 49 height 27
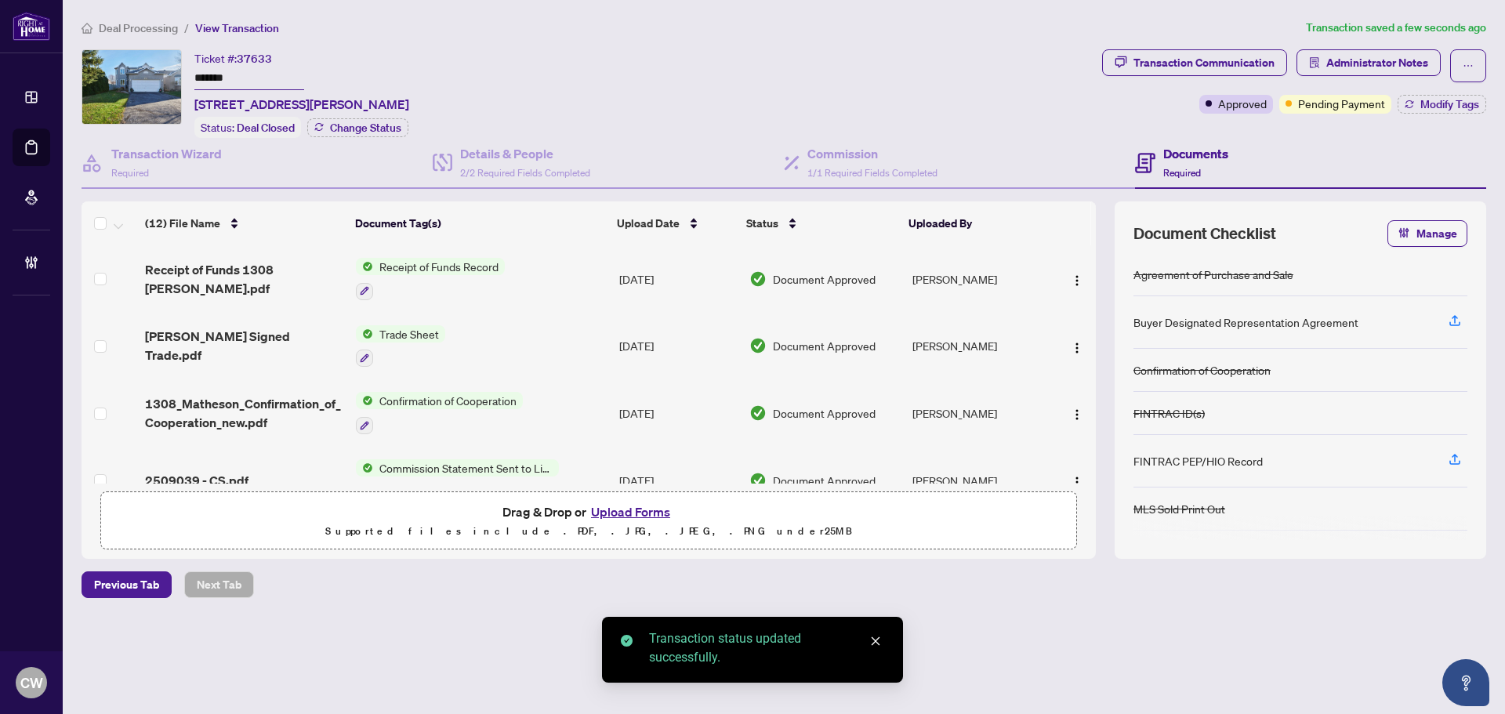
click at [278, 348] on span "[PERSON_NAME] Signed Trade.pdf" at bounding box center [244, 346] width 198 height 38
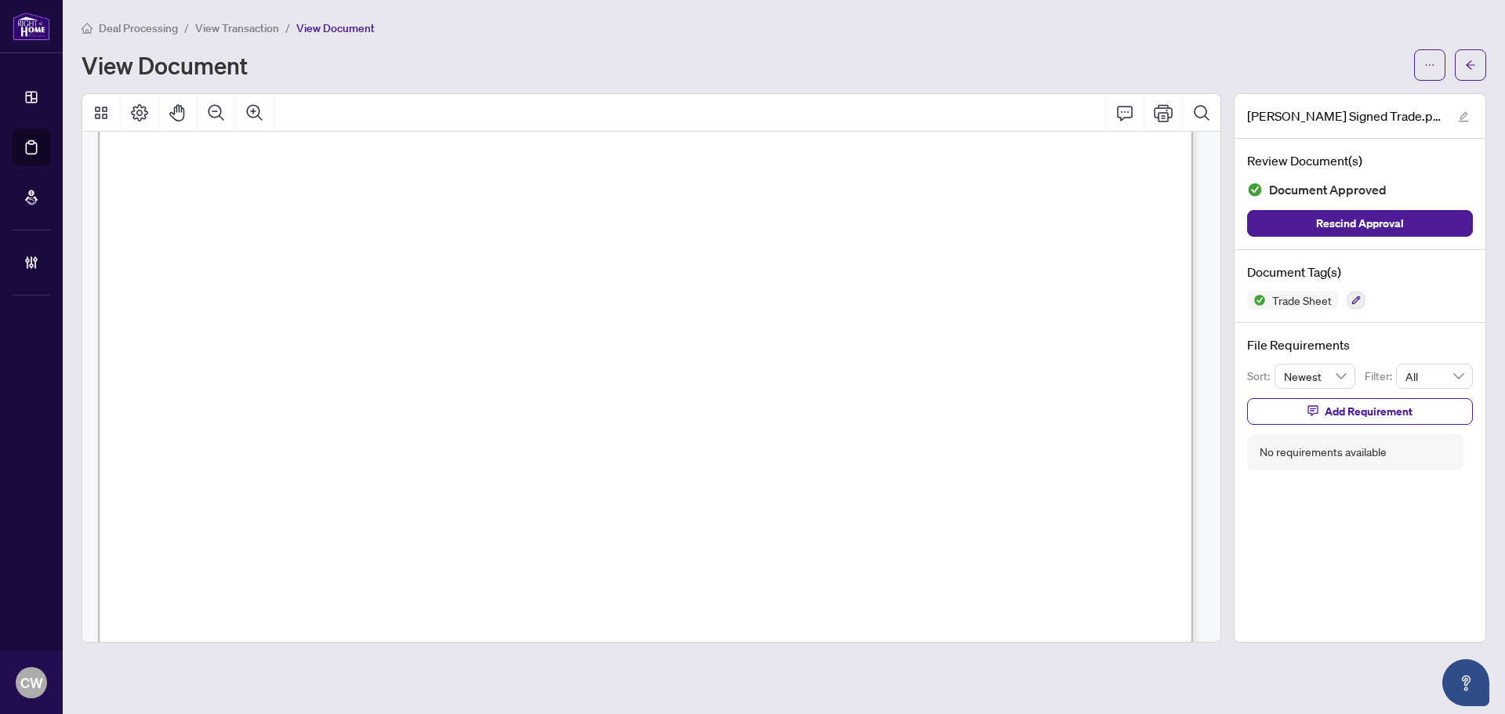
scroll to position [627, 0]
click at [1480, 66] on button "button" at bounding box center [1470, 64] width 31 height 31
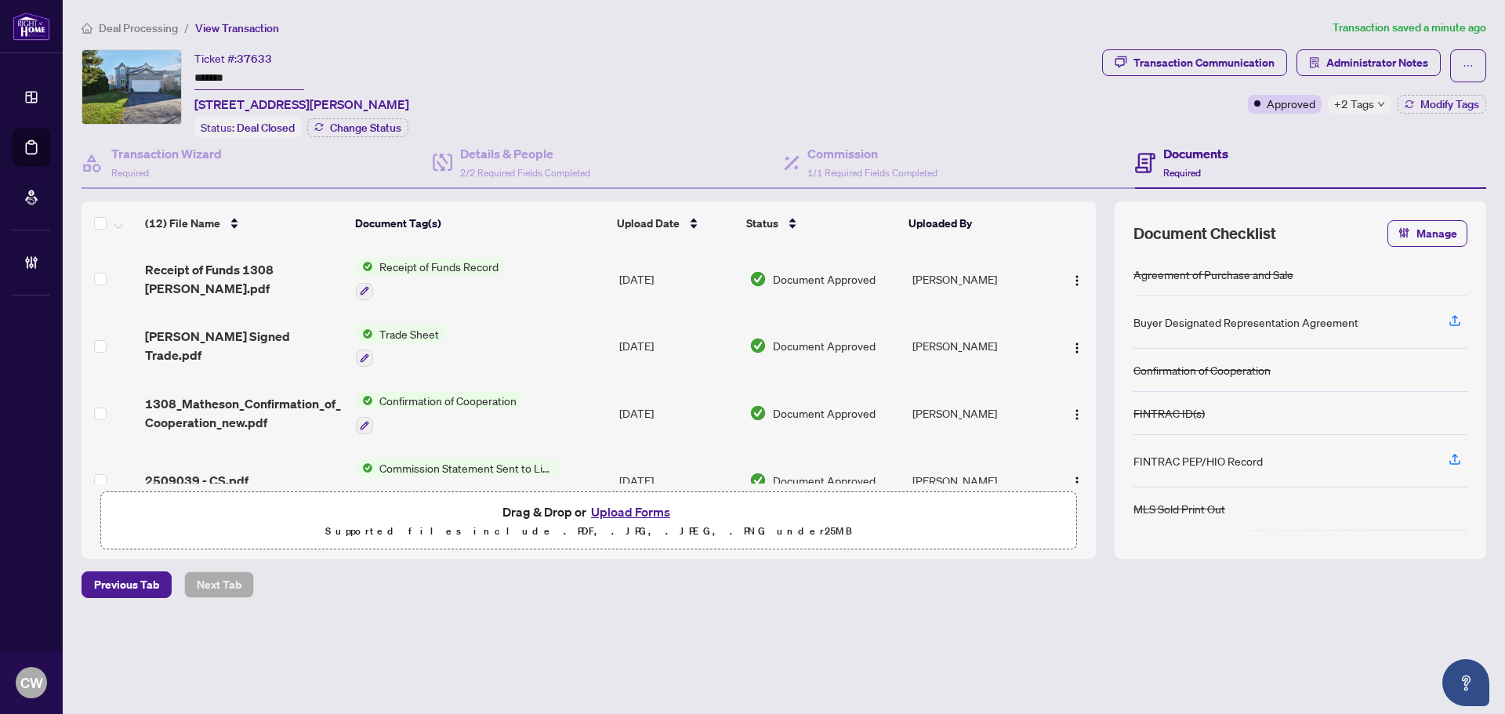
click at [626, 506] on button "Upload Forms" at bounding box center [630, 512] width 89 height 20
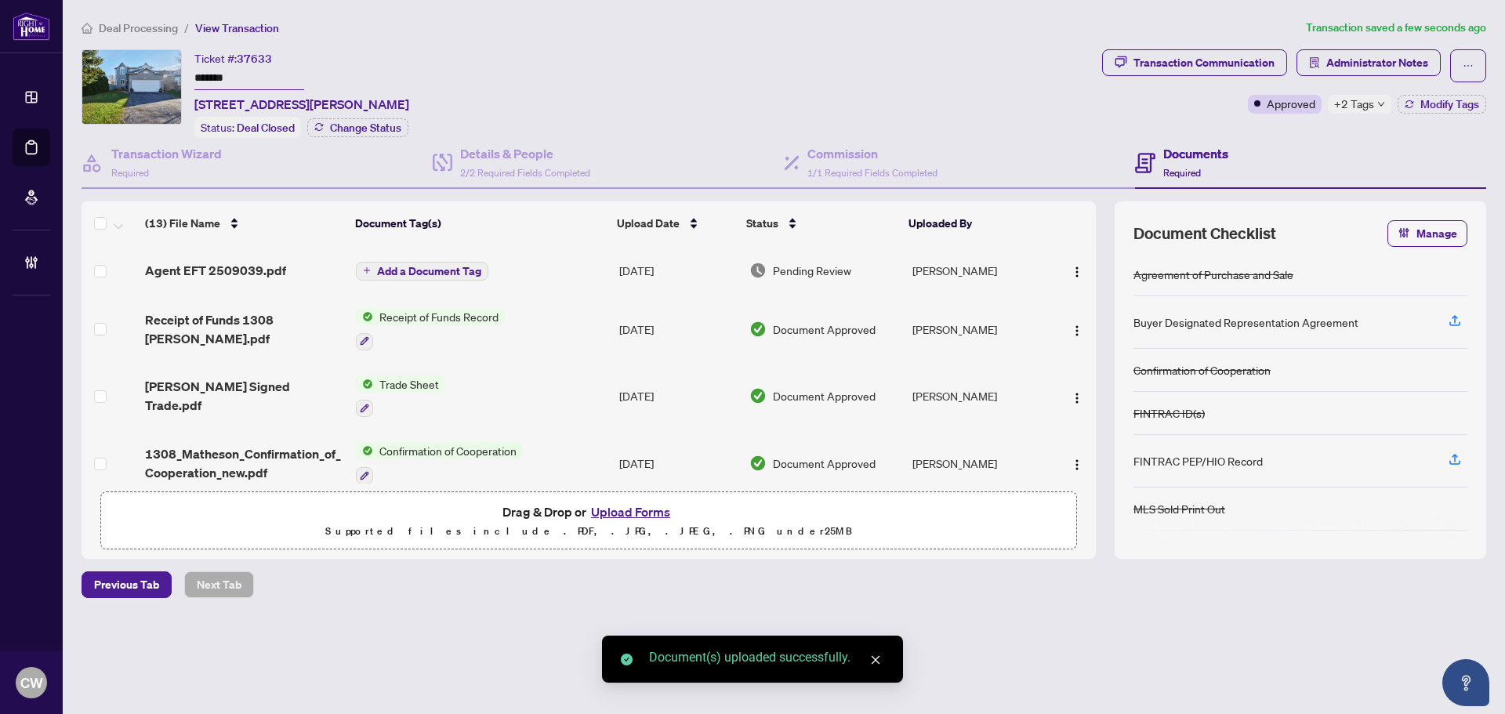
click at [469, 266] on span "Add a Document Tag" at bounding box center [429, 271] width 104 height 11
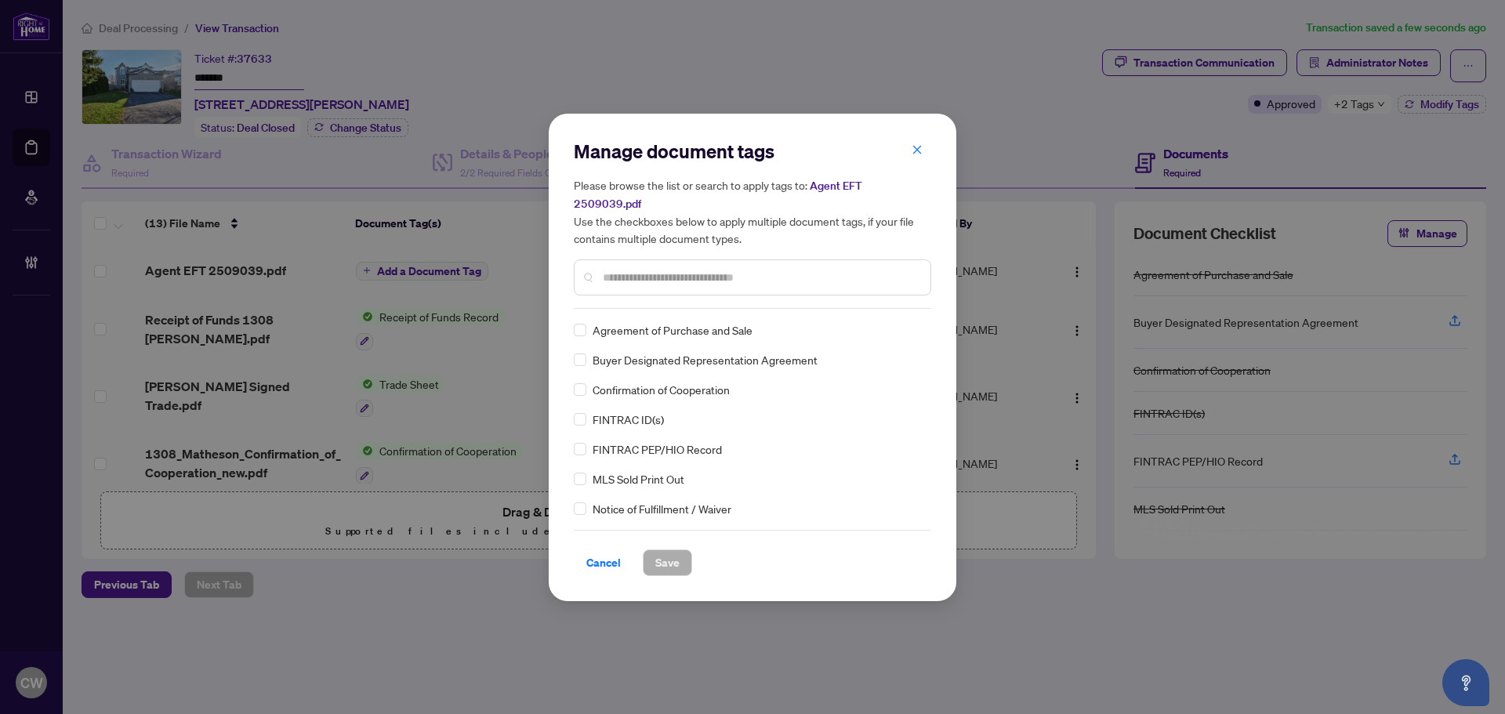
click at [650, 271] on input "text" at bounding box center [760, 277] width 315 height 17
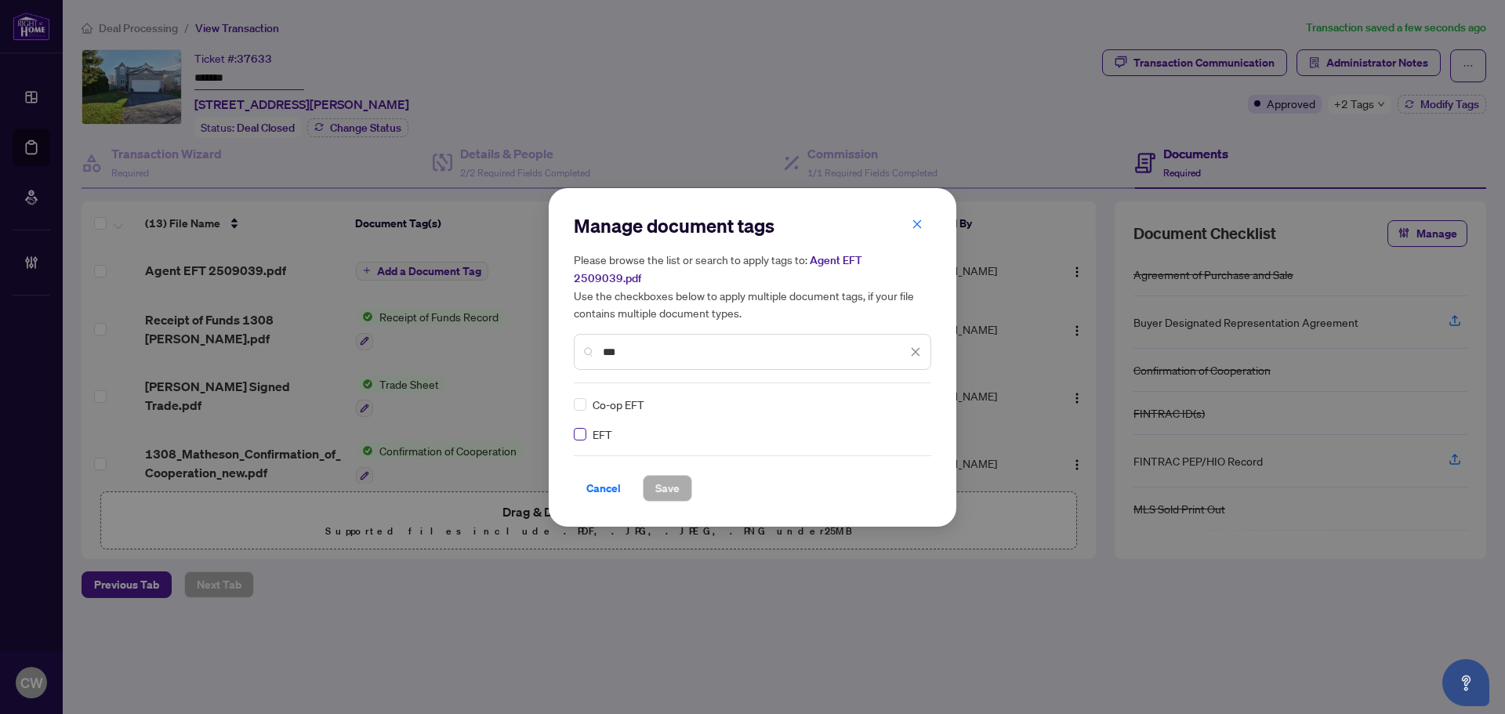
type input "***"
click at [896, 397] on img at bounding box center [899, 405] width 16 height 16
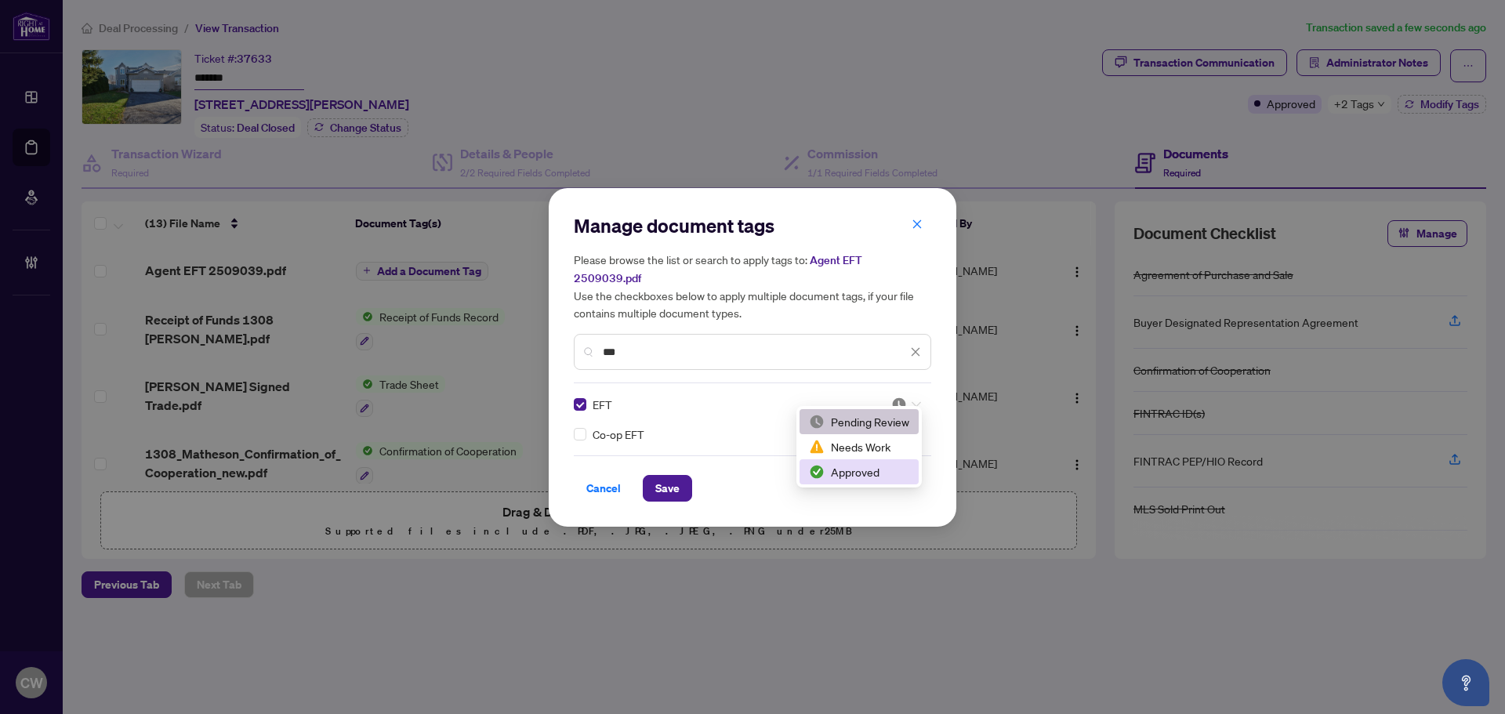
click at [884, 471] on div "Approved" at bounding box center [859, 471] width 100 height 17
click at [669, 476] on span "Save" at bounding box center [667, 488] width 24 height 25
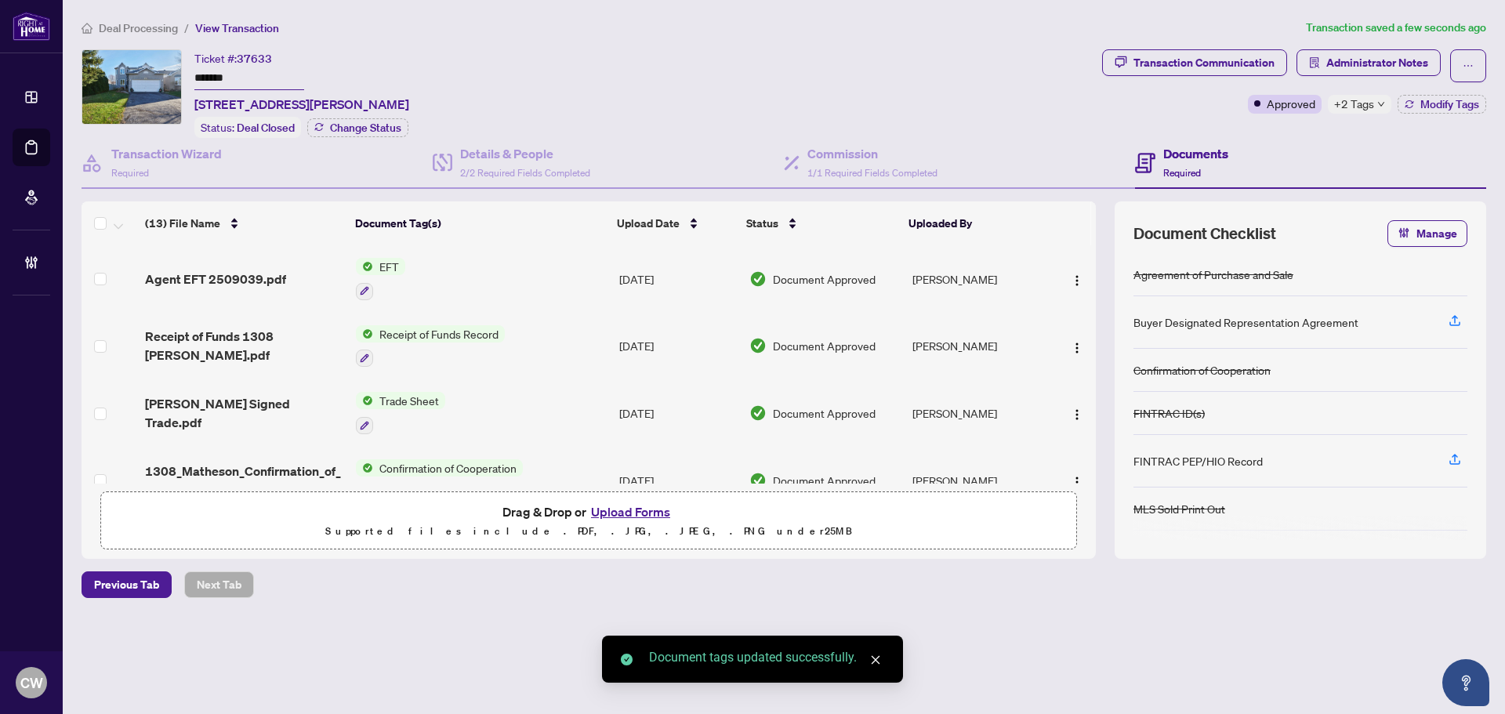
click at [1073, 274] on img "button" at bounding box center [1077, 280] width 13 height 13
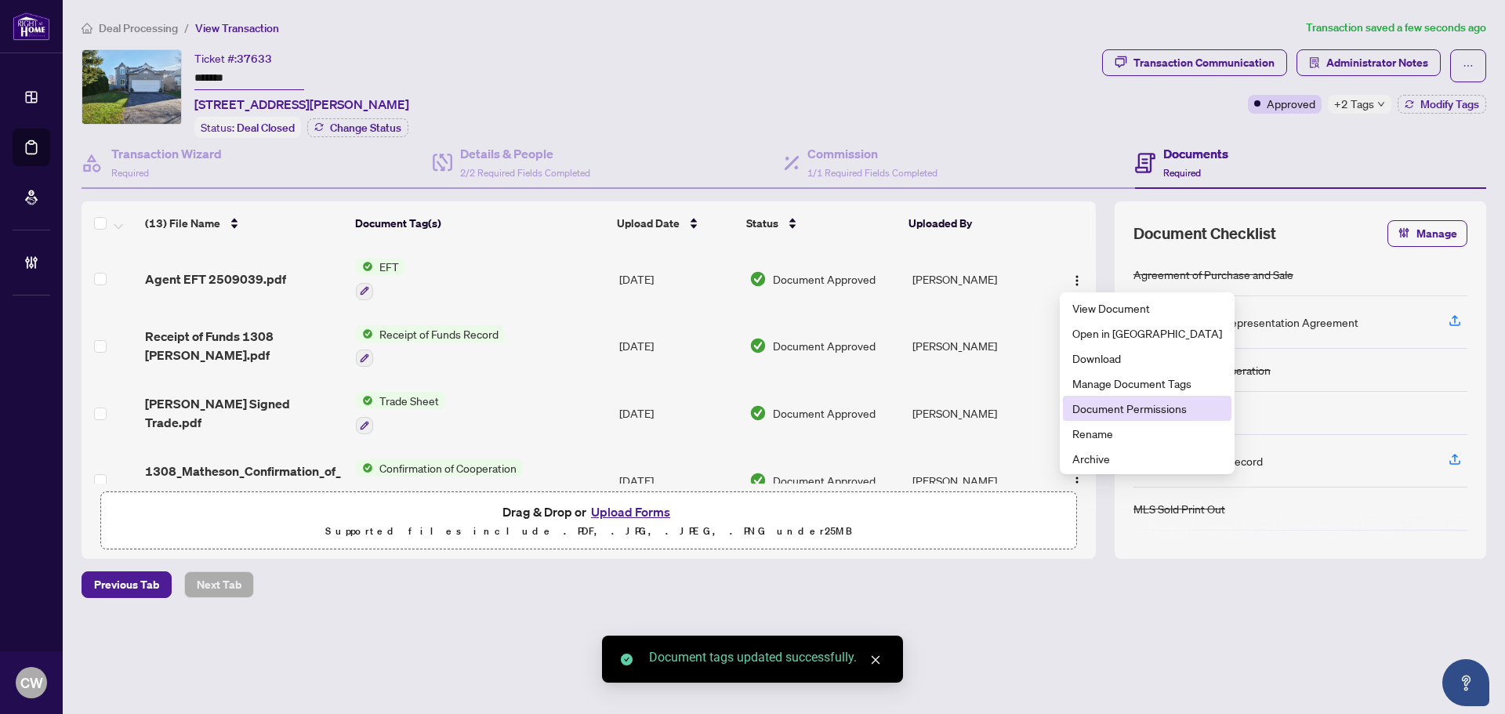
click at [1114, 401] on span "Document Permissions" at bounding box center [1148, 408] width 150 height 17
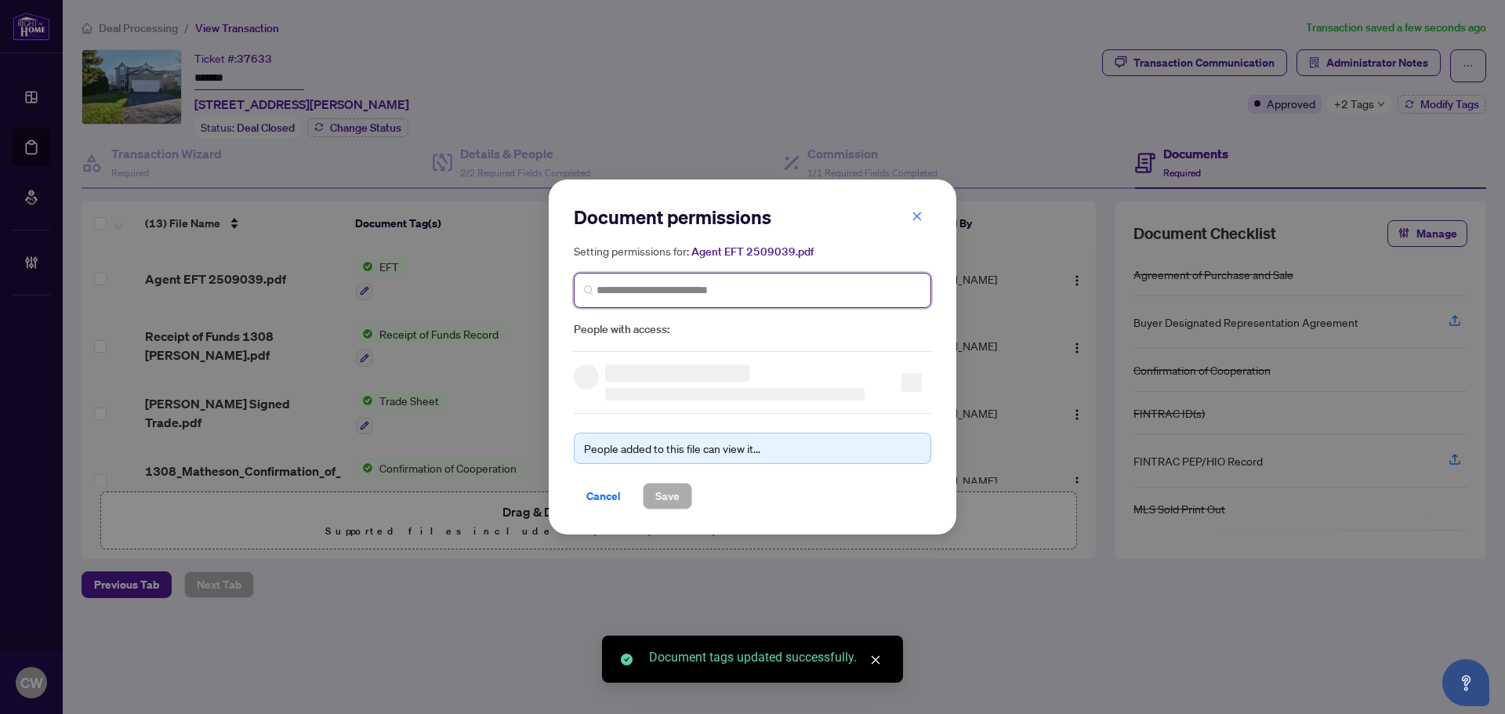
click at [748, 294] on input "search" at bounding box center [759, 290] width 325 height 16
paste input "**********"
type input "**********"
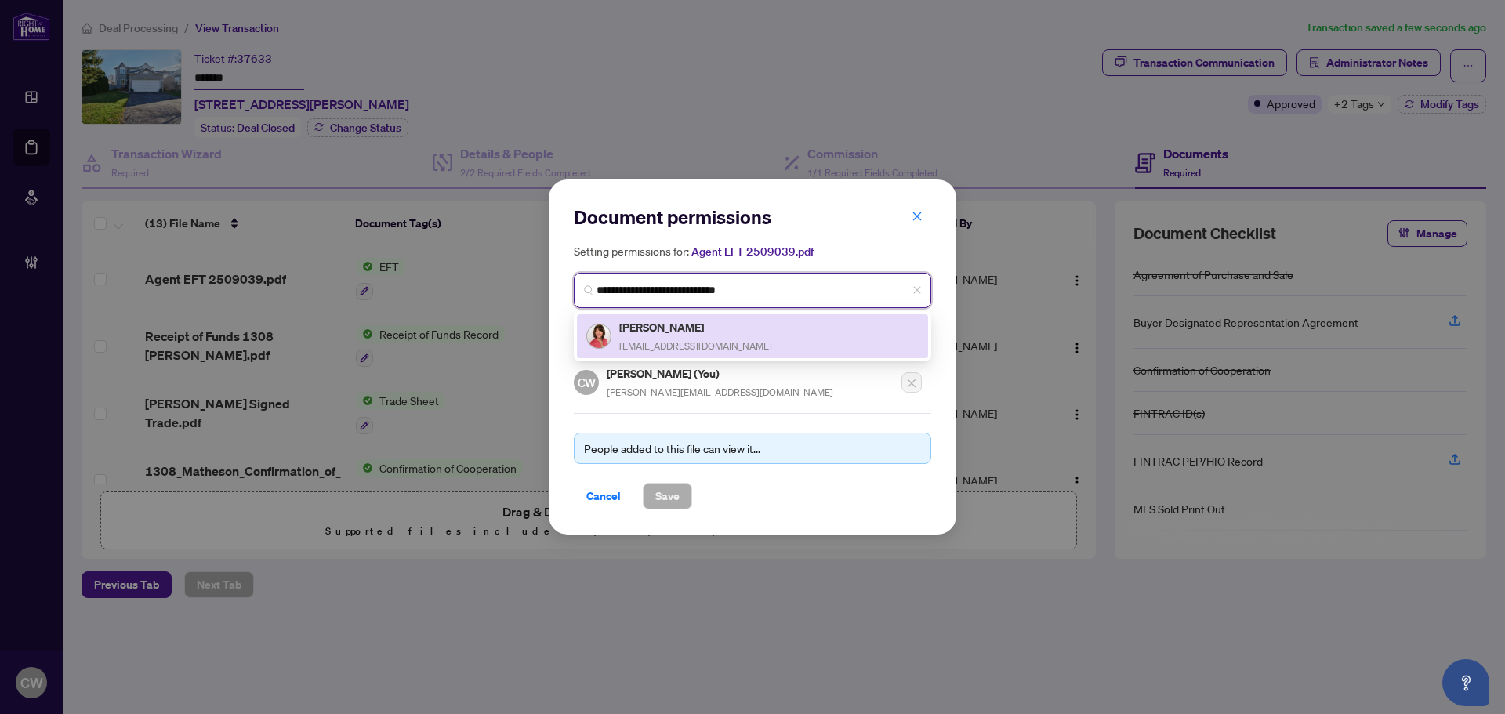
click at [684, 325] on h5 "[PERSON_NAME]" at bounding box center [695, 327] width 153 height 18
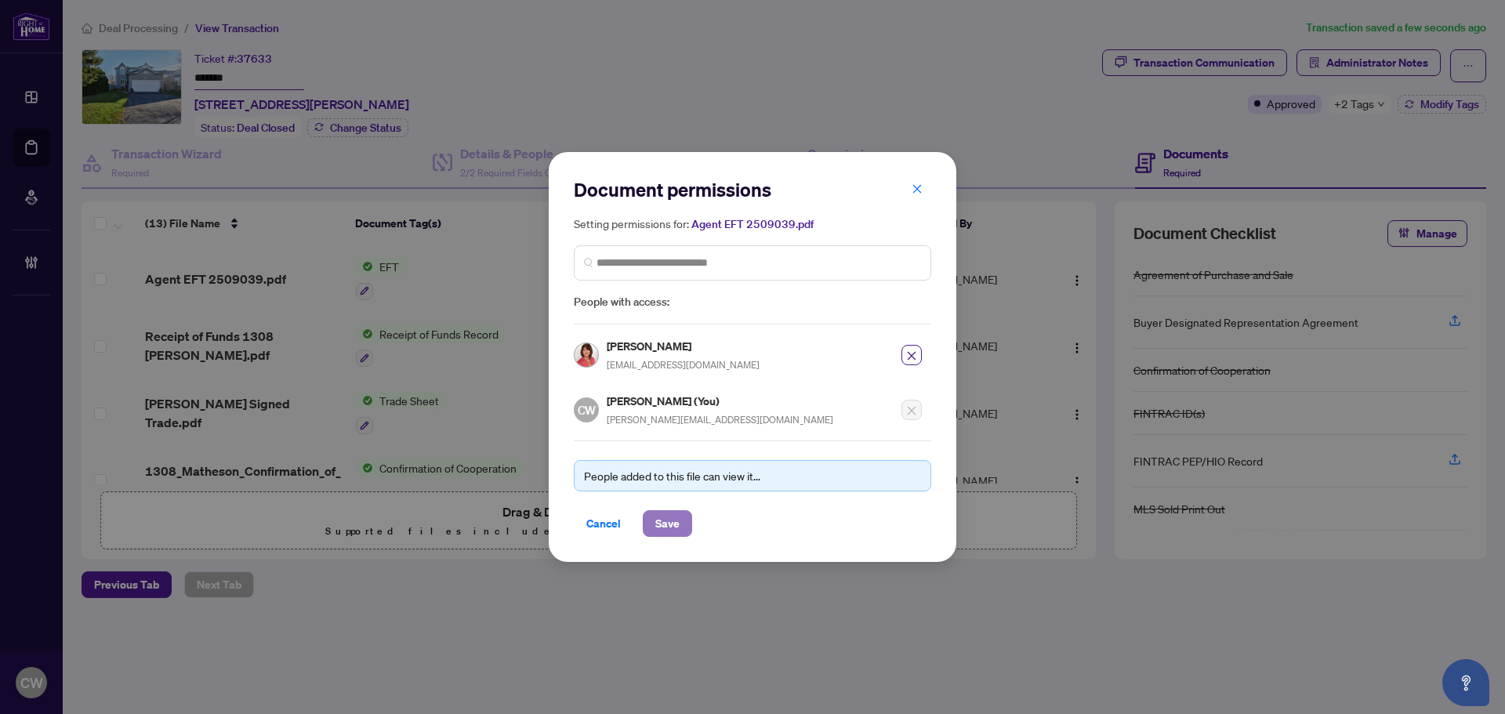
click at [673, 525] on span "Save" at bounding box center [667, 523] width 24 height 25
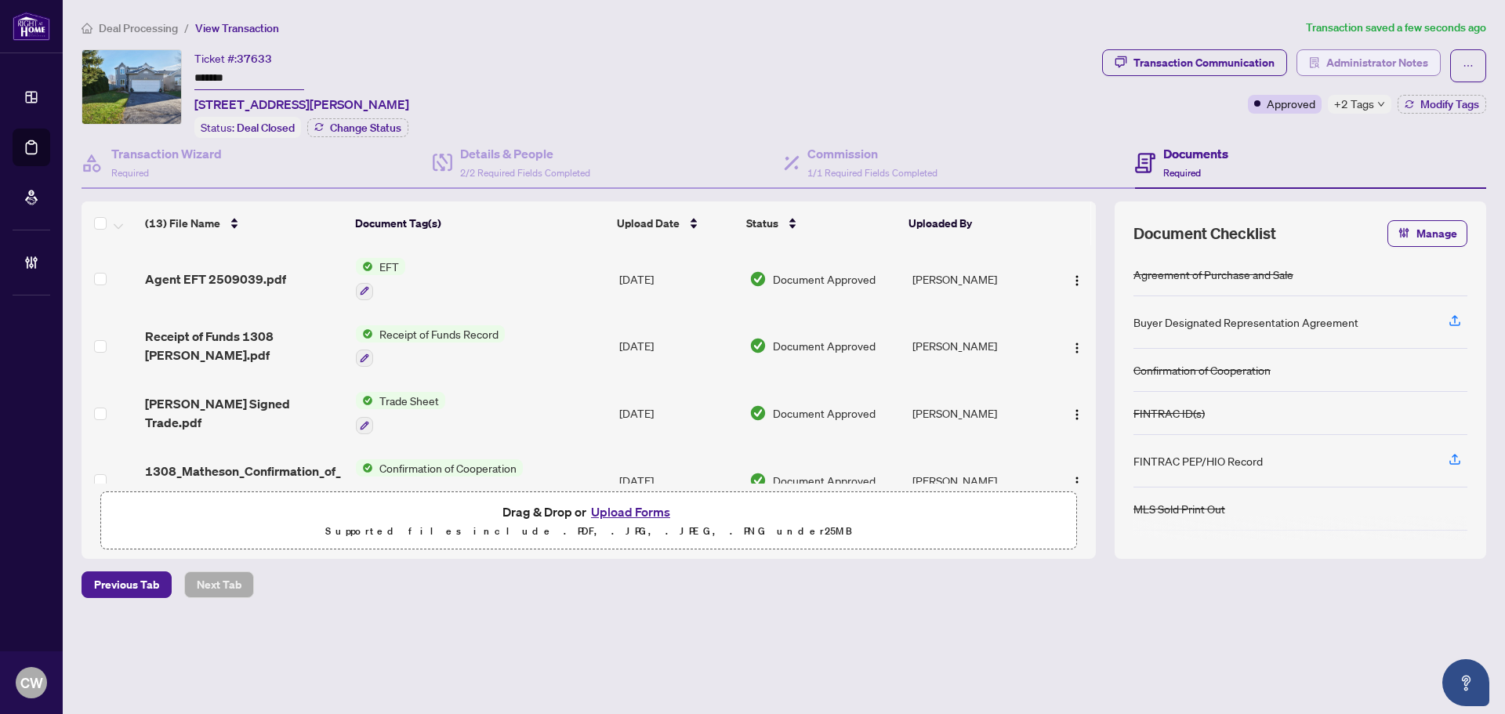
click at [1345, 56] on span "Administrator Notes" at bounding box center [1378, 62] width 102 height 25
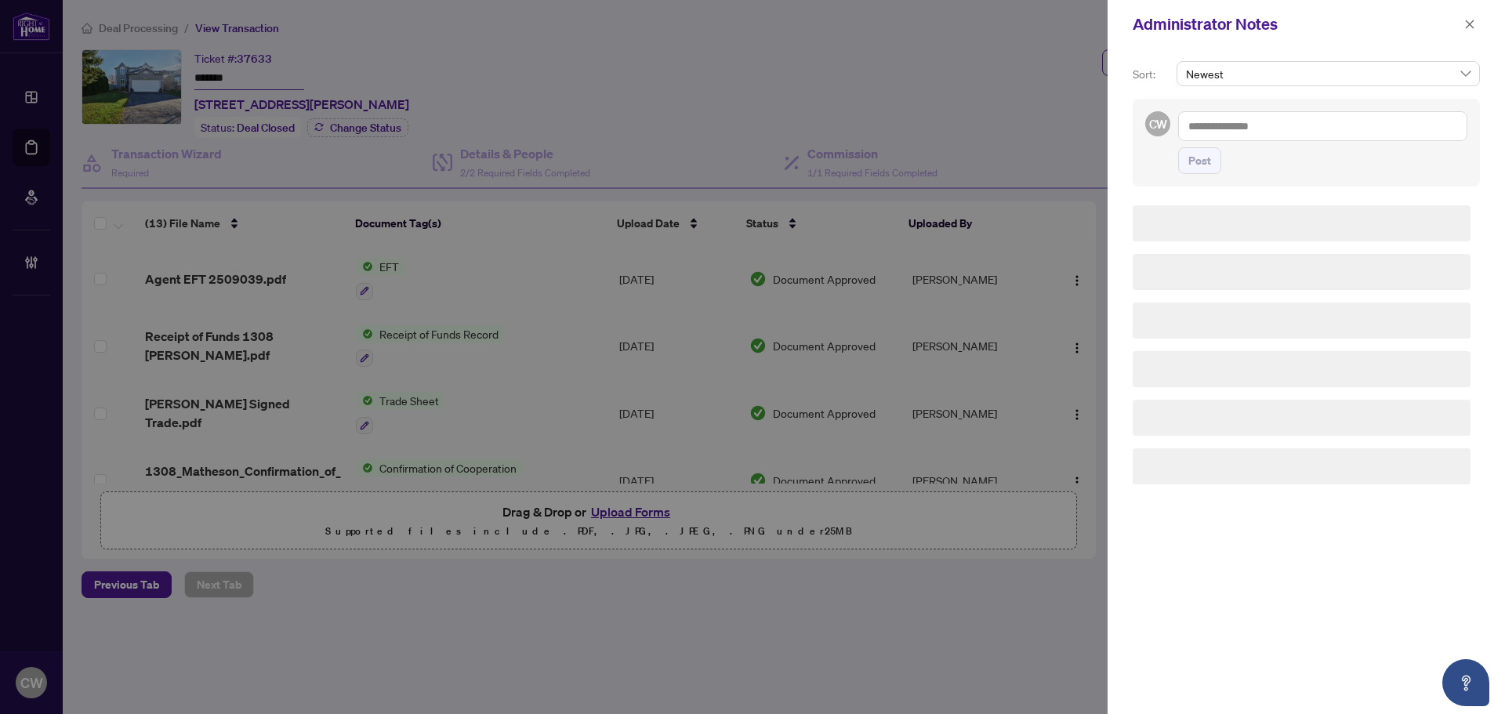
click at [1234, 100] on div "CW Post" at bounding box center [1306, 143] width 347 height 88
click at [1232, 123] on textarea at bounding box center [1322, 126] width 289 height 30
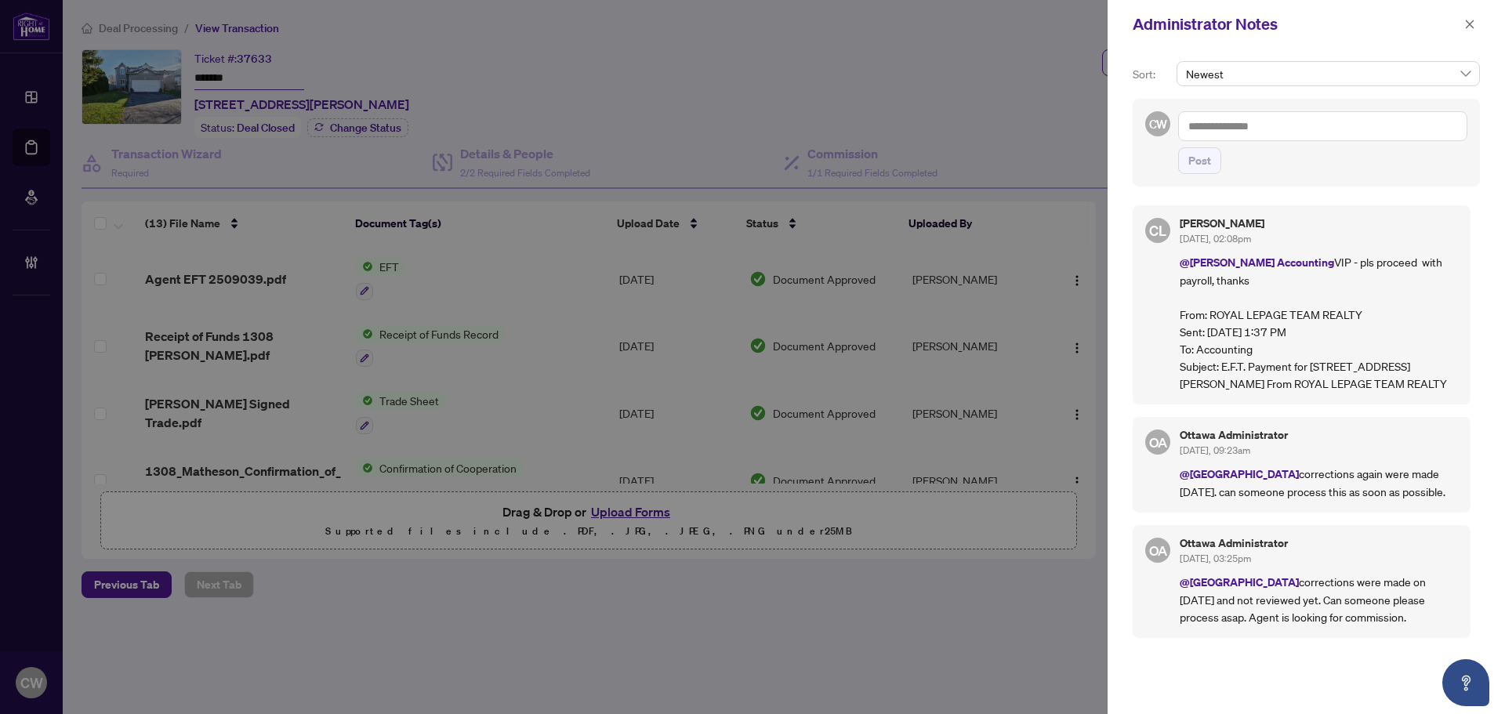
paste textarea "**********"
click at [1376, 122] on textarea "**********" at bounding box center [1322, 126] width 289 height 30
click at [1369, 140] on b "Otta" at bounding box center [1363, 137] width 21 height 14
type textarea "**********"
click at [1192, 173] on span "Post" at bounding box center [1200, 160] width 23 height 25
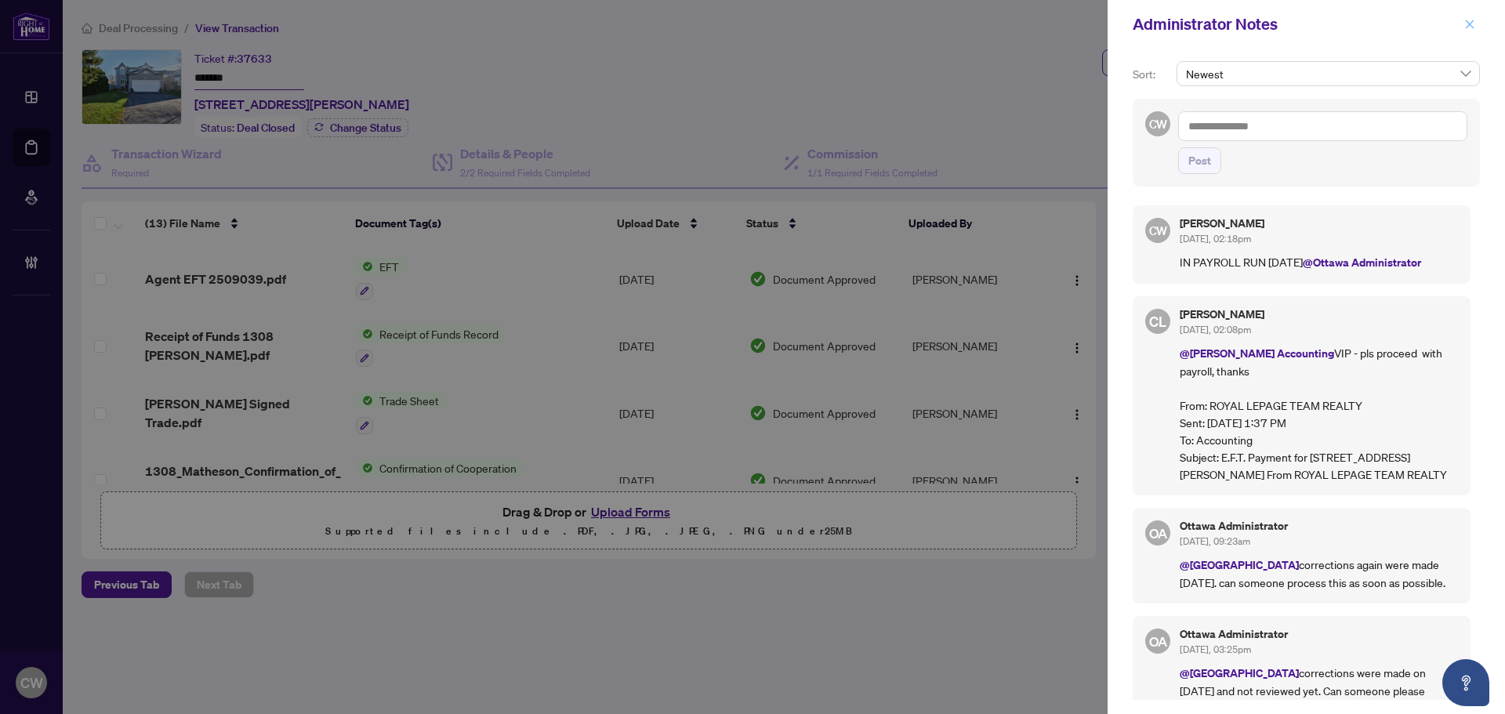
click at [1467, 25] on icon "close" at bounding box center [1470, 24] width 11 height 11
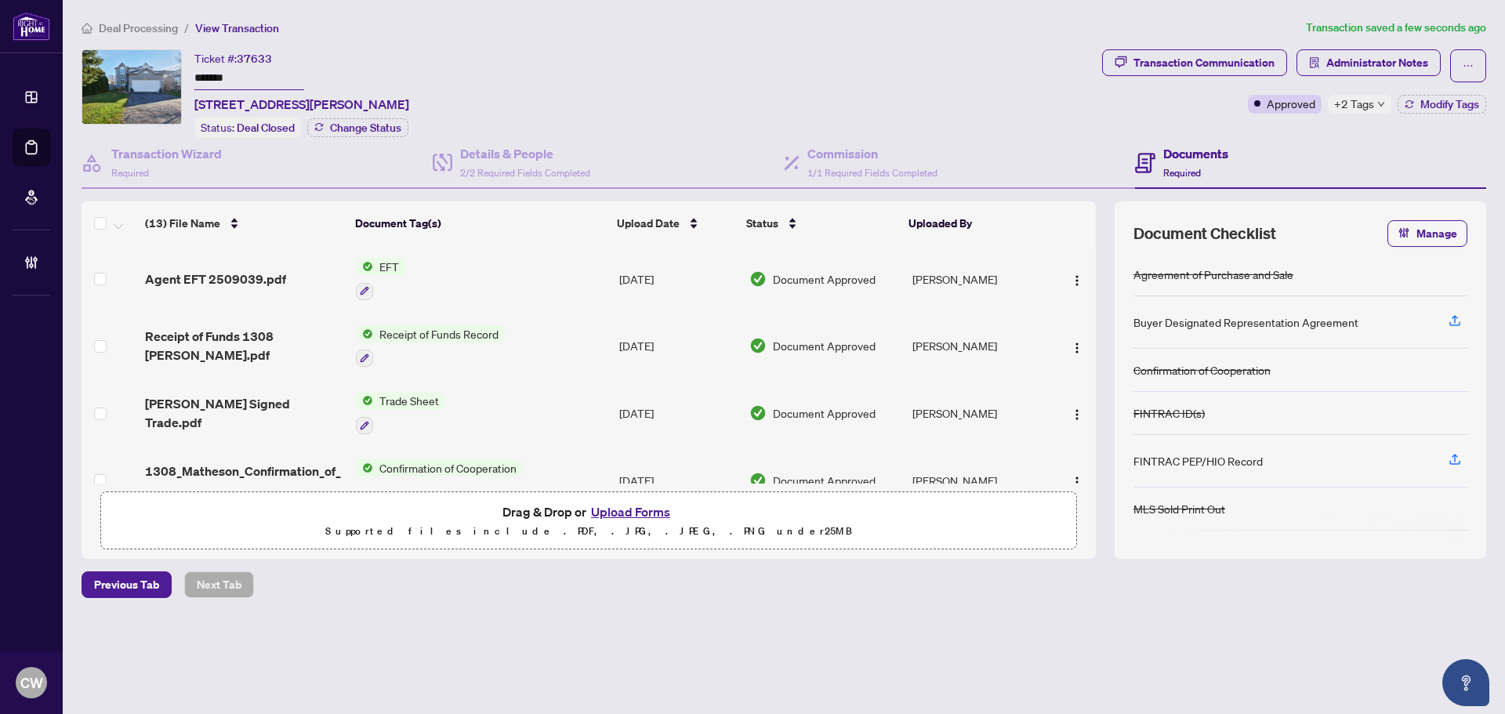
click at [234, 281] on span "Agent EFT 2509039.pdf" at bounding box center [215, 279] width 141 height 19
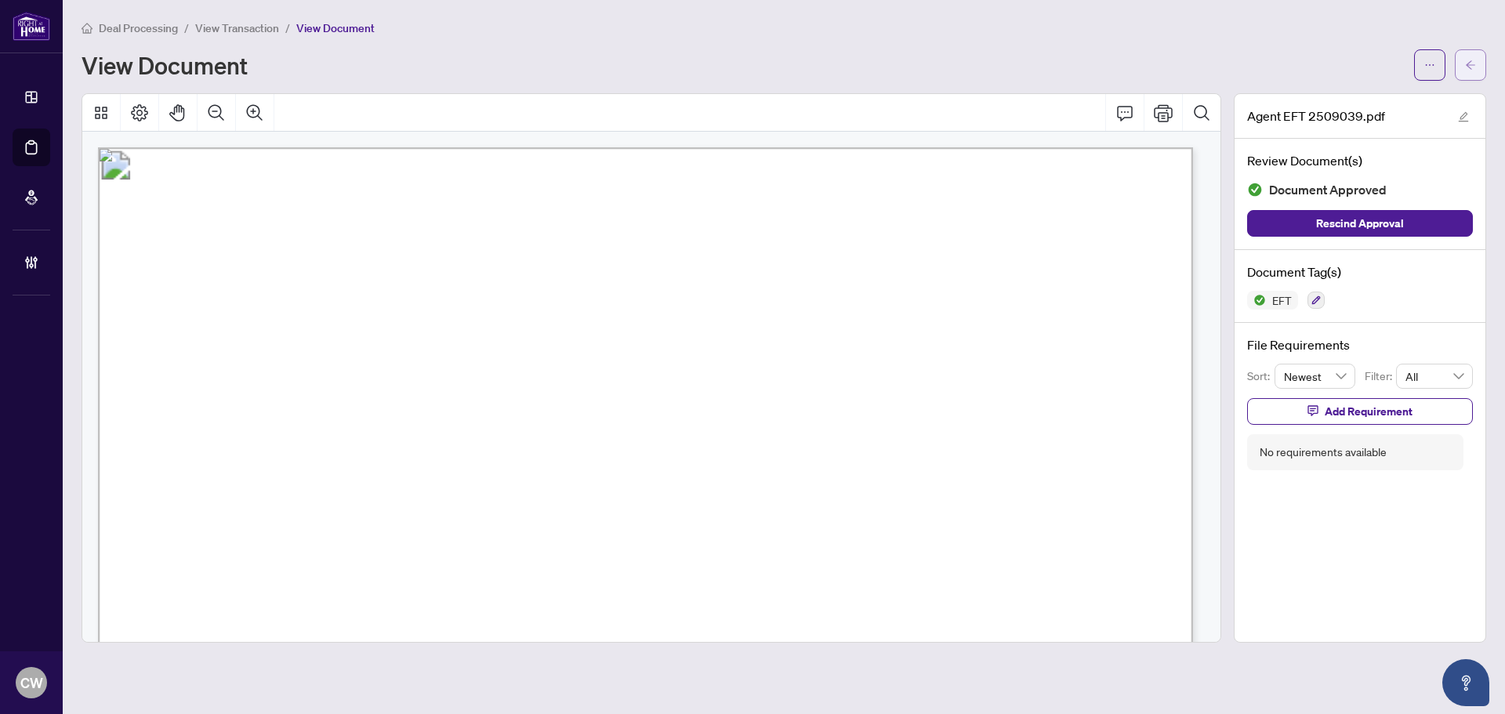
click at [1471, 71] on span "button" at bounding box center [1470, 65] width 11 height 25
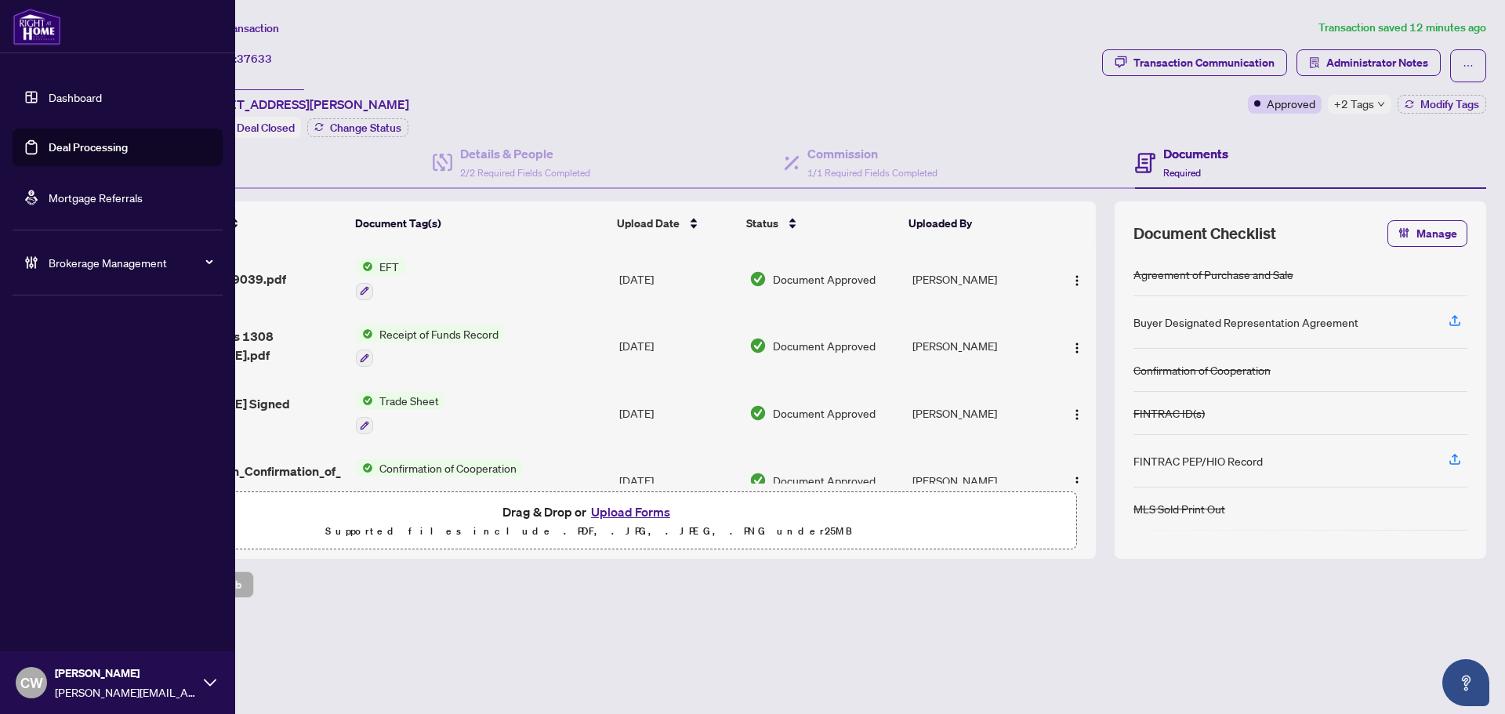
click at [49, 152] on link "Deal Processing" at bounding box center [88, 147] width 79 height 14
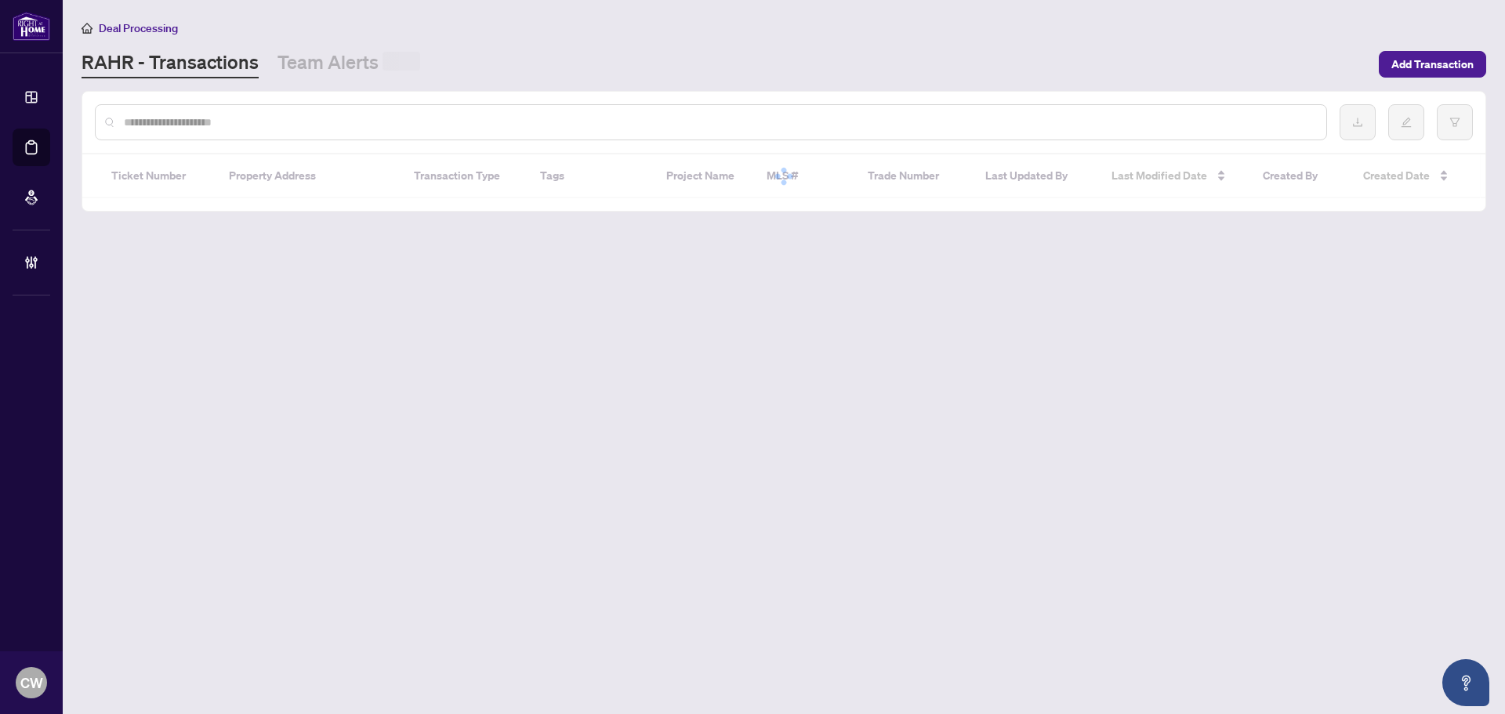
click at [314, 120] on input "text" at bounding box center [719, 122] width 1190 height 17
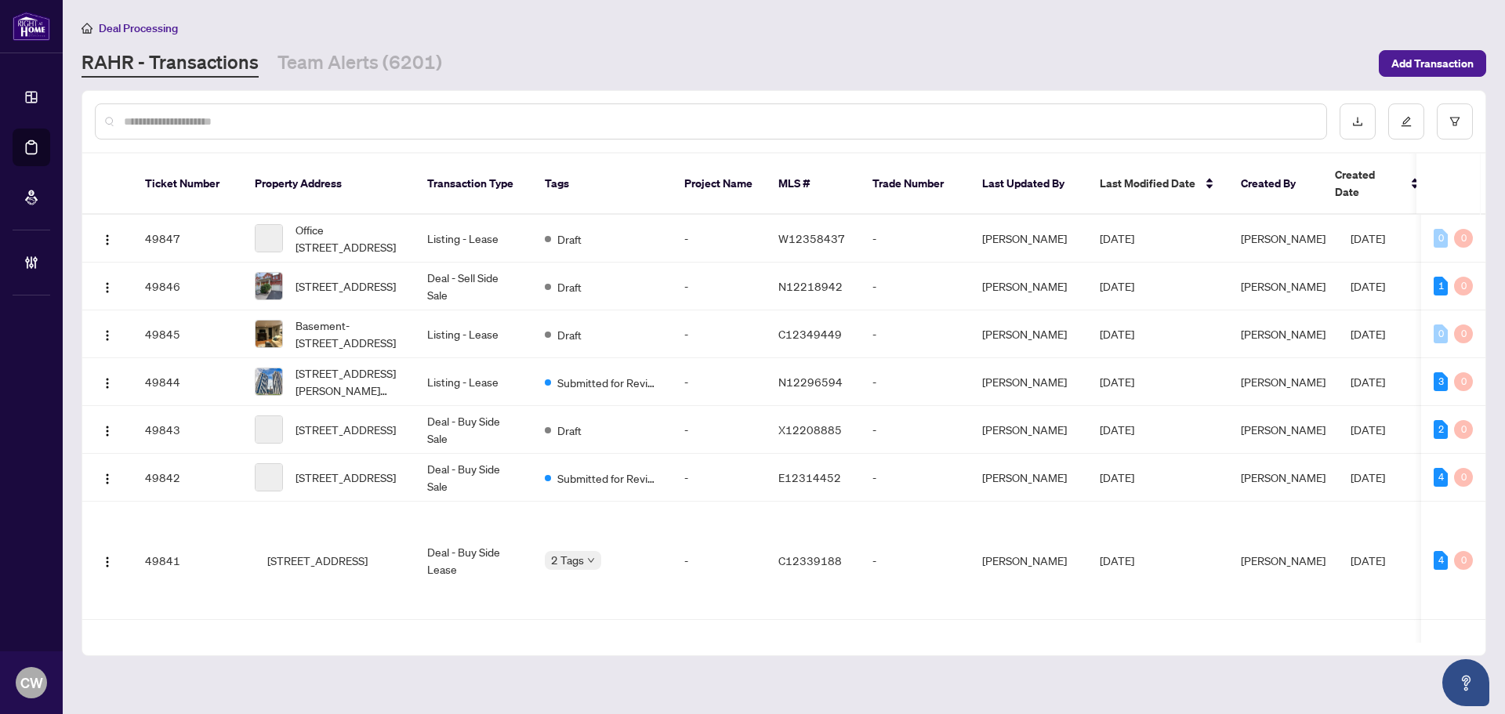
paste input "*******"
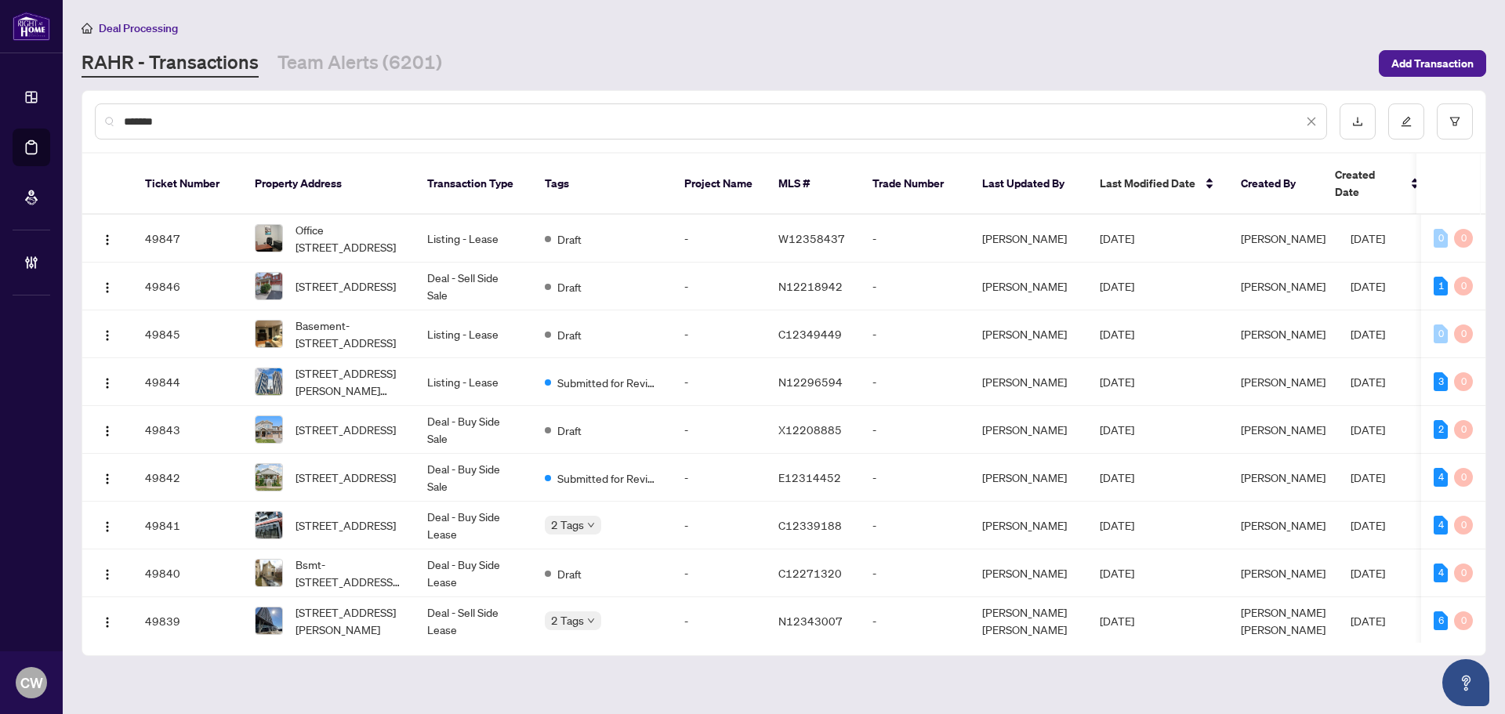
type input "*******"
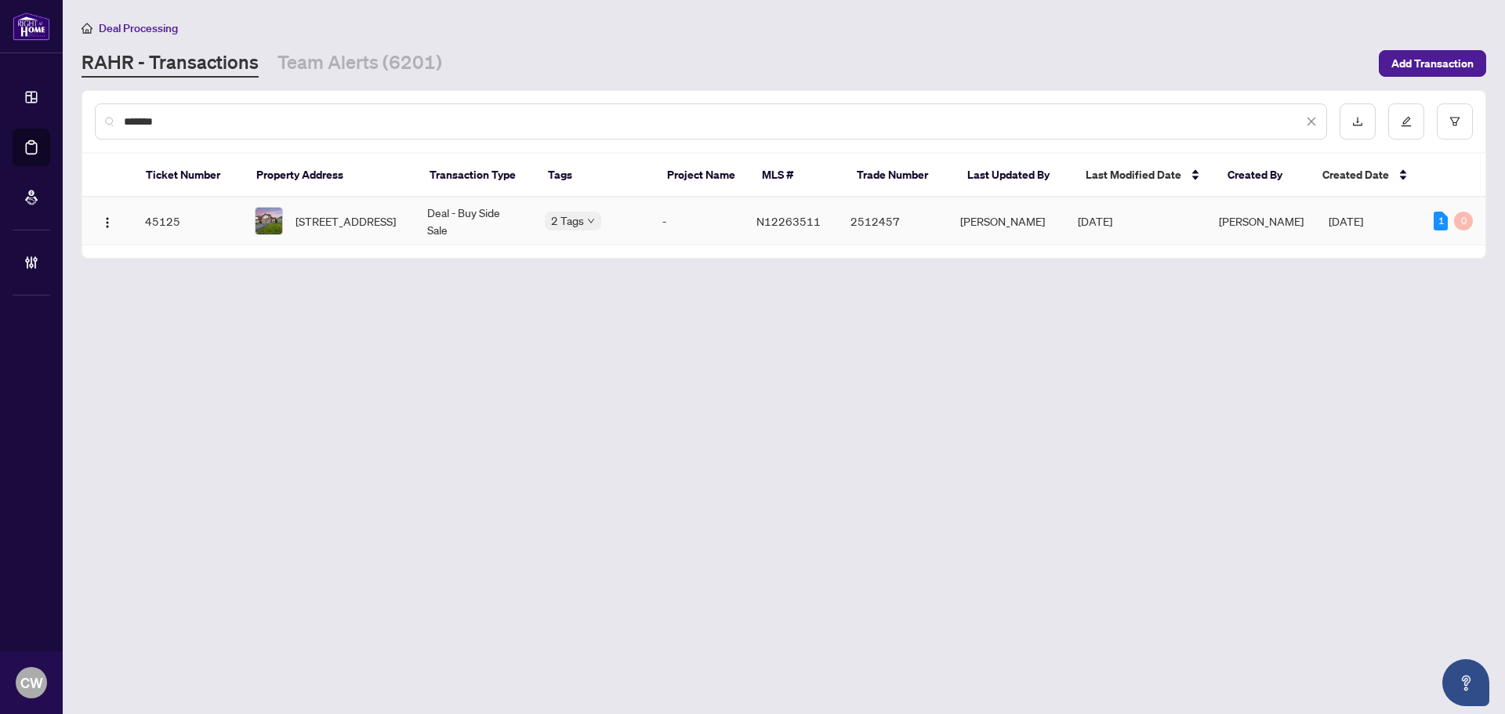
click at [340, 228] on span "[STREET_ADDRESS]" at bounding box center [346, 220] width 100 height 17
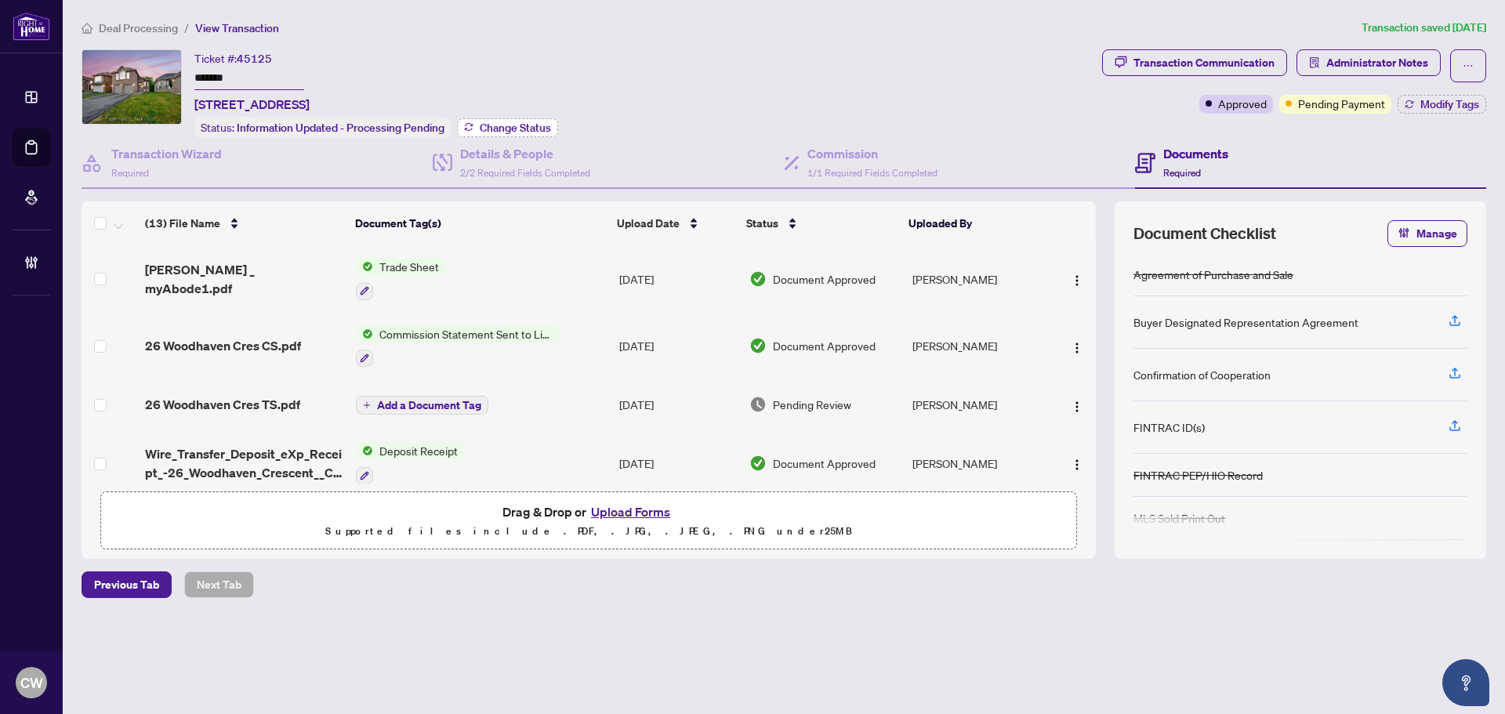
click at [506, 123] on span "Change Status" at bounding box center [515, 127] width 71 height 11
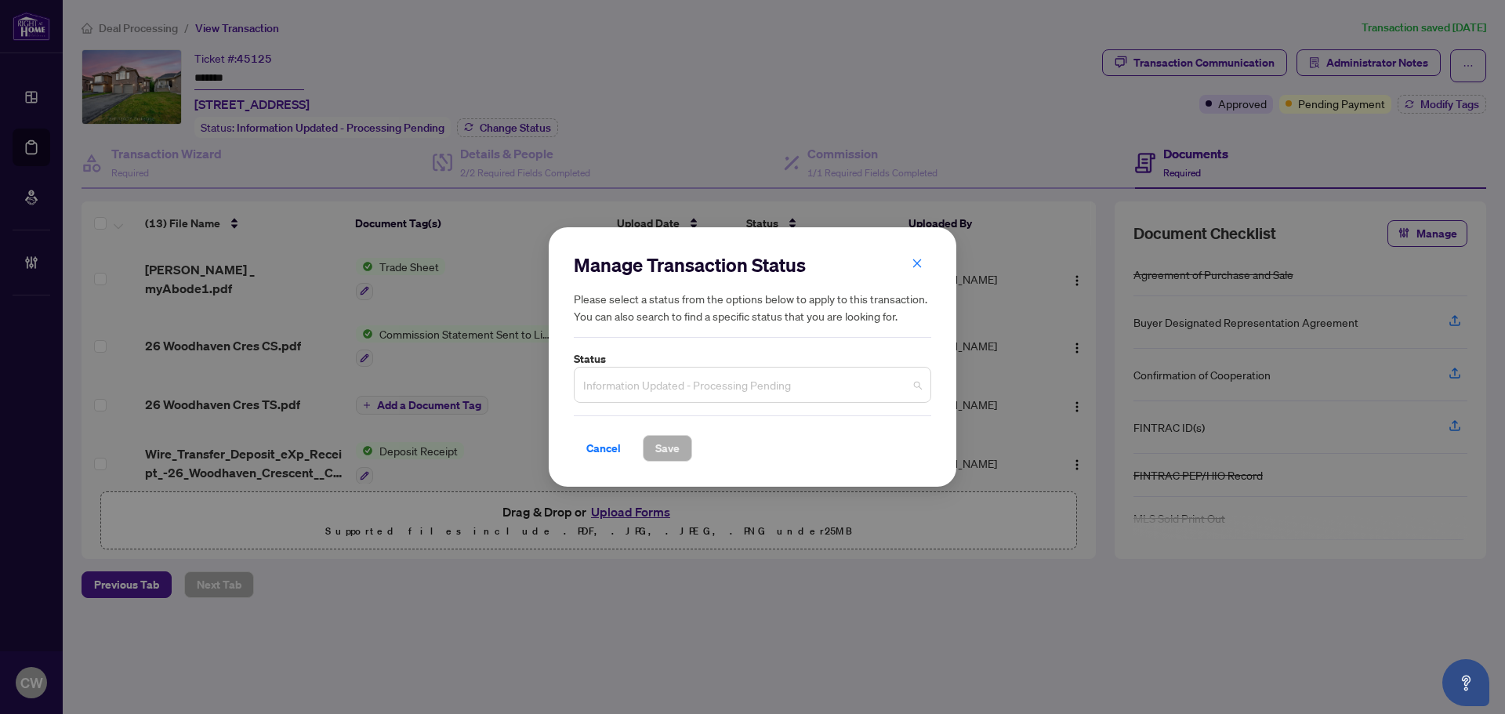
click at [648, 380] on span "Information Updated - Processing Pending" at bounding box center [752, 385] width 339 height 30
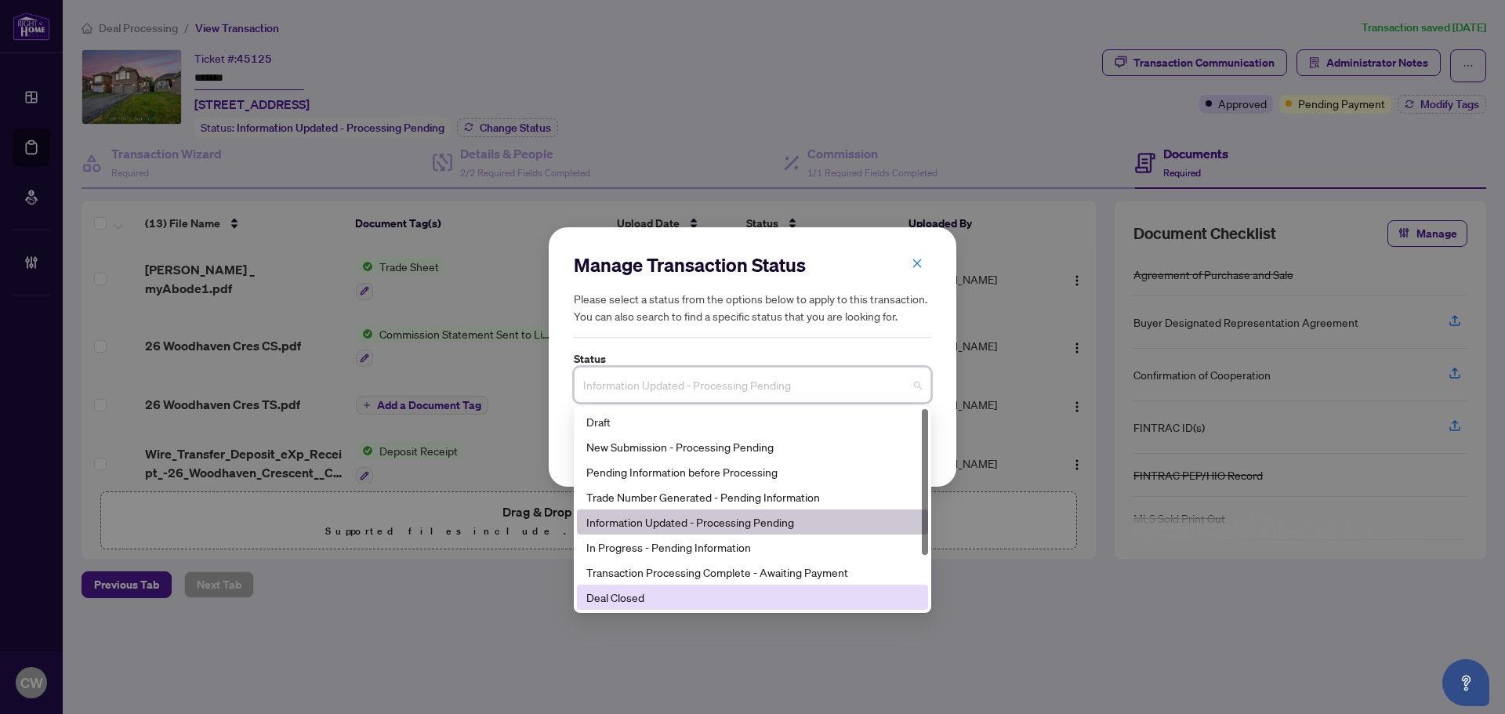
click at [659, 586] on div "Deal Closed" at bounding box center [752, 597] width 351 height 25
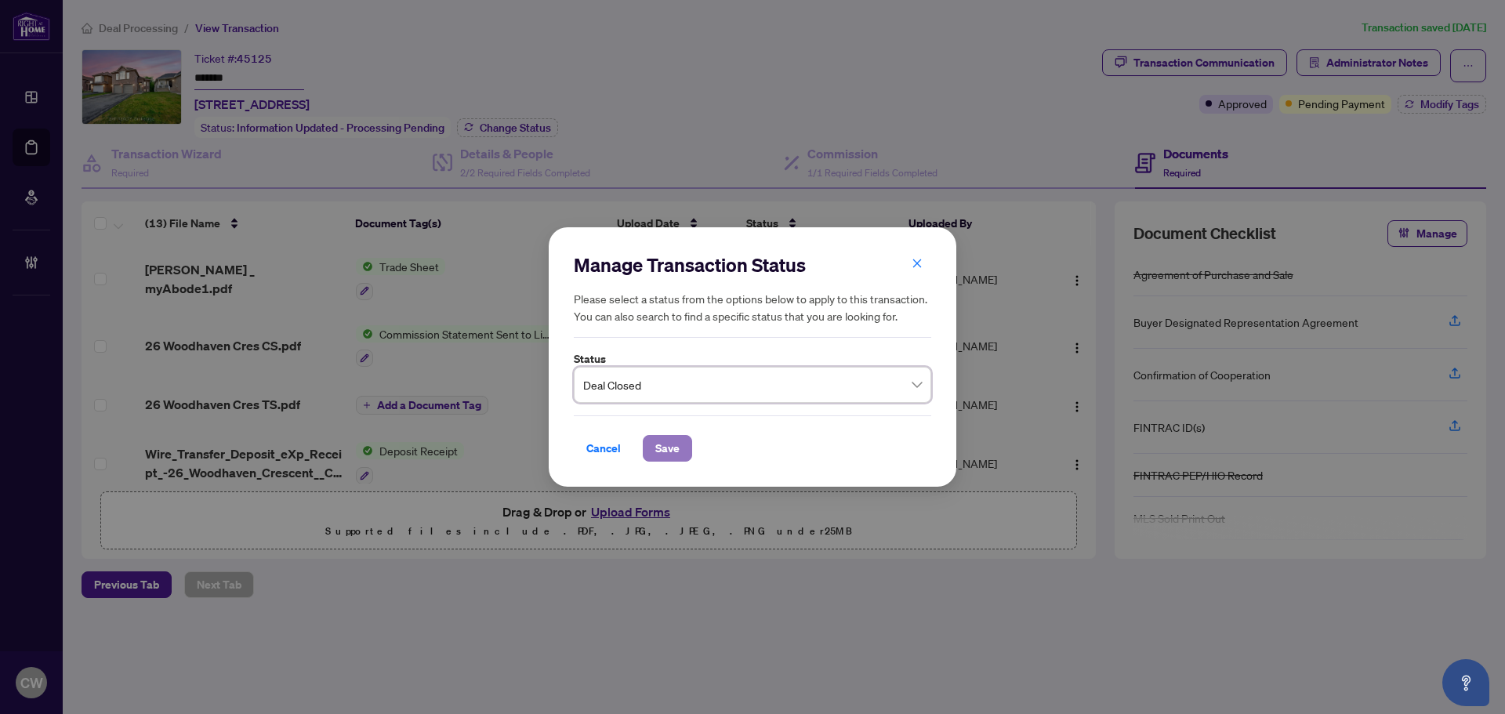
click at [677, 457] on span "Save" at bounding box center [667, 448] width 24 height 25
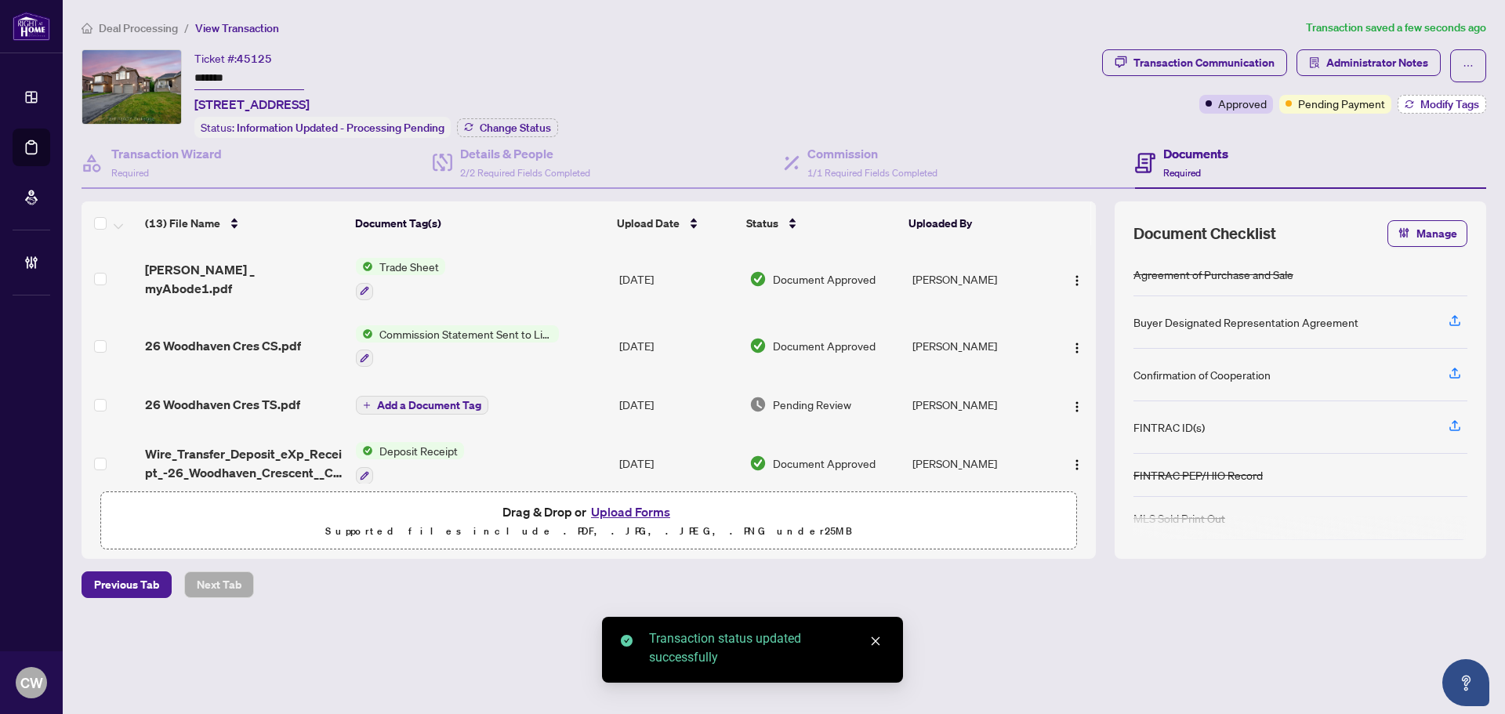
click at [1426, 109] on span "Modify Tags" at bounding box center [1450, 104] width 59 height 11
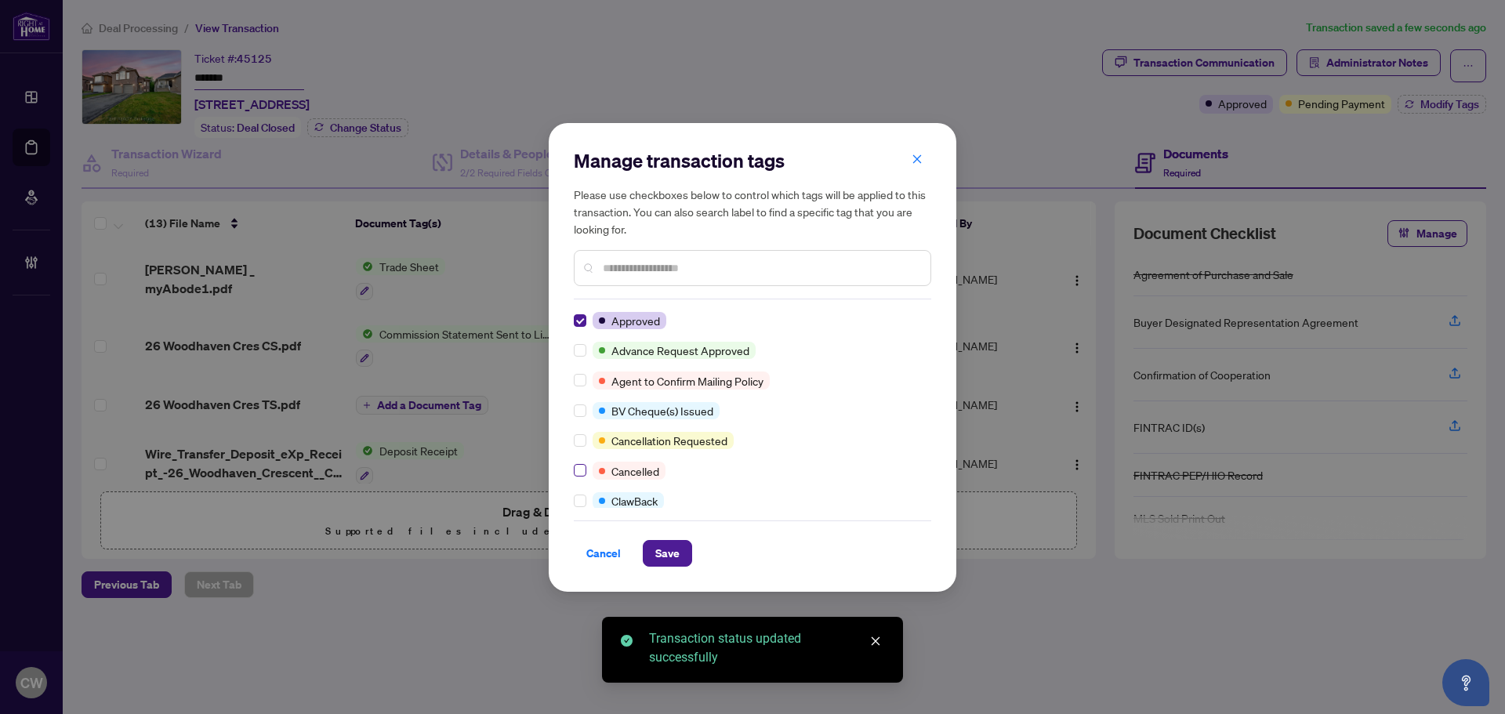
scroll to position [78, 0]
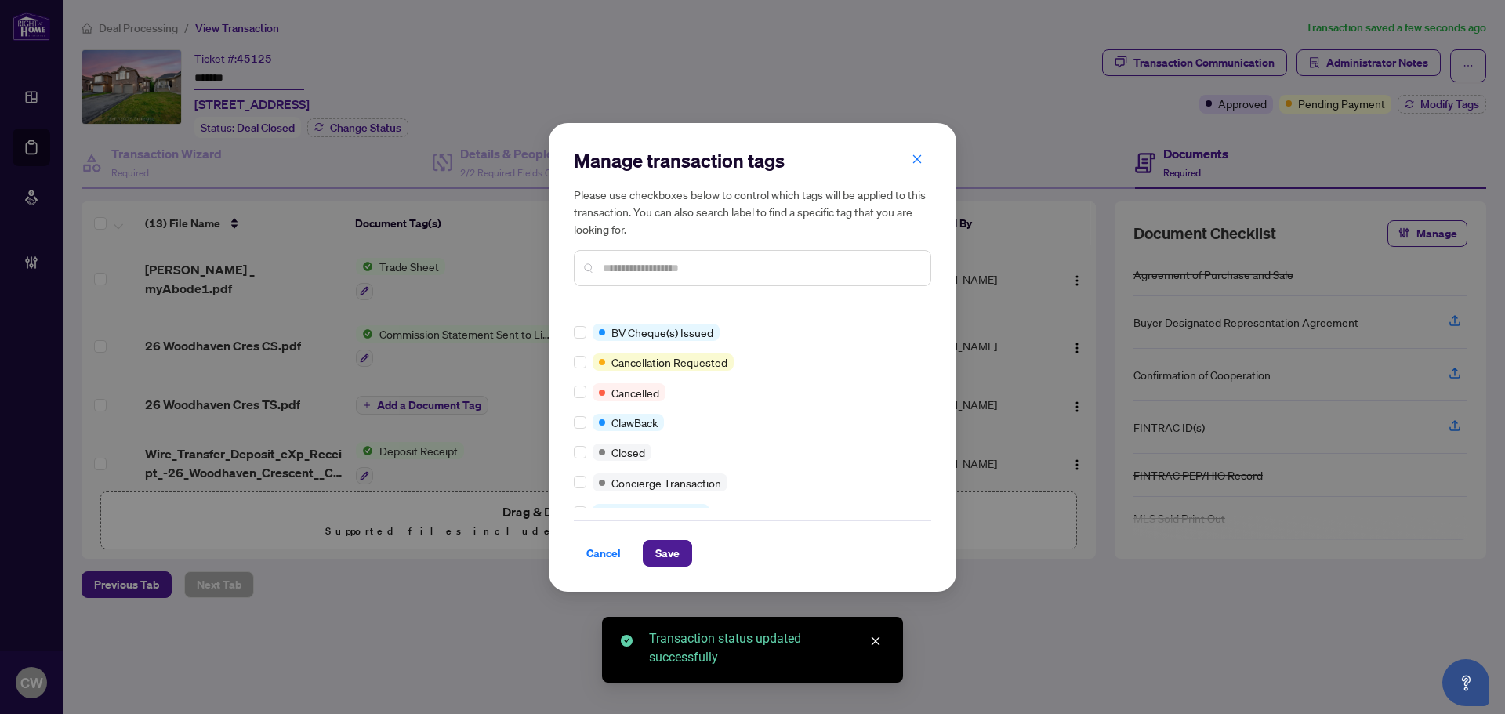
click at [582, 461] on div at bounding box center [583, 452] width 19 height 17
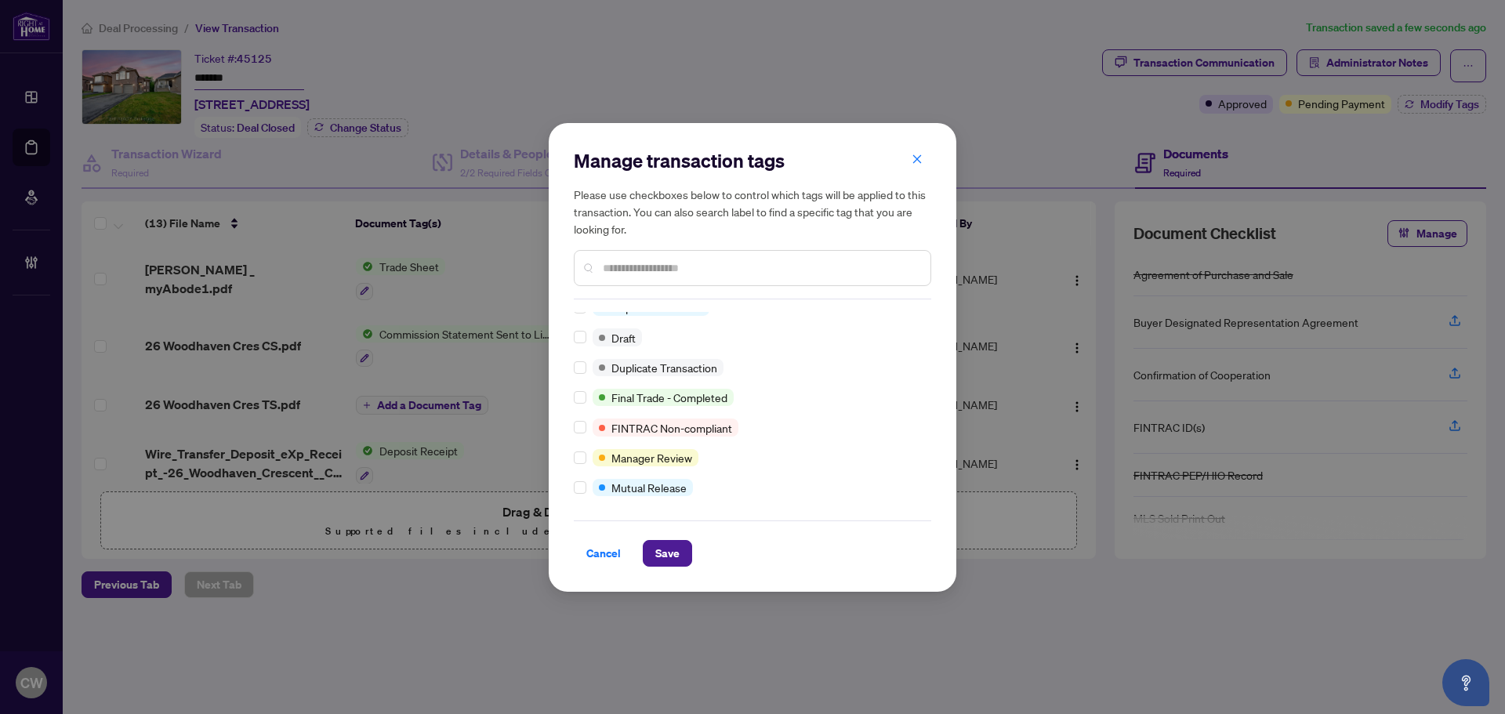
scroll to position [13, 0]
click at [659, 543] on span "Save" at bounding box center [667, 553] width 24 height 25
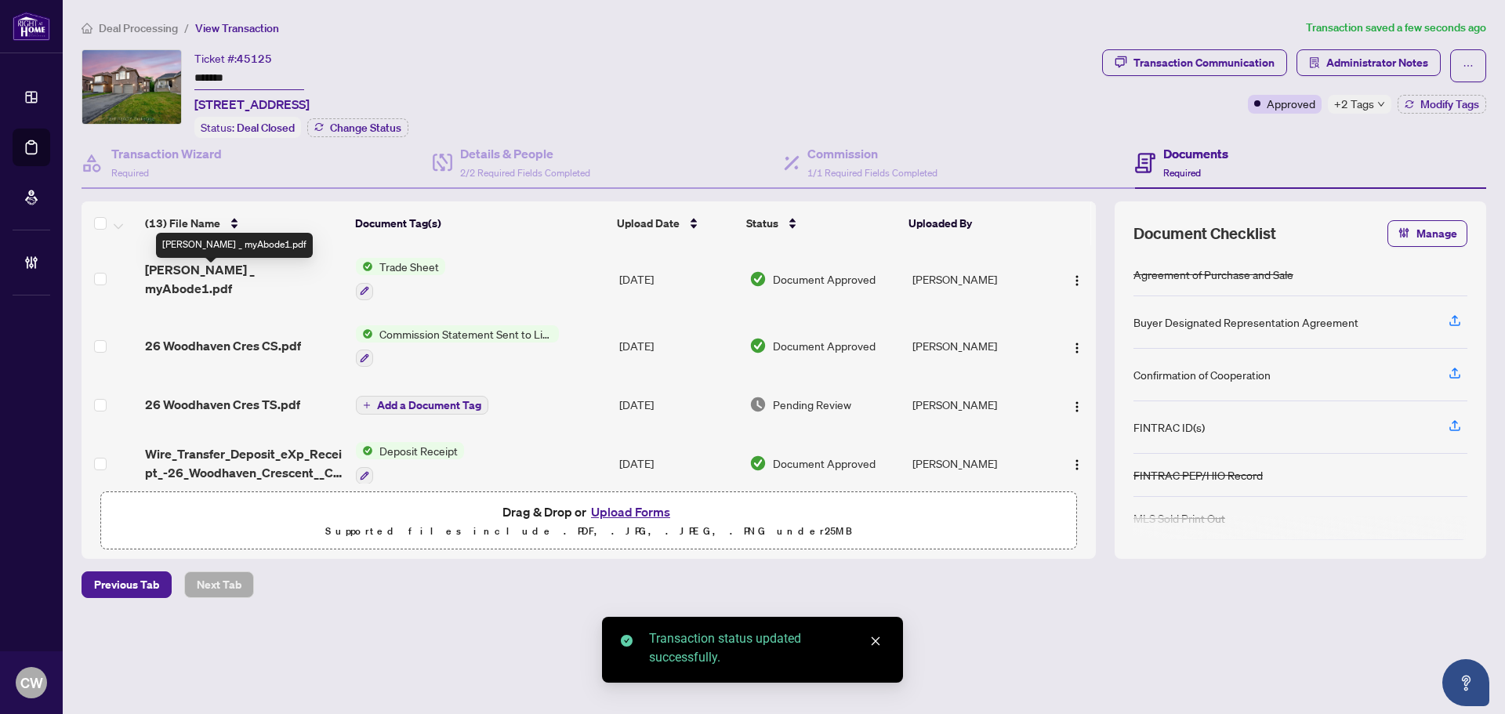
click at [241, 280] on span "[PERSON_NAME] _ myAbode1.pdf" at bounding box center [244, 279] width 198 height 38
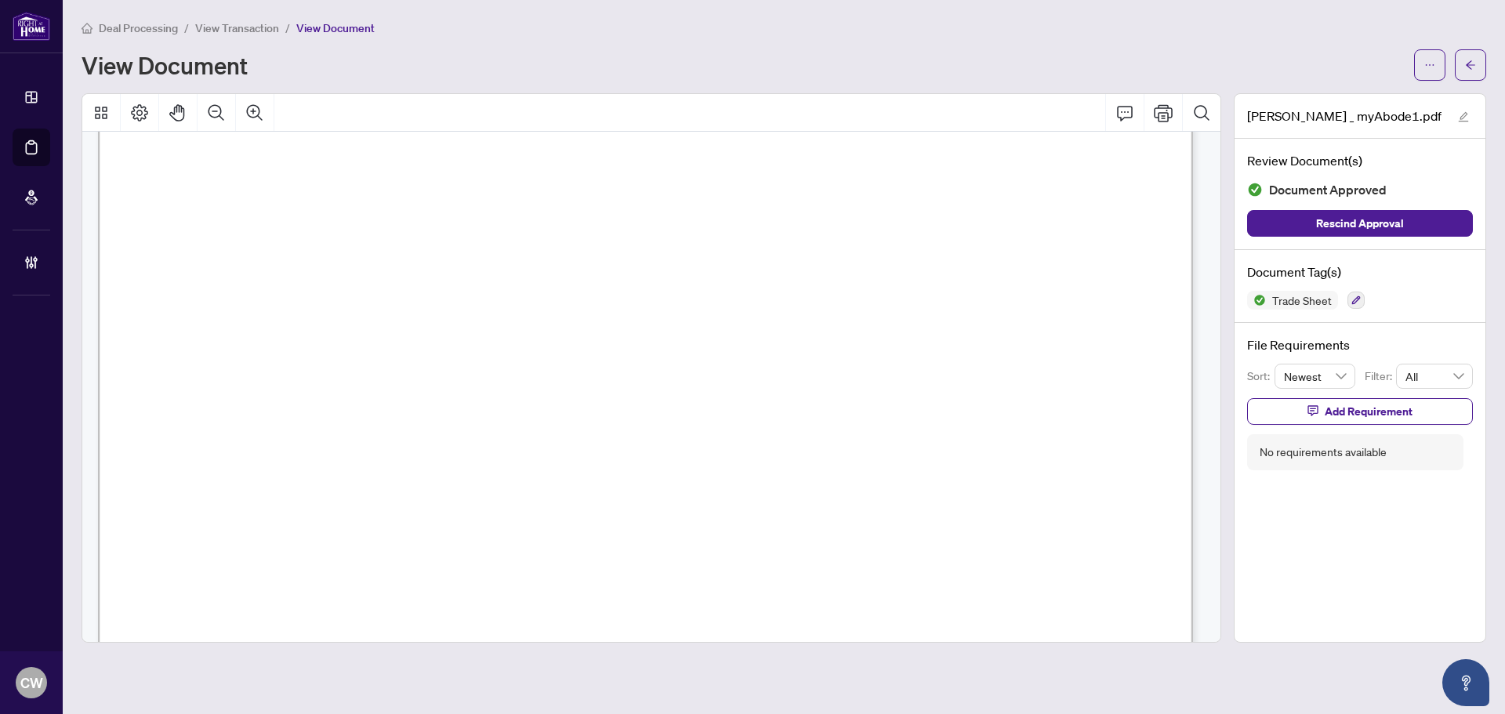
scroll to position [549, 0]
click at [1466, 53] on span "button" at bounding box center [1470, 65] width 11 height 25
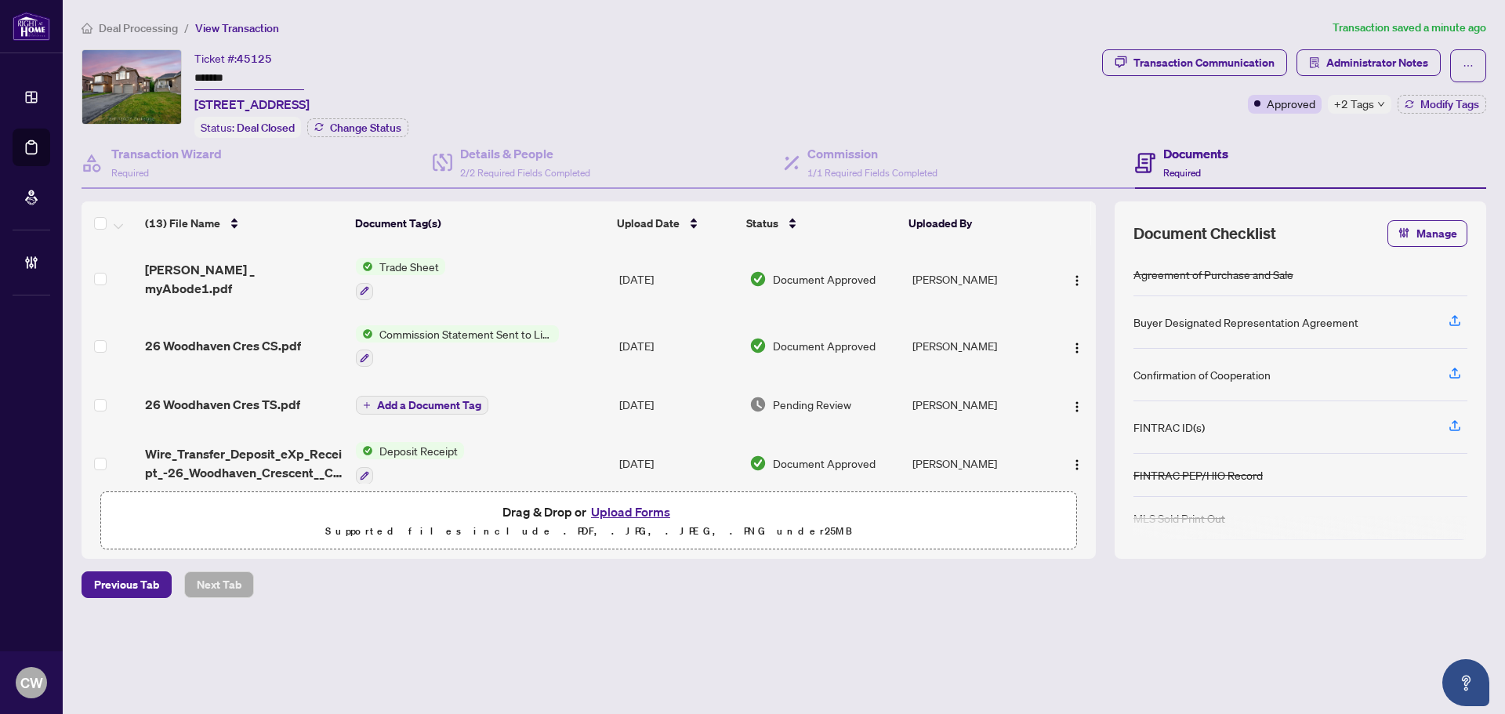
click at [637, 507] on button "Upload Forms" at bounding box center [630, 512] width 89 height 20
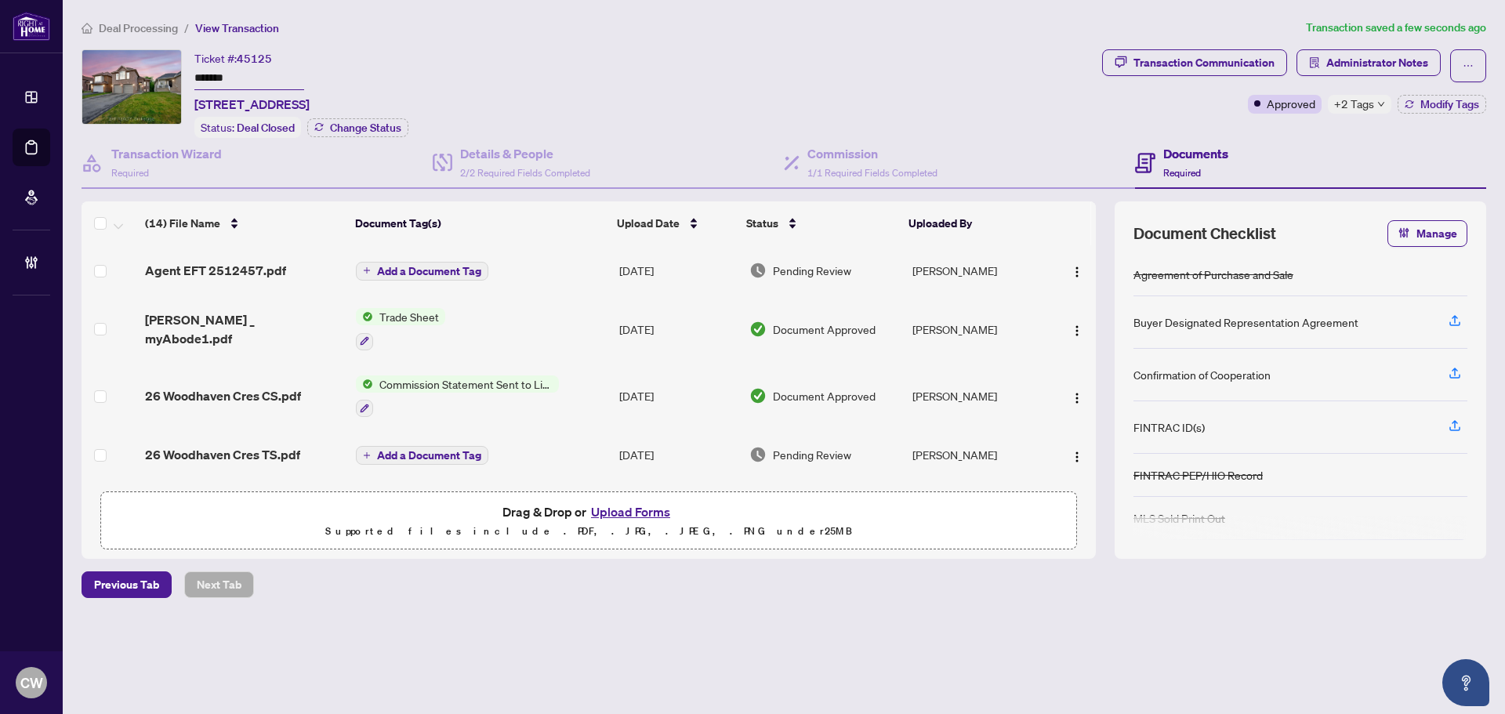
click at [434, 266] on span "Add a Document Tag" at bounding box center [429, 271] width 104 height 11
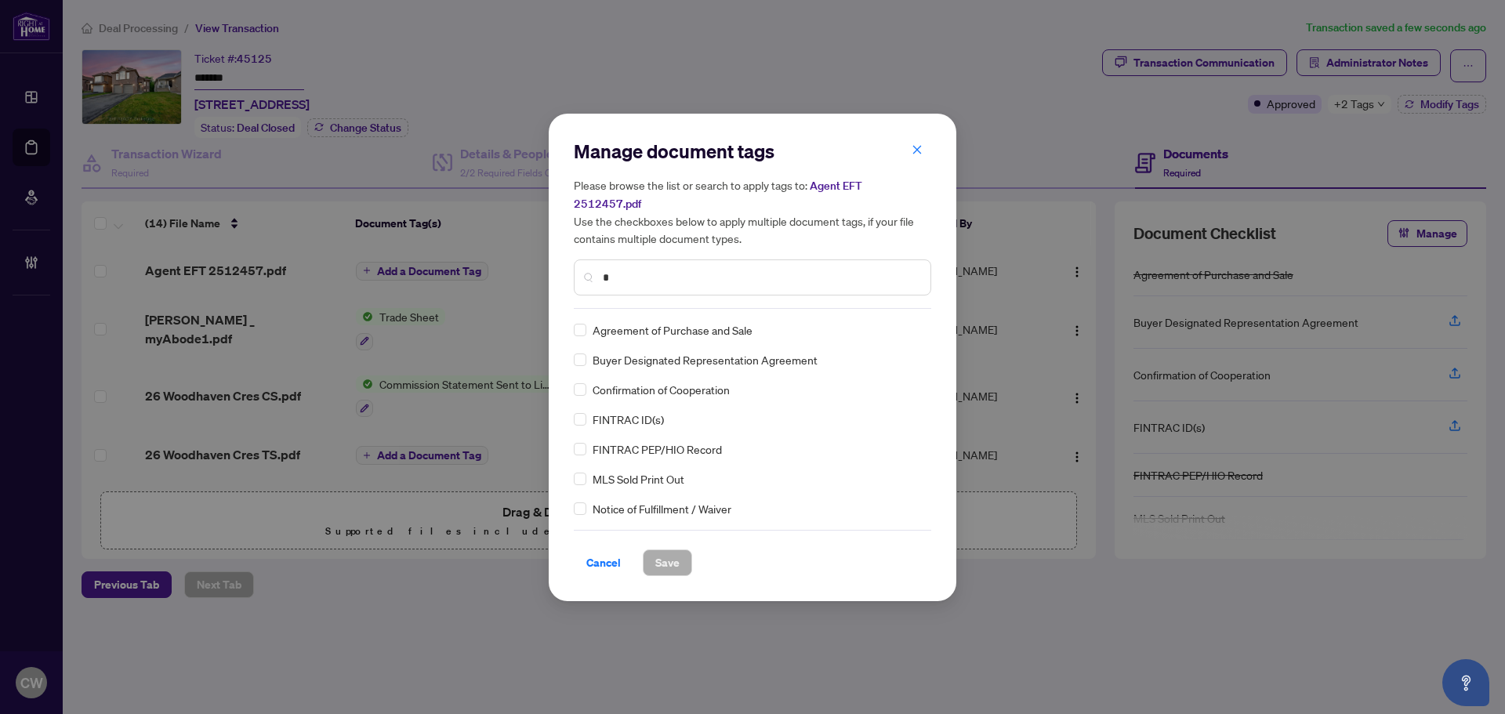
click at [667, 269] on input "*" at bounding box center [760, 277] width 315 height 17
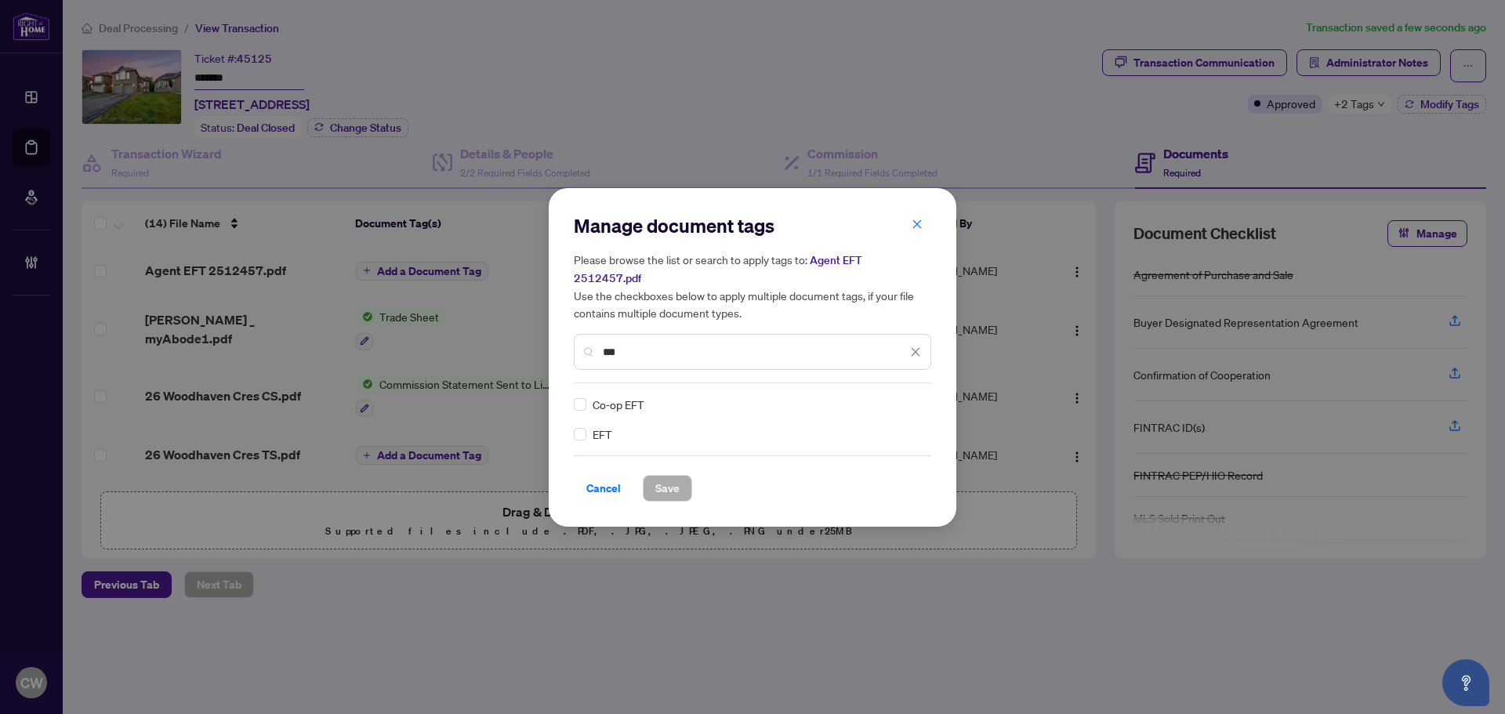
type input "***"
click at [913, 401] on icon at bounding box center [916, 403] width 9 height 5
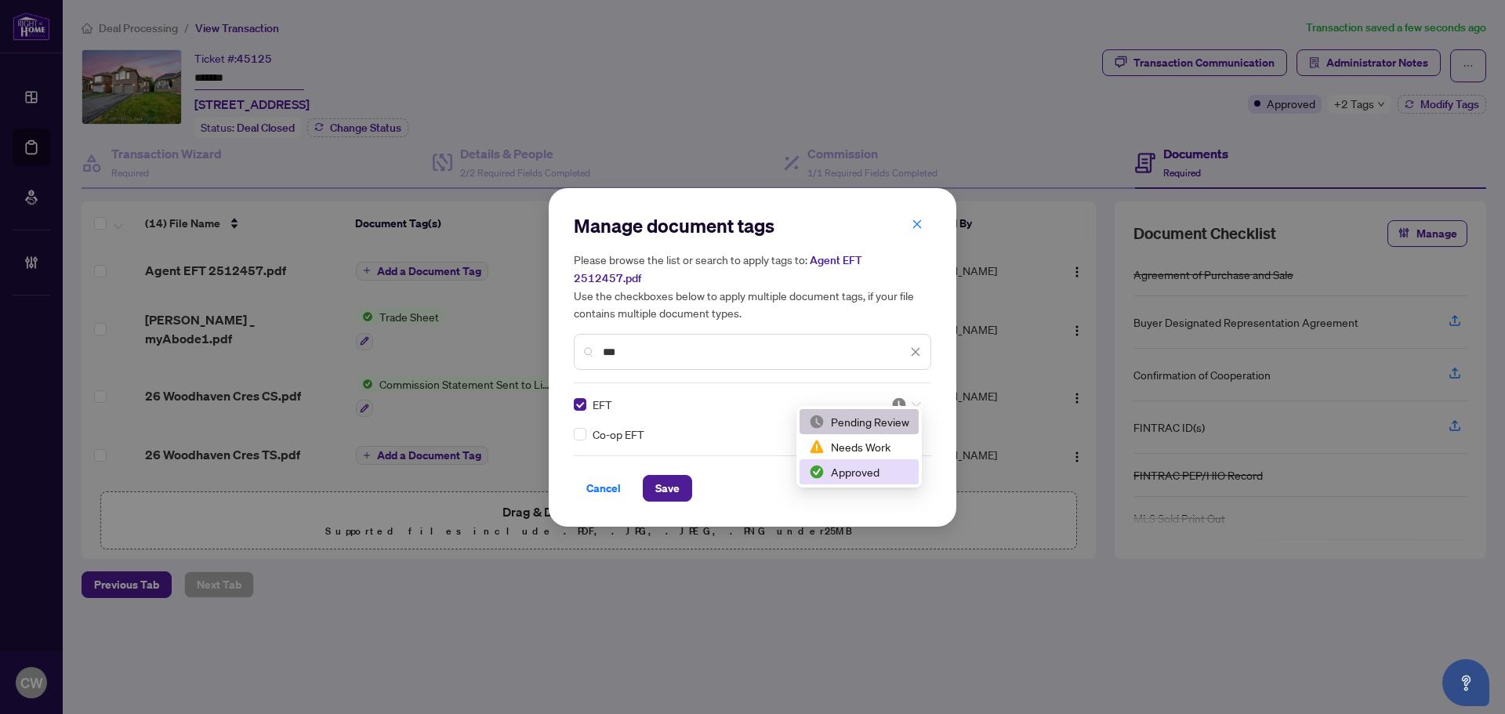
click at [876, 474] on div "Approved" at bounding box center [859, 471] width 100 height 17
click at [678, 477] on span "Save" at bounding box center [667, 488] width 24 height 25
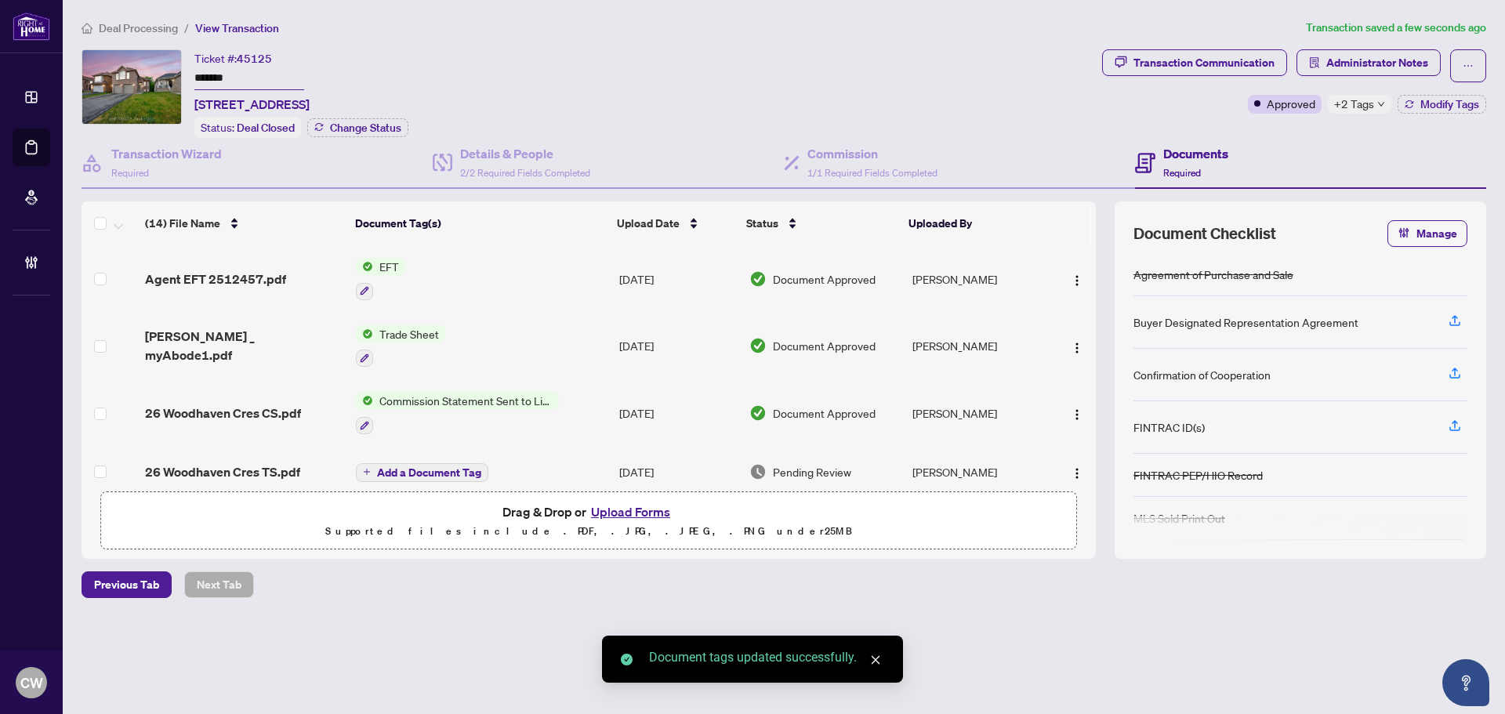
click at [1077, 271] on span "button" at bounding box center [1077, 279] width 13 height 17
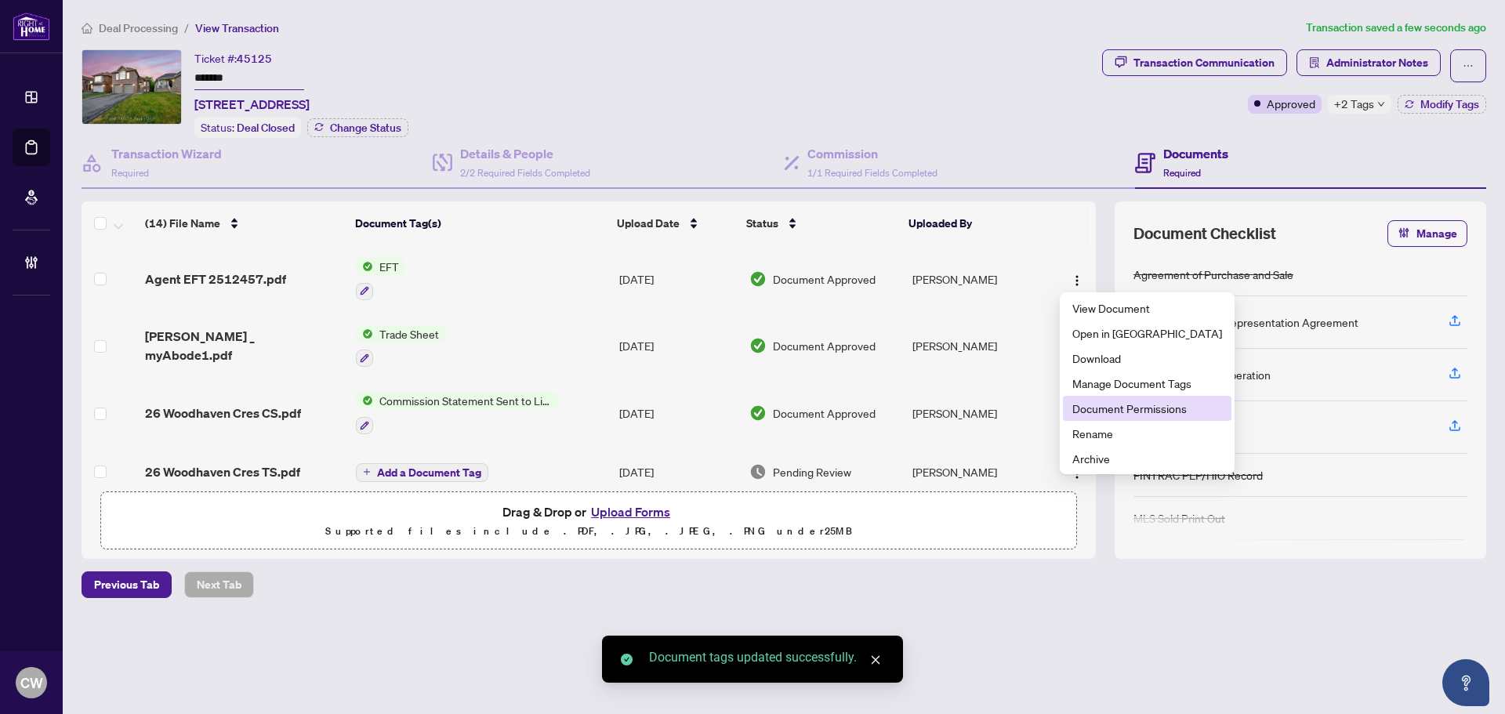
click at [1114, 410] on span "Document Permissions" at bounding box center [1148, 408] width 150 height 17
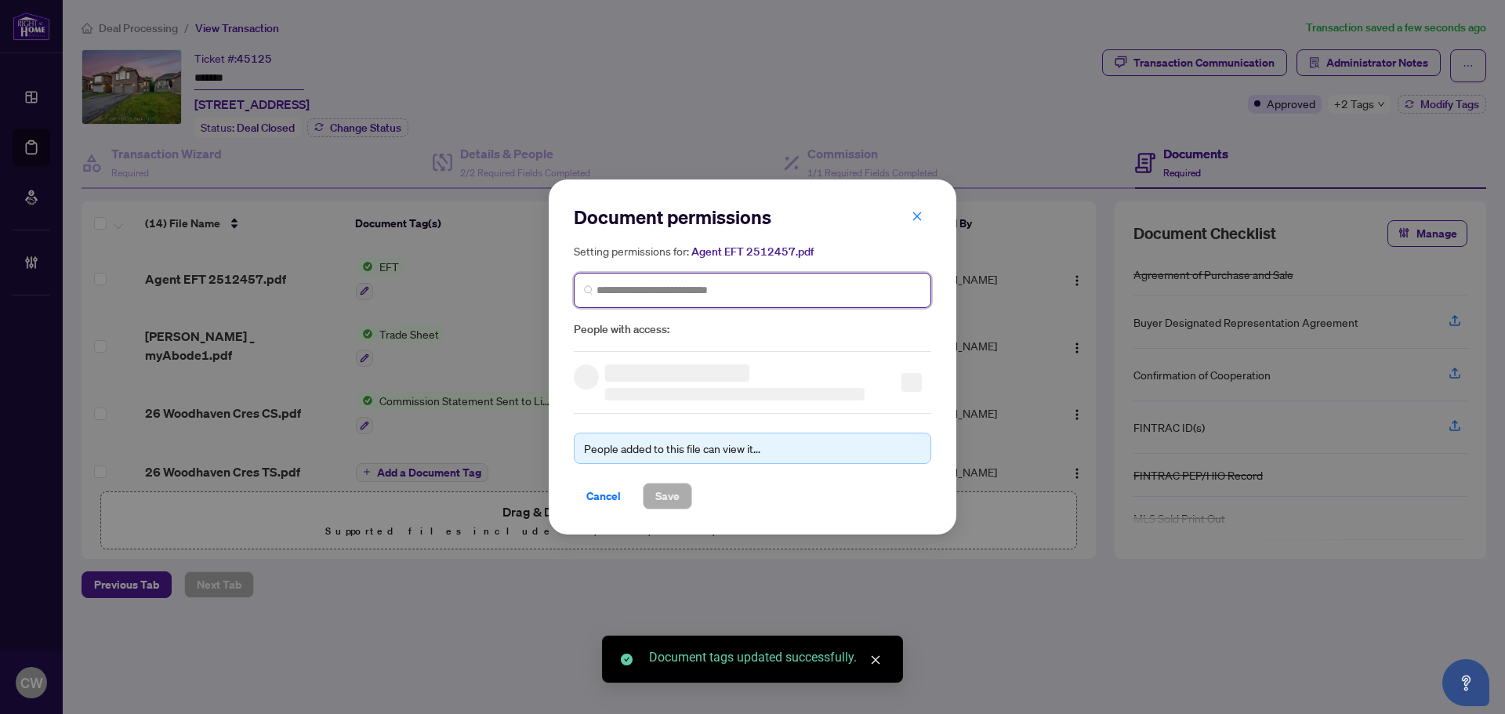
click at [738, 298] on input "search" at bounding box center [759, 290] width 325 height 16
paste input "**********"
type input "**********"
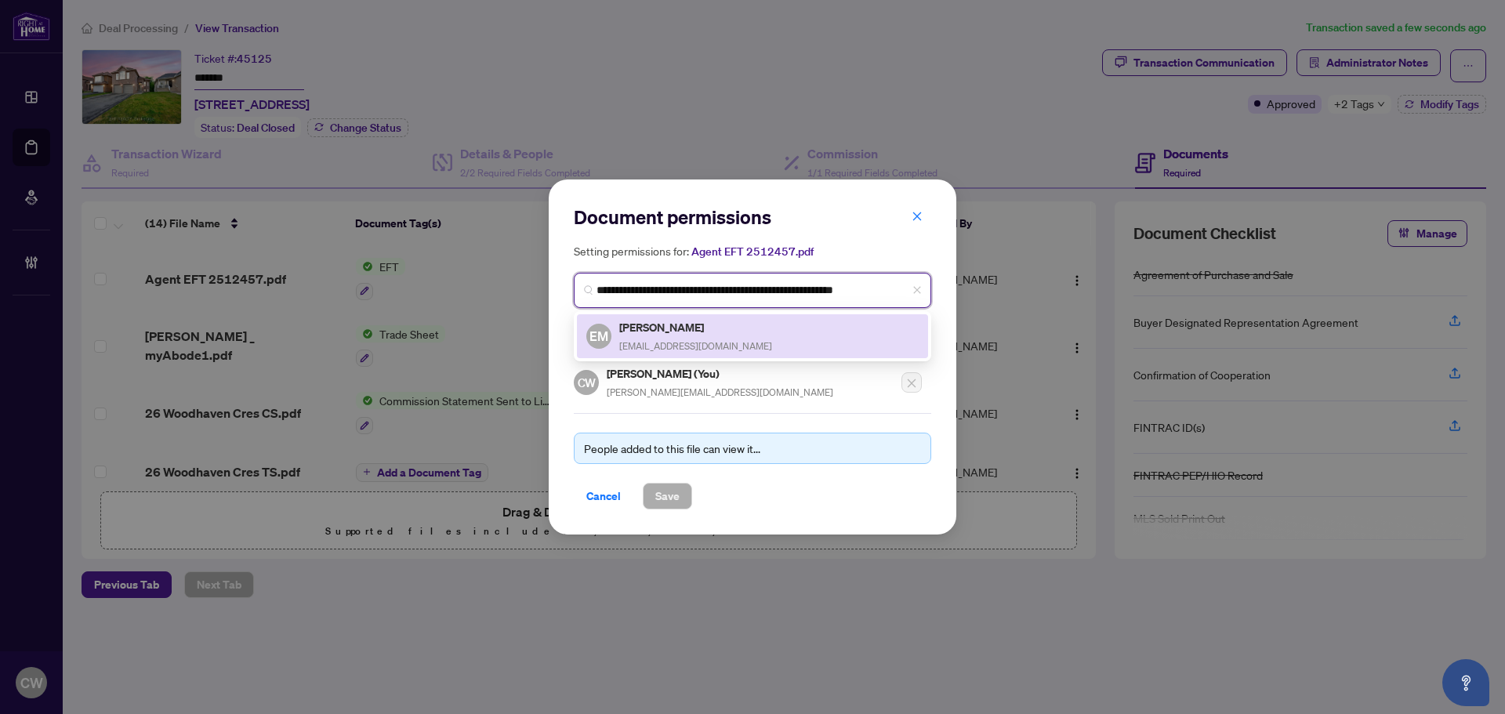
click at [660, 327] on h5 "[PERSON_NAME]" at bounding box center [695, 327] width 153 height 18
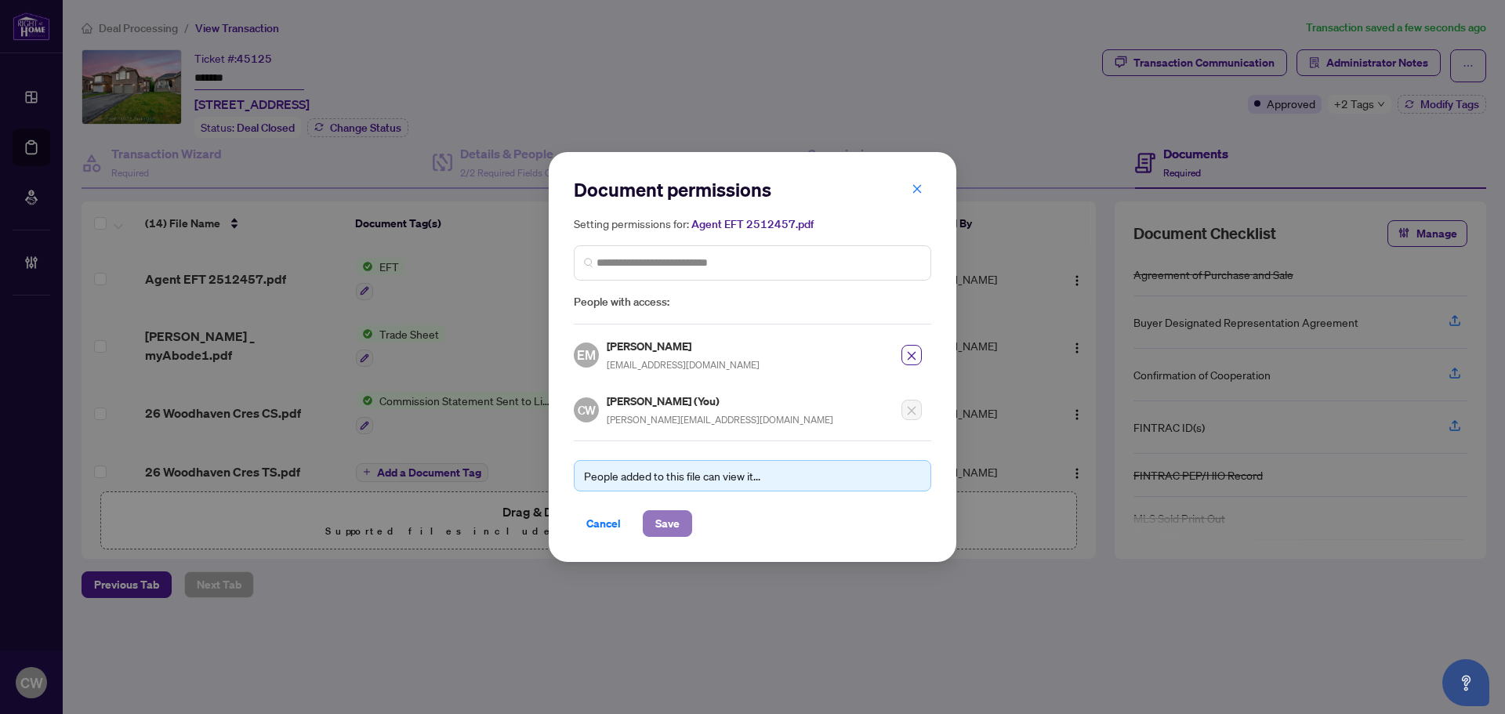
click at [672, 528] on span "Save" at bounding box center [667, 523] width 24 height 25
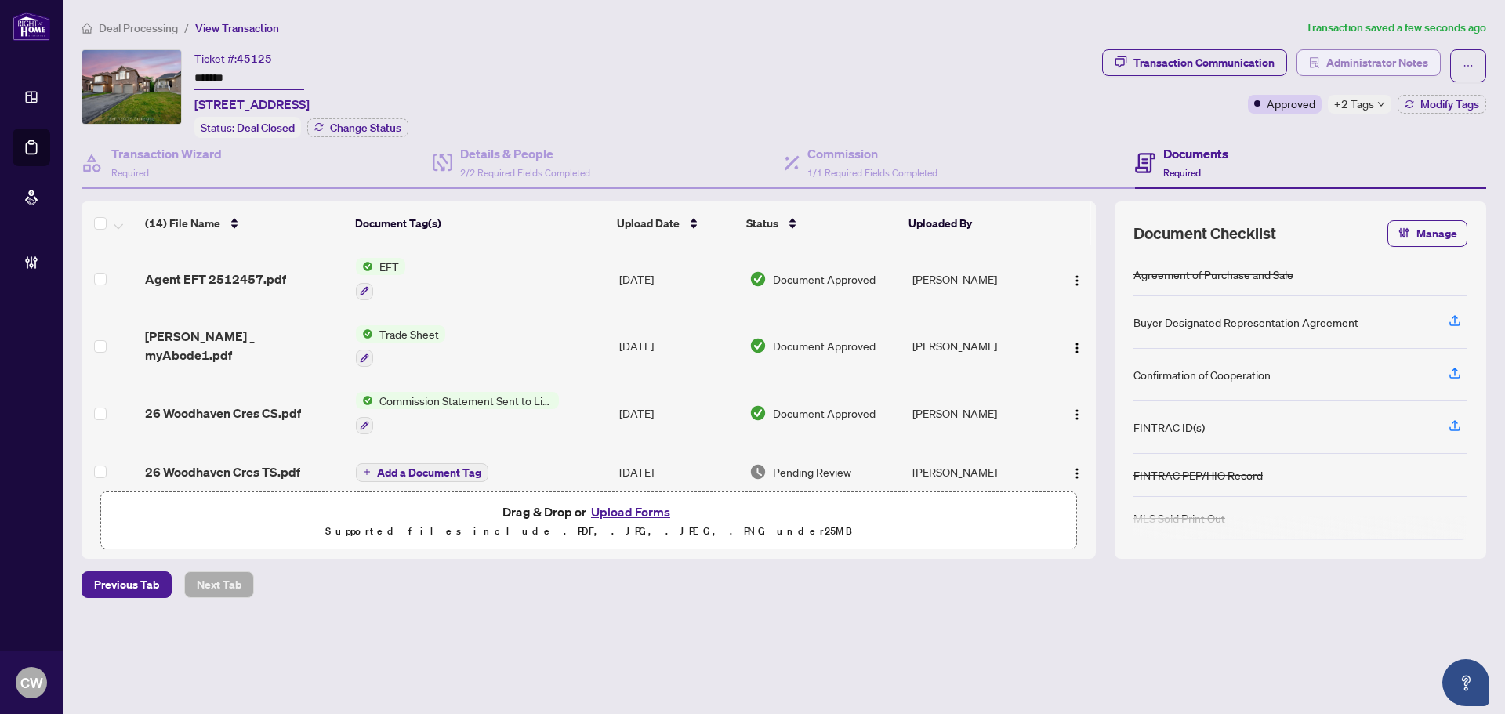
click at [1356, 56] on span "Administrator Notes" at bounding box center [1378, 62] width 102 height 25
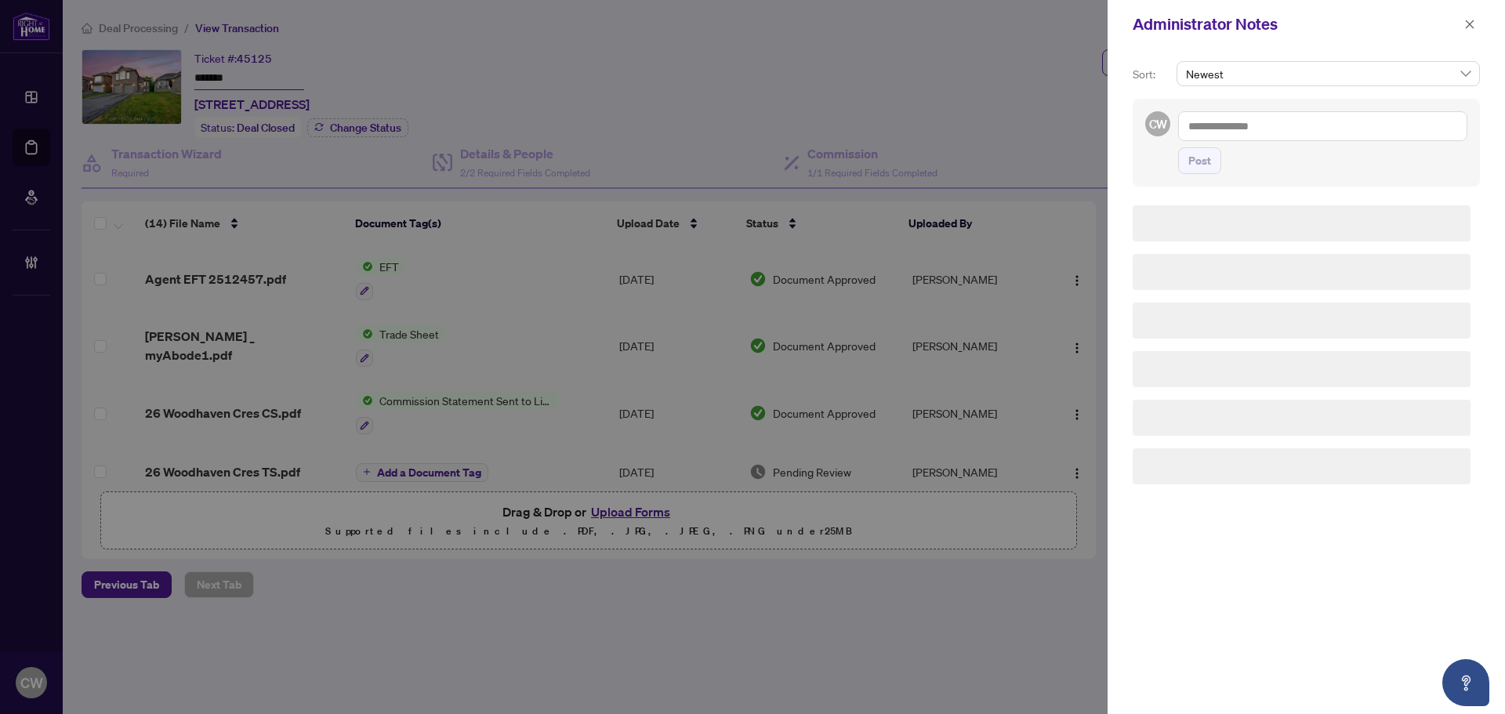
click at [1263, 109] on div "CW Post" at bounding box center [1306, 143] width 347 height 88
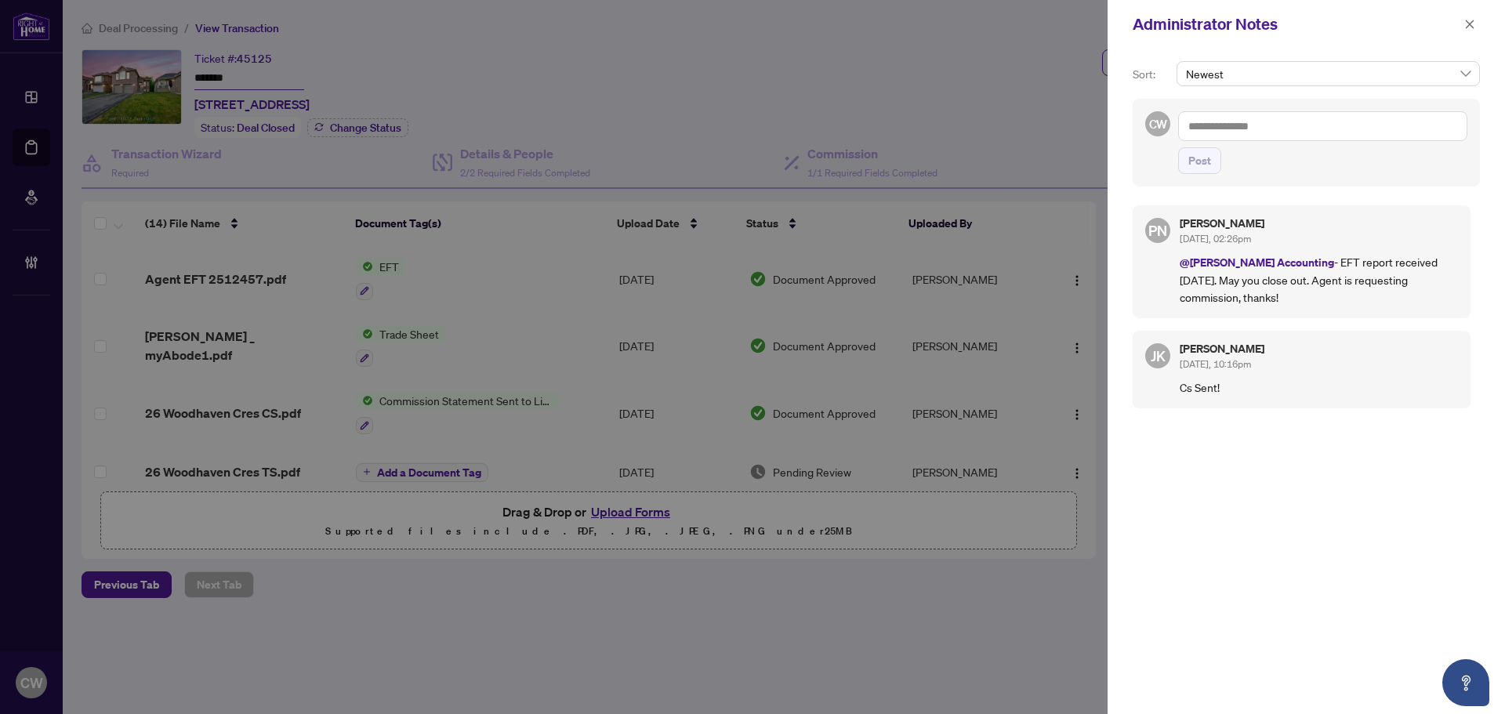
click at [1258, 125] on textarea at bounding box center [1322, 126] width 289 height 30
paste textarea "**********"
type textarea "**********"
click at [1205, 165] on span "Post" at bounding box center [1200, 160] width 23 height 25
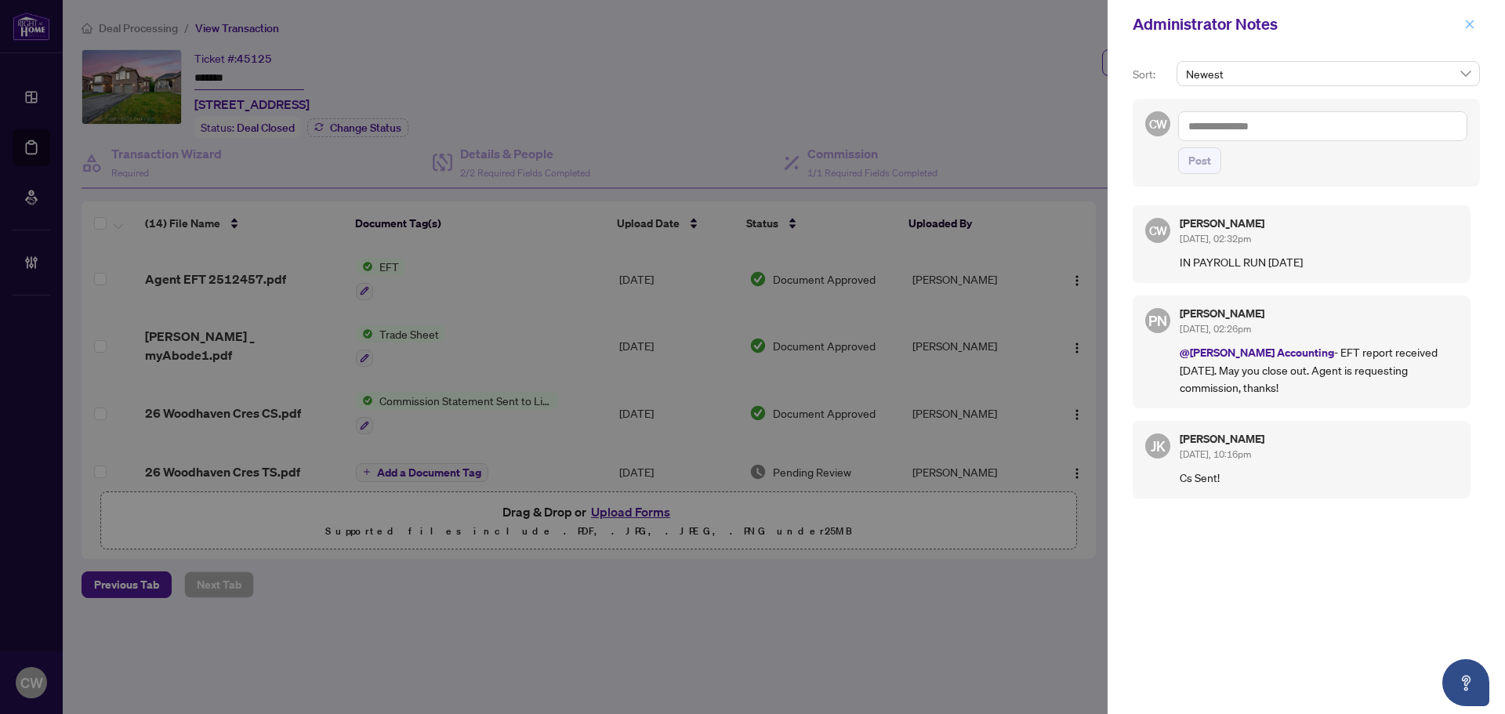
click at [1471, 26] on icon "close" at bounding box center [1470, 24] width 9 height 9
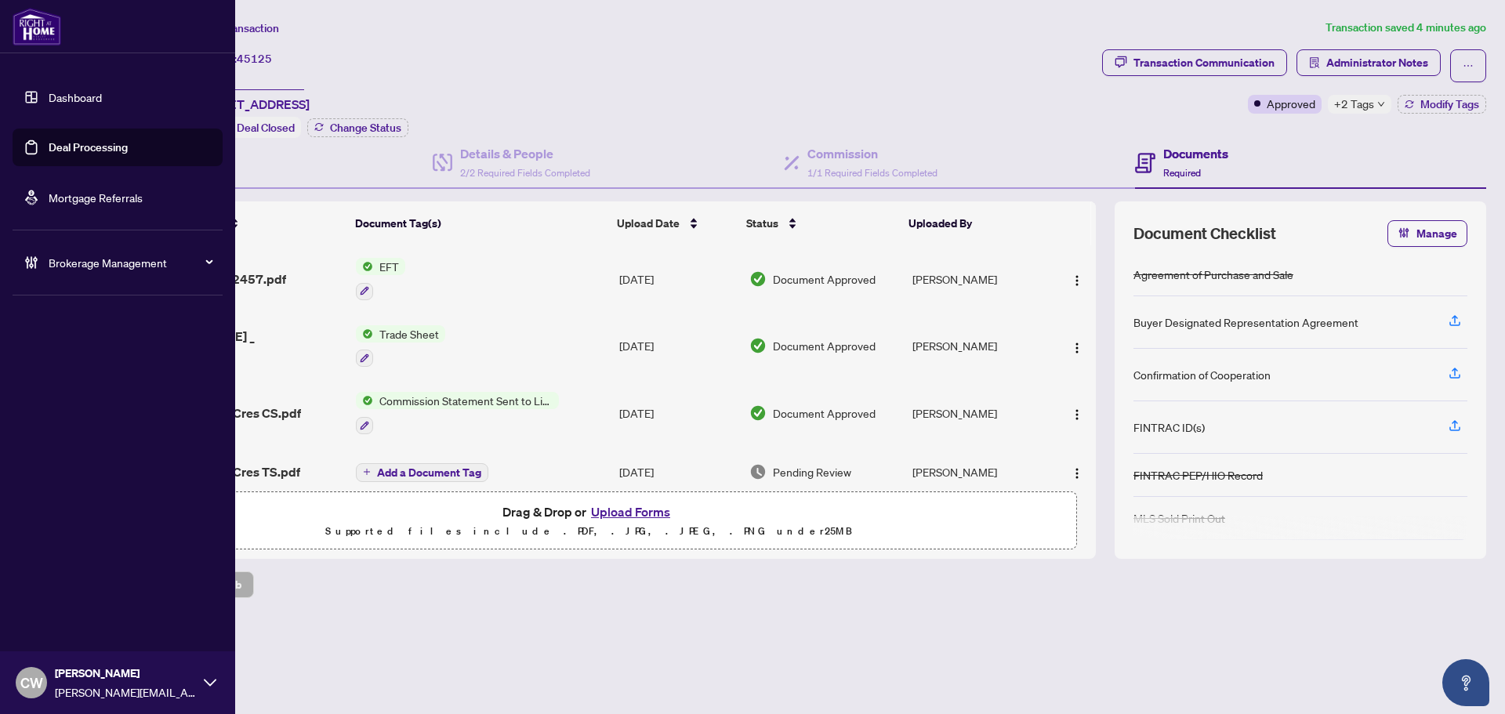
click at [49, 148] on link "Deal Processing" at bounding box center [88, 147] width 79 height 14
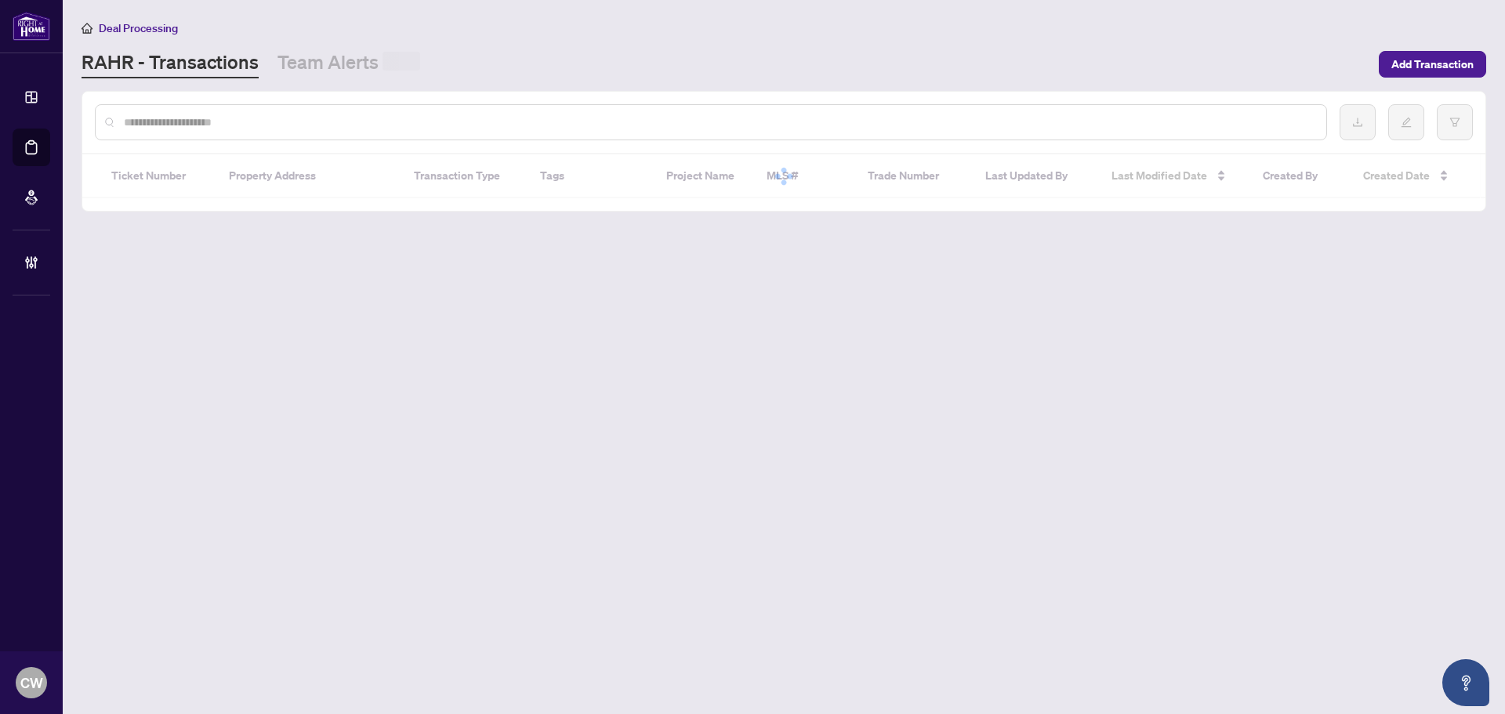
click at [314, 119] on input "text" at bounding box center [719, 122] width 1190 height 17
paste input "*******"
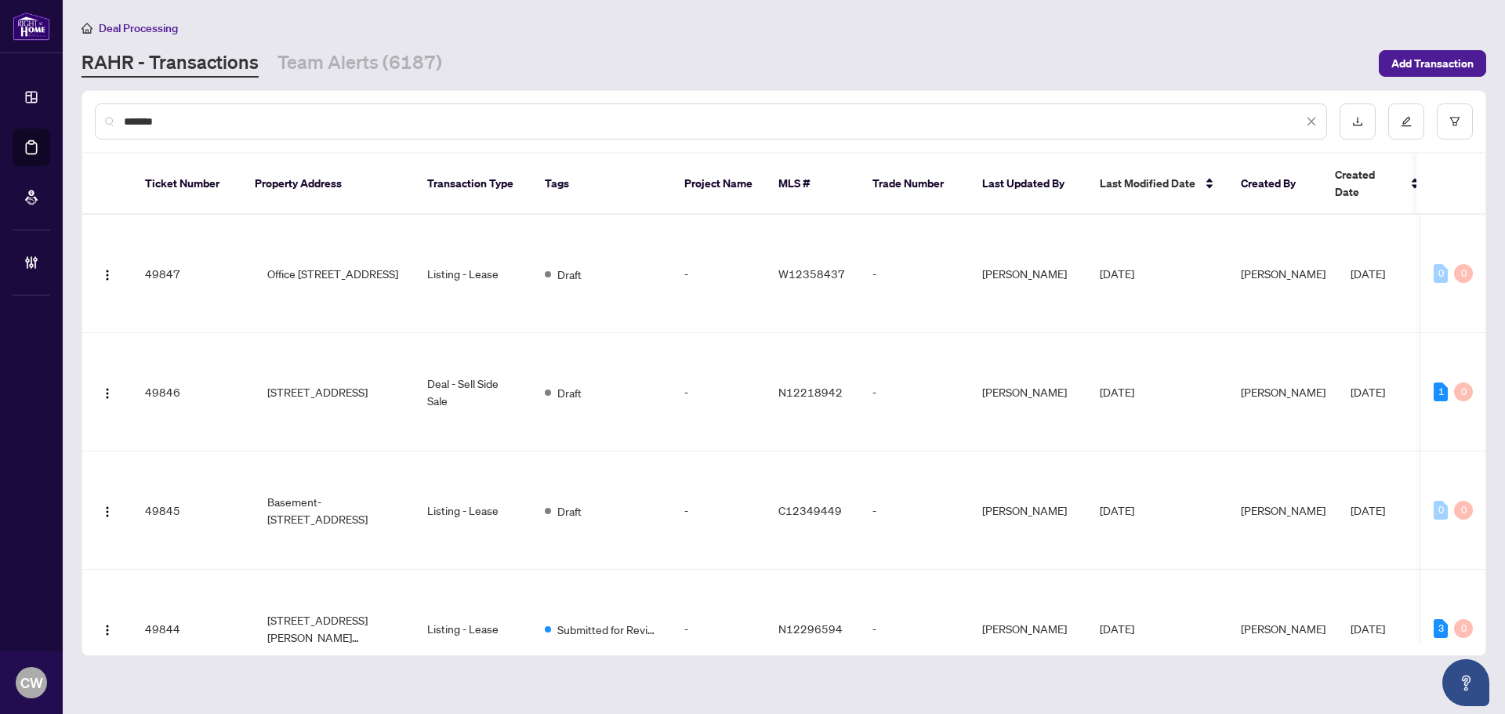
type input "*******"
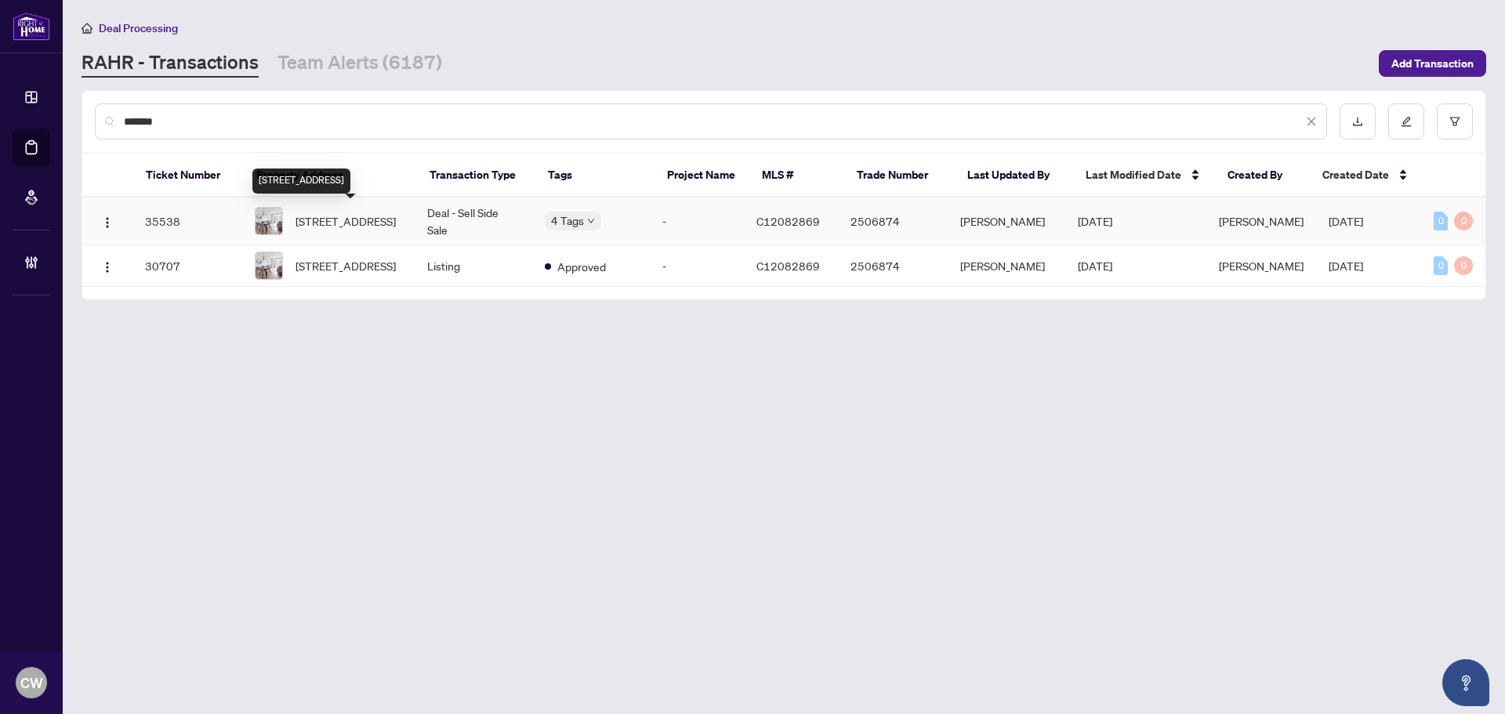
click at [331, 223] on span "[STREET_ADDRESS]" at bounding box center [346, 220] width 100 height 17
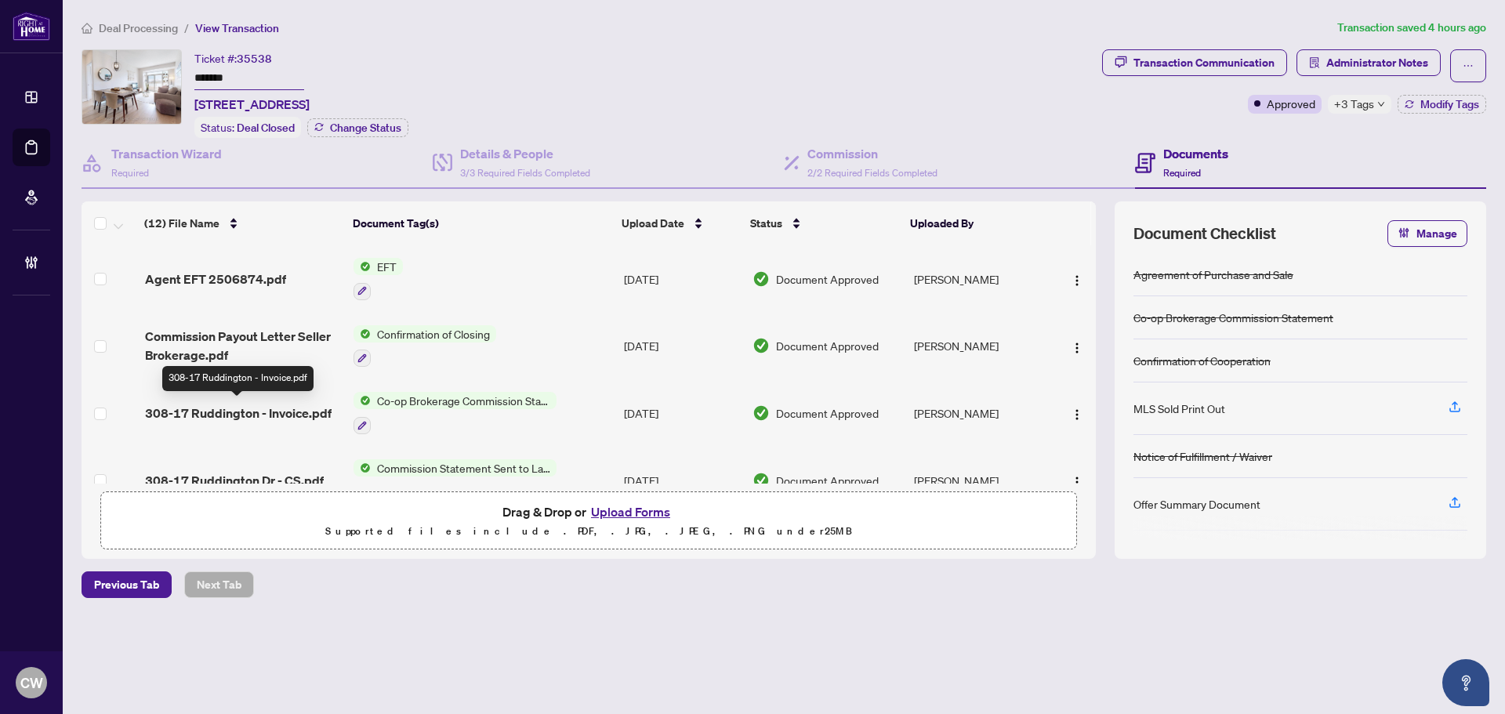
click at [249, 404] on span "308-17 Ruddington - Invoice.pdf" at bounding box center [238, 413] width 187 height 19
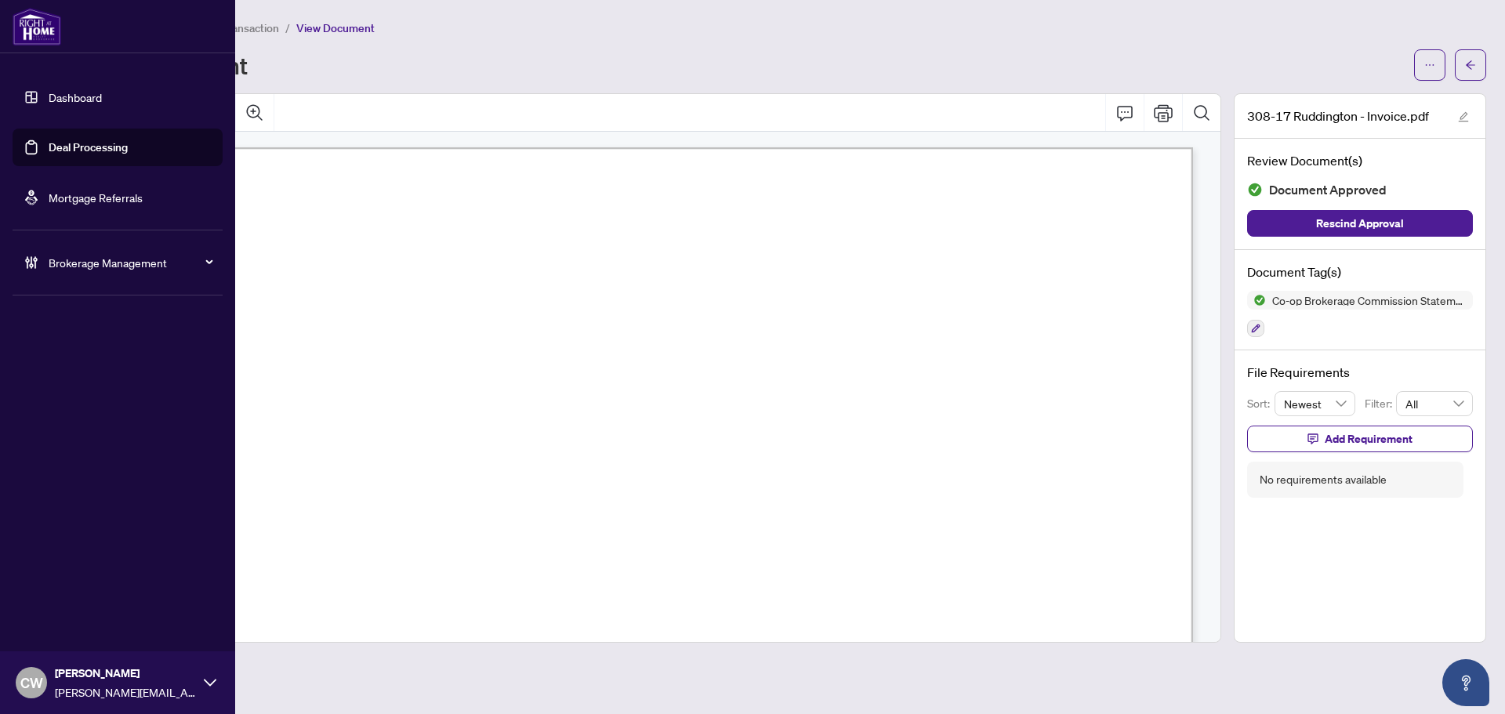
click at [49, 154] on link "Deal Processing" at bounding box center [88, 147] width 79 height 14
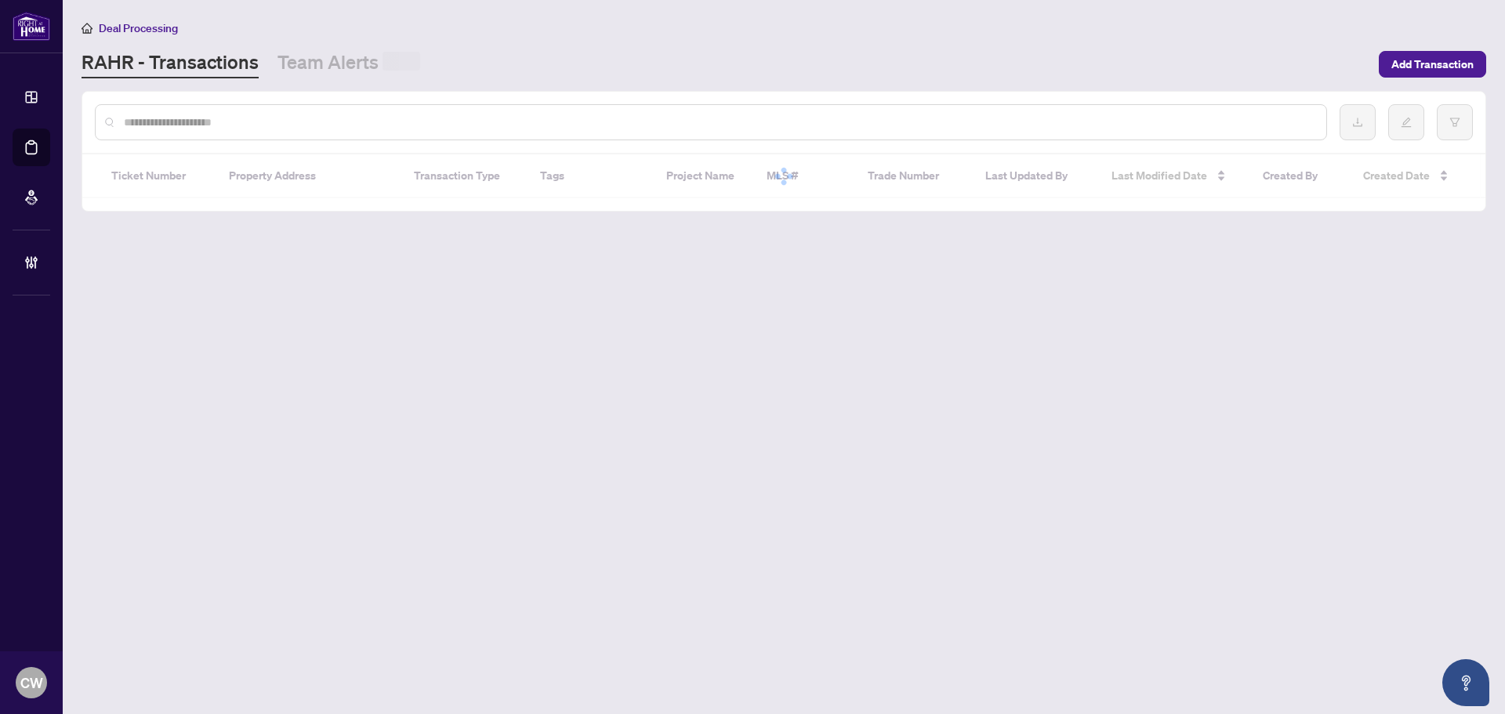
click at [305, 119] on input "text" at bounding box center [719, 122] width 1190 height 17
paste input "*******"
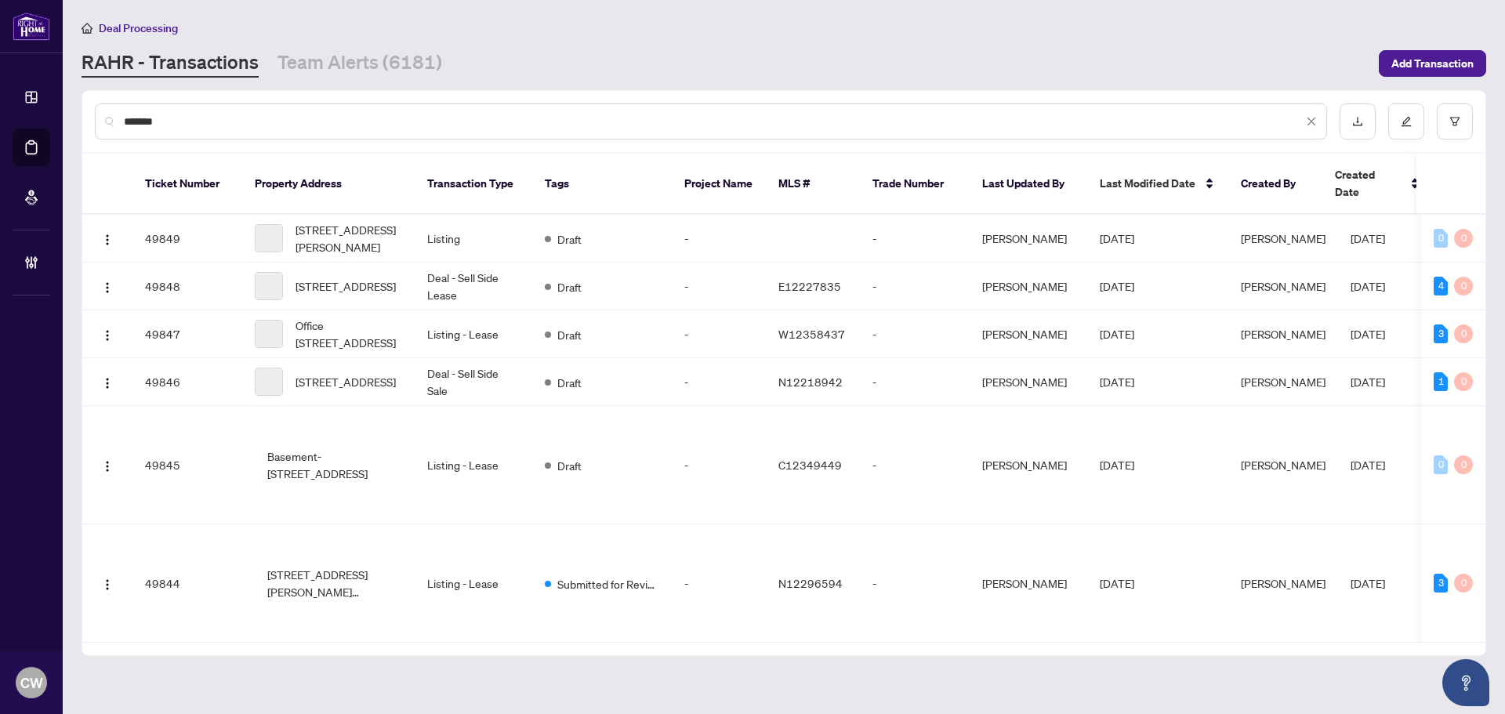
type input "*******"
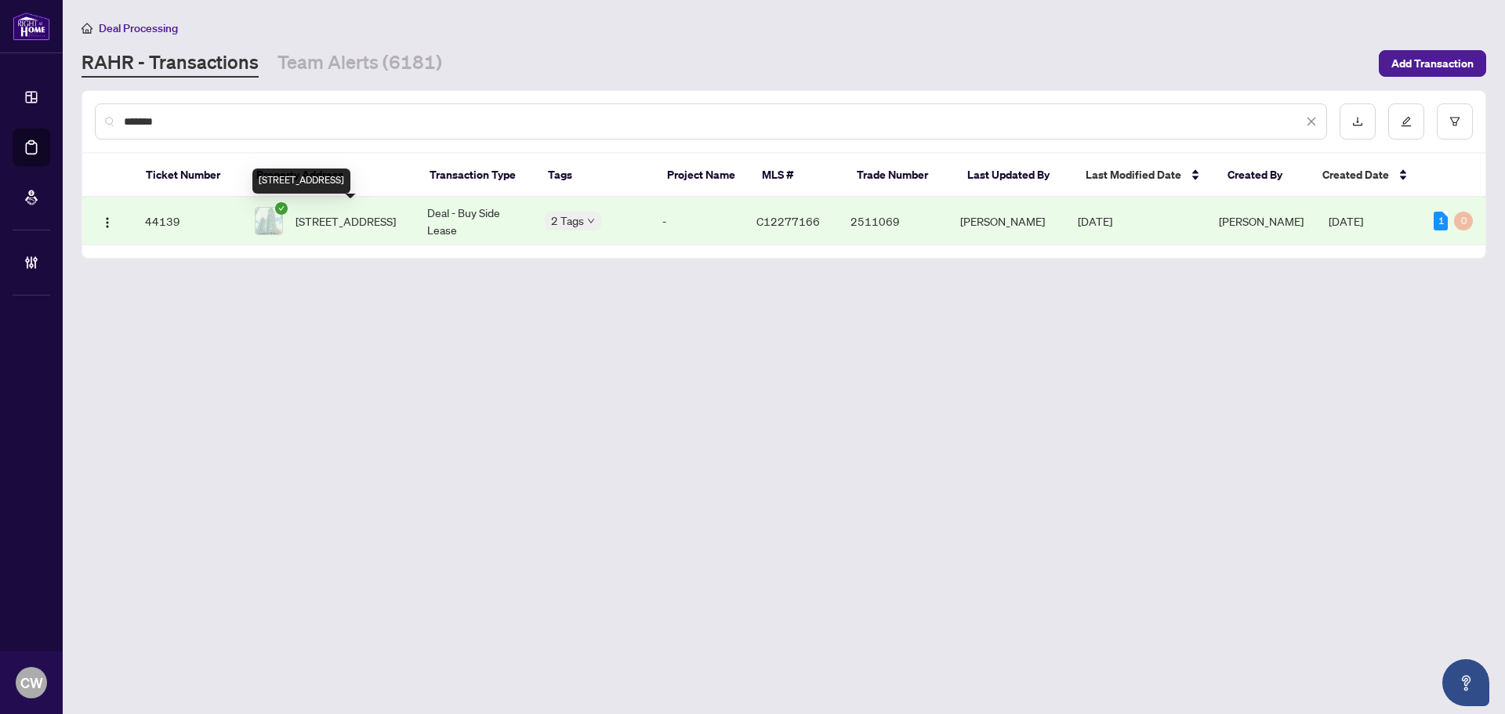
click at [378, 227] on span "[STREET_ADDRESS]" at bounding box center [346, 220] width 100 height 17
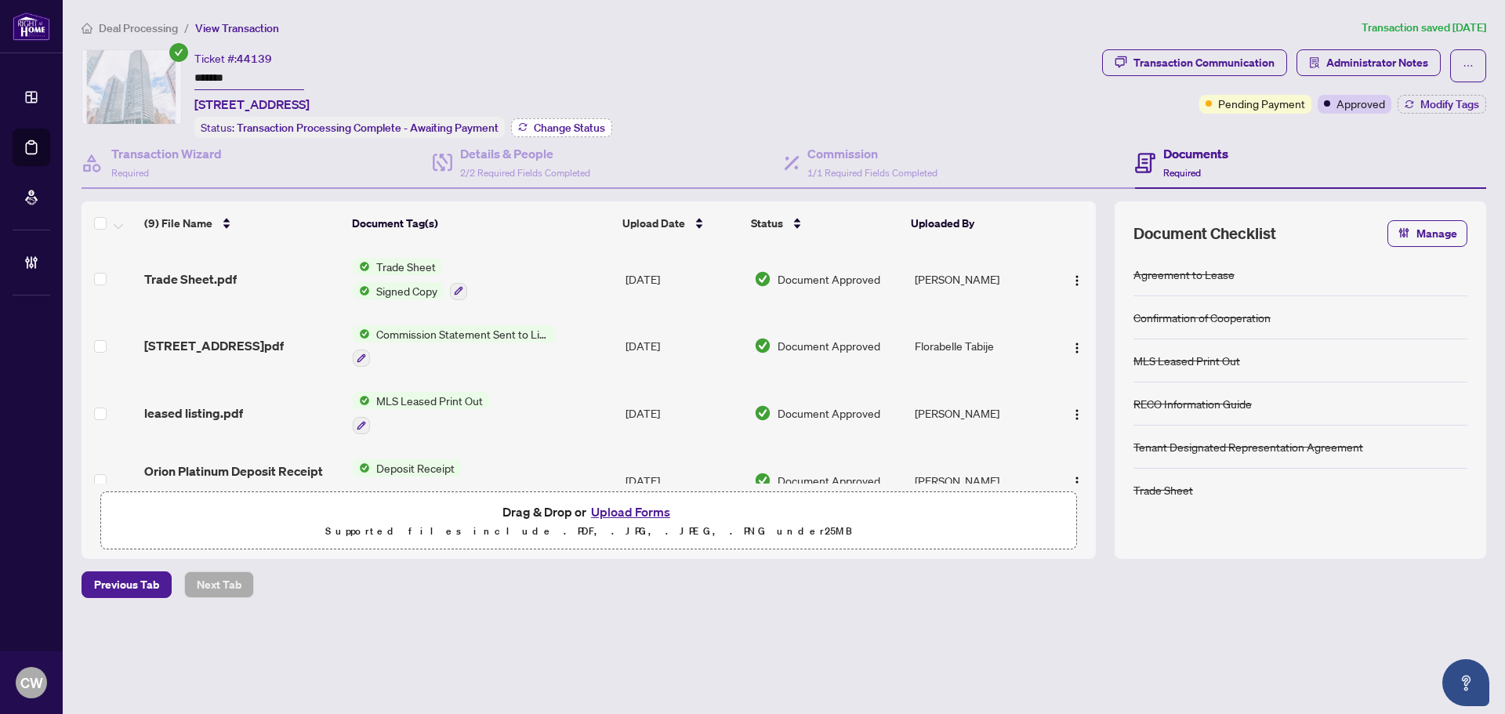
click at [540, 128] on span "Change Status" at bounding box center [569, 127] width 71 height 11
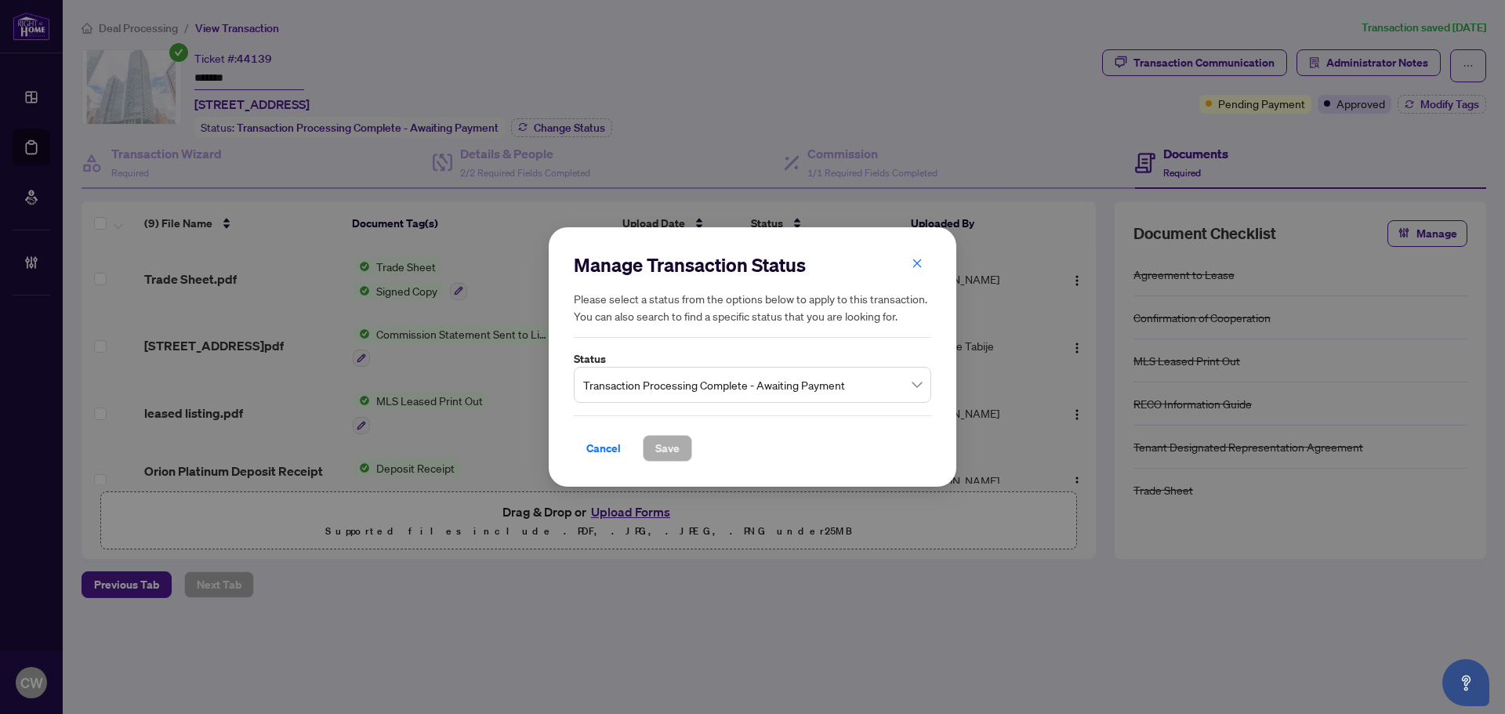
click at [668, 379] on span "Transaction Processing Complete - Awaiting Payment" at bounding box center [752, 385] width 339 height 30
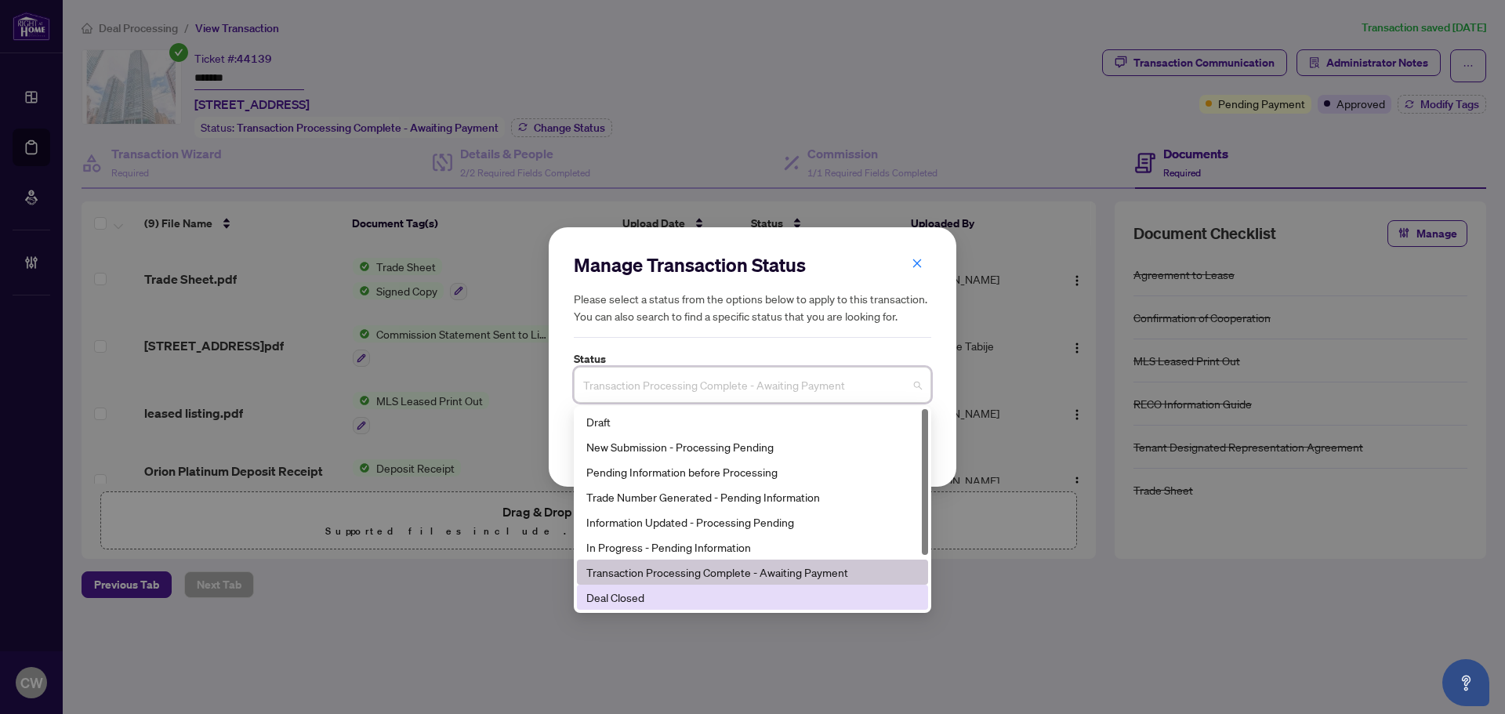
click at [639, 593] on div "Deal Closed" at bounding box center [752, 597] width 332 height 17
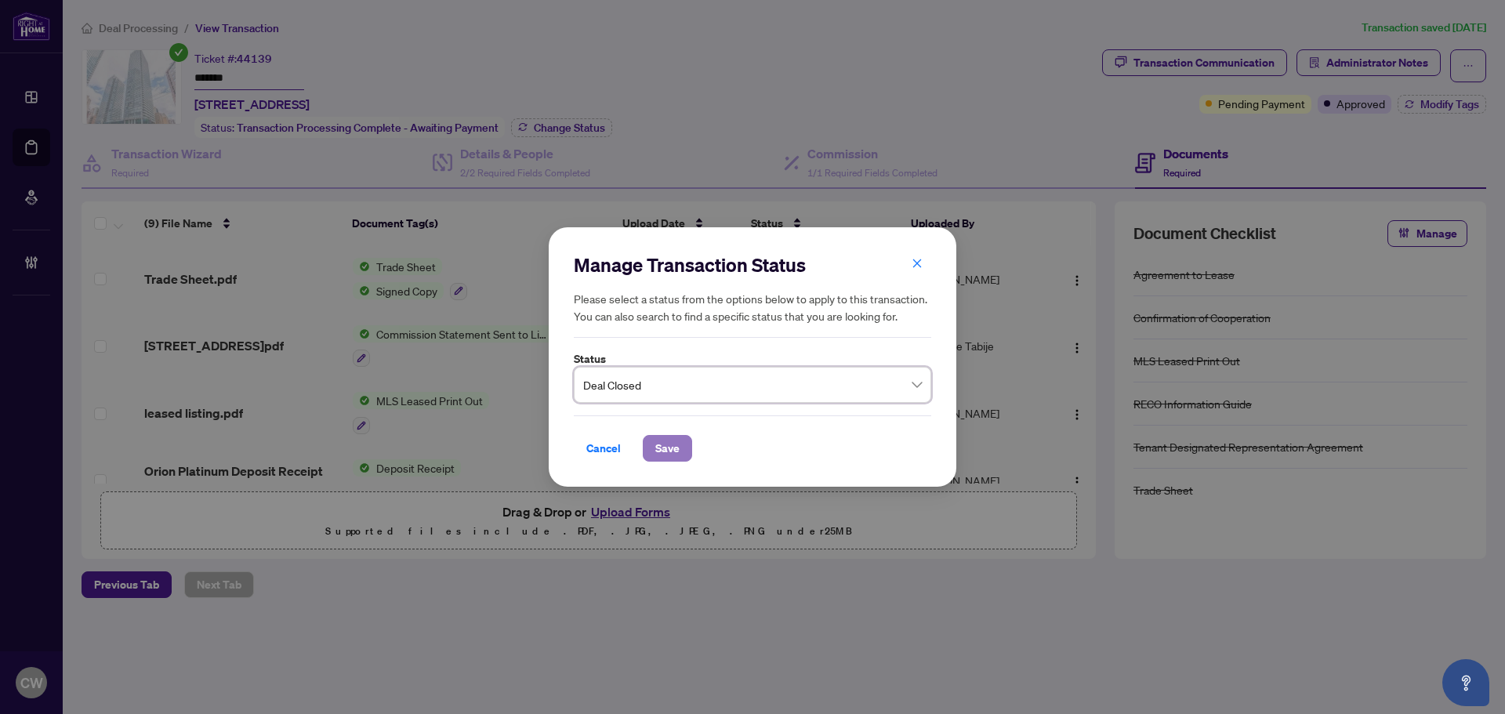
click at [667, 458] on span "Save" at bounding box center [667, 448] width 24 height 25
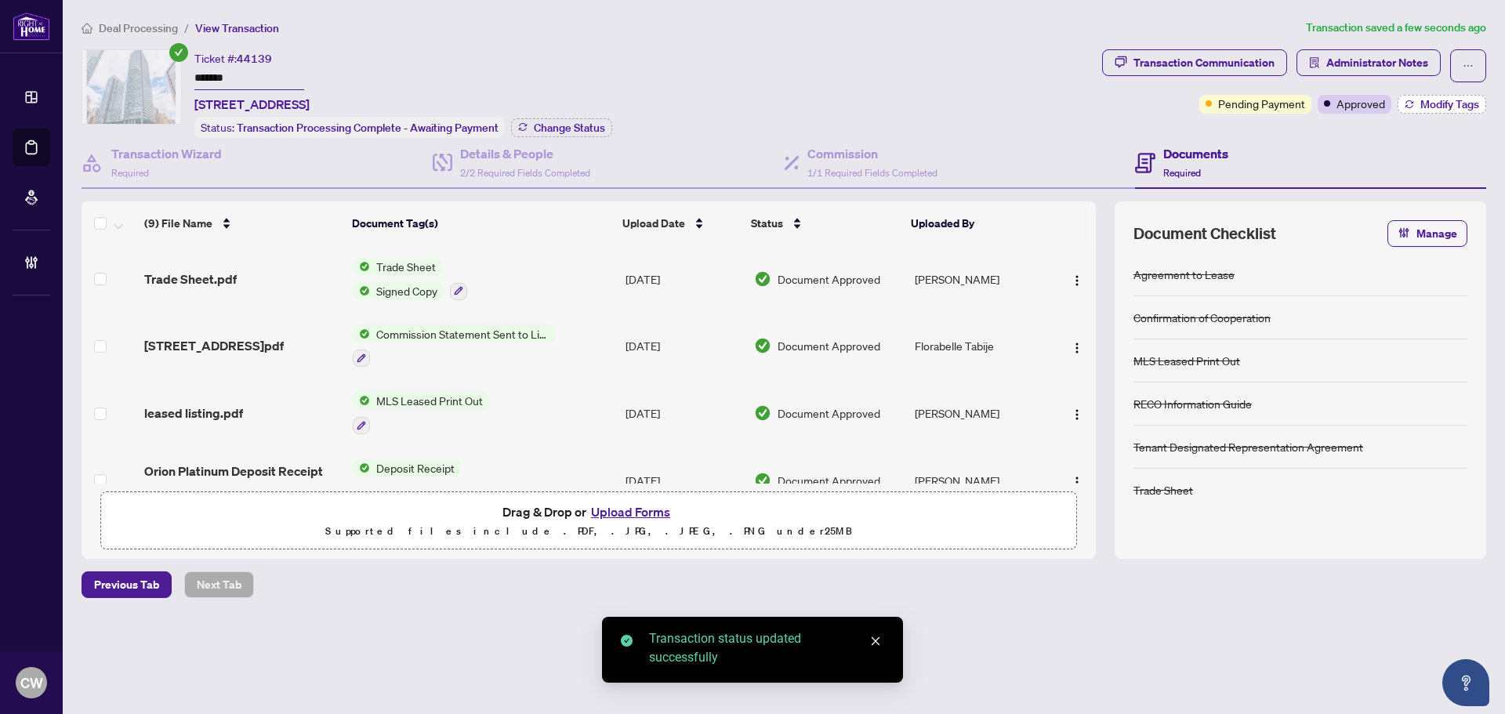
click at [1440, 104] on span "Modify Tags" at bounding box center [1450, 104] width 59 height 11
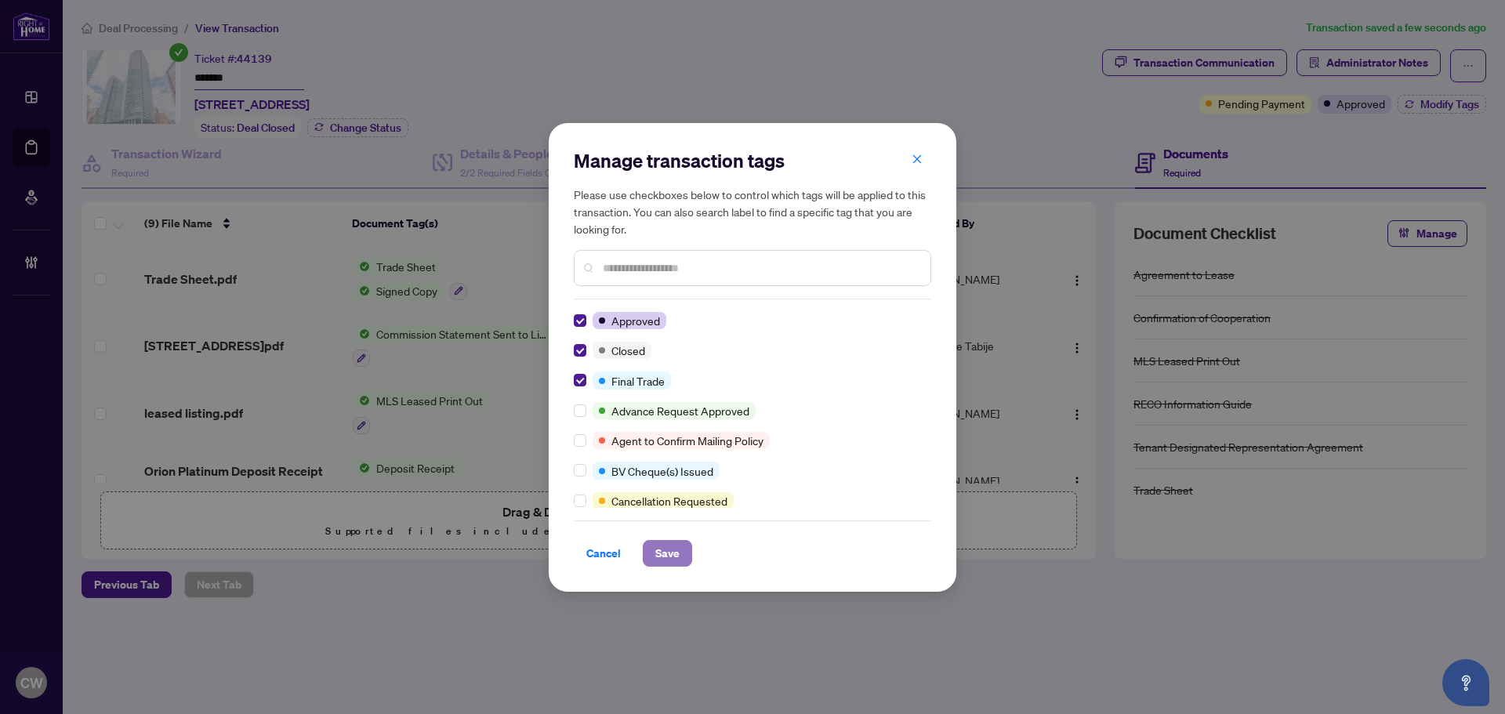
click at [658, 543] on span "Save" at bounding box center [667, 553] width 24 height 25
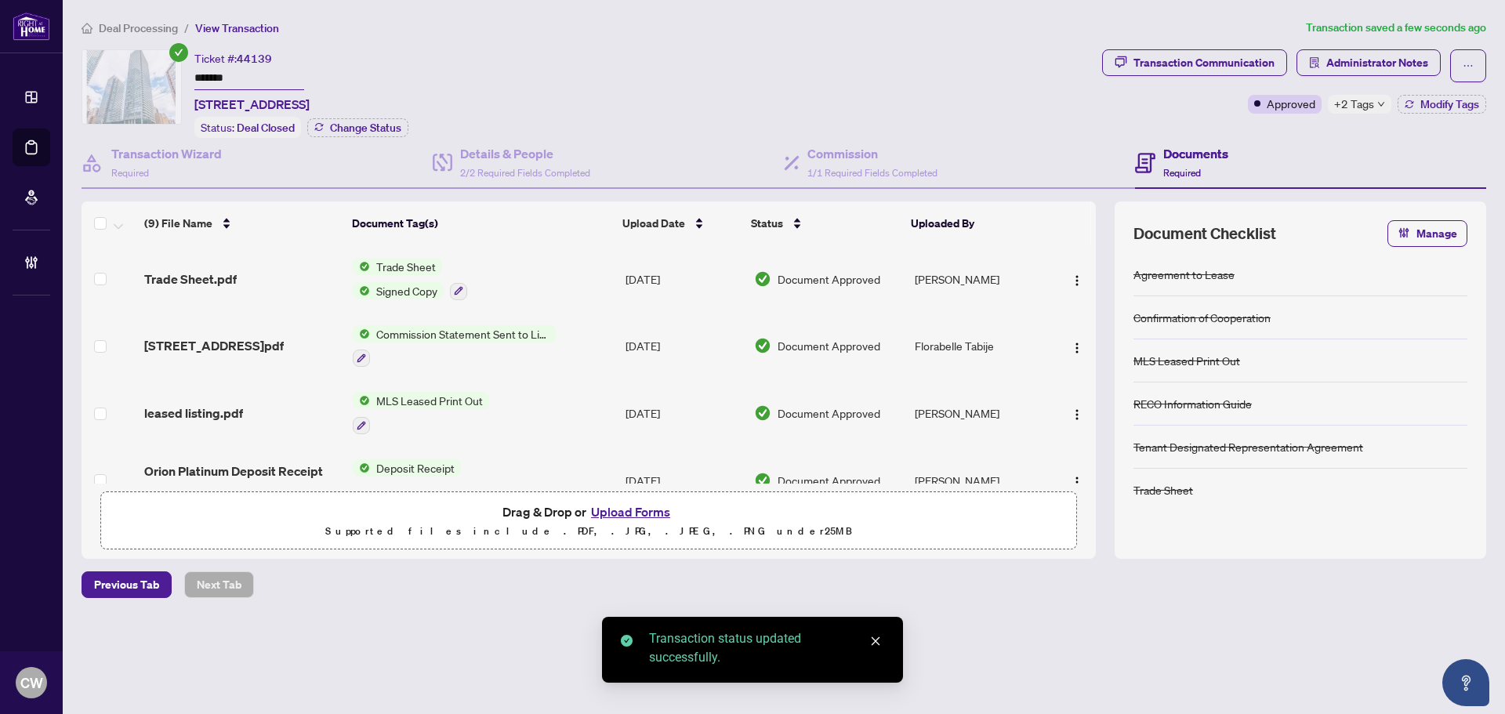
click at [220, 276] on span "Trade Sheet.pdf" at bounding box center [190, 279] width 93 height 19
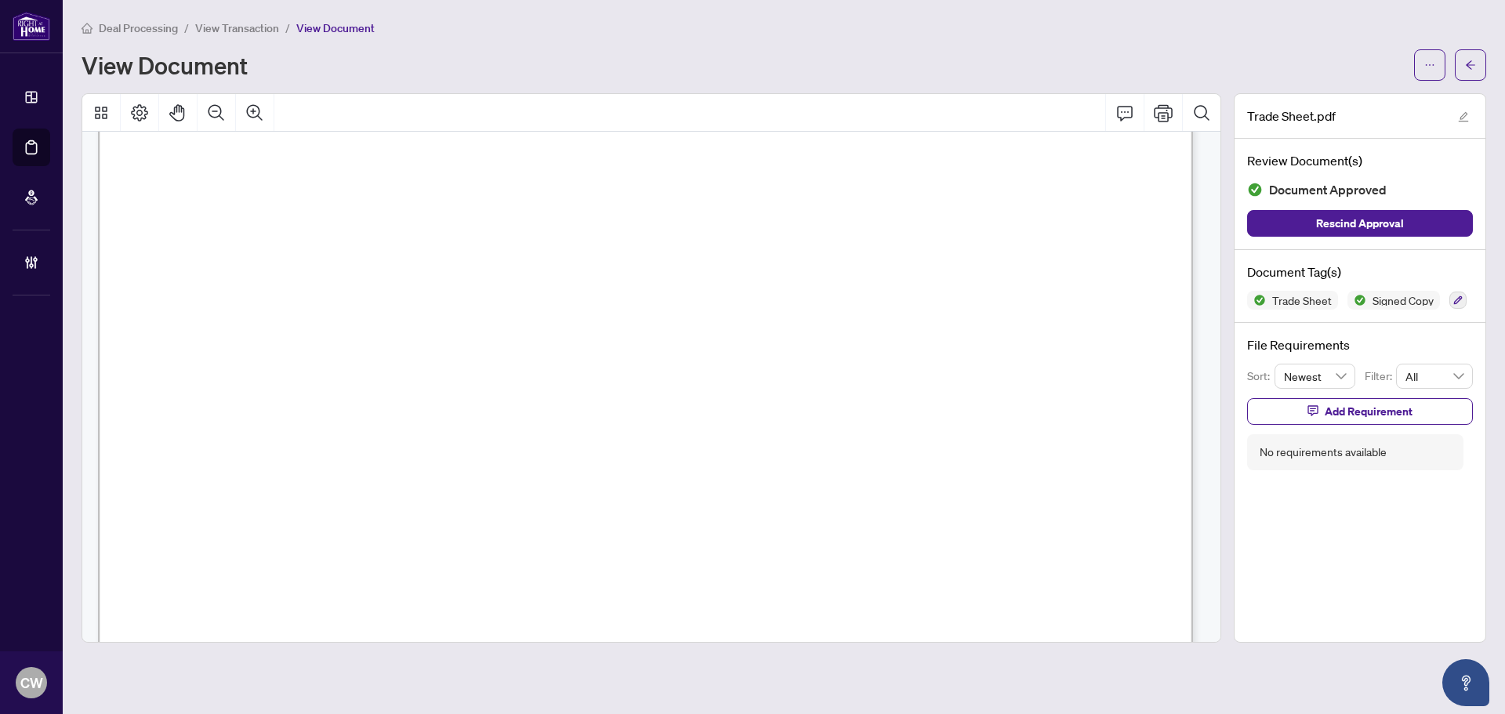
scroll to position [470, 0]
click at [1463, 59] on button "button" at bounding box center [1470, 64] width 31 height 31
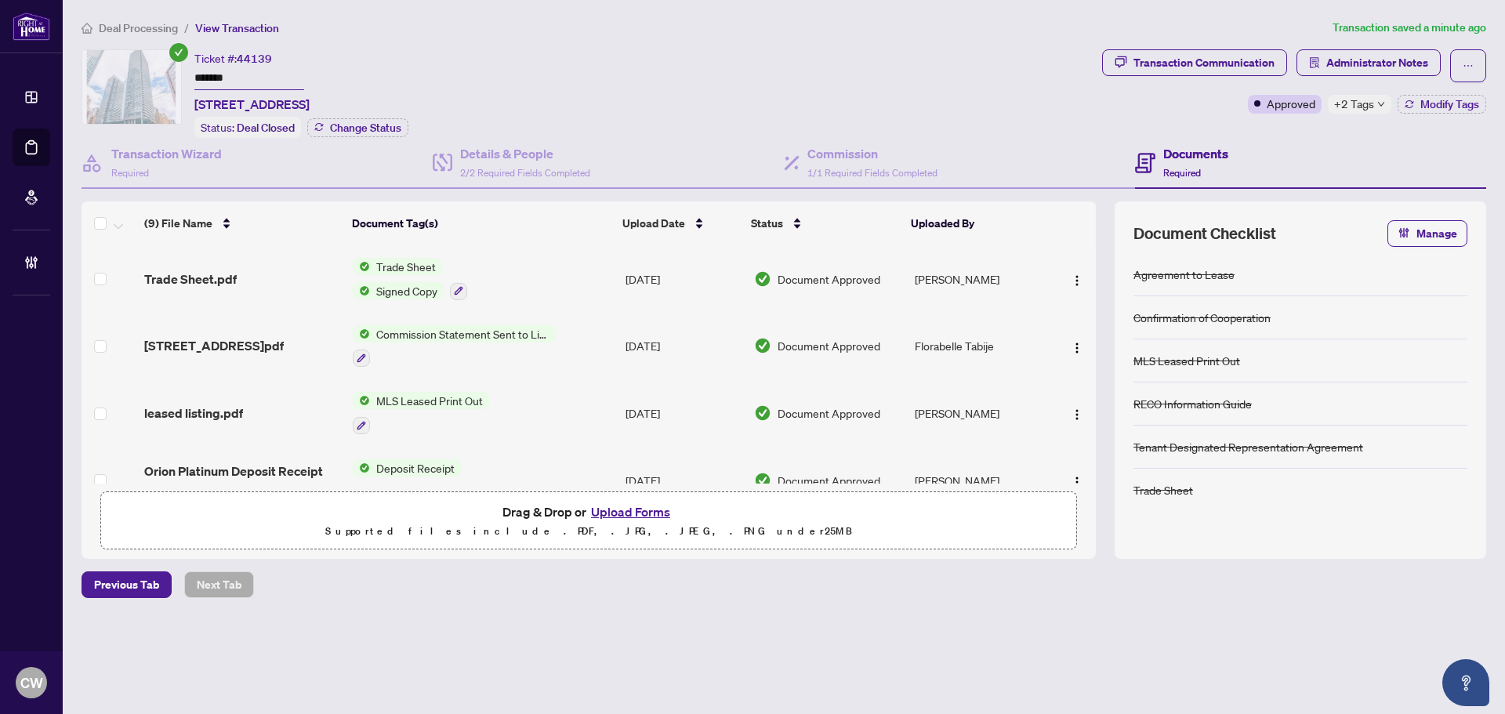
click at [630, 509] on button "Upload Forms" at bounding box center [630, 512] width 89 height 20
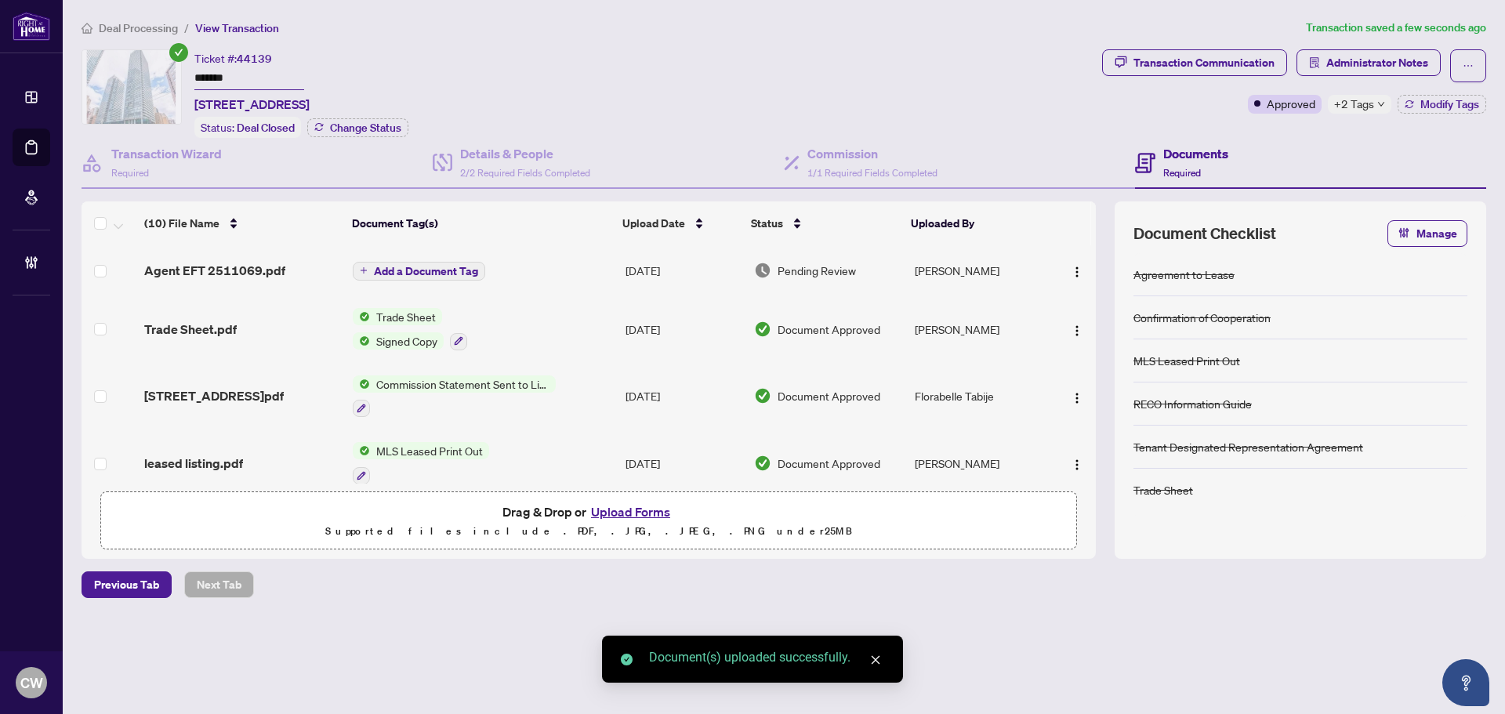
click at [427, 281] on td "Add a Document Tag" at bounding box center [483, 270] width 273 height 50
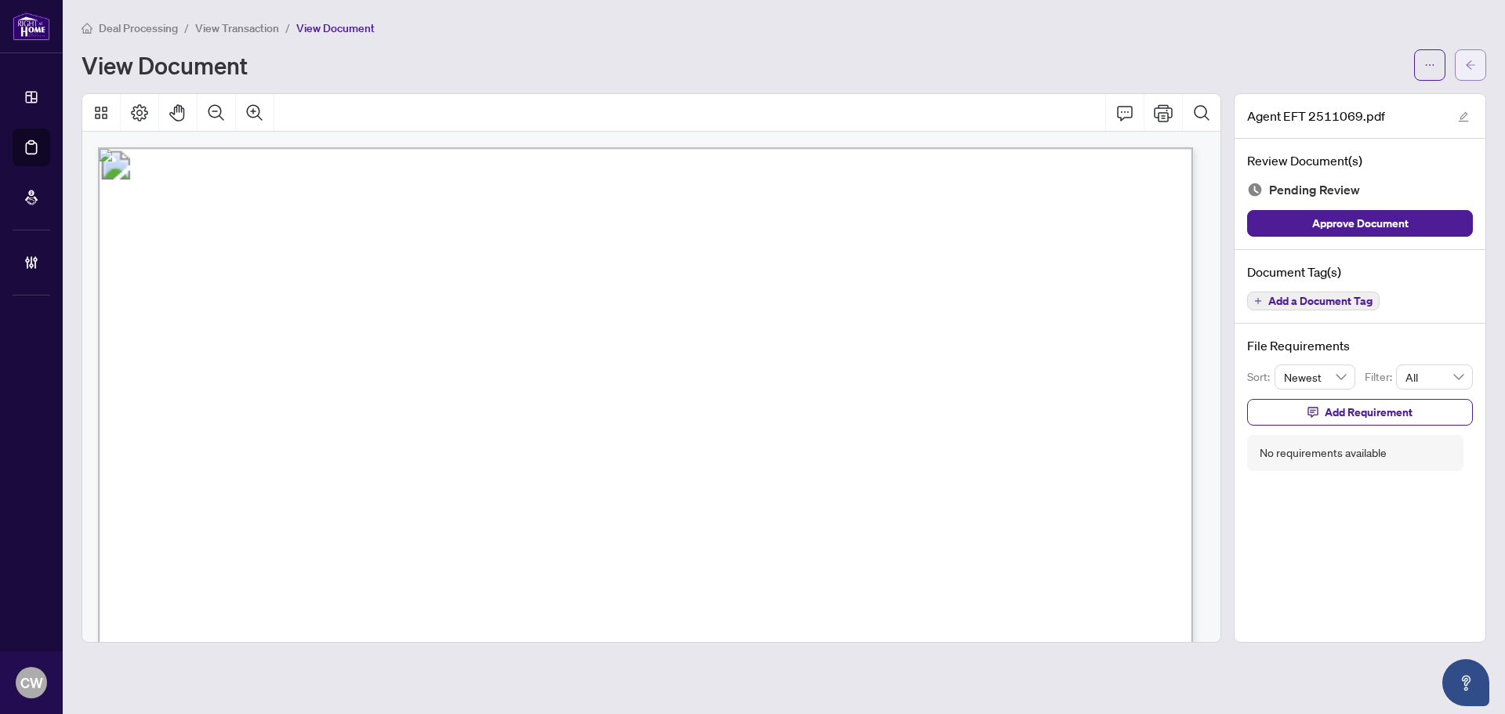
click at [1465, 75] on button "button" at bounding box center [1470, 64] width 31 height 31
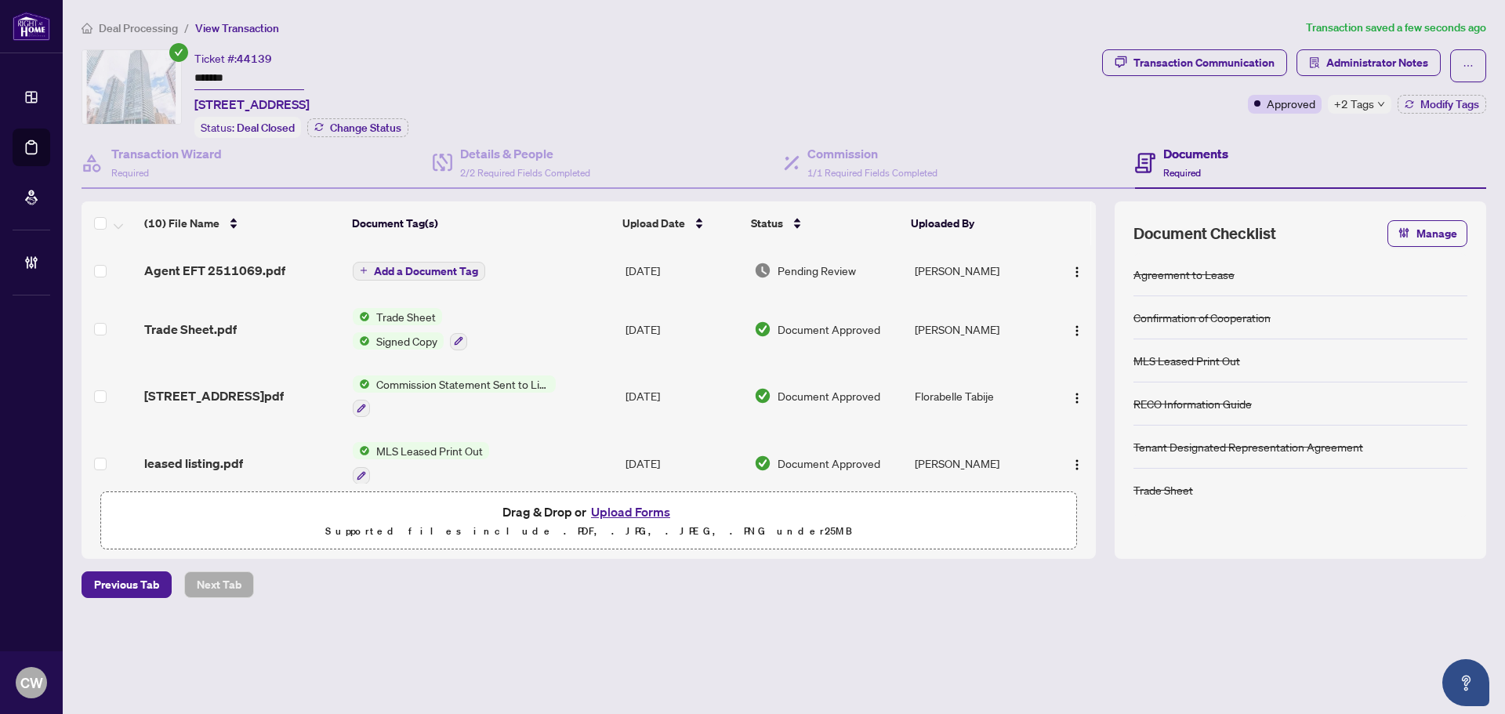
click at [445, 269] on span "Add a Document Tag" at bounding box center [426, 271] width 104 height 11
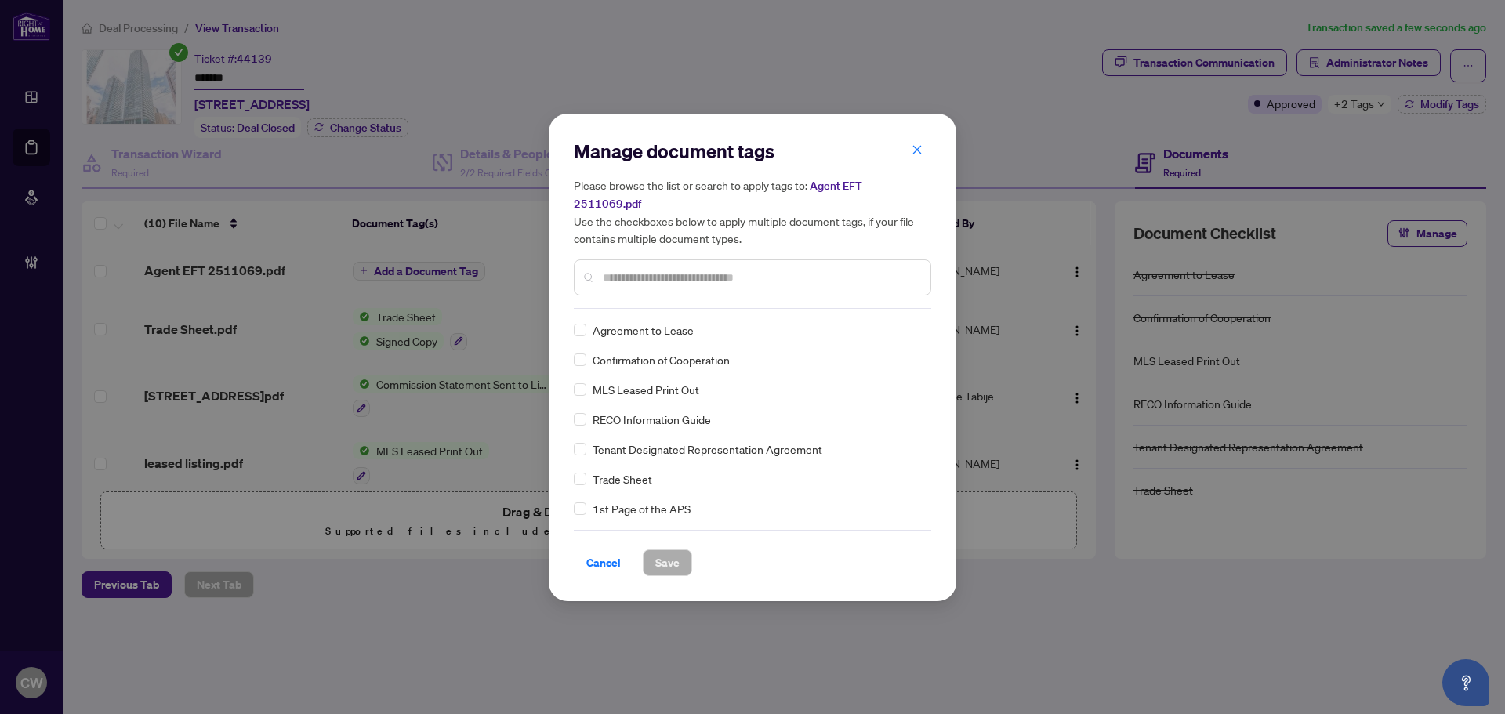
click at [681, 272] on input "text" at bounding box center [760, 277] width 315 height 17
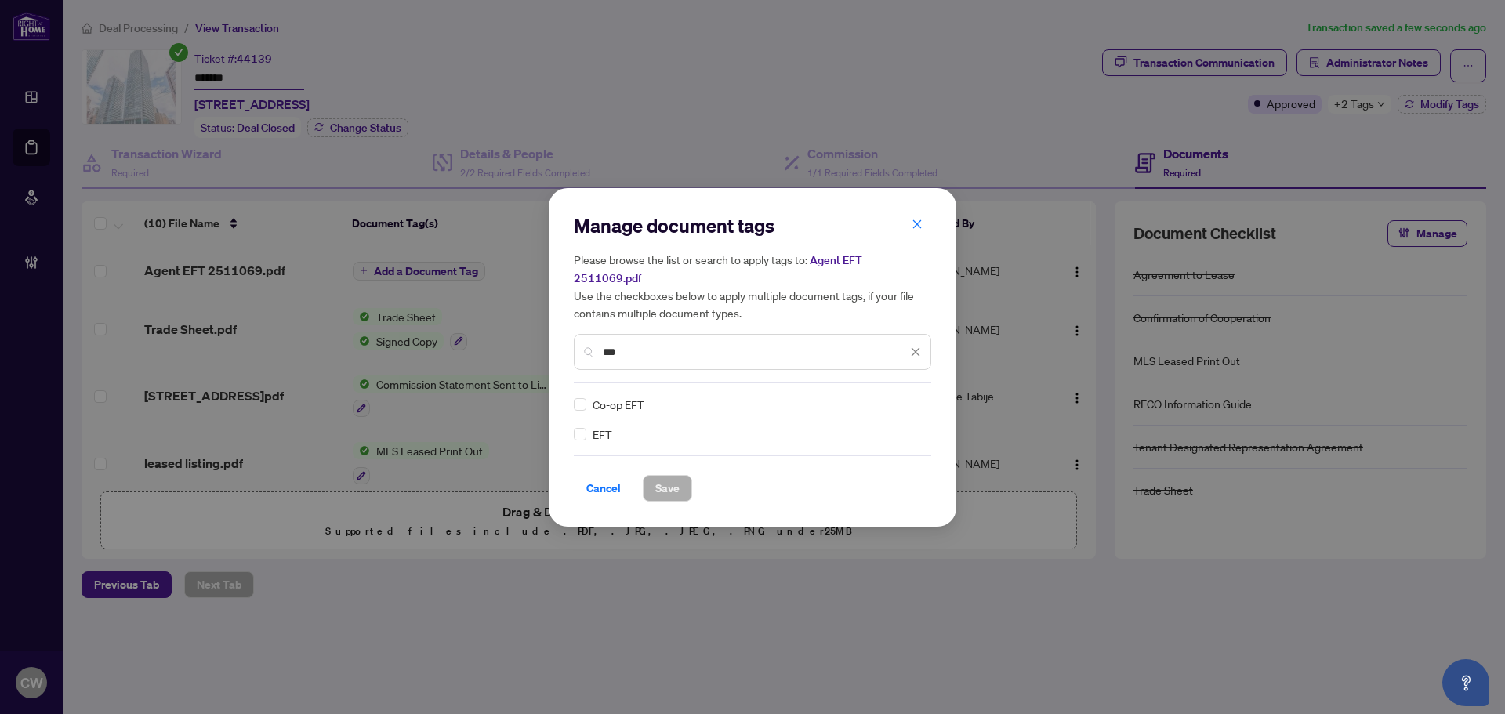
type input "***"
click at [898, 397] on img at bounding box center [899, 405] width 16 height 16
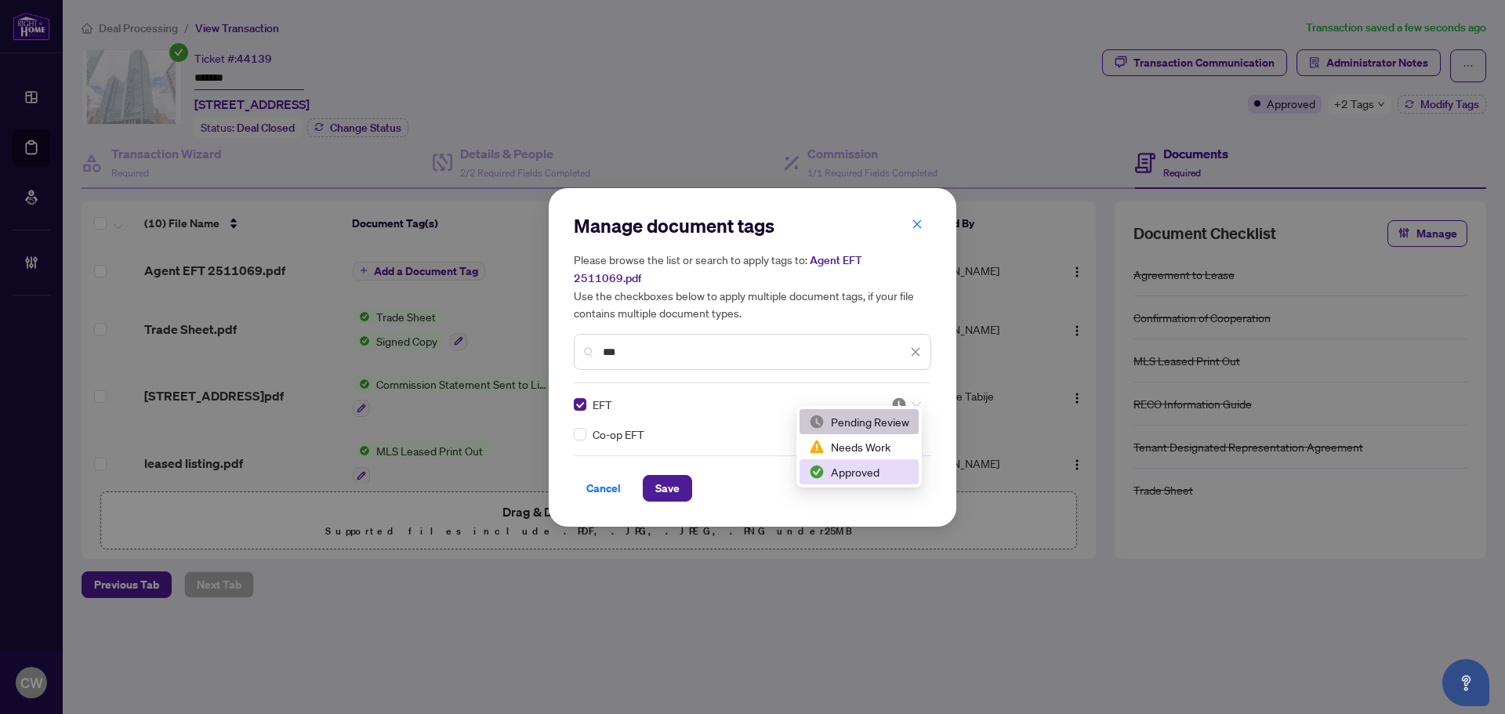
click at [881, 465] on div "Approved" at bounding box center [859, 471] width 100 height 17
click at [662, 476] on span "Save" at bounding box center [667, 488] width 24 height 25
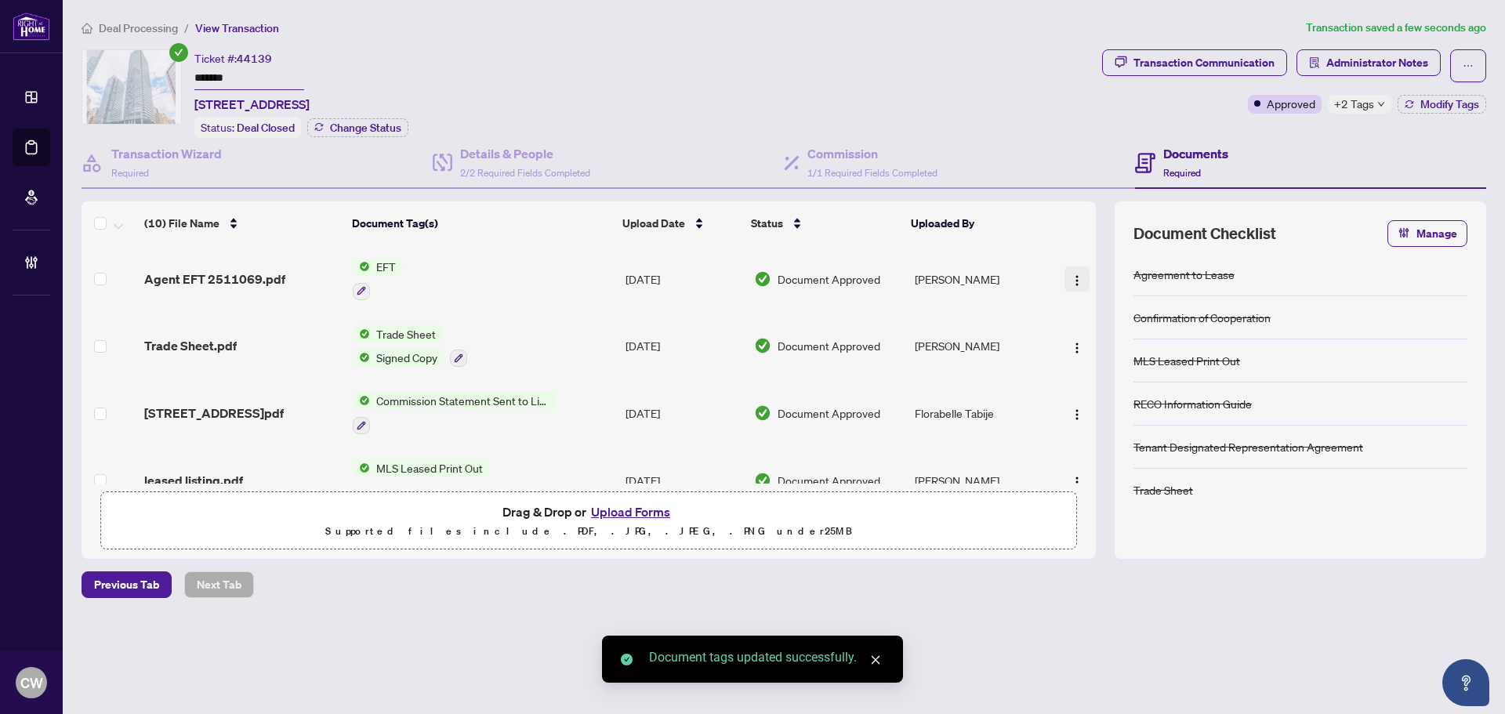
click at [1071, 274] on img "button" at bounding box center [1077, 280] width 13 height 13
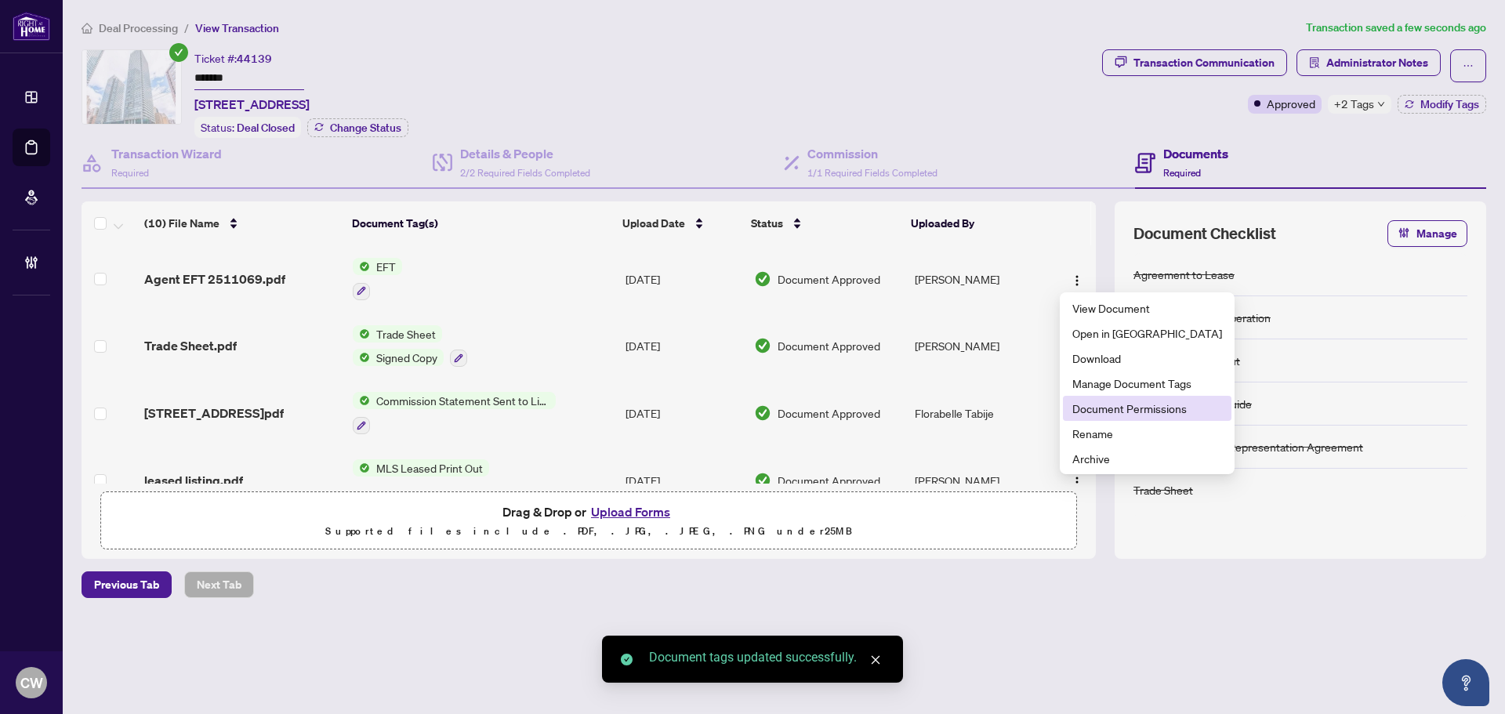
click at [1110, 401] on span "Document Permissions" at bounding box center [1148, 408] width 150 height 17
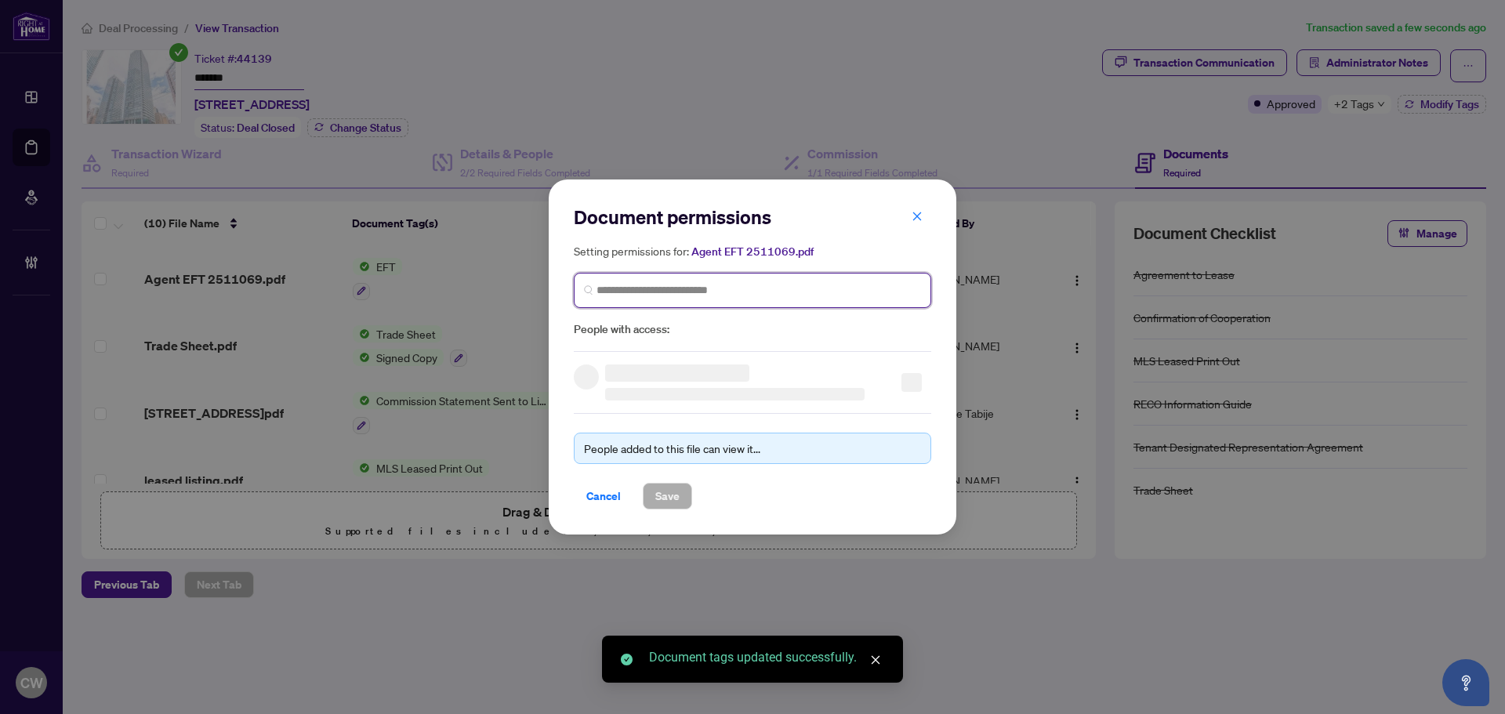
click at [718, 296] on input "search" at bounding box center [759, 290] width 325 height 16
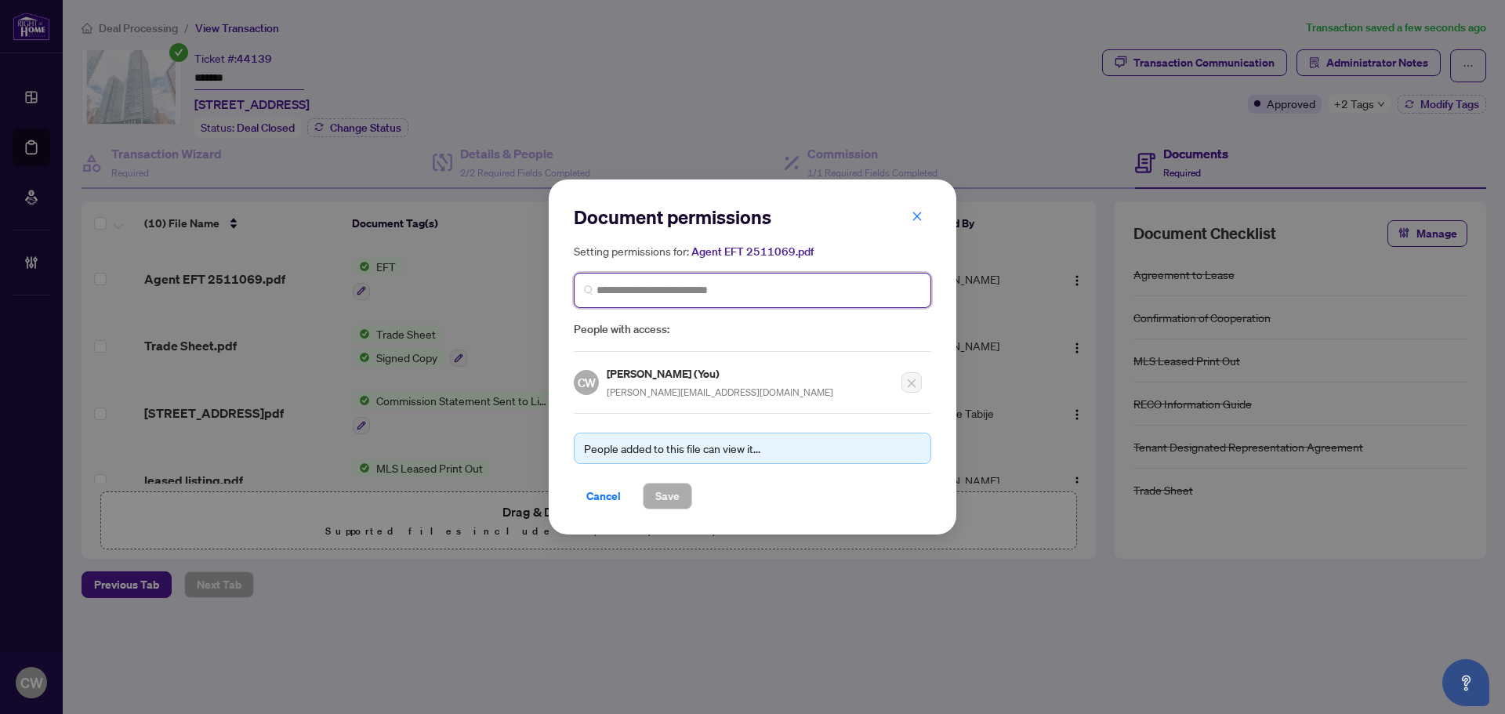
paste input "**********"
type input "**********"
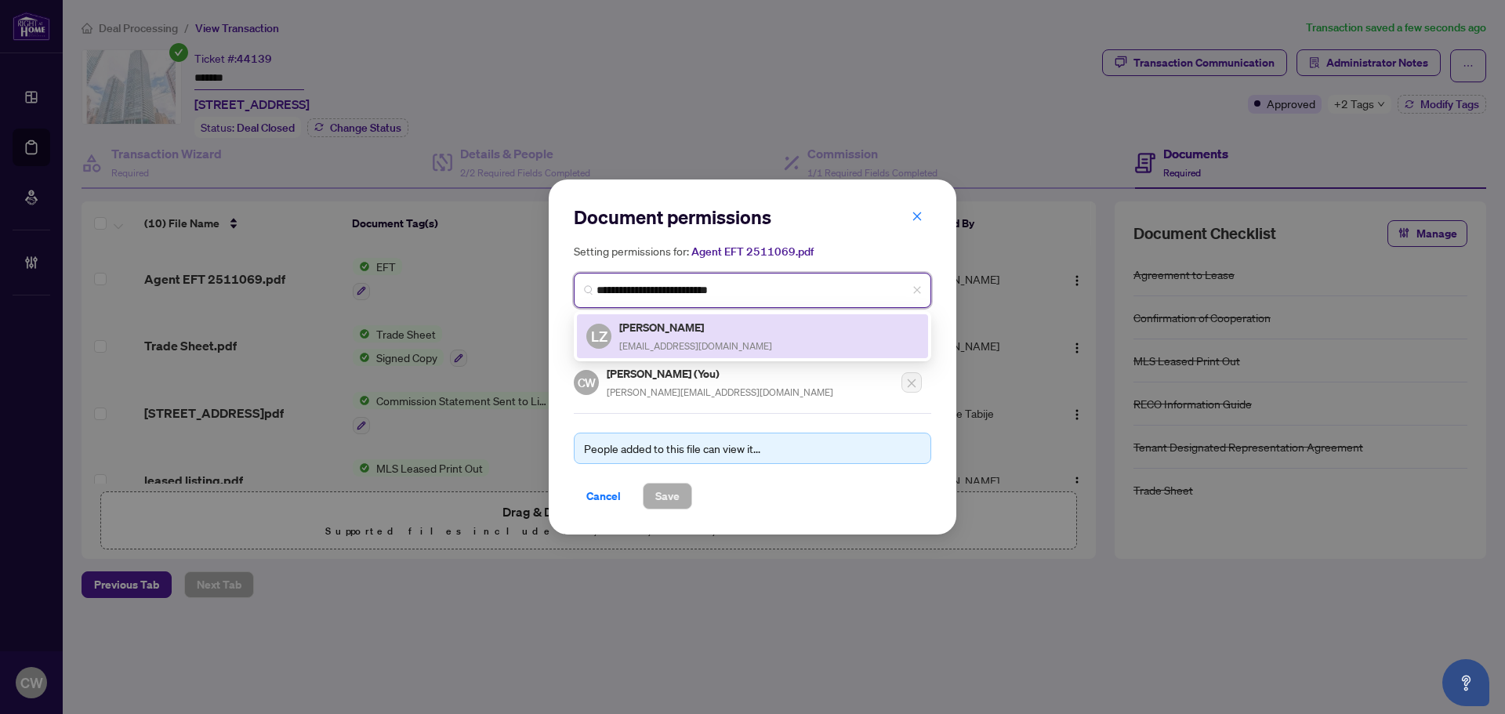
click at [670, 346] on span "[EMAIL_ADDRESS][DOMAIN_NAME]" at bounding box center [695, 346] width 153 height 12
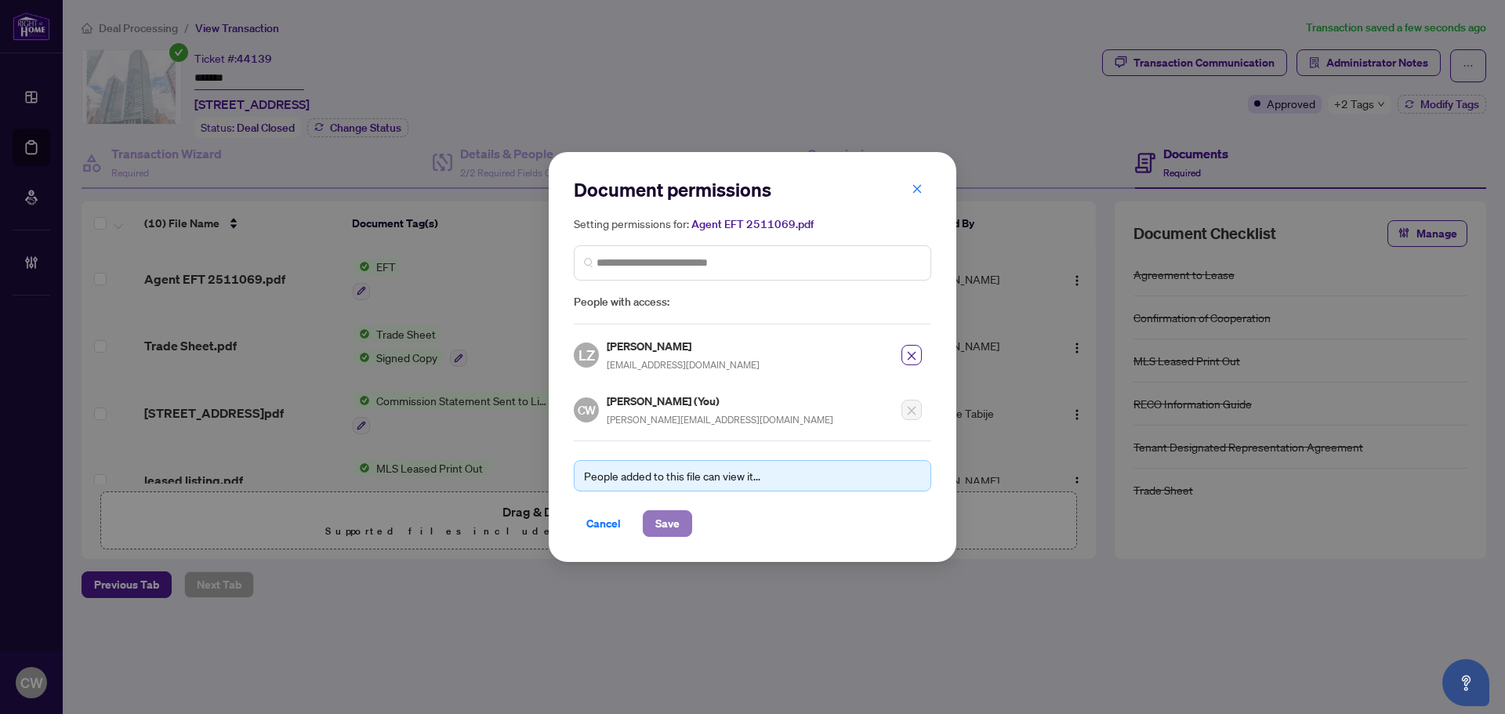
click at [672, 526] on span "Save" at bounding box center [667, 523] width 24 height 25
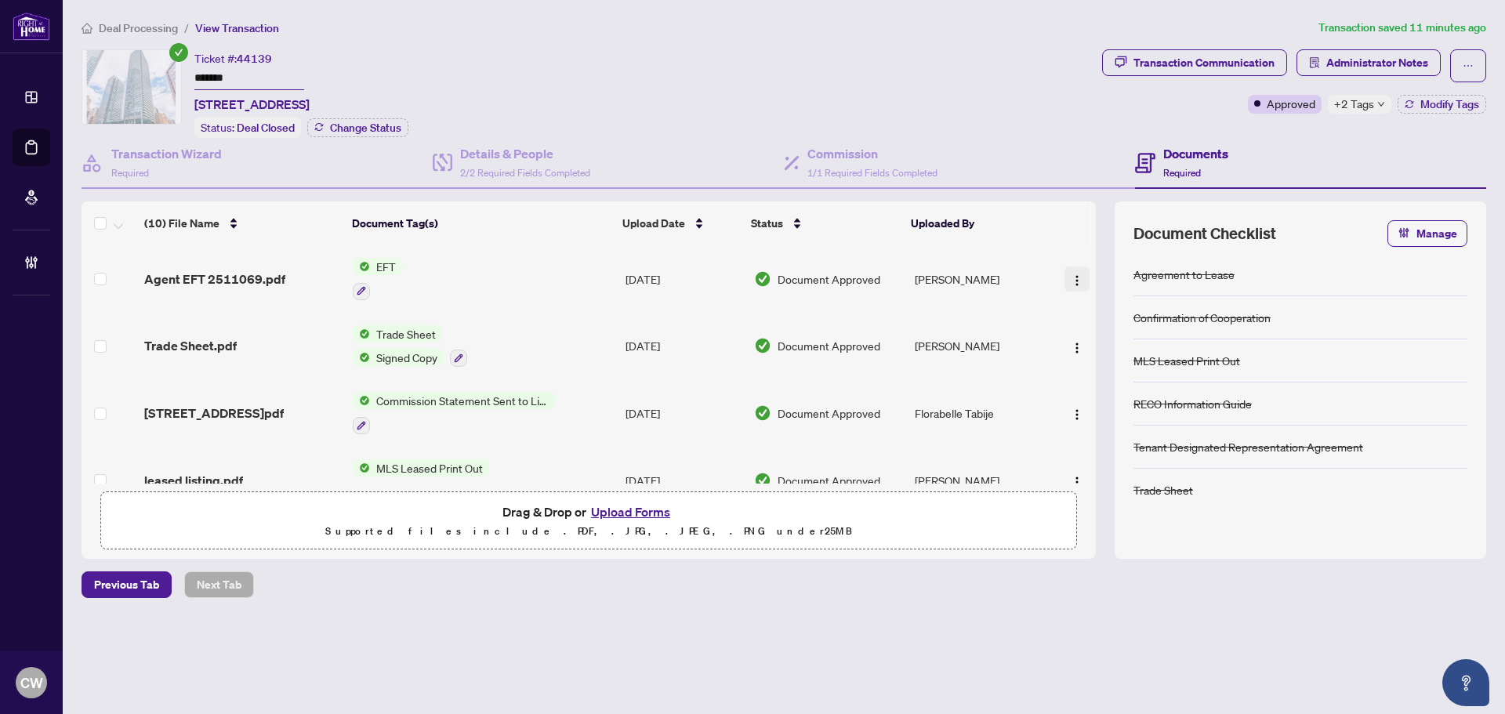
click at [1071, 271] on span "button" at bounding box center [1077, 279] width 13 height 17
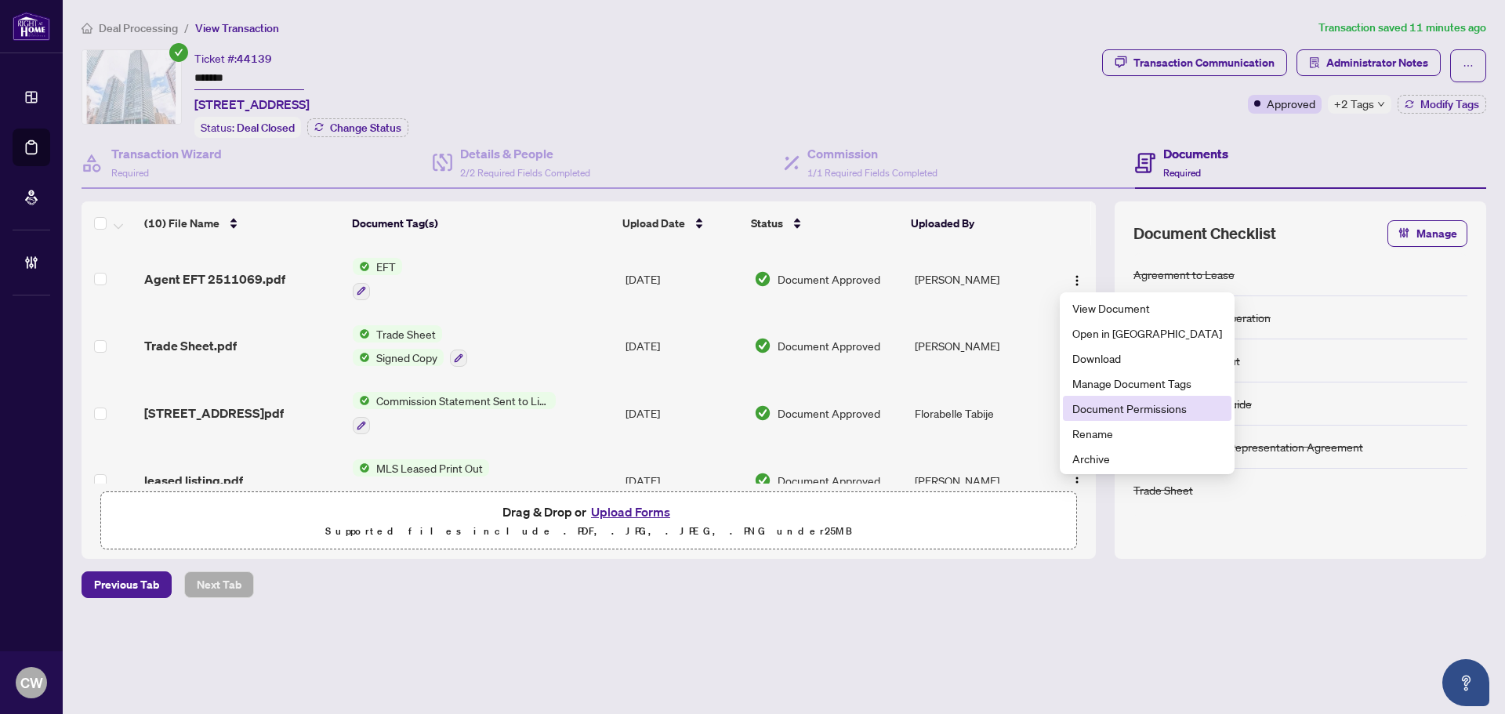
click at [1135, 398] on li "Document Permissions" at bounding box center [1147, 408] width 169 height 25
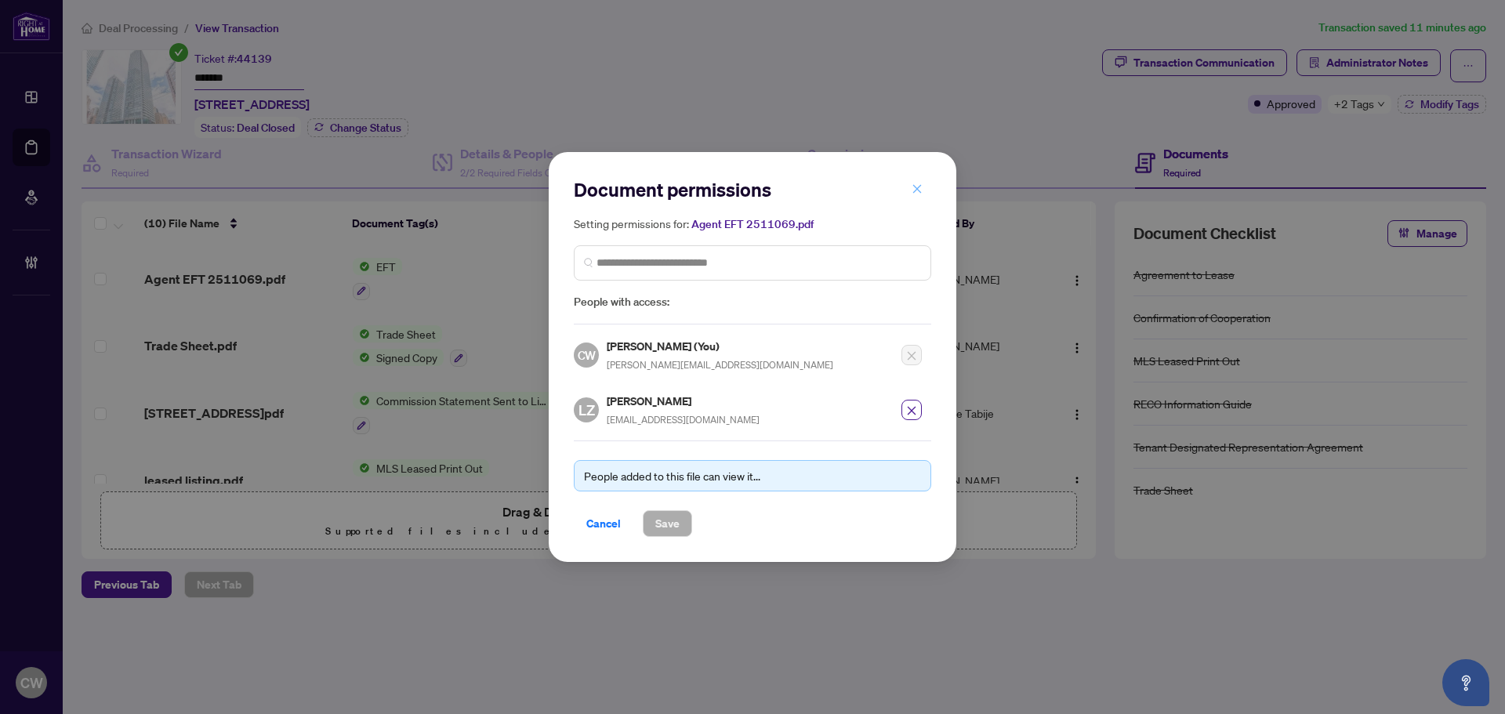
click at [915, 190] on icon "close" at bounding box center [917, 188] width 11 height 11
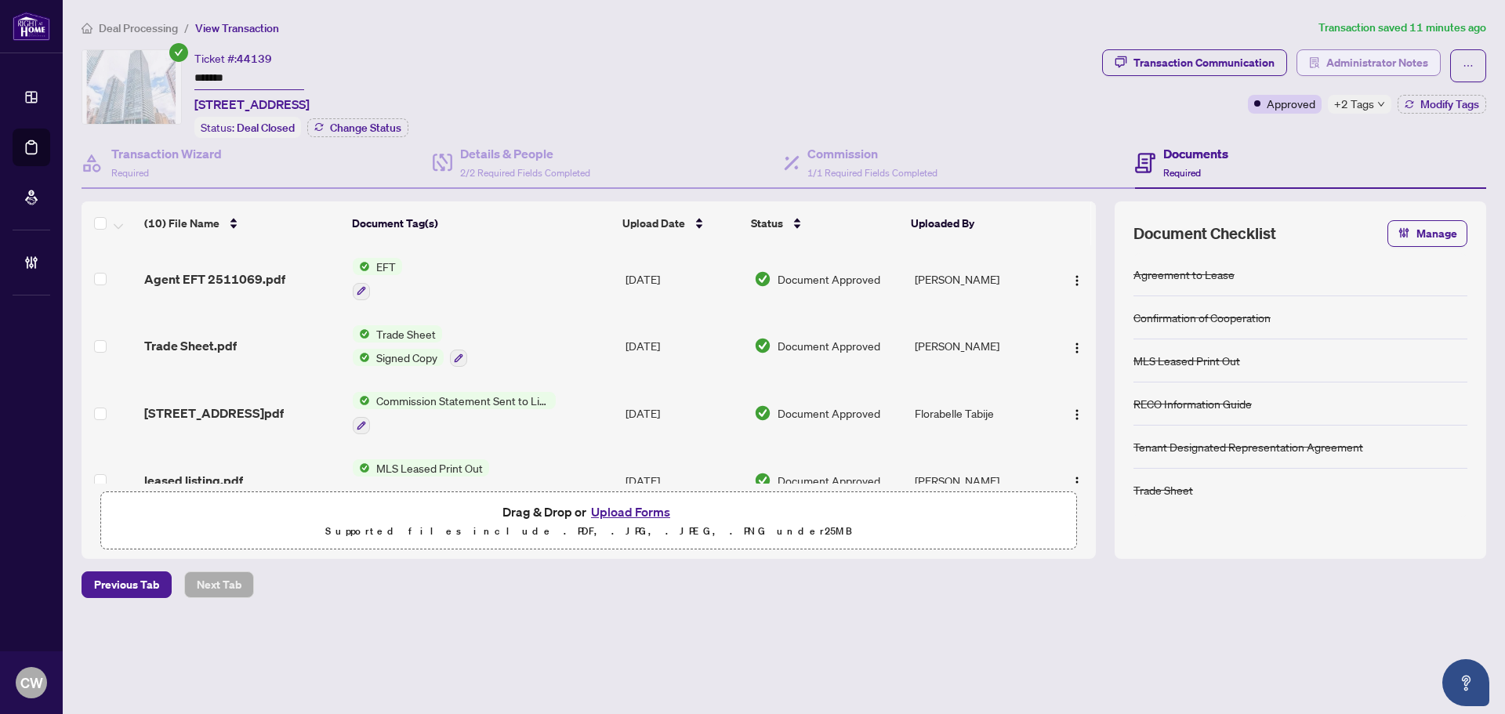
click at [1360, 60] on span "Administrator Notes" at bounding box center [1378, 62] width 102 height 25
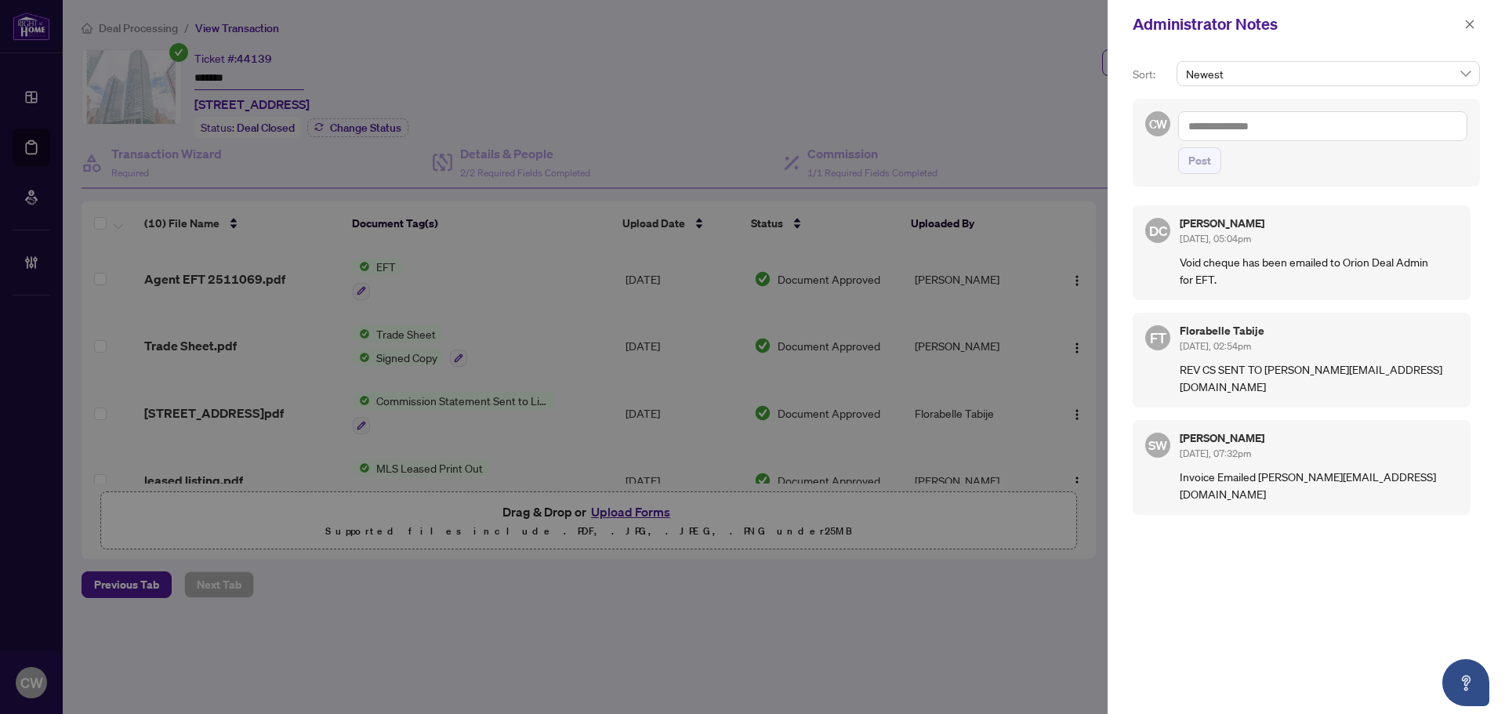
click at [1311, 121] on textarea at bounding box center [1322, 126] width 289 height 30
click at [1239, 107] on div "CW Post" at bounding box center [1306, 143] width 347 height 88
click at [1258, 122] on textarea at bounding box center [1322, 126] width 289 height 30
paste textarea "**********"
type textarea "**********"
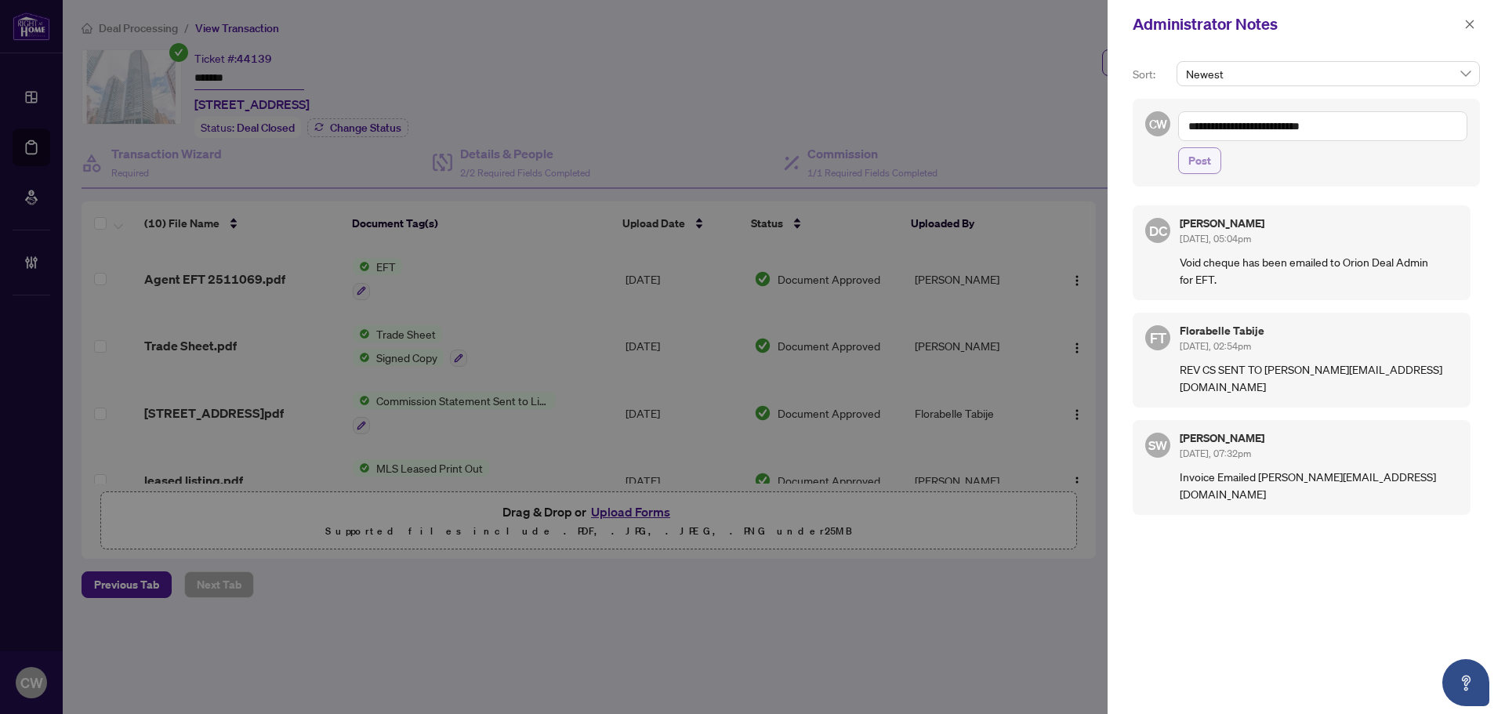
click at [1204, 161] on span "Post" at bounding box center [1200, 160] width 23 height 25
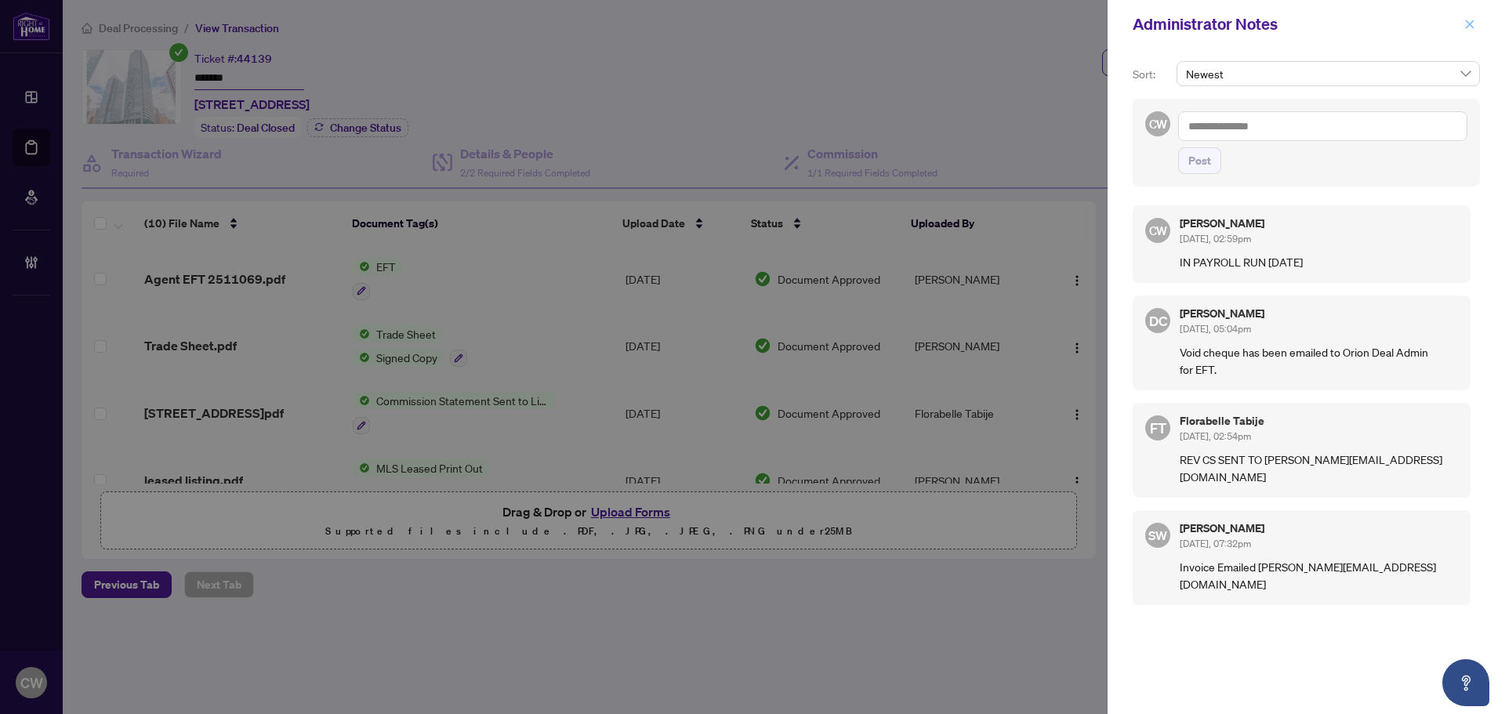
click at [1476, 21] on button "button" at bounding box center [1470, 24] width 20 height 19
